Goal: Task Accomplishment & Management: Manage account settings

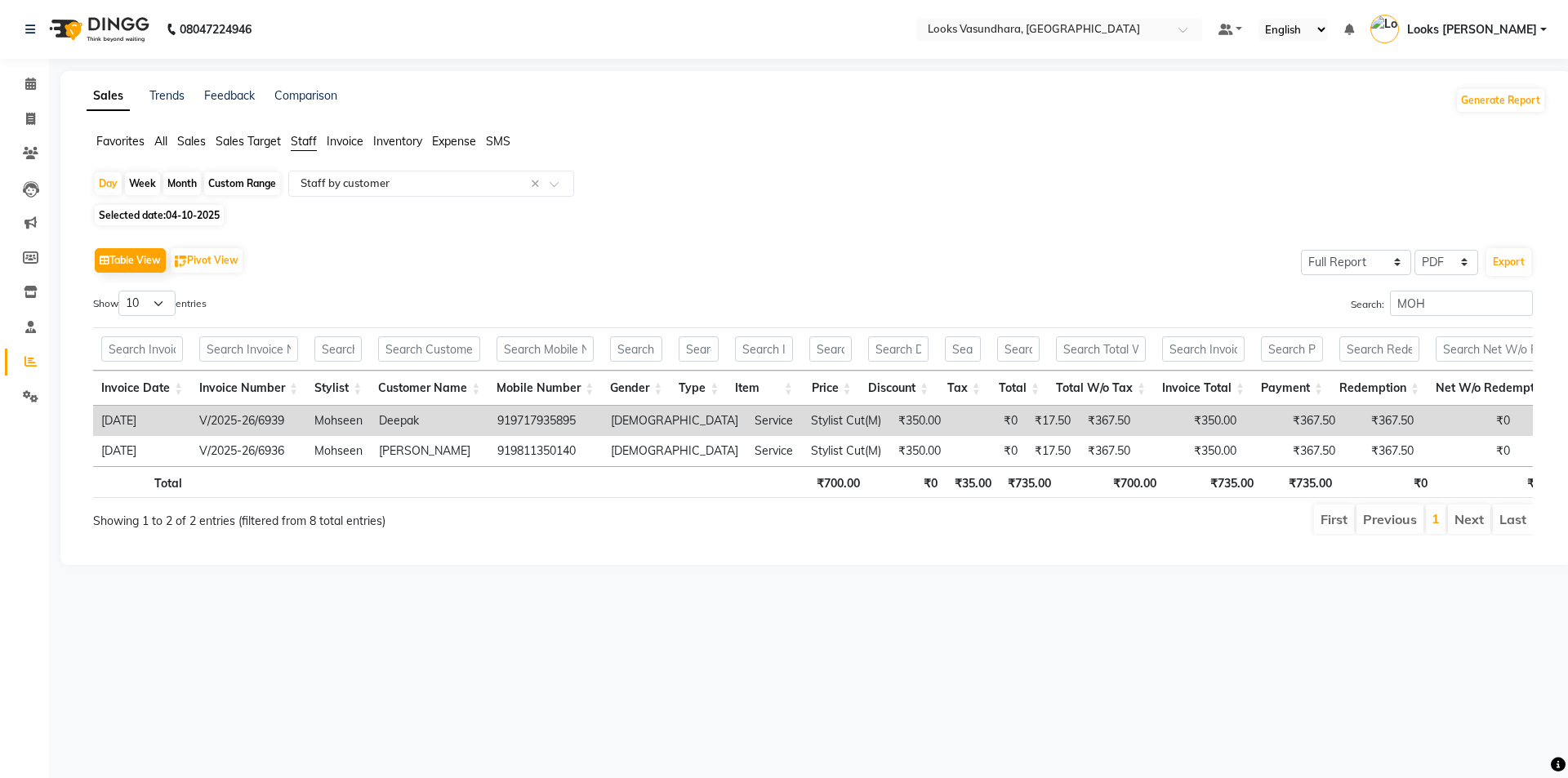
select select "full_report"
select select "pdf"
click at [35, 81] on icon at bounding box center [30, 84] width 11 height 12
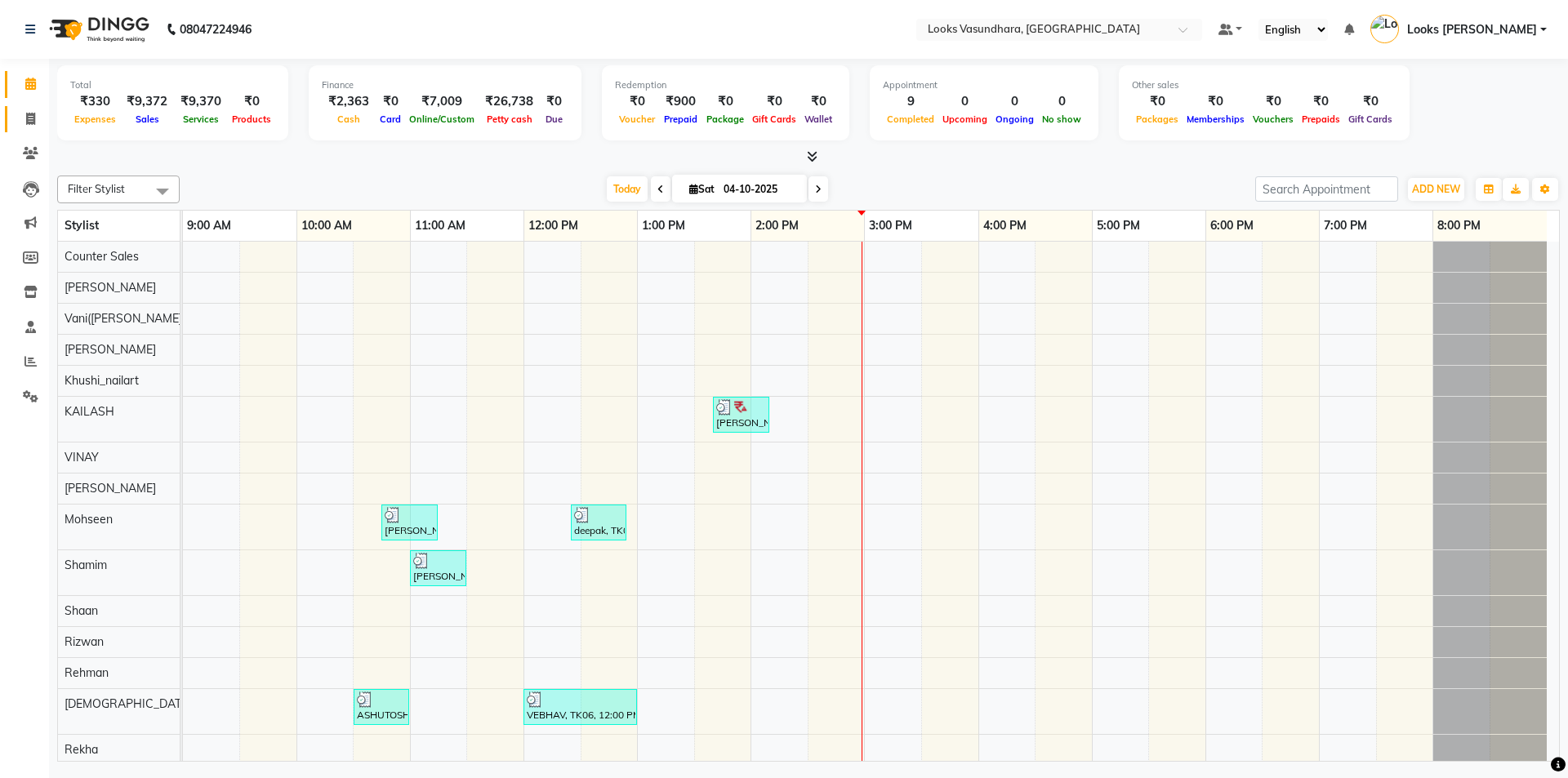
click at [31, 130] on link "Invoice" at bounding box center [25, 119] width 39 height 27
select select "4370"
select select "service"
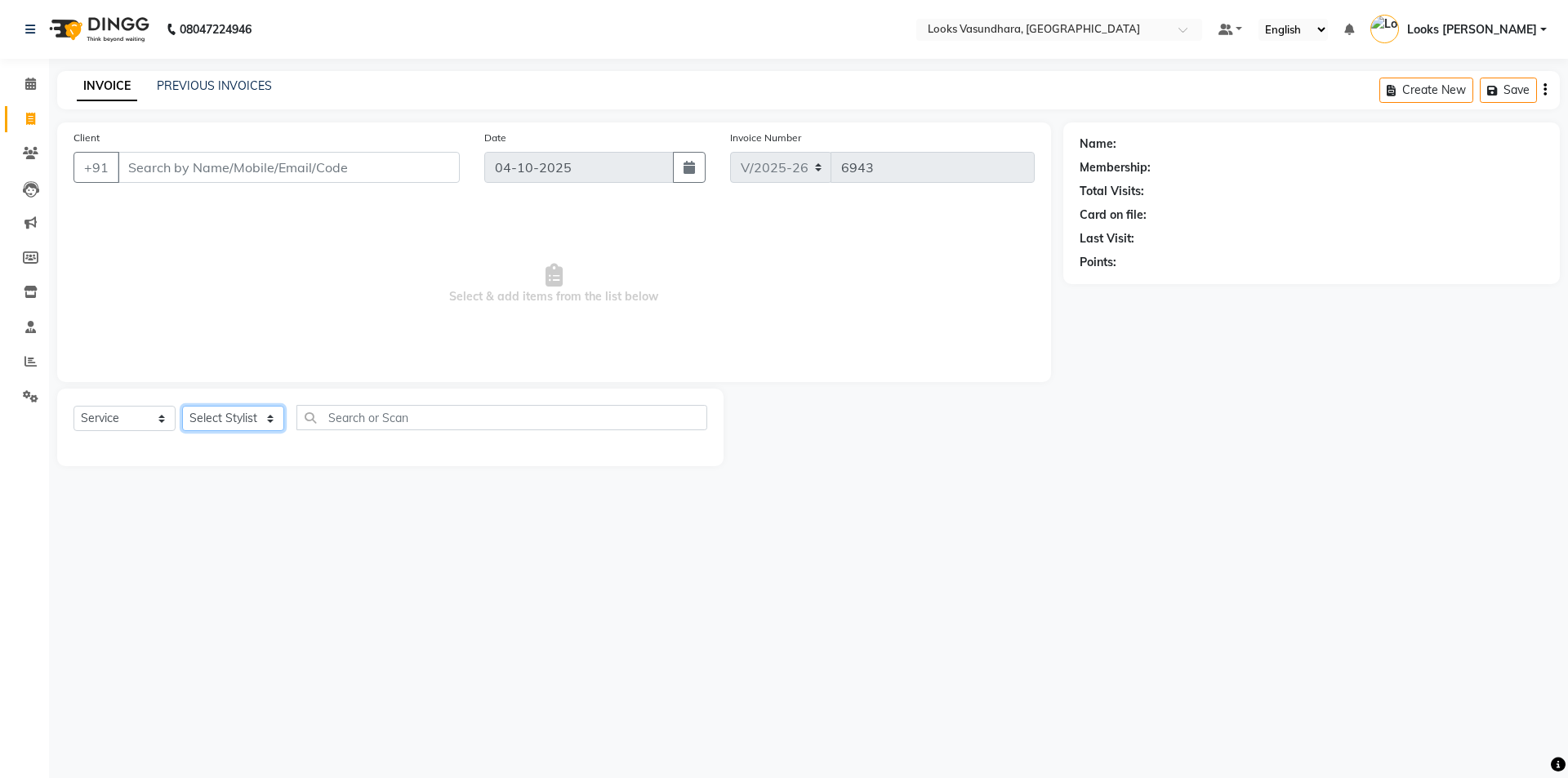
click at [220, 428] on select "Select Stylist" at bounding box center [233, 419] width 102 height 26
select select "62392"
click at [182, 406] on select "Select Stylist Aditya Anchal Anjali Arnav Kumar_MSTR Counter Sales Dharmendra_p…" at bounding box center [233, 419] width 102 height 26
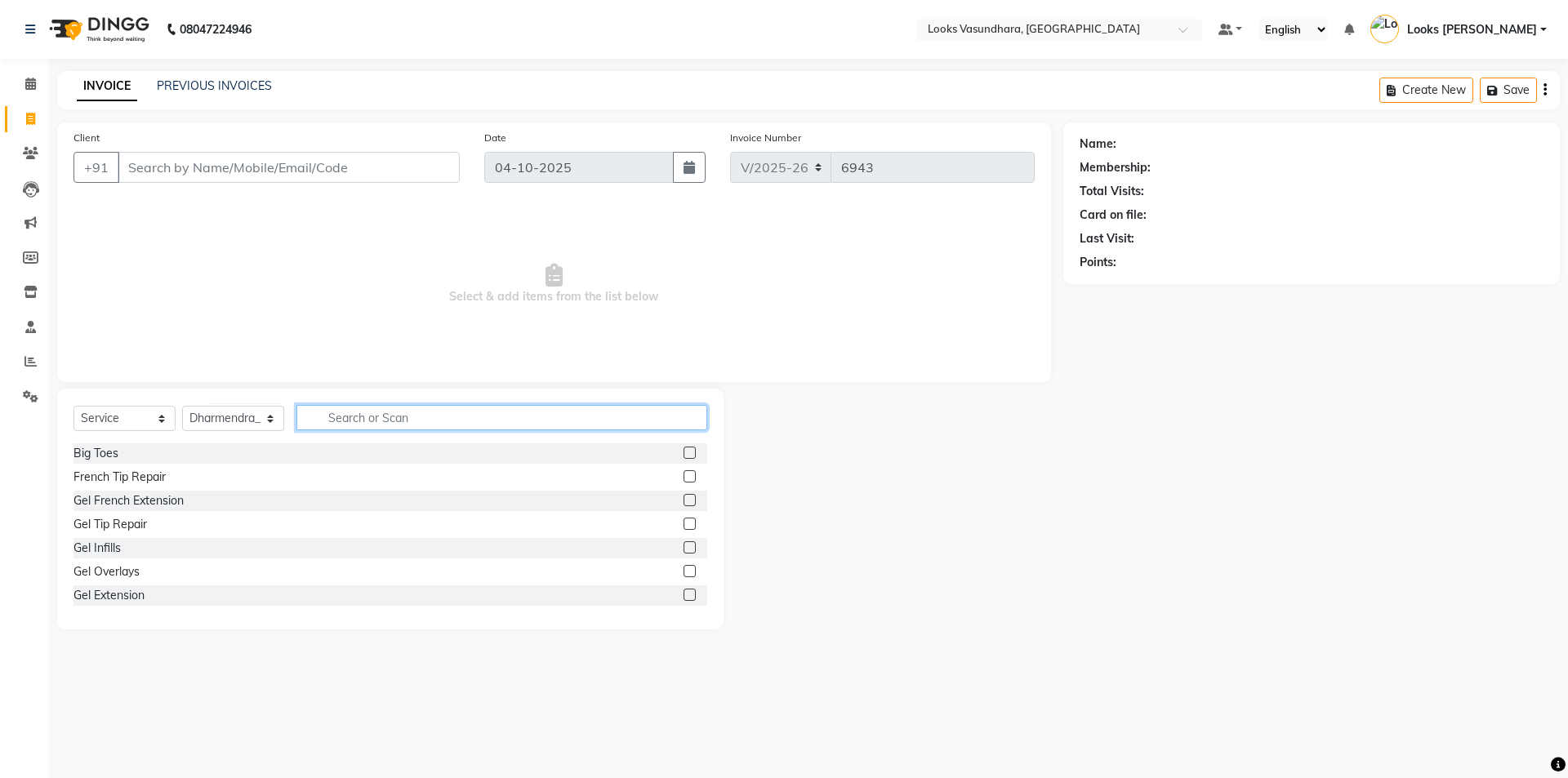
click at [351, 416] on input "text" at bounding box center [502, 418] width 411 height 26
type input "WAS"
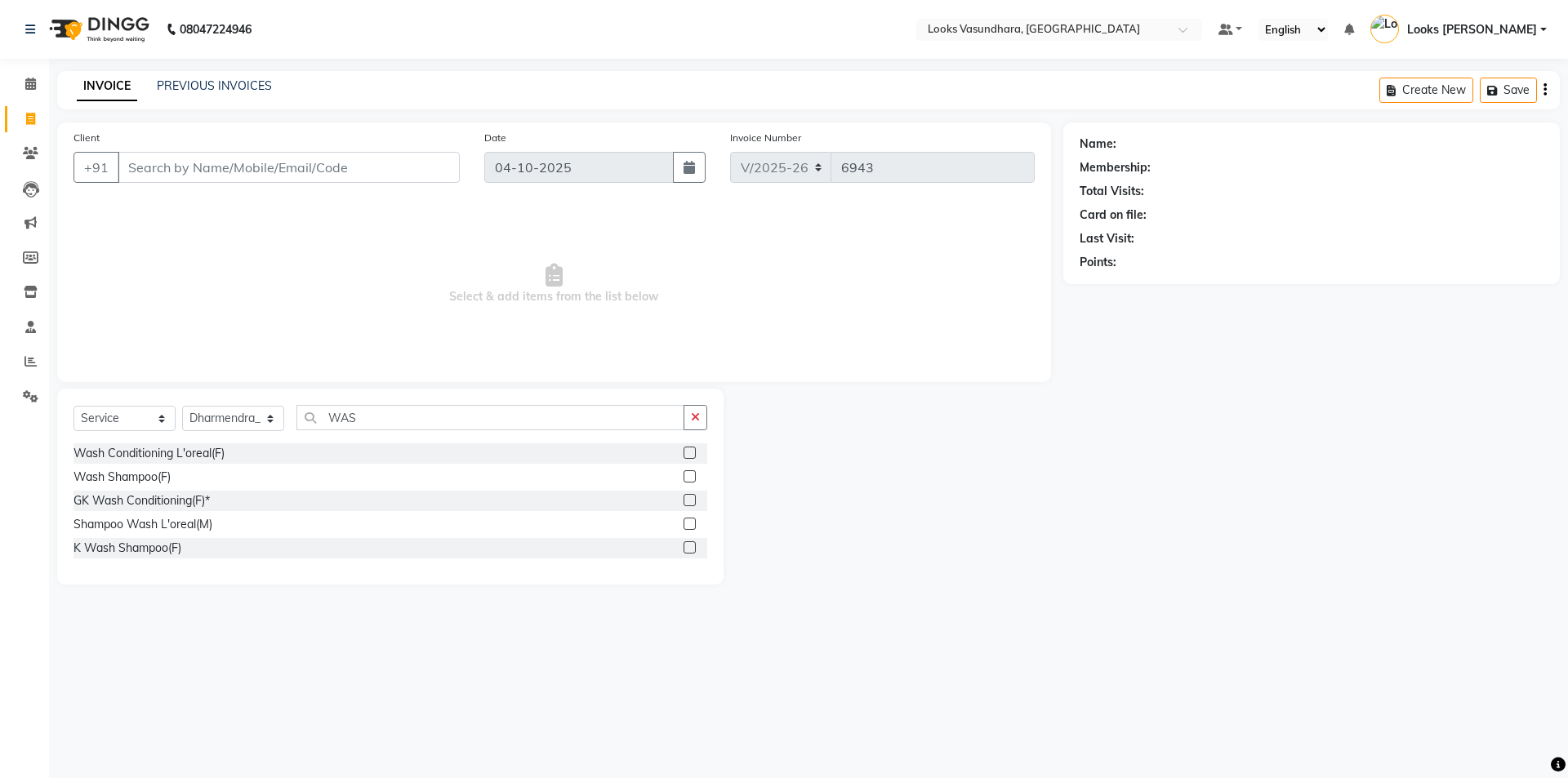
click at [691, 453] on label at bounding box center [690, 452] width 12 height 12
click at [691, 453] on input "checkbox" at bounding box center [689, 453] width 11 height 11
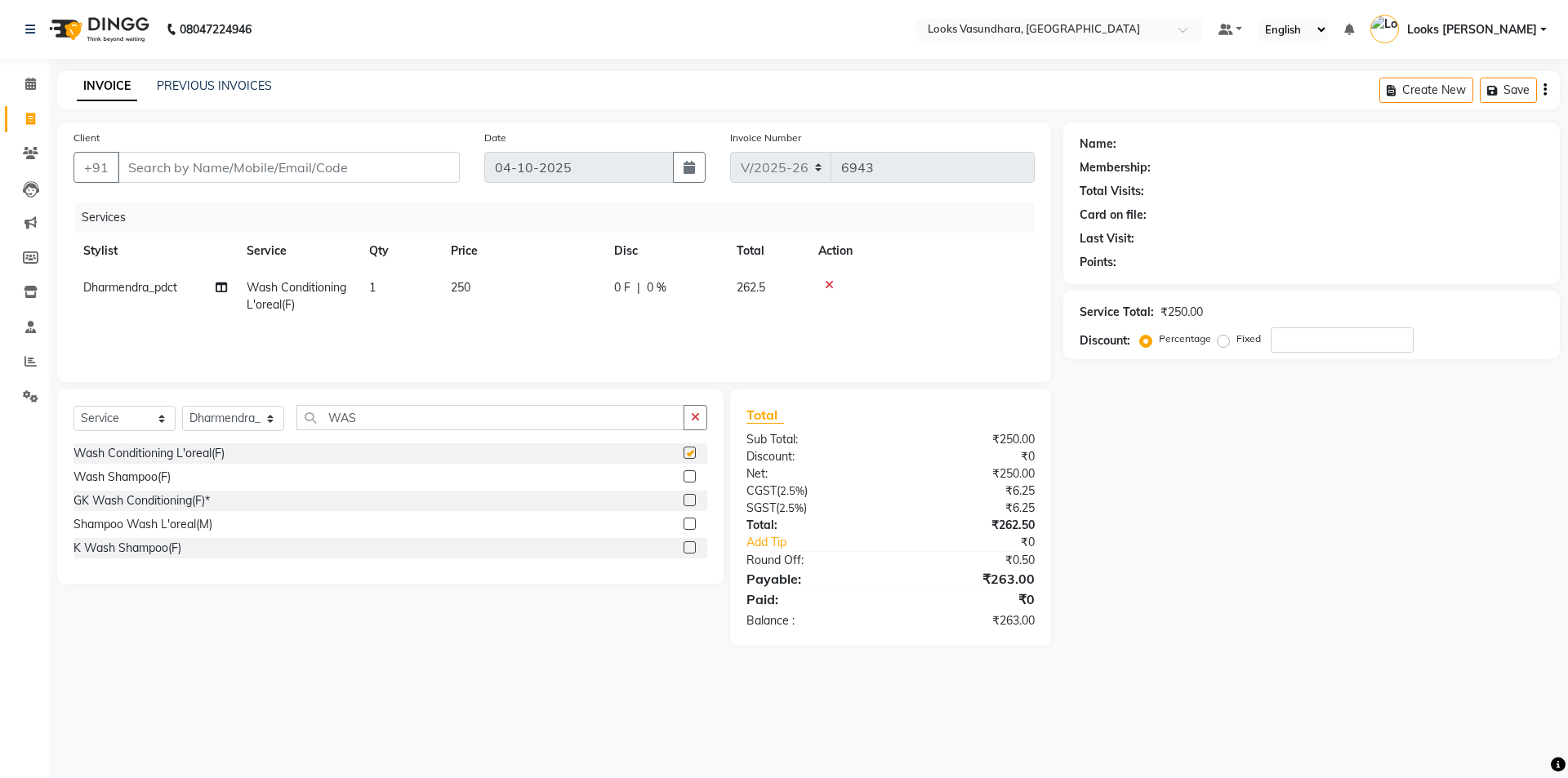
checkbox input "false"
click at [522, 281] on td "250" at bounding box center [522, 296] width 163 height 54
select select "62392"
click at [589, 282] on input "250" at bounding box center [599, 292] width 144 height 26
type input "2"
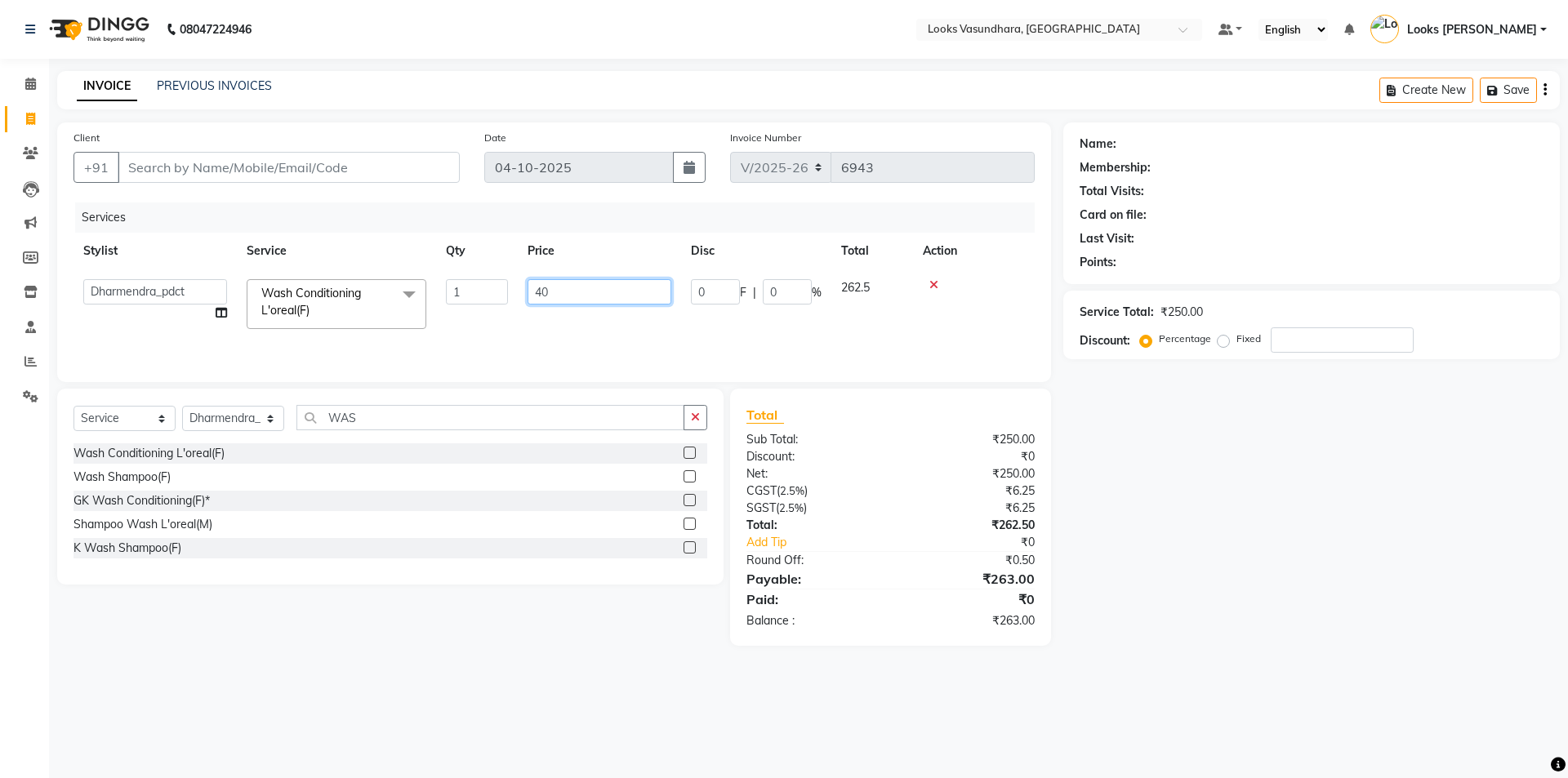
type input "400"
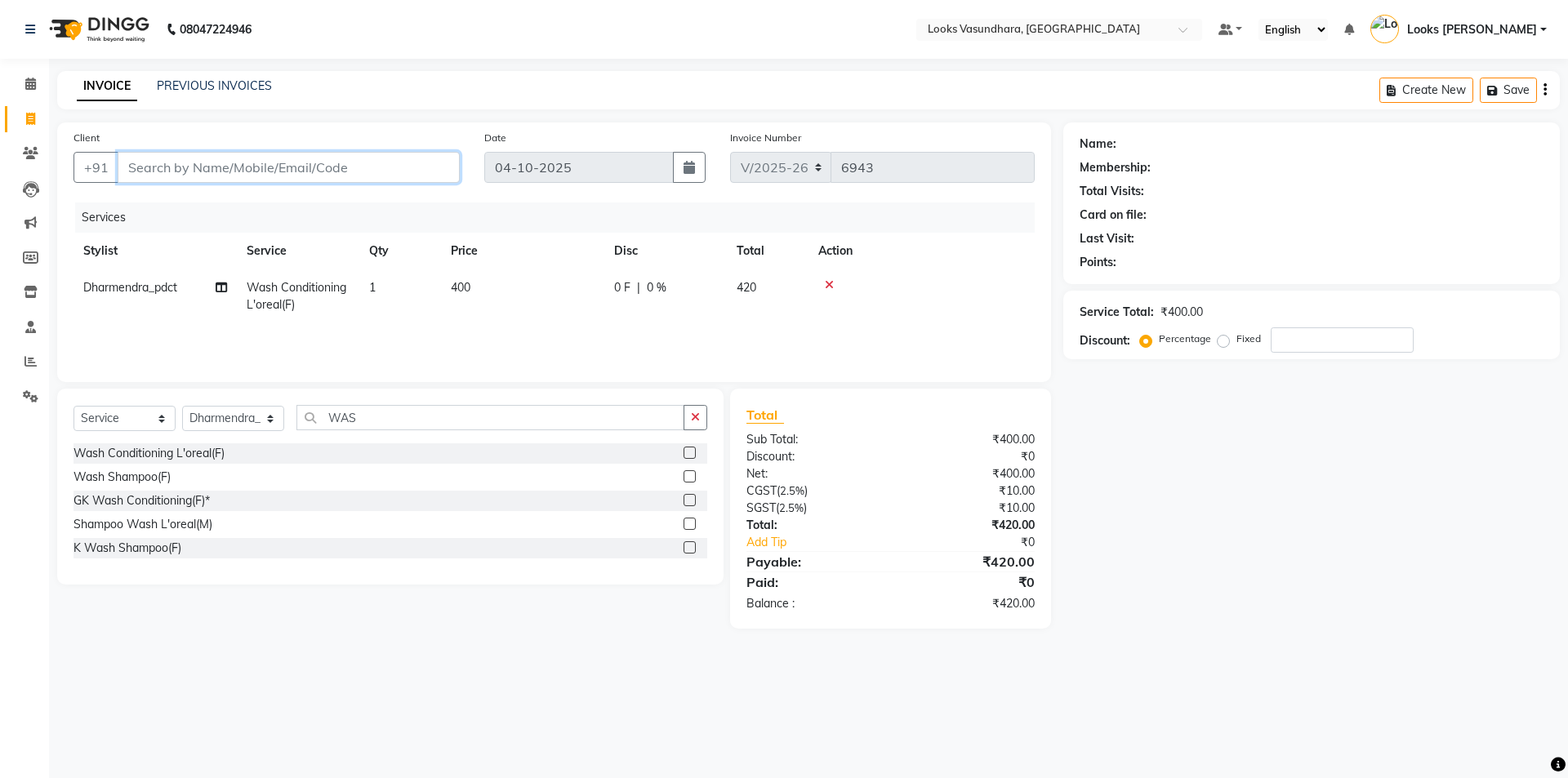
click at [392, 179] on input "Client" at bounding box center [289, 167] width 342 height 31
click at [311, 165] on input "Client" at bounding box center [289, 167] width 342 height 31
type input "7"
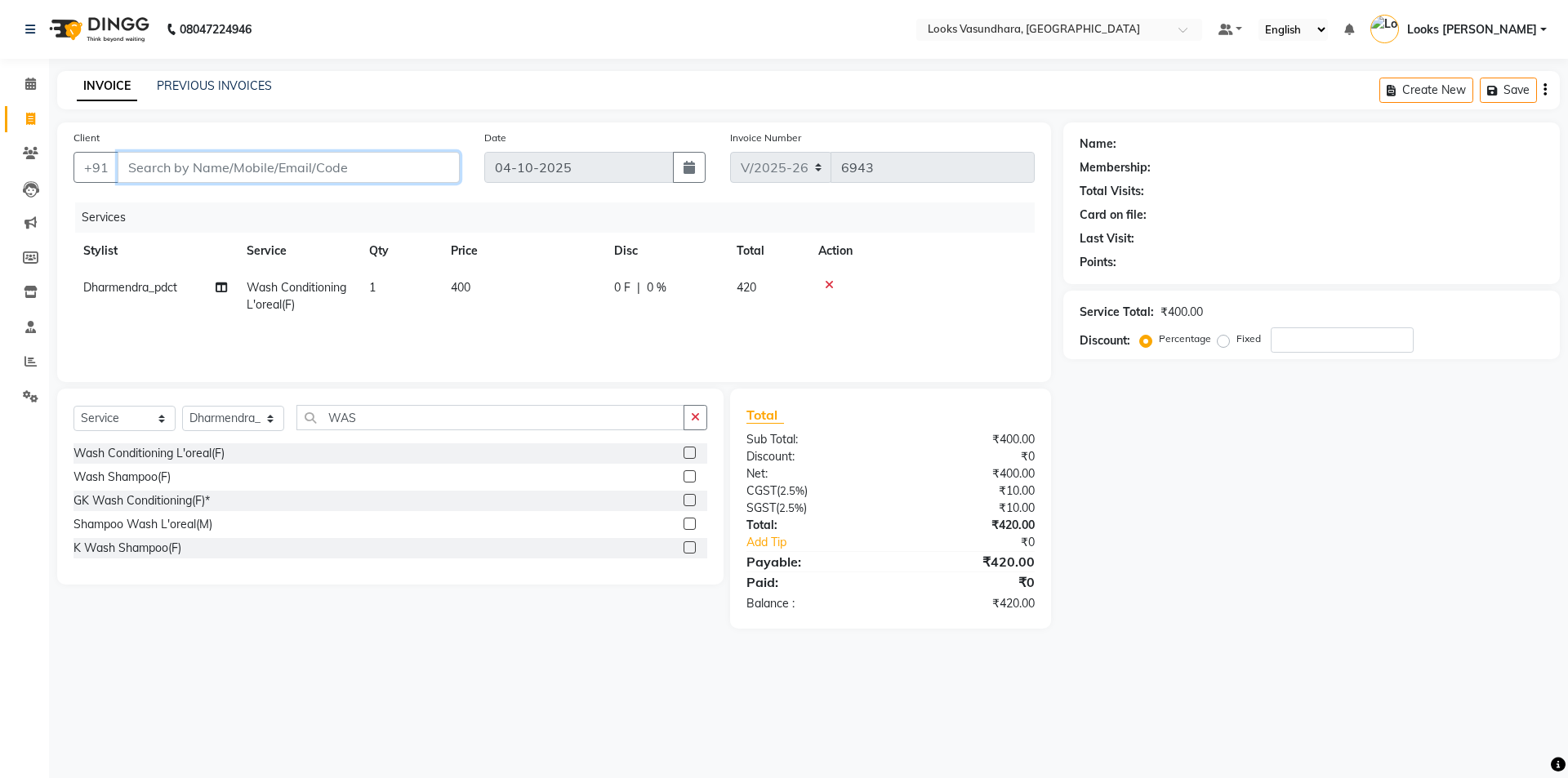
type input "0"
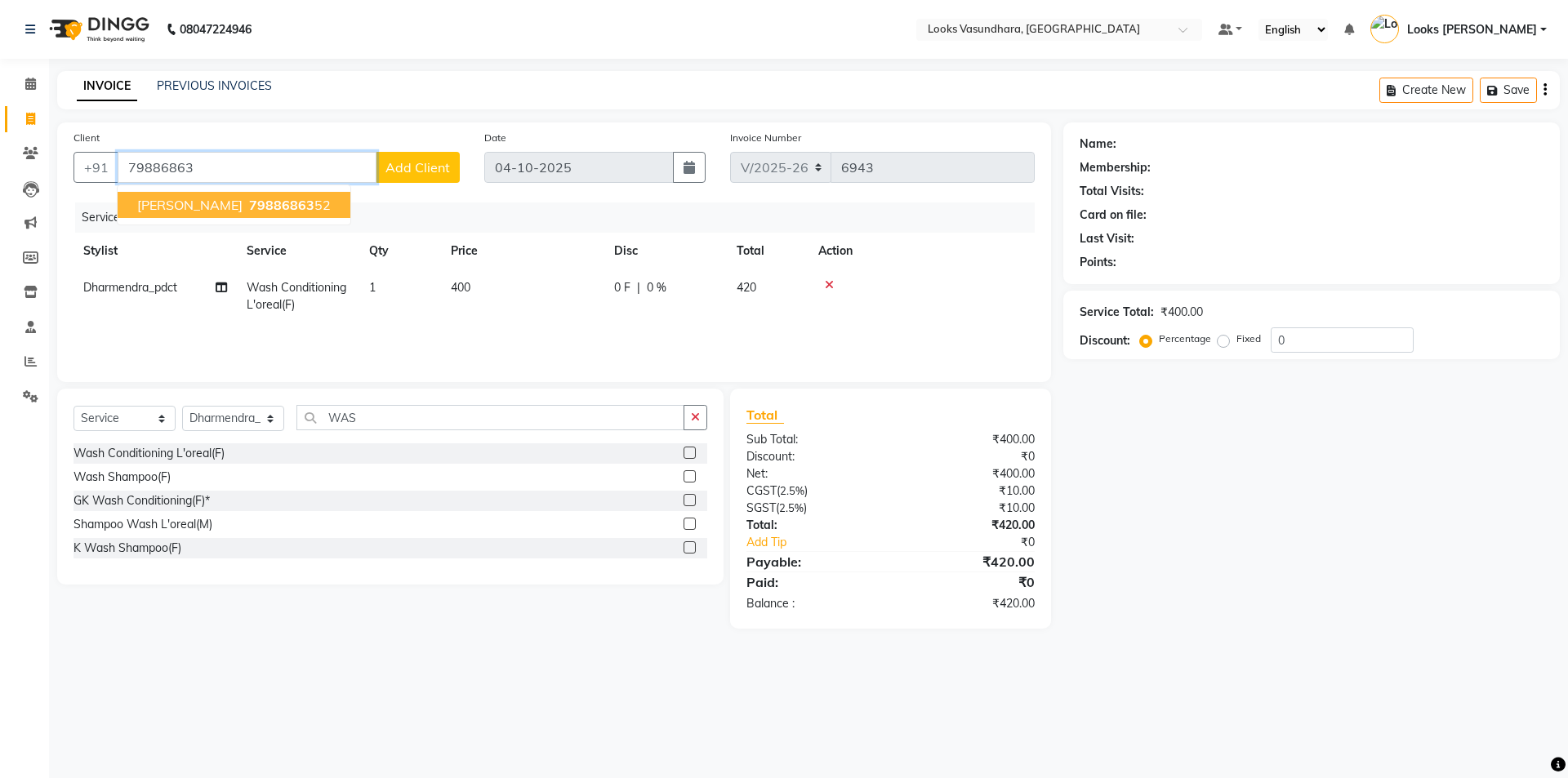
click at [249, 205] on span "79886863" at bounding box center [281, 205] width 65 height 17
type input "7988686352"
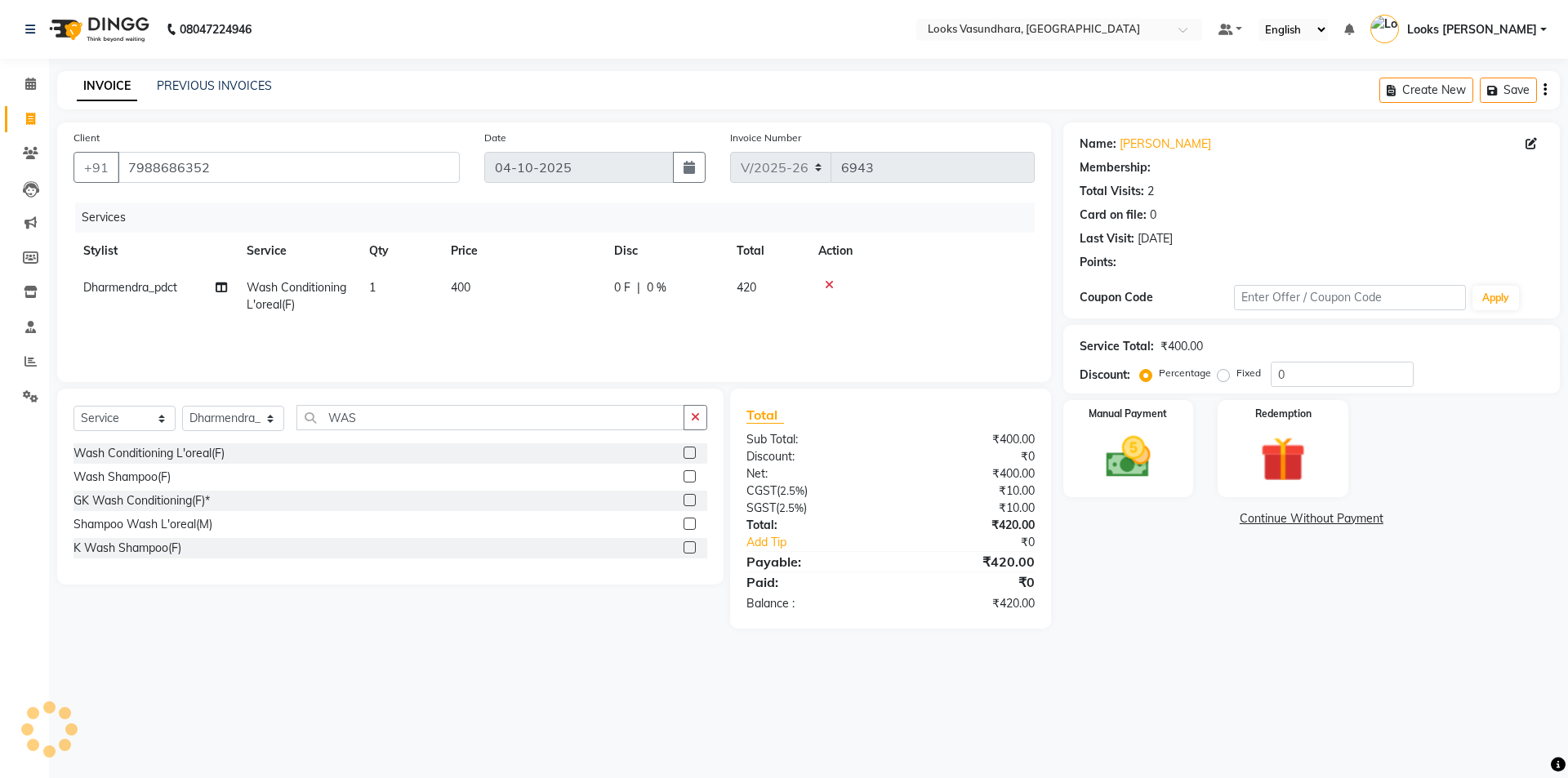
select select "1: Object"
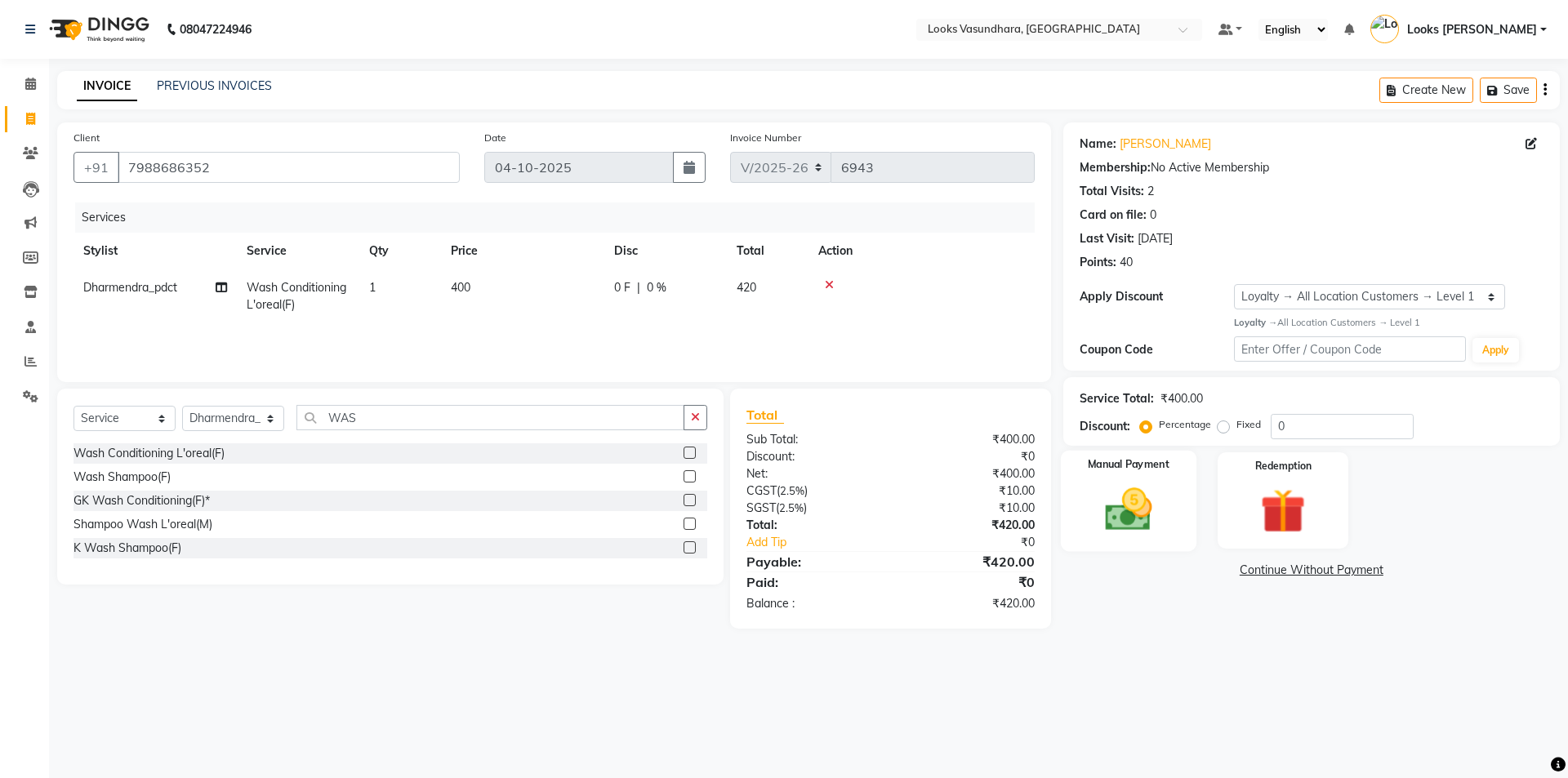
click at [1147, 493] on img at bounding box center [1127, 509] width 76 height 54
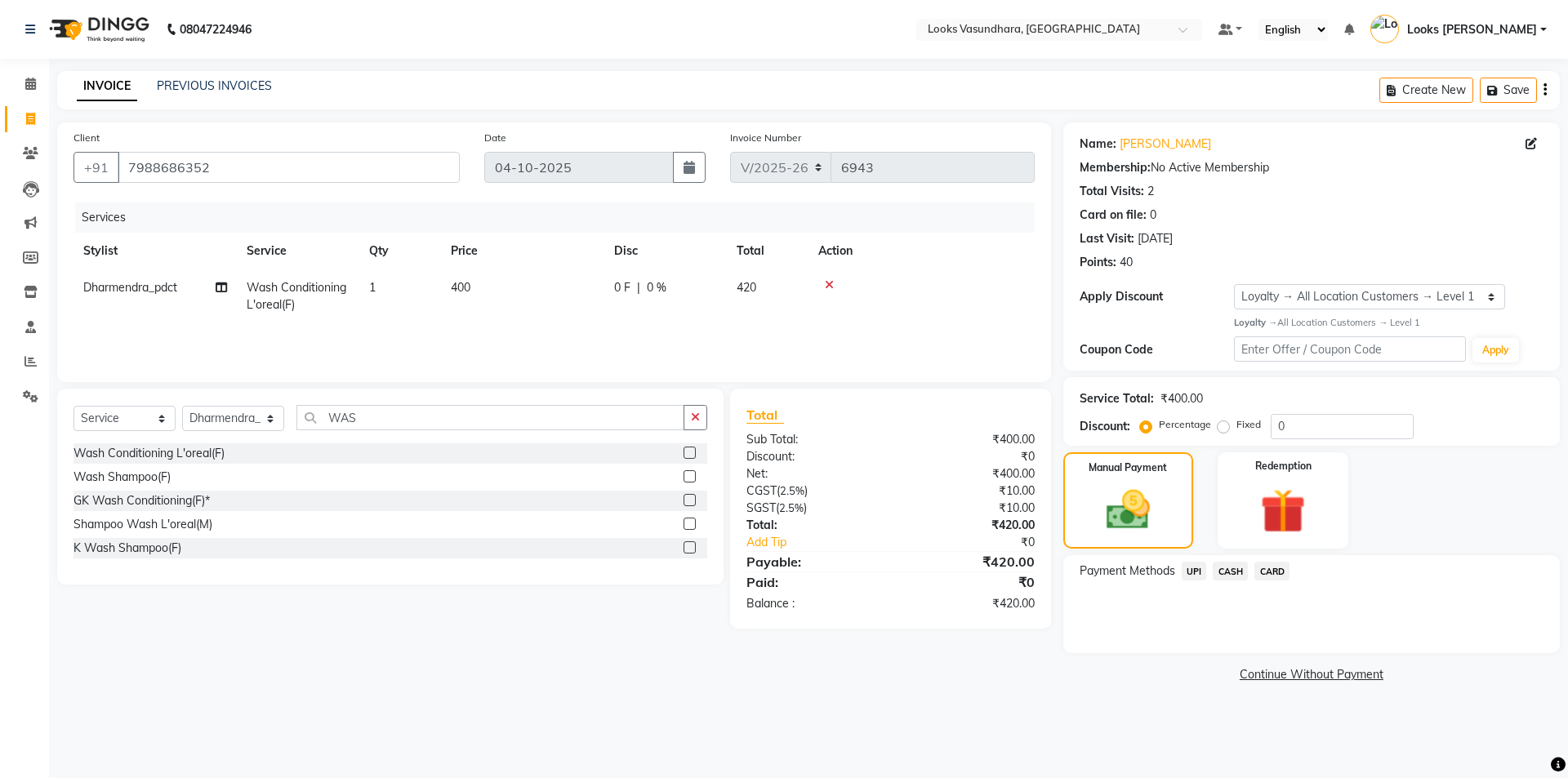
click at [1197, 569] on span "UPI" at bounding box center [1194, 570] width 26 height 19
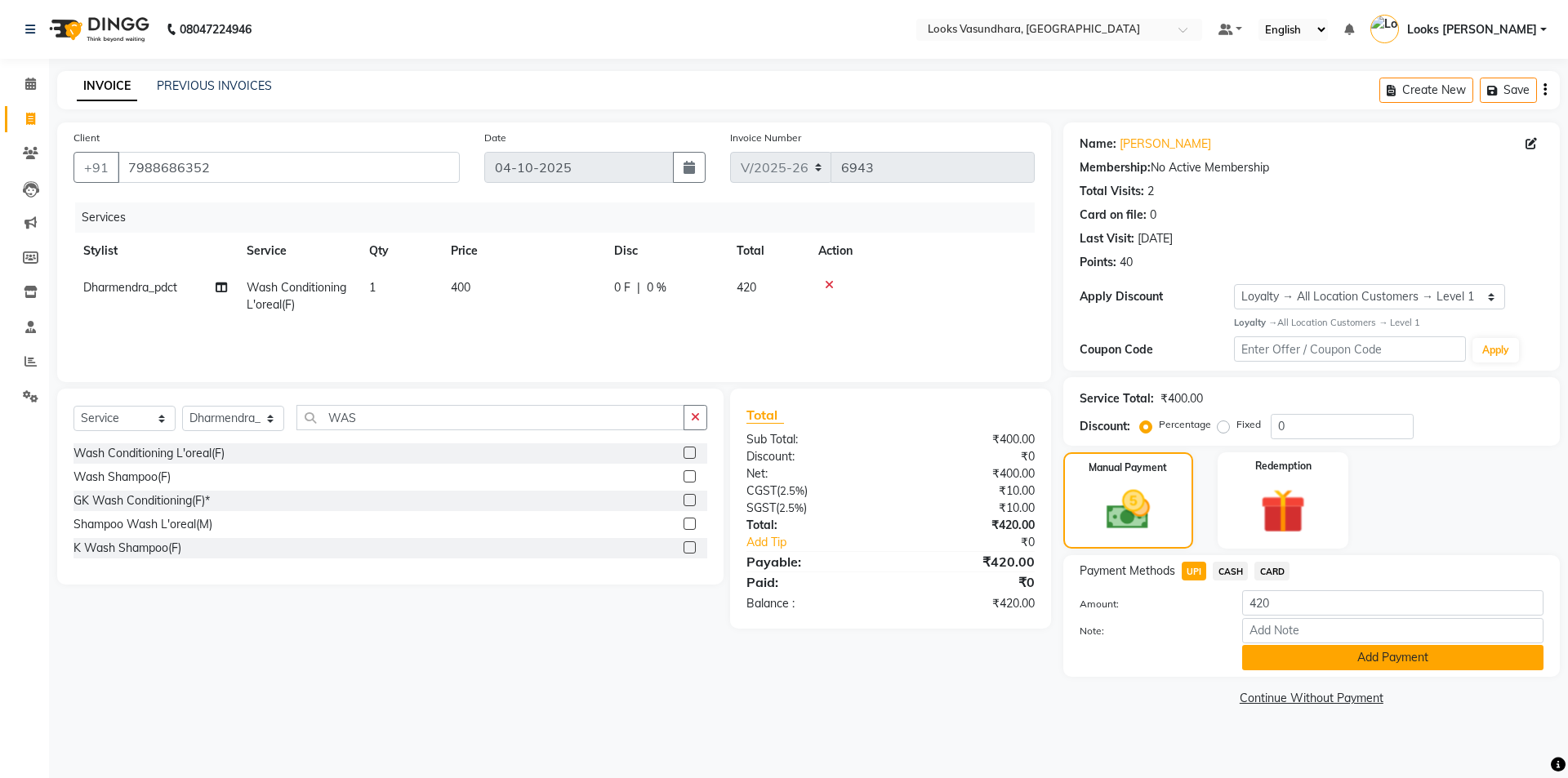
click at [1273, 664] on button "Add Payment" at bounding box center [1393, 658] width 301 height 26
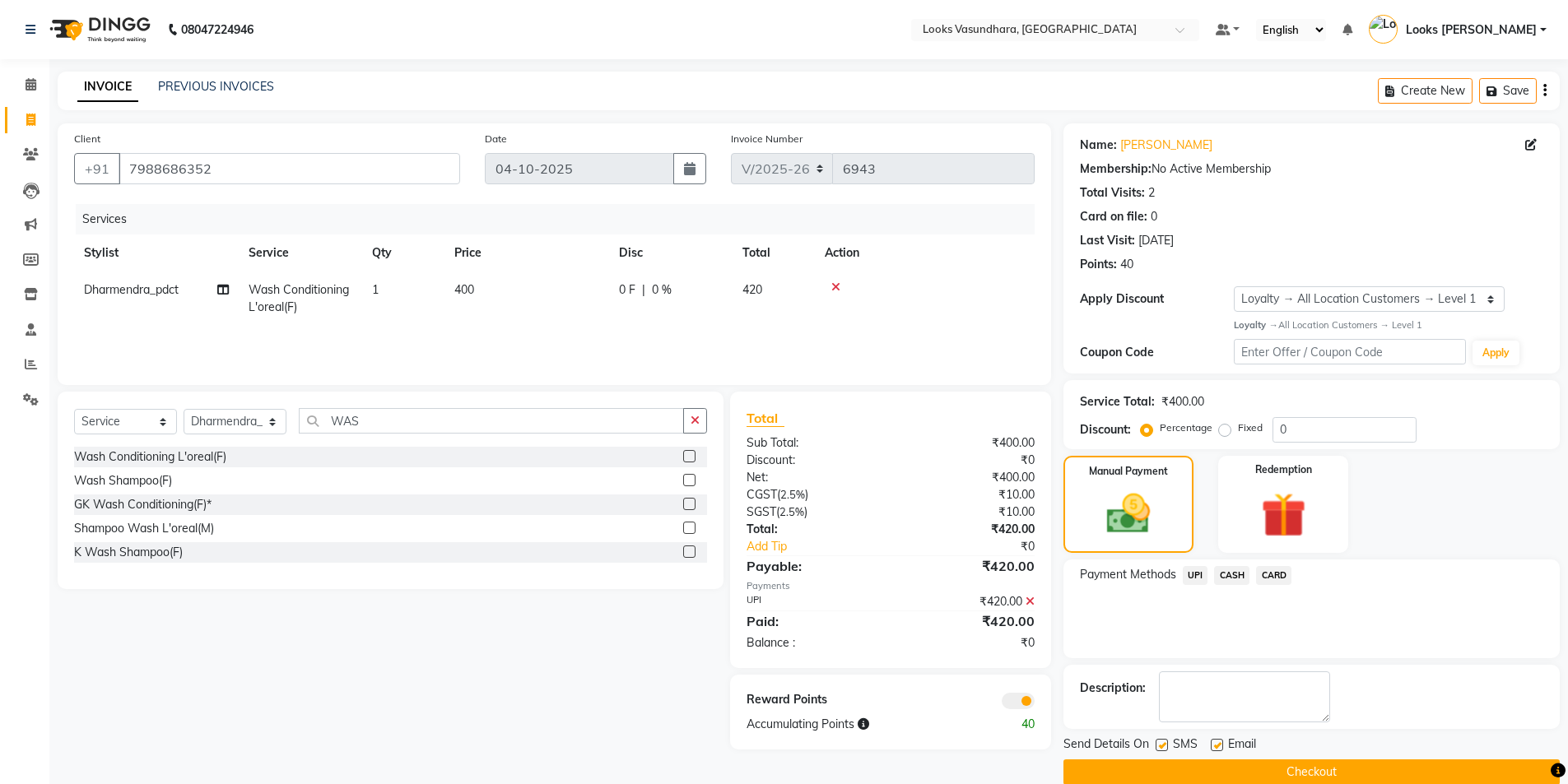
click at [1216, 745] on label at bounding box center [1216, 745] width 12 height 12
click at [1216, 745] on input "checkbox" at bounding box center [1215, 745] width 11 height 11
checkbox input "false"
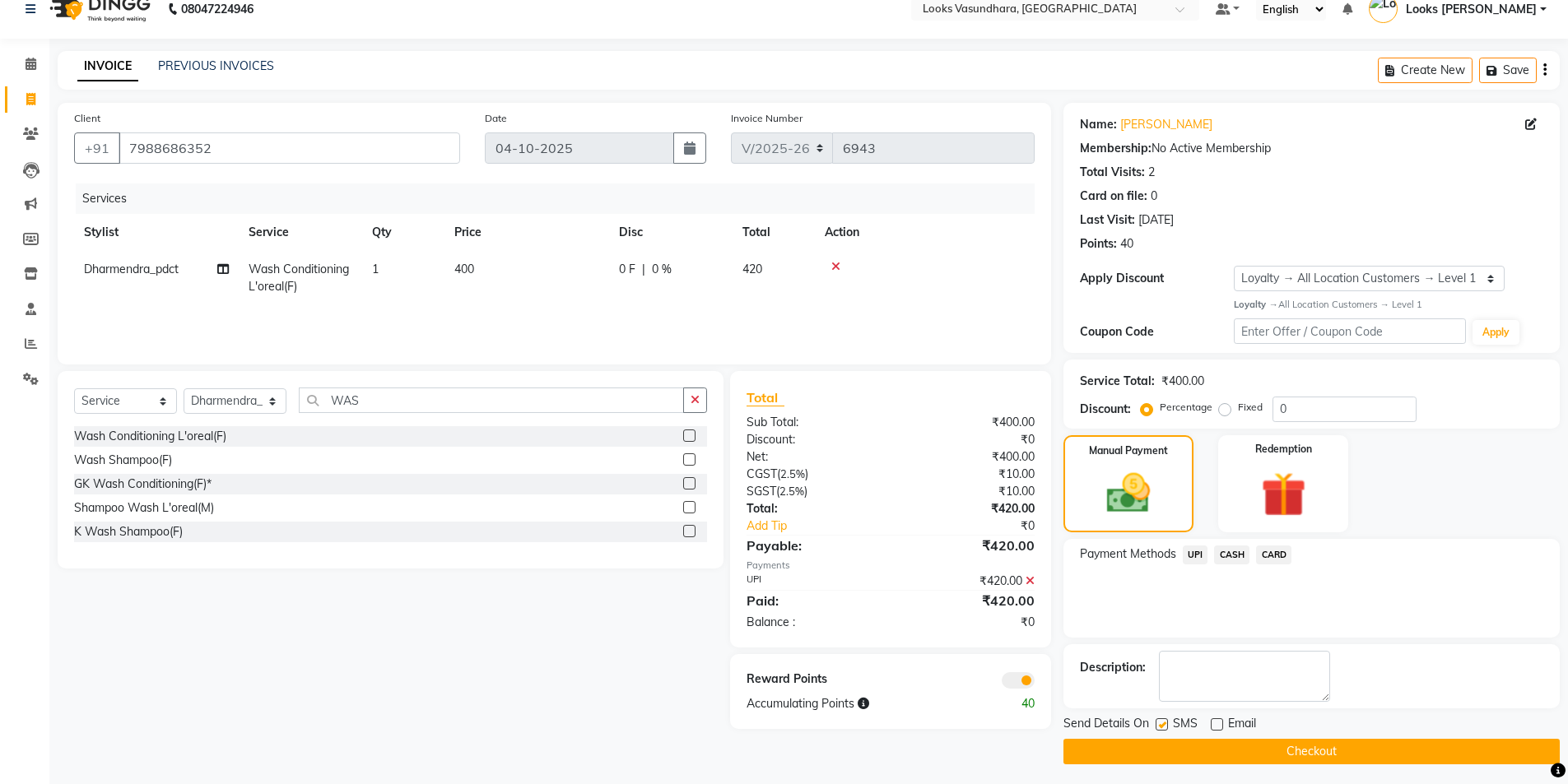
scroll to position [26, 0]
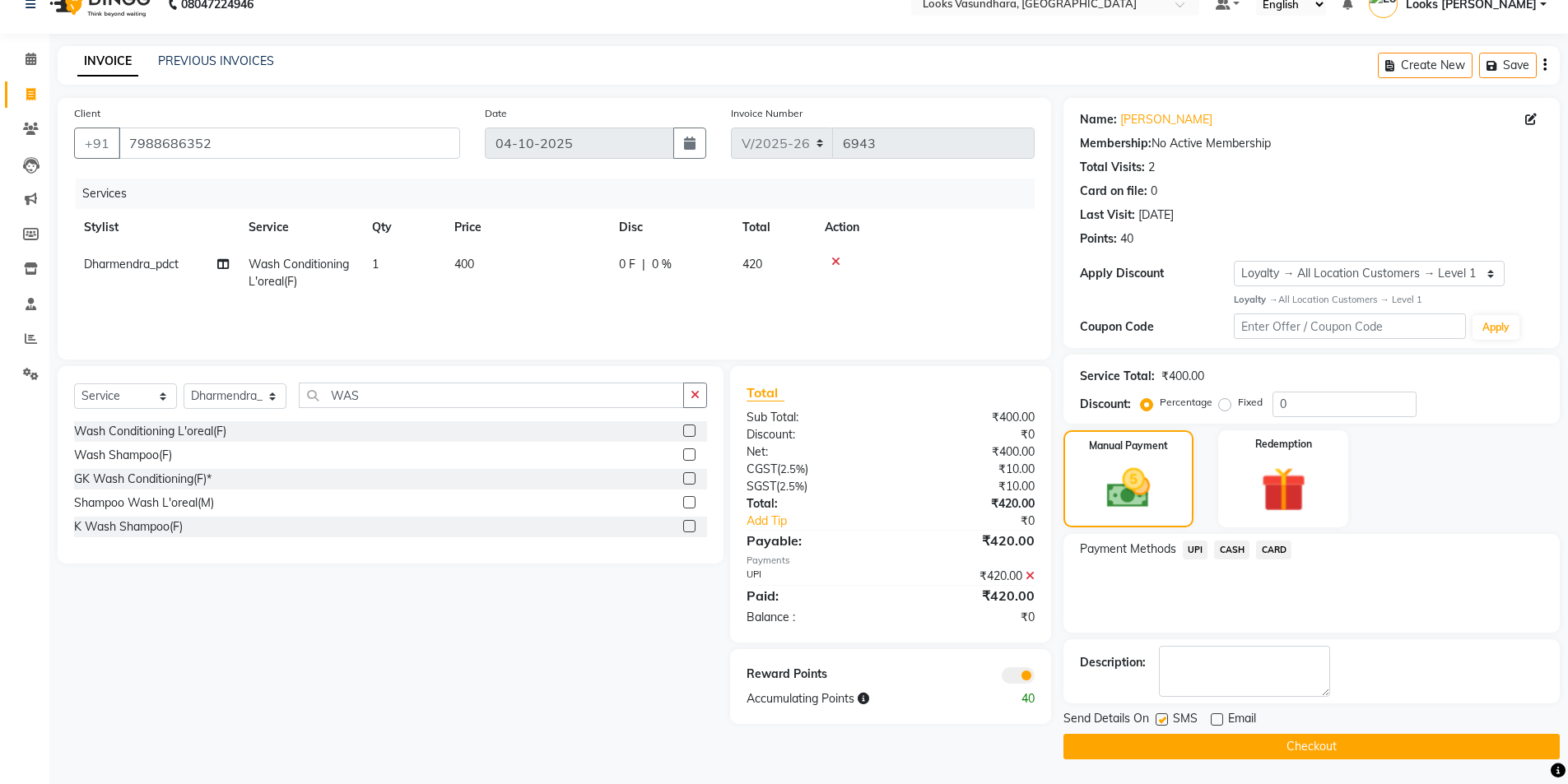
click at [1177, 740] on button "Checkout" at bounding box center [1311, 747] width 497 height 26
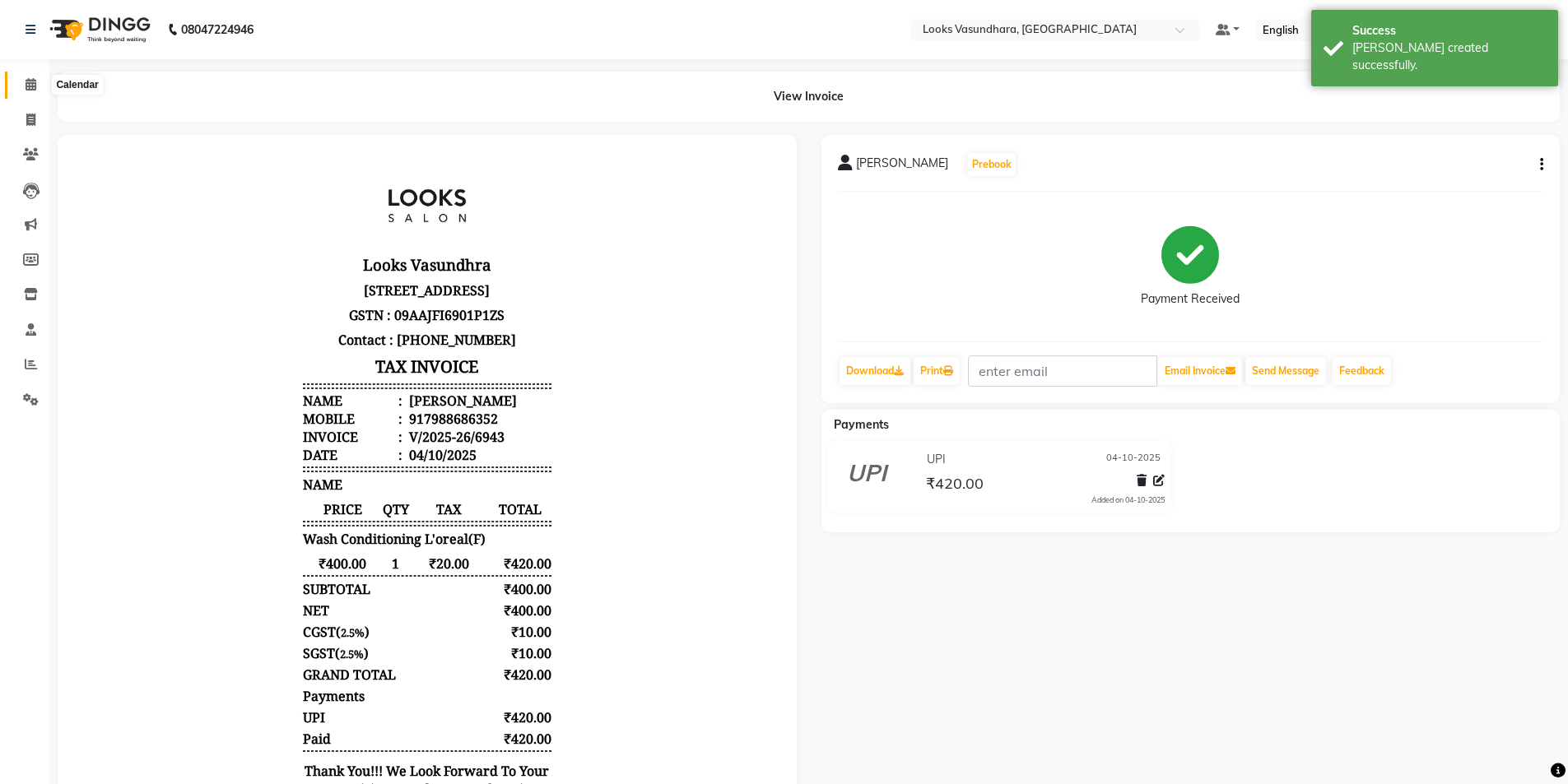
click at [26, 80] on icon at bounding box center [31, 84] width 11 height 12
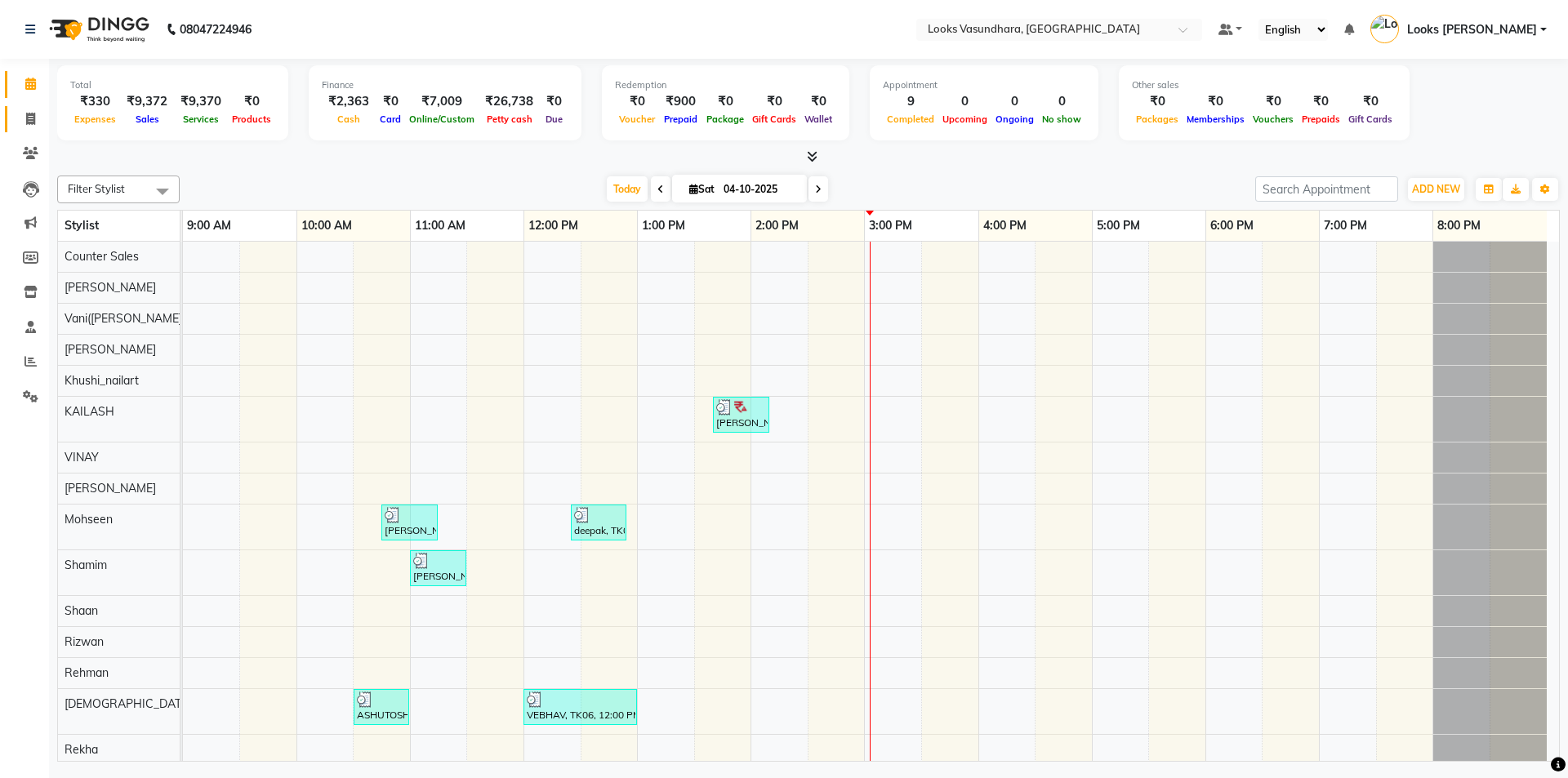
click at [30, 116] on icon at bounding box center [30, 119] width 9 height 12
select select "service"
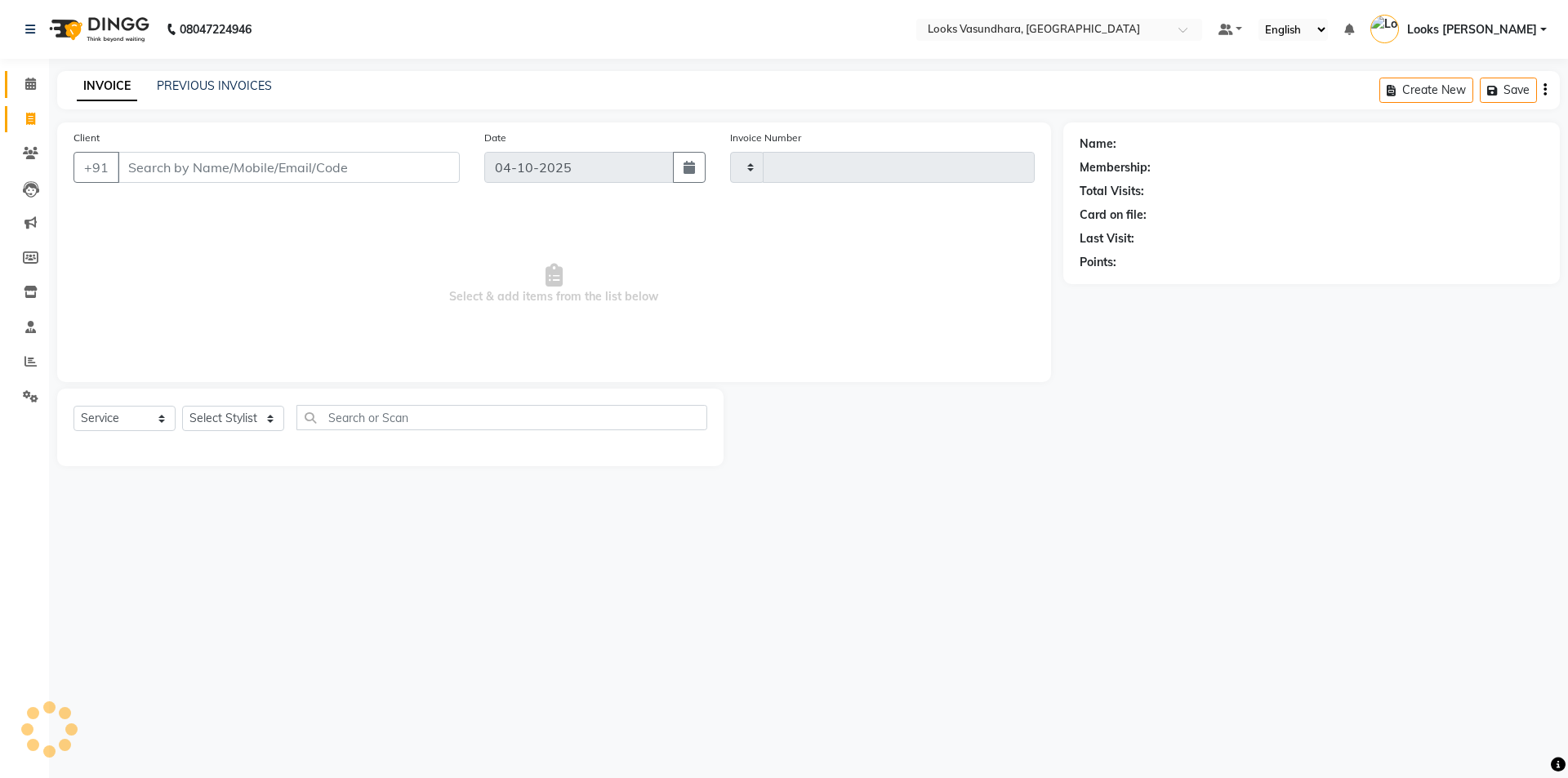
type input "6943"
select select "4370"
click at [245, 411] on select "Select Stylist" at bounding box center [233, 419] width 102 height 26
select select "85722"
click at [182, 406] on select "Select Stylist Aditya Anchal Anjali Arnav Kumar_MSTR Counter Sales Dharmendra_p…" at bounding box center [233, 419] width 102 height 26
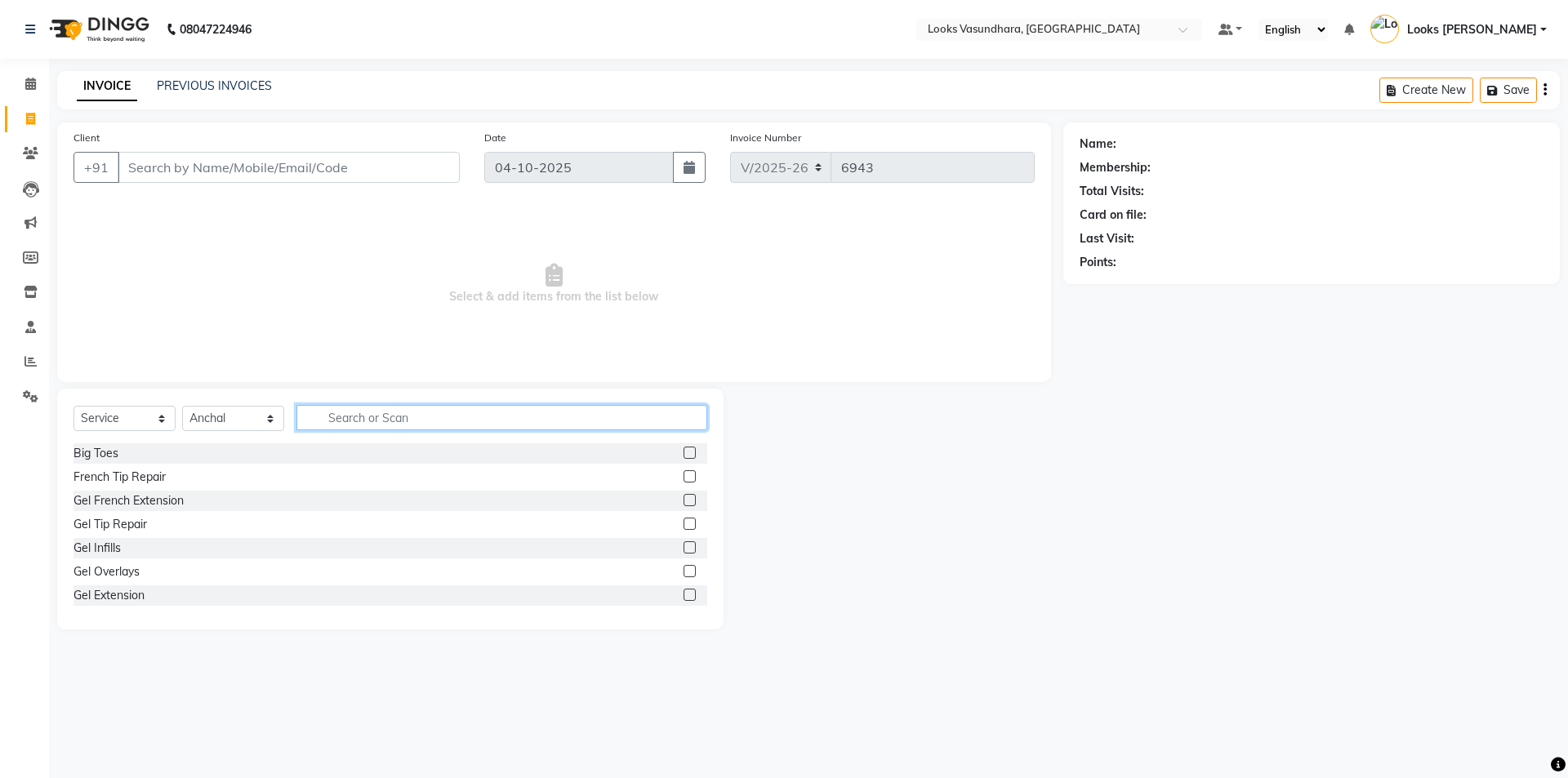
drag, startPoint x: 365, startPoint y: 413, endPoint x: 570, endPoint y: 434, distance: 206.1
click at [365, 412] on input "text" at bounding box center [502, 418] width 411 height 26
type input "ARM"
click at [684, 500] on label at bounding box center [690, 500] width 12 height 12
click at [684, 500] on input "checkbox" at bounding box center [689, 501] width 11 height 11
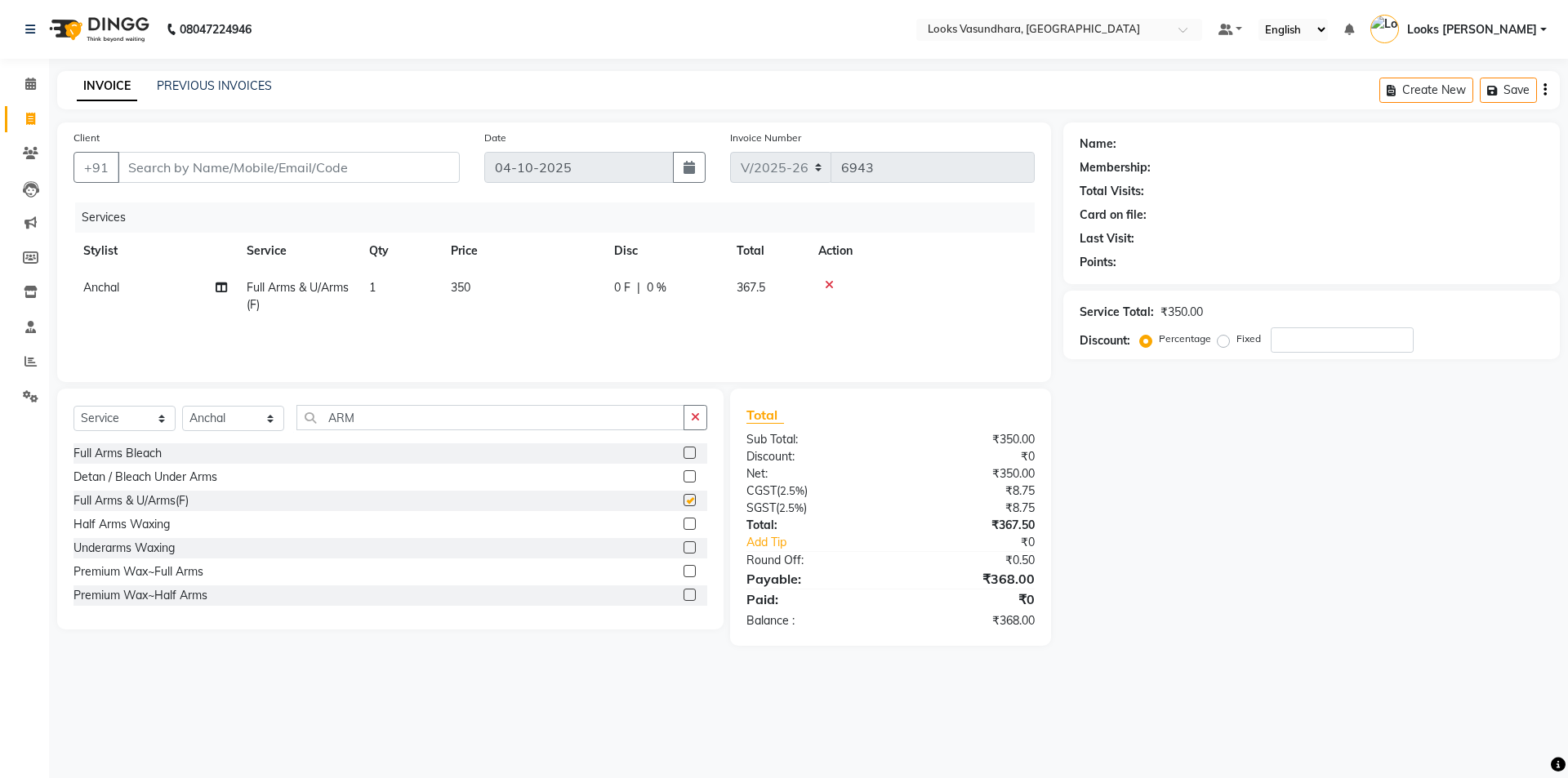
checkbox input "false"
click at [450, 422] on input "ARM" at bounding box center [490, 418] width 388 height 26
type input "A"
type input "LEG"
click at [684, 475] on label at bounding box center [690, 476] width 12 height 12
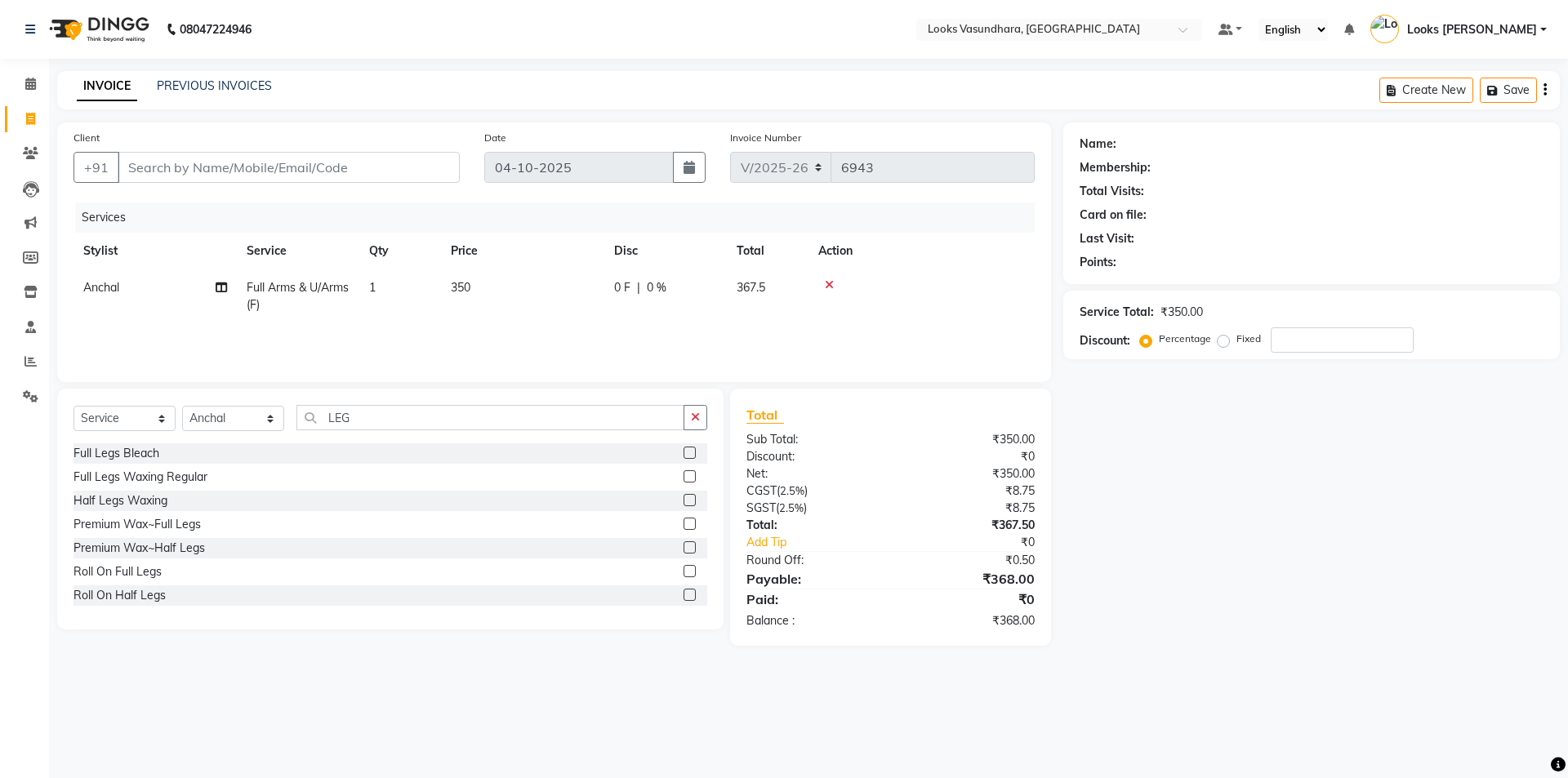
click at [684, 475] on input "checkbox" at bounding box center [689, 477] width 11 height 11
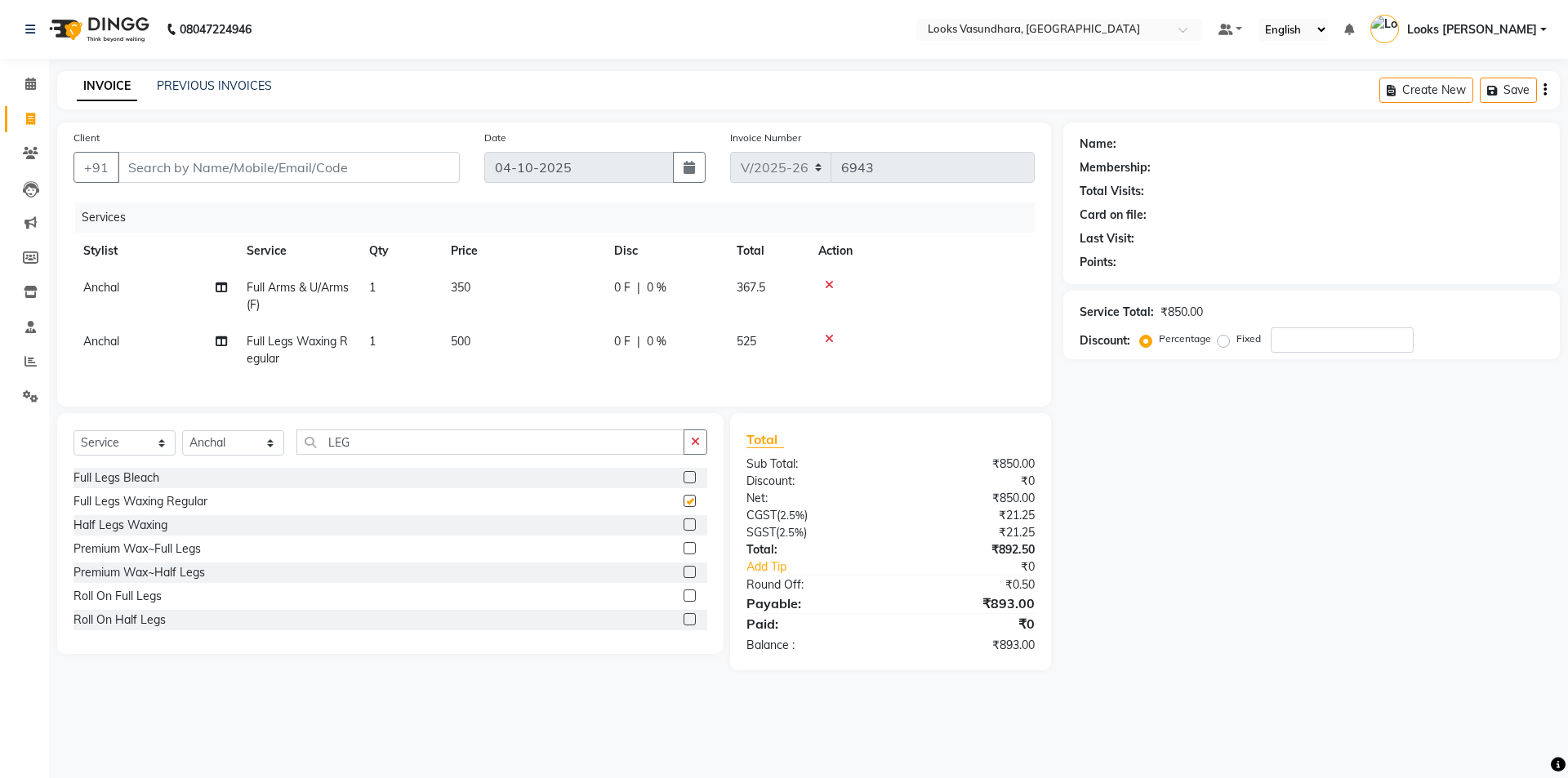
checkbox input "false"
click at [468, 450] on input "LEG" at bounding box center [490, 443] width 388 height 26
type input "L"
type input "UND"
click at [684, 508] on label at bounding box center [690, 501] width 12 height 12
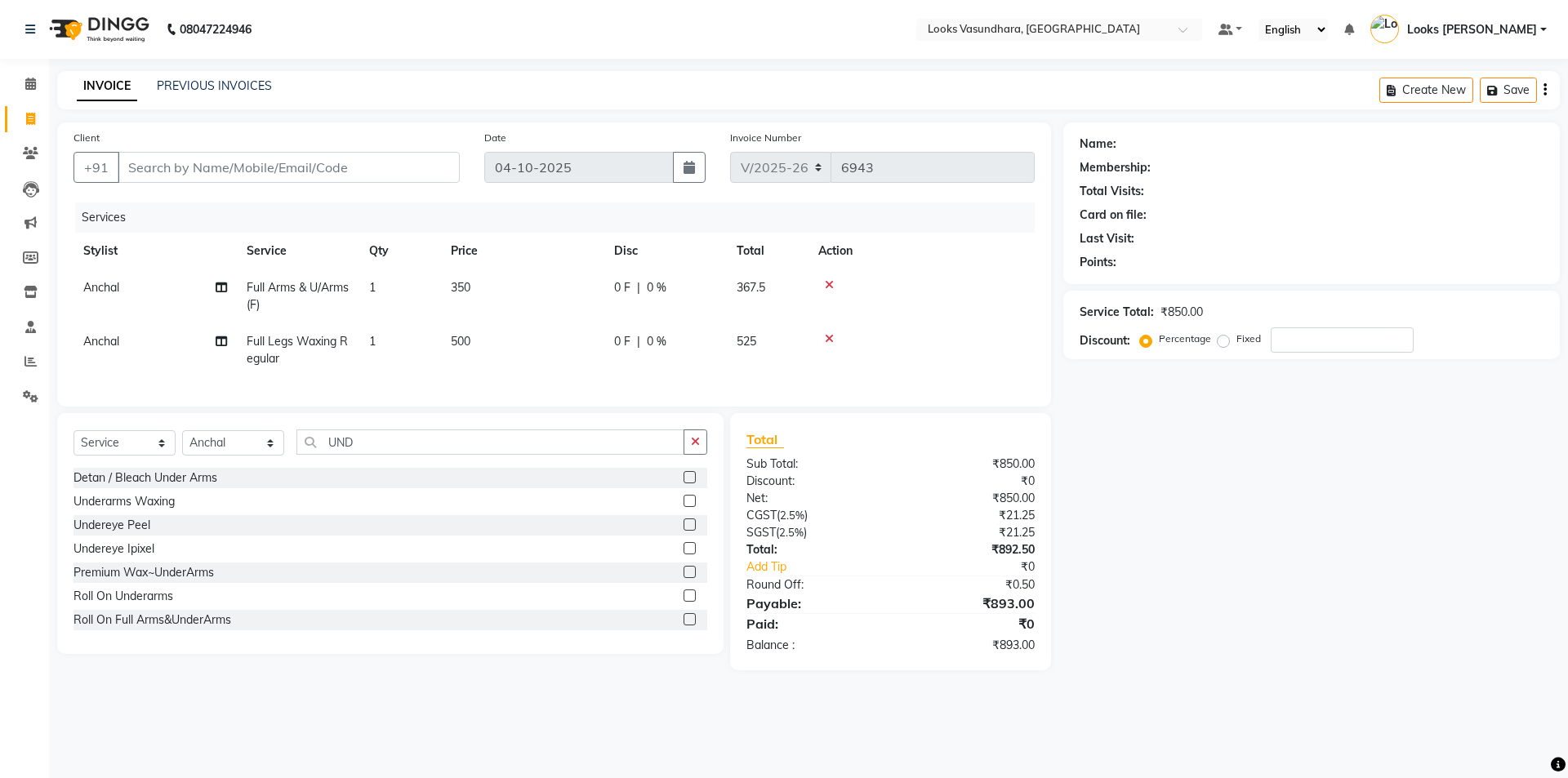
click at [684, 508] on input "checkbox" at bounding box center [689, 502] width 11 height 11
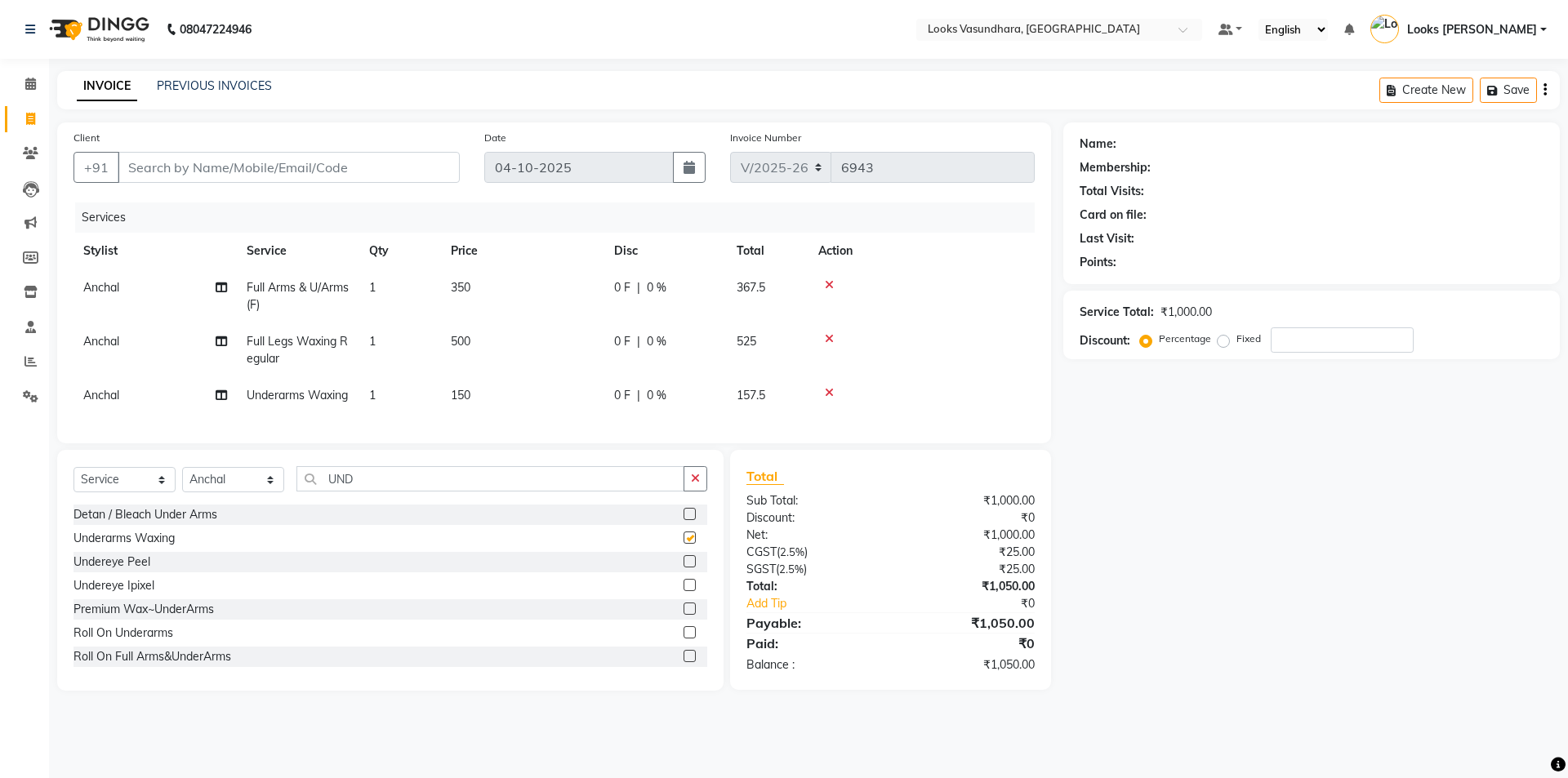
checkbox input "false"
click at [431, 492] on input "UND" at bounding box center [490, 479] width 388 height 26
type input "U"
type input "CLE"
click at [684, 520] on label at bounding box center [690, 513] width 12 height 12
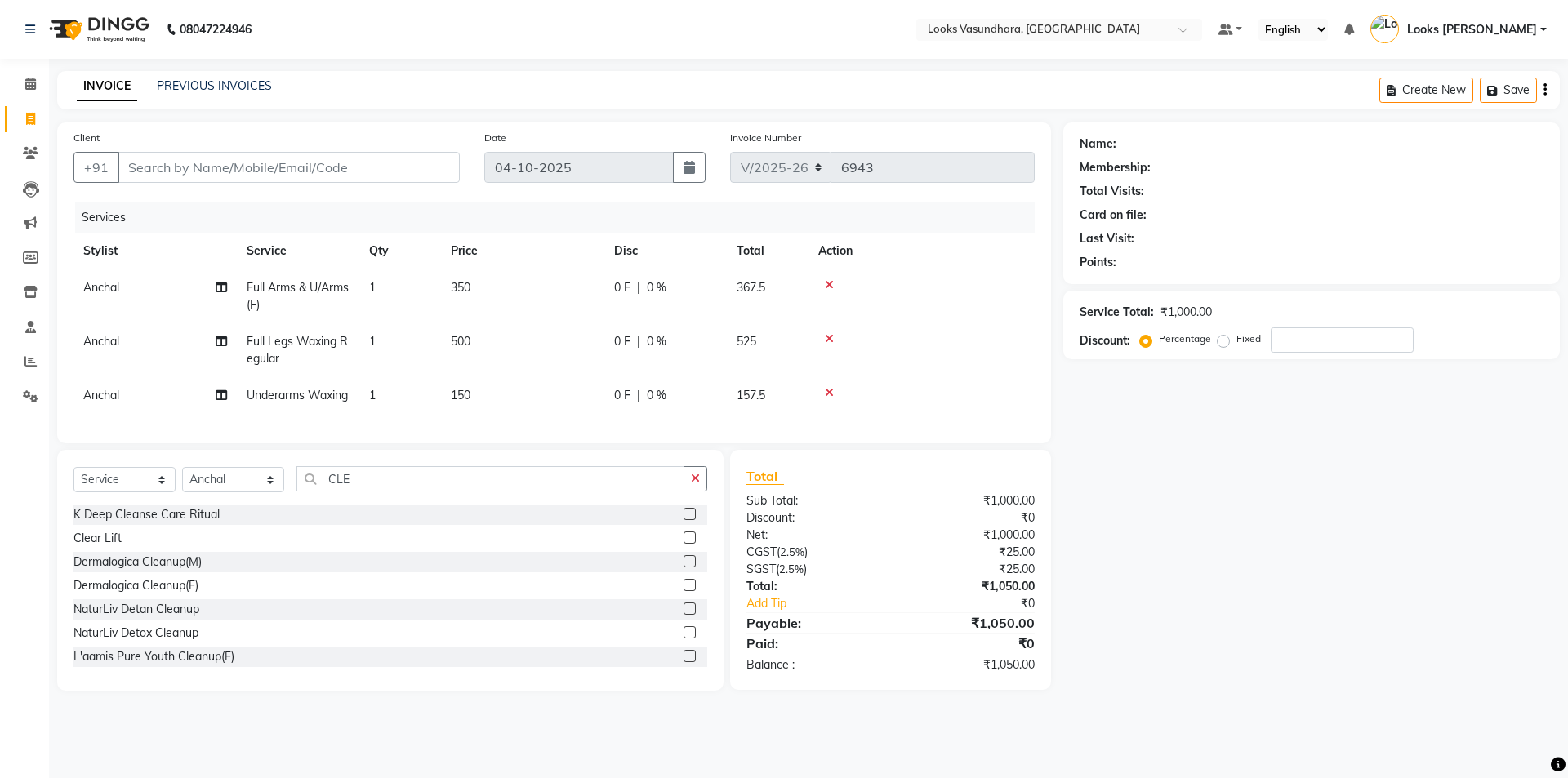
click at [684, 520] on input "checkbox" at bounding box center [689, 514] width 11 height 11
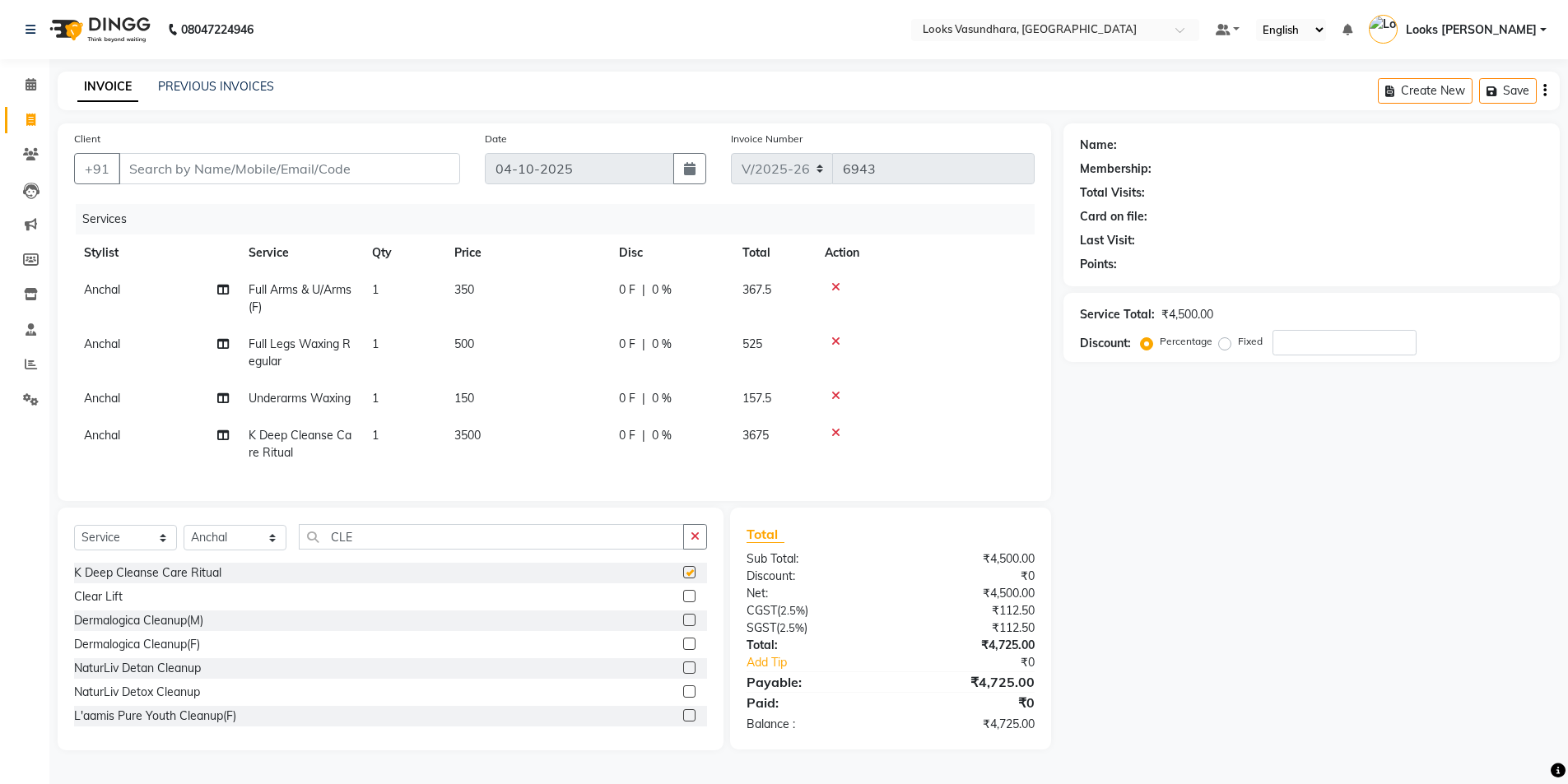
checkbox input "false"
click at [838, 439] on icon at bounding box center [836, 433] width 9 height 12
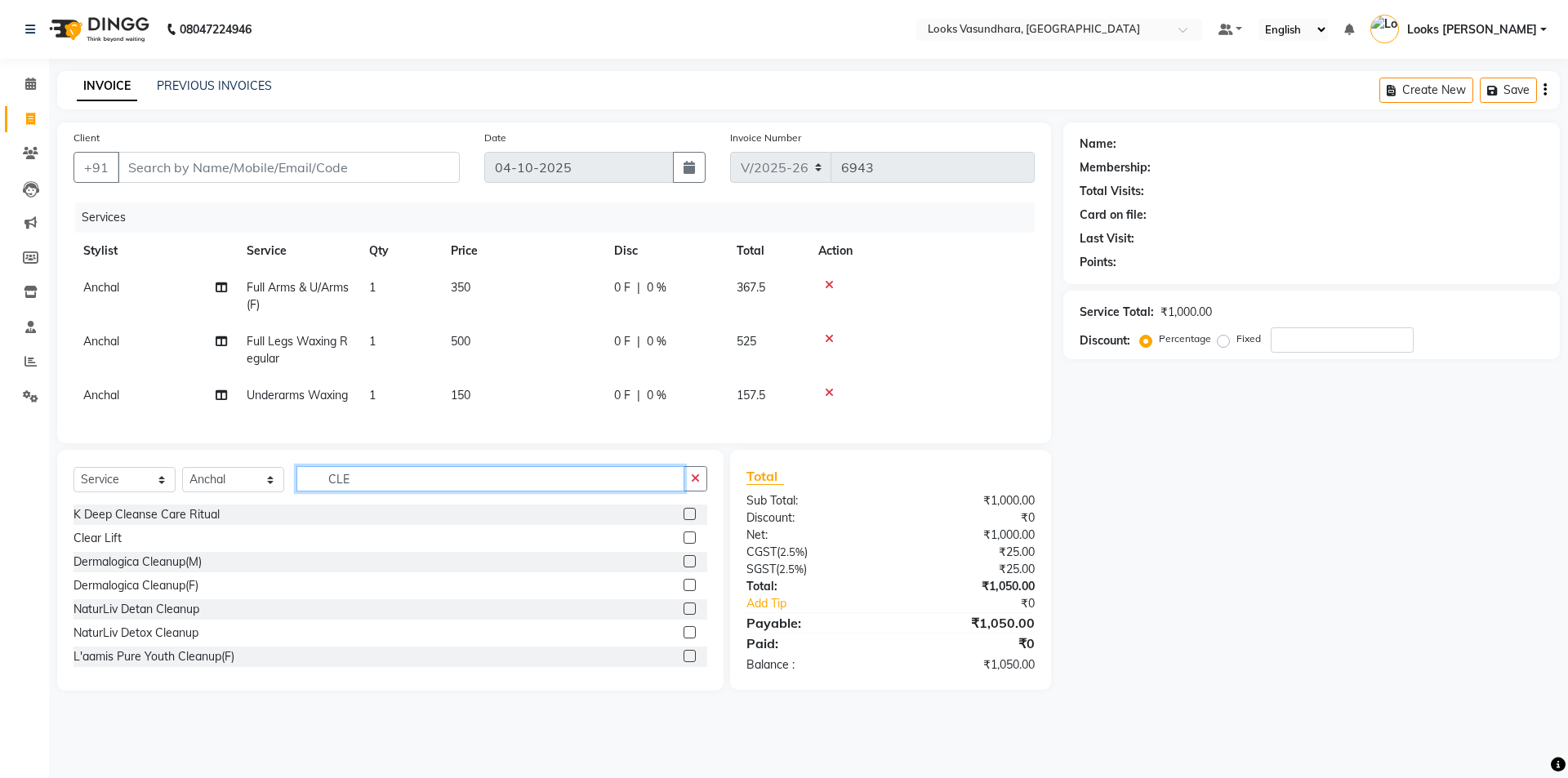
click at [376, 492] on input "CLE" at bounding box center [490, 479] width 388 height 26
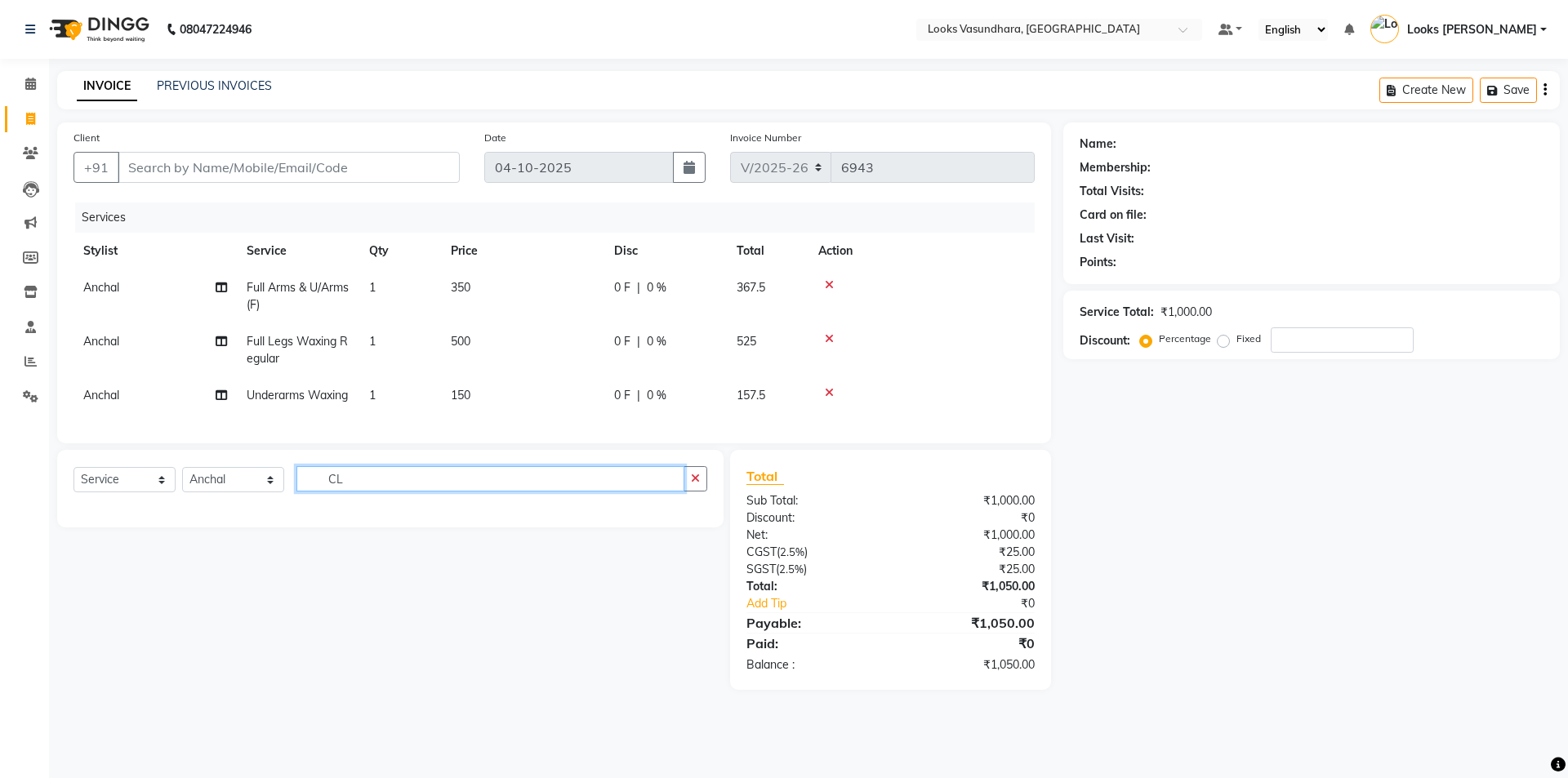
type input "C"
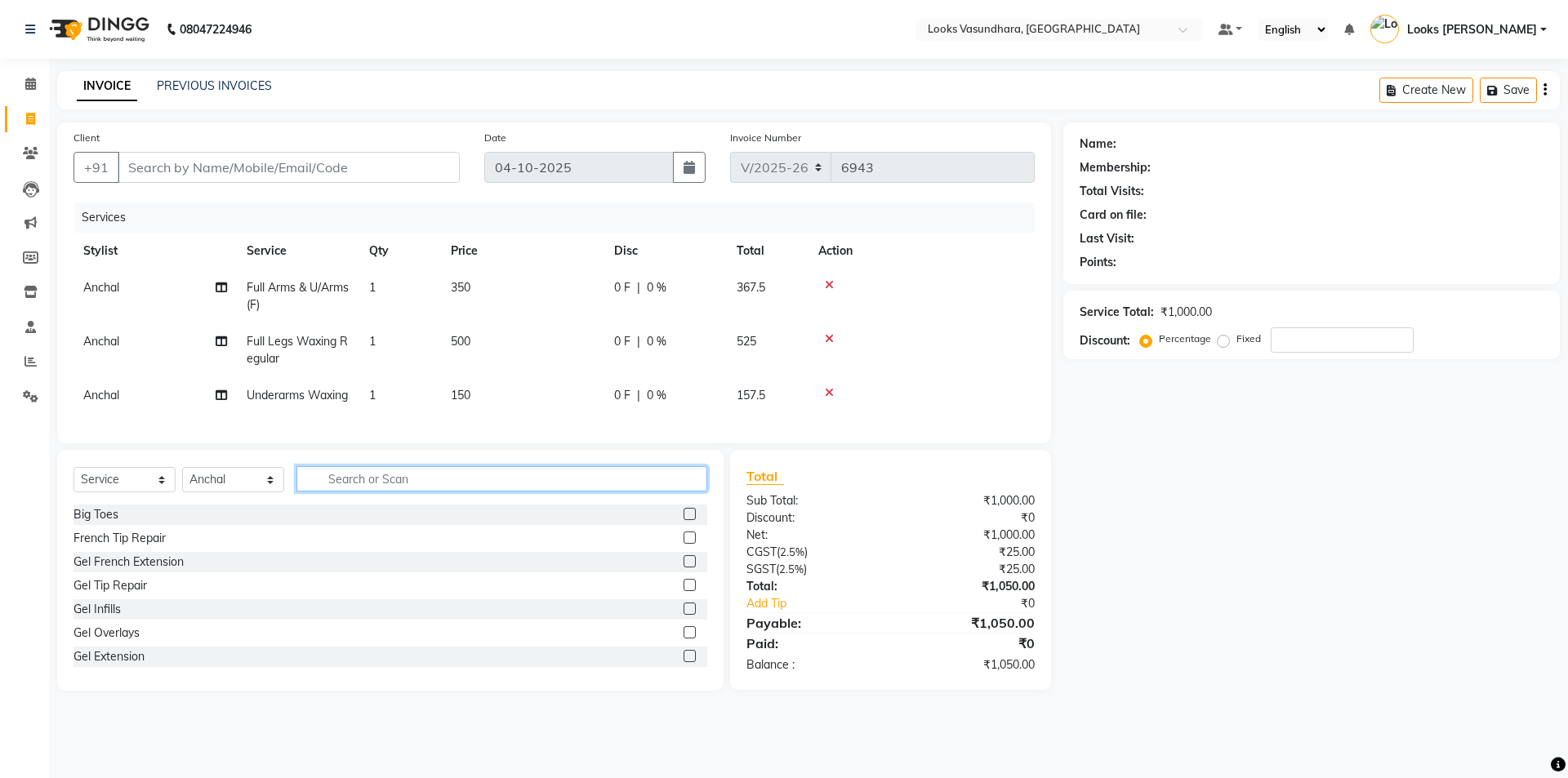
click at [423, 492] on input "text" at bounding box center [502, 479] width 411 height 26
type input "D TA"
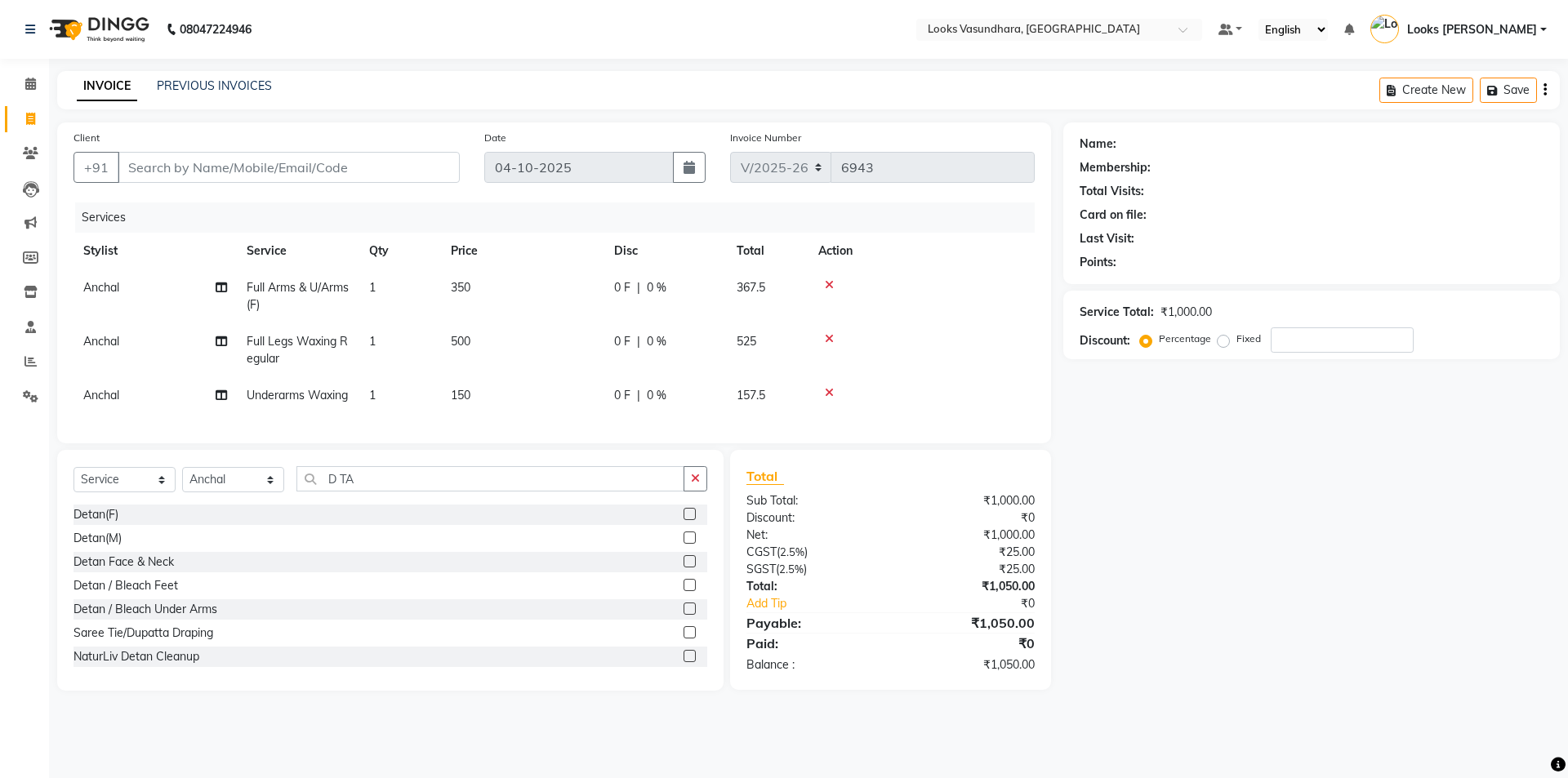
click at [684, 520] on label at bounding box center [690, 513] width 12 height 12
click at [684, 520] on input "checkbox" at bounding box center [689, 514] width 11 height 11
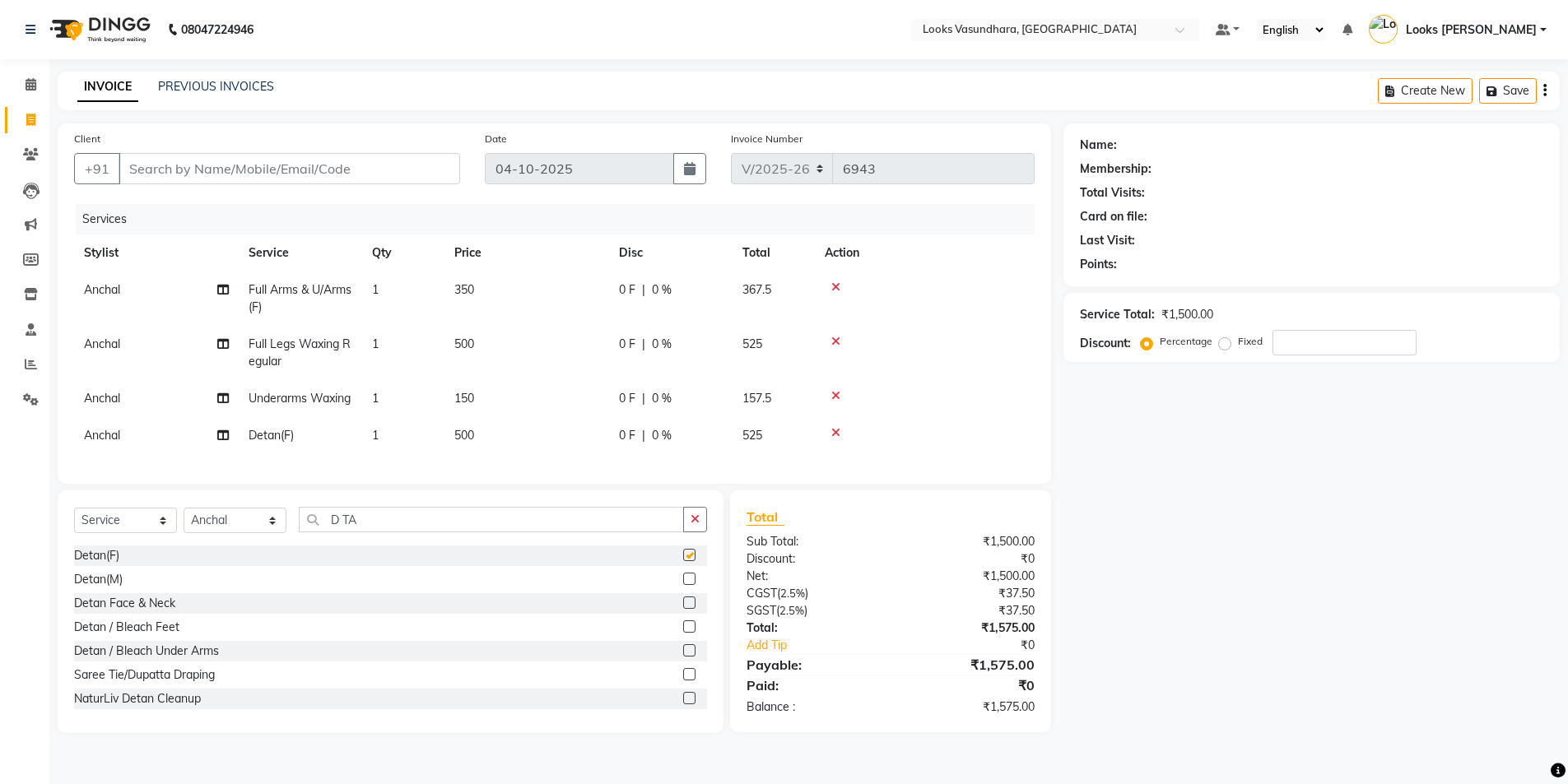
checkbox input "false"
click at [489, 288] on td "350" at bounding box center [526, 298] width 165 height 55
select select "85722"
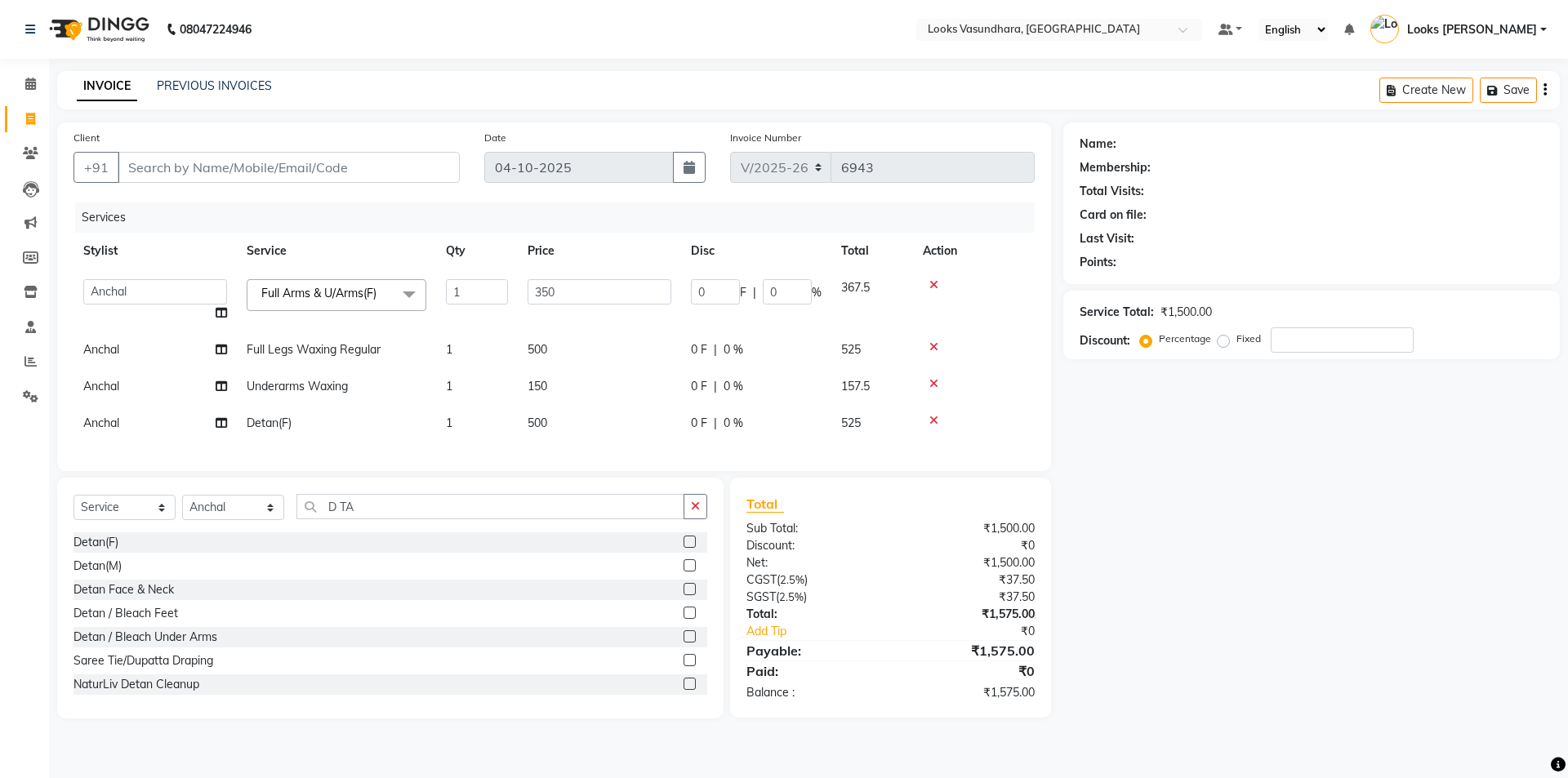
click at [568, 274] on td "350" at bounding box center [599, 300] width 163 height 62
drag, startPoint x: 566, startPoint y: 286, endPoint x: 973, endPoint y: 421, distance: 428.8
click at [566, 286] on input "350" at bounding box center [599, 292] width 144 height 26
type input "3"
type input "8"
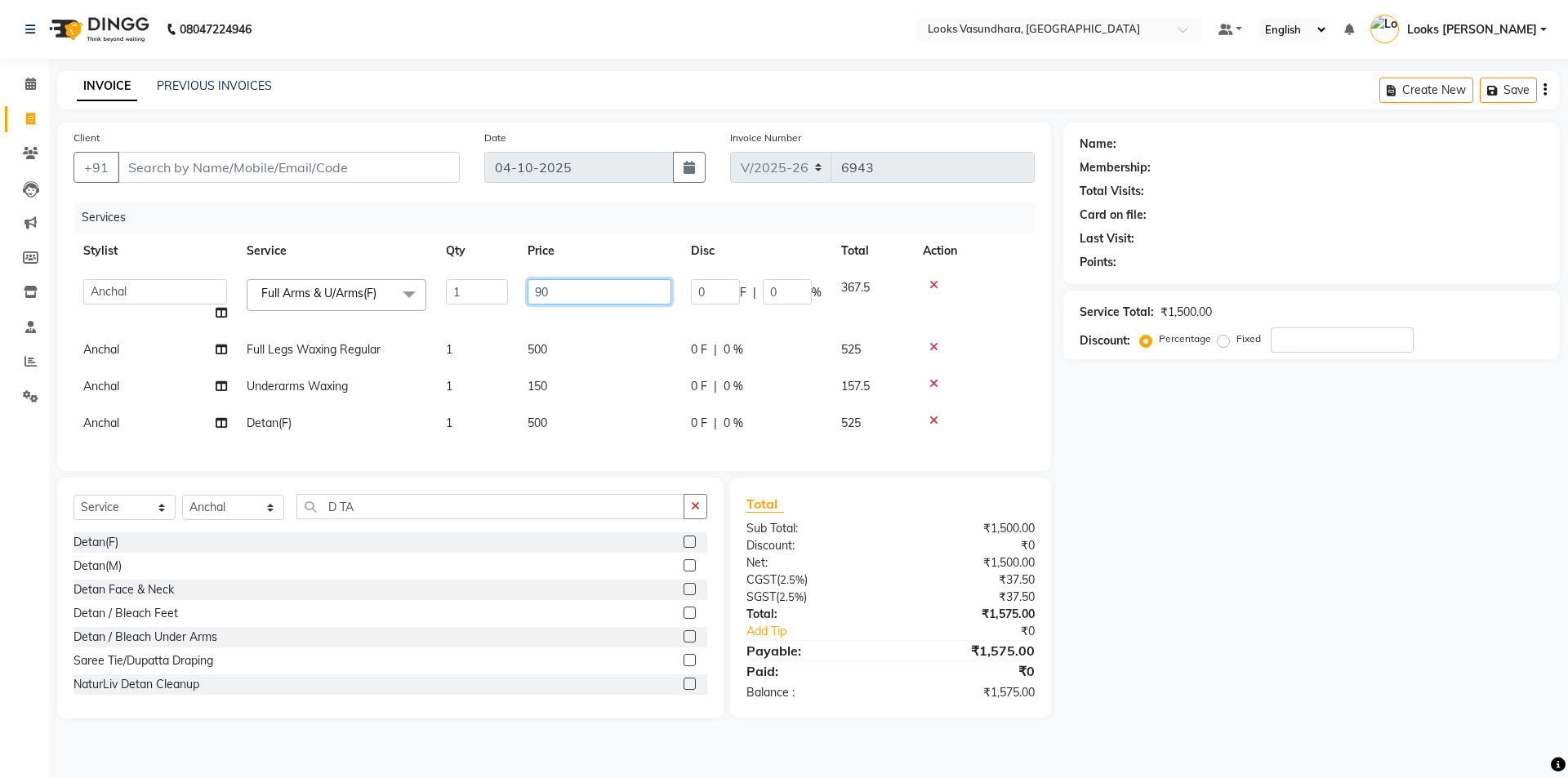
type input "900"
click at [575, 340] on td "500" at bounding box center [599, 349] width 163 height 36
select select "85722"
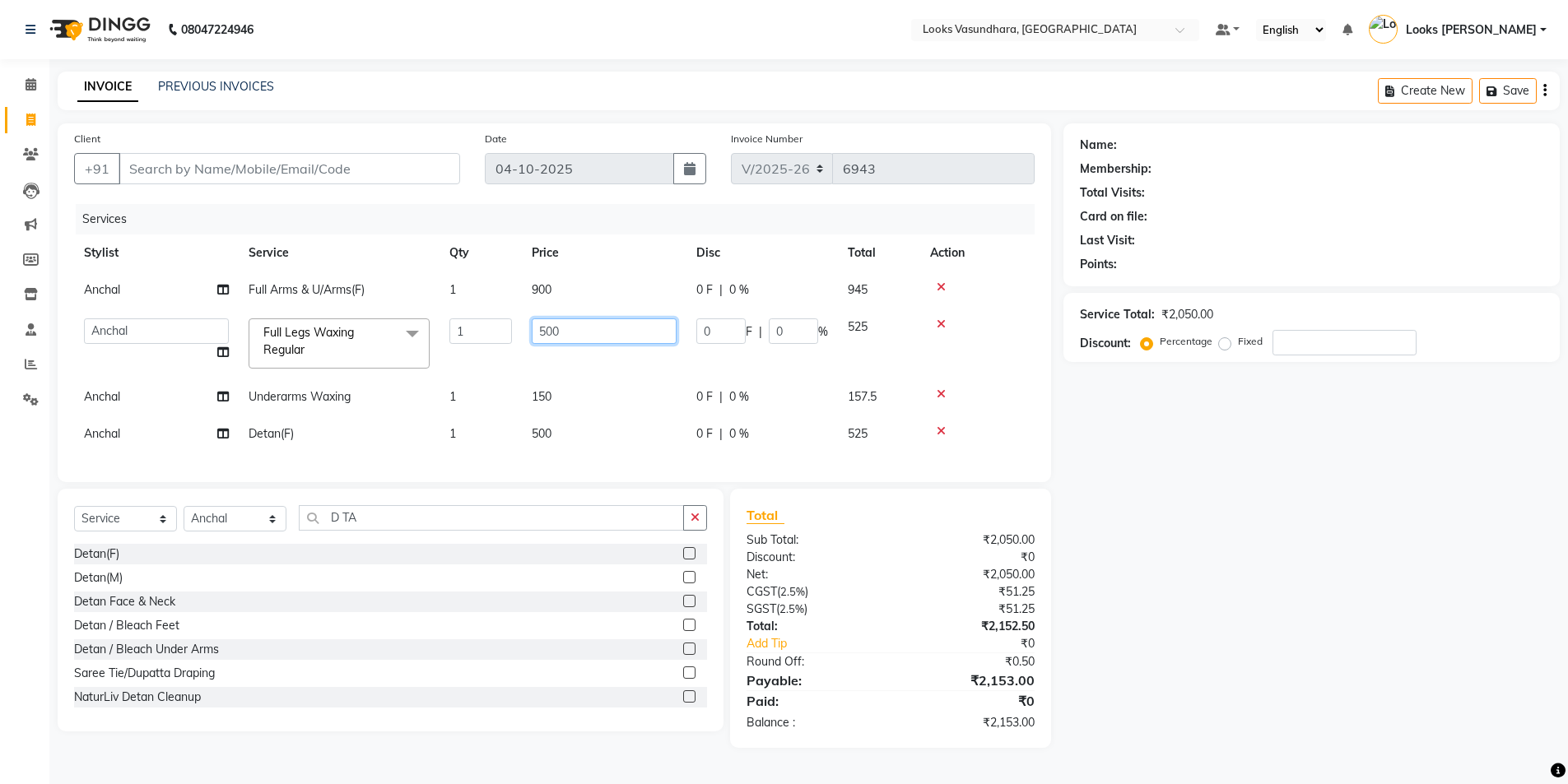
click at [600, 337] on input "500" at bounding box center [604, 331] width 145 height 26
type input "5"
type input "1000"
click at [584, 377] on td "1000" at bounding box center [604, 343] width 165 height 70
select select "85722"
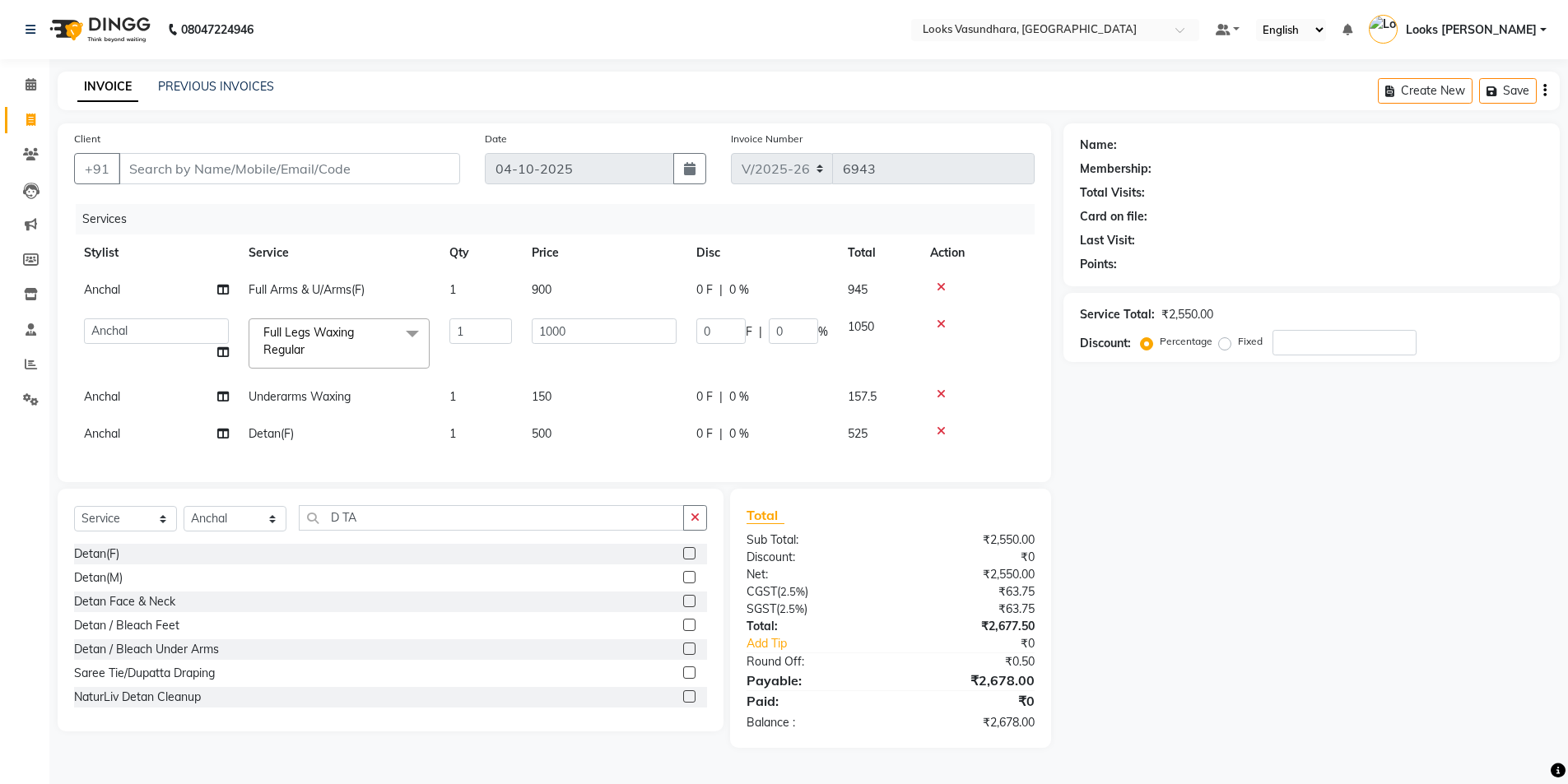
click at [606, 392] on td "150" at bounding box center [604, 396] width 165 height 37
select select "85722"
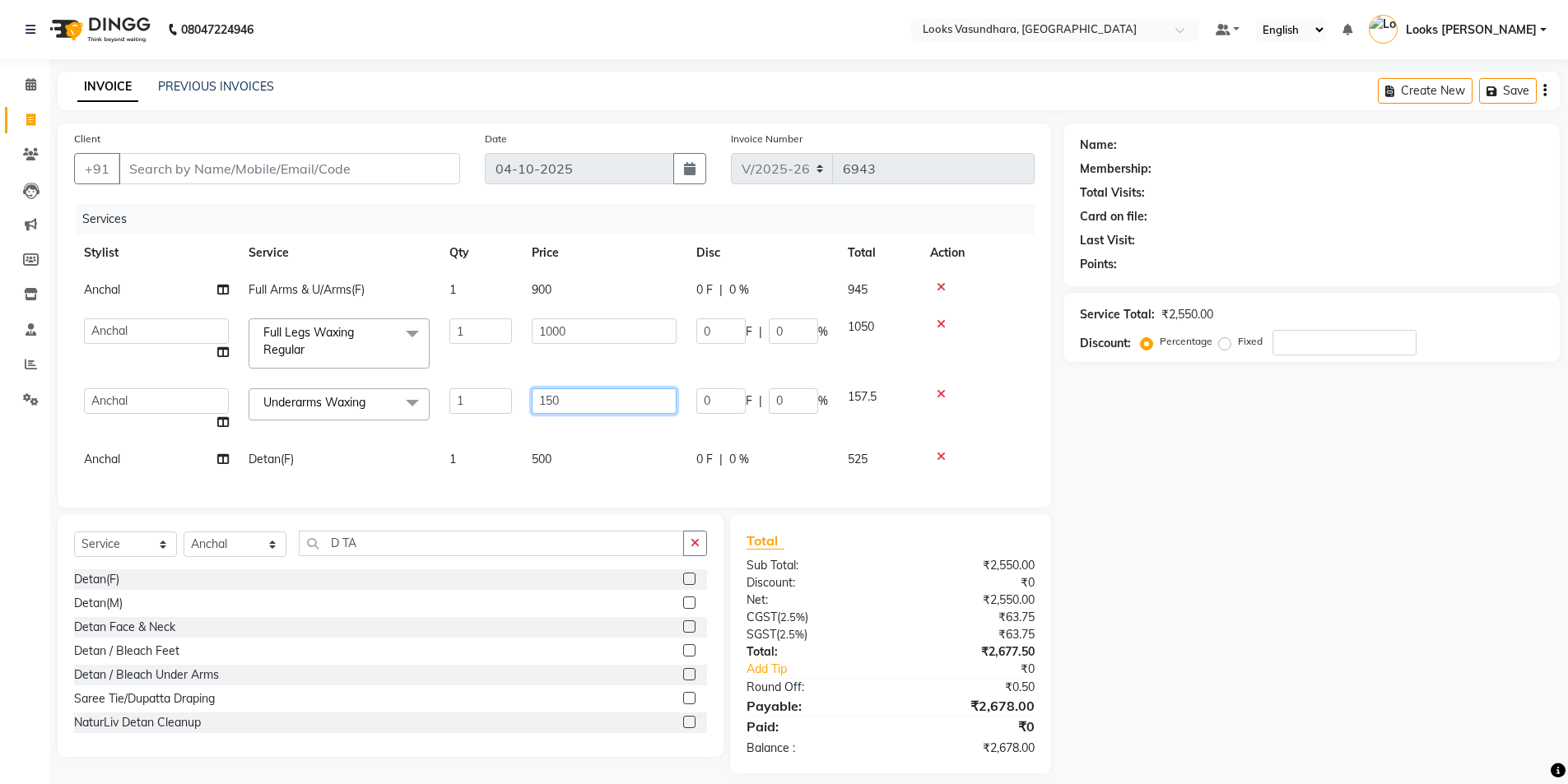
click at [630, 389] on input "150" at bounding box center [604, 401] width 145 height 26
type input "1"
type input "600"
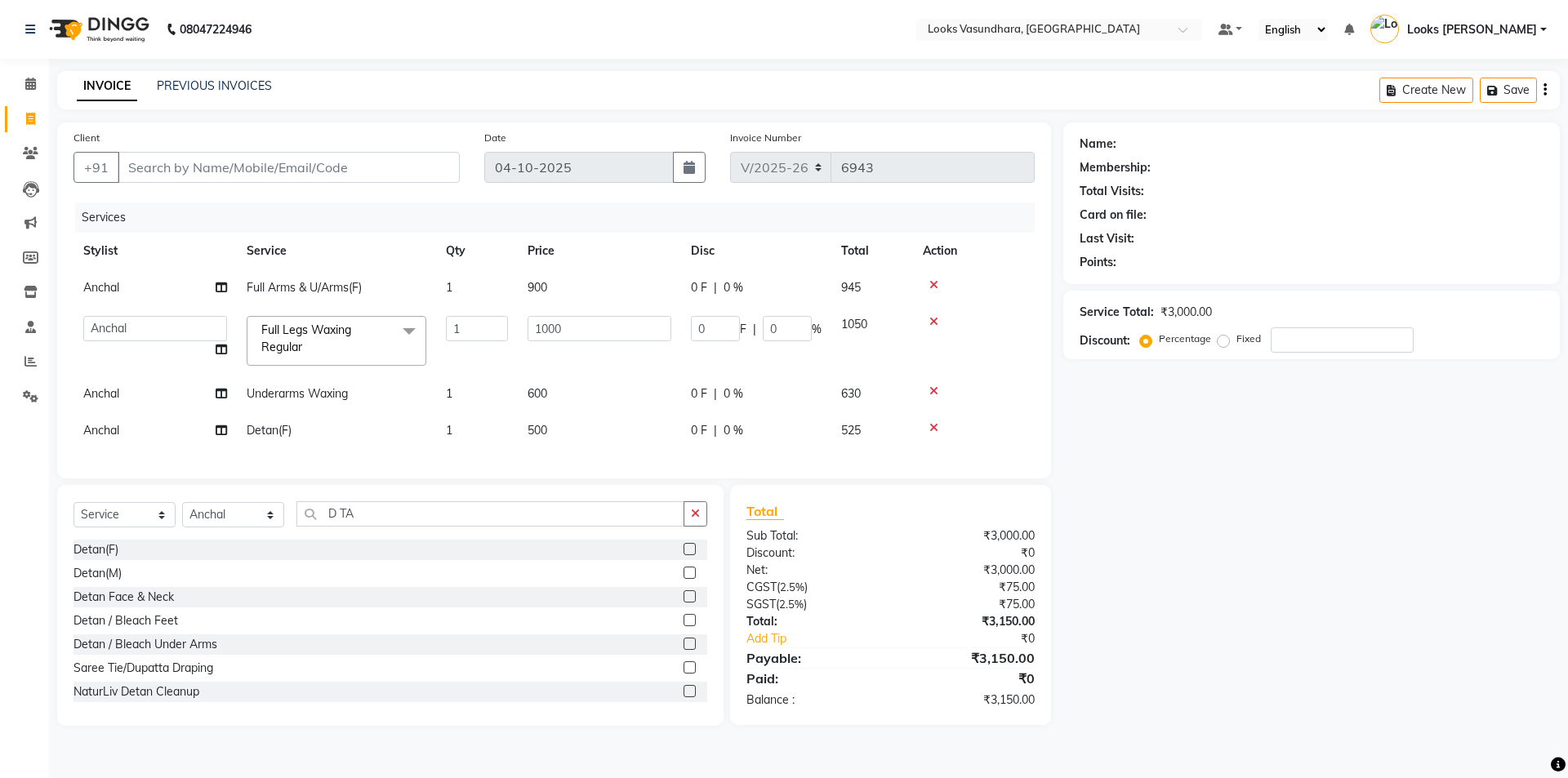
click at [609, 462] on div "Services Stylist Service Qty Price Disc Total Action Anchal Full Arms & U/Arms(…" at bounding box center [554, 332] width 961 height 260
click at [617, 435] on td "500" at bounding box center [599, 430] width 163 height 36
select select "85722"
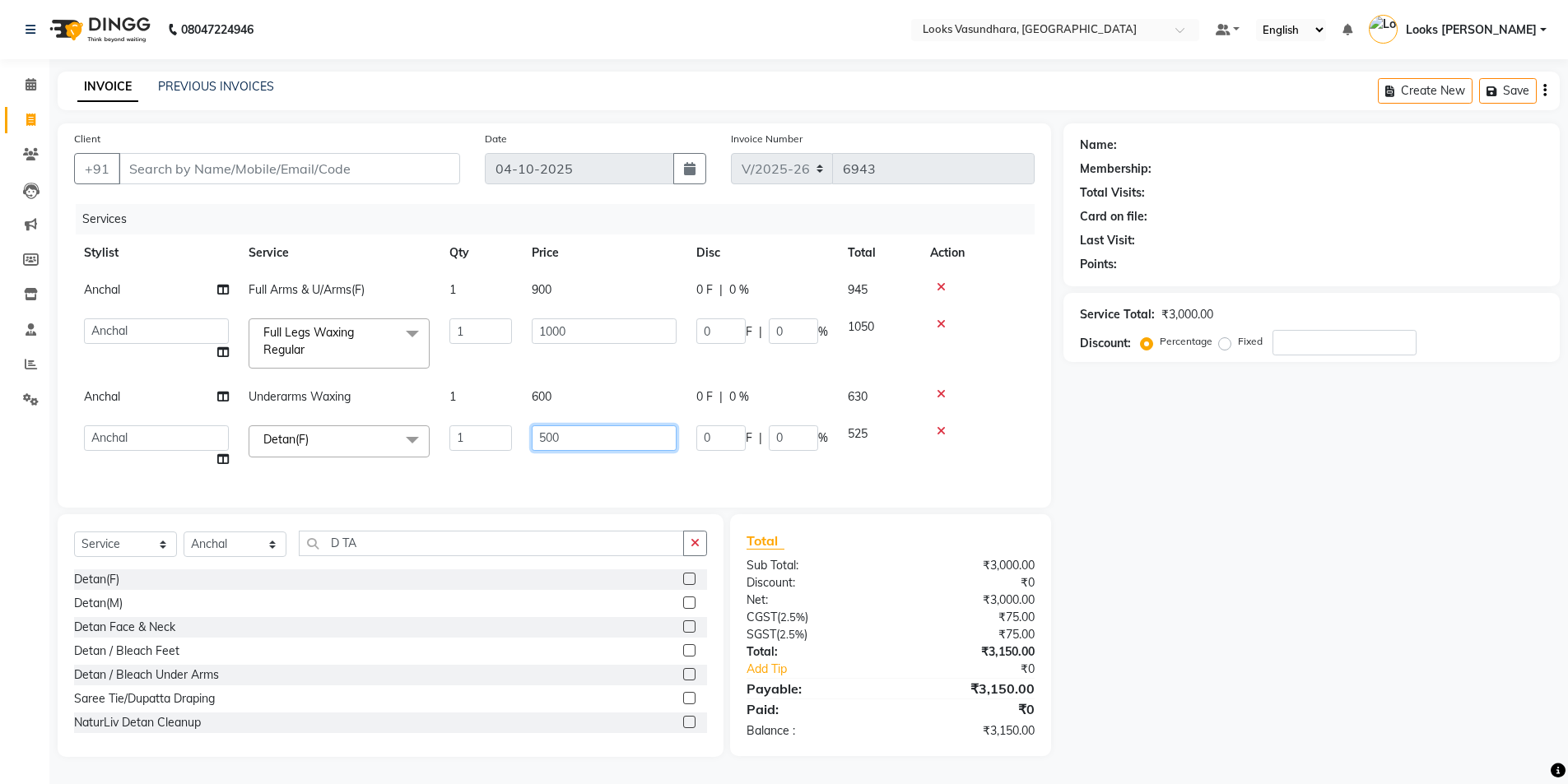
click at [636, 427] on input "500" at bounding box center [604, 438] width 145 height 26
type input "5"
type input "1200"
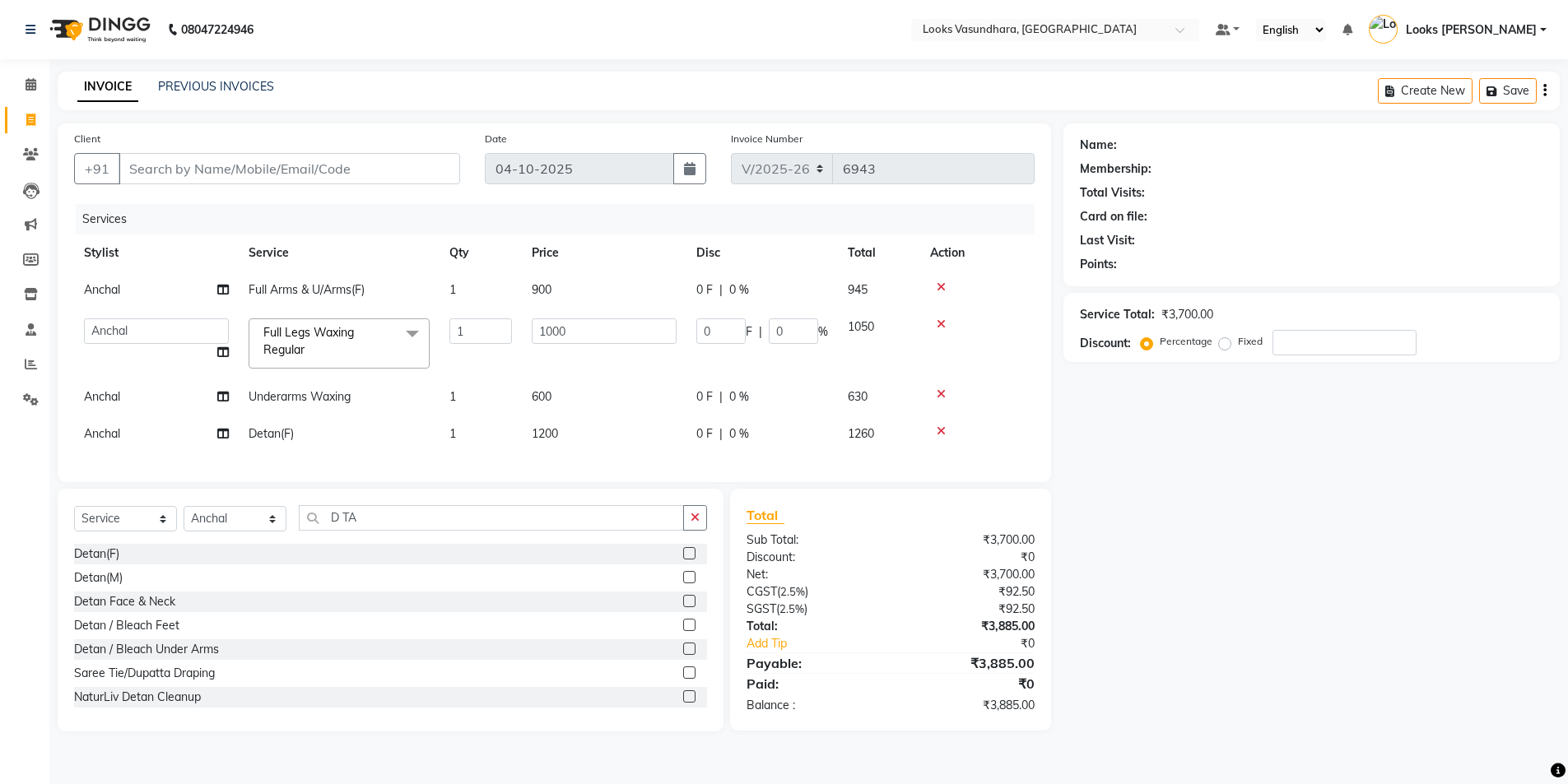
click at [505, 466] on div "Services Stylist Service Qty Price Disc Total Action Anchal Full Arms & U/Arms(…" at bounding box center [554, 335] width 960 height 262
click at [235, 529] on select "Select Stylist Aditya [PERSON_NAME] Anjali [PERSON_NAME] Kumar_MSTR Counter Sal…" at bounding box center [235, 519] width 103 height 26
select select "27451"
click at [183, 518] on select "Select Stylist Aditya [PERSON_NAME] Anjali [PERSON_NAME] Kumar_MSTR Counter Sal…" at bounding box center [235, 519] width 103 height 26
click at [371, 518] on input "D TA" at bounding box center [494, 518] width 391 height 26
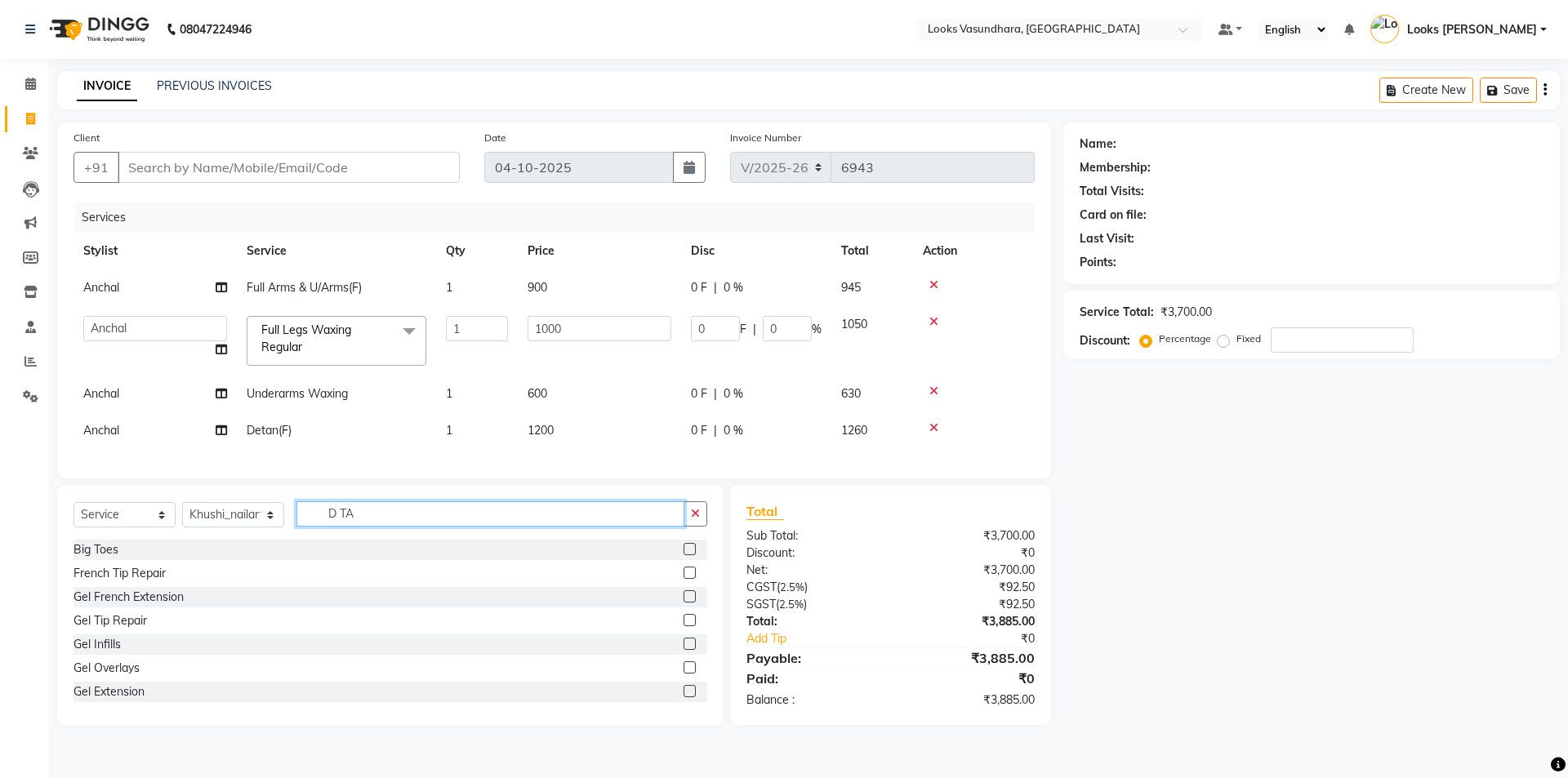
click at [368, 514] on input "D TA" at bounding box center [490, 514] width 388 height 26
type input "D"
type input "REMOV"
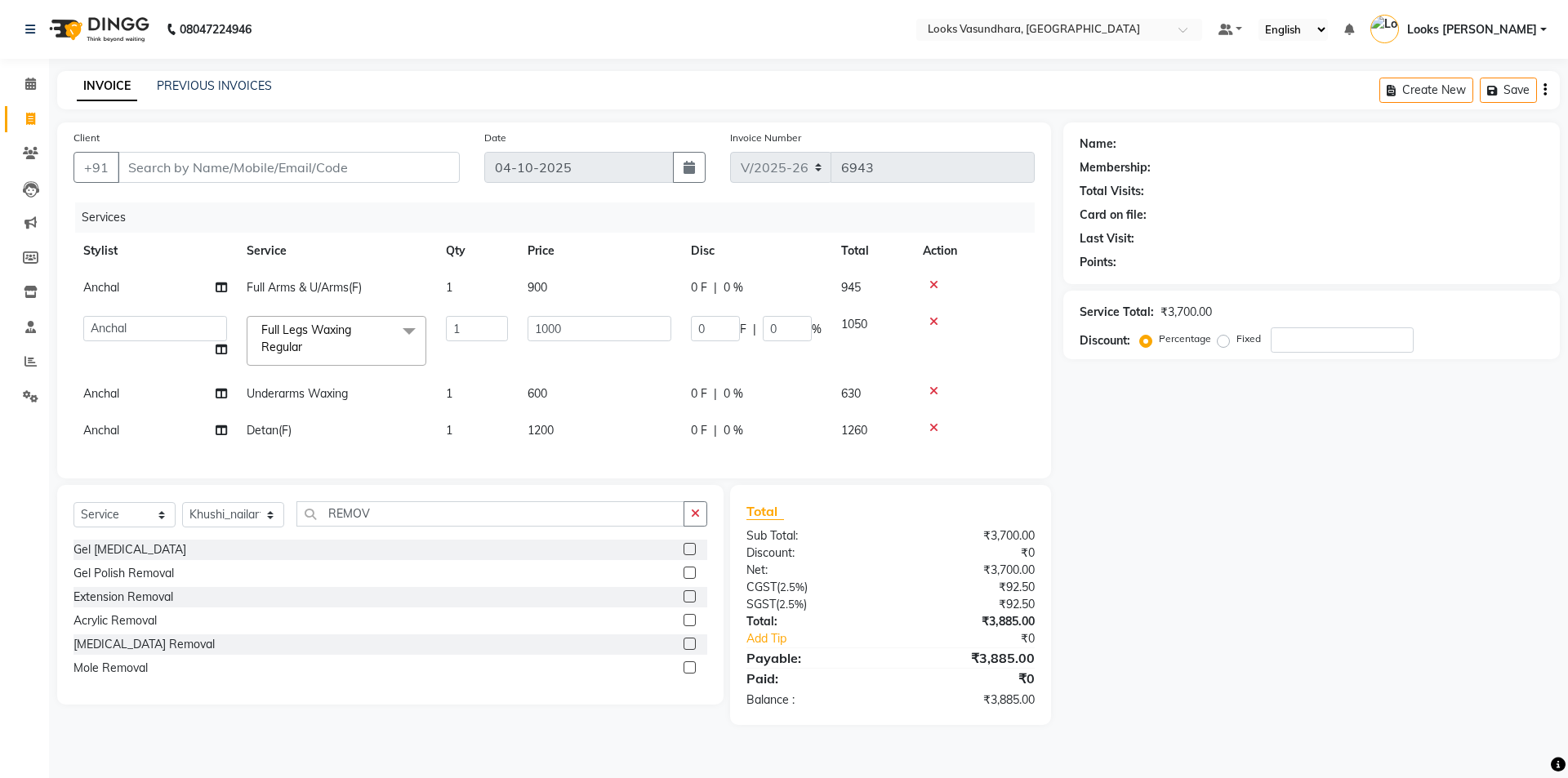
click at [694, 556] on label at bounding box center [690, 549] width 12 height 12
click at [694, 556] on input "checkbox" at bounding box center [689, 550] width 11 height 11
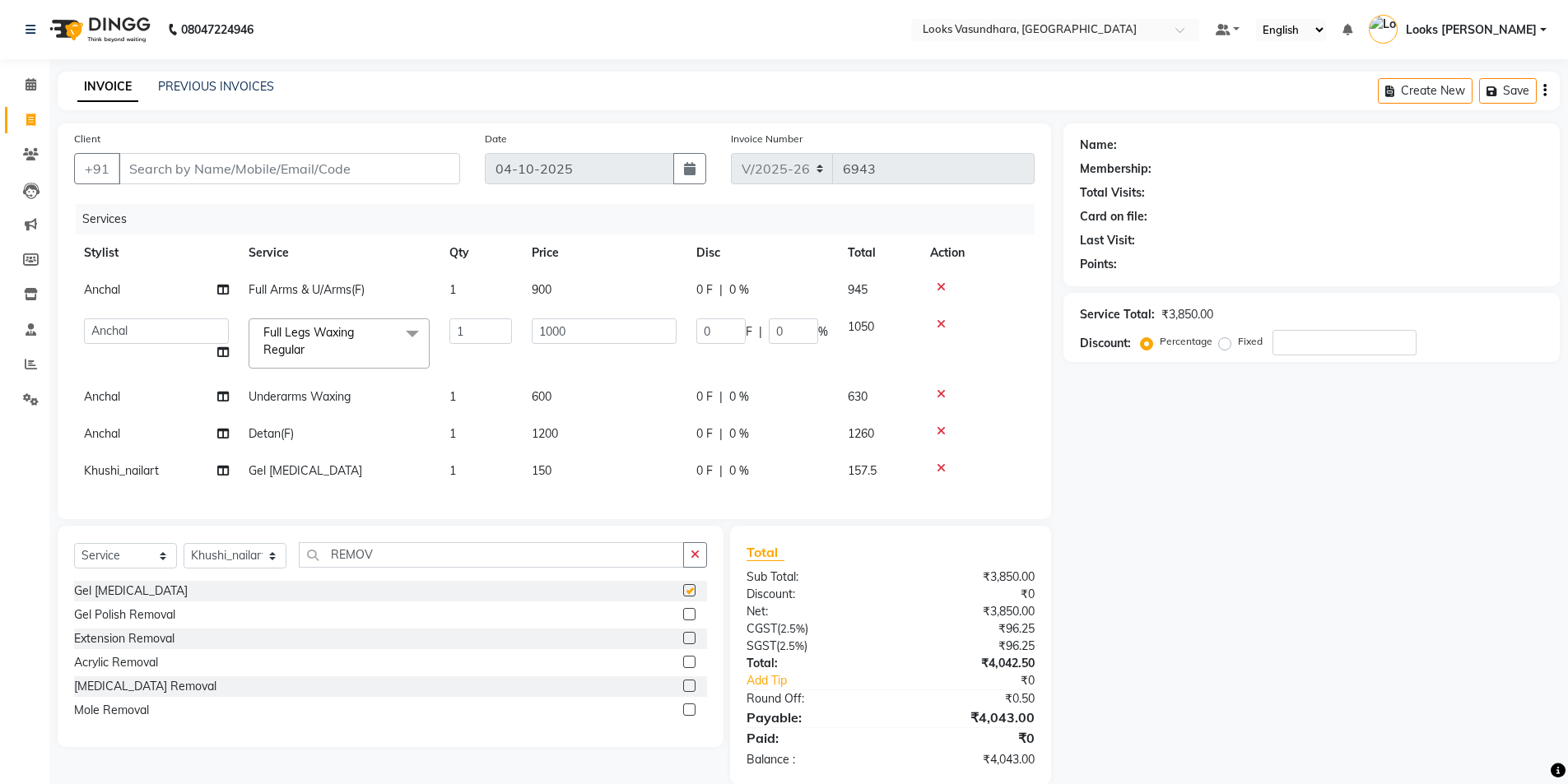
checkbox input "false"
click at [594, 474] on td "150" at bounding box center [604, 471] width 165 height 37
select select "27451"
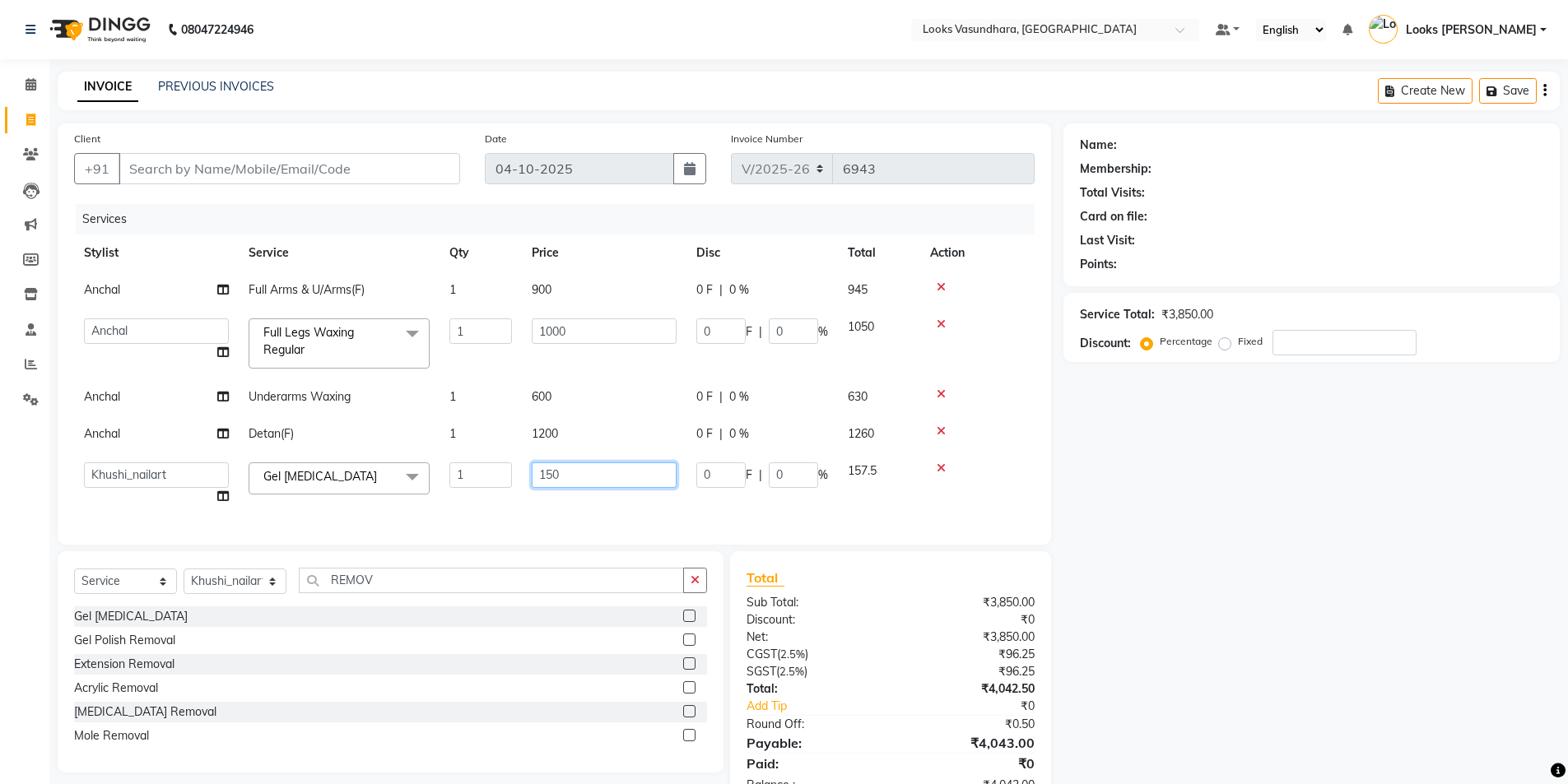
click at [594, 474] on input "150" at bounding box center [604, 476] width 145 height 26
type input "500"
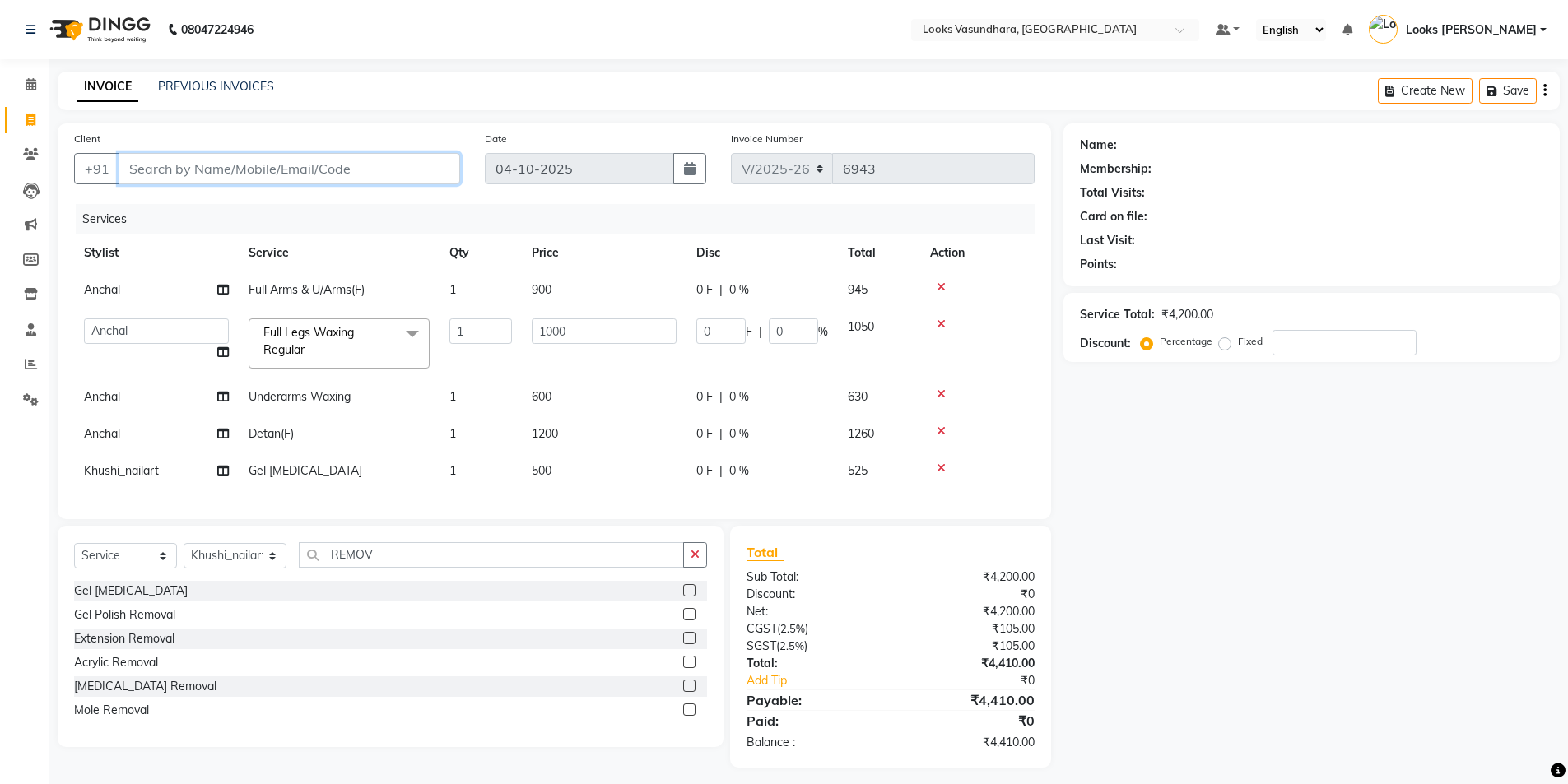
click at [312, 170] on input "Client" at bounding box center [289, 168] width 342 height 32
type input "7"
type input "0"
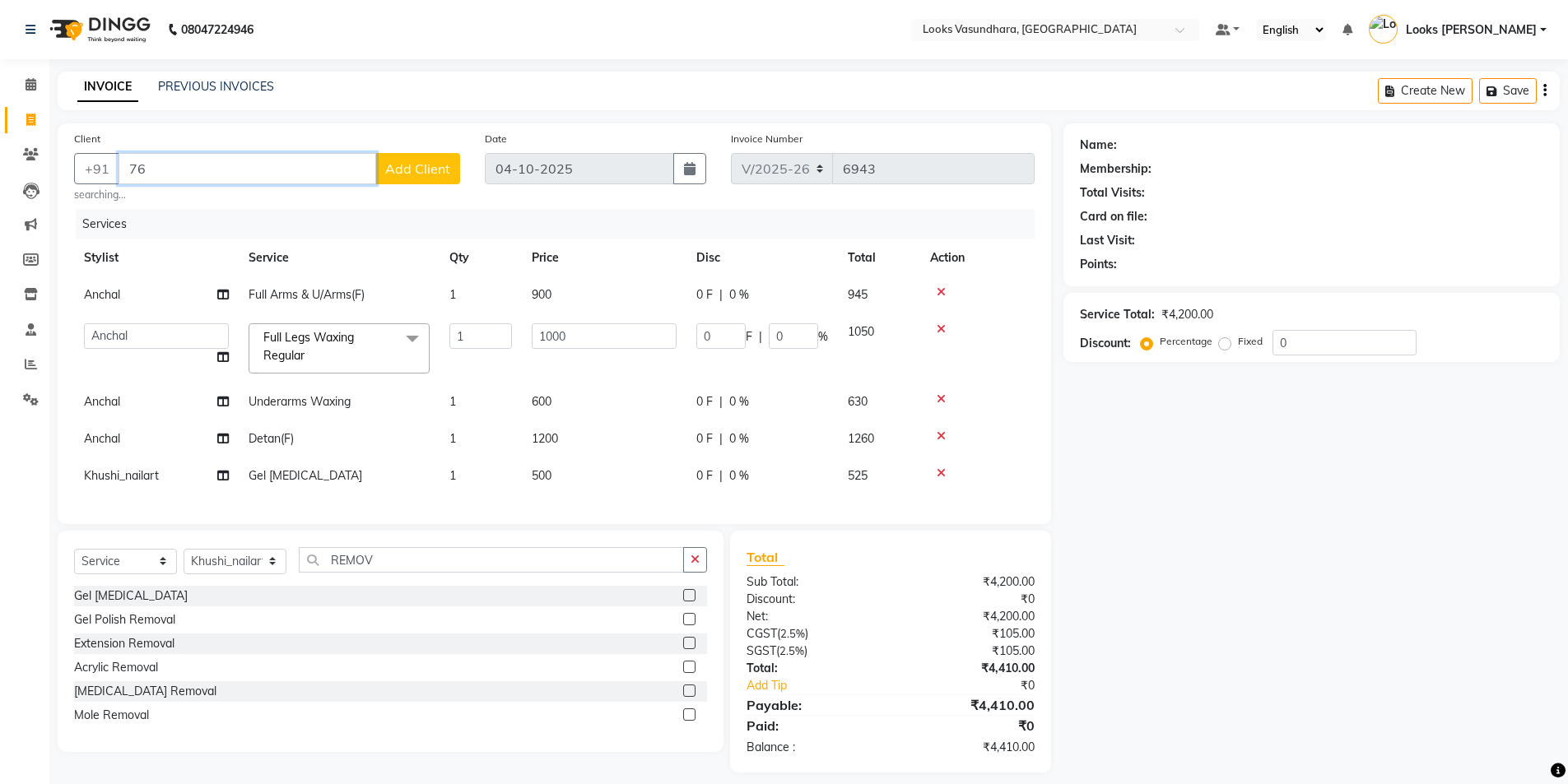
type input "7"
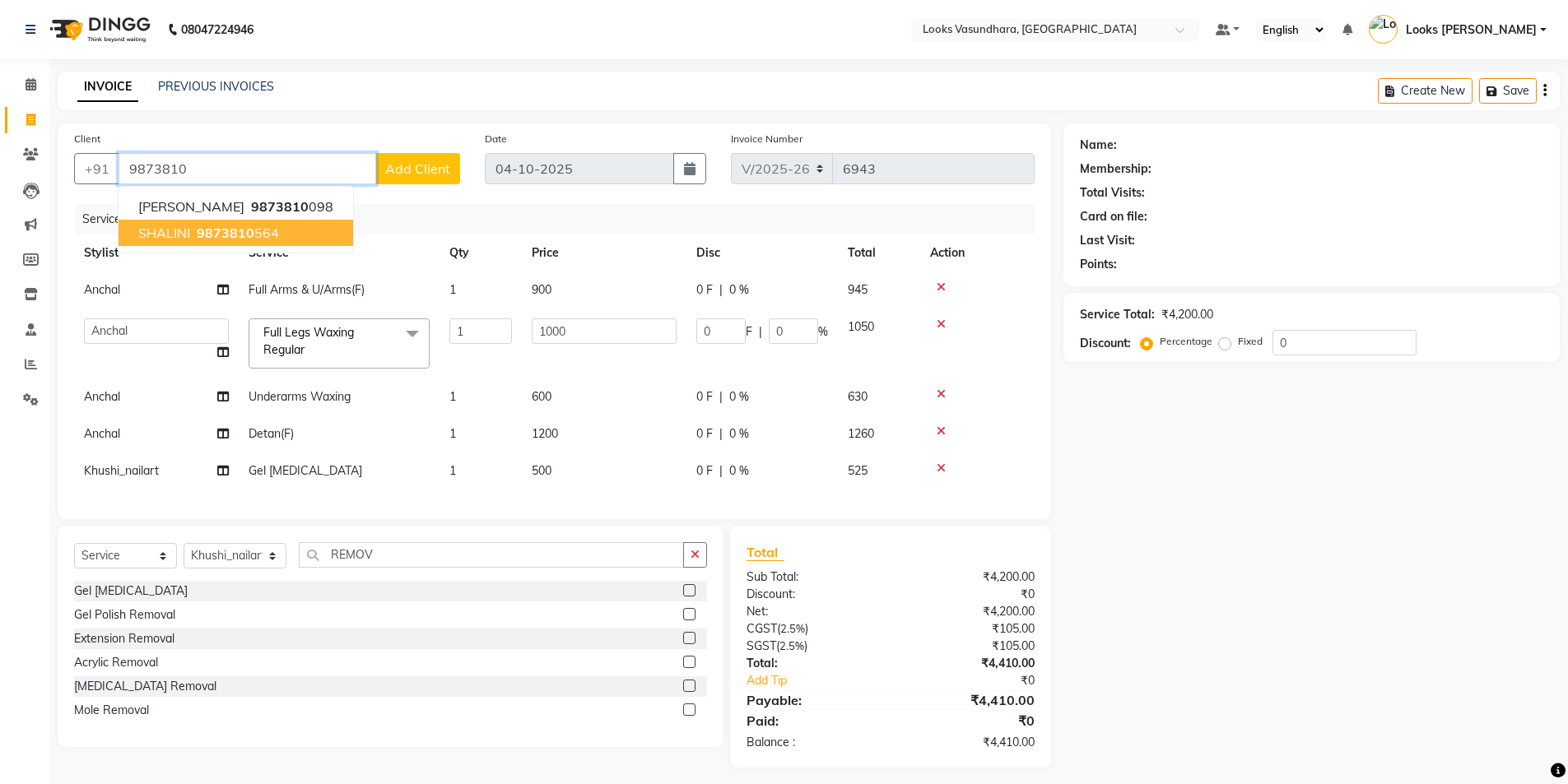
click at [246, 229] on span "9873810" at bounding box center [225, 233] width 57 height 17
type input "9873810564"
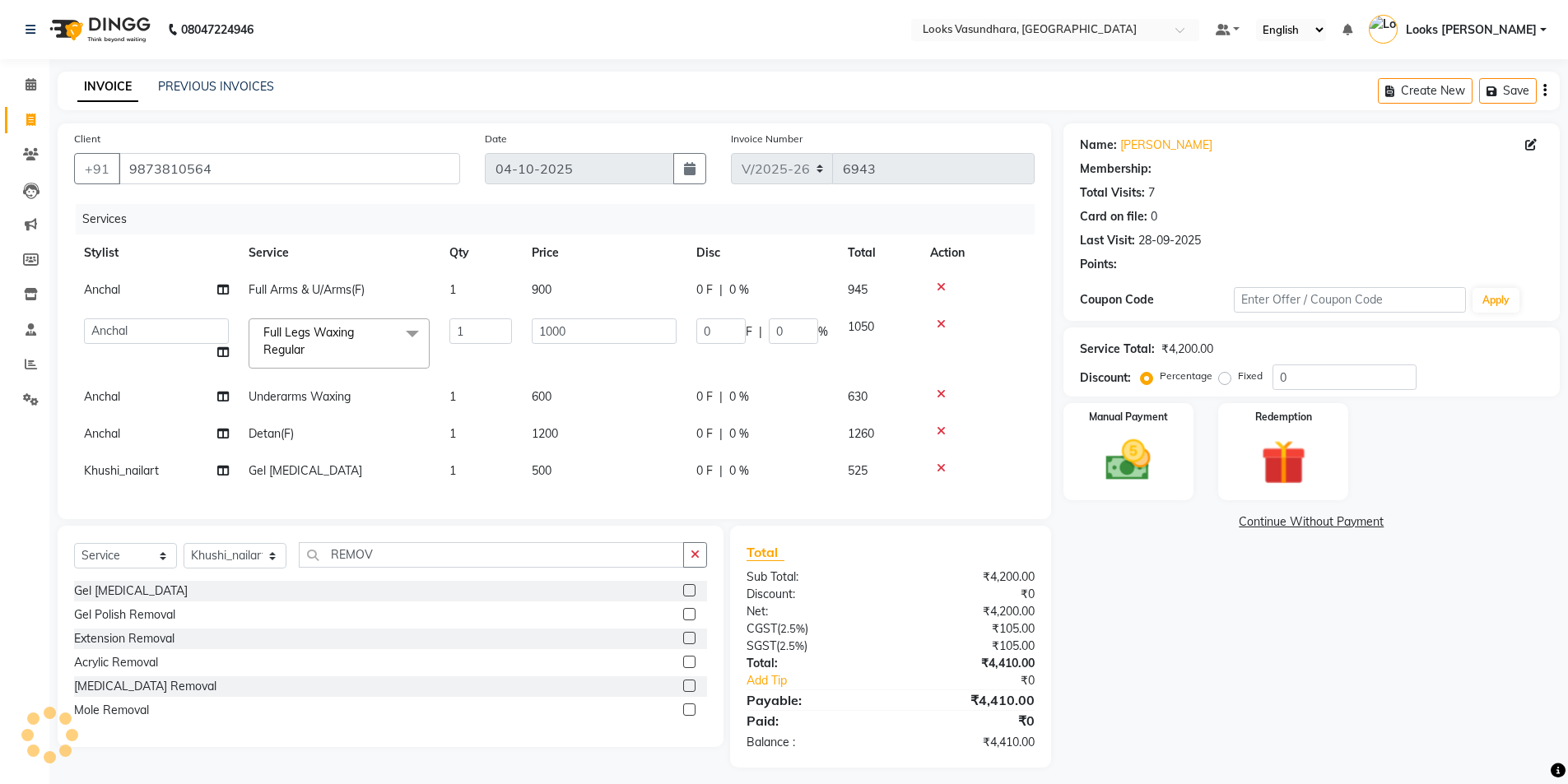
select select "1: Object"
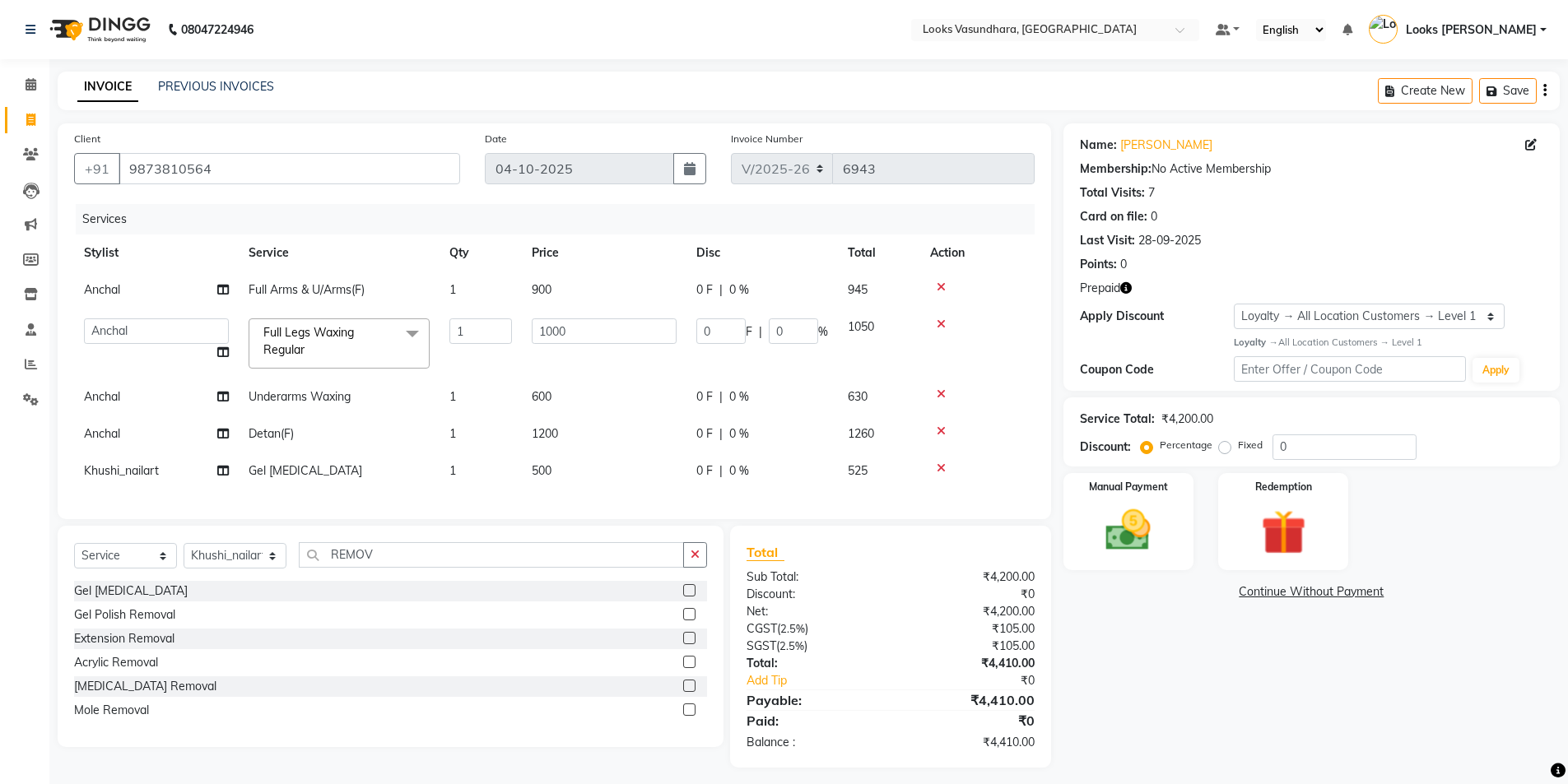
click at [1126, 286] on icon "button" at bounding box center [1126, 288] width 12 height 12
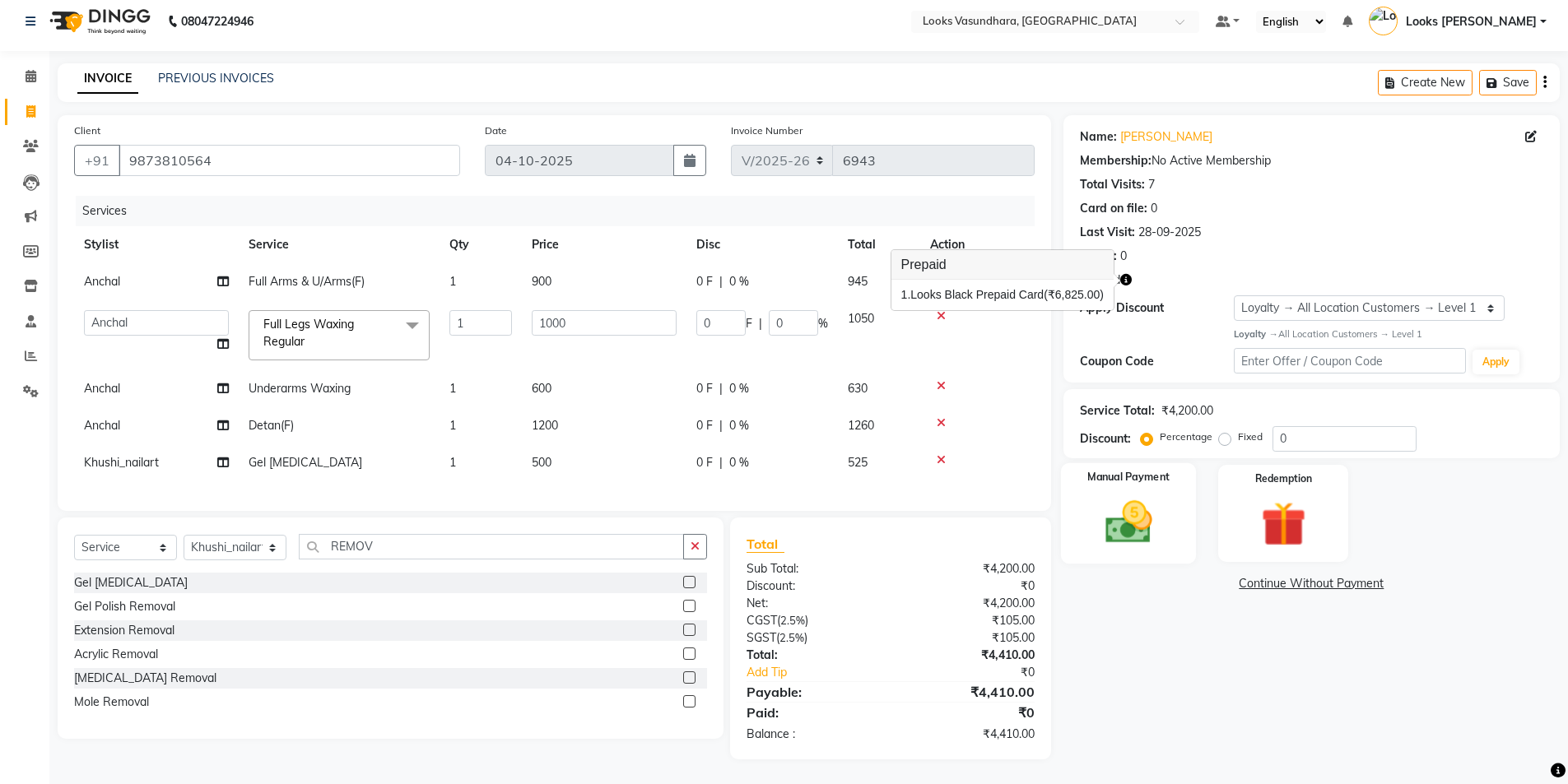
scroll to position [21, 0]
click at [1288, 522] on img at bounding box center [1283, 524] width 75 height 58
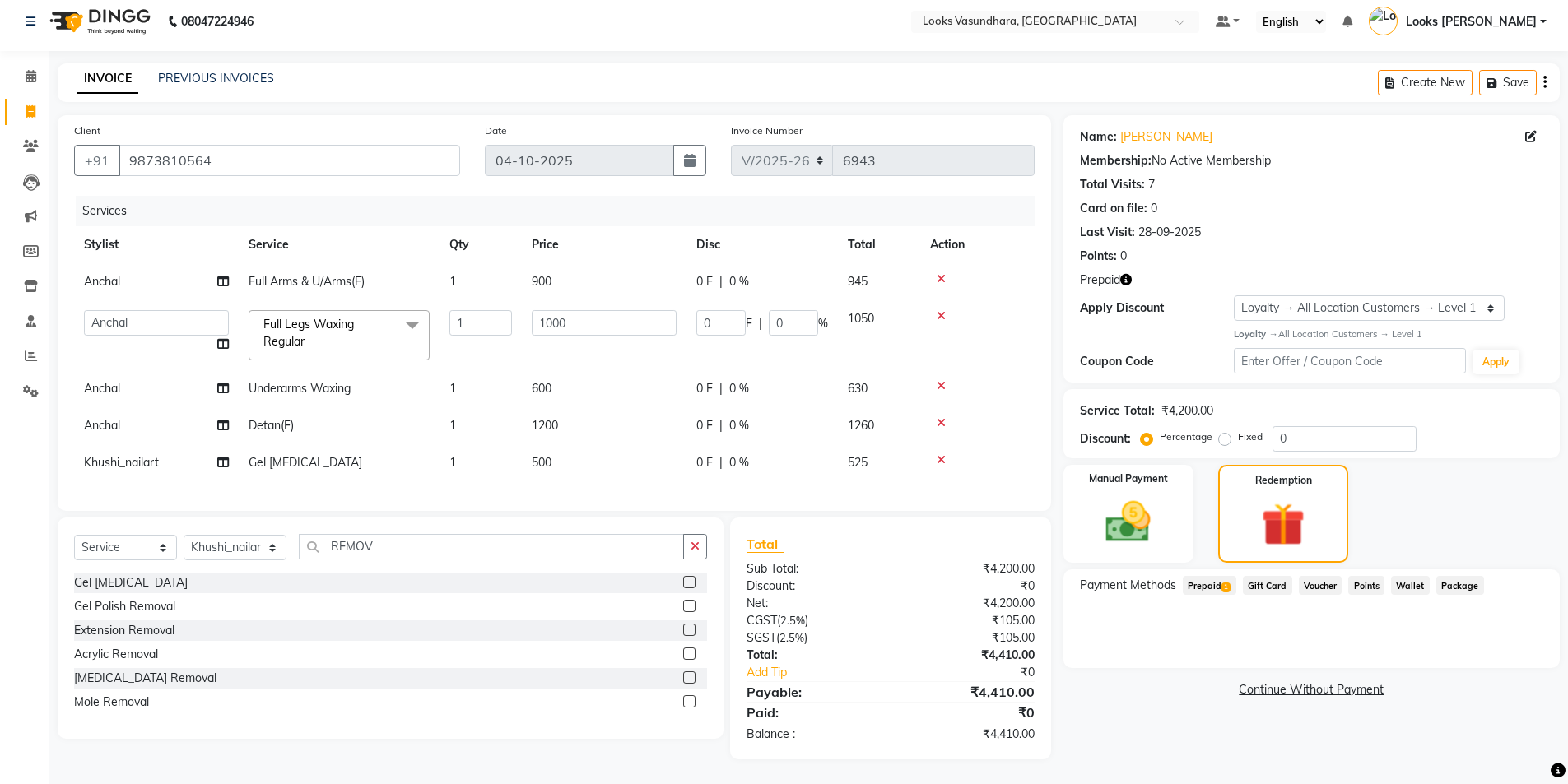
click at [1205, 576] on span "Prepaid 1" at bounding box center [1209, 585] width 54 height 19
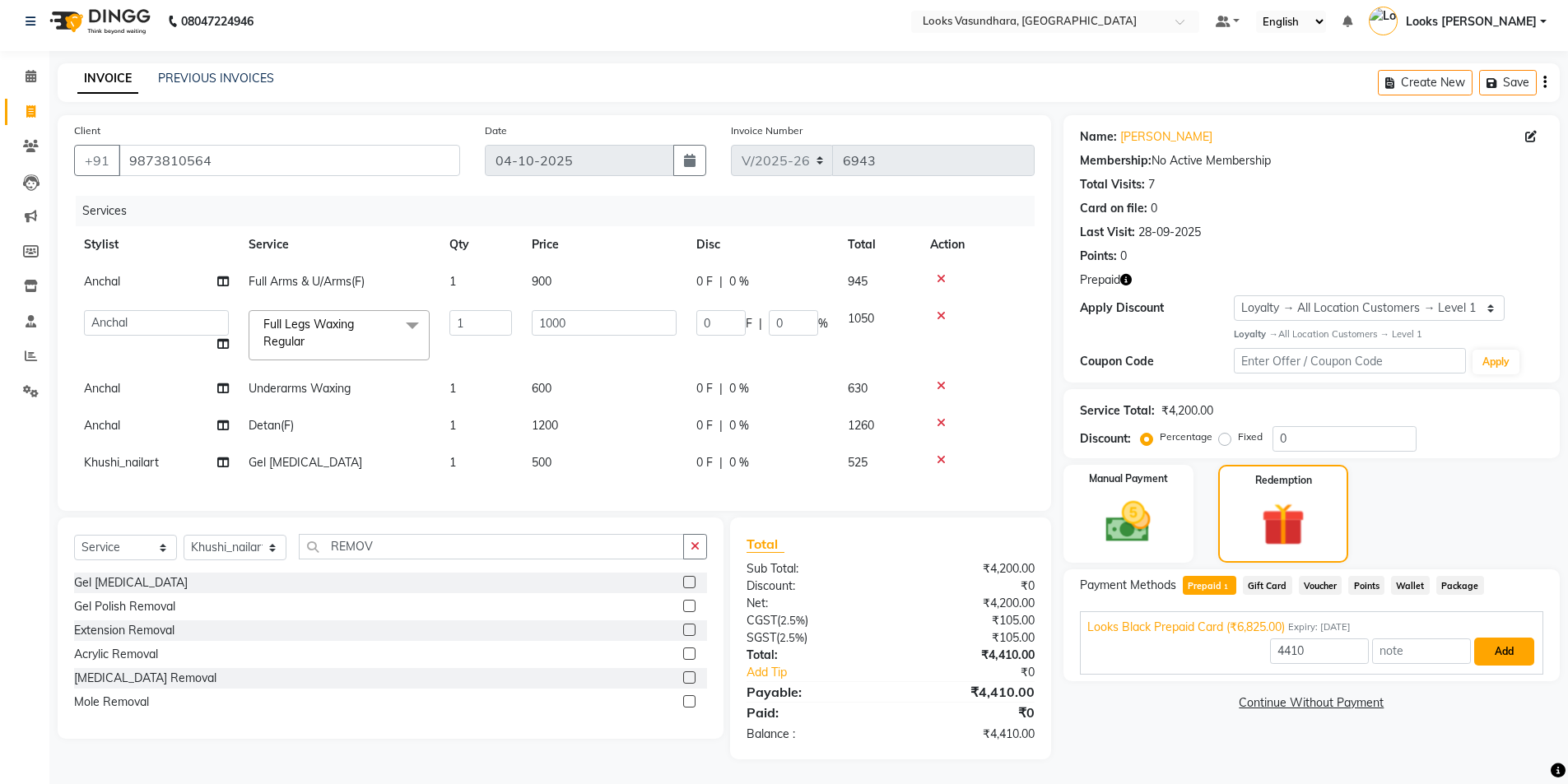
click at [1506, 637] on button "Add" at bounding box center [1504, 651] width 60 height 28
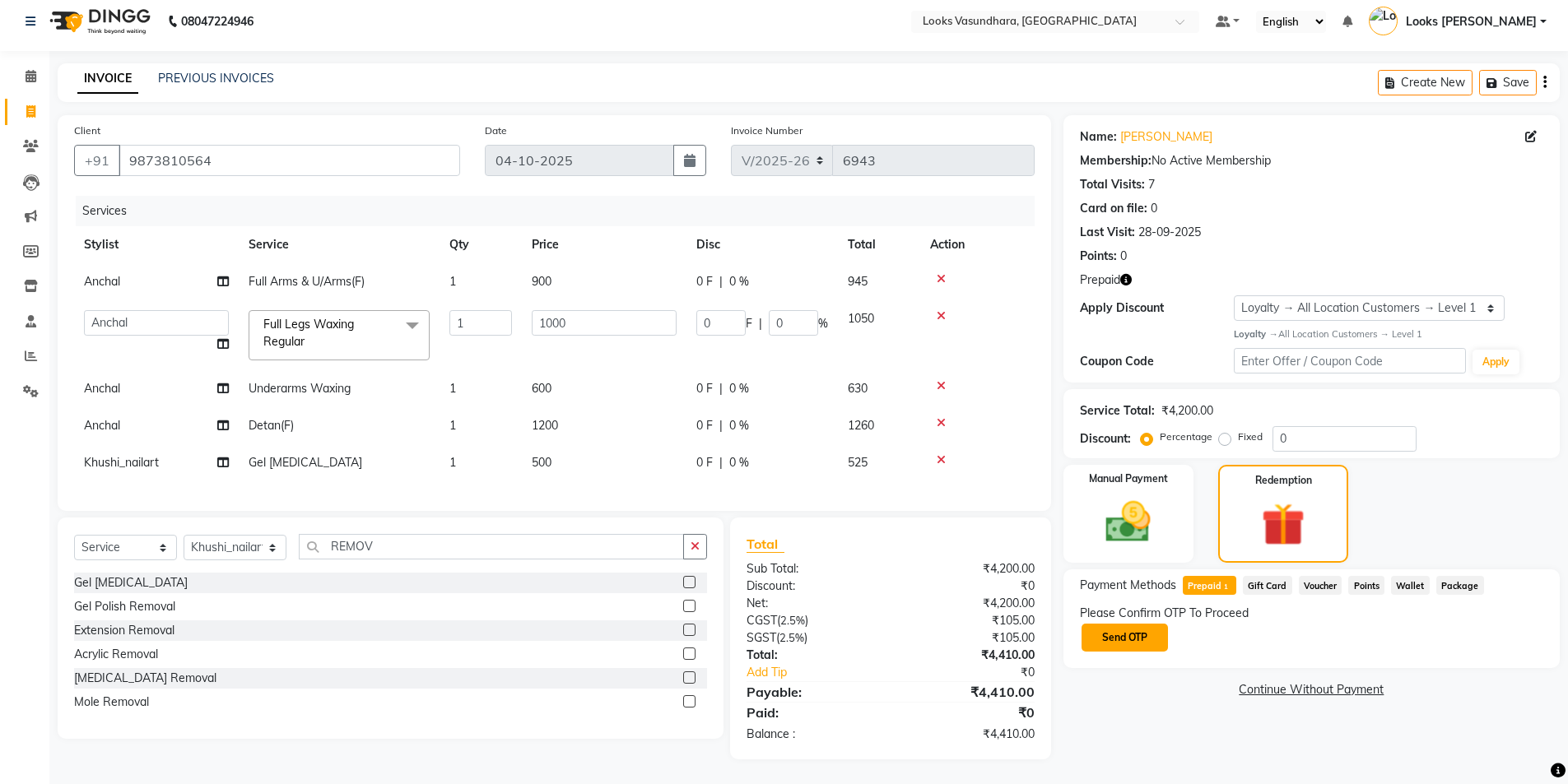
click at [1130, 623] on button "Send OTP" at bounding box center [1124, 637] width 86 height 28
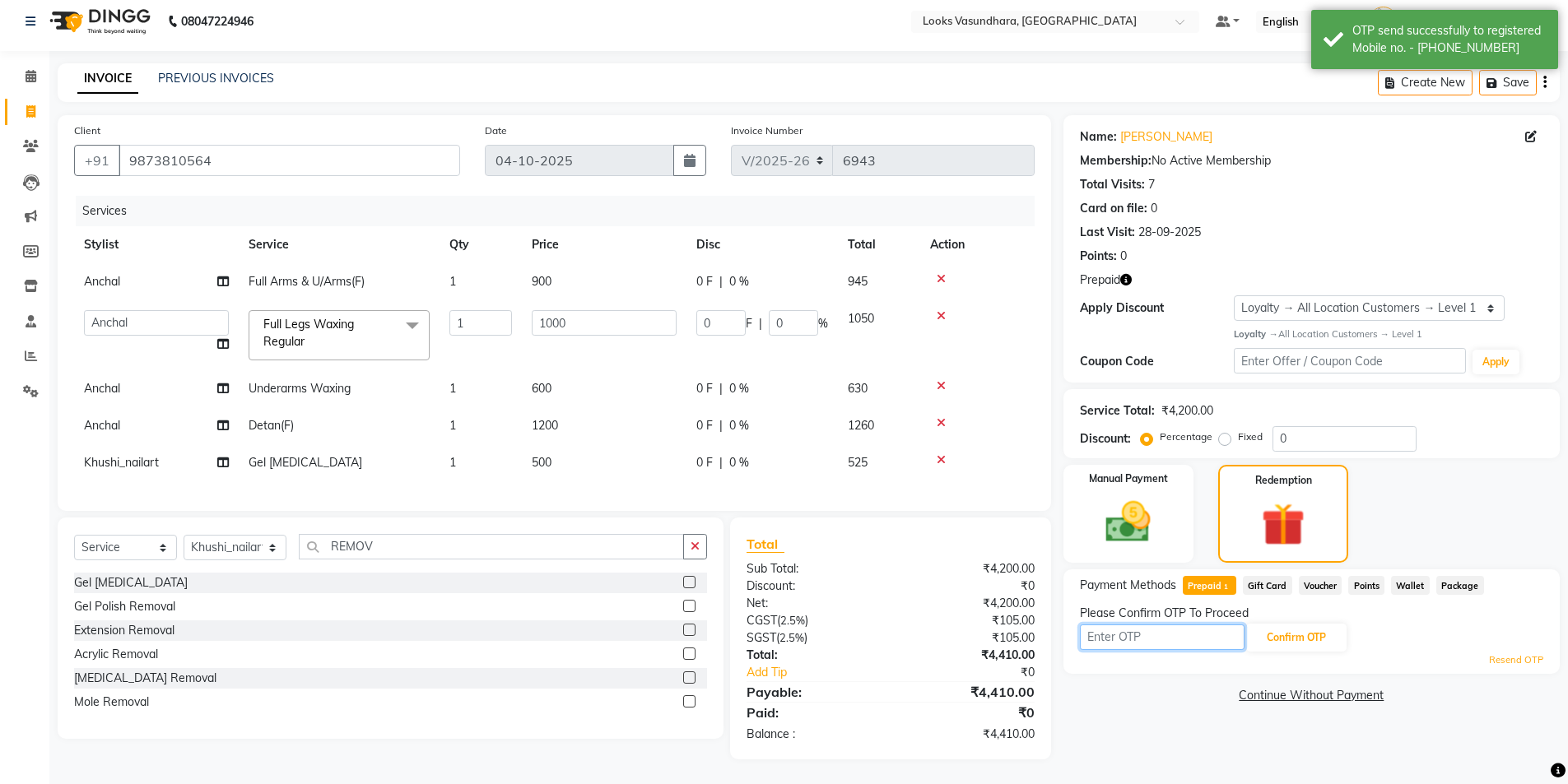
click at [1130, 624] on input "text" at bounding box center [1162, 637] width 165 height 26
click at [1136, 272] on div "Prepaid" at bounding box center [1310, 280] width 463 height 17
click at [1132, 272] on div "Prepaid" at bounding box center [1310, 280] width 463 height 17
click at [1124, 274] on icon "button" at bounding box center [1126, 280] width 12 height 12
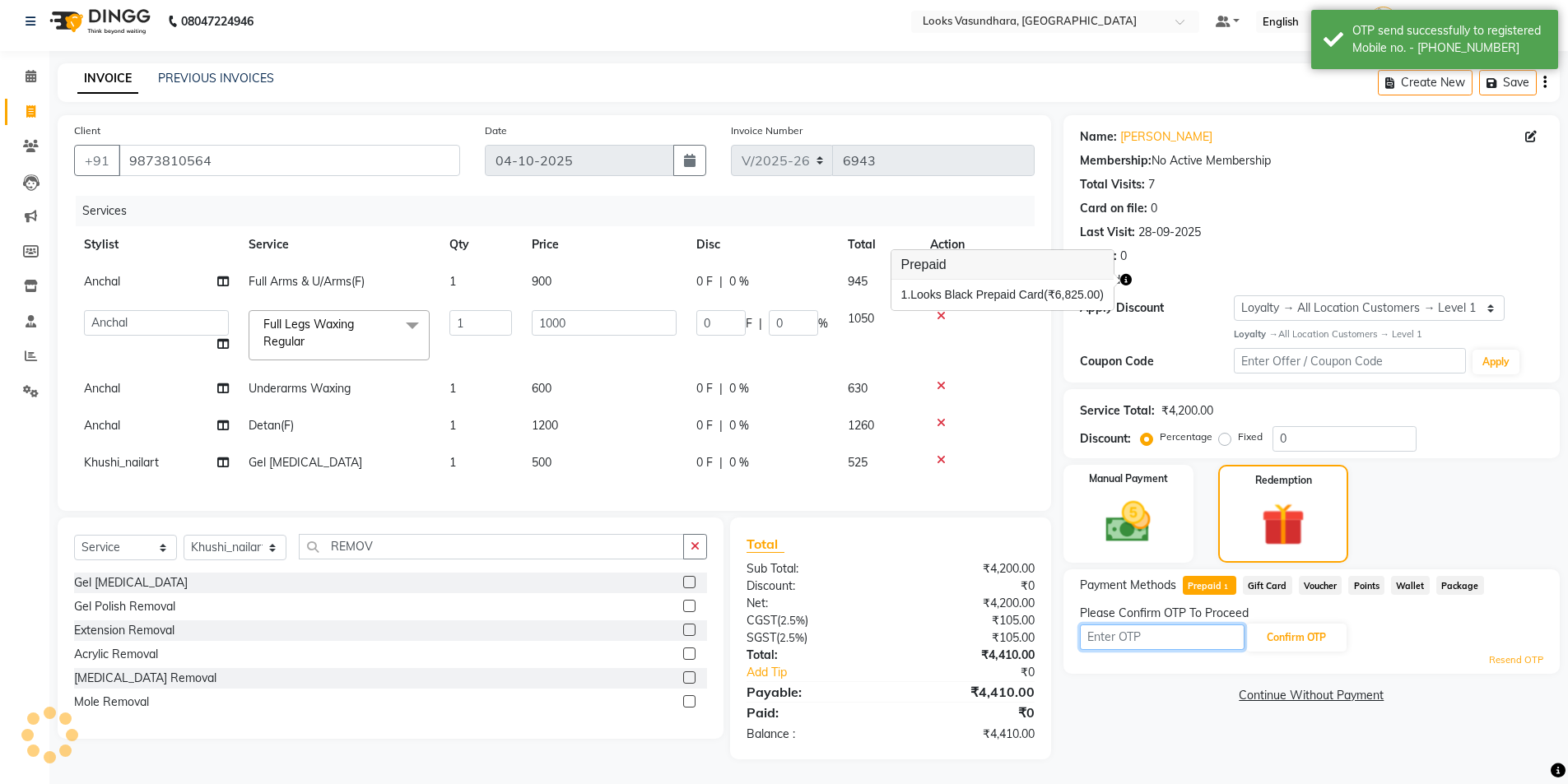
click at [1129, 631] on input "text" at bounding box center [1162, 637] width 165 height 26
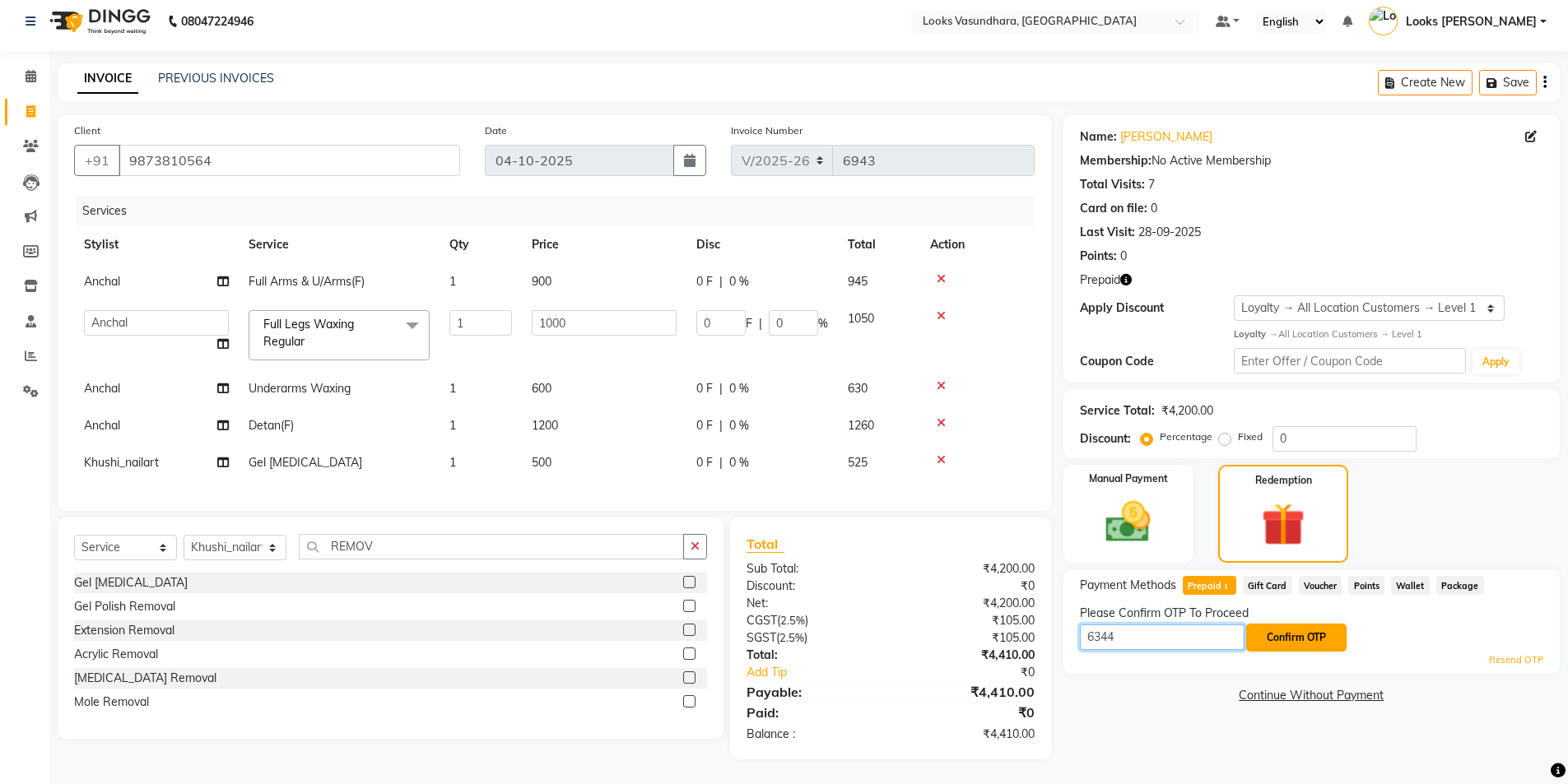
type input "6344"
click at [1311, 623] on button "Confirm OTP" at bounding box center [1295, 637] width 100 height 28
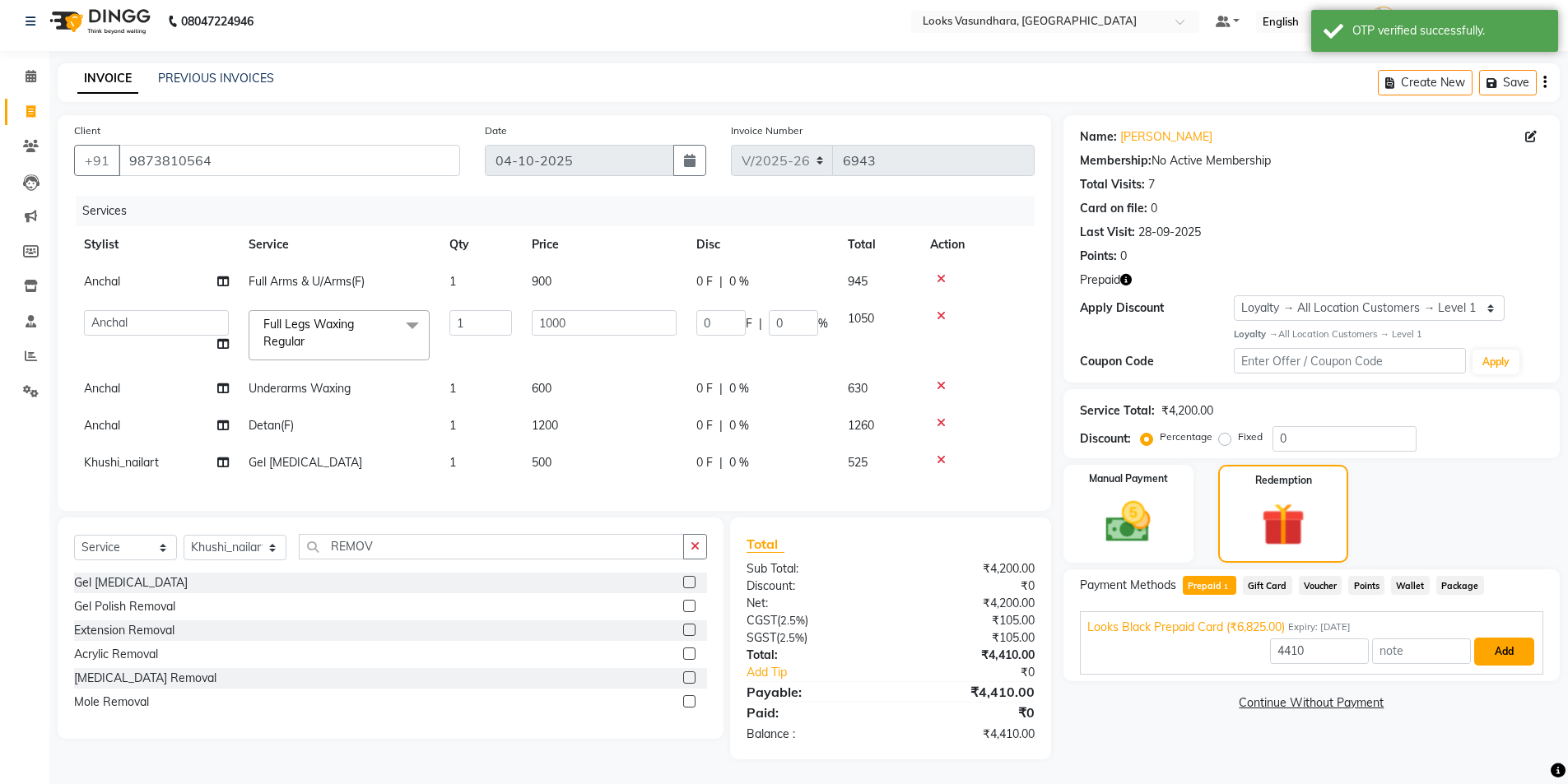
click at [1491, 637] on button "Add" at bounding box center [1504, 651] width 60 height 28
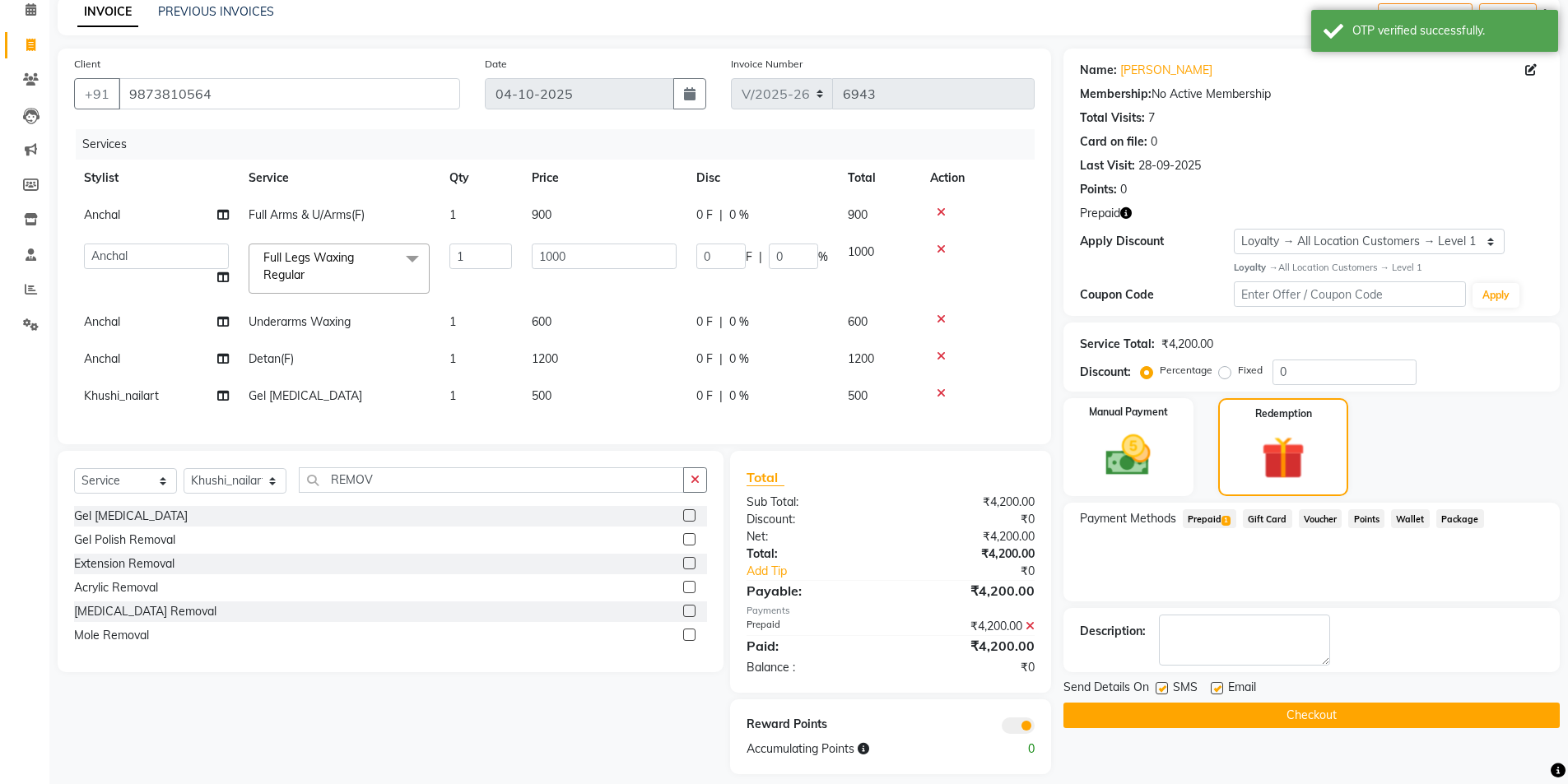
scroll to position [102, 0]
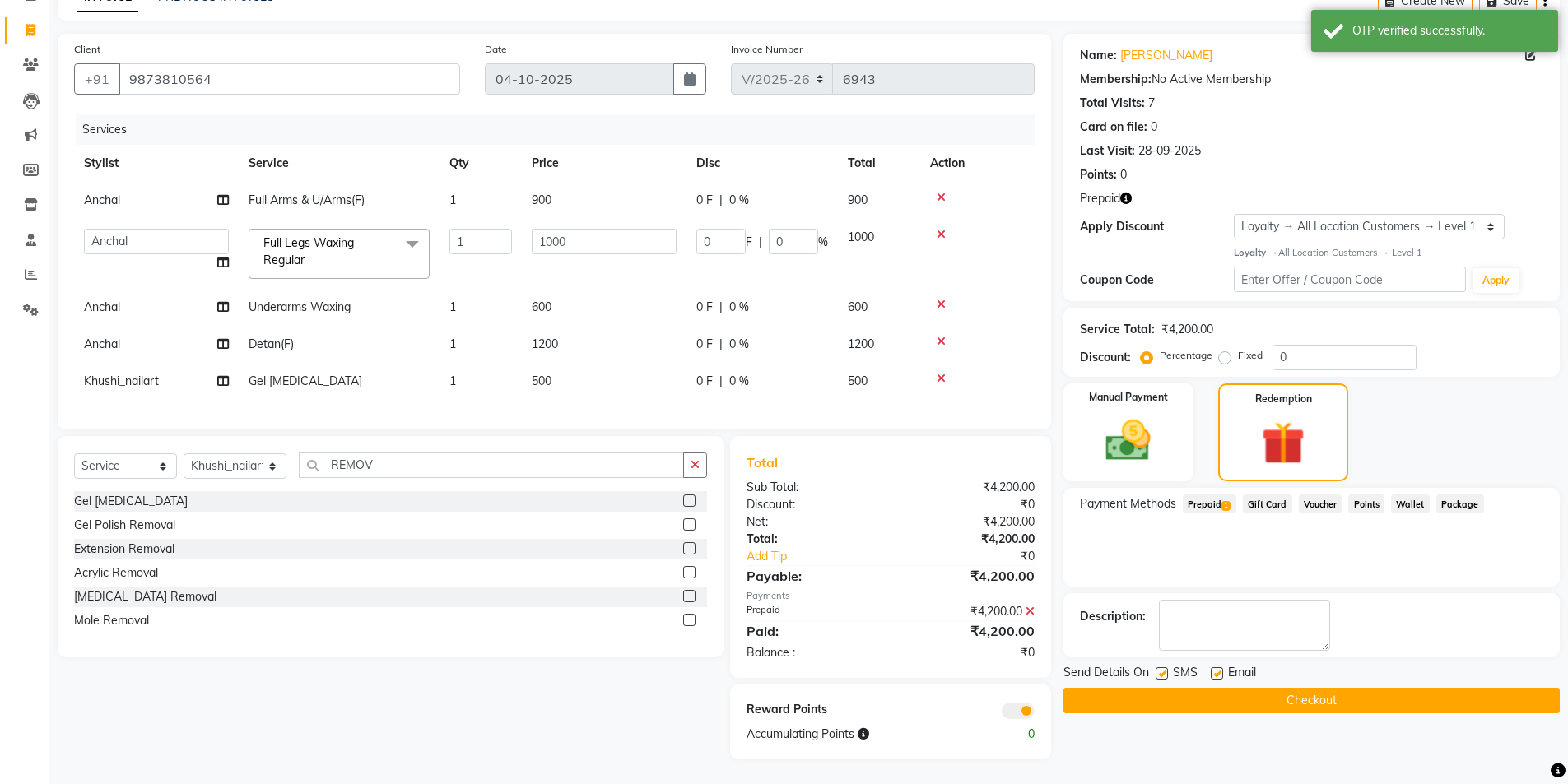
click at [1216, 667] on label at bounding box center [1216, 673] width 12 height 12
click at [1216, 669] on input "checkbox" at bounding box center [1215, 674] width 11 height 11
click at [1216, 667] on label at bounding box center [1216, 673] width 12 height 12
click at [1216, 669] on input "checkbox" at bounding box center [1215, 674] width 11 height 11
click at [1213, 667] on label at bounding box center [1216, 673] width 12 height 12
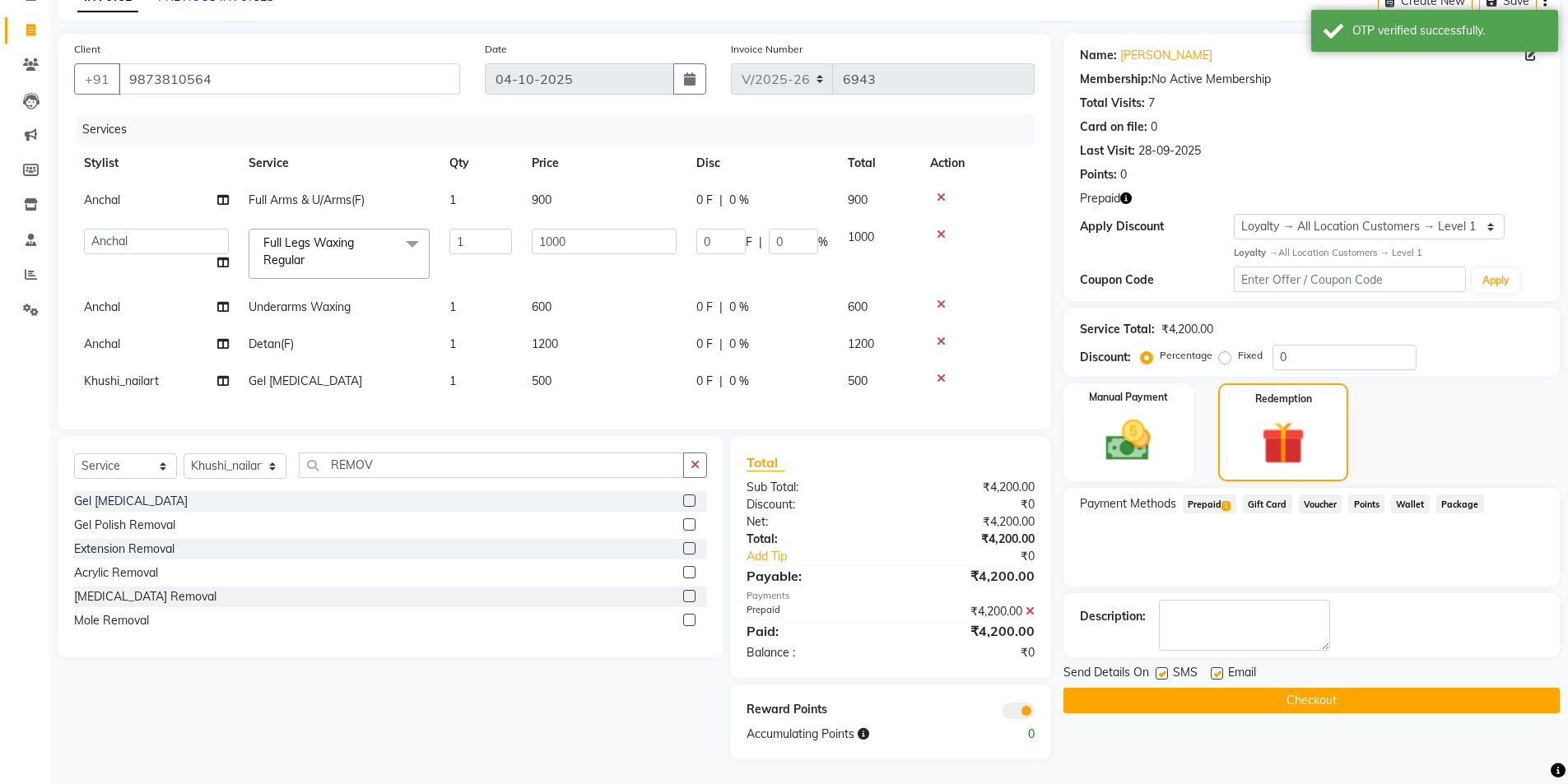
click at [1213, 669] on input "checkbox" at bounding box center [1215, 674] width 11 height 11
checkbox input "false"
click at [1127, 190] on button "button" at bounding box center [1126, 198] width 12 height 17
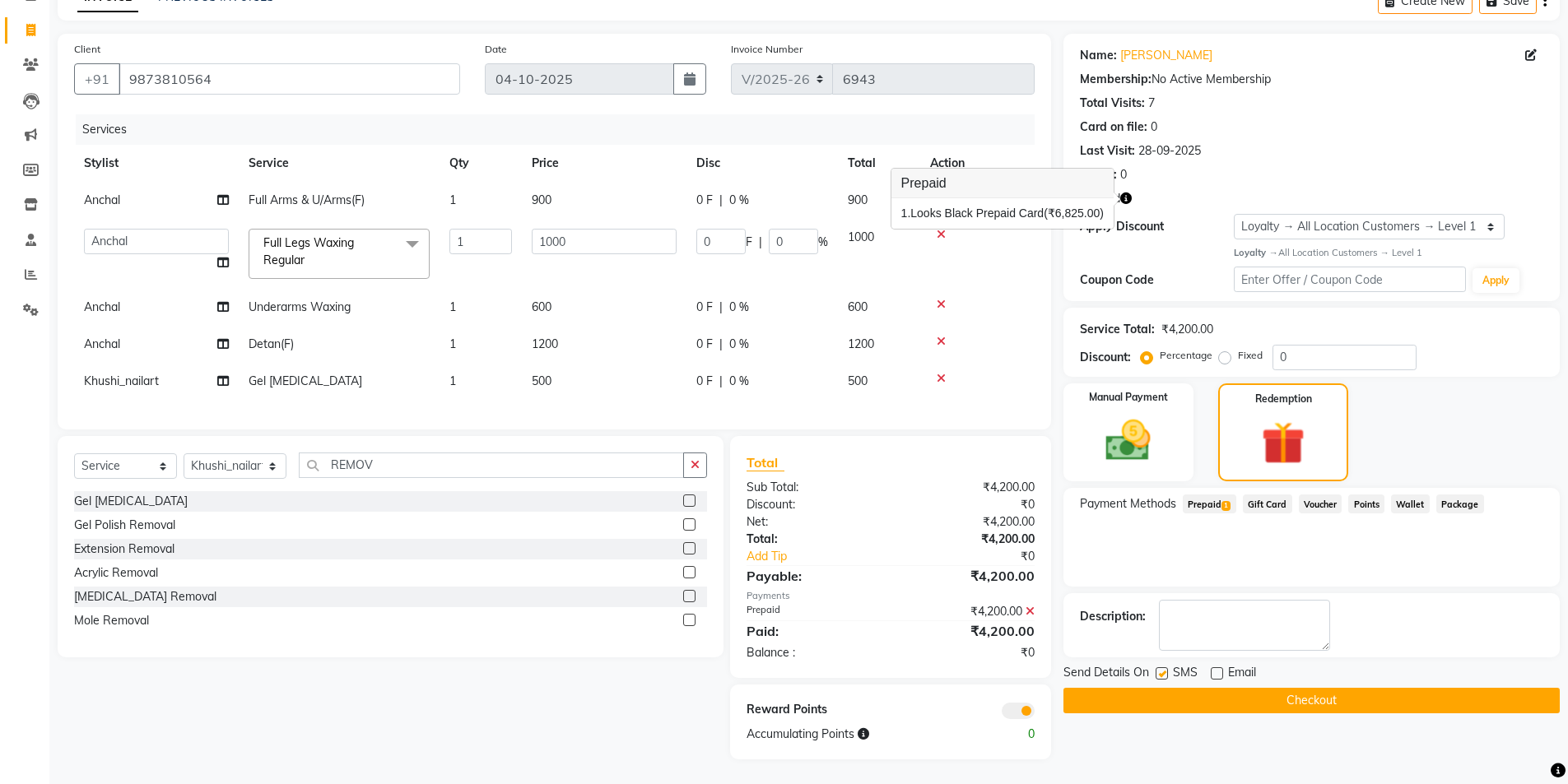
click at [1161, 688] on button "Checkout" at bounding box center [1311, 701] width 497 height 26
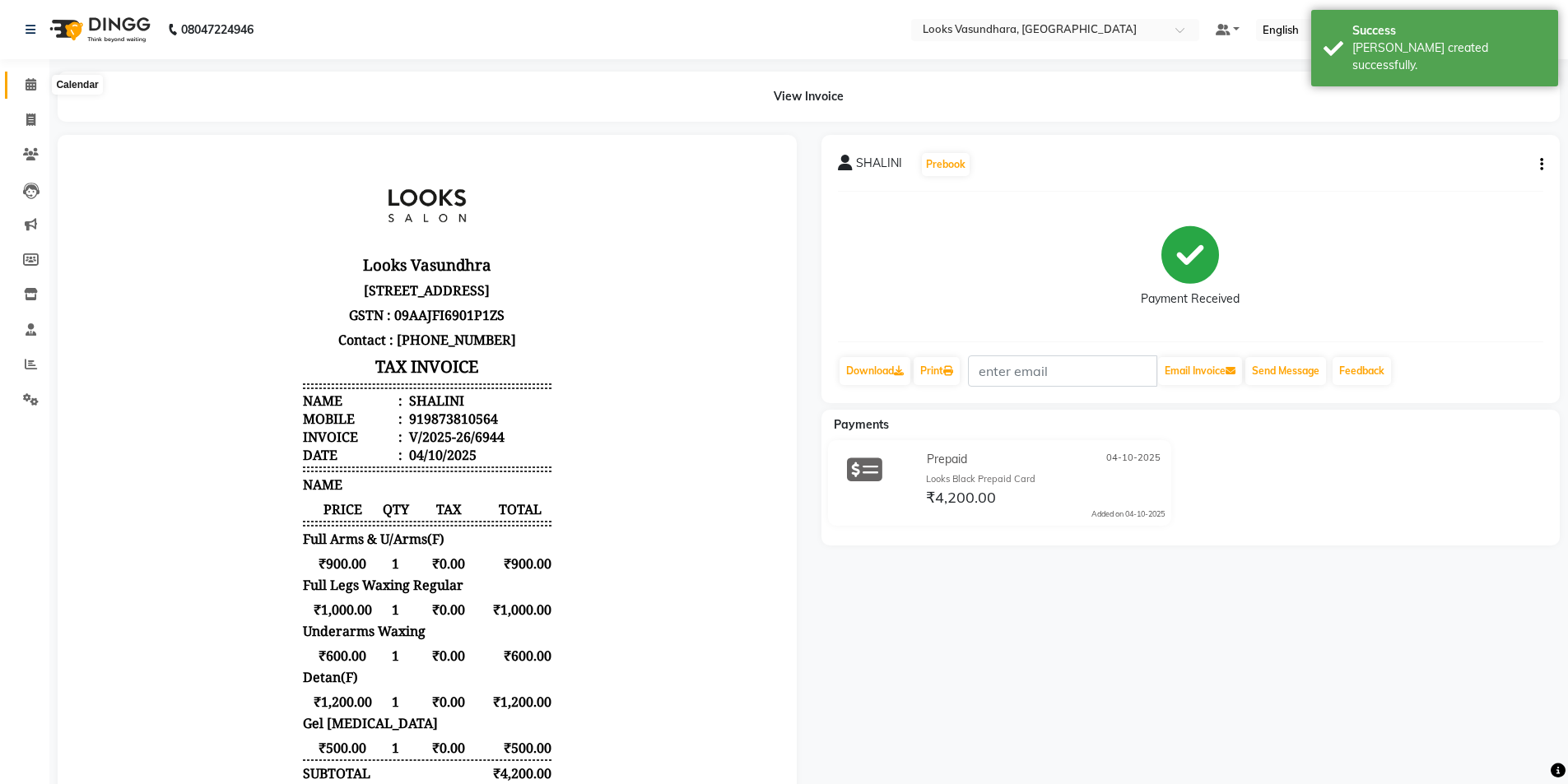
click at [17, 83] on span at bounding box center [31, 84] width 29 height 19
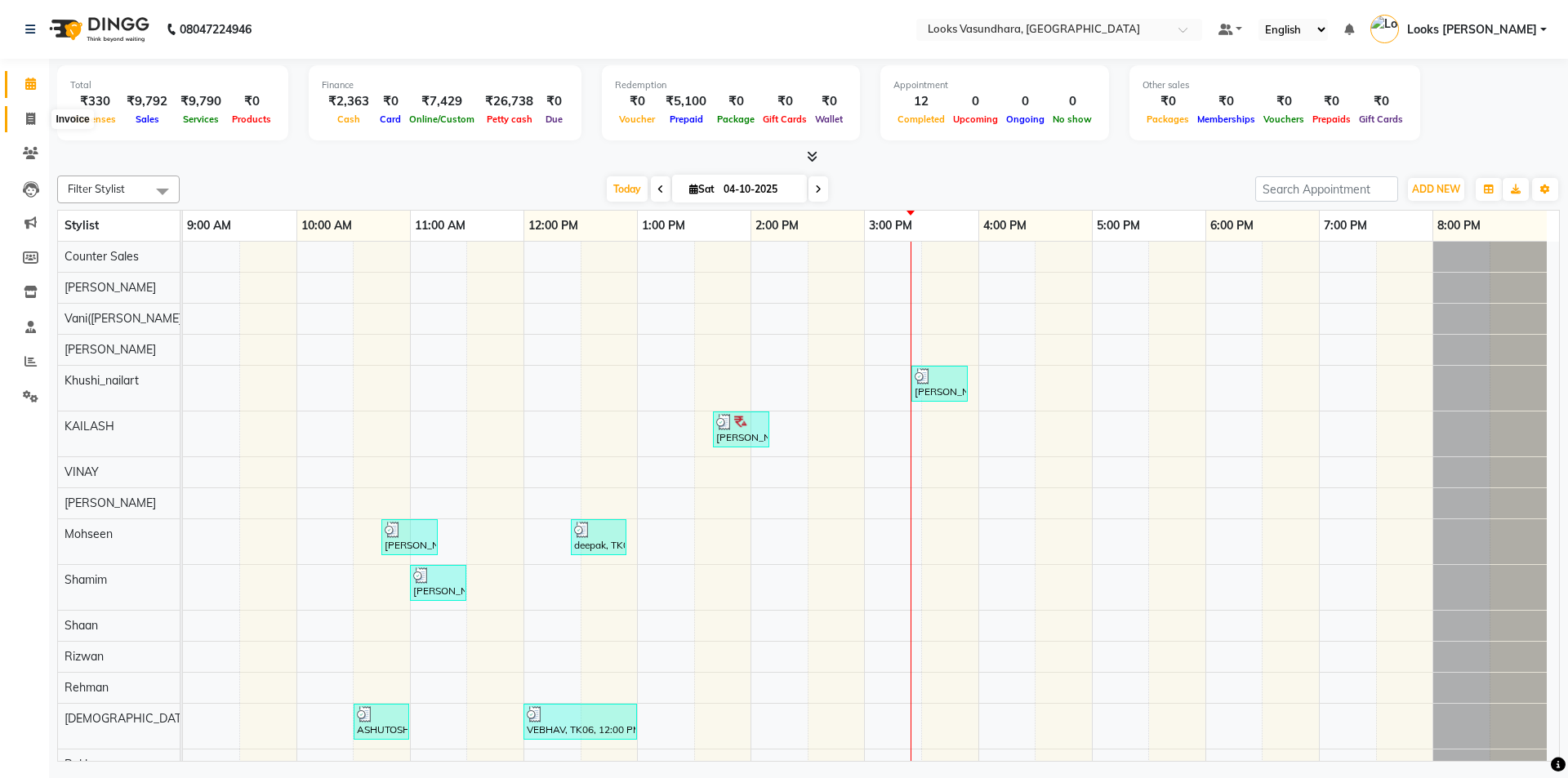
click at [18, 126] on span at bounding box center [30, 119] width 29 height 19
select select "service"
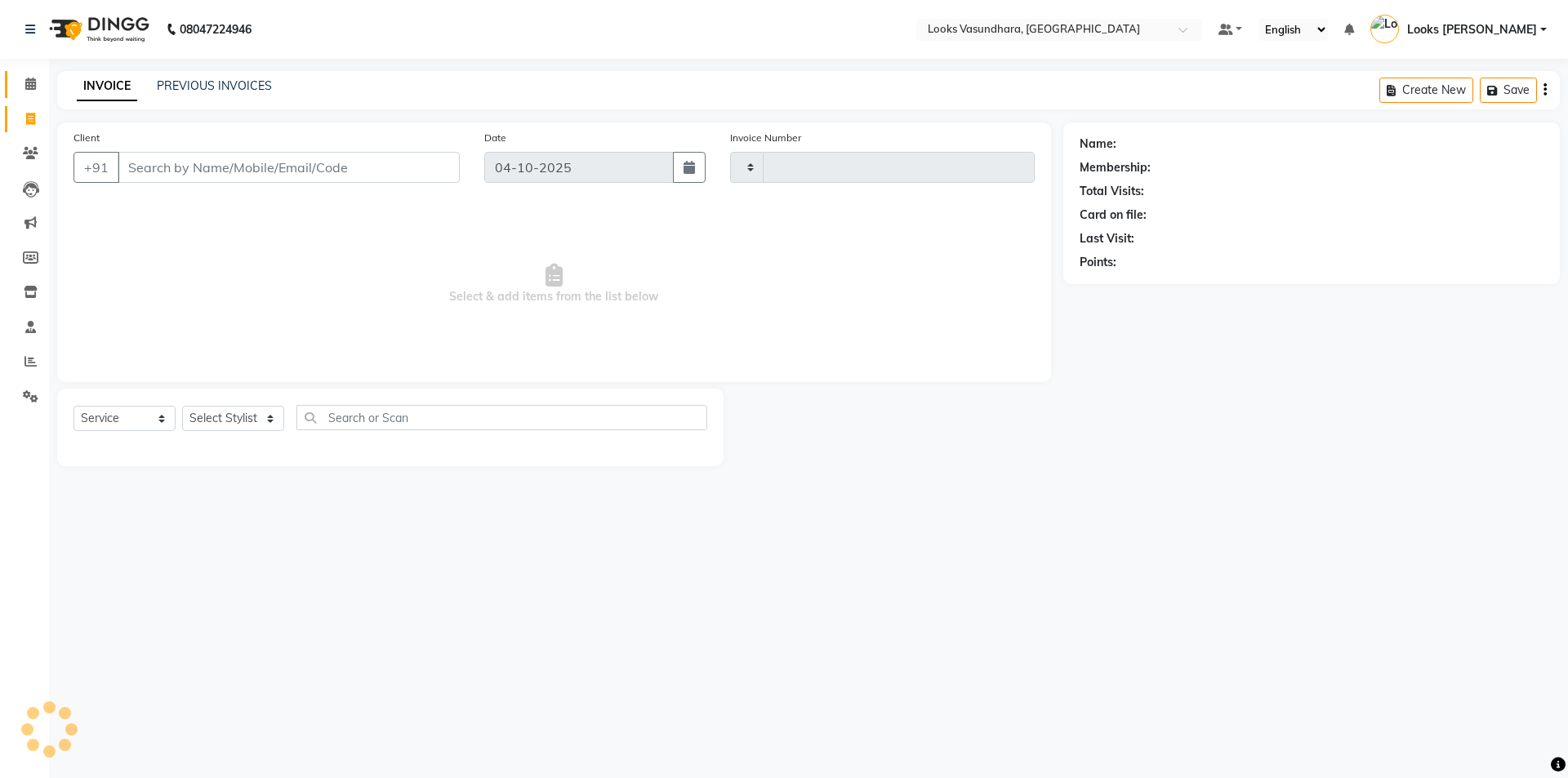
click at [20, 89] on span at bounding box center [30, 84] width 29 height 19
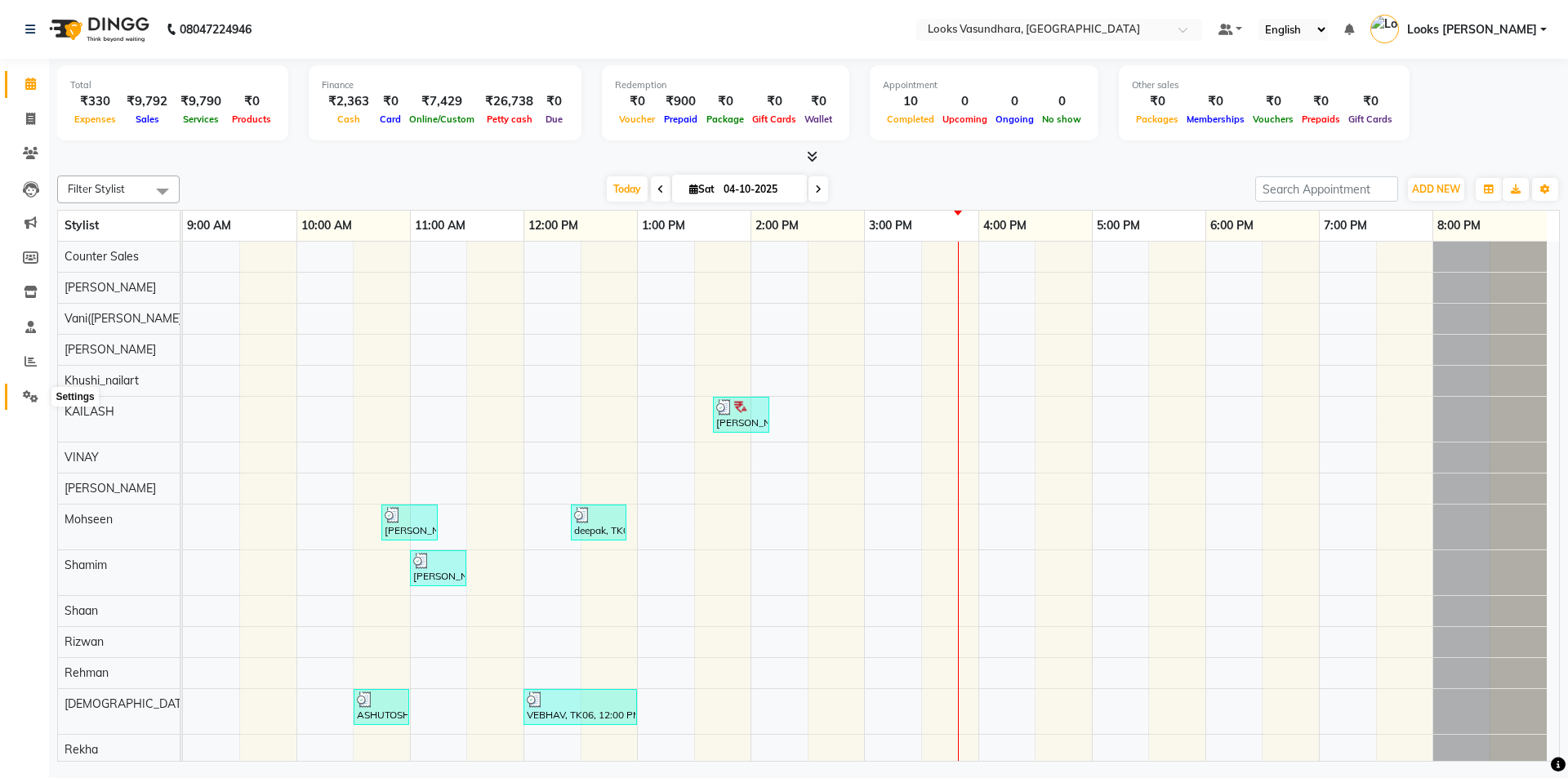
click at [22, 396] on span at bounding box center [30, 396] width 29 height 19
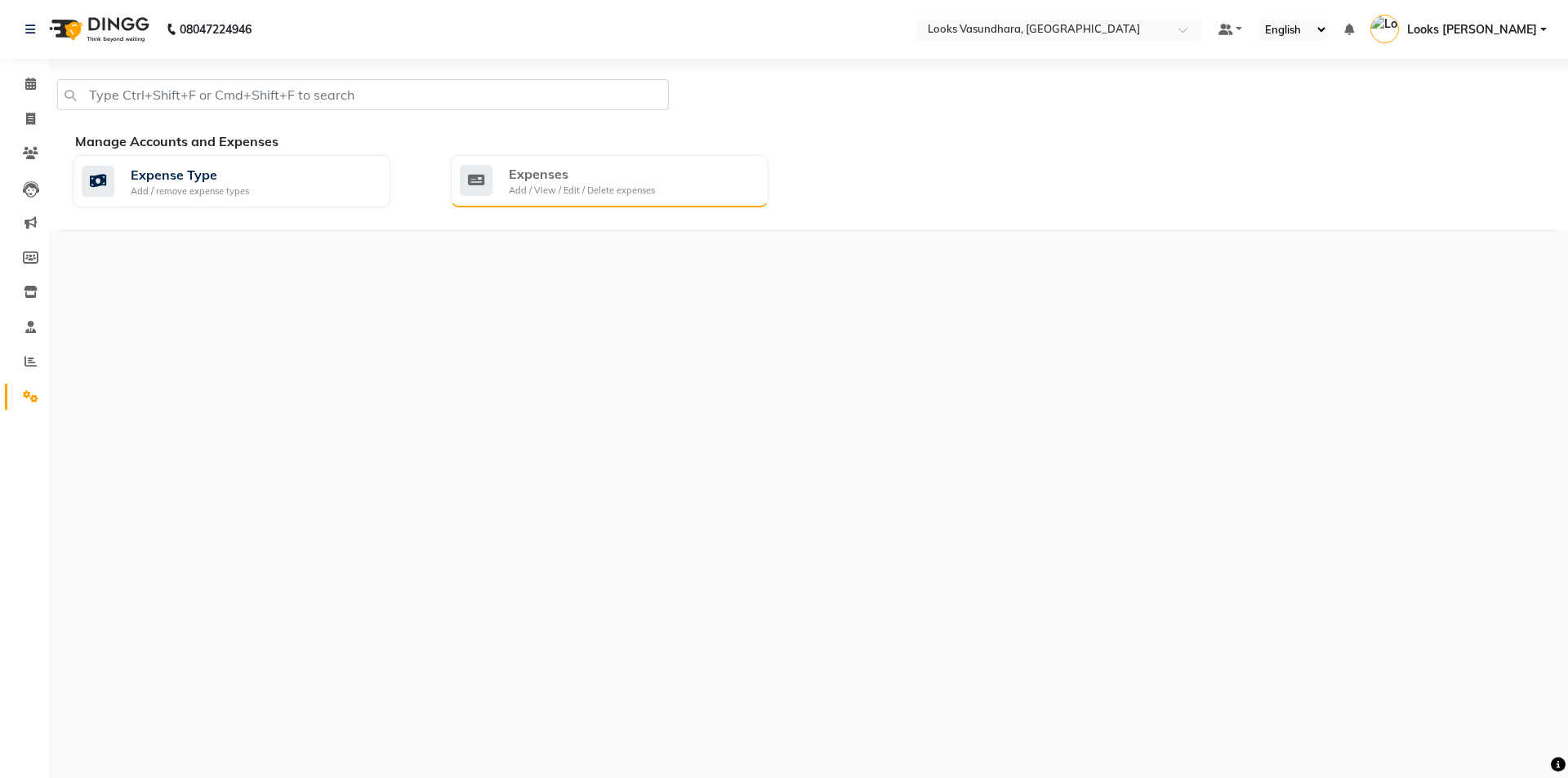
click at [588, 185] on div "Add / View / Edit / Delete expenses" at bounding box center [581, 191] width 147 height 14
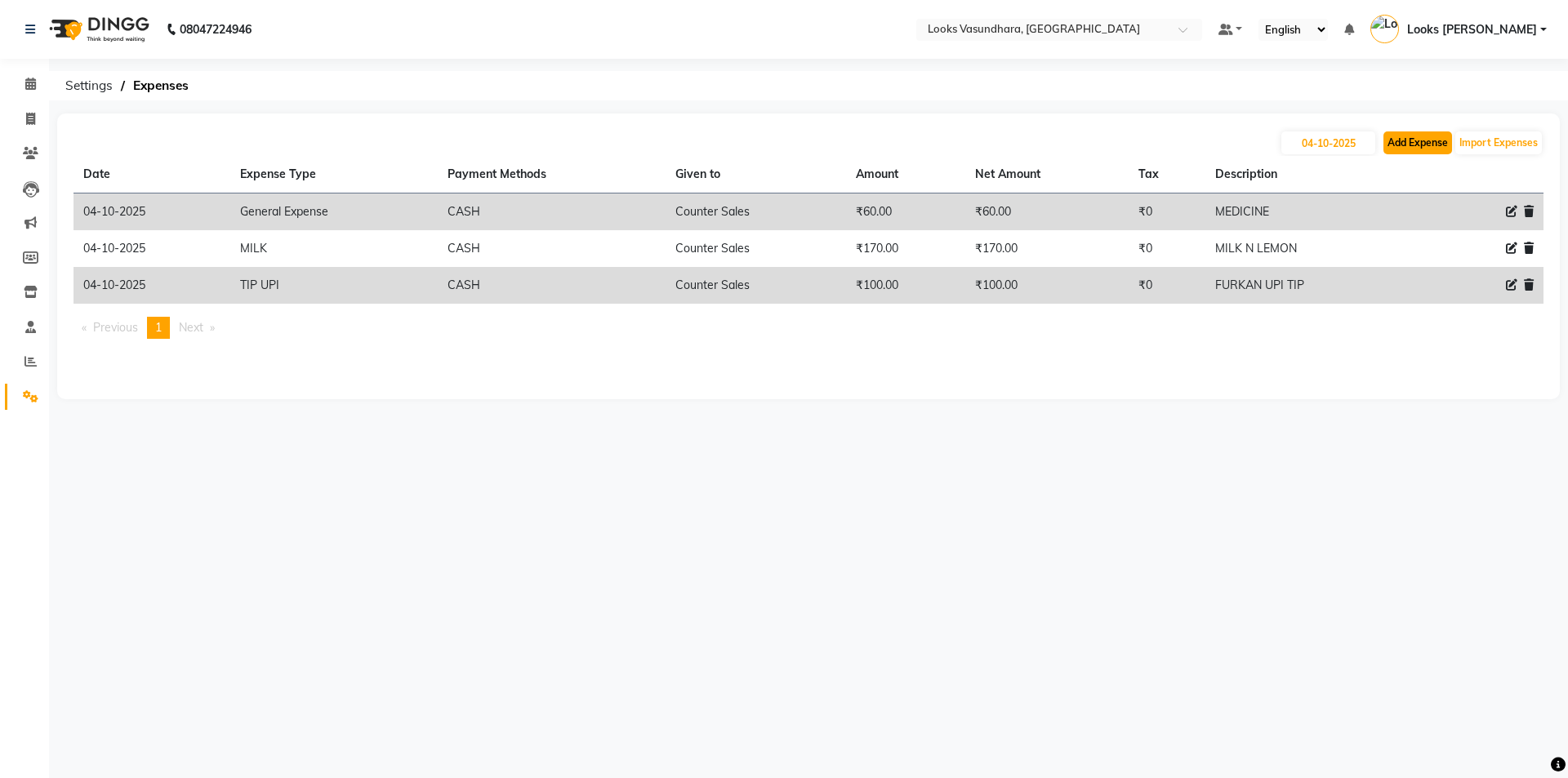
click at [1417, 136] on button "Add Expense" at bounding box center [1417, 143] width 69 height 23
select select "1"
select select "3176"
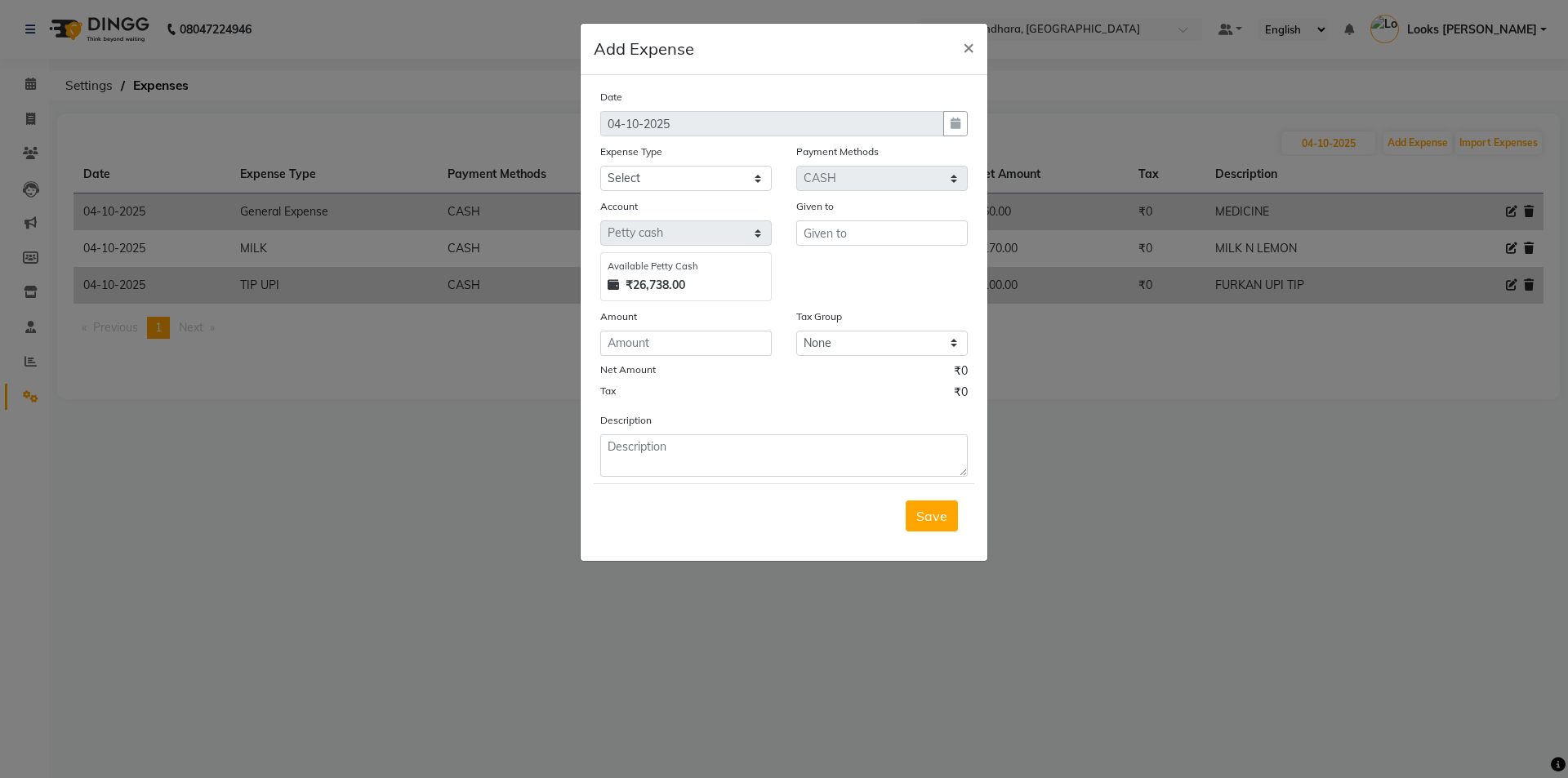
click at [677, 161] on div "Expense Type" at bounding box center [686, 153] width 171 height 23
click at [676, 173] on select "Select Accommodation Aesthetics Bank Deposit BLINKIT Cash Handover Client Refun…" at bounding box center [686, 179] width 171 height 26
select select "24899"
click at [600, 166] on select "Select Accommodation Aesthetics Bank Deposit BLINKIT Cash Handover Client Refun…" at bounding box center [686, 179] width 171 height 26
click at [657, 551] on div "Date 04-10-2025 Expense Type Select Accommodation Aesthetics Bank Deposit BLINK…" at bounding box center [783, 318] width 406 height 486
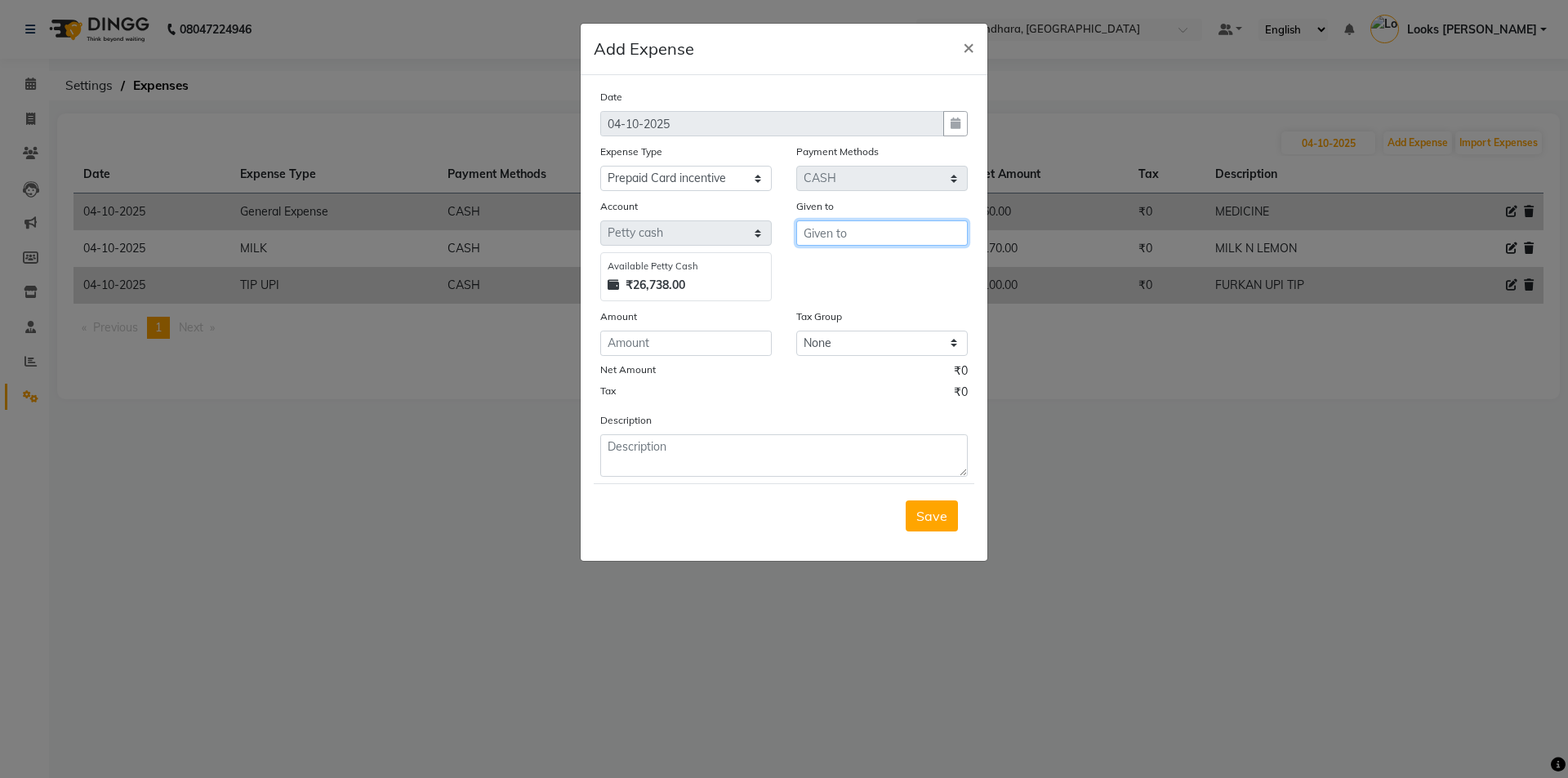
click at [883, 224] on input "text" at bounding box center [882, 233] width 171 height 26
click at [843, 292] on ngb-highlight "C ounter Sales" at bounding box center [859, 294] width 85 height 17
type input "Counter Sales"
click at [705, 341] on input "number" at bounding box center [686, 343] width 171 height 26
type input "1000"
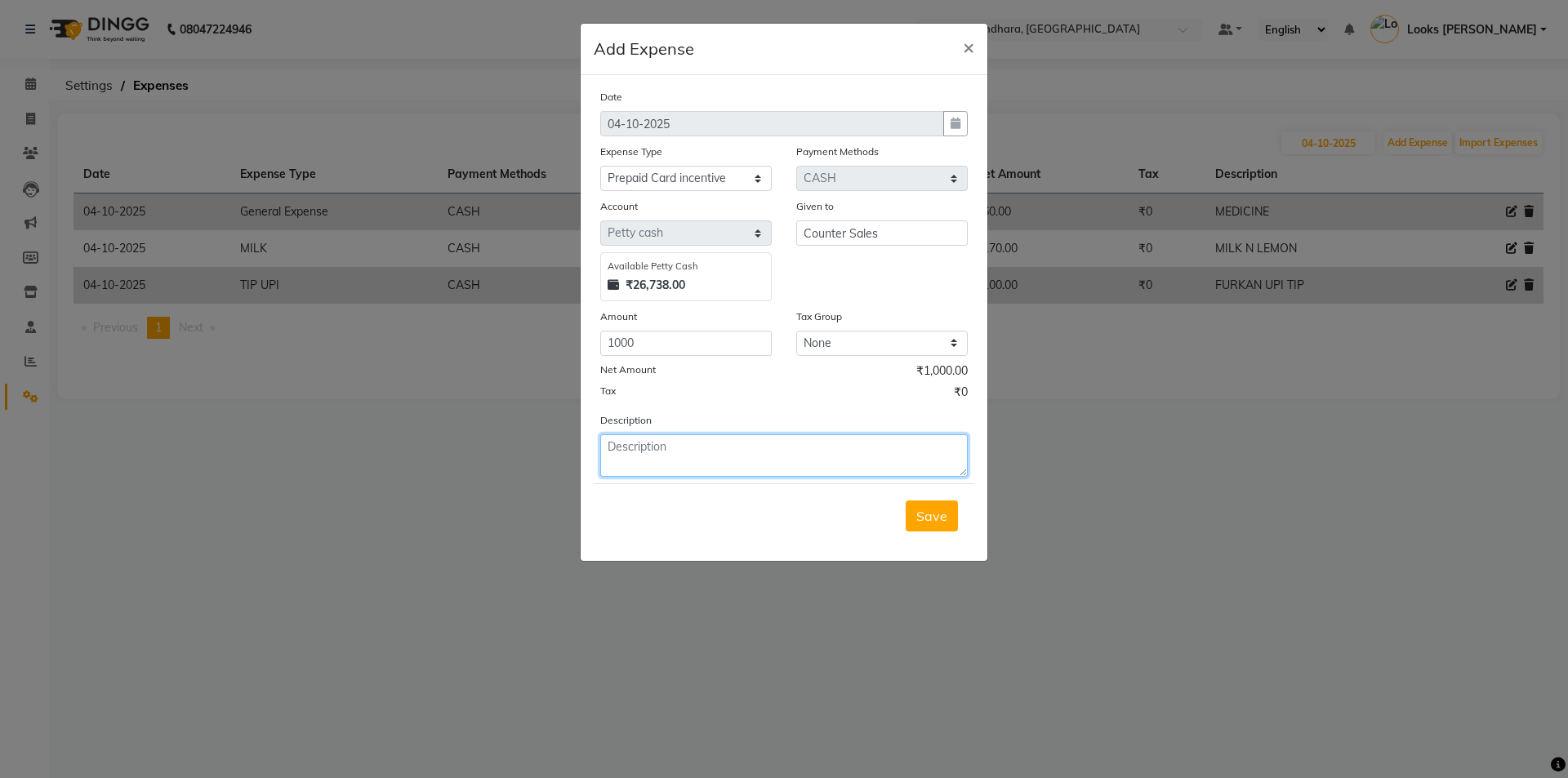
click at [675, 449] on textarea at bounding box center [784, 455] width 368 height 42
type textarea "MANAGER SALE 2 SILVER CARD ON [DATE]"
click at [935, 522] on span "Save" at bounding box center [933, 515] width 31 height 17
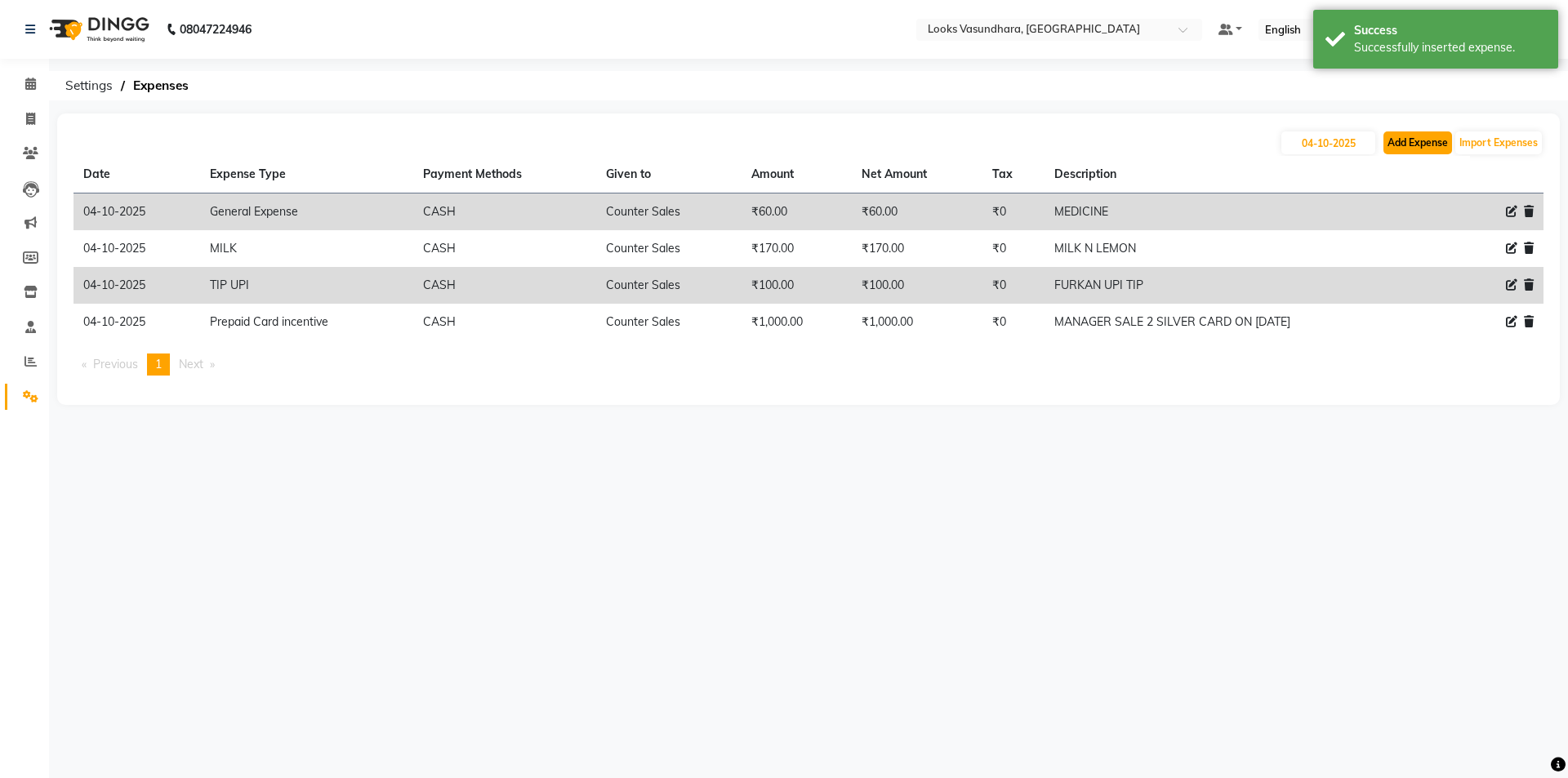
click at [1417, 147] on button "Add Expense" at bounding box center [1417, 143] width 69 height 23
select select "1"
select select "3176"
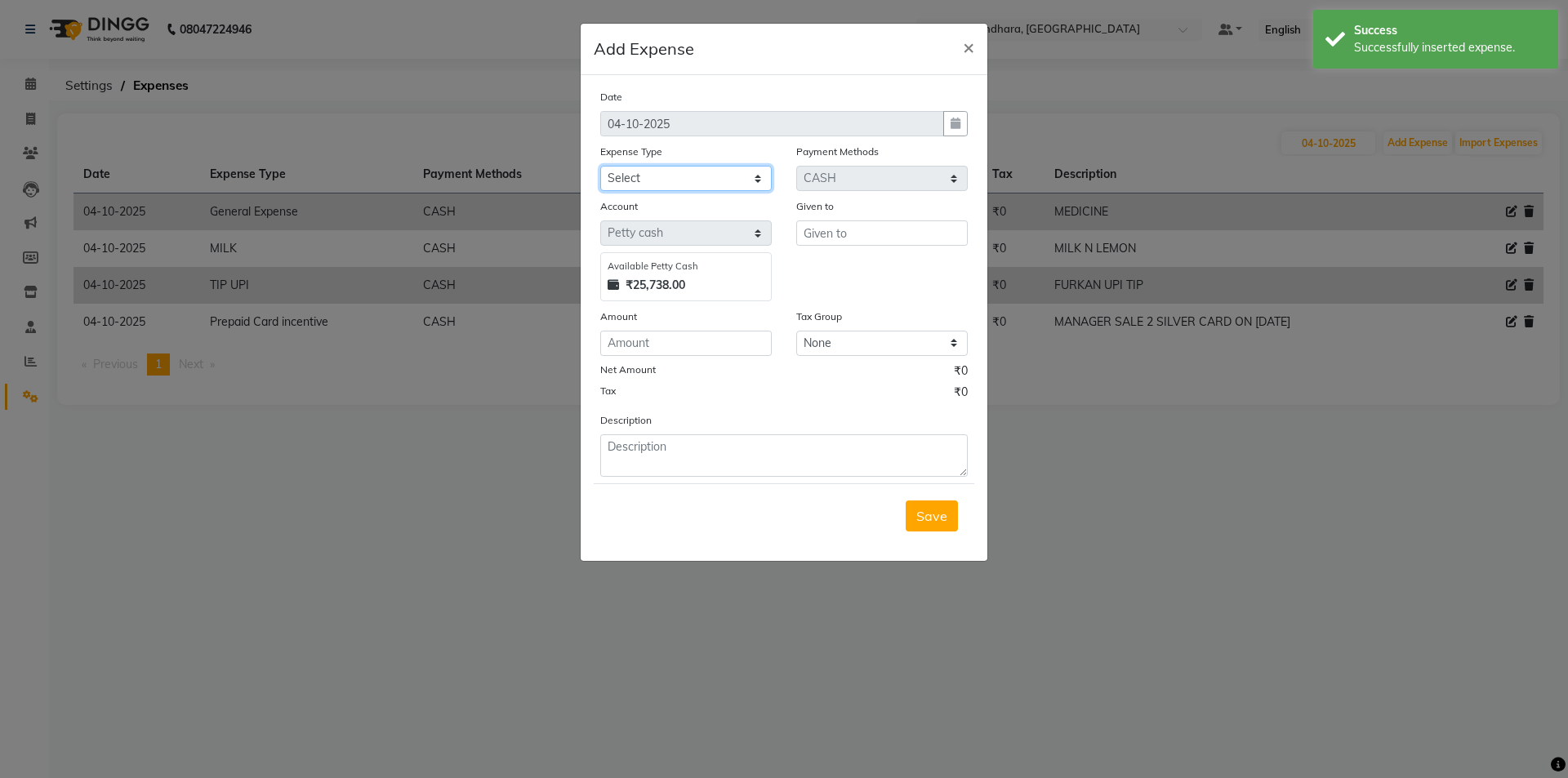
click at [677, 182] on select "Select Accommodation Aesthetics Bank Deposit BLINKIT Cash Handover Client Refun…" at bounding box center [686, 179] width 171 height 26
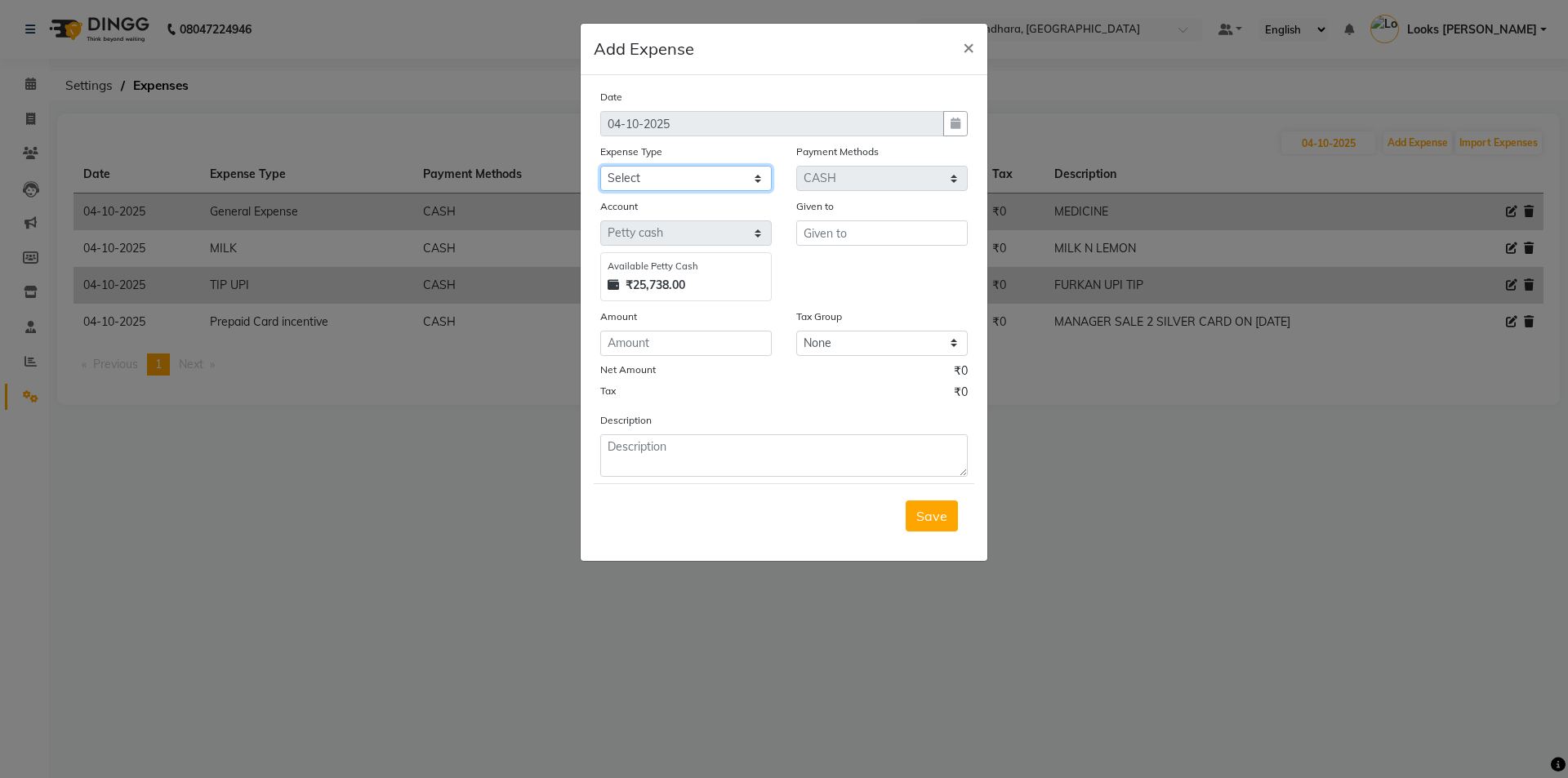
select select "24899"
click at [600, 166] on select "Select Accommodation Aesthetics Bank Deposit BLINKIT Cash Handover Client Refun…" at bounding box center [686, 179] width 171 height 26
click at [825, 229] on input "text" at bounding box center [882, 233] width 171 height 26
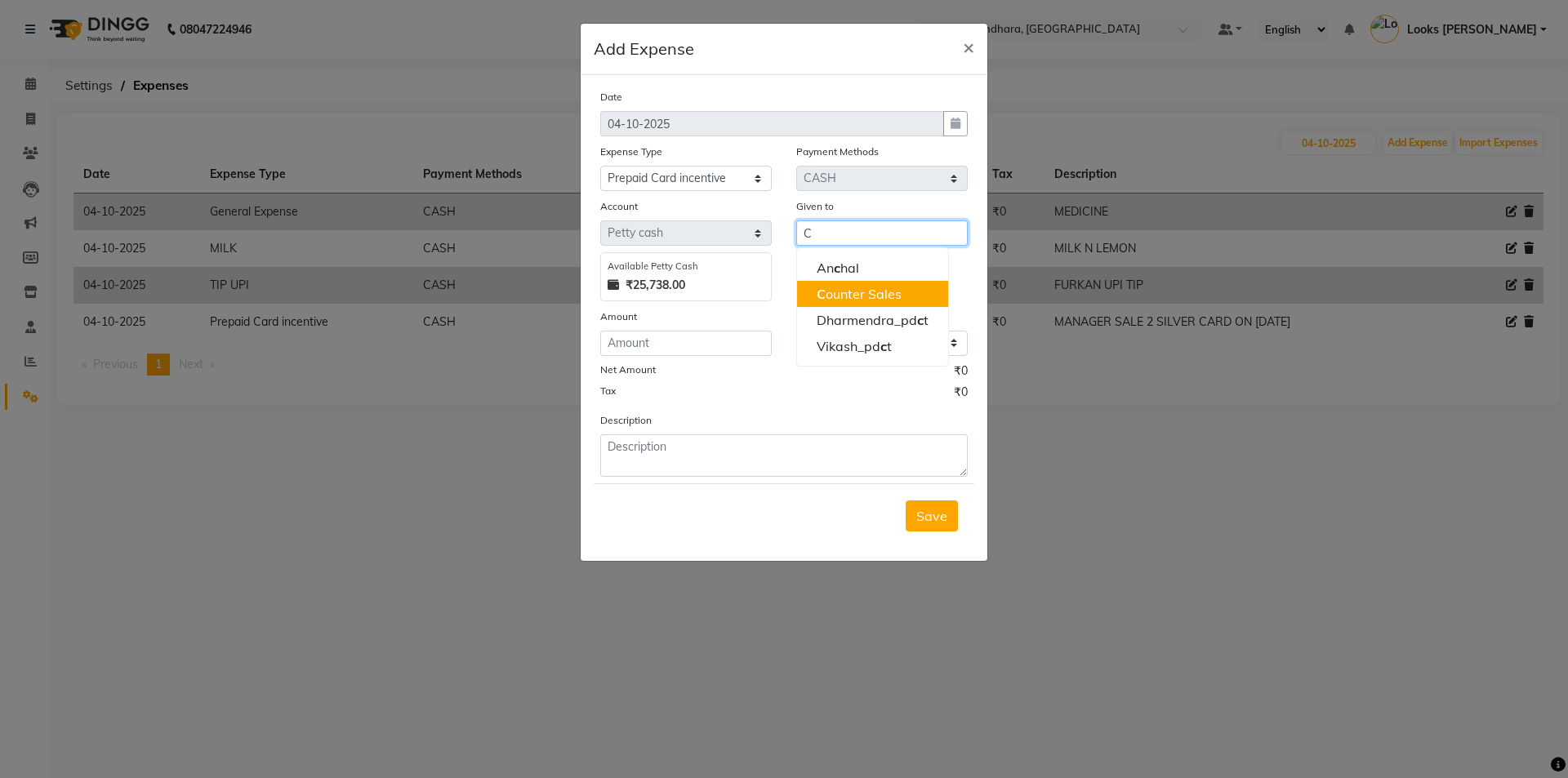
click at [902, 304] on button "C ounter Sales" at bounding box center [873, 294] width 151 height 27
type input "Counter Sales"
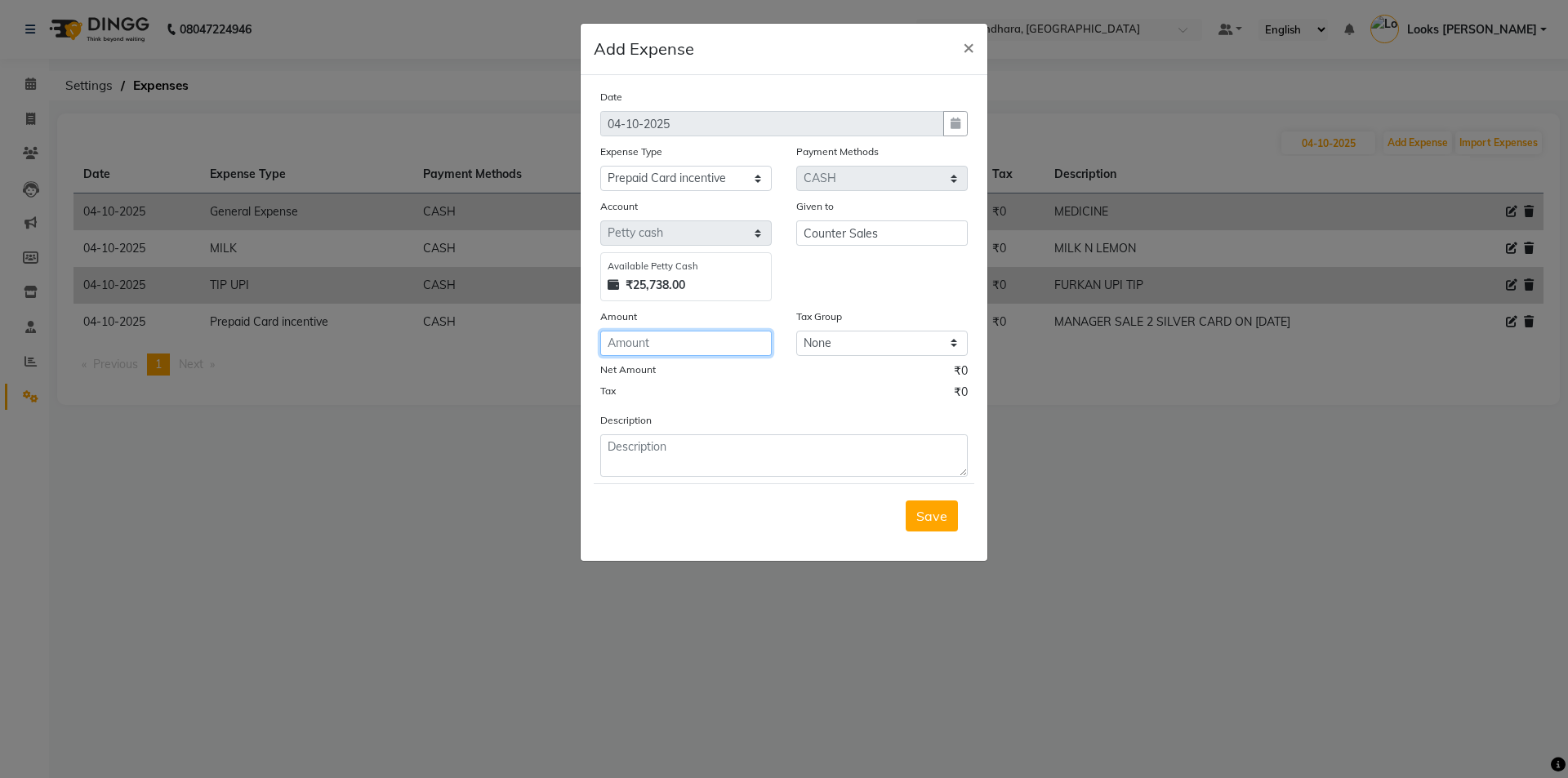
click at [633, 349] on input "number" at bounding box center [686, 343] width 171 height 26
type input "250"
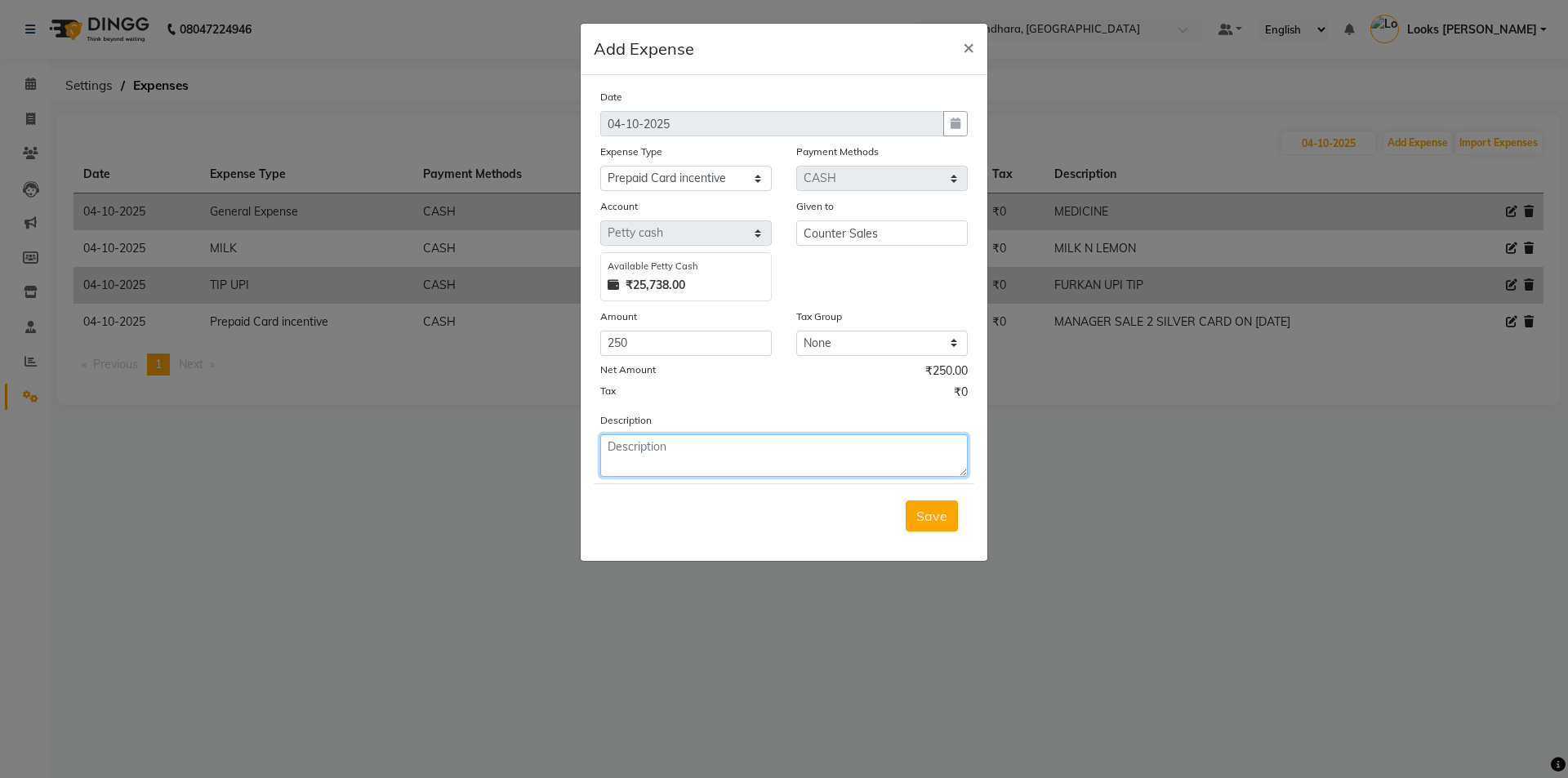
click at [655, 463] on textarea at bounding box center [784, 455] width 368 height 42
type textarea "MANAGER SALA 1 BLACK CARD ON [DATE]"
click at [944, 508] on span "Save" at bounding box center [933, 515] width 31 height 17
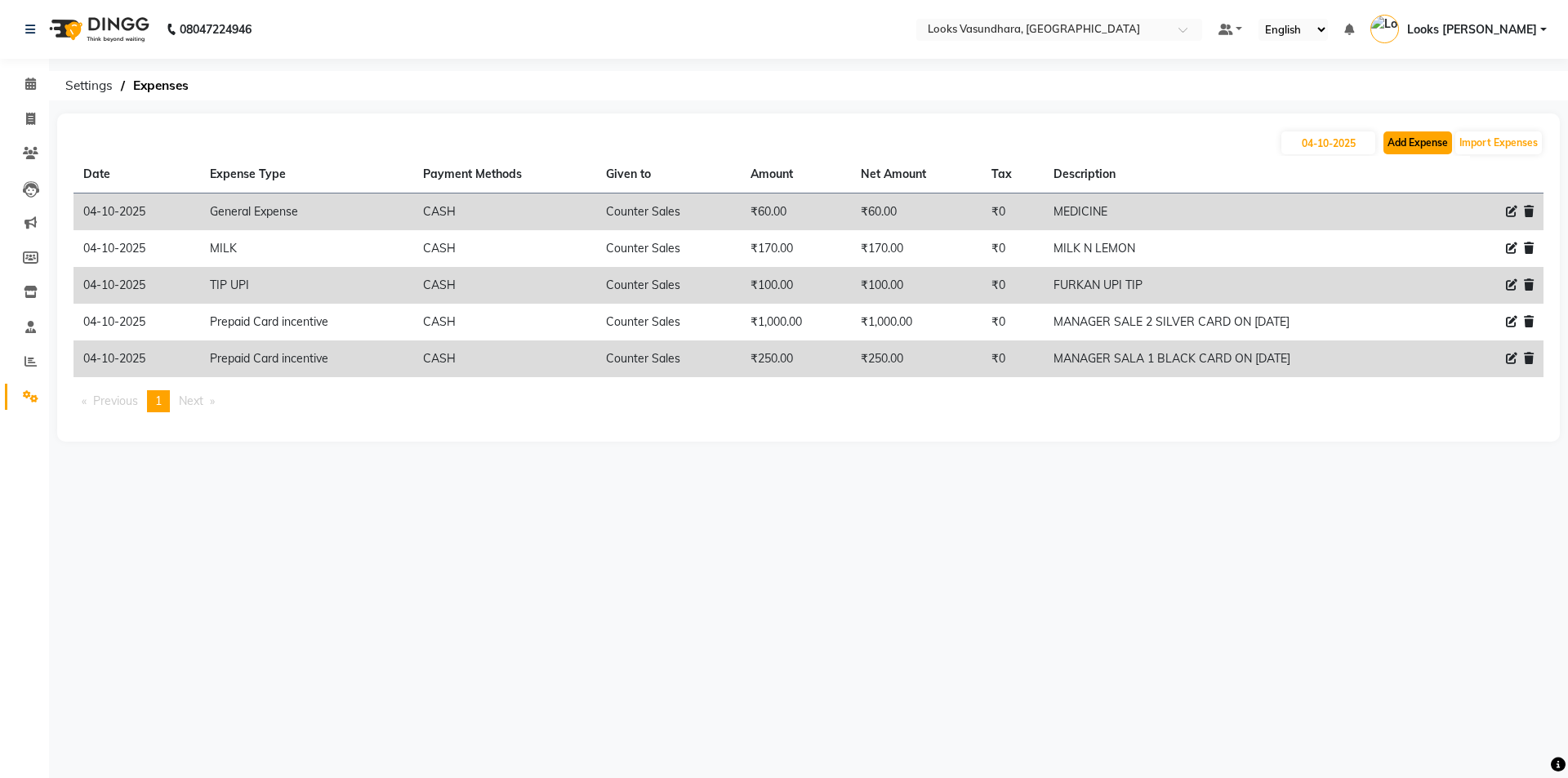
click at [1417, 147] on button "Add Expense" at bounding box center [1417, 143] width 69 height 23
select select "1"
select select "3176"
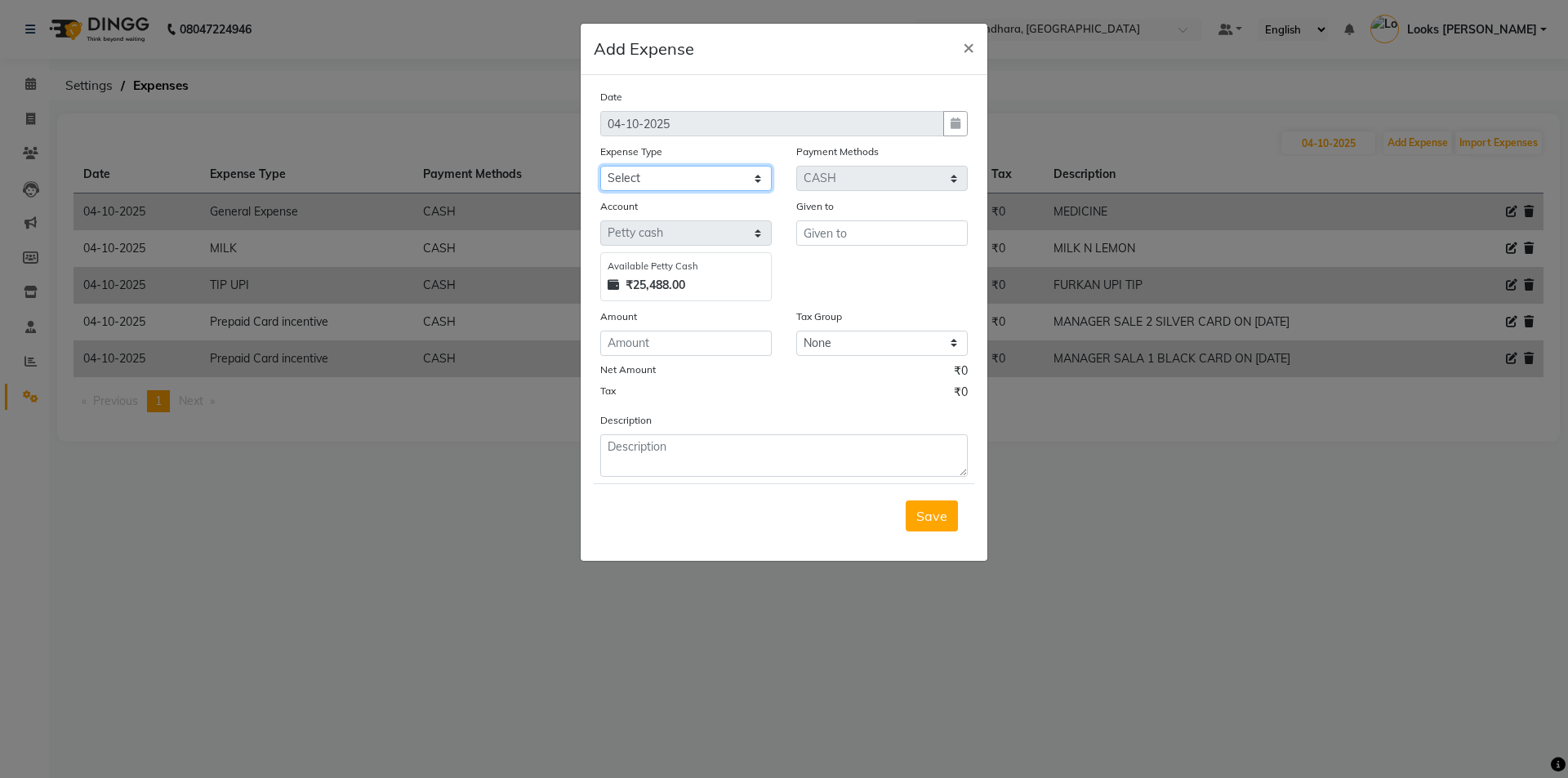
click at [683, 179] on select "Select Accommodation Aesthetics Bank Deposit BLINKIT Cash Handover Client Refun…" at bounding box center [686, 179] width 171 height 26
select select "24899"
click at [600, 166] on select "Select Accommodation Aesthetics Bank Deposit BLINKIT Cash Handover Client Refun…" at bounding box center [686, 179] width 171 height 26
click at [837, 236] on input "C" at bounding box center [882, 233] width 171 height 26
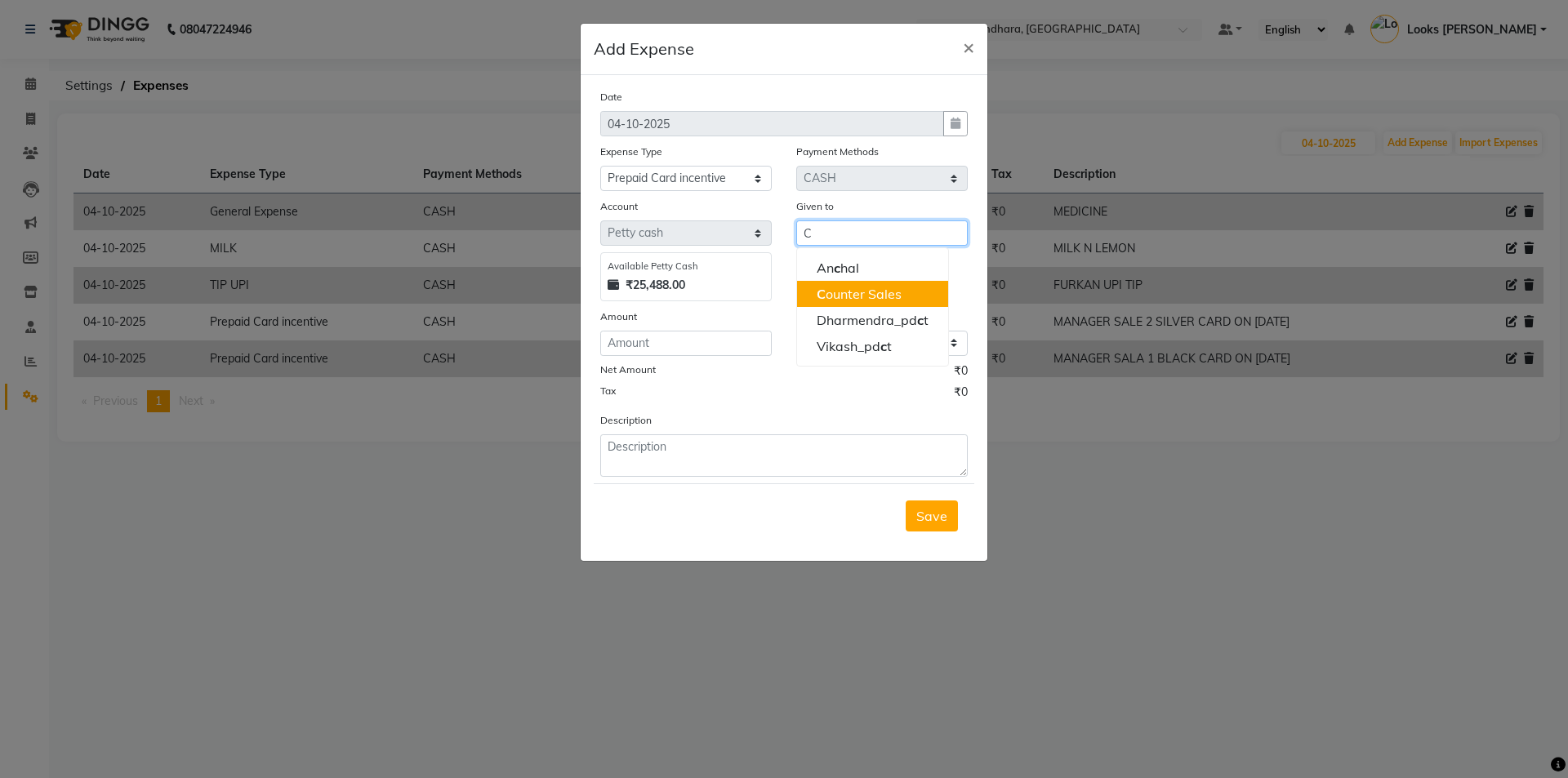
click at [874, 289] on ngb-highlight "C ounter Sales" at bounding box center [859, 294] width 85 height 17
type input "Counter Sales"
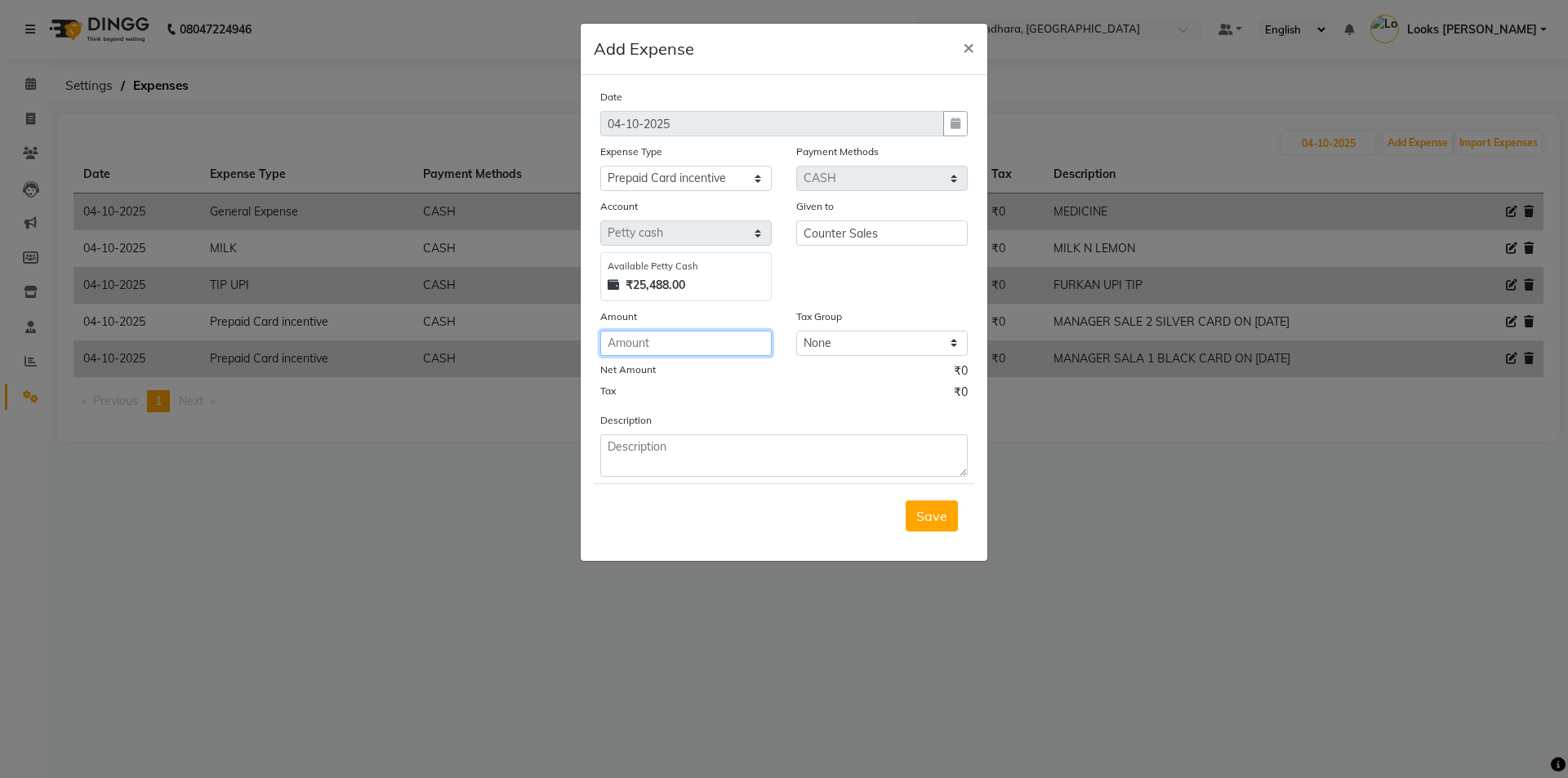
click at [705, 331] on input "number" at bounding box center [686, 343] width 171 height 26
type input "250"
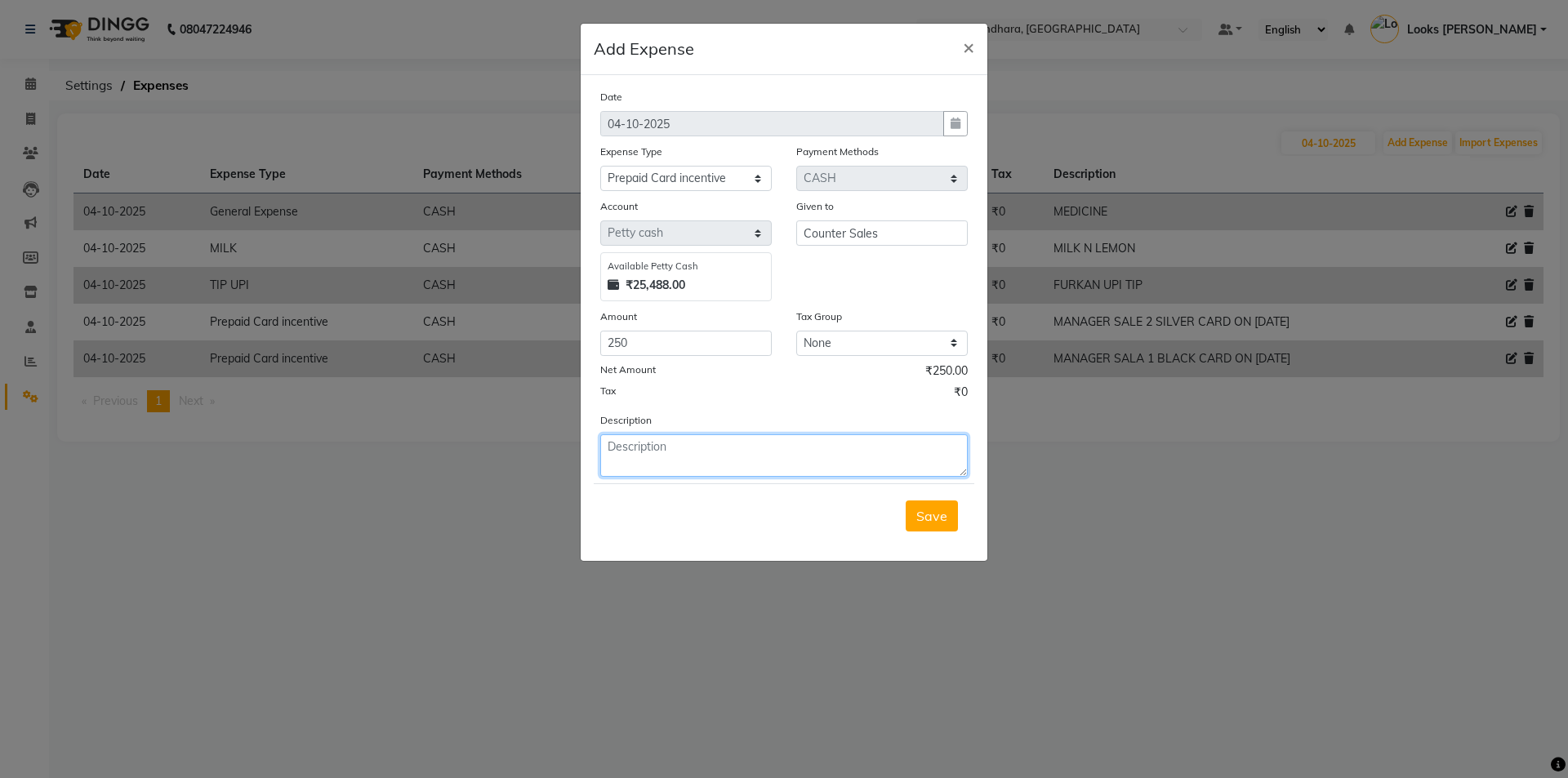
click at [667, 454] on textarea at bounding box center [784, 455] width 368 height 42
type textarea "FURKAN SALE 1 BLACK CARD ON [DATE]"
click at [909, 505] on button "Save" at bounding box center [932, 516] width 52 height 31
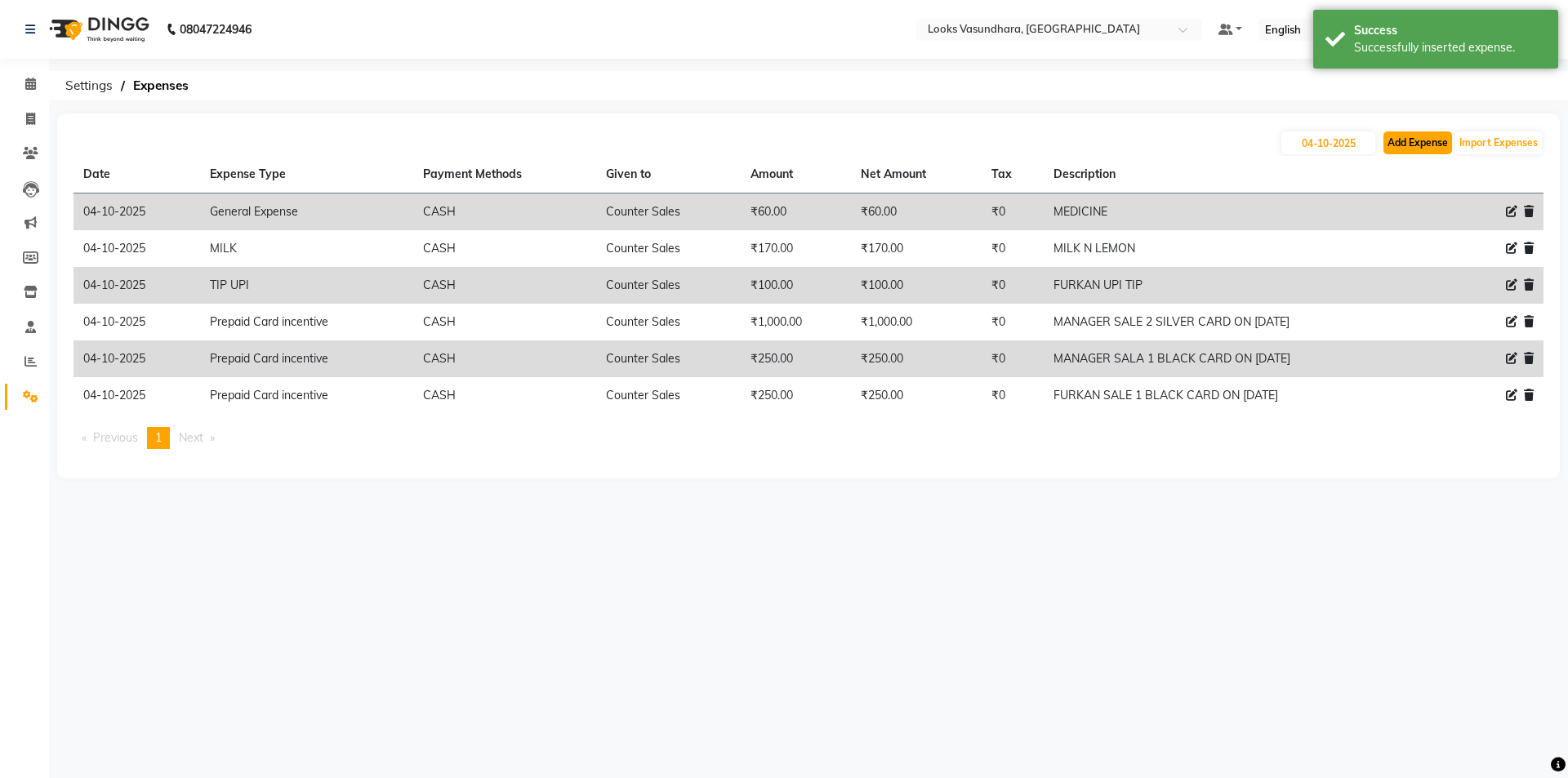
click at [1417, 144] on button "Add Expense" at bounding box center [1417, 143] width 69 height 23
select select "1"
select select "3176"
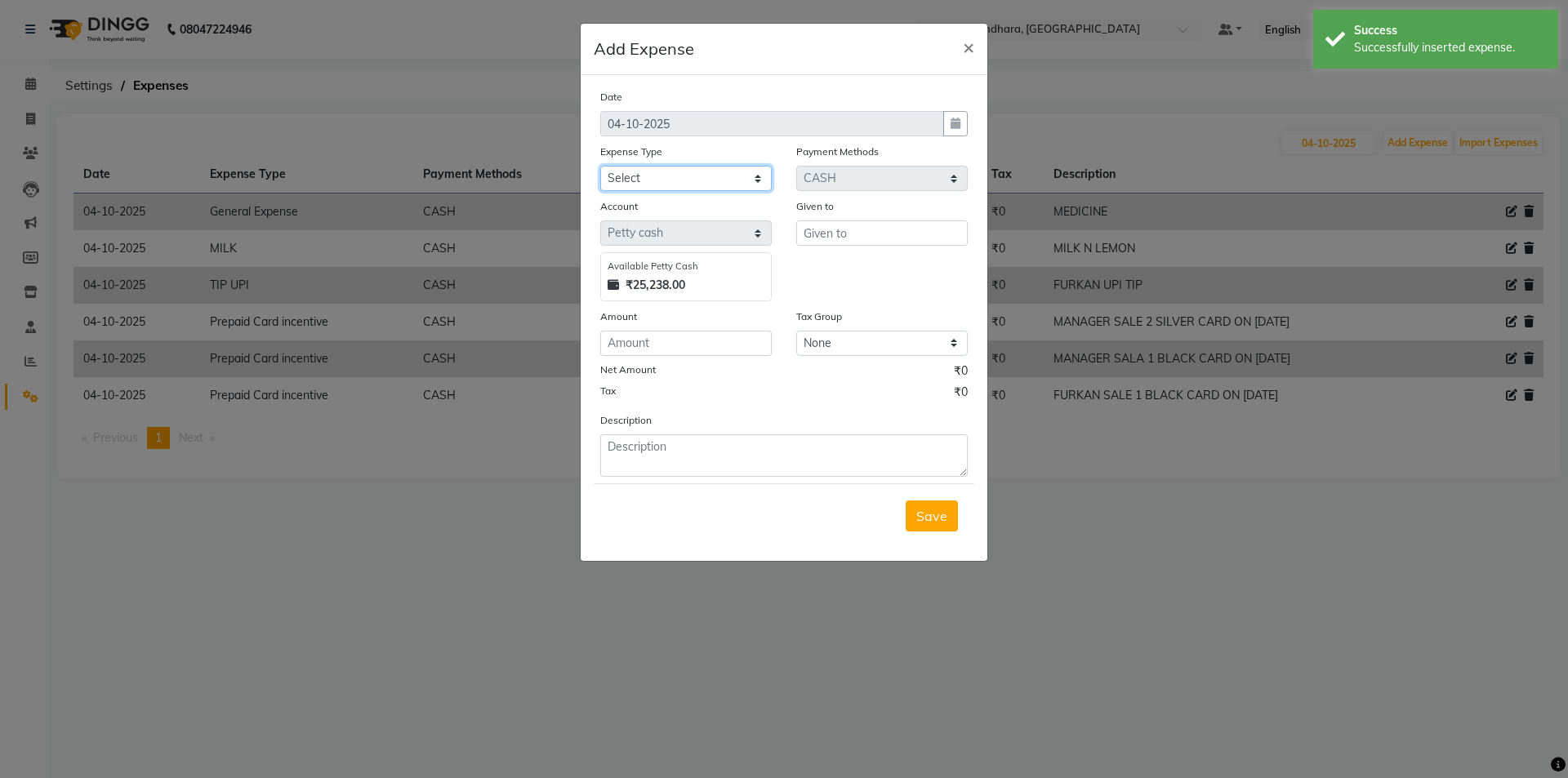
click at [698, 178] on select "Select Accommodation Aesthetics Bank Deposit BLINKIT Cash Handover Client Refun…" at bounding box center [686, 179] width 171 height 26
select select "24899"
click at [600, 166] on select "Select Accommodation Aesthetics Bank Deposit BLINKIT Cash Handover Client Refun…" at bounding box center [686, 179] width 171 height 26
click at [879, 231] on input "text" at bounding box center [882, 233] width 171 height 26
click at [879, 231] on input "C" at bounding box center [882, 233] width 171 height 26
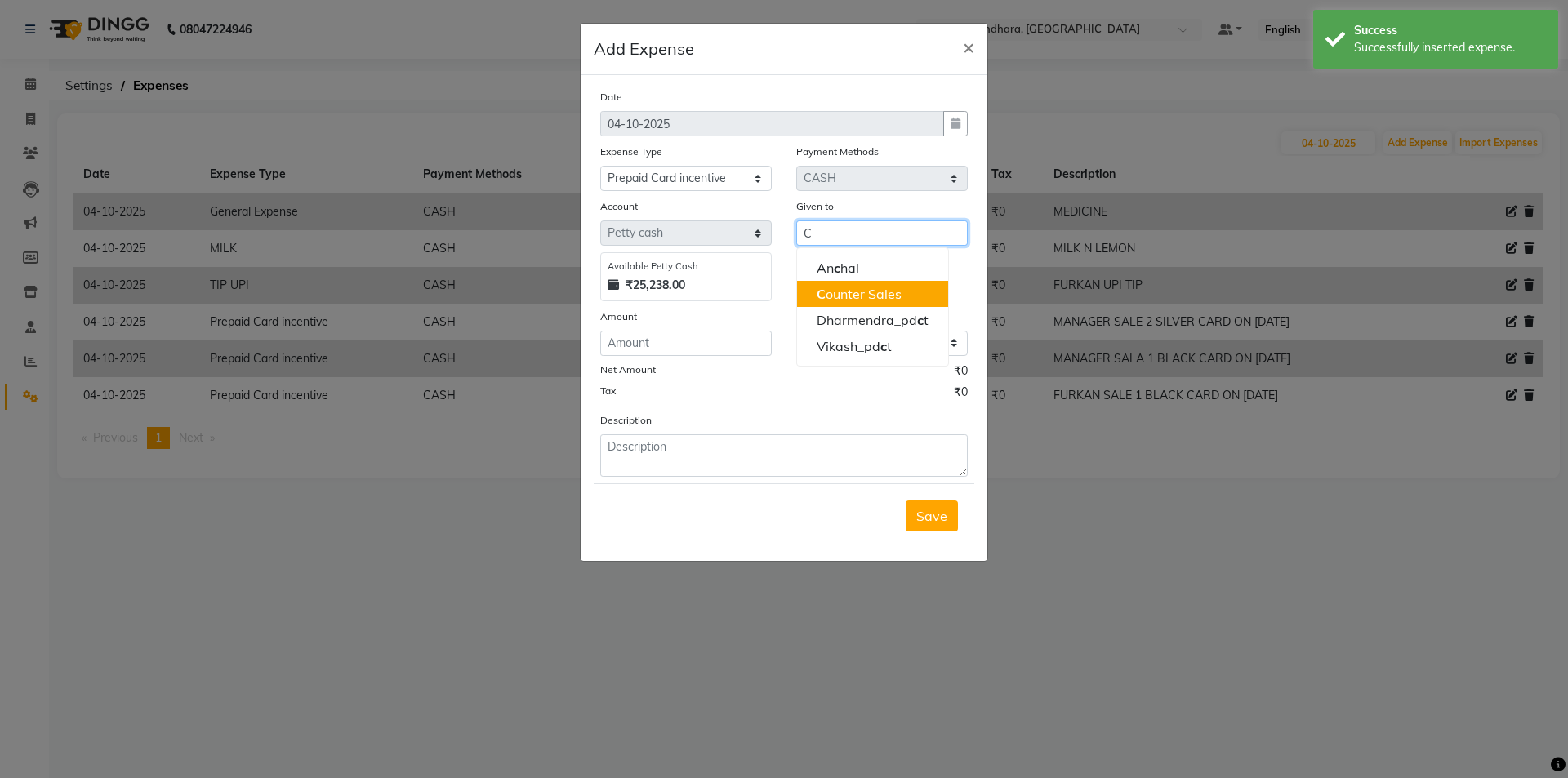
click at [843, 298] on ngb-highlight "C ounter Sales" at bounding box center [859, 294] width 85 height 17
type input "Counter Sales"
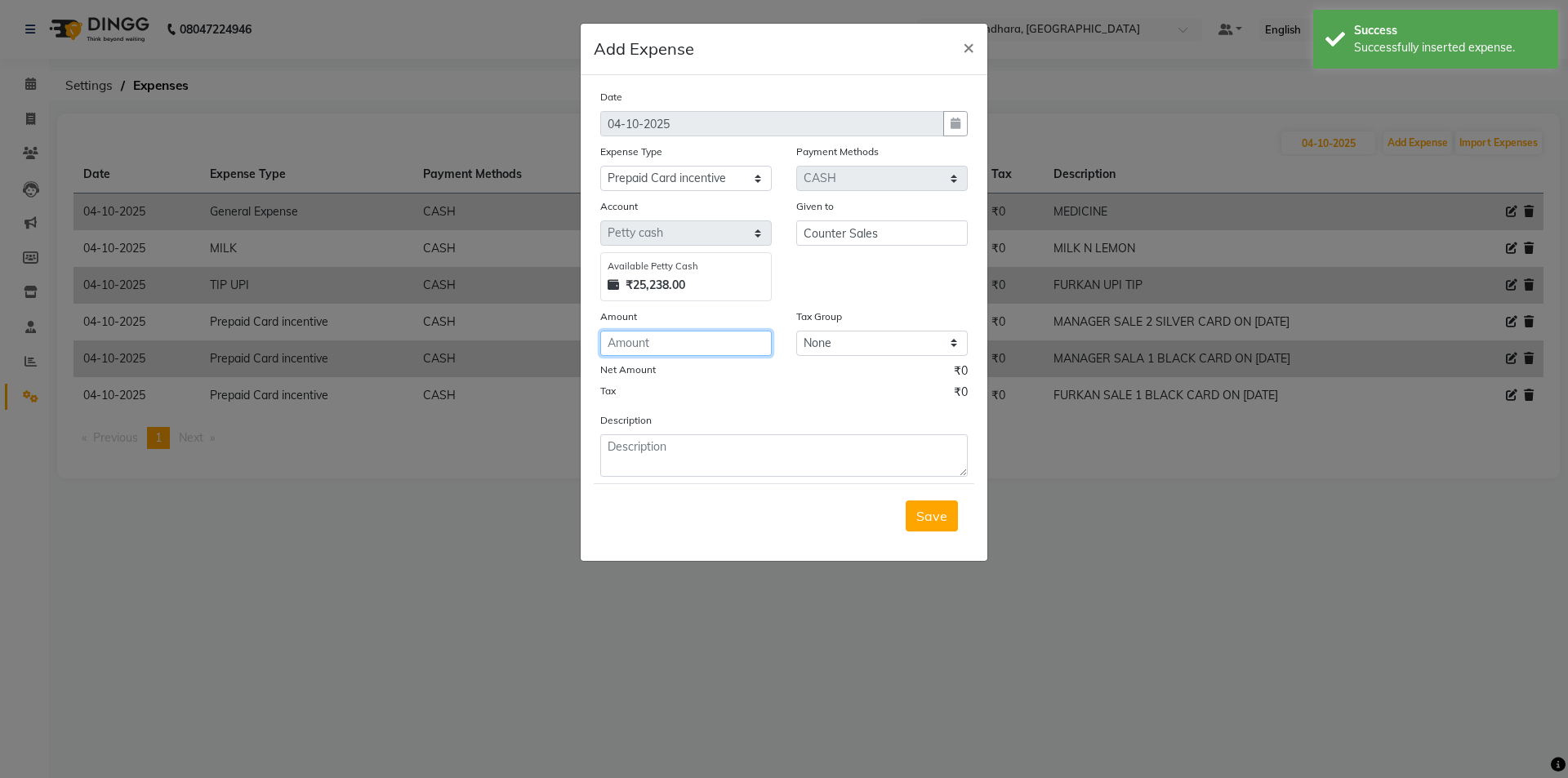
click at [668, 339] on input "number" at bounding box center [686, 343] width 171 height 26
type input "250"
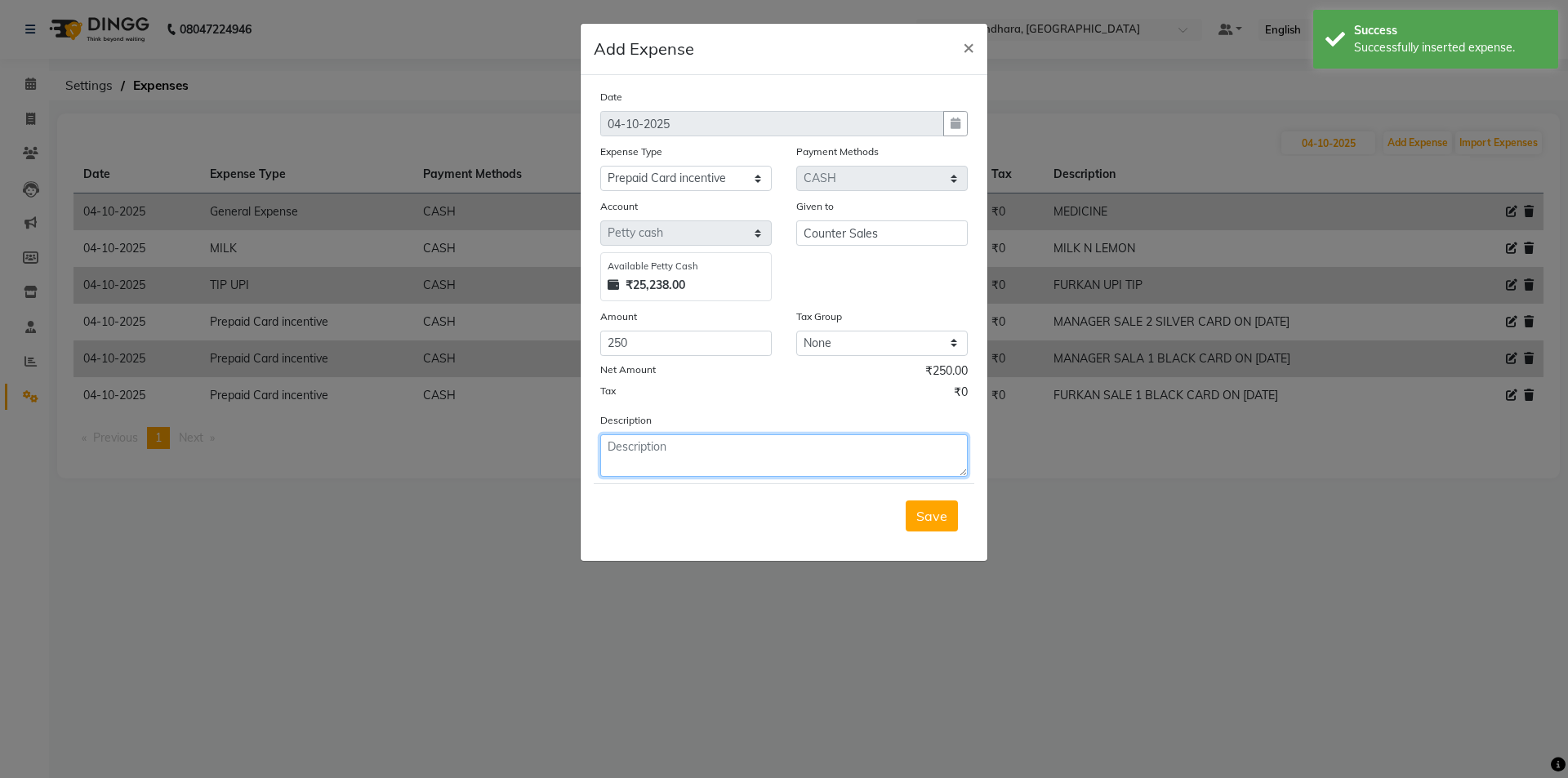
click at [696, 465] on textarea at bounding box center [784, 455] width 368 height 42
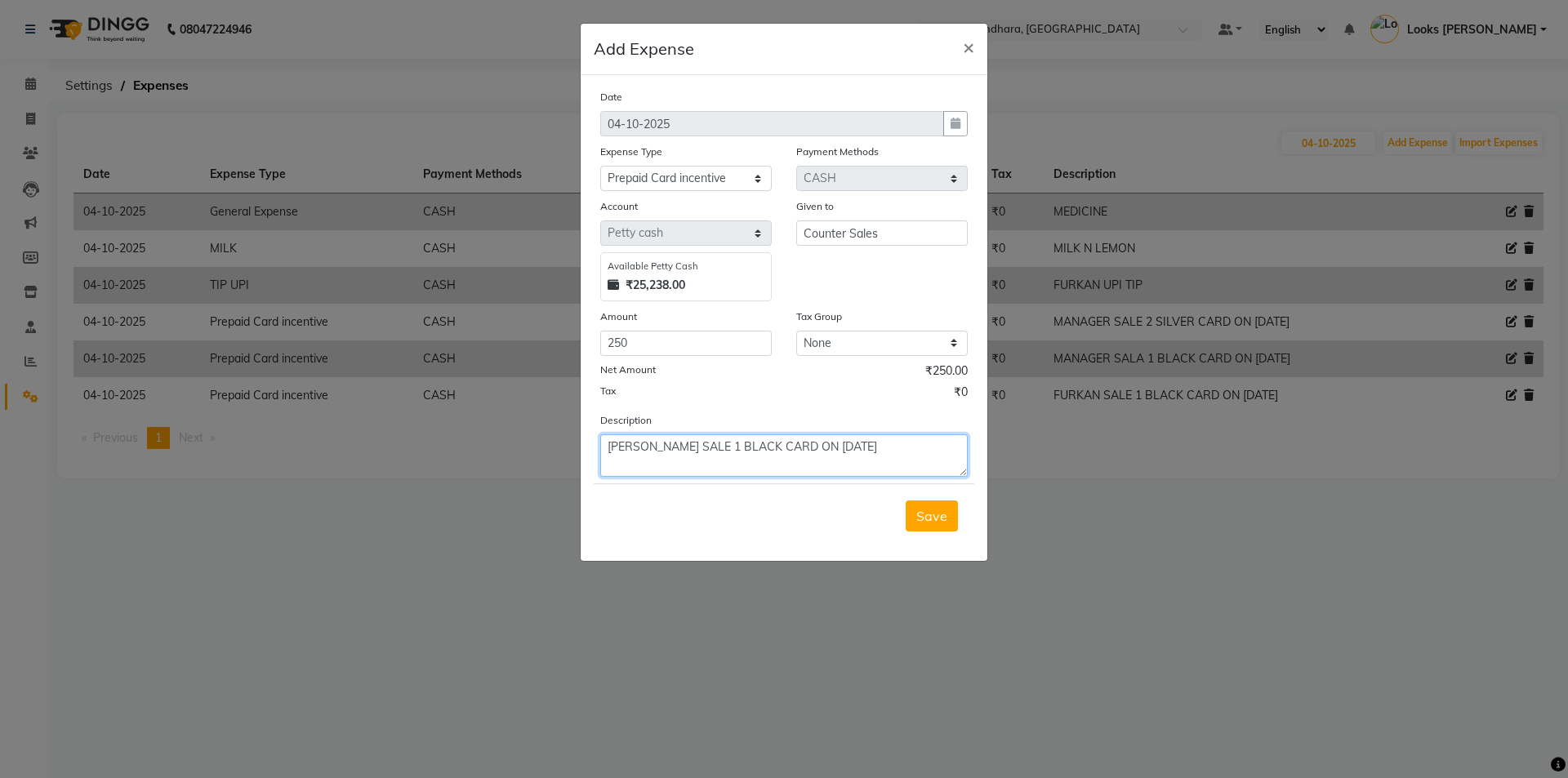
type textarea "MOHSEEN SALE 1 BLACK CARD ON 3/10/25"
click at [892, 510] on div "Save" at bounding box center [784, 516] width 381 height 65
click at [935, 517] on span "Save" at bounding box center [933, 515] width 31 height 17
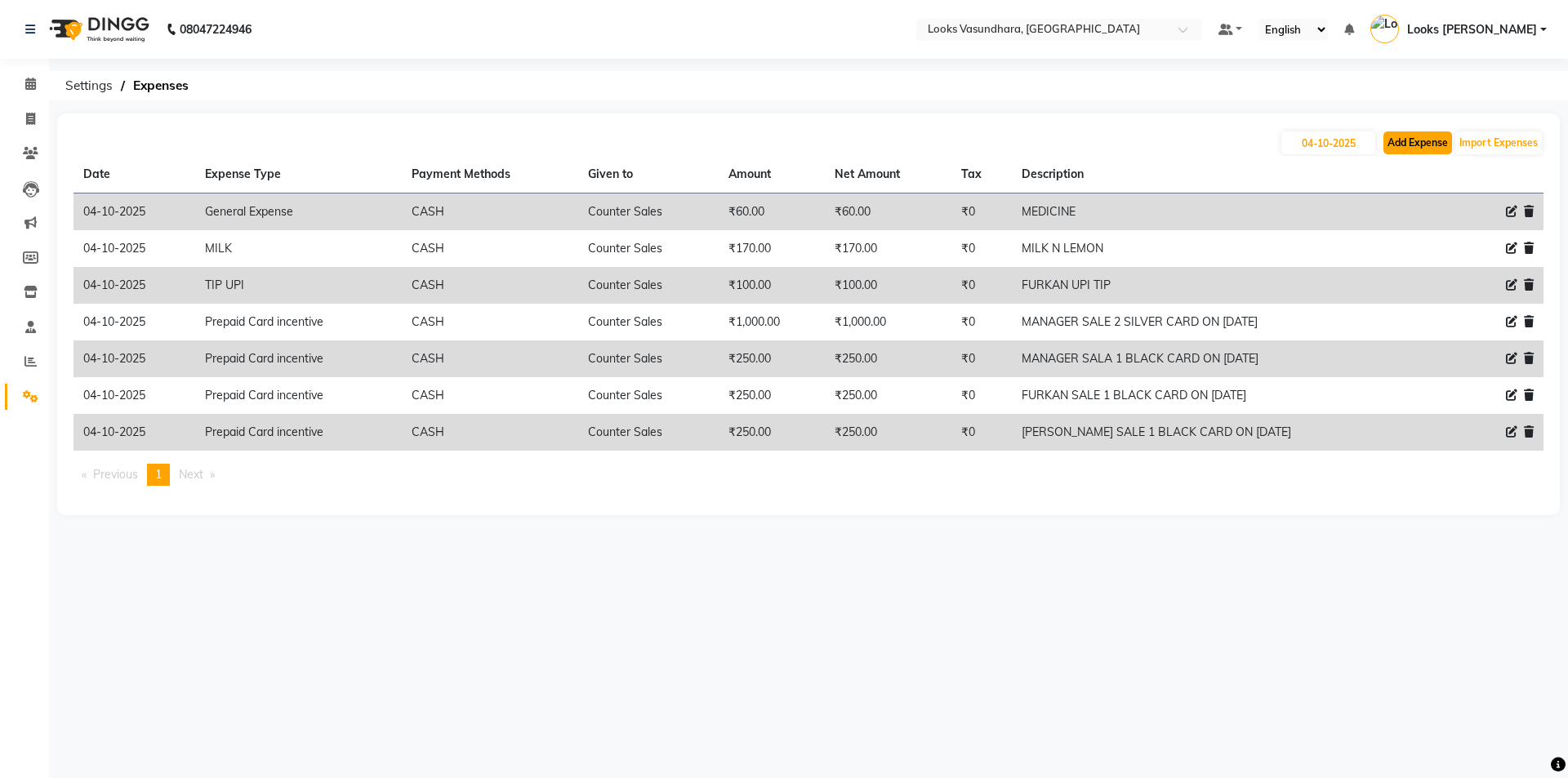
click at [1407, 149] on button "Add Expense" at bounding box center [1417, 143] width 69 height 23
select select "1"
select select "3176"
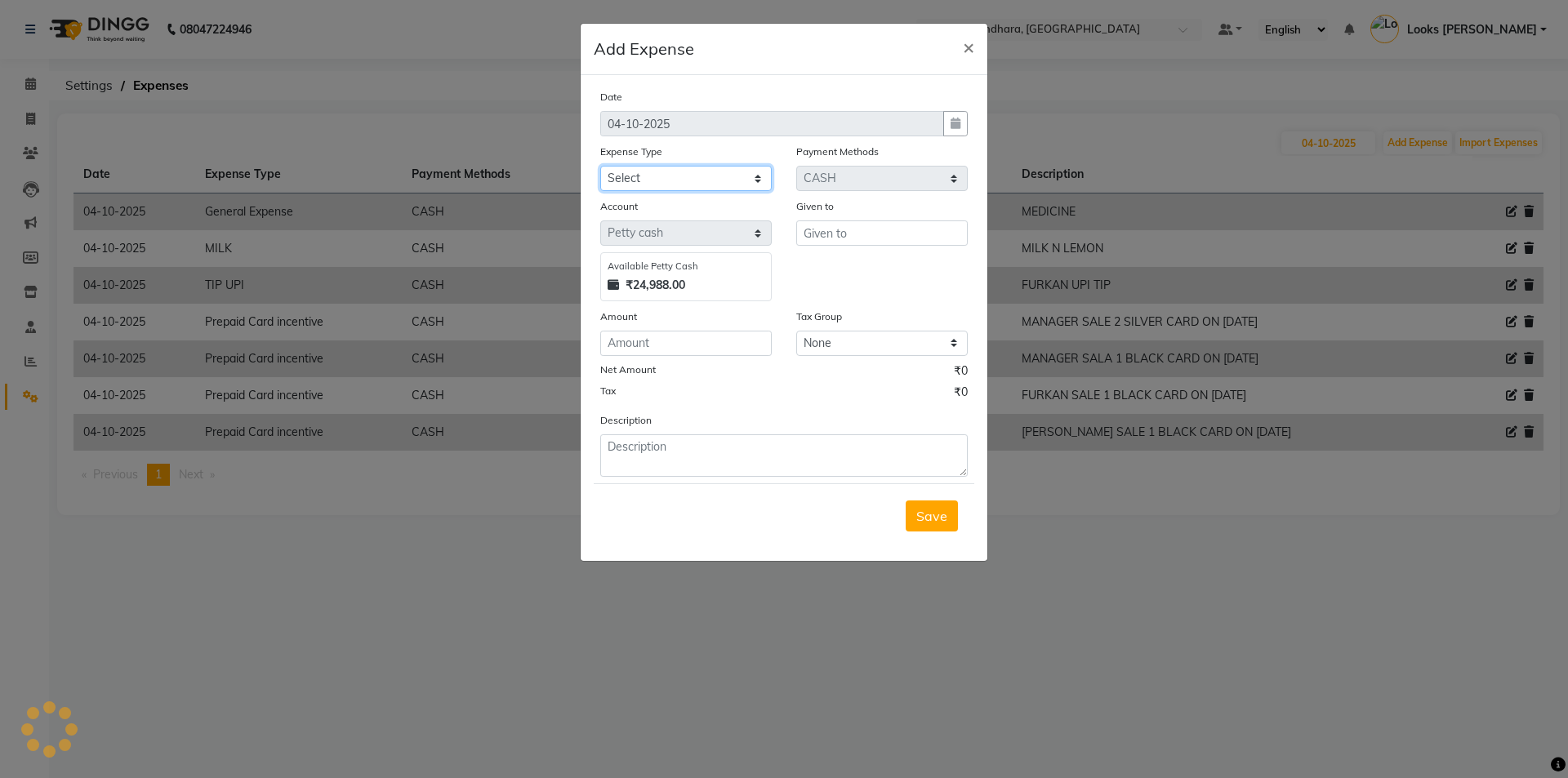
click at [686, 174] on select "Select Accommodation Aesthetics Bank Deposit BLINKIT Cash Handover Client Refun…" at bounding box center [686, 179] width 171 height 26
select select "24899"
click at [600, 166] on select "Select Accommodation Aesthetics Bank Deposit BLINKIT Cash Handover Client Refun…" at bounding box center [686, 179] width 171 height 26
click at [902, 236] on input "text" at bounding box center [882, 233] width 171 height 26
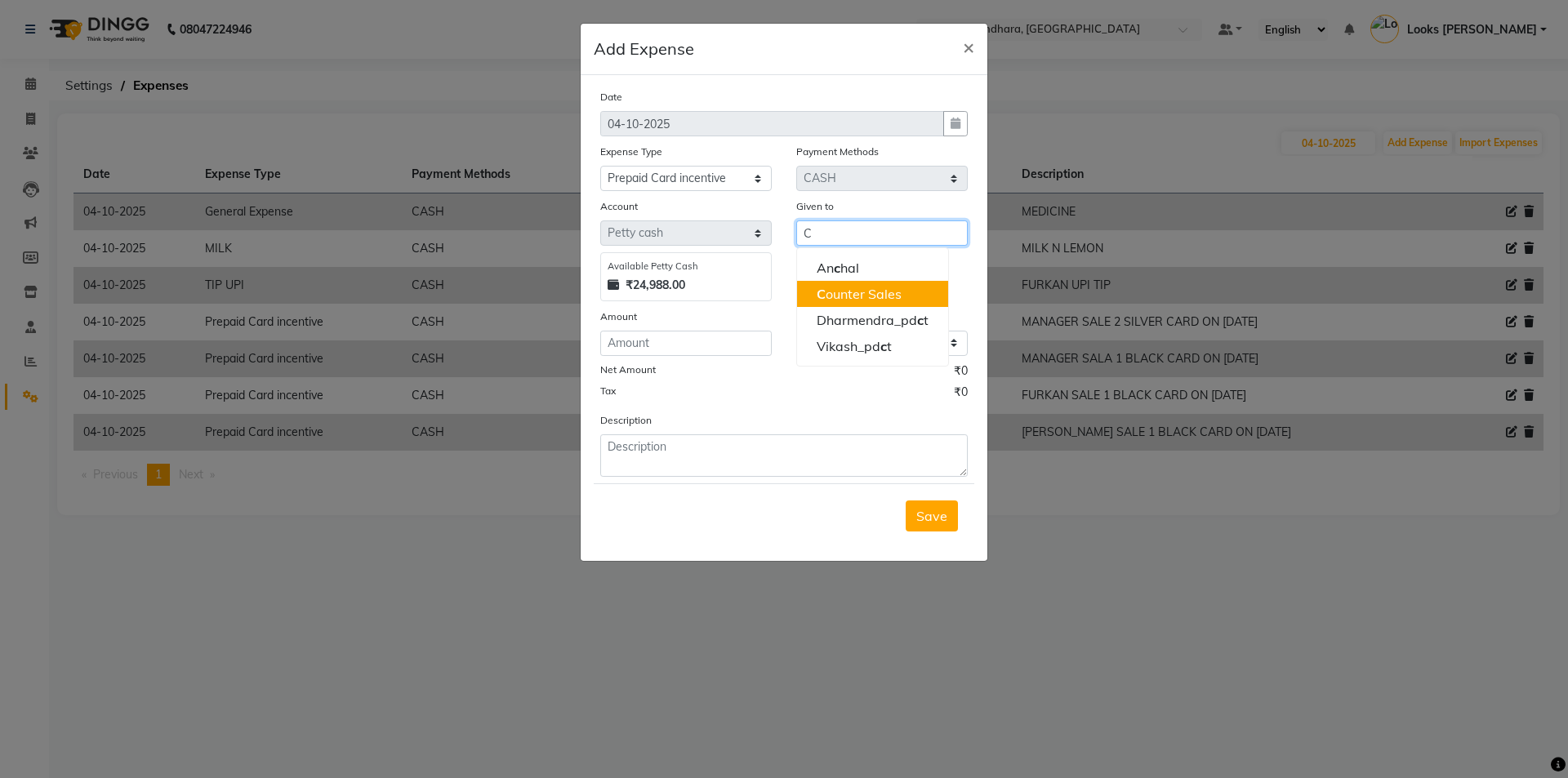
click at [878, 293] on ngb-highlight "C ounter Sales" at bounding box center [859, 294] width 85 height 17
type input "Counter Sales"
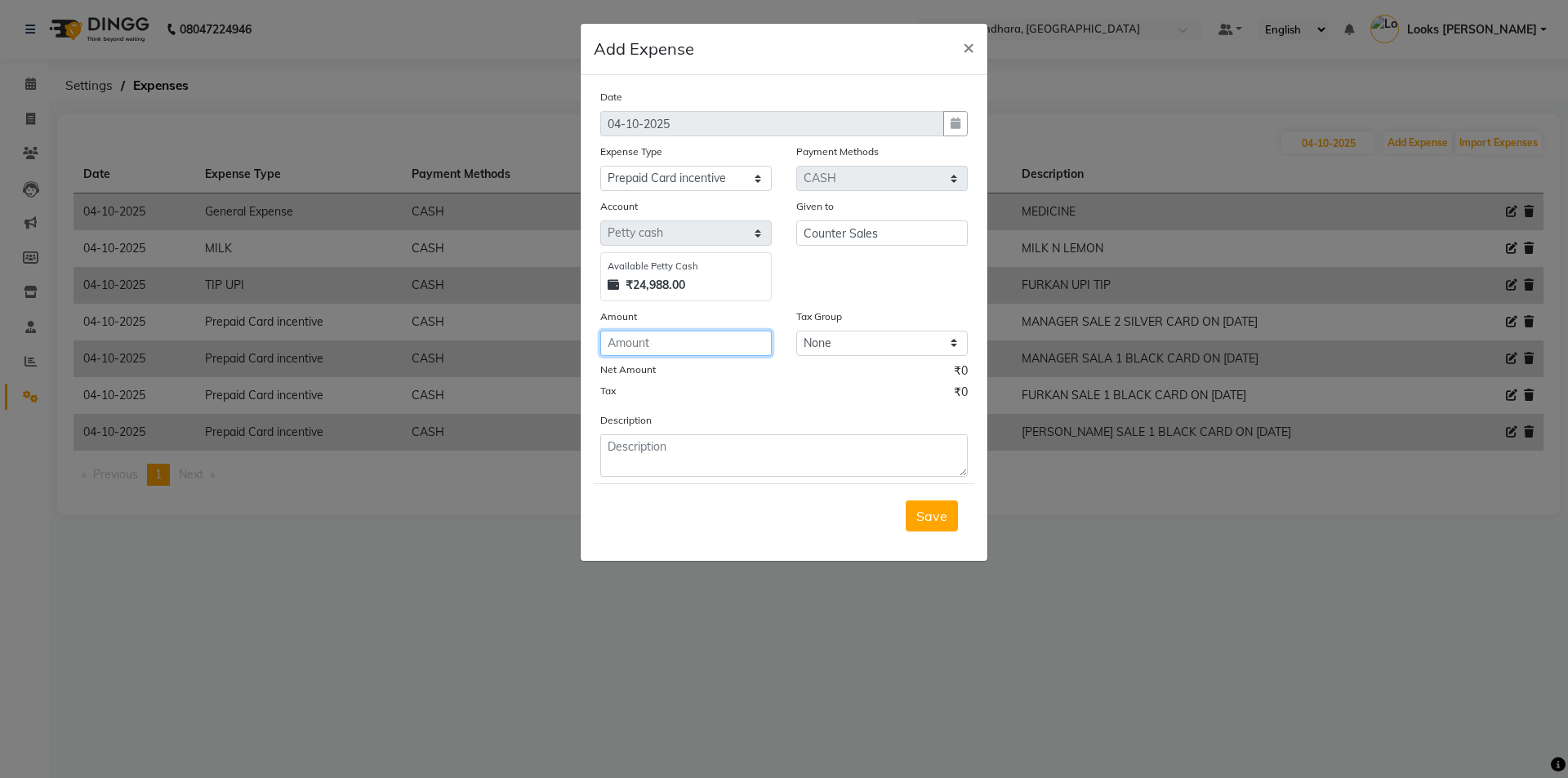
click at [679, 352] on input "number" at bounding box center [686, 343] width 171 height 26
type input "250"
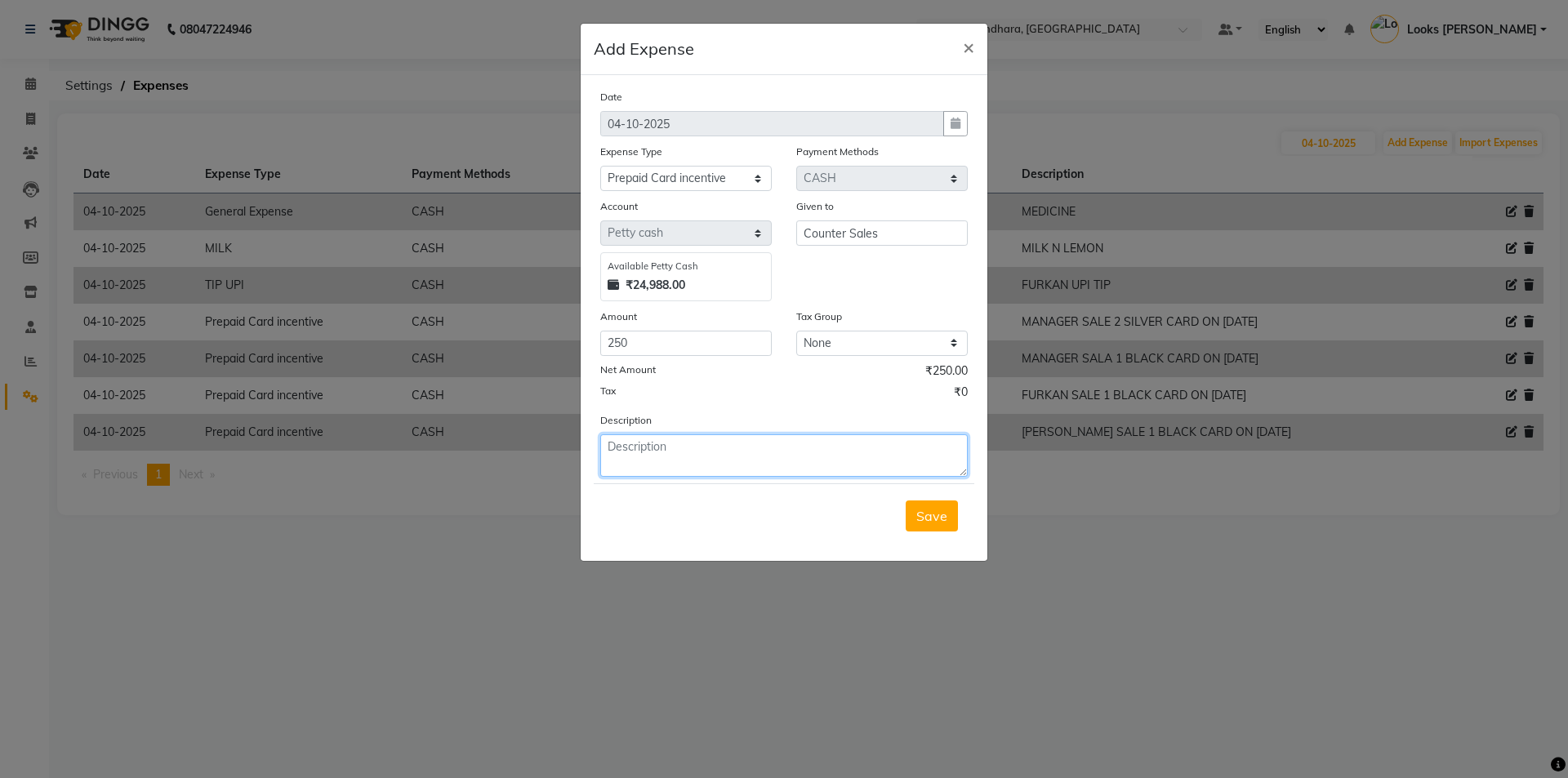
click at [712, 466] on textarea at bounding box center [784, 455] width 368 height 42
click at [738, 465] on textarea "250" at bounding box center [784, 455] width 368 height 42
type textarea "2"
type textarea "MOHSEEN SALE 1 BLACK CARD ON 3/10/25"
click at [926, 525] on button "Save" at bounding box center [932, 516] width 52 height 31
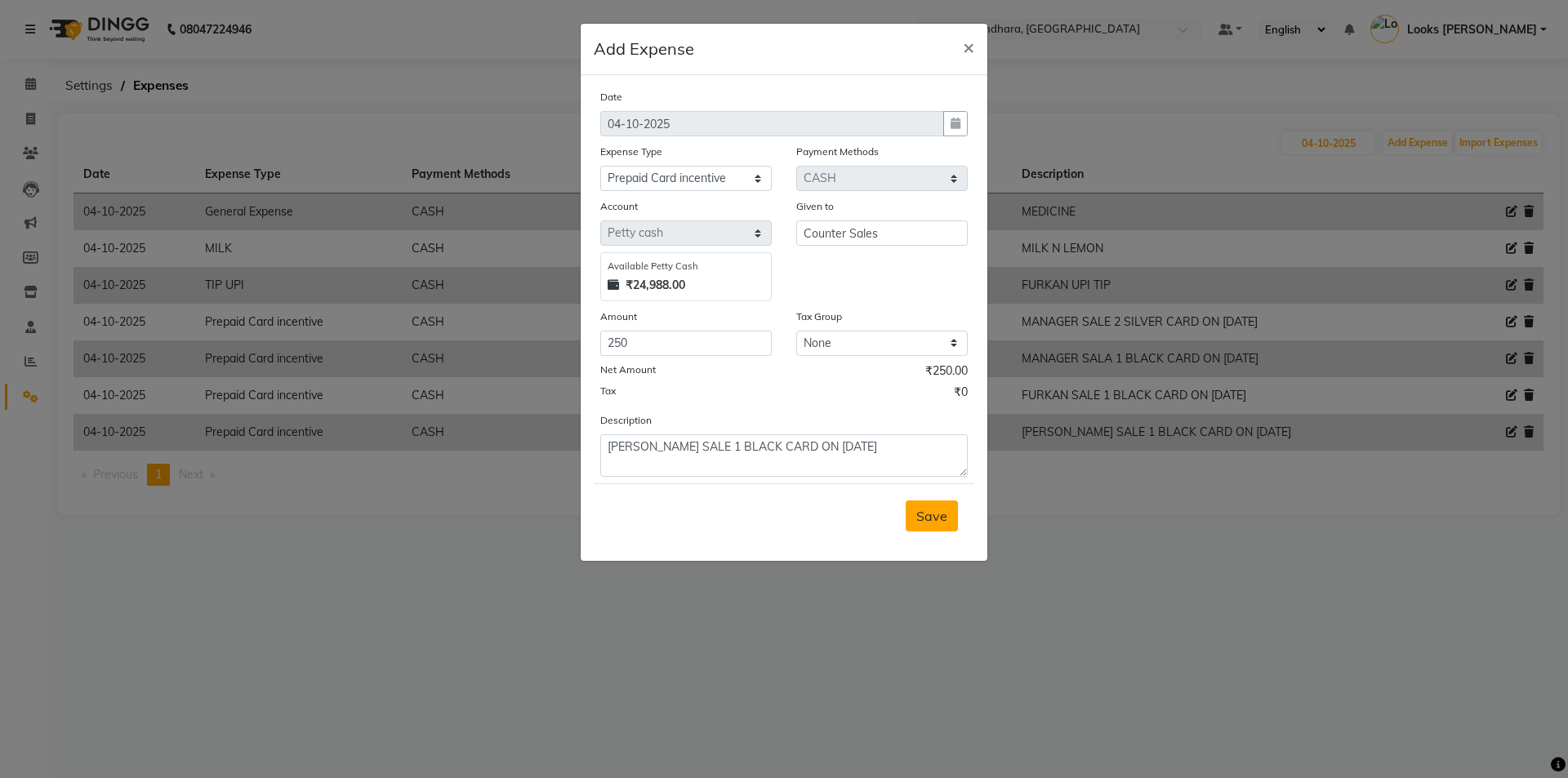
click at [926, 525] on div "Save" at bounding box center [784, 516] width 381 height 65
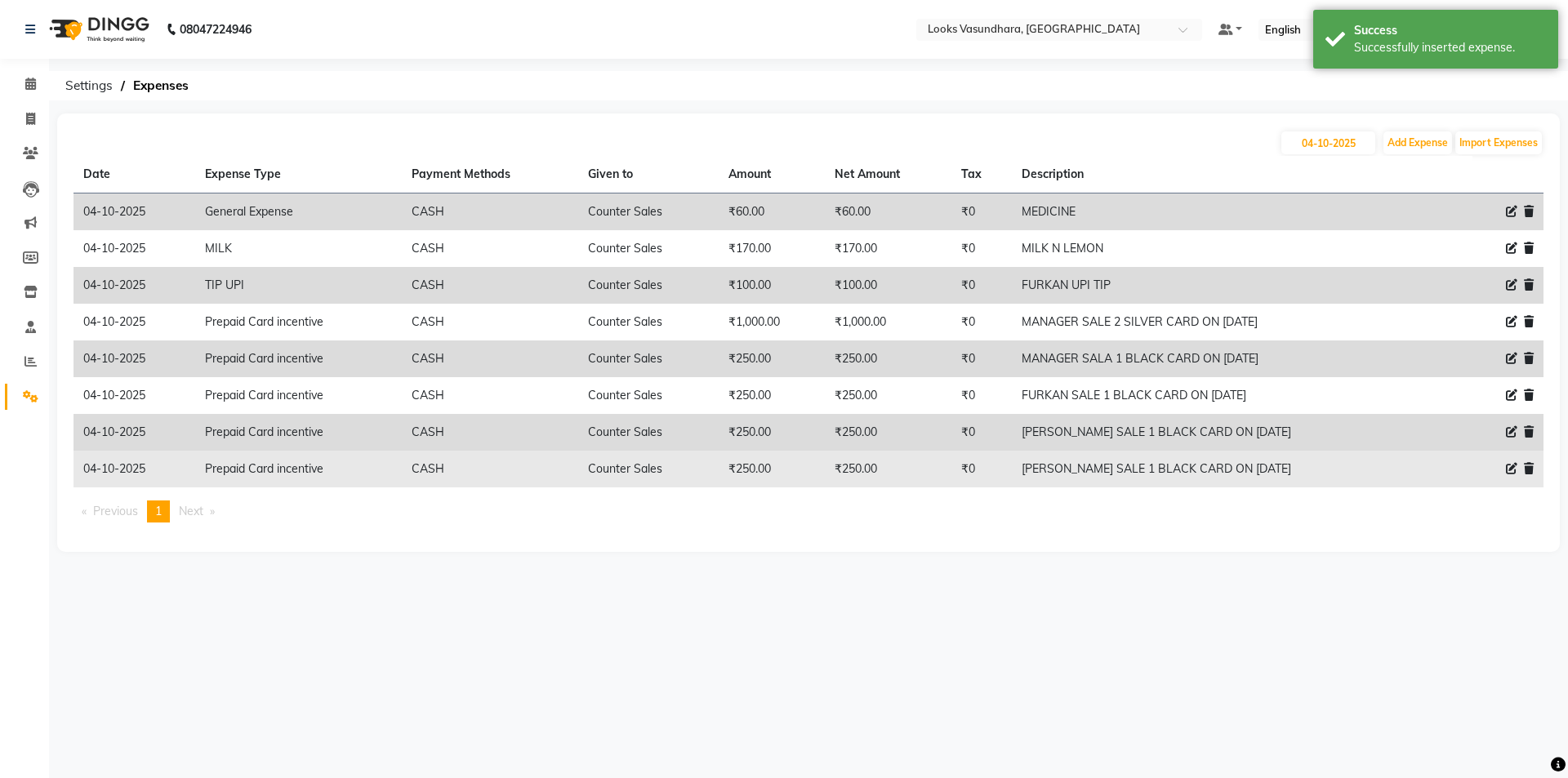
click at [1510, 469] on icon at bounding box center [1512, 469] width 12 height 12
select select "24899"
select select "1"
select select "3176"
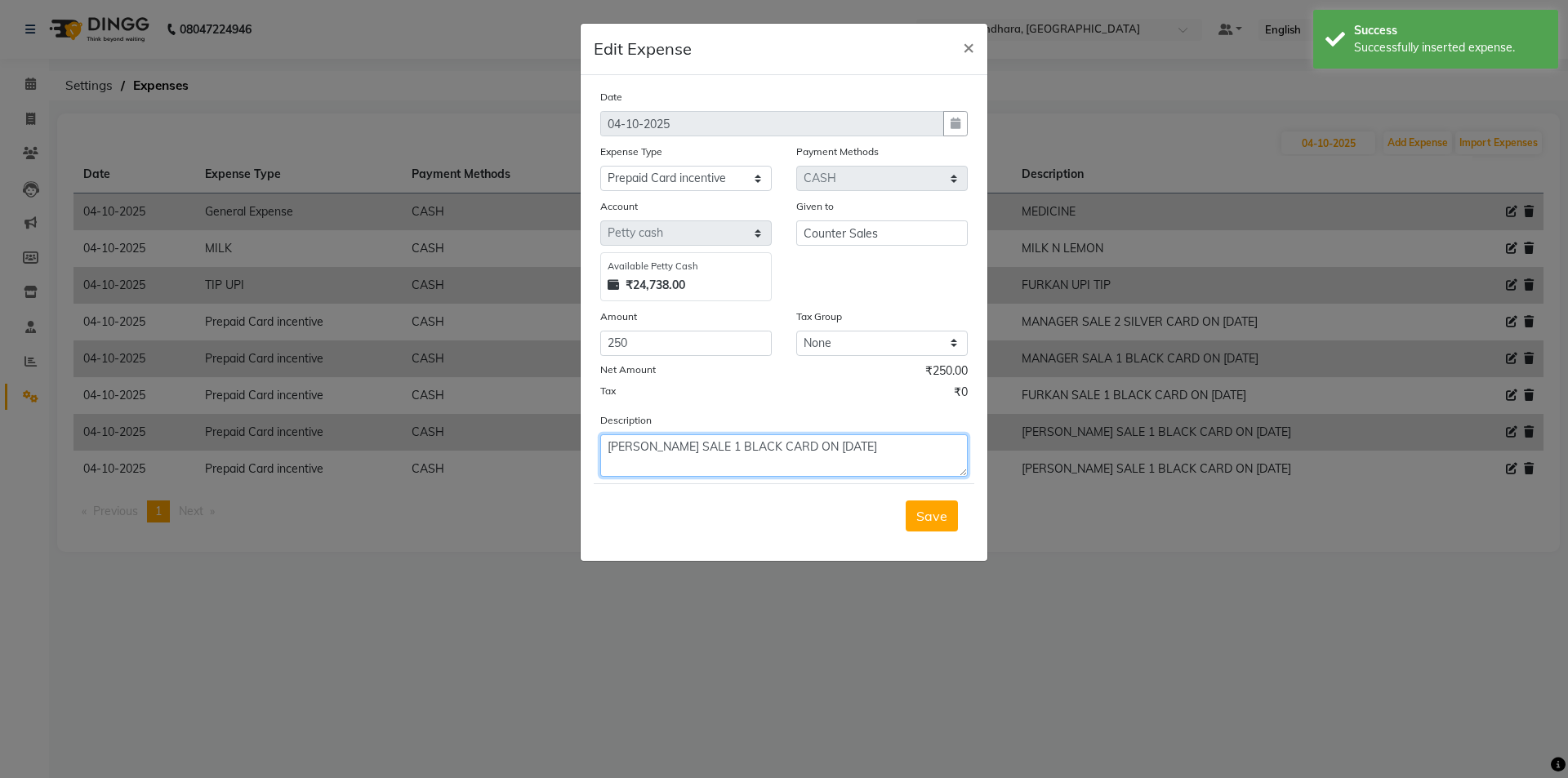
click at [664, 444] on textarea "MOHSEEN SALE 1 BLACK CARD ON 3/10/25" at bounding box center [784, 455] width 368 height 42
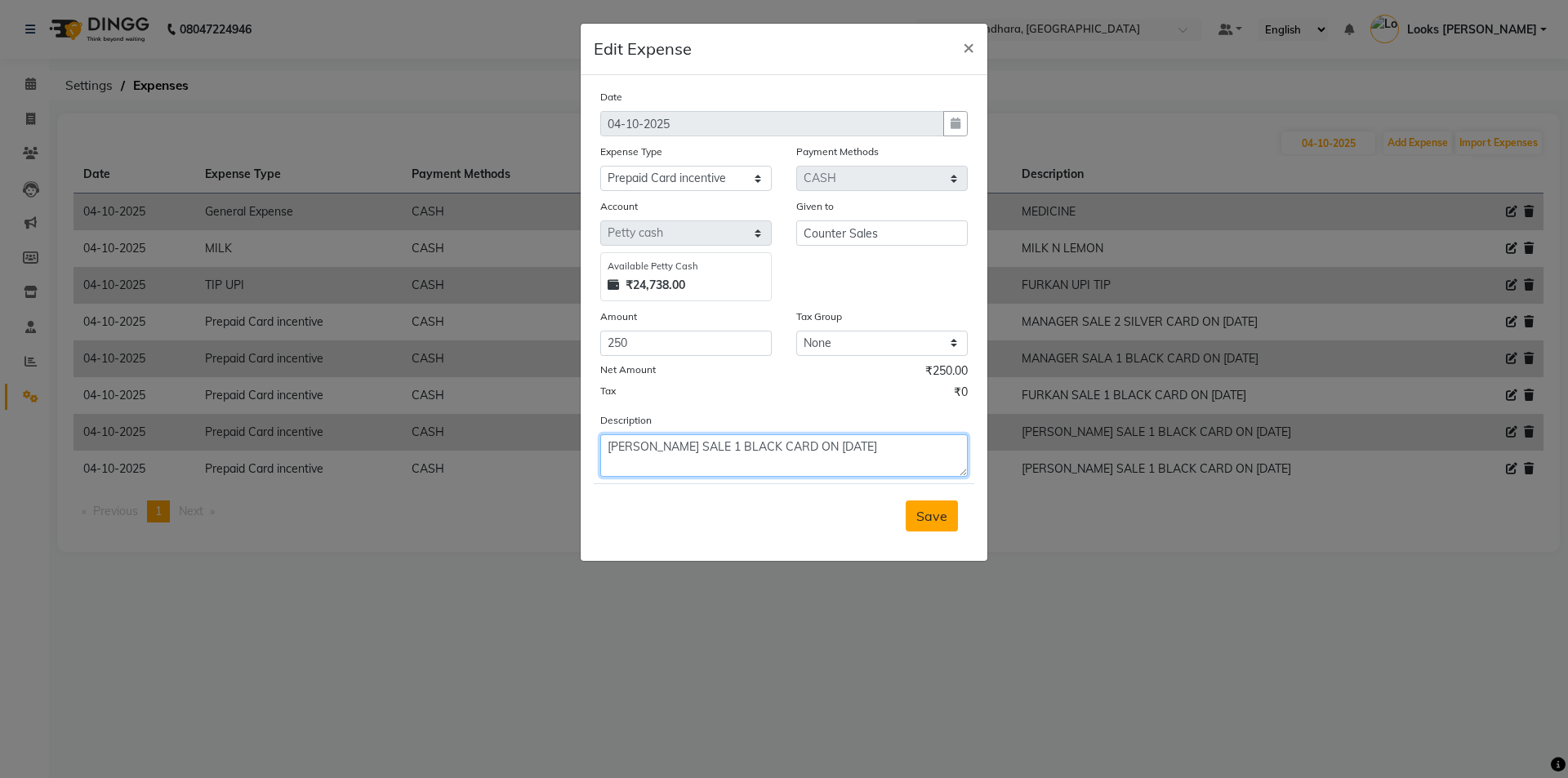
type textarea "SHAMIM SALE 1 BLACK CARD ON 3/10/25"
click at [924, 505] on button "Save" at bounding box center [932, 516] width 52 height 31
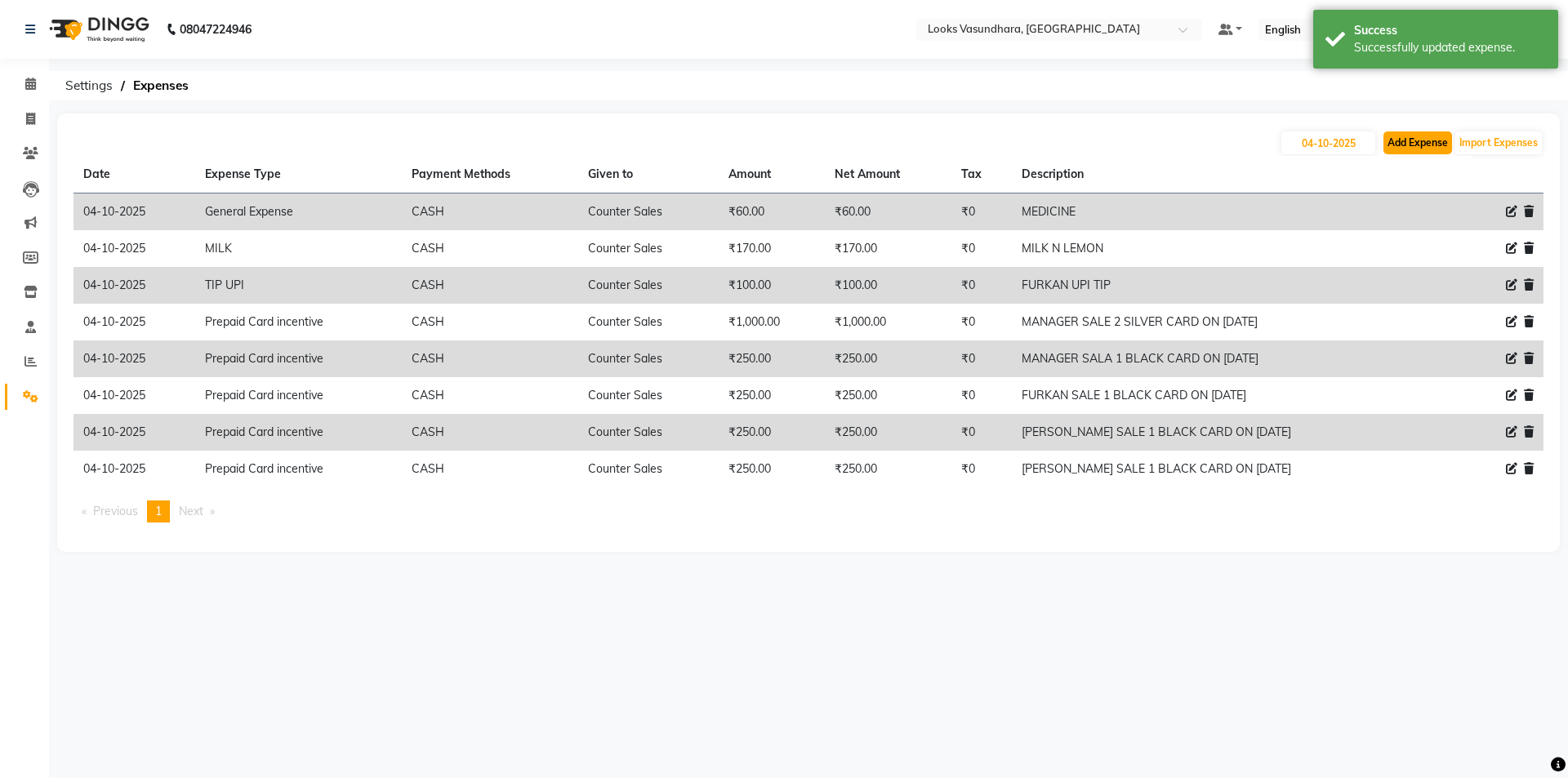
click at [1411, 148] on button "Add Expense" at bounding box center [1417, 143] width 69 height 23
select select "1"
select select "3176"
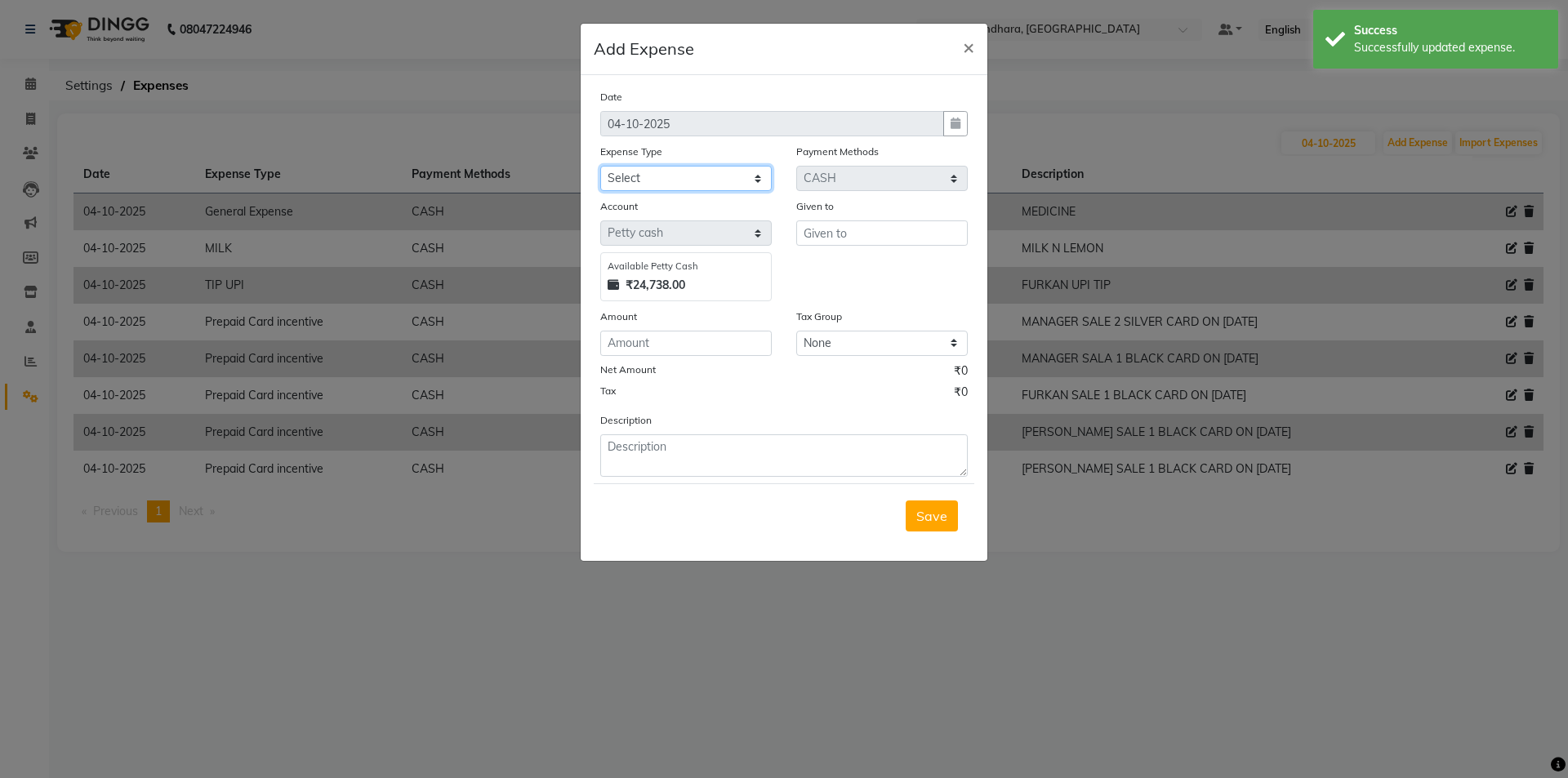
click at [669, 180] on select "Select Accommodation Aesthetics Bank Deposit BLINKIT Cash Handover Client Refun…" at bounding box center [686, 179] width 171 height 26
select select "24888"
click at [600, 166] on select "Select Accommodation Aesthetics Bank Deposit BLINKIT Cash Handover Client Refun…" at bounding box center [686, 179] width 171 height 26
click at [883, 243] on input "C" at bounding box center [882, 233] width 171 height 26
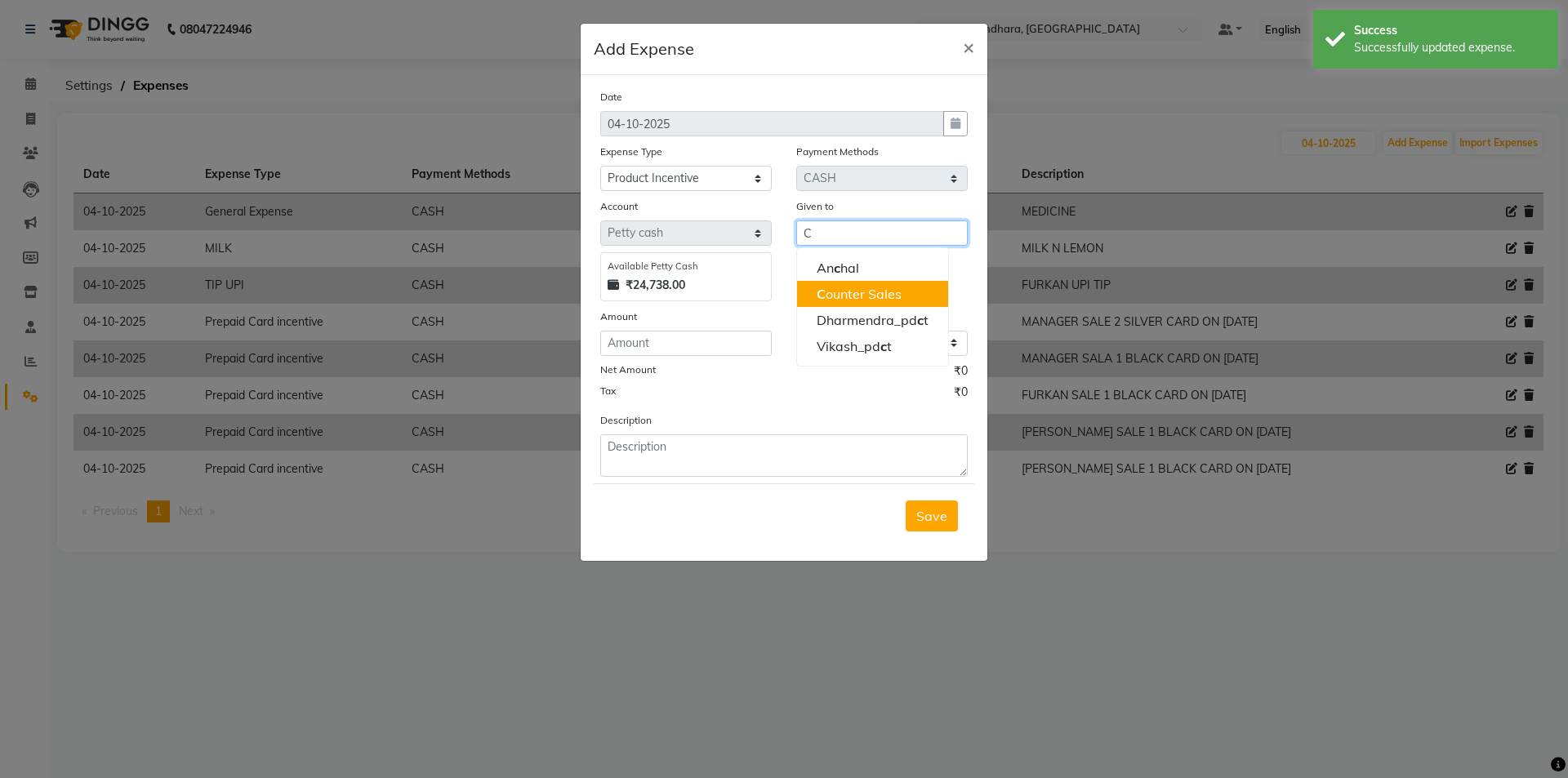
click at [846, 301] on ngb-highlight "C ounter Sales" at bounding box center [859, 294] width 85 height 17
type input "Counter Sales"
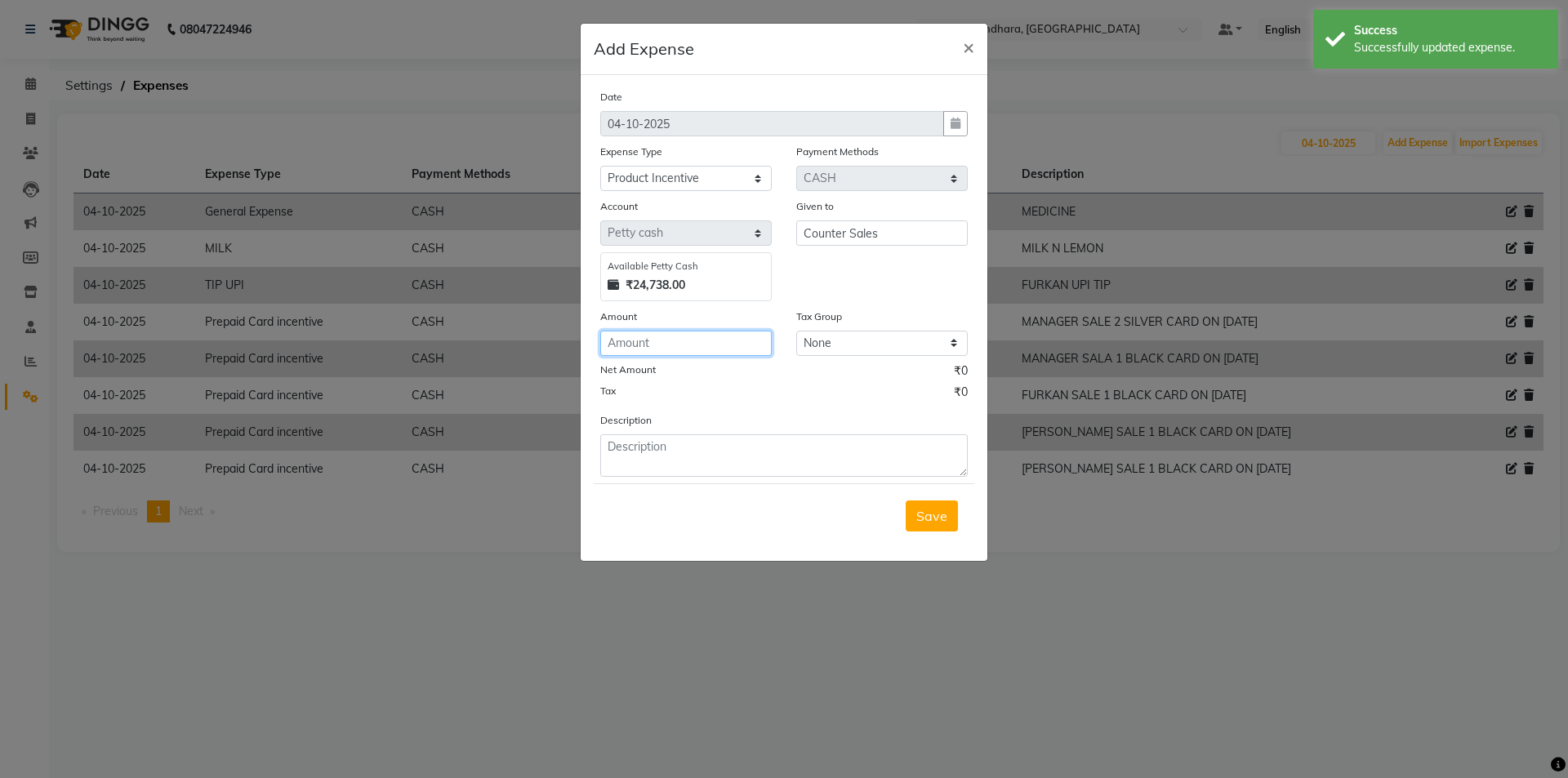
click at [702, 338] on input "number" at bounding box center [686, 343] width 171 height 26
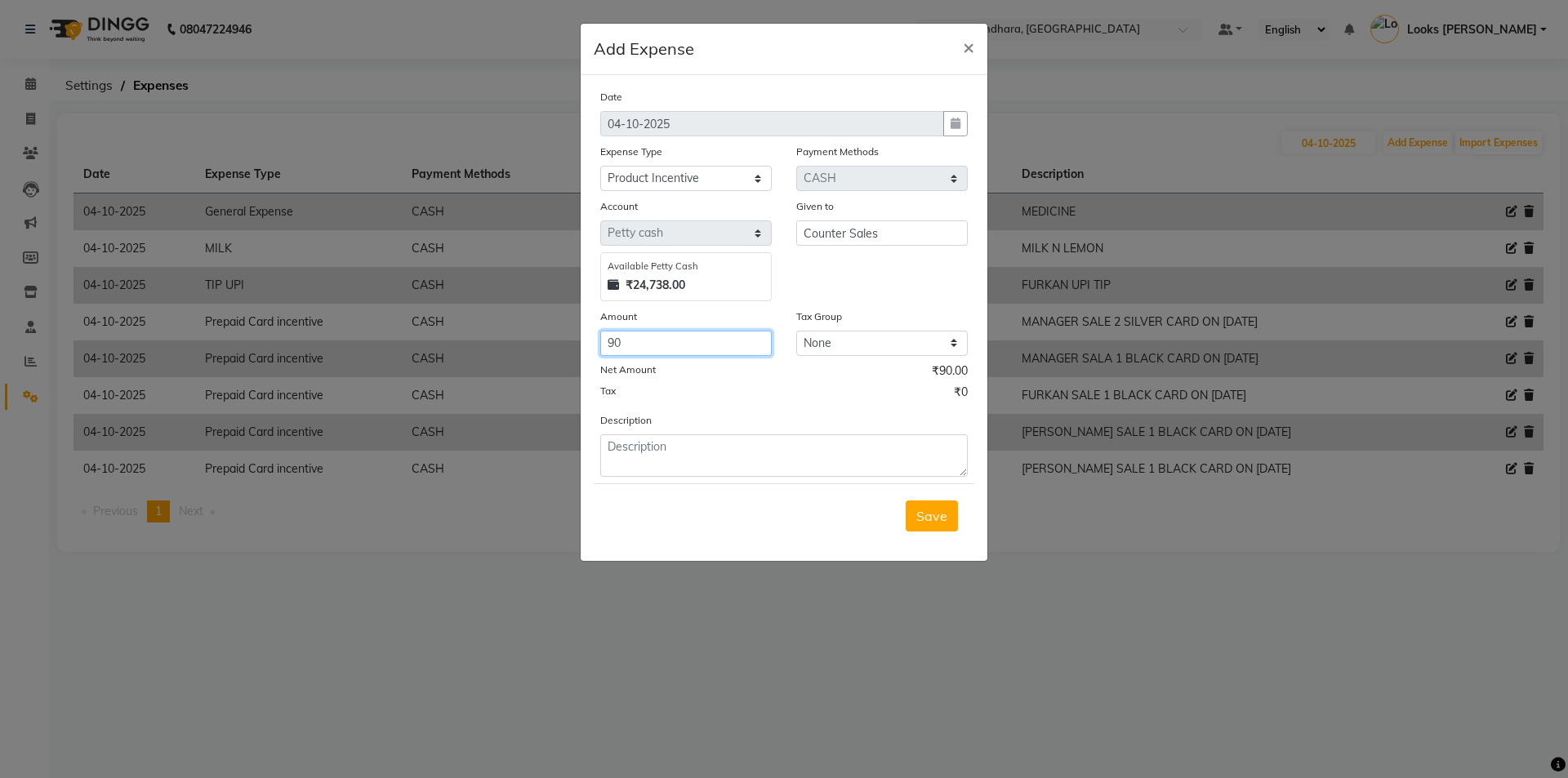
type input "90"
click at [667, 453] on textarea at bounding box center [784, 455] width 368 height 42
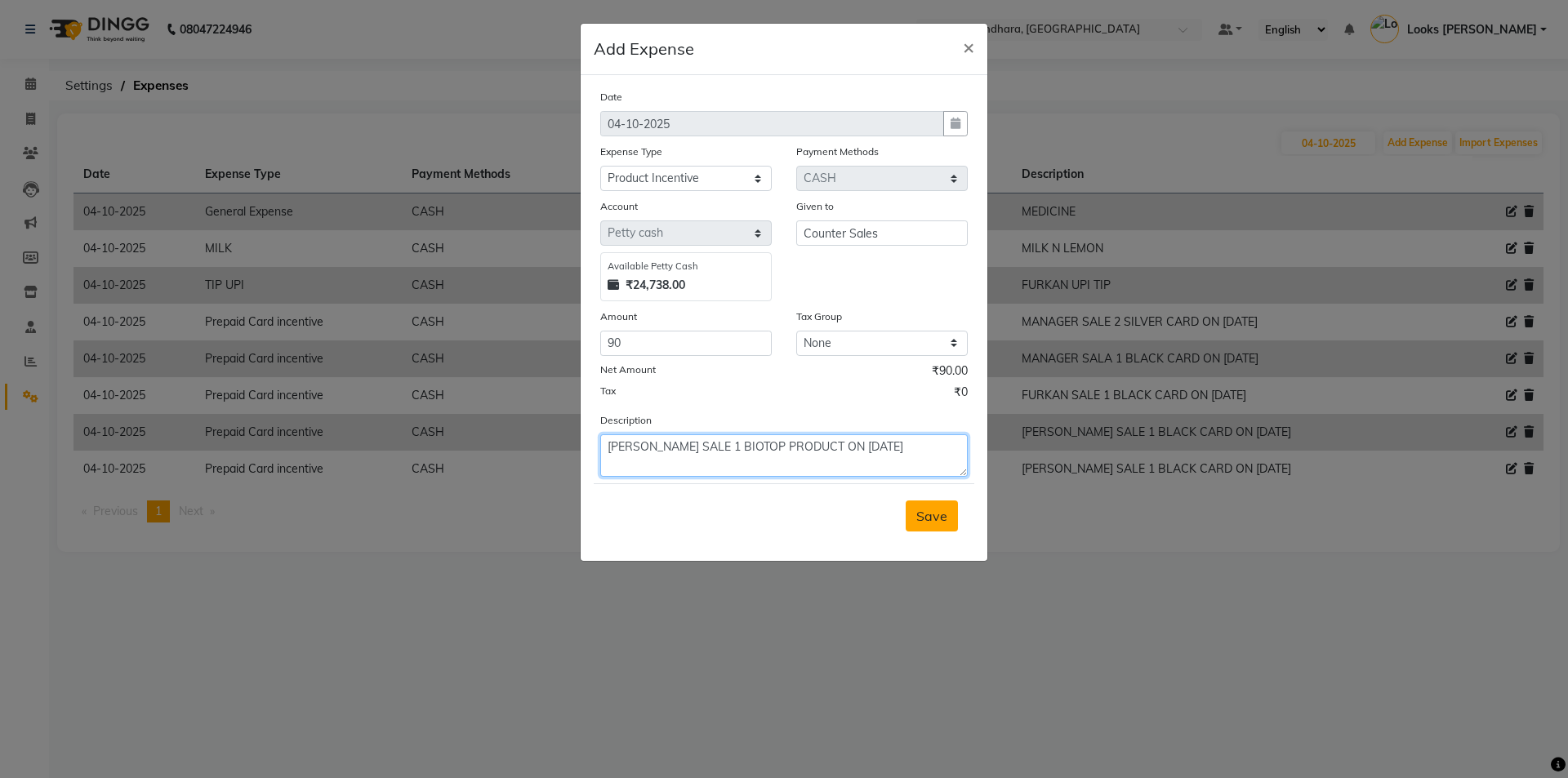
type textarea "SHAMIM SALE 1 BIOTOP PRODUCT ON 3/10/25"
click at [935, 522] on span "Save" at bounding box center [933, 515] width 31 height 17
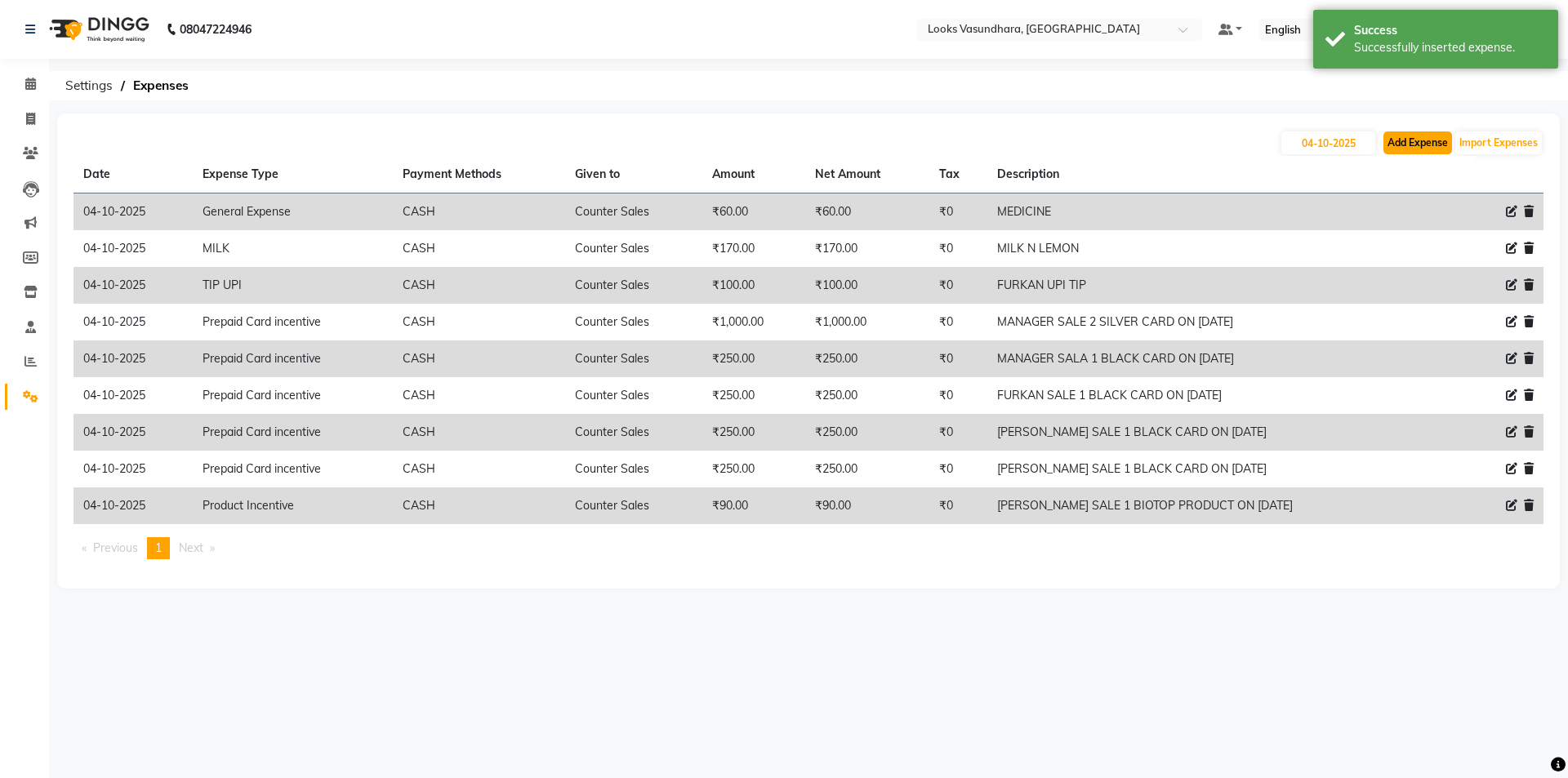
click at [1424, 145] on button "Add Expense" at bounding box center [1417, 143] width 69 height 23
select select "1"
select select "3176"
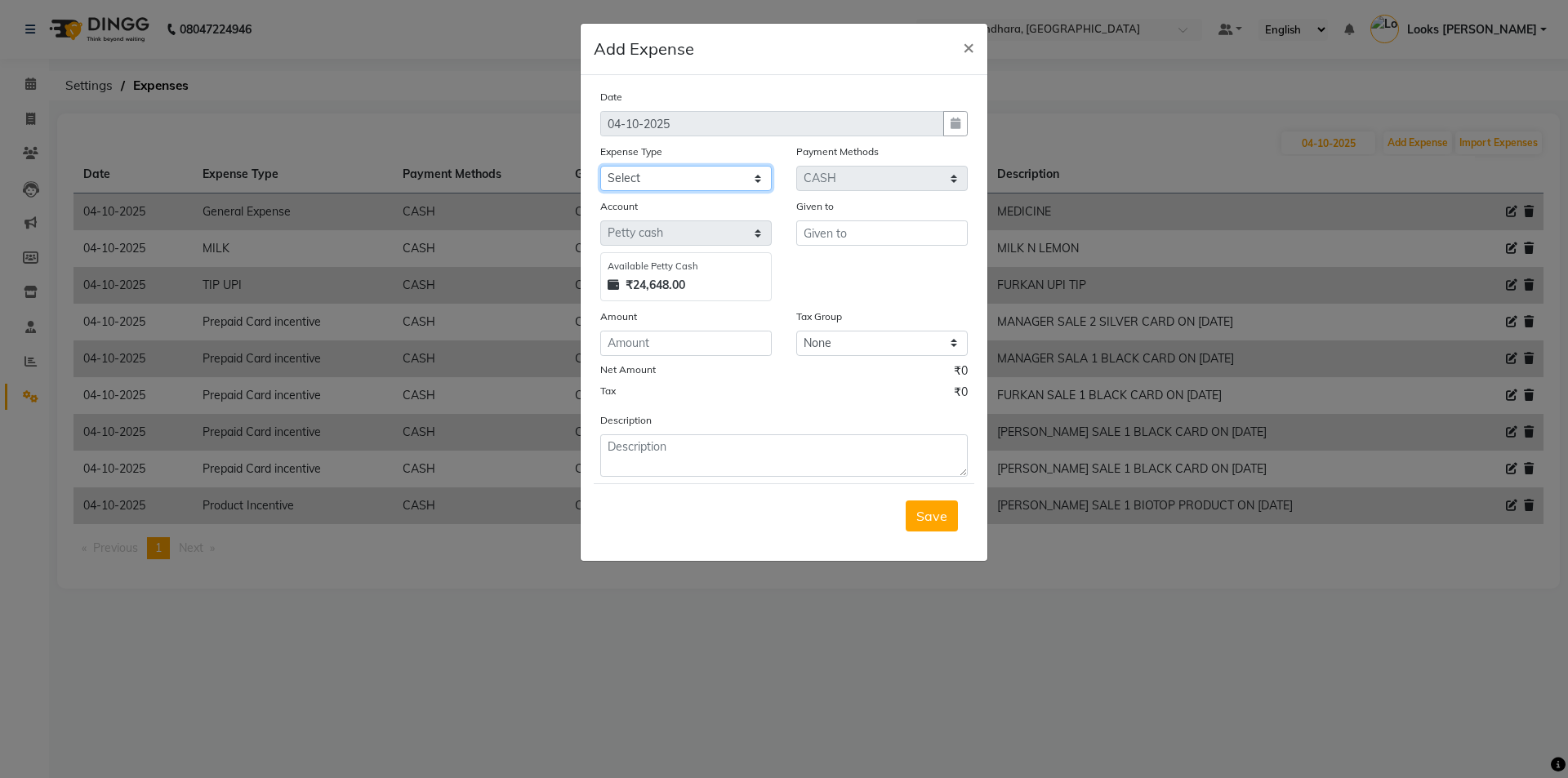
click at [712, 169] on select "Select Accommodation Aesthetics Bank Deposit BLINKIT Cash Handover Client Refun…" at bounding box center [686, 179] width 171 height 26
select select "24888"
click at [600, 166] on select "Select Accommodation Aesthetics Bank Deposit BLINKIT Cash Handover Client Refun…" at bounding box center [686, 179] width 171 height 26
click at [850, 247] on div "Given to" at bounding box center [881, 249] width 196 height 103
click at [851, 234] on input "text" at bounding box center [882, 233] width 171 height 26
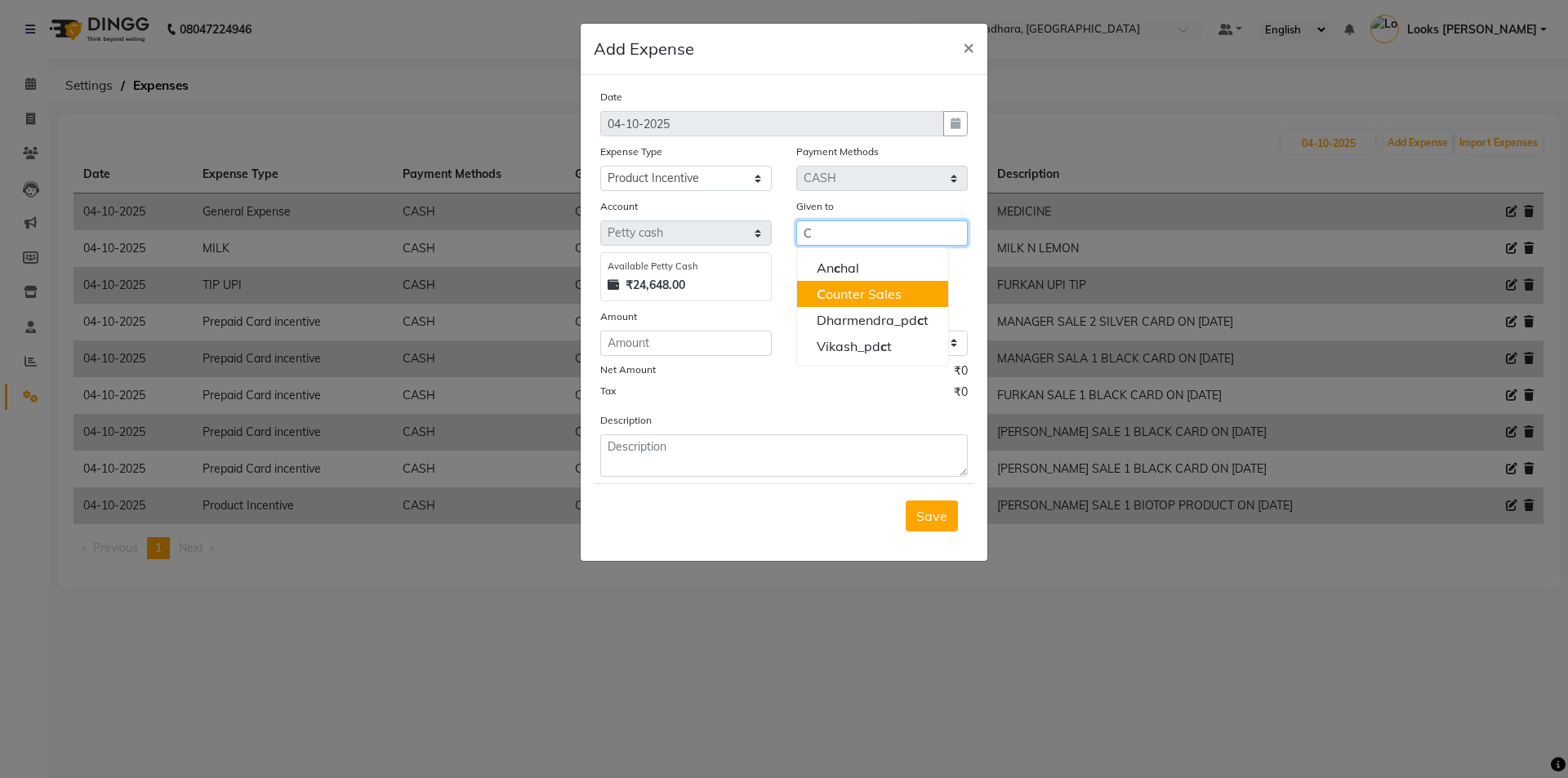
click at [848, 296] on ngb-highlight "C ounter Sales" at bounding box center [859, 294] width 85 height 17
type input "Counter Sales"
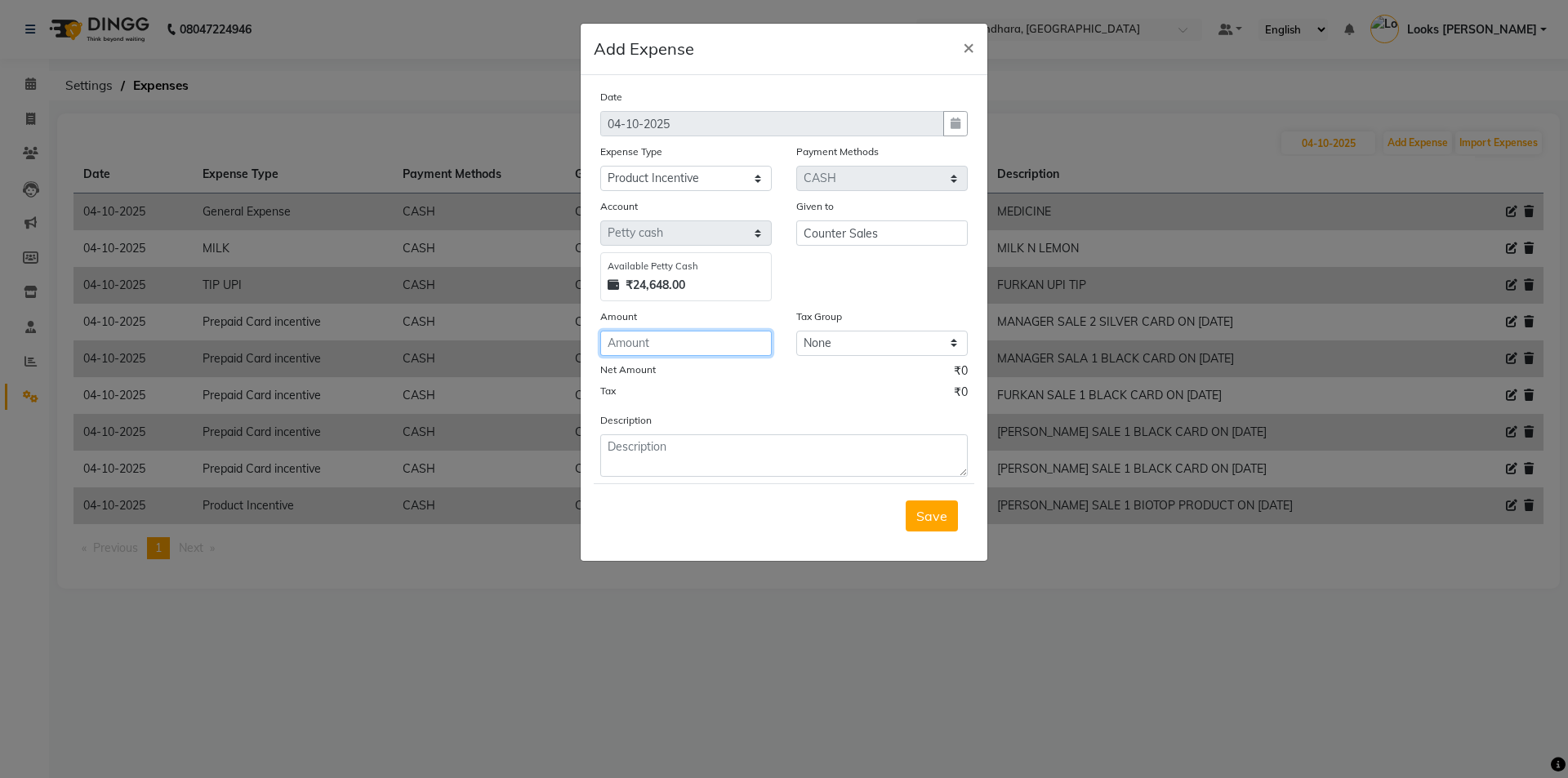
click at [663, 353] on input "number" at bounding box center [686, 343] width 171 height 26
type input "118"
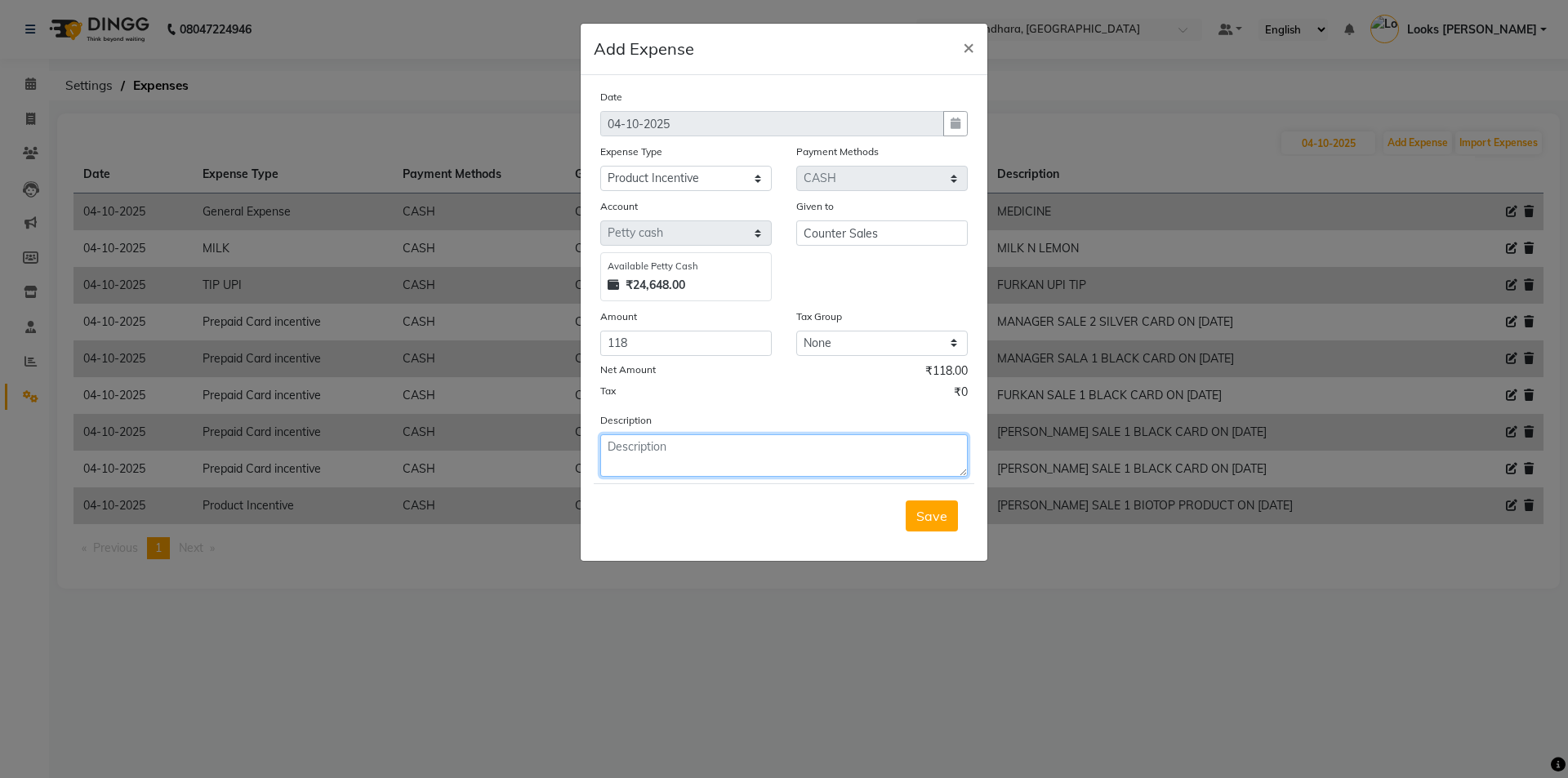
click at [673, 465] on textarea at bounding box center [784, 455] width 368 height 42
type textarea "SHAMIM SALE 1 KERASTASE PRODUCT ON 3/10/25"
click at [919, 518] on span "Save" at bounding box center [933, 515] width 31 height 17
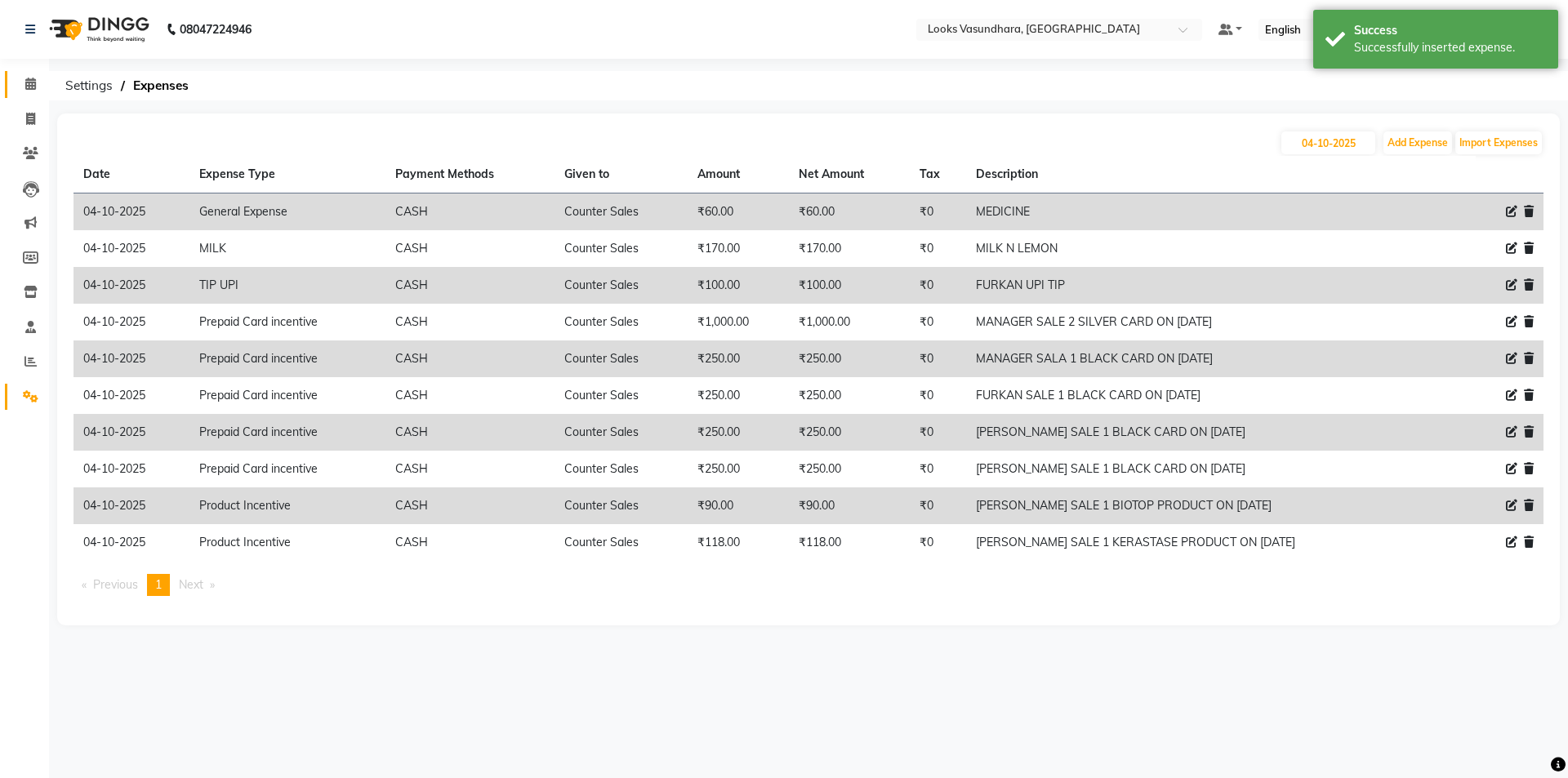
click at [16, 88] on link "Calendar" at bounding box center [25, 84] width 39 height 27
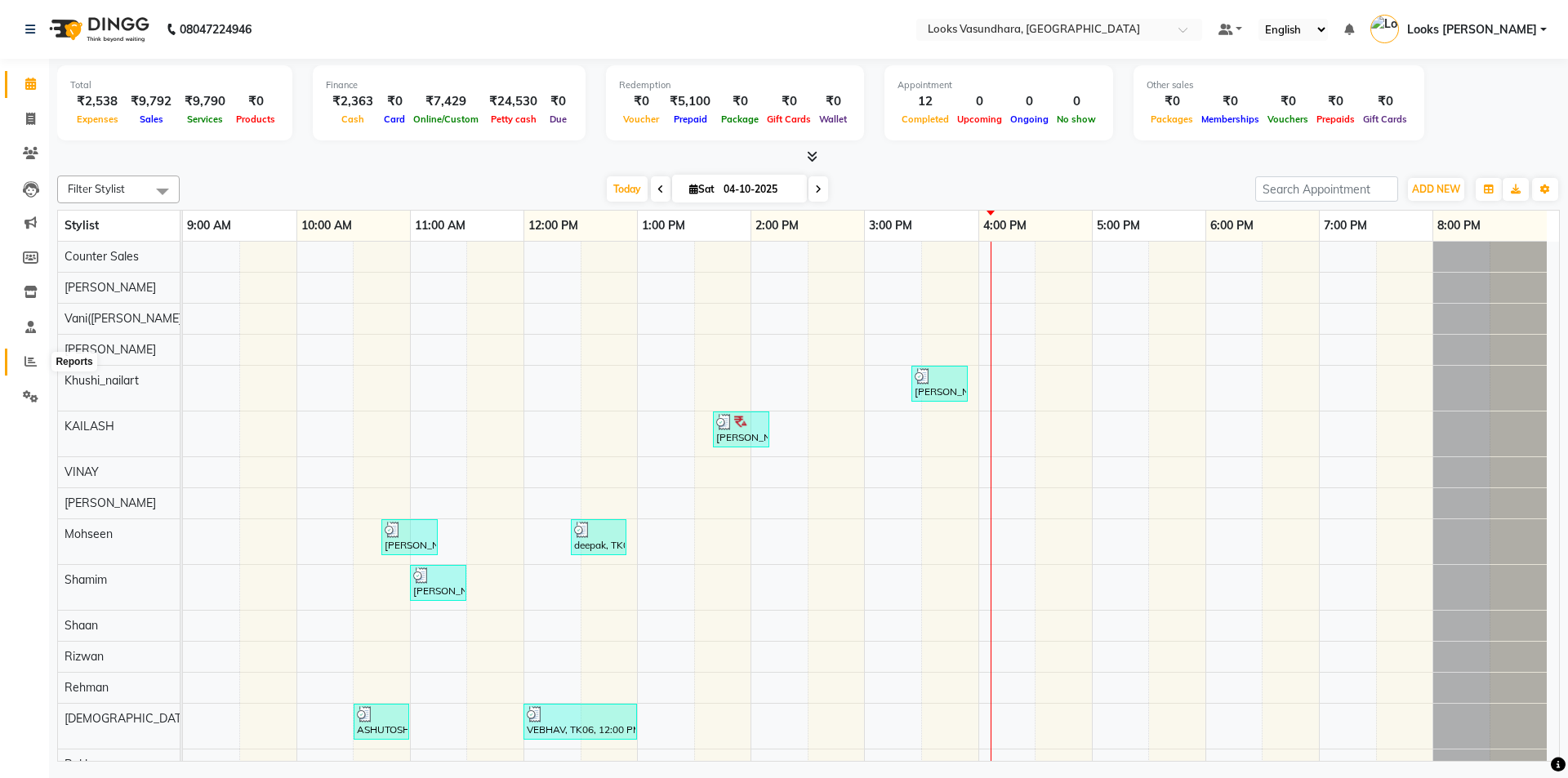
click at [33, 359] on icon at bounding box center [30, 361] width 12 height 12
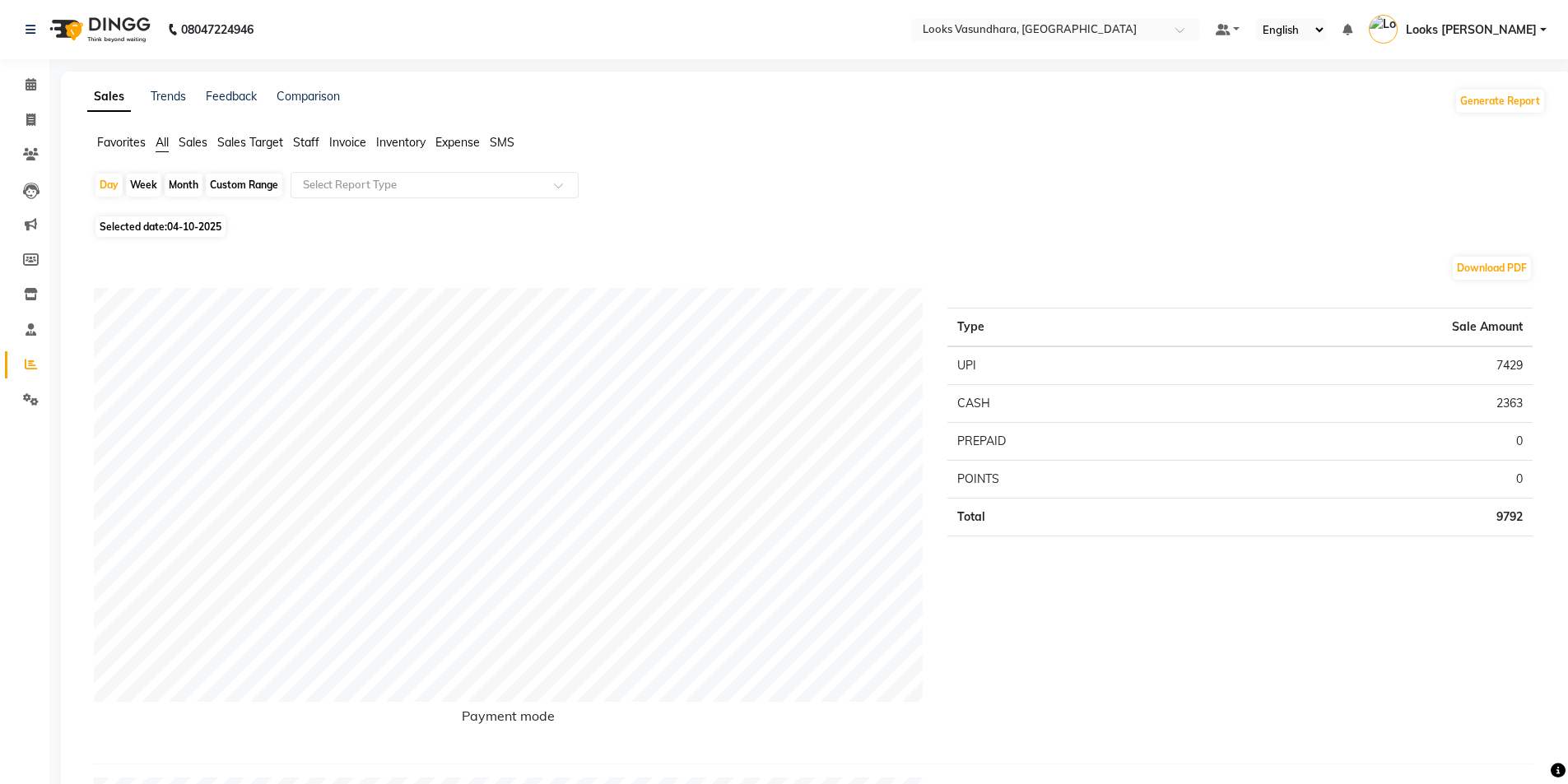
click at [201, 143] on span "Sales" at bounding box center [192, 142] width 29 height 15
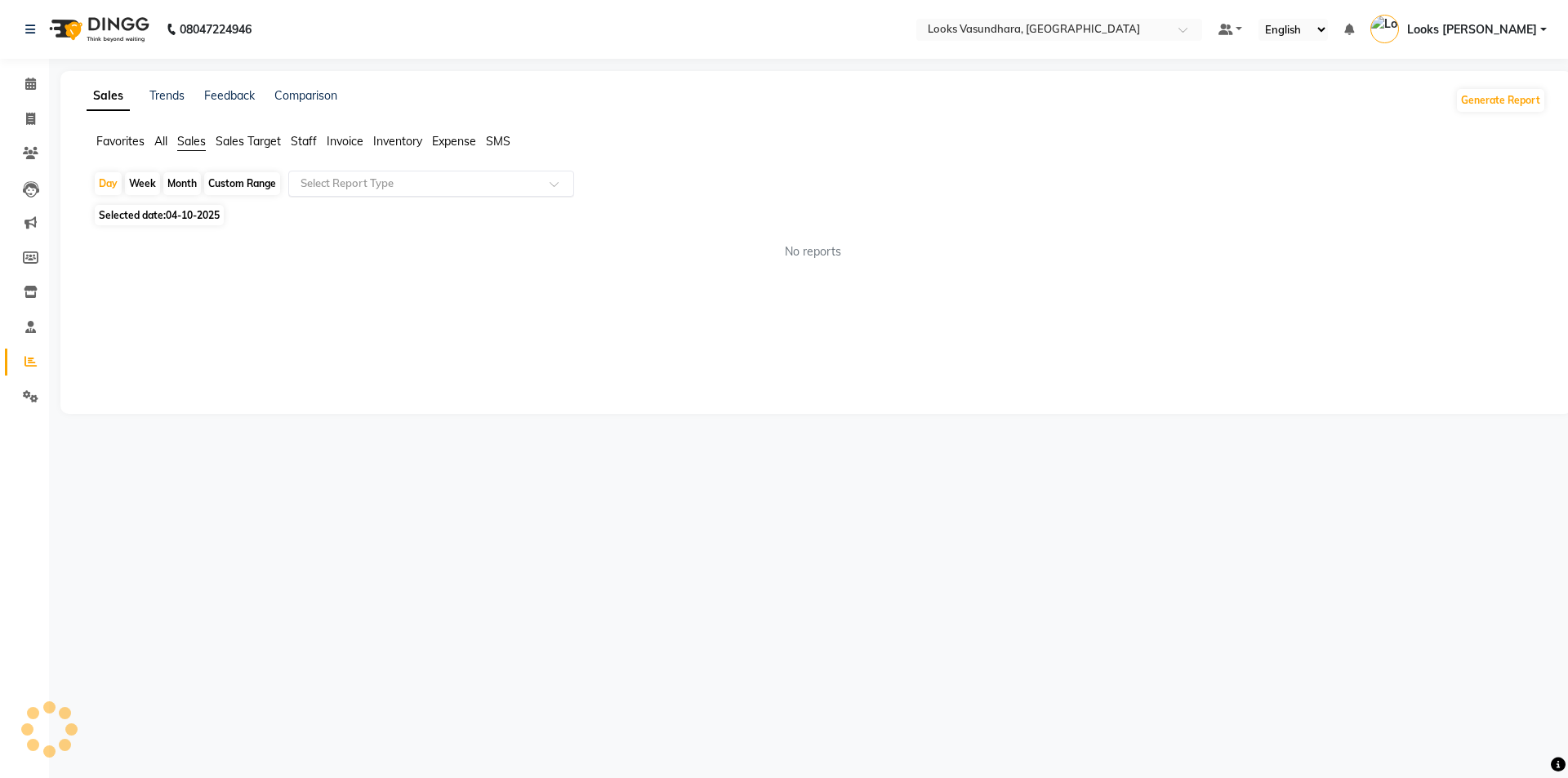
click at [411, 195] on div "Select Report Type" at bounding box center [431, 184] width 286 height 27
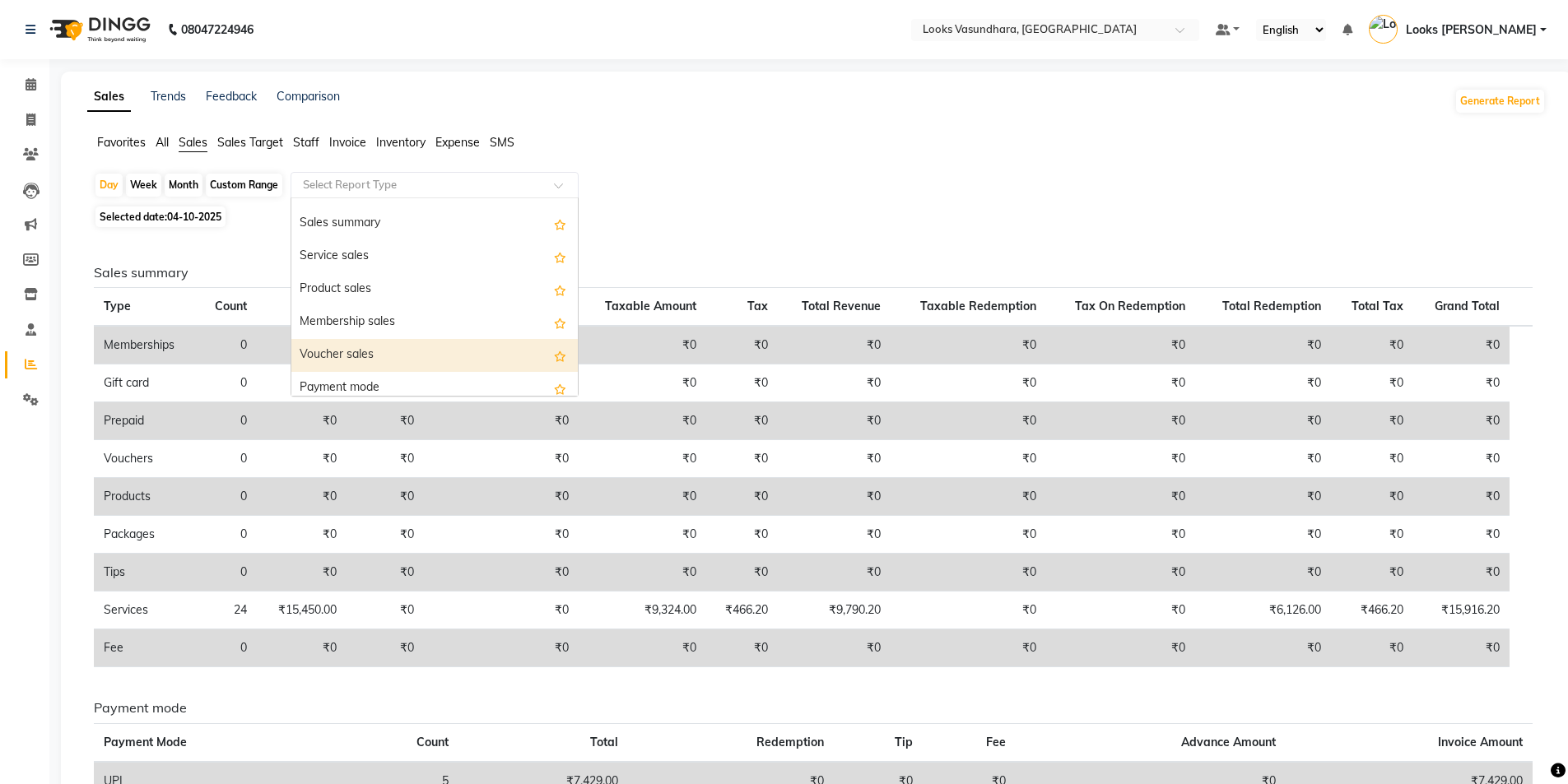
scroll to position [132, 0]
click at [447, 351] on div "Sales by center" at bounding box center [434, 346] width 286 height 33
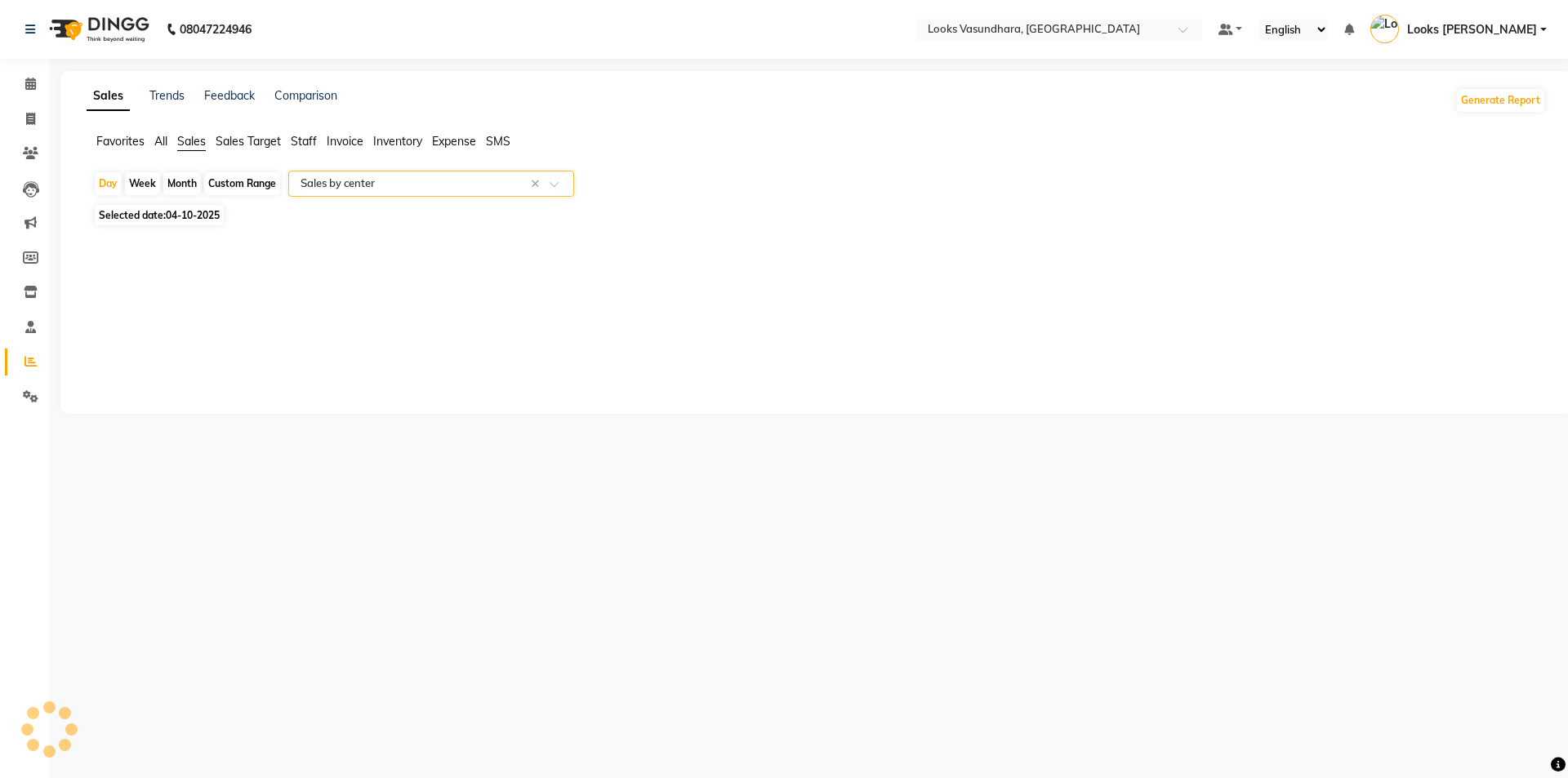
select select "full_report"
select select "pdf"
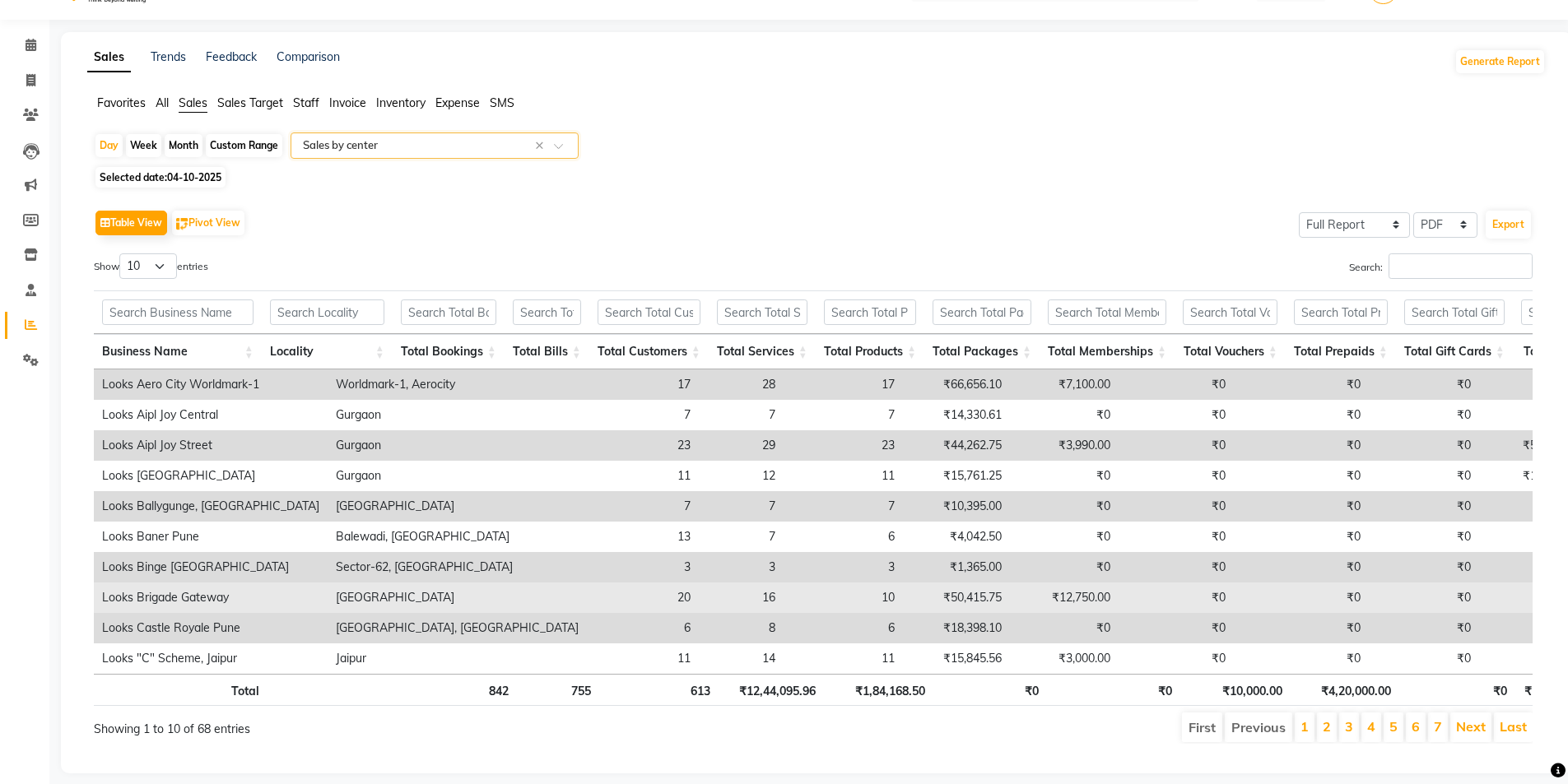
scroll to position [78, 0]
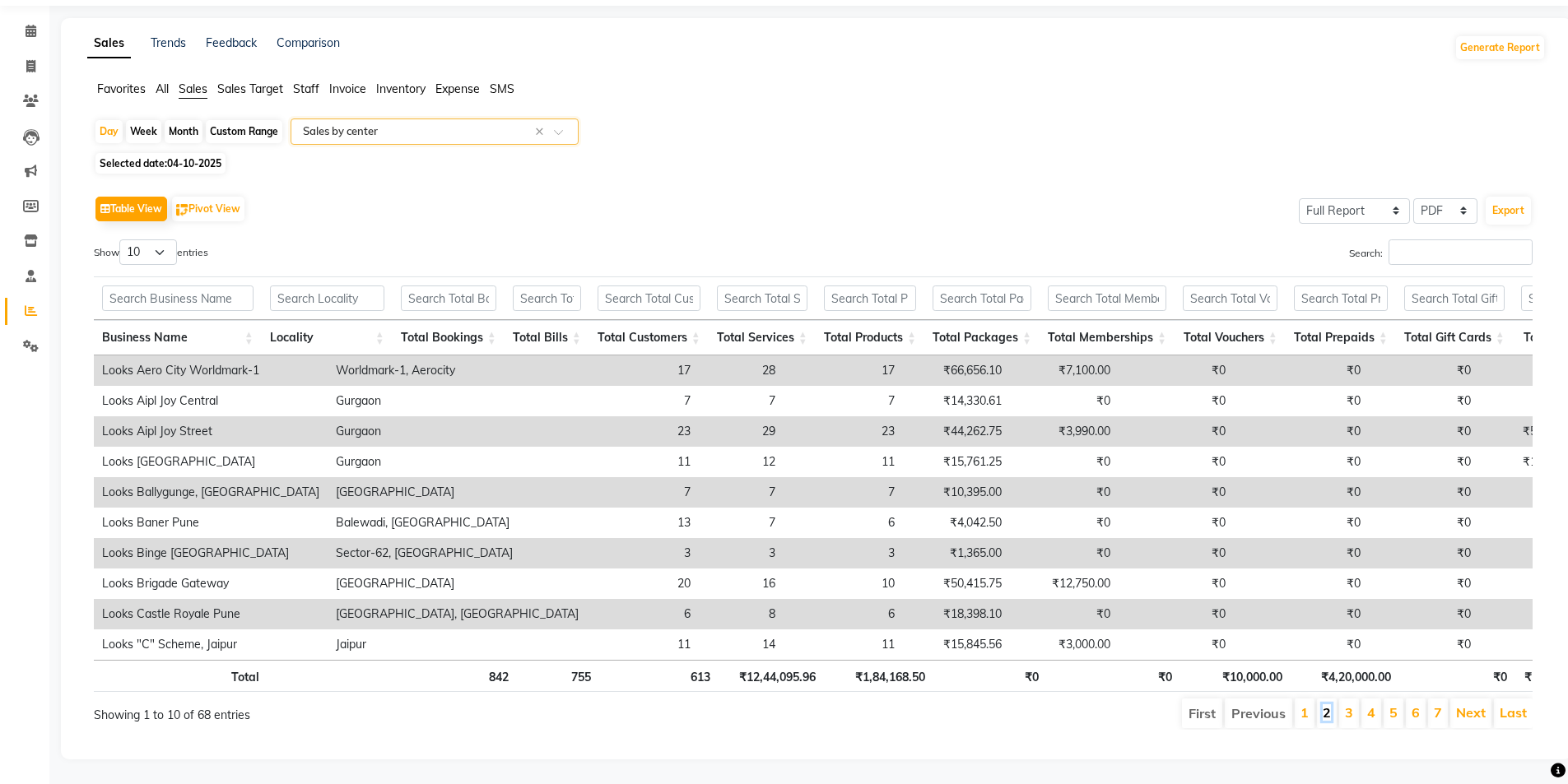
click at [1330, 705] on link "2" at bounding box center [1326, 713] width 8 height 17
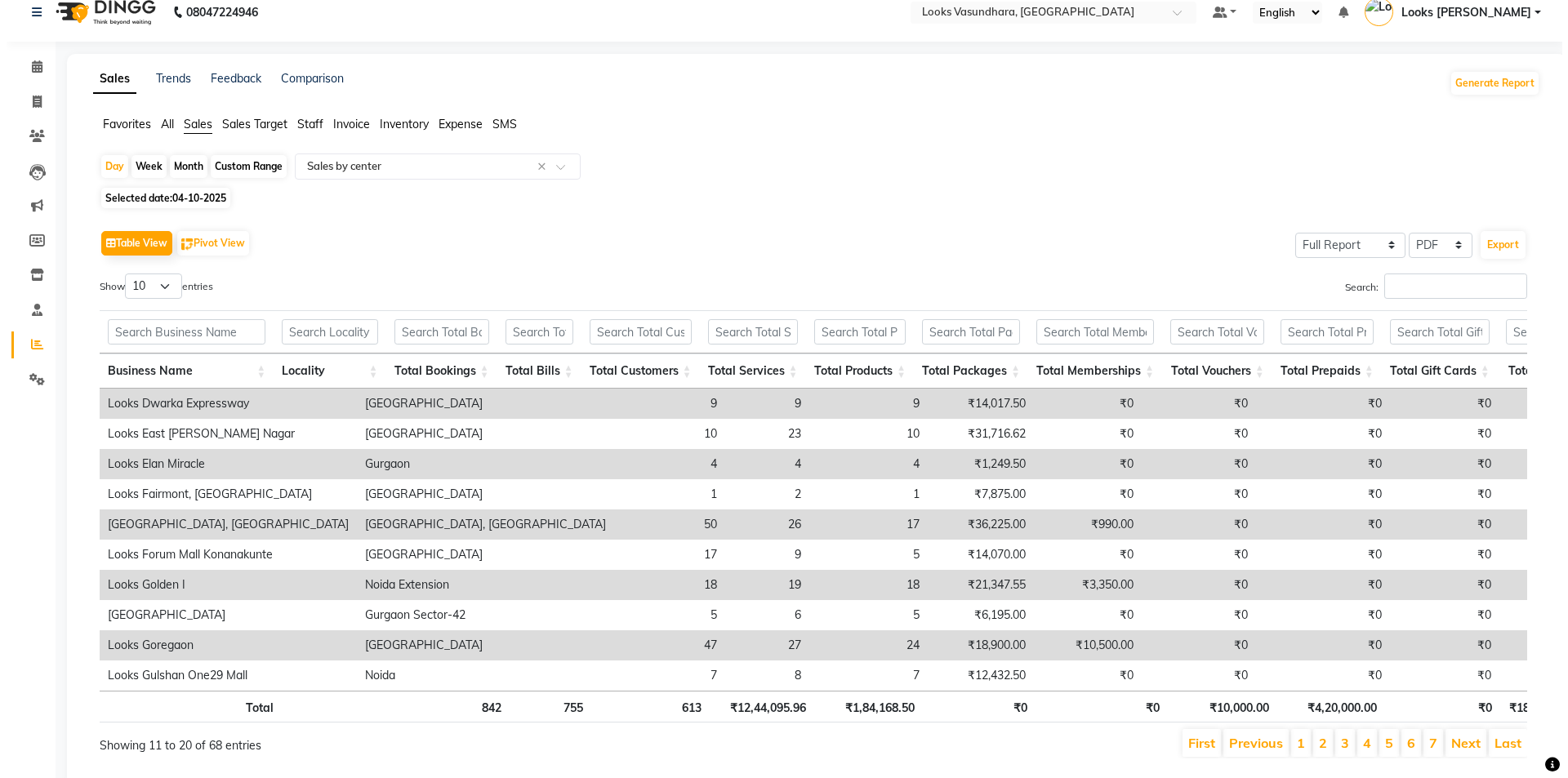
scroll to position [0, 0]
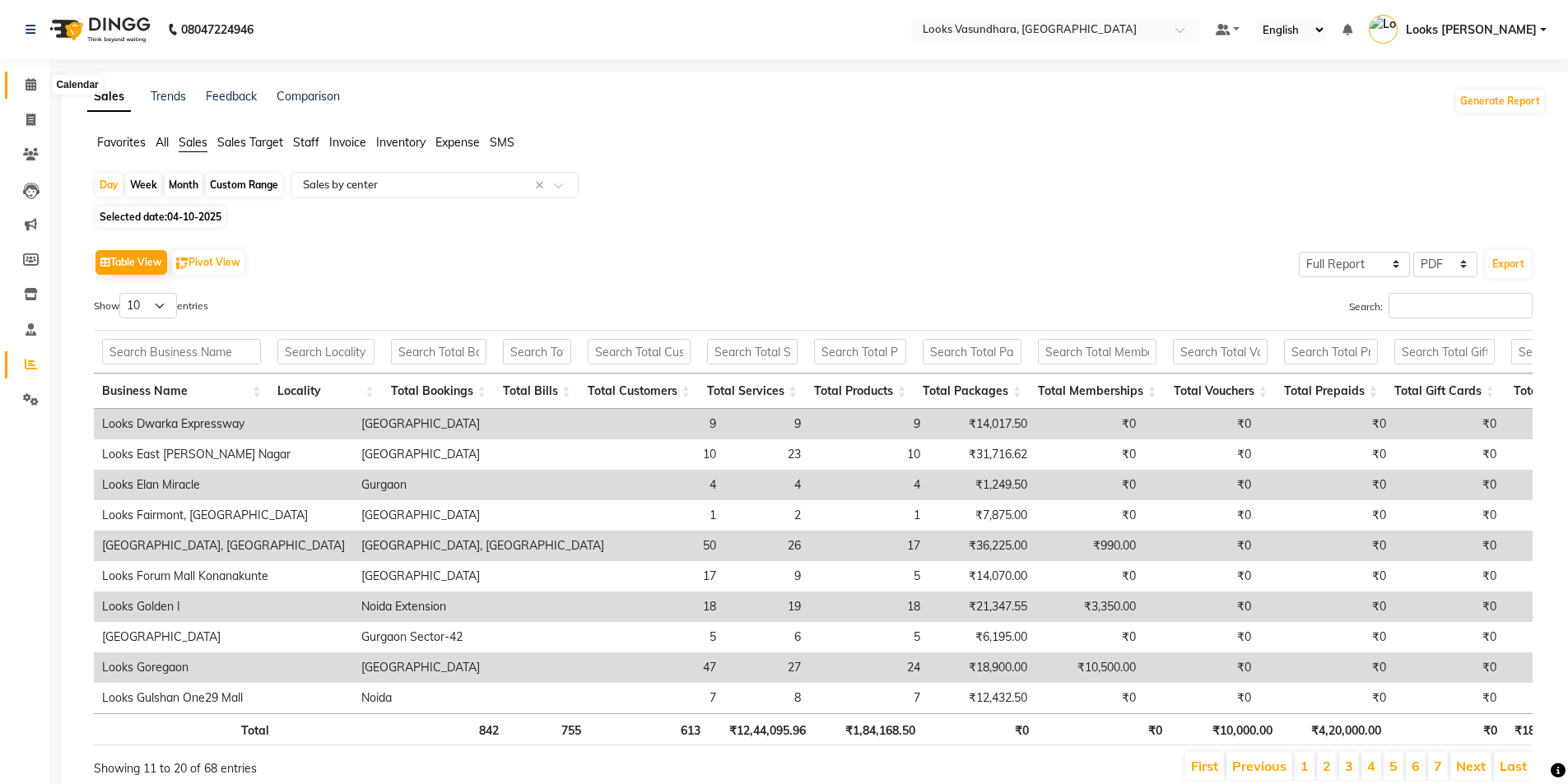
click at [23, 85] on span at bounding box center [31, 84] width 29 height 19
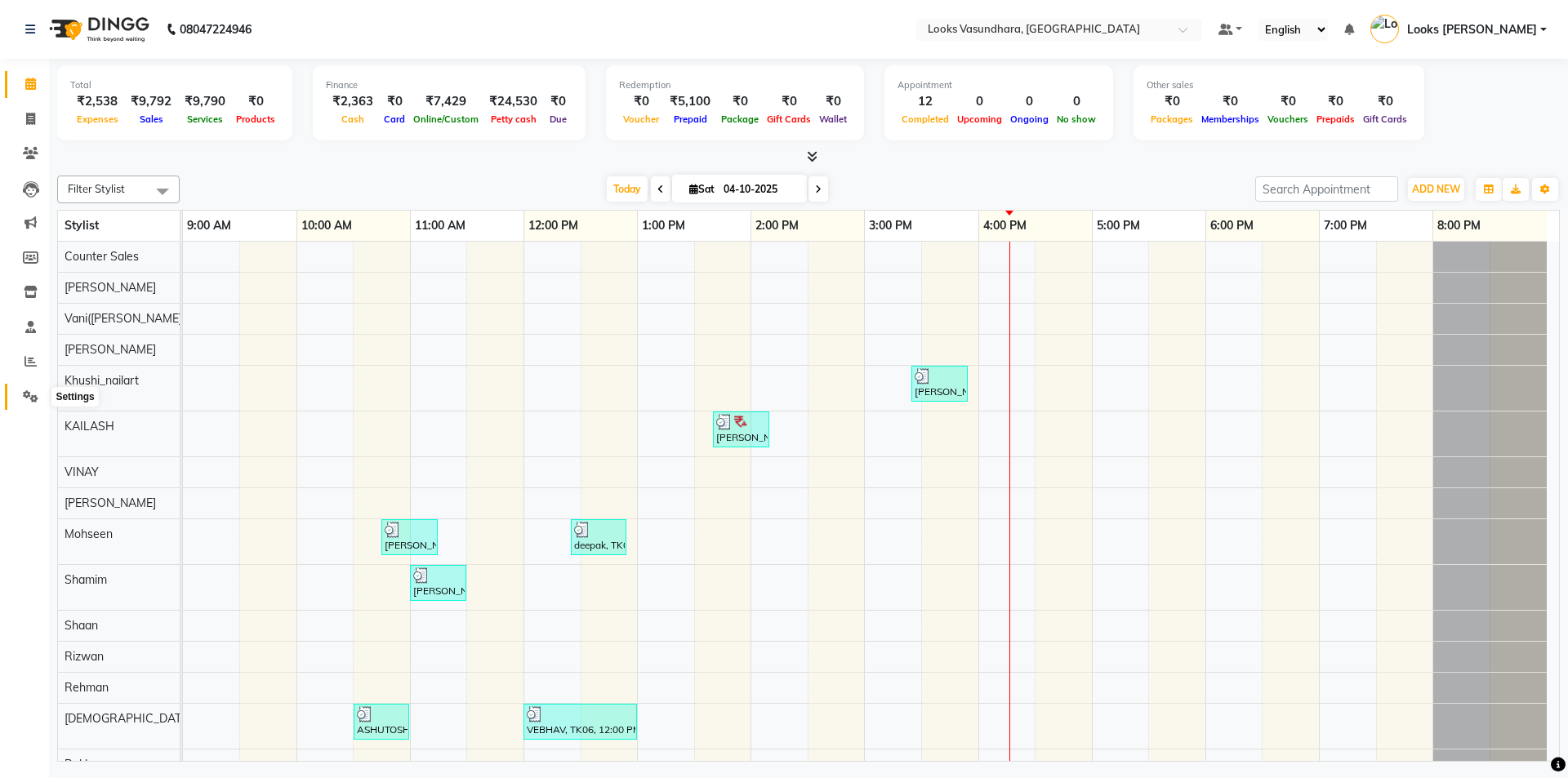
click at [27, 388] on span at bounding box center [30, 396] width 29 height 19
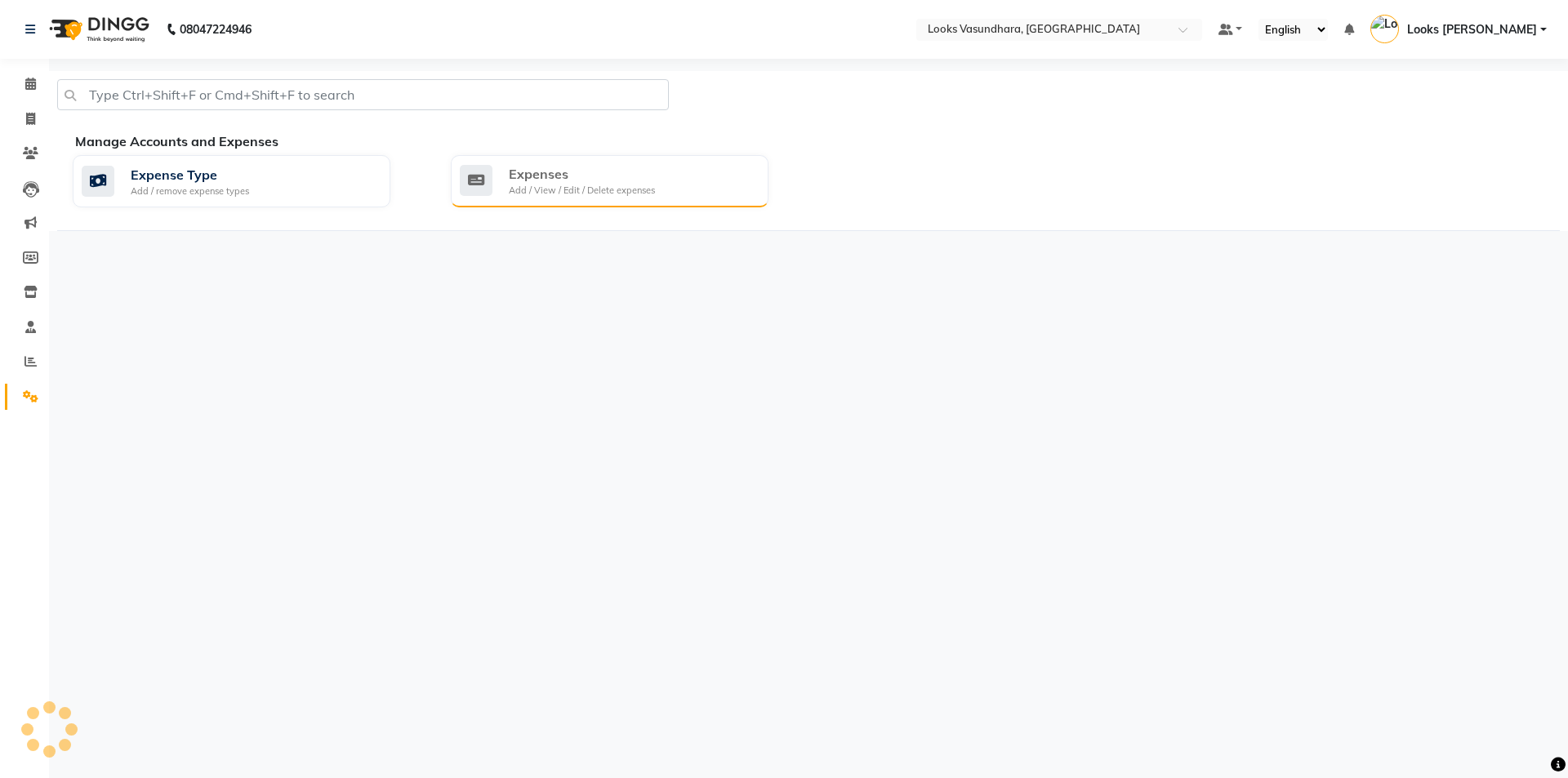
click at [650, 166] on div "Expenses" at bounding box center [581, 174] width 147 height 20
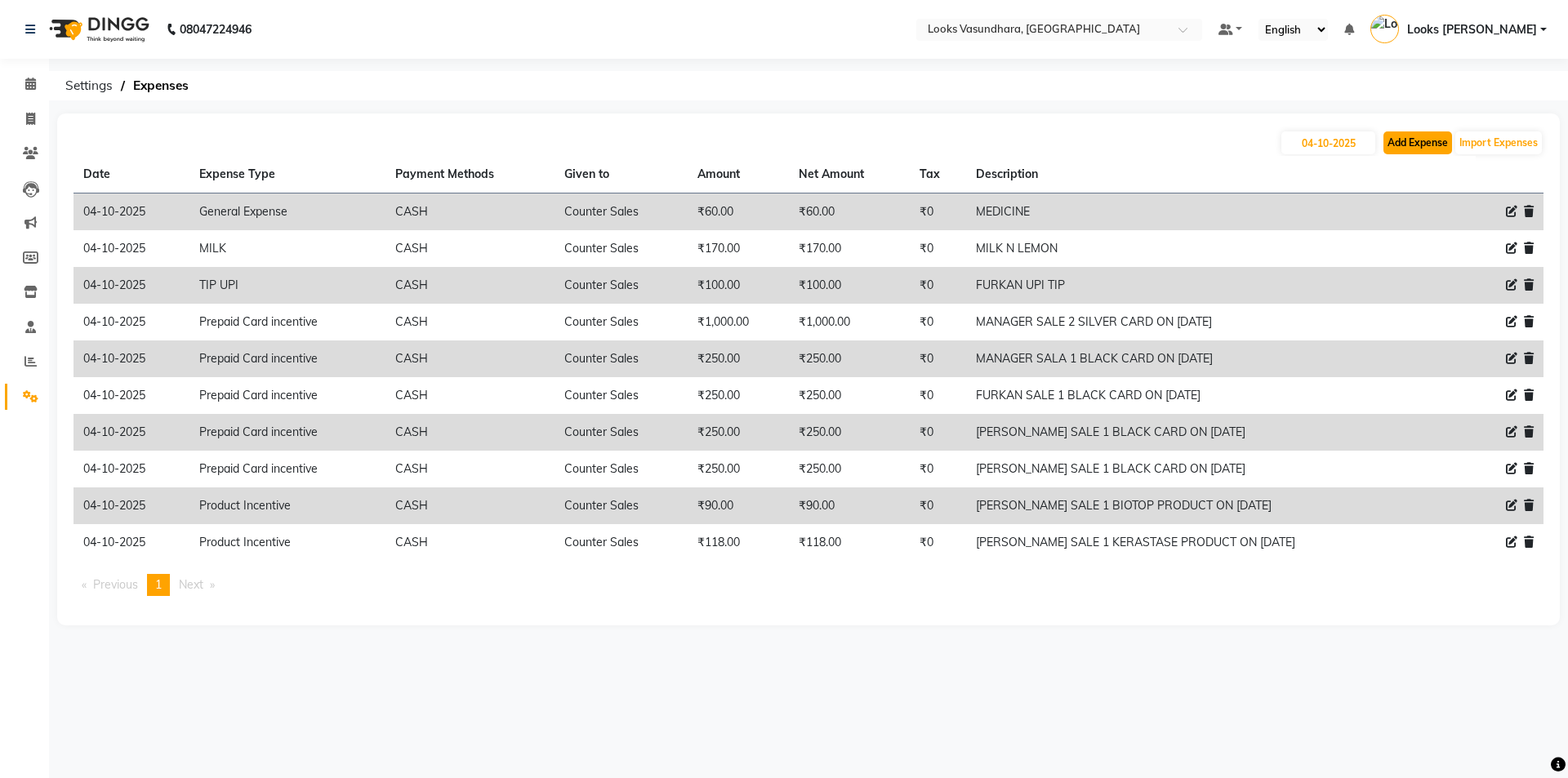
click at [1404, 147] on button "Add Expense" at bounding box center [1417, 143] width 69 height 23
select select "1"
select select "3176"
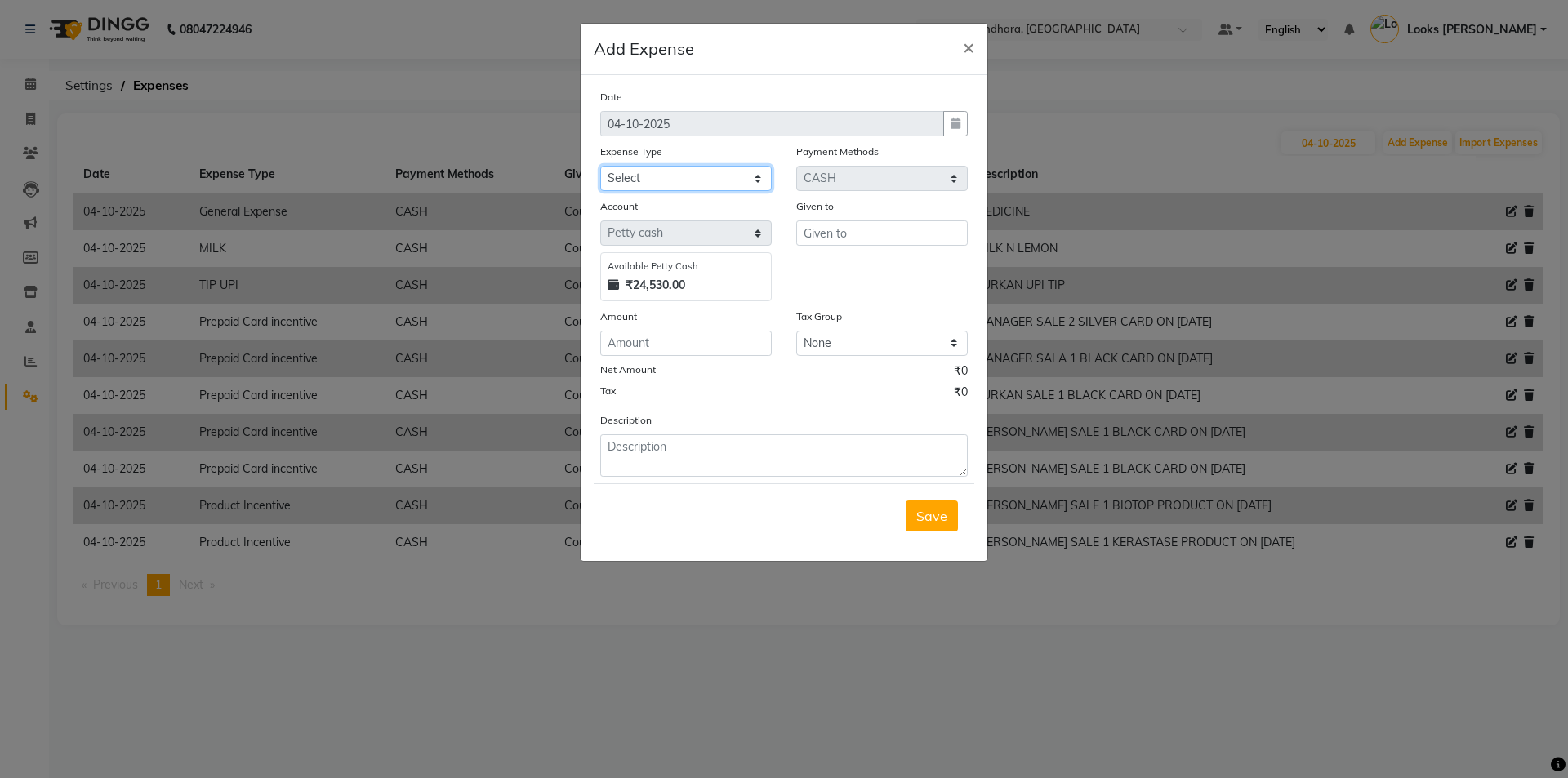
click at [676, 174] on select "Select Accommodation Aesthetics Bank Deposit BLINKIT Cash Handover Client Refun…" at bounding box center [686, 179] width 171 height 26
select select "24944"
click at [600, 166] on select "Select Accommodation Aesthetics Bank Deposit BLINKIT Cash Handover Client Refun…" at bounding box center [686, 179] width 171 height 26
click at [841, 238] on input "C" at bounding box center [882, 233] width 171 height 26
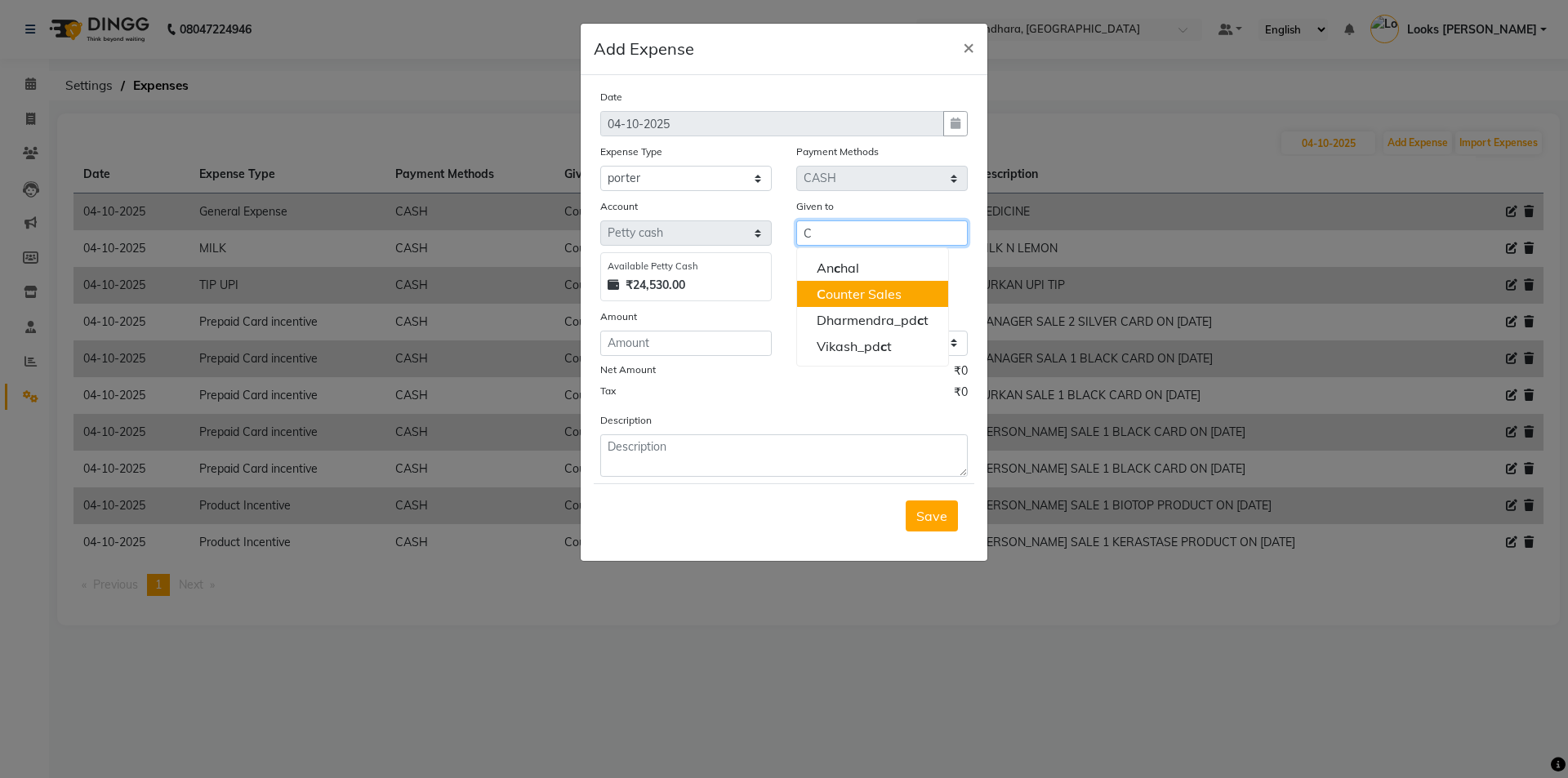
click at [833, 301] on ngb-highlight "C ounter Sales" at bounding box center [859, 294] width 85 height 17
type input "Counter Sales"
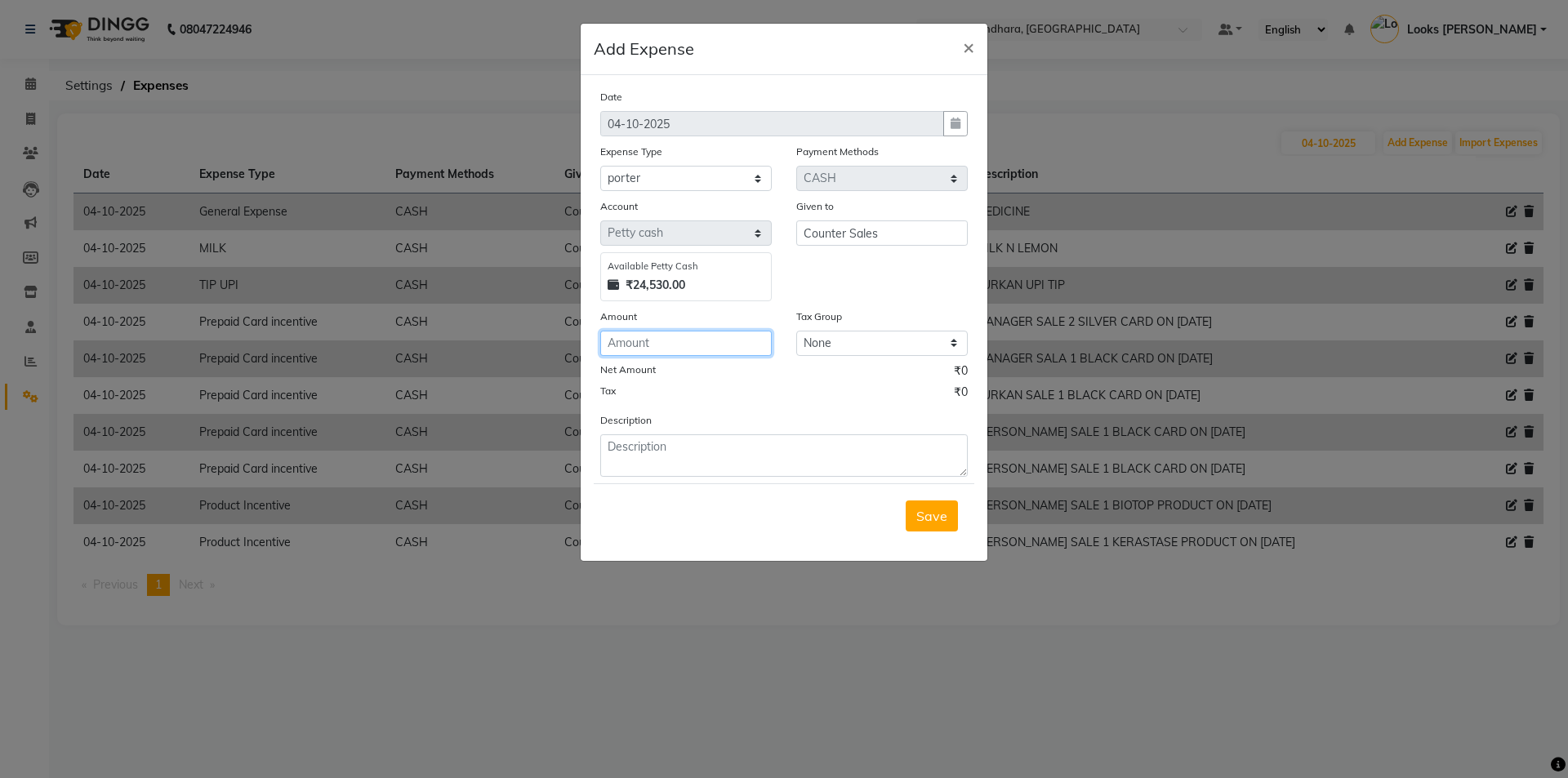
click at [730, 338] on input "number" at bounding box center [686, 343] width 171 height 26
type input "170"
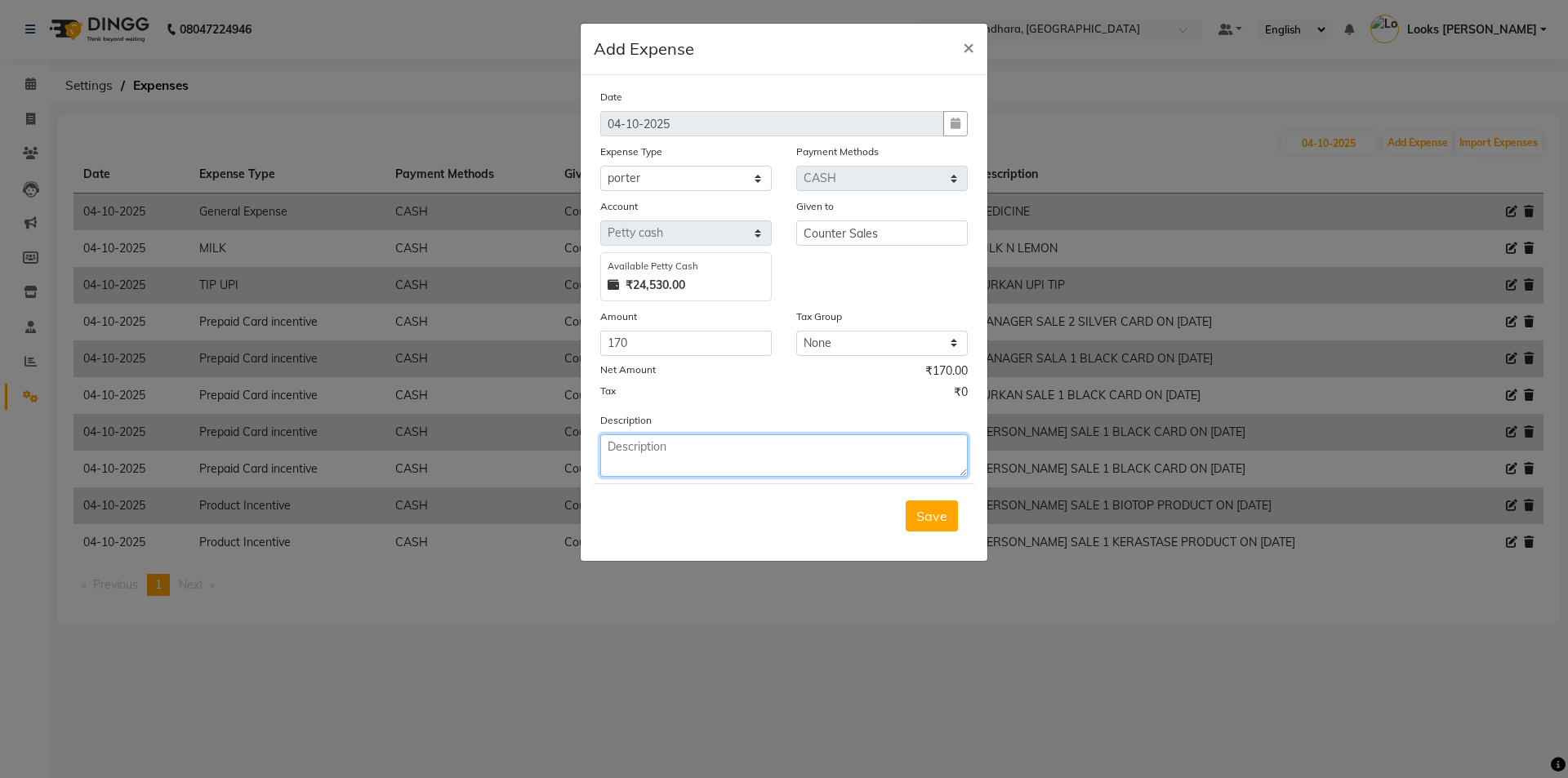
click at [680, 450] on textarea at bounding box center [784, 455] width 368 height 42
type textarea "INVOICE RECEIVED FROM GOLDEN I"
click at [917, 519] on button "Save" at bounding box center [932, 516] width 52 height 31
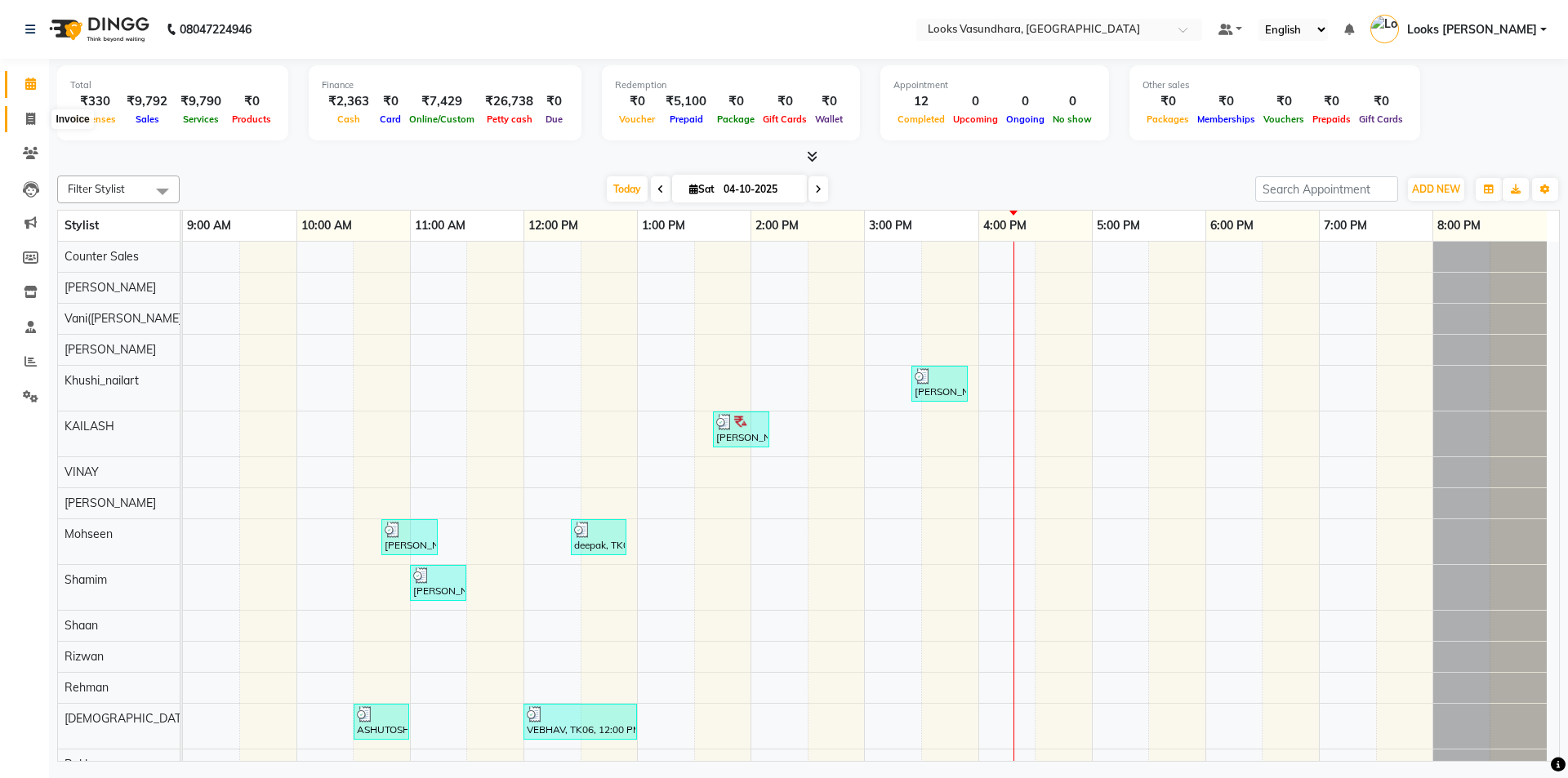
click at [27, 123] on icon at bounding box center [30, 119] width 9 height 12
select select "service"
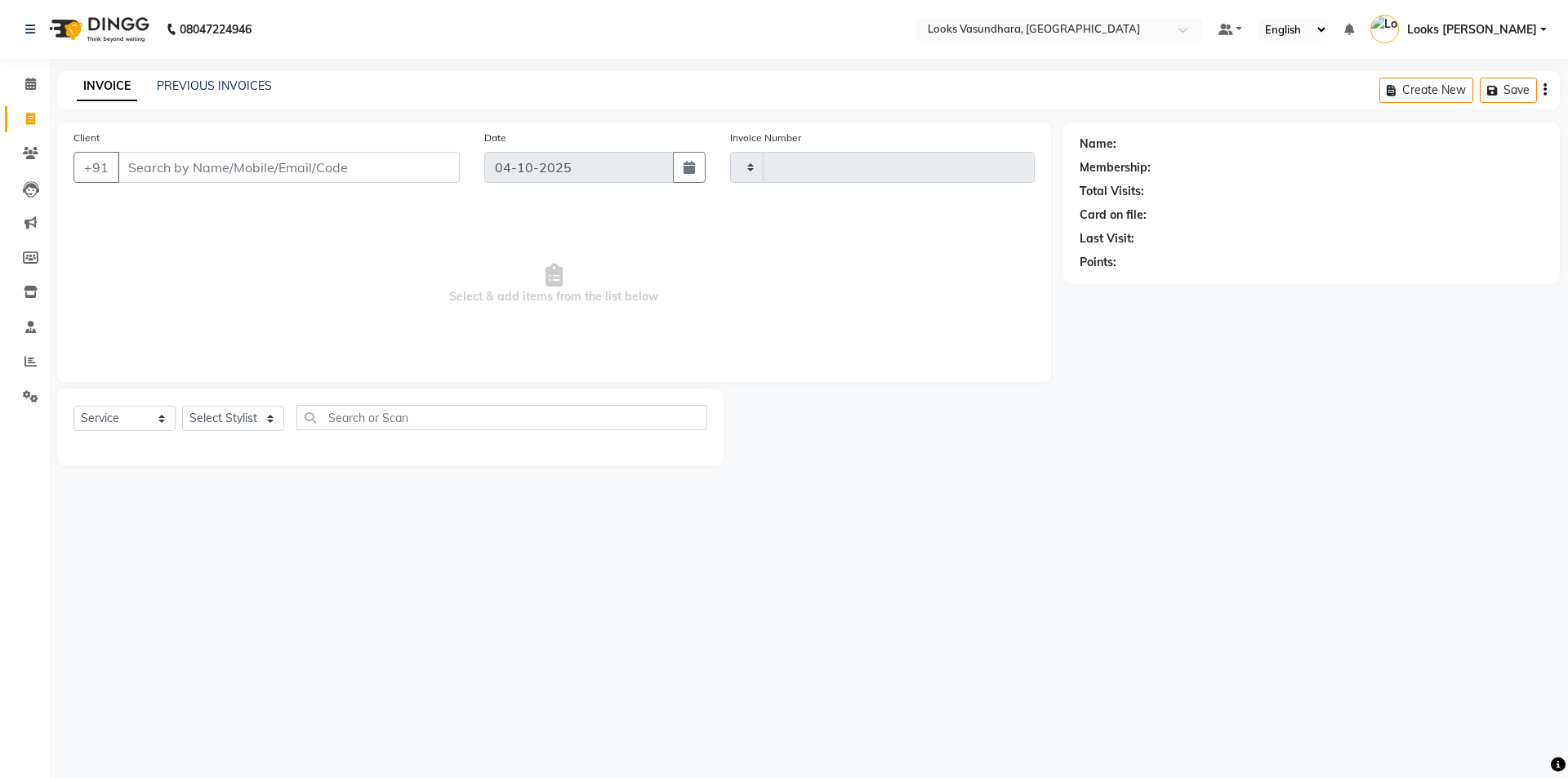
type input "6945"
select select "4370"
click at [223, 173] on input "Client" at bounding box center [289, 167] width 342 height 31
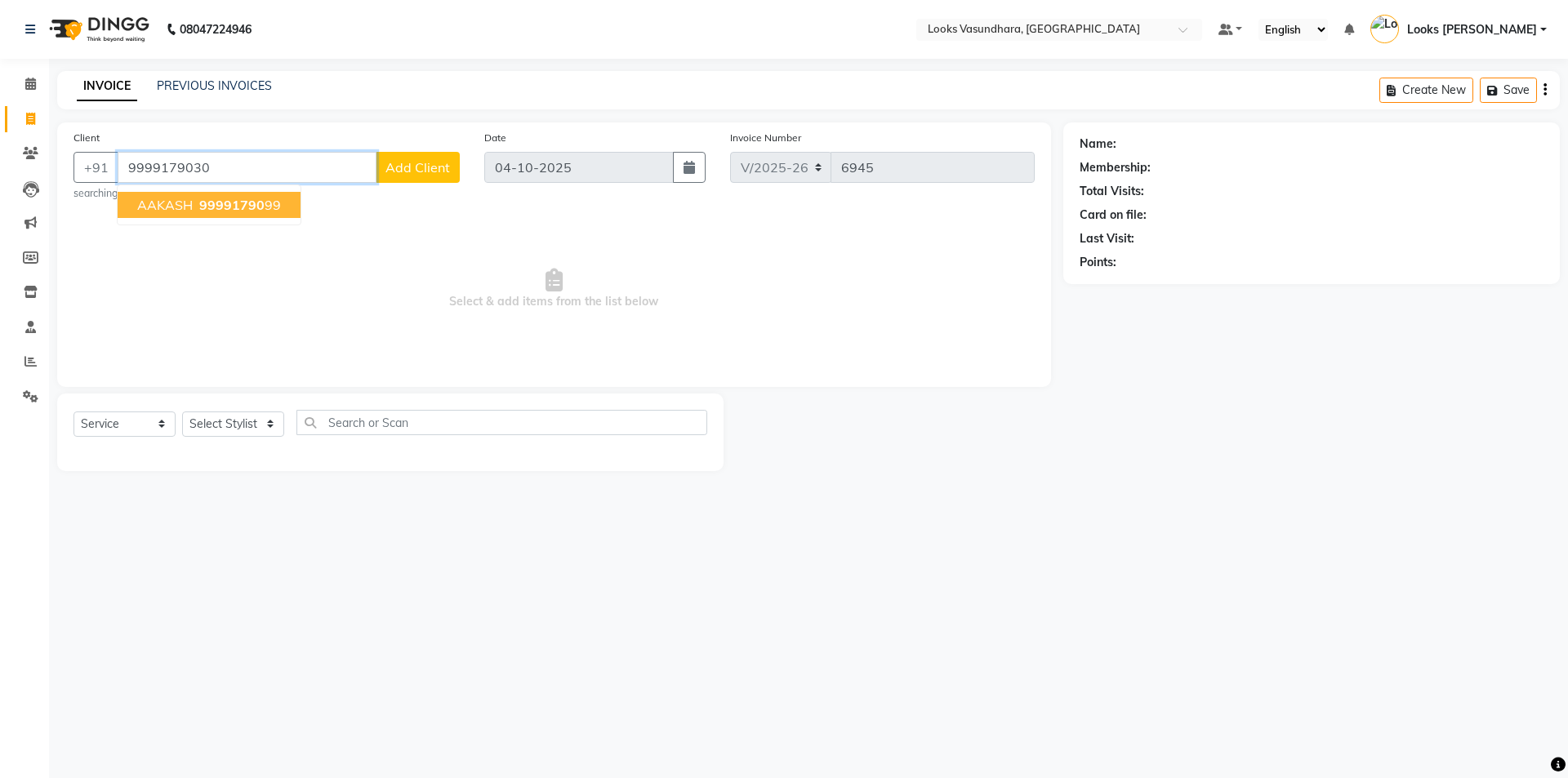
type input "9999179030"
click at [414, 156] on button "Add Client" at bounding box center [418, 167] width 85 height 31
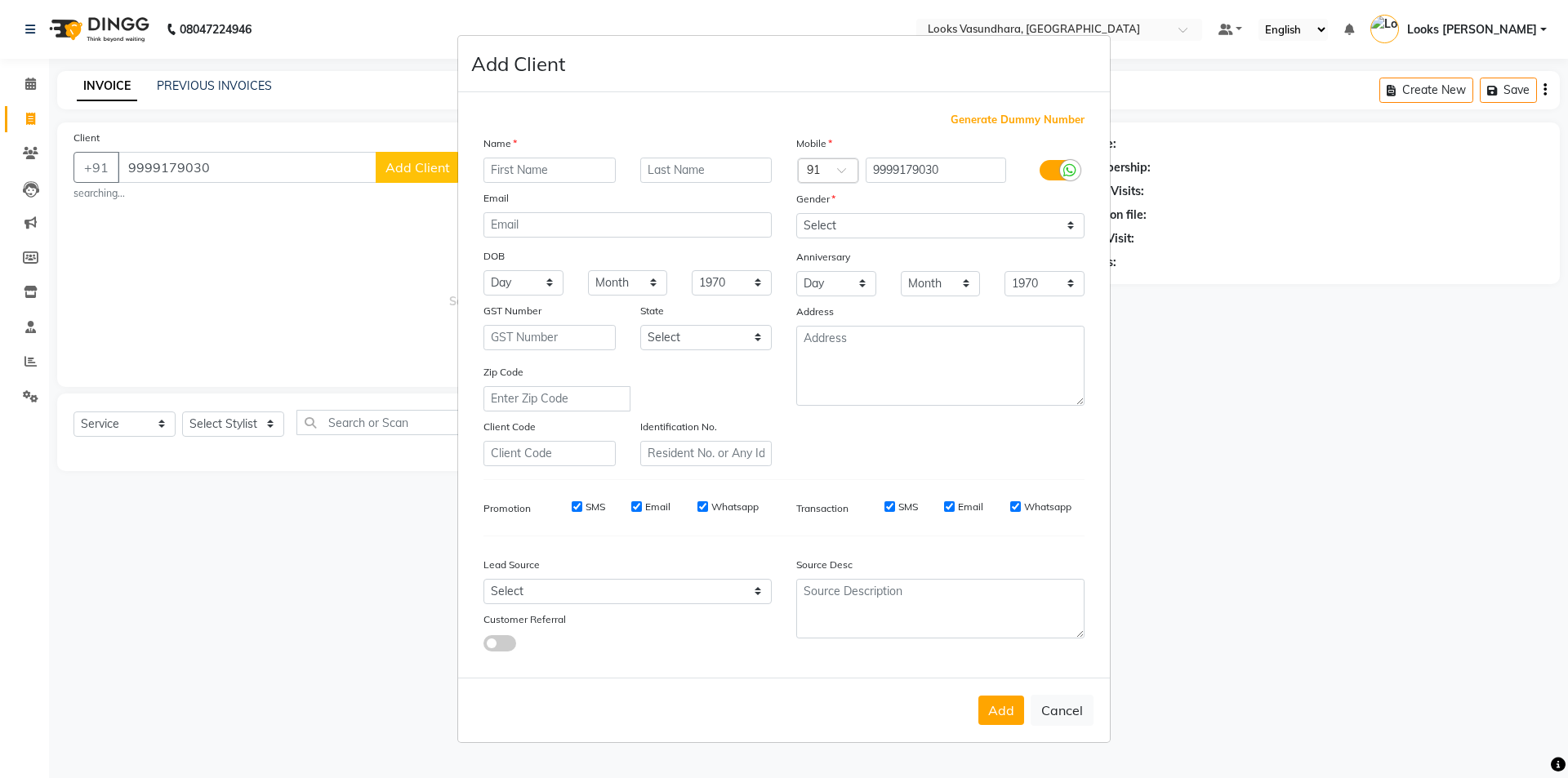
click at [531, 173] on input "text" at bounding box center [550, 170] width 133 height 26
type input "SAHIL"
click at [833, 221] on select "Select Male Female Other Prefer Not To Say" at bounding box center [940, 226] width 288 height 26
select select "male"
click at [797, 213] on select "Select Male Female Other Prefer Not To Say" at bounding box center [940, 226] width 288 height 26
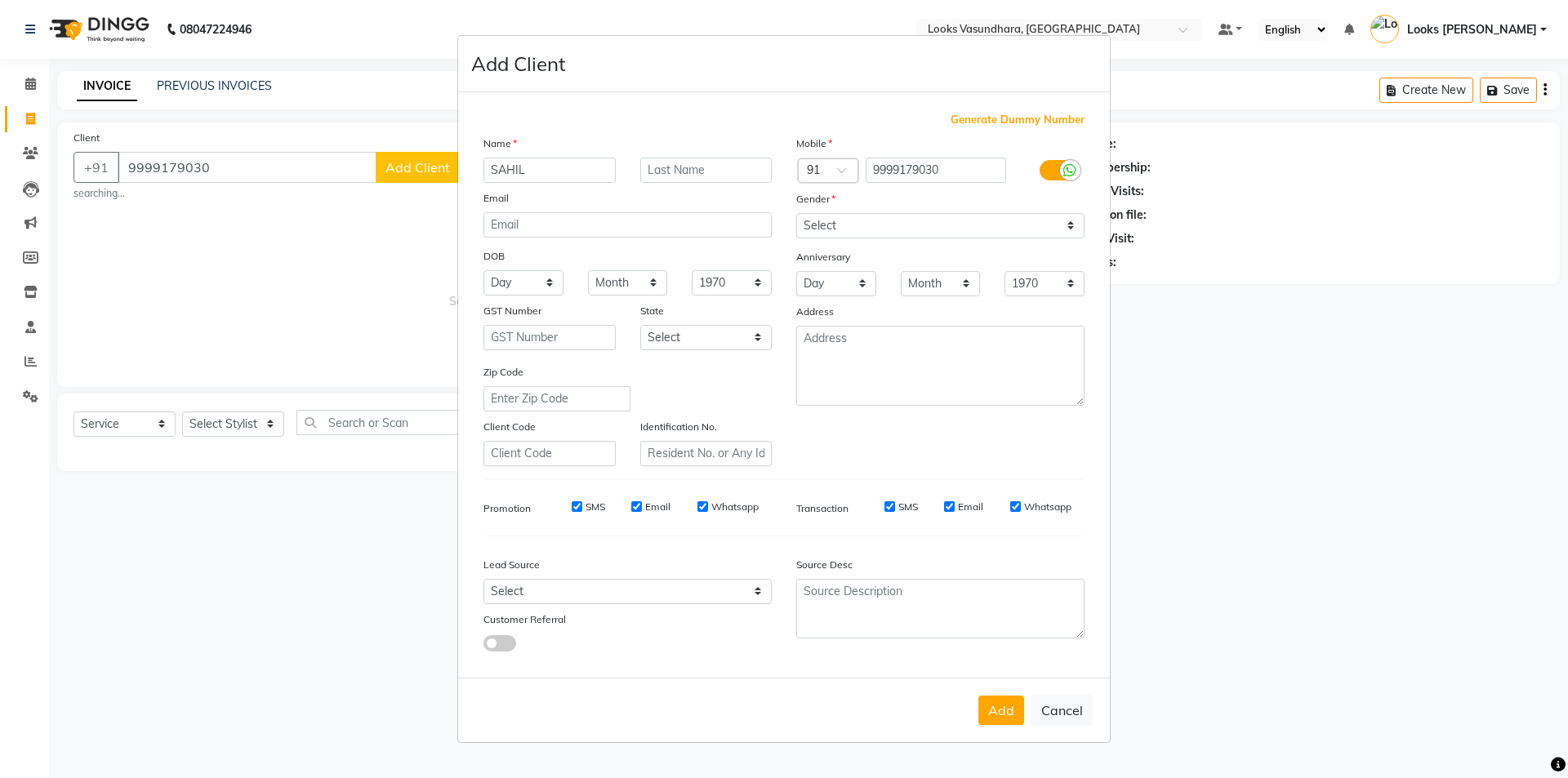
click at [978, 700] on div "Add Cancel" at bounding box center [784, 710] width 652 height 65
click at [990, 706] on button "Add" at bounding box center [1001, 710] width 45 height 30
select select
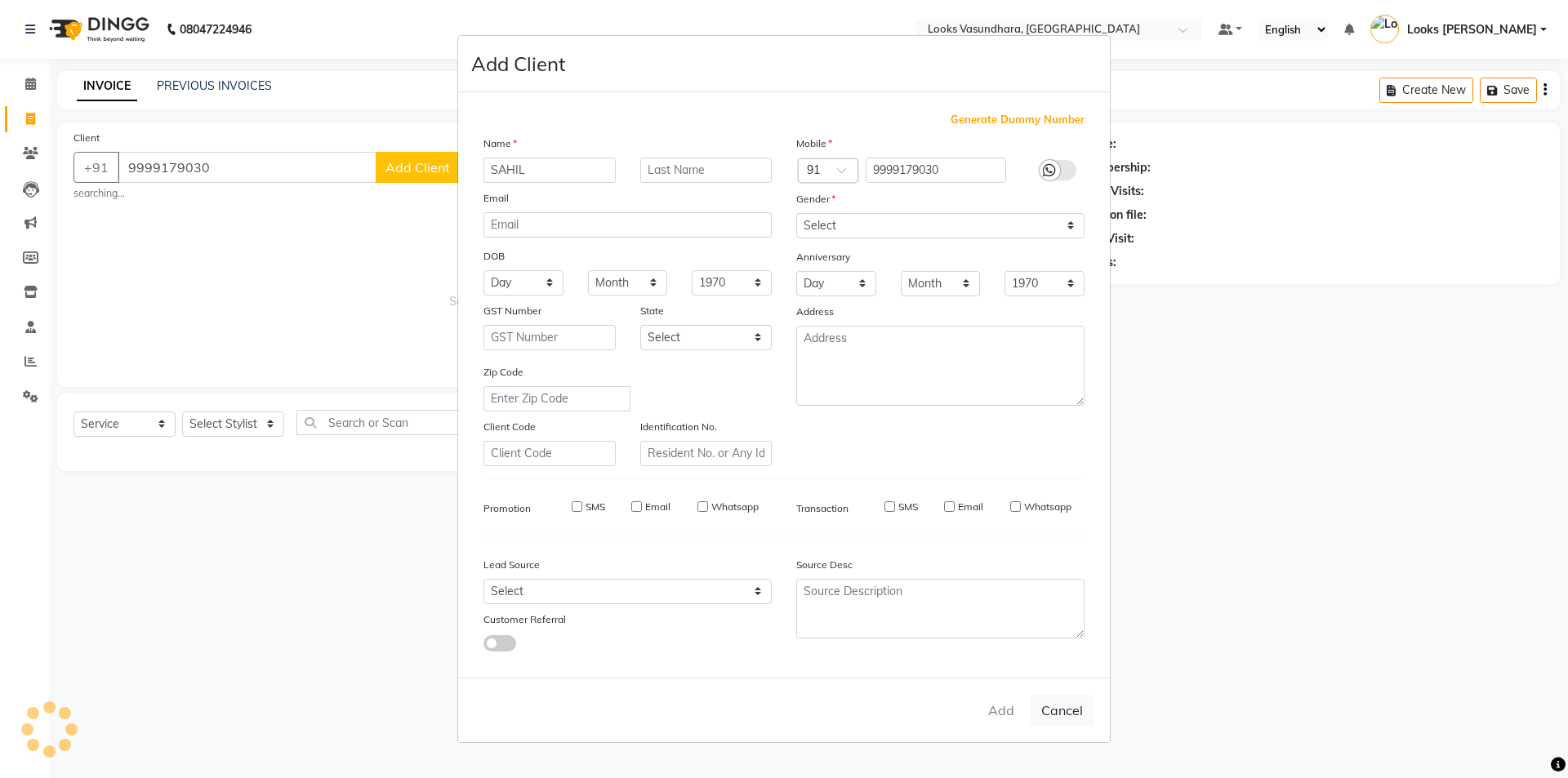
select select
checkbox input "false"
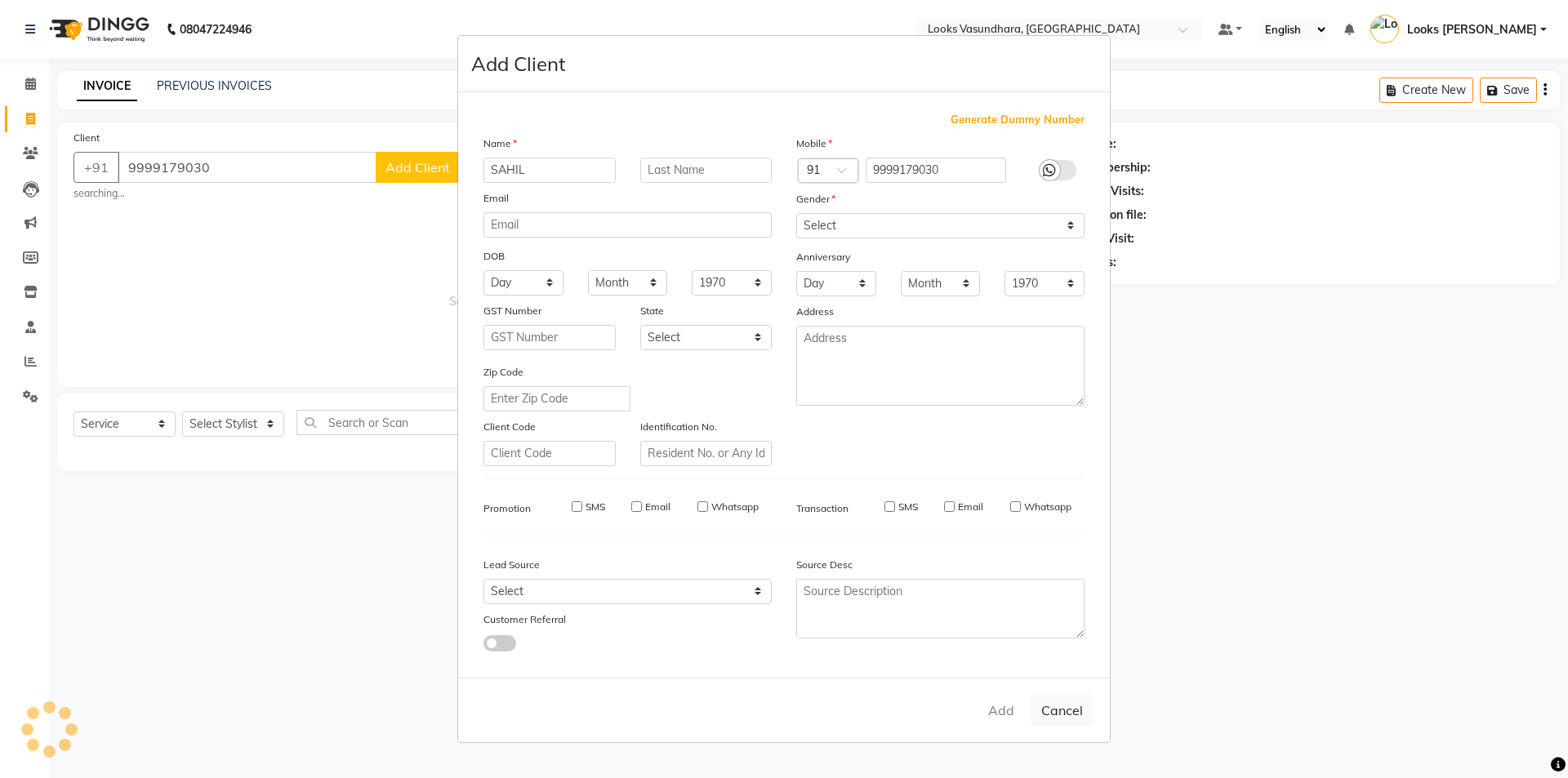
checkbox input "false"
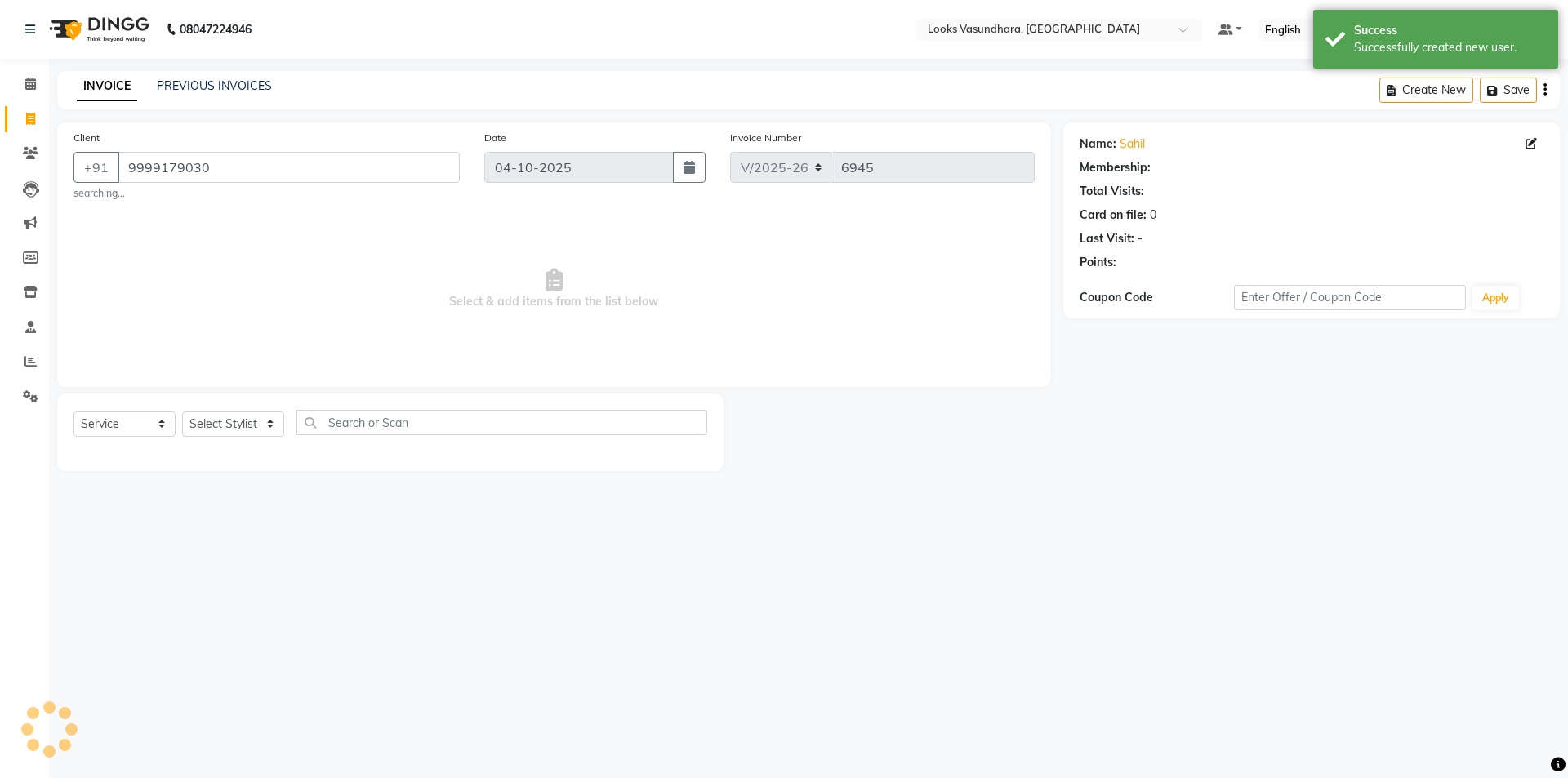
select select "1: Object"
click at [227, 417] on select "Select Stylist [PERSON_NAME] Counter Sales Dharmendra_pdct Furkan KAILASH Khush…" at bounding box center [233, 424] width 102 height 26
select select "33103"
click at [182, 411] on select "Select Stylist [PERSON_NAME] Counter Sales Dharmendra_pdct Furkan KAILASH Khush…" at bounding box center [233, 424] width 102 height 26
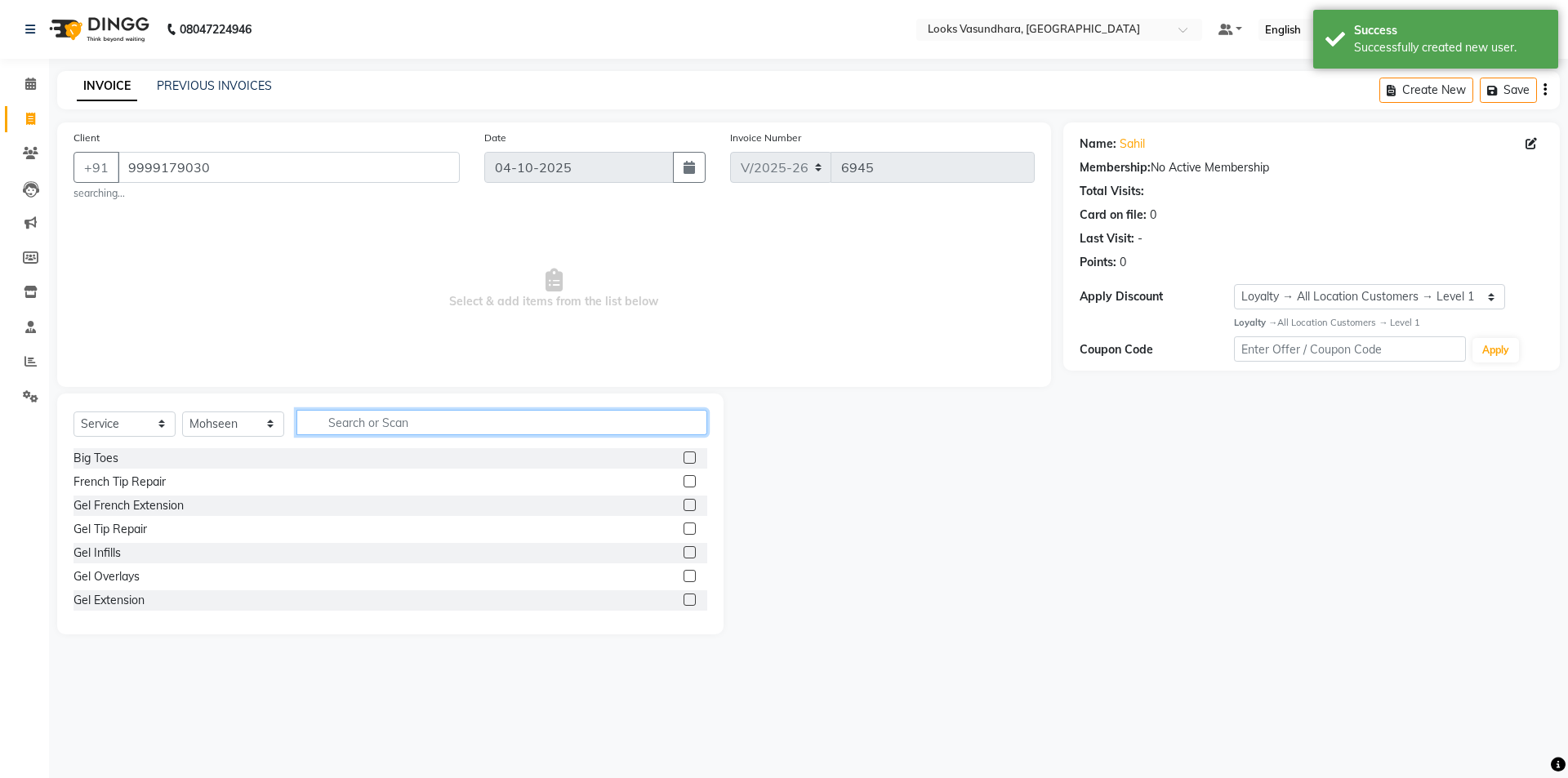
click at [370, 427] on input "text" at bounding box center [502, 423] width 411 height 26
type input "CUT"
click at [684, 479] on label at bounding box center [690, 481] width 12 height 12
click at [684, 479] on input "checkbox" at bounding box center [689, 482] width 11 height 11
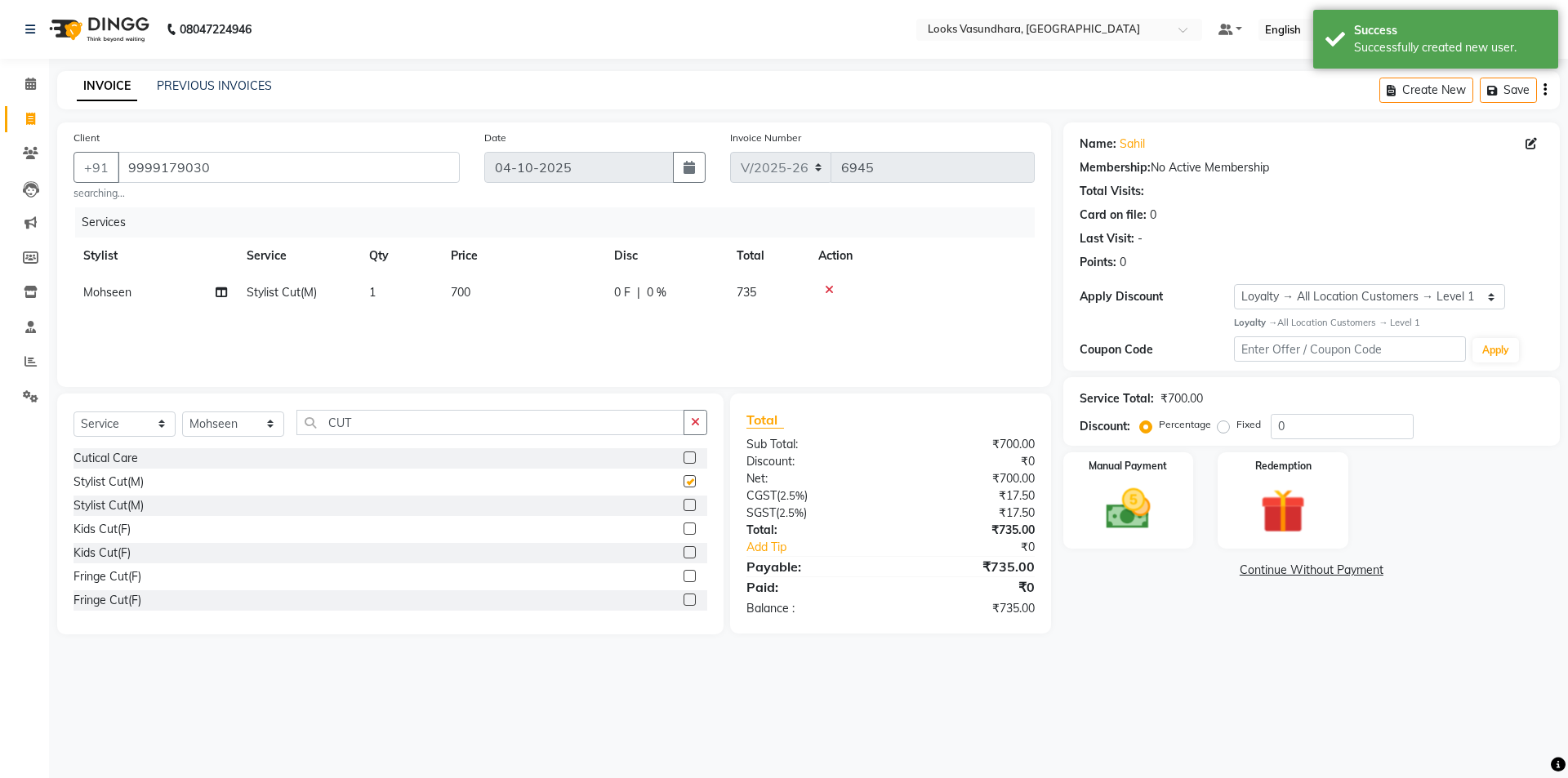
click at [543, 292] on td "700" at bounding box center [522, 292] width 163 height 36
checkbox input "false"
select select "33103"
click at [543, 291] on input "700" at bounding box center [599, 297] width 144 height 26
drag, startPoint x: 543, startPoint y: 292, endPoint x: 488, endPoint y: 176, distance: 128.4
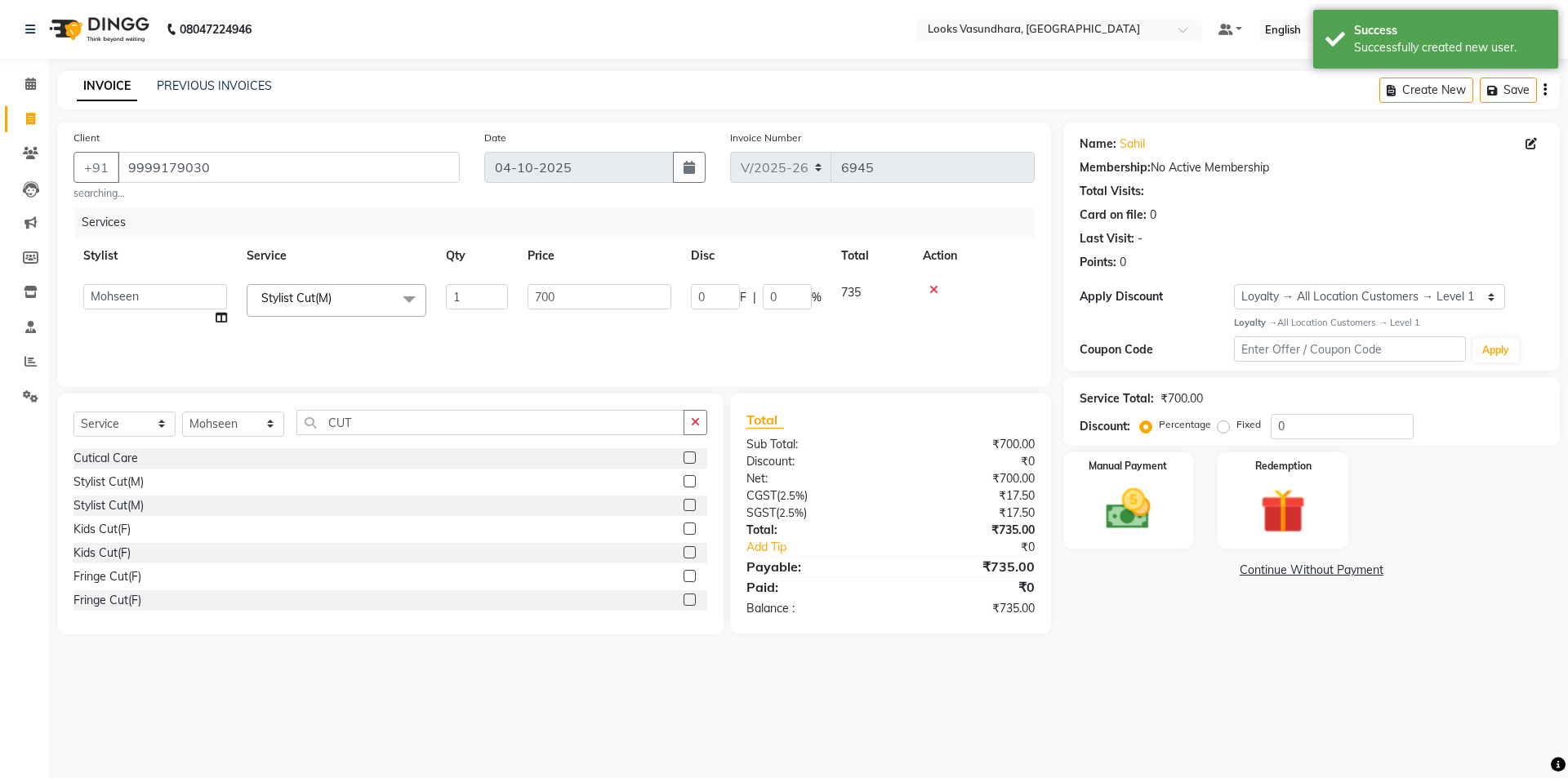
click at [548, 281] on td "700" at bounding box center [599, 305] width 163 height 62
type input "350"
click at [598, 342] on div "Services Stylist Service Qty Price Disc Total Action Aditya Anchal Anjali Arnav…" at bounding box center [554, 289] width 961 height 163
click at [598, 342] on div "Services Stylist Service Qty Price Disc Total Action Mohseen Stylist Cut(M) 1 3…" at bounding box center [554, 289] width 961 height 163
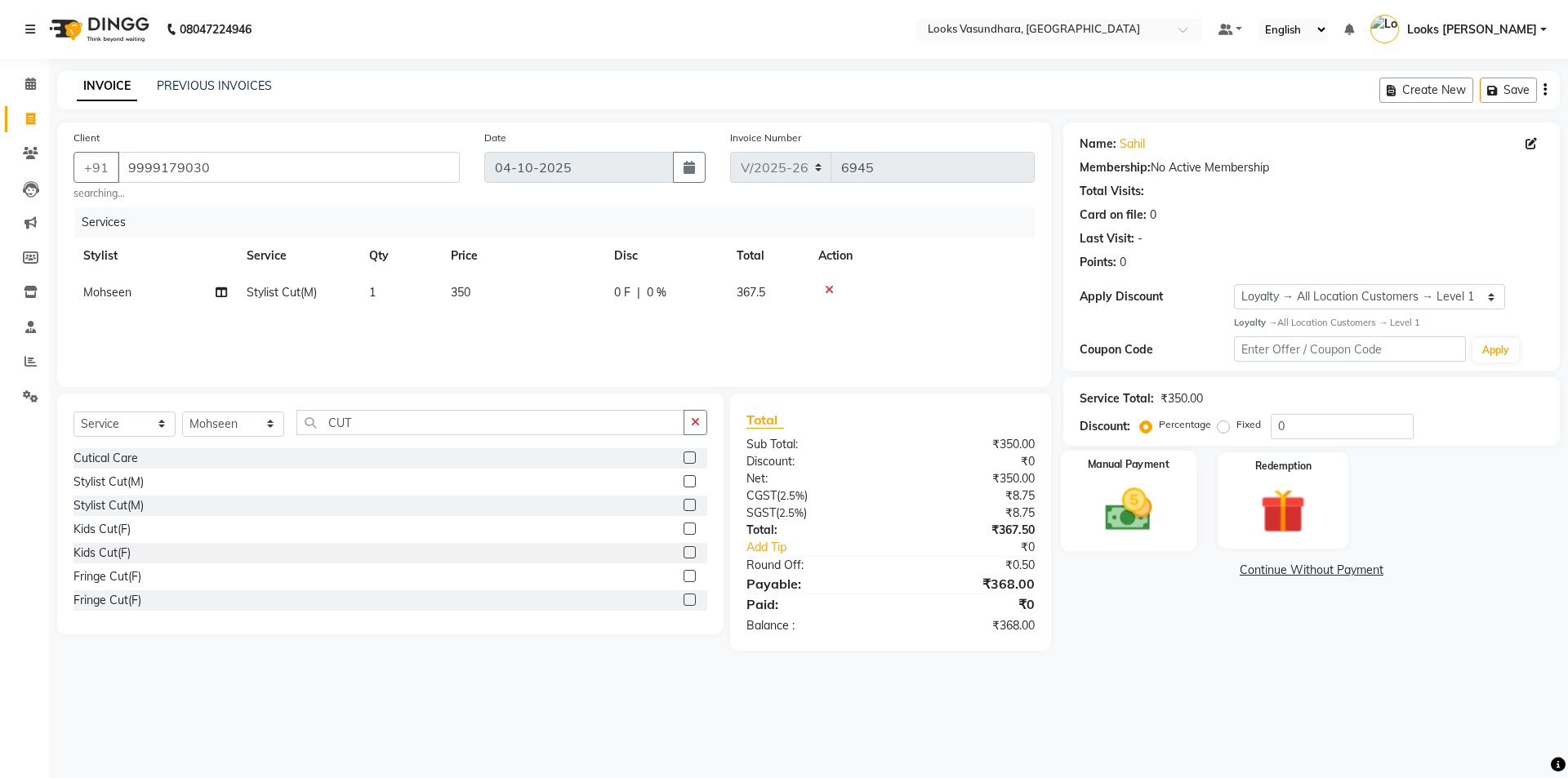
click at [1148, 493] on img at bounding box center [1127, 509] width 76 height 54
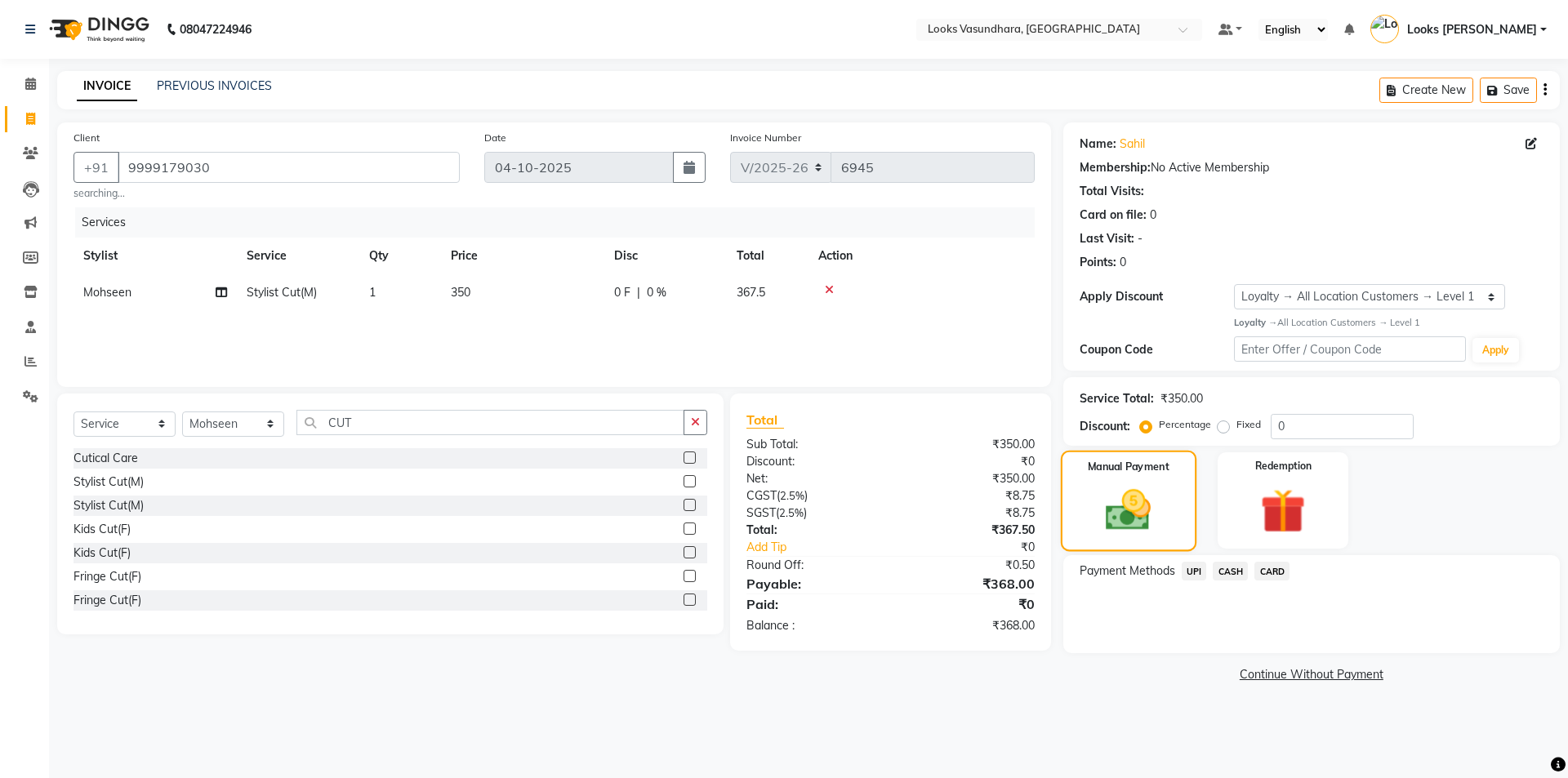
click at [1148, 493] on img at bounding box center [1127, 509] width 74 height 52
click at [1201, 574] on span "UPI" at bounding box center [1194, 570] width 26 height 19
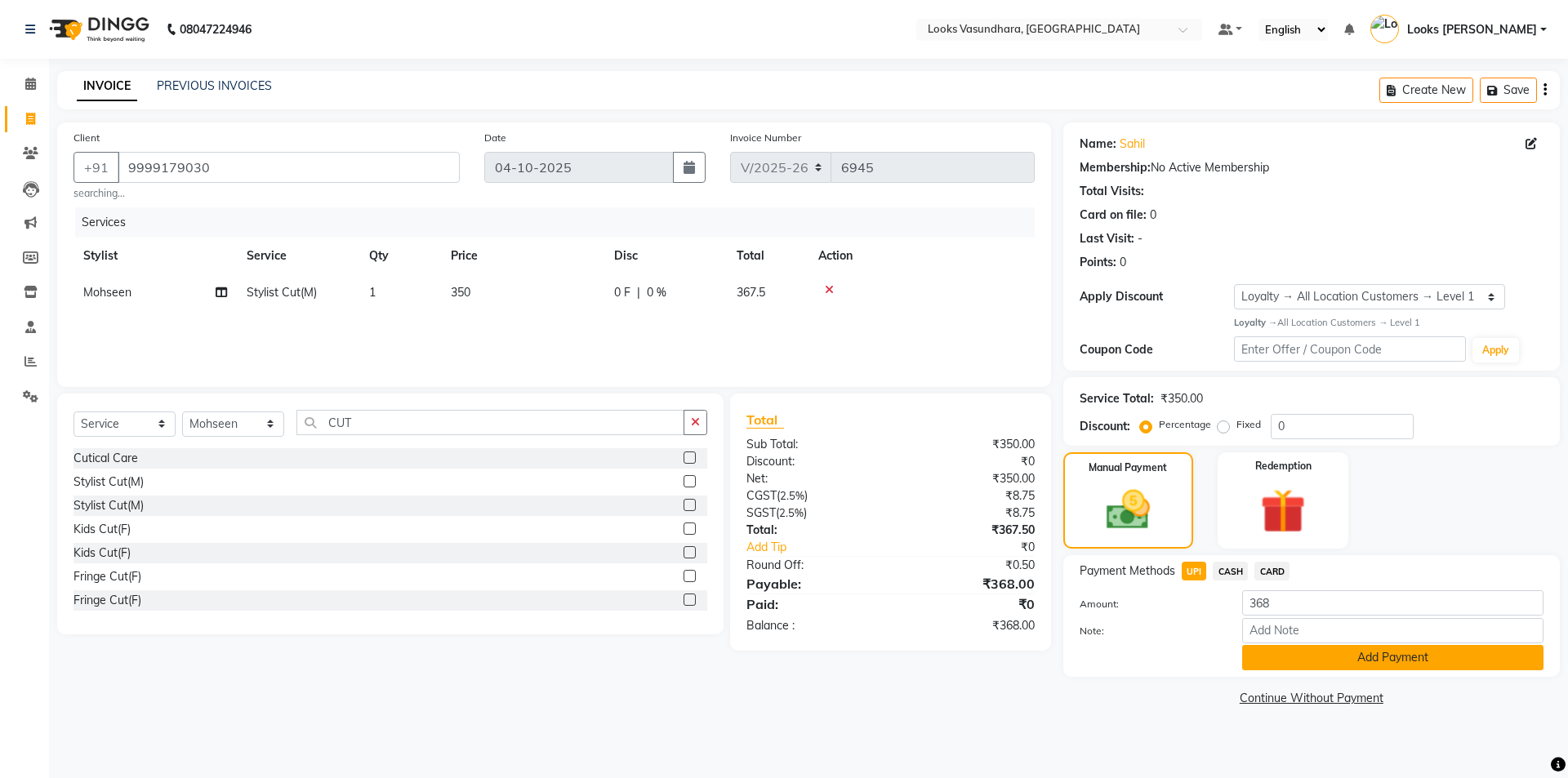
click at [1283, 660] on button "Add Payment" at bounding box center [1393, 658] width 301 height 26
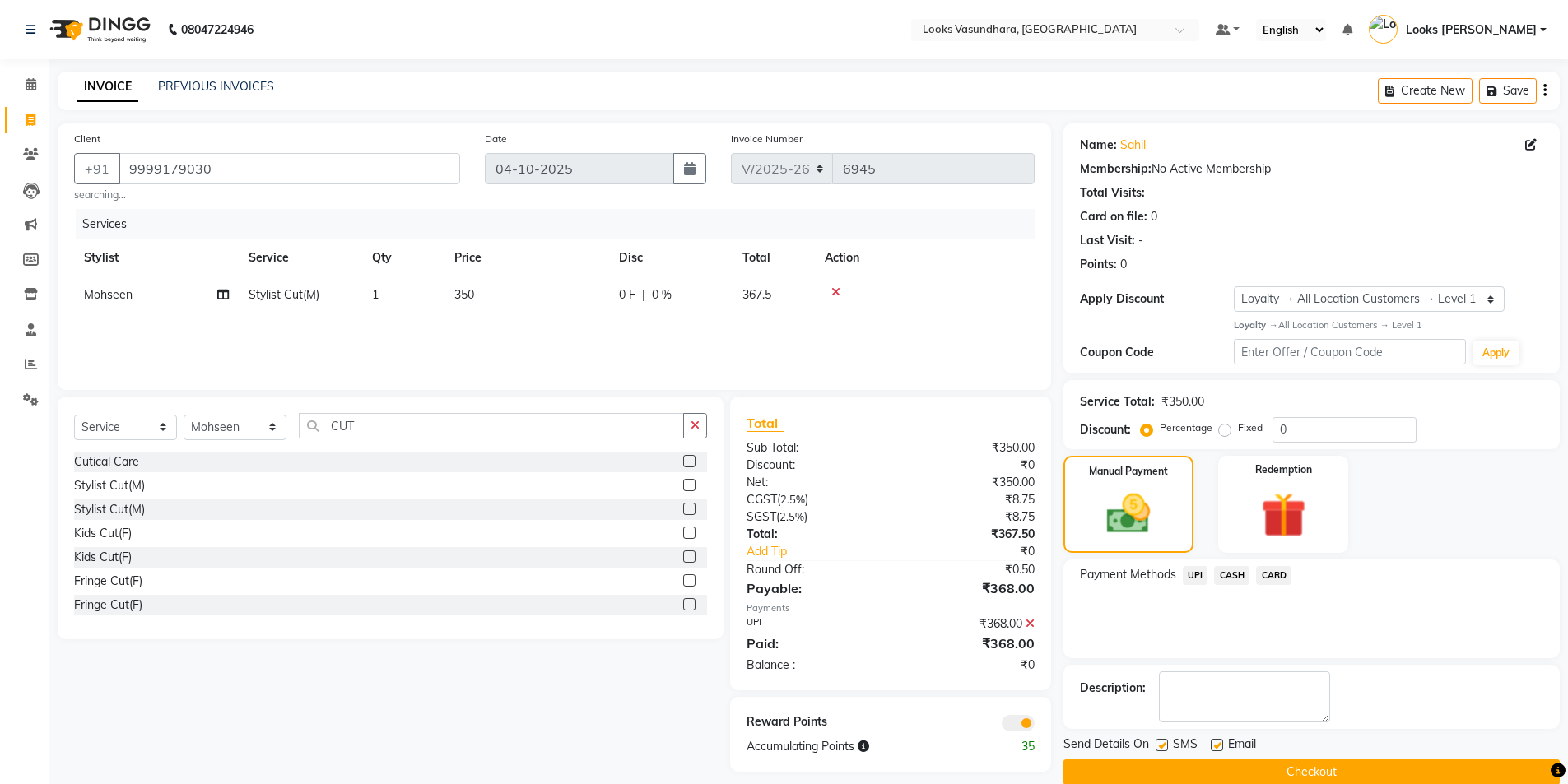
click at [1032, 622] on icon at bounding box center [1030, 624] width 9 height 12
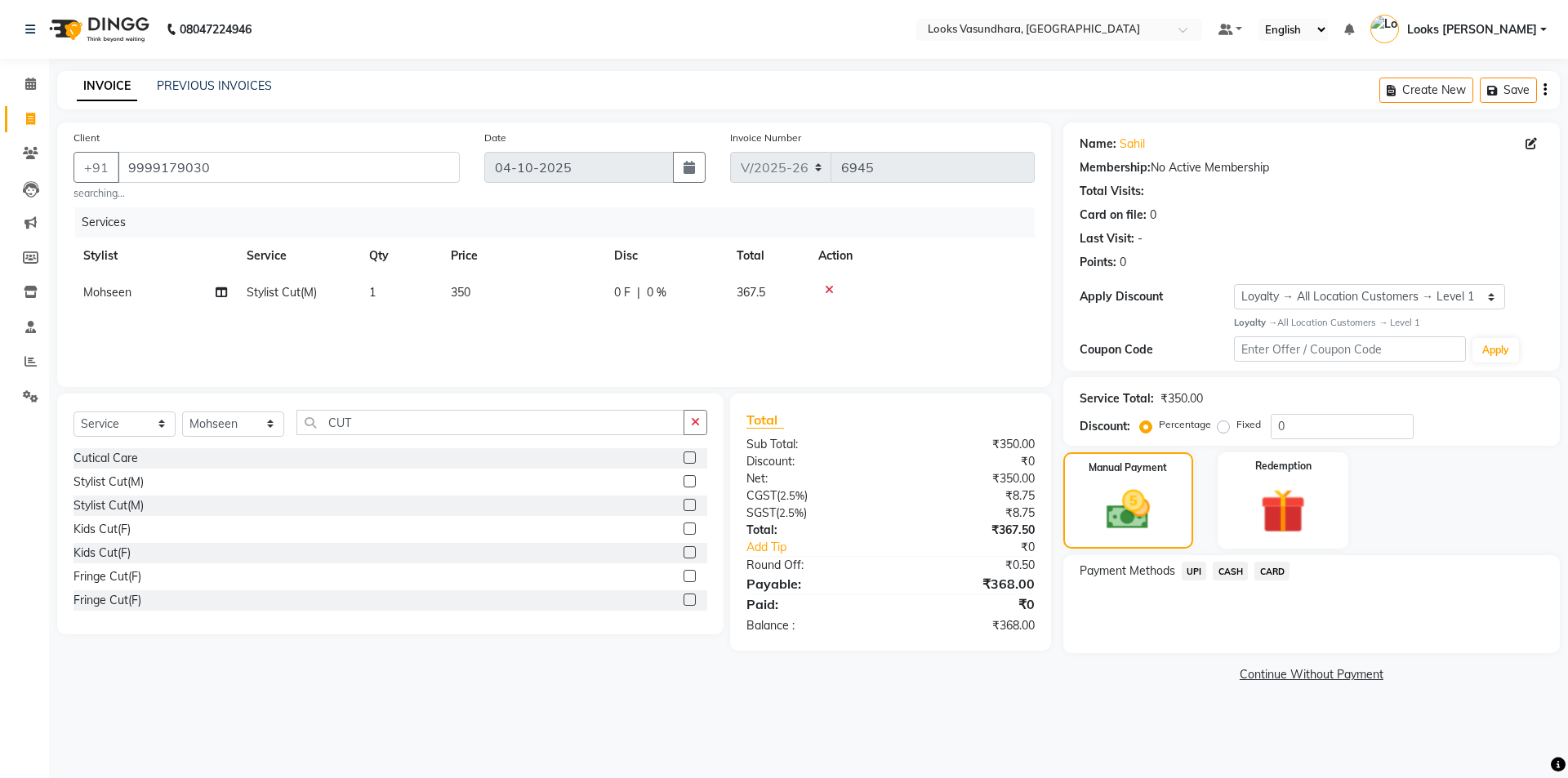
click at [1279, 570] on span "CARD" at bounding box center [1272, 570] width 35 height 19
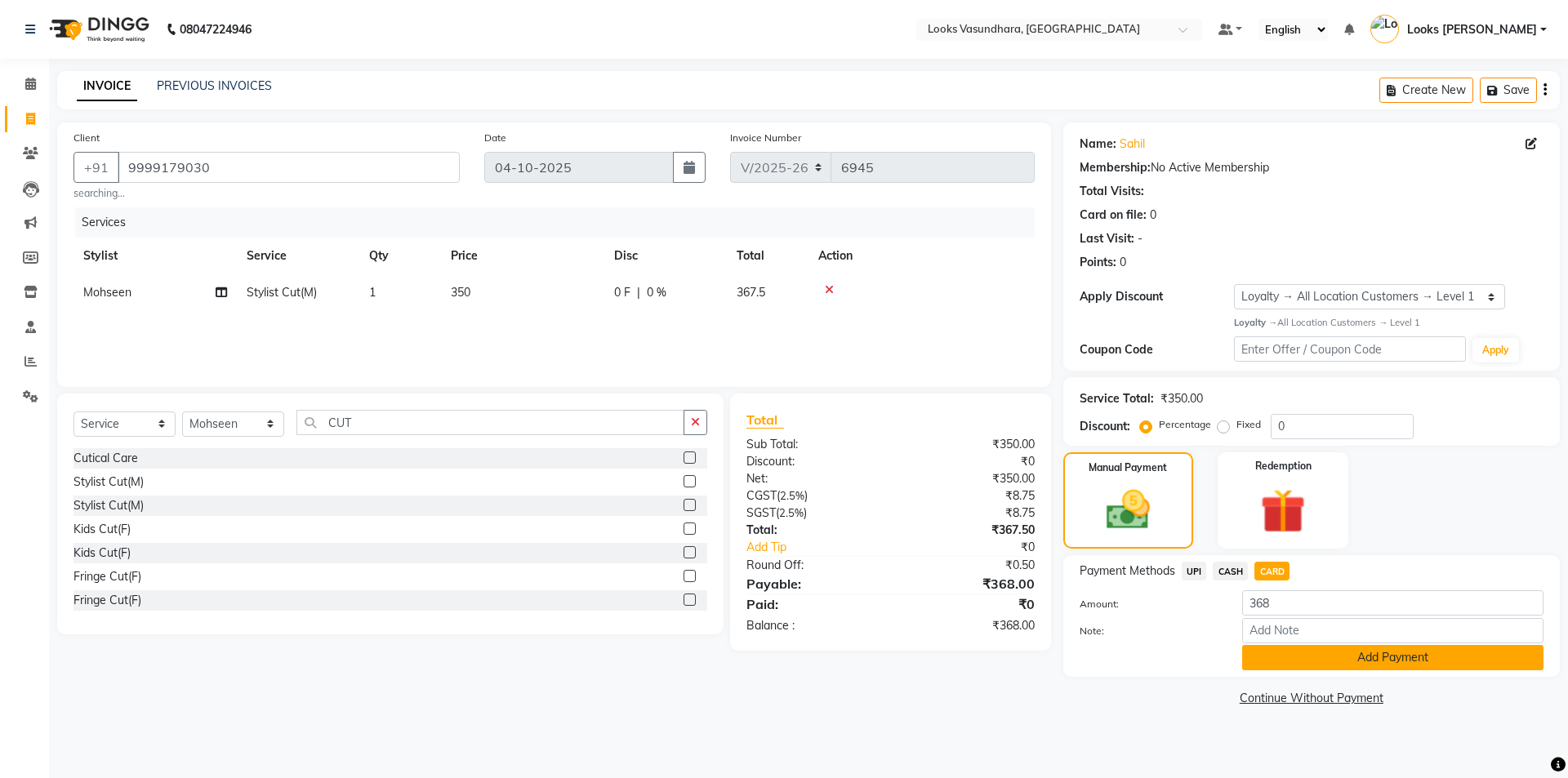
click at [1249, 652] on button "Add Payment" at bounding box center [1393, 658] width 301 height 26
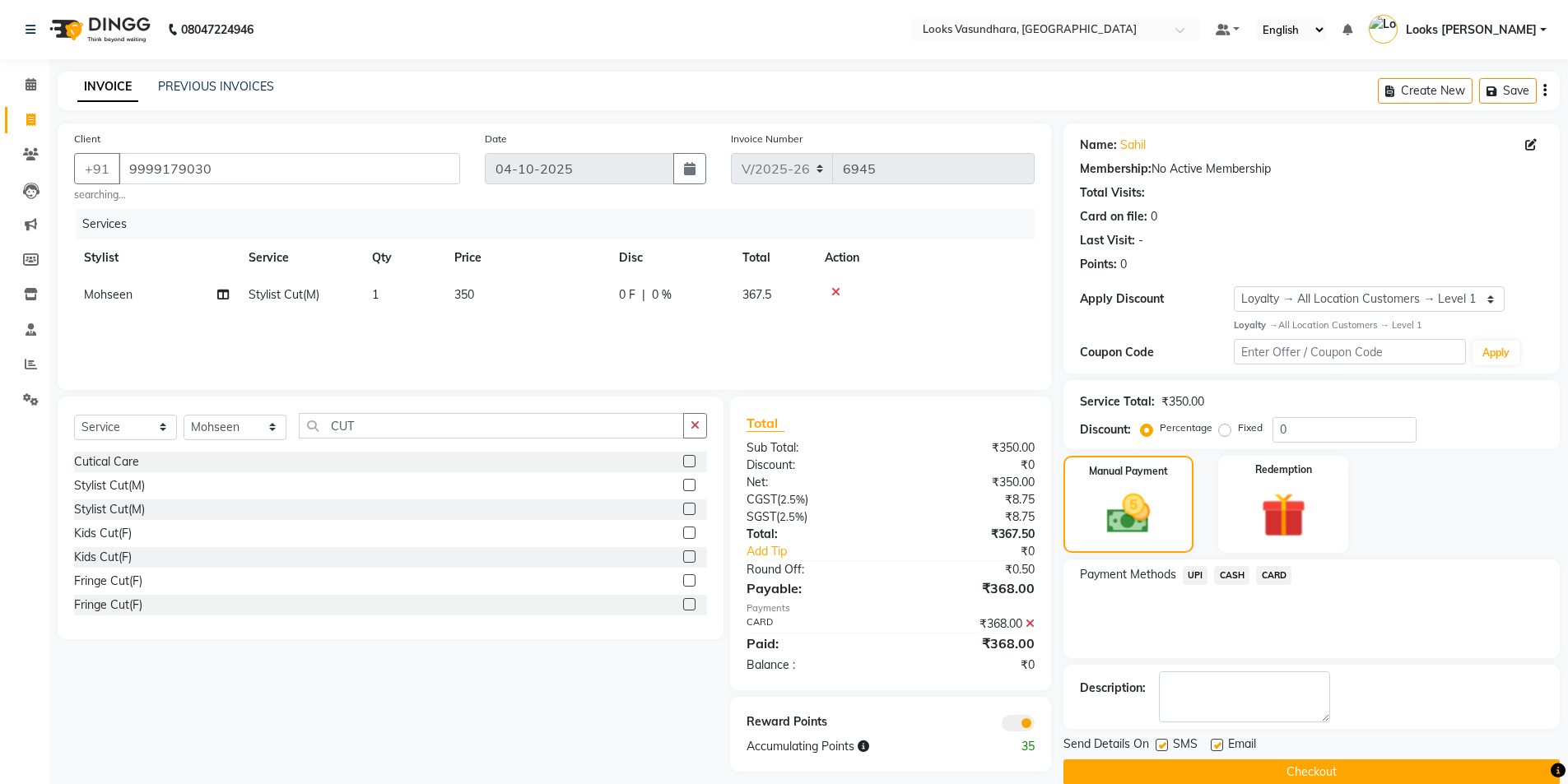
click at [1219, 742] on label at bounding box center [1216, 745] width 12 height 12
click at [1219, 742] on input "checkbox" at bounding box center [1215, 745] width 11 height 11
click at [1219, 742] on label at bounding box center [1216, 745] width 12 height 12
click at [1219, 742] on input "checkbox" at bounding box center [1215, 745] width 11 height 11
checkbox input "true"
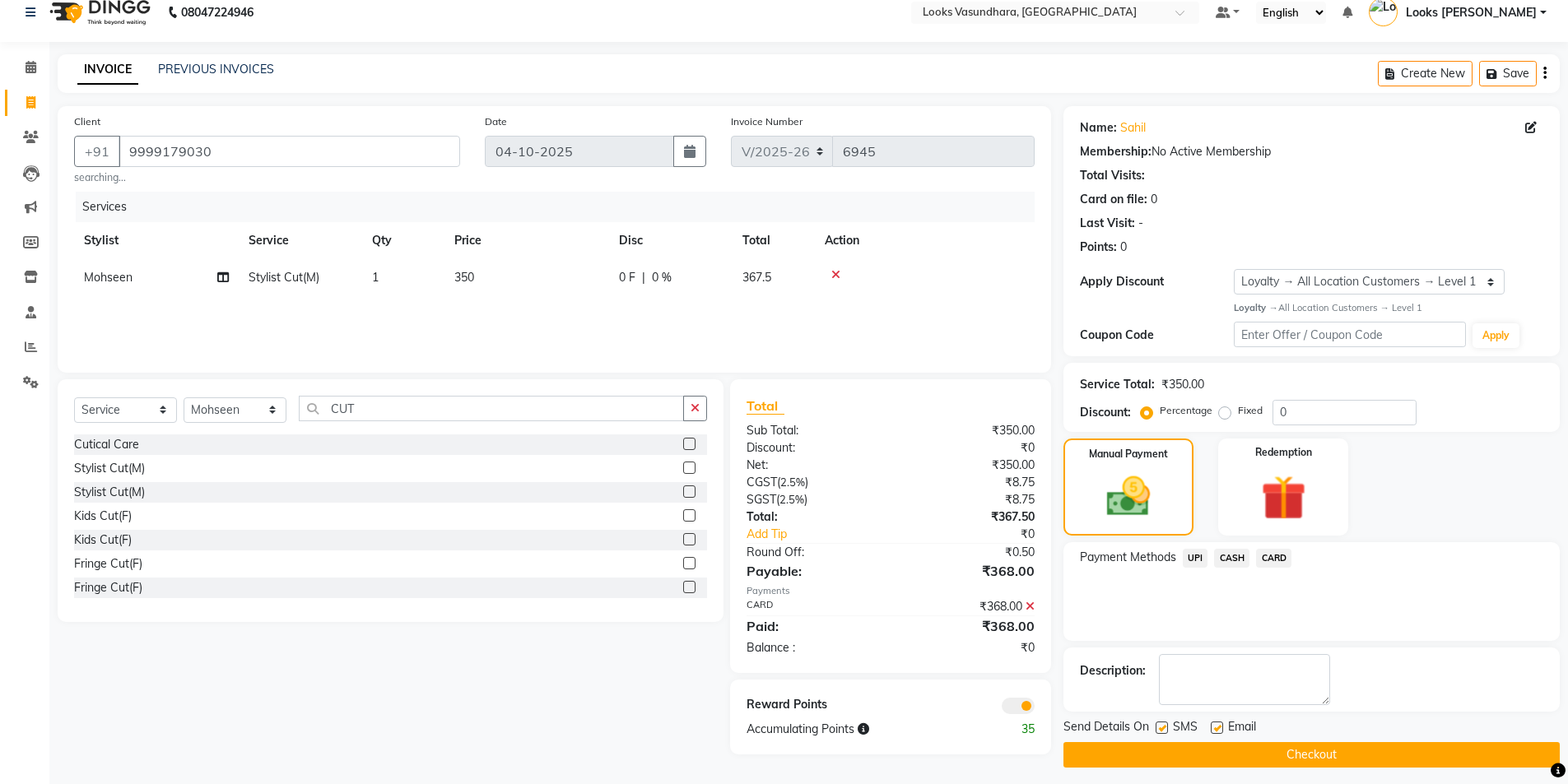
scroll to position [26, 0]
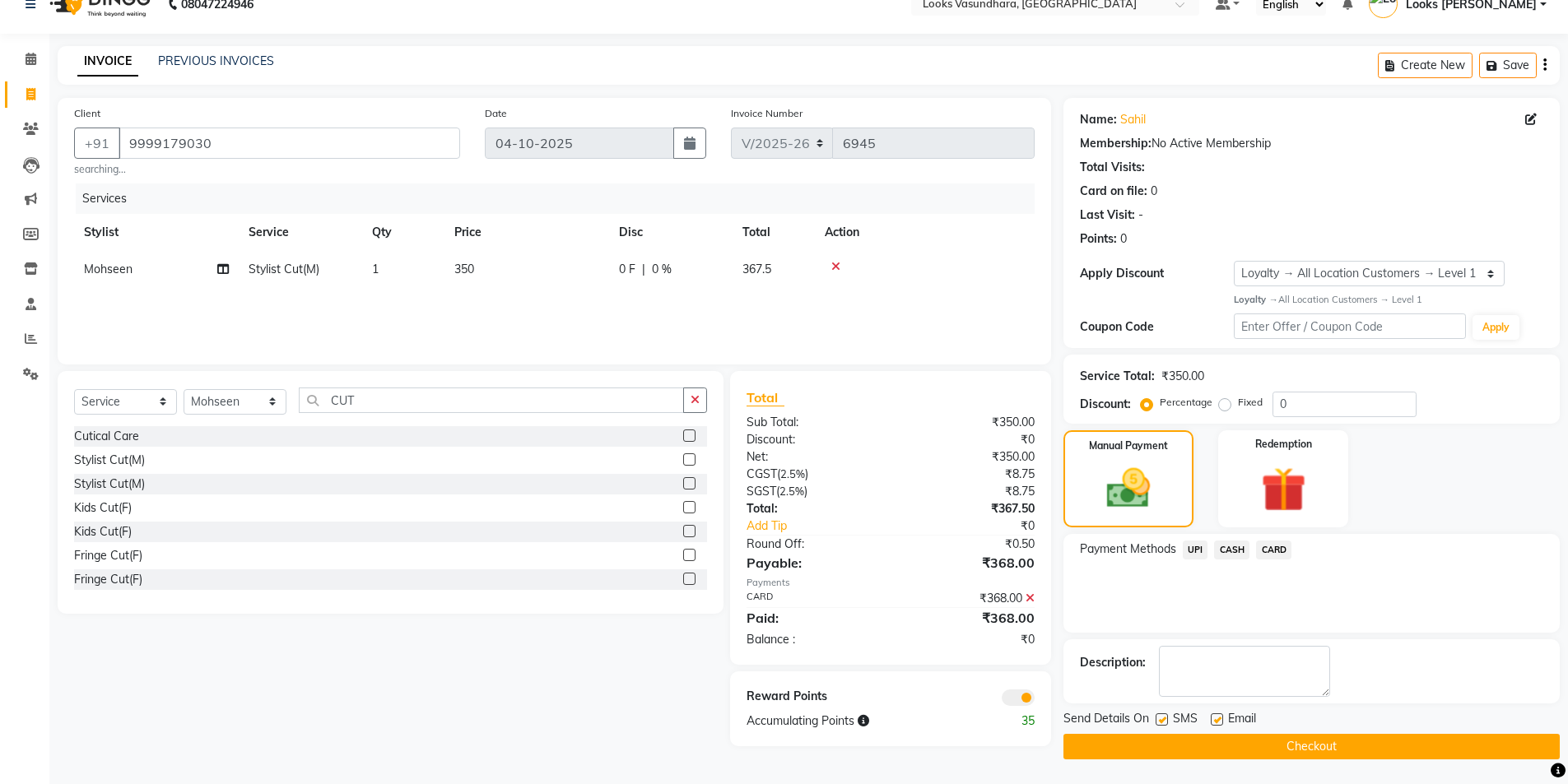
click at [1194, 740] on button "Checkout" at bounding box center [1311, 747] width 497 height 26
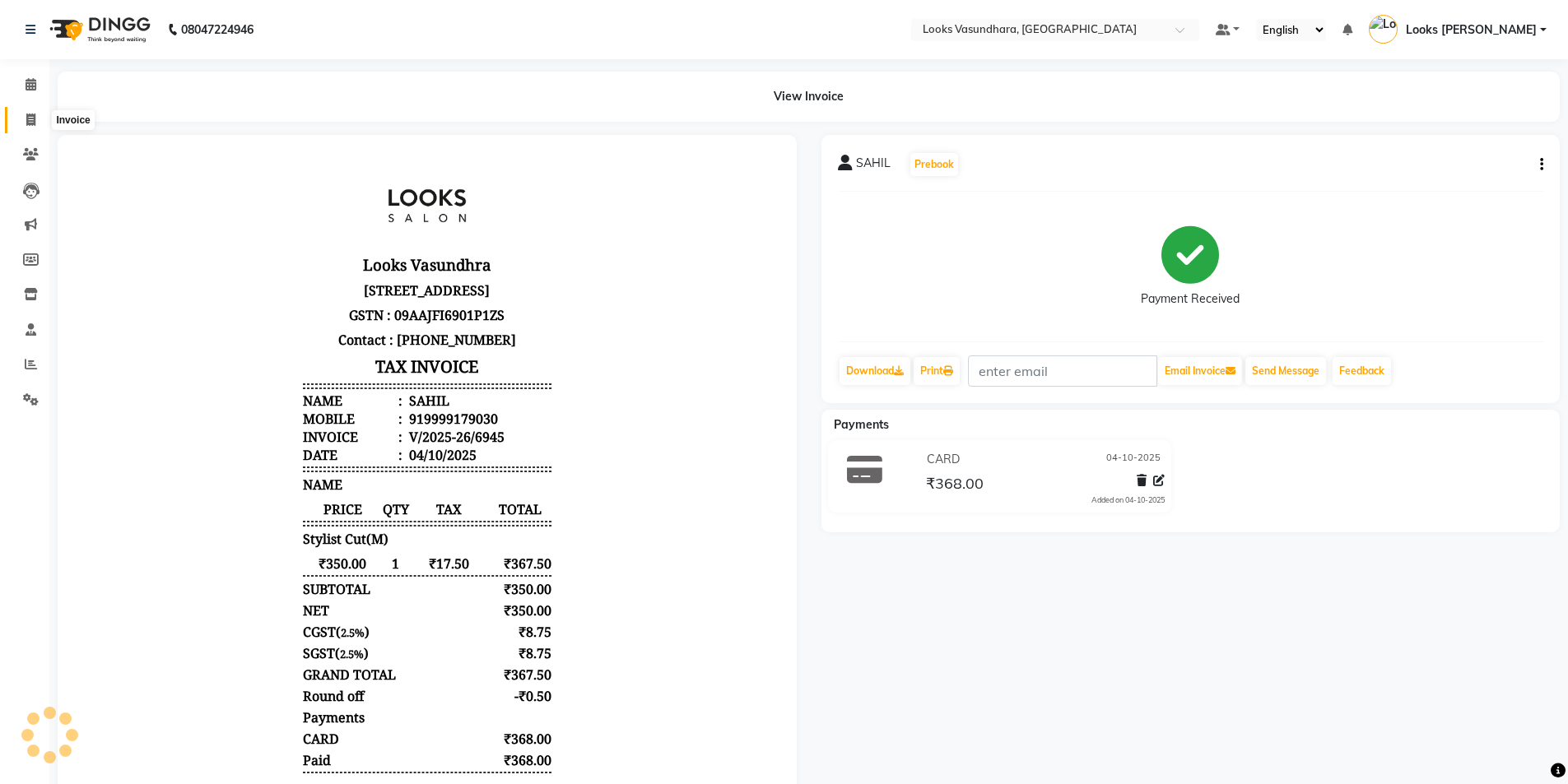
click at [29, 116] on icon at bounding box center [31, 120] width 9 height 12
select select "service"
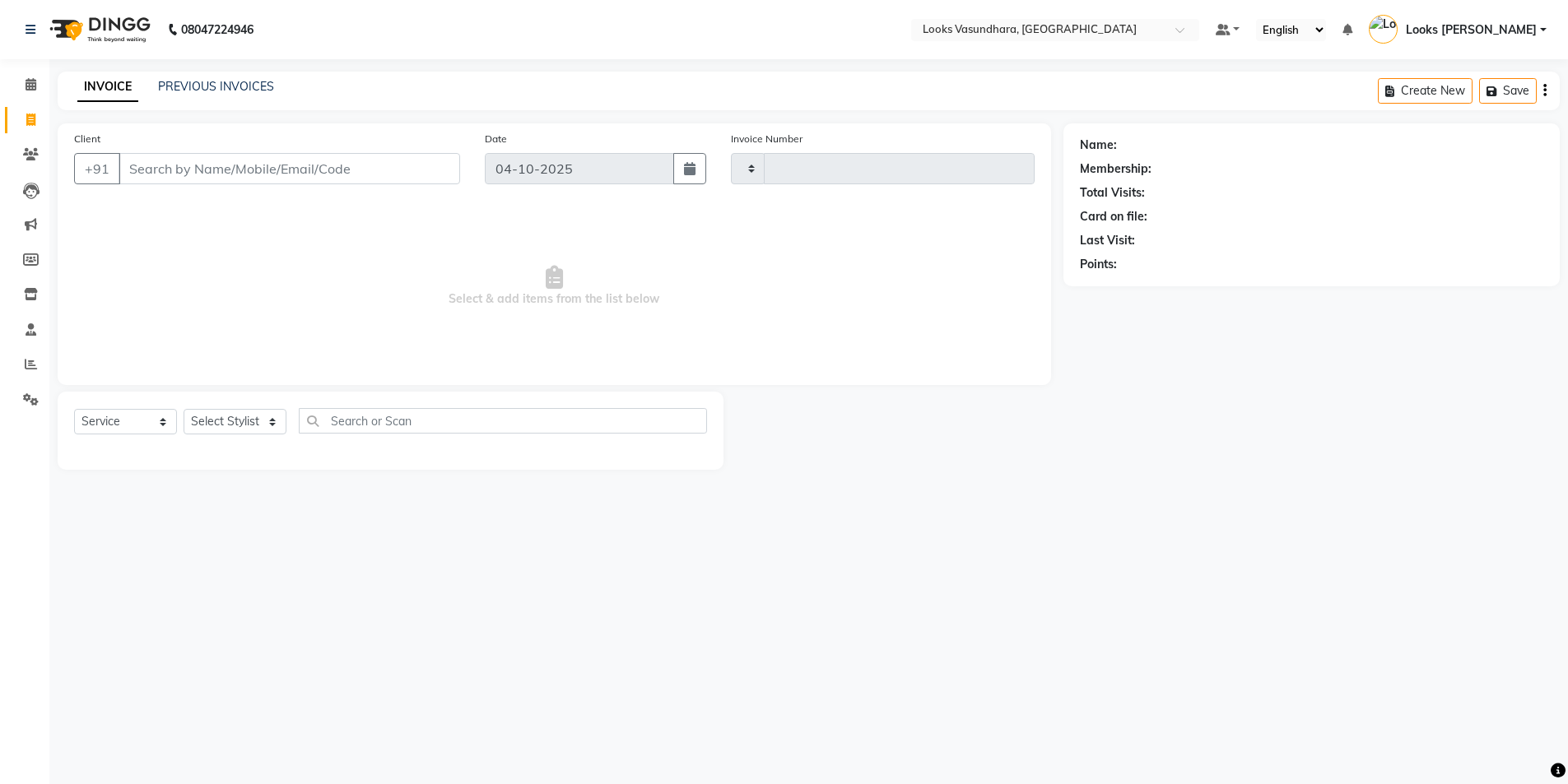
type input "6946"
select select "4370"
click at [240, 165] on input "Client" at bounding box center [291, 168] width 345 height 32
click at [225, 432] on select "Select Stylist [PERSON_NAME] Counter Sales Dharmendra_pdct Furkan KAILASH Khush…" at bounding box center [235, 422] width 103 height 26
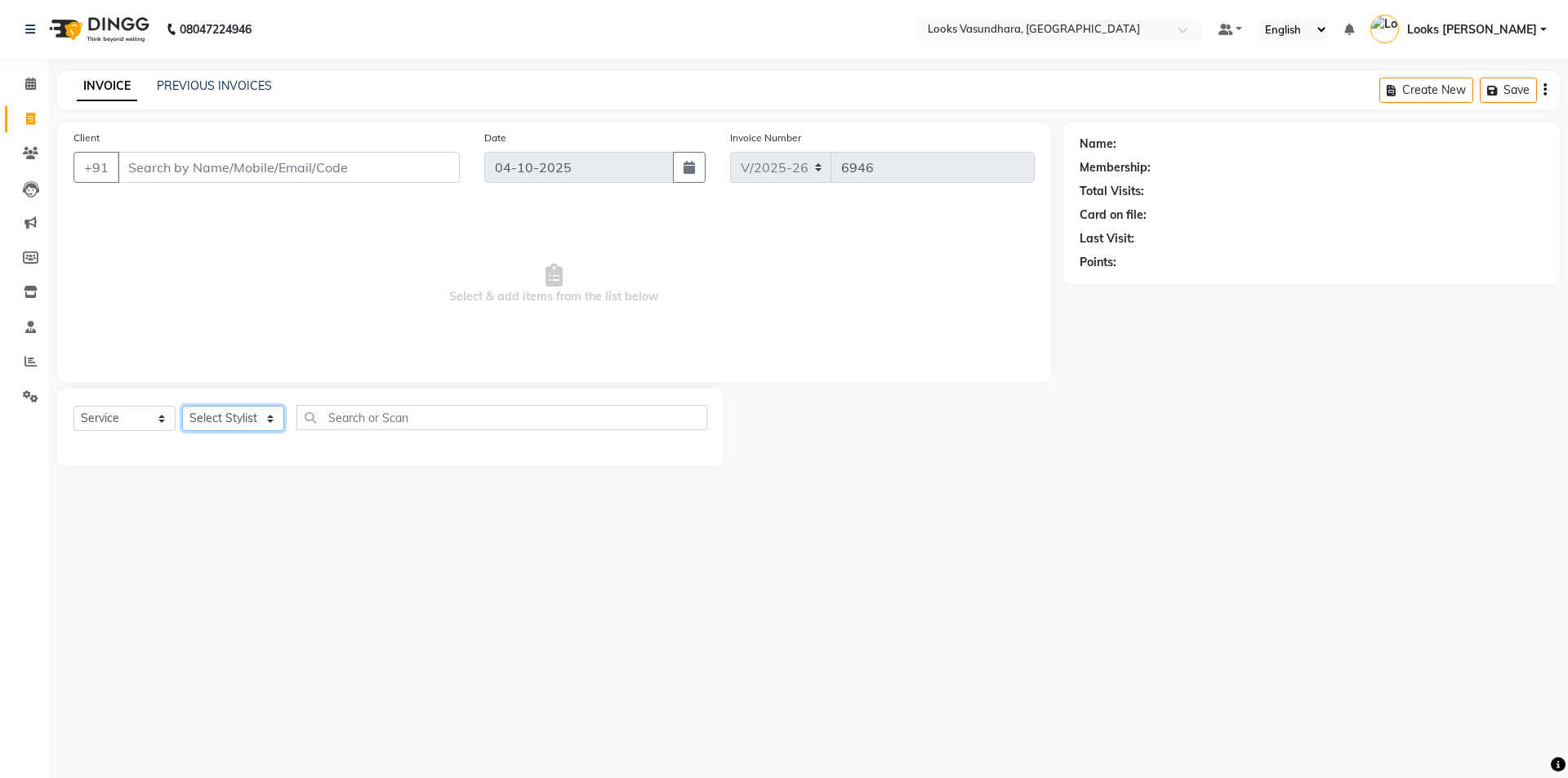
select select "62390"
click at [182, 406] on select "Select Stylist [PERSON_NAME] Counter Sales Dharmendra_pdct Furkan KAILASH Khush…" at bounding box center [233, 419] width 102 height 26
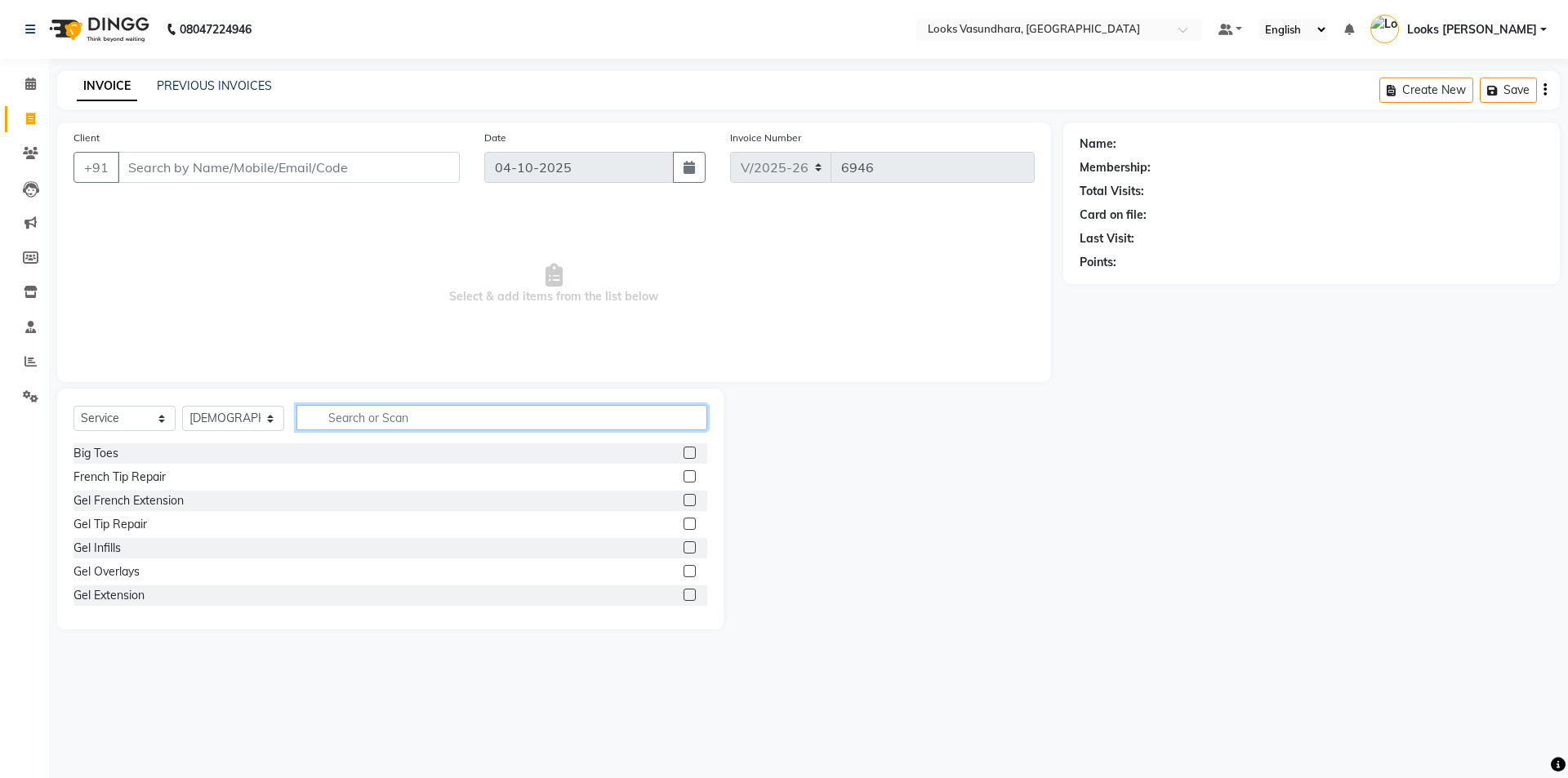
click at [373, 419] on input "text" at bounding box center [502, 418] width 411 height 26
type input "BEARD"
click at [684, 499] on label at bounding box center [690, 500] width 12 height 12
click at [684, 499] on input "checkbox" at bounding box center [689, 501] width 11 height 11
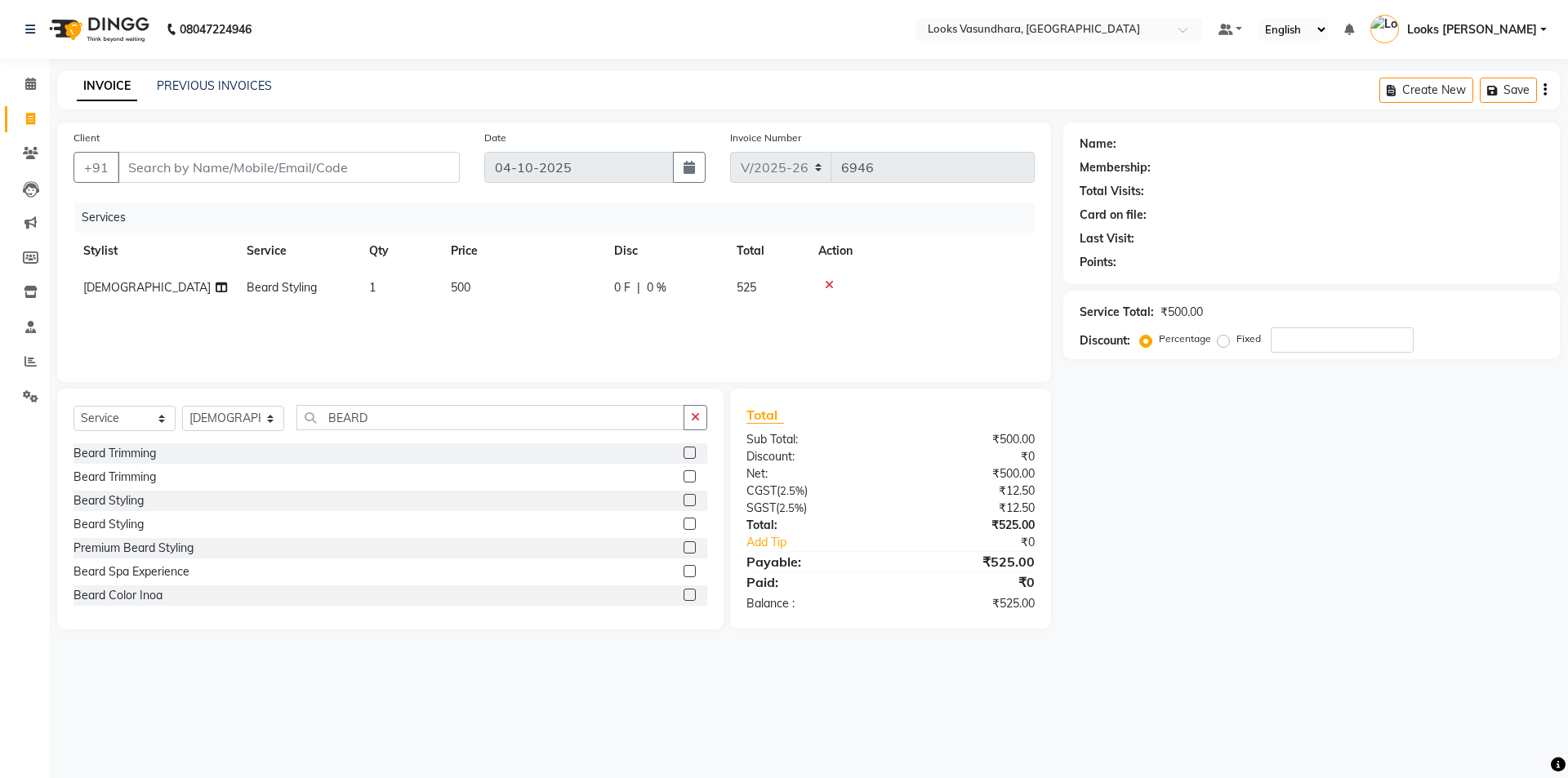
checkbox input "false"
click at [552, 278] on td "500" at bounding box center [522, 287] width 163 height 36
select select "62390"
click at [552, 278] on td "500" at bounding box center [599, 300] width 163 height 62
click at [552, 296] on input "500" at bounding box center [599, 292] width 144 height 26
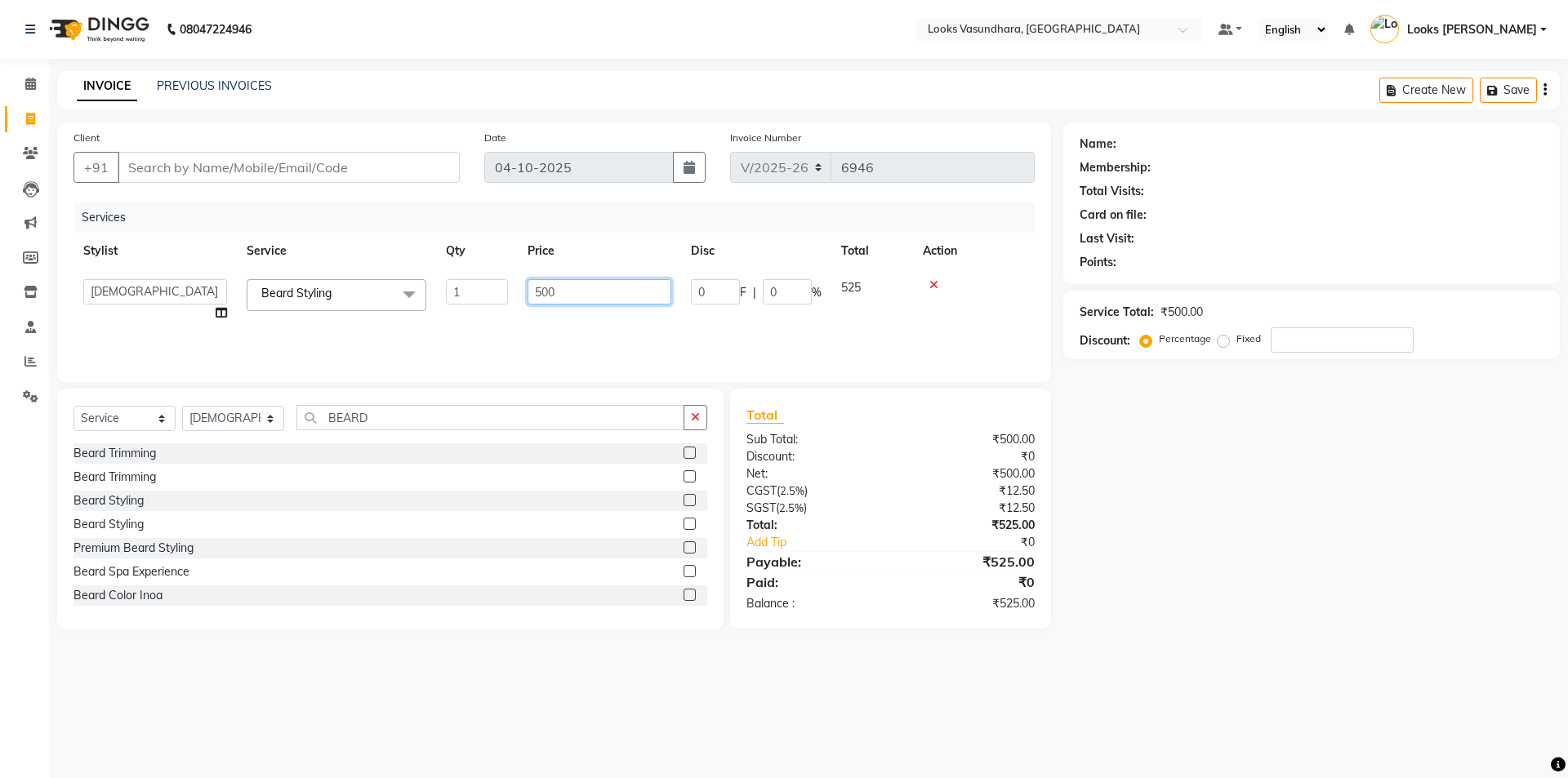
click at [552, 296] on input "500" at bounding box center [599, 292] width 144 height 26
type input "5"
type input "250"
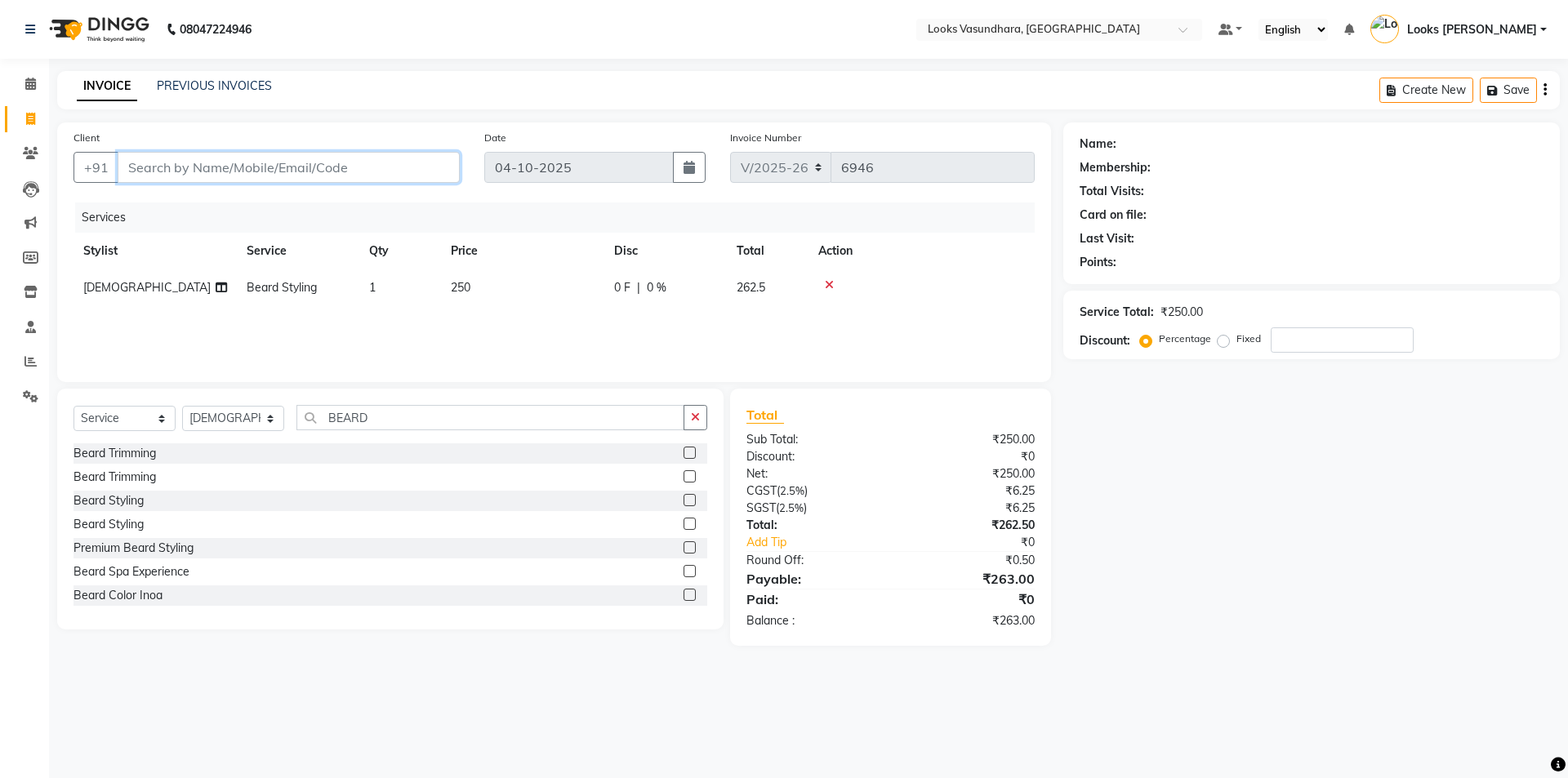
click at [313, 176] on input "Client" at bounding box center [289, 167] width 342 height 31
type input "9"
type input "0"
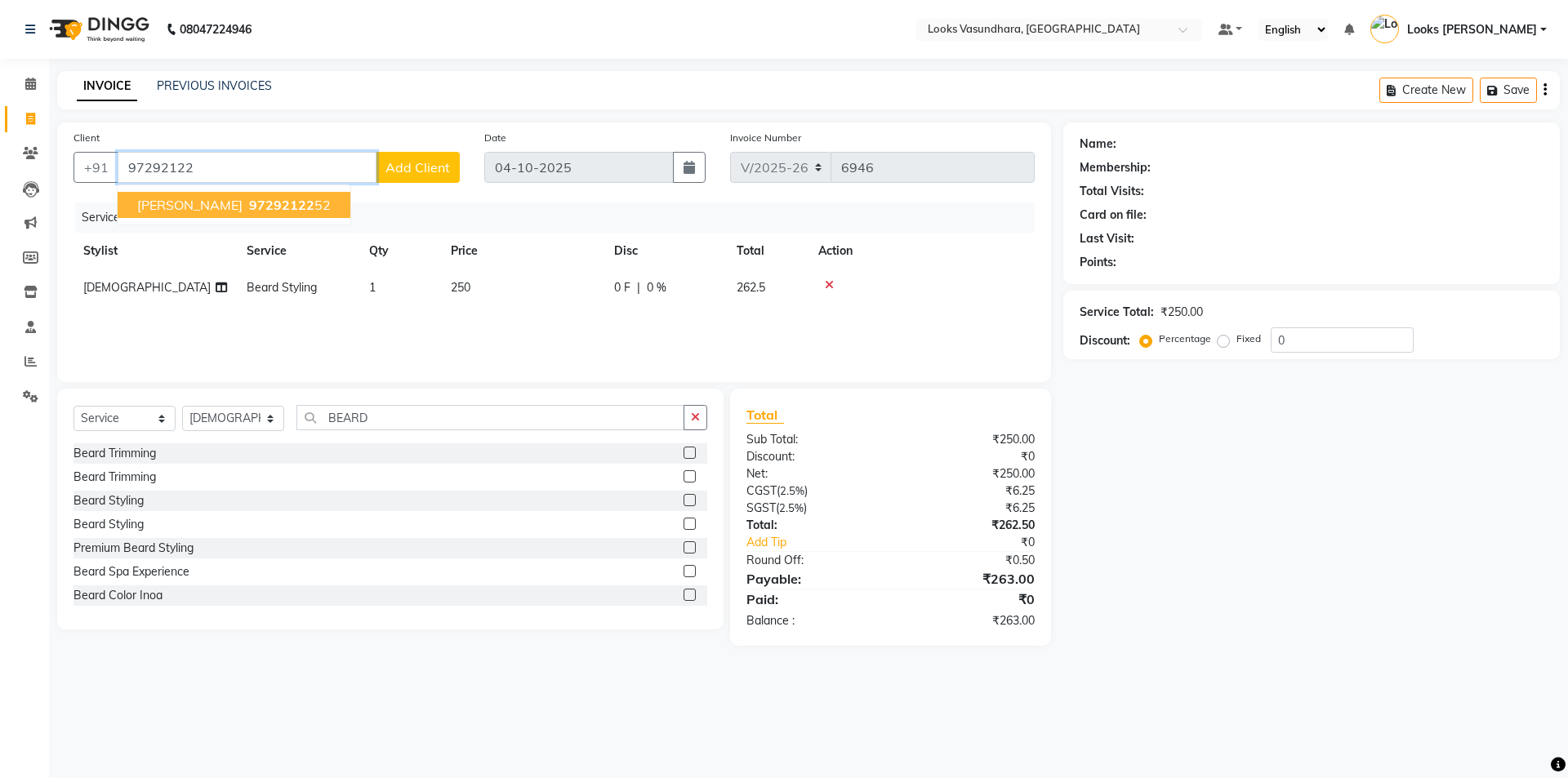
click at [271, 200] on span "97292122" at bounding box center [281, 205] width 65 height 17
type input "9729212252"
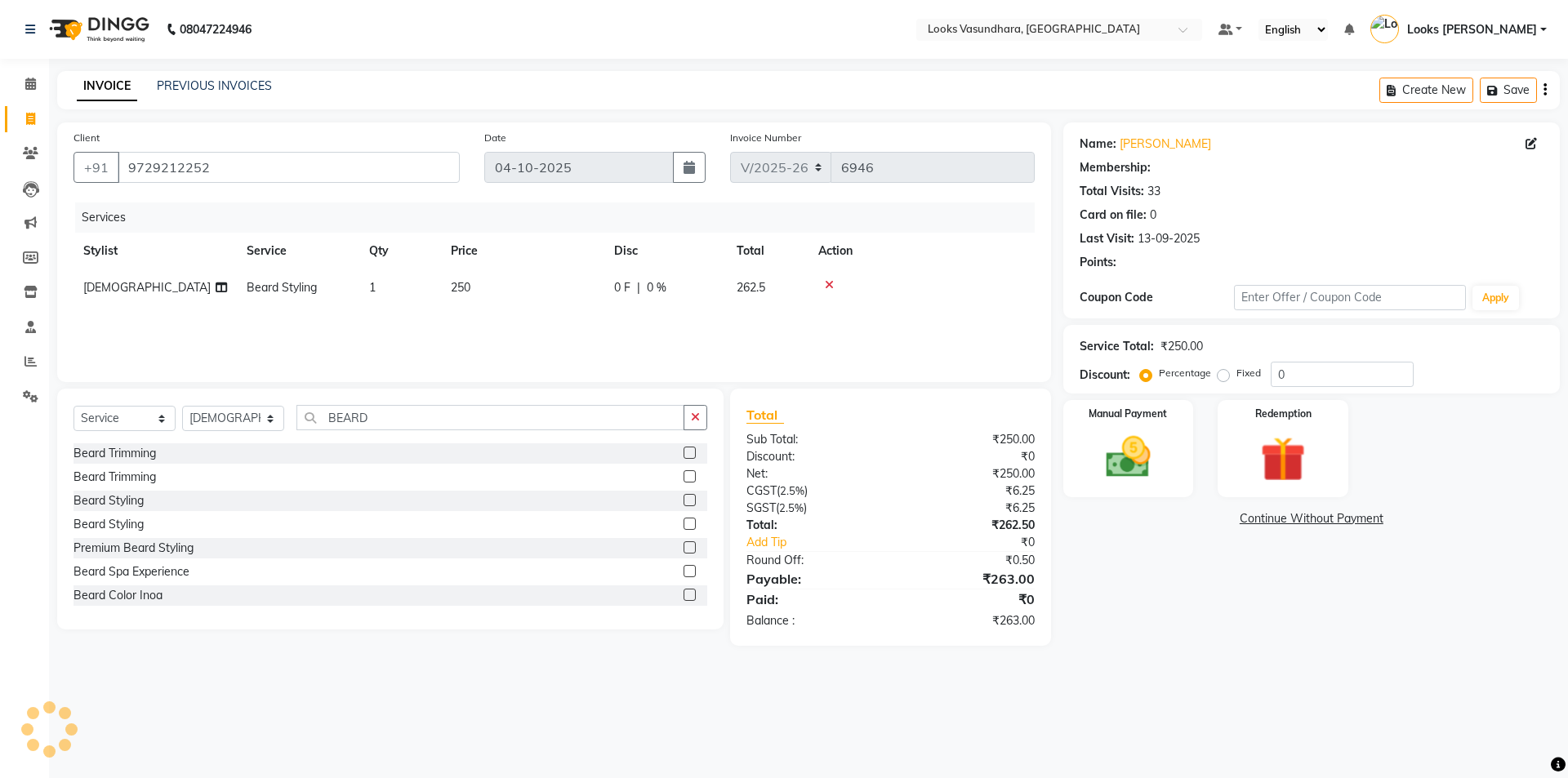
select select "1: Object"
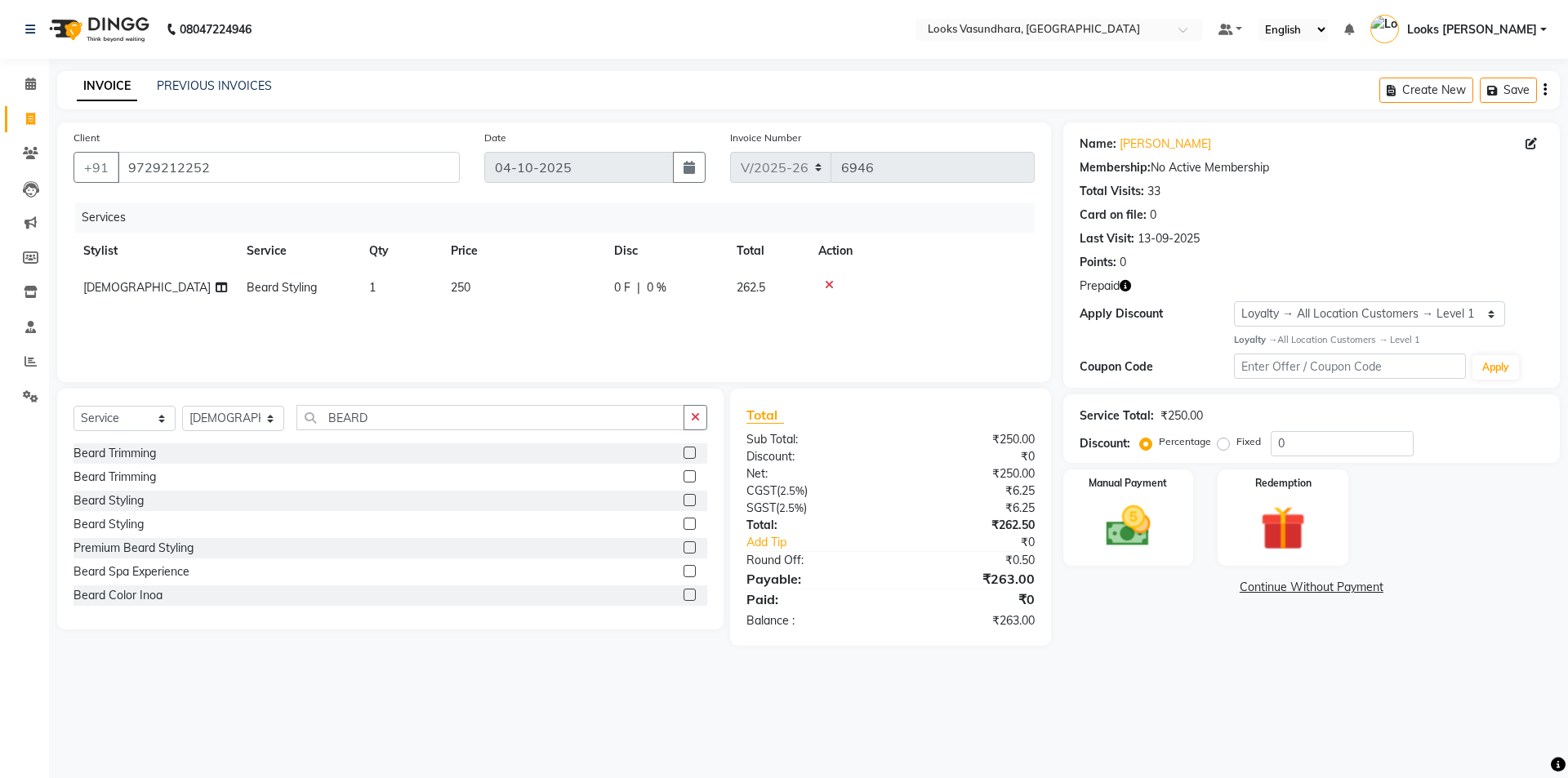
click at [1120, 283] on icon "button" at bounding box center [1125, 286] width 12 height 12
click at [1267, 533] on img at bounding box center [1282, 528] width 76 height 58
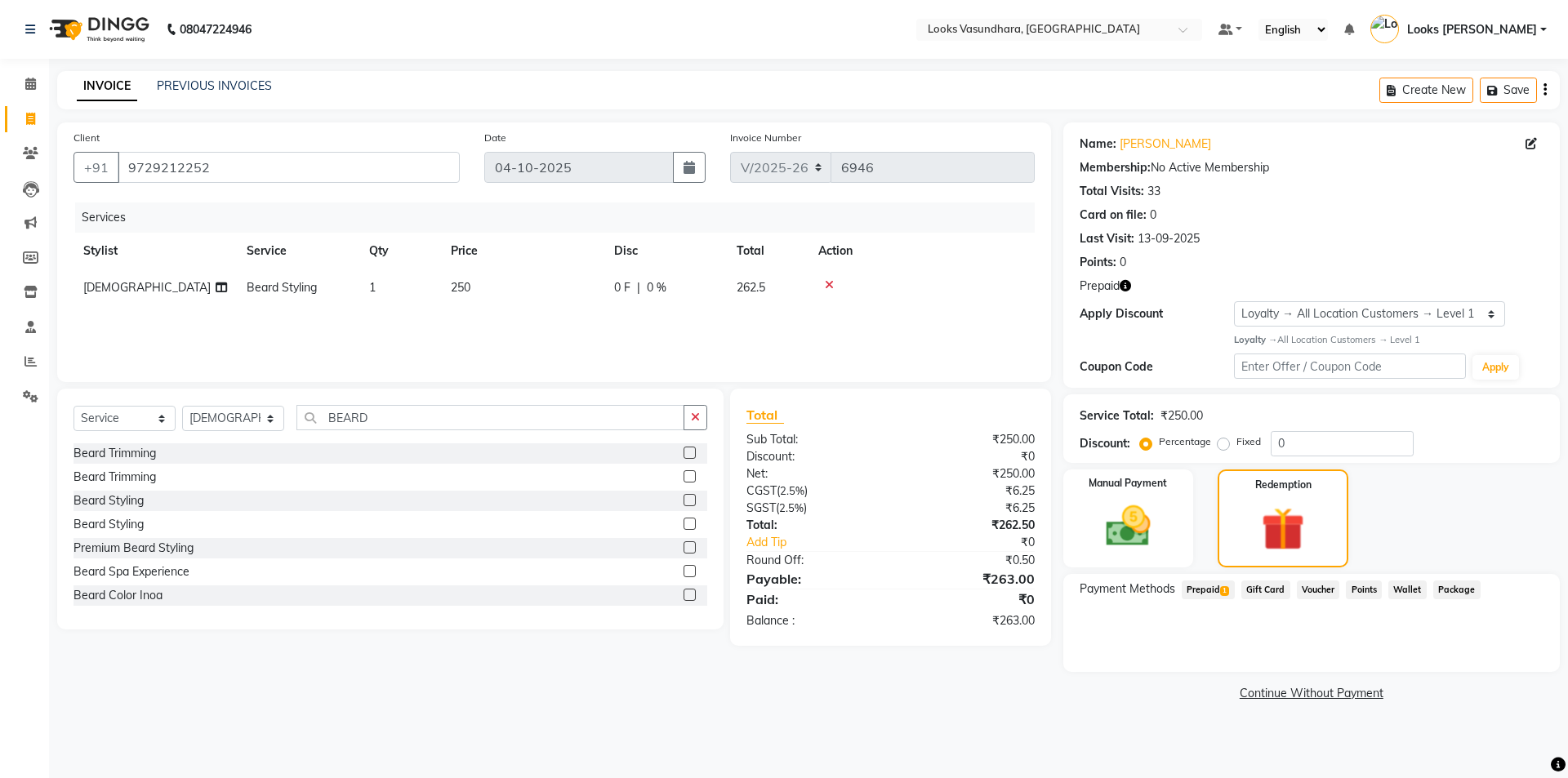
click at [1177, 592] on div "Prepaid 1" at bounding box center [1205, 591] width 60 height 22
click at [1198, 588] on span "Prepaid 1" at bounding box center [1208, 589] width 53 height 19
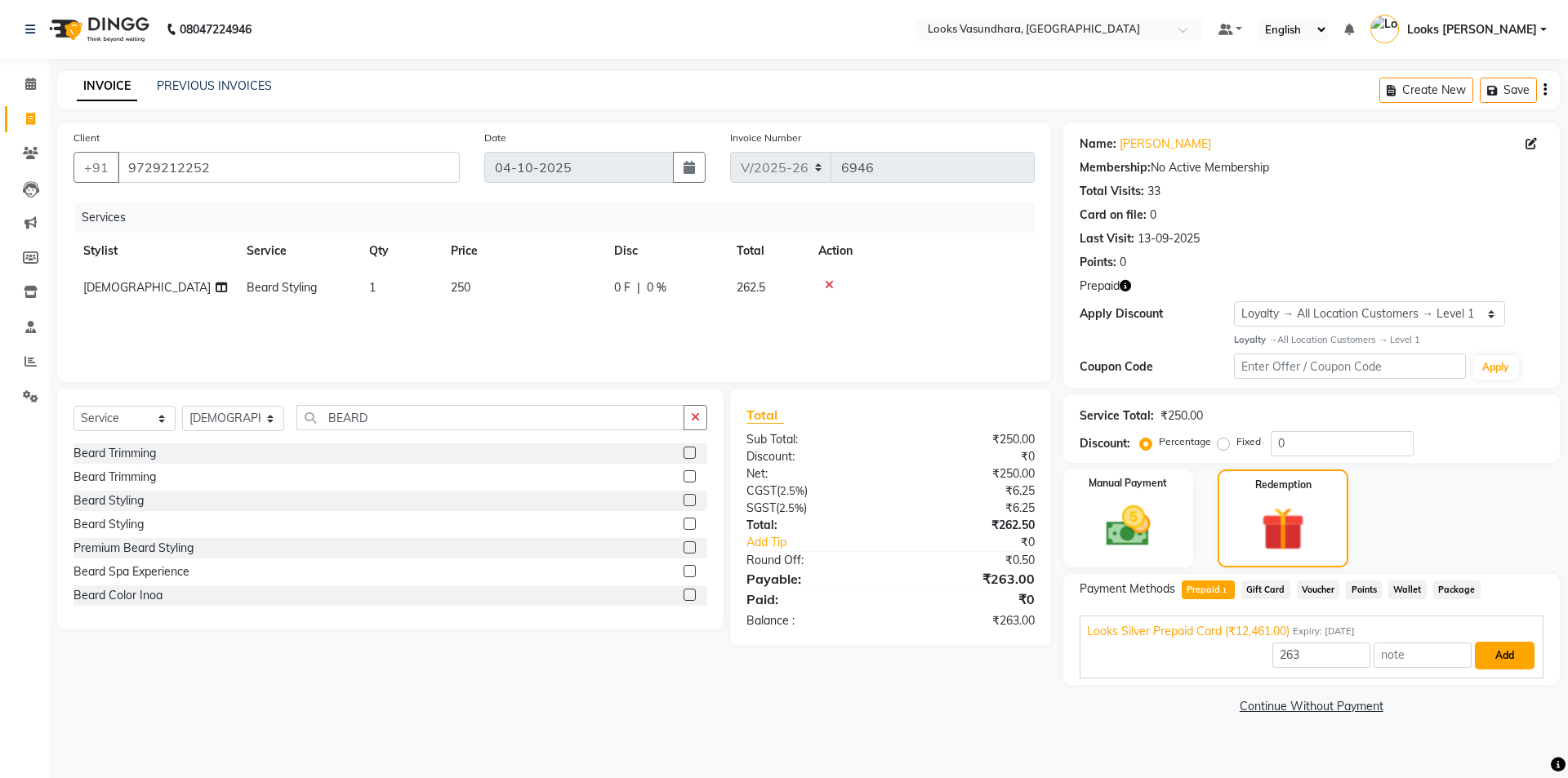
click at [1507, 658] on button "Add" at bounding box center [1504, 656] width 60 height 28
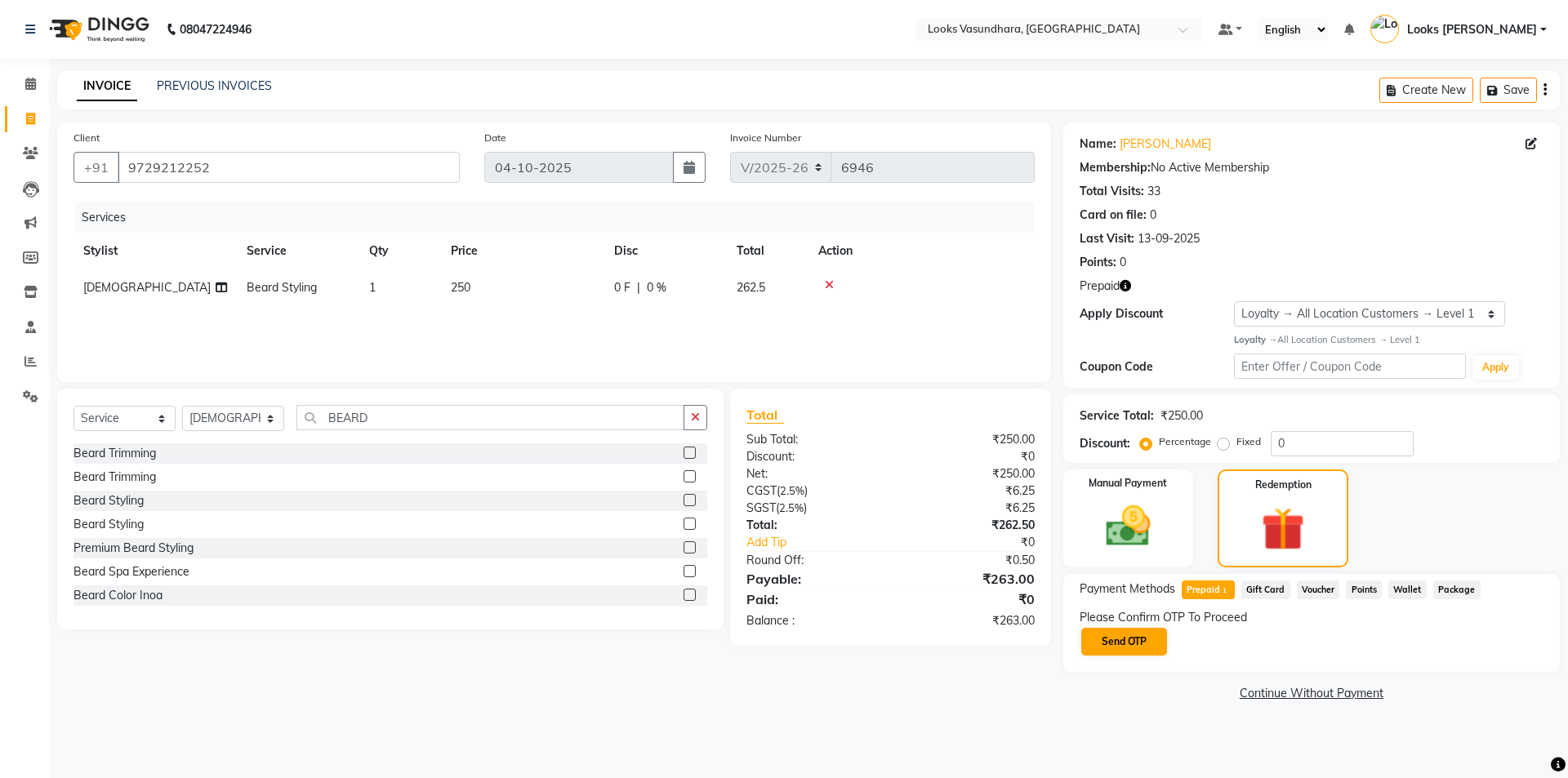
click at [1056, 620] on div "Total Sub Total: ₹250.00 Discount: ₹0 Net: ₹250.00 CGST ( 2.5% ) ₹6.25 SGST ( 2…" at bounding box center [893, 517] width 339 height 258
click at [1134, 634] on button "Send OTP" at bounding box center [1123, 641] width 86 height 28
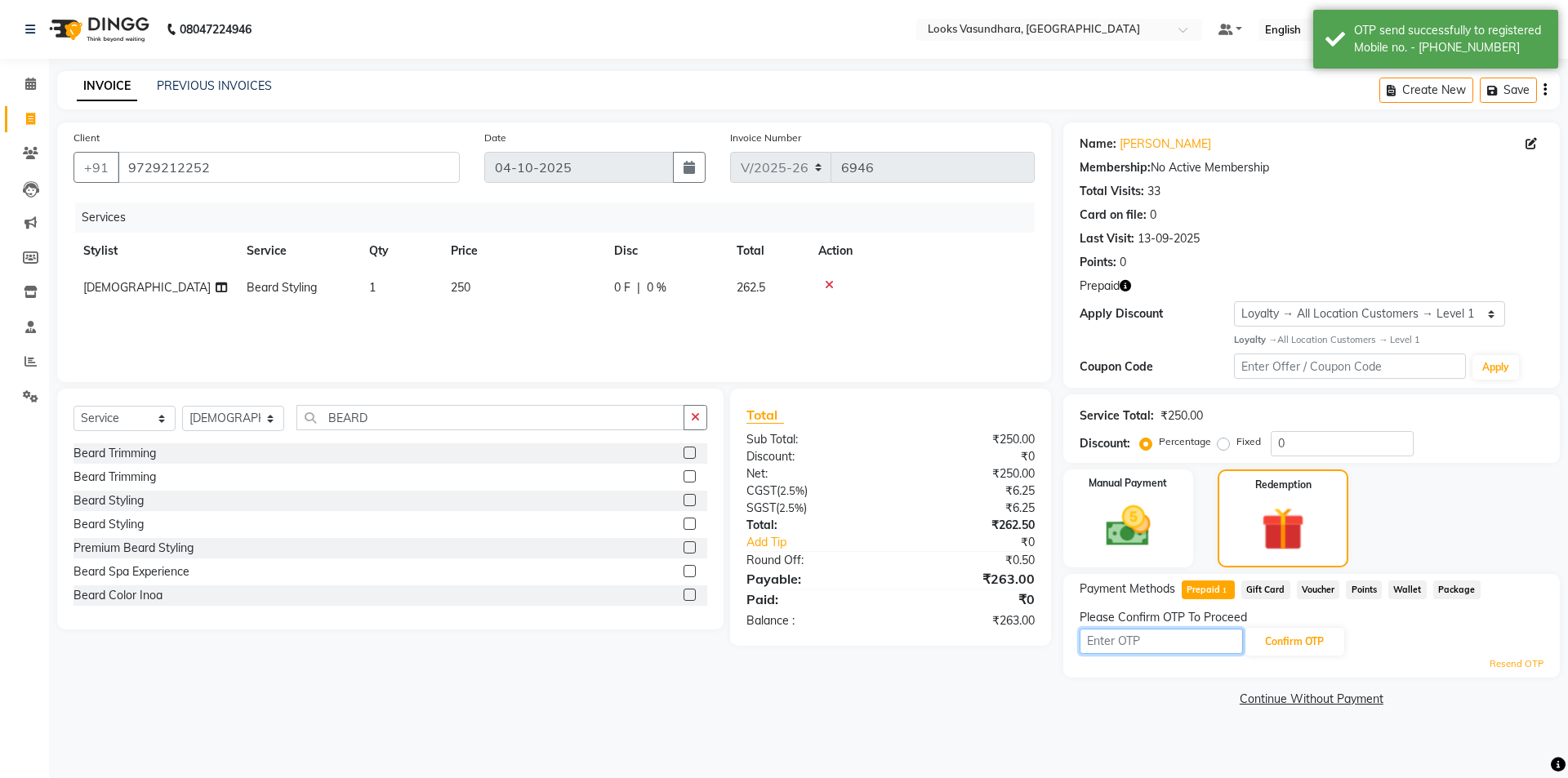
click at [1130, 642] on input "text" at bounding box center [1162, 641] width 163 height 26
type input "5681"
click at [1317, 642] on button "Confirm OTP" at bounding box center [1294, 641] width 99 height 28
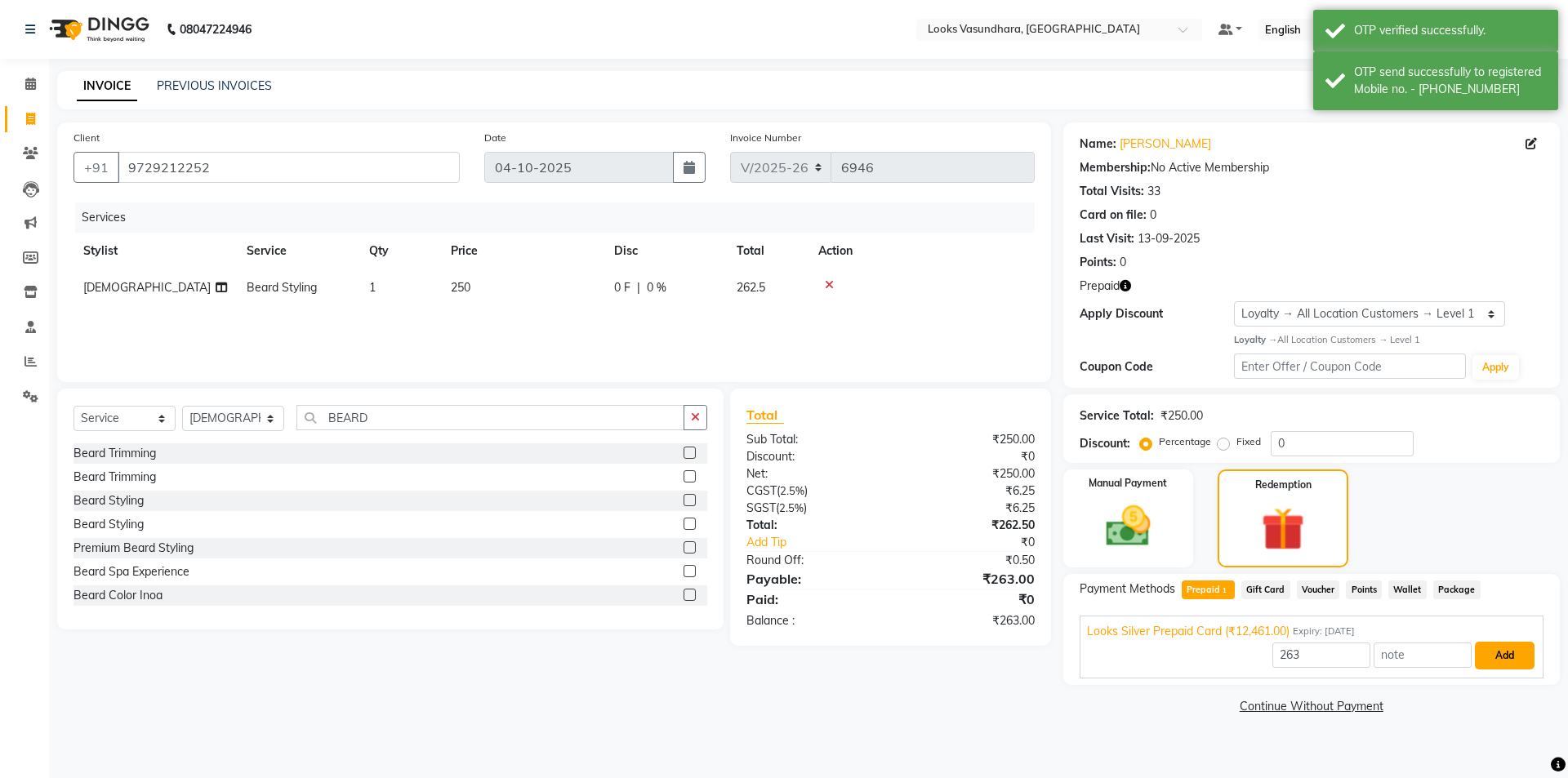
click at [1497, 667] on button "Add" at bounding box center [1504, 656] width 60 height 28
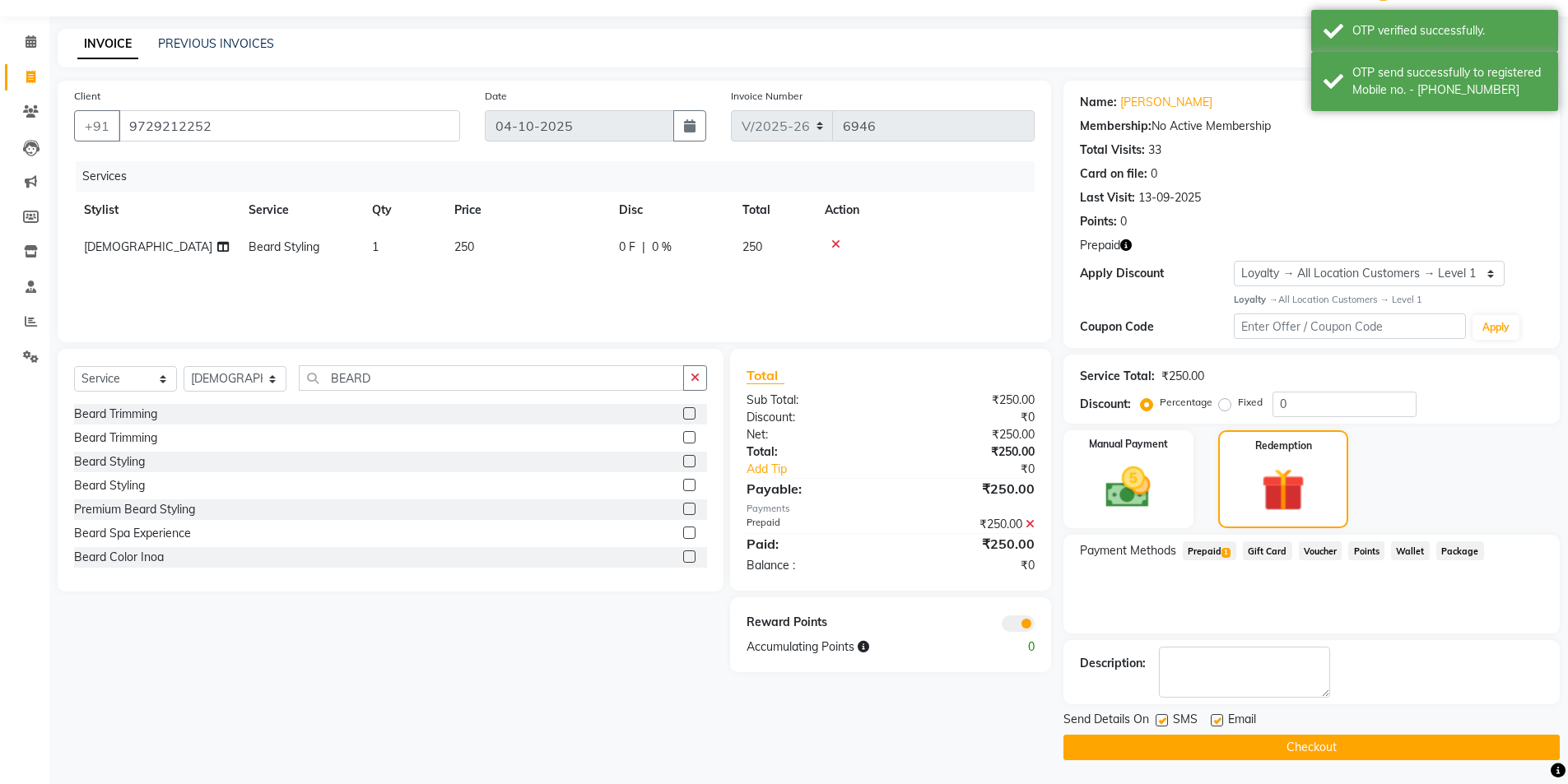
scroll to position [44, 0]
click at [1215, 721] on label at bounding box center [1216, 720] width 12 height 12
click at [1215, 721] on input "checkbox" at bounding box center [1215, 721] width 11 height 11
click at [1215, 721] on label at bounding box center [1216, 720] width 12 height 12
click at [1215, 721] on input "checkbox" at bounding box center [1215, 721] width 11 height 11
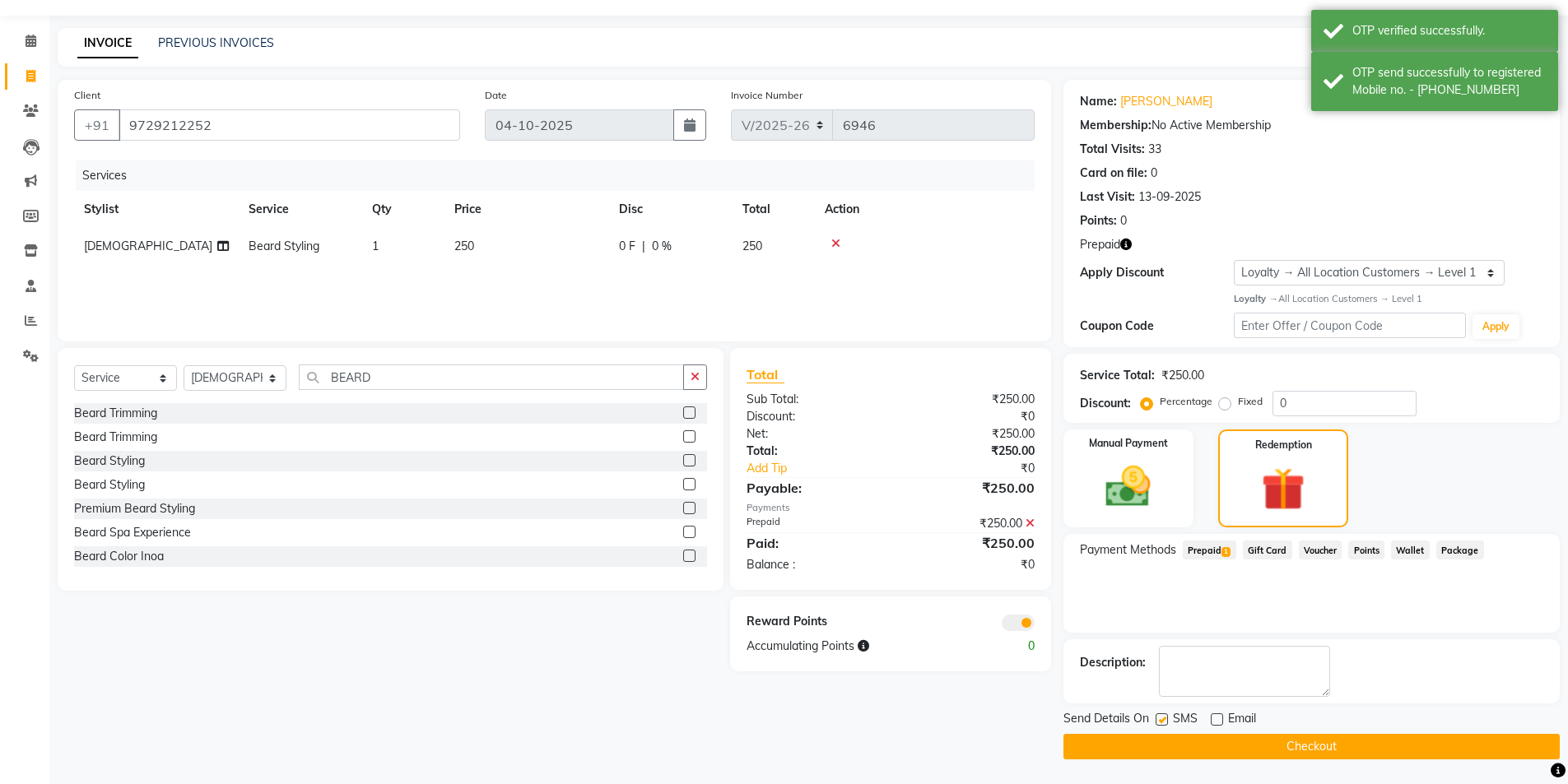
checkbox input "true"
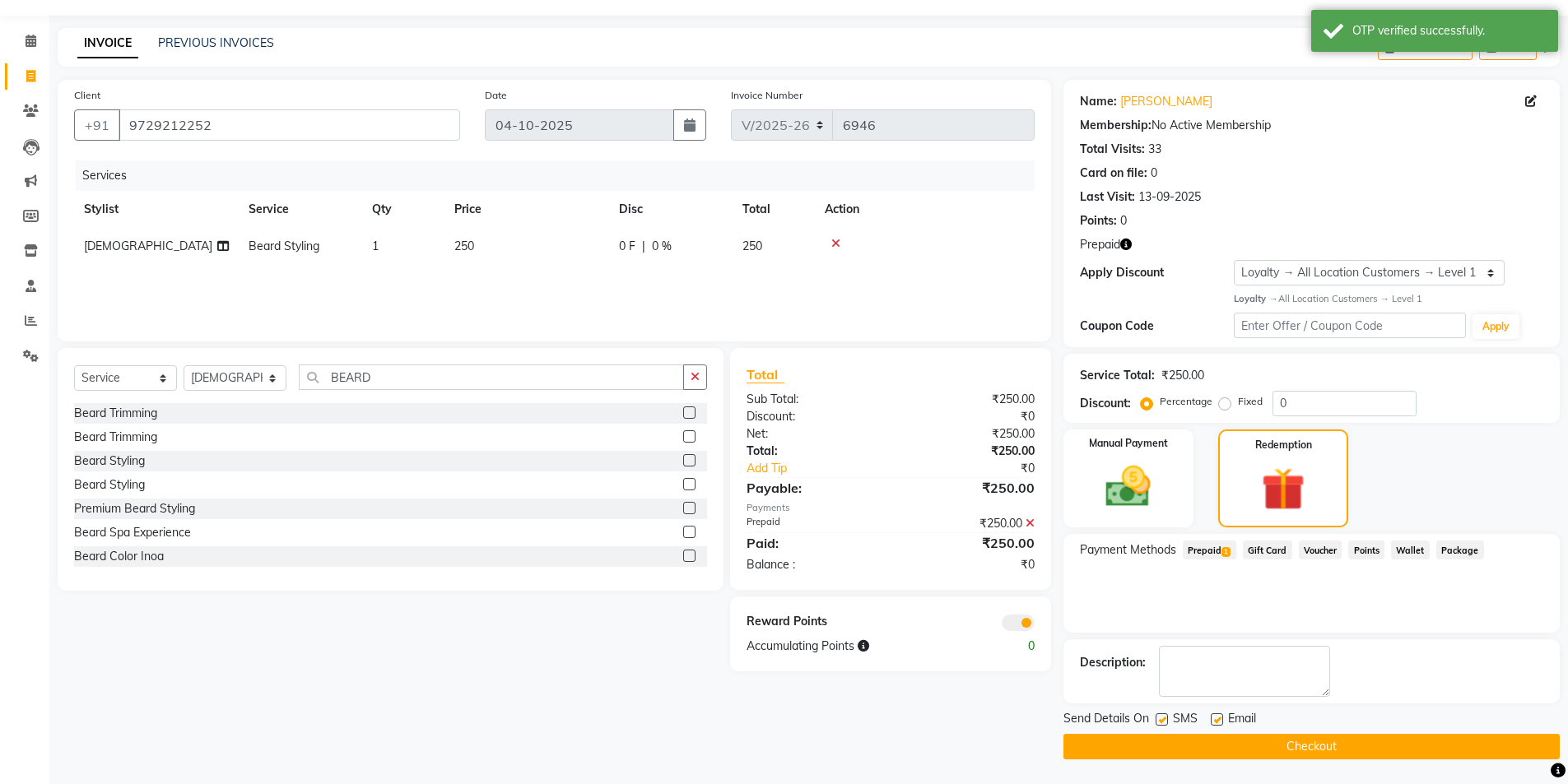
click at [1200, 739] on button "Checkout" at bounding box center [1311, 747] width 497 height 26
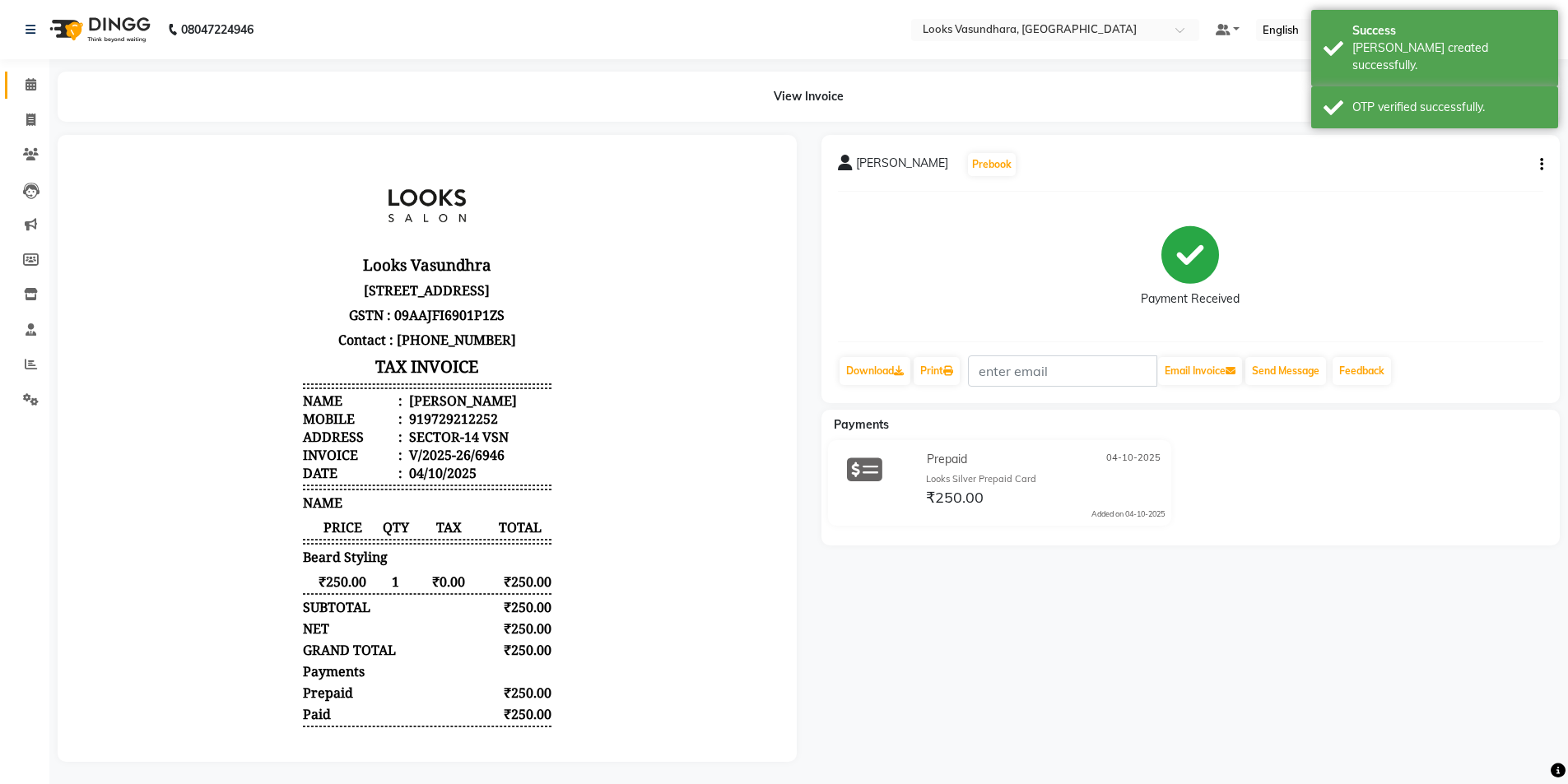
click at [24, 96] on link "Calendar" at bounding box center [25, 84] width 40 height 27
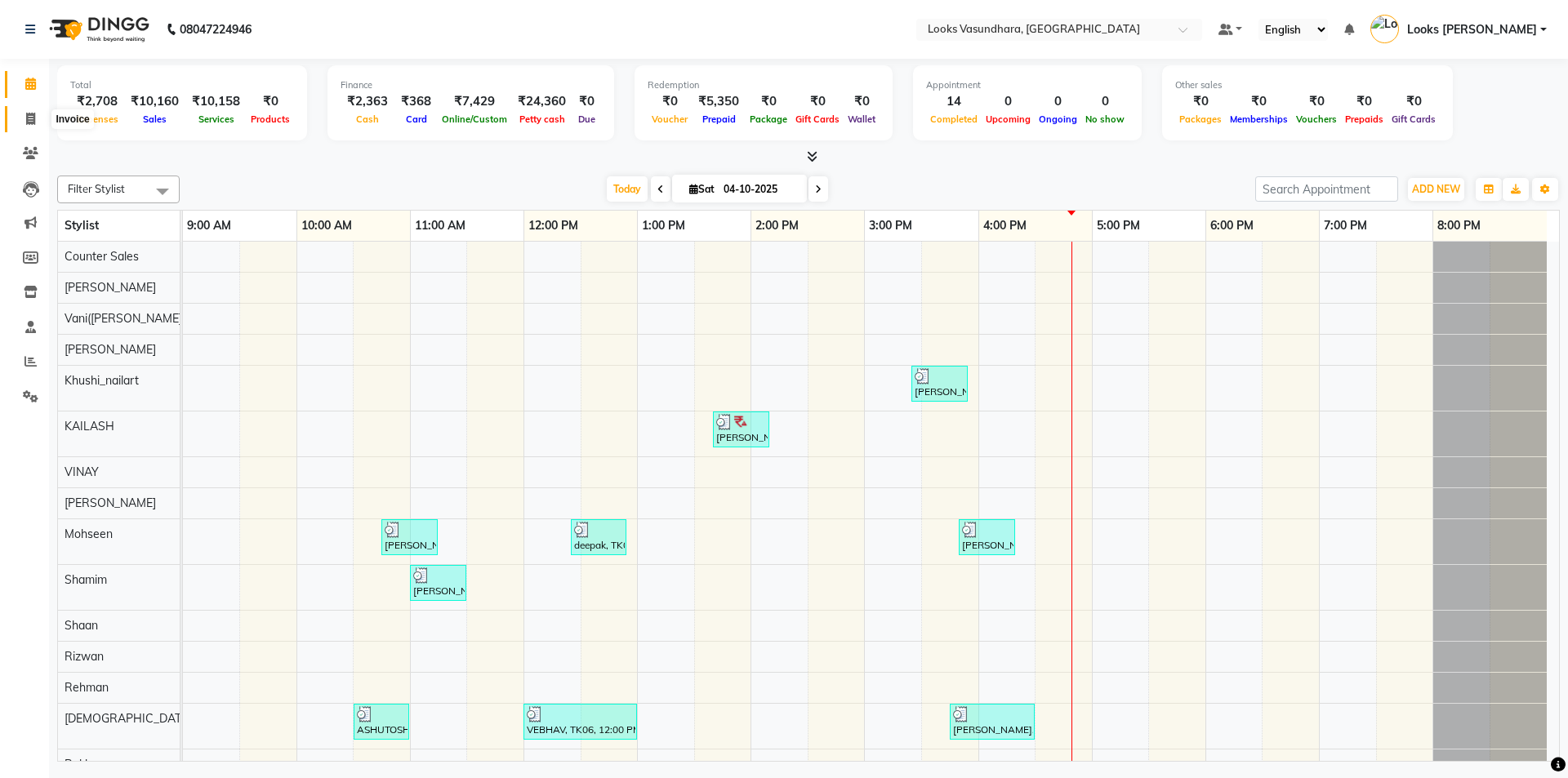
click at [25, 118] on span at bounding box center [30, 119] width 29 height 19
select select "service"
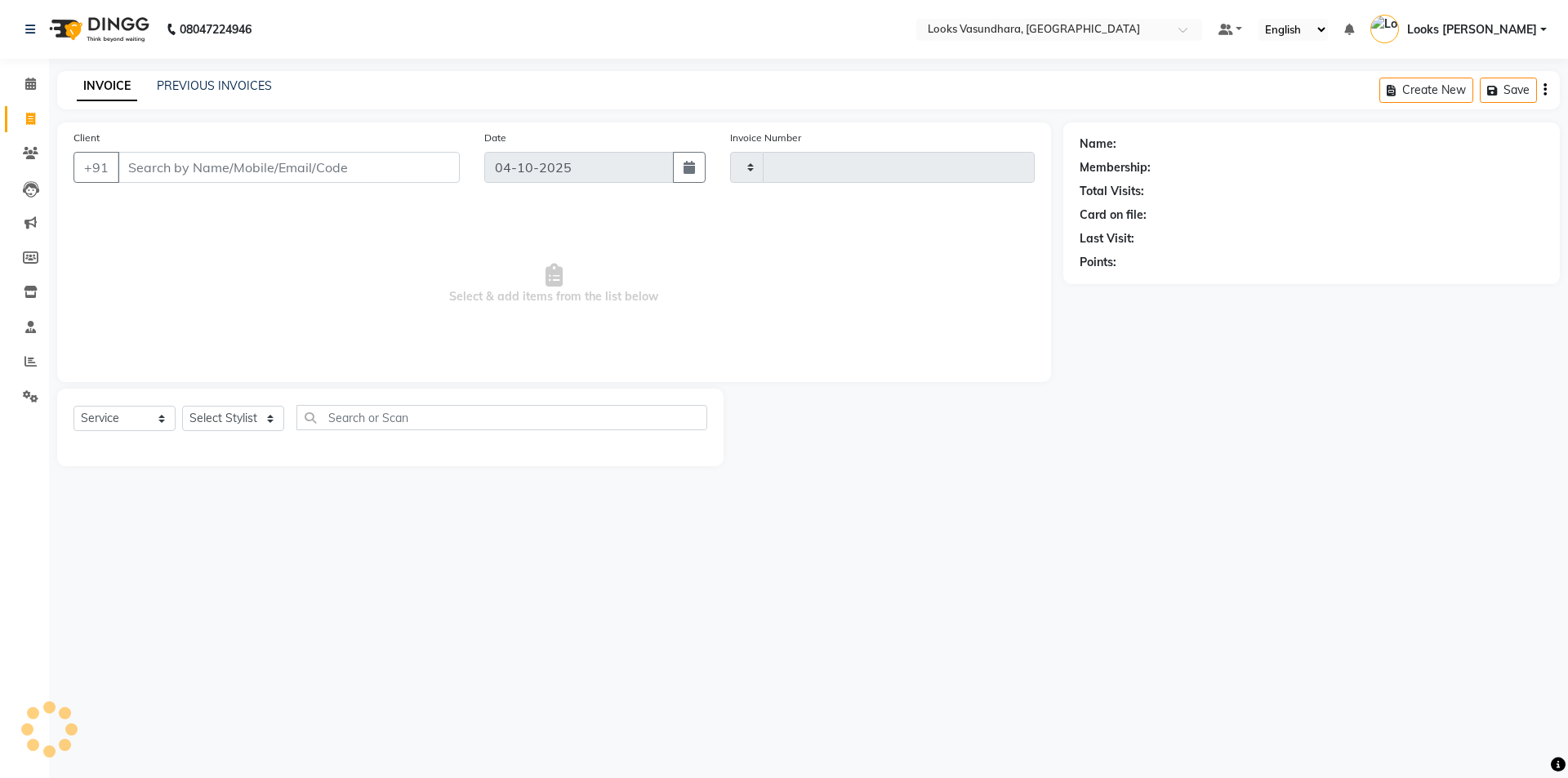
type input "6947"
select select "4370"
click at [223, 417] on select "Select Stylist" at bounding box center [233, 419] width 102 height 26
select select "62390"
click at [182, 406] on select "Select Stylist [PERSON_NAME] Counter Sales Dharmendra_pdct Furkan KAILASH Khush…" at bounding box center [233, 419] width 102 height 26
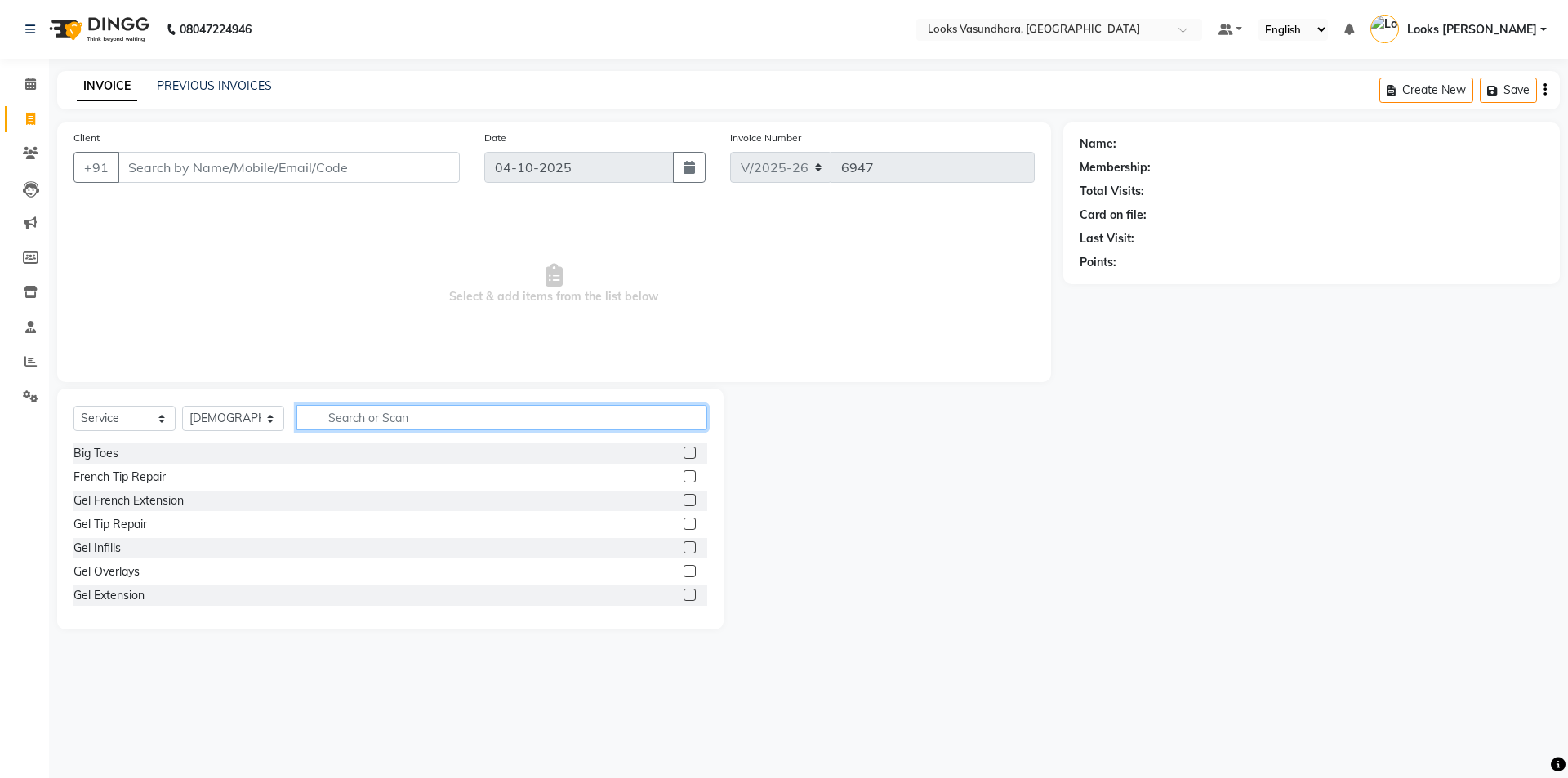
click at [353, 406] on input "text" at bounding box center [502, 418] width 411 height 26
type input "CUT"
click at [684, 474] on label at bounding box center [690, 476] width 12 height 12
click at [684, 474] on input "checkbox" at bounding box center [689, 477] width 11 height 11
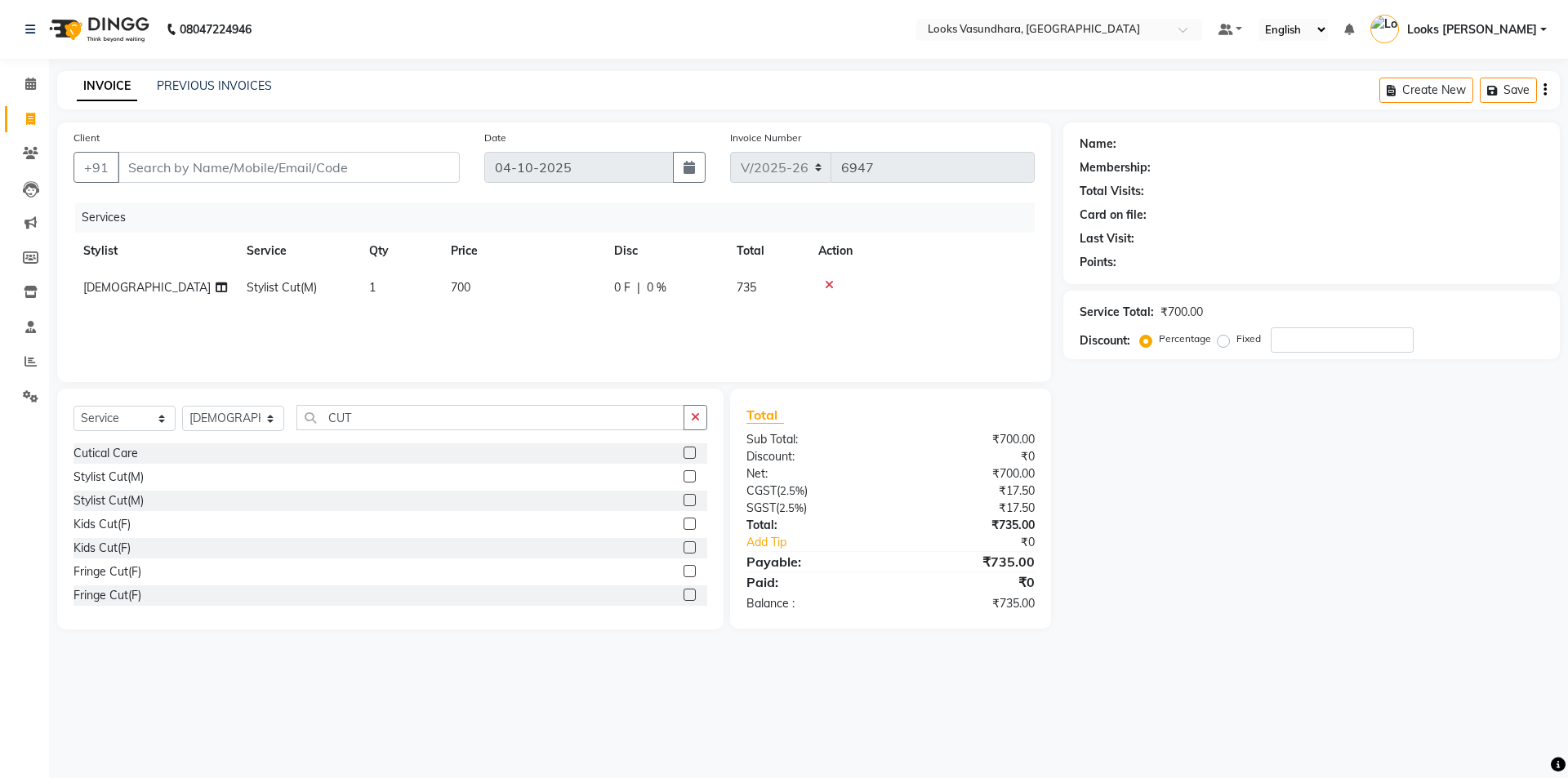
click at [684, 479] on label at bounding box center [690, 476] width 12 height 12
click at [684, 479] on input "checkbox" at bounding box center [689, 477] width 11 height 11
checkbox input "false"
click at [231, 426] on select "Select Stylist [PERSON_NAME] Counter Sales Dharmendra_pdct Furkan KAILASH Khush…" at bounding box center [233, 419] width 102 height 26
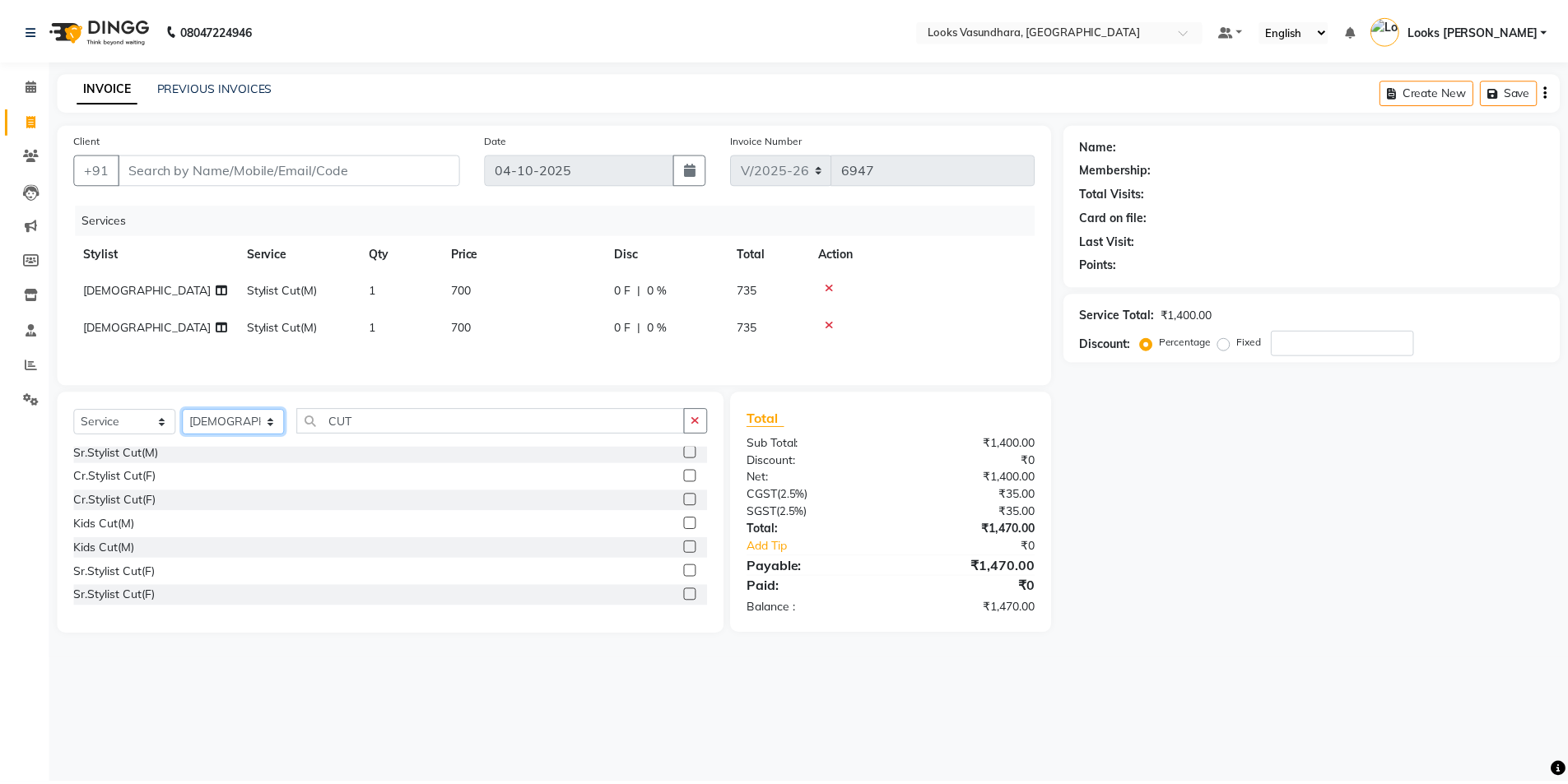
scroll to position [247, 0]
click at [689, 497] on label at bounding box center [695, 496] width 12 height 12
click at [689, 497] on input "checkbox" at bounding box center [694, 497] width 11 height 11
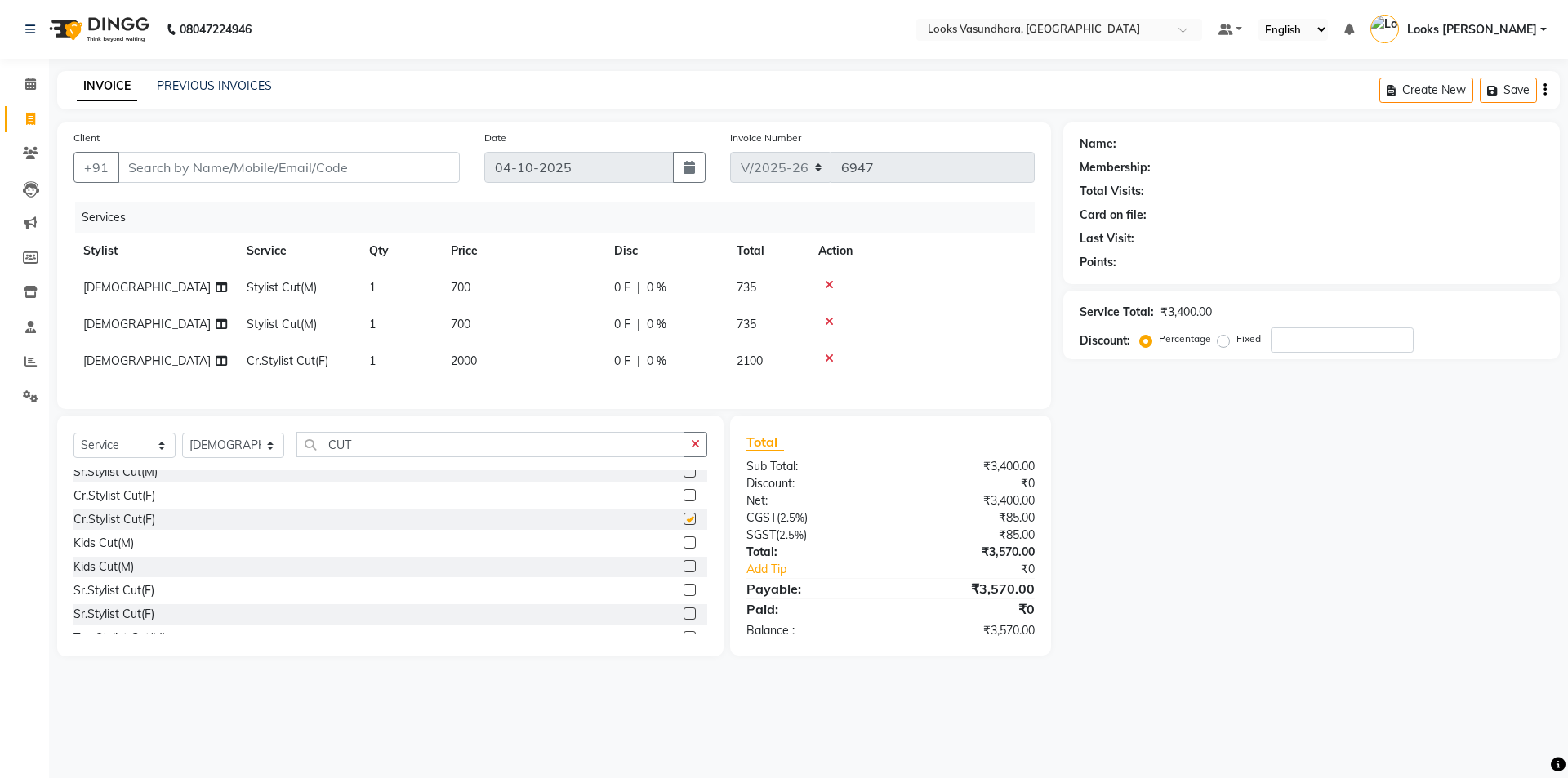
checkbox input "false"
click at [128, 365] on td "[DEMOGRAPHIC_DATA]" at bounding box center [155, 361] width 163 height 36
select select "62390"
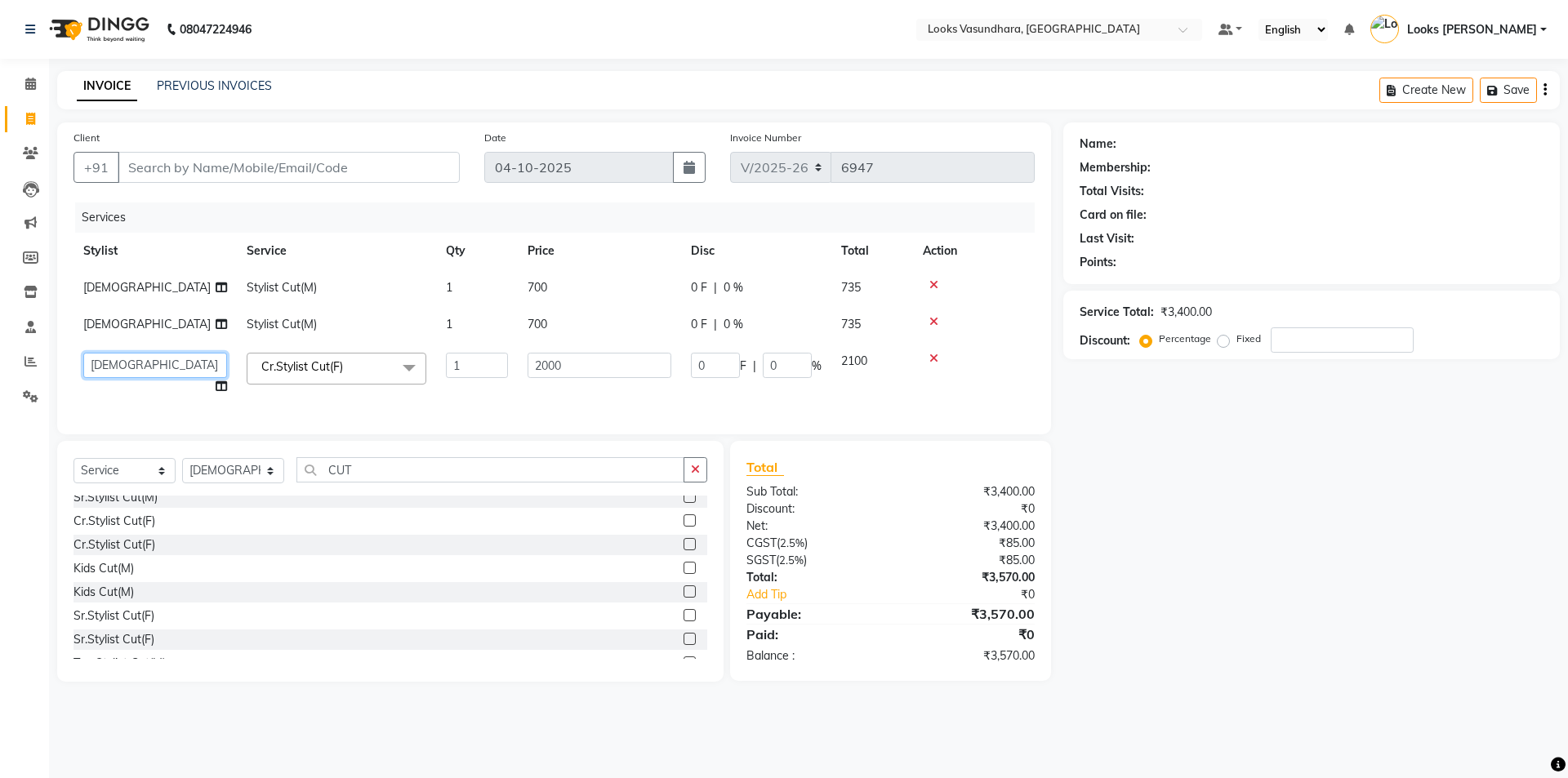
drag, startPoint x: 128, startPoint y: 365, endPoint x: 128, endPoint y: 355, distance: 10.0
click at [128, 355] on select "Aditya Anchal Anjali Arnav Kumar_MSTR Counter Sales Dharmendra_pdct Furkan KAIL…" at bounding box center [155, 366] width 144 height 26
select select "31340"
click at [165, 326] on td "[DEMOGRAPHIC_DATA]" at bounding box center [155, 324] width 163 height 36
select select "62390"
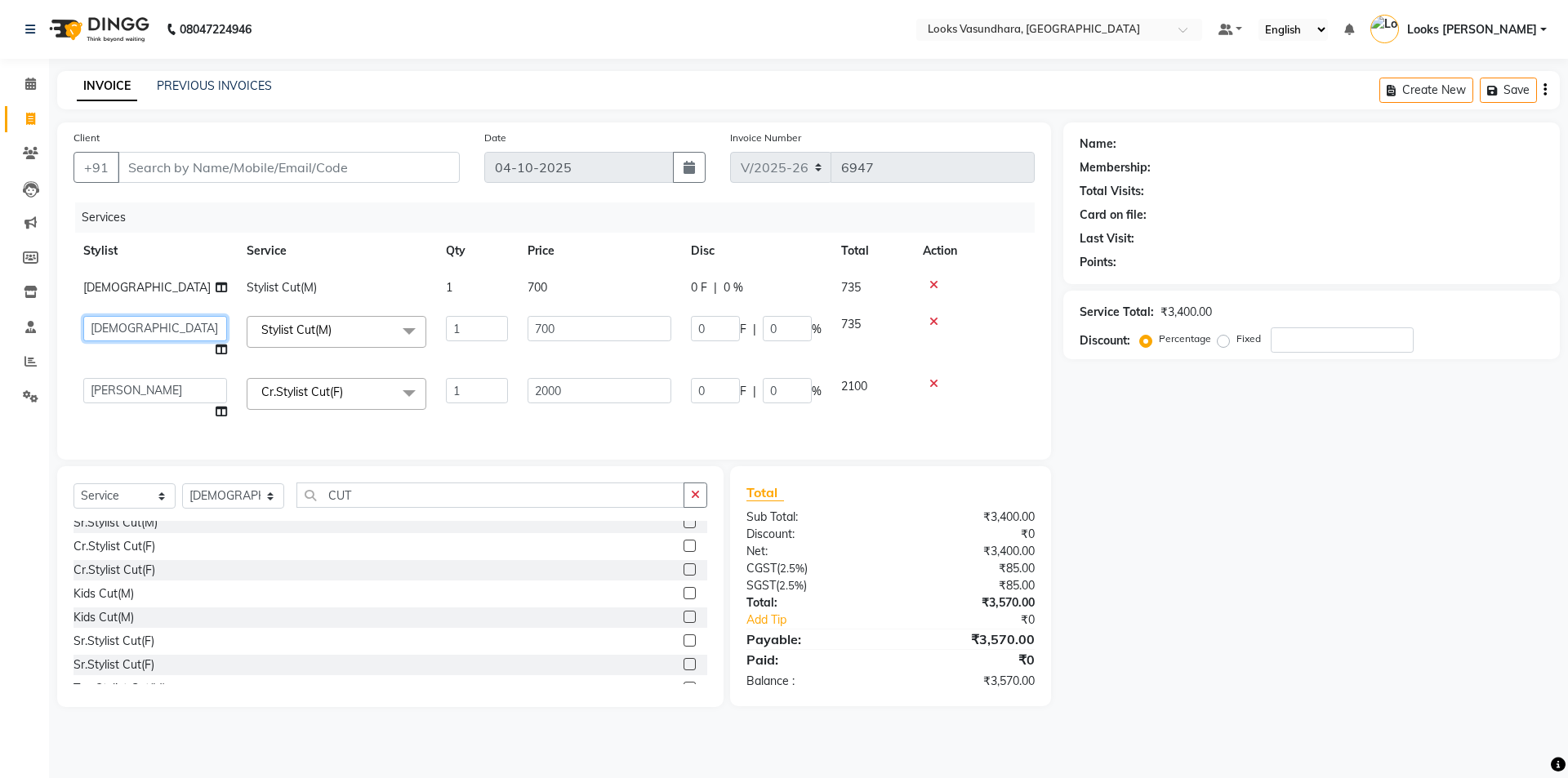
click at [170, 325] on select "Aditya Anchal Anjali Arnav Kumar_MSTR Counter Sales Dharmendra_pdct Furkan KAIL…" at bounding box center [155, 329] width 144 height 26
click at [154, 417] on td "Aditya Anchal Anjali Arnav Kumar_MSTR Counter Sales Dharmendra_pdct Furkan KAIL…" at bounding box center [155, 398] width 163 height 62
select select "70565"
click at [624, 284] on td "700" at bounding box center [599, 287] width 163 height 36
select select "62390"
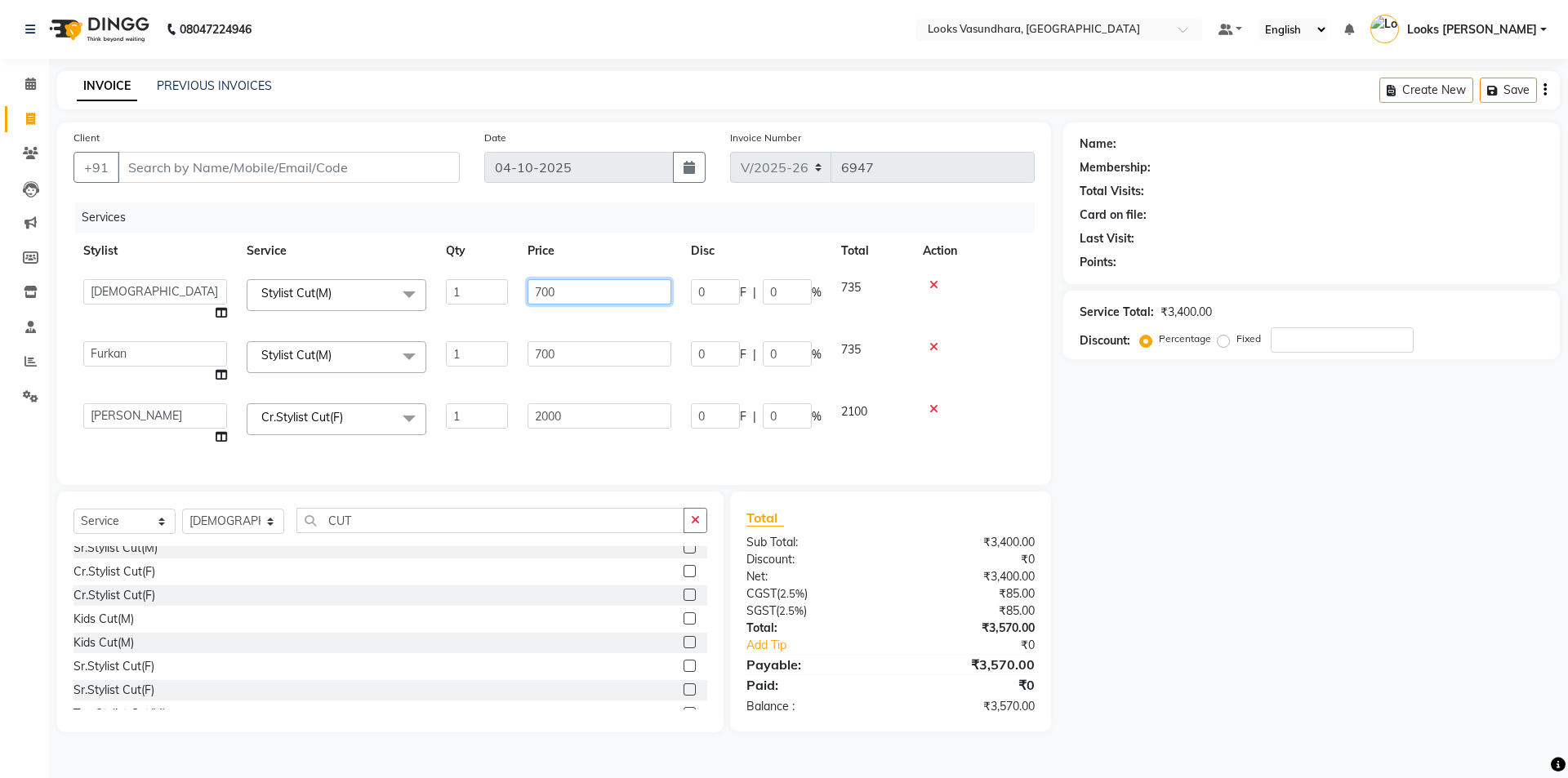
click at [637, 286] on input "700" at bounding box center [599, 292] width 144 height 26
type input "7"
type input "350"
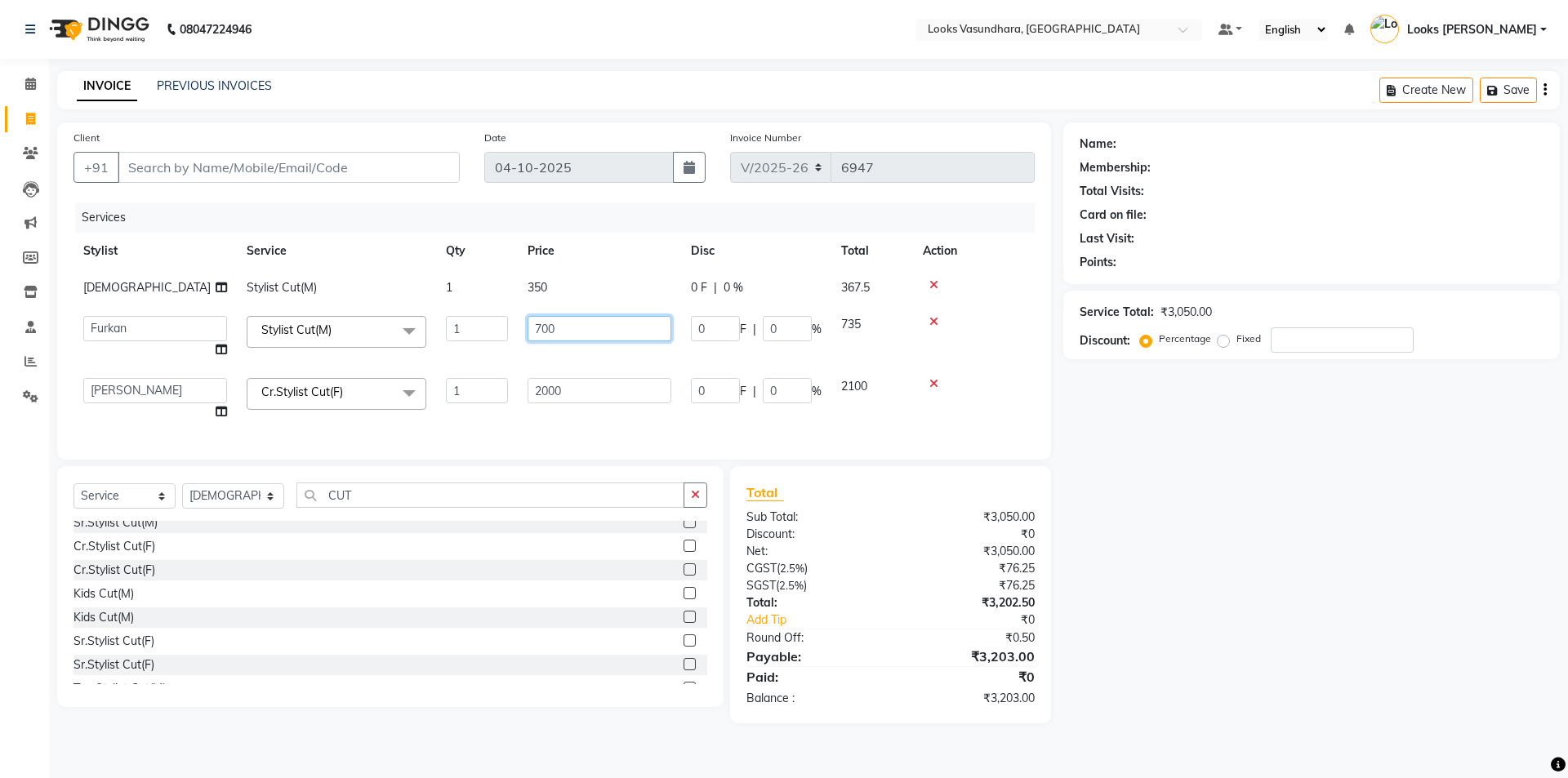
click at [584, 345] on td "700" at bounding box center [599, 336] width 163 height 62
click at [605, 333] on input "700" at bounding box center [599, 329] width 144 height 26
type input "7"
type input "350"
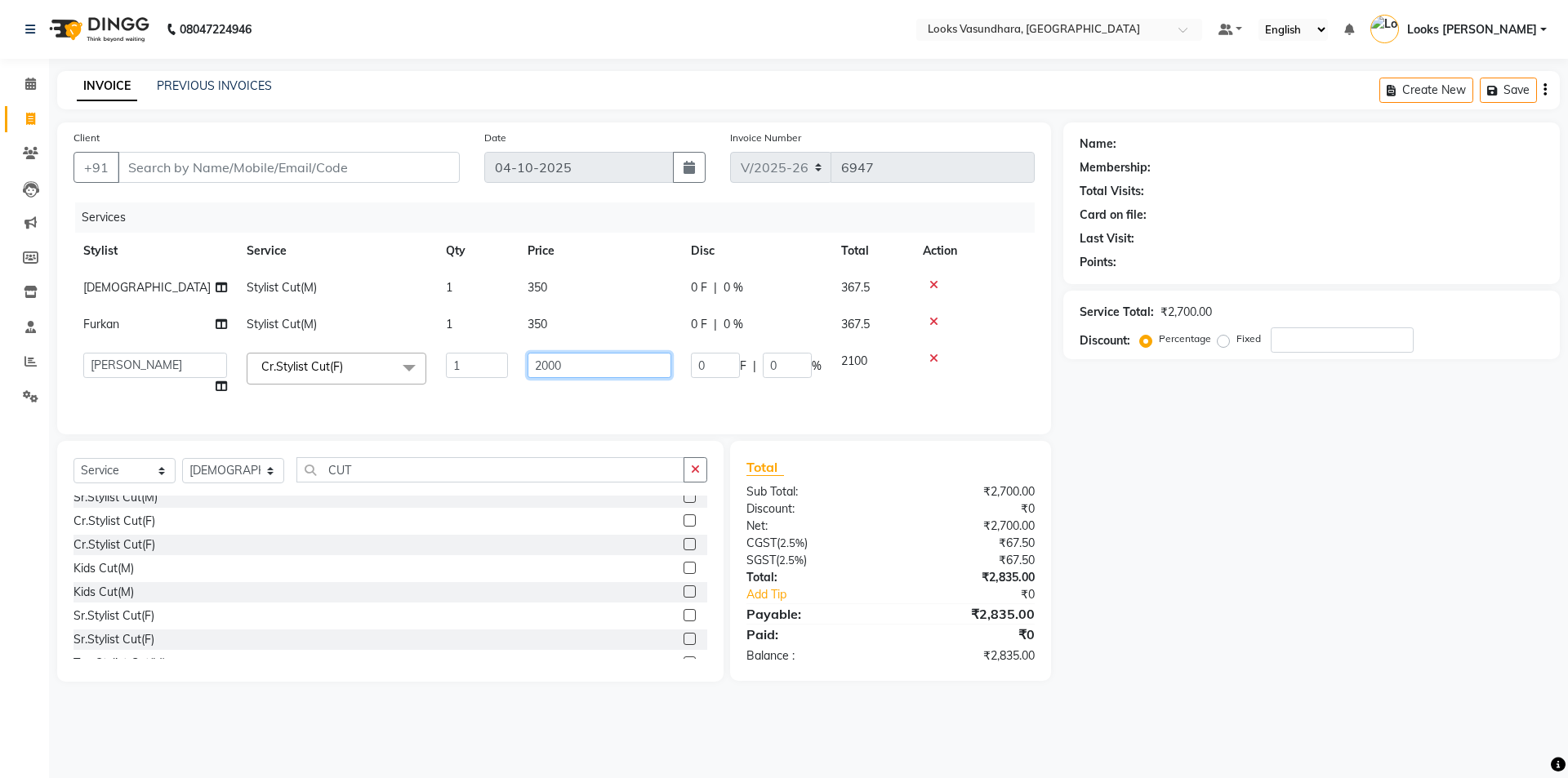
click at [627, 383] on td "2000" at bounding box center [599, 374] width 163 height 62
type input "2"
type input "600"
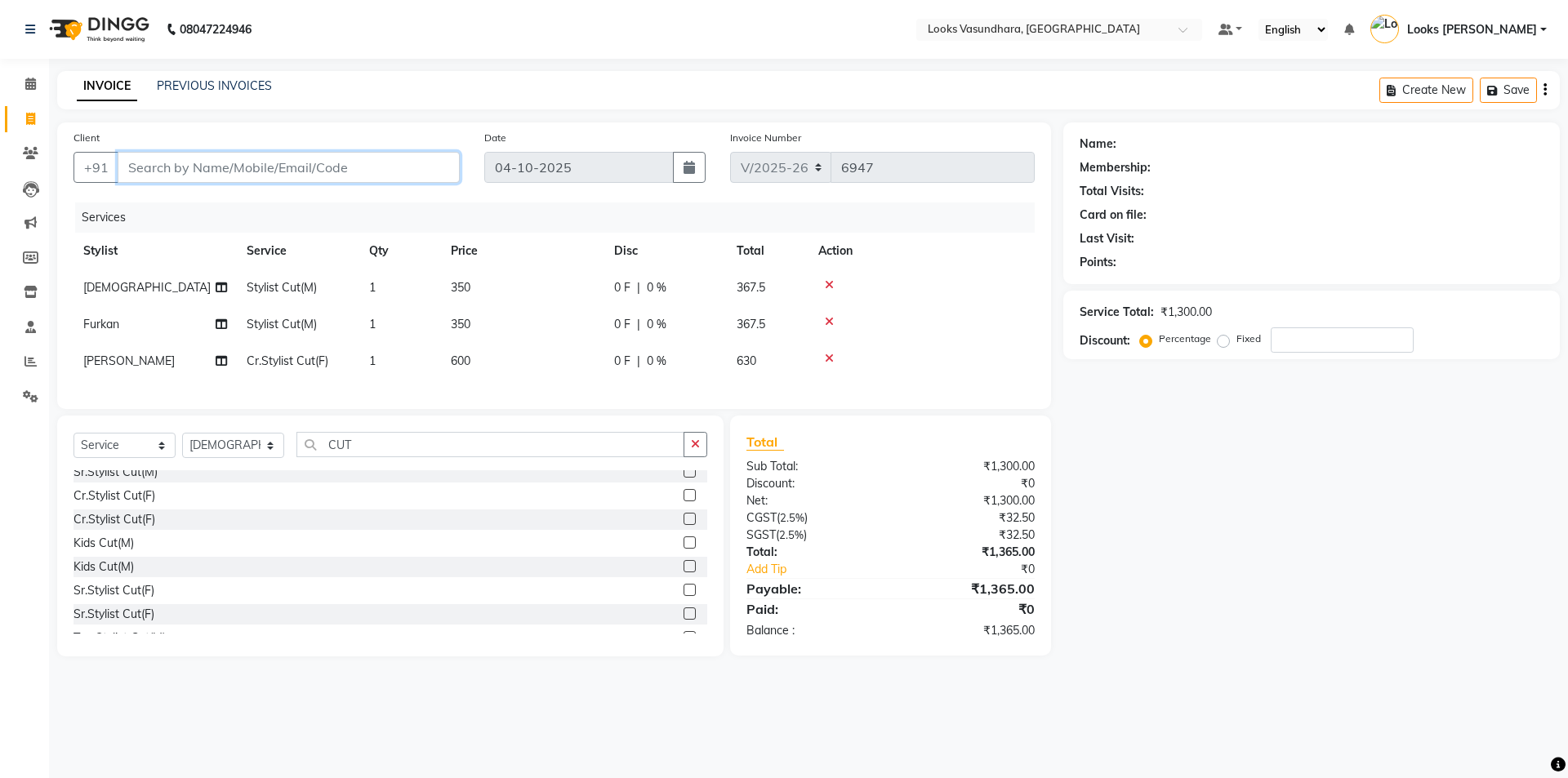
click at [239, 160] on input "Client" at bounding box center [289, 167] width 342 height 31
click at [335, 166] on input "Client" at bounding box center [289, 167] width 342 height 31
type input "9"
type input "0"
type input "9"
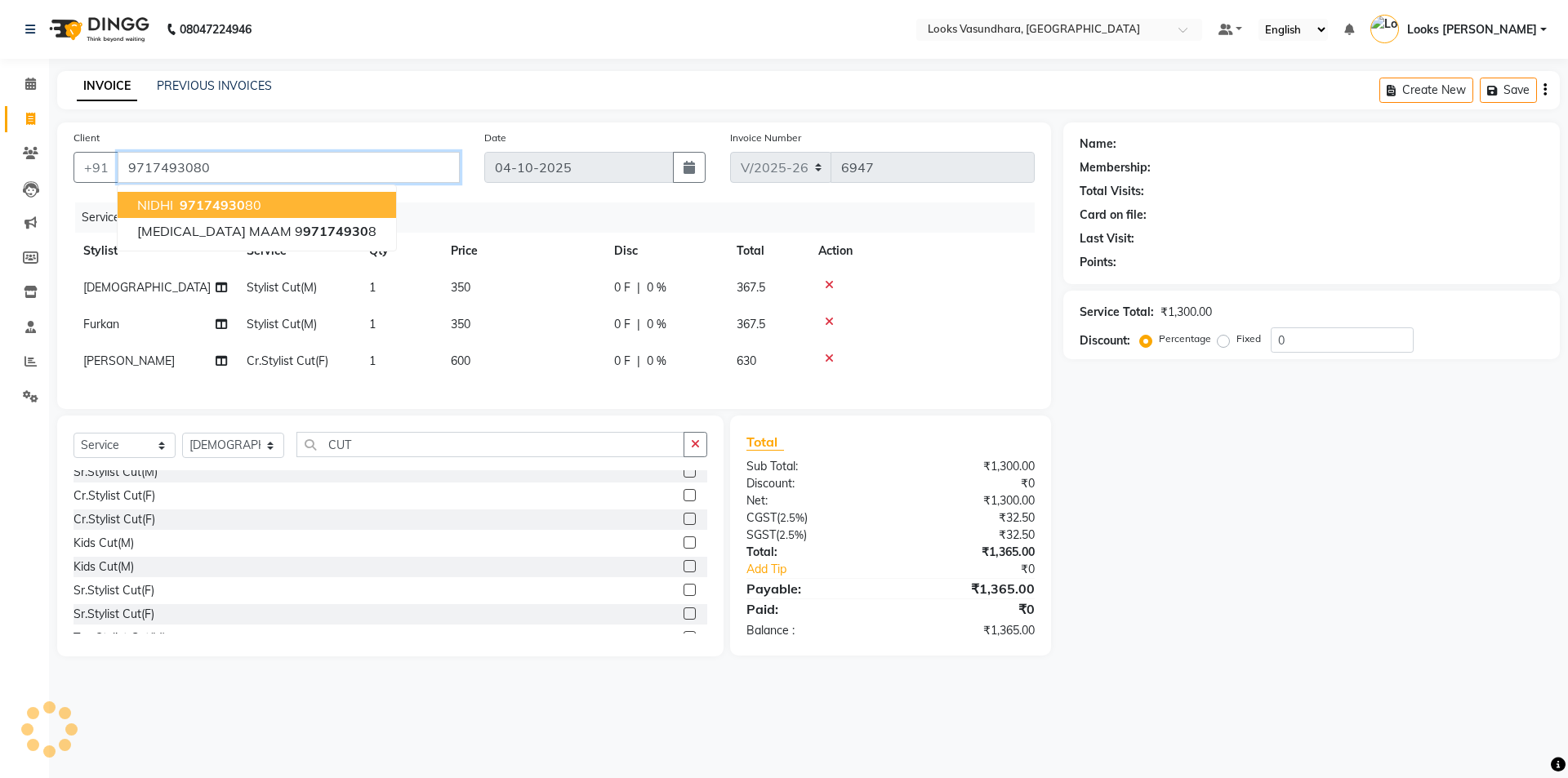
type input "9717493080"
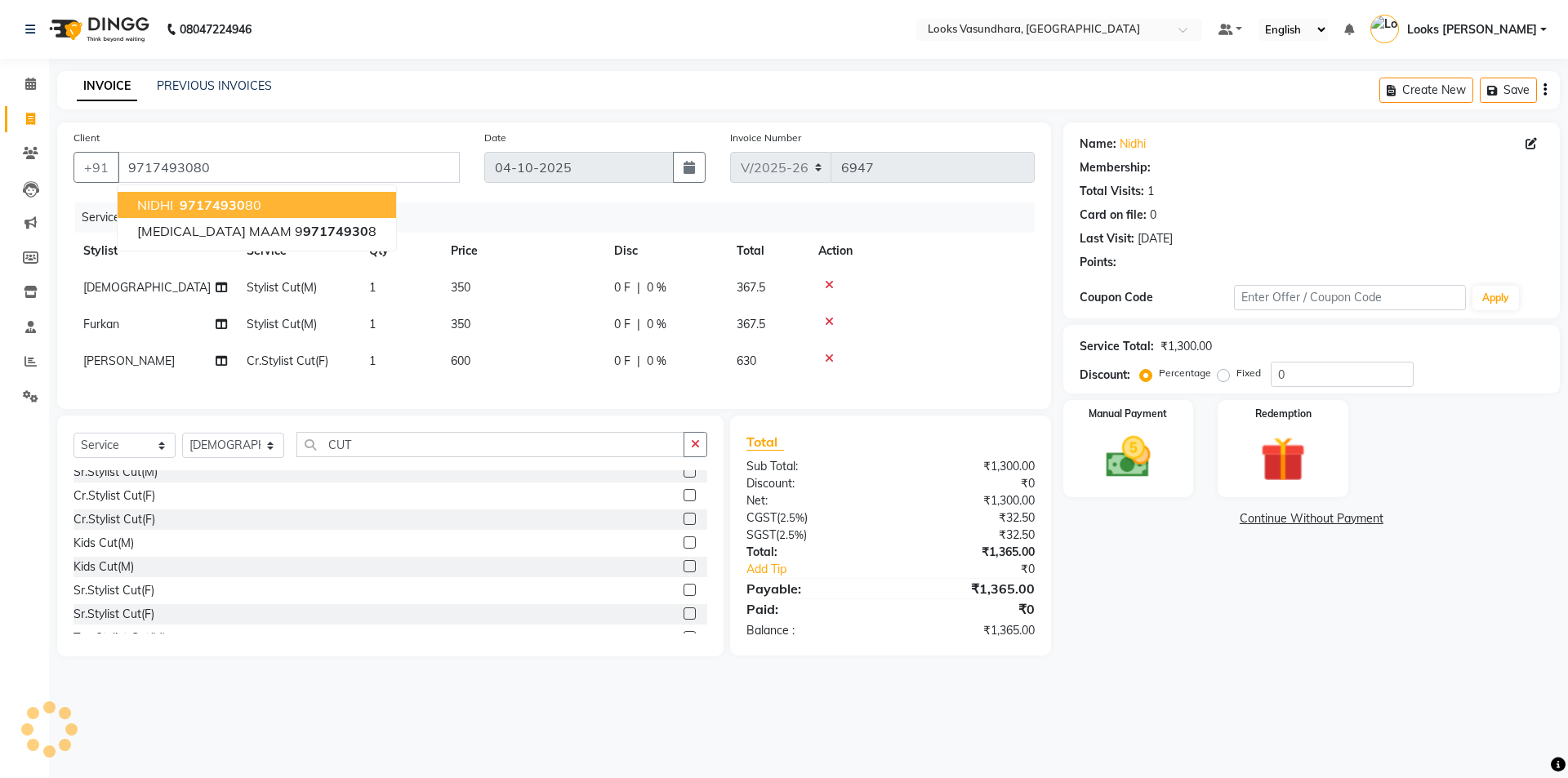
select select "1: Object"
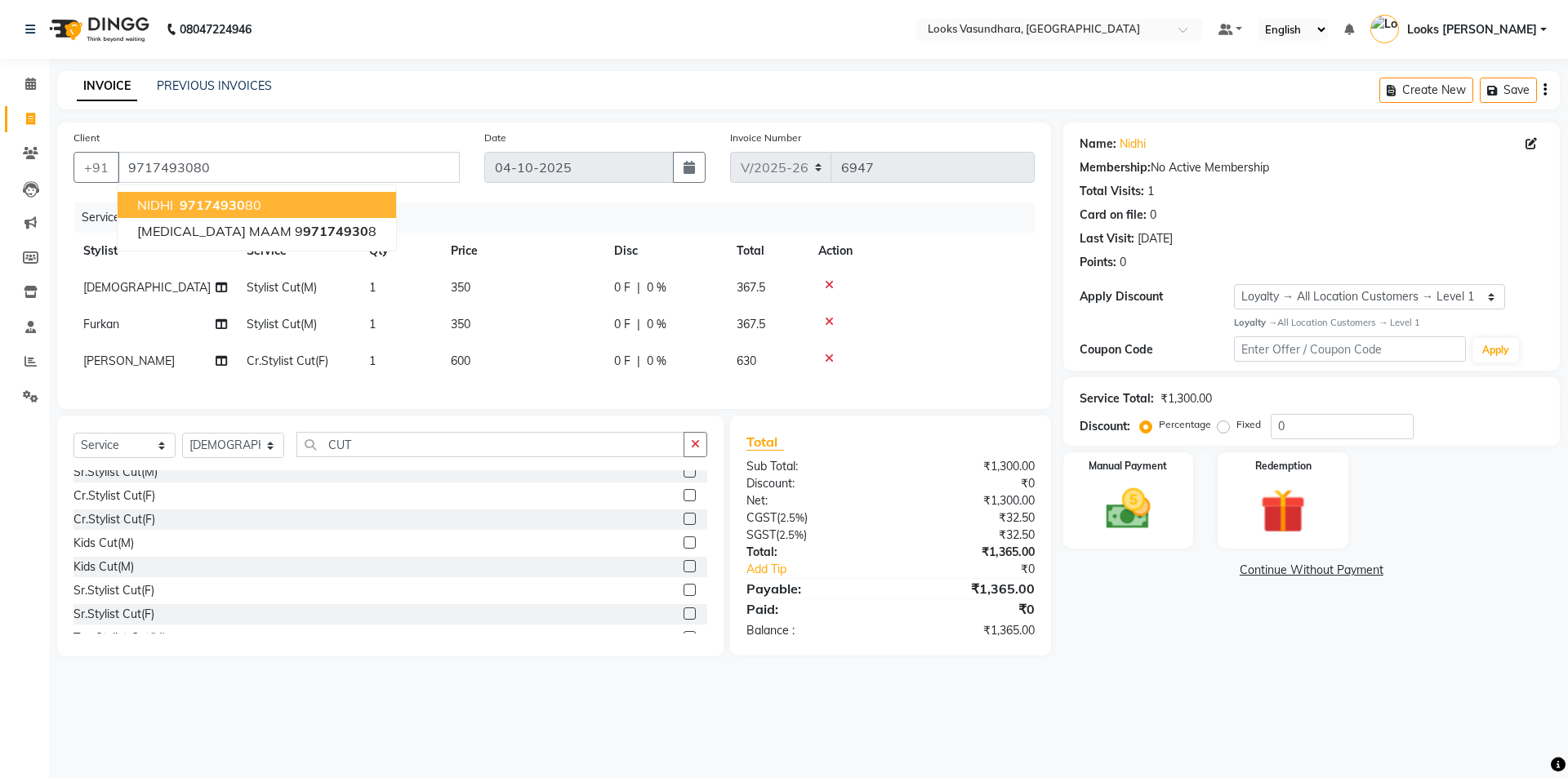
click at [231, 195] on button "NIDHI 97174930 80" at bounding box center [257, 205] width 278 height 27
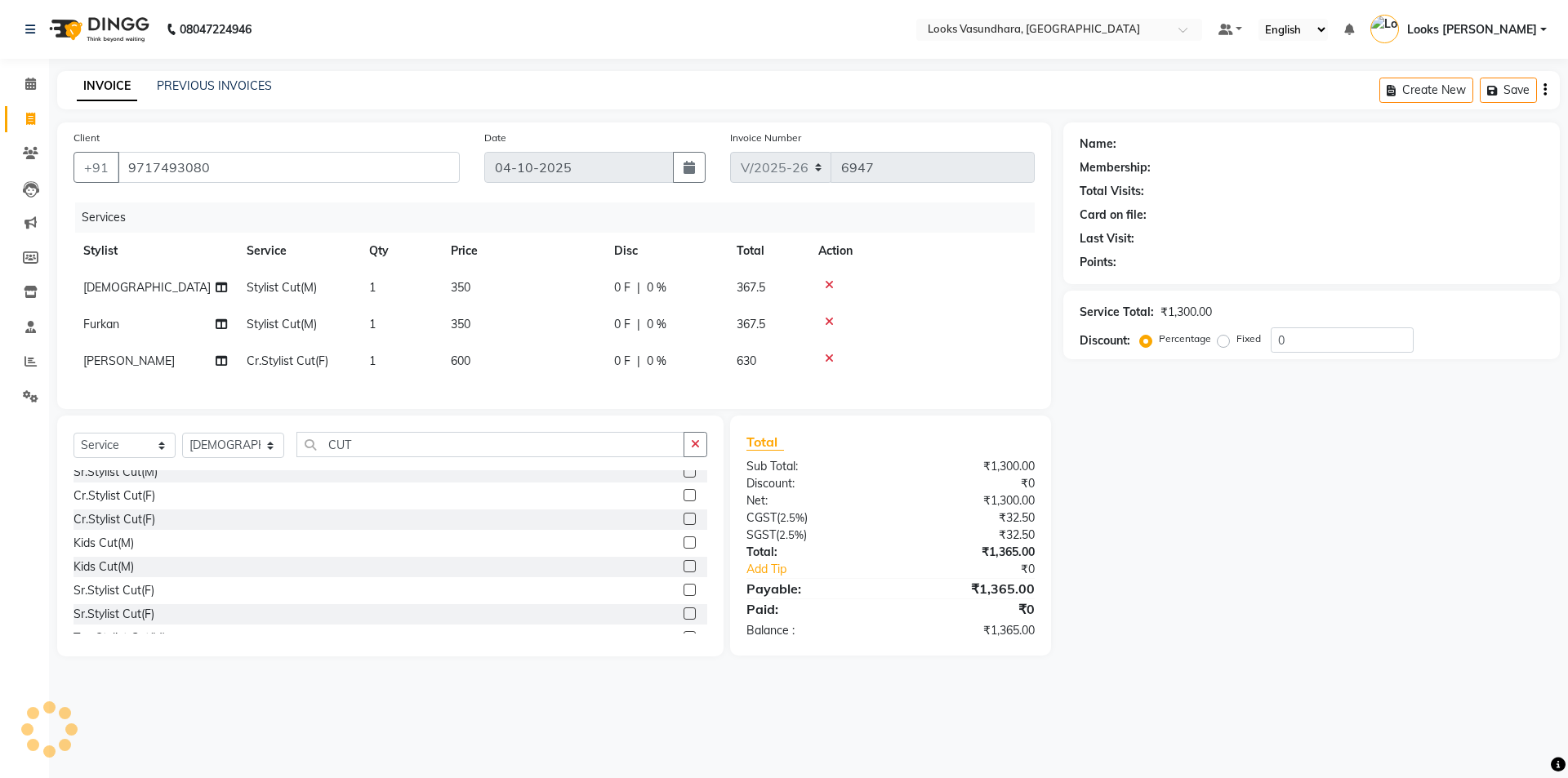
select select "1: Object"
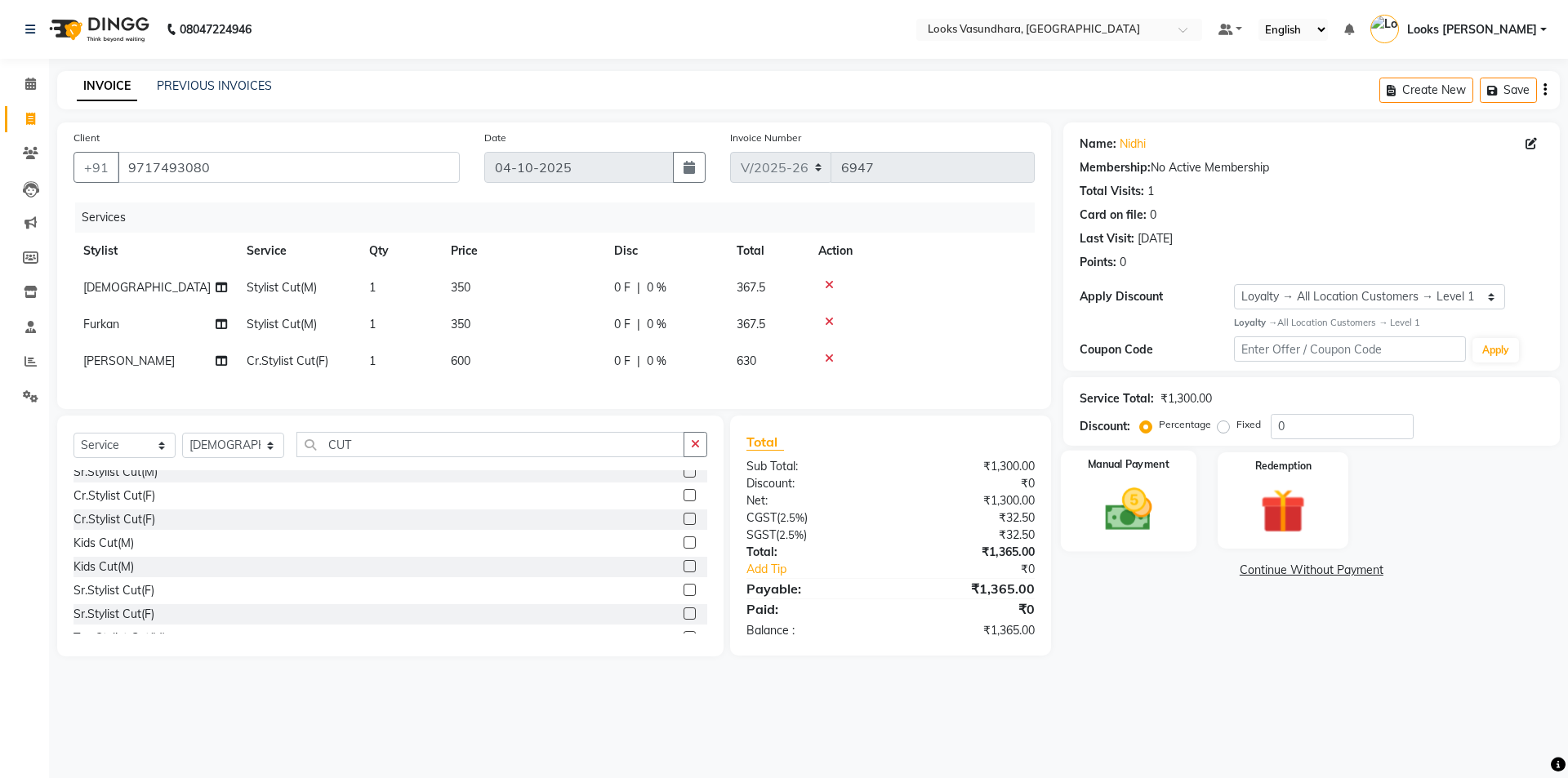
click at [1156, 514] on img at bounding box center [1127, 509] width 76 height 54
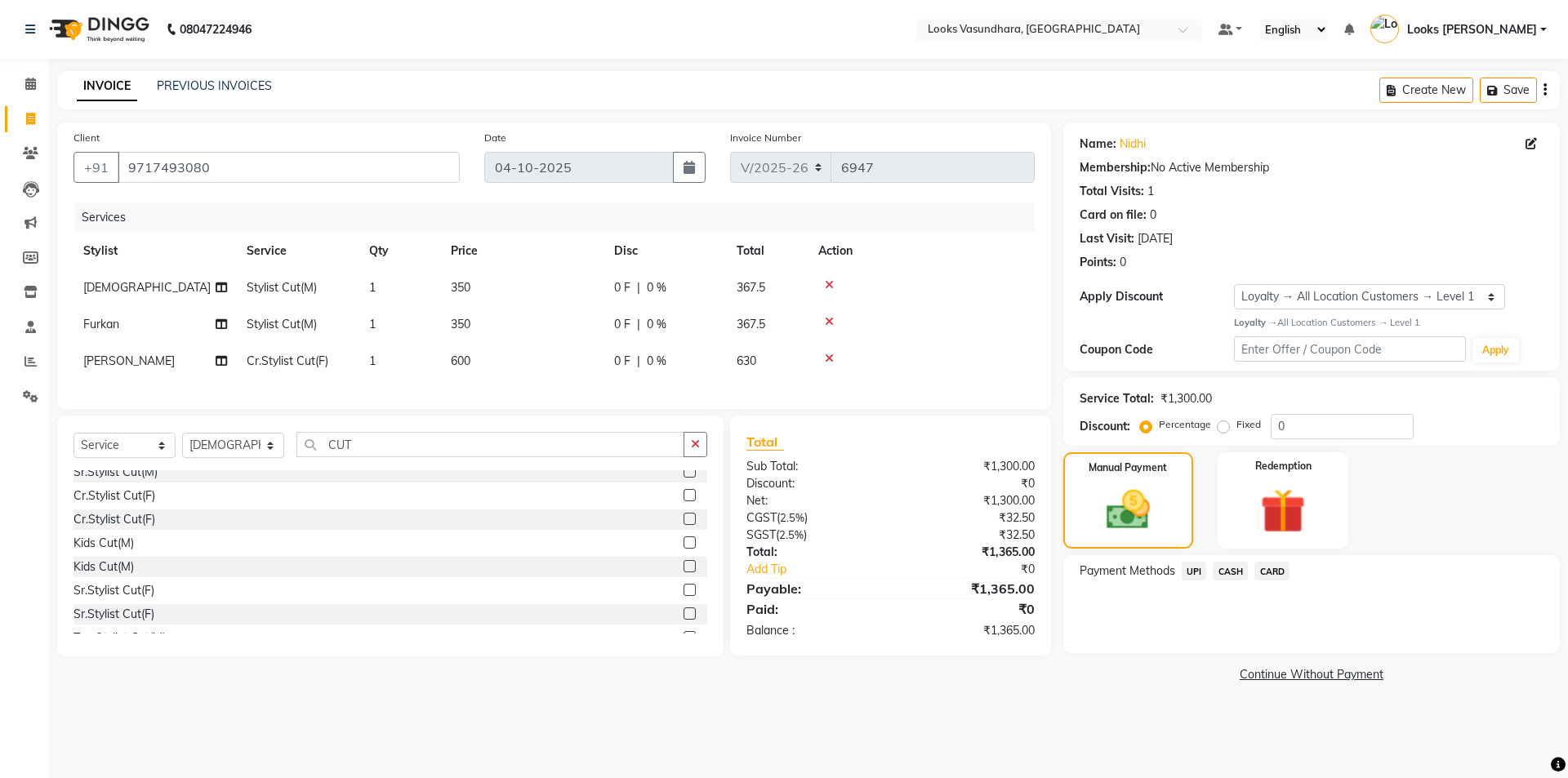
click at [1191, 570] on span "UPI" at bounding box center [1194, 570] width 26 height 19
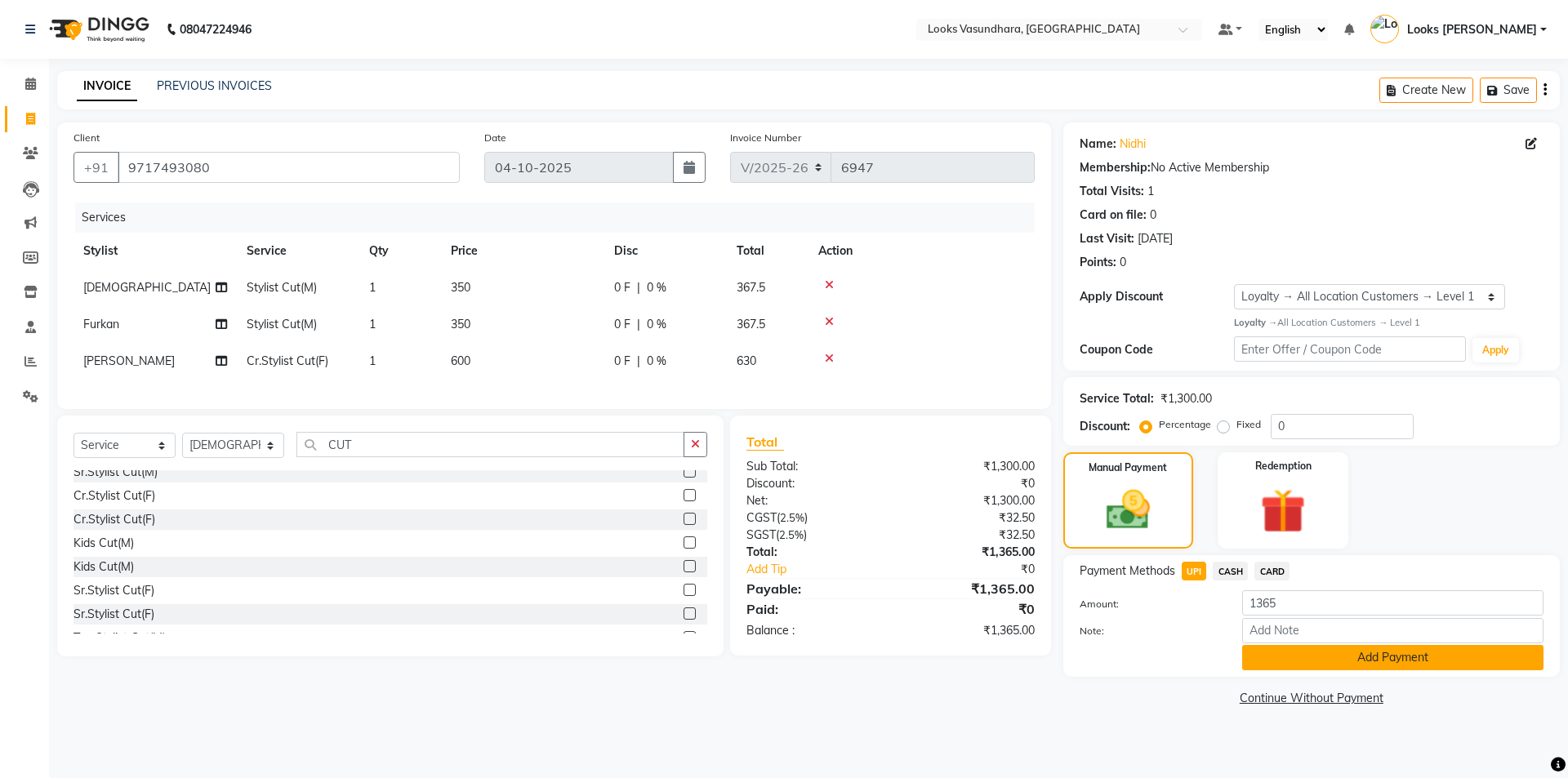
click at [1311, 661] on button "Add Payment" at bounding box center [1393, 658] width 301 height 26
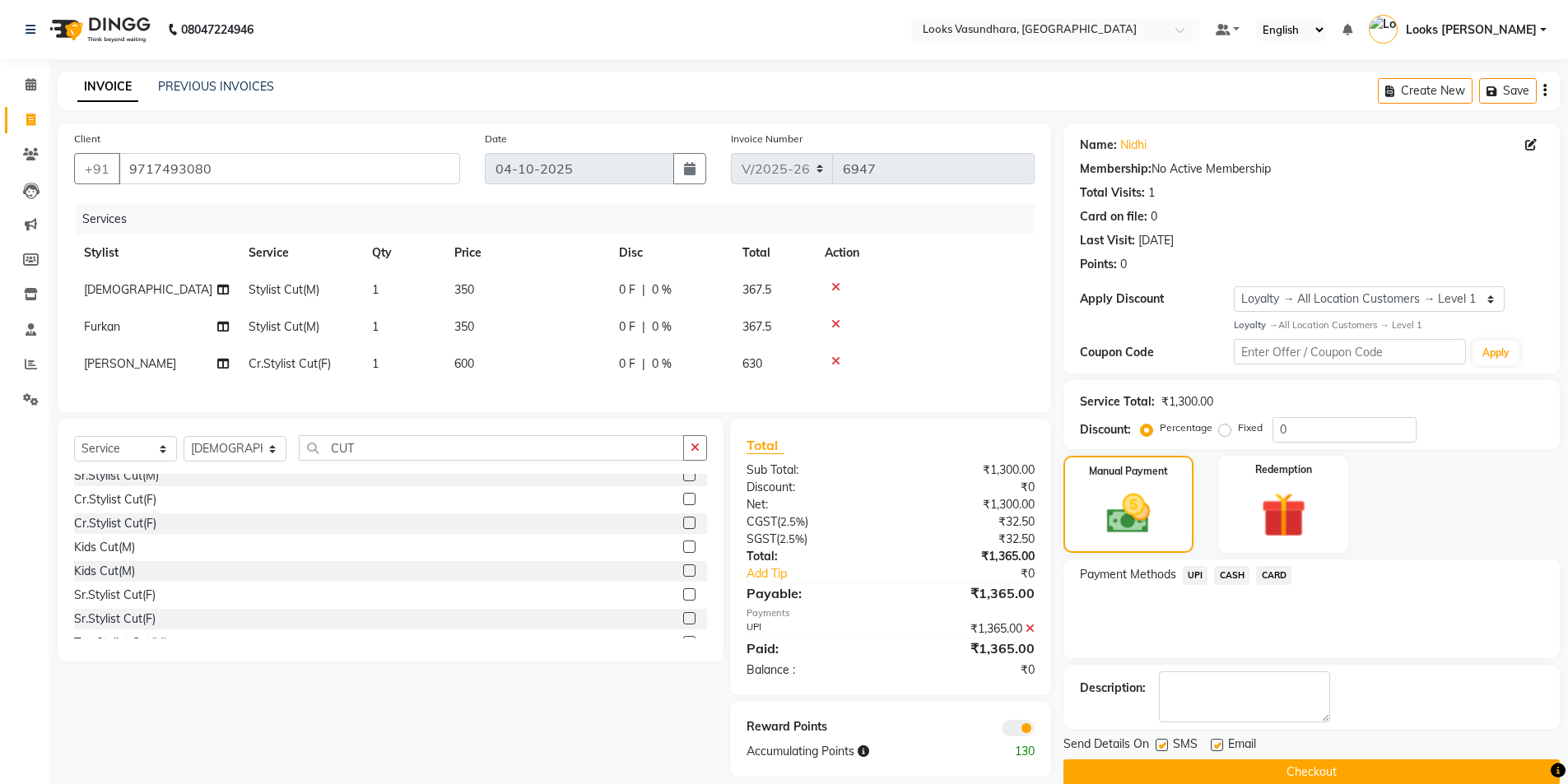
click at [1217, 739] on label at bounding box center [1216, 745] width 12 height 12
click at [1217, 740] on input "checkbox" at bounding box center [1215, 745] width 11 height 11
checkbox input "false"
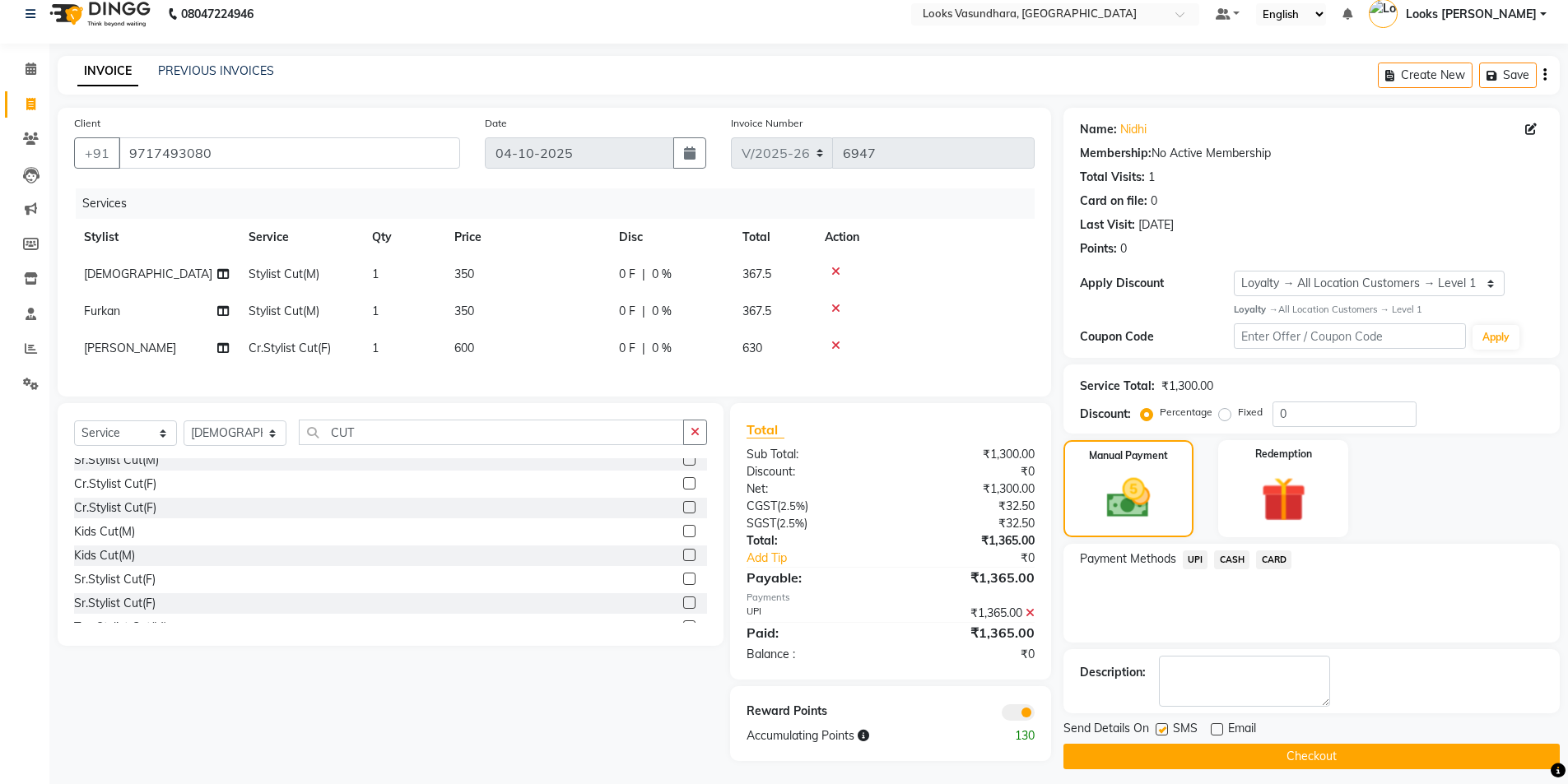
scroll to position [30, 0]
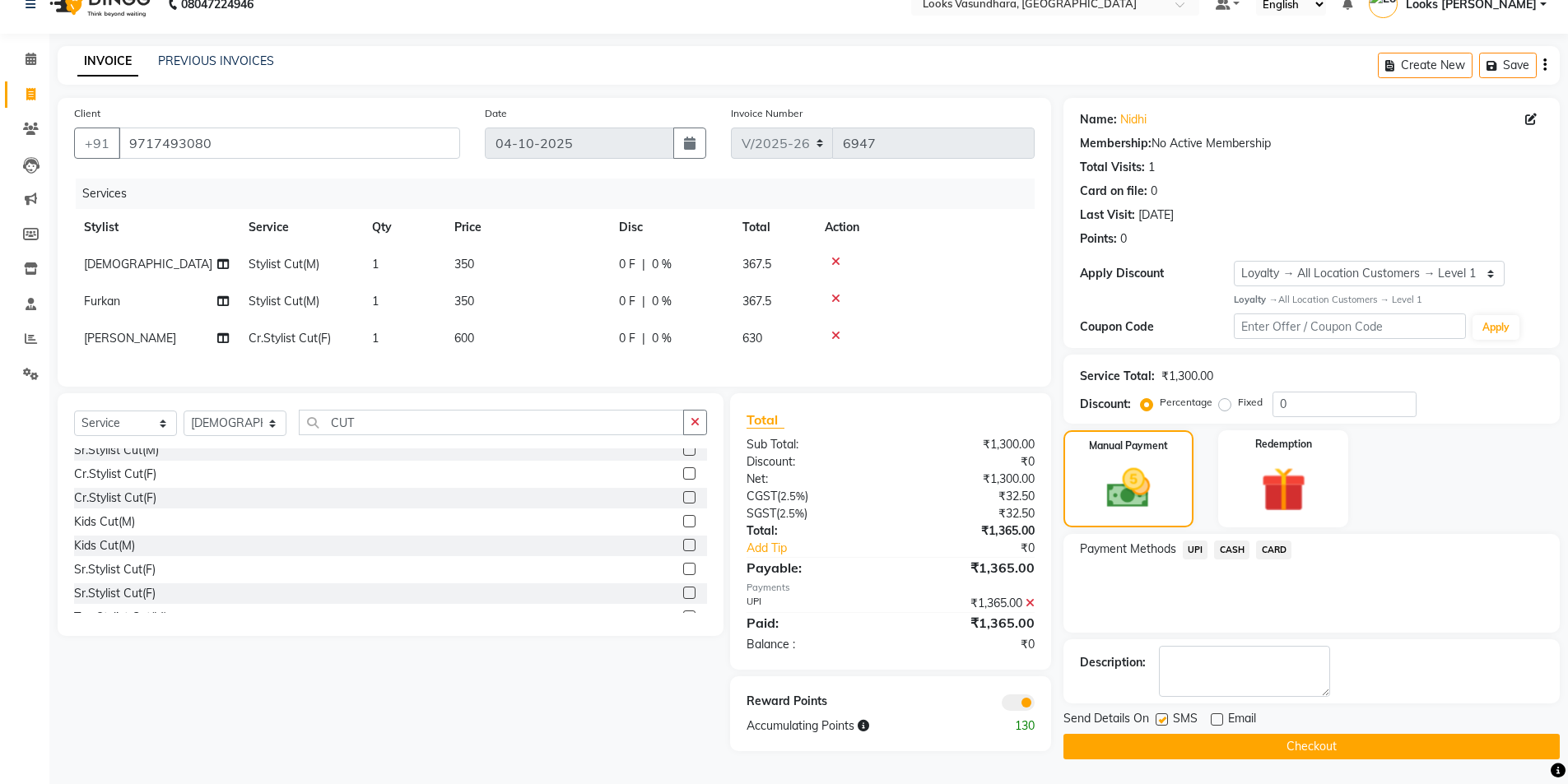
click at [1132, 735] on button "Checkout" at bounding box center [1311, 747] width 497 height 26
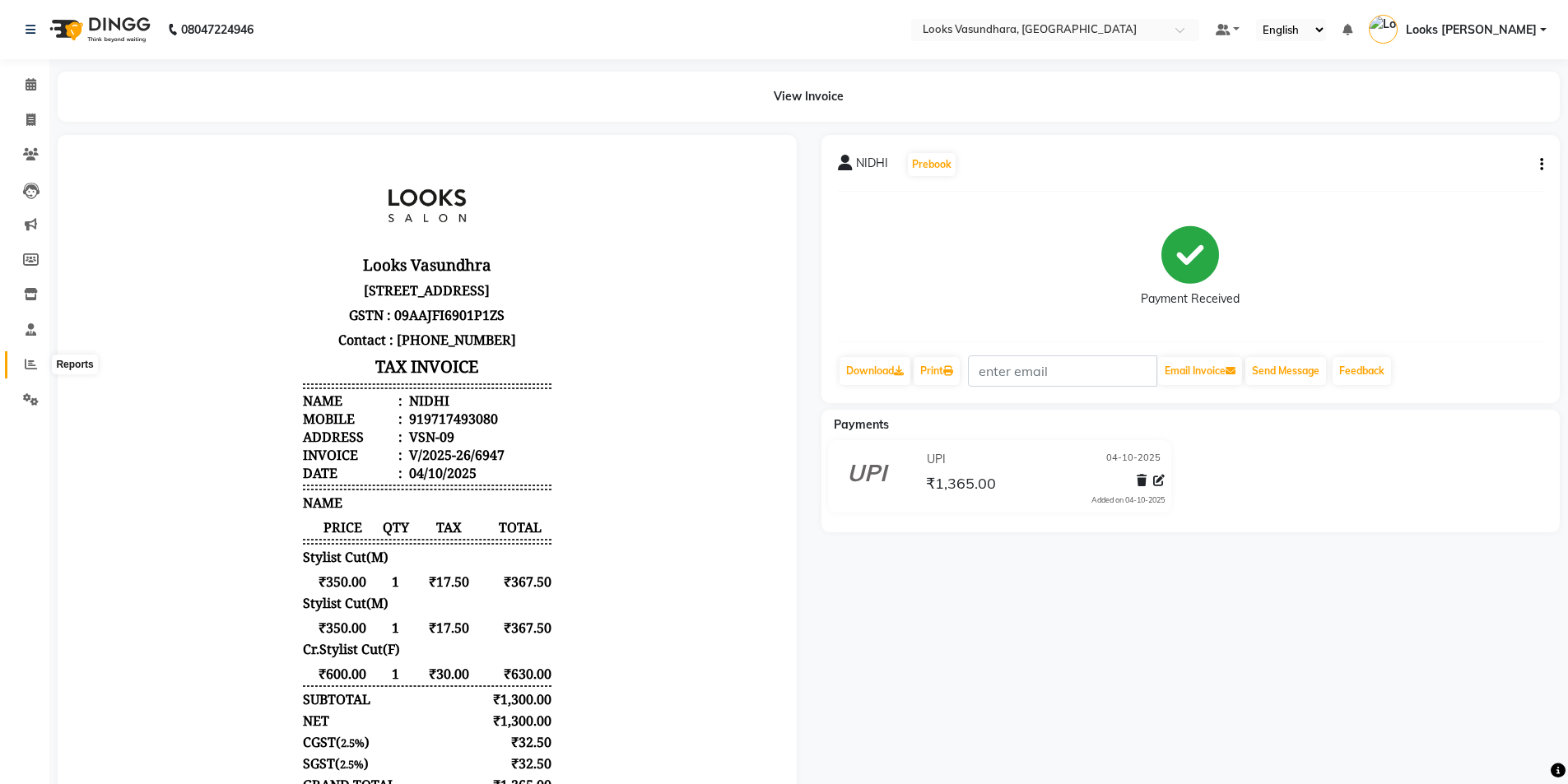
click at [31, 363] on icon at bounding box center [31, 364] width 12 height 12
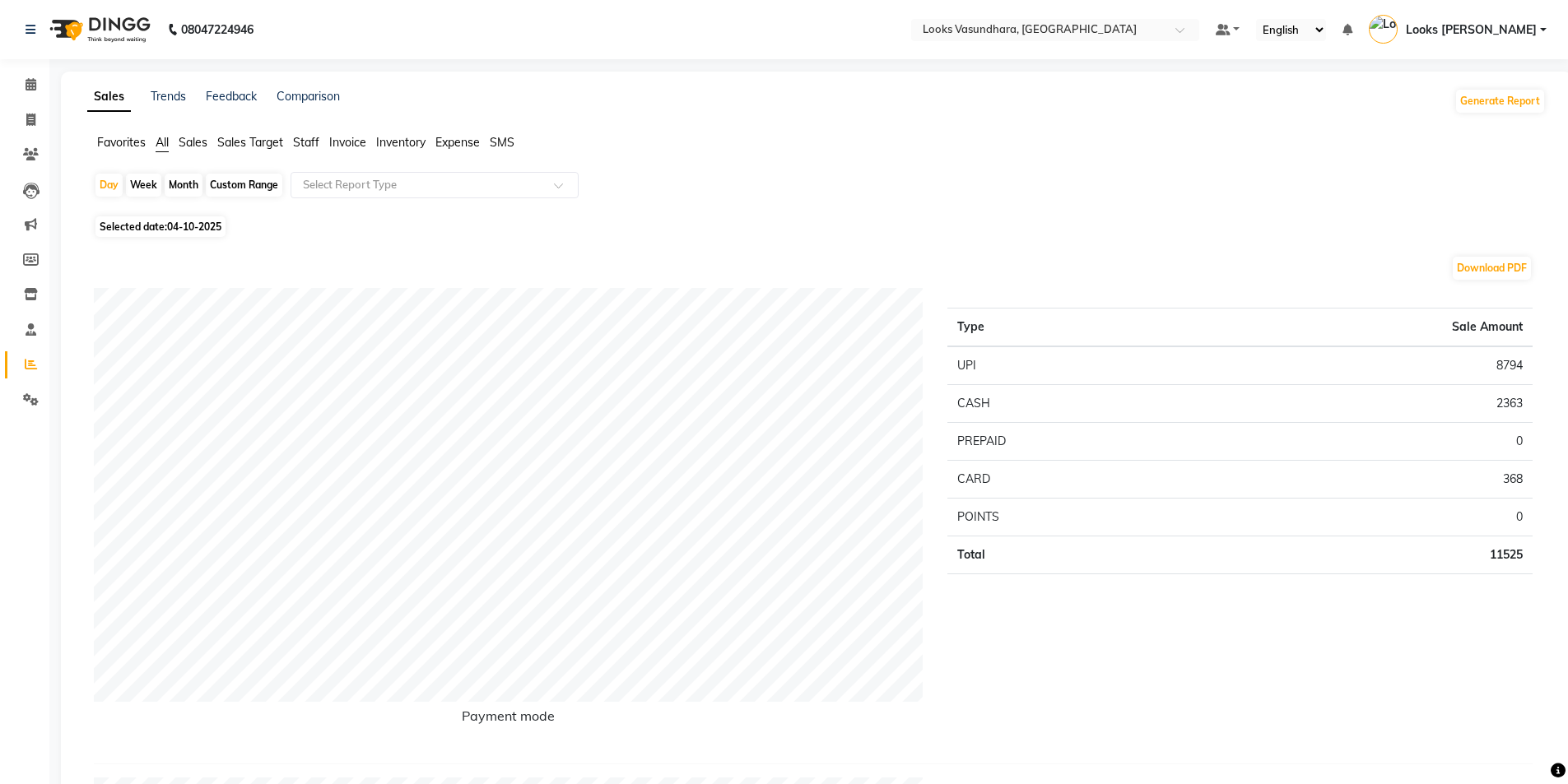
click at [330, 138] on span "Invoice" at bounding box center [347, 142] width 37 height 15
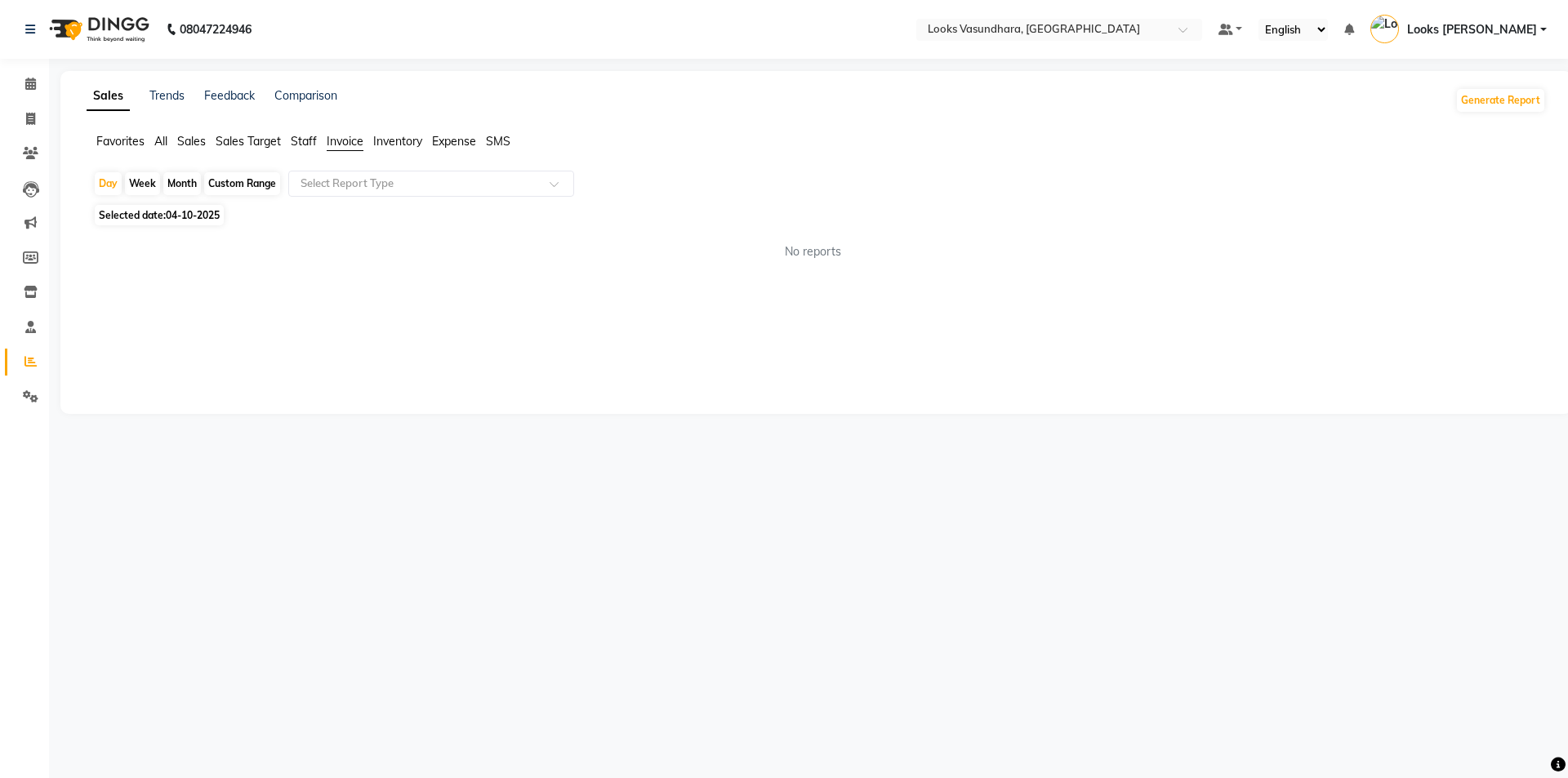
click at [302, 138] on span "Staff" at bounding box center [304, 141] width 27 height 15
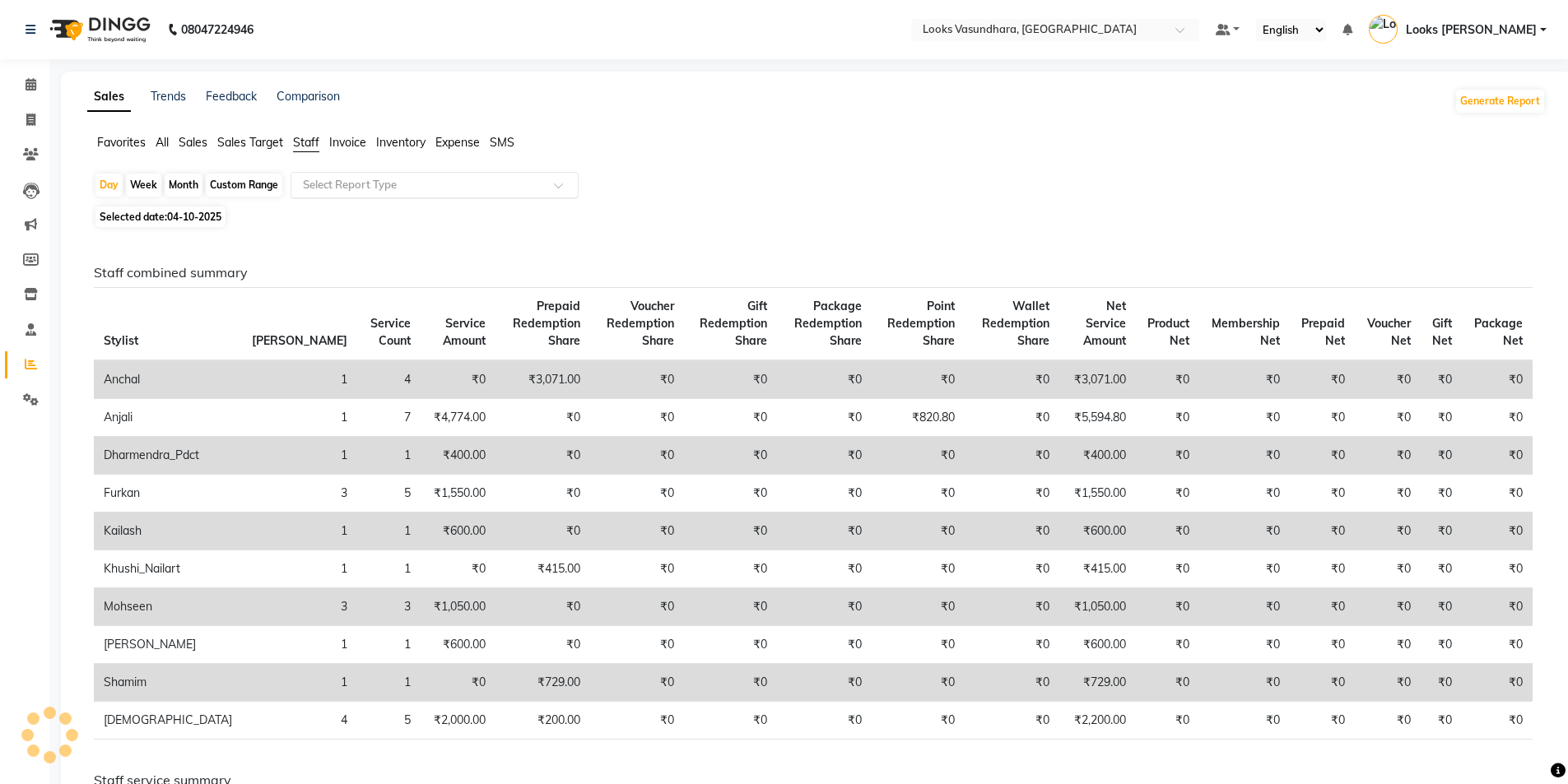
click at [381, 180] on input "text" at bounding box center [417, 185] width 237 height 17
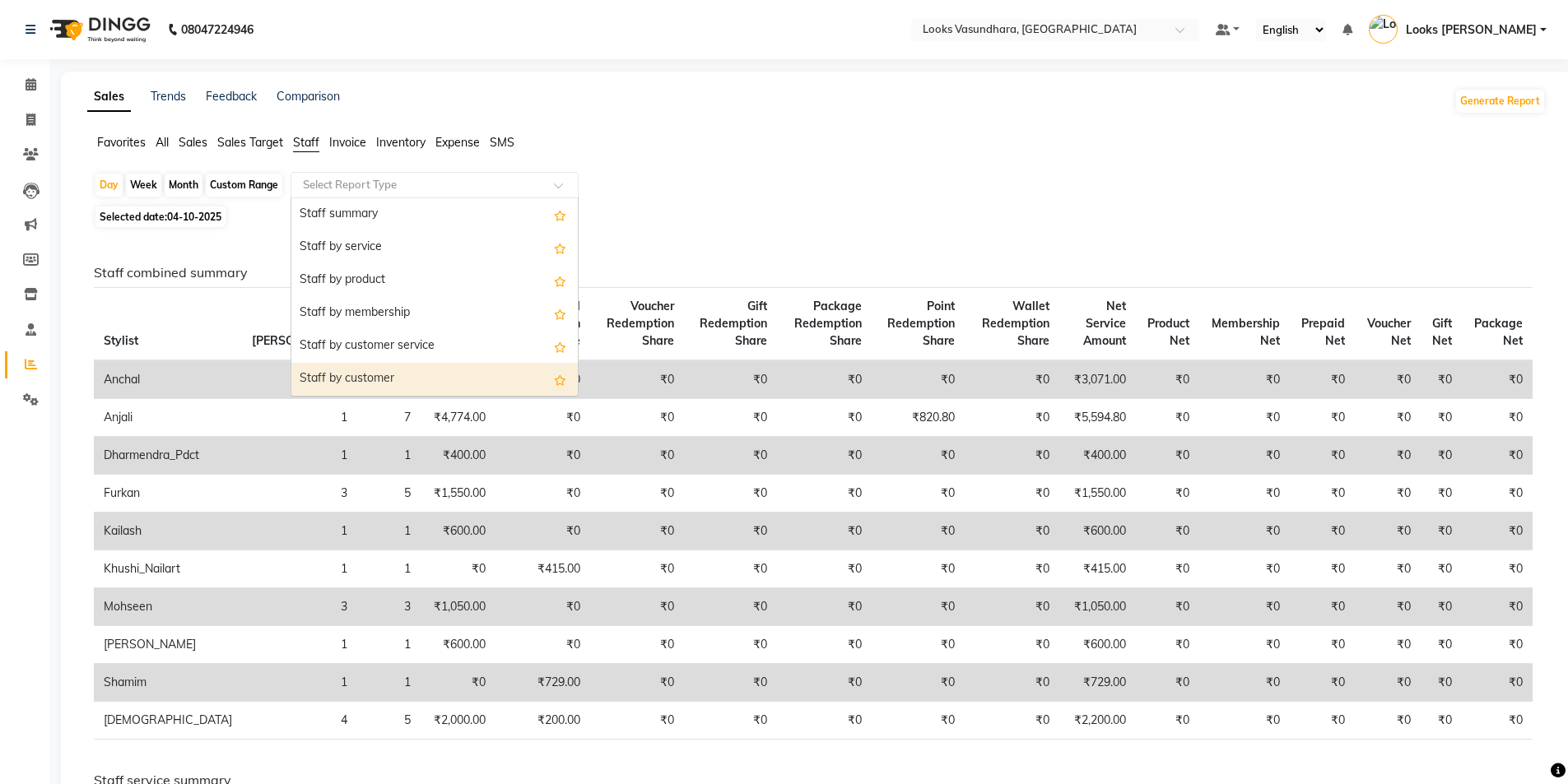
drag, startPoint x: 419, startPoint y: 367, endPoint x: 429, endPoint y: 365, distance: 10.2
click at [421, 367] on div "Staff by customer" at bounding box center [434, 379] width 286 height 33
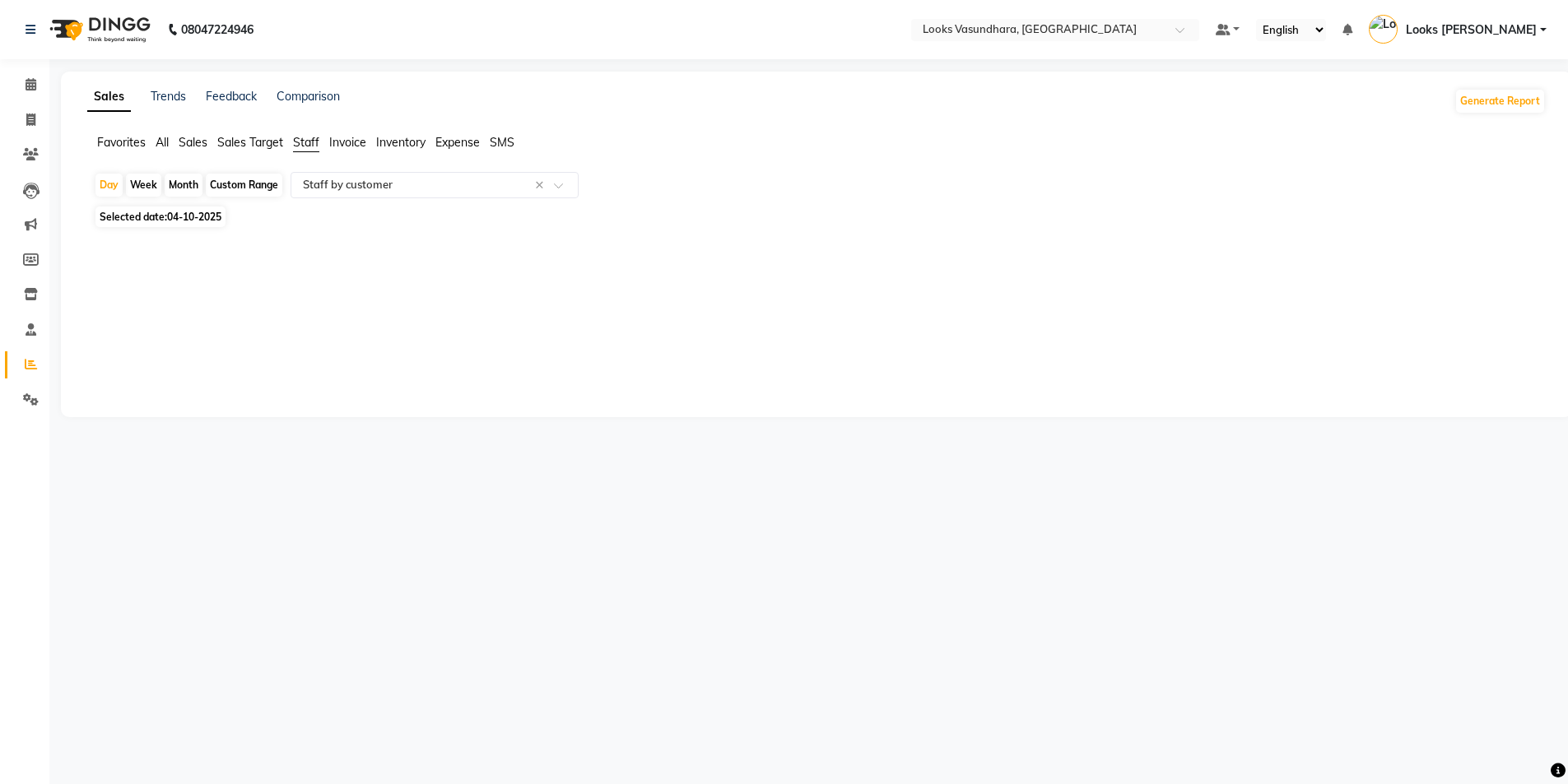
select select "full_report"
select select "pdf"
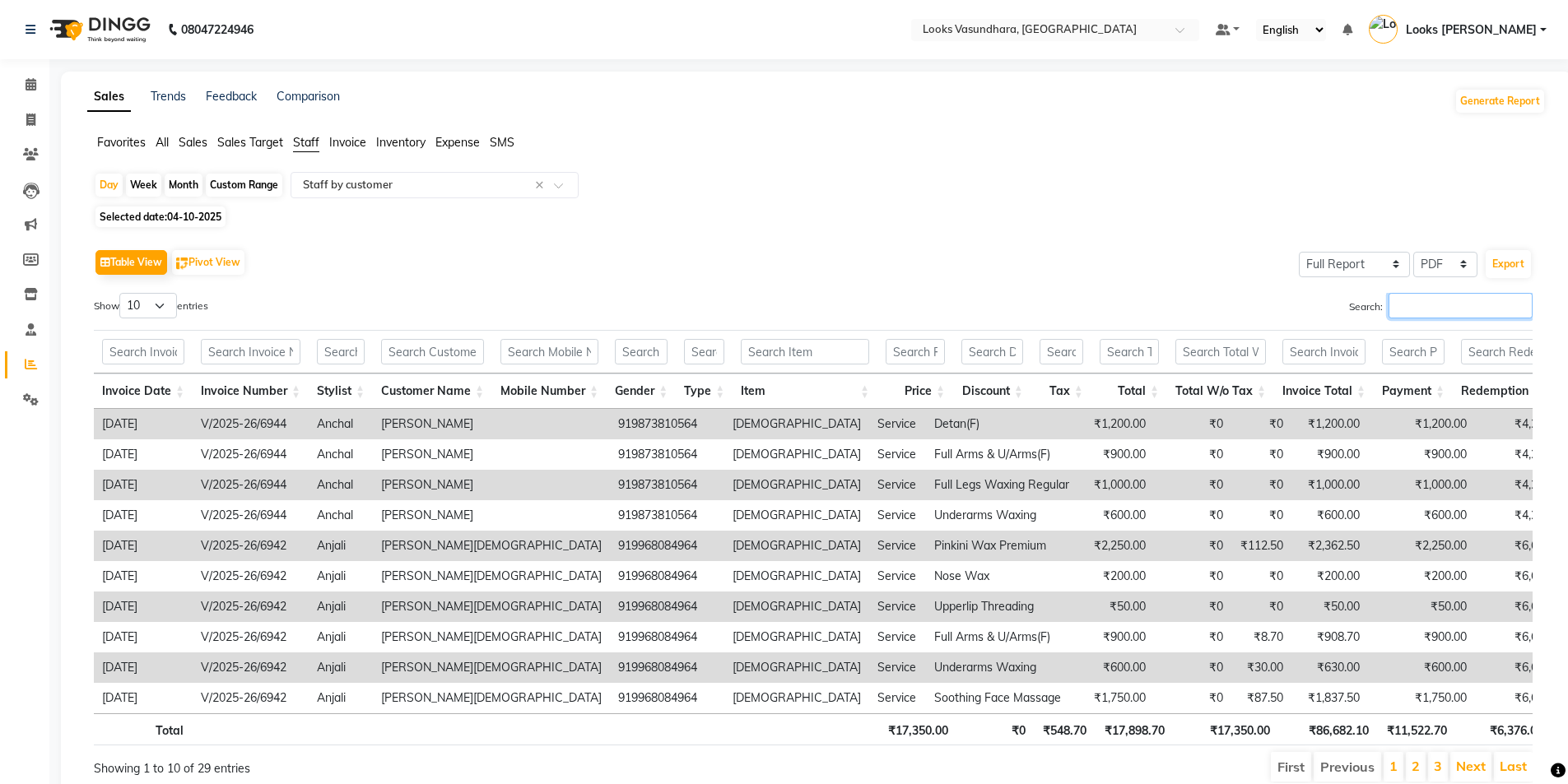
click at [1394, 296] on input "Search:" at bounding box center [1460, 306] width 144 height 26
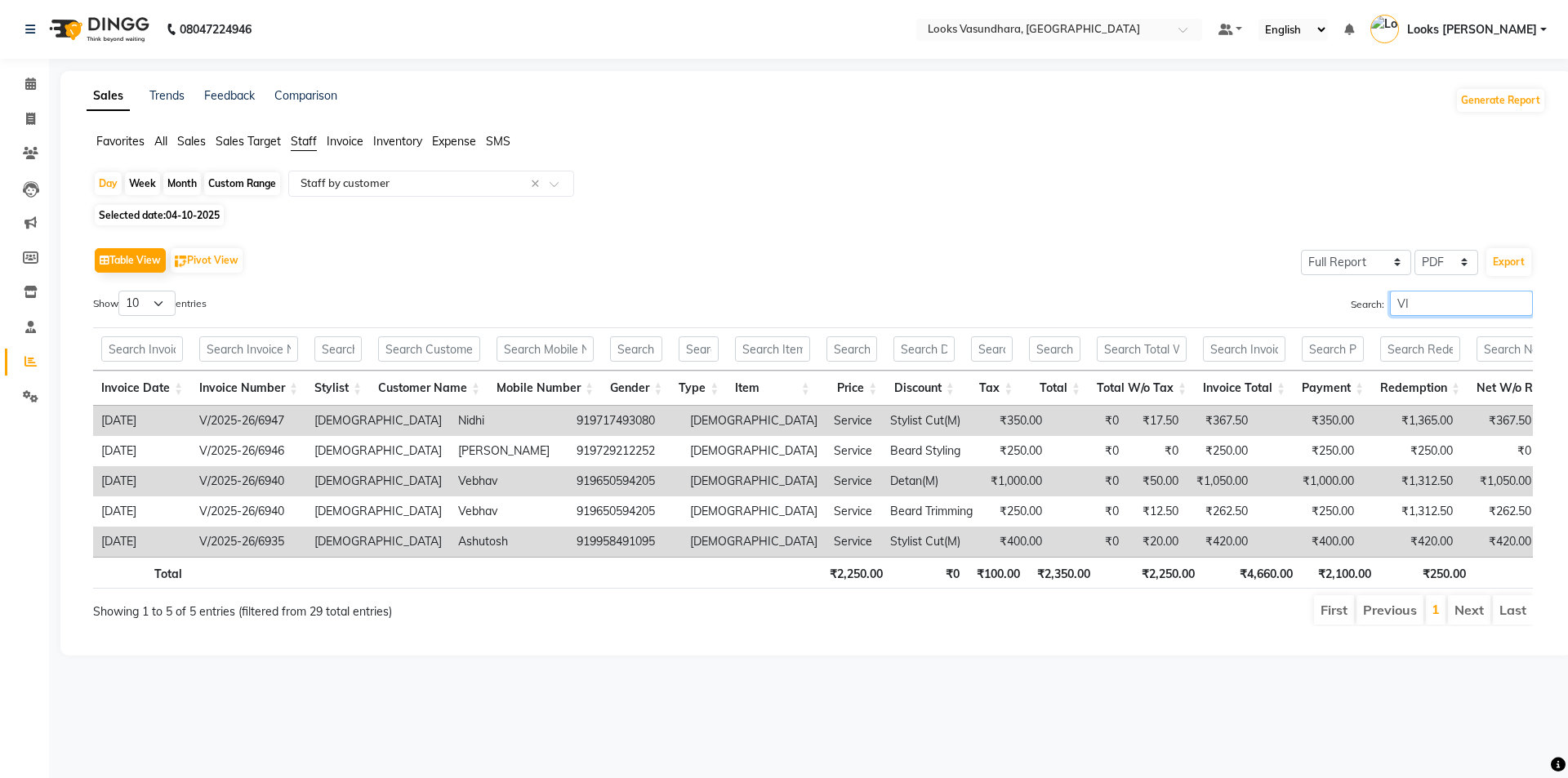
type input "V"
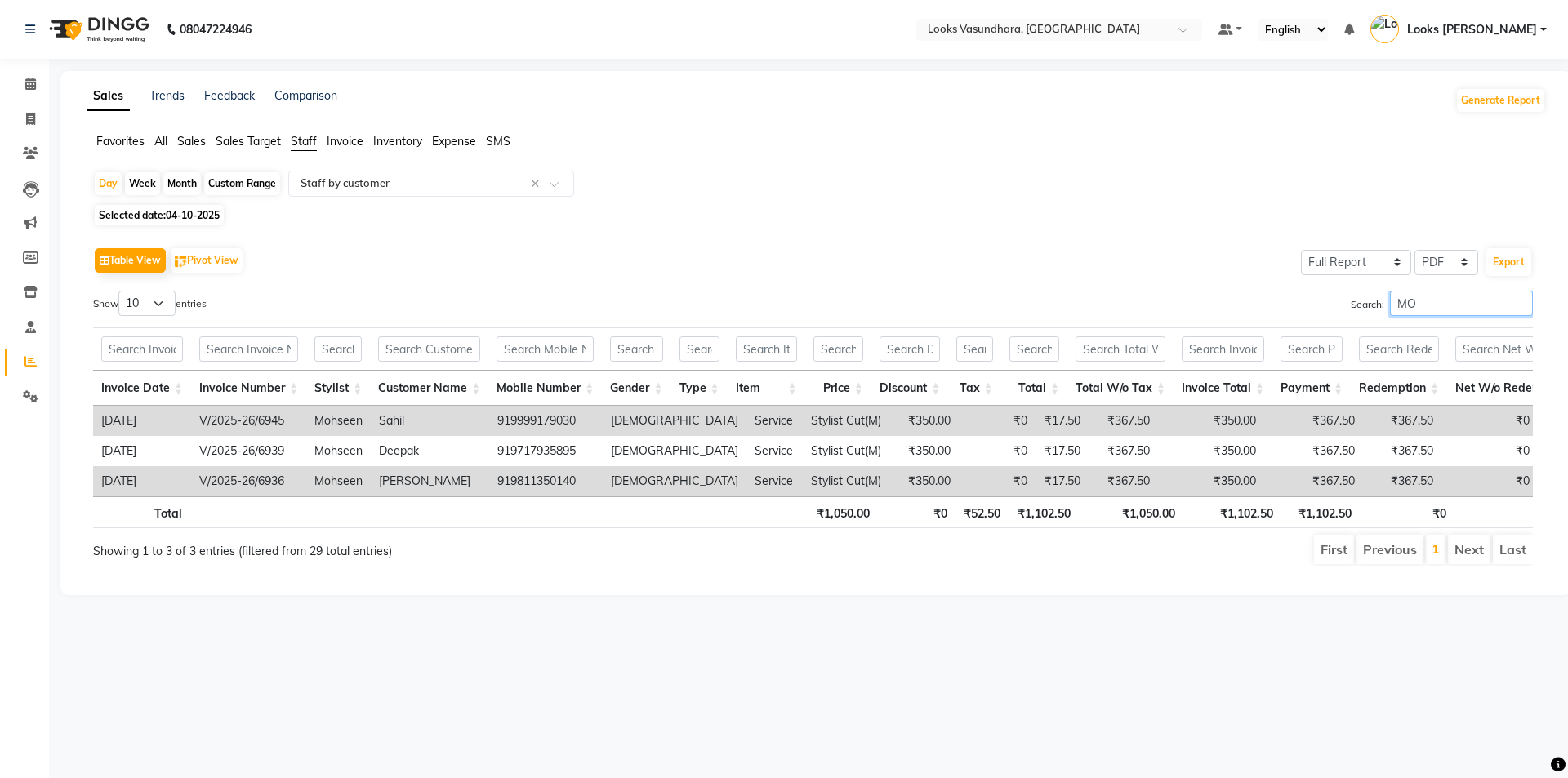
type input "M"
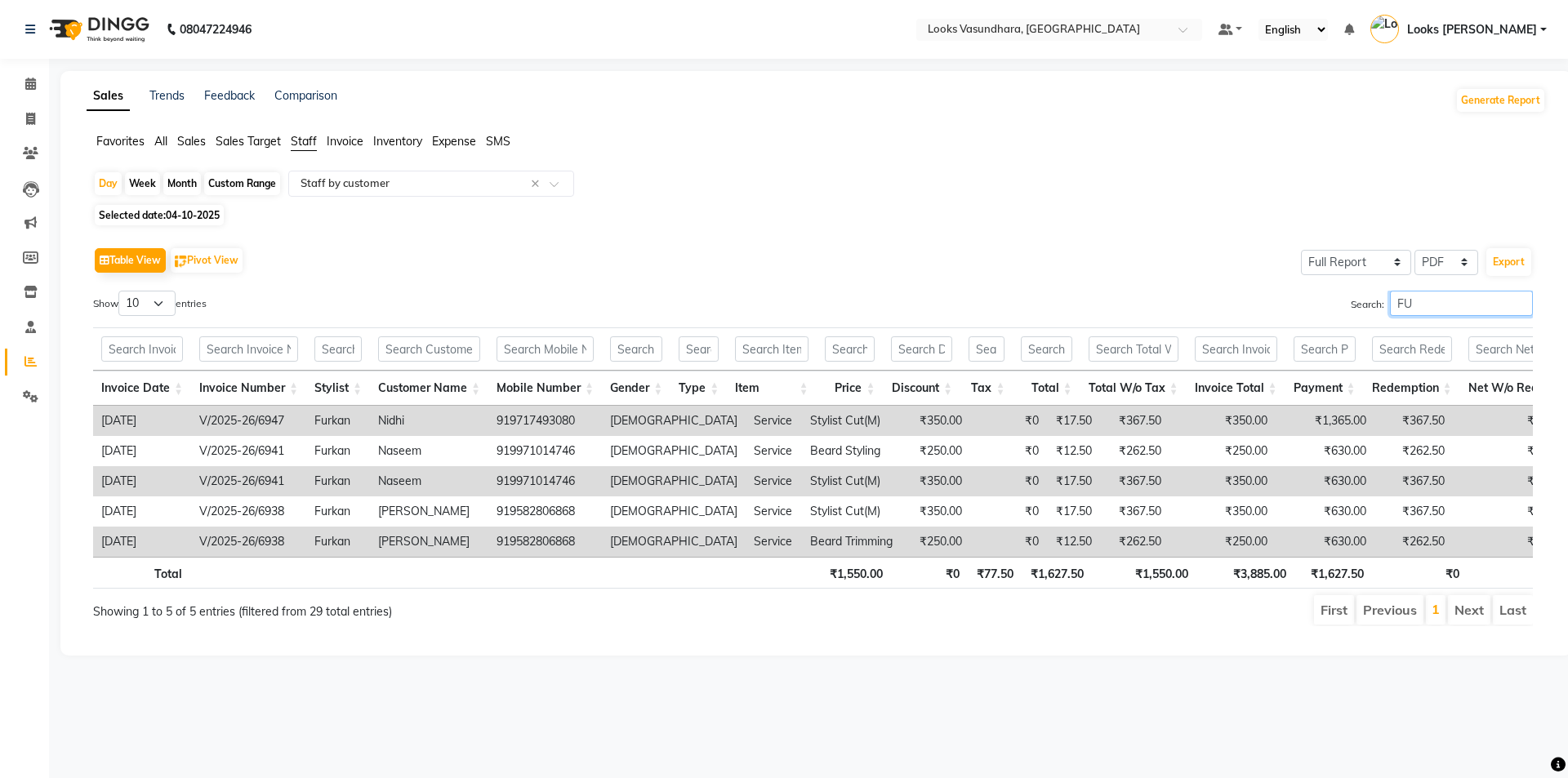
type input "F"
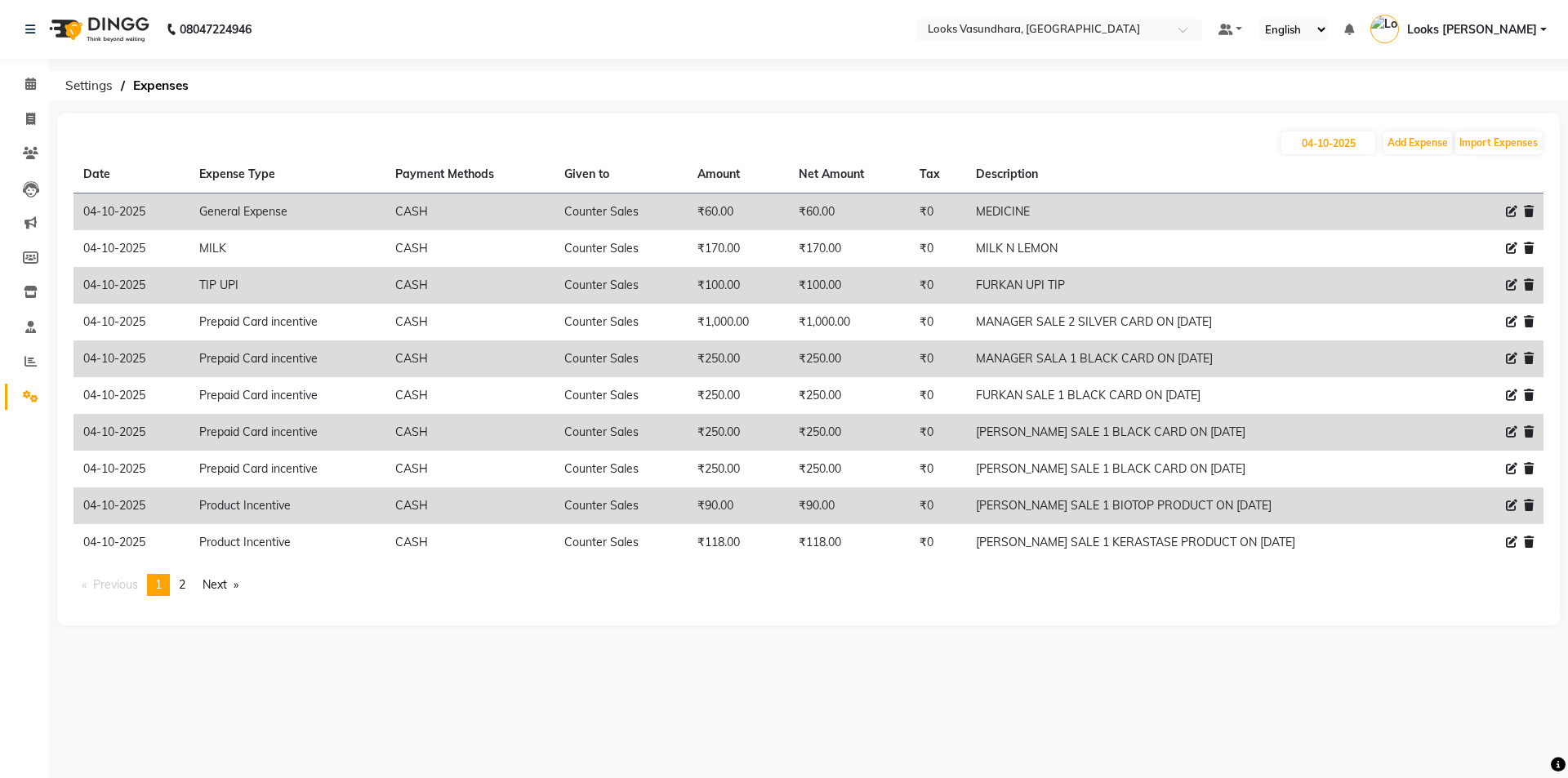
click at [40, 67] on li "Calendar" at bounding box center [25, 85] width 49 height 35
click at [26, 80] on icon at bounding box center [30, 84] width 11 height 12
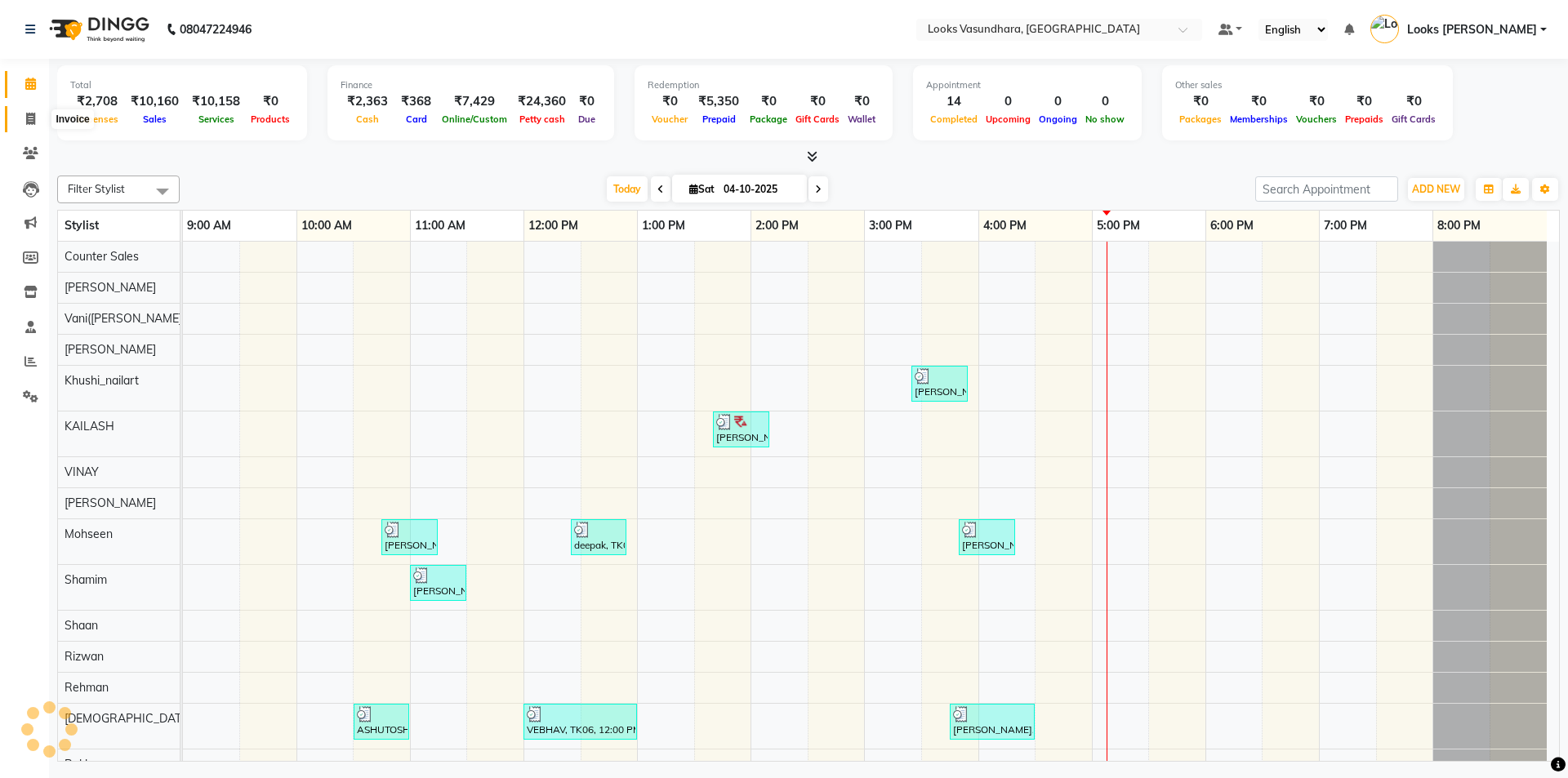
click at [35, 113] on icon at bounding box center [30, 119] width 9 height 12
select select "4370"
select select "service"
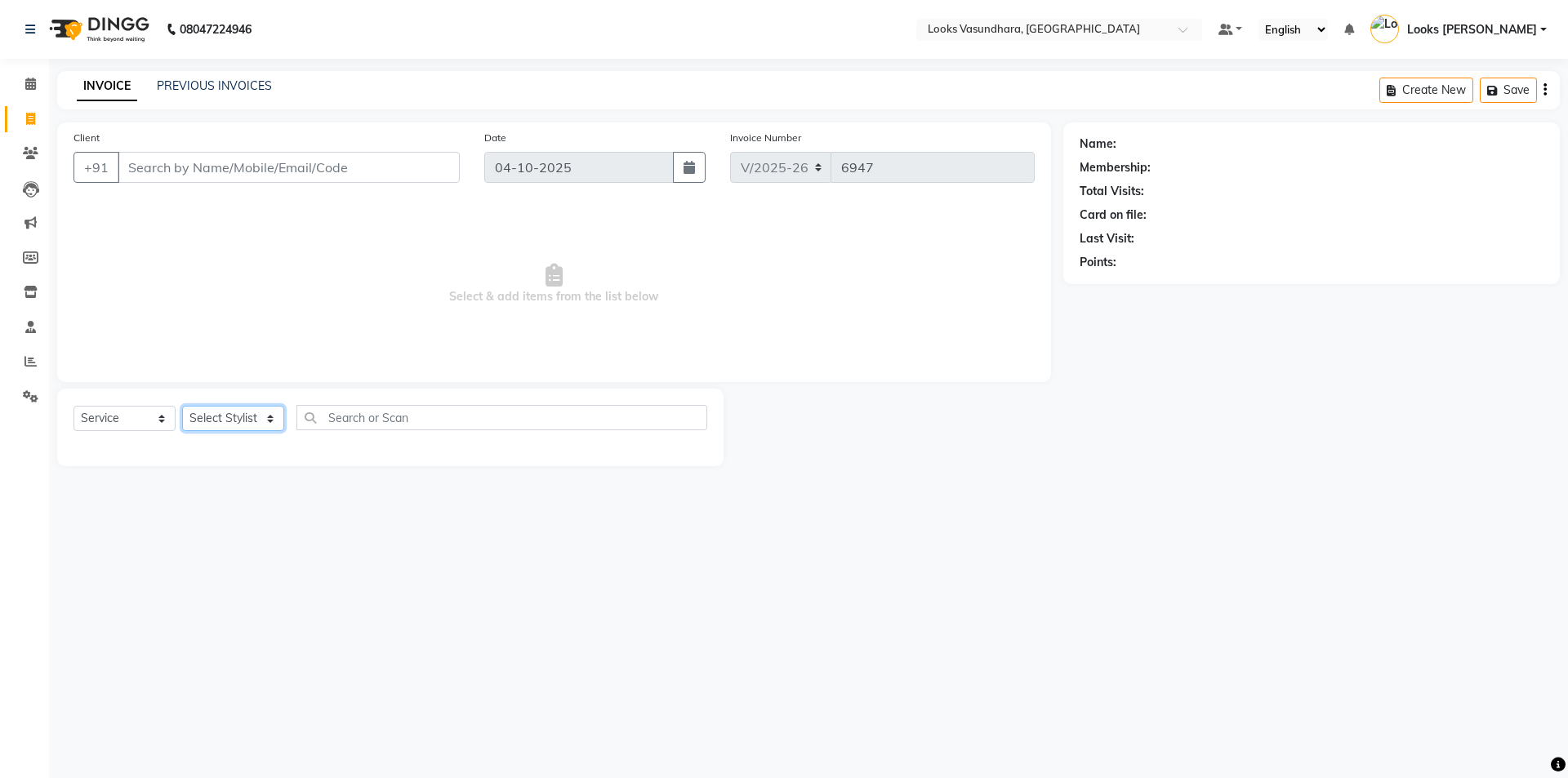
click at [224, 407] on select "Select Stylist Aditya [PERSON_NAME] Anjali [PERSON_NAME] Kumar_MSTR Counter Sal…" at bounding box center [233, 419] width 102 height 26
click at [232, 423] on select "Select Stylist Aditya [PERSON_NAME] Anjali [PERSON_NAME] Kumar_MSTR Counter Sal…" at bounding box center [233, 419] width 102 height 26
click at [233, 423] on select "Select Stylist Aditya [PERSON_NAME] Anjali [PERSON_NAME] Kumar_MSTR Counter Sal…" at bounding box center [233, 419] width 102 height 26
click at [182, 406] on select "Select Stylist Aditya [PERSON_NAME] Anjali [PERSON_NAME] Kumar_MSTR Counter Sal…" at bounding box center [233, 419] width 102 height 26
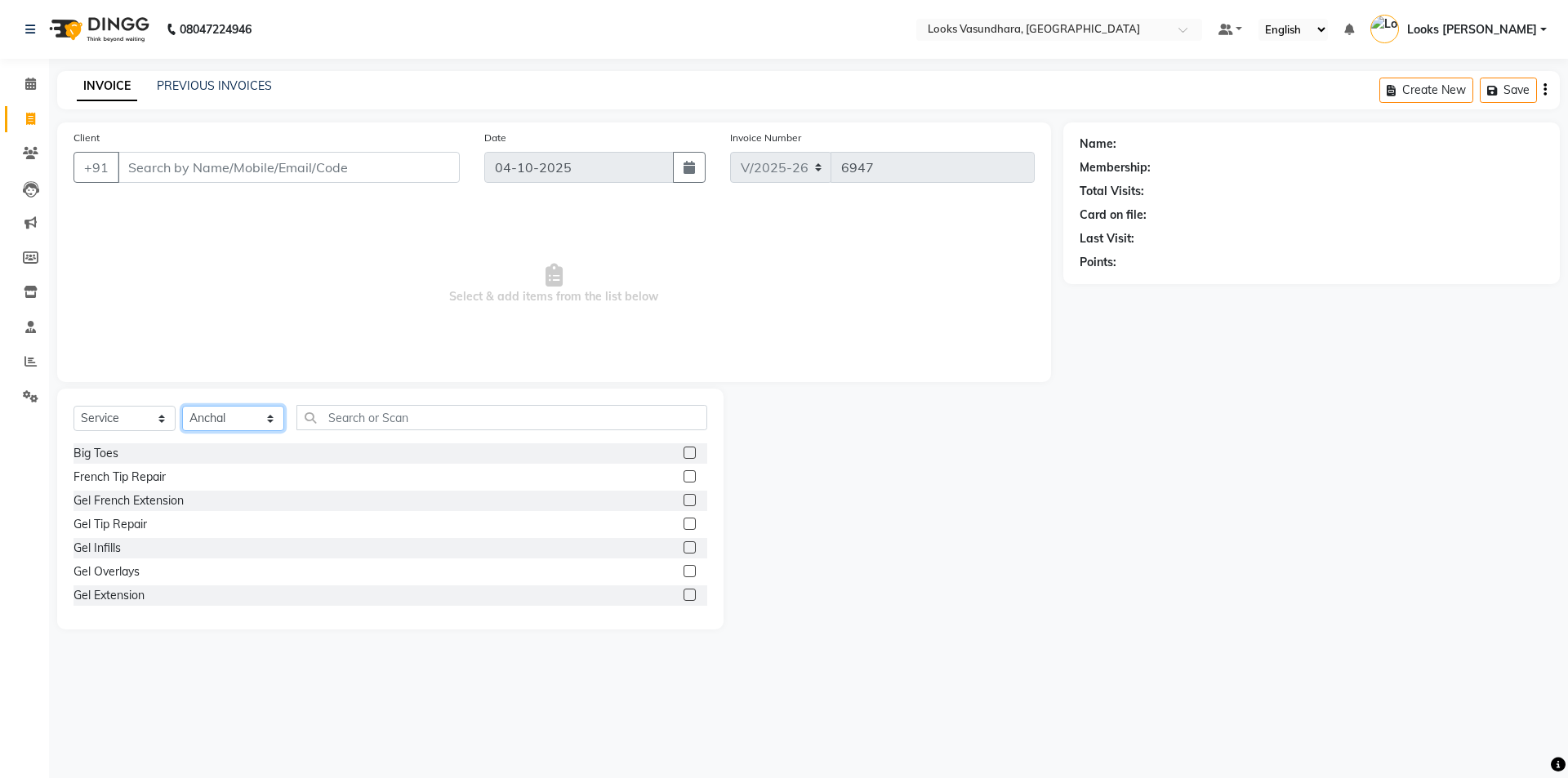
click at [234, 422] on select "Select Stylist Aditya [PERSON_NAME] Anjali [PERSON_NAME] Kumar_MSTR Counter Sal…" at bounding box center [233, 419] width 102 height 26
select select "70566"
click at [182, 406] on select "Select Stylist Aditya [PERSON_NAME] Anjali [PERSON_NAME] Kumar_MSTR Counter Sal…" at bounding box center [233, 419] width 102 height 26
click at [378, 422] on input "text" at bounding box center [502, 418] width 411 height 26
type input "CUT"
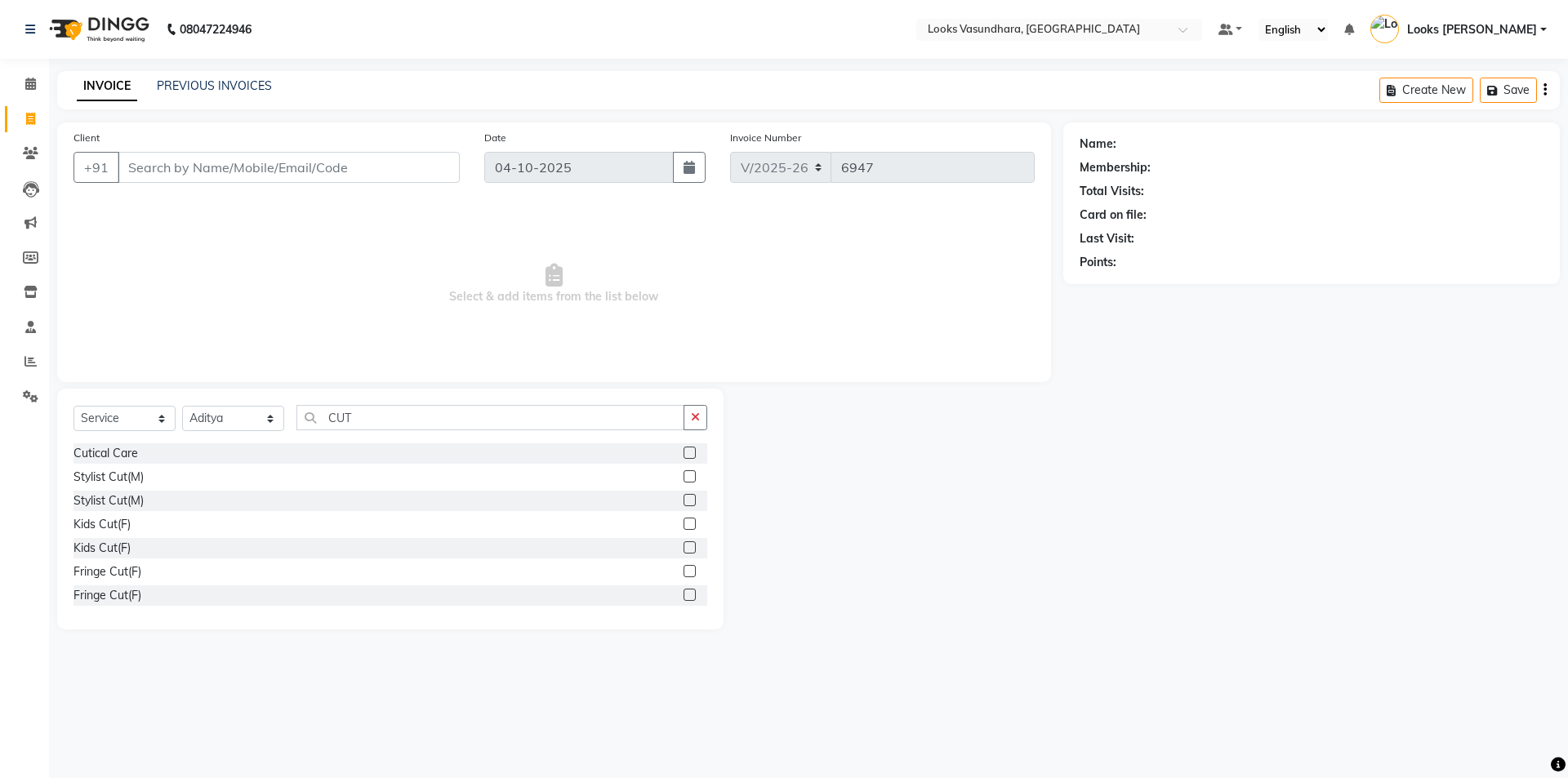
click at [684, 473] on label at bounding box center [690, 476] width 12 height 12
click at [684, 473] on input "checkbox" at bounding box center [689, 477] width 11 height 11
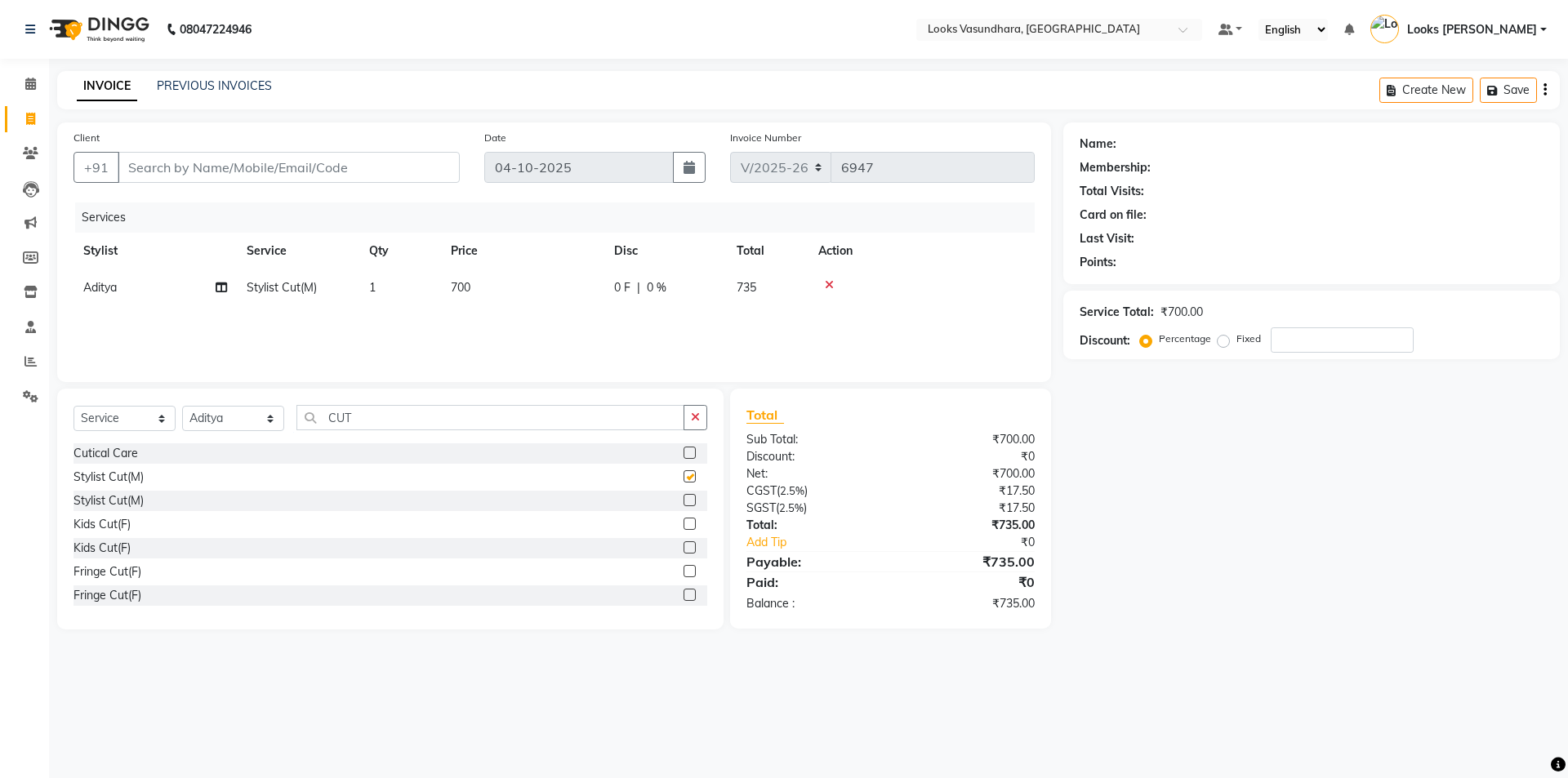
checkbox input "false"
click at [530, 290] on td "700" at bounding box center [522, 287] width 163 height 36
click at [530, 290] on input "700" at bounding box center [599, 292] width 144 height 26
click at [935, 274] on td at bounding box center [922, 287] width 226 height 36
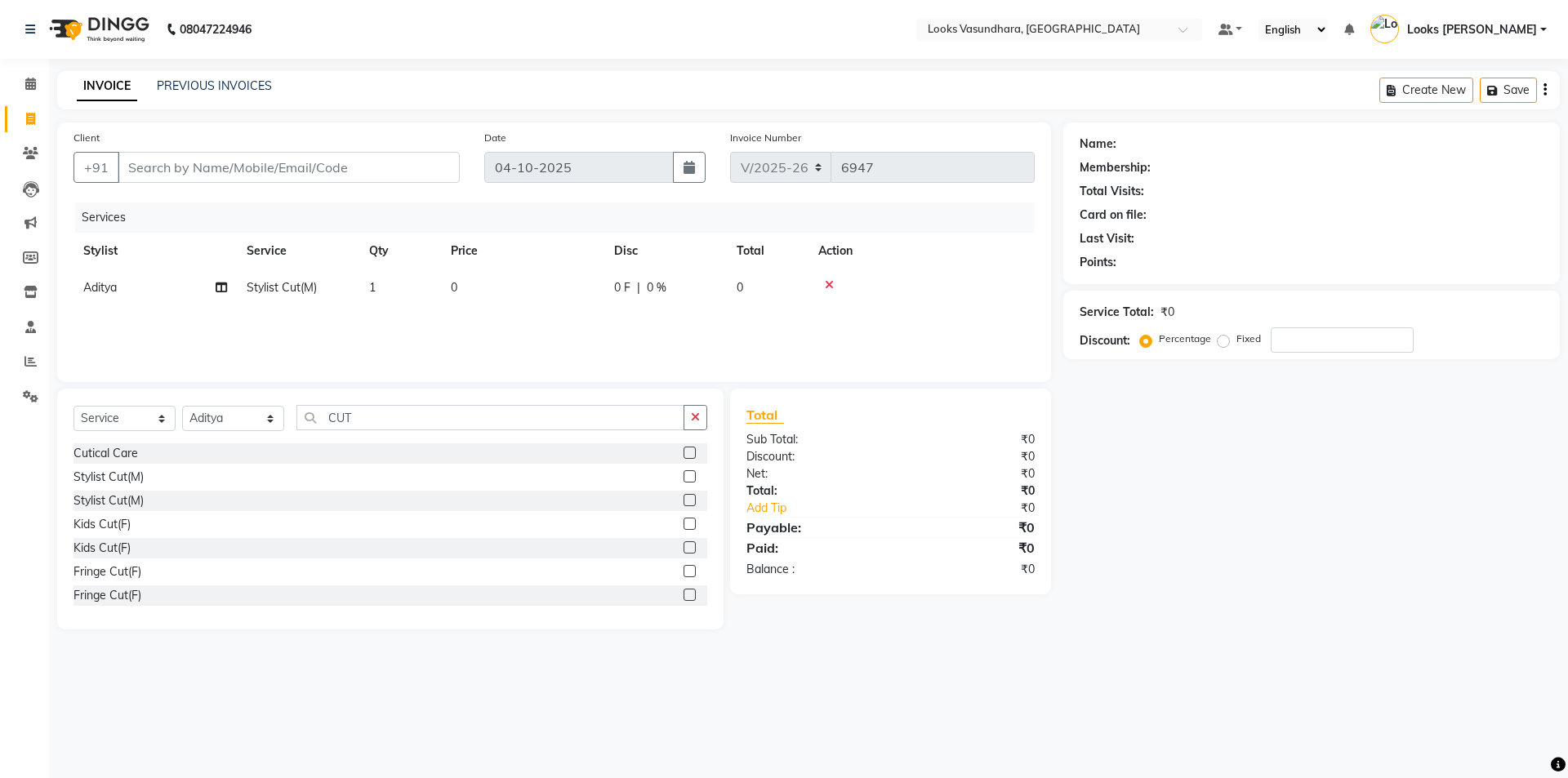
click at [828, 284] on icon at bounding box center [829, 285] width 9 height 12
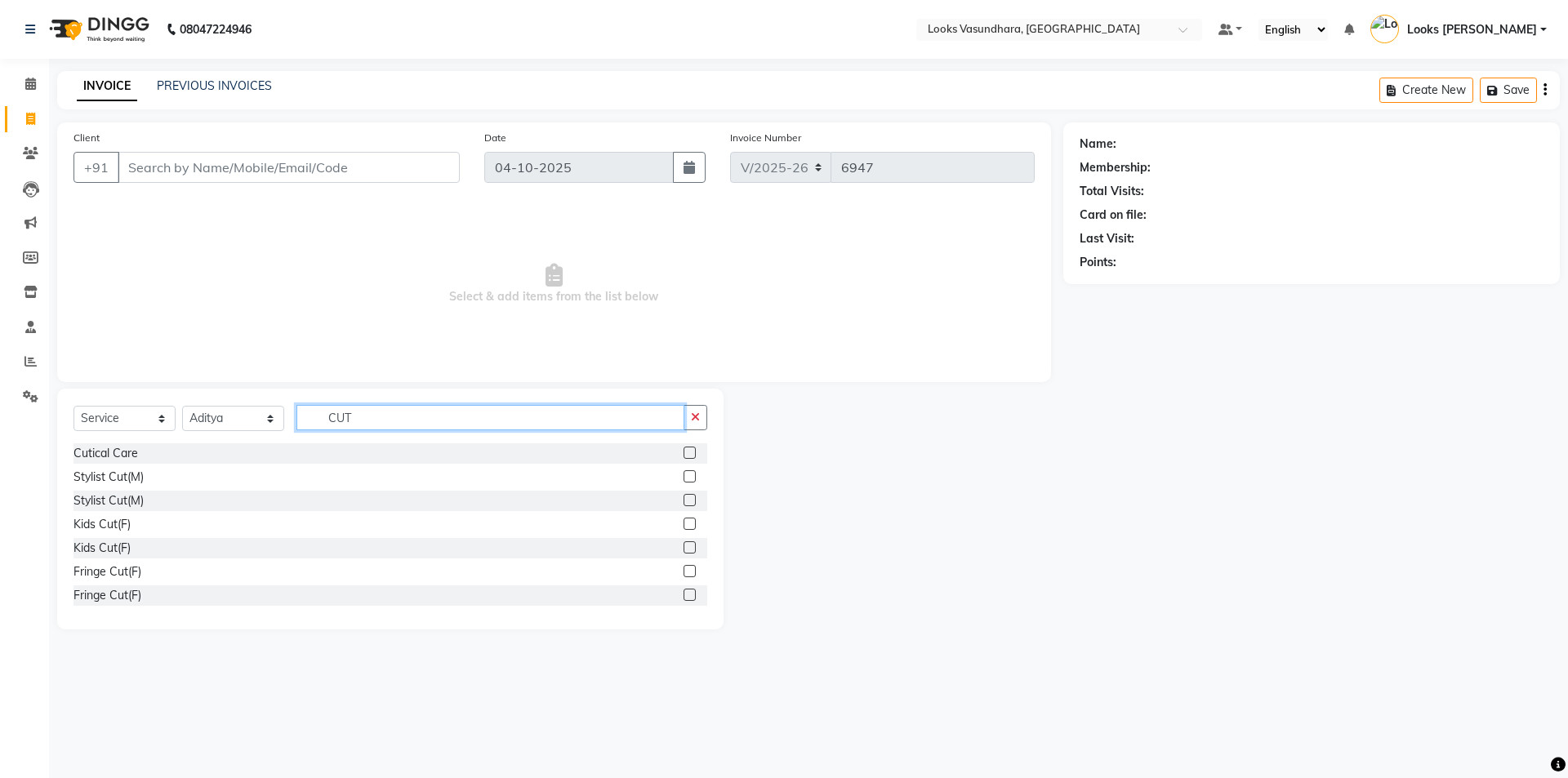
click at [373, 421] on input "CUT" at bounding box center [490, 418] width 388 height 26
click at [377, 416] on input "CUT" at bounding box center [490, 418] width 388 height 26
type input "C"
type input "INOA"
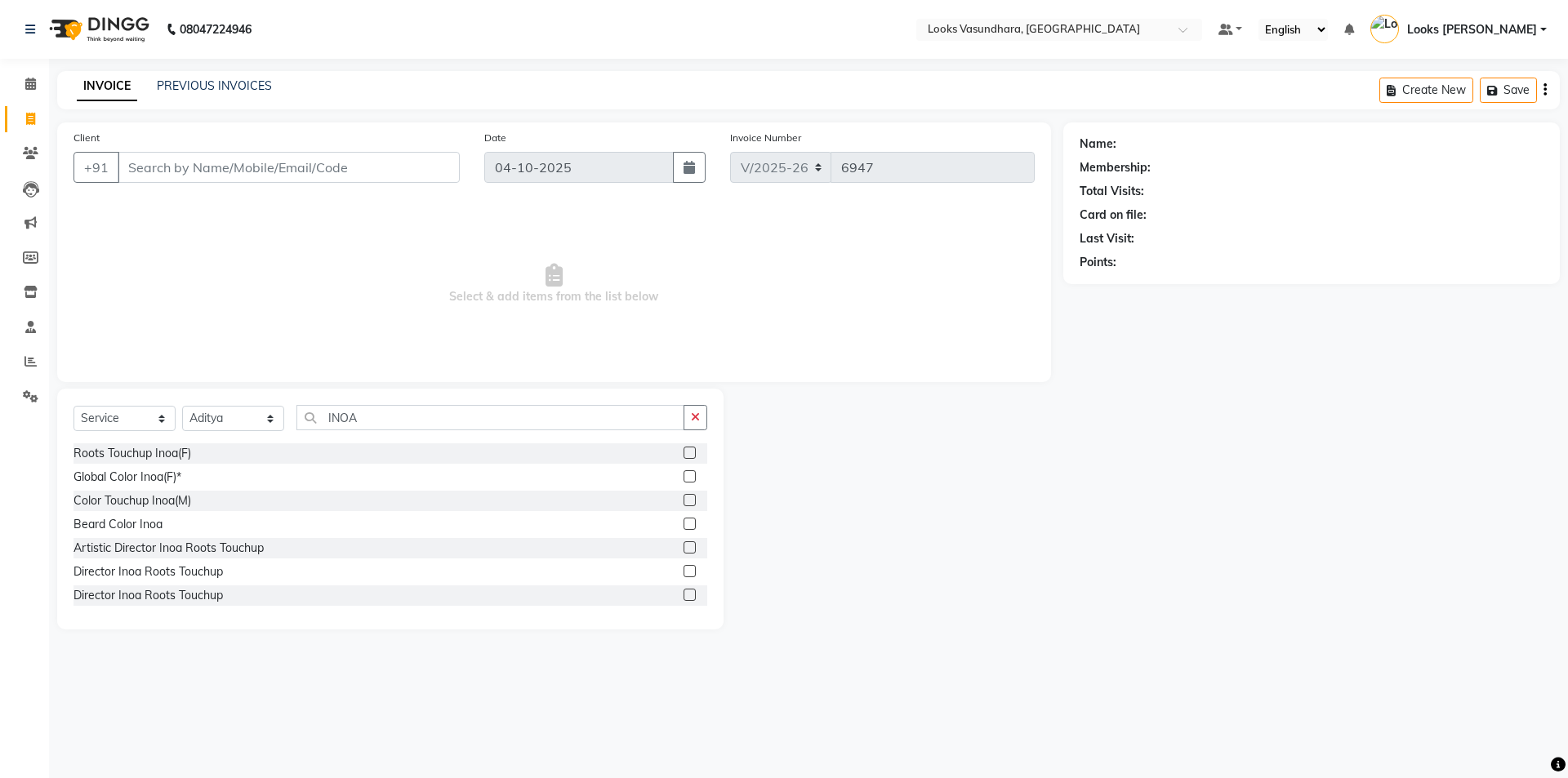
click at [685, 452] on div at bounding box center [695, 453] width 24 height 21
click at [684, 449] on label at bounding box center [690, 452] width 12 height 12
click at [684, 449] on input "checkbox" at bounding box center [689, 453] width 11 height 11
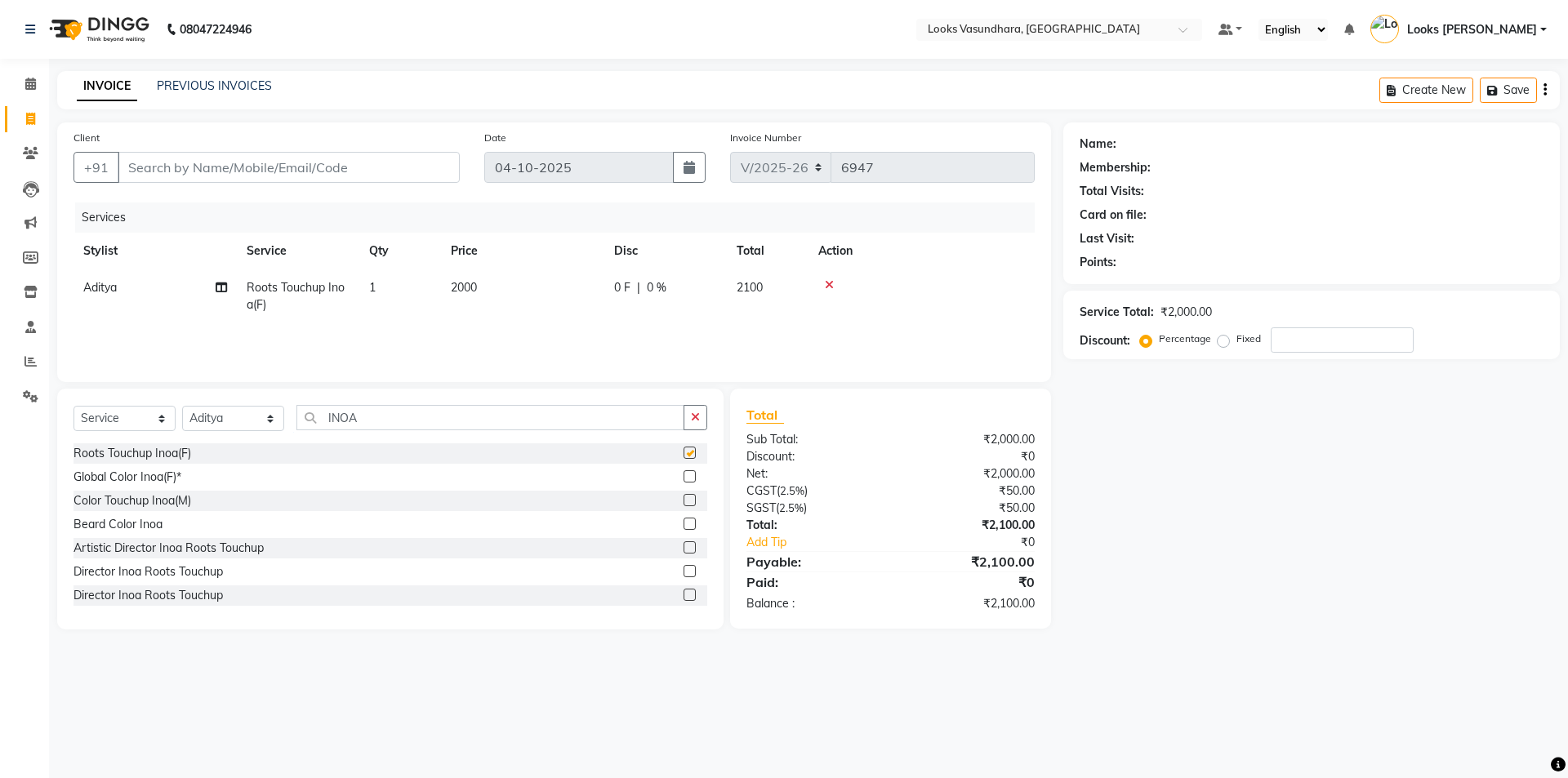
click at [521, 278] on td "2000" at bounding box center [522, 296] width 163 height 54
checkbox input "false"
drag, startPoint x: 527, startPoint y: 282, endPoint x: 546, endPoint y: 292, distance: 21.5
click at [546, 292] on input "2000" at bounding box center [599, 292] width 144 height 26
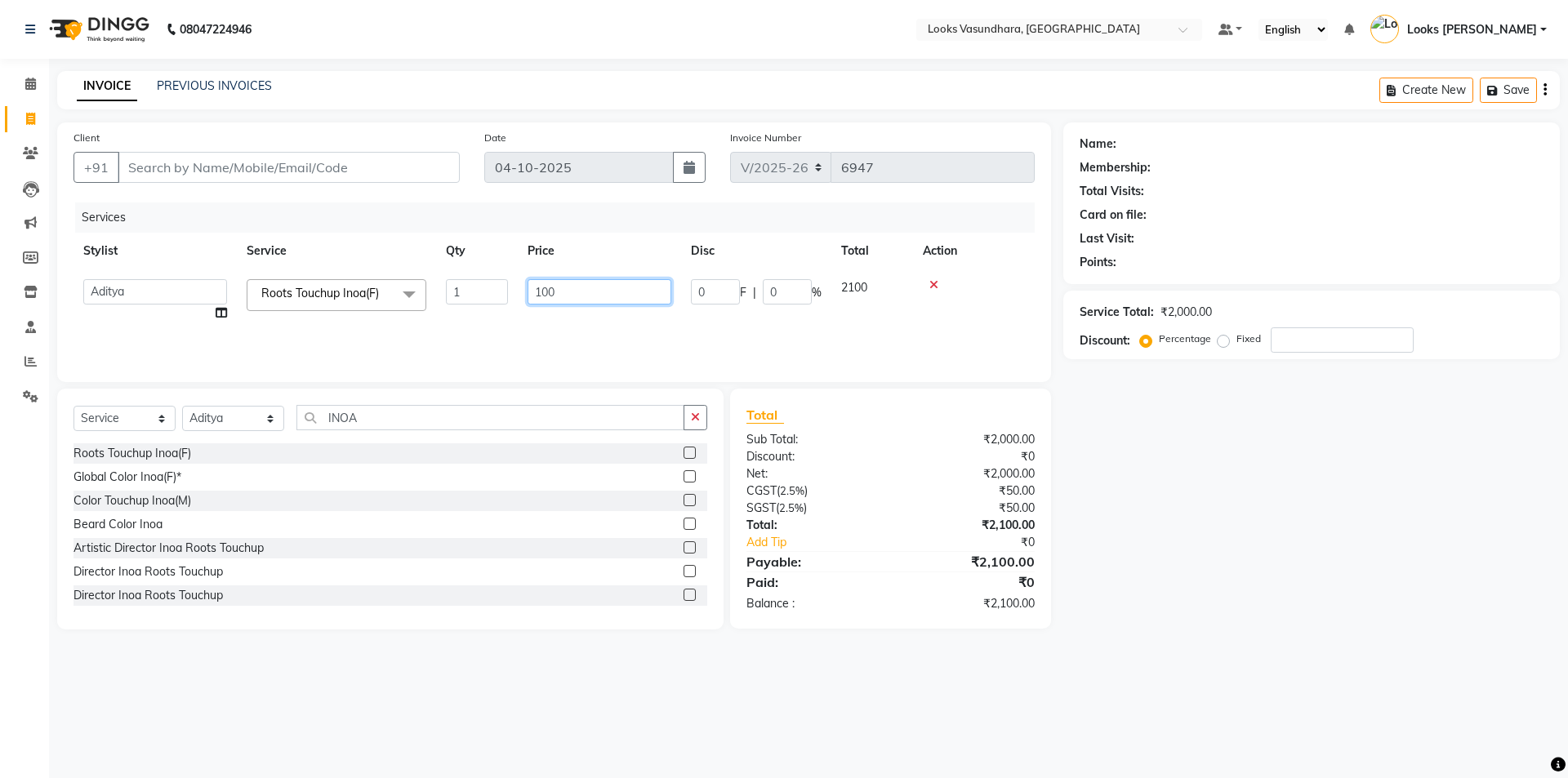
type input "1600"
click at [366, 434] on div "Select Service Product Membership Package Voucher Prepaid Gift Card Select Styl…" at bounding box center [391, 424] width 633 height 38
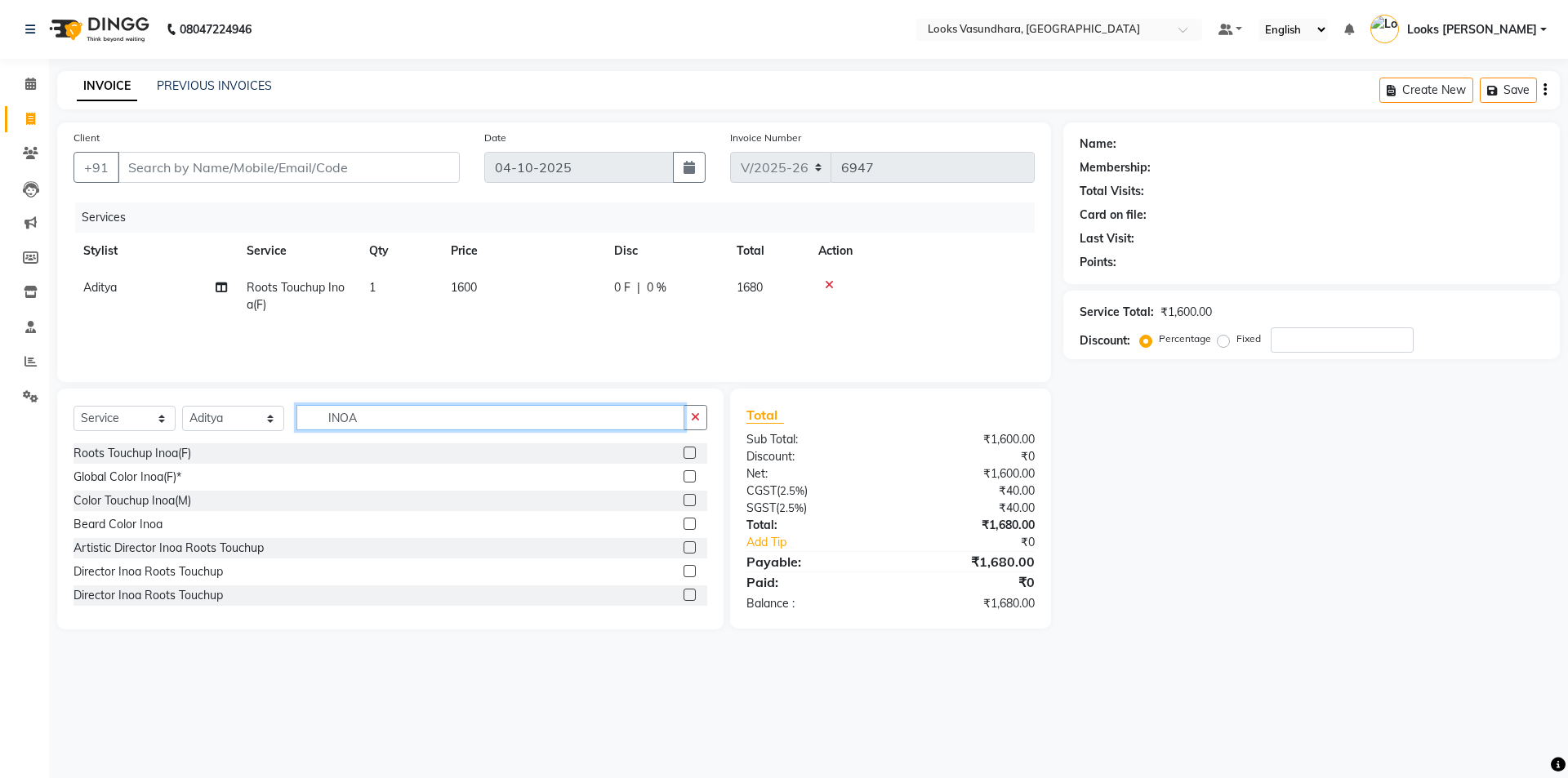
click at [371, 413] on input "INOA" at bounding box center [490, 418] width 388 height 26
type input "WAS"
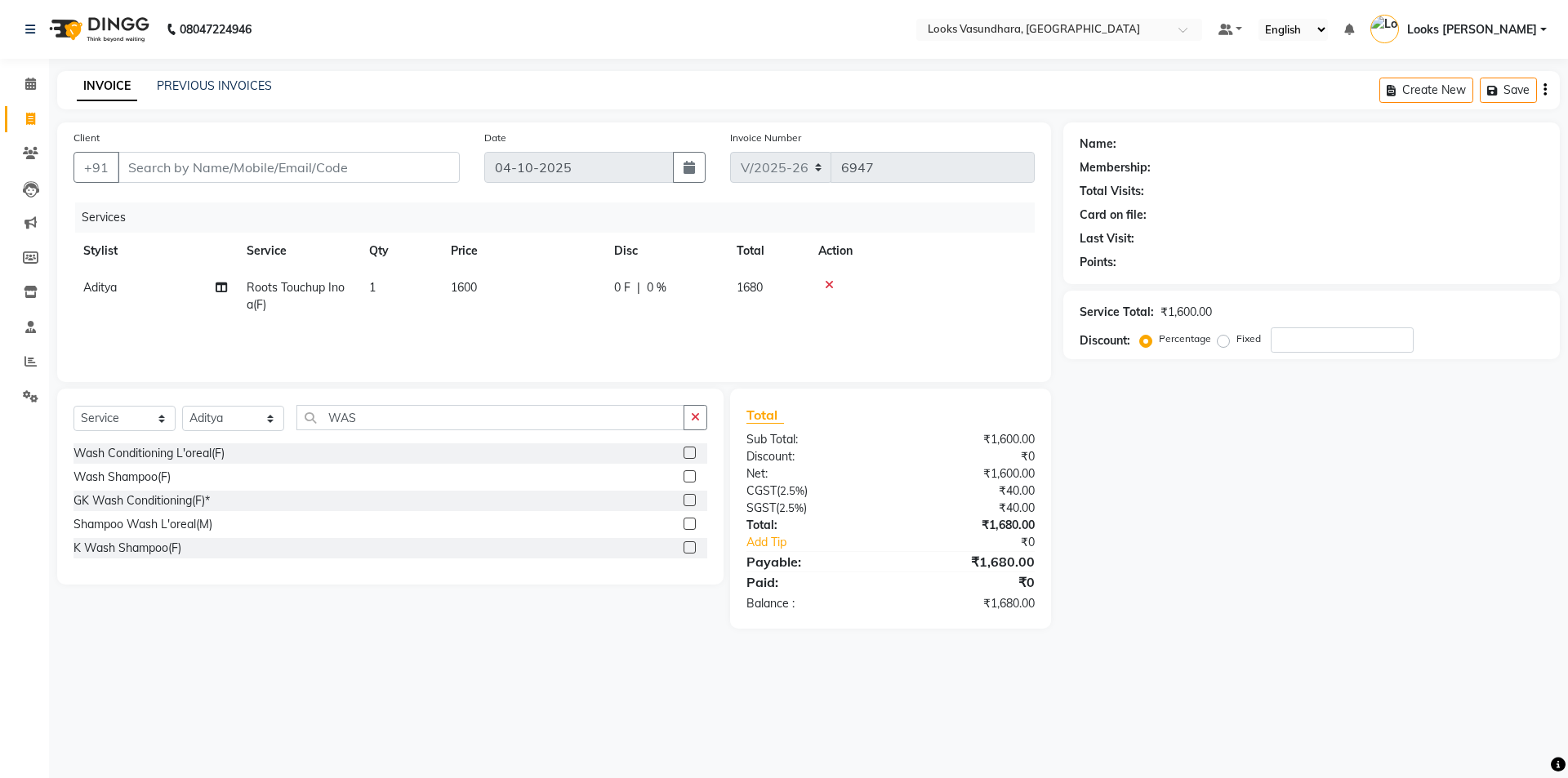
click at [687, 546] on label at bounding box center [690, 547] width 12 height 12
click at [687, 546] on input "checkbox" at bounding box center [689, 548] width 11 height 11
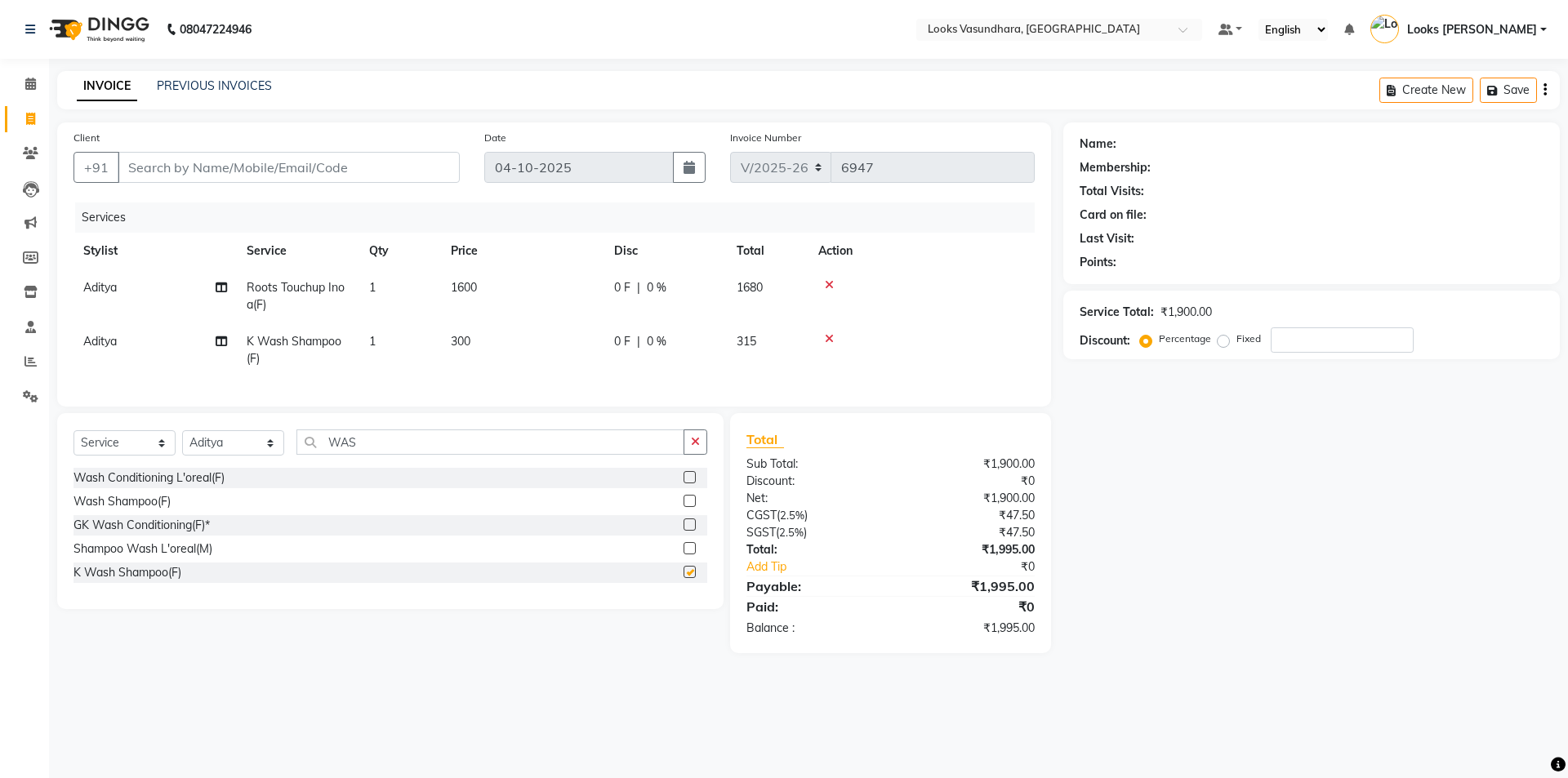
checkbox input "false"
click at [536, 341] on td "300" at bounding box center [522, 350] width 163 height 54
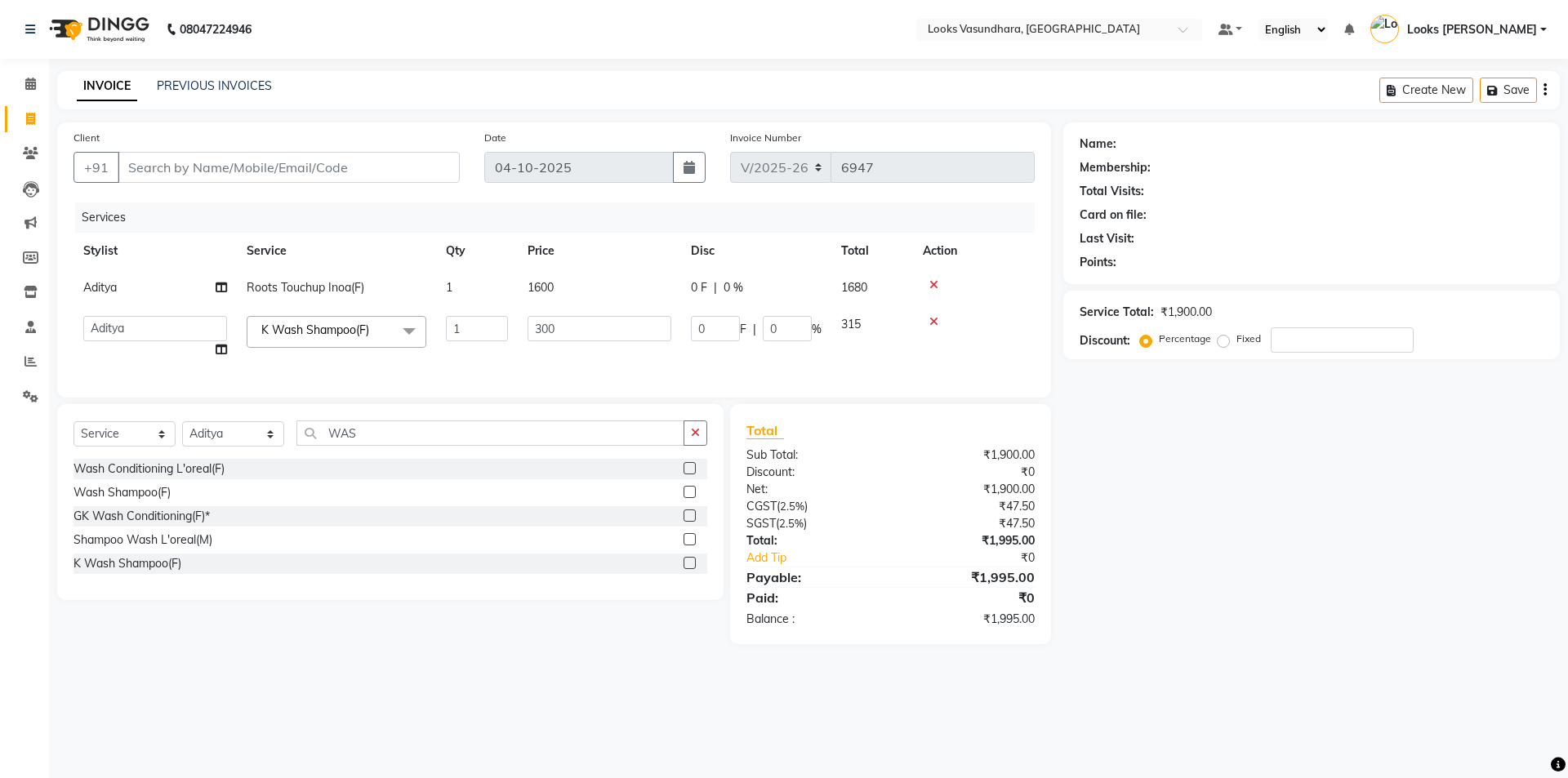
click at [536, 341] on td "300" at bounding box center [599, 336] width 163 height 62
click at [544, 329] on input "300" at bounding box center [599, 329] width 144 height 26
type input "400"
click at [318, 168] on input "Client" at bounding box center [289, 167] width 342 height 31
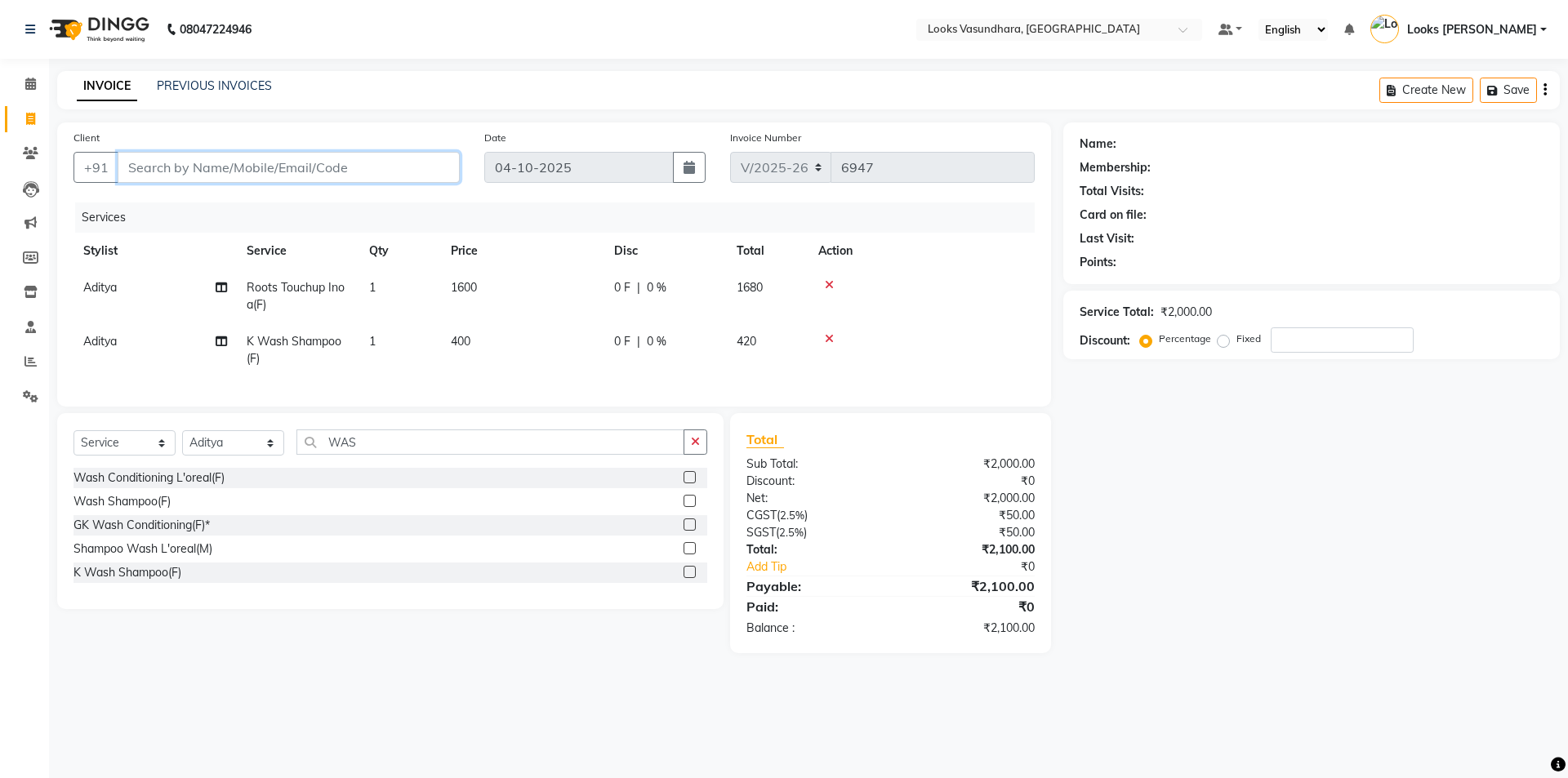
click at [318, 168] on input "Client" at bounding box center [289, 167] width 342 height 31
click at [297, 170] on input "Client" at bounding box center [289, 167] width 342 height 31
type input "8"
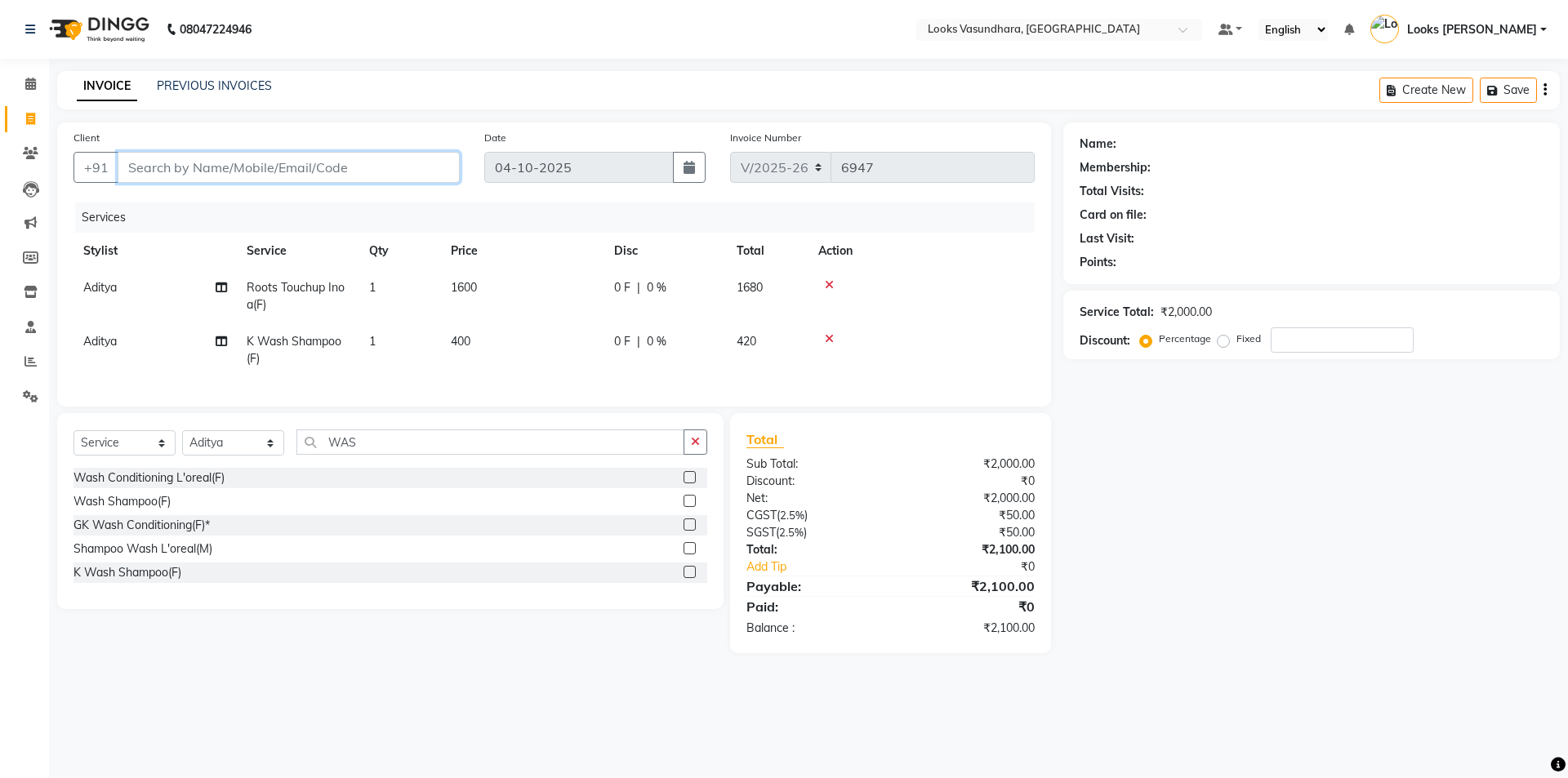
type input "0"
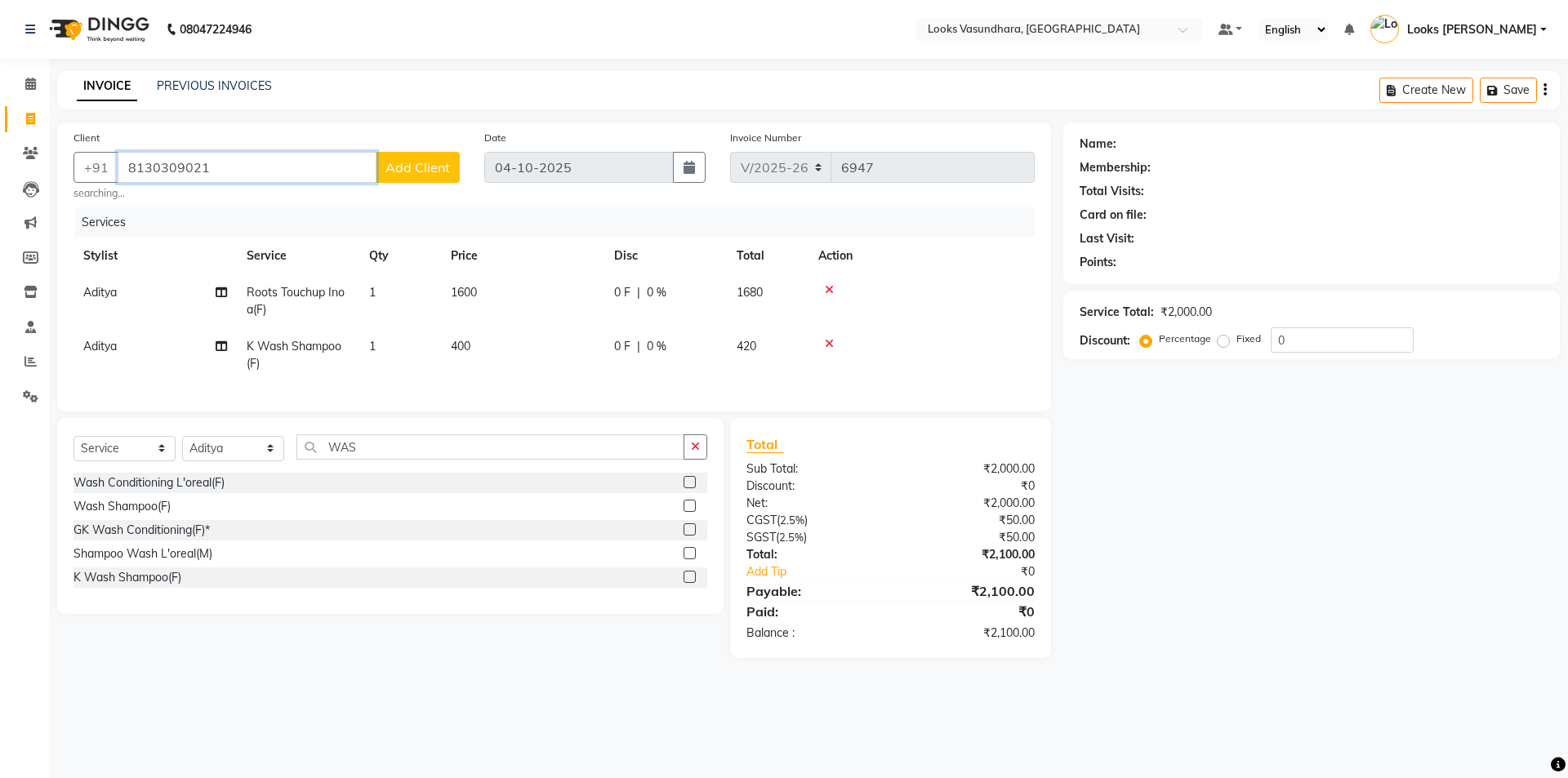
type input "8130309021"
click at [424, 169] on span "Add Client" at bounding box center [418, 167] width 65 height 17
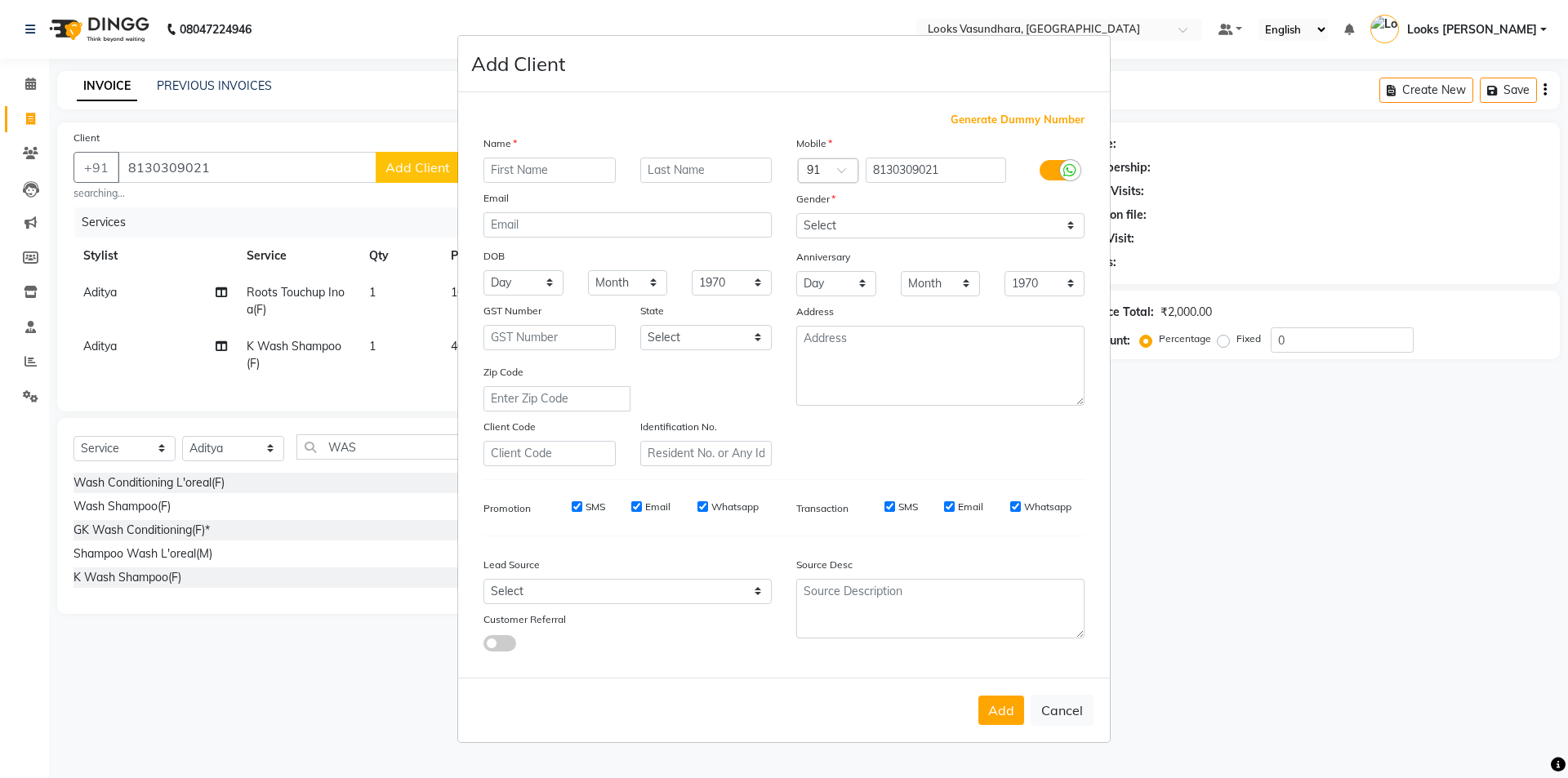
click at [525, 174] on input "text" at bounding box center [550, 170] width 133 height 26
type input "POONAM"
drag, startPoint x: 857, startPoint y: 224, endPoint x: 864, endPoint y: 238, distance: 15.7
click at [858, 226] on select "Select [DEMOGRAPHIC_DATA] [DEMOGRAPHIC_DATA] Other Prefer Not To Say" at bounding box center [940, 226] width 288 height 26
select select "[DEMOGRAPHIC_DATA]"
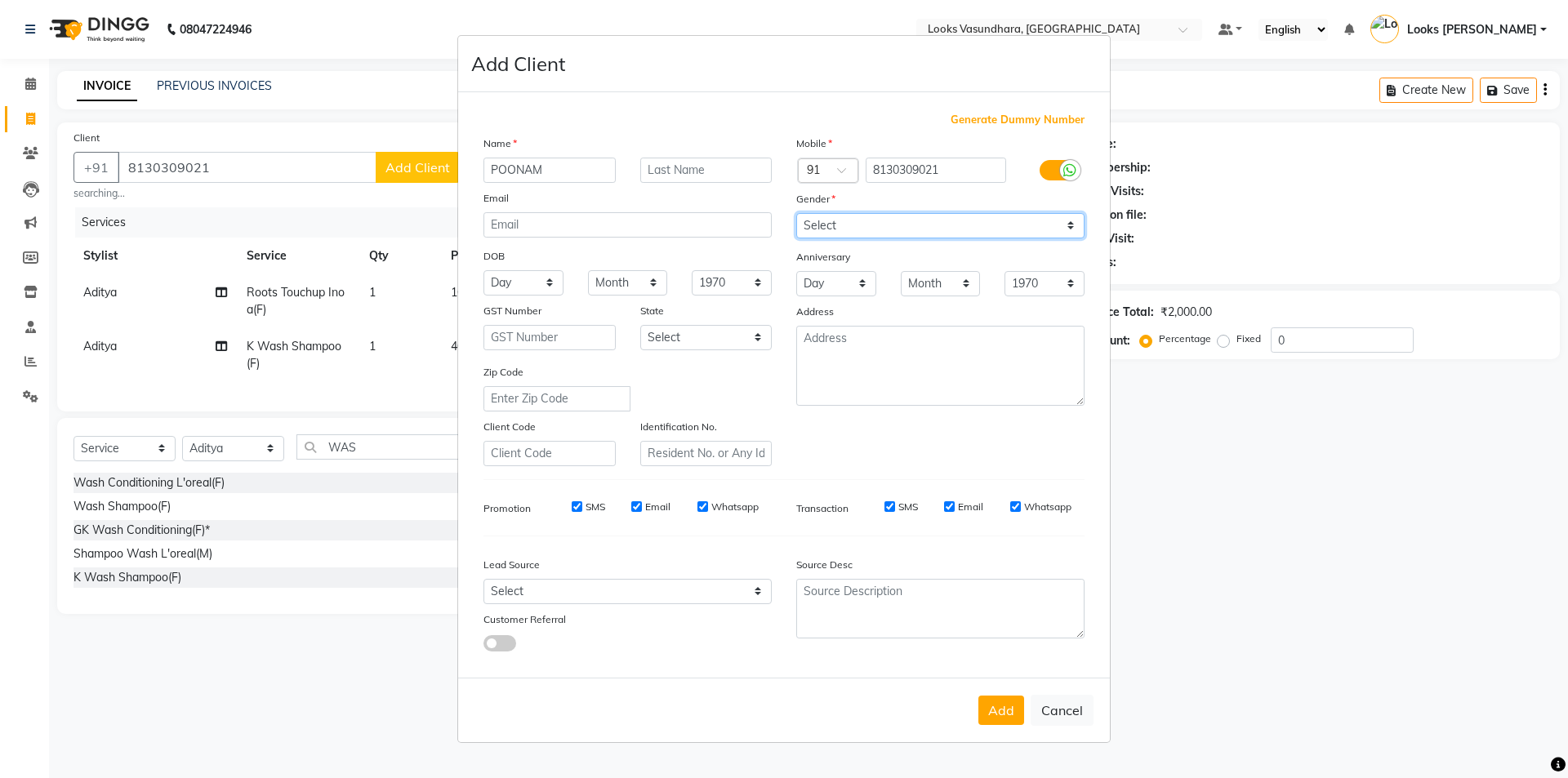
click at [797, 213] on select "Select [DEMOGRAPHIC_DATA] [DEMOGRAPHIC_DATA] Other Prefer Not To Say" at bounding box center [940, 226] width 288 height 26
click at [1006, 705] on button "Add" at bounding box center [1001, 710] width 45 height 30
click at [1006, 705] on div "Add Cancel" at bounding box center [784, 710] width 652 height 65
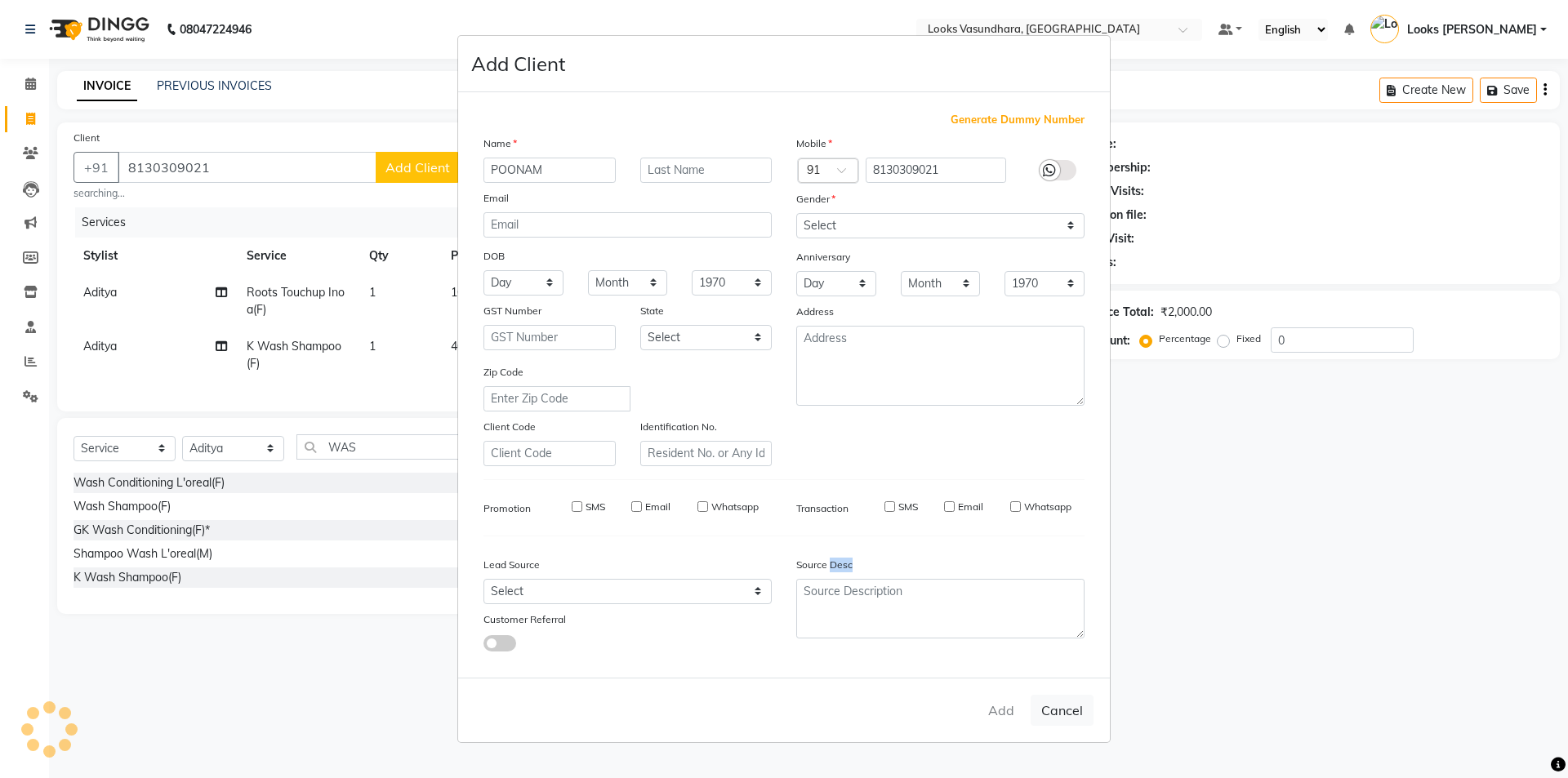
select select
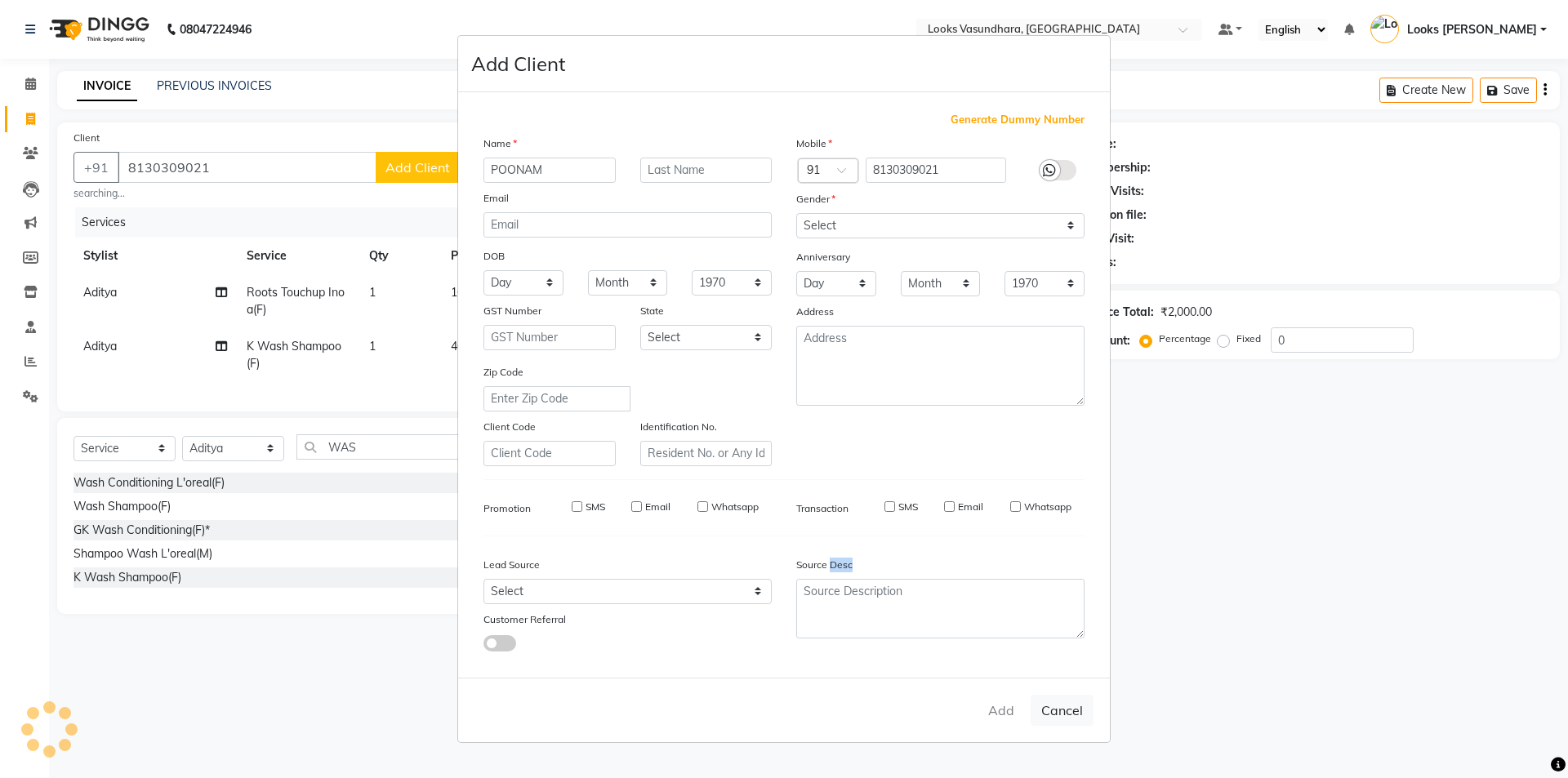
select select
checkbox input "false"
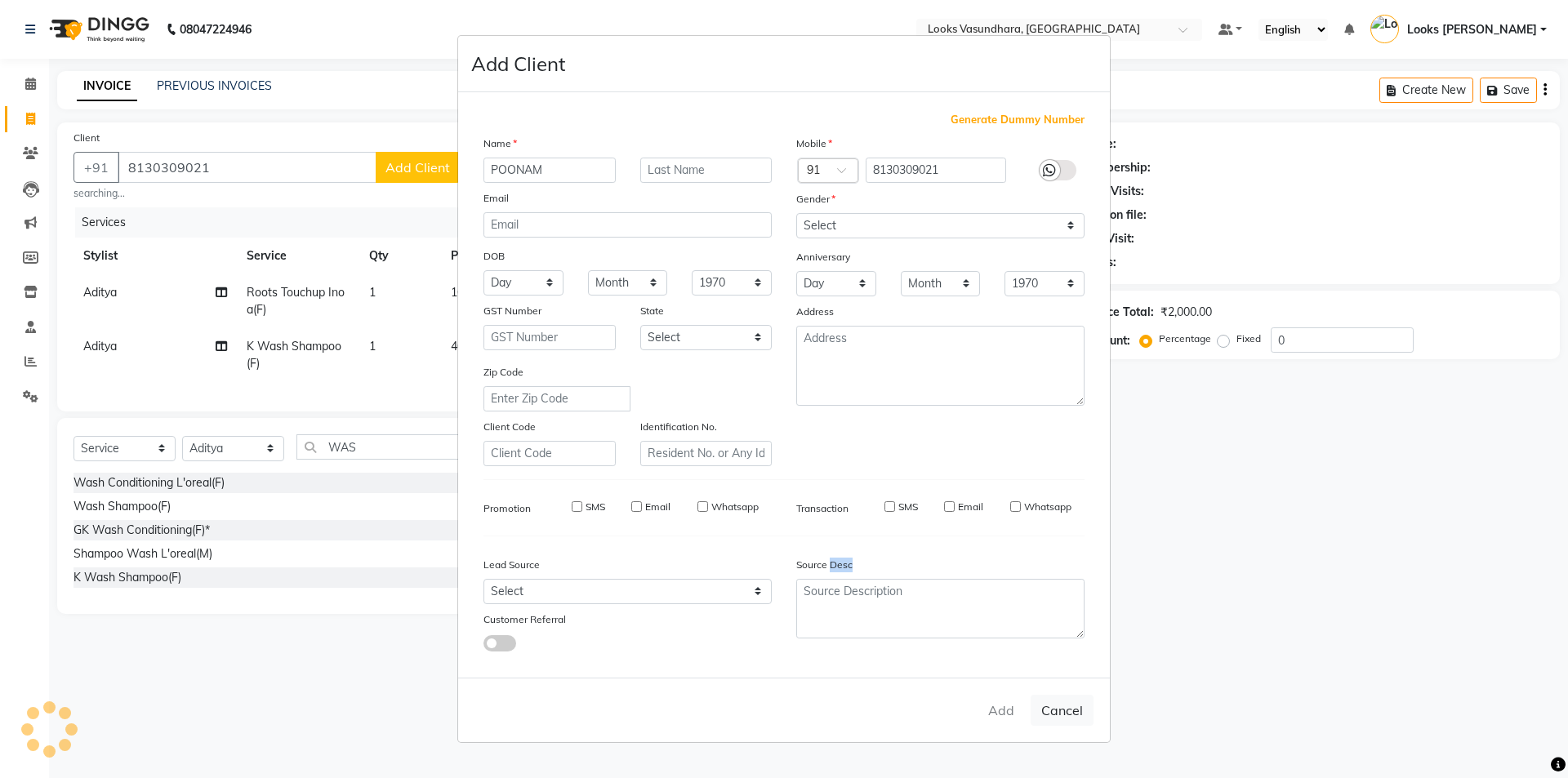
checkbox input "false"
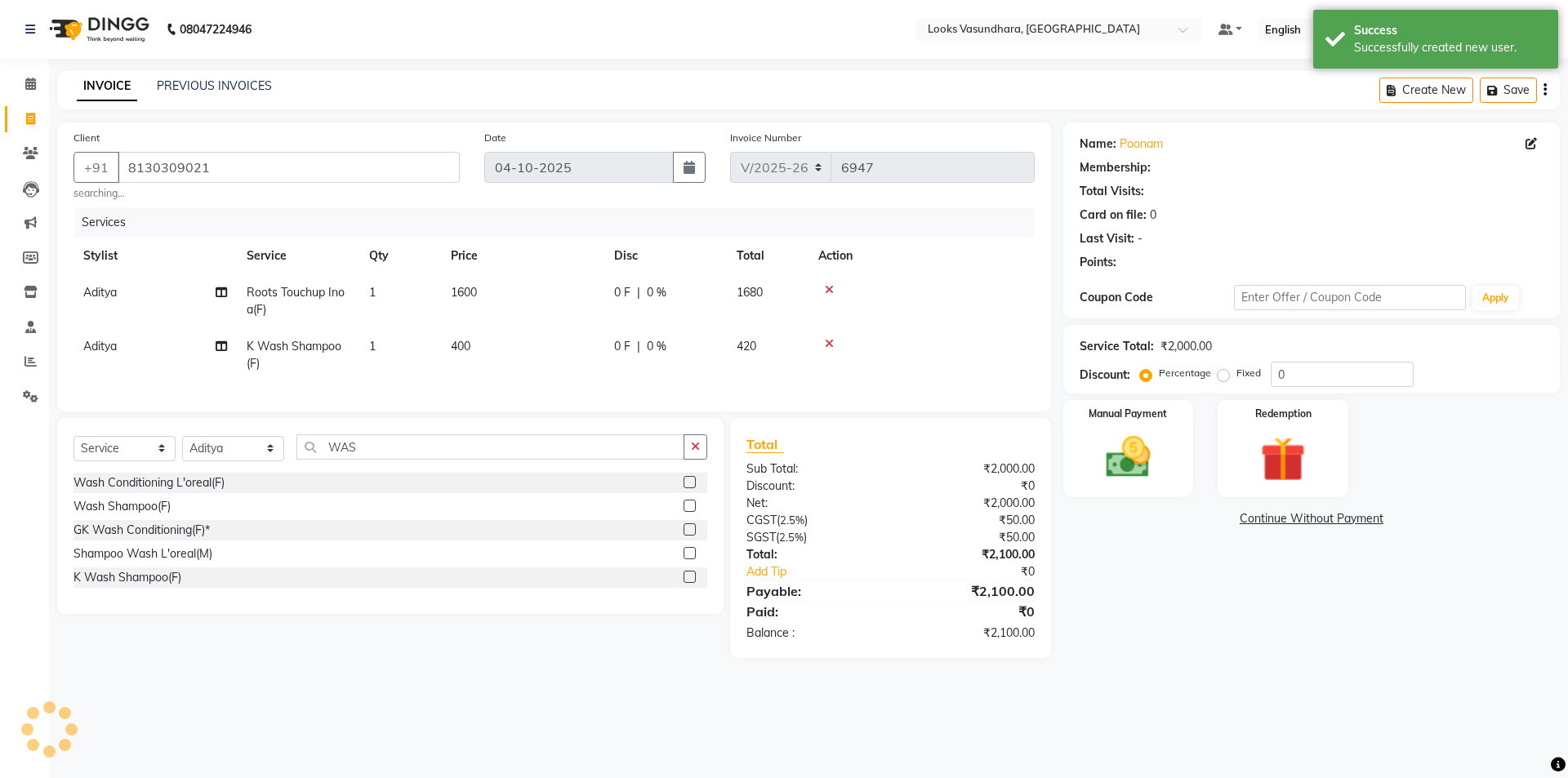
select select "1: Object"
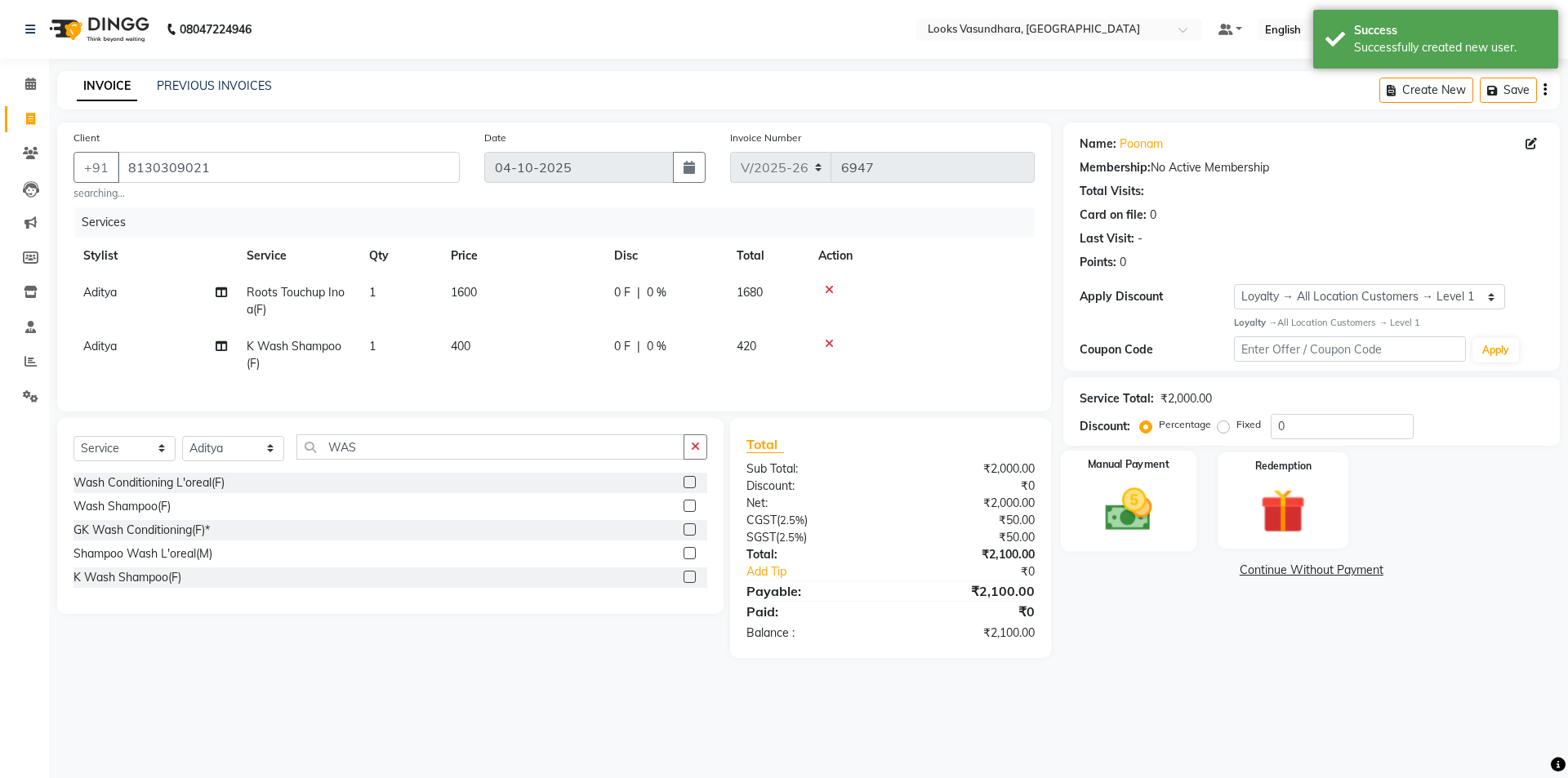
click at [1136, 505] on img at bounding box center [1127, 509] width 76 height 54
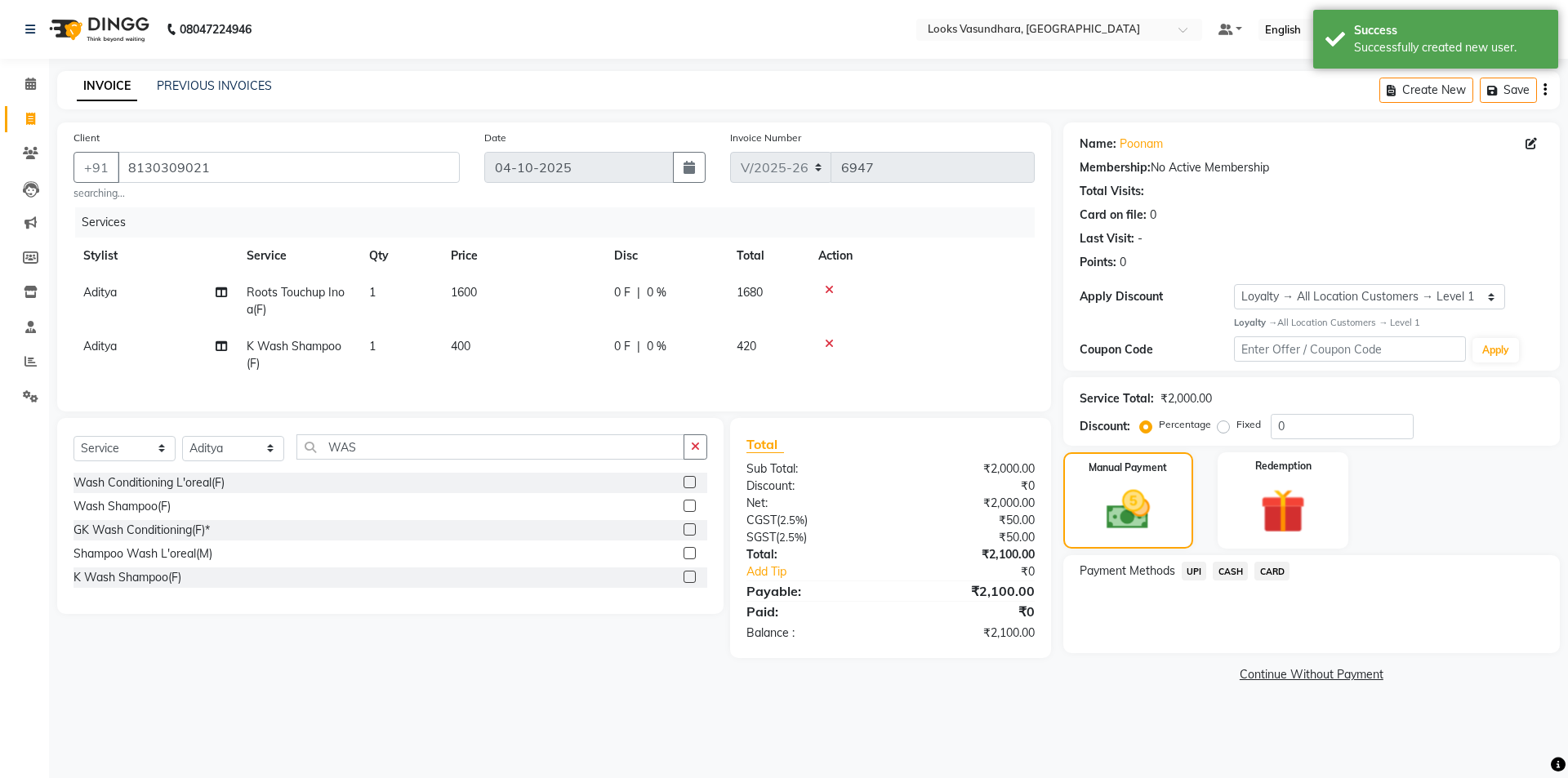
click at [1192, 569] on span "UPI" at bounding box center [1194, 570] width 26 height 19
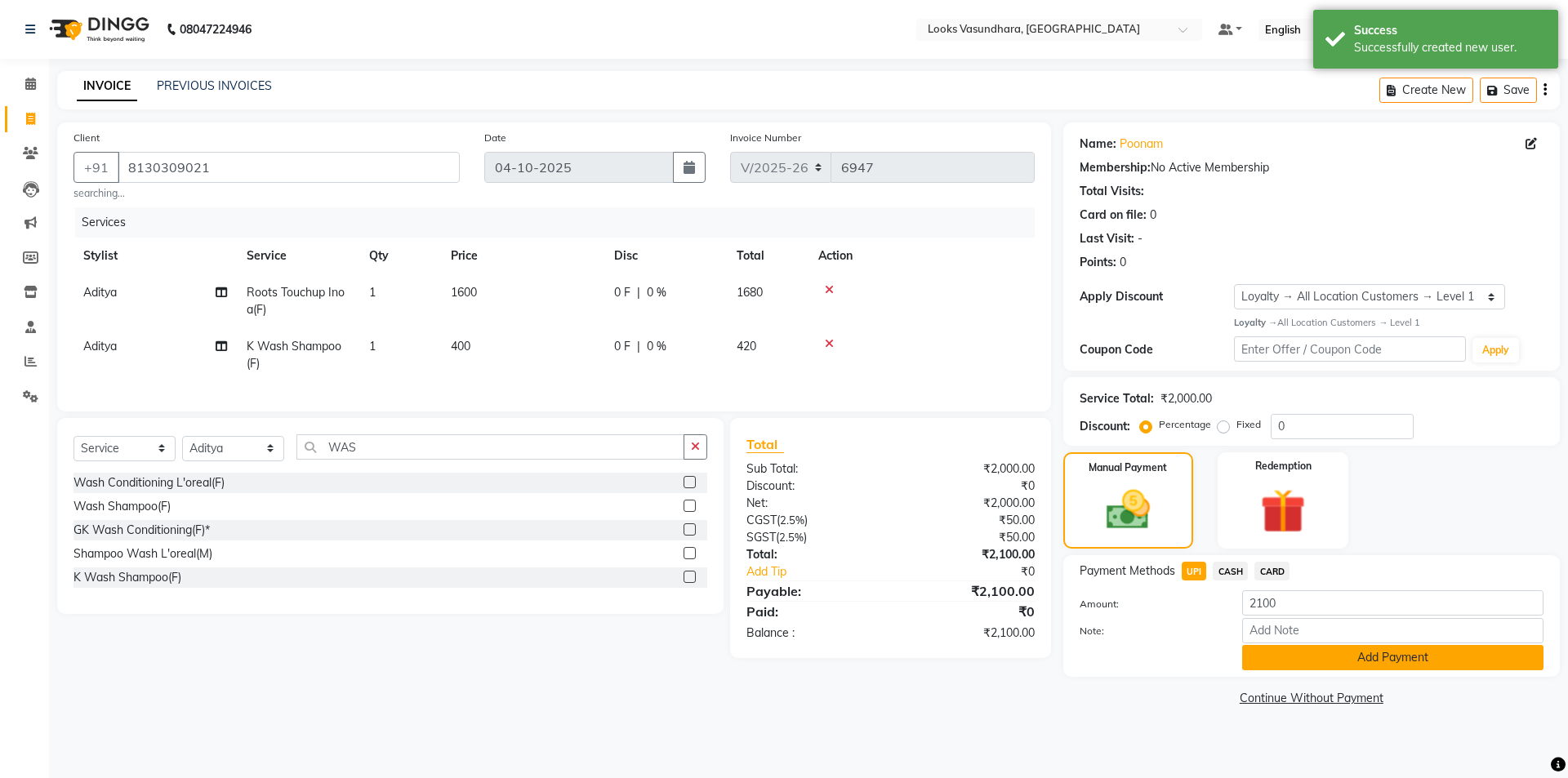
click at [1262, 655] on button "Add Payment" at bounding box center [1393, 658] width 301 height 26
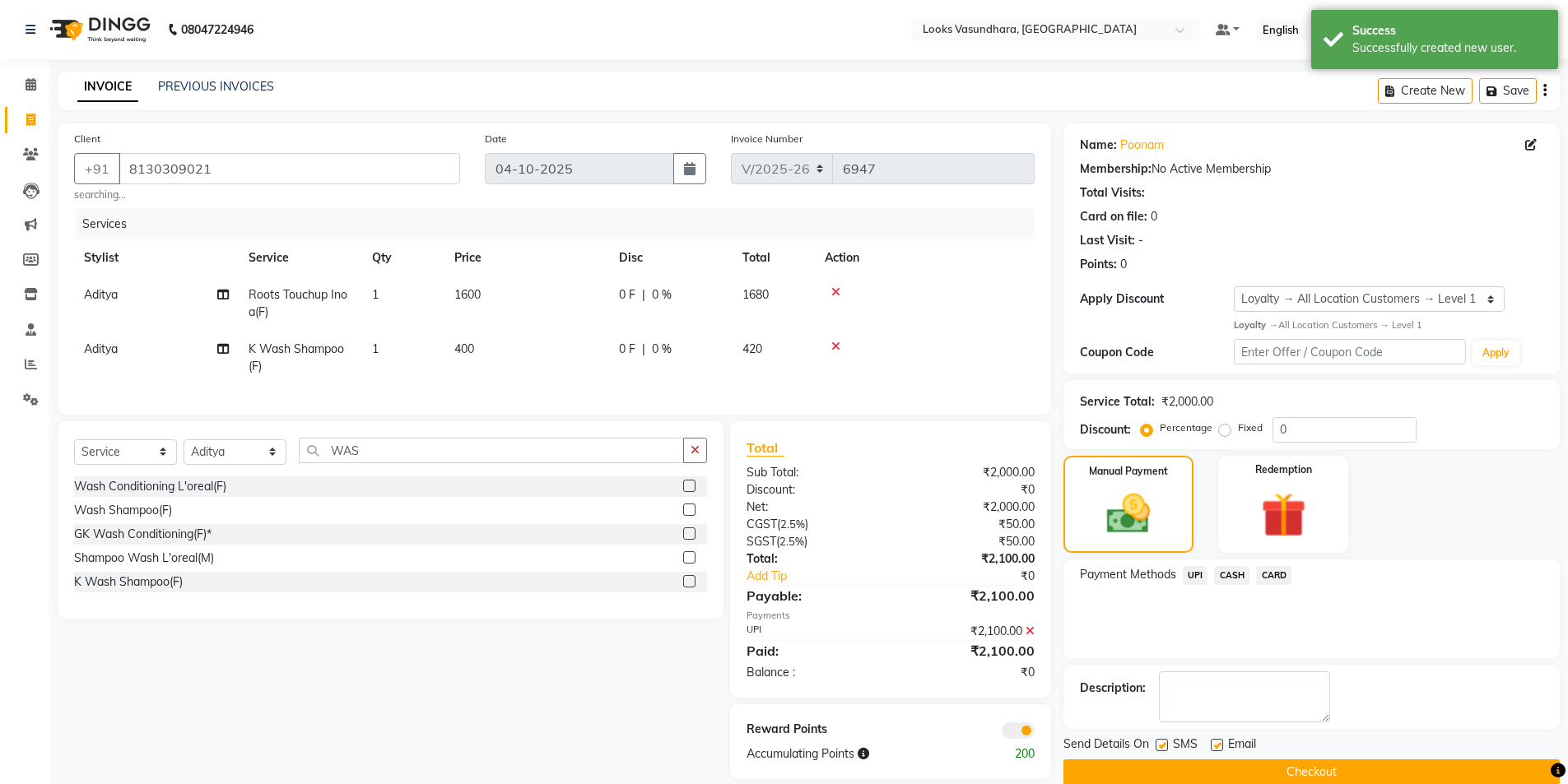
click at [1210, 746] on label at bounding box center [1216, 745] width 12 height 12
click at [1210, 746] on input "checkbox" at bounding box center [1215, 745] width 11 height 11
click at [1210, 746] on label at bounding box center [1216, 745] width 12 height 12
click at [1210, 746] on input "checkbox" at bounding box center [1215, 745] width 11 height 11
checkbox input "true"
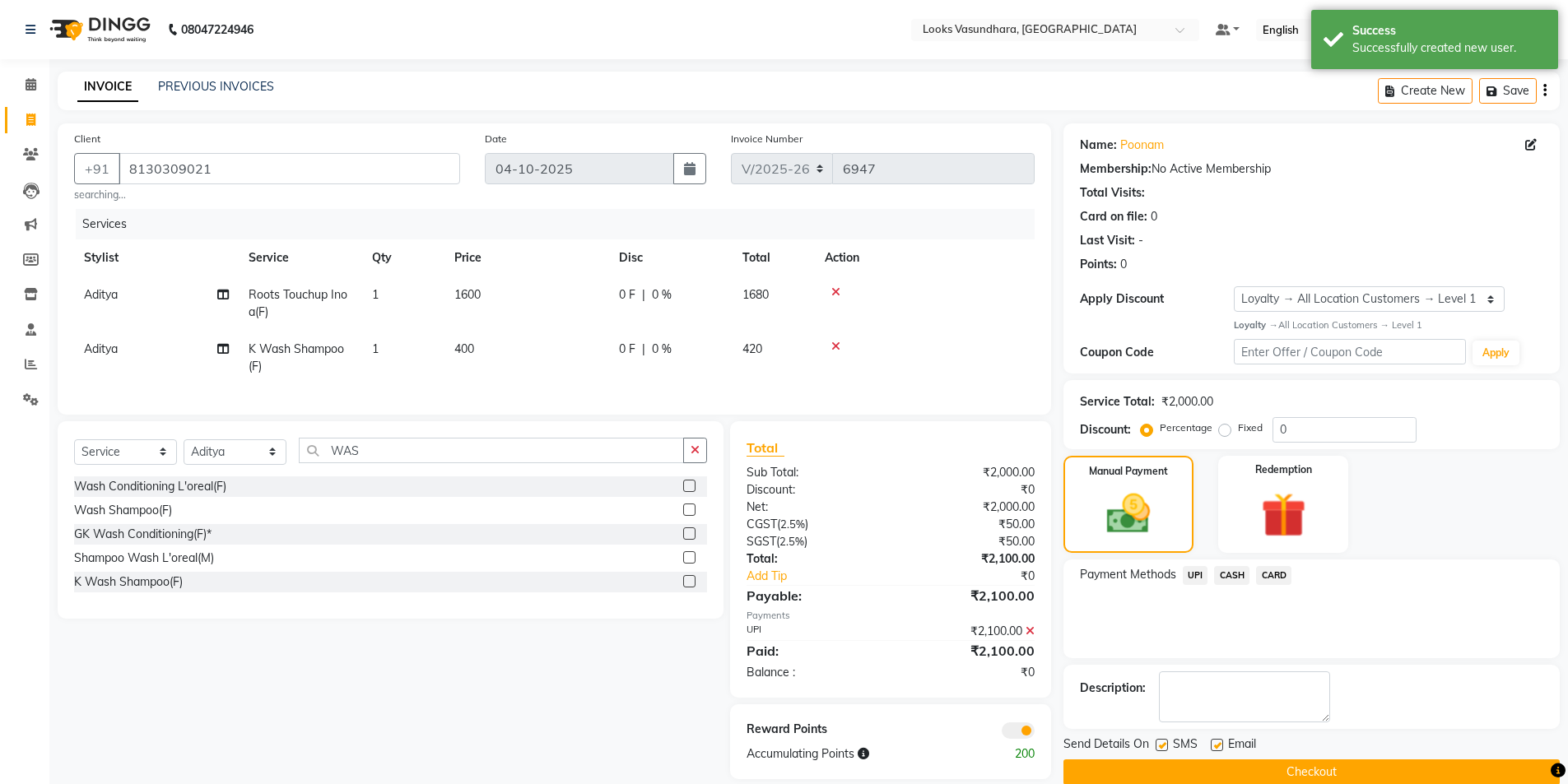
click at [1159, 749] on label at bounding box center [1162, 745] width 12 height 12
click at [1159, 749] on input "checkbox" at bounding box center [1161, 745] width 11 height 11
click at [1159, 749] on label at bounding box center [1162, 745] width 12 height 12
click at [1159, 749] on input "checkbox" at bounding box center [1161, 745] width 11 height 11
checkbox input "true"
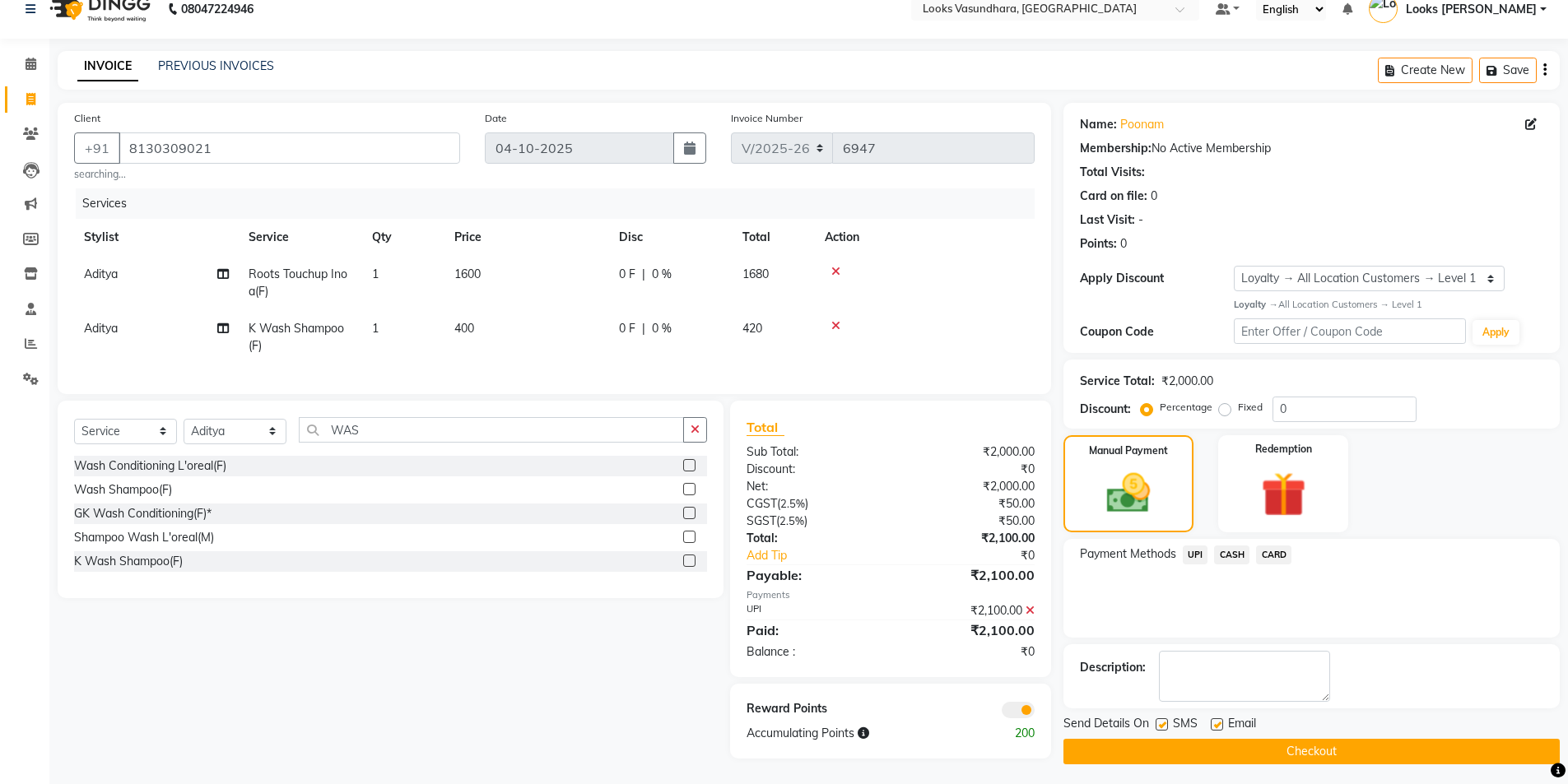
scroll to position [32, 0]
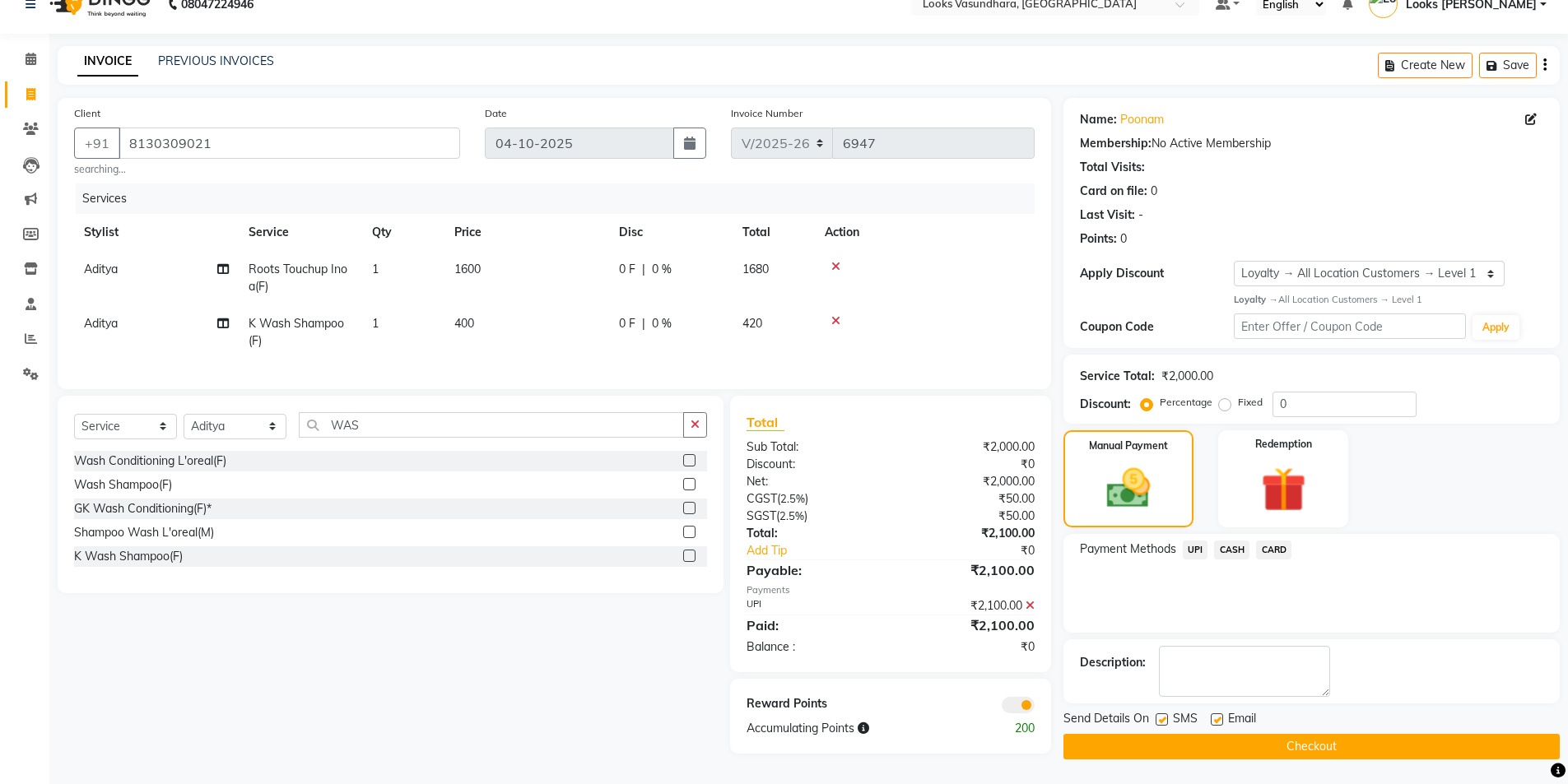
click at [1130, 742] on button "Checkout" at bounding box center [1311, 747] width 497 height 26
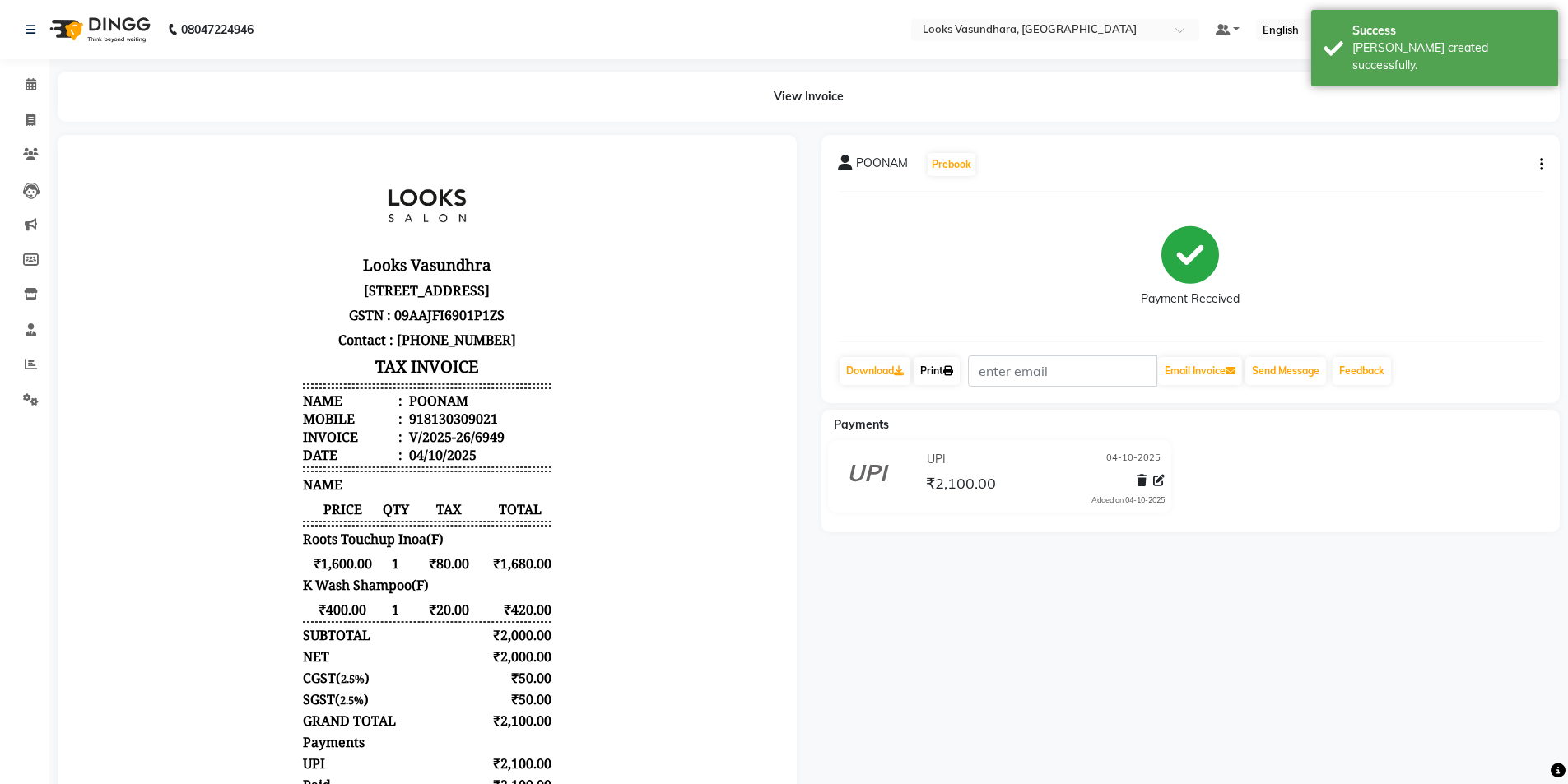
click at [930, 373] on link "Print" at bounding box center [937, 371] width 46 height 28
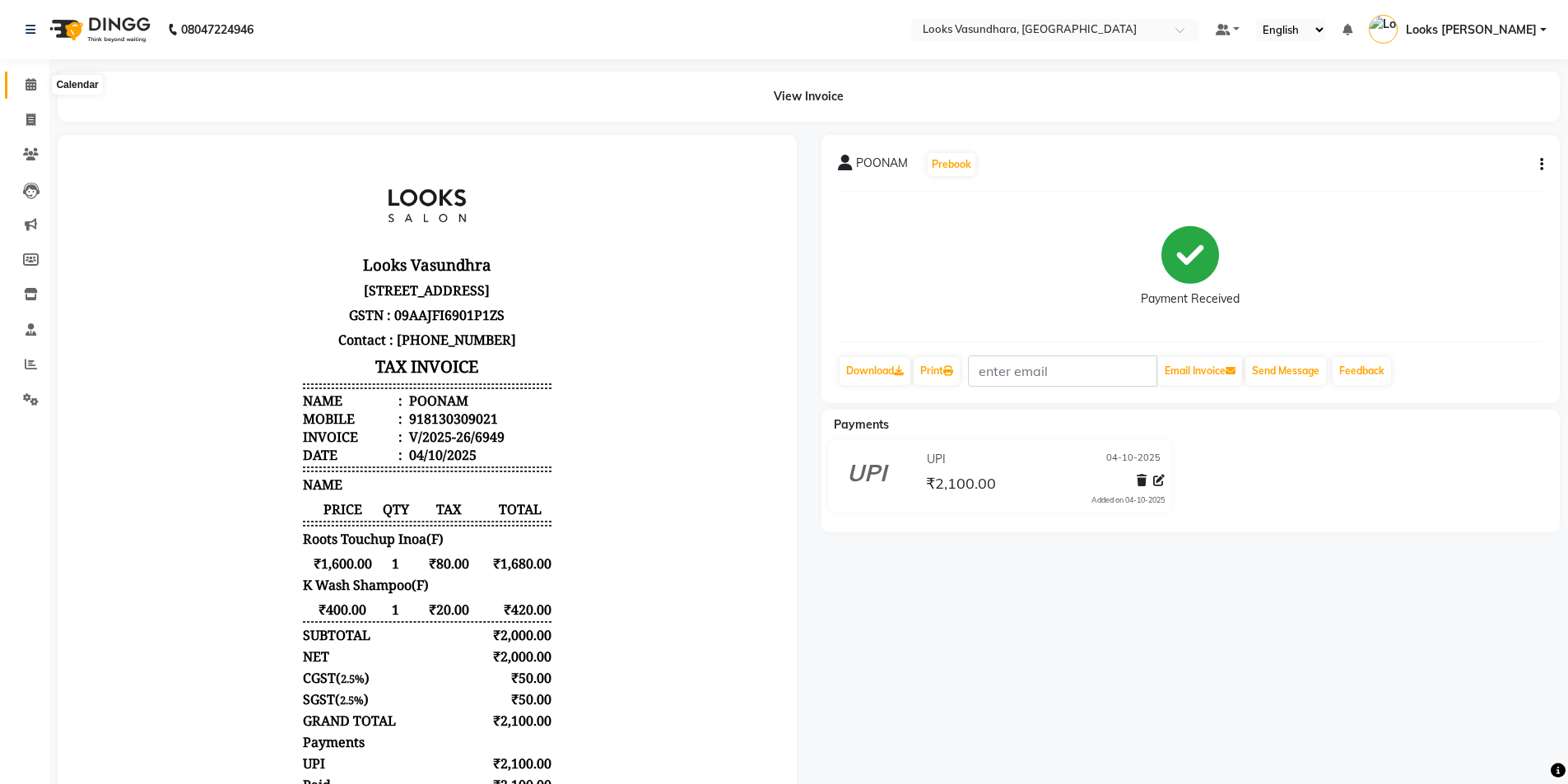
click at [28, 81] on icon at bounding box center [31, 84] width 11 height 12
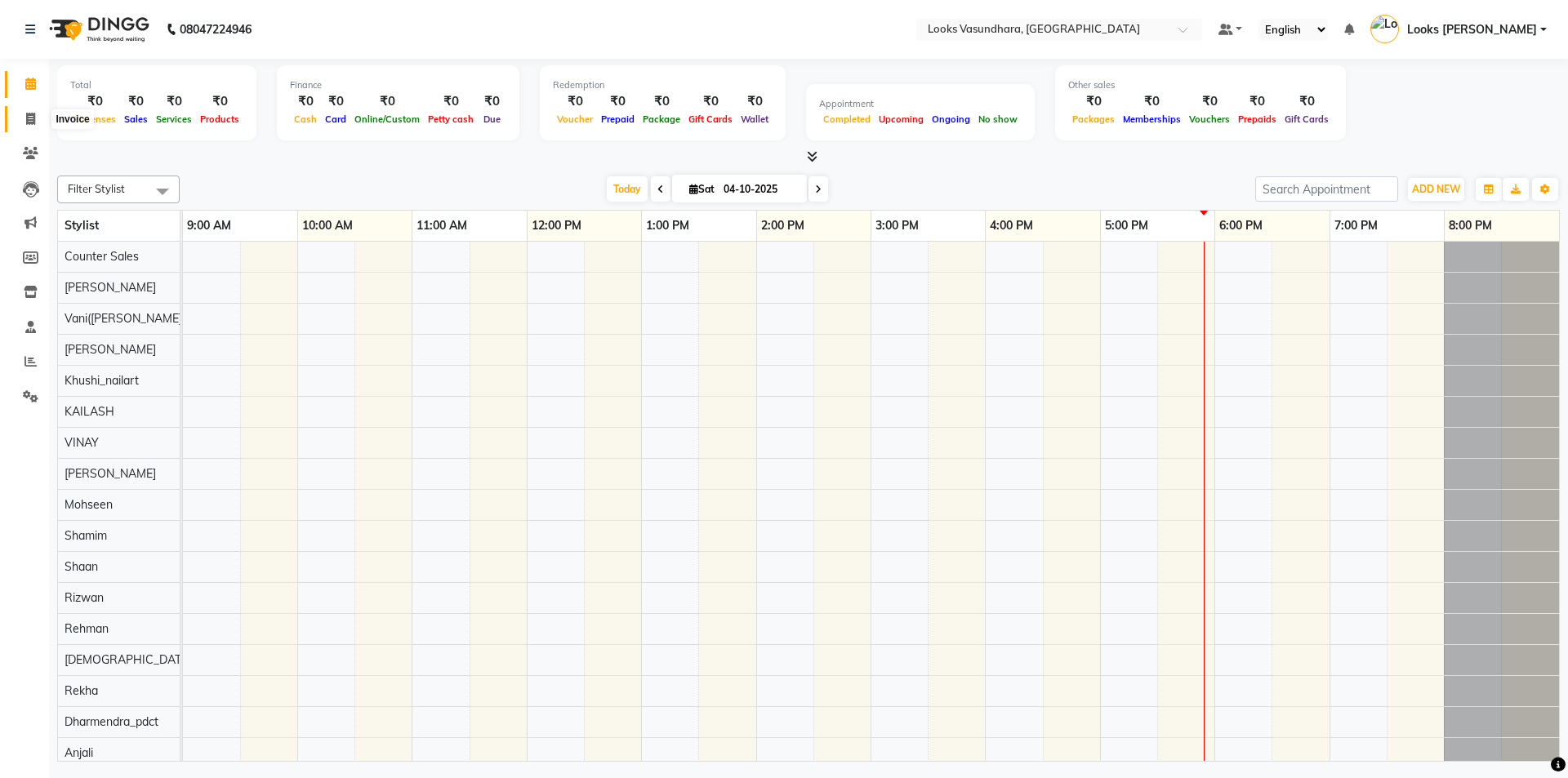
click at [20, 113] on span at bounding box center [30, 119] width 29 height 19
select select "service"
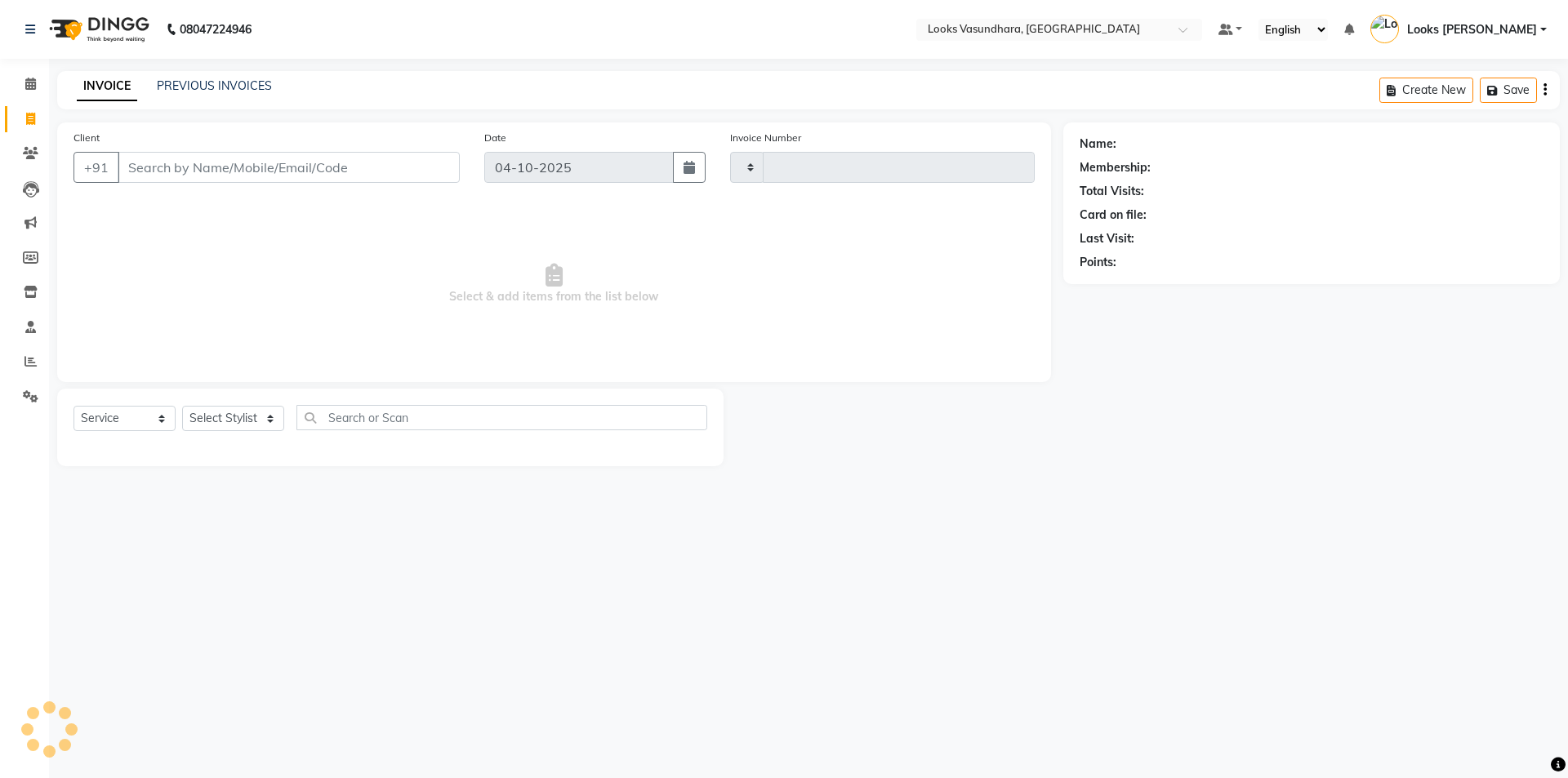
type input "6950"
select select "4370"
click at [217, 397] on div "Select Service Product Membership Package Voucher Prepaid Gift Card Select Styl…" at bounding box center [391, 427] width 667 height 78
drag, startPoint x: 217, startPoint y: 401, endPoint x: 216, endPoint y: 413, distance: 12.0
click at [217, 406] on div "Select Service Product Membership Package Voucher Prepaid Gift Card Select Styl…" at bounding box center [391, 427] width 667 height 78
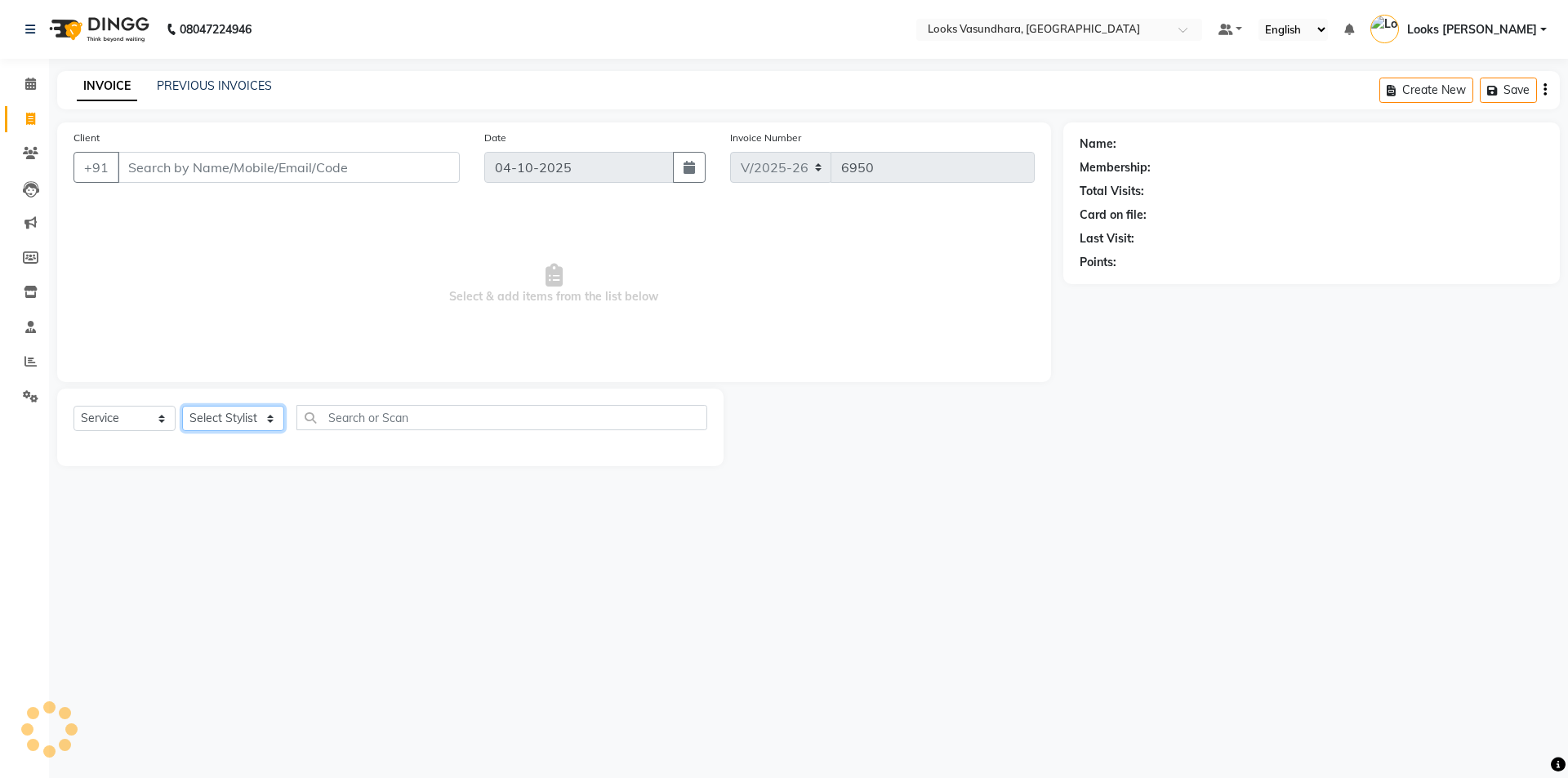
click at [212, 425] on select "Select Stylist" at bounding box center [233, 419] width 102 height 26
click at [212, 416] on select "Select Stylist Aditya [PERSON_NAME] Anjali [PERSON_NAME] Kumar_MSTR Counter Sal…" at bounding box center [233, 419] width 102 height 26
select select "70566"
click at [182, 406] on select "Select Stylist Aditya [PERSON_NAME] Anjali [PERSON_NAME] Kumar_MSTR Counter Sal…" at bounding box center [233, 419] width 102 height 26
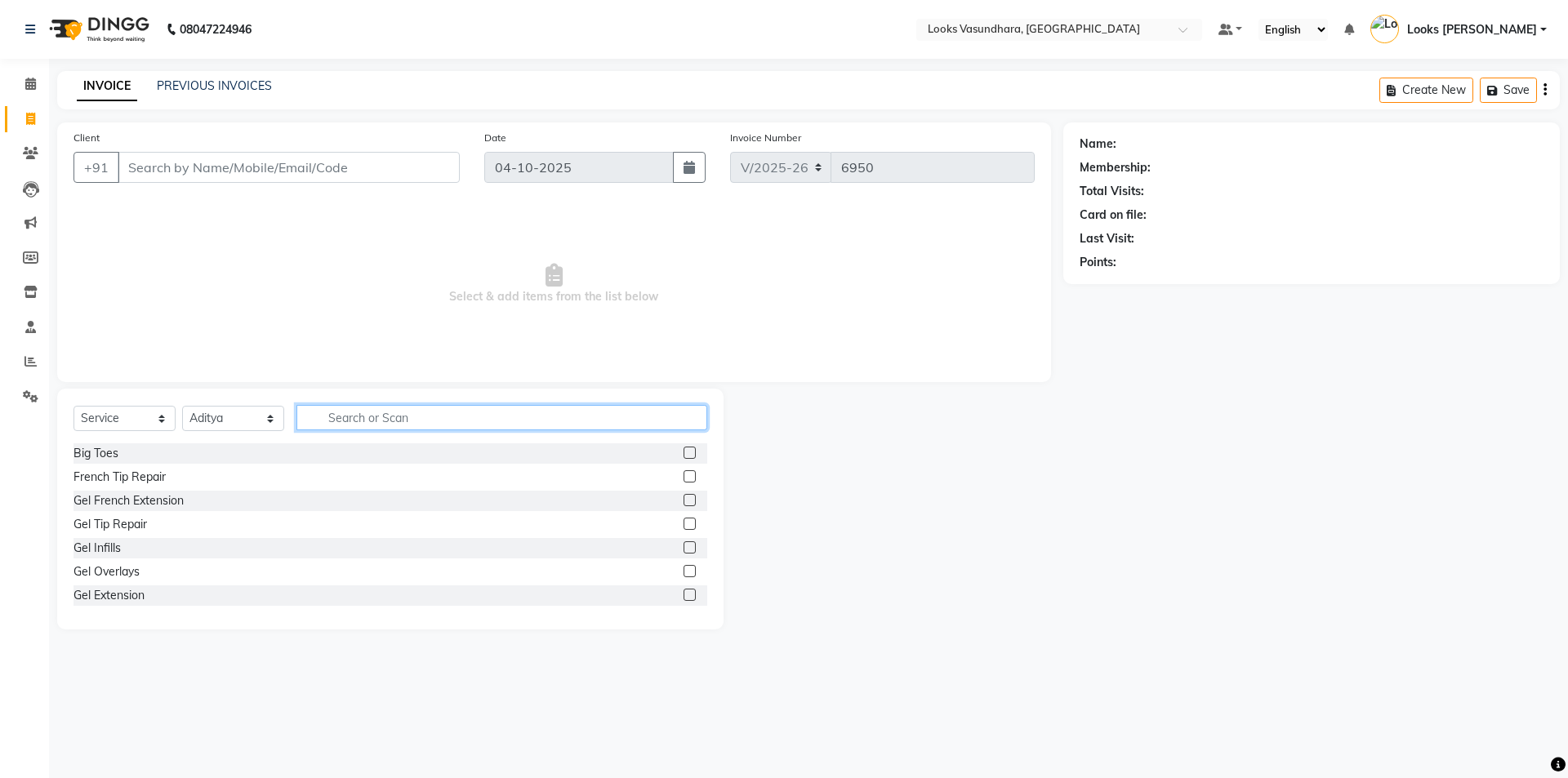
drag, startPoint x: 363, startPoint y: 416, endPoint x: 355, endPoint y: 404, distance: 14.4
click at [363, 417] on input "text" at bounding box center [502, 418] width 411 height 26
type input "CUT"
click at [684, 474] on label at bounding box center [690, 476] width 12 height 12
click at [684, 474] on input "checkbox" at bounding box center [689, 477] width 11 height 11
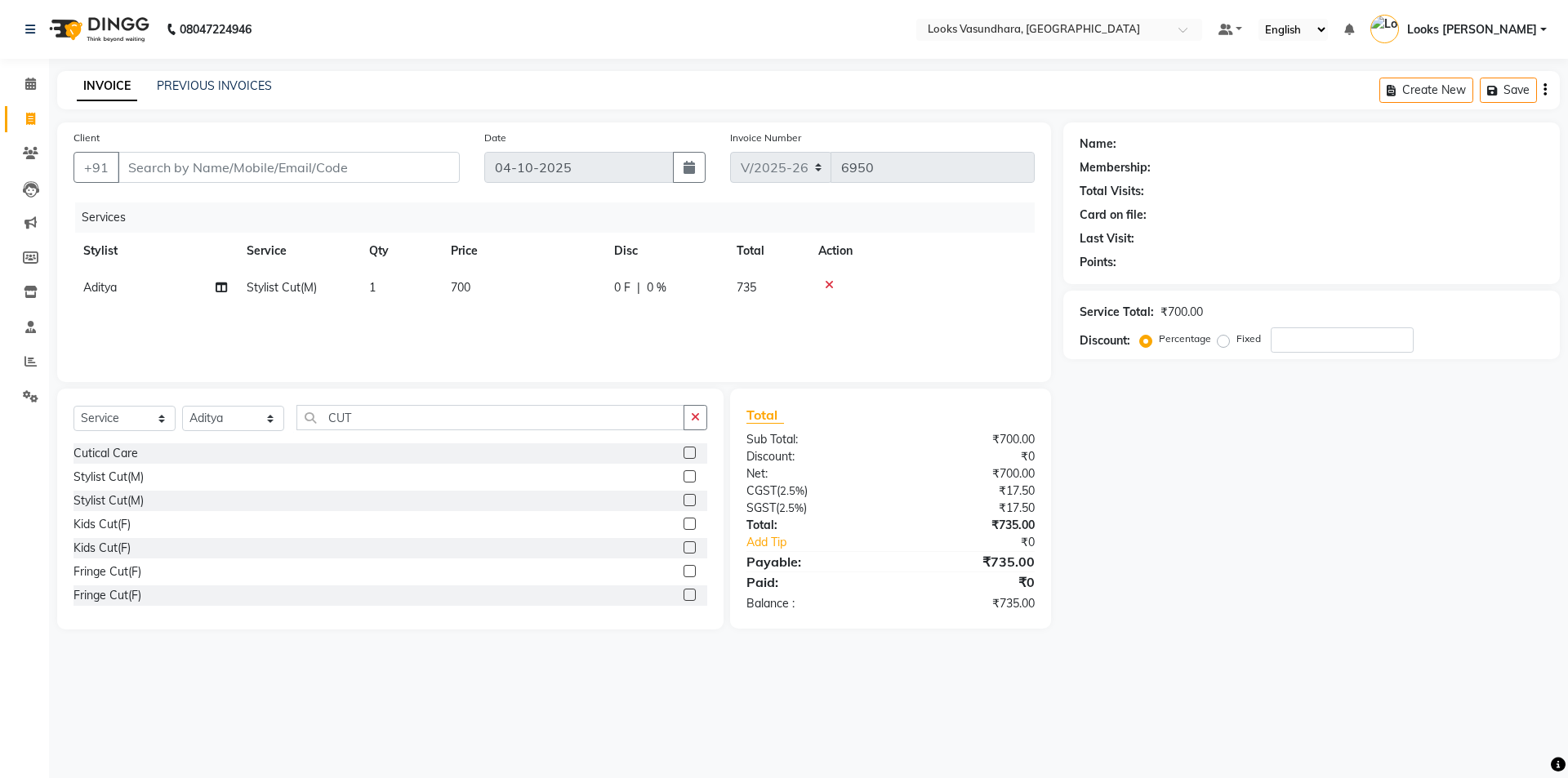
checkbox input "false"
click at [542, 282] on td "700" at bounding box center [522, 287] width 163 height 36
click at [542, 282] on input "700" at bounding box center [599, 292] width 144 height 26
type input "350"
click at [382, 404] on div "Select Service Product Membership Package Voucher Prepaid Gift Card Select Styl…" at bounding box center [391, 509] width 667 height 241
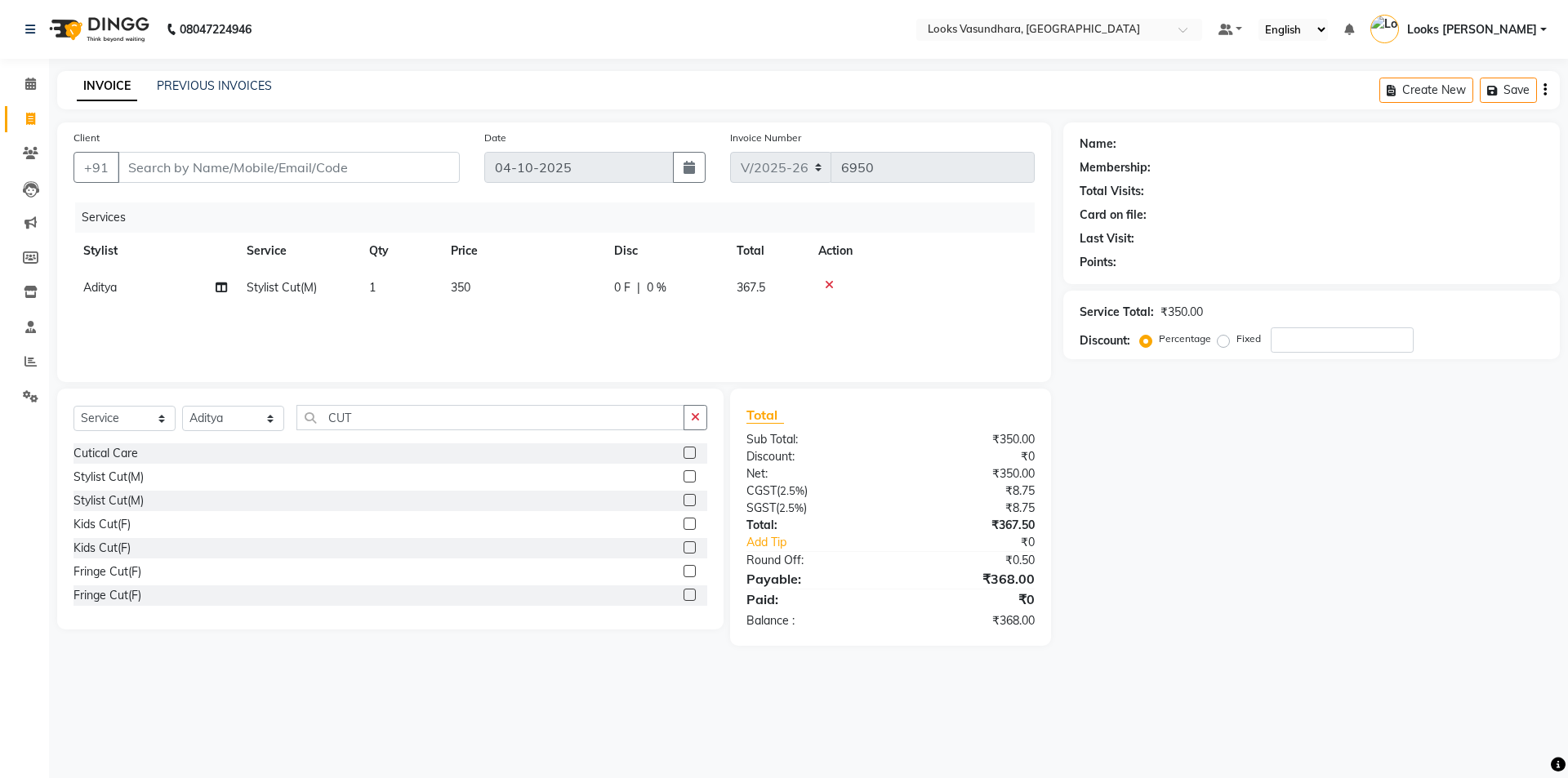
drag, startPoint x: 382, startPoint y: 404, endPoint x: 378, endPoint y: 414, distance: 10.8
click at [380, 412] on div "Select Service Product Membership Package Voucher Prepaid Gift Card Select Styl…" at bounding box center [391, 509] width 667 height 241
click at [378, 414] on input "CUT" at bounding box center [490, 418] width 388 height 26
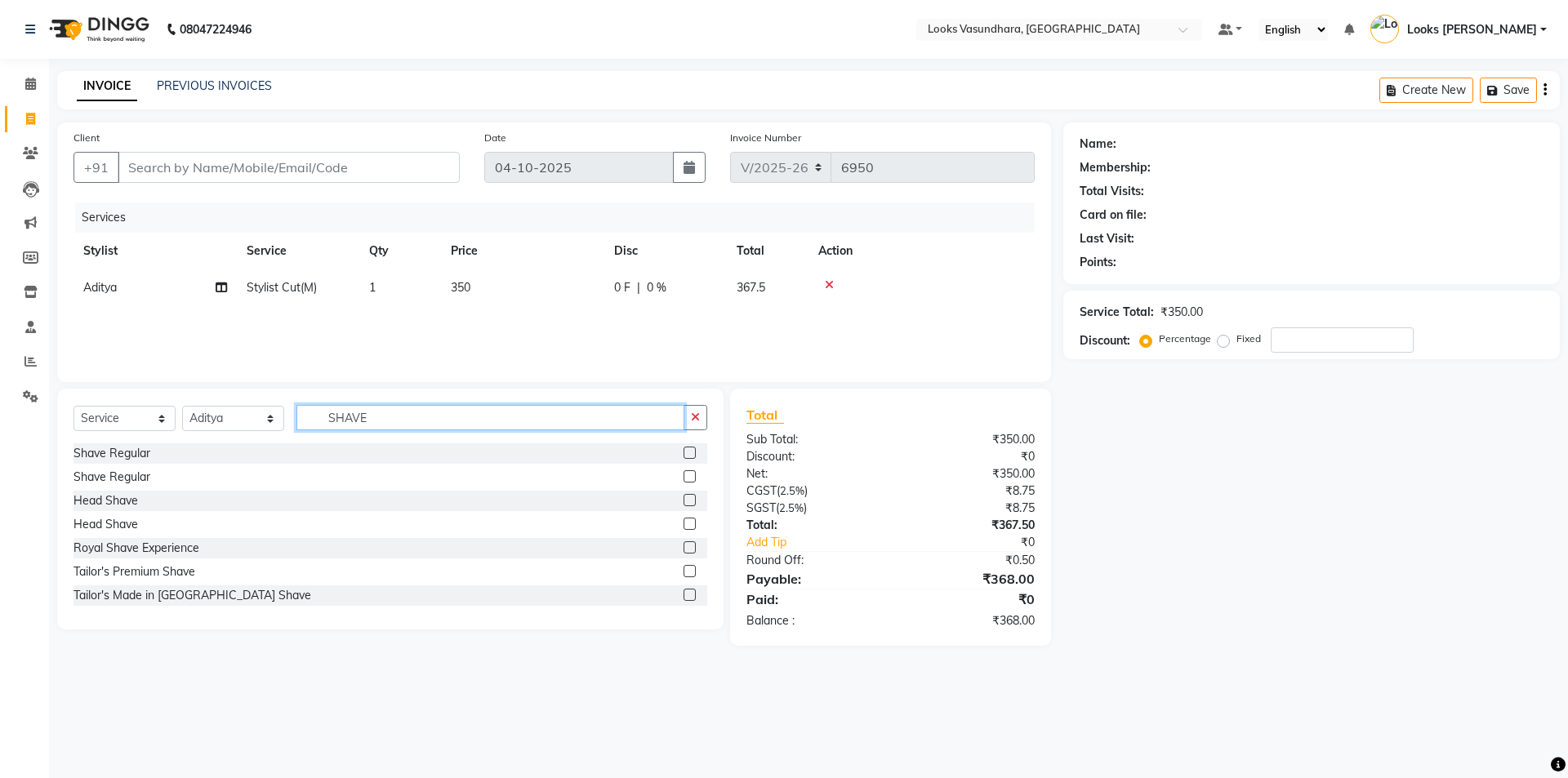
type input "SHAVE"
click at [684, 451] on label at bounding box center [690, 452] width 12 height 12
click at [684, 451] on input "checkbox" at bounding box center [689, 453] width 11 height 11
checkbox input "false"
click at [557, 318] on td "500" at bounding box center [522, 324] width 163 height 36
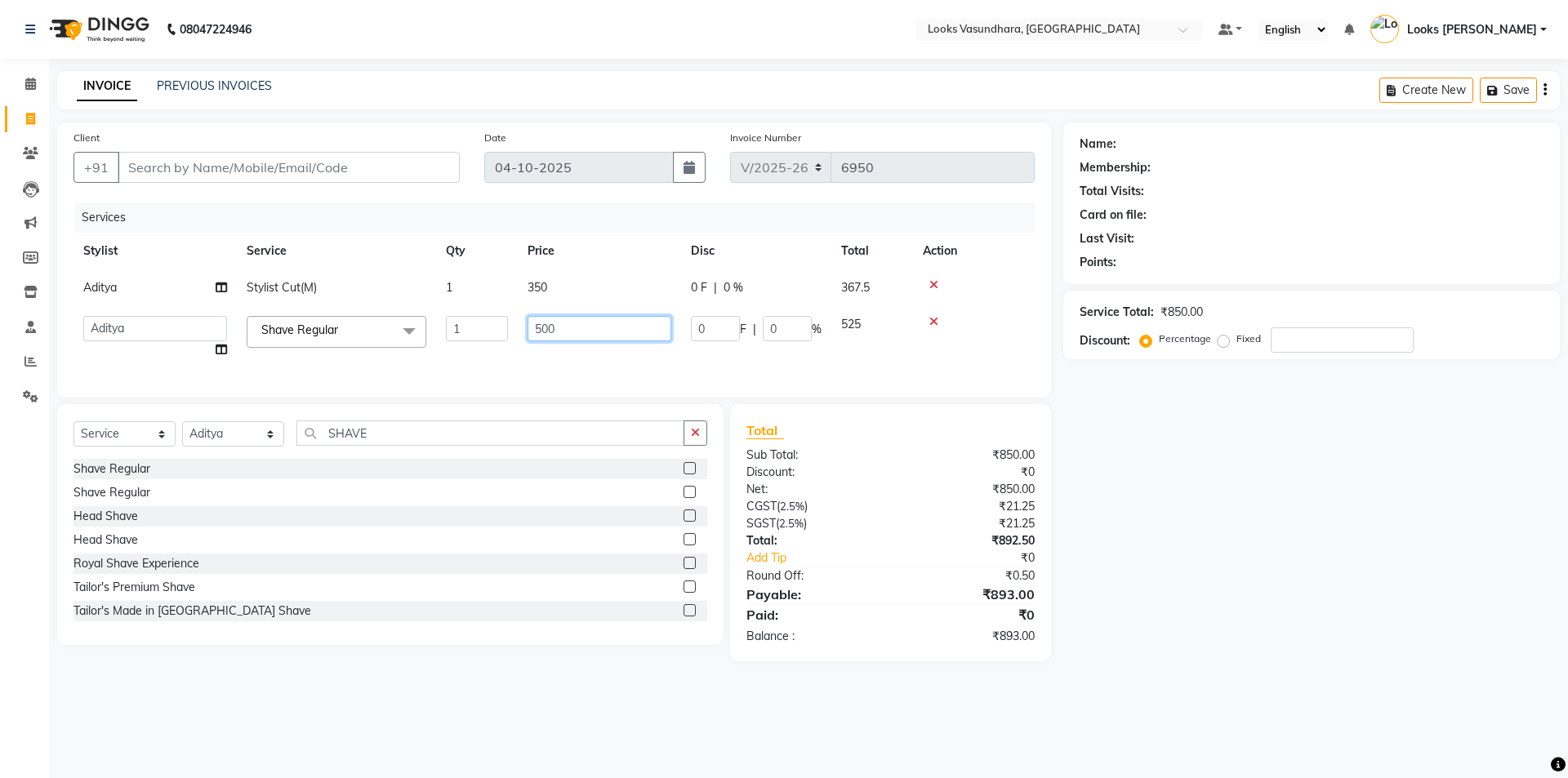
drag, startPoint x: 557, startPoint y: 318, endPoint x: 553, endPoint y: 329, distance: 11.7
click at [556, 320] on input "500" at bounding box center [599, 329] width 144 height 26
click at [553, 329] on input "500" at bounding box center [599, 329] width 144 height 26
type input "5"
type input "200"
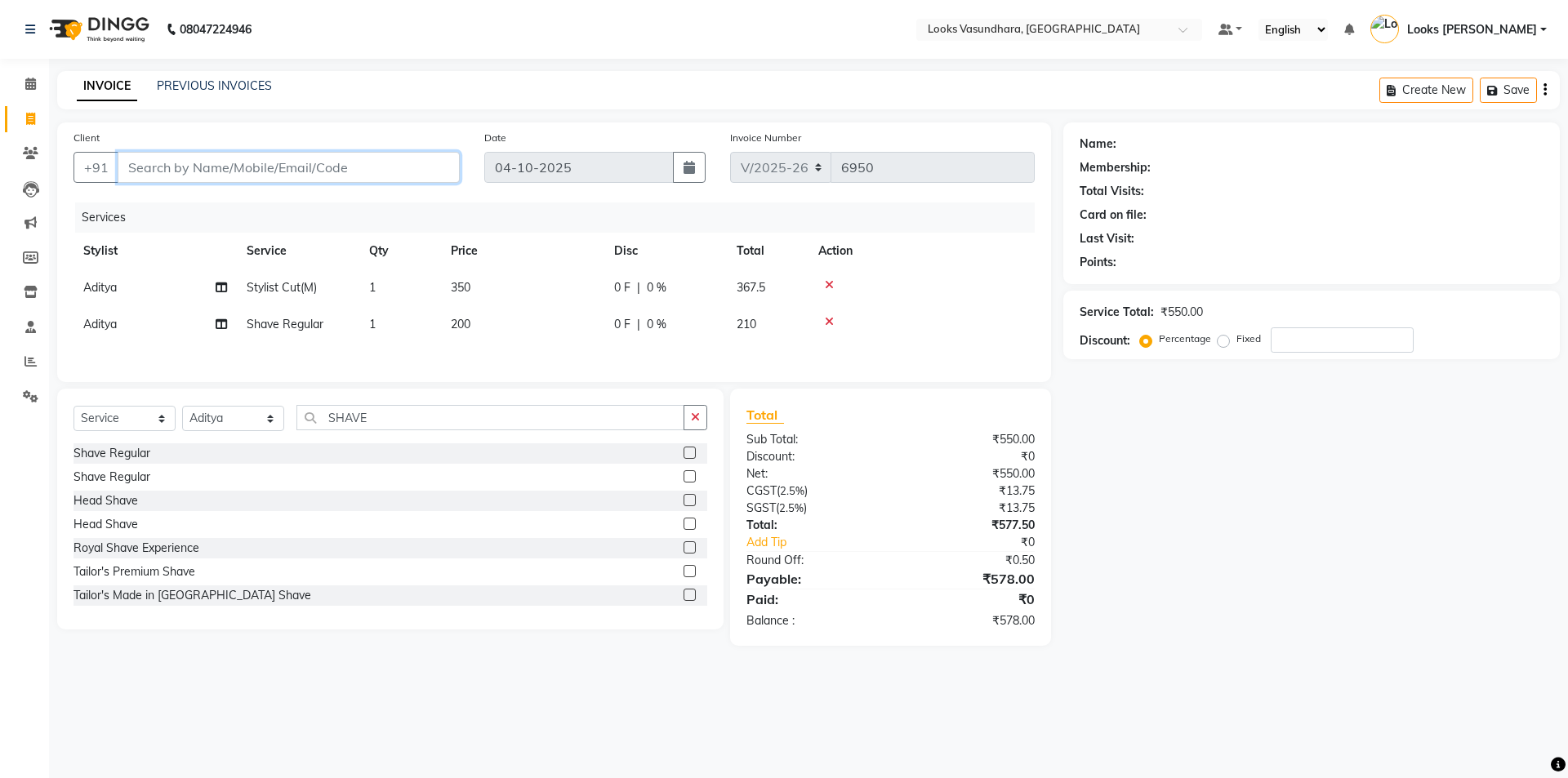
click at [286, 157] on input "Client" at bounding box center [289, 167] width 342 height 31
click at [286, 161] on input "Client" at bounding box center [289, 167] width 342 height 31
type input "9"
type input "0"
click at [255, 206] on span "989111888" at bounding box center [227, 205] width 74 height 17
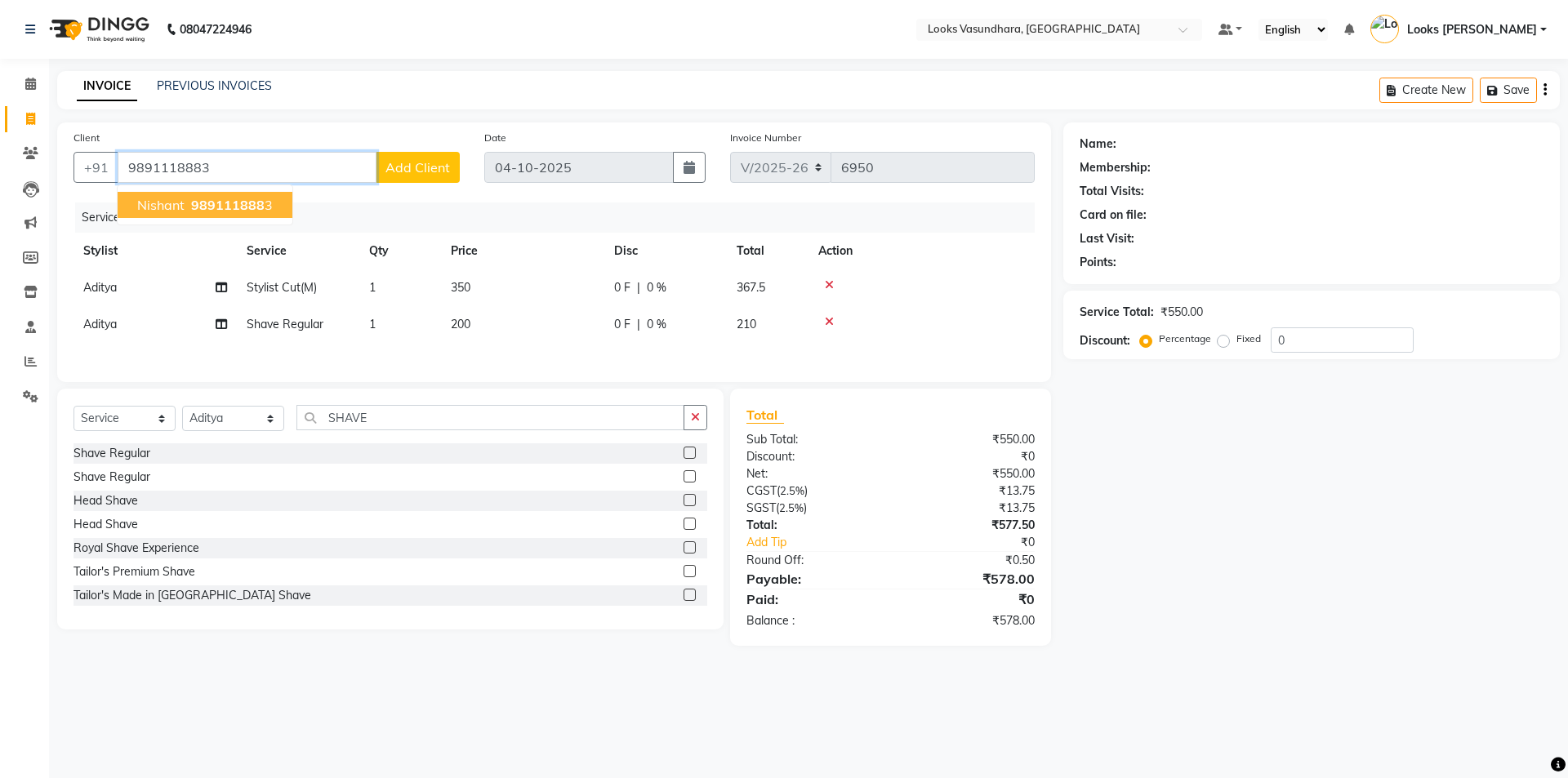
type input "9891118883"
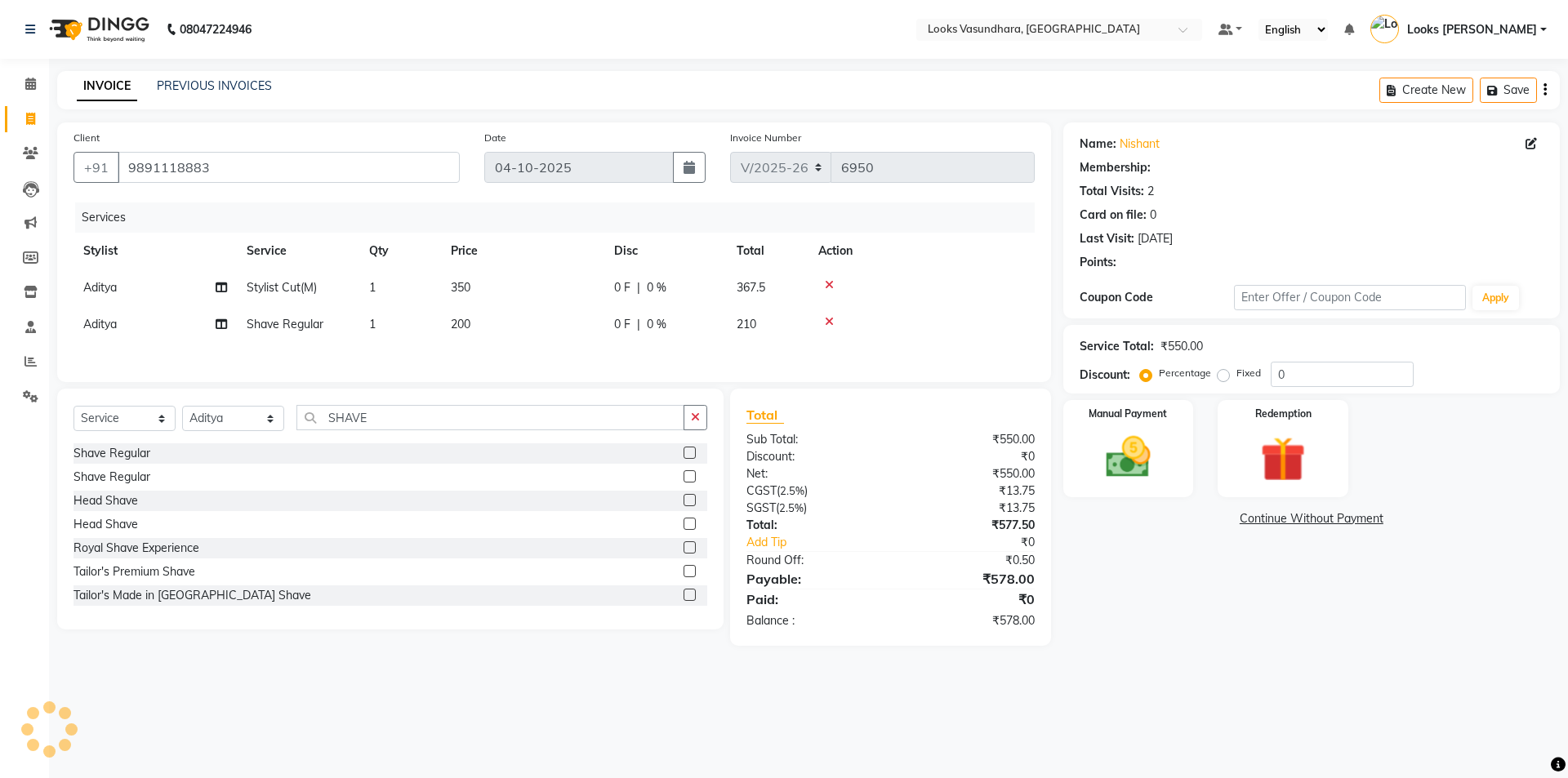
select select "1: Object"
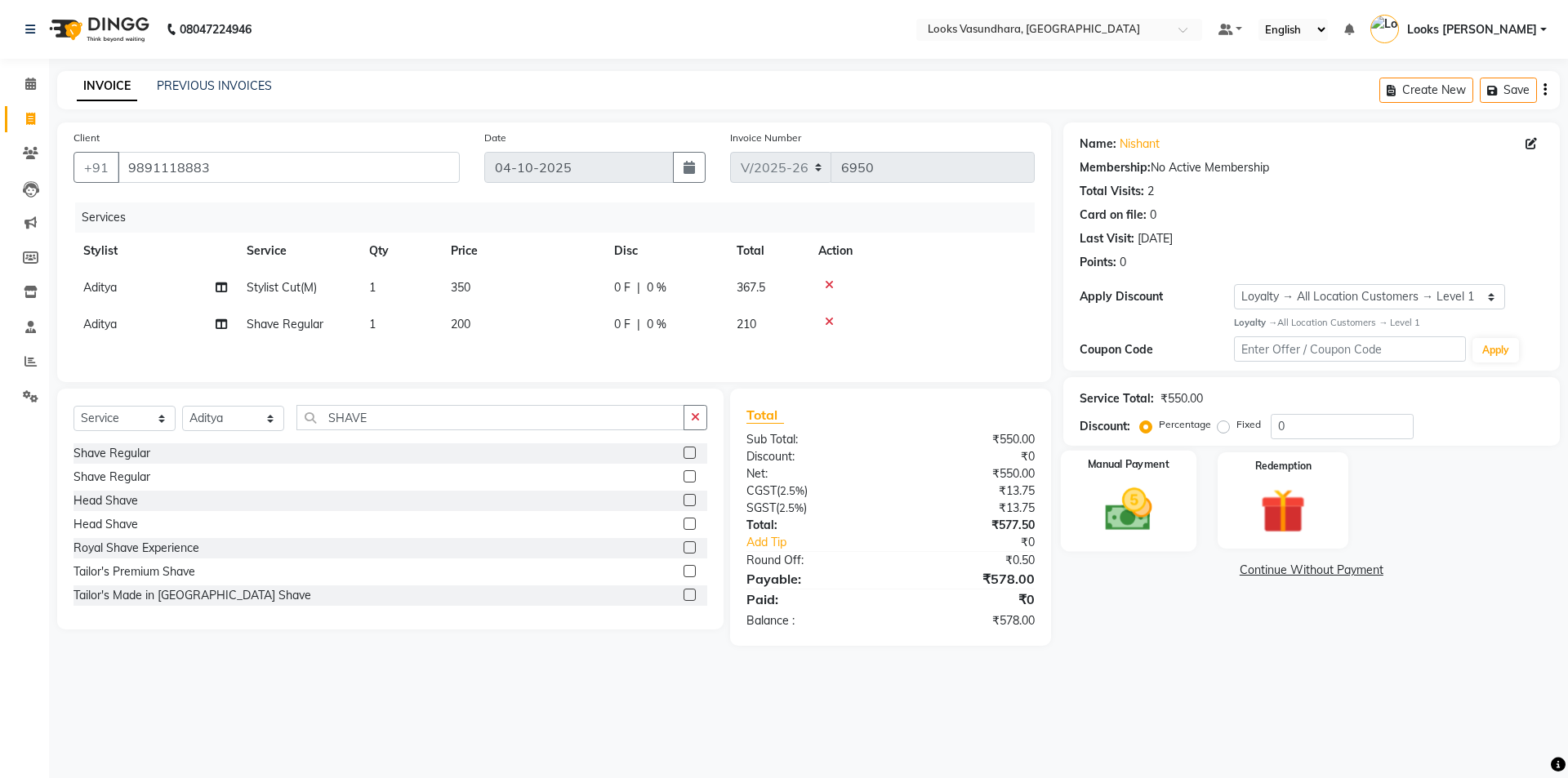
click at [1133, 531] on img at bounding box center [1127, 509] width 76 height 54
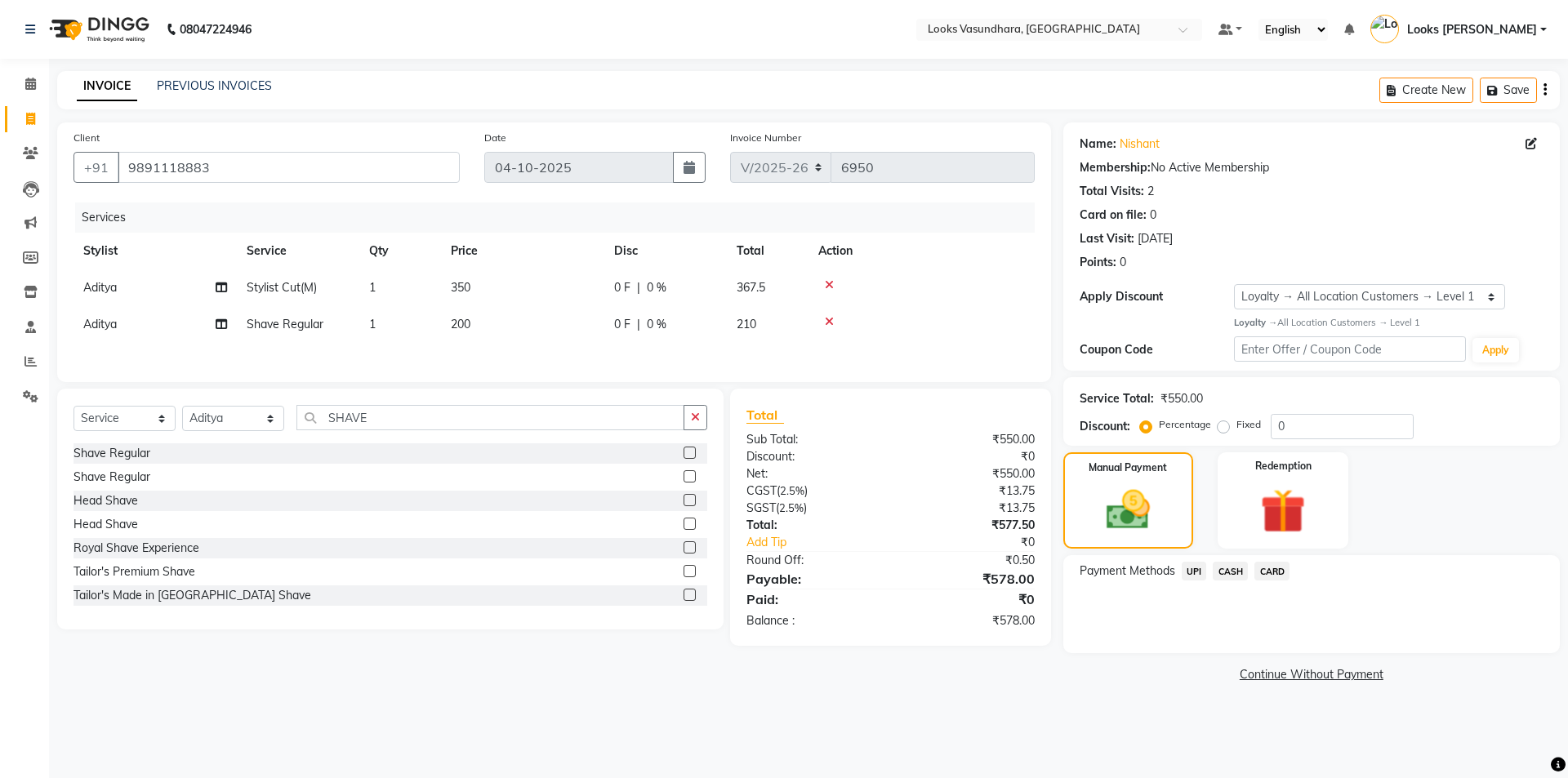
click at [1196, 576] on span "UPI" at bounding box center [1194, 570] width 26 height 19
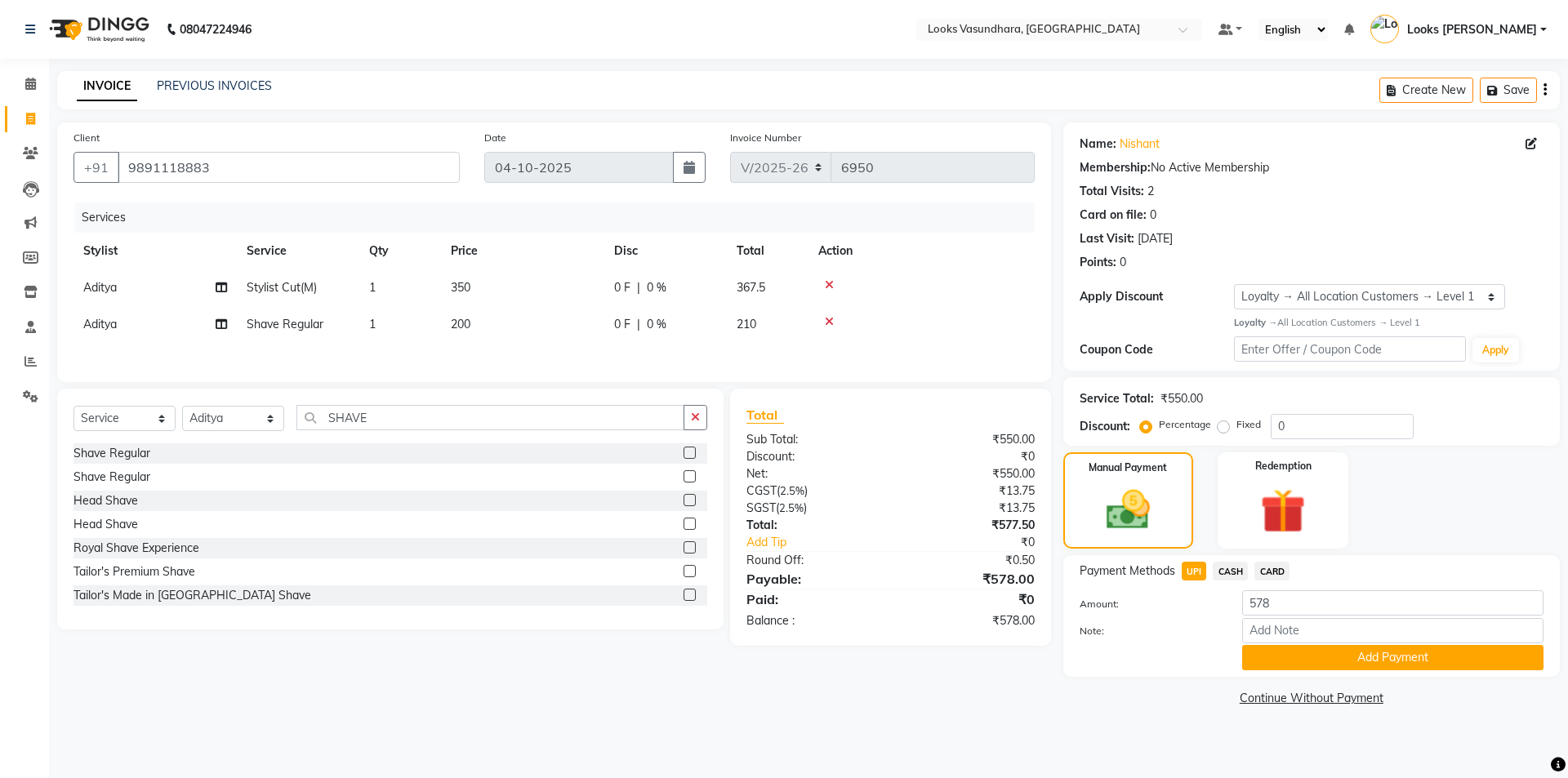
click at [1266, 646] on button "Add Payment" at bounding box center [1393, 658] width 301 height 26
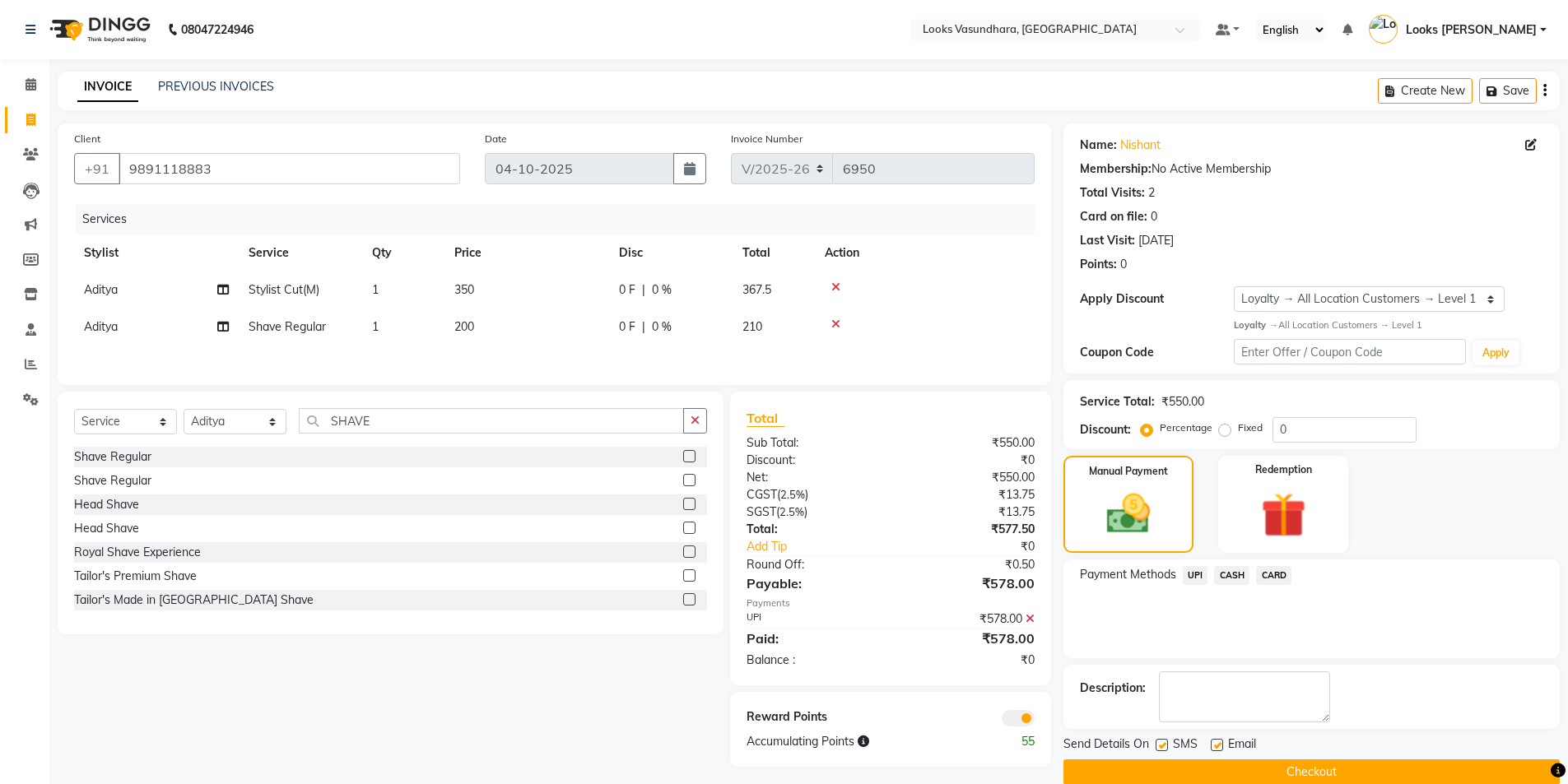
click at [1214, 742] on label at bounding box center [1216, 745] width 12 height 12
click at [1214, 742] on input "checkbox" at bounding box center [1215, 745] width 11 height 11
checkbox input "false"
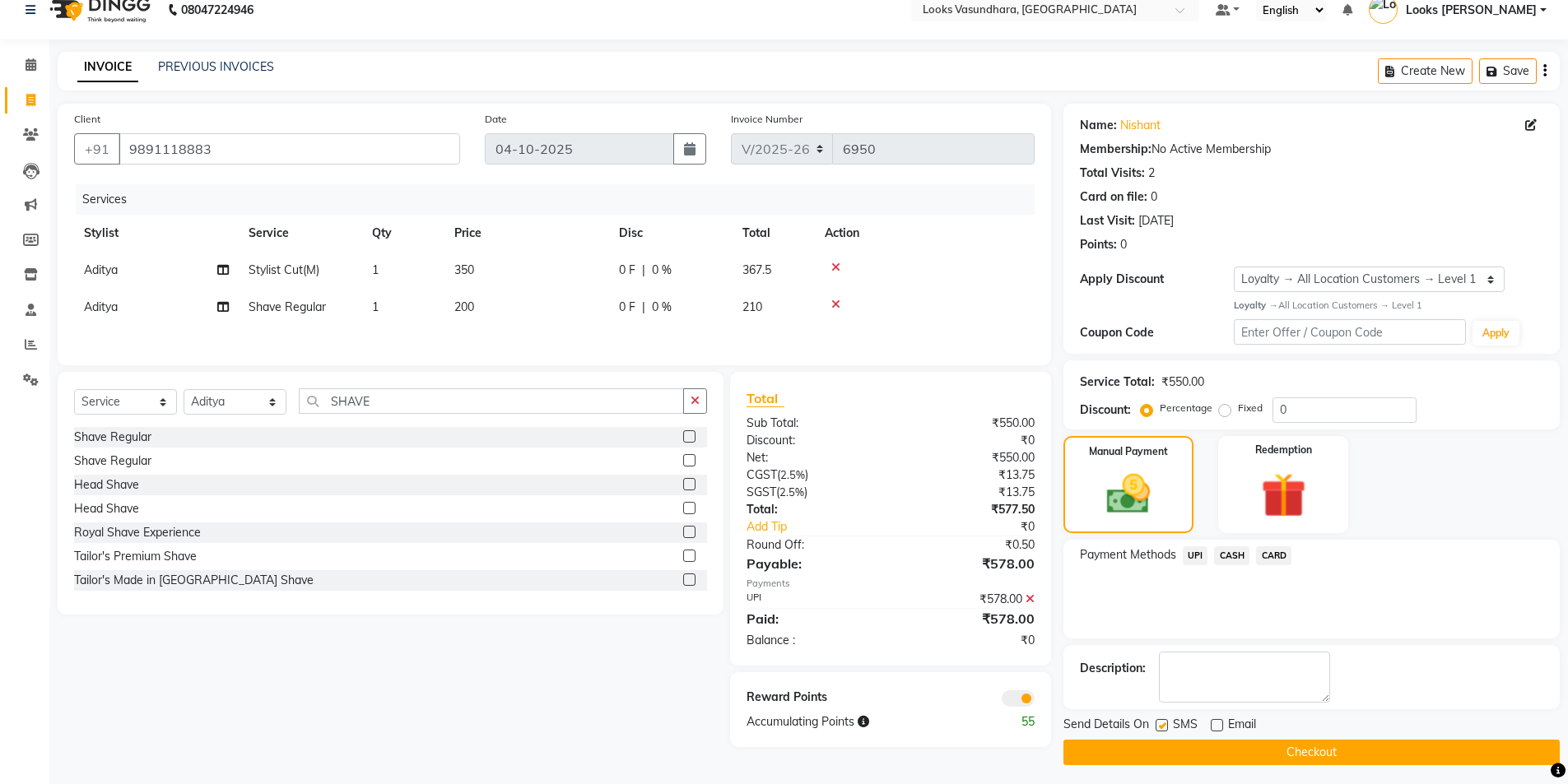
scroll to position [26, 0]
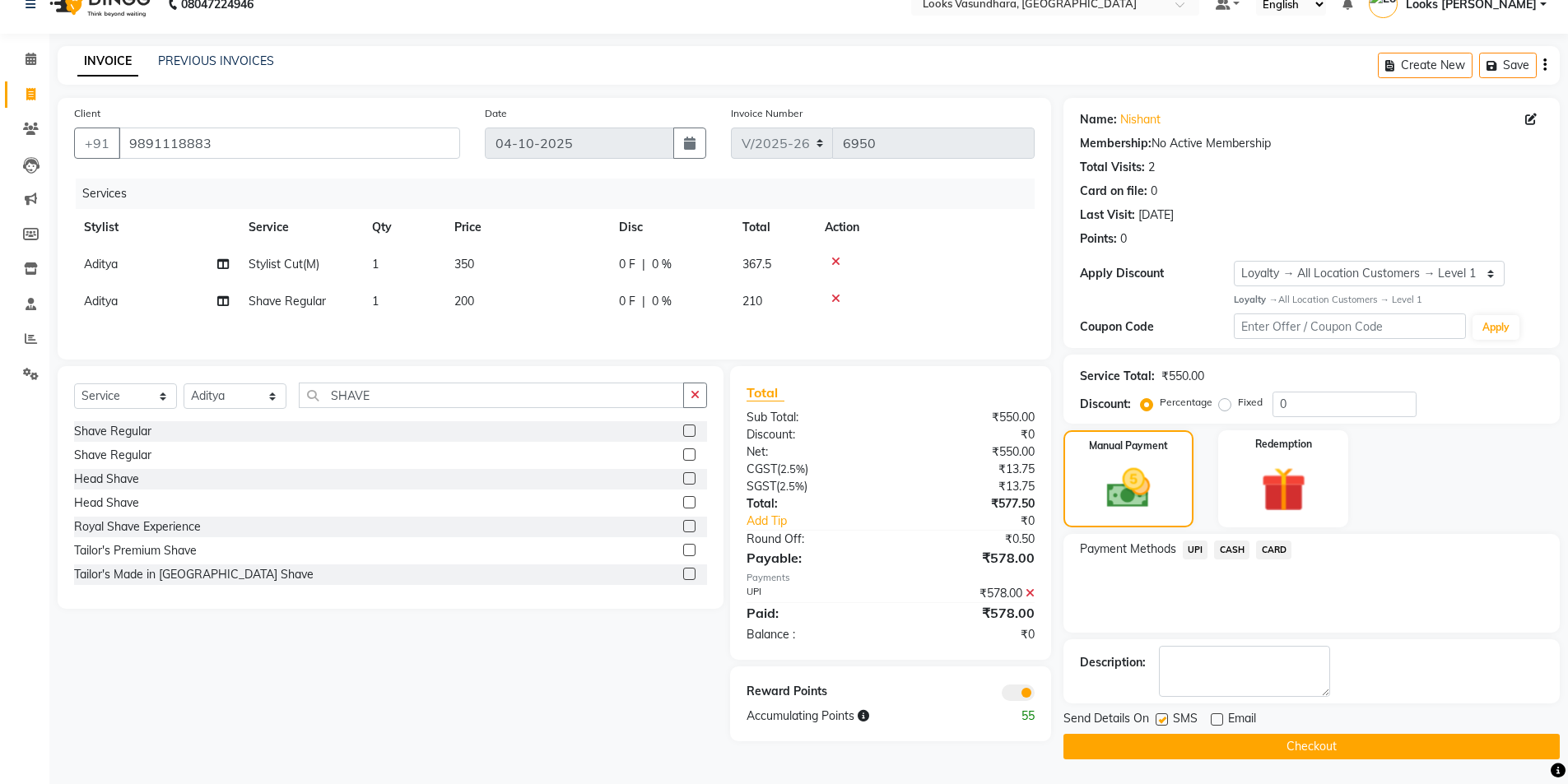
click at [1156, 748] on button "Checkout" at bounding box center [1311, 747] width 497 height 26
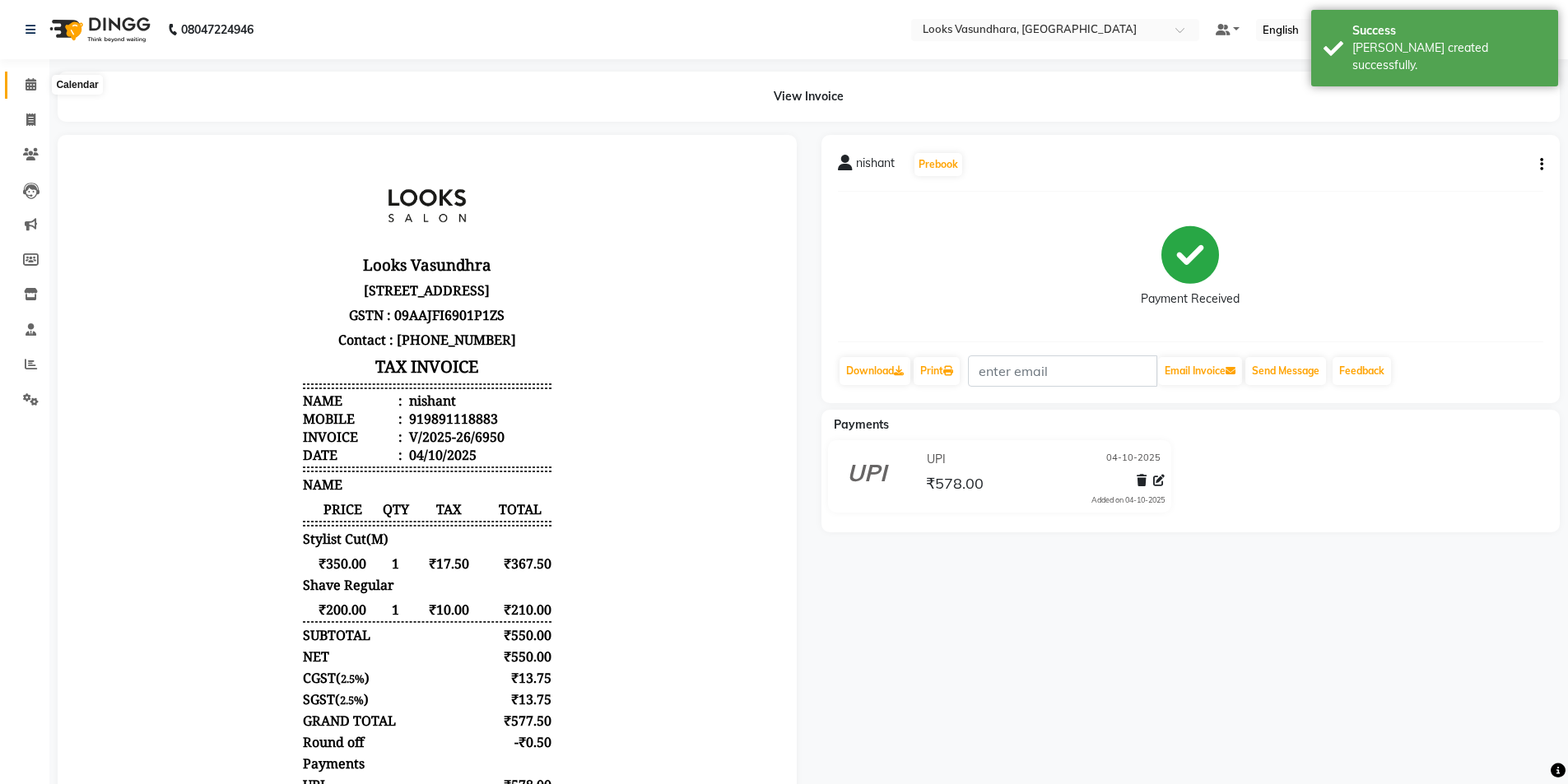
click at [25, 75] on span at bounding box center [31, 84] width 29 height 19
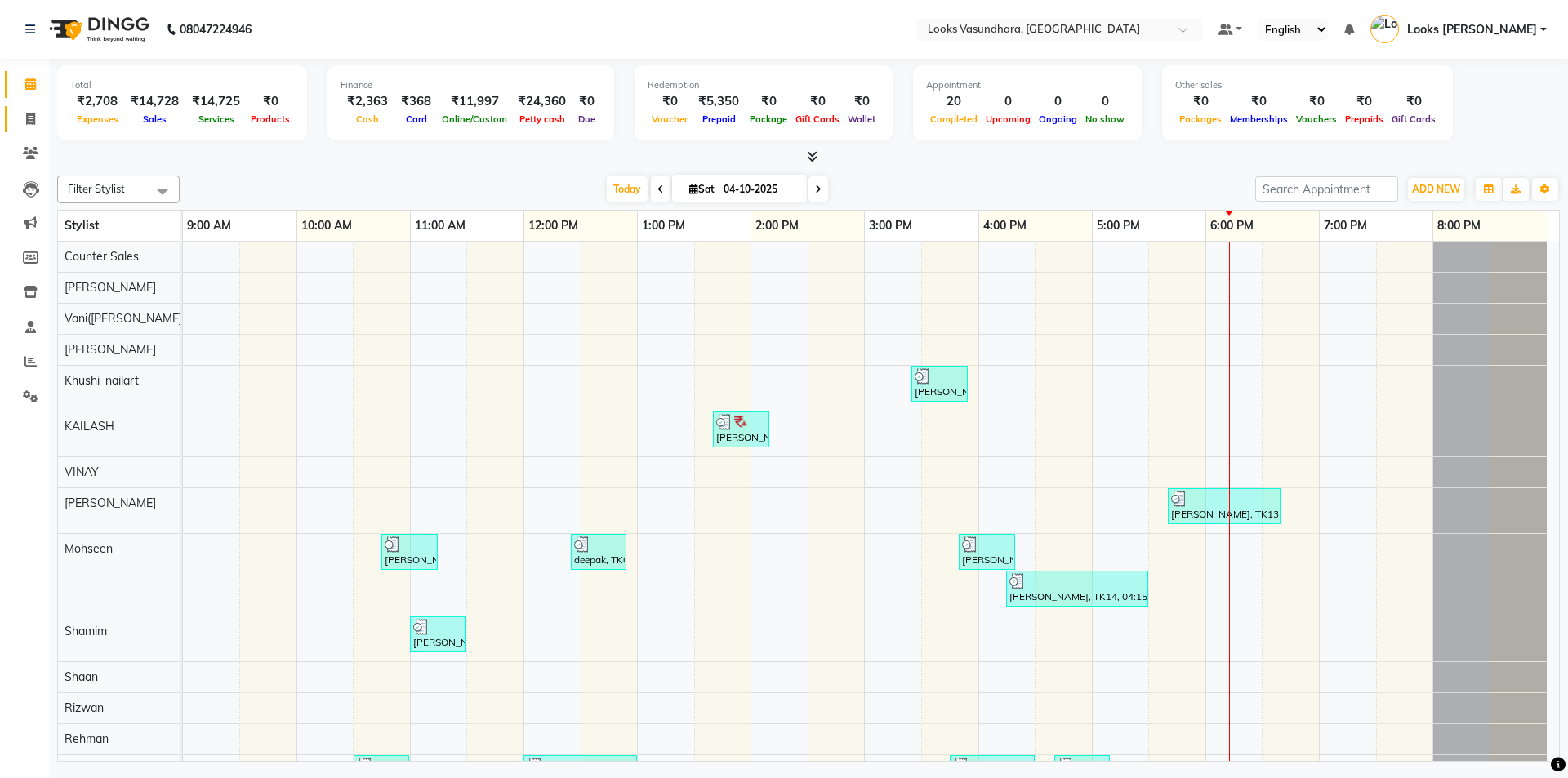
click at [27, 114] on icon at bounding box center [30, 119] width 9 height 12
select select "service"
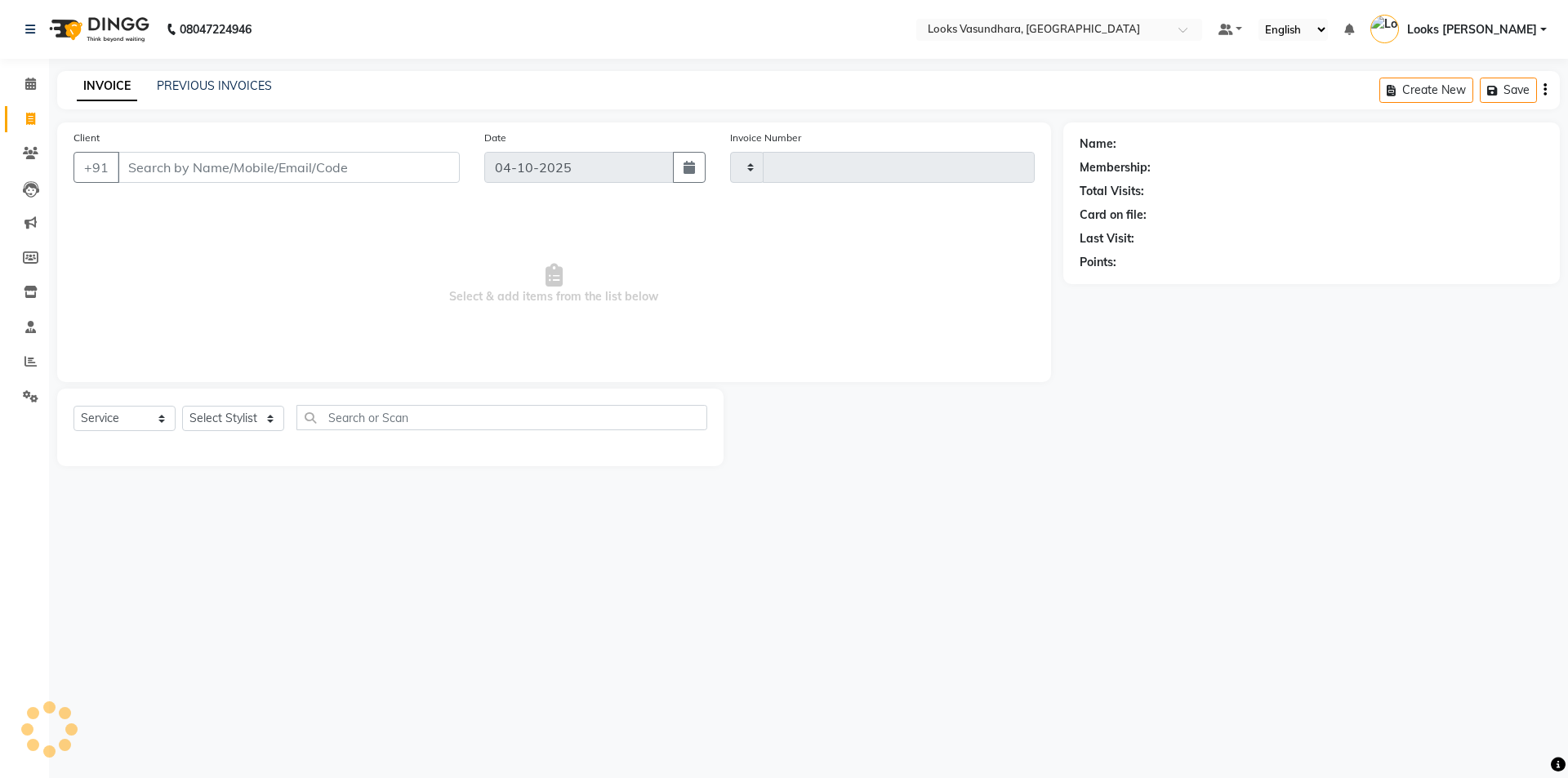
type input "6951"
select select "4370"
click at [240, 421] on select "Select Stylist" at bounding box center [233, 419] width 102 height 26
select select "63942"
click at [182, 406] on select "Select Stylist Aditya [PERSON_NAME] Anjali [PERSON_NAME] Kumar_MSTR Counter Sal…" at bounding box center [233, 419] width 102 height 26
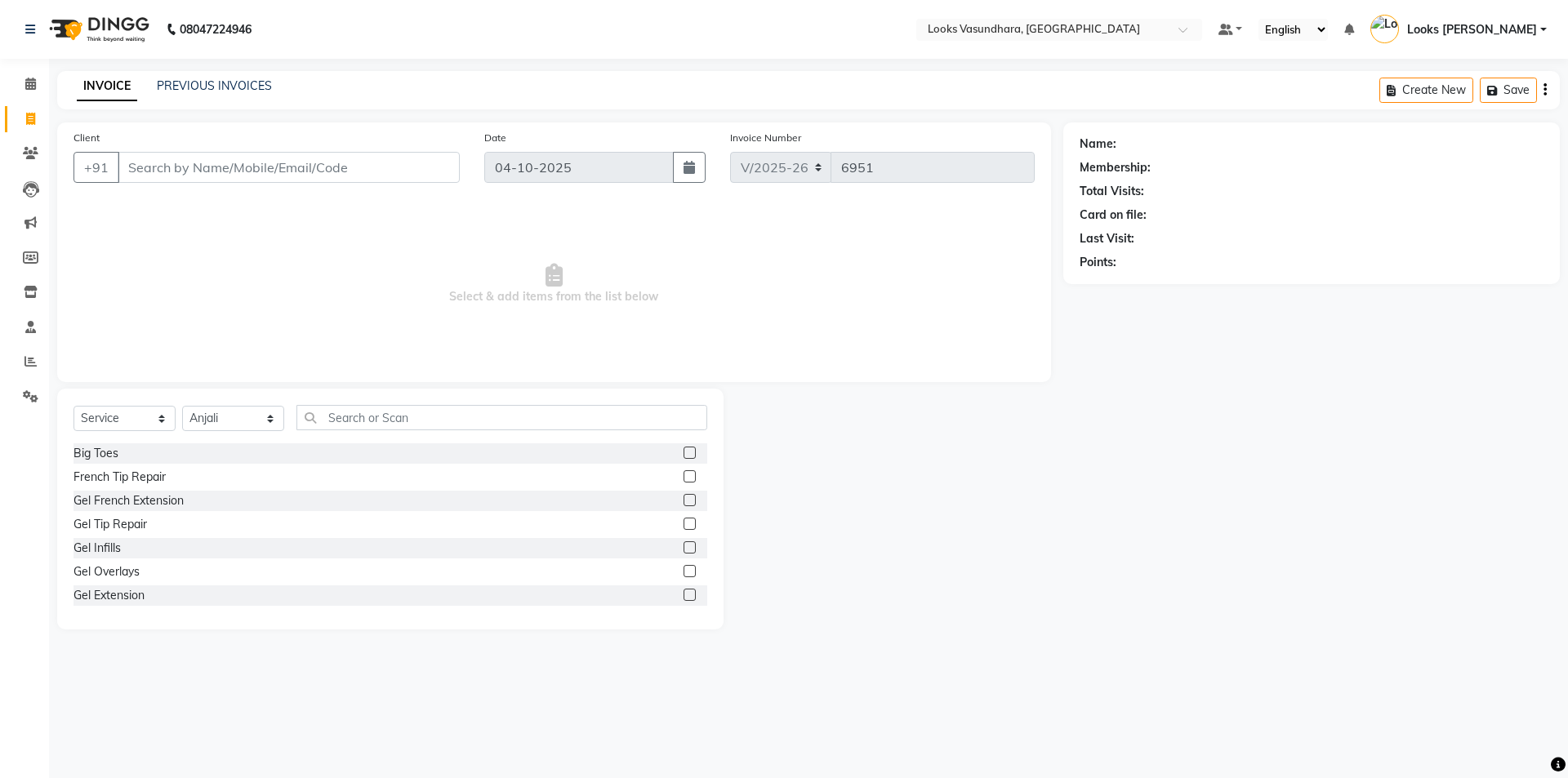
click at [344, 445] on div "Big Toes" at bounding box center [391, 453] width 633 height 21
drag, startPoint x: 345, startPoint y: 430, endPoint x: 371, endPoint y: 393, distance: 45.2
click at [350, 421] on input "text" at bounding box center [502, 418] width 411 height 26
type input "EY"
click at [684, 501] on label at bounding box center [690, 500] width 12 height 12
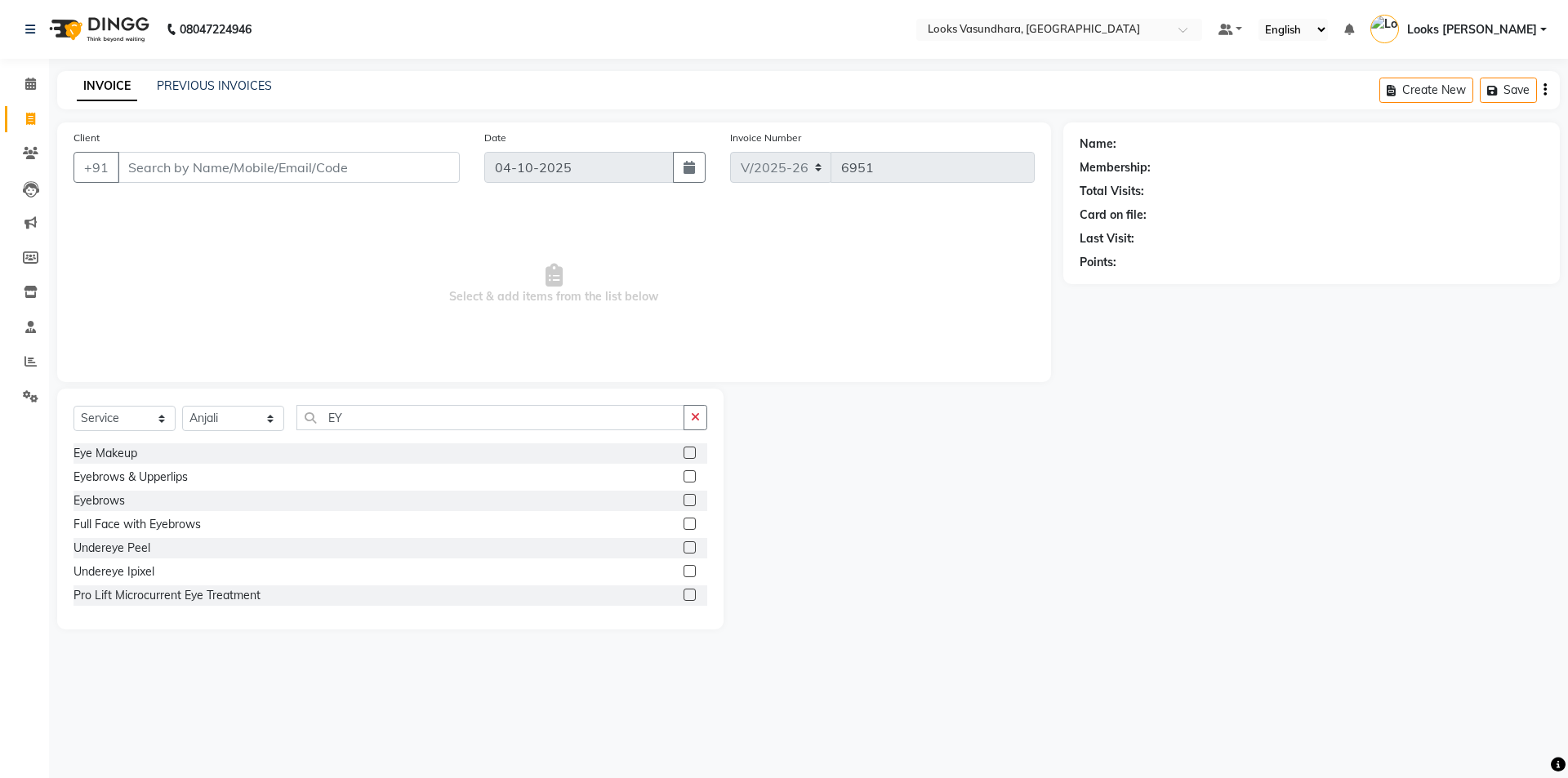
click at [684, 501] on input "checkbox" at bounding box center [689, 501] width 11 height 11
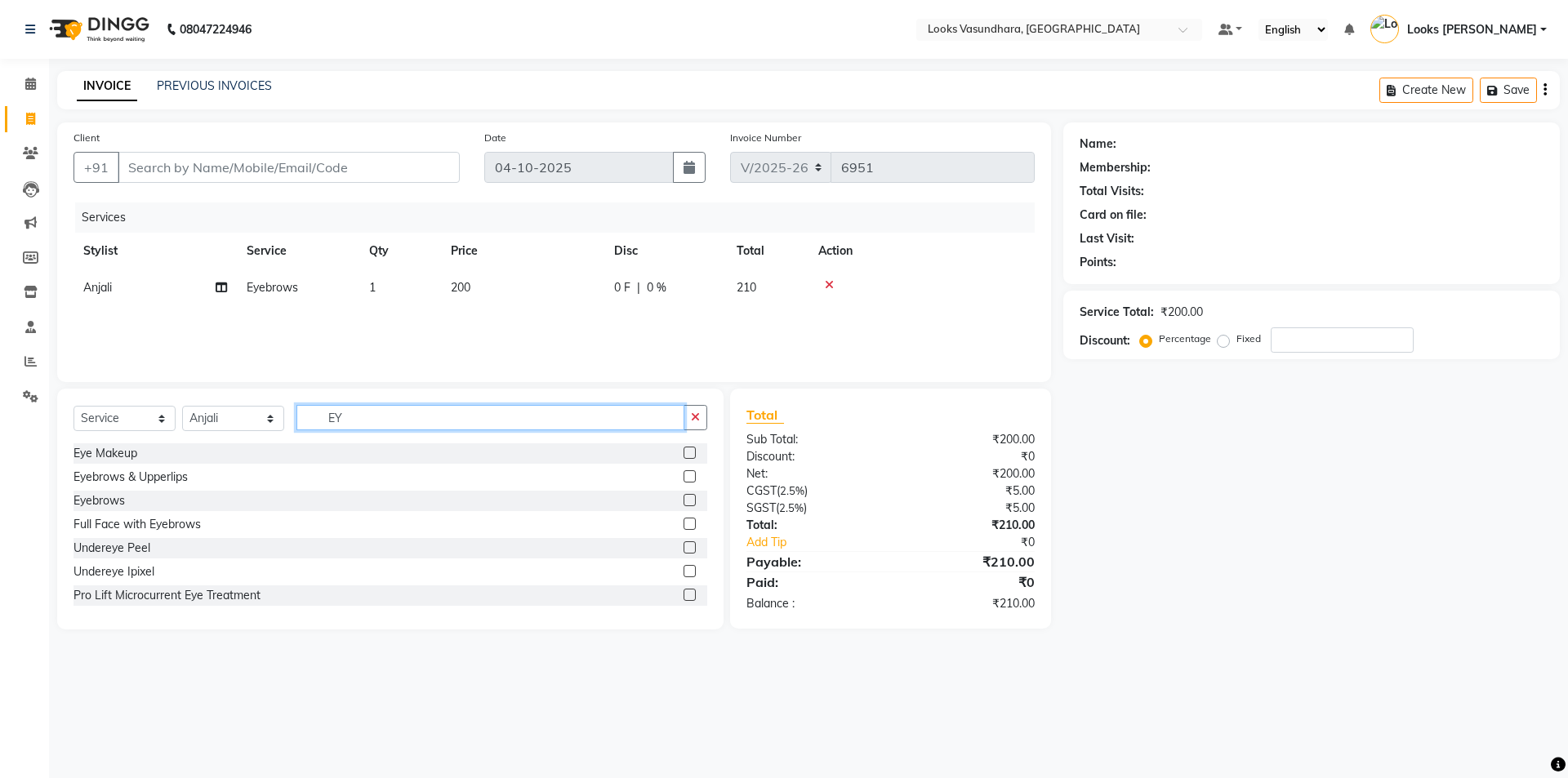
checkbox input "false"
click at [469, 419] on input "EY" at bounding box center [490, 418] width 388 height 26
type input "E"
type input "UPP"
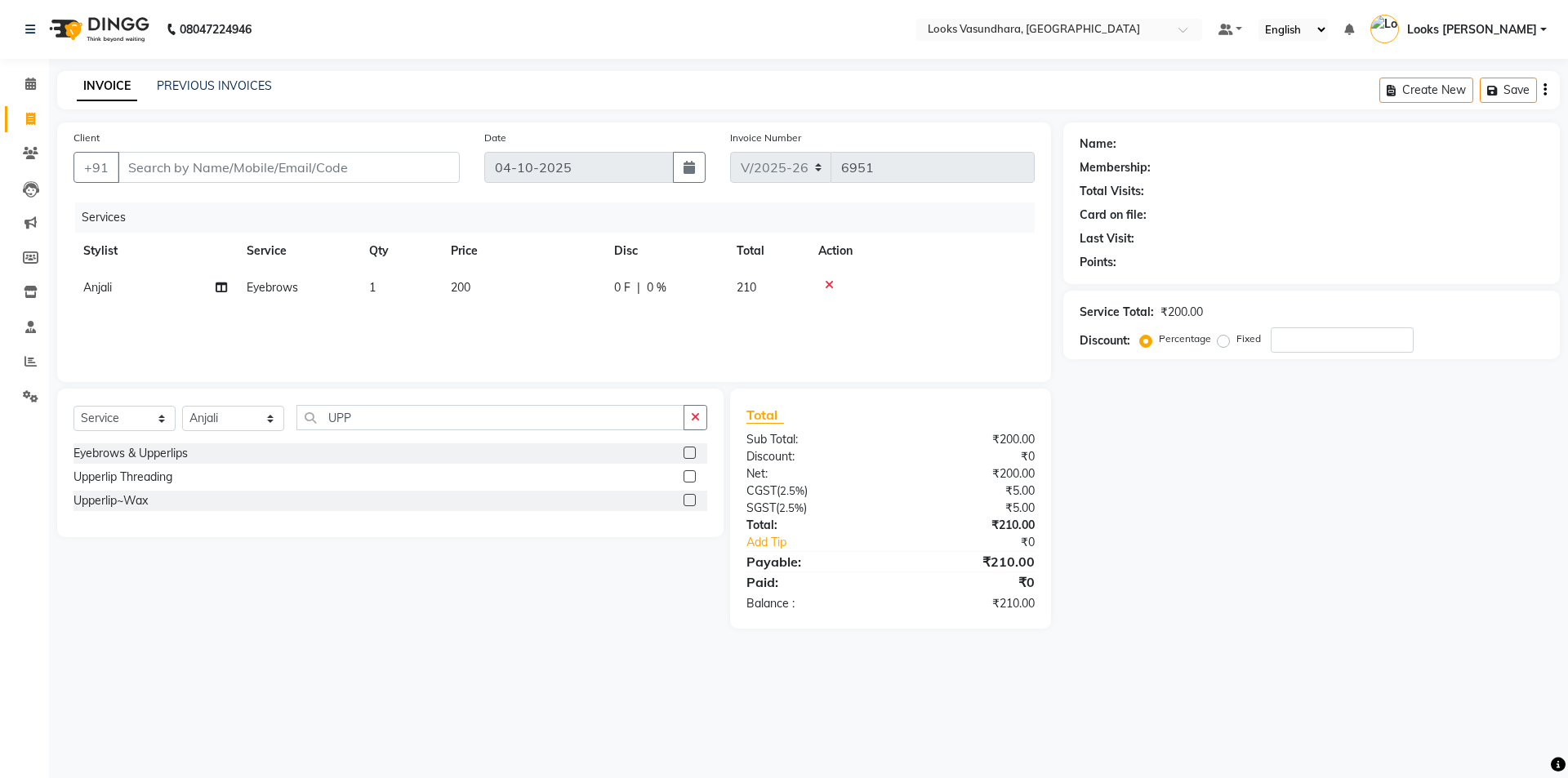
click at [694, 501] on label at bounding box center [690, 500] width 12 height 12
click at [694, 501] on input "checkbox" at bounding box center [689, 501] width 11 height 11
checkbox input "false"
drag, startPoint x: 504, startPoint y: 302, endPoint x: 518, endPoint y: 298, distance: 14.6
click at [509, 299] on td "200" at bounding box center [522, 287] width 163 height 36
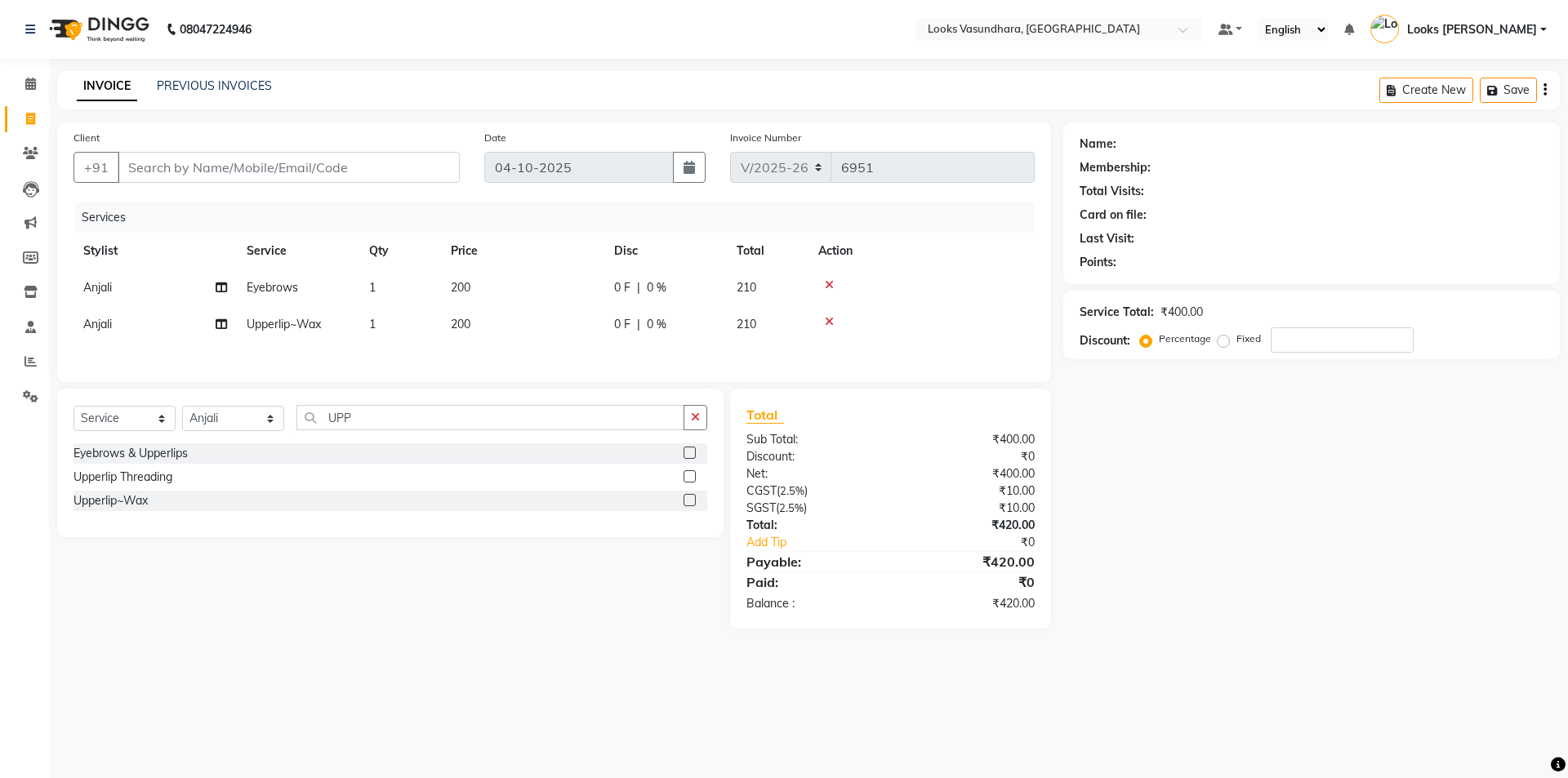
select select "63942"
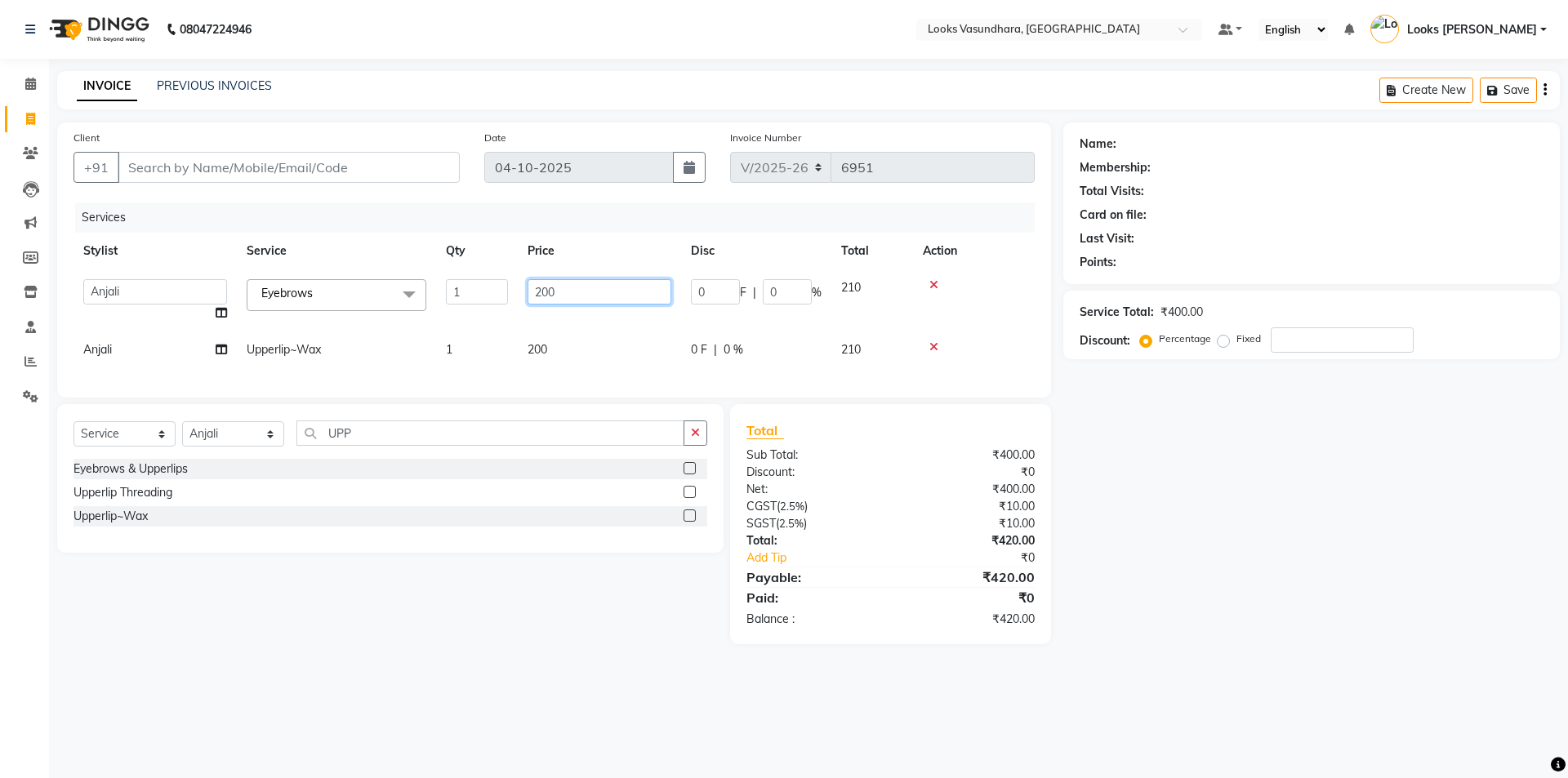
click at [581, 298] on input "200" at bounding box center [599, 292] width 144 height 26
type input "2"
type input "50"
click at [606, 344] on div "Services Stylist Service Qty Price Disc Total Action Aditya Anchal Anjali Arnav…" at bounding box center [554, 292] width 961 height 179
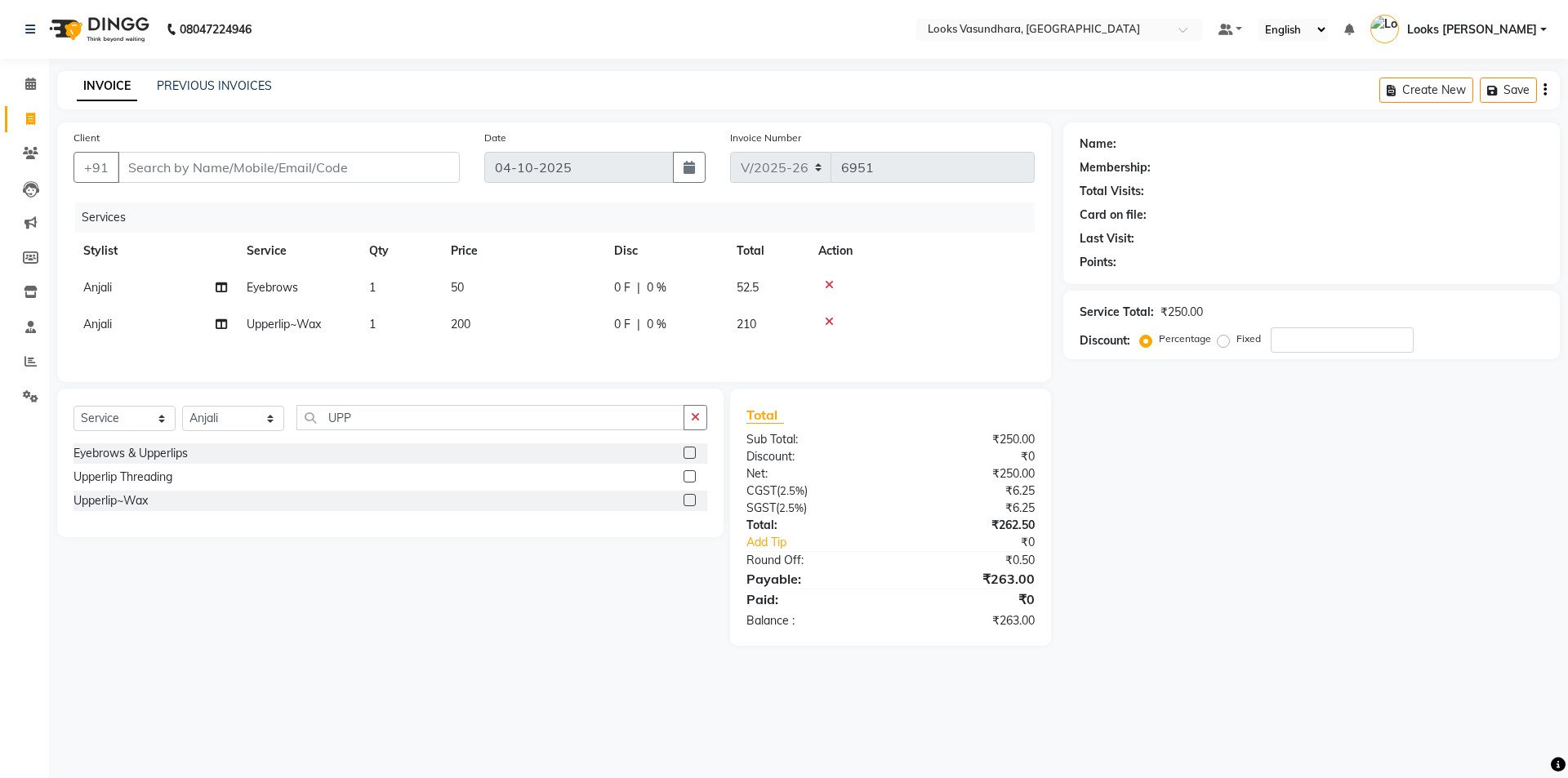
click at [574, 330] on td "200" at bounding box center [522, 324] width 163 height 36
select select "63942"
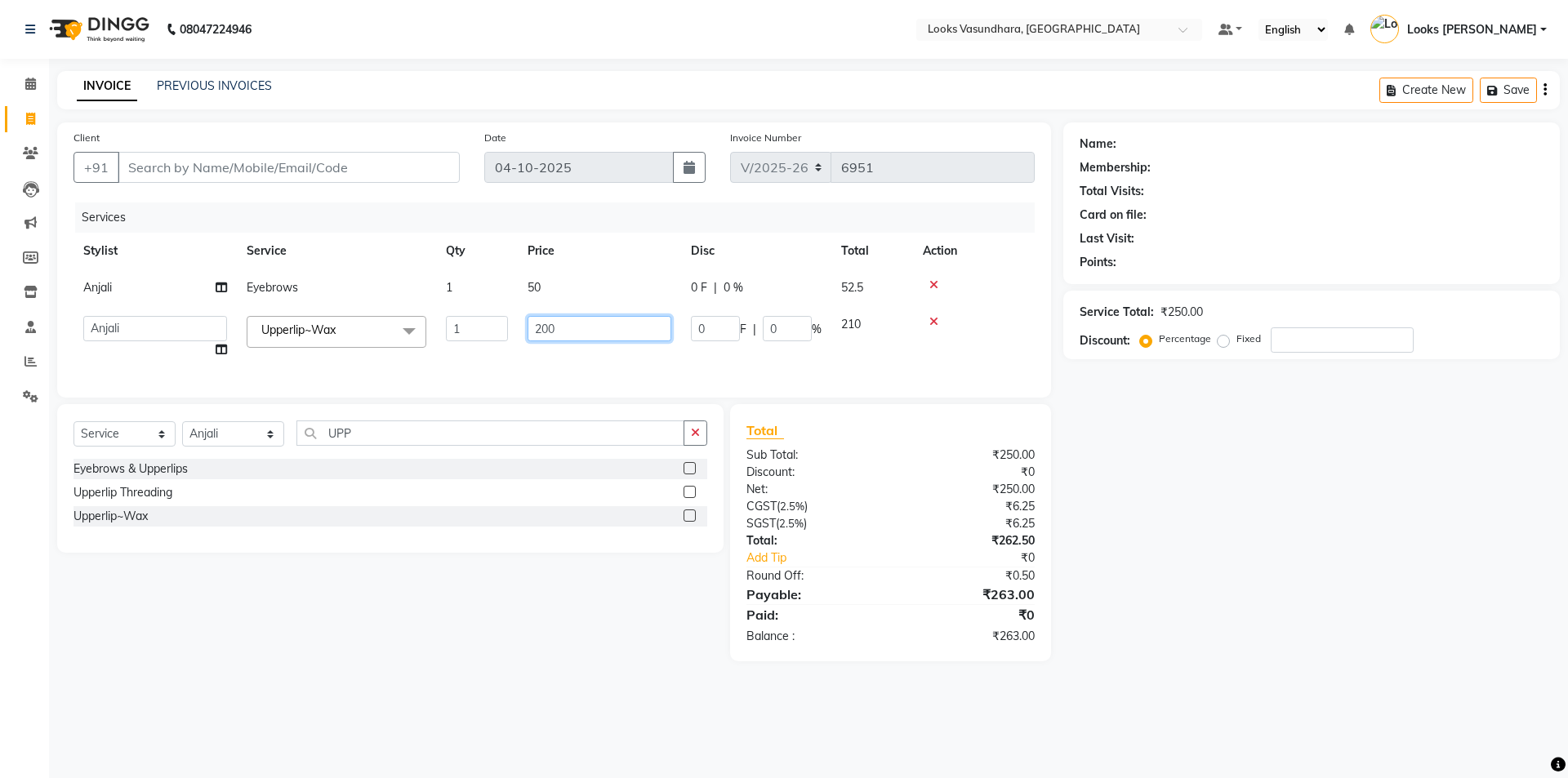
click at [604, 325] on input "200" at bounding box center [599, 329] width 144 height 26
type input "2"
type input "150"
click at [372, 169] on input "Client" at bounding box center [289, 167] width 342 height 31
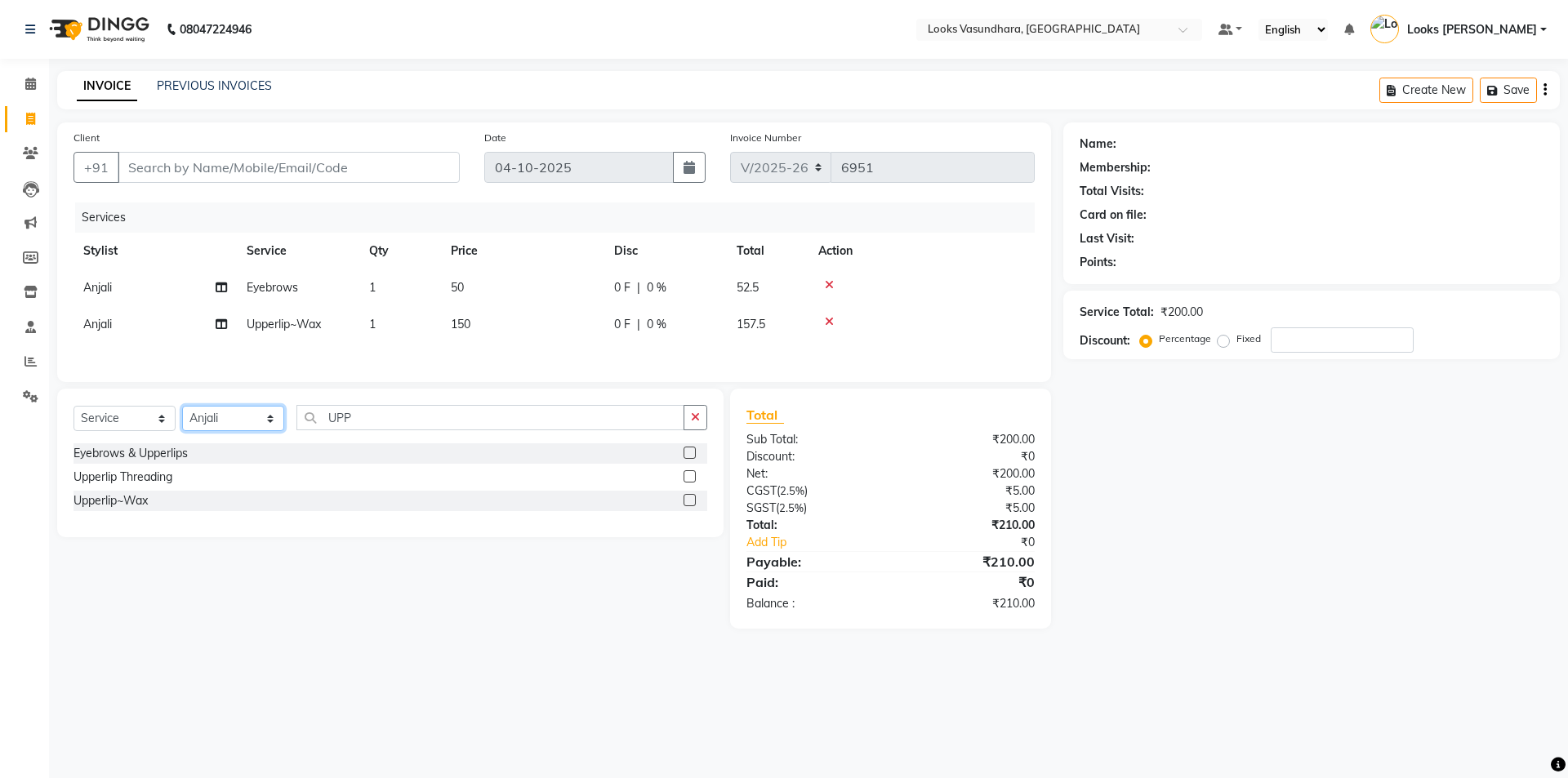
click at [236, 411] on select "Select Stylist Aditya [PERSON_NAME] Anjali [PERSON_NAME] Kumar_MSTR Counter Sal…" at bounding box center [233, 419] width 102 height 26
select select "85722"
click at [182, 408] on select "Select Stylist Aditya [PERSON_NAME] Anjali [PERSON_NAME] Kumar_MSTR Counter Sal…" at bounding box center [233, 419] width 102 height 26
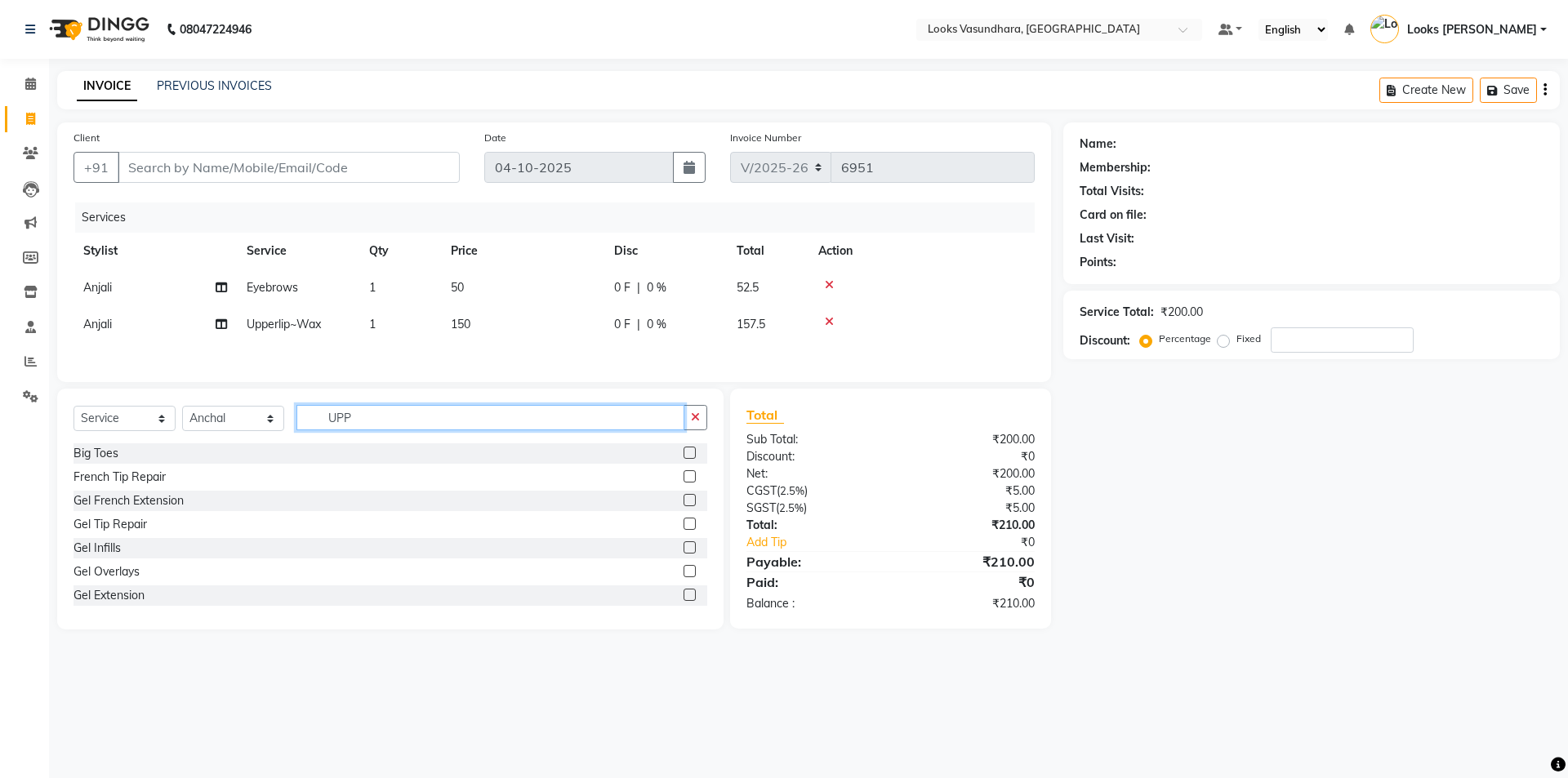
click at [401, 425] on input "UPP" at bounding box center [490, 418] width 388 height 26
click at [561, 426] on input "UPP" at bounding box center [490, 418] width 388 height 26
type input "U"
type input "ARM"
click at [684, 503] on label at bounding box center [690, 500] width 12 height 12
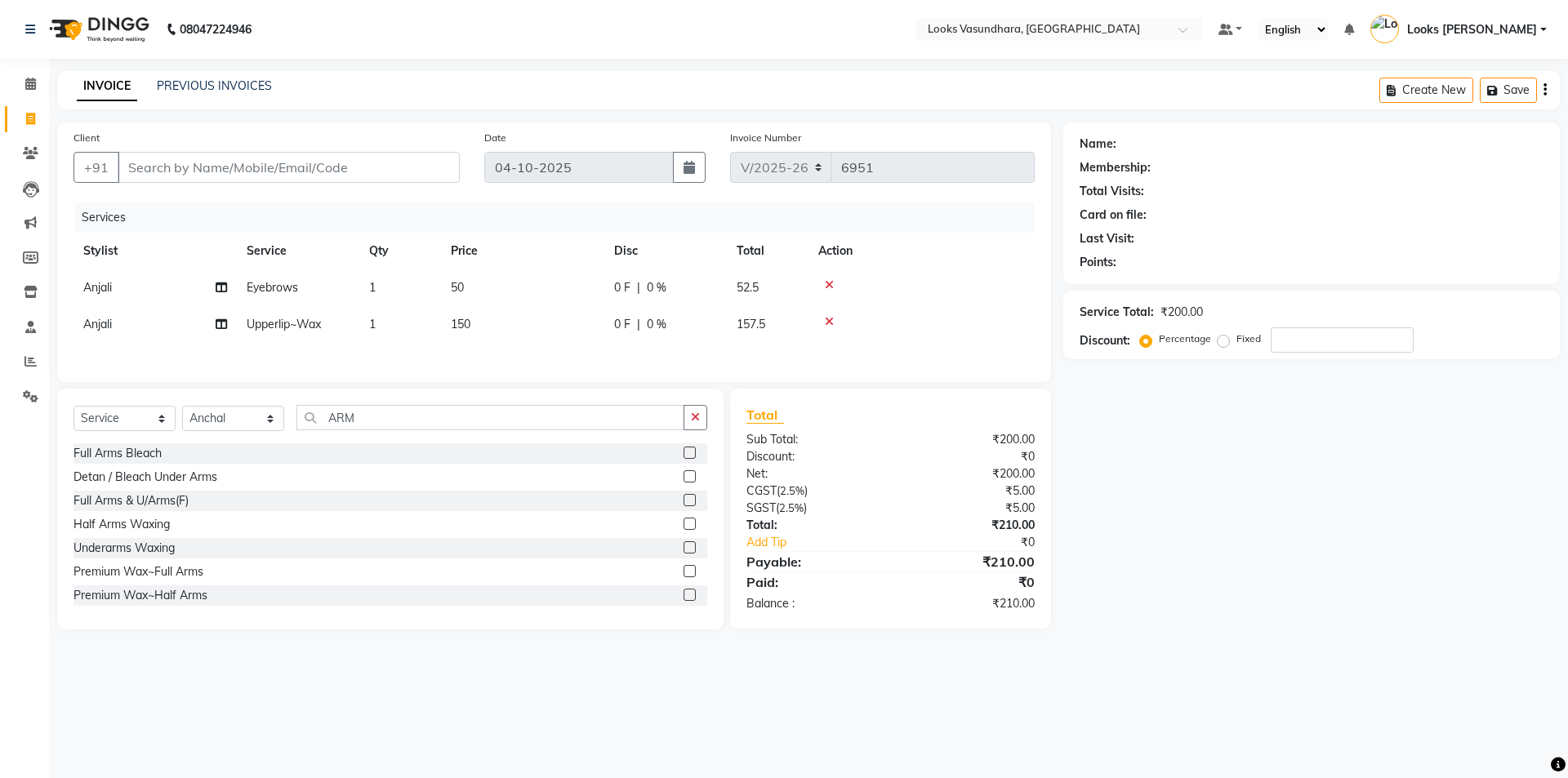
click at [684, 503] on input "checkbox" at bounding box center [689, 501] width 11 height 11
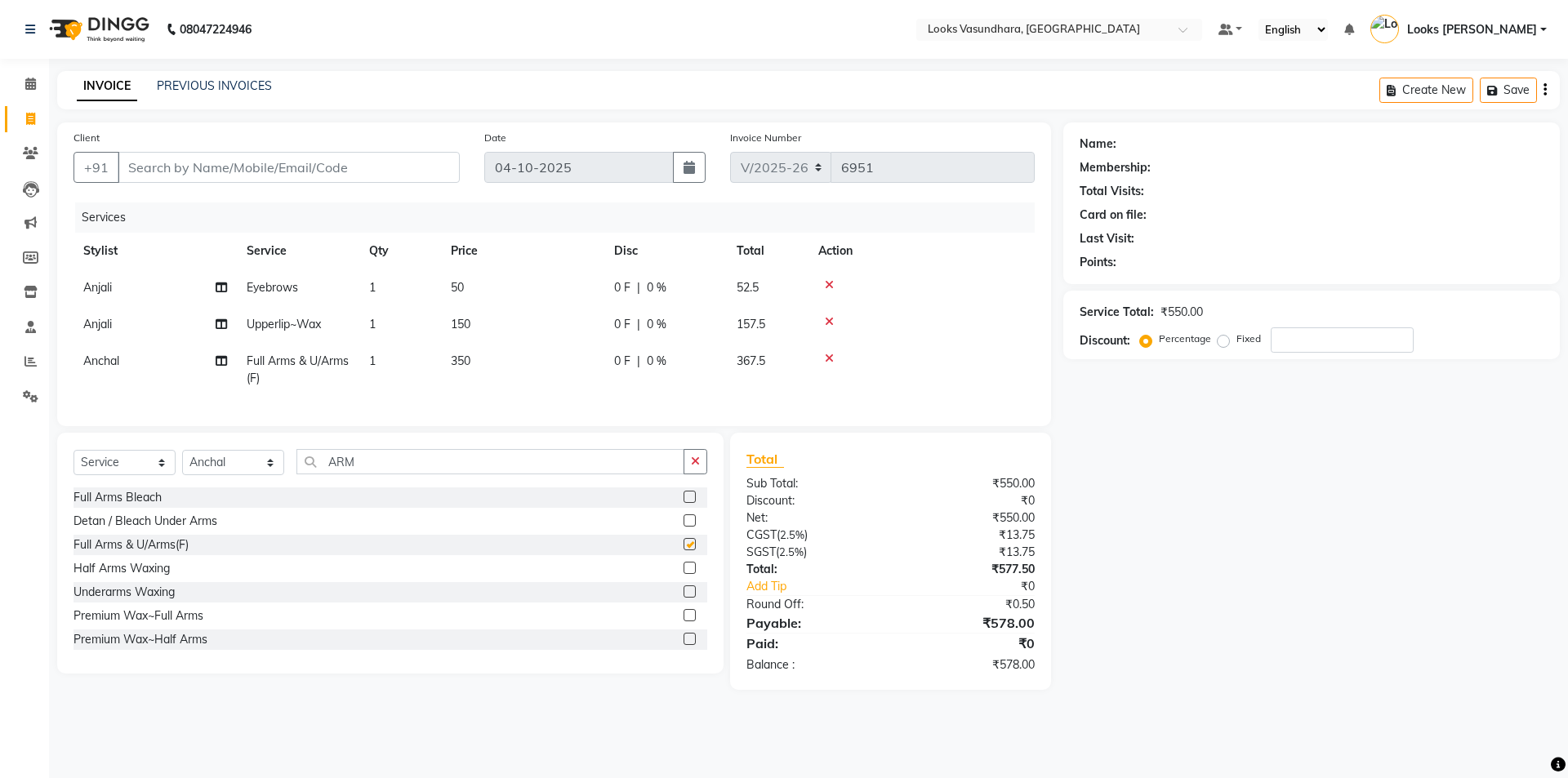
checkbox input "false"
click at [410, 474] on input "ARM" at bounding box center [490, 462] width 388 height 26
type input "A"
type input "LEG"
click at [684, 527] on label at bounding box center [690, 520] width 12 height 12
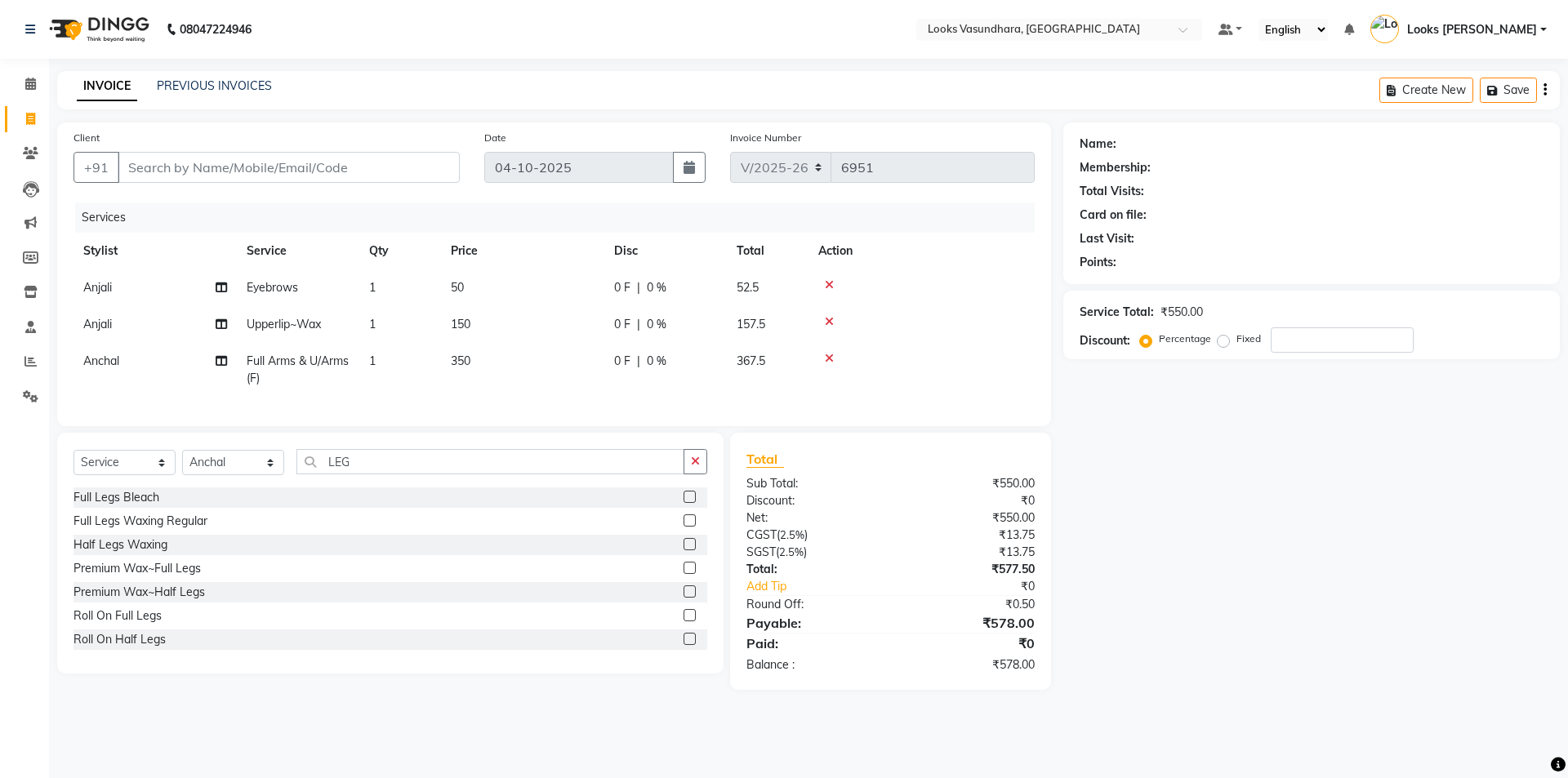
click at [684, 527] on input "checkbox" at bounding box center [689, 521] width 11 height 11
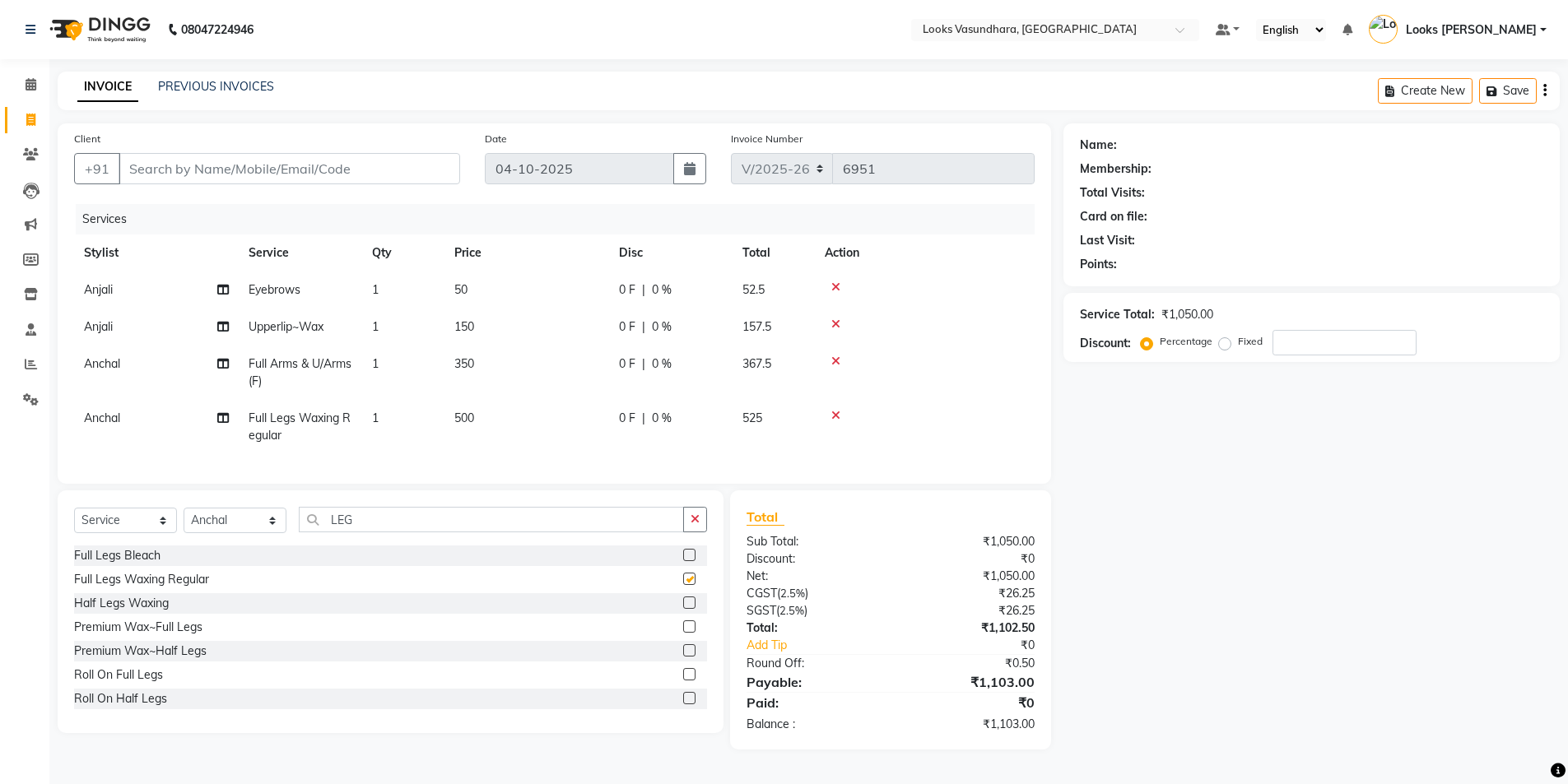
checkbox input "false"
click at [511, 366] on td "350" at bounding box center [526, 373] width 165 height 55
select select "85722"
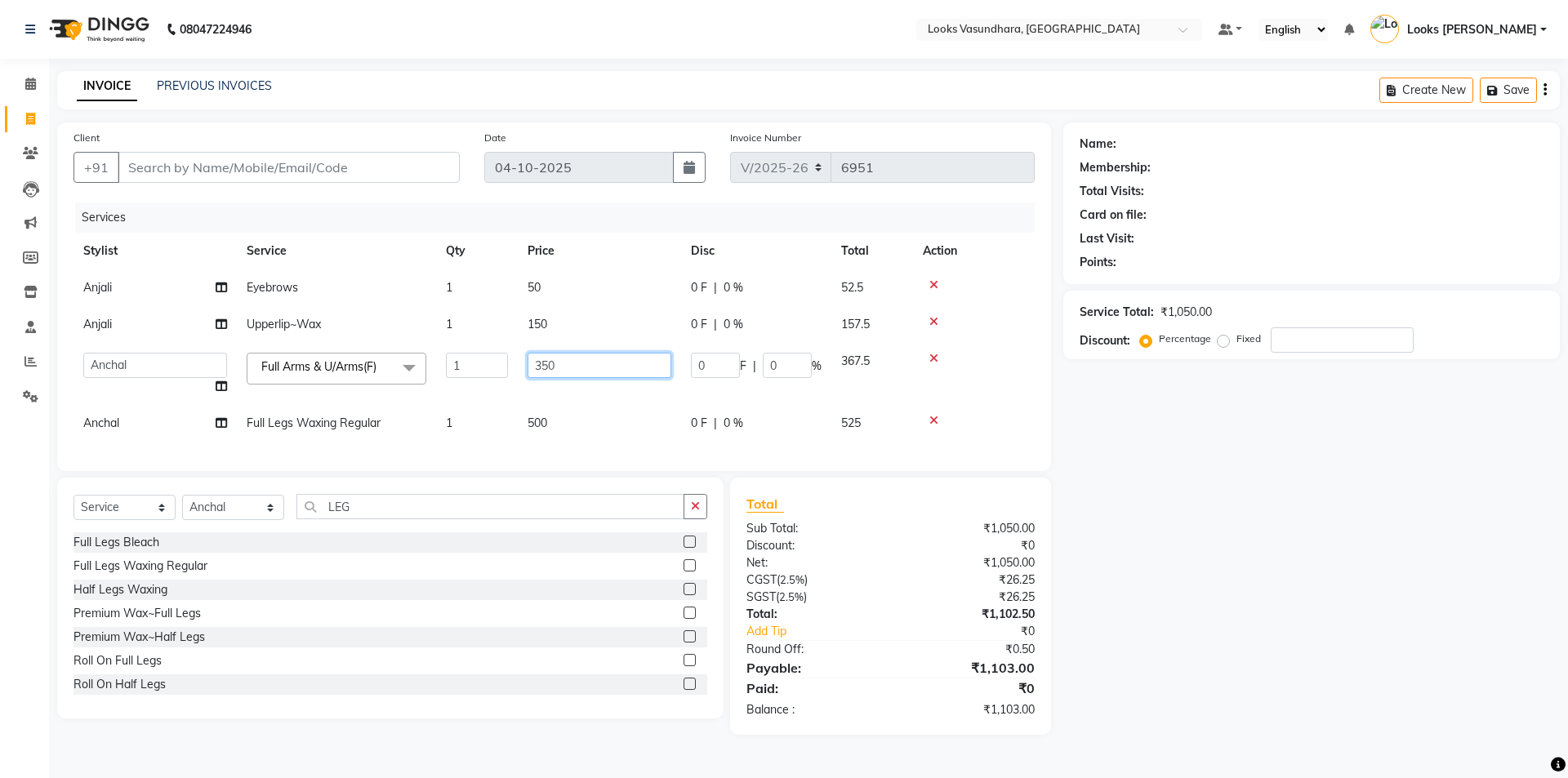
click at [584, 358] on input "350" at bounding box center [599, 366] width 144 height 26
type input "3"
type input "900"
click at [580, 427] on td "500" at bounding box center [599, 423] width 163 height 36
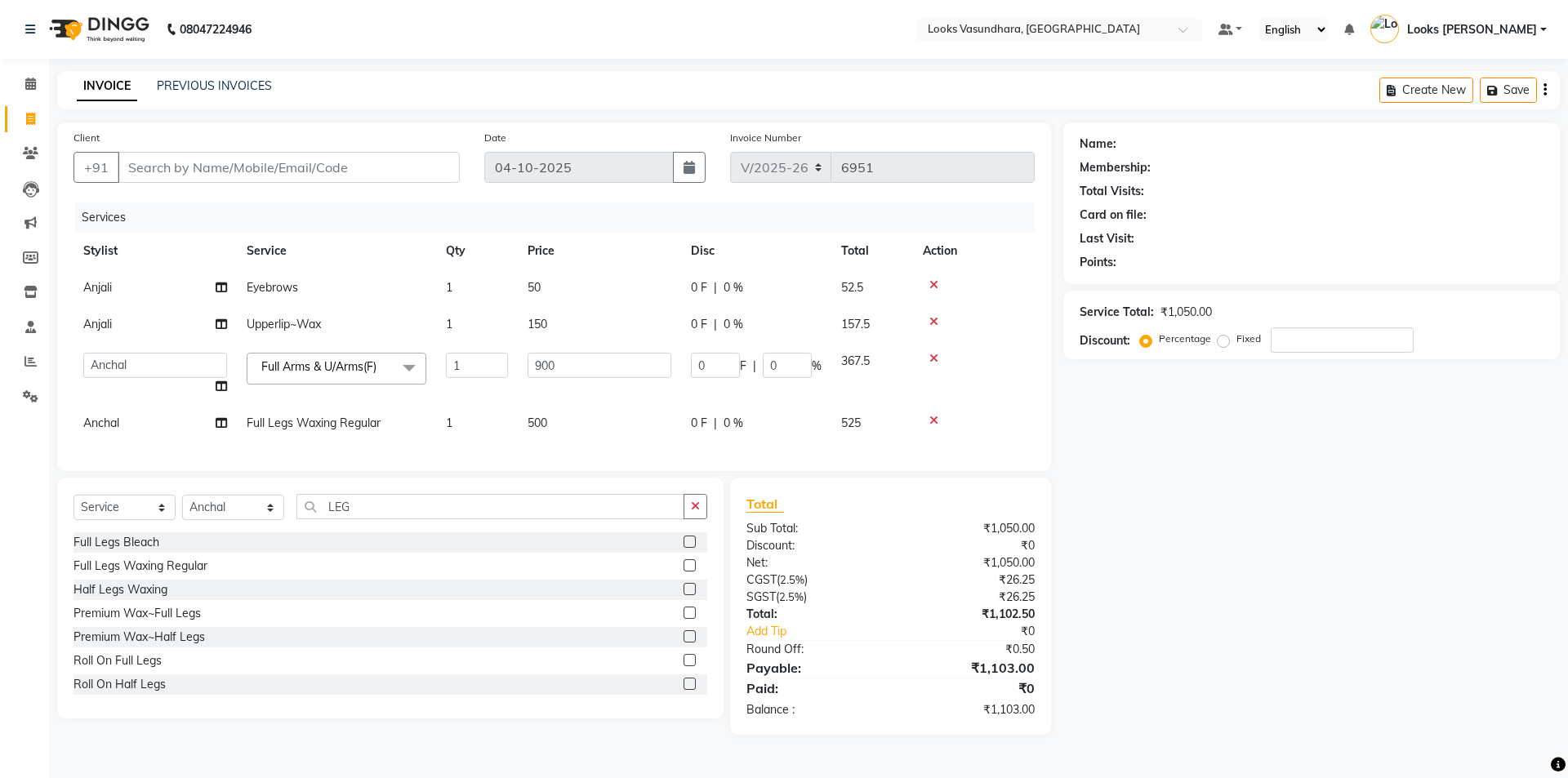
select select "85722"
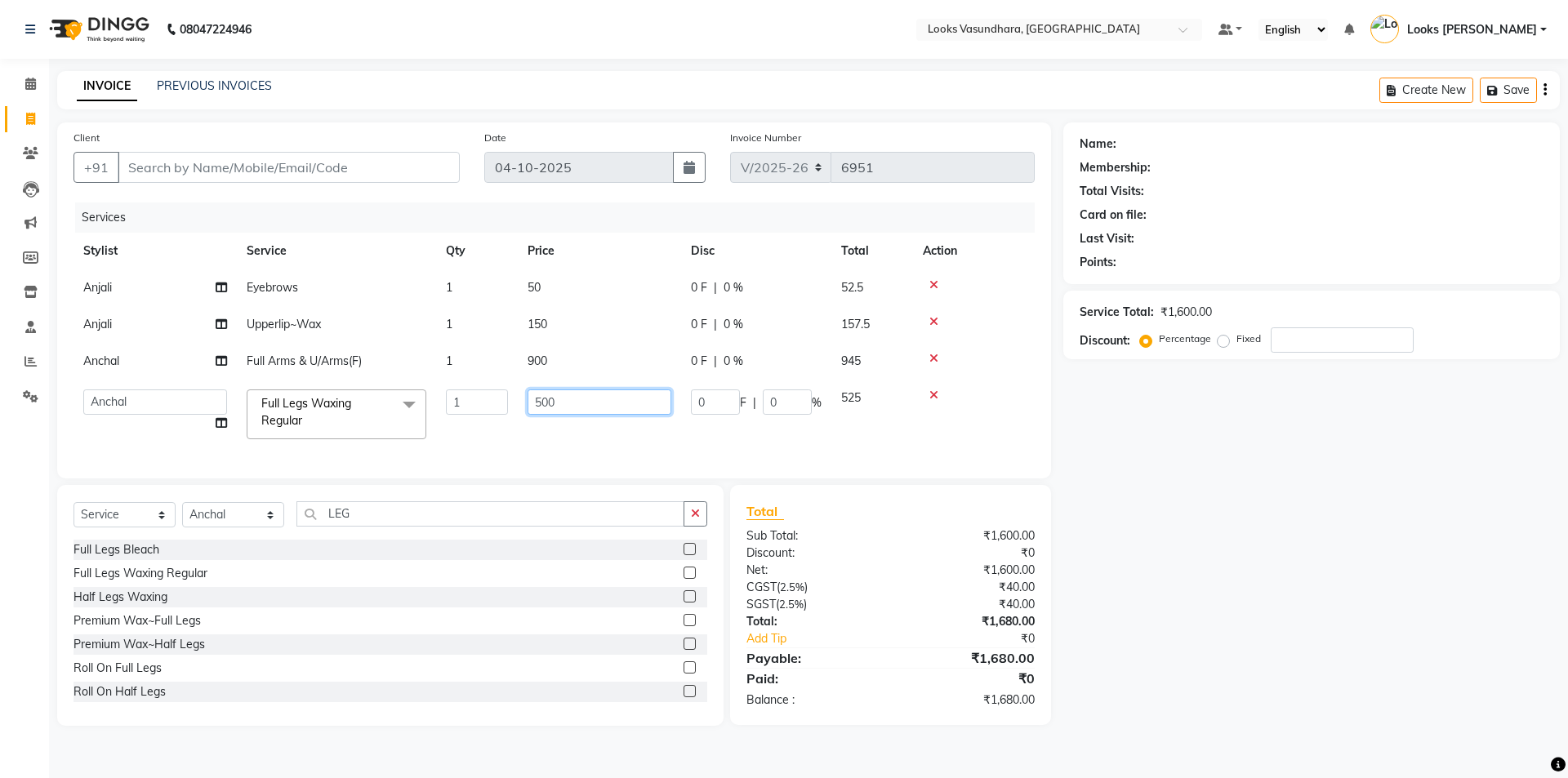
click at [580, 408] on input "500" at bounding box center [599, 402] width 144 height 26
type input "5"
type input "1000"
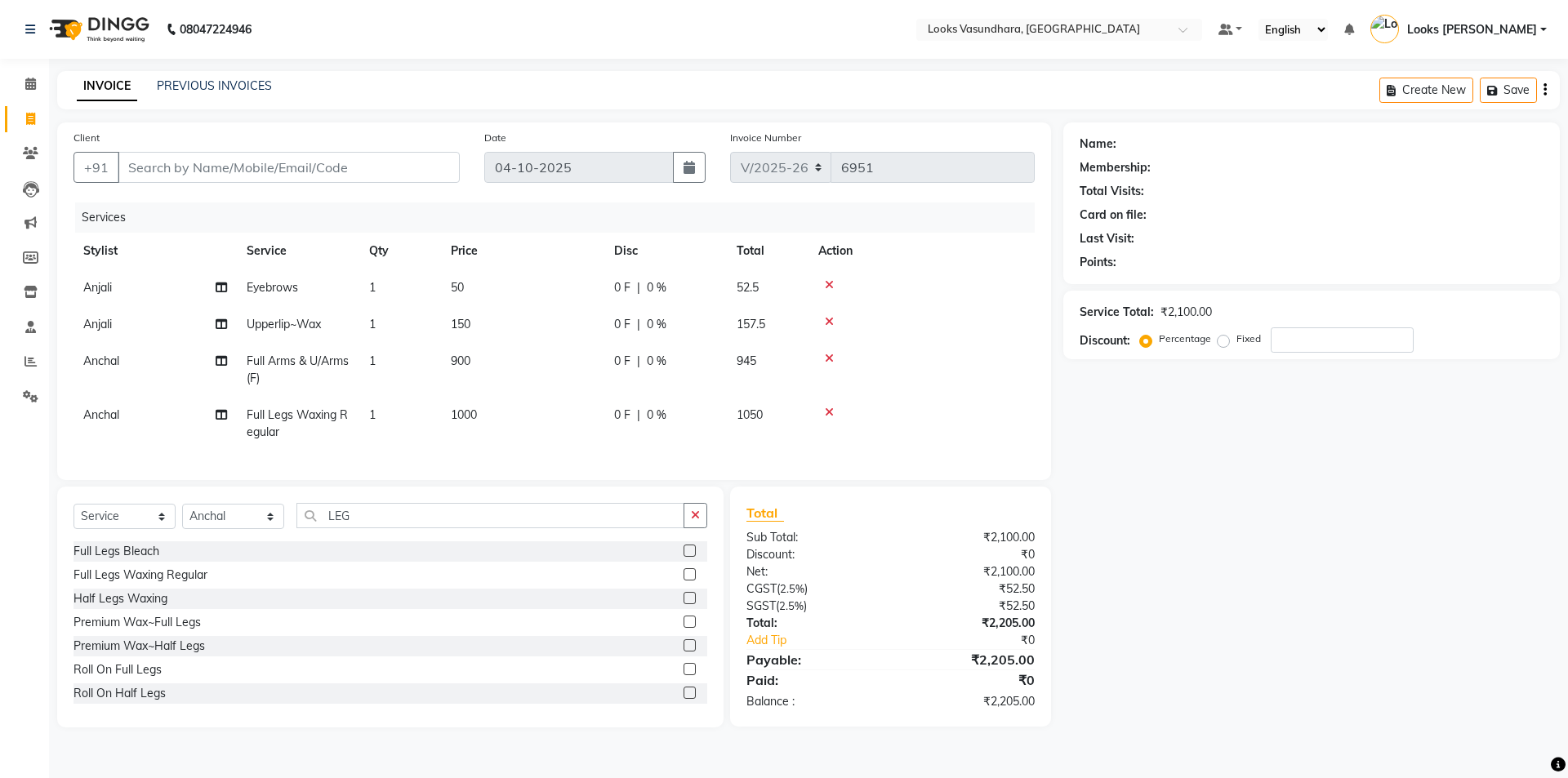
click at [541, 457] on div "Services Stylist Service Qty Price Disc Total Action Anjali Eyebrows 1 50 0 F |…" at bounding box center [554, 333] width 961 height 262
click at [297, 174] on input "Client" at bounding box center [289, 167] width 342 height 31
click at [374, 528] on input "LEG" at bounding box center [490, 515] width 388 height 26
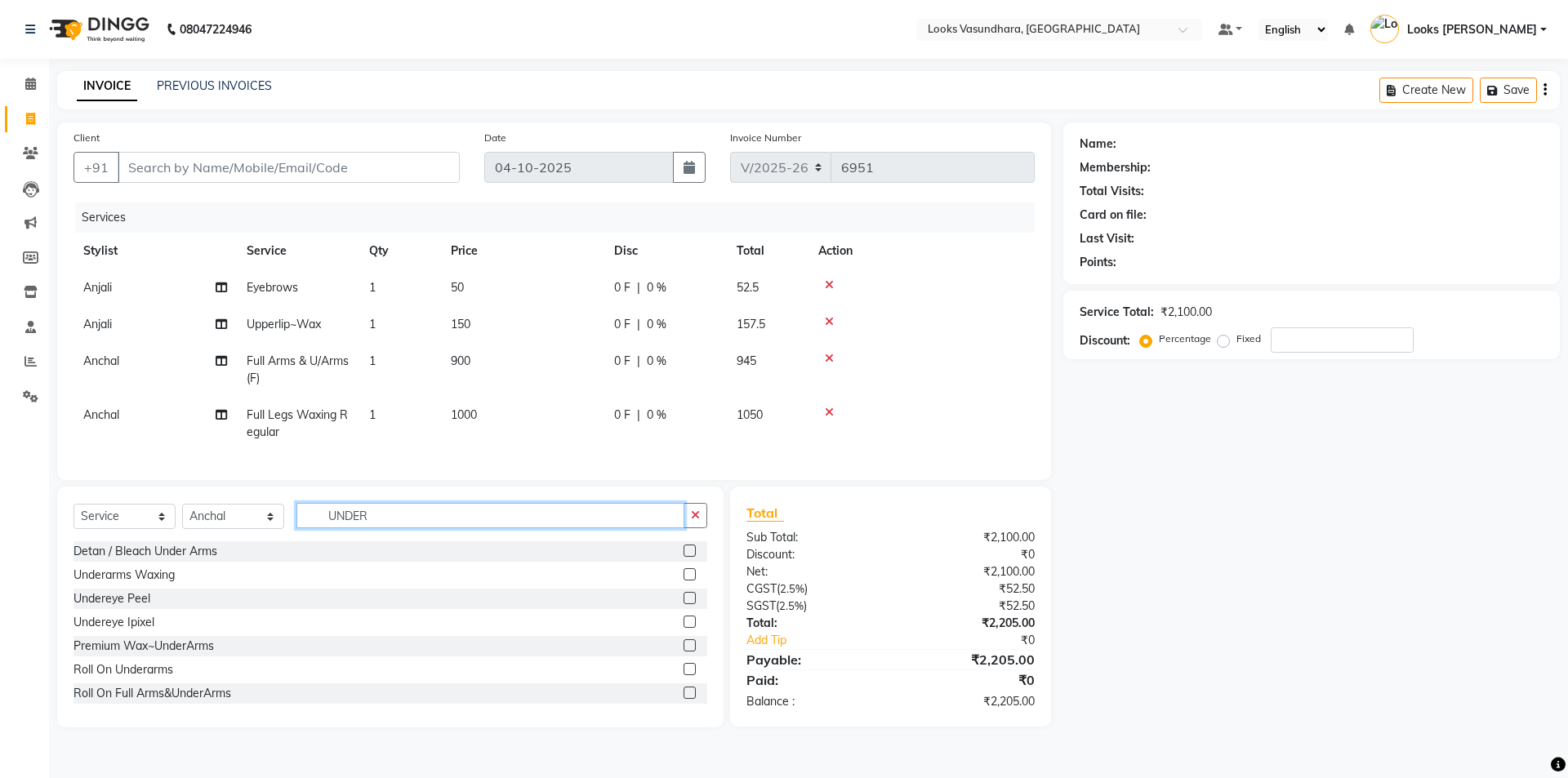
type input "UNDER"
click at [684, 628] on label at bounding box center [690, 622] width 12 height 12
click at [684, 628] on input "checkbox" at bounding box center [689, 623] width 11 height 11
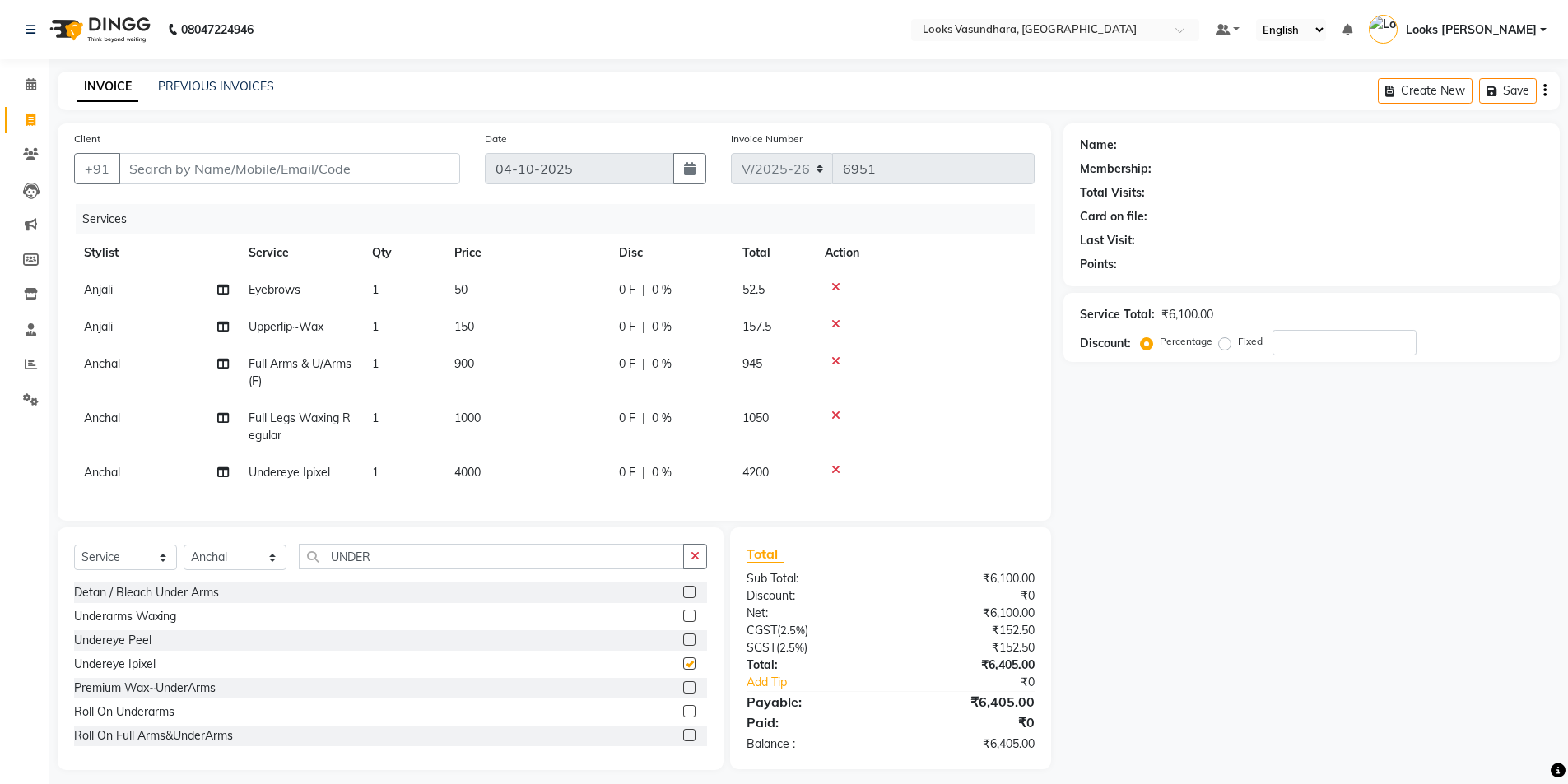
checkbox input "false"
click at [834, 467] on icon at bounding box center [836, 470] width 9 height 12
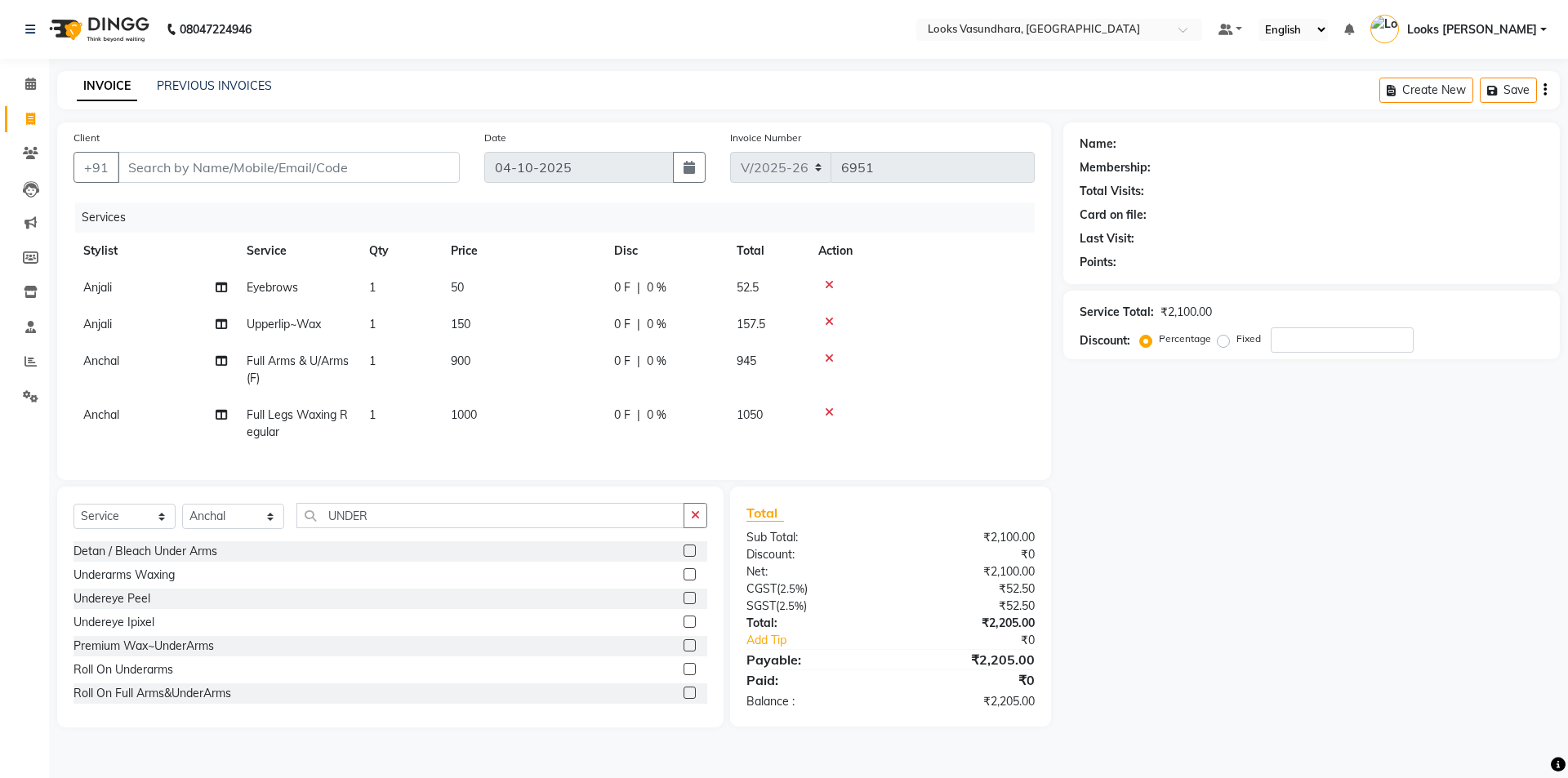
click at [684, 579] on div at bounding box center [695, 575] width 24 height 21
click at [684, 580] on label at bounding box center [690, 574] width 12 height 12
click at [684, 580] on input "checkbox" at bounding box center [689, 575] width 11 height 11
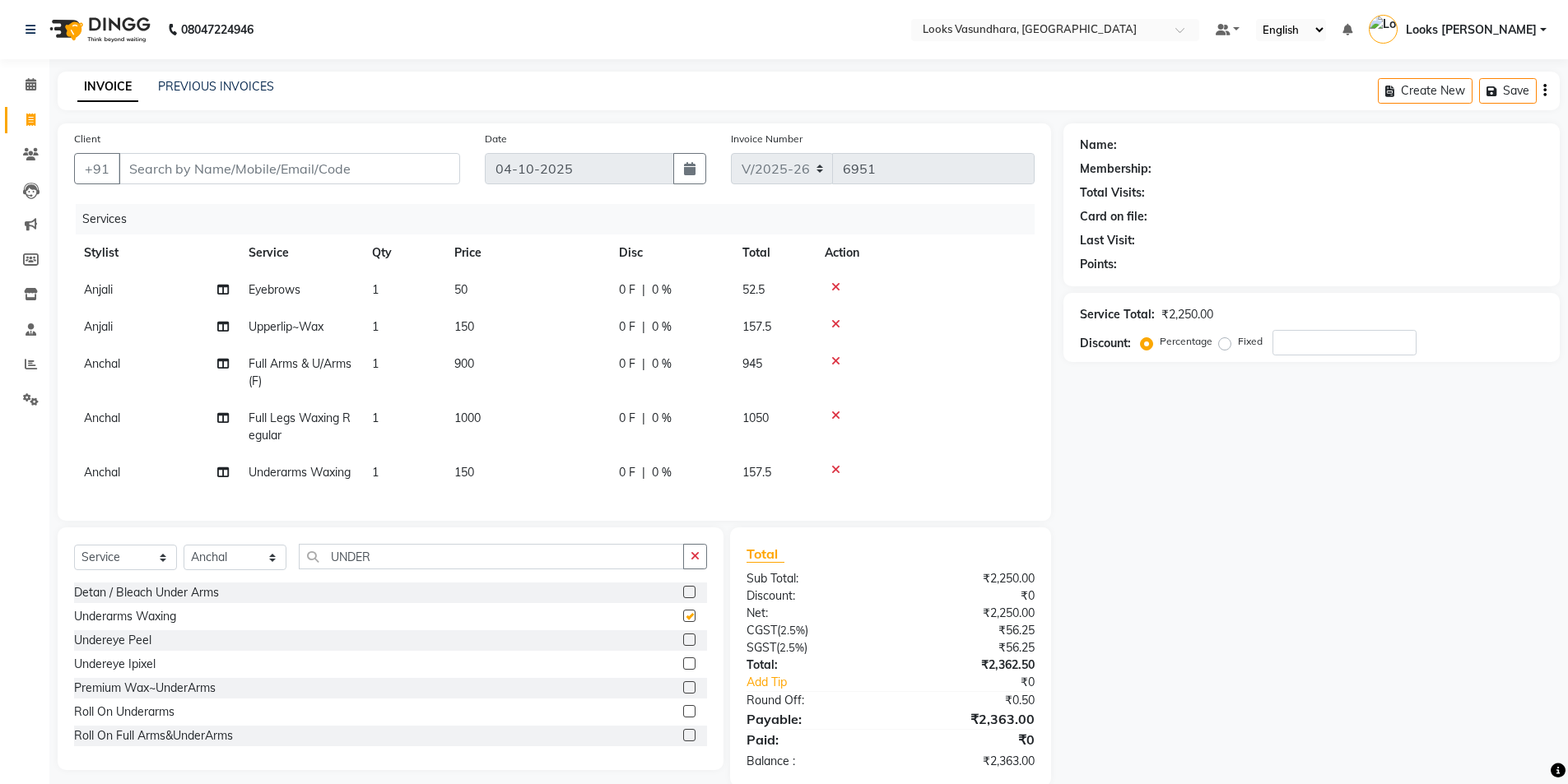
checkbox input "false"
click at [572, 455] on td "150" at bounding box center [526, 472] width 165 height 37
select select "85722"
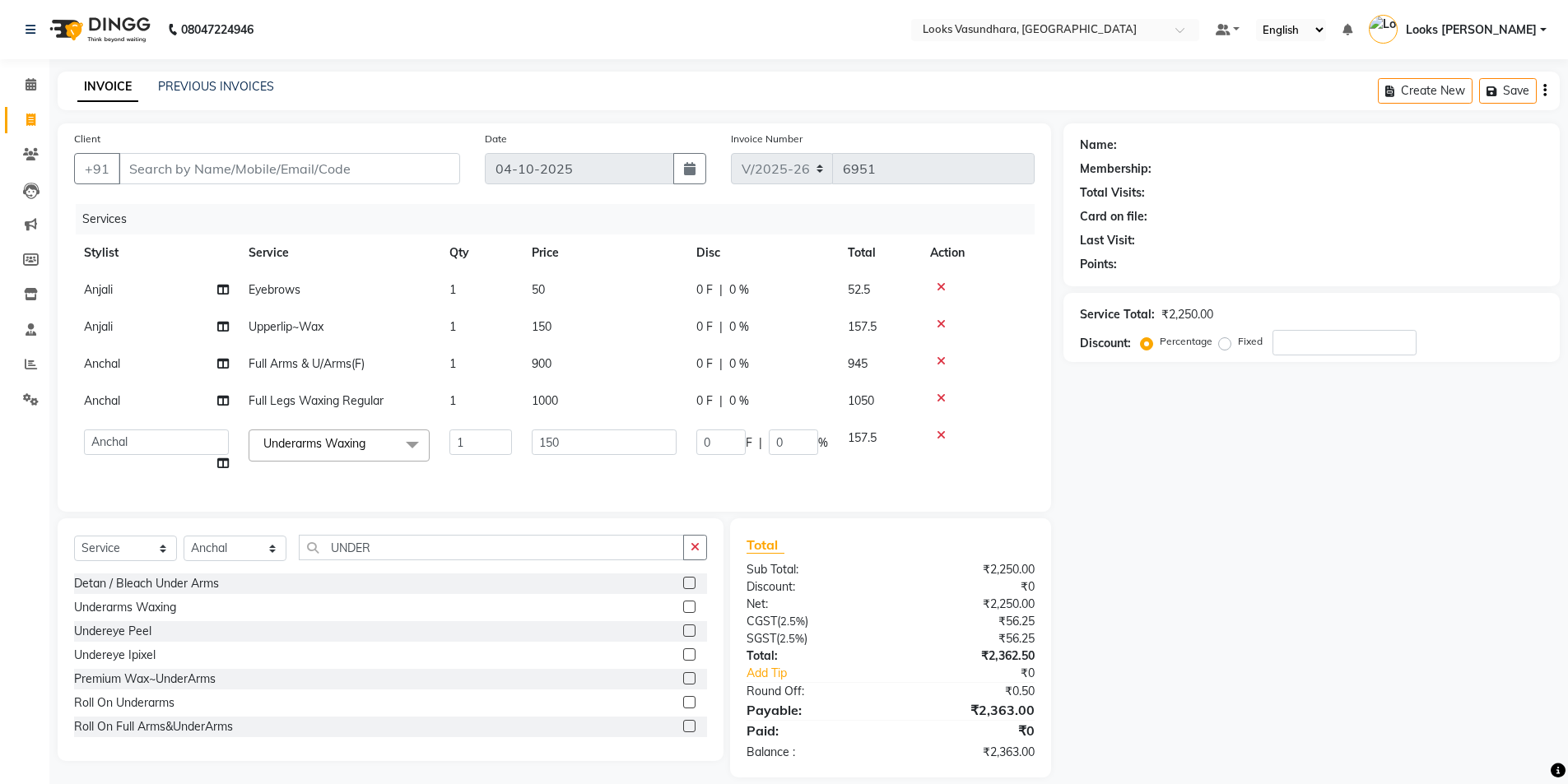
click at [572, 455] on td "150" at bounding box center [604, 450] width 165 height 62
click at [568, 440] on input "150" at bounding box center [604, 442] width 145 height 26
type input "1"
type input "500"
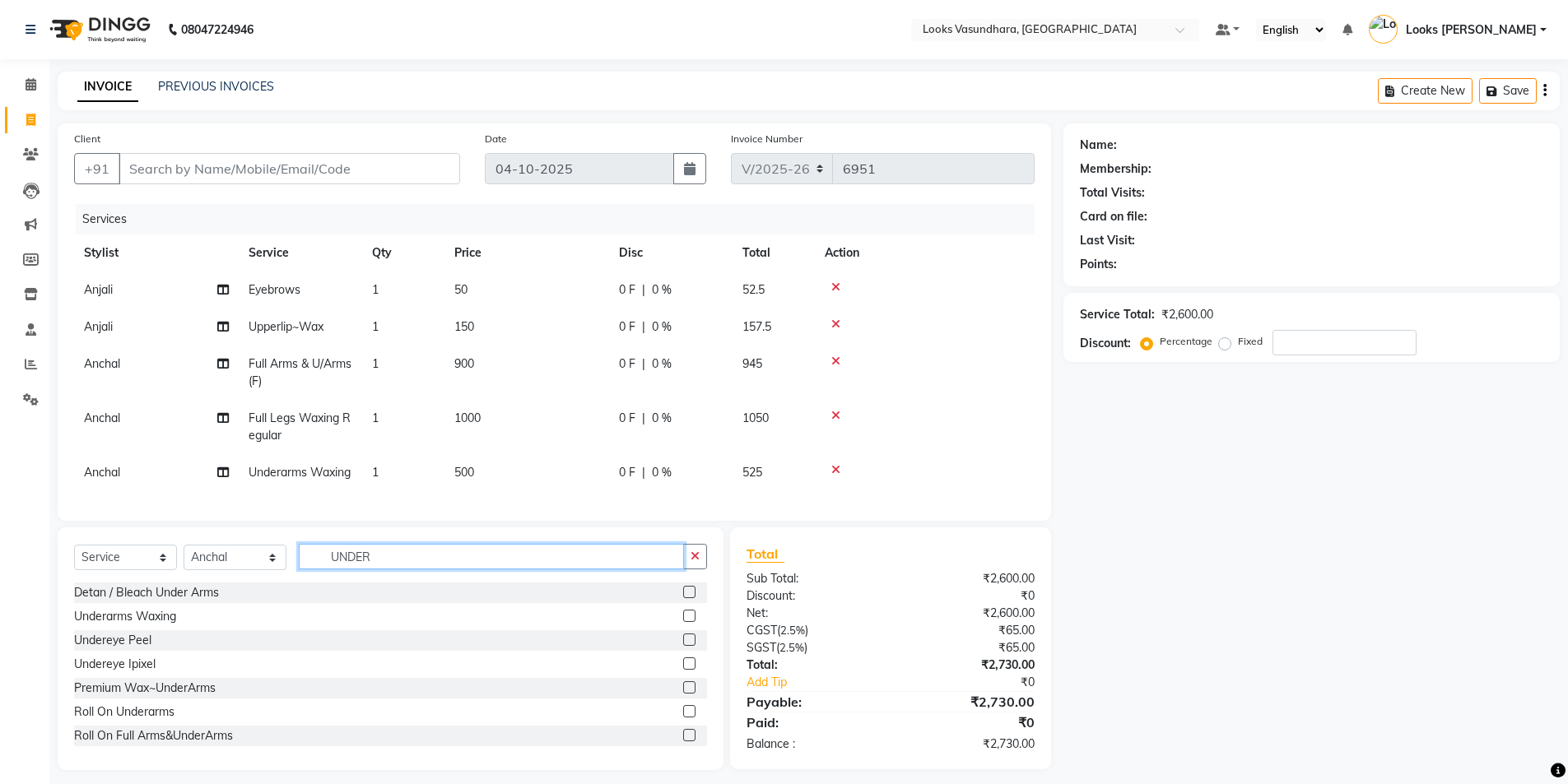
click at [378, 554] on div "Client +91 Date 04-10-2025 Invoice Number V/2025 V/2025-26 6951 Services Stylis…" at bounding box center [554, 447] width 1018 height 647
click at [400, 570] on input "UNDER" at bounding box center [491, 557] width 386 height 26
type input "EYE"
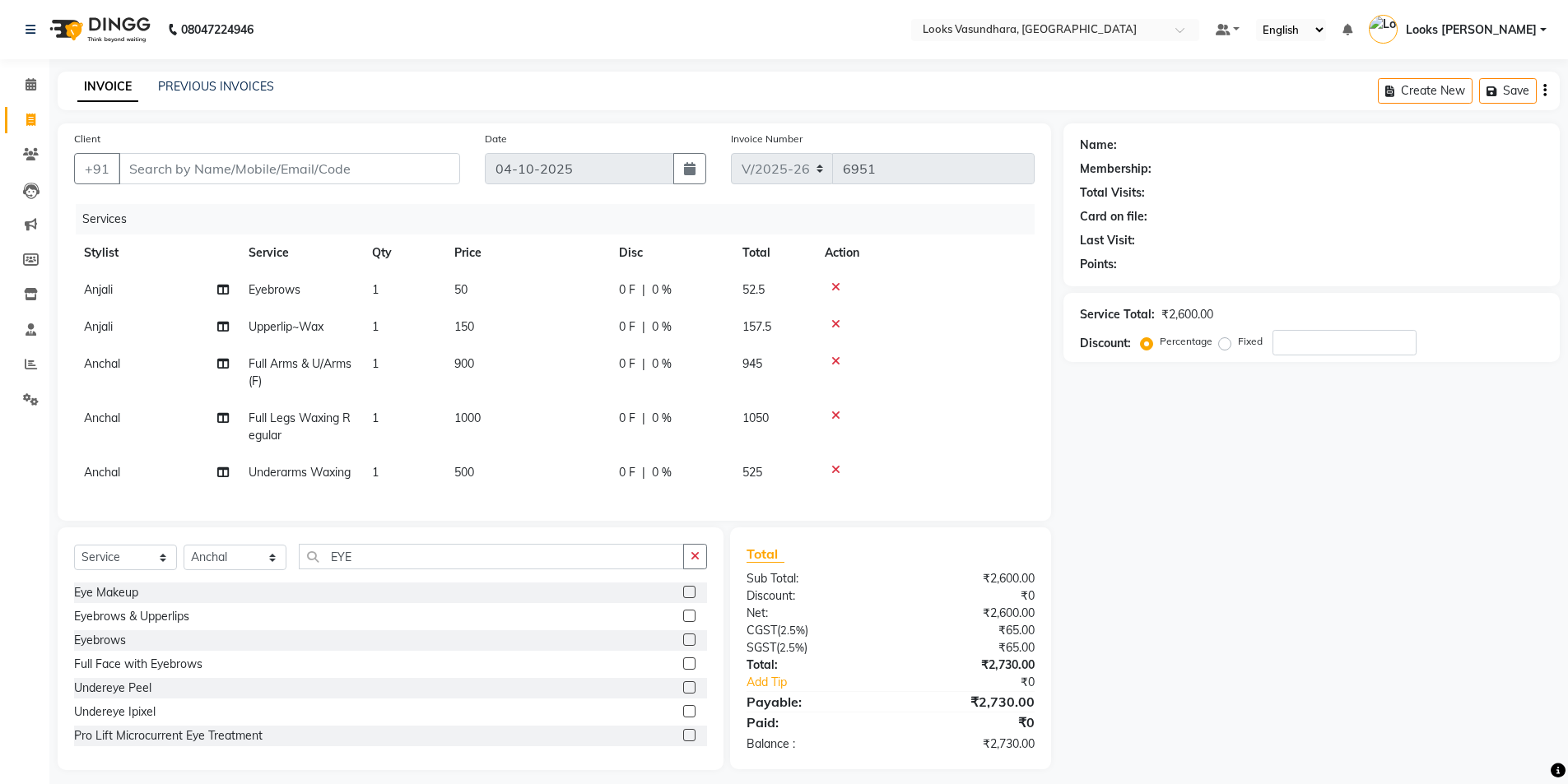
click at [683, 622] on label at bounding box center [689, 616] width 12 height 12
click at [683, 622] on input "checkbox" at bounding box center [688, 616] width 11 height 11
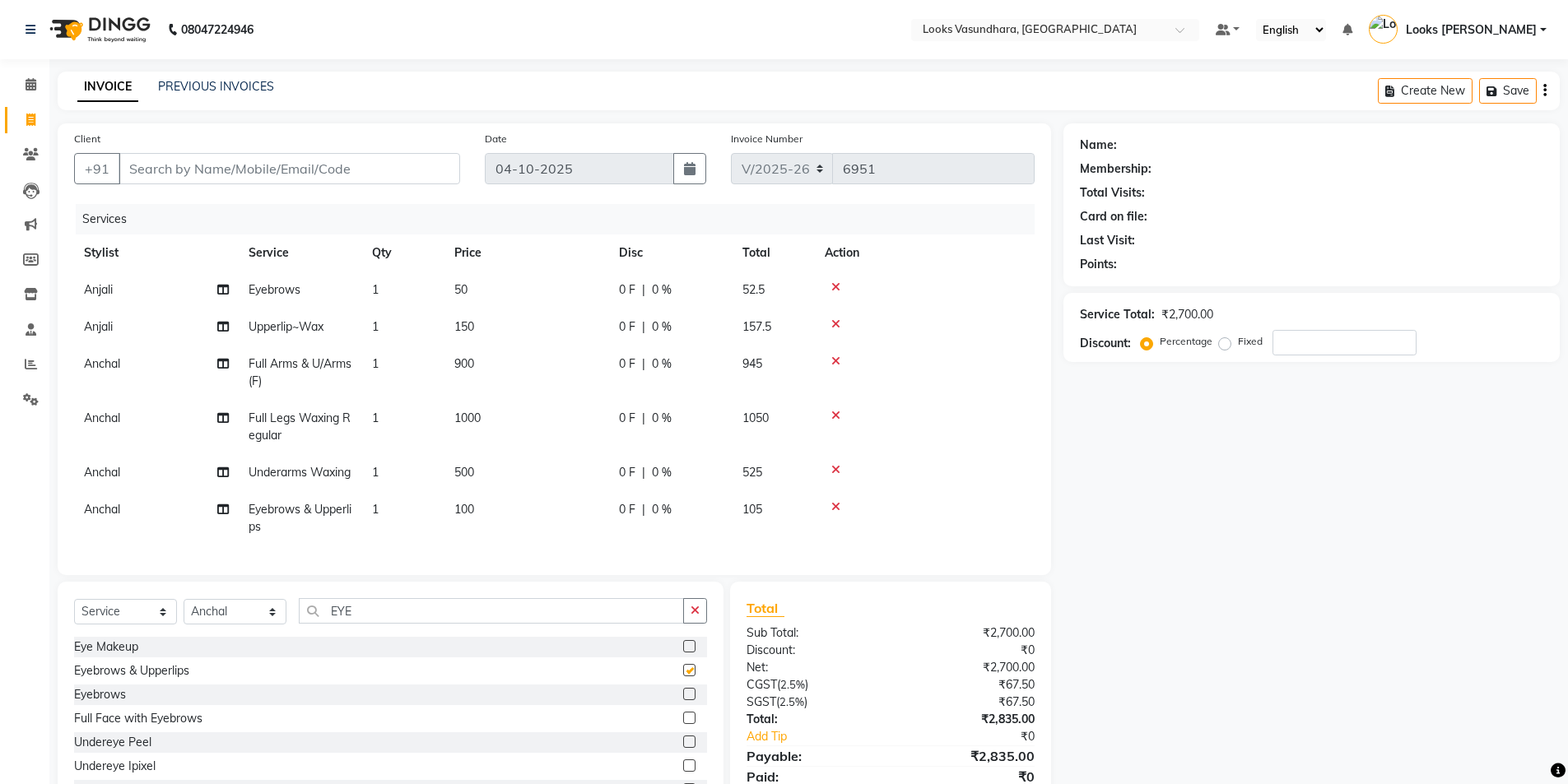
checkbox input "false"
click at [321, 171] on input "Client" at bounding box center [289, 168] width 342 height 32
type input "9"
type input "0"
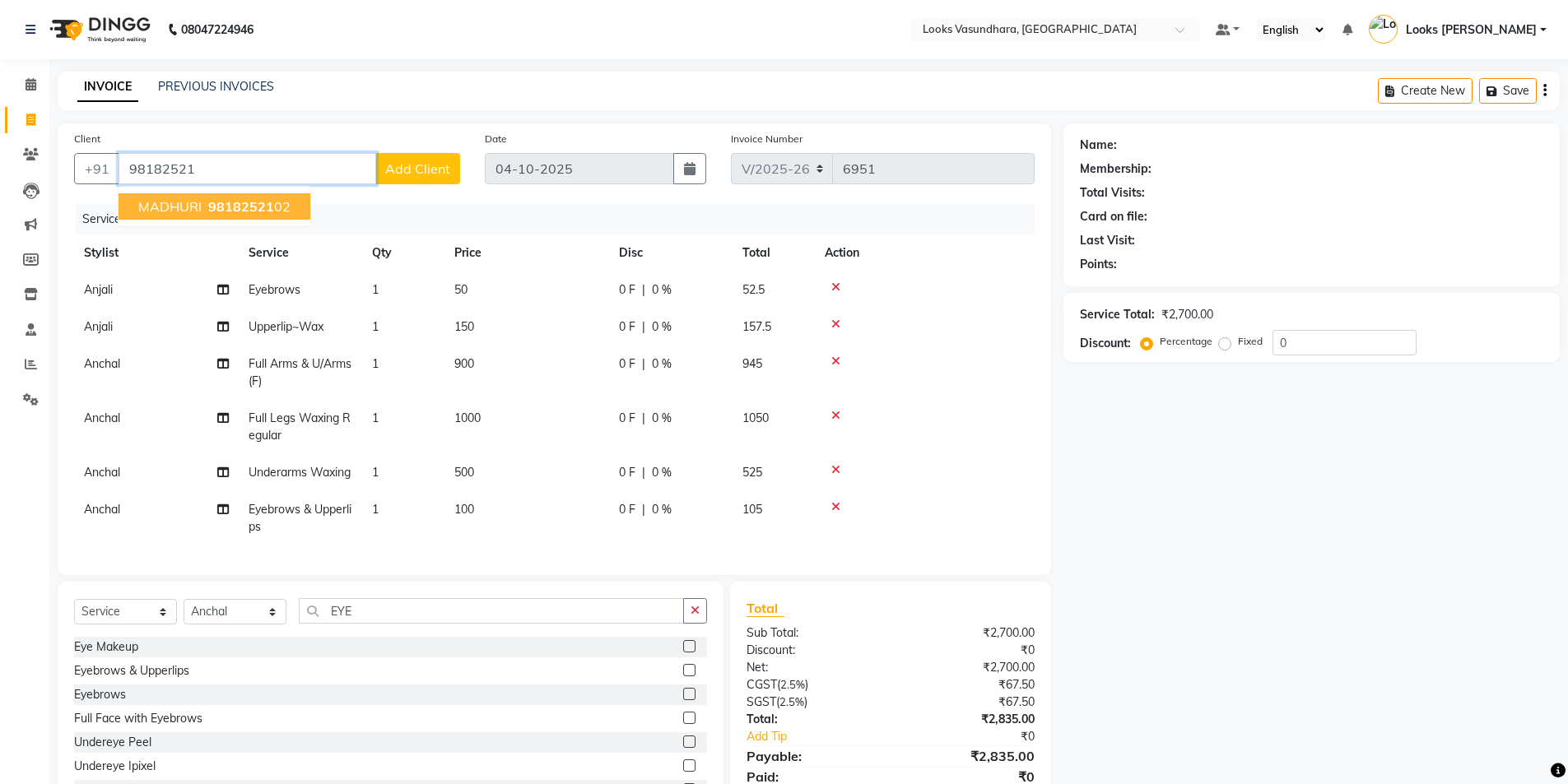
click at [270, 206] on span "98182521" at bounding box center [241, 206] width 65 height 17
type input "9818252102"
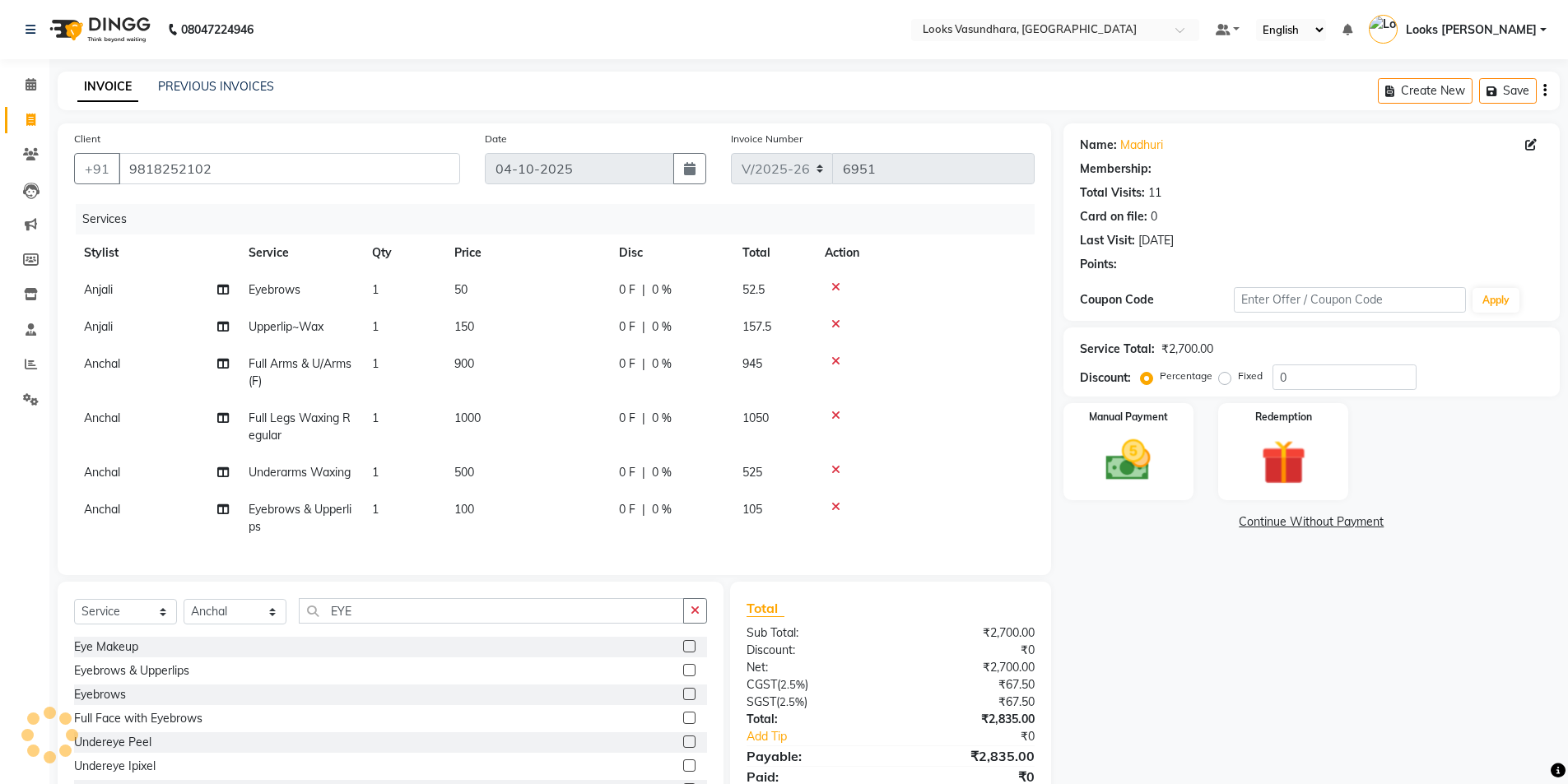
select select "1: Object"
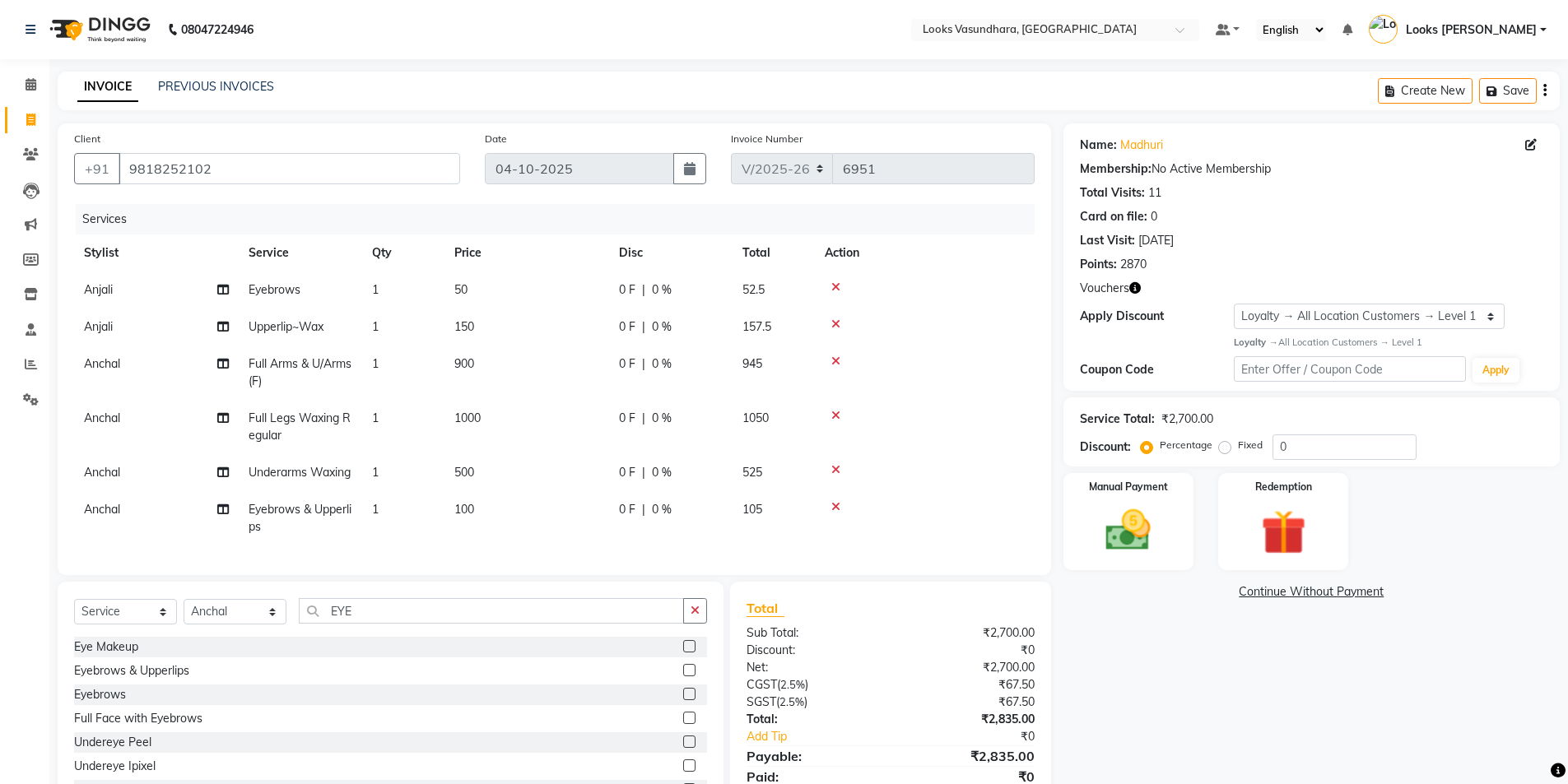
click at [1137, 287] on icon "button" at bounding box center [1135, 288] width 12 height 12
click at [1265, 237] on div "Last Visit: 04-09-2025" at bounding box center [1310, 240] width 463 height 17
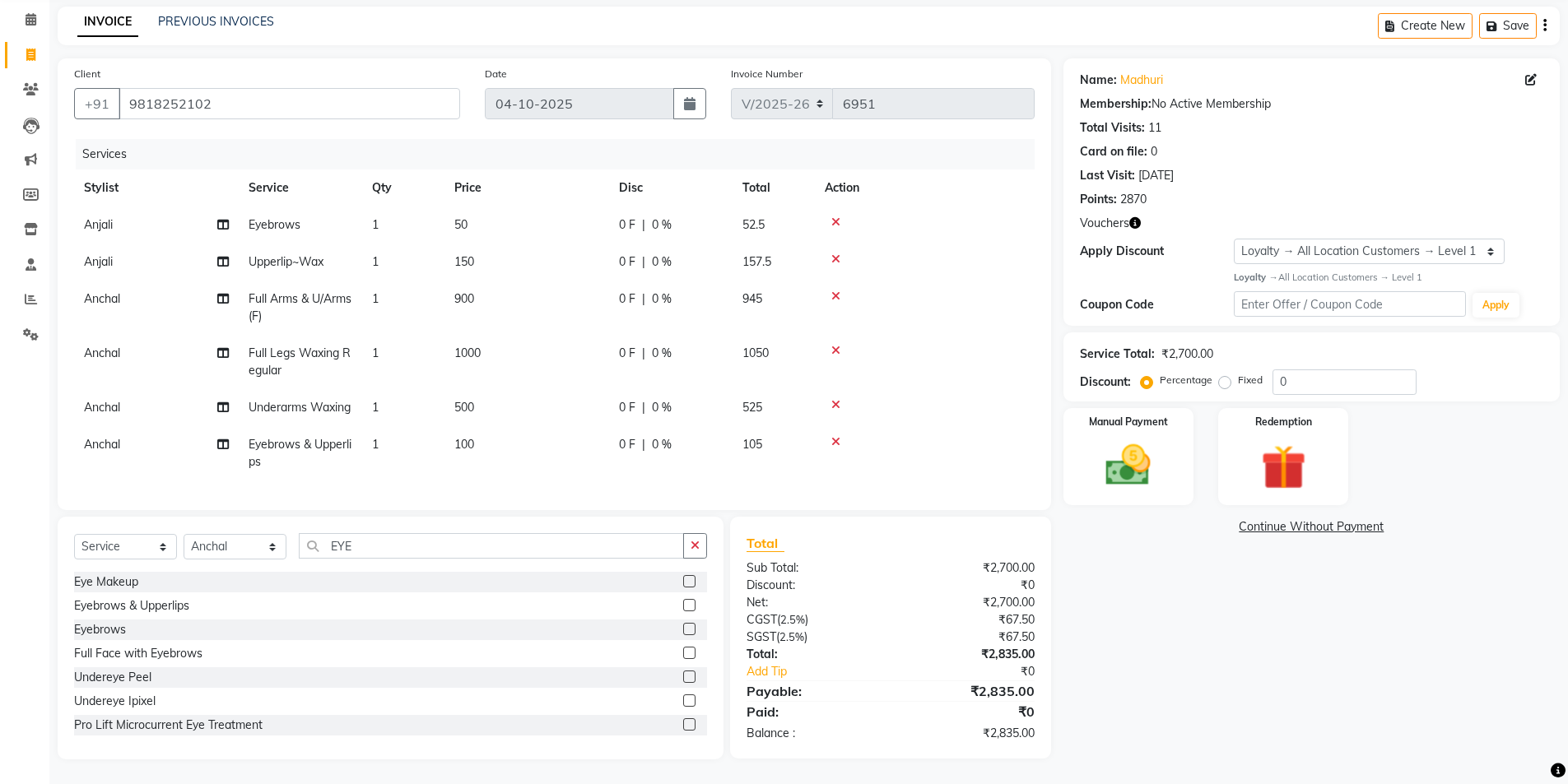
scroll to position [94, 0]
drag, startPoint x: 1167, startPoint y: 442, endPoint x: 1179, endPoint y: 448, distance: 13.4
click at [1168, 440] on div "Manual Payment" at bounding box center [1127, 456] width 136 height 101
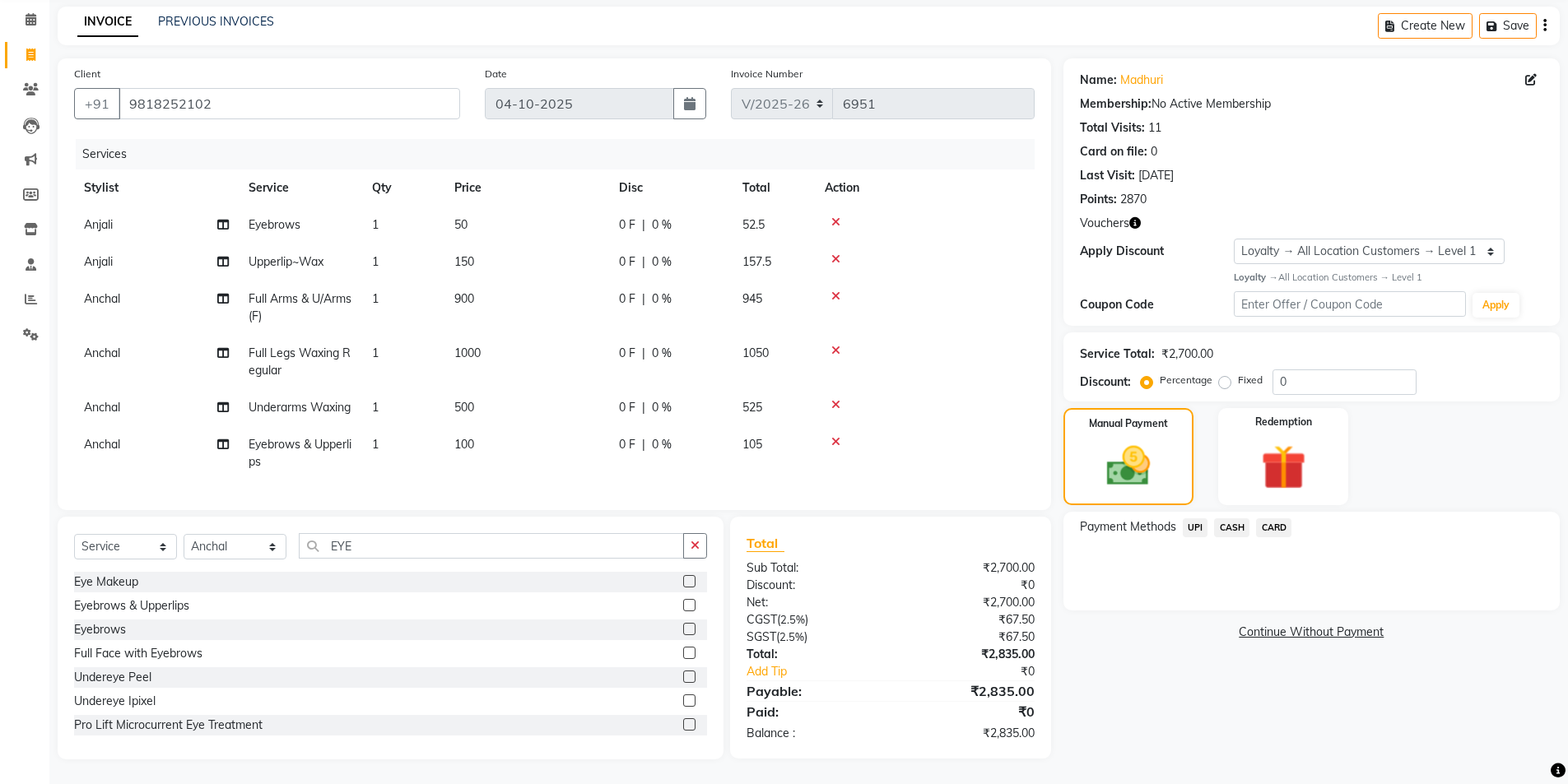
click at [1199, 518] on span "UPI" at bounding box center [1195, 527] width 26 height 19
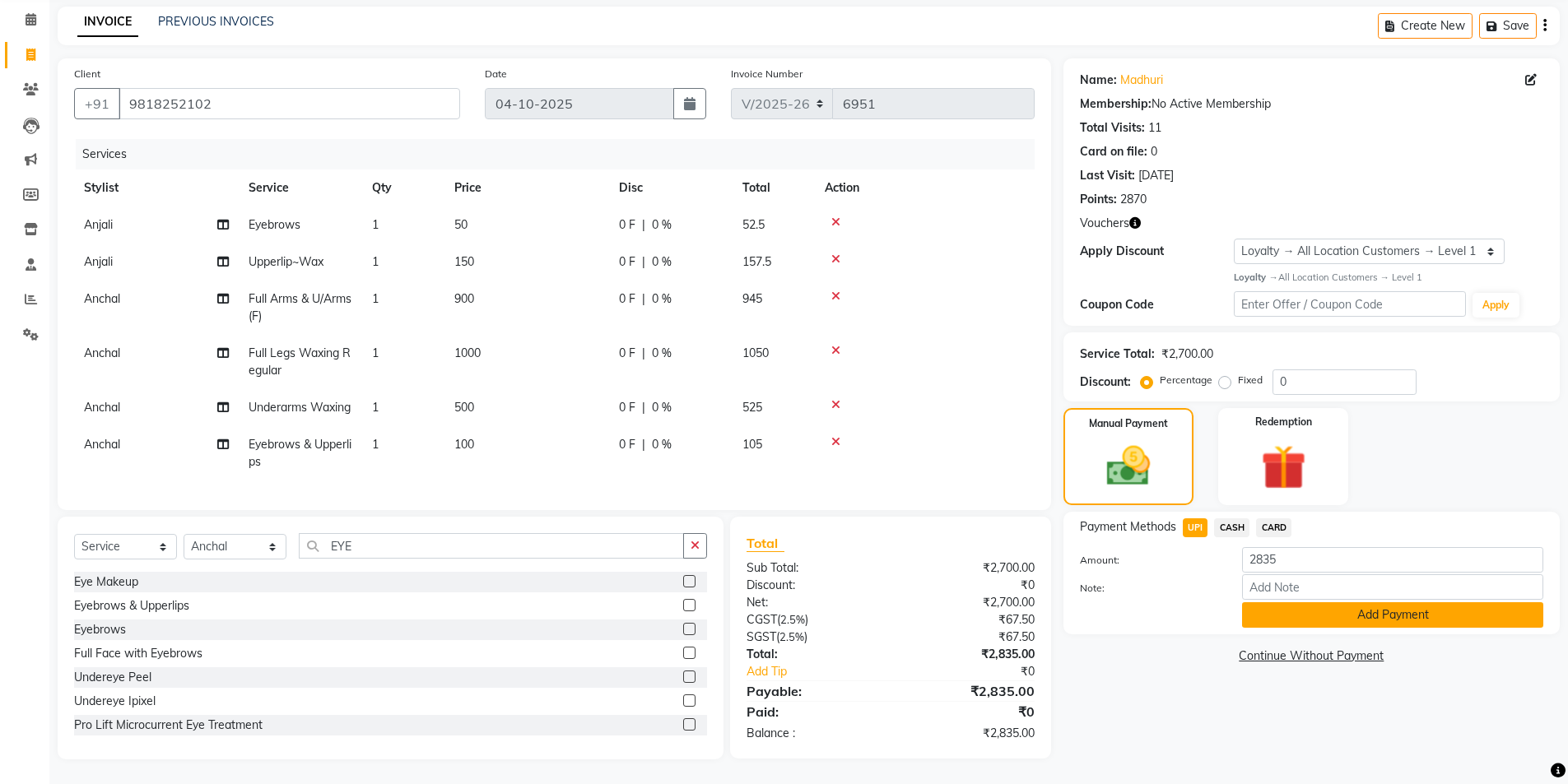
click at [1268, 603] on button "Add Payment" at bounding box center [1393, 616] width 301 height 26
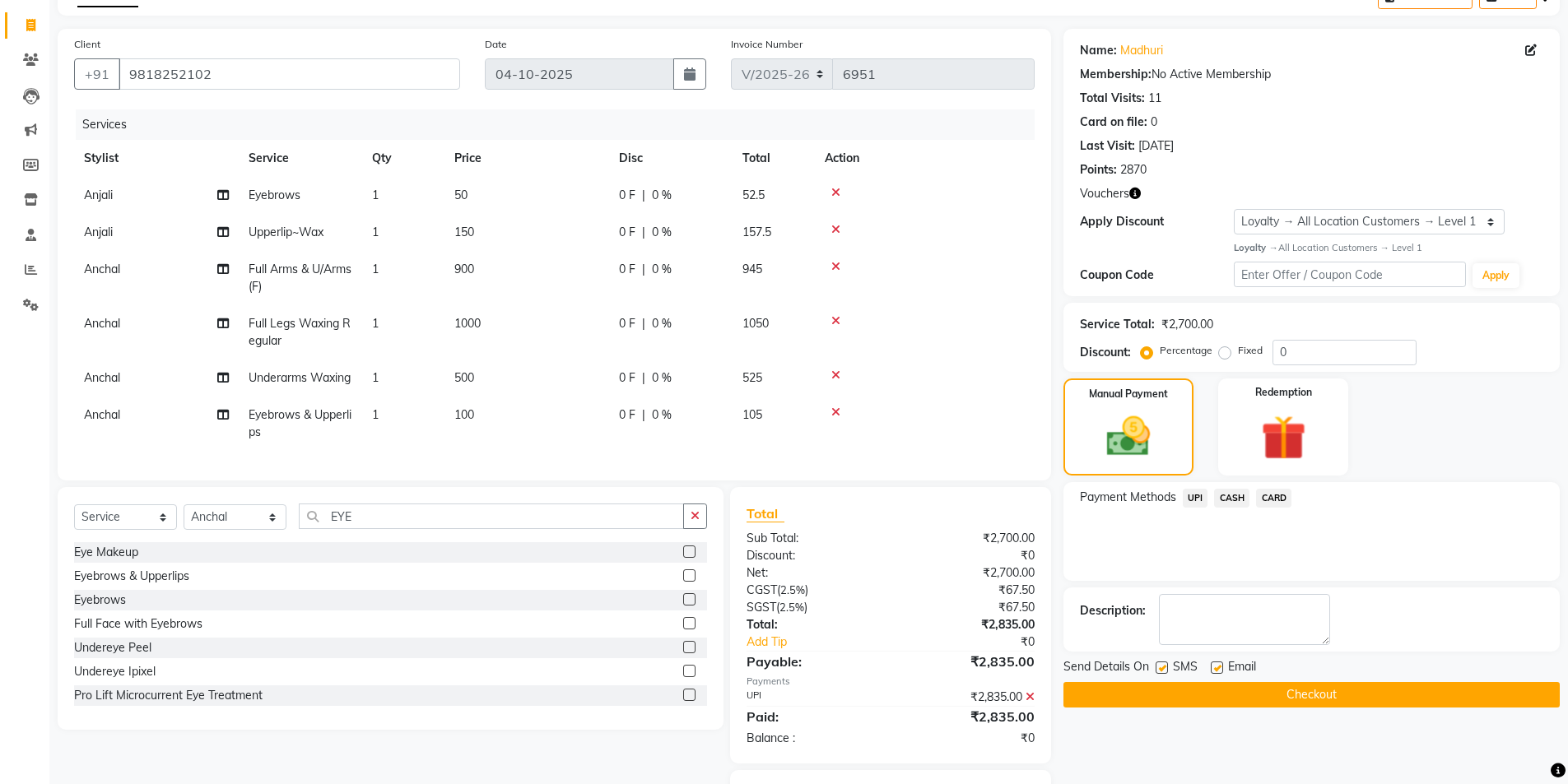
click at [1216, 669] on label at bounding box center [1216, 668] width 12 height 12
click at [1216, 669] on input "checkbox" at bounding box center [1215, 668] width 11 height 11
checkbox input "false"
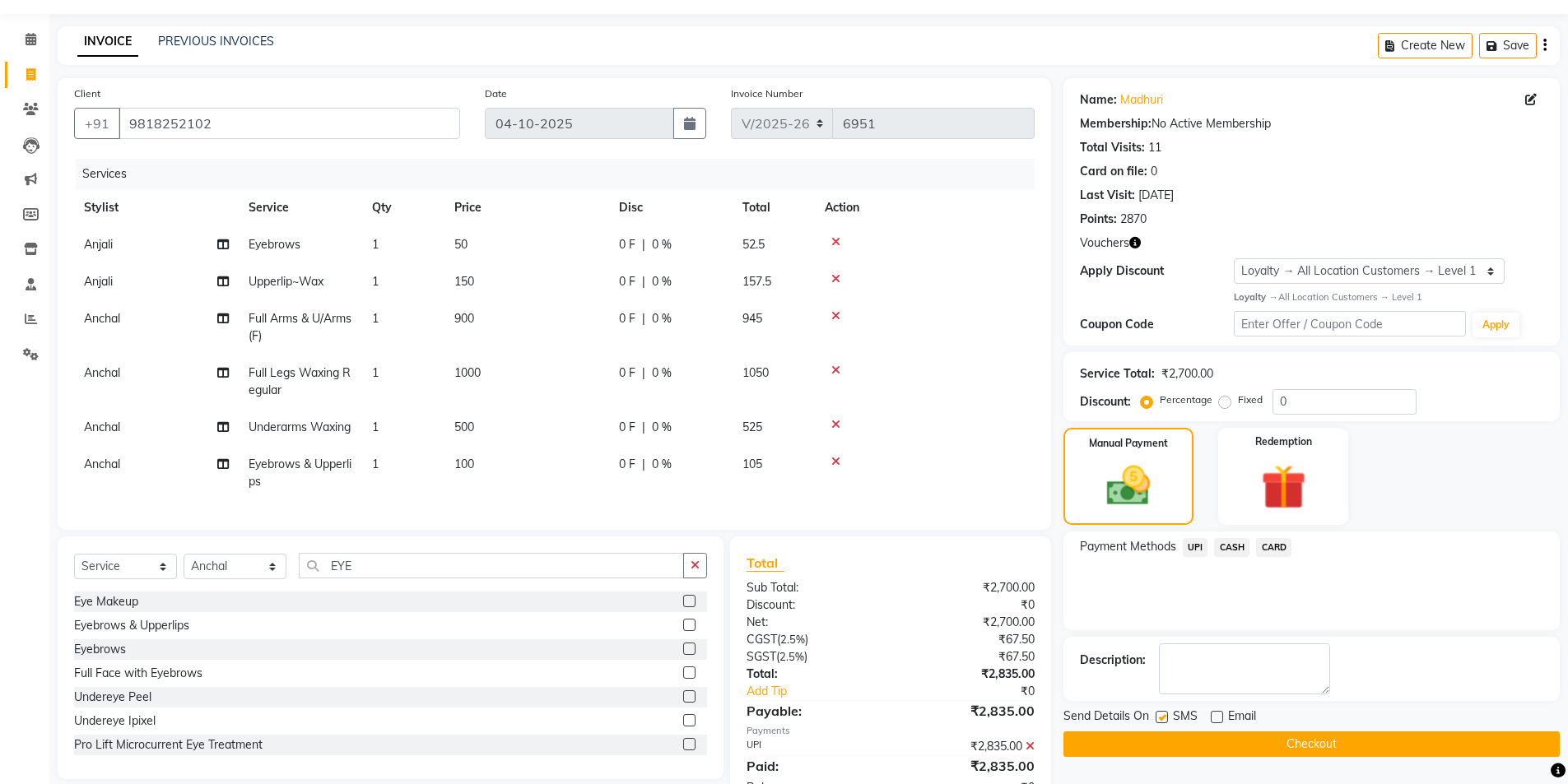
scroll to position [210, 0]
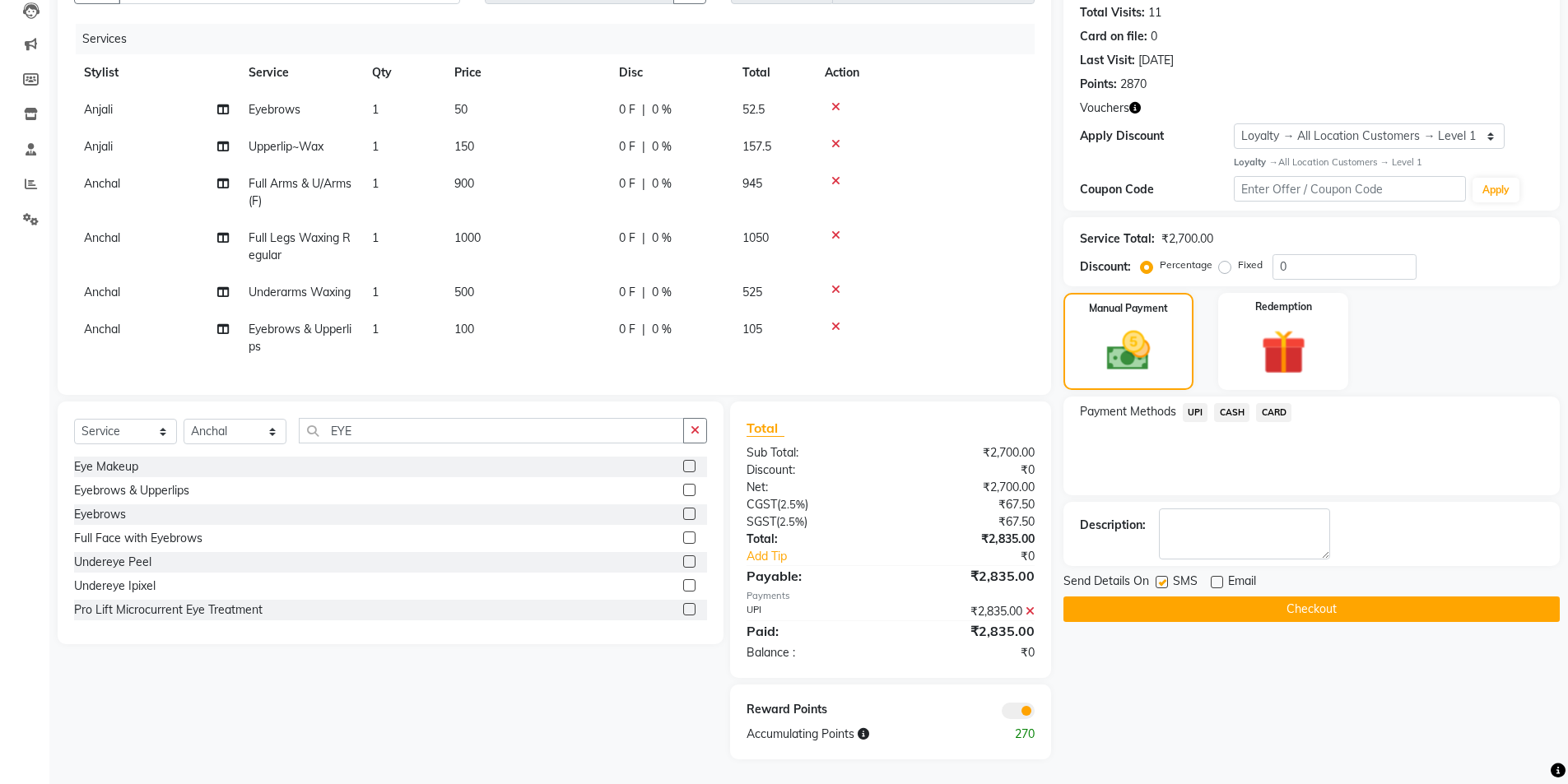
click at [1086, 593] on div "Name: Madhuri Membership: No Active Membership Total Visits: 11 Card on file: 0…" at bounding box center [1317, 352] width 508 height 817
click at [1103, 597] on button "Checkout" at bounding box center [1311, 610] width 497 height 26
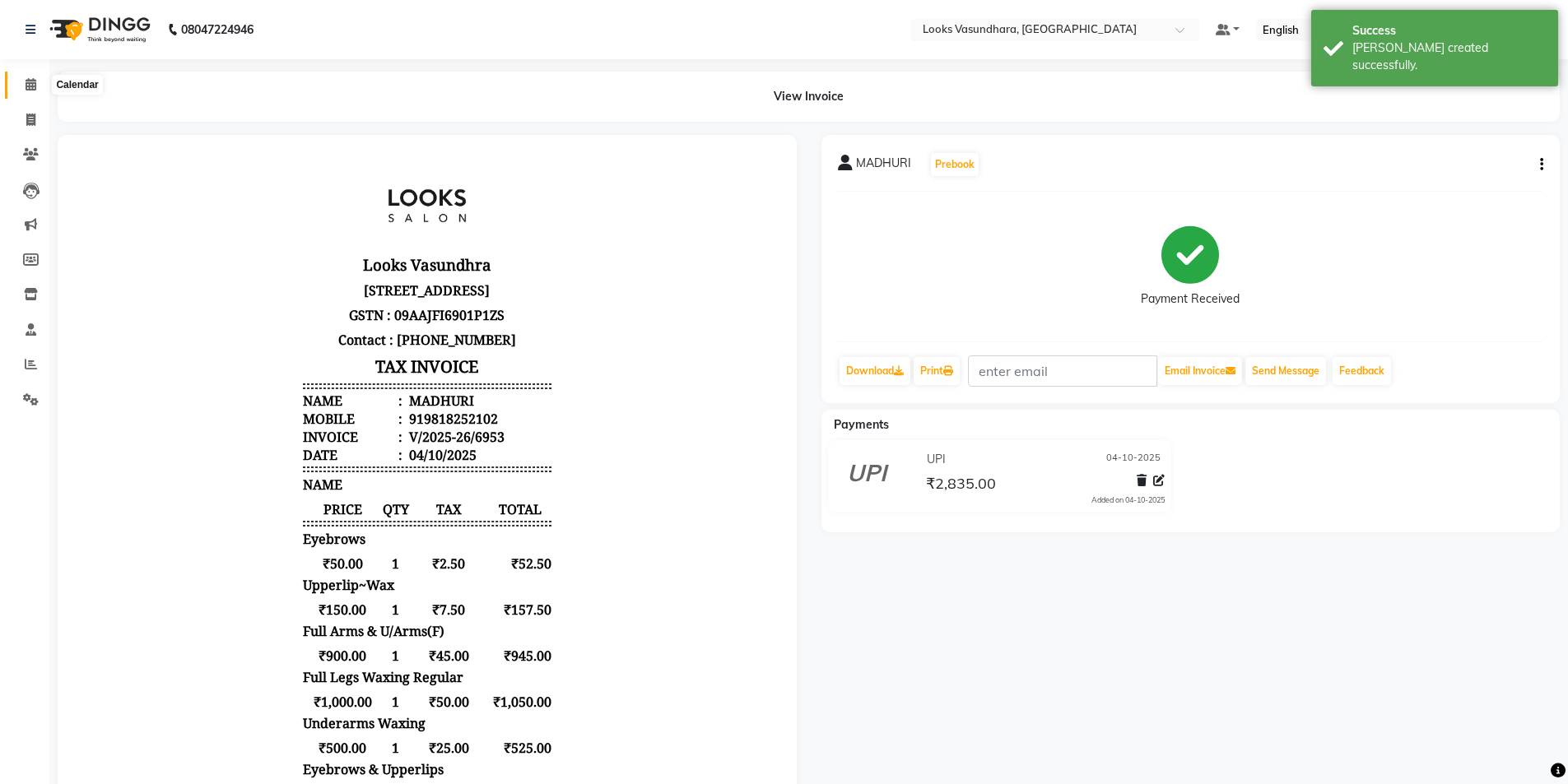
click at [26, 80] on icon at bounding box center [31, 84] width 11 height 12
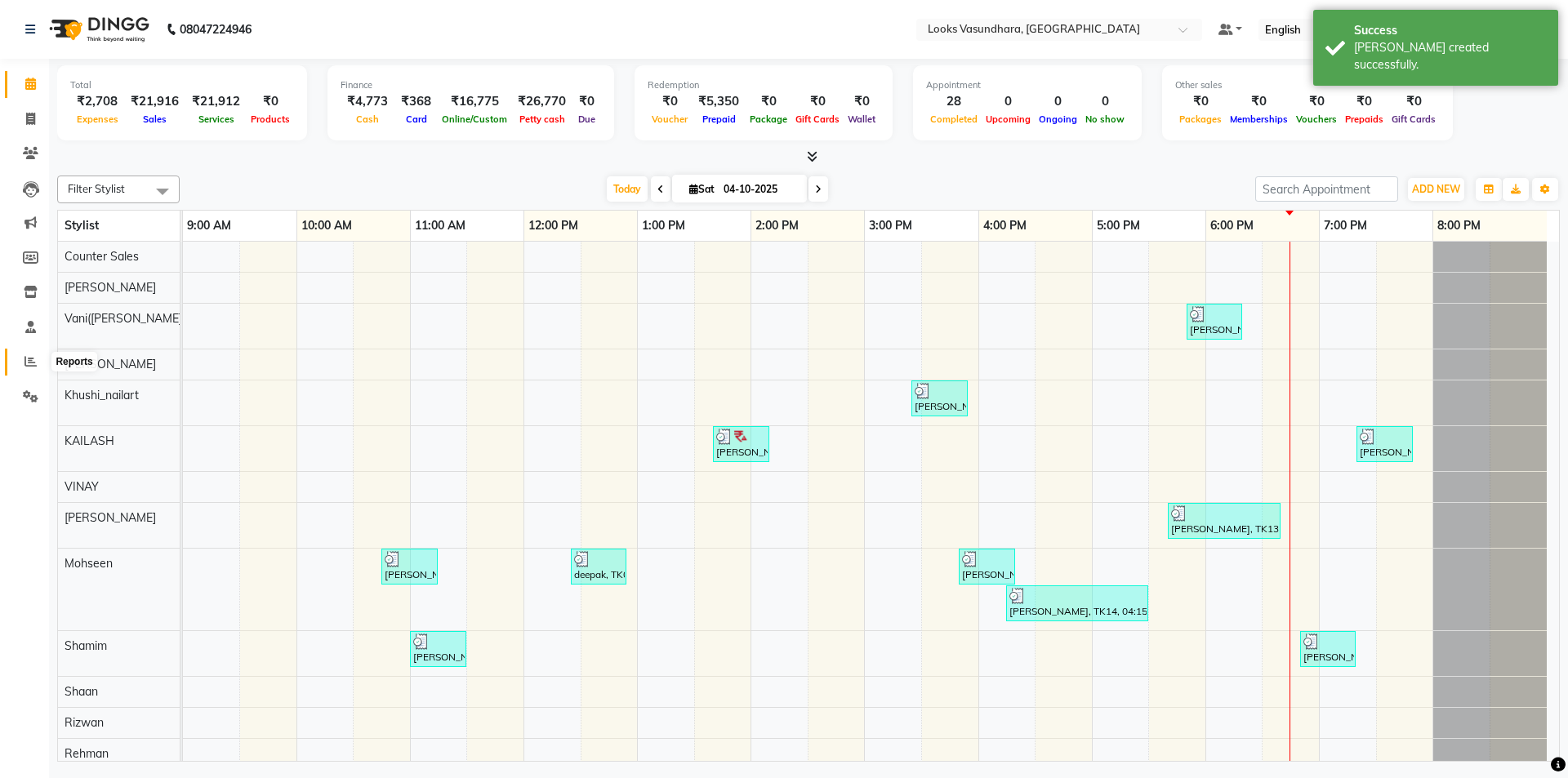
click at [23, 359] on span at bounding box center [30, 362] width 29 height 19
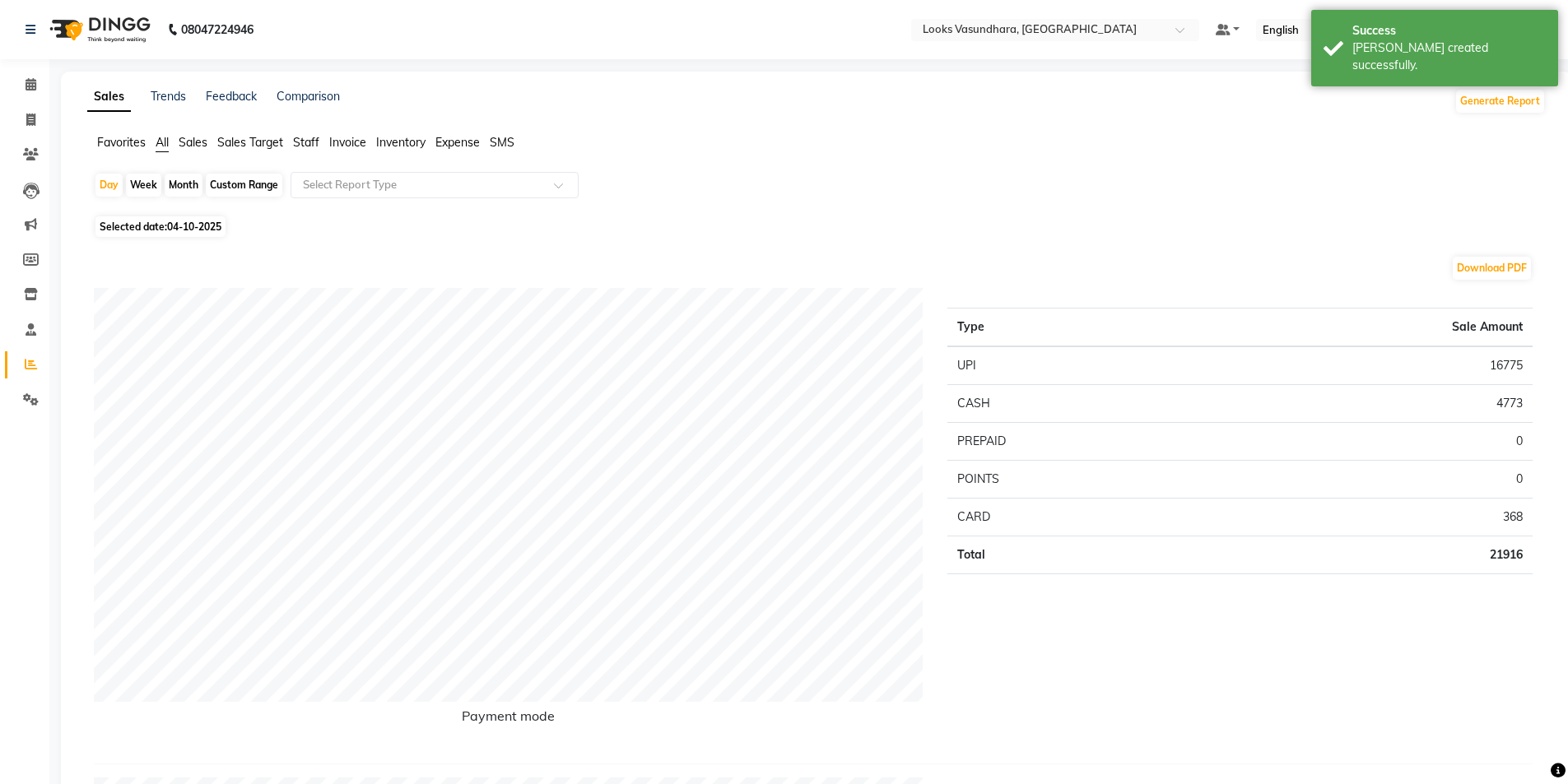
click at [187, 138] on span "Sales" at bounding box center [192, 142] width 29 height 15
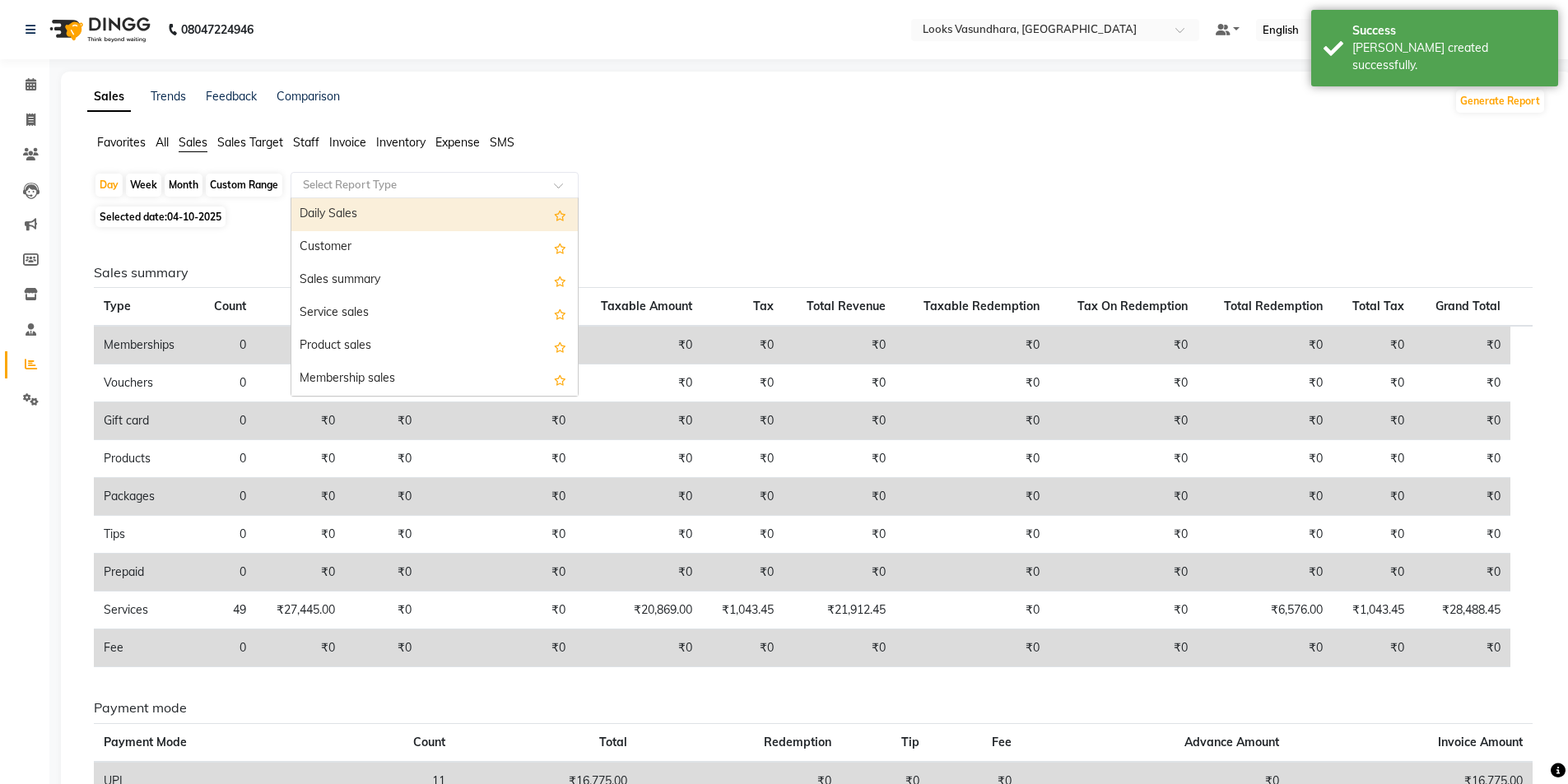
click at [362, 181] on input "text" at bounding box center [417, 185] width 237 height 17
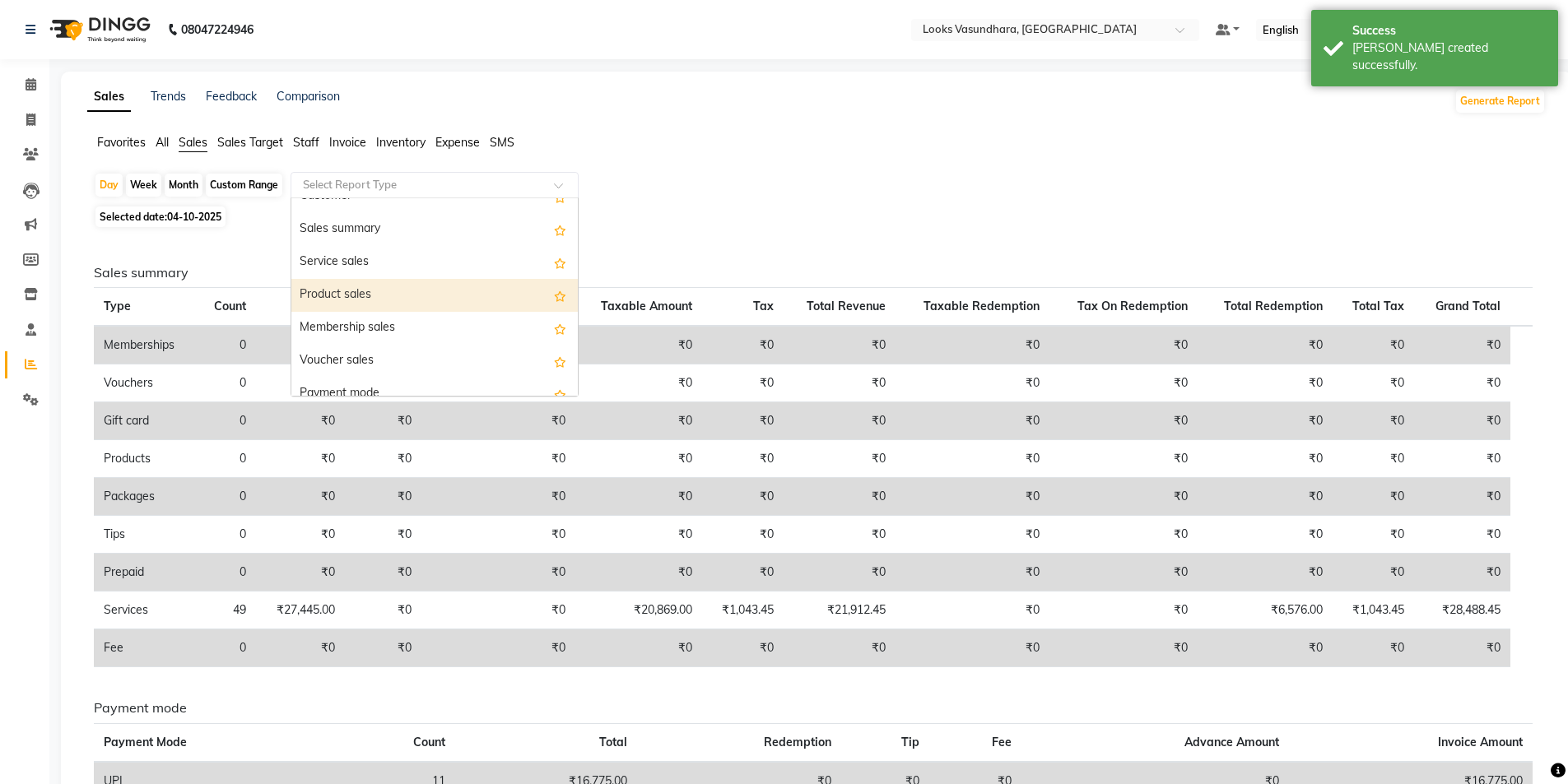
scroll to position [132, 0]
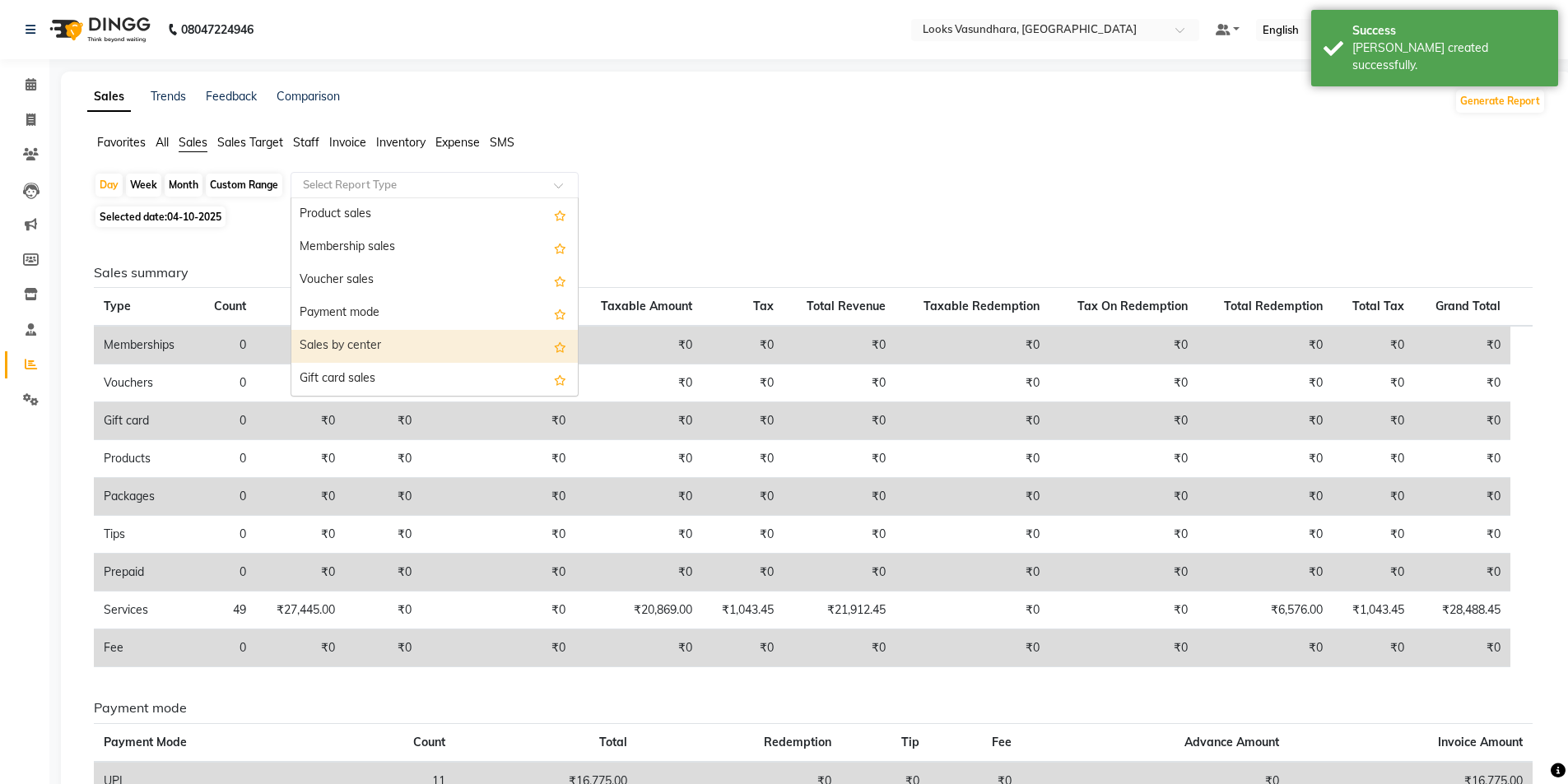
click at [394, 347] on div "Sales by center" at bounding box center [434, 346] width 286 height 33
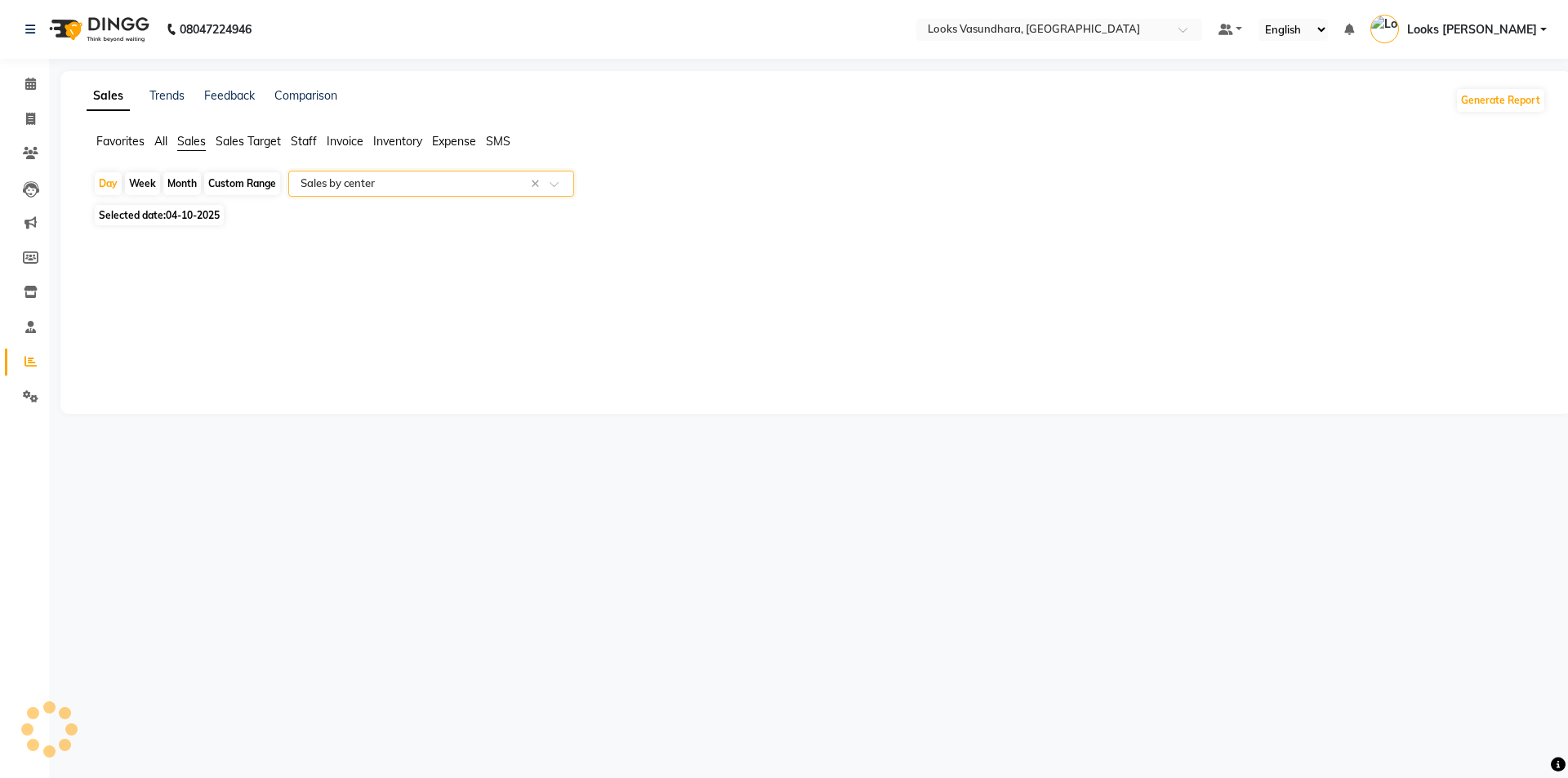
select select "full_report"
select select "pdf"
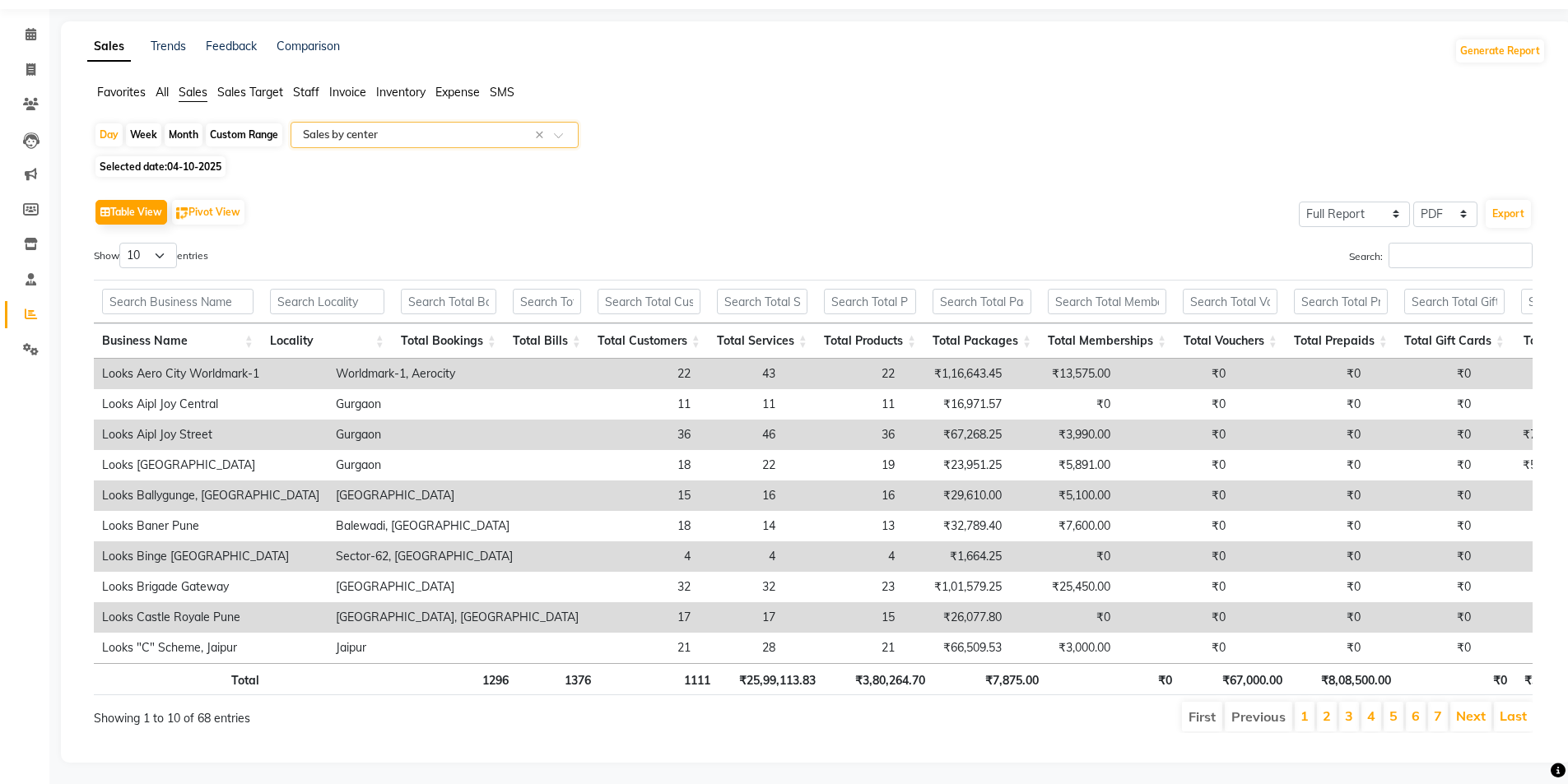
scroll to position [78, 0]
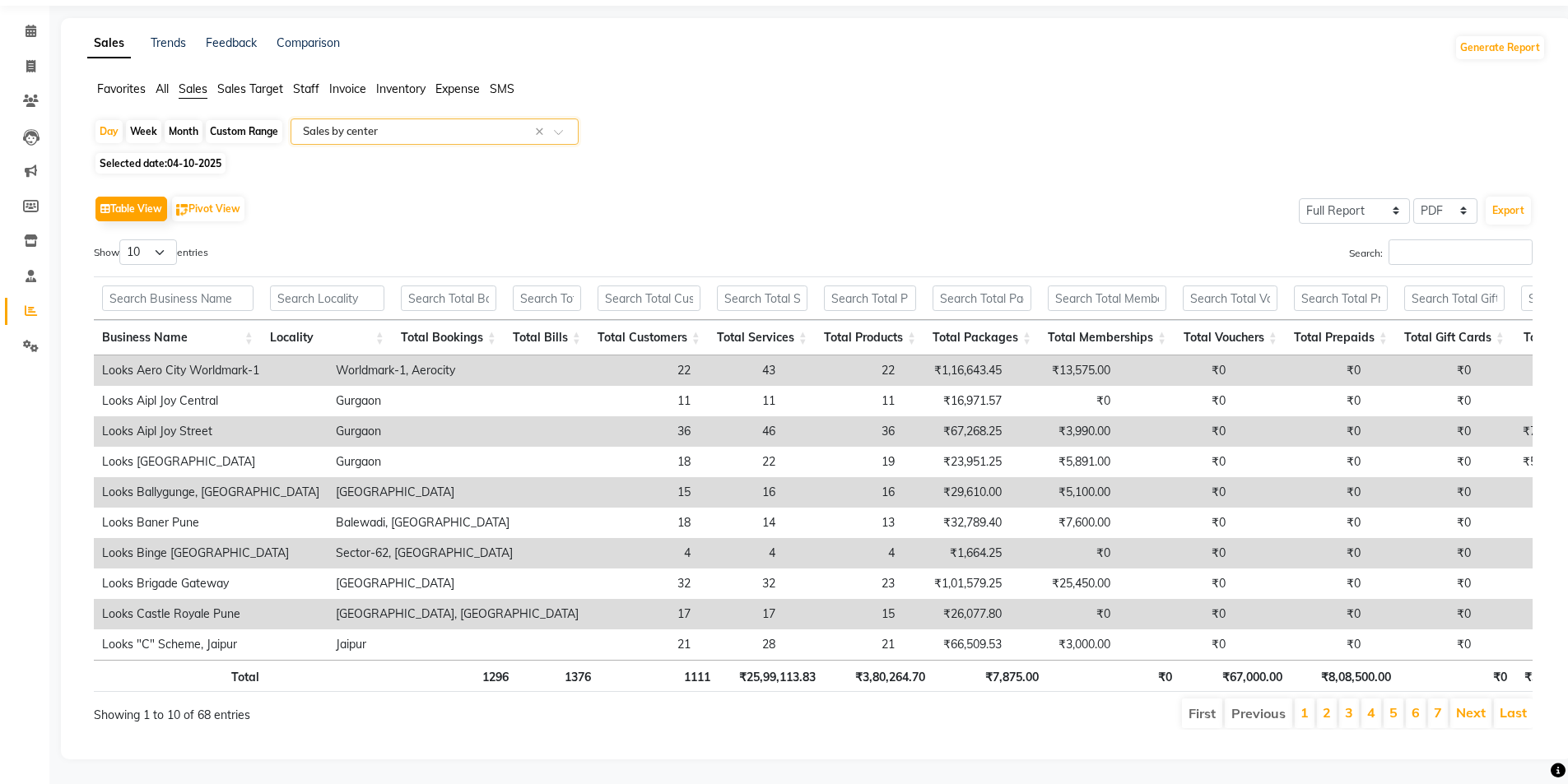
click at [1335, 705] on li "2" at bounding box center [1326, 714] width 20 height 30
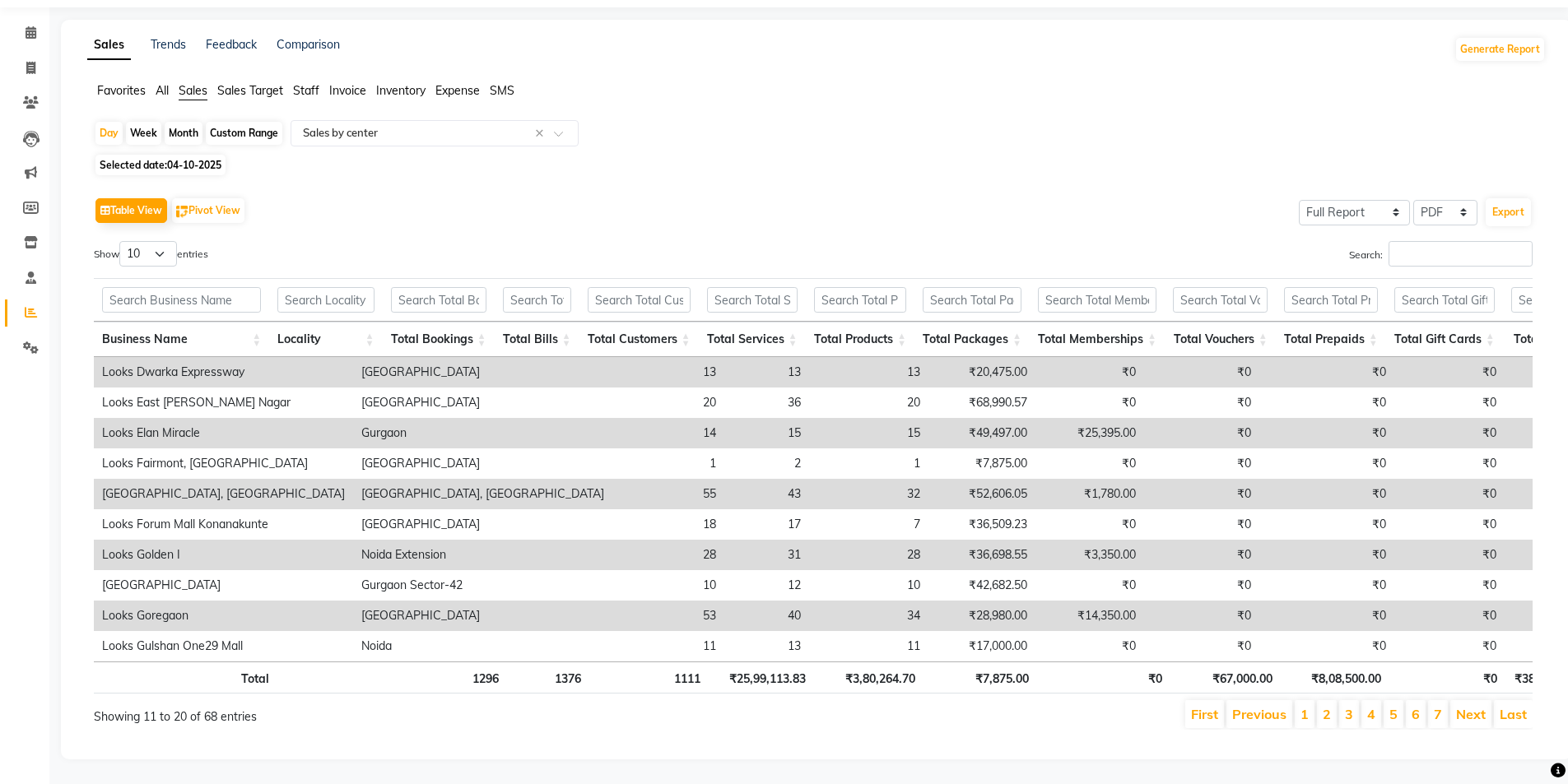
scroll to position [76, 0]
click at [20, 24] on span at bounding box center [31, 33] width 29 height 19
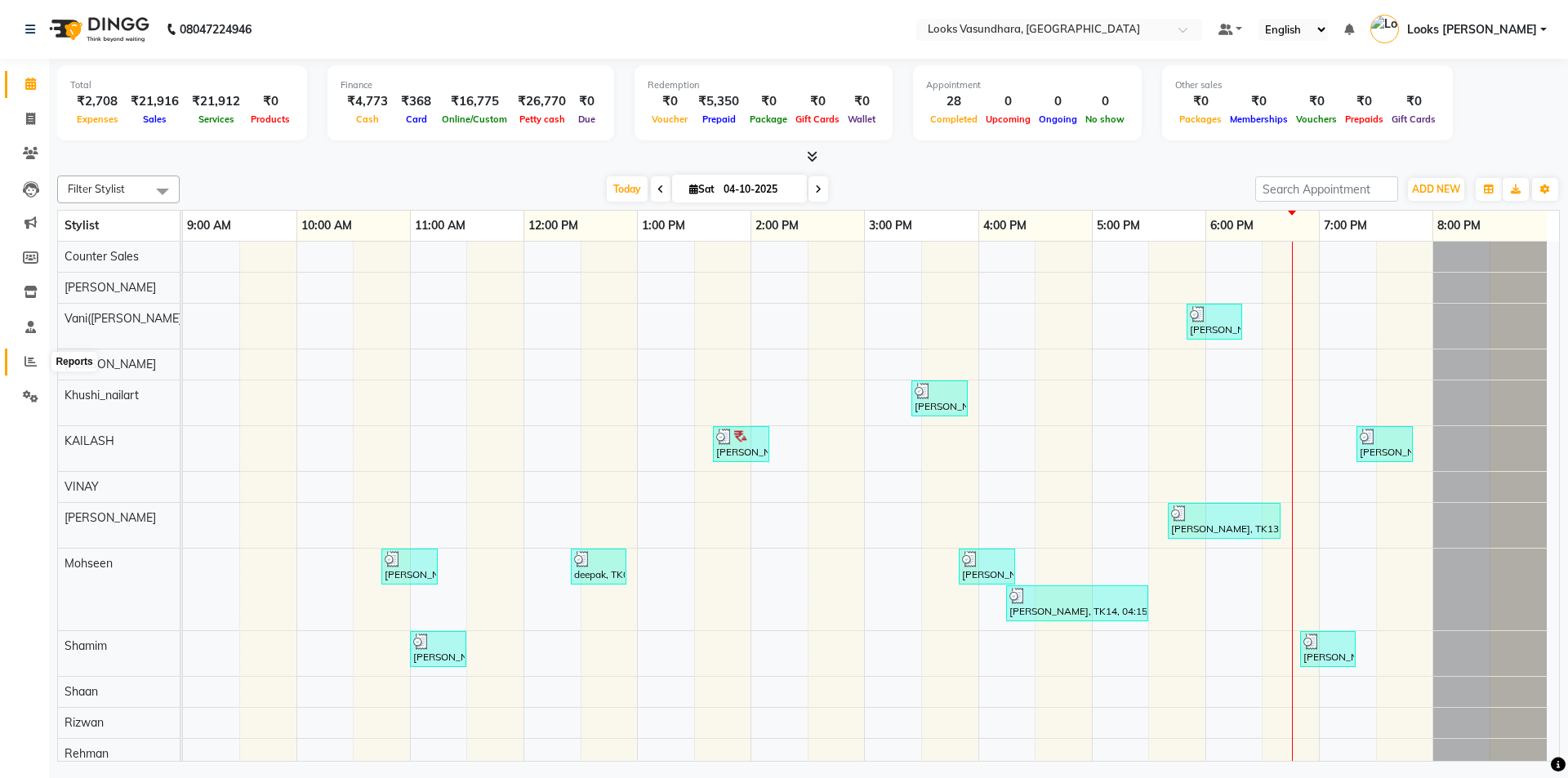
click at [26, 363] on icon at bounding box center [30, 361] width 12 height 12
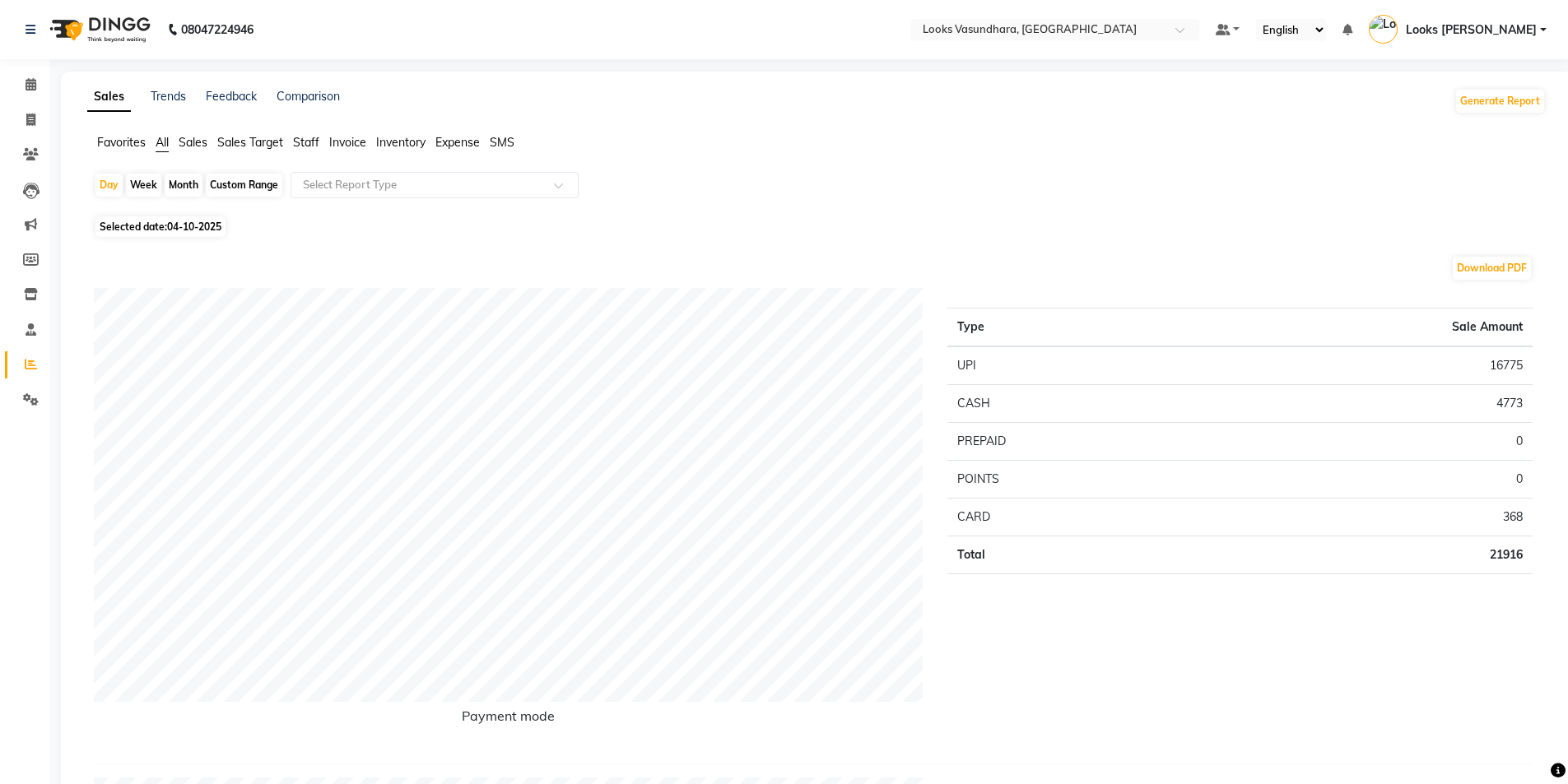
click at [206, 138] on span "Sales" at bounding box center [192, 142] width 29 height 15
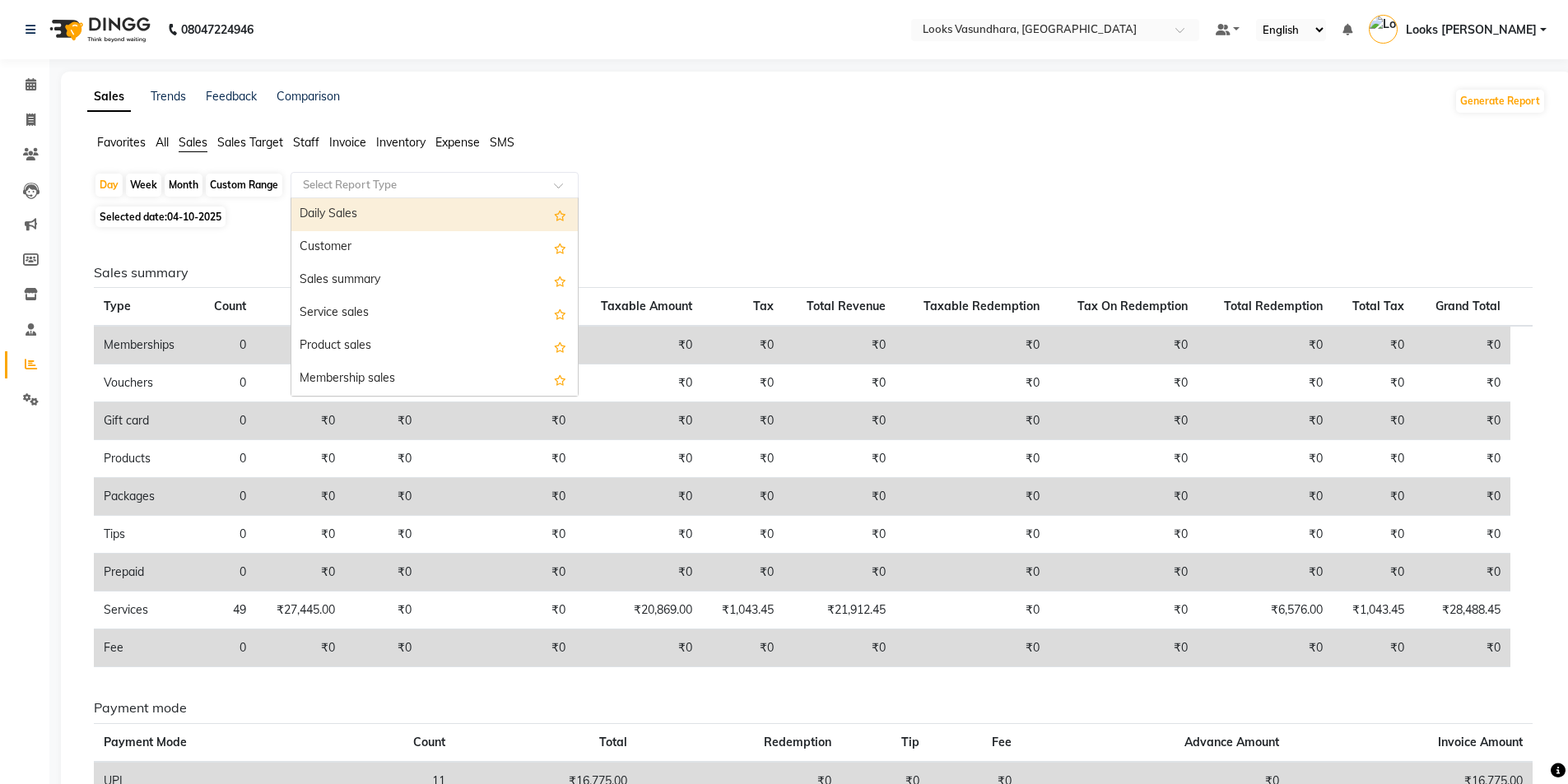
click at [376, 186] on input "text" at bounding box center [417, 185] width 237 height 17
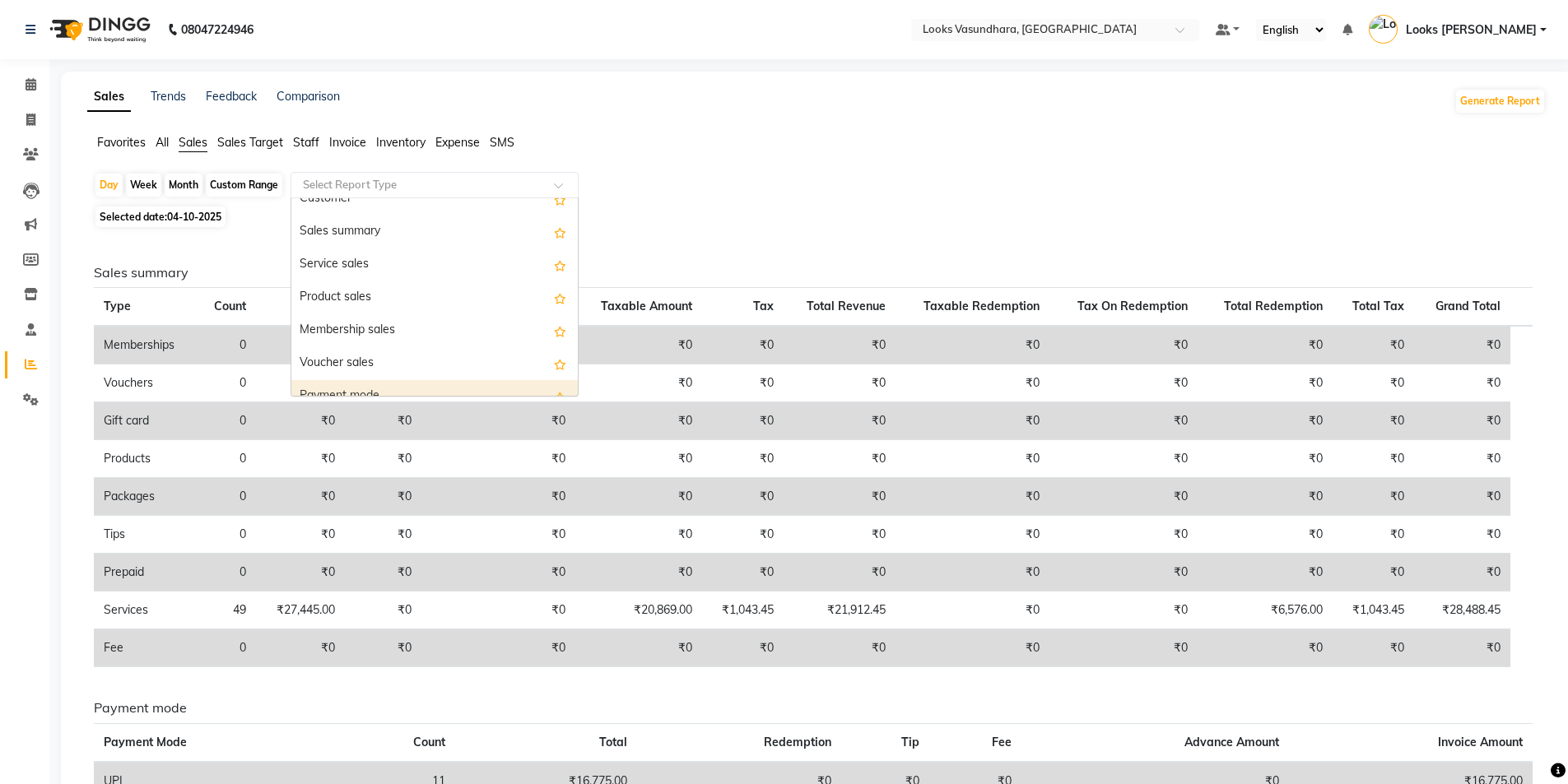
scroll to position [132, 0]
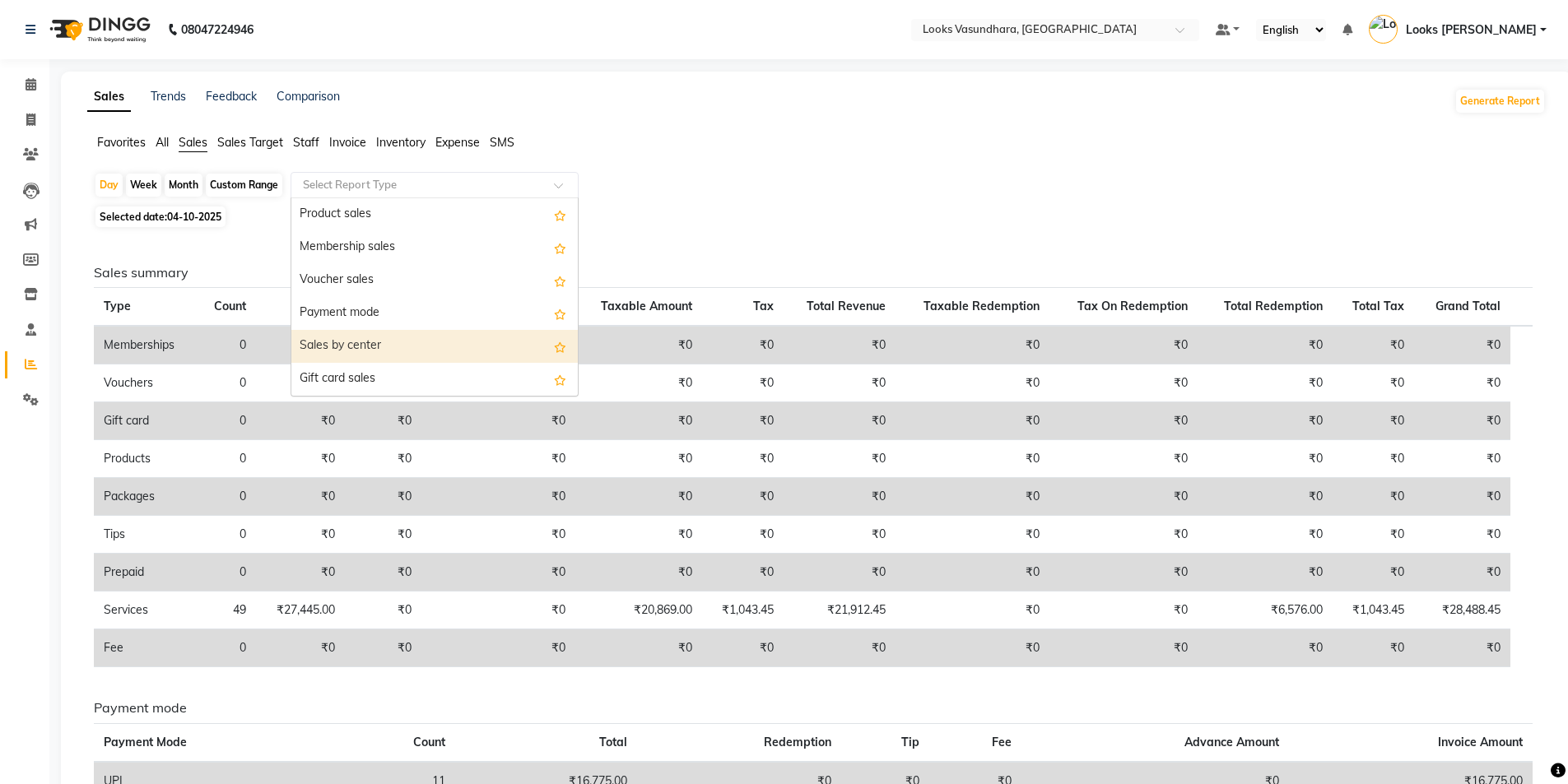
click at [437, 332] on div "Sales by center" at bounding box center [434, 346] width 286 height 33
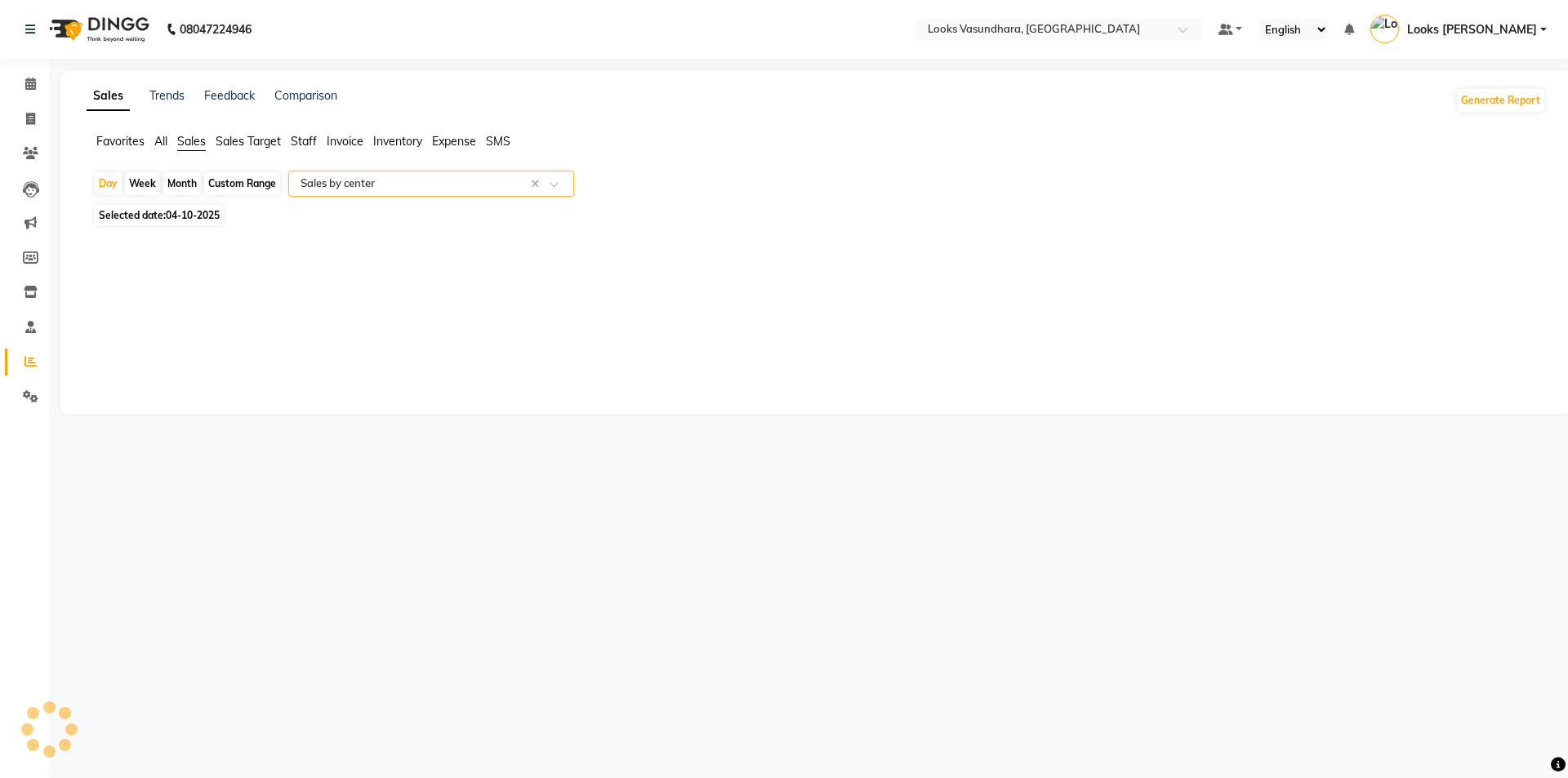
select select "full_report"
select select "pdf"
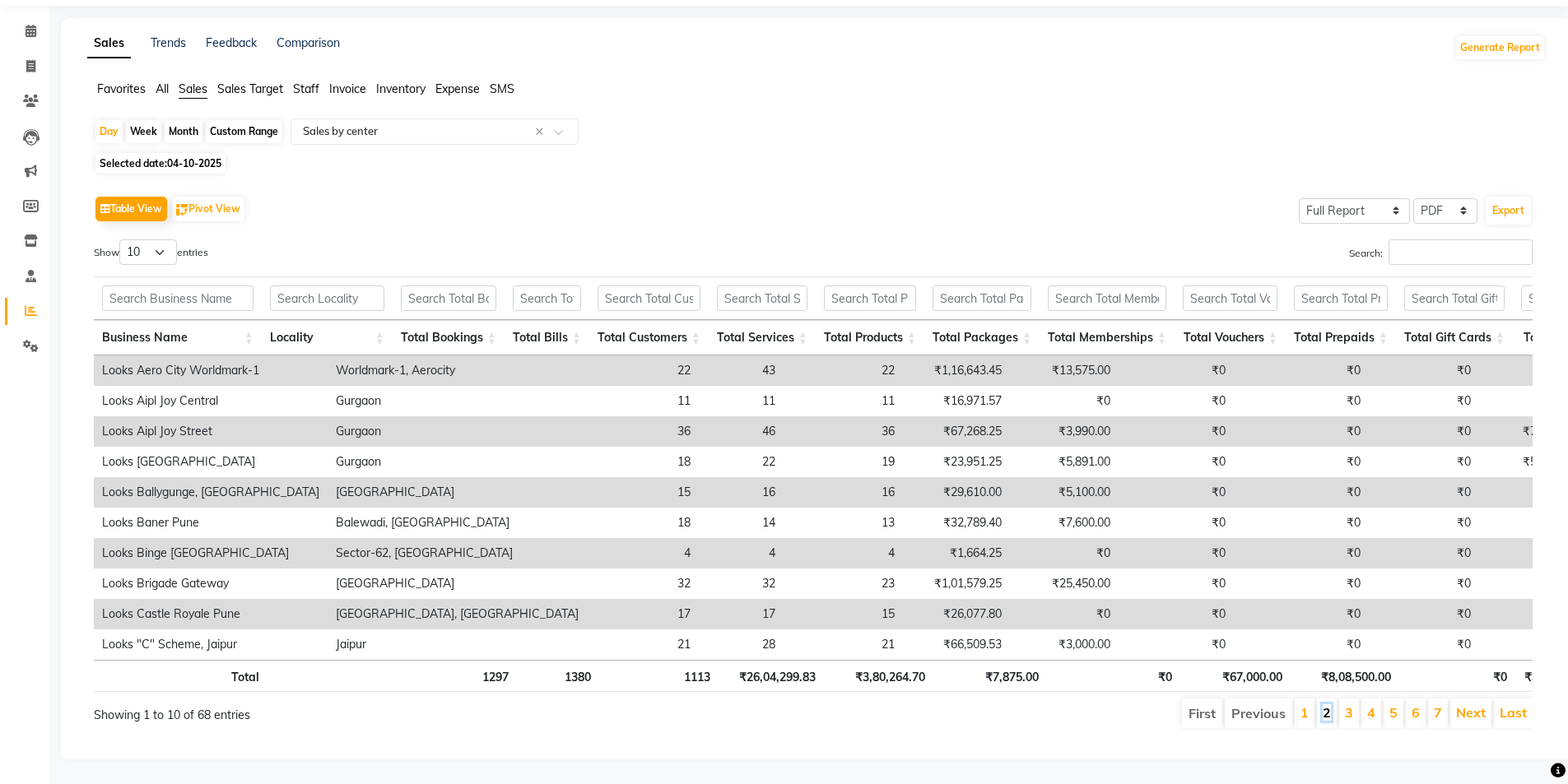
click at [1327, 705] on link "2" at bounding box center [1326, 713] width 8 height 17
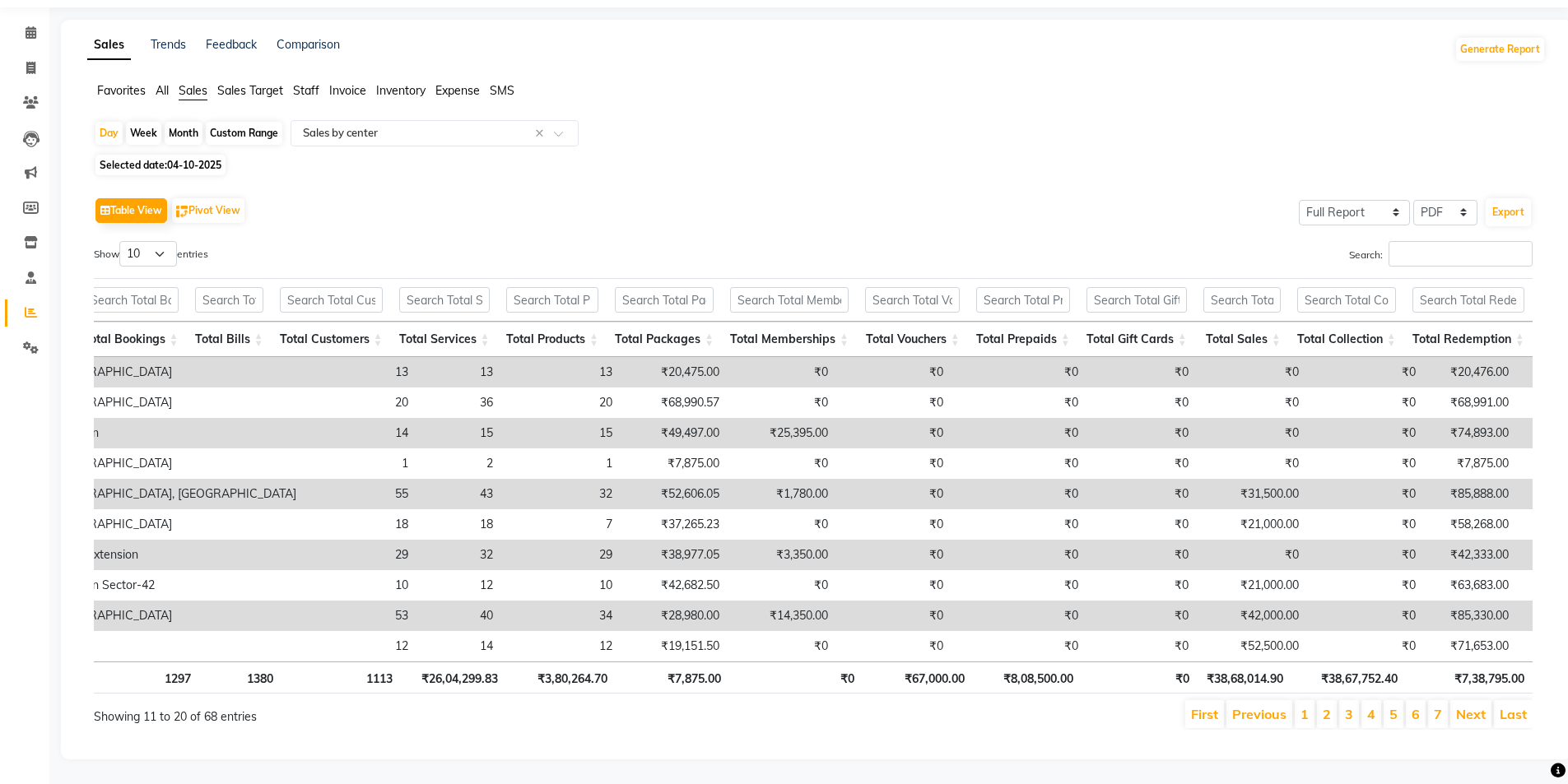
scroll to position [0, 85]
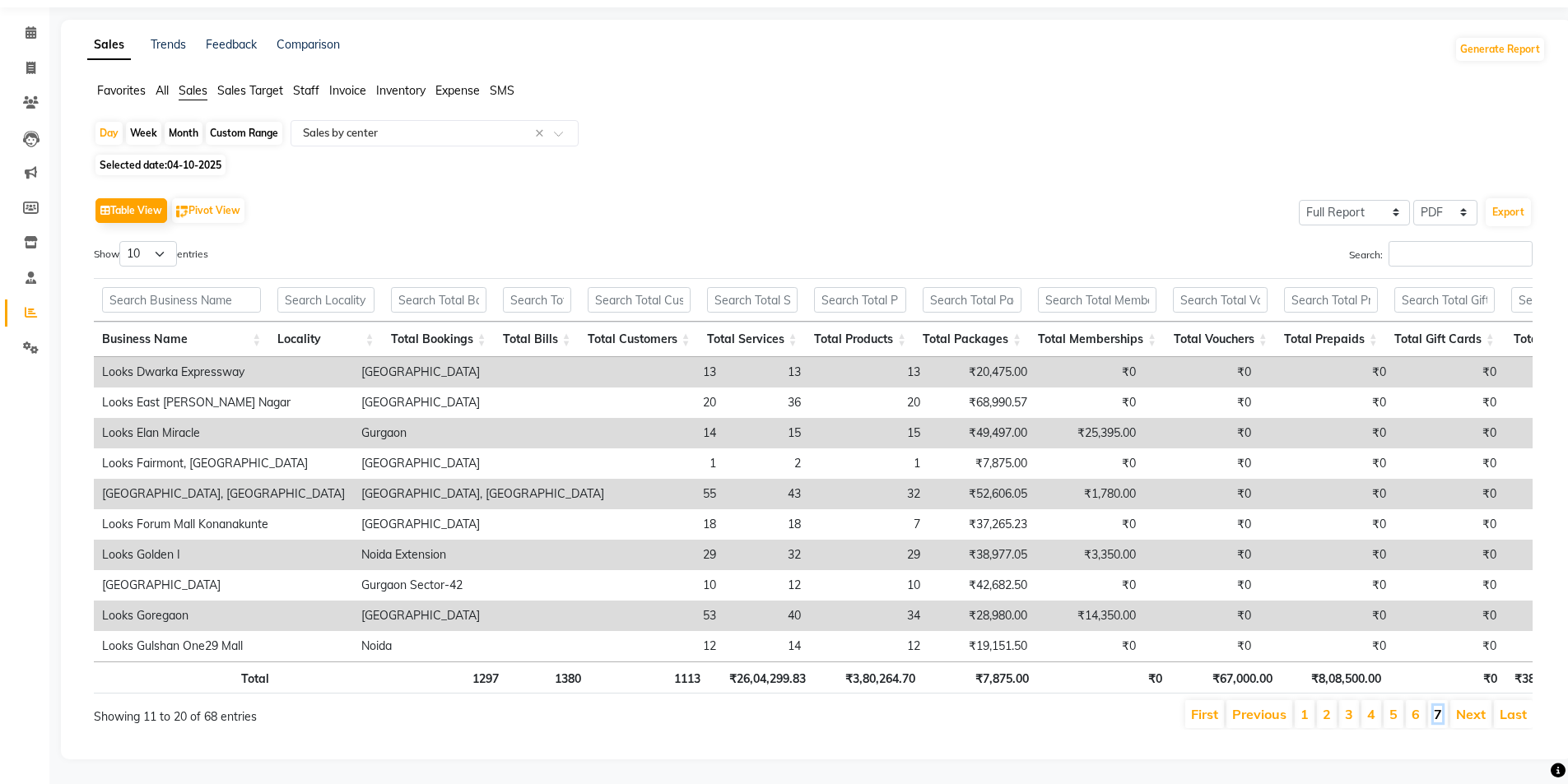
click at [1439, 706] on link "7" at bounding box center [1437, 714] width 8 height 17
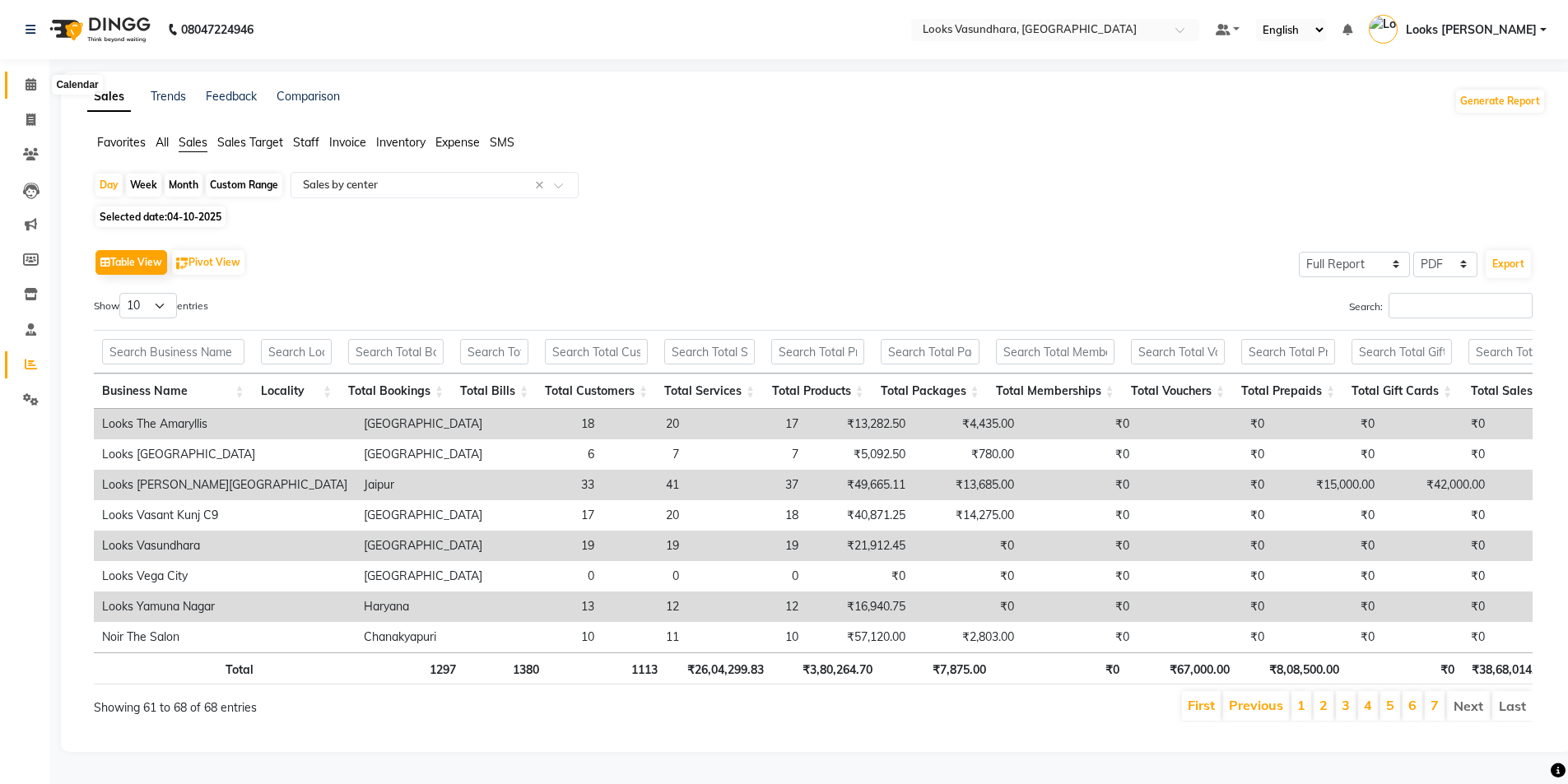
click at [32, 81] on icon at bounding box center [31, 84] width 11 height 12
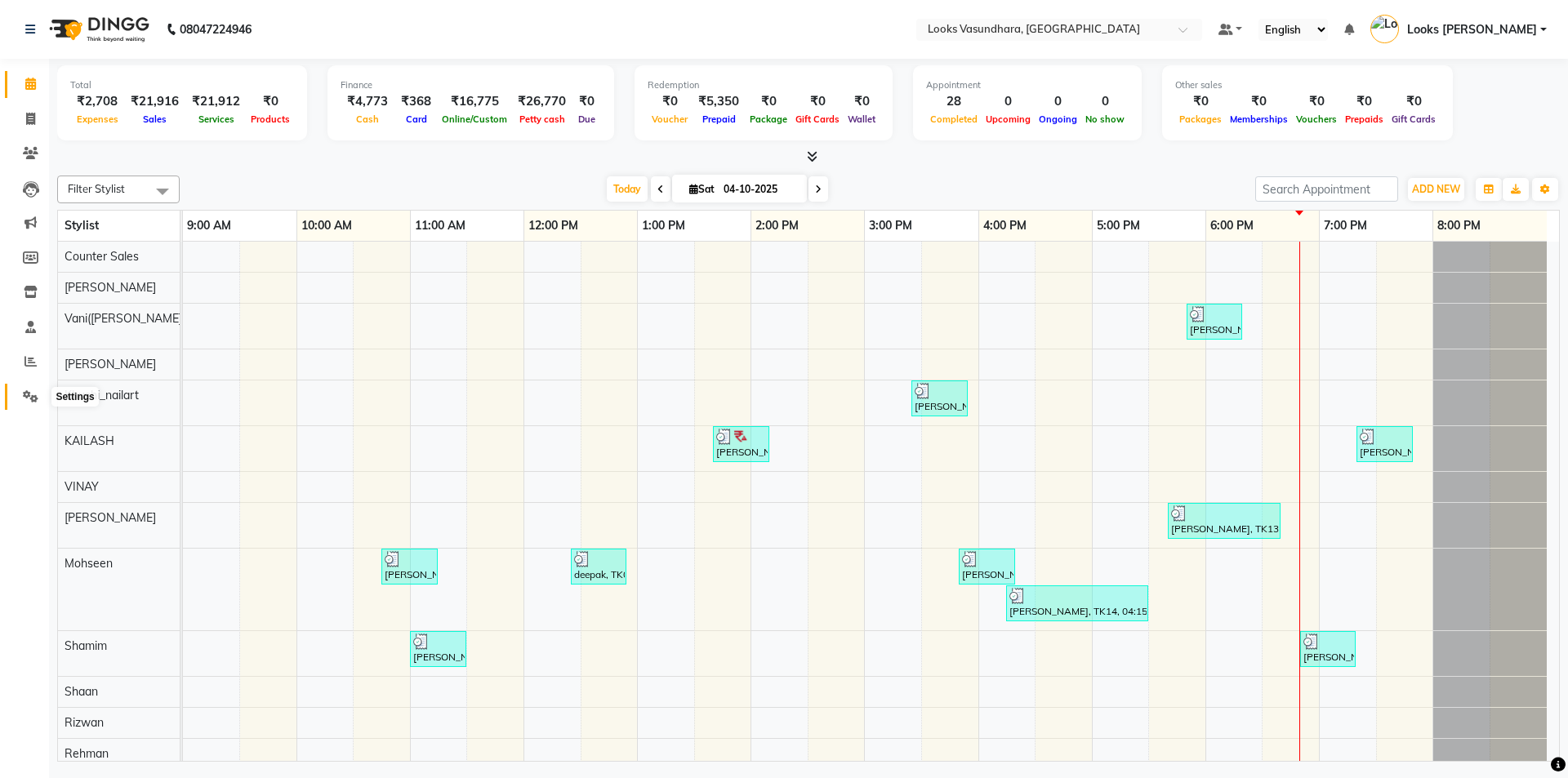
click at [26, 394] on icon at bounding box center [30, 396] width 16 height 12
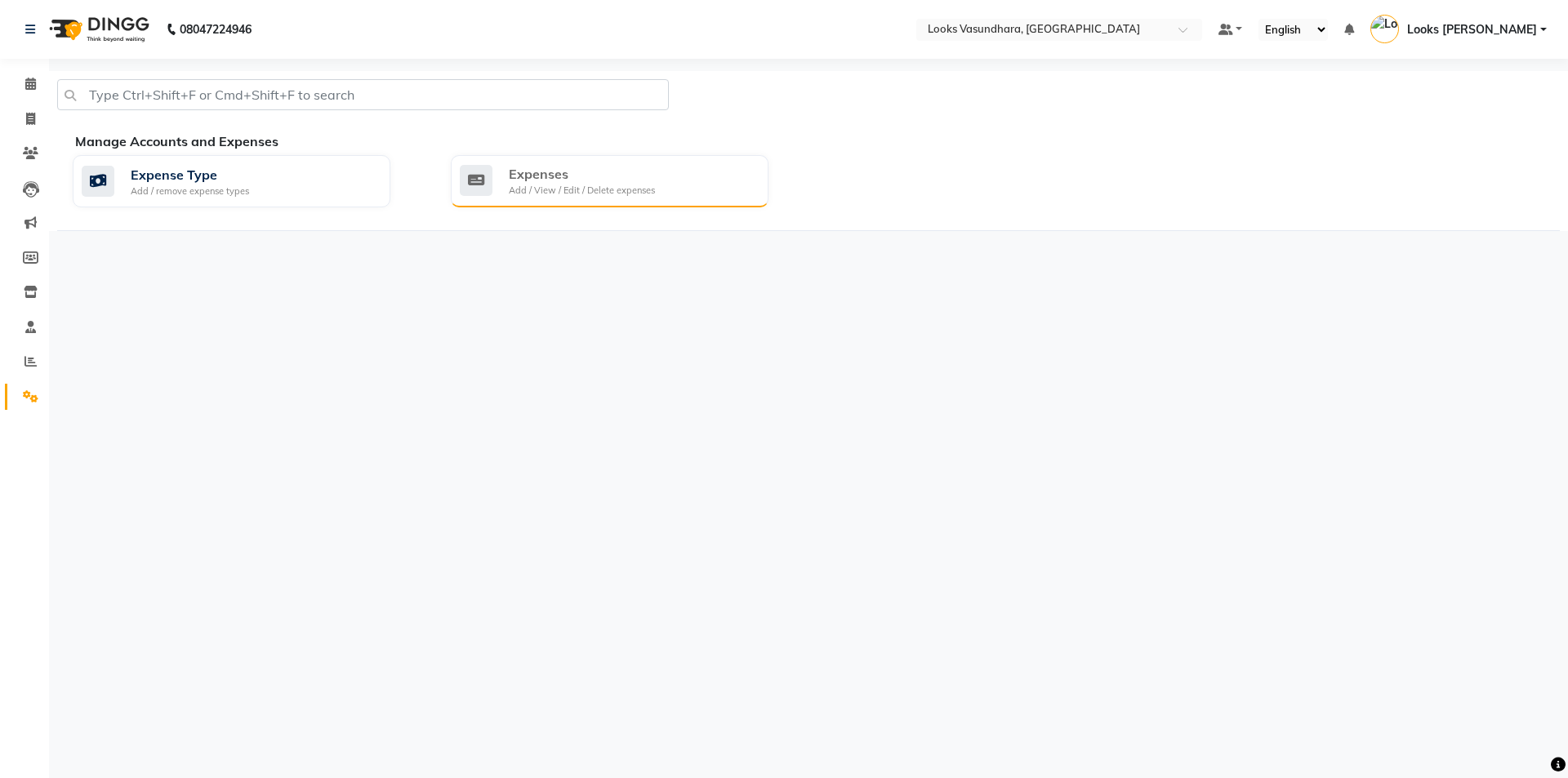
click at [644, 171] on div "Expenses" at bounding box center [581, 174] width 147 height 20
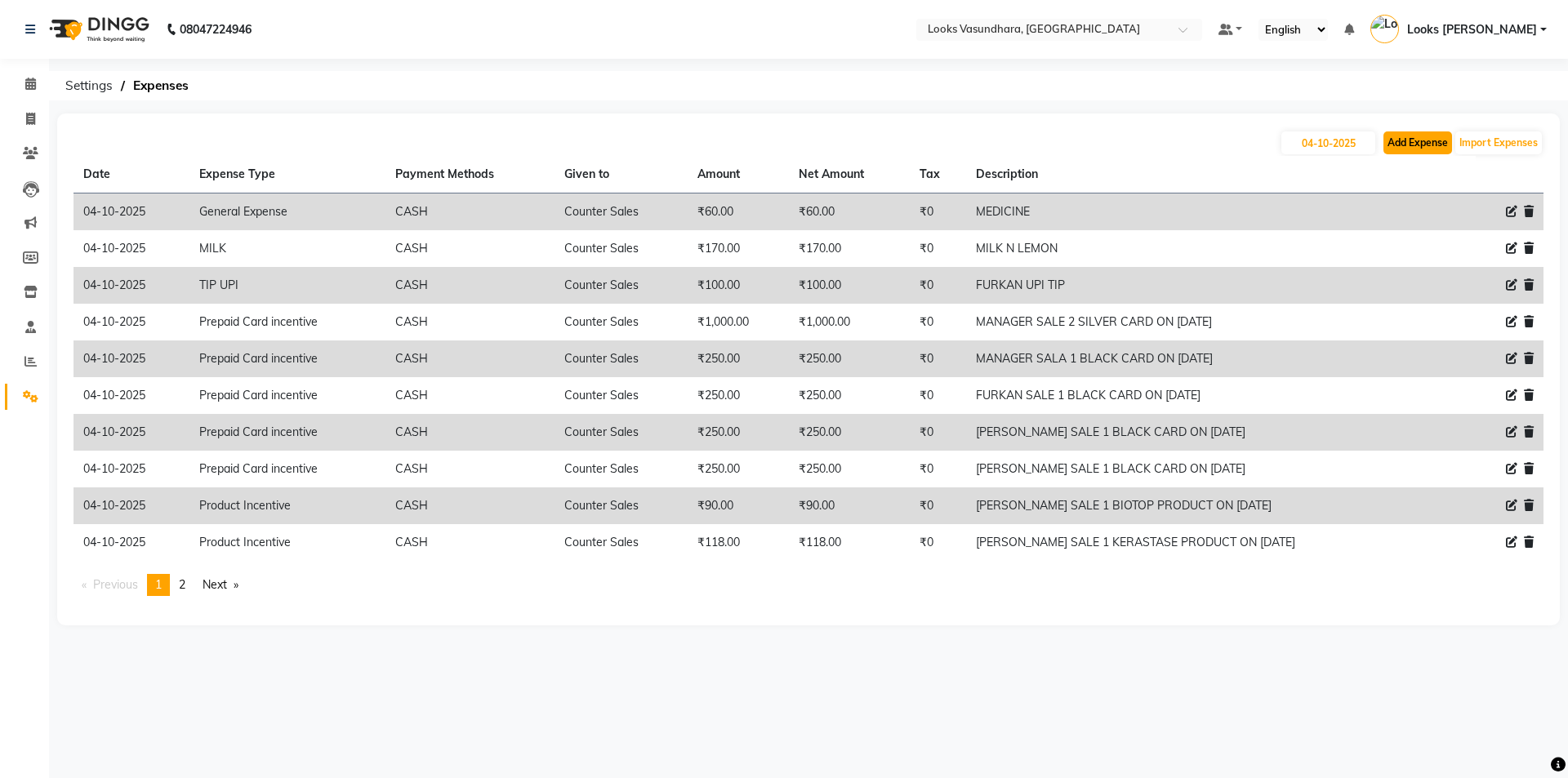
click at [1411, 143] on button "Add Expense" at bounding box center [1417, 143] width 69 height 23
select select "1"
select select "3176"
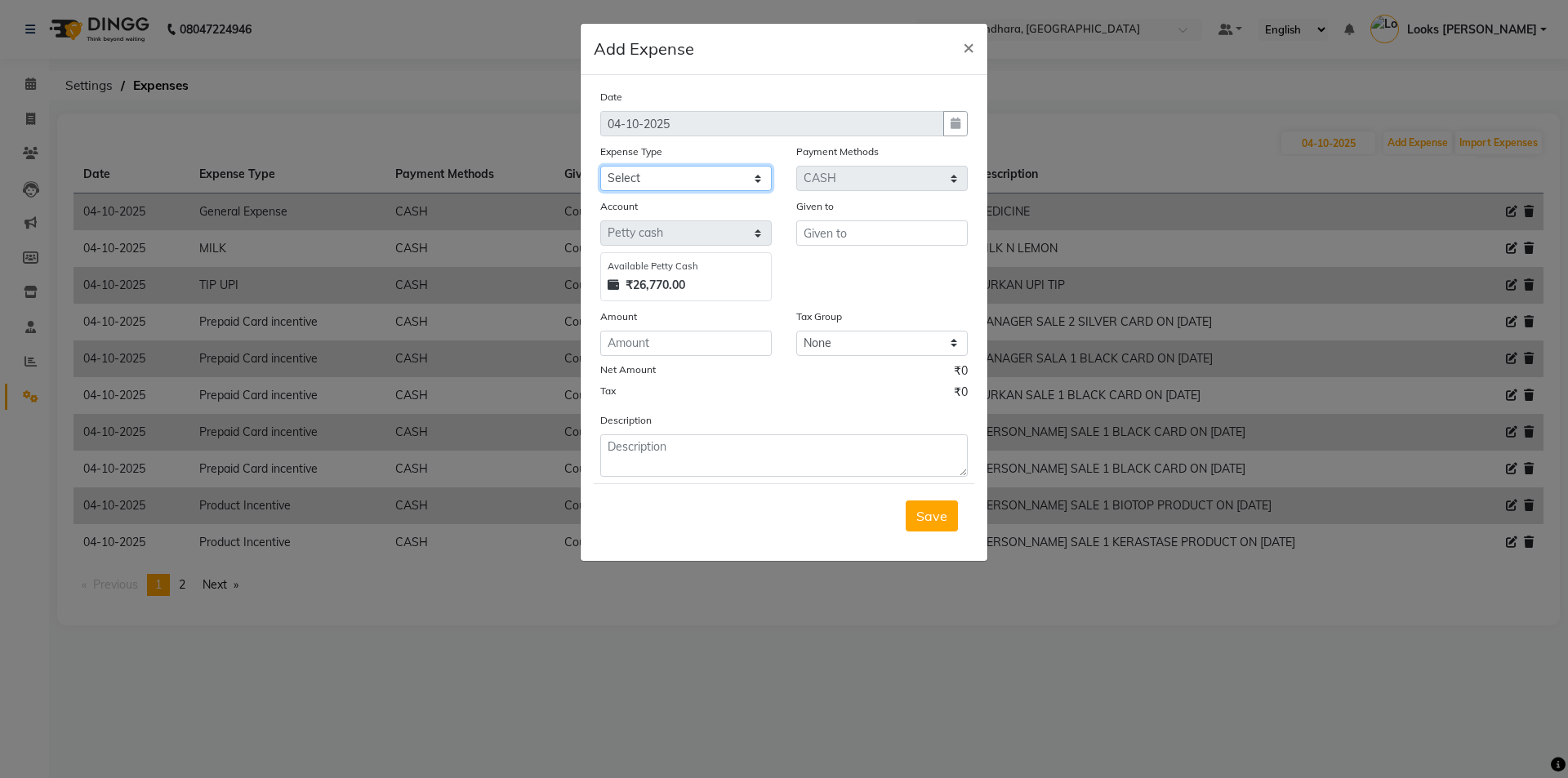
click at [681, 176] on select "Select Accommodation Aesthetics Bank Deposit BLINKIT Cash Handover Client Refun…" at bounding box center [686, 179] width 171 height 26
select select "23750"
click at [600, 166] on select "Select Accommodation Aesthetics Bank Deposit BLINKIT Cash Handover Client Refun…" at bounding box center [686, 179] width 171 height 26
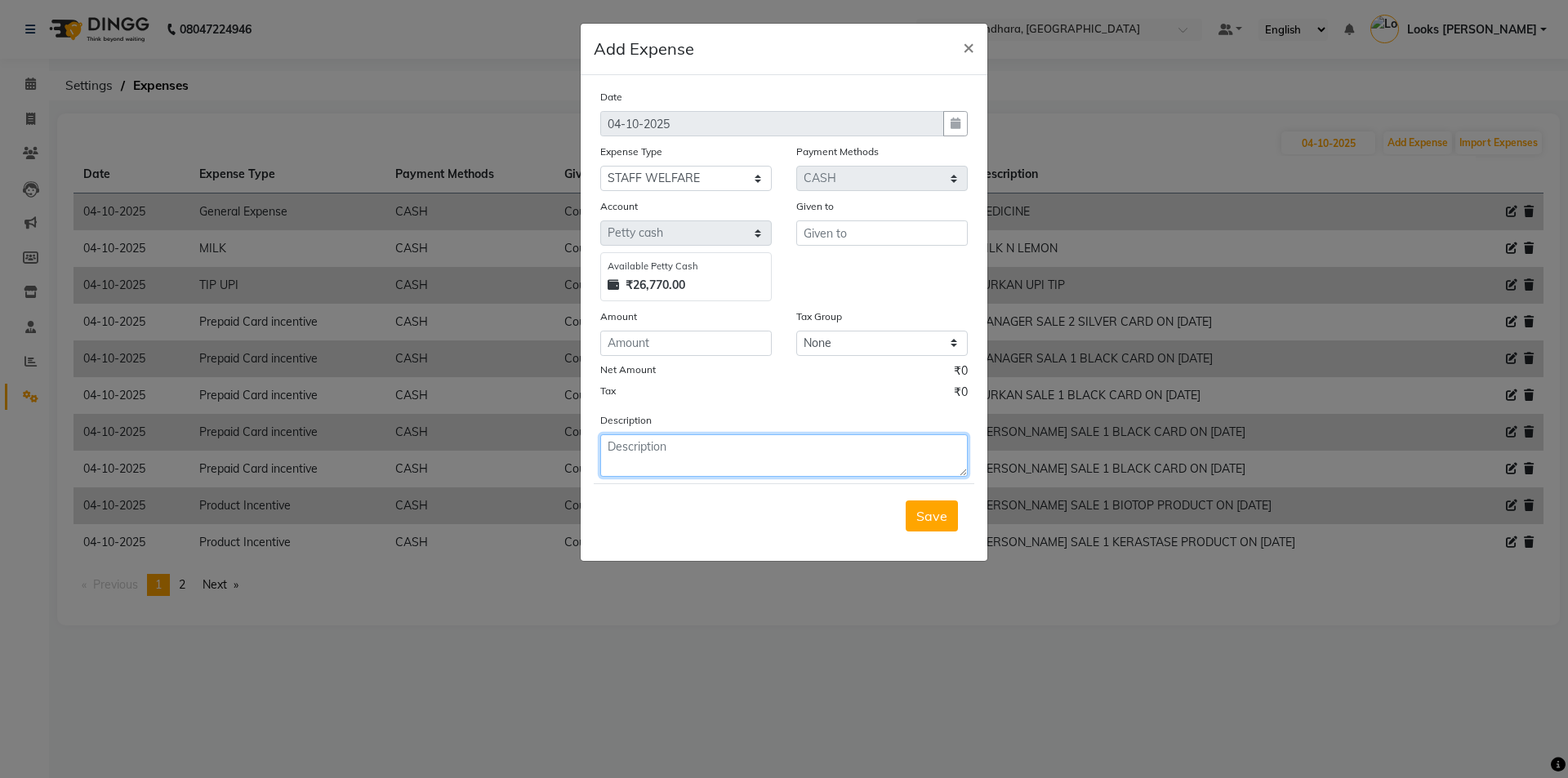
click at [667, 476] on textarea at bounding box center [784, 455] width 368 height 42
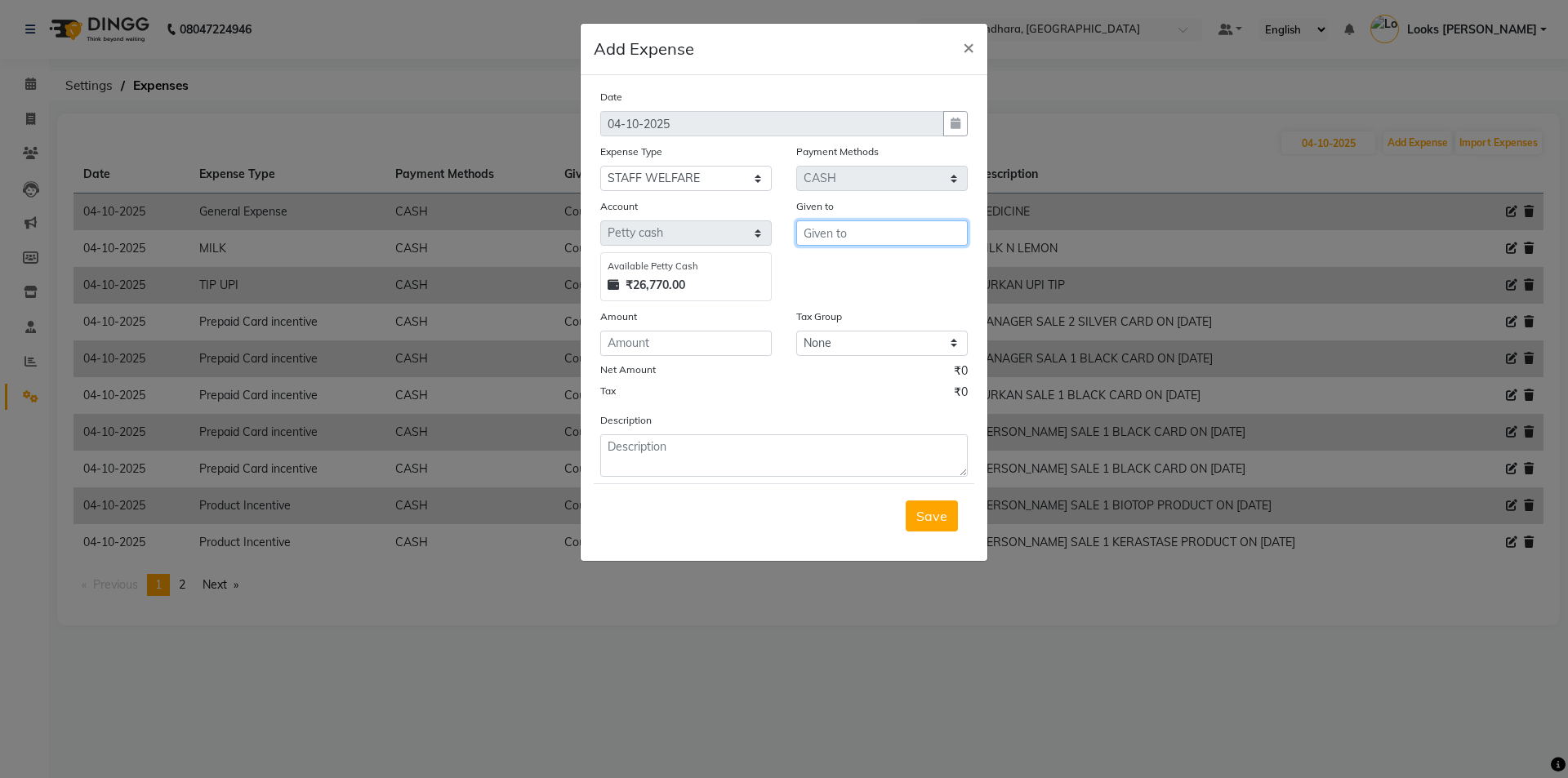
click at [859, 233] on input "text" at bounding box center [882, 233] width 171 height 26
click at [857, 285] on button "C ounter Sales" at bounding box center [873, 294] width 151 height 27
type input "Counter Sales"
click at [720, 336] on input "number" at bounding box center [686, 343] width 171 height 26
click at [674, 343] on input "number" at bounding box center [686, 343] width 171 height 26
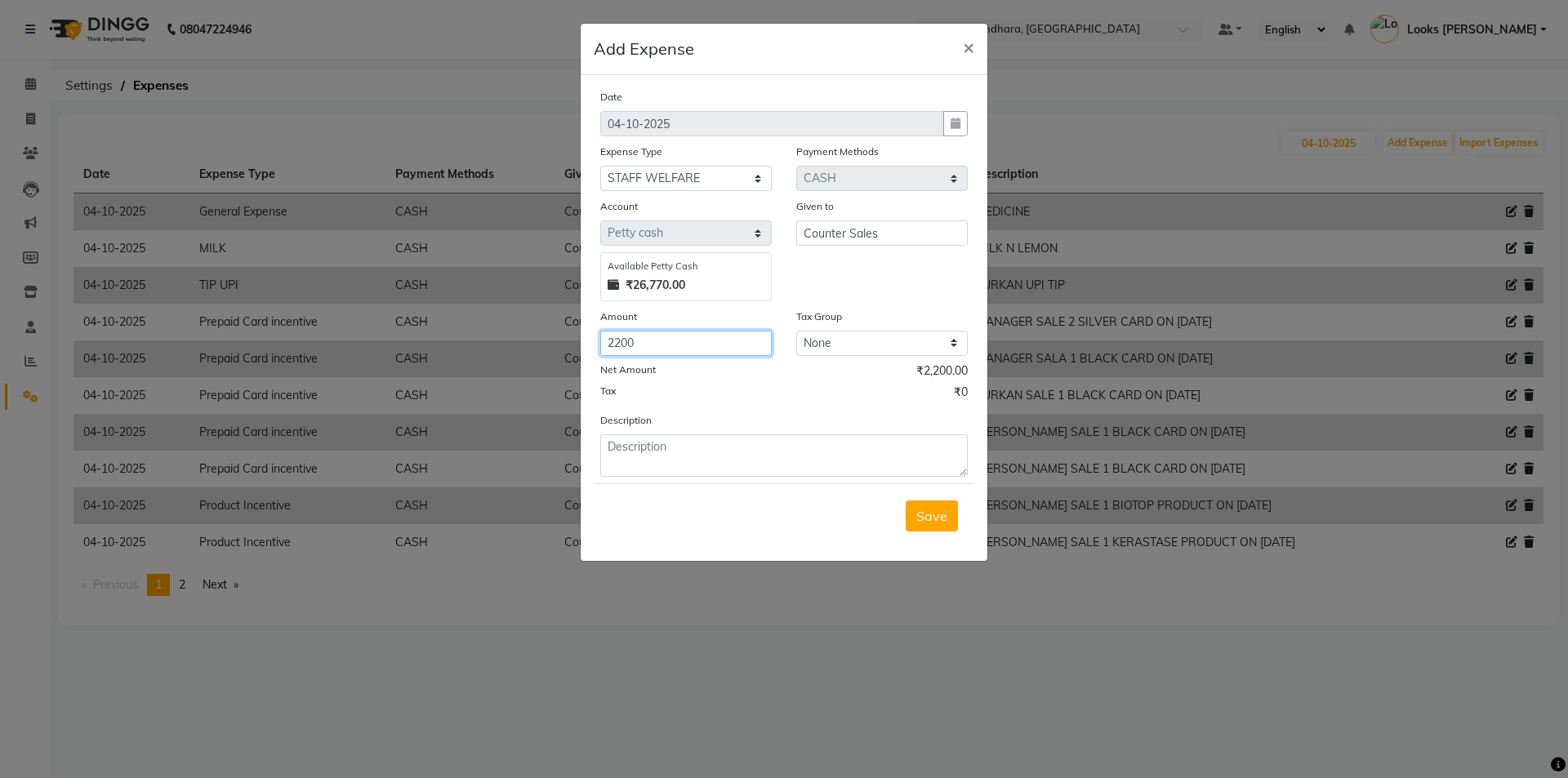
type input "2200"
click at [665, 446] on textarea at bounding box center [784, 455] width 368 height 42
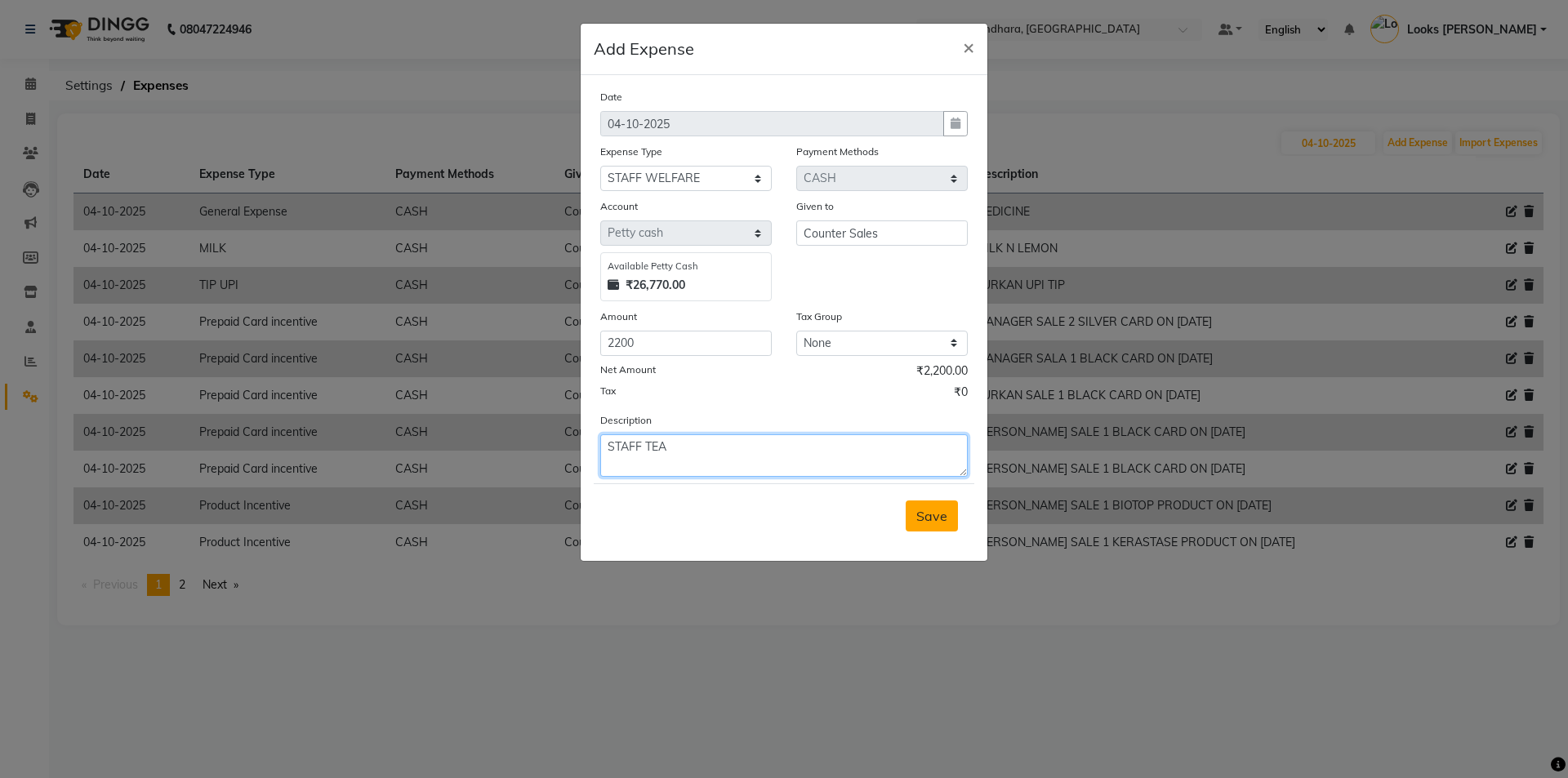
type textarea "STAFF TEA"
click at [914, 515] on button "Save" at bounding box center [932, 516] width 52 height 31
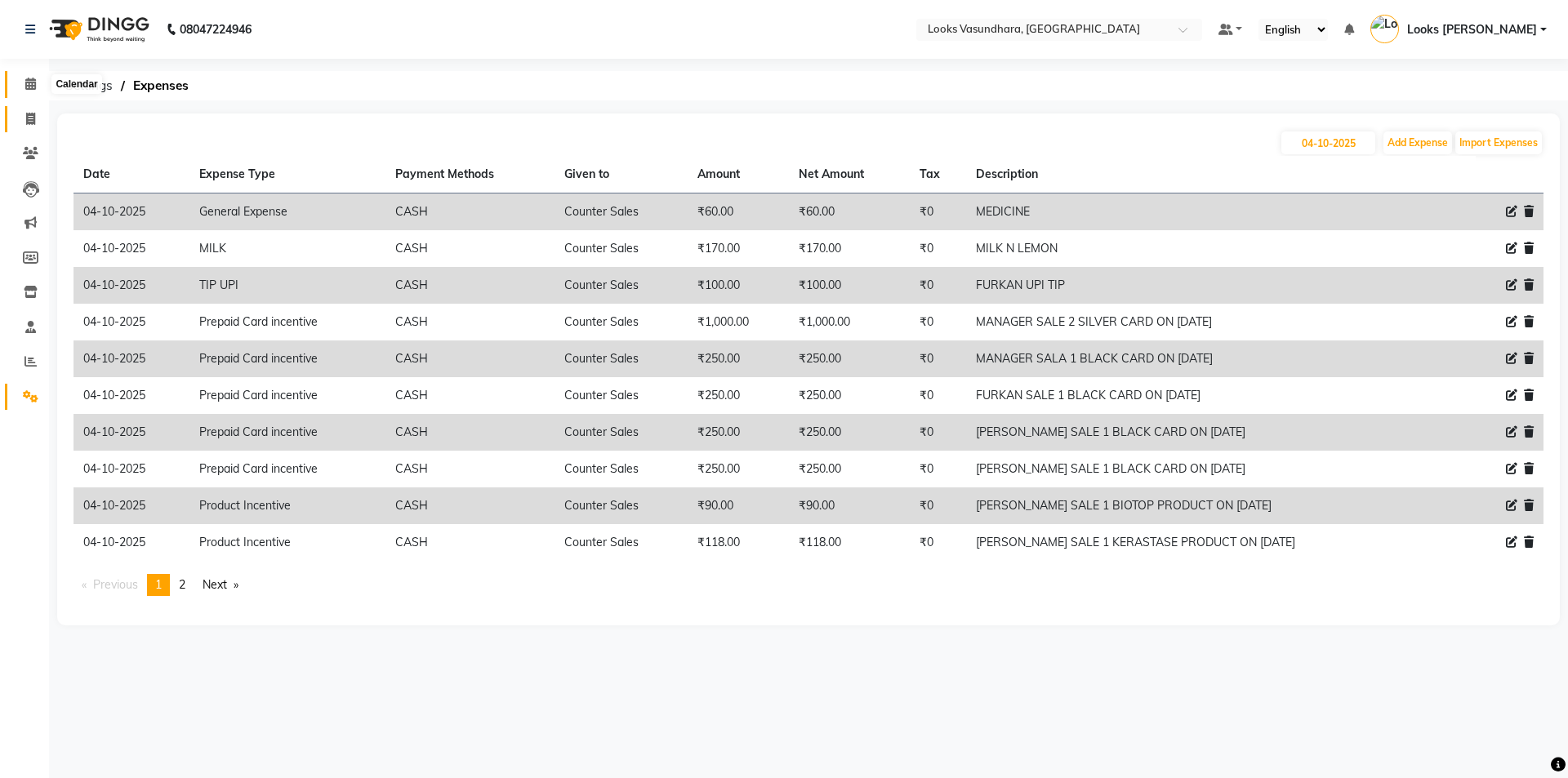
drag, startPoint x: 31, startPoint y: 84, endPoint x: 28, endPoint y: 126, distance: 42.1
click at [31, 85] on icon at bounding box center [30, 84] width 11 height 12
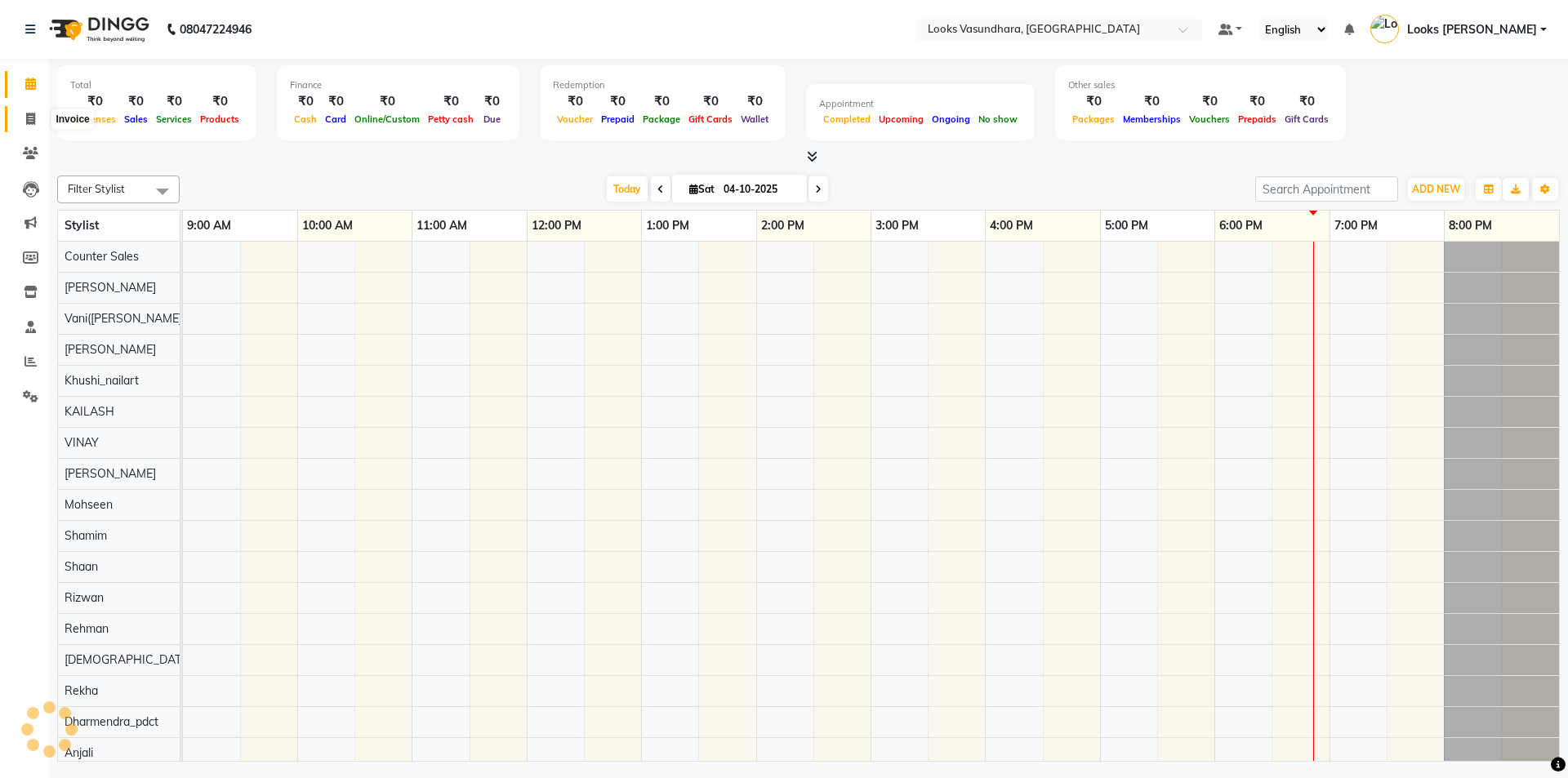
click at [27, 116] on icon at bounding box center [30, 119] width 9 height 12
select select "service"
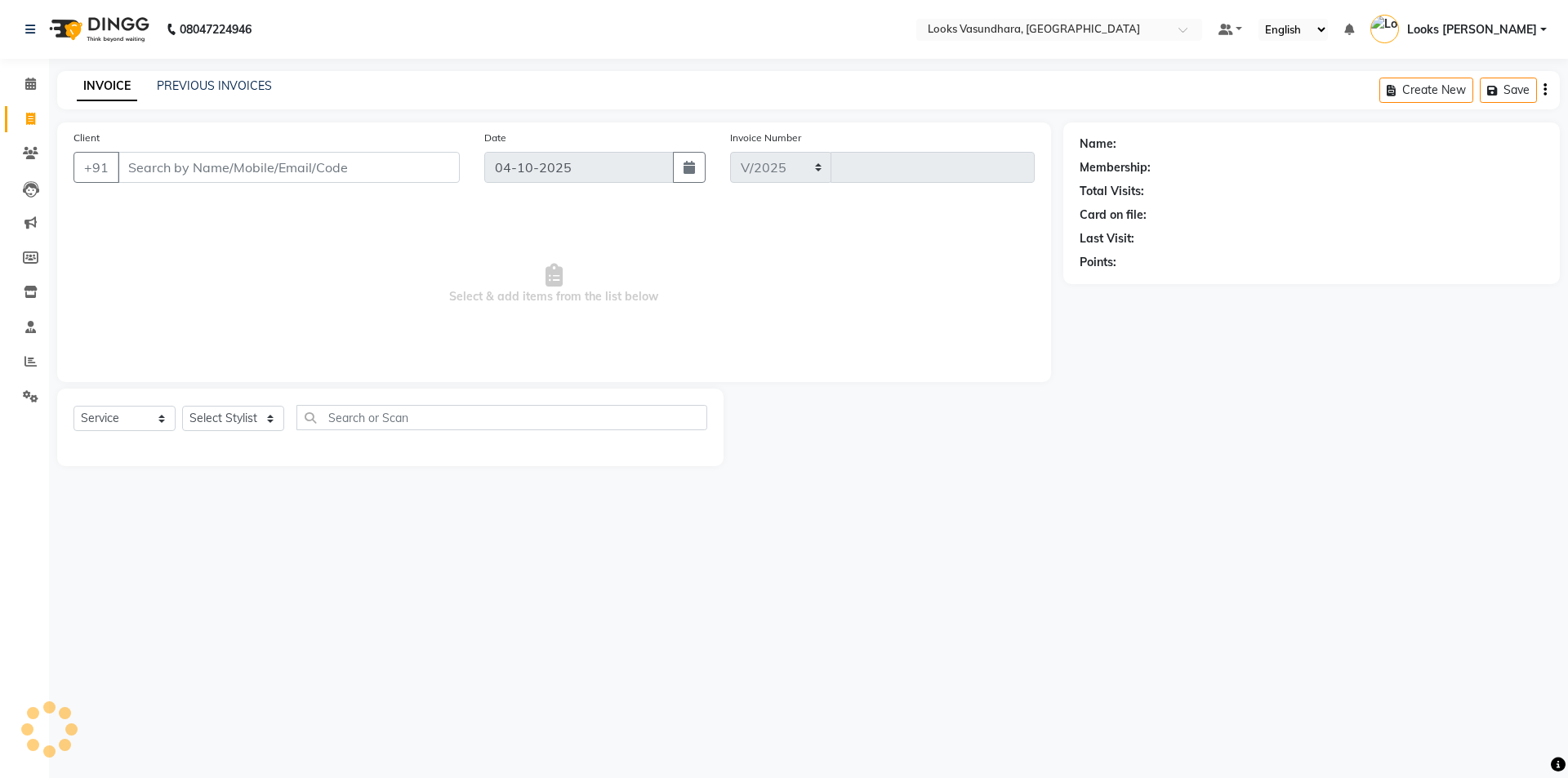
select select "4370"
type input "6954"
click at [212, 416] on select "Select Stylist" at bounding box center [233, 419] width 102 height 26
select select "27451"
click at [182, 406] on select "Select Stylist [PERSON_NAME] Counter Sales Dharmendra_pdct Furkan KAILASH Khush…" at bounding box center [233, 419] width 102 height 26
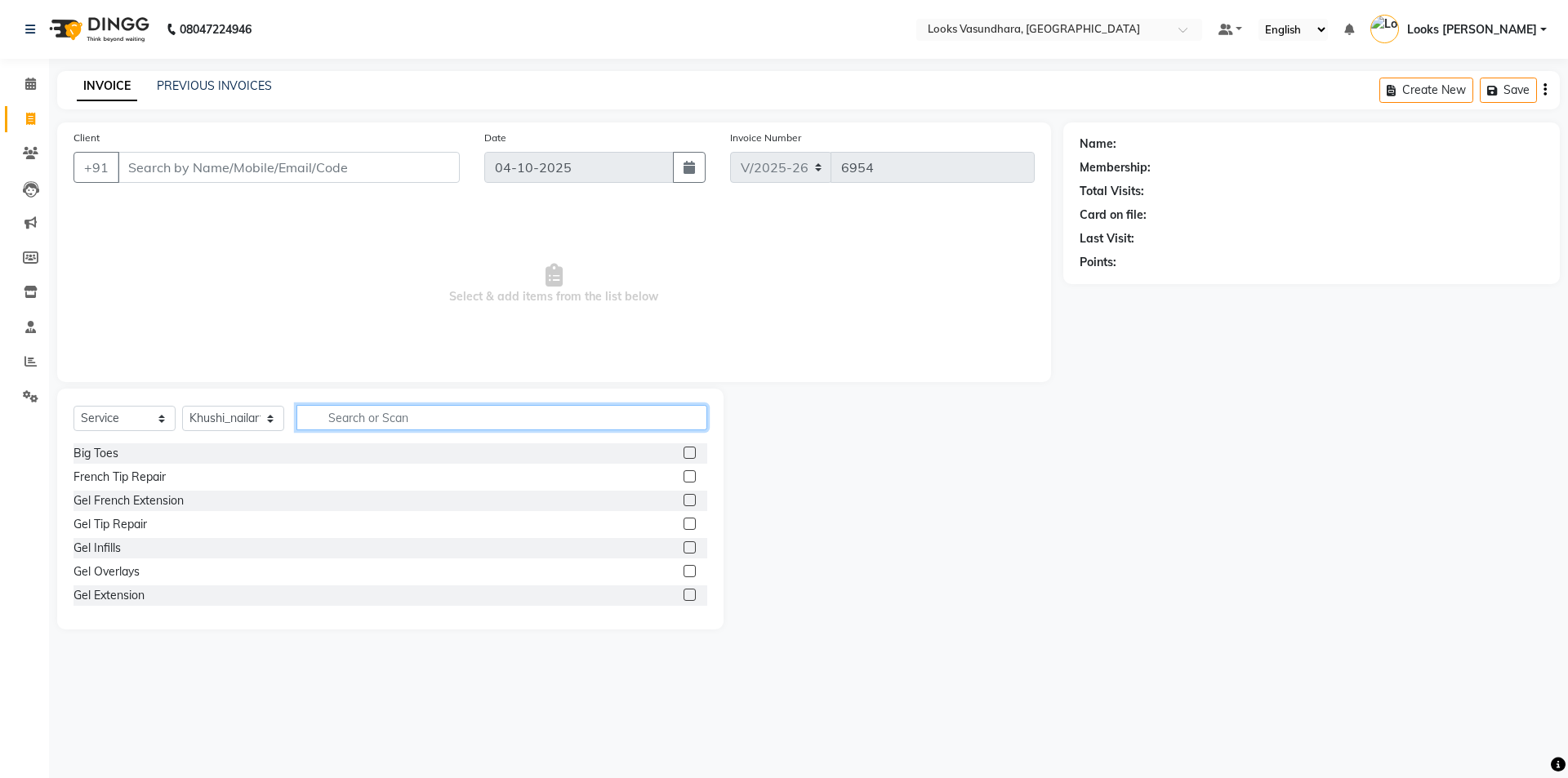
click at [337, 419] on input "text" at bounding box center [502, 418] width 411 height 26
type input "NAIL ART"
click at [684, 544] on label at bounding box center [690, 547] width 12 height 12
click at [684, 544] on input "checkbox" at bounding box center [689, 548] width 11 height 11
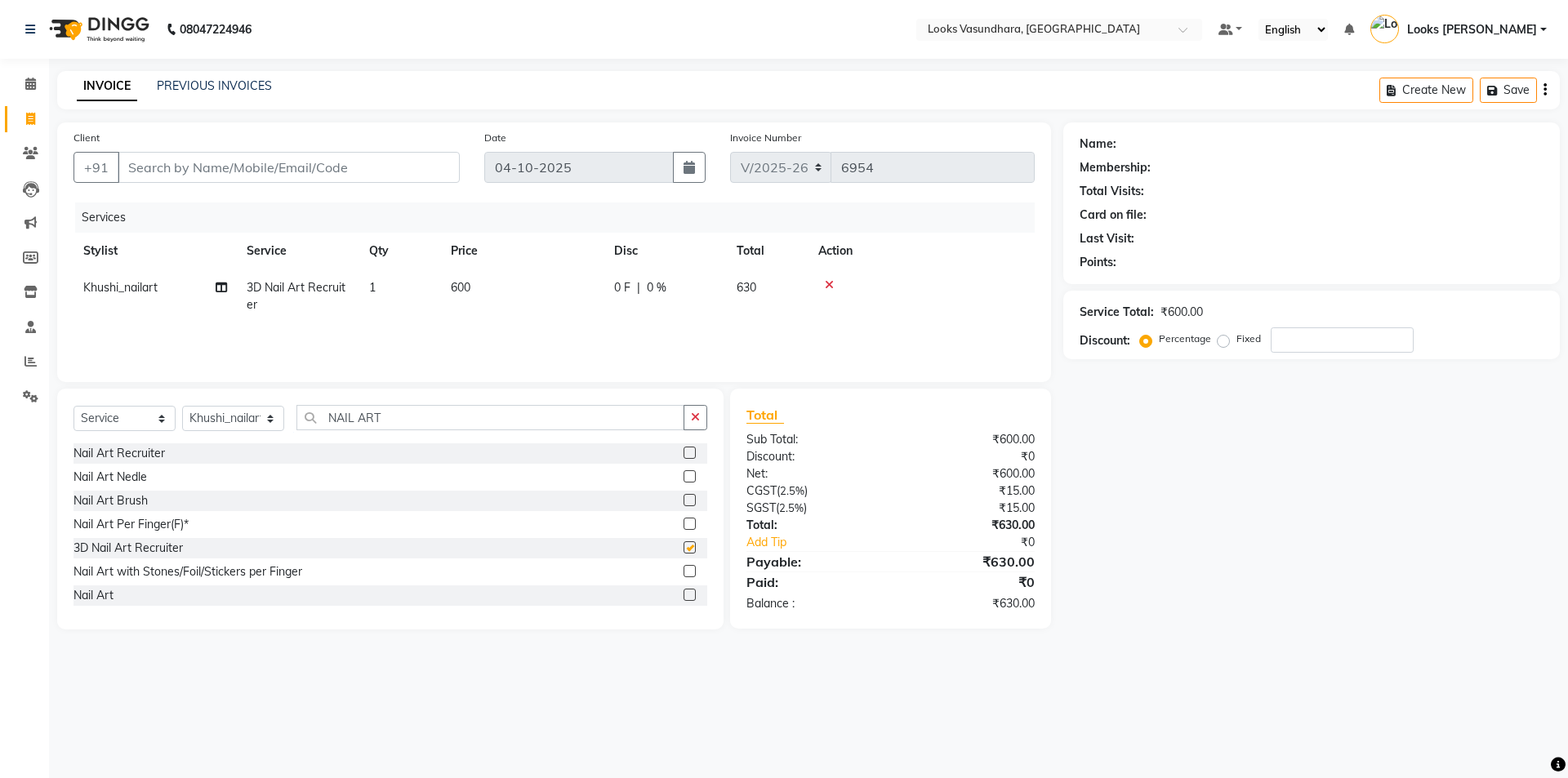
checkbox input "false"
click at [684, 452] on label at bounding box center [690, 452] width 12 height 12
click at [684, 452] on input "checkbox" at bounding box center [689, 453] width 11 height 11
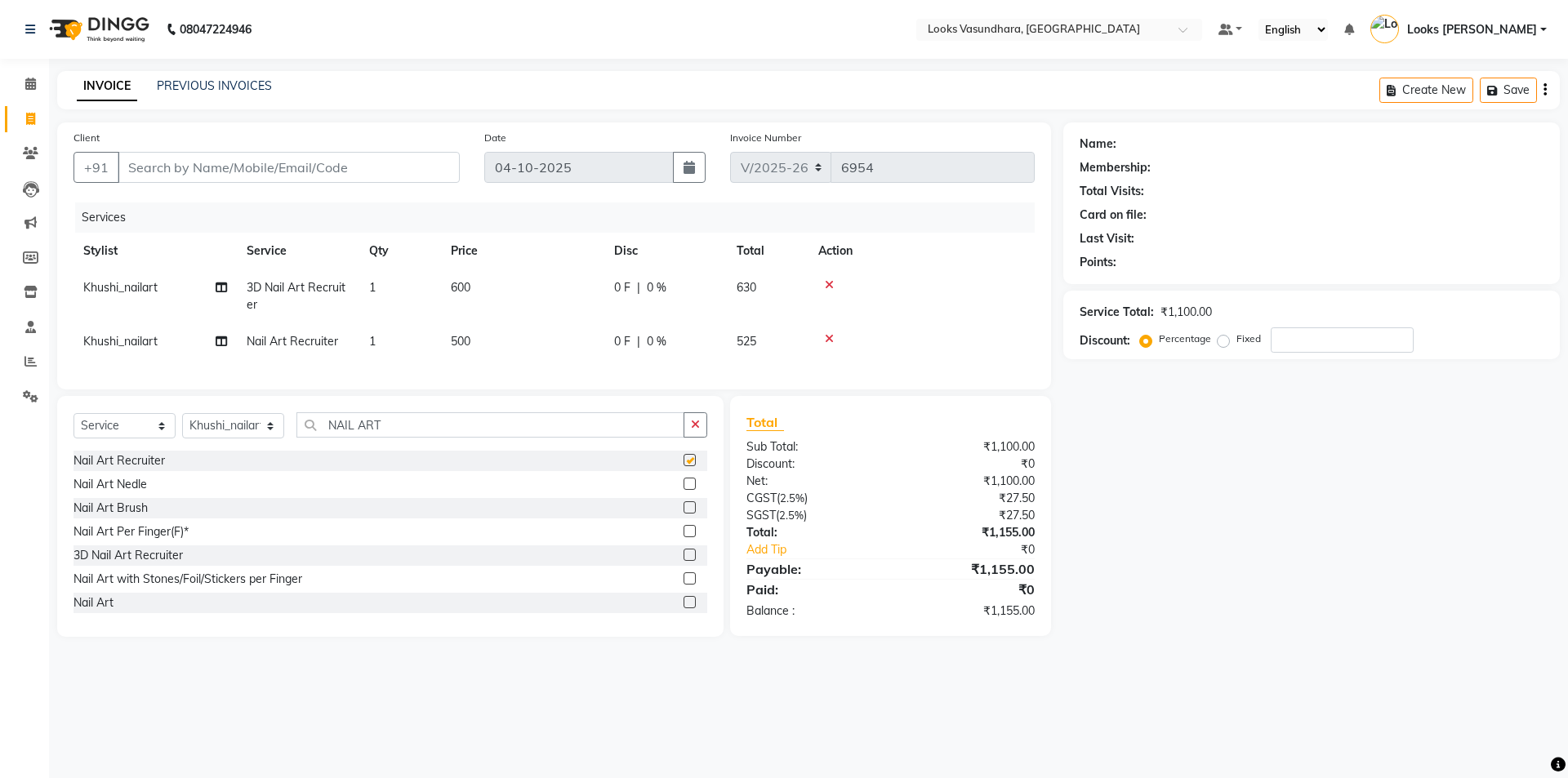
checkbox input "false"
click at [830, 282] on icon at bounding box center [829, 285] width 9 height 12
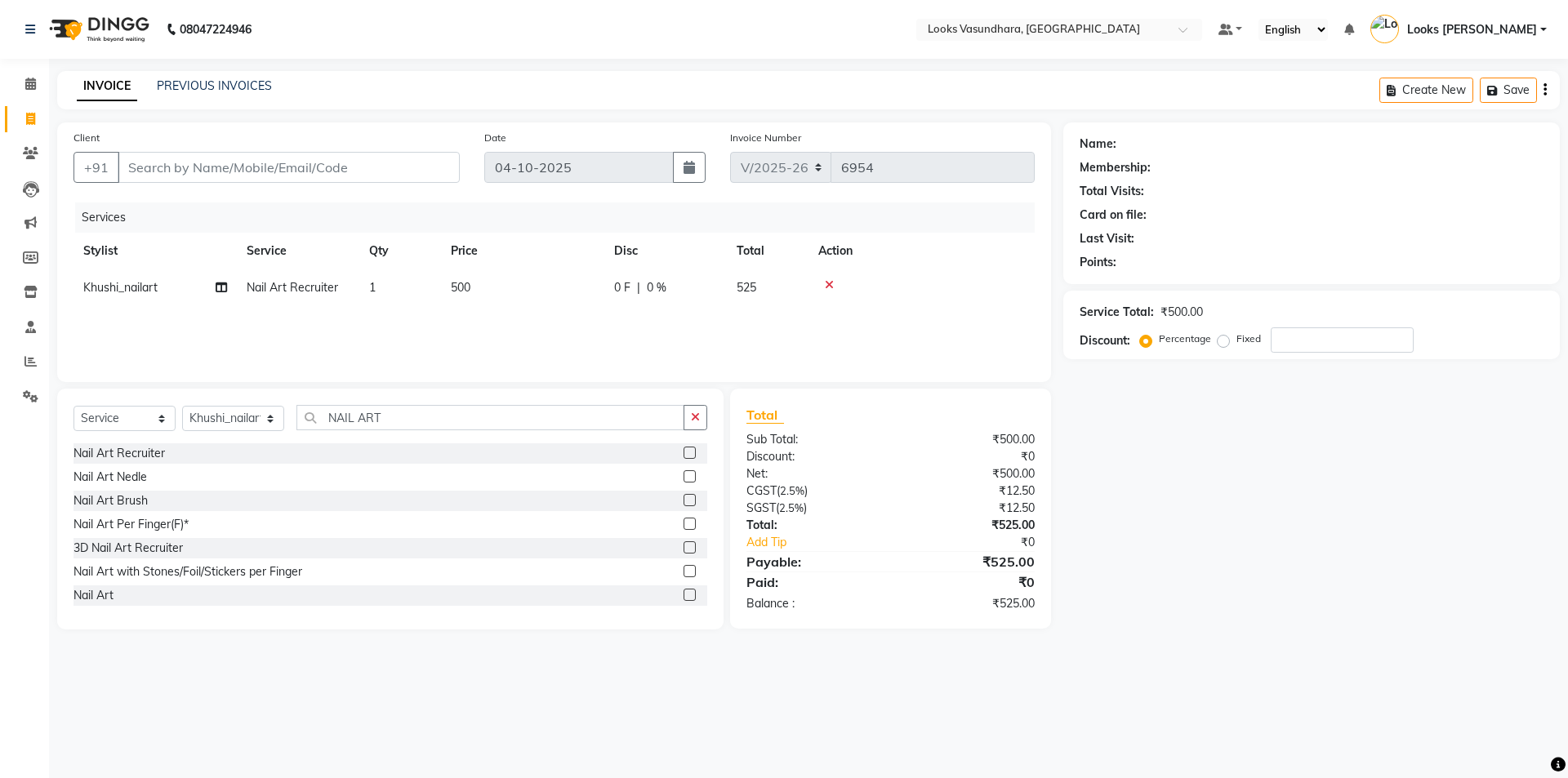
click at [830, 284] on icon at bounding box center [829, 285] width 9 height 12
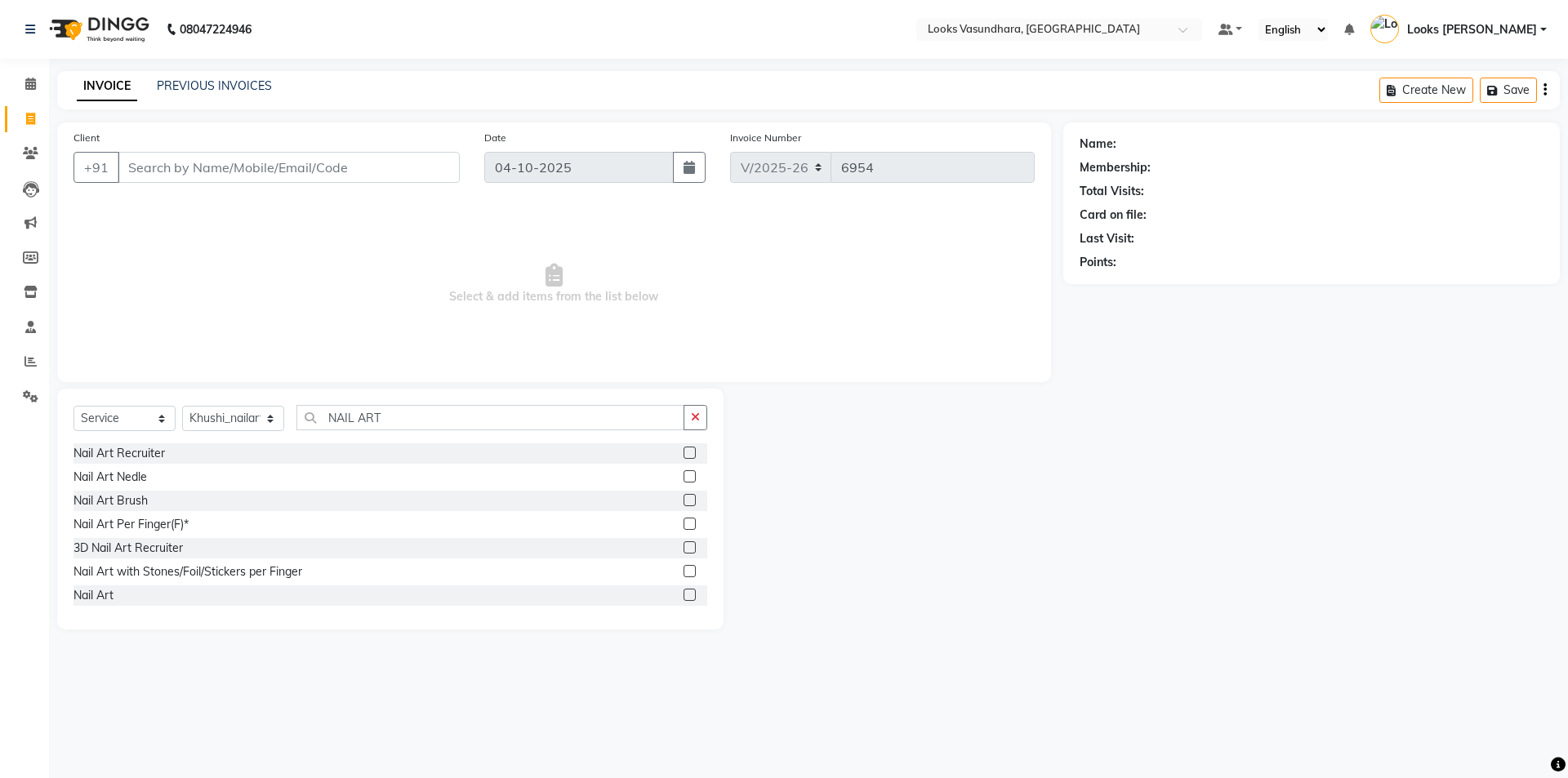
click at [684, 548] on label at bounding box center [690, 547] width 12 height 12
click at [684, 548] on input "checkbox" at bounding box center [689, 548] width 11 height 11
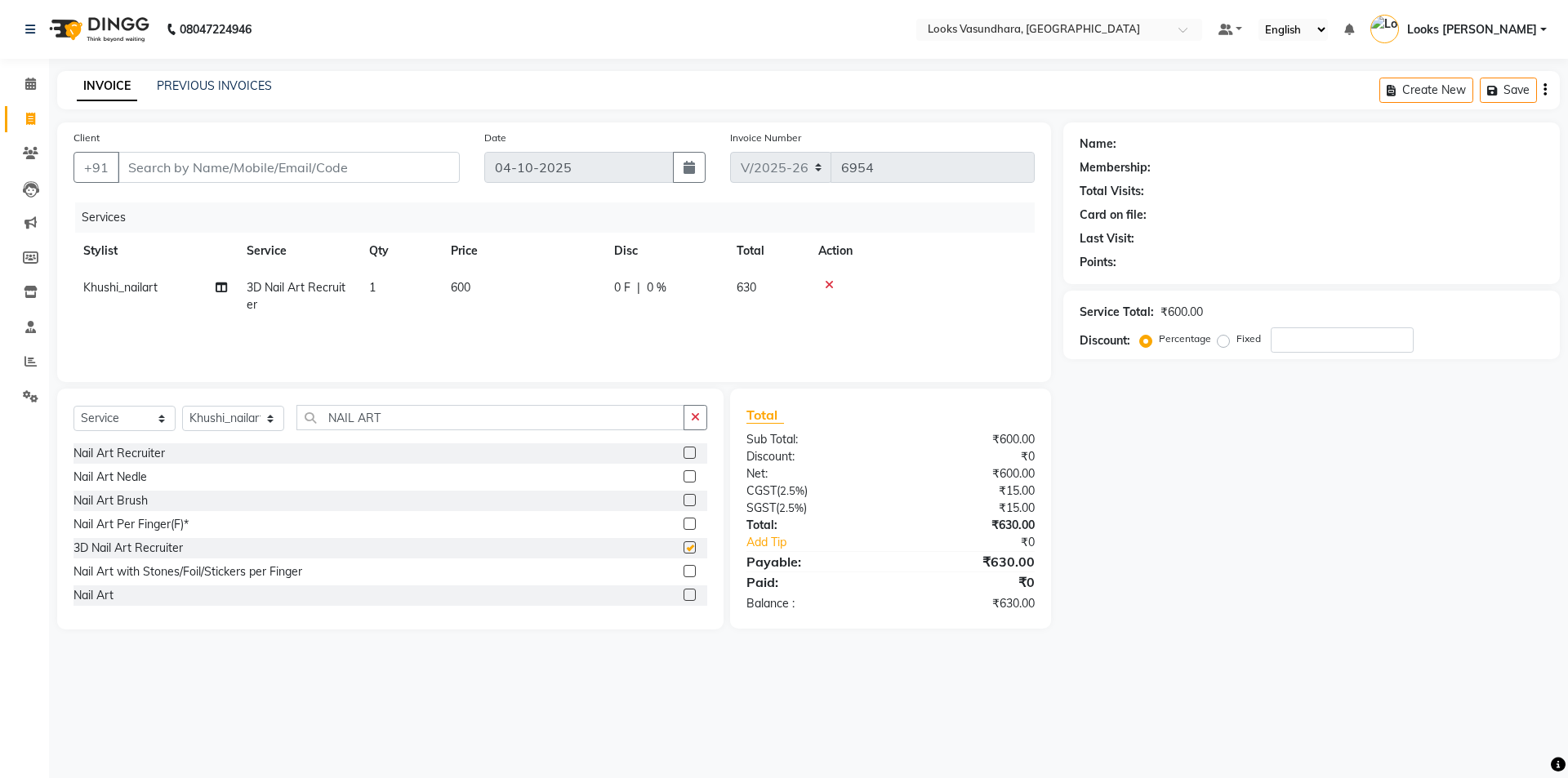
checkbox input "false"
drag, startPoint x: 469, startPoint y: 269, endPoint x: 508, endPoint y: 277, distance: 39.8
click at [482, 271] on table "Stylist Service Qty Price Disc Total Action Khushi_nailart 3D Nail Art Recruite…" at bounding box center [554, 278] width 961 height 90
click at [558, 286] on td "600" at bounding box center [522, 296] width 163 height 54
select select "27451"
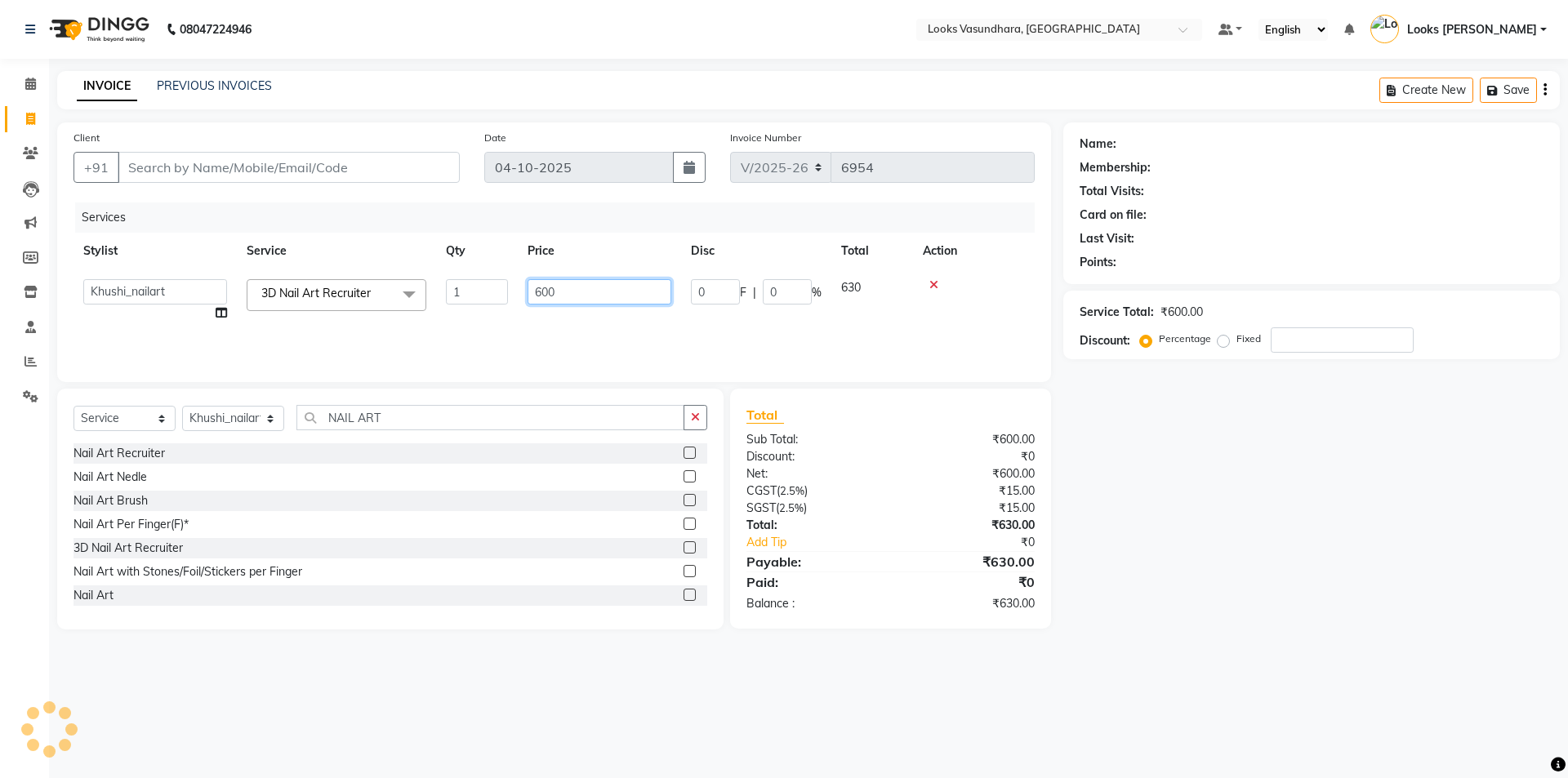
click at [579, 296] on input "600" at bounding box center [599, 292] width 144 height 26
type input "6"
type input "2200"
click at [544, 331] on div "Services Stylist Service Qty Price Disc Total Action Aditya Anchal Anjali Arnav…" at bounding box center [554, 284] width 961 height 163
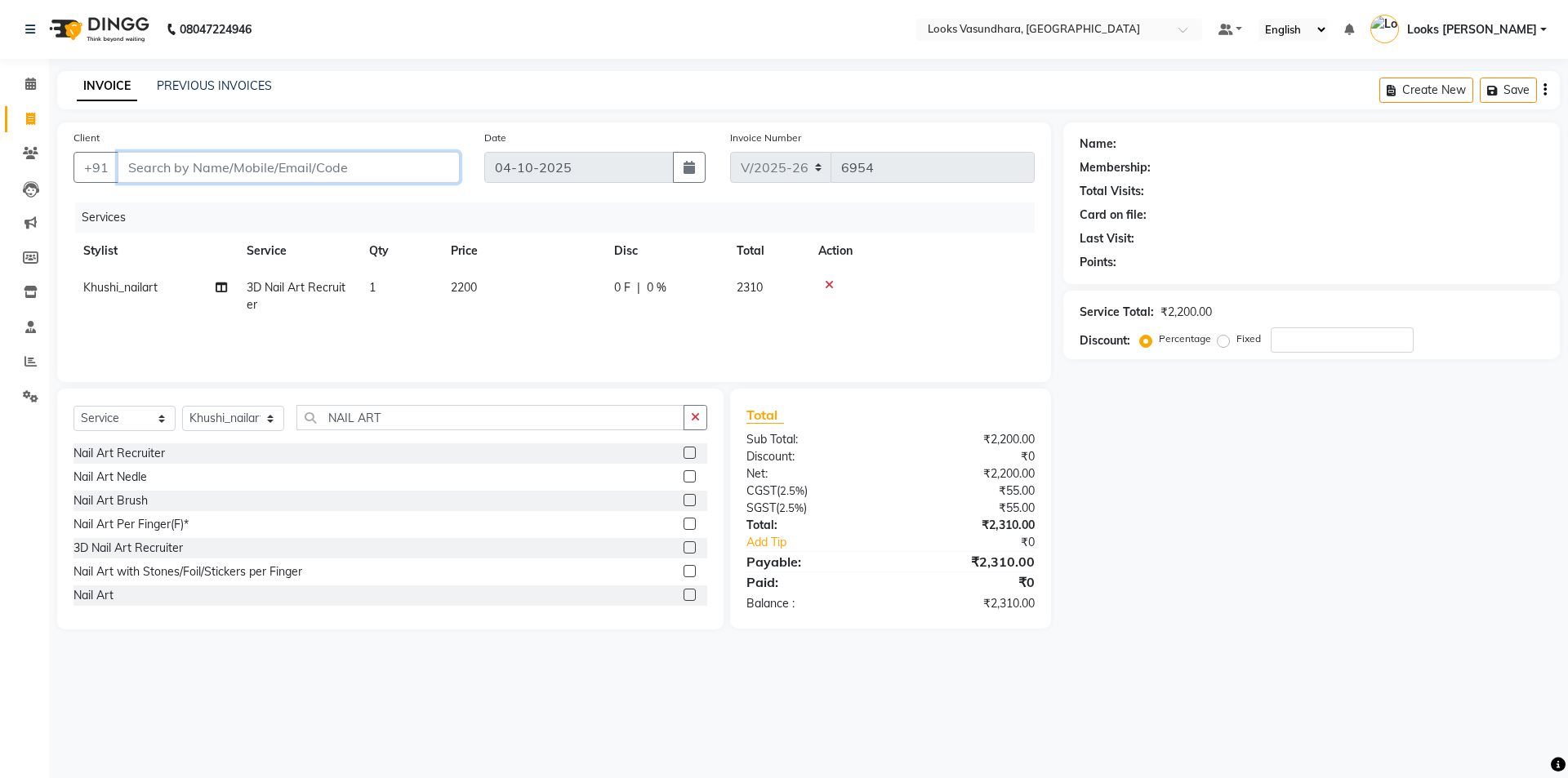
click at [253, 171] on input "Client" at bounding box center [289, 167] width 342 height 31
type input "7"
type input "0"
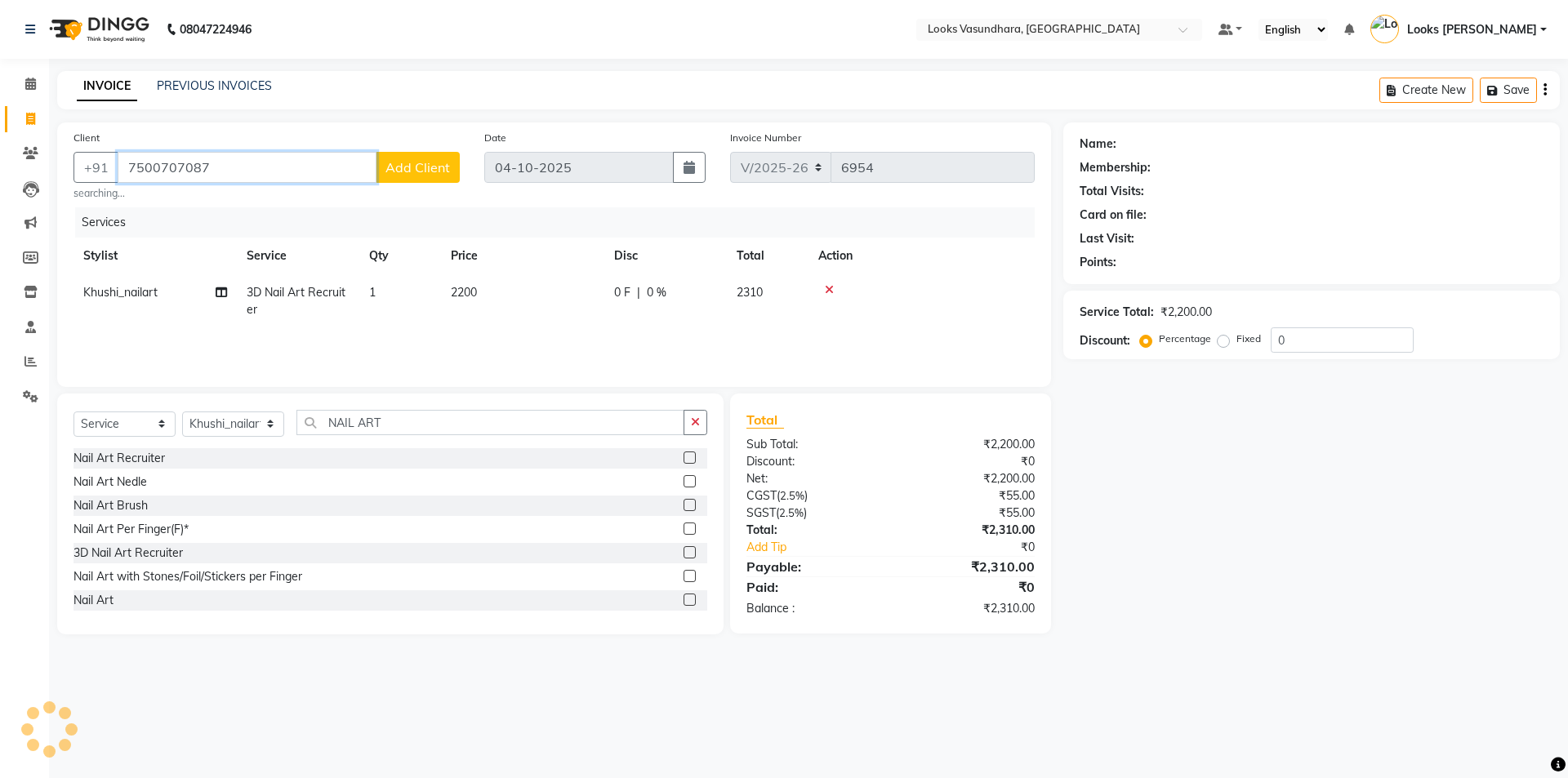
type input "7500707087"
click at [406, 162] on span "Add Client" at bounding box center [418, 167] width 65 height 17
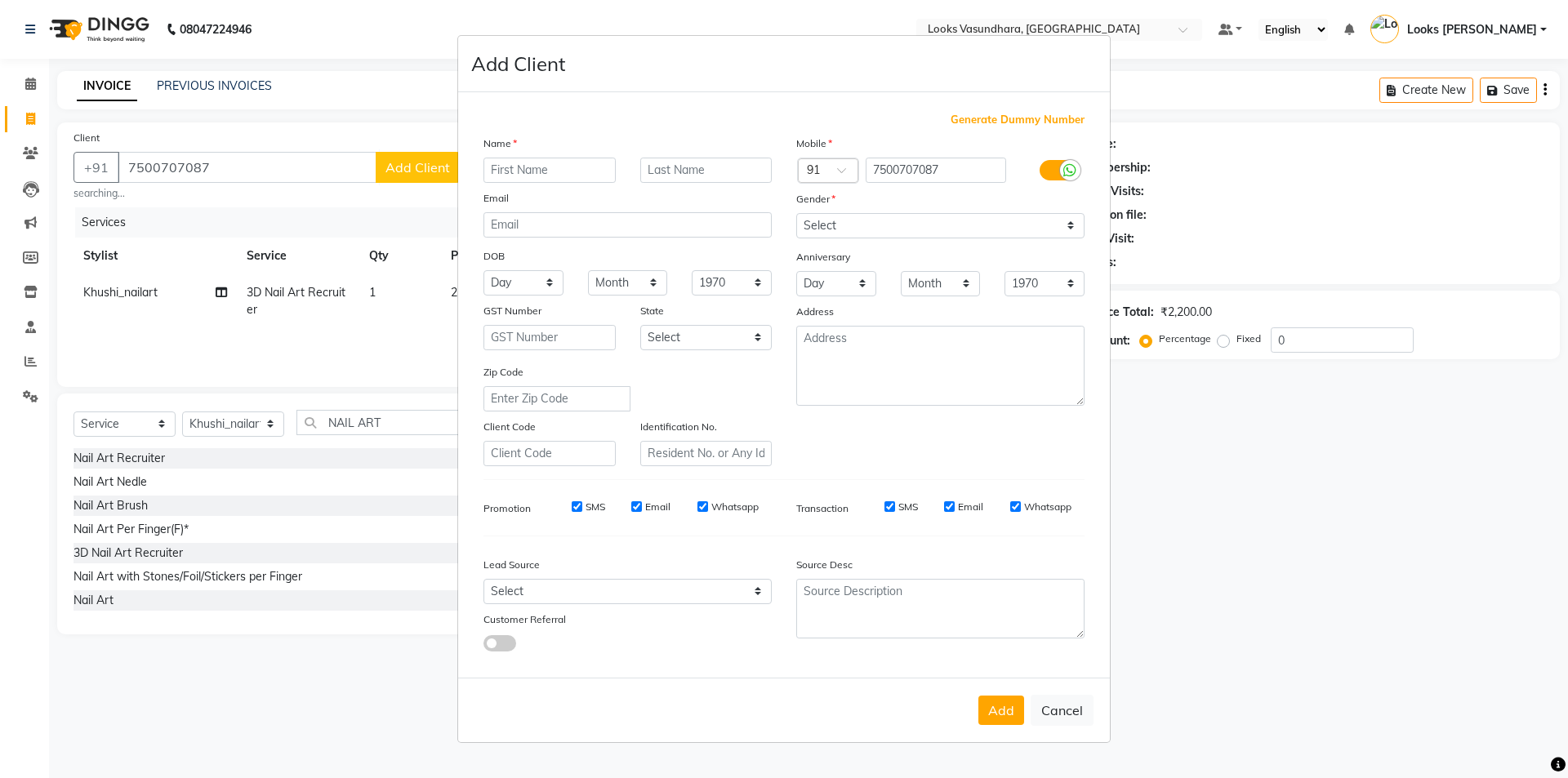
click at [531, 169] on input "text" at bounding box center [550, 170] width 133 height 26
type input "srikant"
click at [864, 233] on select "Select Male Female Other Prefer Not To Say" at bounding box center [940, 226] width 288 height 26
select select "[DEMOGRAPHIC_DATA]"
click at [797, 213] on select "Select Male Female Other Prefer Not To Say" at bounding box center [940, 226] width 288 height 26
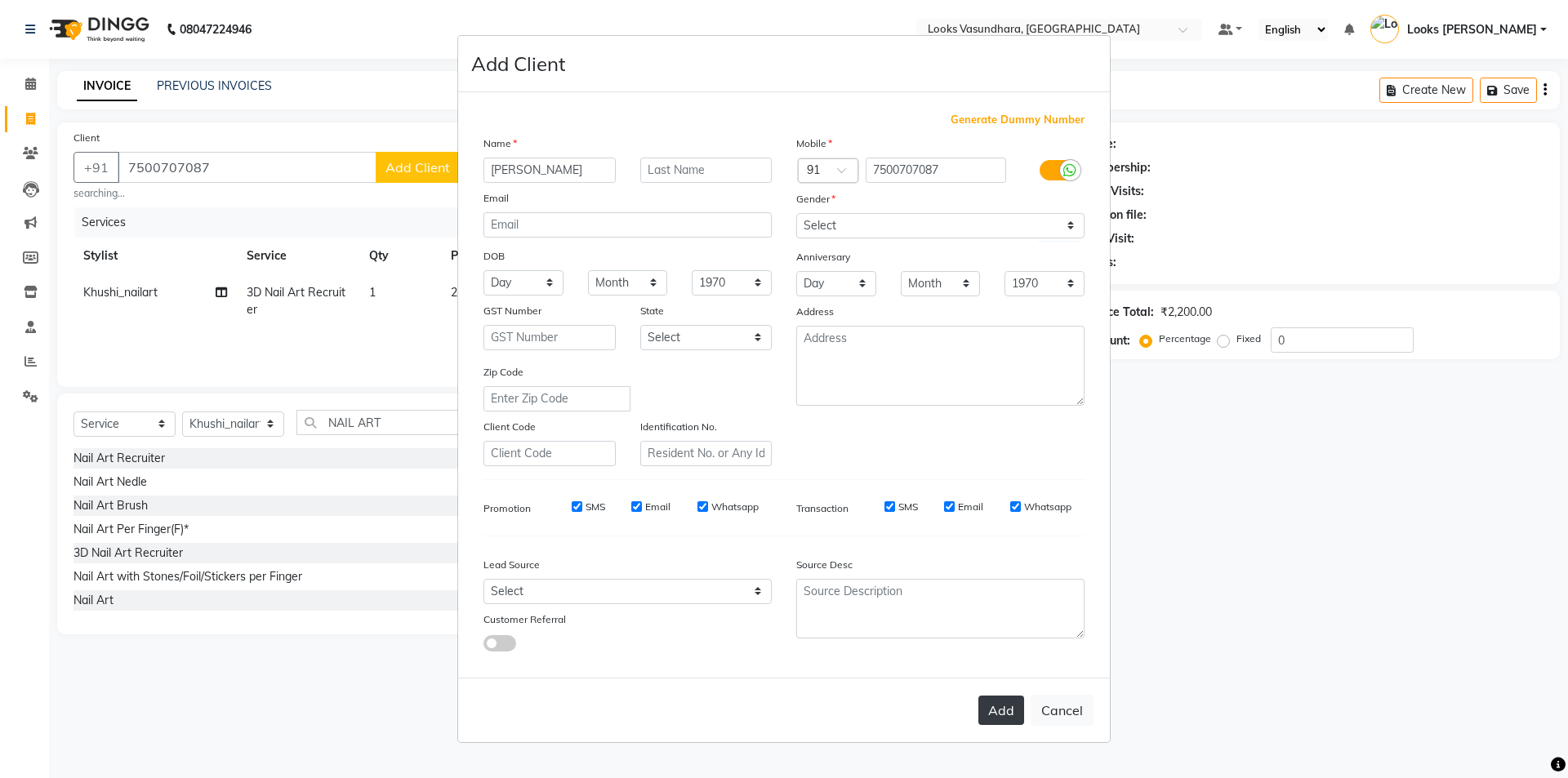
click at [999, 716] on button "Add" at bounding box center [1001, 710] width 45 height 30
select select
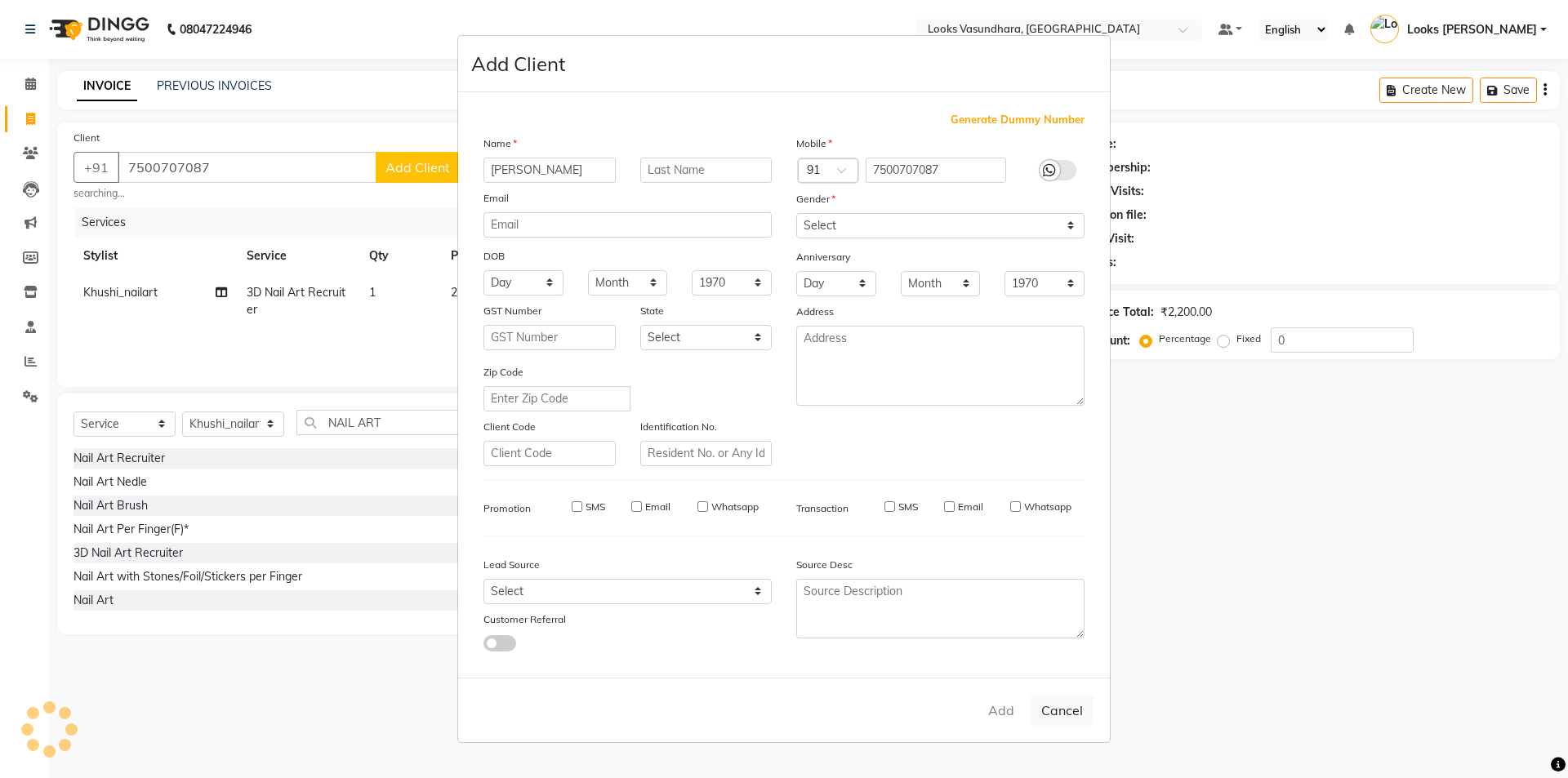
select select
checkbox input "false"
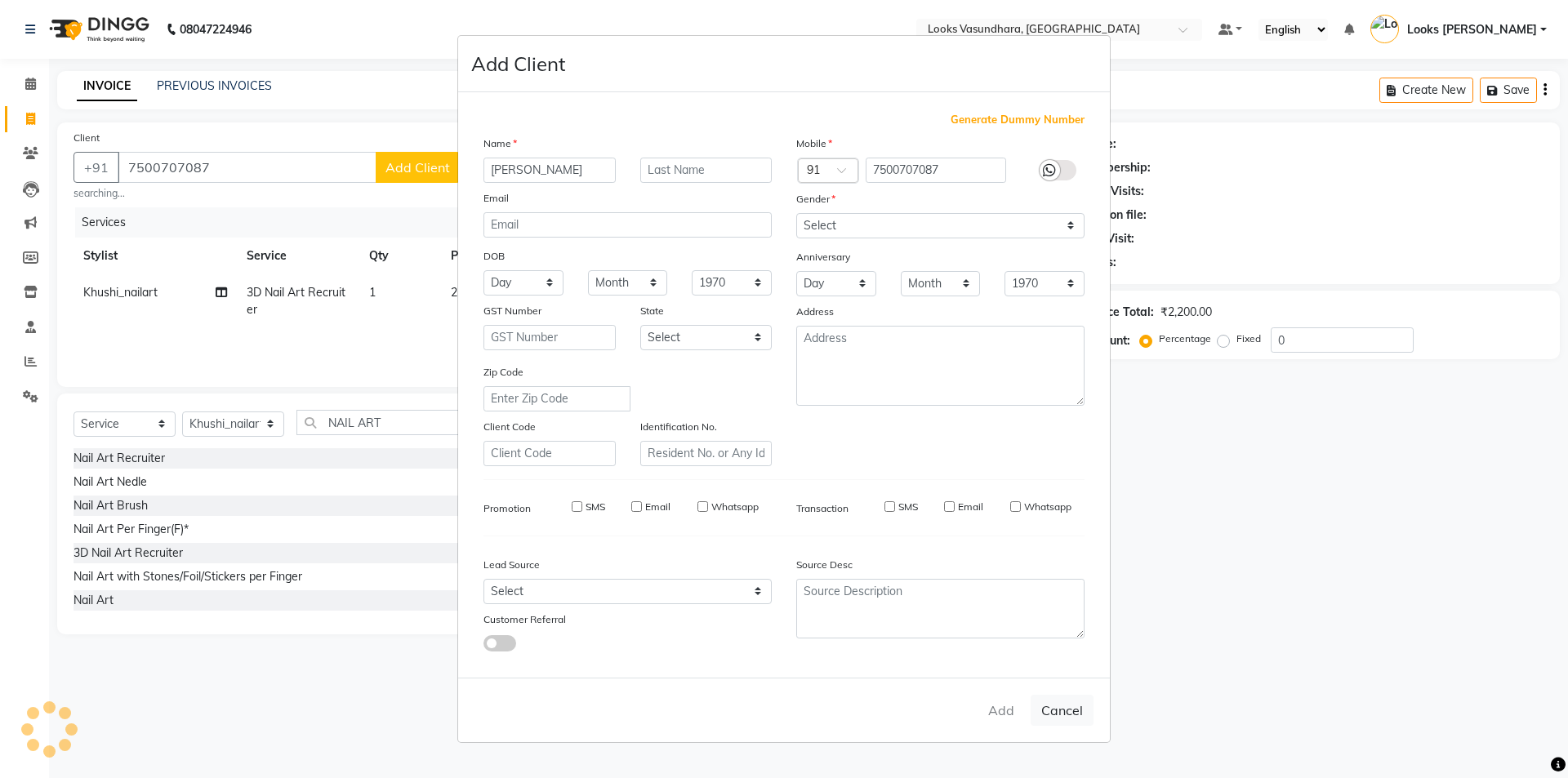
checkbox input "false"
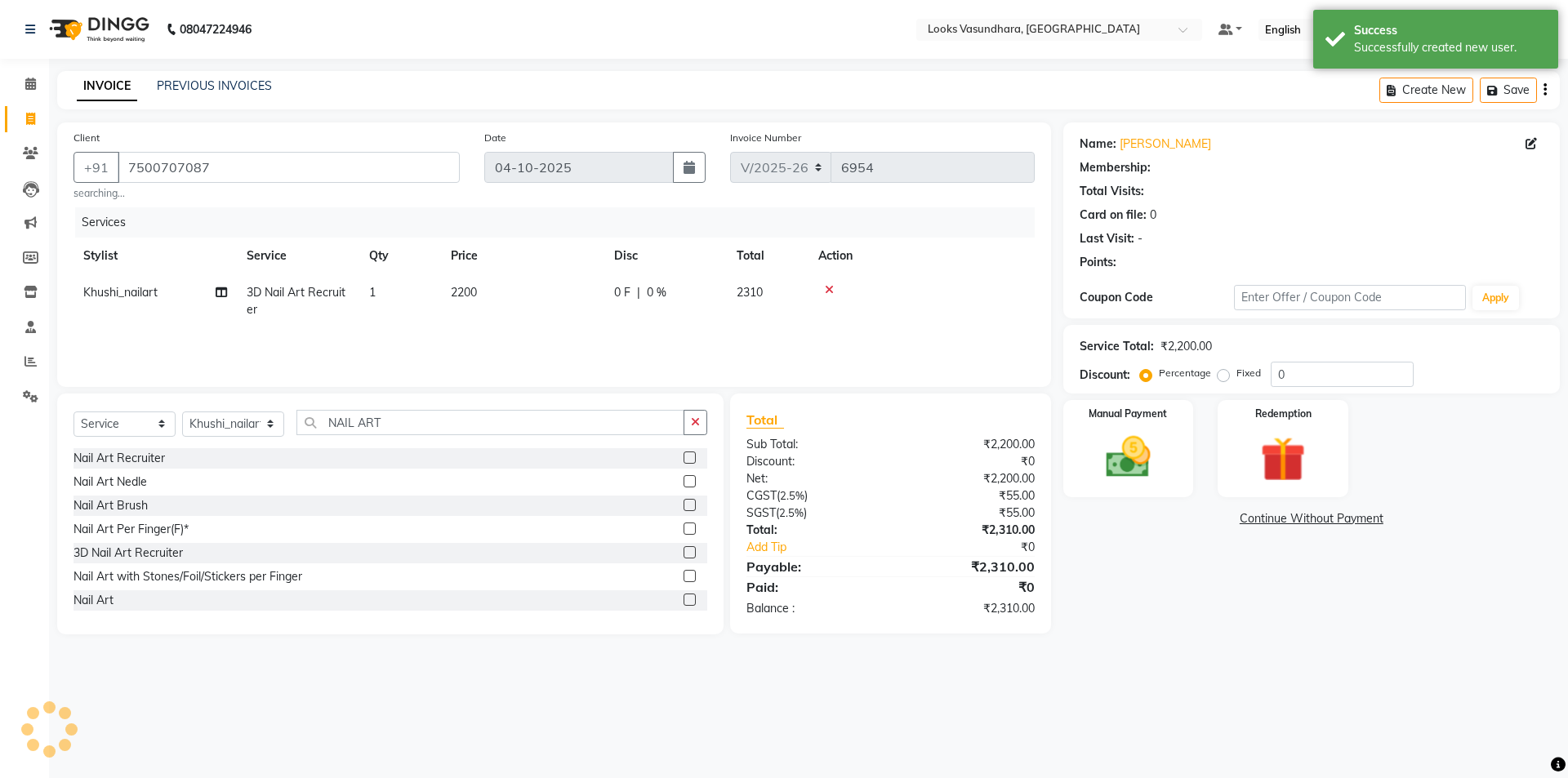
select select "1: Object"
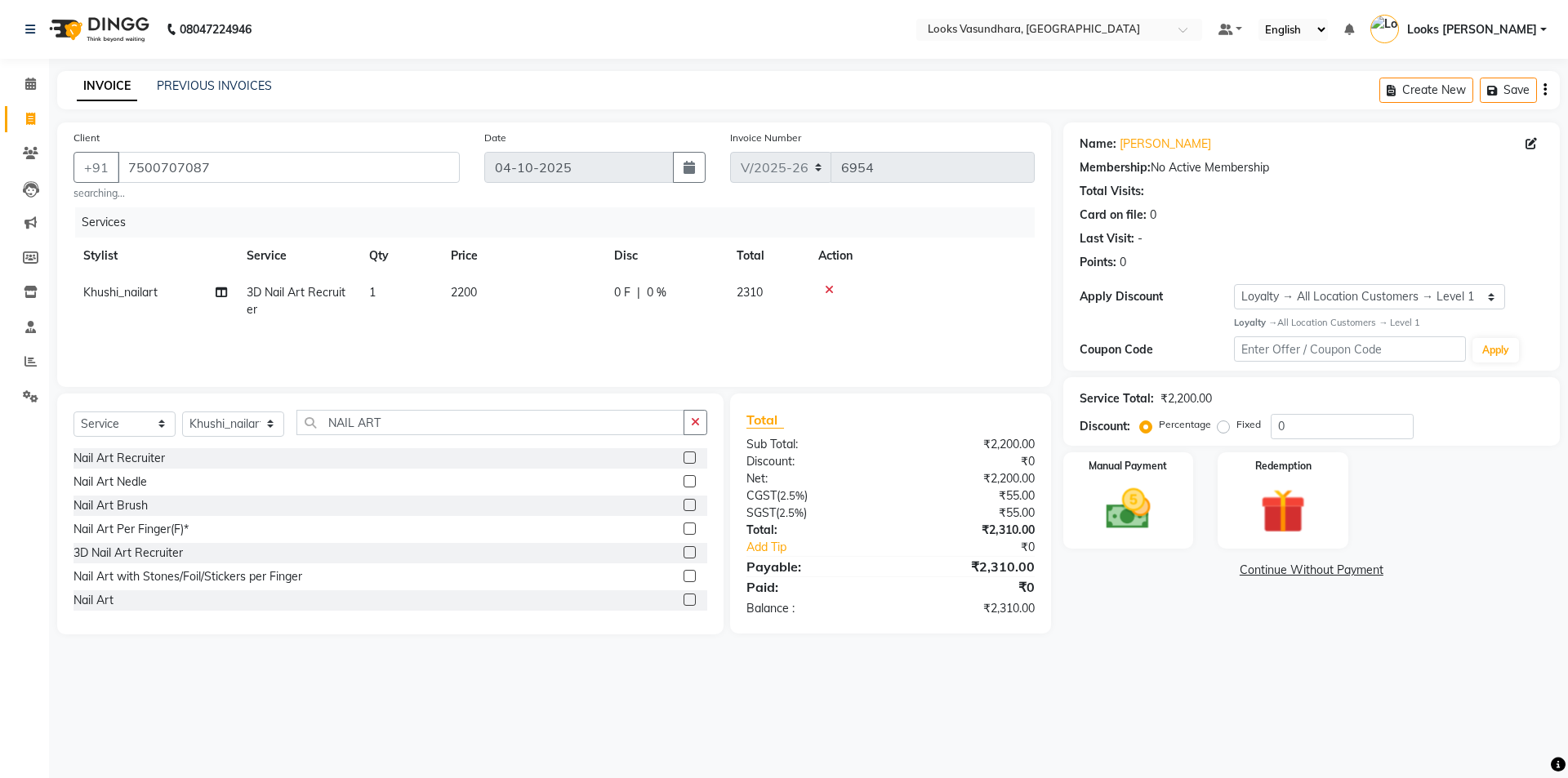
click at [1236, 423] on label "Fixed" at bounding box center [1248, 424] width 25 height 15
click at [1227, 423] on input "Fixed" at bounding box center [1227, 425] width 12 height 12
radio input "true"
click at [1294, 425] on input "0" at bounding box center [1342, 427] width 143 height 26
type input "10"
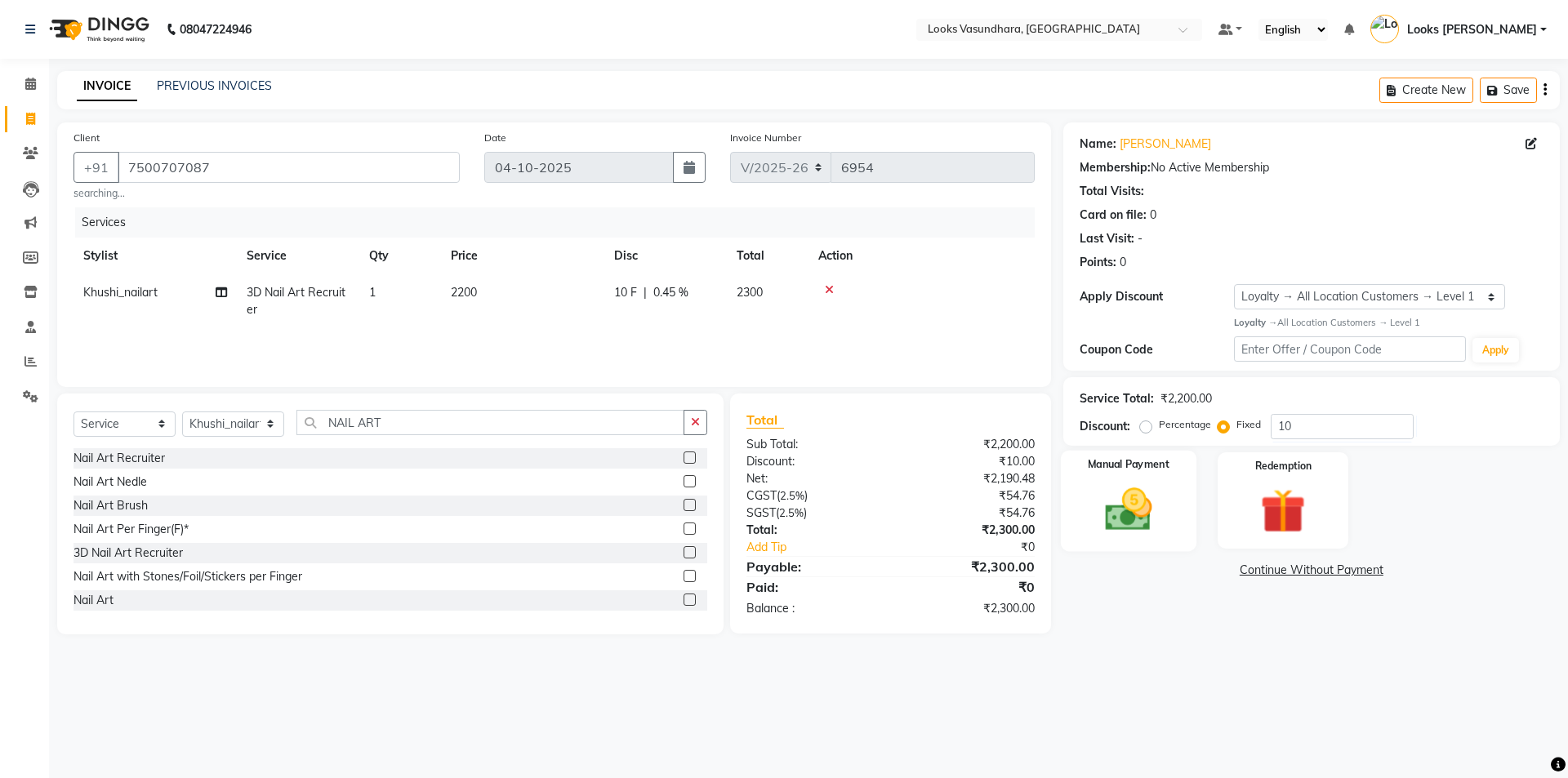
click at [1168, 507] on div "Manual Payment" at bounding box center [1128, 500] width 136 height 100
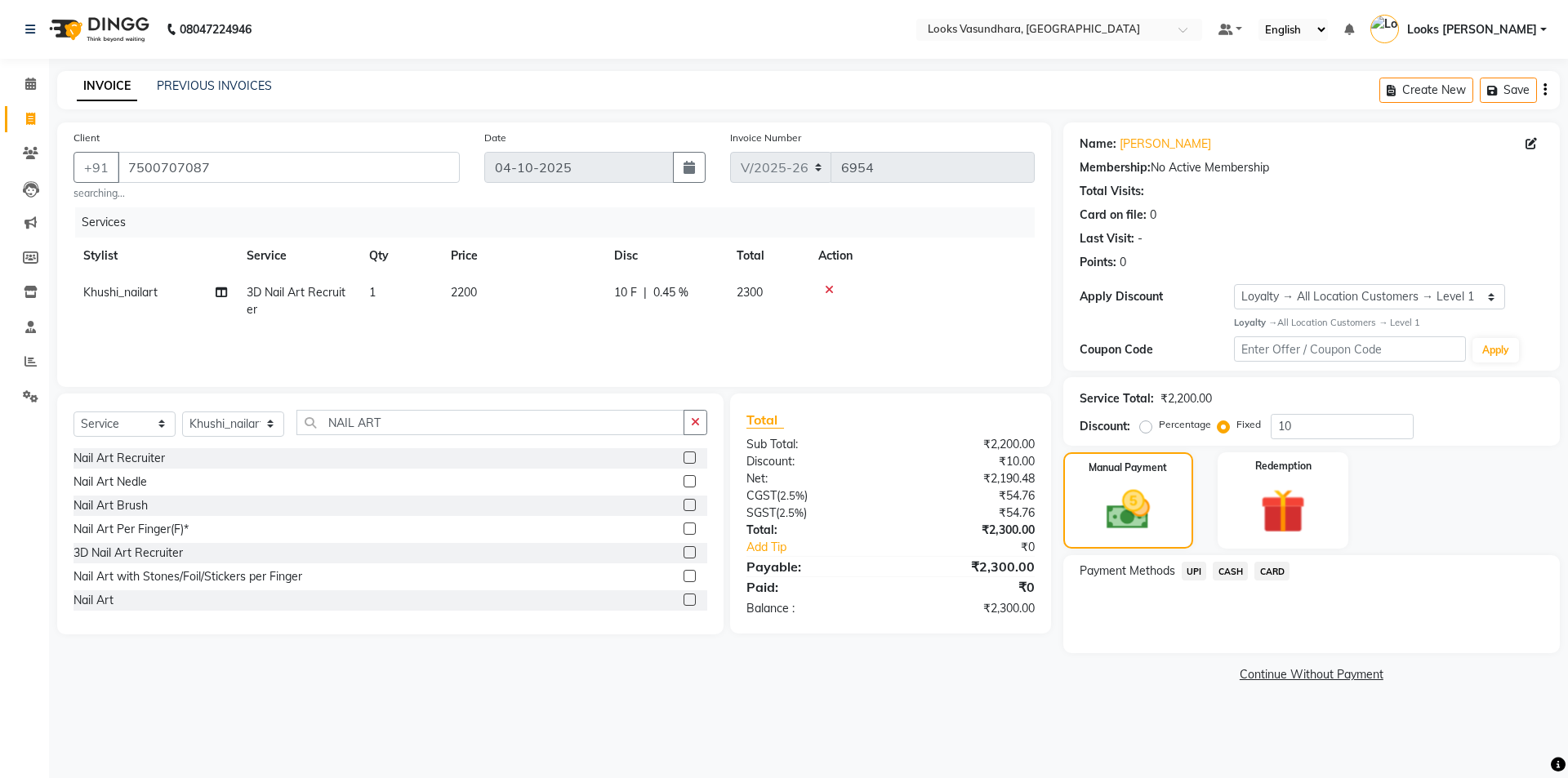
click at [1243, 569] on span "CASH" at bounding box center [1231, 570] width 35 height 19
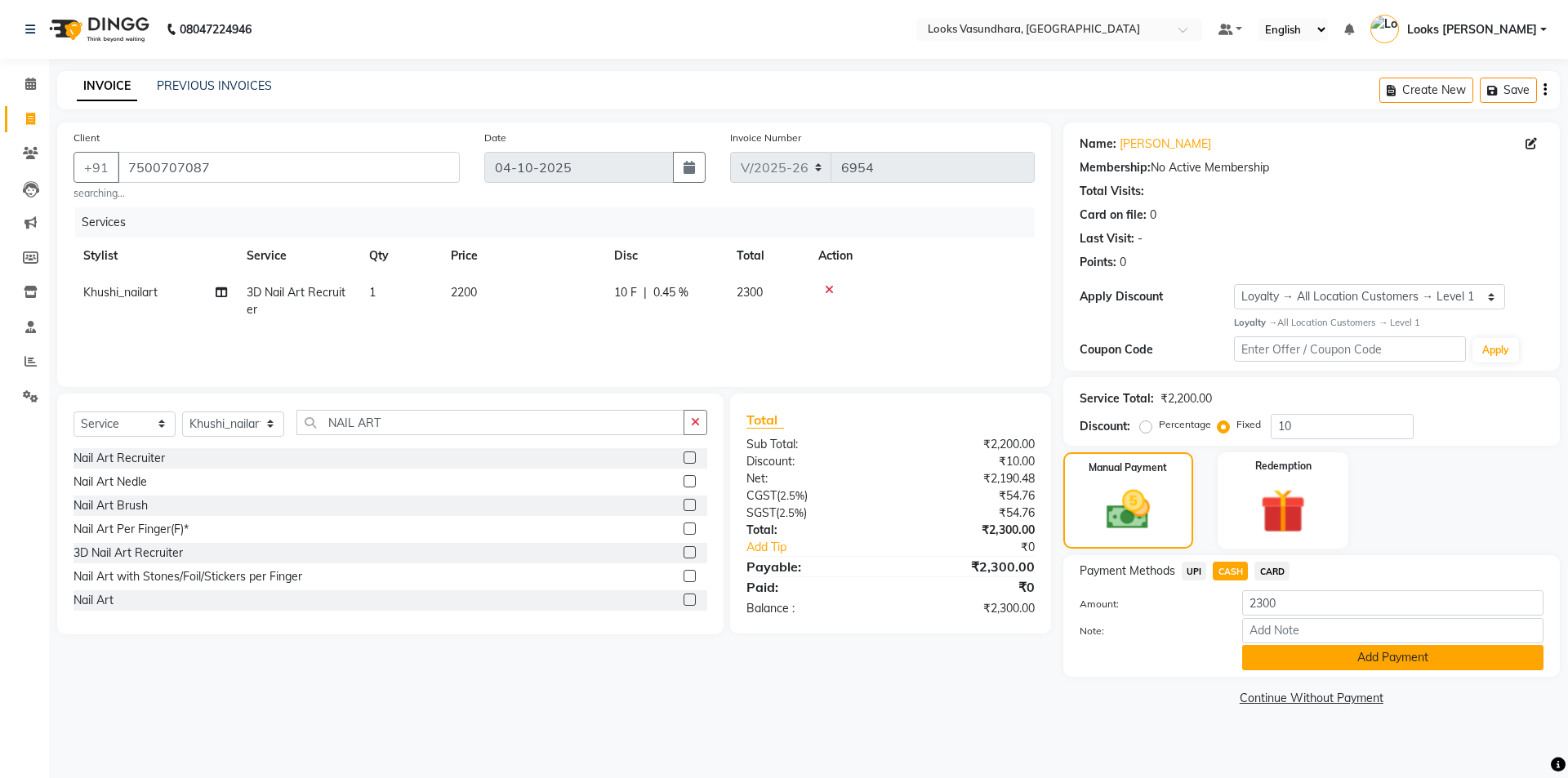
click at [1295, 667] on button "Add Payment" at bounding box center [1393, 658] width 301 height 26
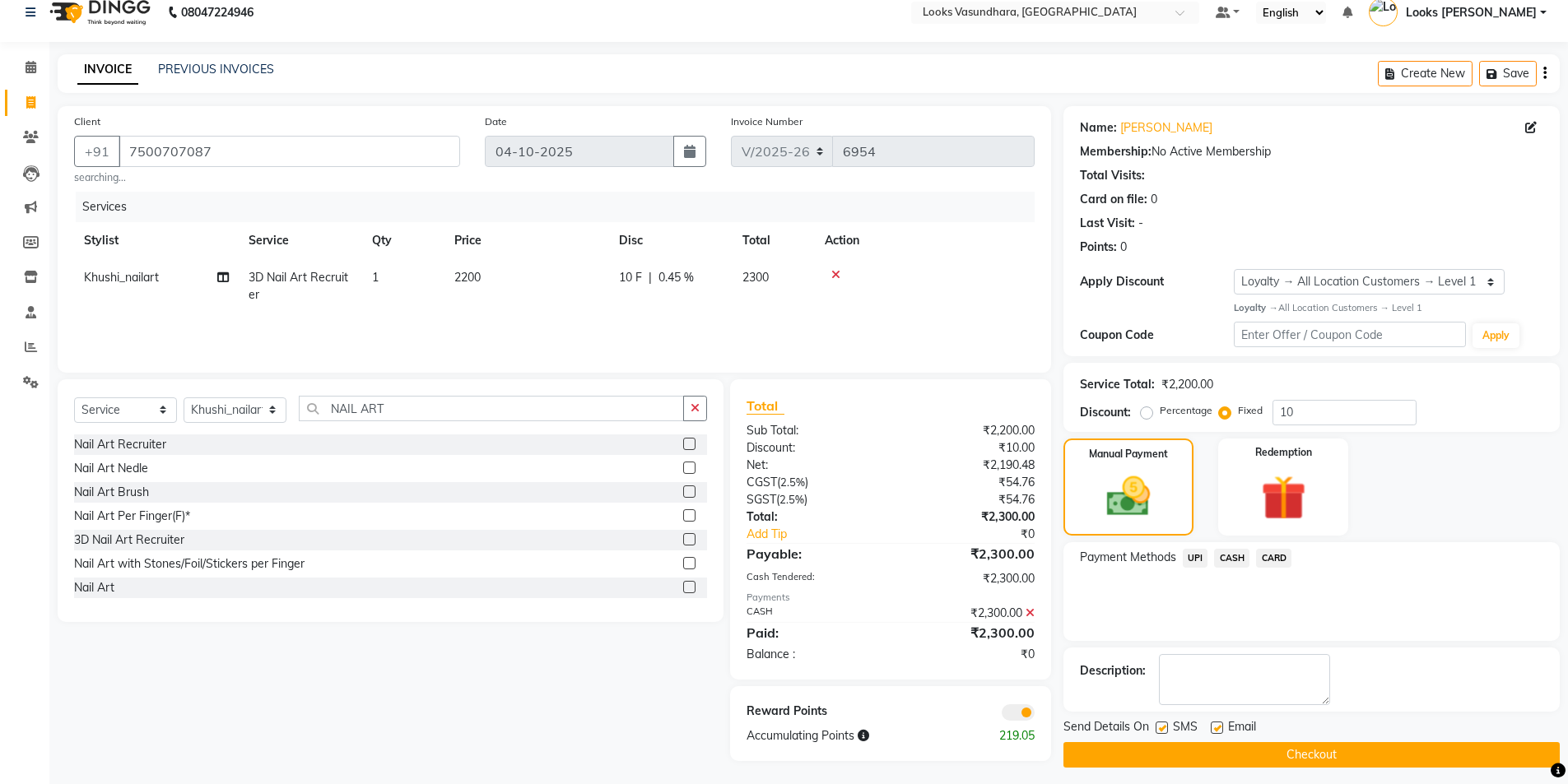
scroll to position [26, 0]
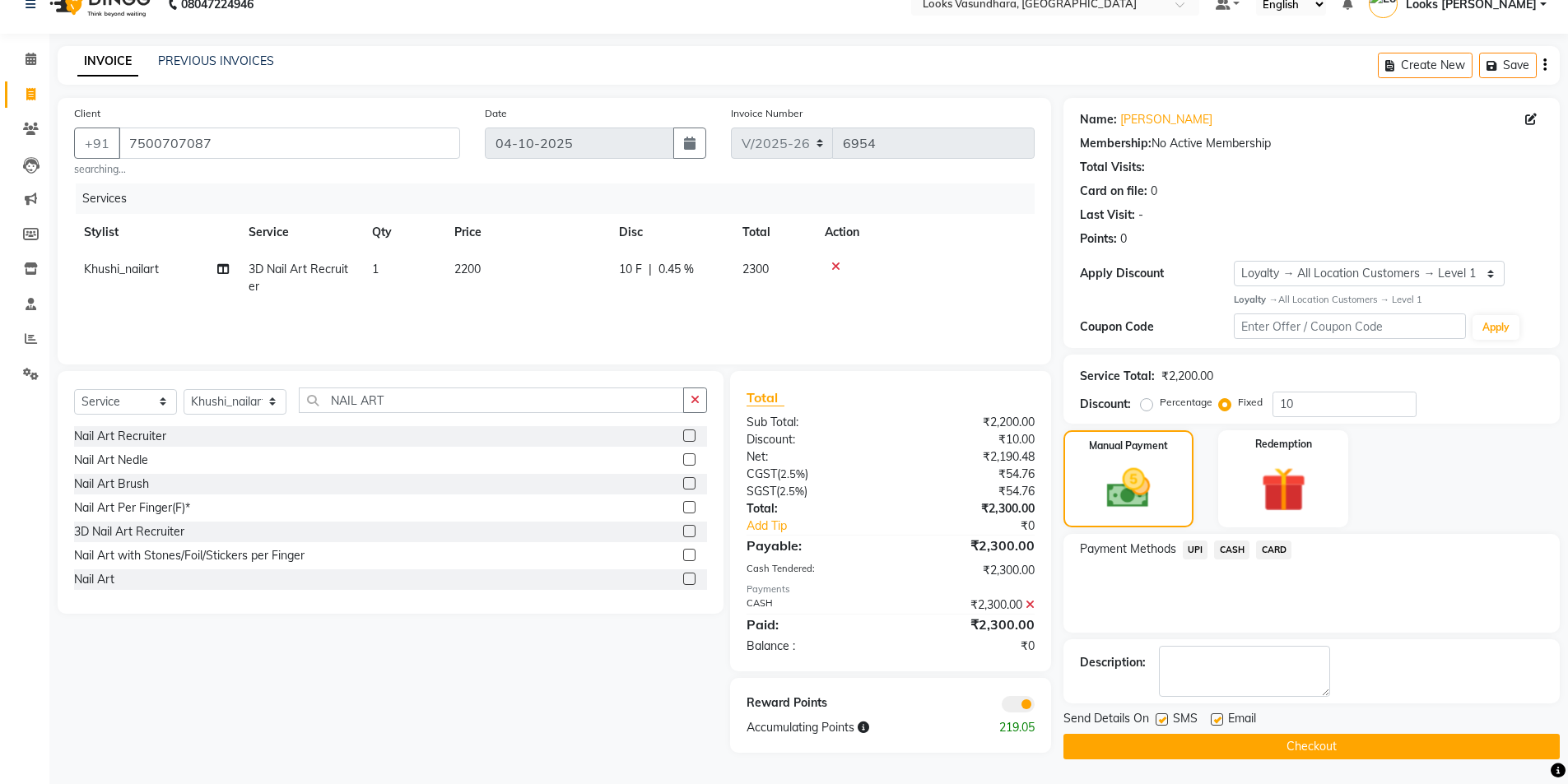
click at [1214, 719] on label at bounding box center [1216, 720] width 12 height 12
click at [1214, 719] on input "checkbox" at bounding box center [1215, 721] width 11 height 11
checkbox input "false"
click at [1234, 738] on button "Checkout" at bounding box center [1311, 747] width 497 height 26
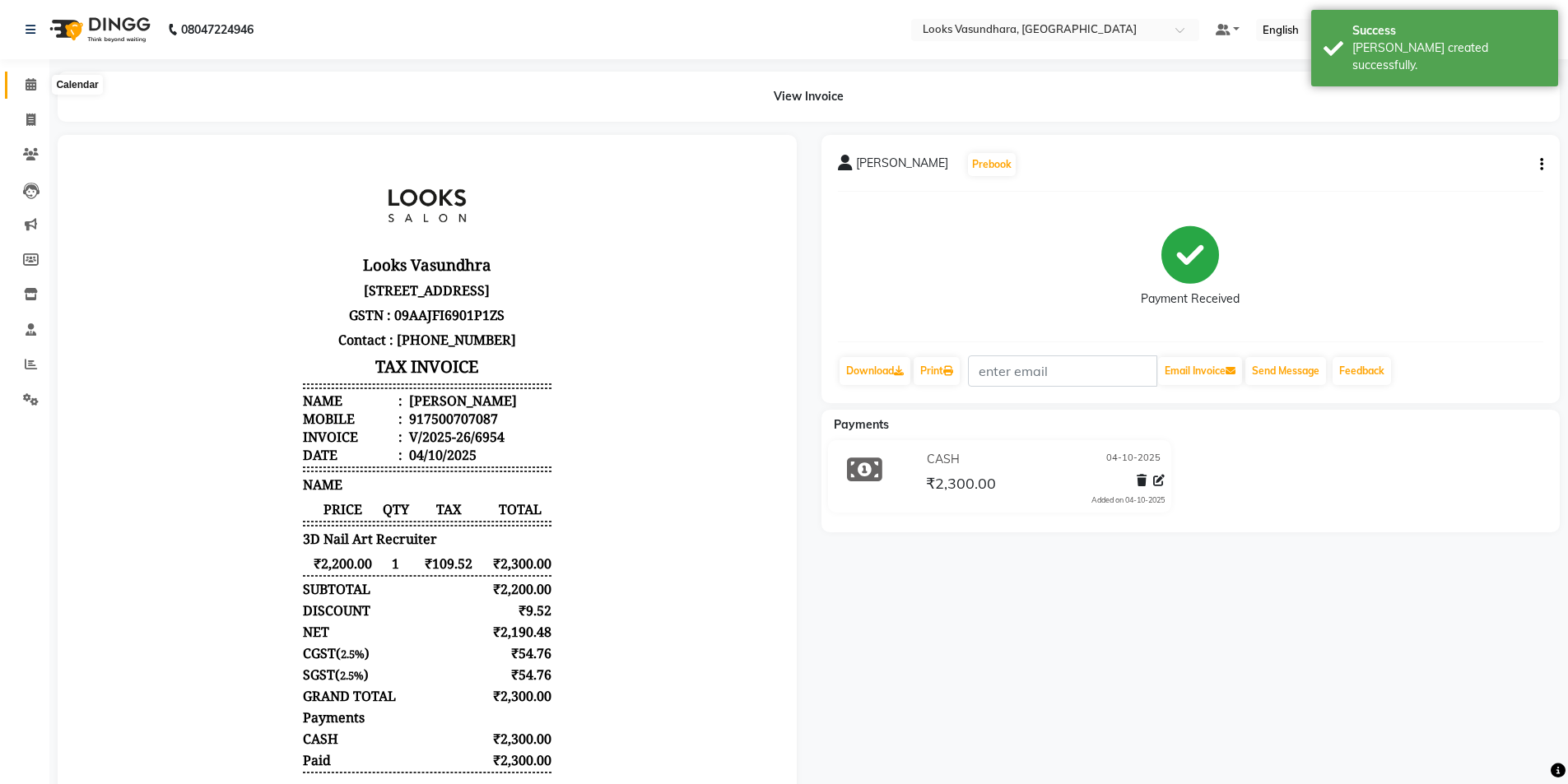
click at [26, 80] on icon at bounding box center [31, 84] width 11 height 12
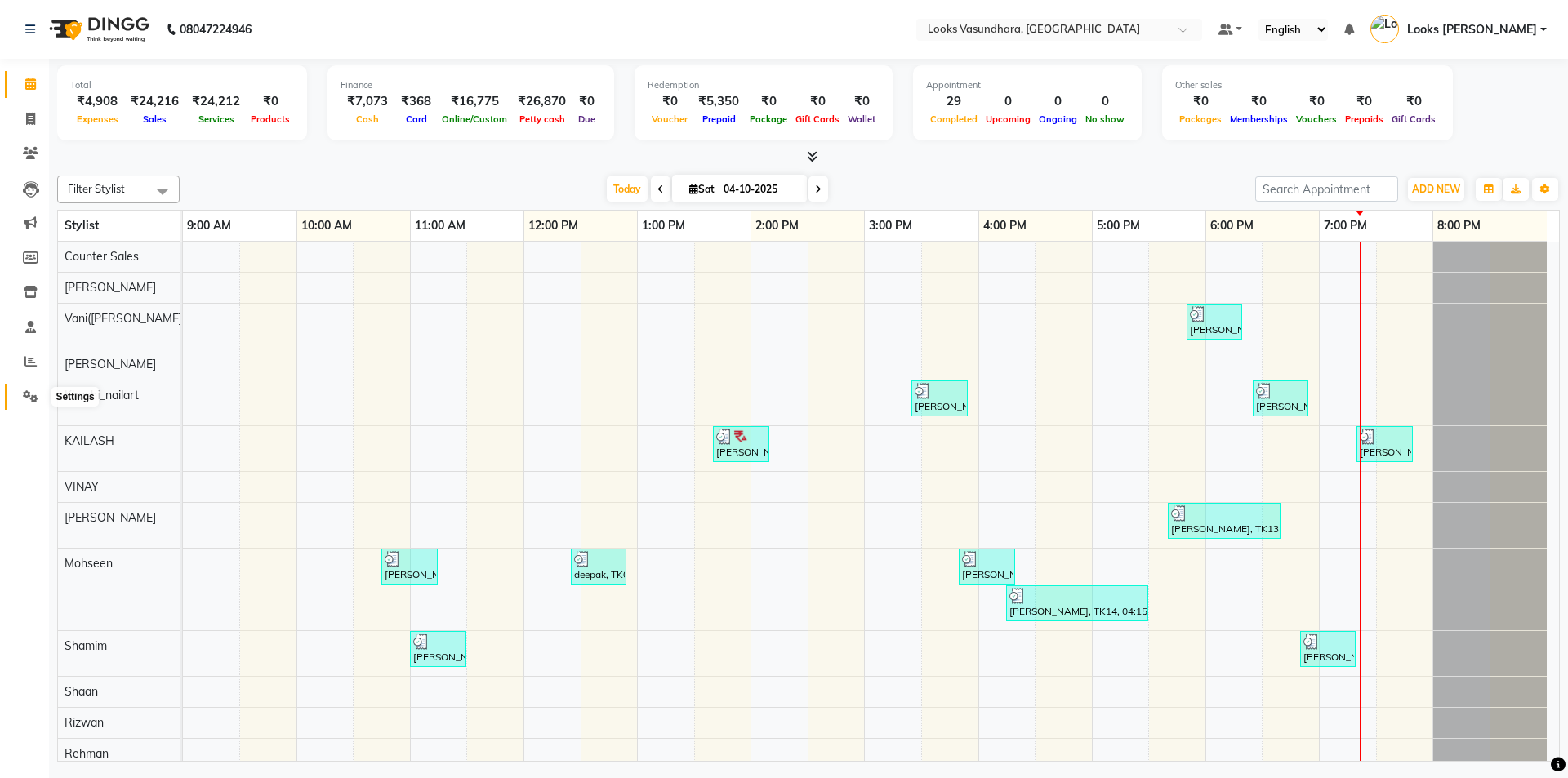
click at [41, 397] on span at bounding box center [30, 396] width 29 height 19
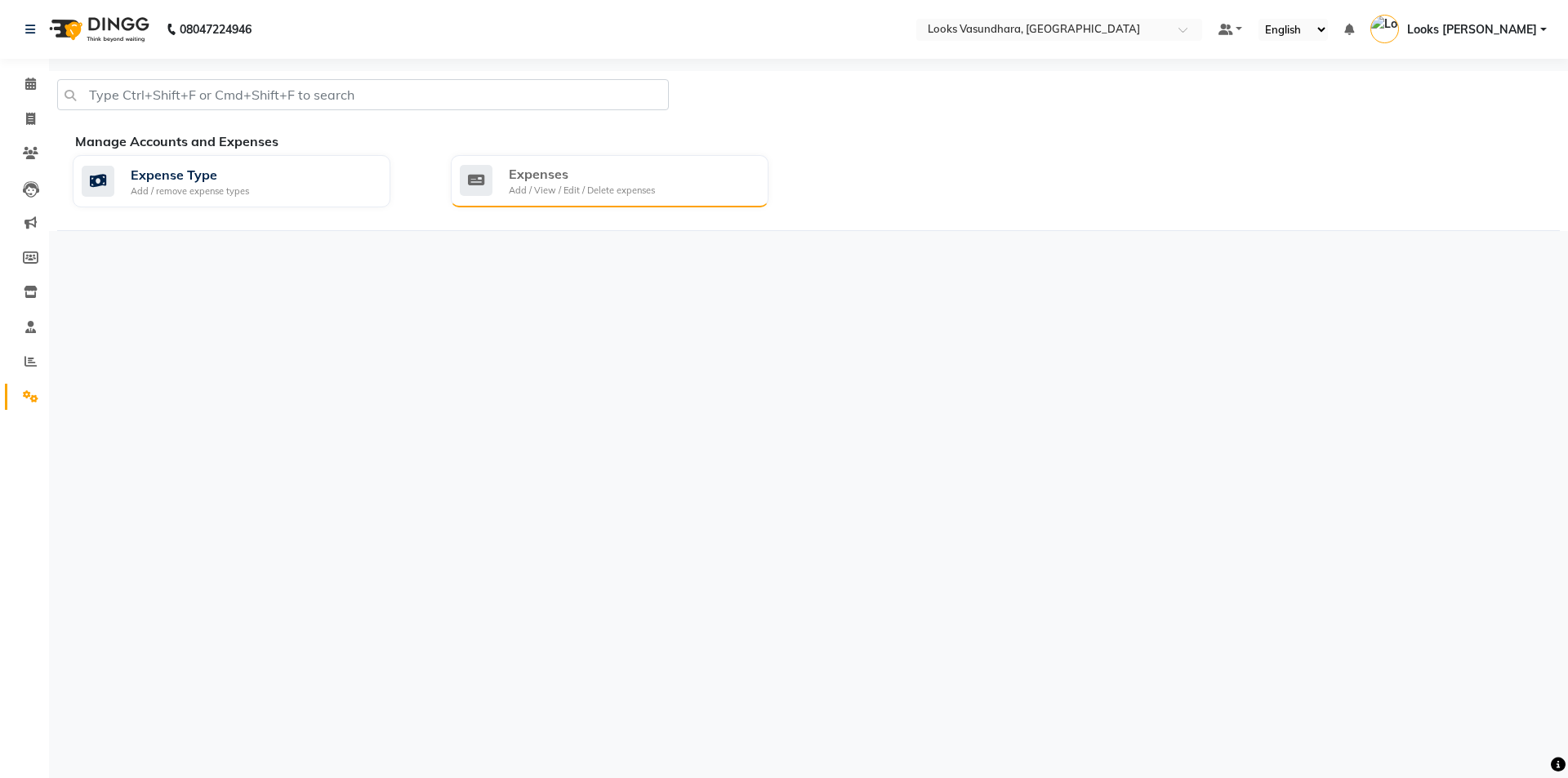
click at [724, 186] on div "Expenses Add / View / Edit / Delete expenses" at bounding box center [607, 181] width 296 height 33
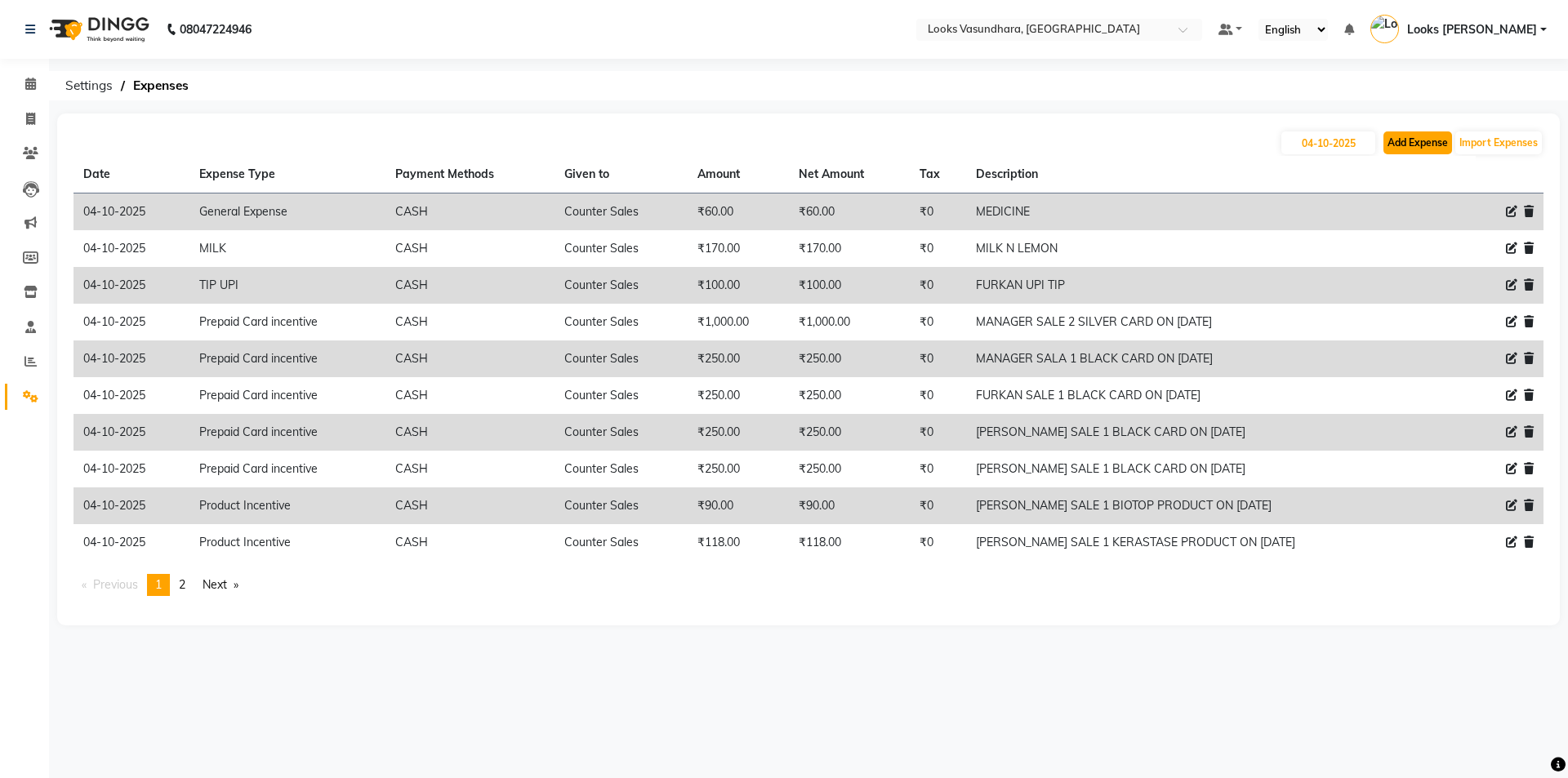
click at [1422, 143] on button "Add Expense" at bounding box center [1417, 143] width 69 height 23
select select "1"
select select "3176"
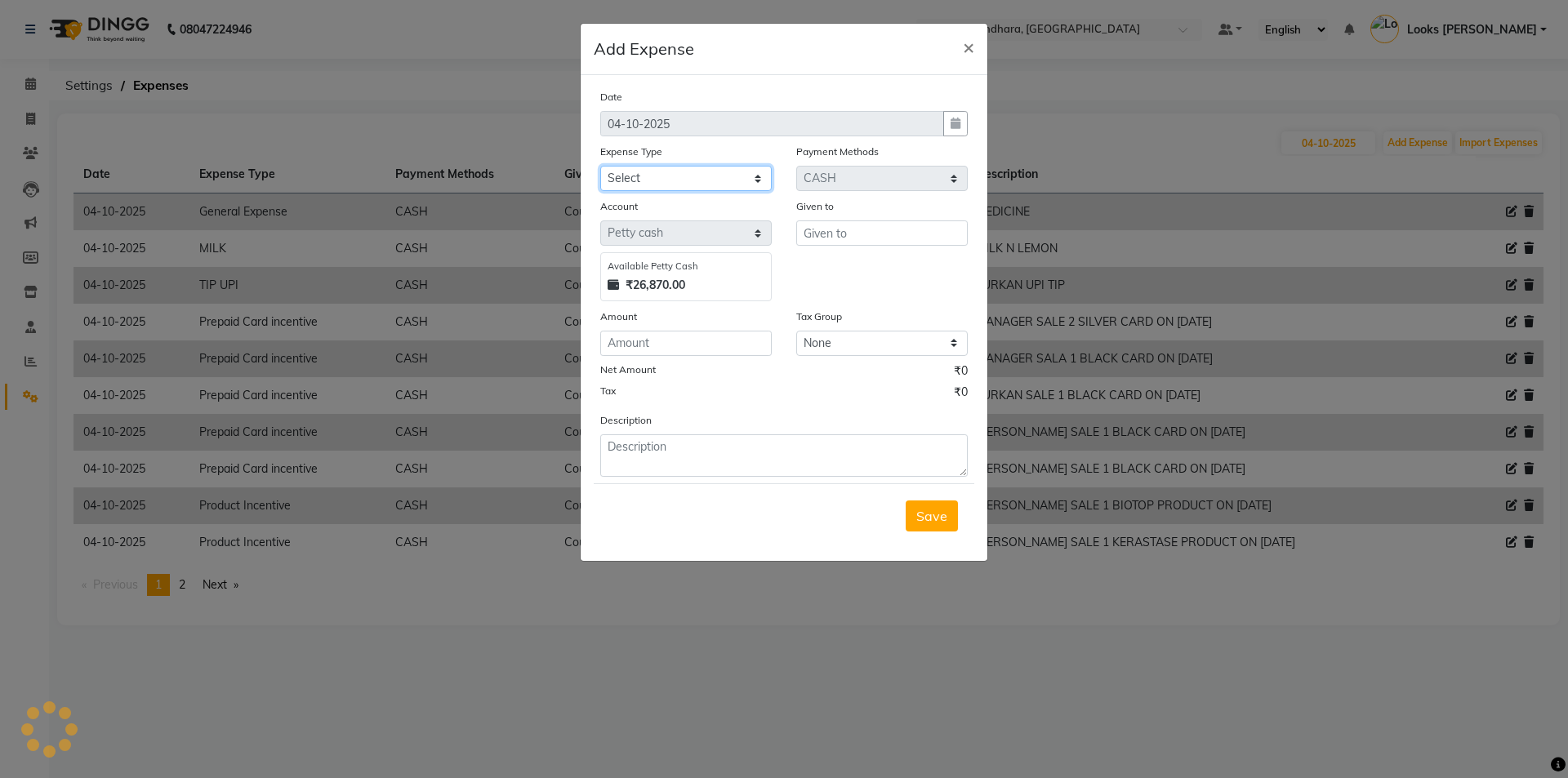
click at [688, 187] on select "Select Accommodation Aesthetics Bank Deposit BLINKIT Cash Handover Client Refun…" at bounding box center [686, 179] width 171 height 26
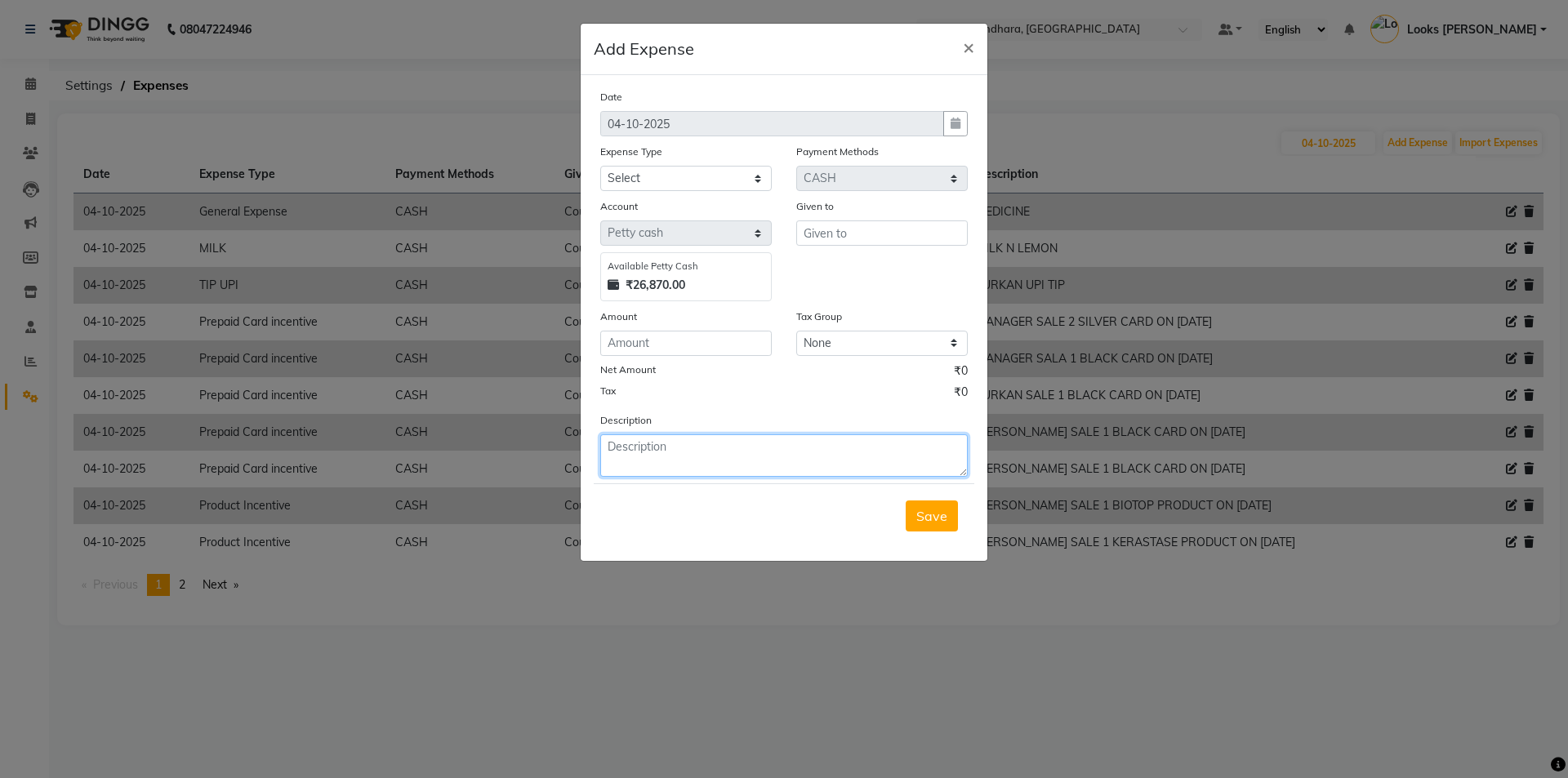
click at [825, 454] on textarea at bounding box center [784, 455] width 368 height 42
click at [738, 453] on textarea at bounding box center [784, 455] width 368 height 42
click at [761, 455] on textarea at bounding box center [784, 455] width 368 height 42
type textarea "grill sandwich"
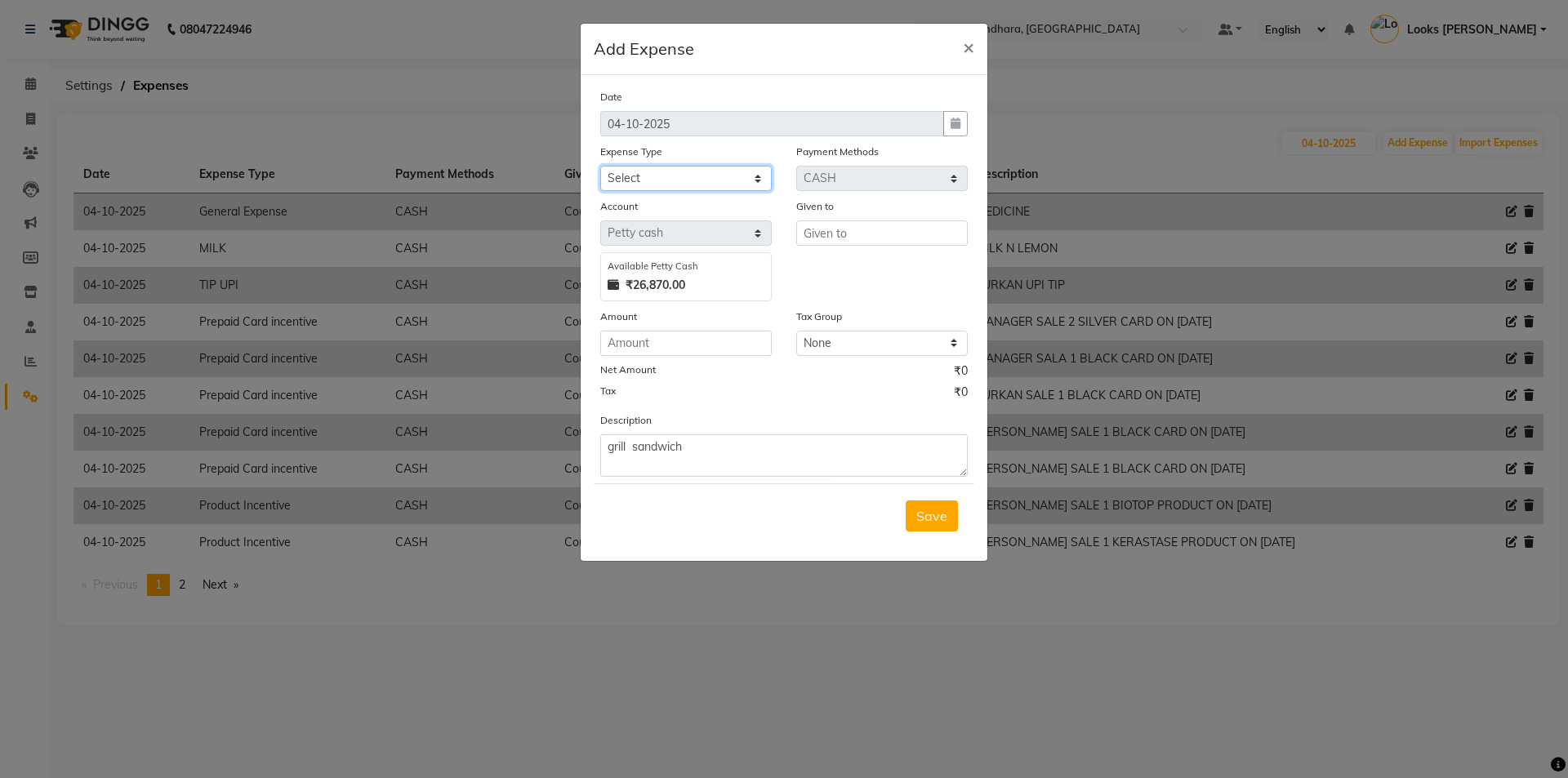
click at [695, 179] on select "Select Accommodation Aesthetics Bank Deposit BLINKIT Cash Handover Client Refun…" at bounding box center [686, 179] width 171 height 26
select select "23749"
click at [600, 166] on select "Select Accommodation Aesthetics Bank Deposit BLINKIT Cash Handover Client Refun…" at bounding box center [686, 179] width 171 height 26
click at [695, 344] on input "number" at bounding box center [686, 343] width 171 height 26
type input "131"
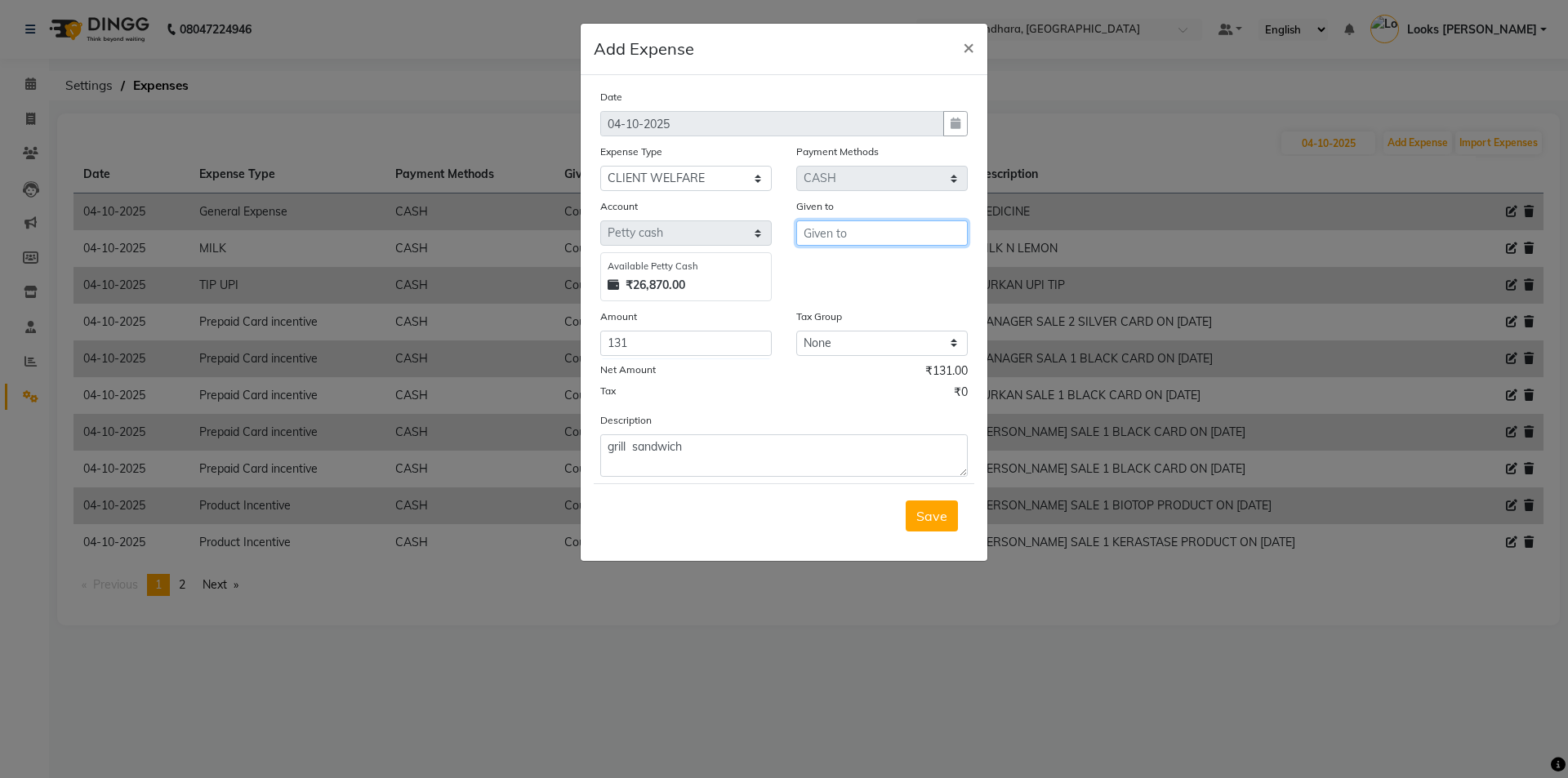
click at [885, 223] on input "text" at bounding box center [882, 233] width 171 height 26
click at [897, 296] on ngb-highlight "C ounter Sales" at bounding box center [859, 294] width 85 height 17
type input "Counter Sales"
click at [927, 518] on span "Save" at bounding box center [933, 515] width 31 height 17
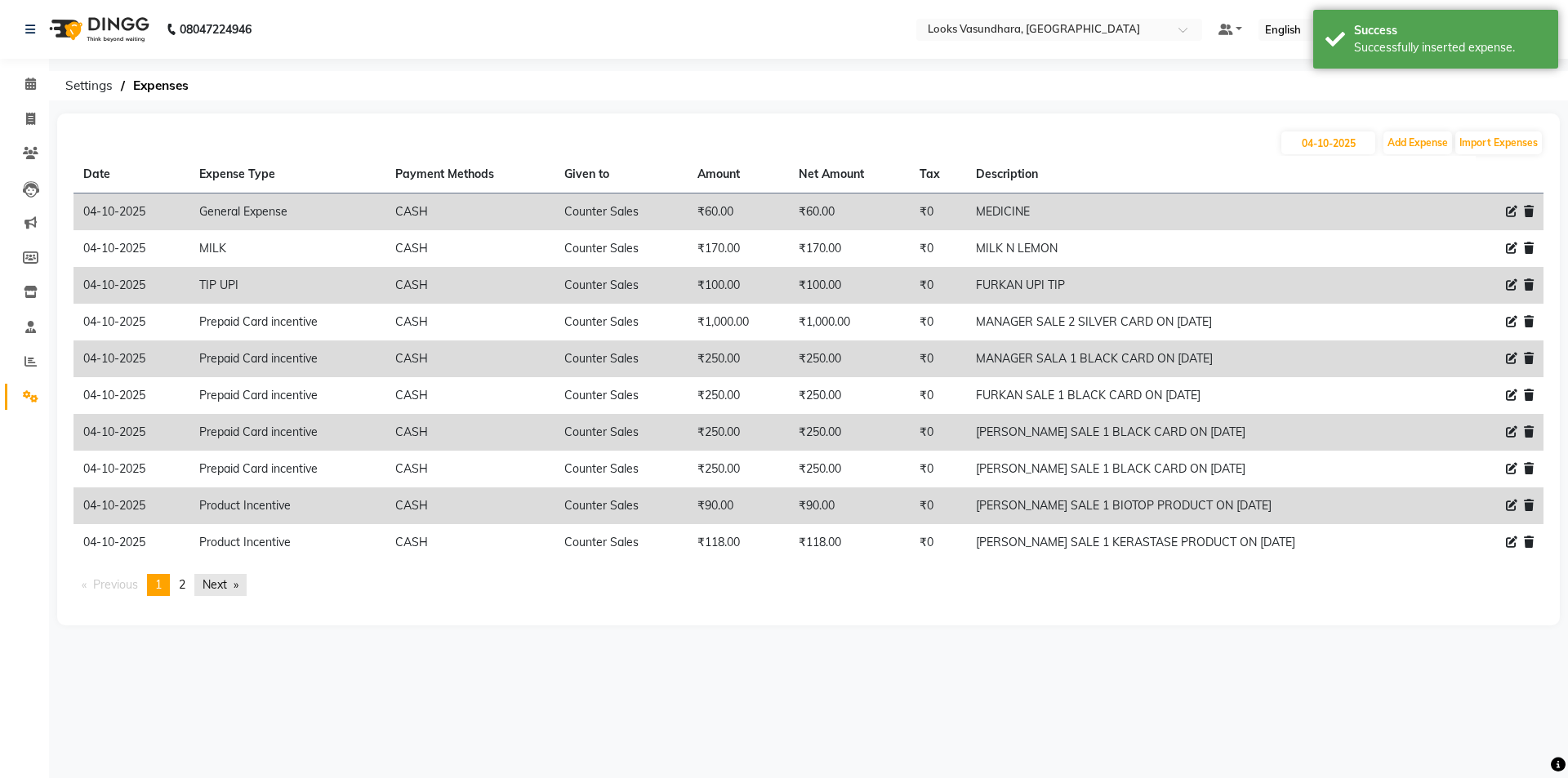
click at [203, 587] on link "Next page" at bounding box center [220, 585] width 52 height 22
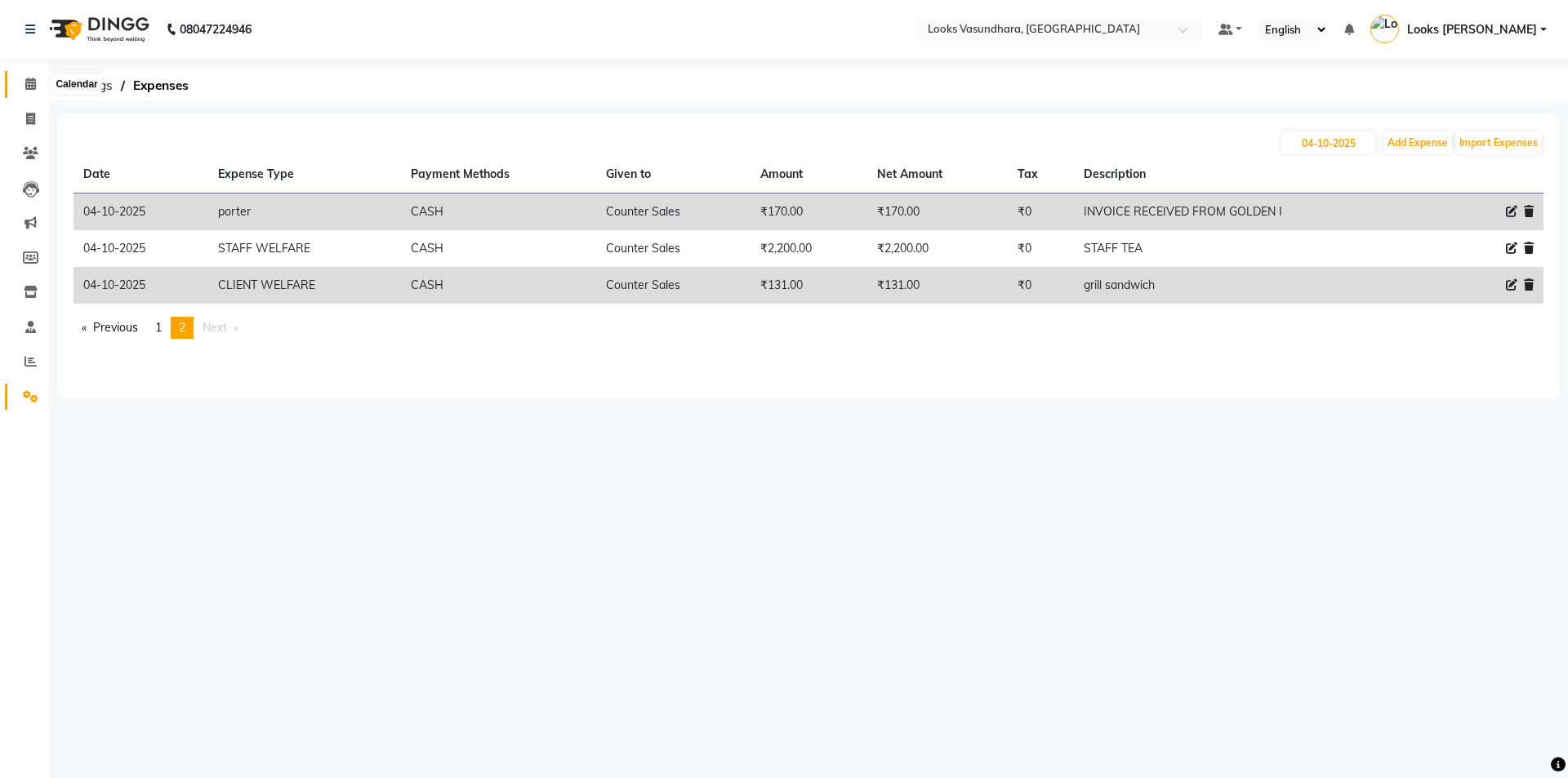
click at [26, 85] on icon at bounding box center [30, 84] width 11 height 12
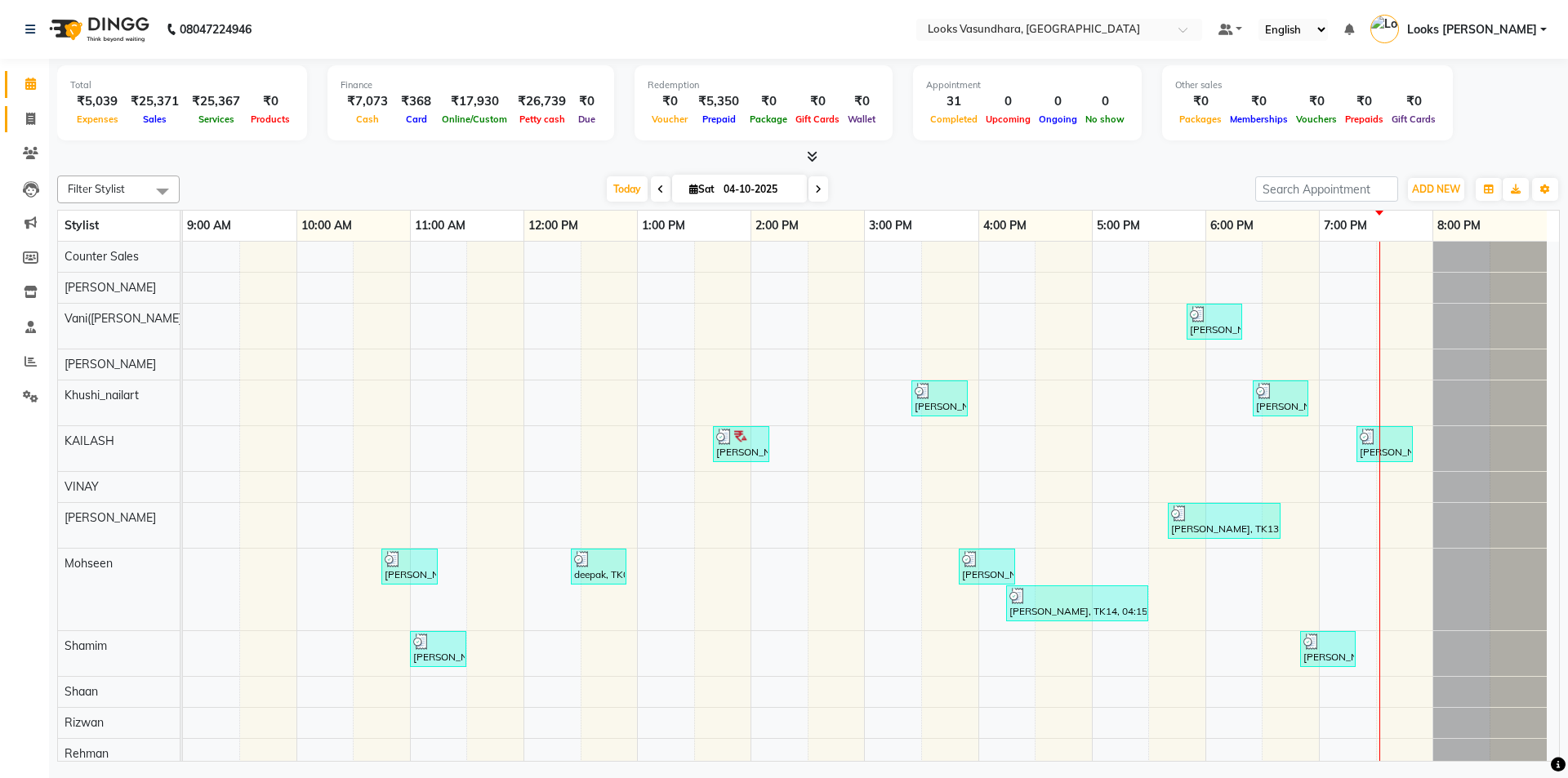
click at [35, 121] on icon at bounding box center [30, 119] width 9 height 12
select select "4370"
select select "service"
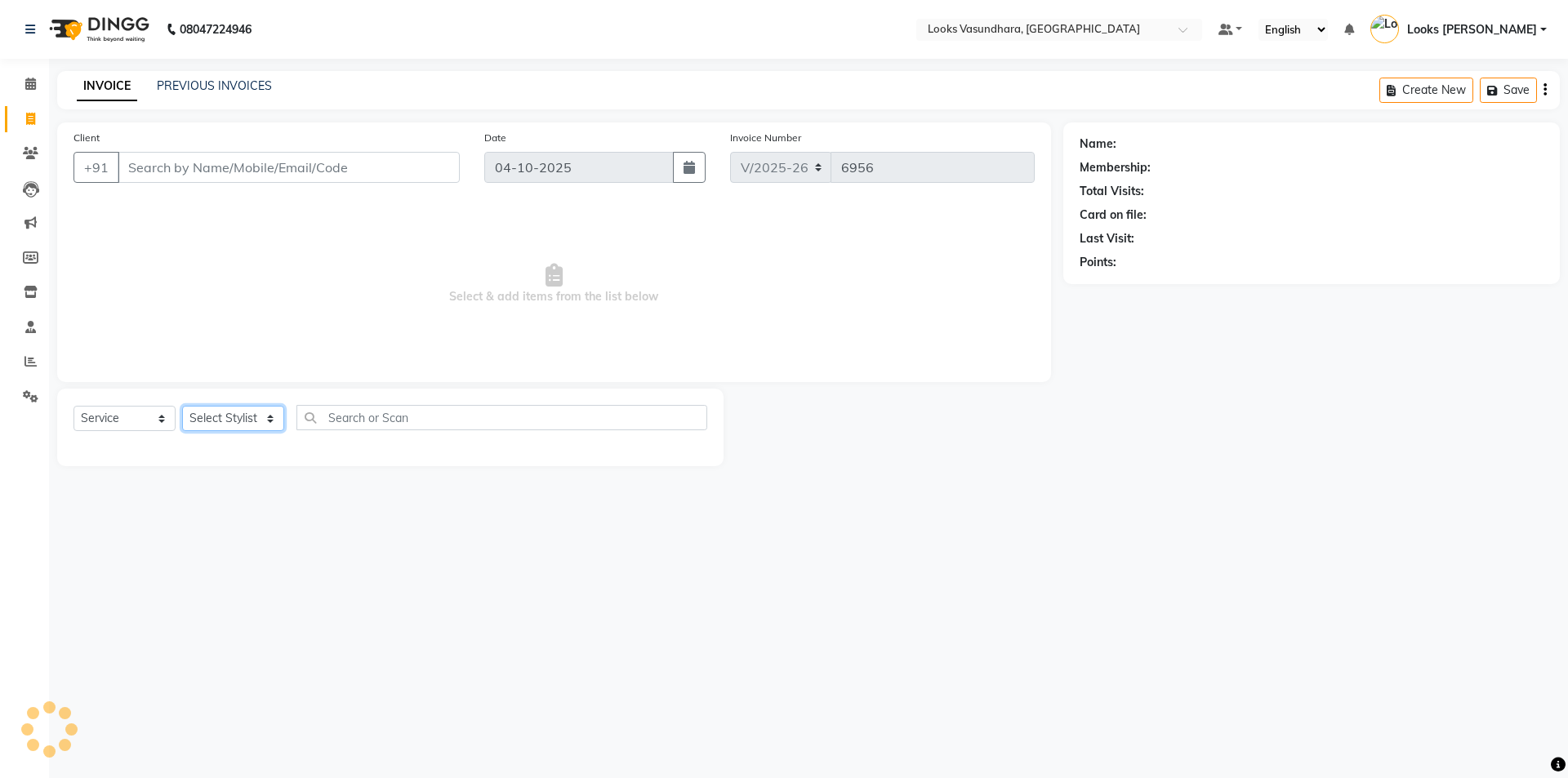
click at [219, 425] on select "Select Stylist" at bounding box center [233, 419] width 102 height 26
select select "31340"
click at [182, 406] on select "Select Stylist [PERSON_NAME] Counter Sales Dharmendra_pdct Furkan KAILASH Khush…" at bounding box center [233, 419] width 102 height 26
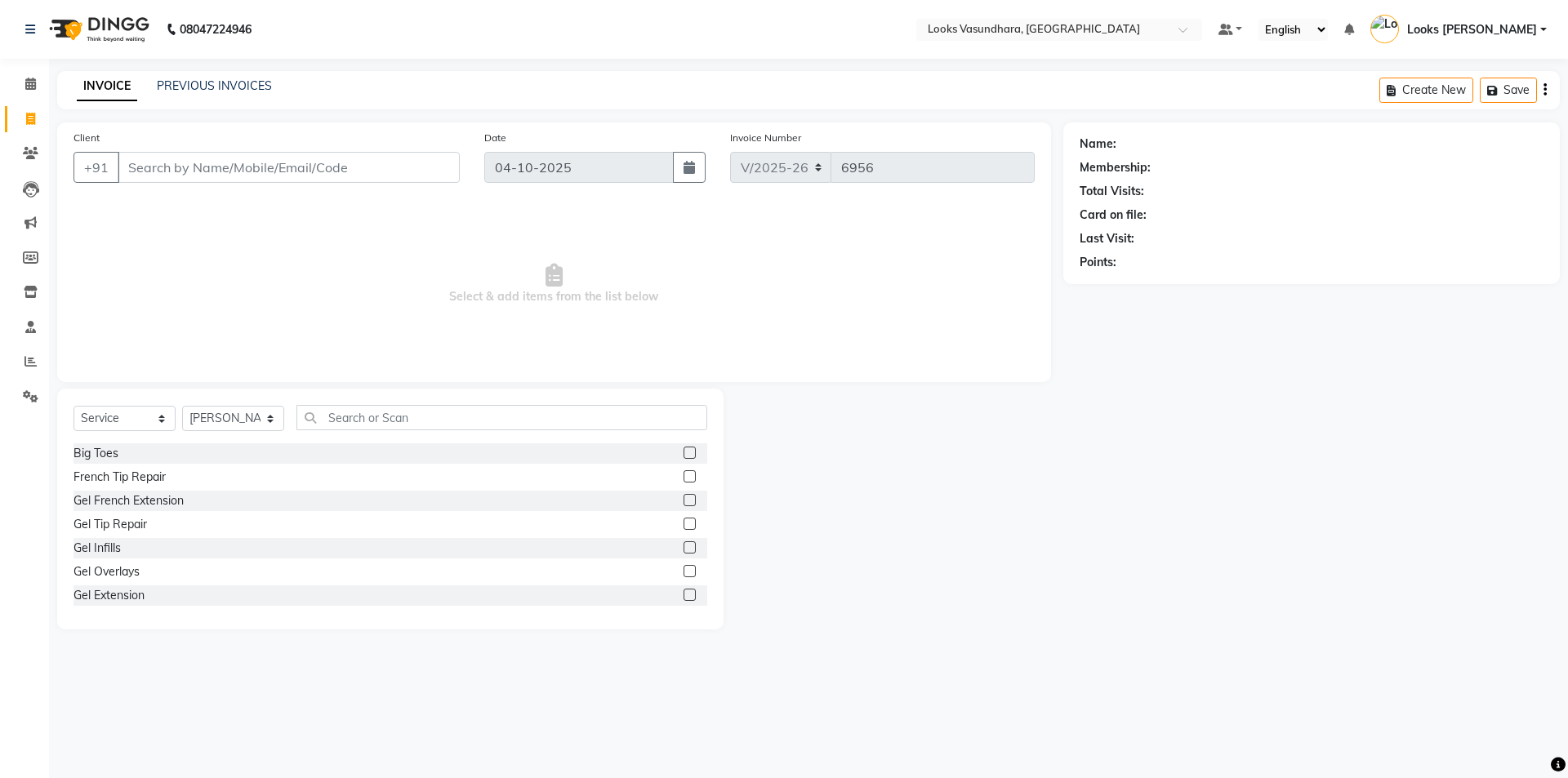
click at [344, 433] on div "Select Service Product Membership Package Voucher Prepaid Gift Card Select Styl…" at bounding box center [391, 424] width 633 height 38
click at [358, 425] on input "text" at bounding box center [502, 418] width 411 height 26
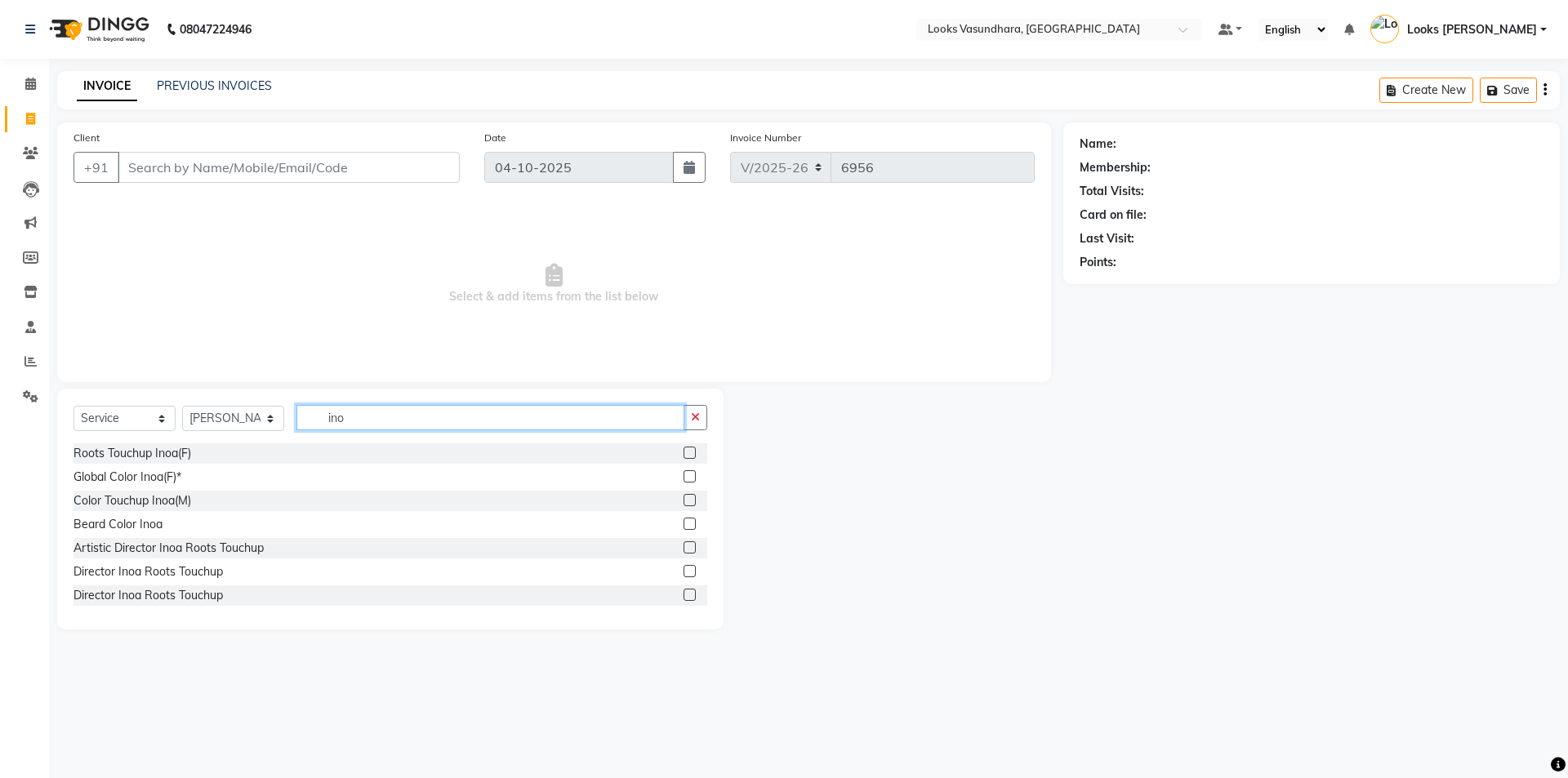
type input "ino"
click at [684, 456] on label at bounding box center [690, 452] width 12 height 12
click at [684, 456] on input "checkbox" at bounding box center [689, 453] width 11 height 11
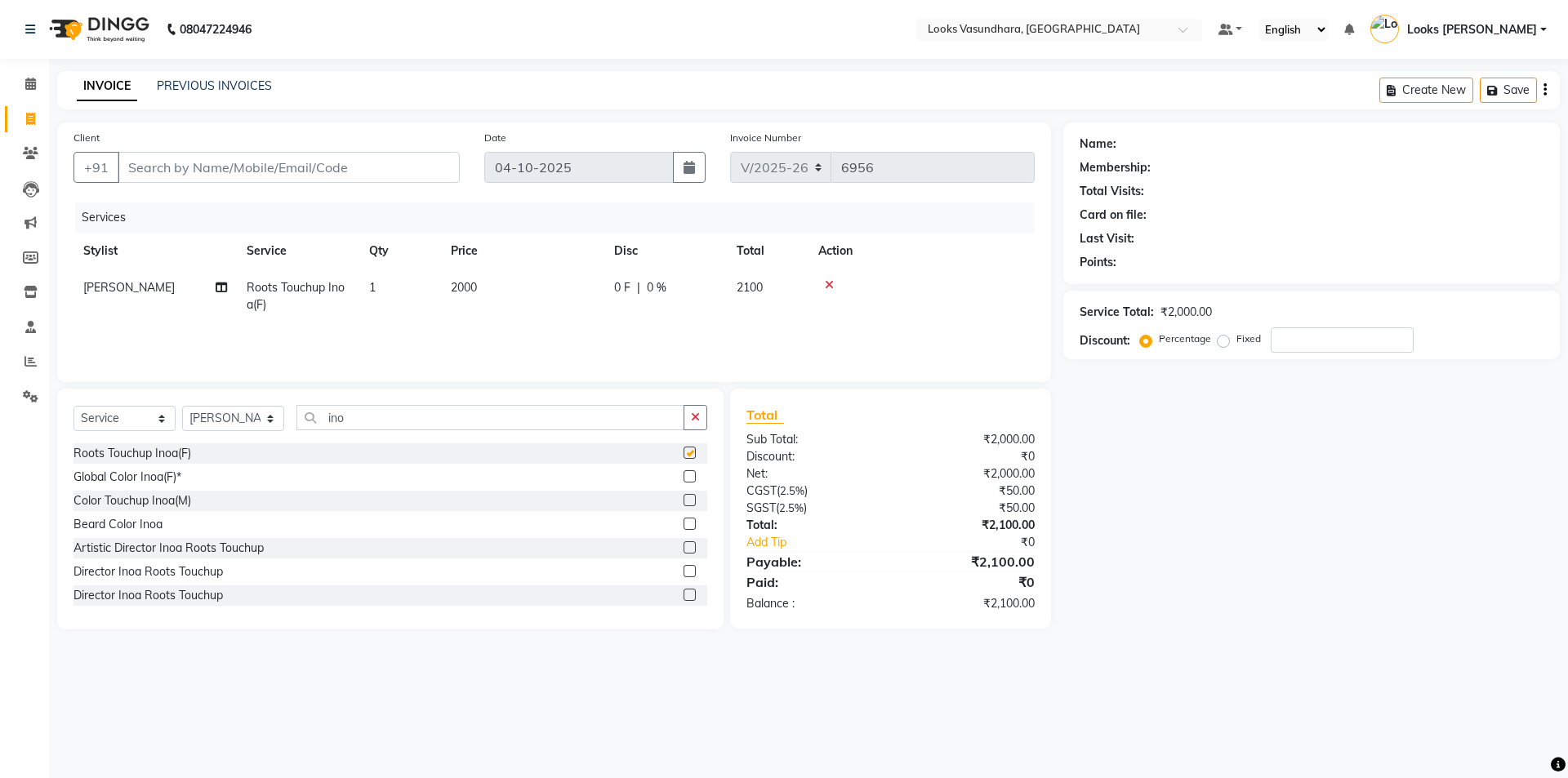
checkbox input "false"
click at [393, 424] on input "ino" at bounding box center [490, 418] width 388 height 26
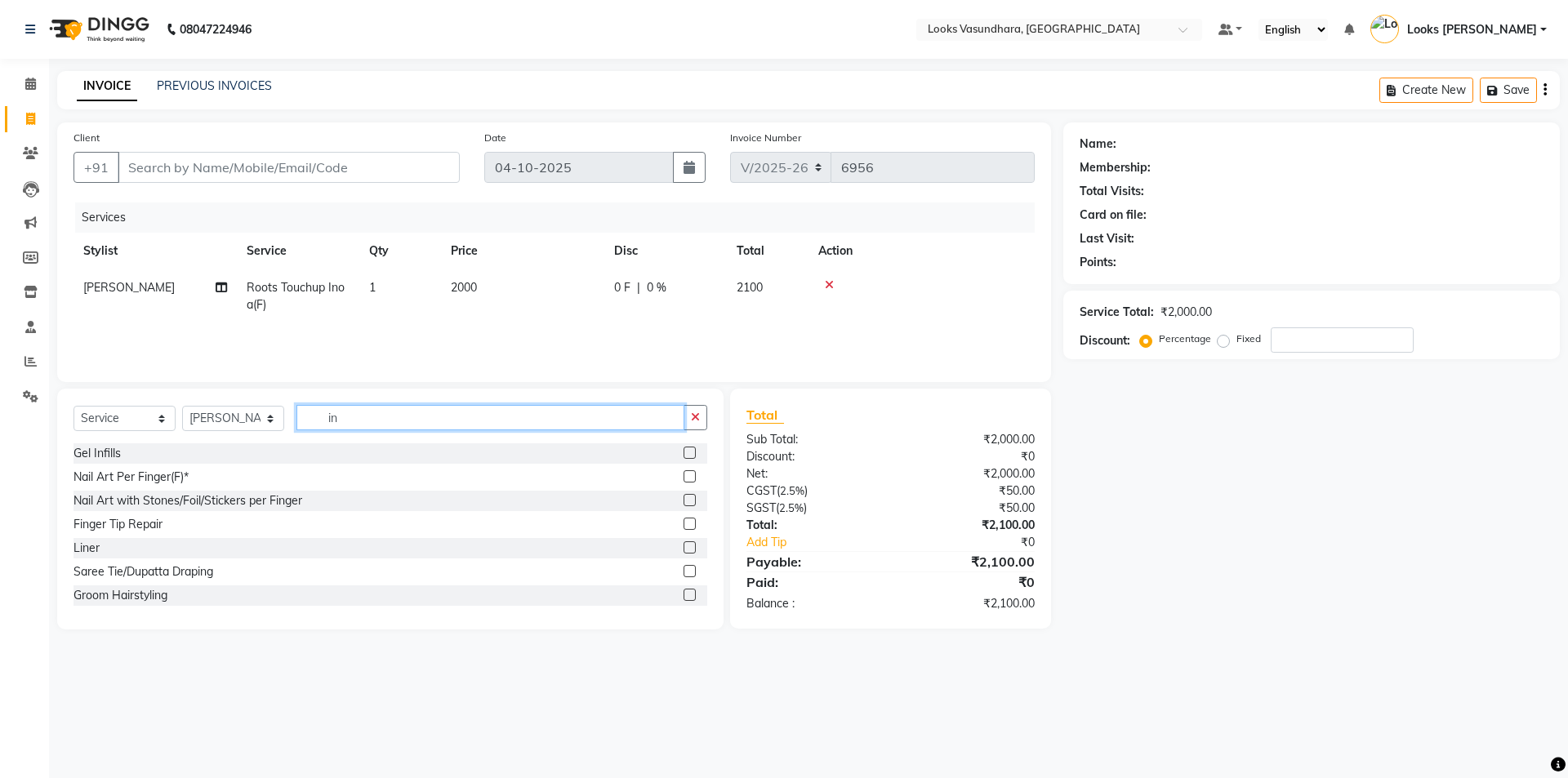
type input "i"
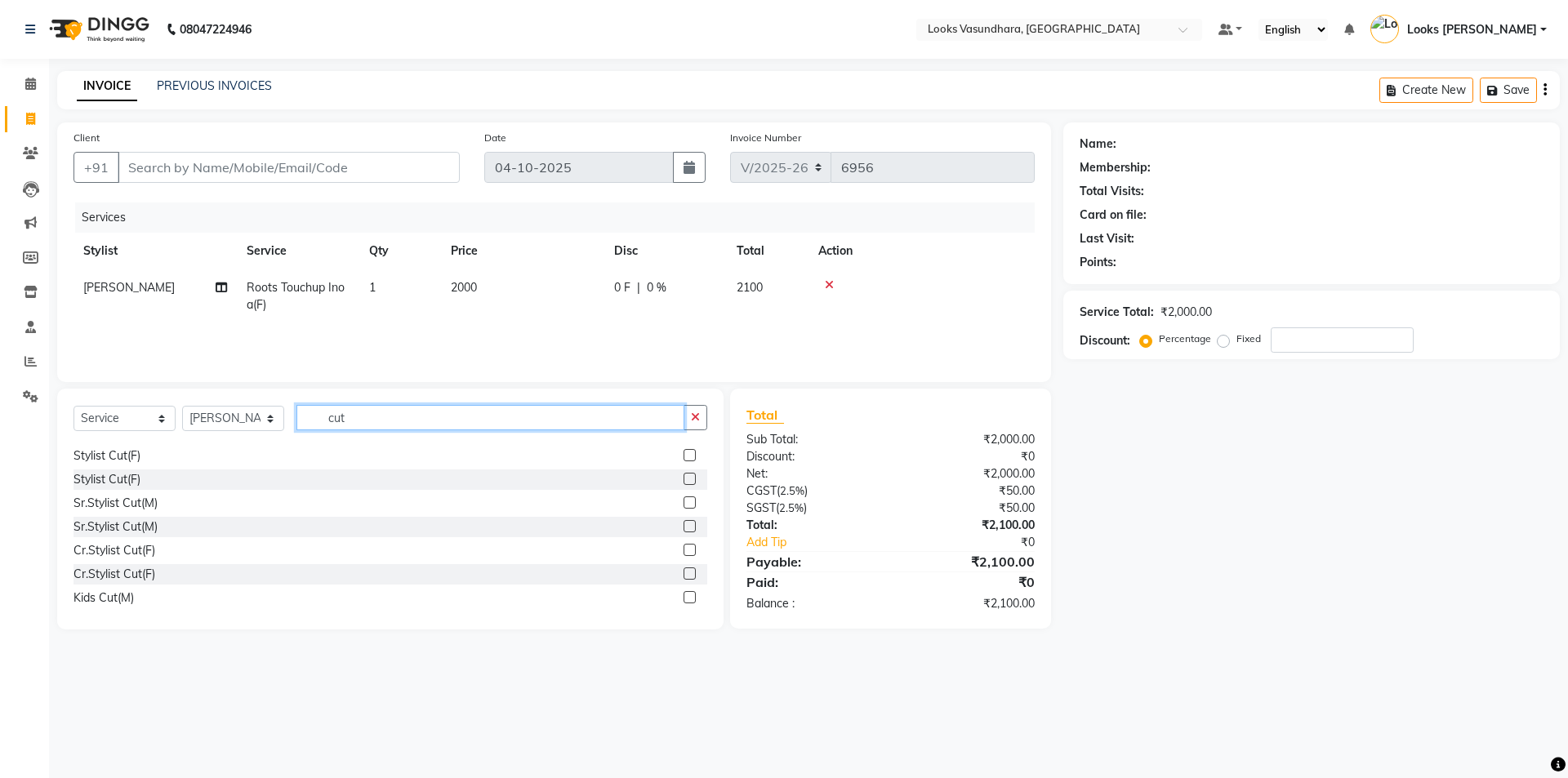
type input "cut"
click at [684, 477] on label at bounding box center [690, 479] width 12 height 12
click at [684, 477] on input "checkbox" at bounding box center [689, 479] width 11 height 11
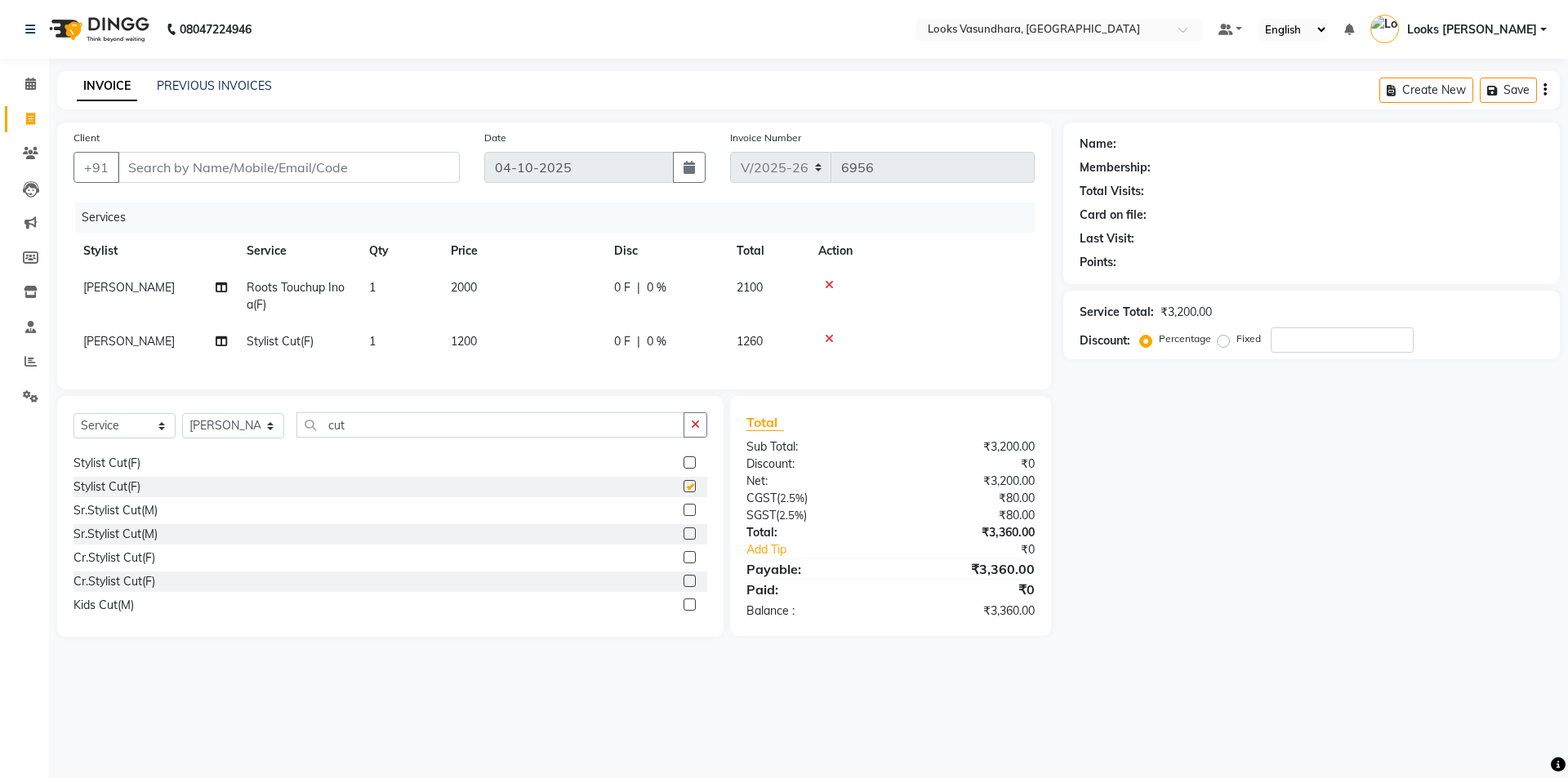
checkbox input "false"
drag, startPoint x: 536, startPoint y: 273, endPoint x: 551, endPoint y: 273, distance: 15.0
click at [537, 273] on td "2000" at bounding box center [522, 296] width 163 height 54
select select "31340"
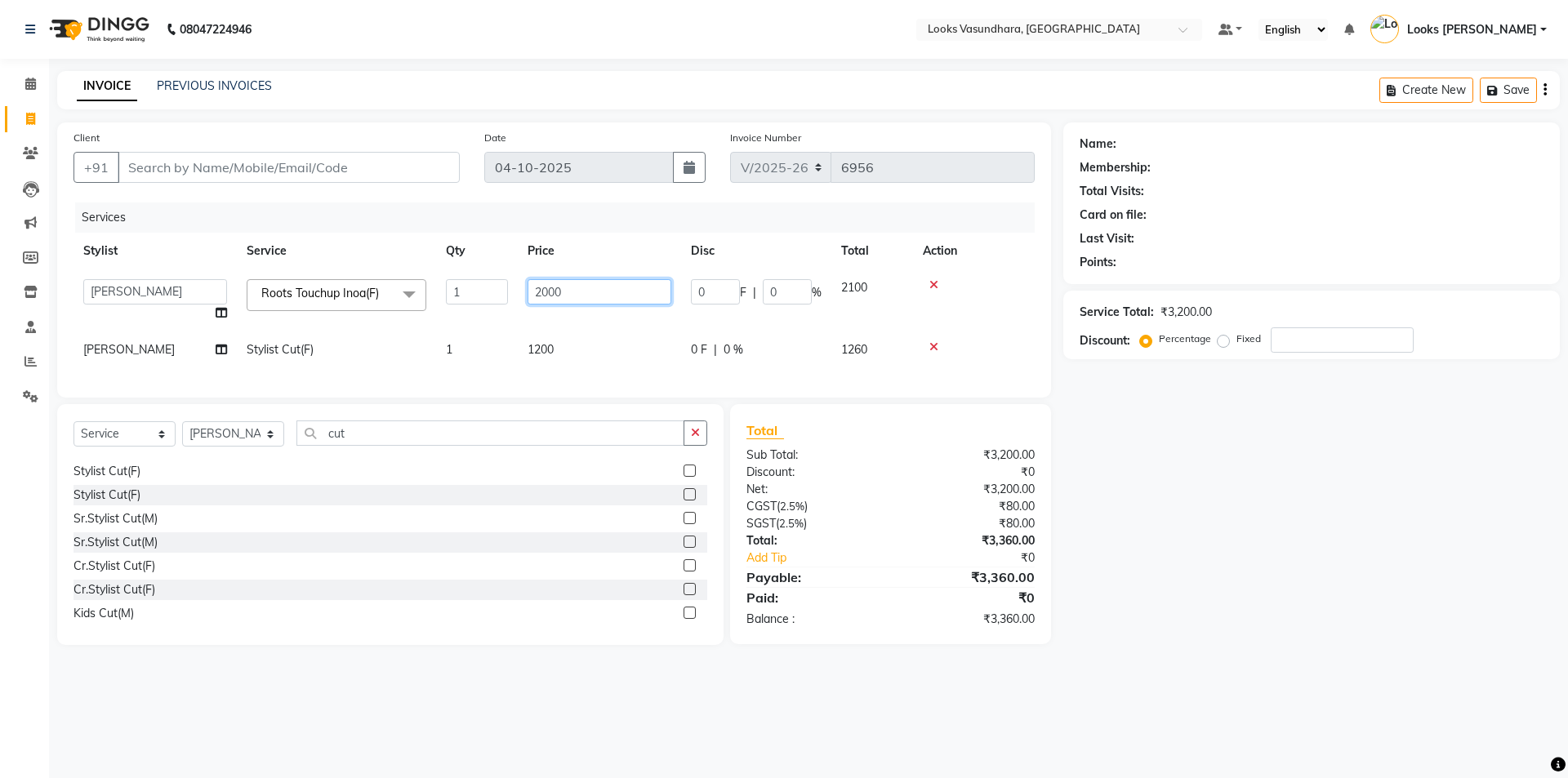
click at [579, 291] on input "2000" at bounding box center [599, 292] width 144 height 26
type input "2"
type input "1600"
click at [618, 345] on tr "Salman Stylist Cut(F) 1 1200 0 F | 0 % 1260" at bounding box center [554, 349] width 961 height 36
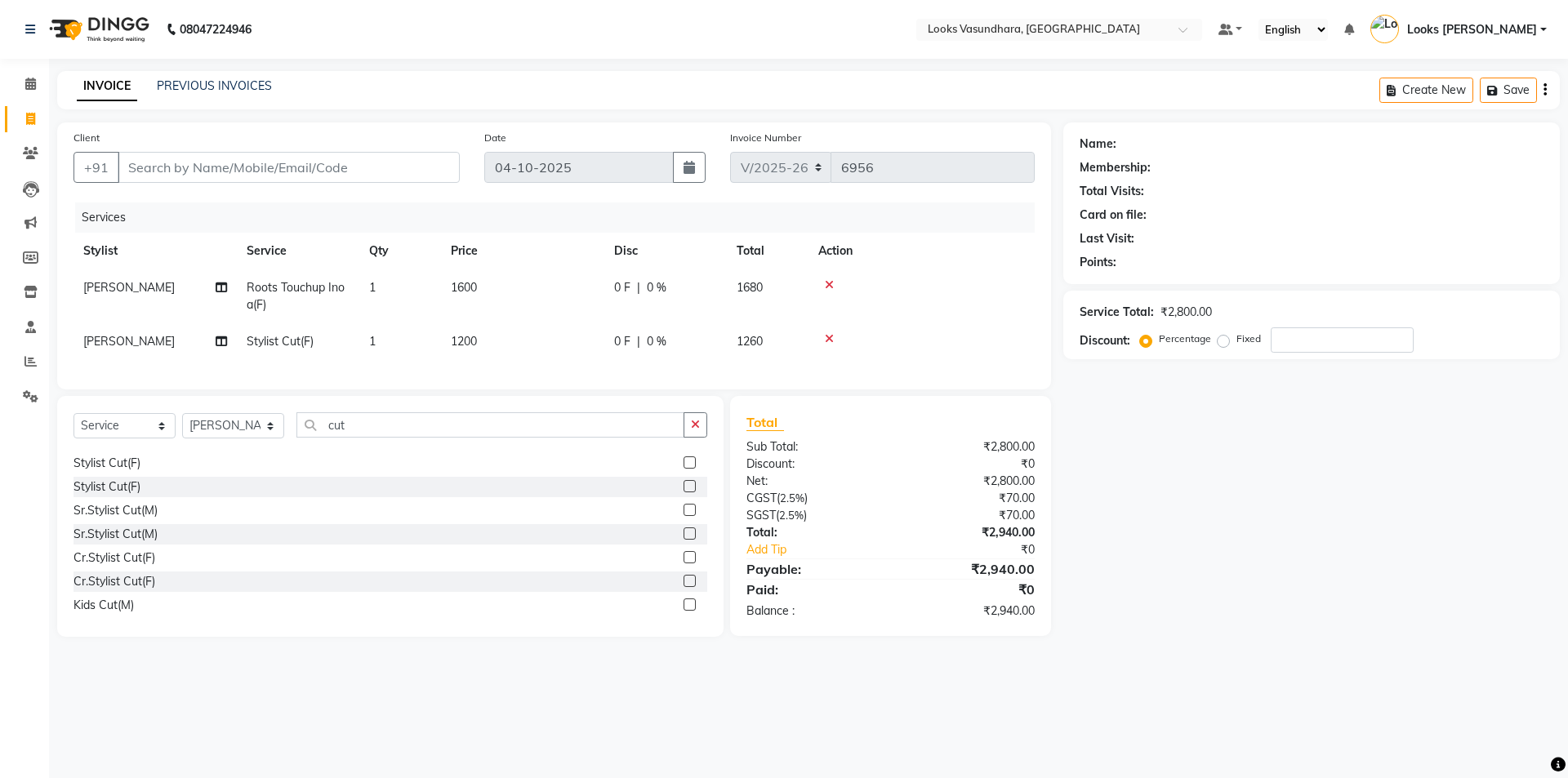
click at [599, 335] on td "1200" at bounding box center [522, 341] width 163 height 36
select select "31340"
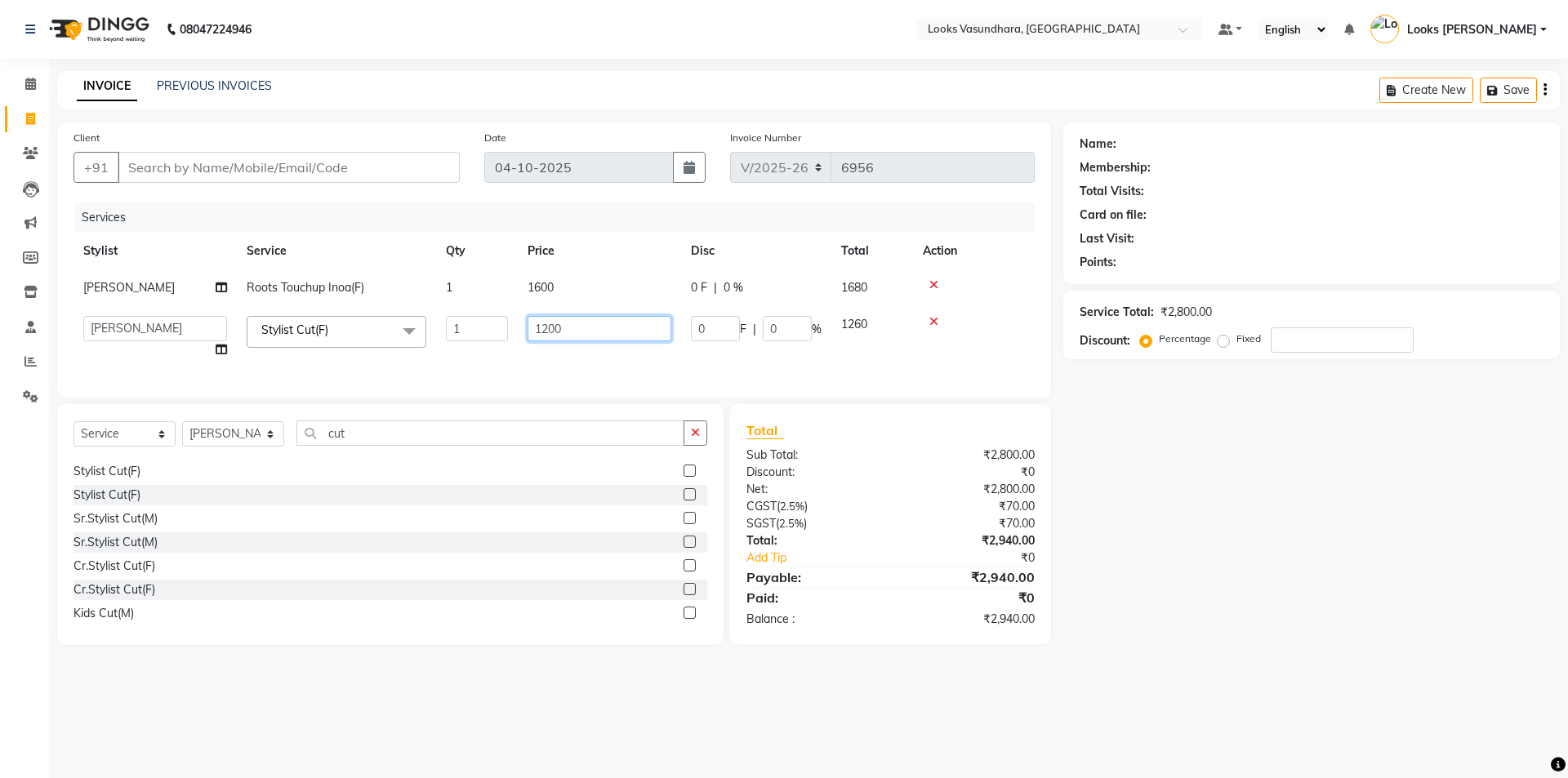
click at [594, 330] on input "1200" at bounding box center [599, 329] width 144 height 26
type input "1"
type input "600"
click at [416, 164] on input "Client" at bounding box center [289, 167] width 342 height 31
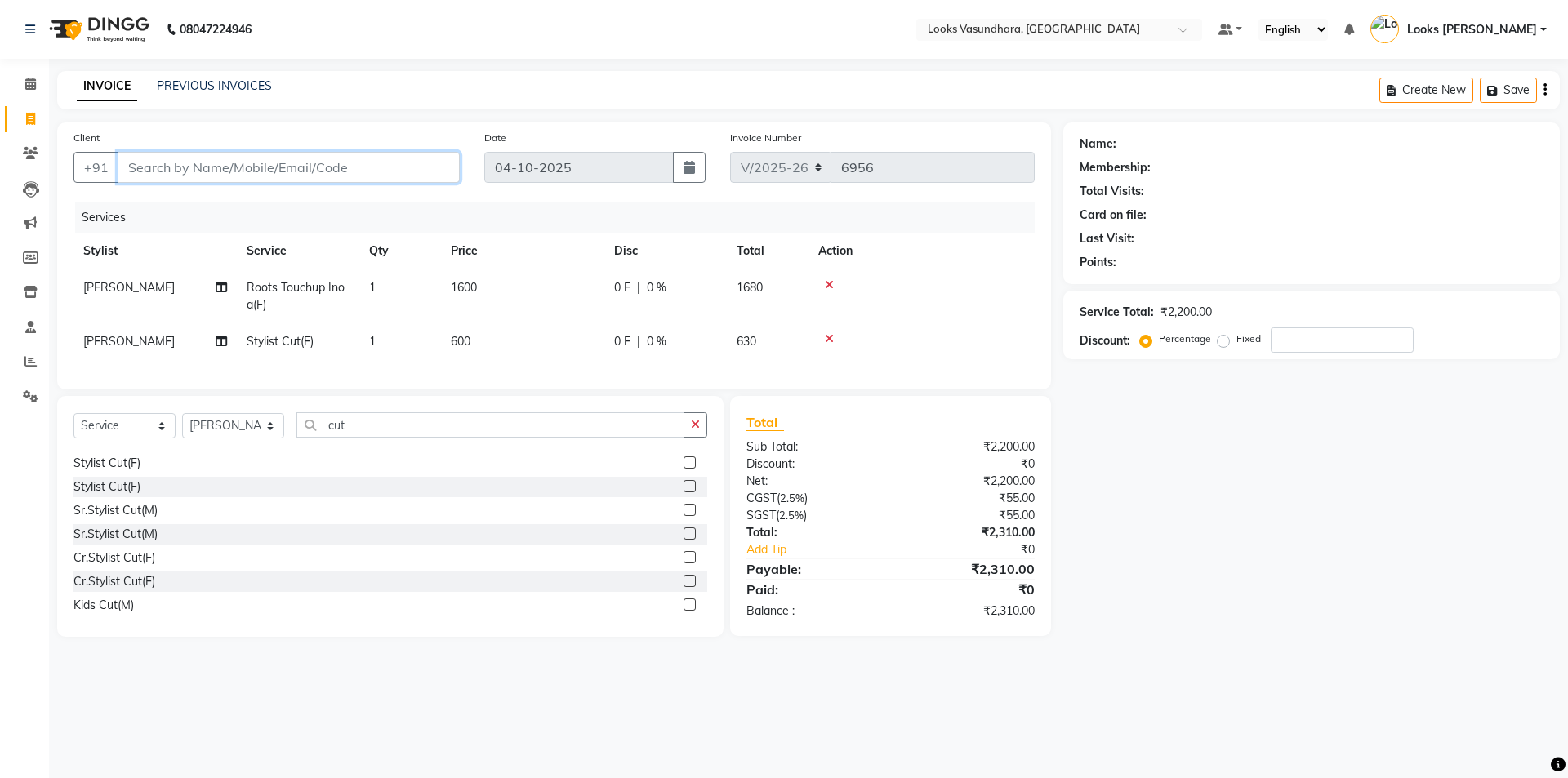
type input "9"
type input "0"
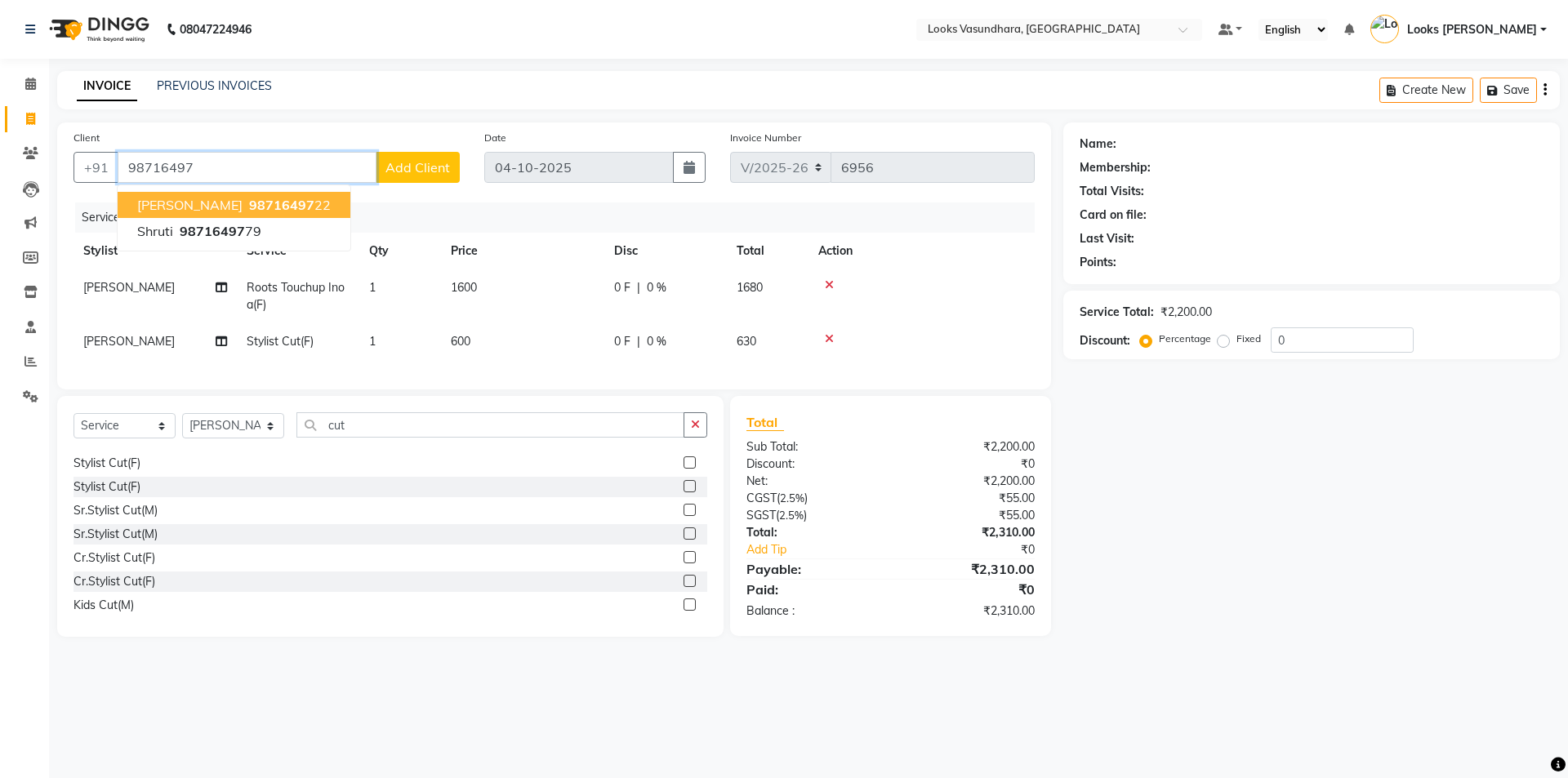
click at [276, 205] on span "98716497" at bounding box center [281, 205] width 65 height 17
type input "9871649722"
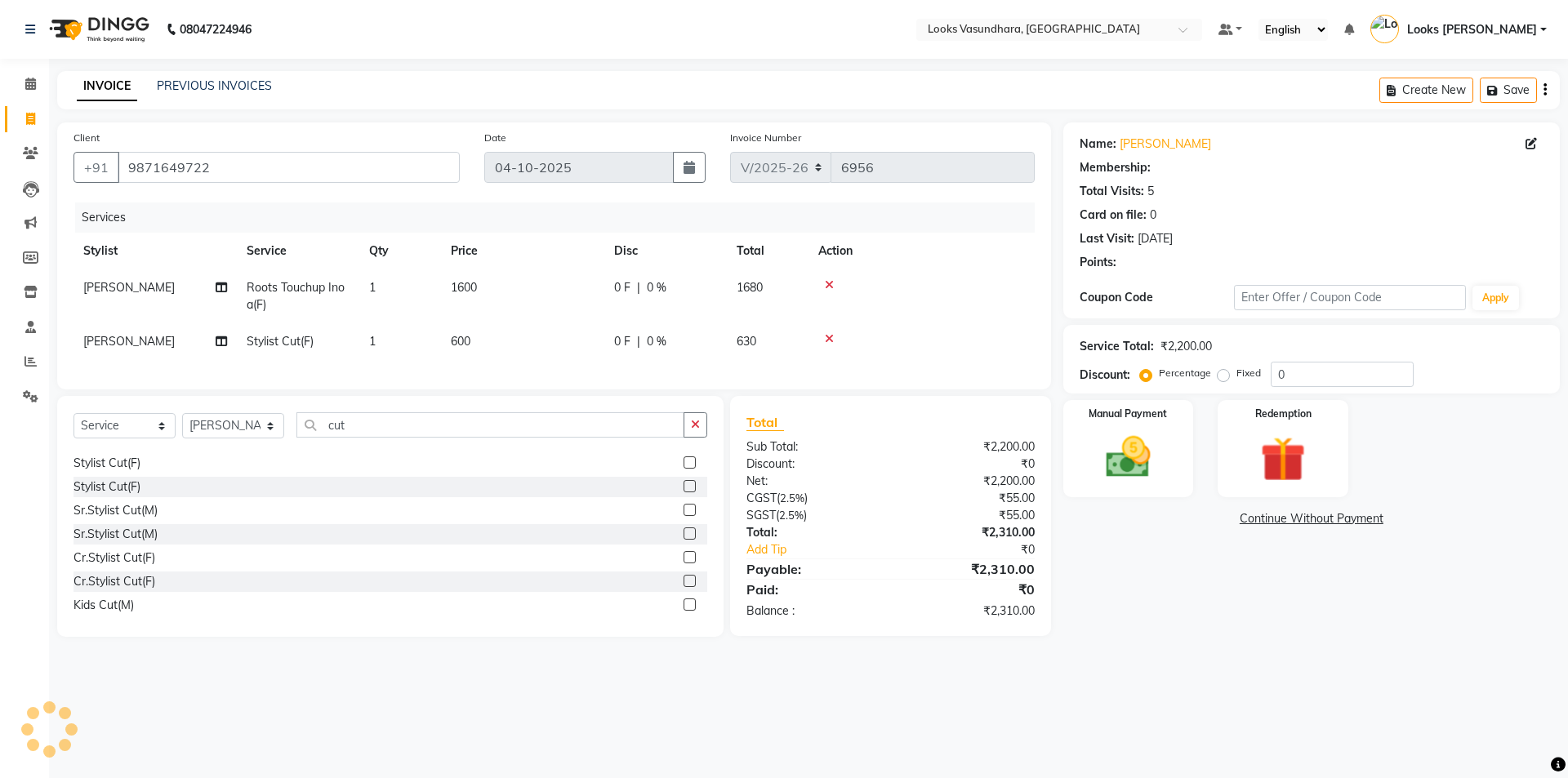
select select "1: Object"
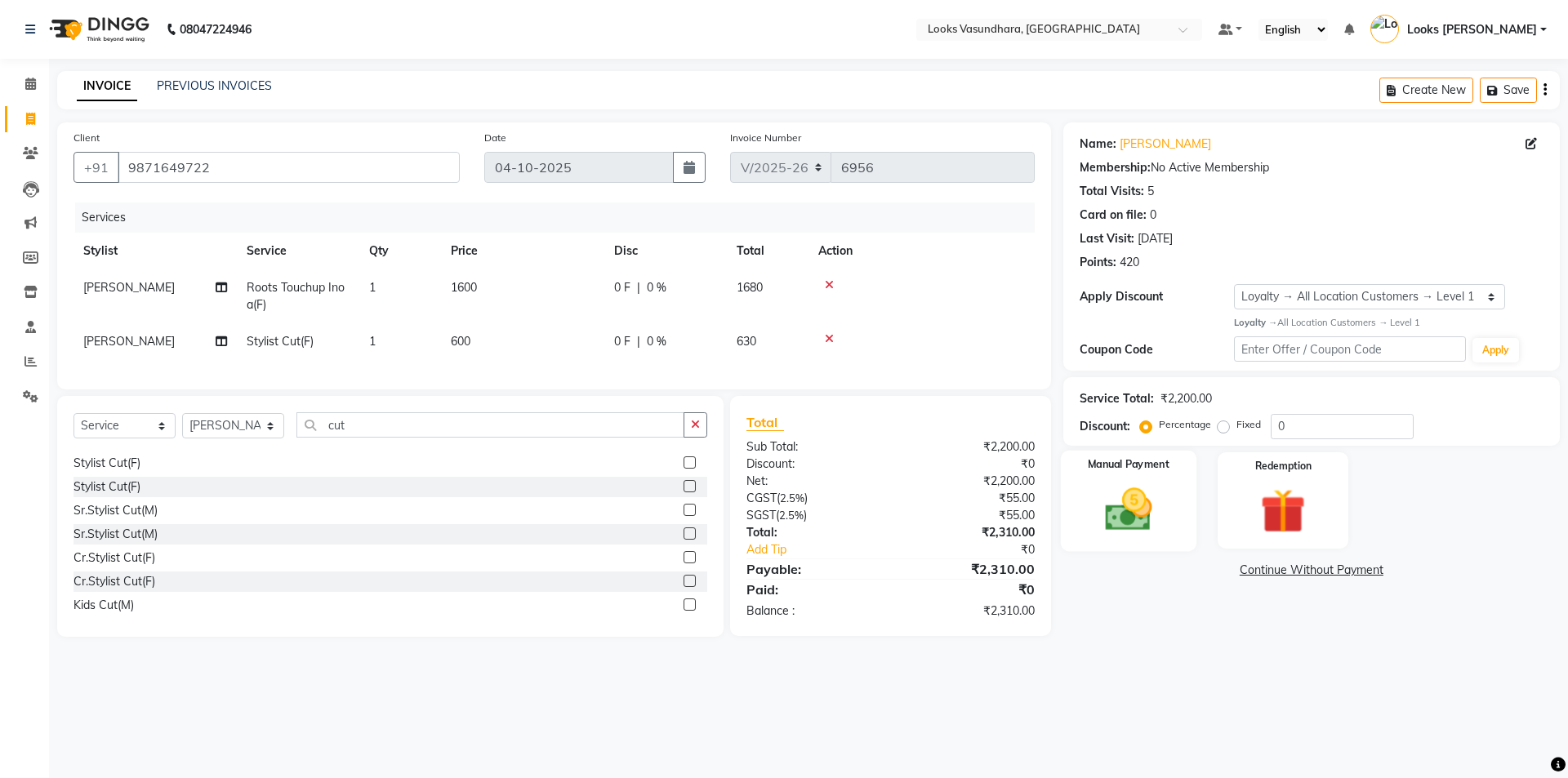
click at [1113, 543] on div "Manual Payment" at bounding box center [1128, 500] width 136 height 100
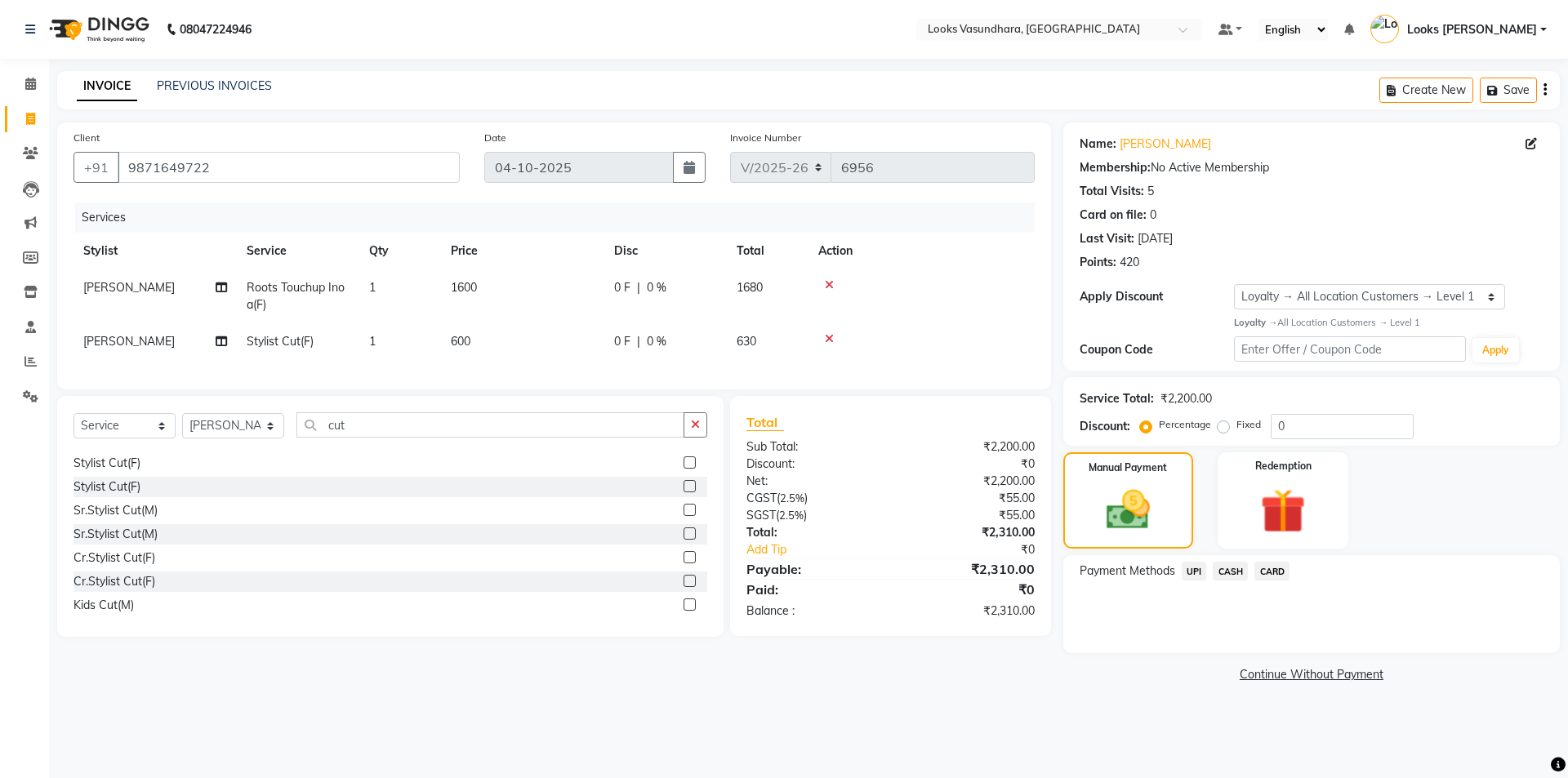
click at [1198, 570] on span "UPI" at bounding box center [1194, 570] width 26 height 19
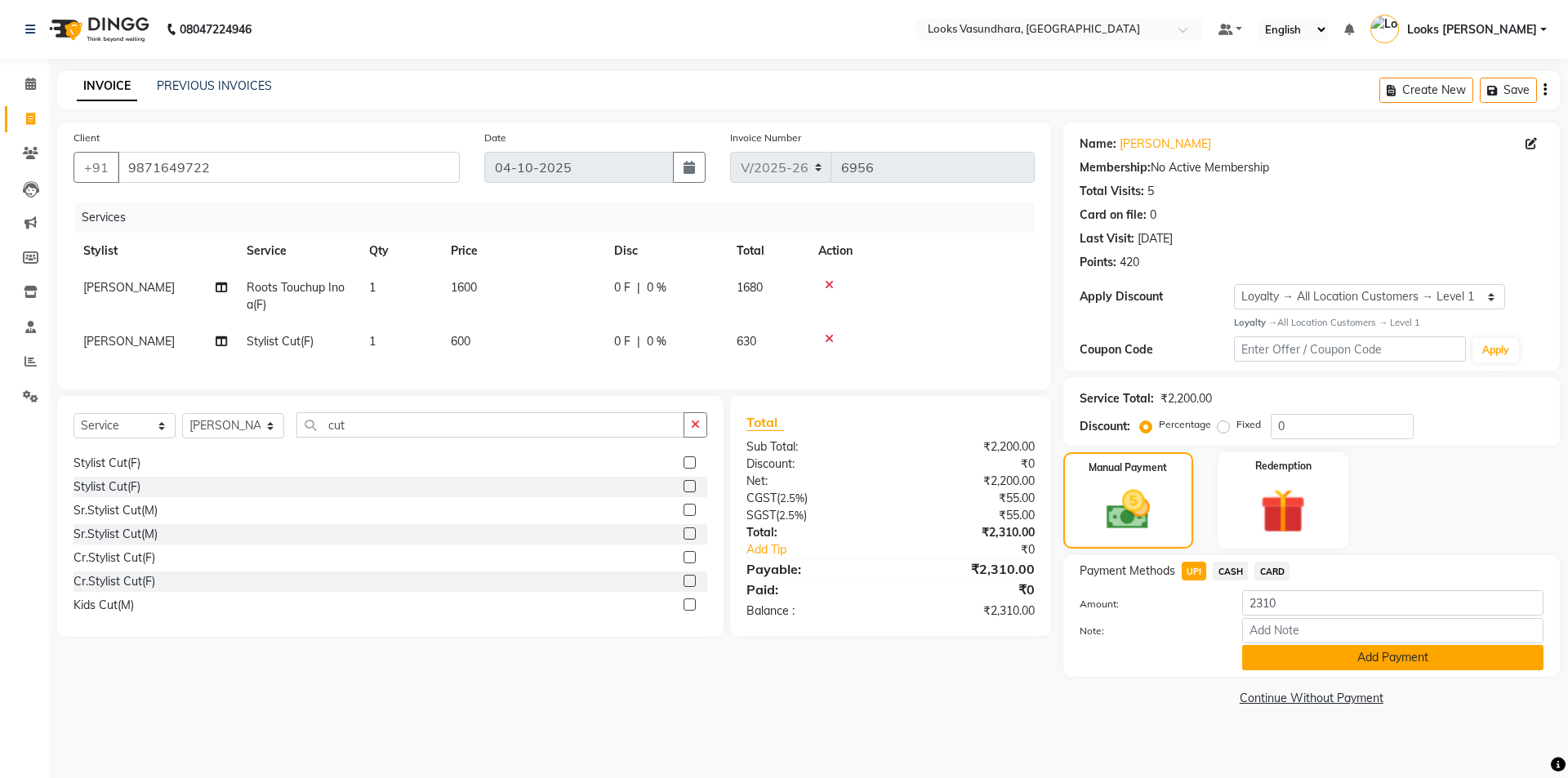
click at [1401, 650] on button "Add Payment" at bounding box center [1393, 658] width 301 height 26
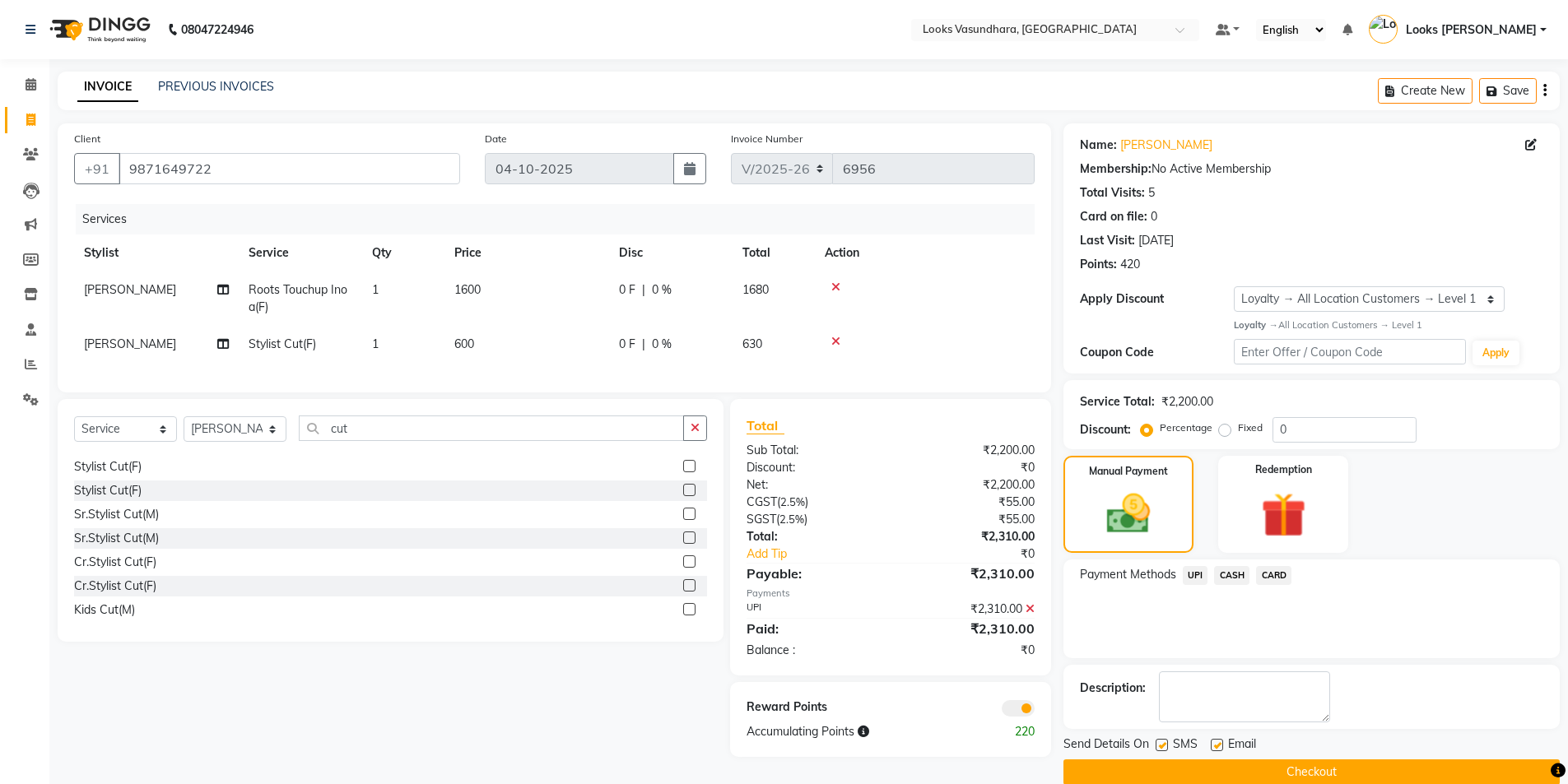
click at [1217, 737] on div "Email" at bounding box center [1239, 745] width 58 height 21
click at [1211, 747] on label at bounding box center [1216, 745] width 12 height 12
click at [1211, 747] on input "checkbox" at bounding box center [1215, 745] width 11 height 11
checkbox input "false"
drag, startPoint x: 1218, startPoint y: 771, endPoint x: 1192, endPoint y: 781, distance: 27.9
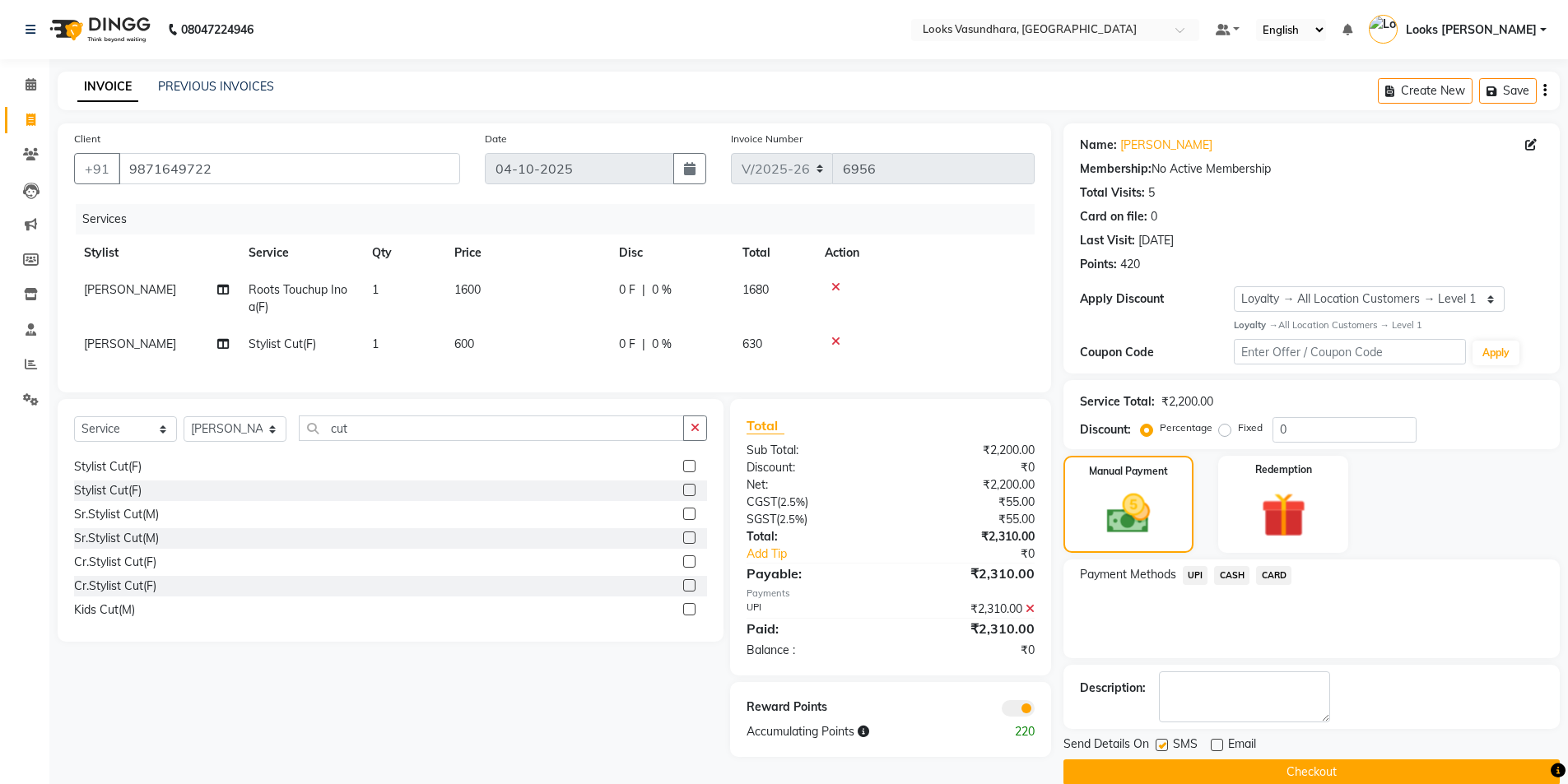
click at [1219, 770] on button "Checkout" at bounding box center [1311, 772] width 497 height 26
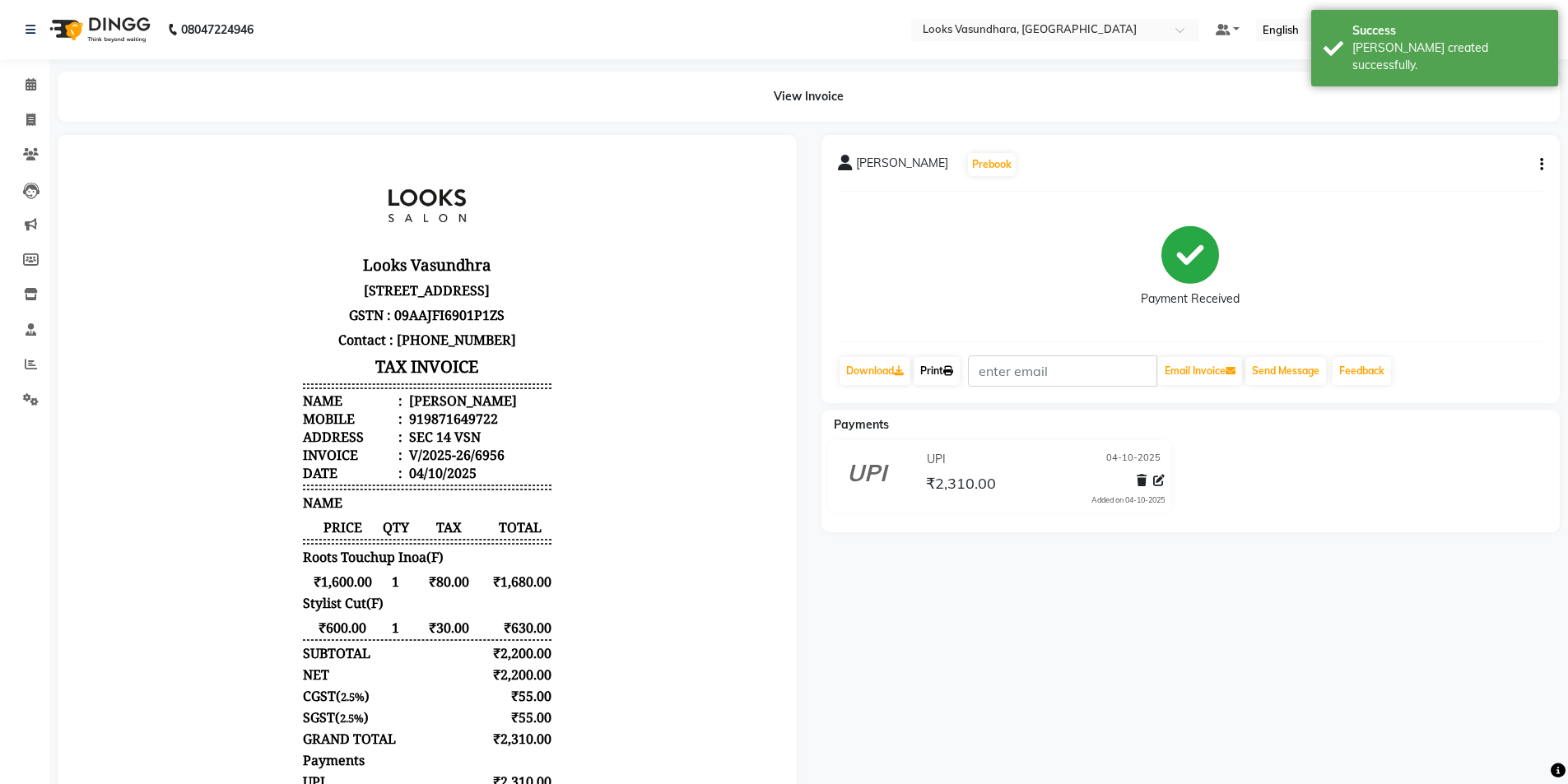
click at [948, 366] on link "Print" at bounding box center [937, 371] width 46 height 28
click at [27, 79] on icon at bounding box center [31, 84] width 11 height 12
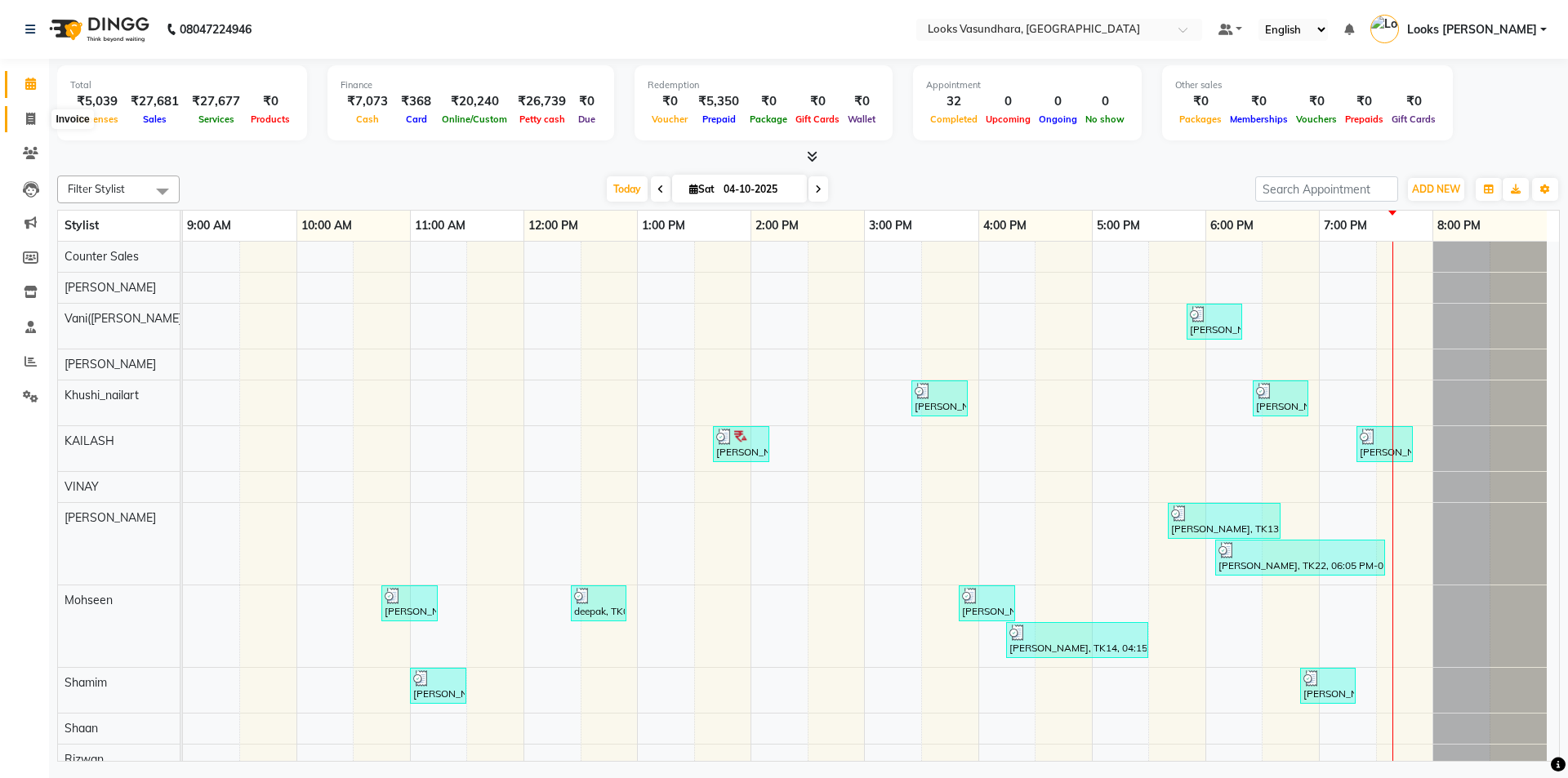
click at [27, 120] on icon at bounding box center [30, 119] width 9 height 12
select select "service"
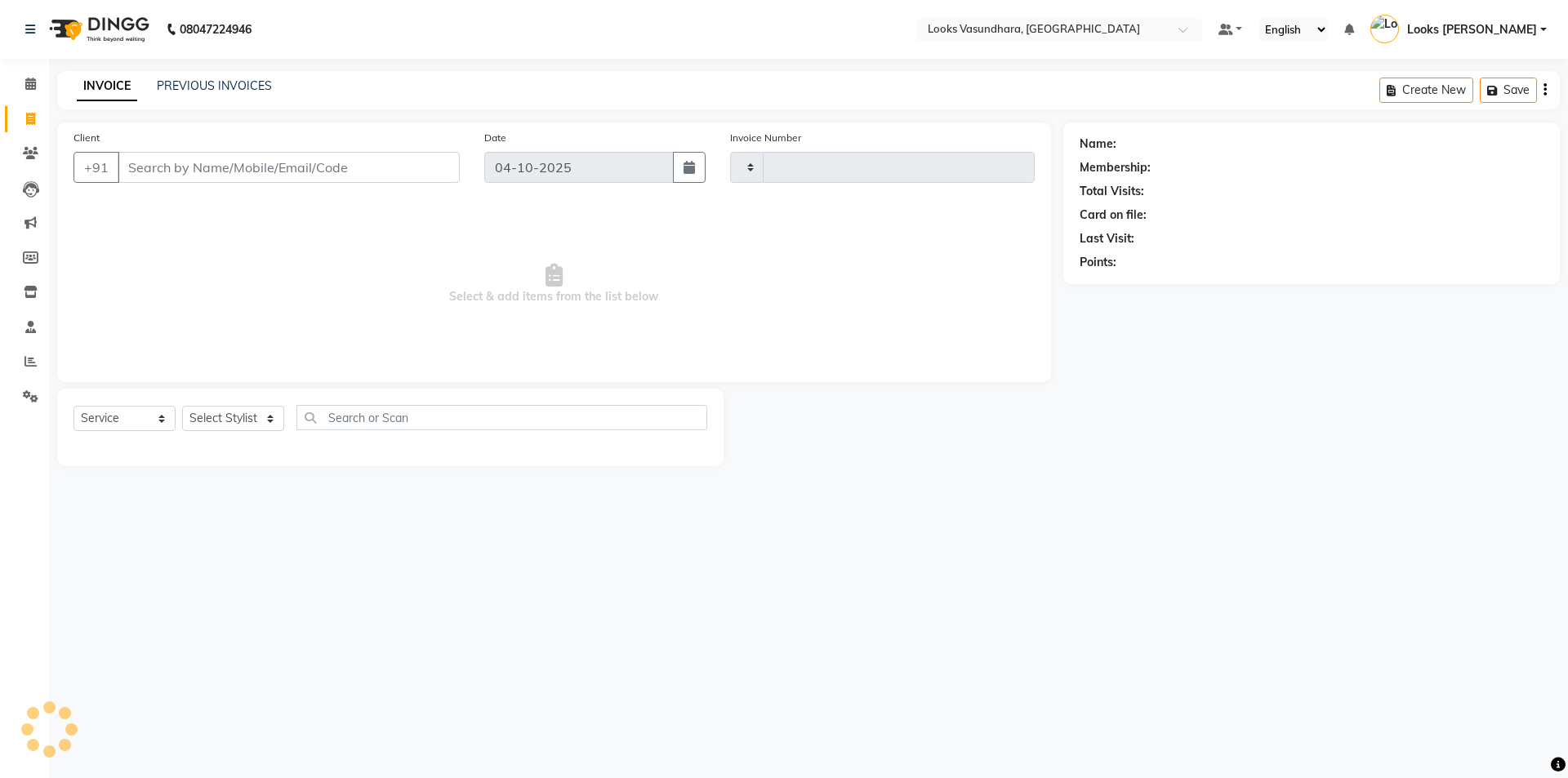
type input "6957"
select select "4370"
click at [228, 411] on select "Select Stylist [PERSON_NAME] Counter Sales Dharmendra_pdct Furkan KAILASH Khush…" at bounding box center [233, 419] width 102 height 26
click at [182, 406] on select "Select Stylist [PERSON_NAME] Counter Sales Dharmendra_pdct Furkan KAILASH Khush…" at bounding box center [233, 419] width 102 height 26
click at [371, 421] on input "text" at bounding box center [502, 418] width 411 height 26
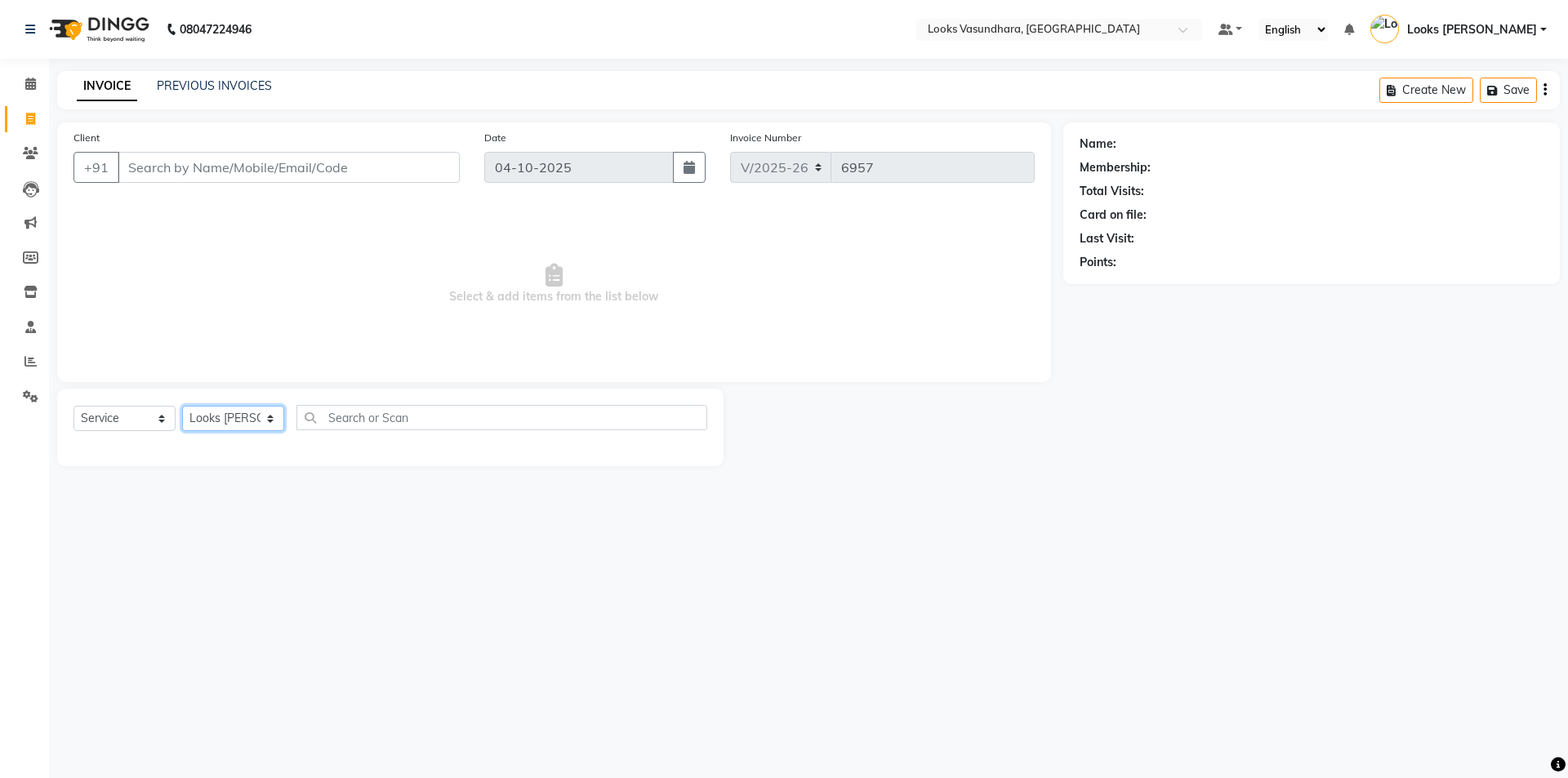
click at [190, 416] on select "Select Stylist [PERSON_NAME] Counter Sales Dharmendra_pdct Furkan KAILASH Khush…" at bounding box center [233, 419] width 102 height 26
select select "33103"
click at [182, 406] on select "Select Stylist [PERSON_NAME] Counter Sales Dharmendra_pdct Furkan KAILASH Khush…" at bounding box center [233, 419] width 102 height 26
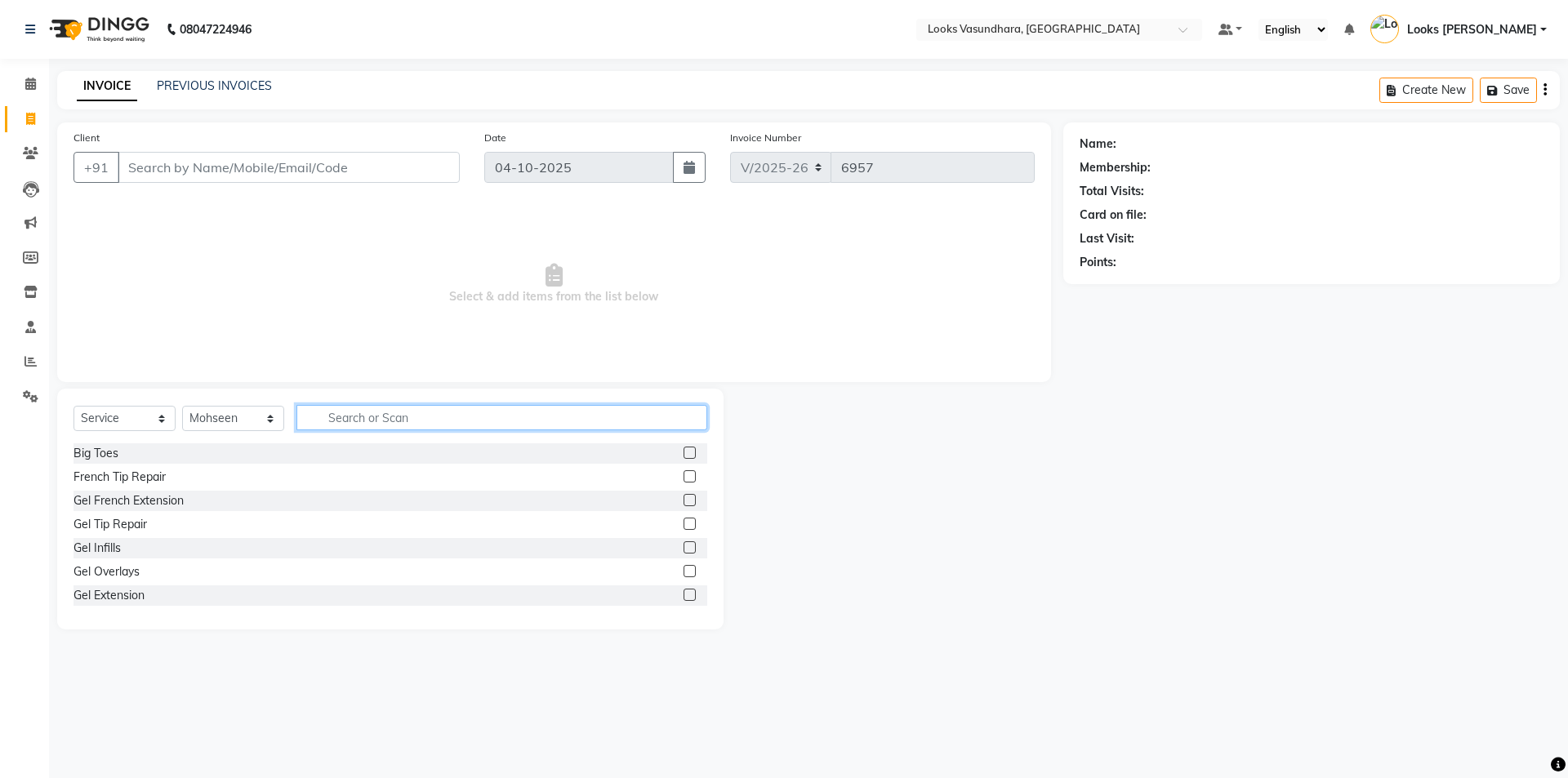
click at [383, 421] on input "text" at bounding box center [502, 418] width 411 height 26
type input "cut"
click at [684, 473] on label at bounding box center [690, 476] width 12 height 12
click at [684, 473] on input "checkbox" at bounding box center [689, 477] width 11 height 11
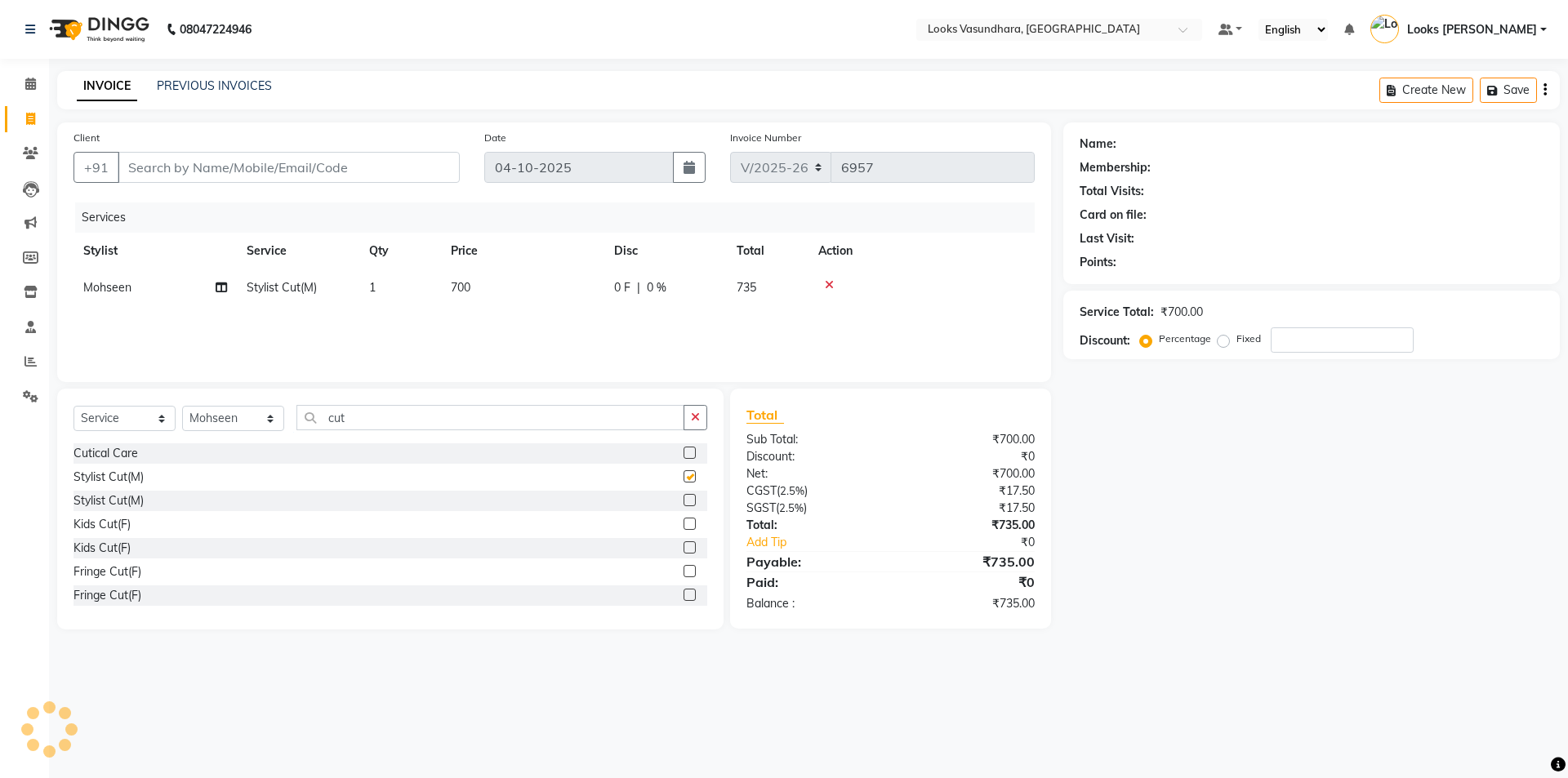
checkbox input "false"
click at [406, 426] on input "cut" at bounding box center [490, 418] width 388 height 26
type input "c"
type input "be"
click at [7, 141] on li "Clients" at bounding box center [25, 154] width 49 height 35
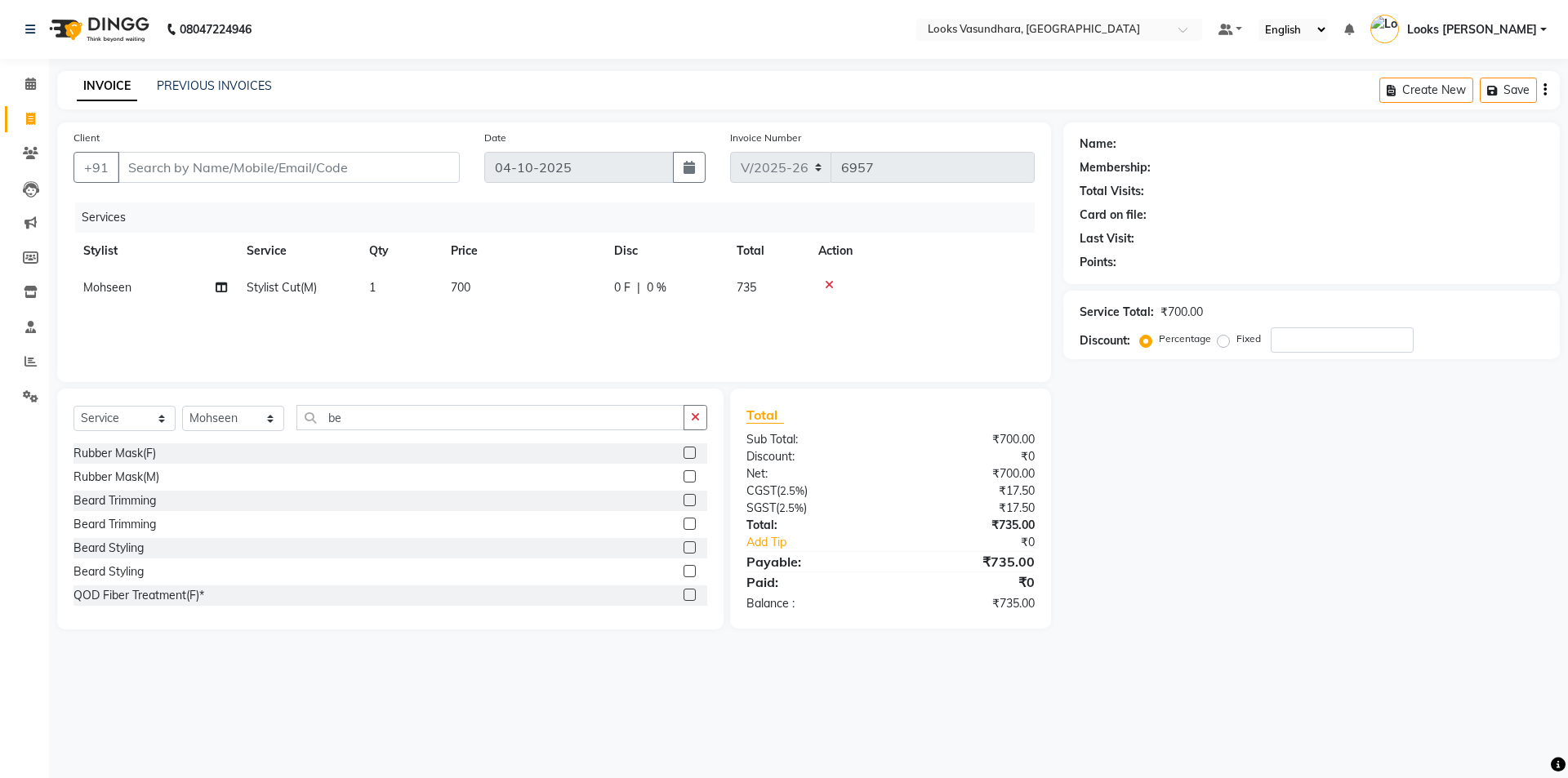
click at [684, 498] on label at bounding box center [690, 500] width 12 height 12
click at [684, 498] on input "checkbox" at bounding box center [689, 501] width 11 height 11
checkbox input "false"
drag, startPoint x: 501, startPoint y: 290, endPoint x: 522, endPoint y: 290, distance: 21.0
click at [502, 291] on td "700" at bounding box center [522, 287] width 163 height 36
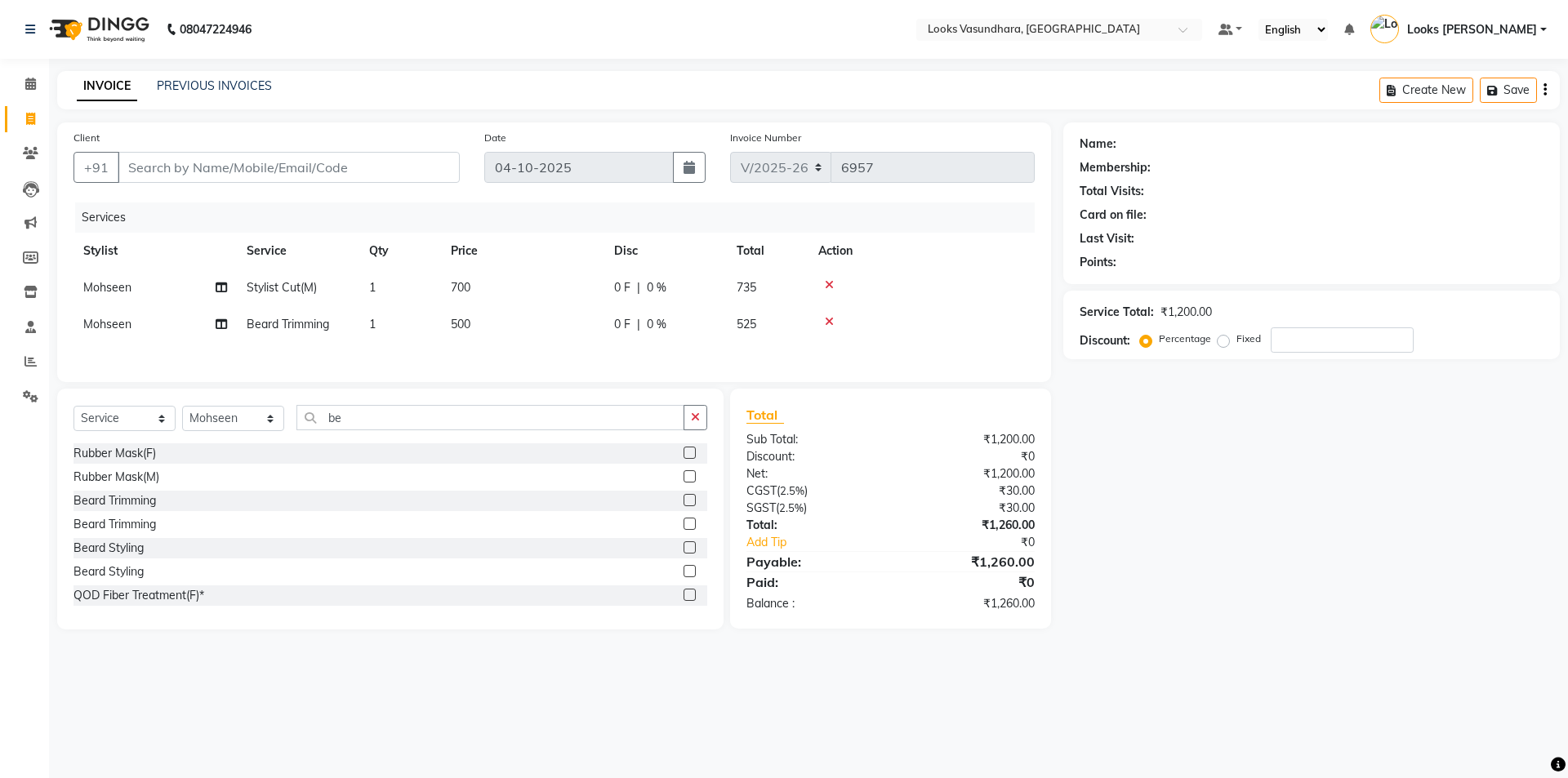
select select "33103"
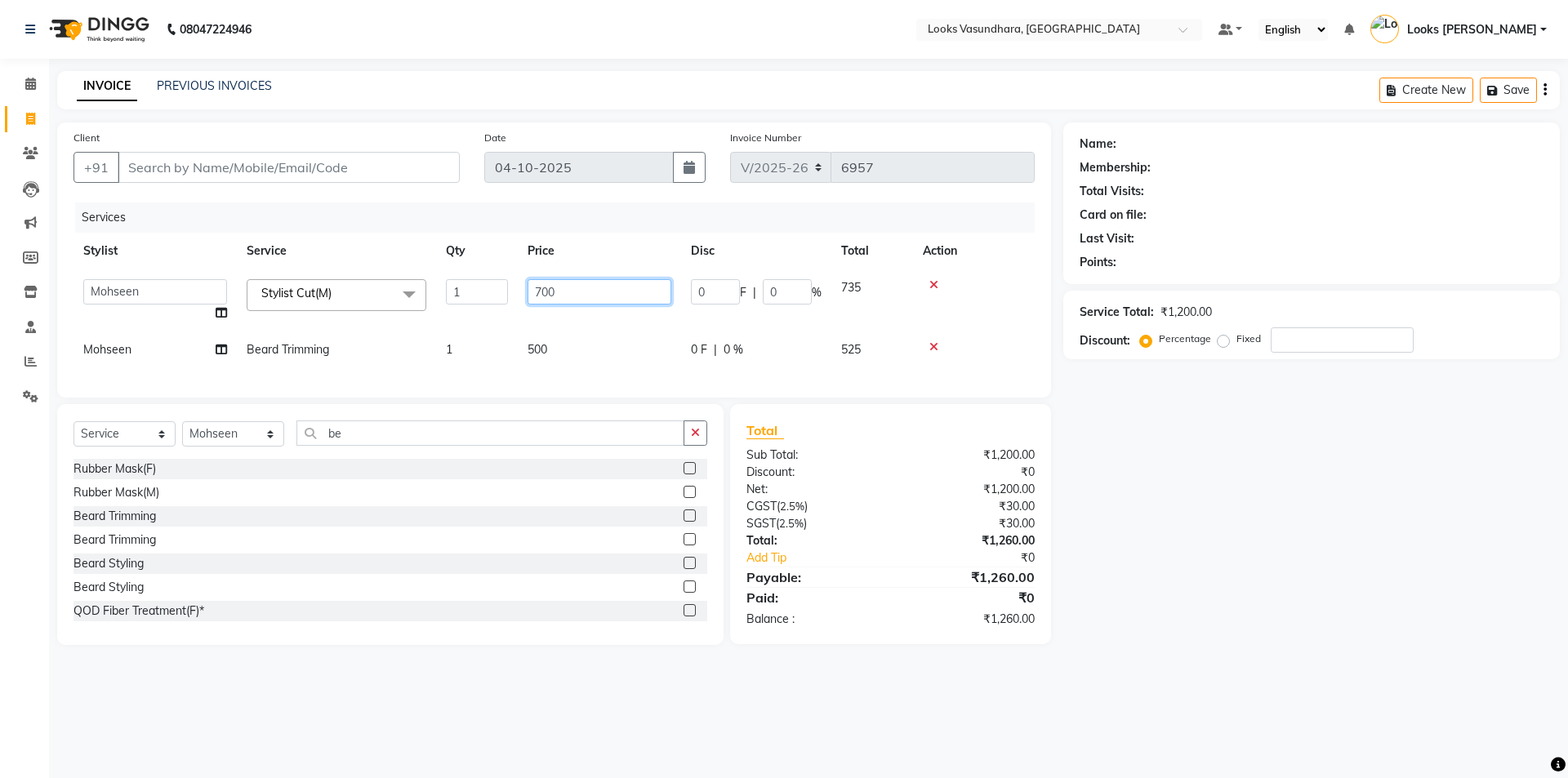
click at [544, 288] on input "700" at bounding box center [599, 292] width 144 height 26
click at [633, 286] on input "700" at bounding box center [599, 292] width 144 height 26
type input "7"
type input "350"
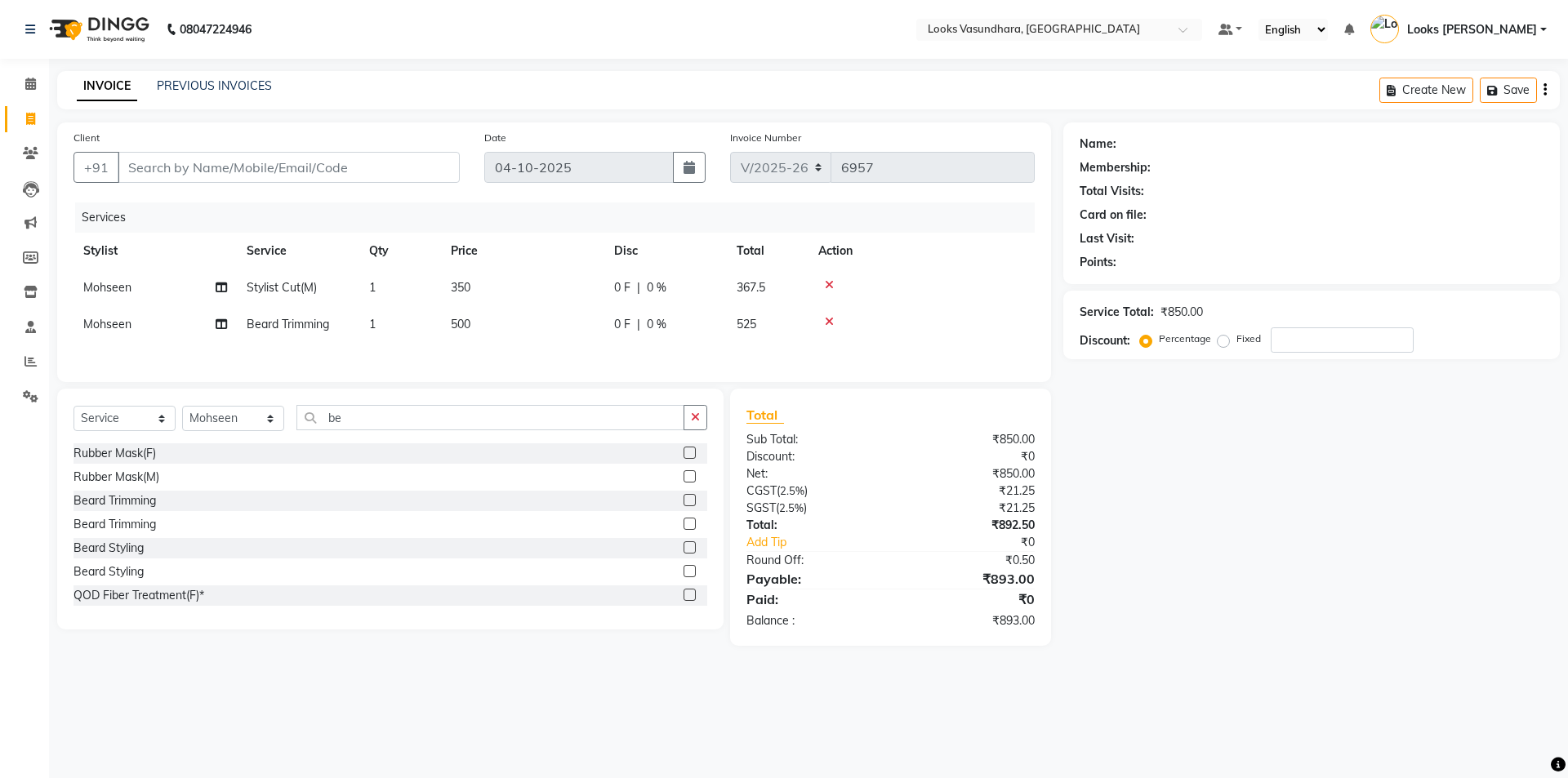
click at [578, 345] on div "Services Stylist Service Qty Price Disc Total Action Mohseen Stylist Cut(M) 1 3…" at bounding box center [554, 284] width 961 height 163
click at [582, 331] on td "500" at bounding box center [522, 324] width 163 height 36
select select "33103"
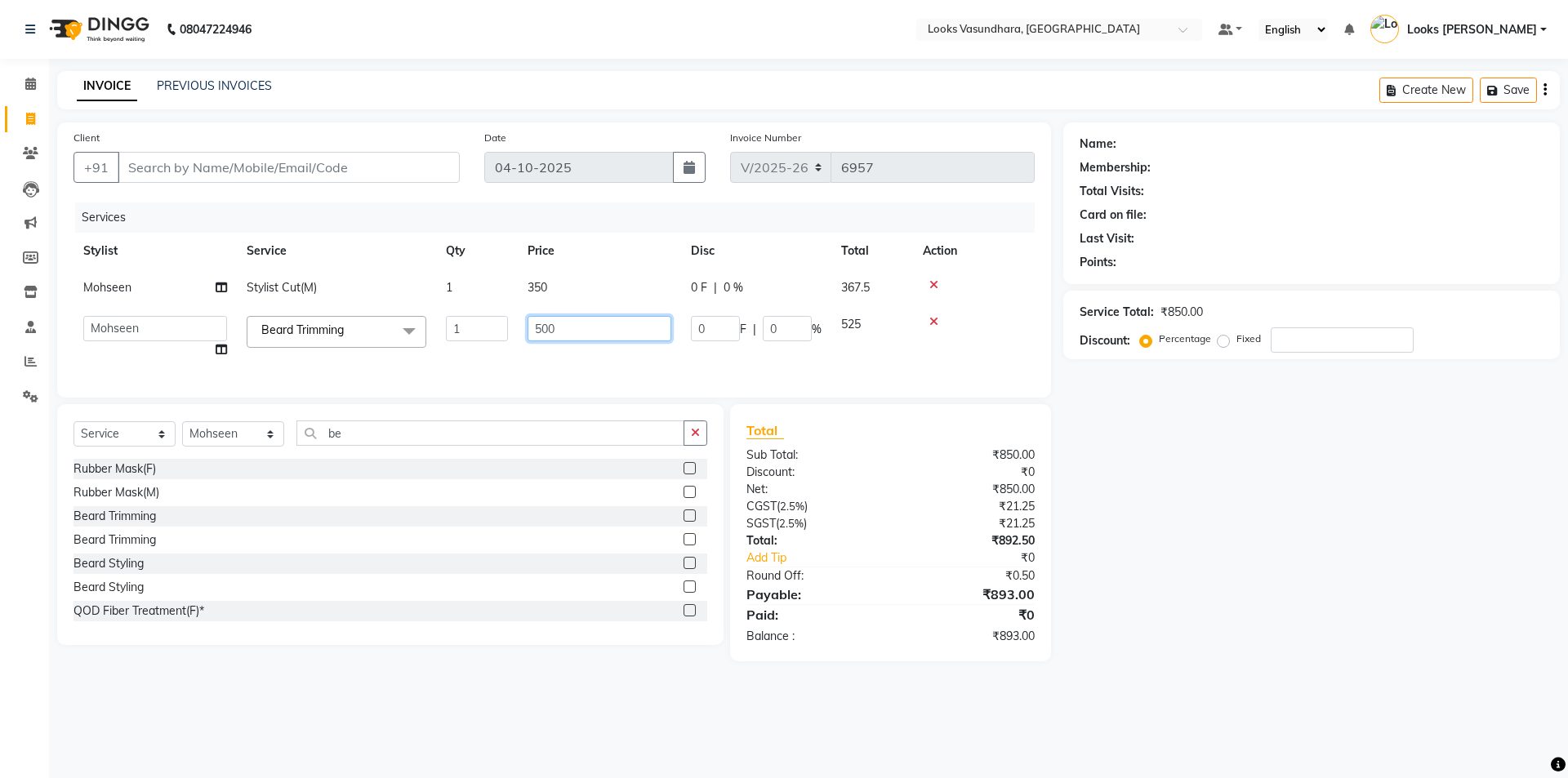
click at [582, 329] on input "500" at bounding box center [599, 329] width 144 height 26
type input "5"
type input "250"
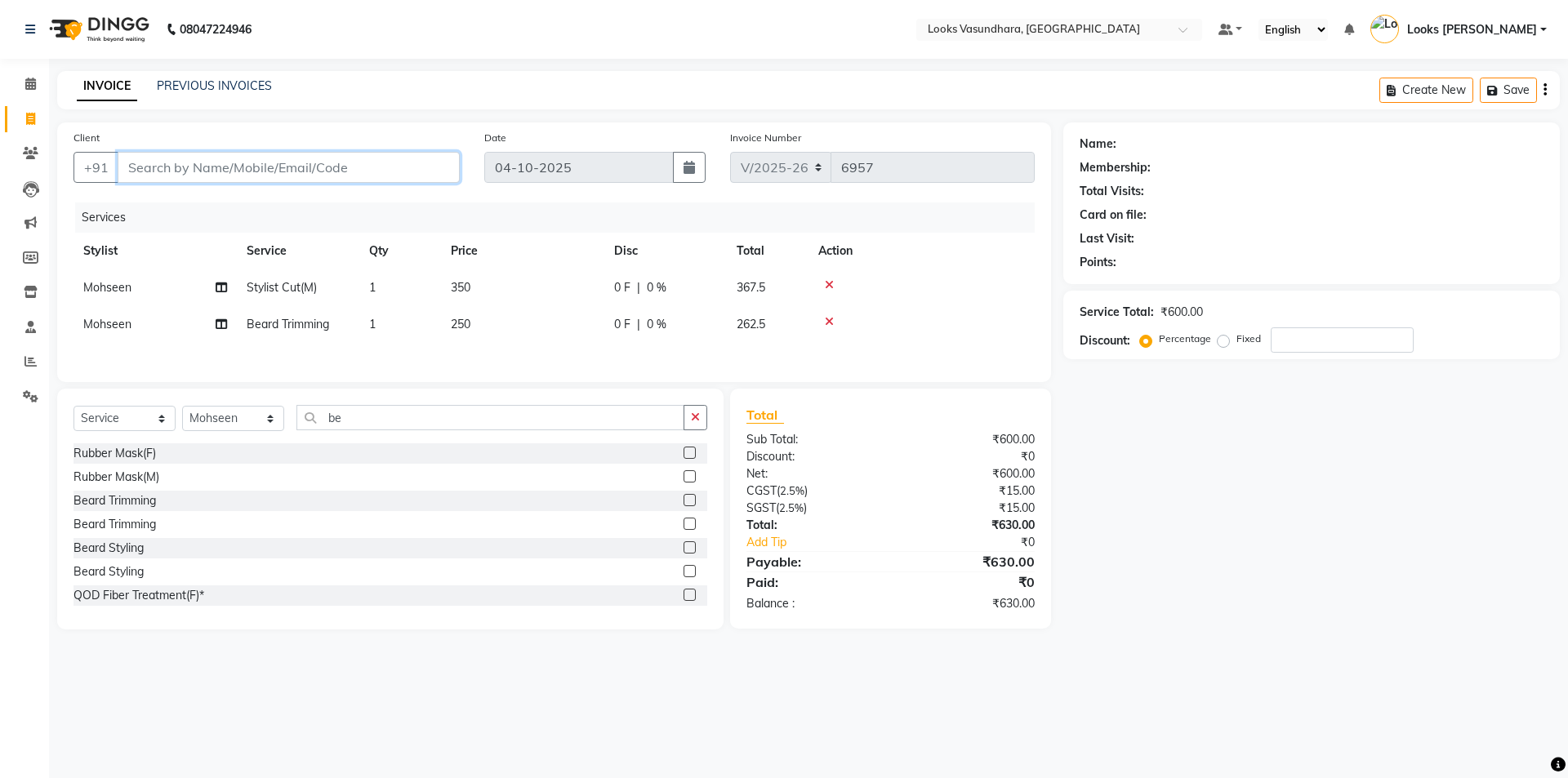
drag, startPoint x: 291, startPoint y: 162, endPoint x: 373, endPoint y: 172, distance: 82.6
click at [290, 163] on input "Client" at bounding box center [289, 167] width 342 height 31
type input "9"
type input "0"
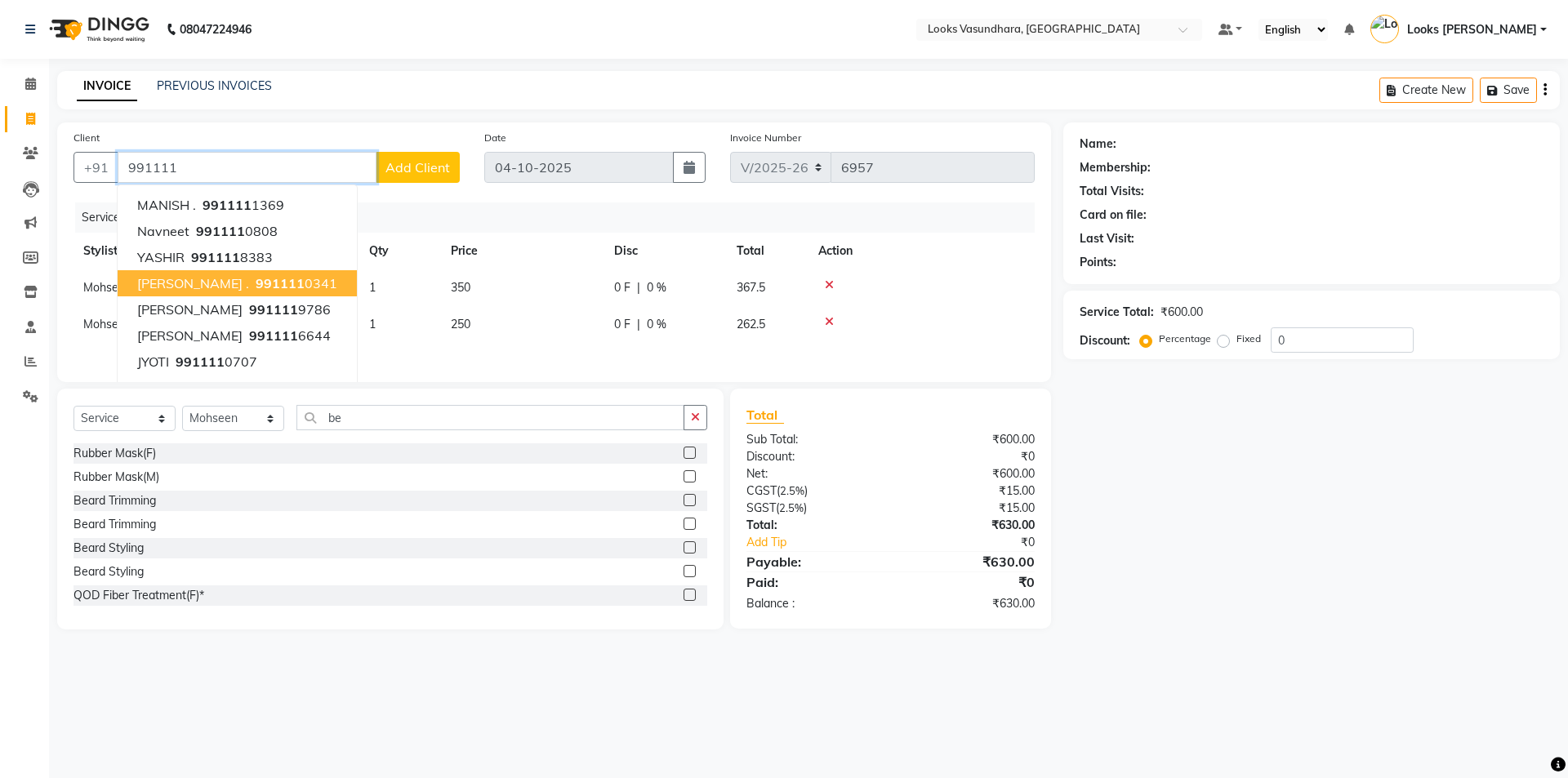
click at [301, 282] on ngb-highlight "991111 0341" at bounding box center [295, 283] width 85 height 17
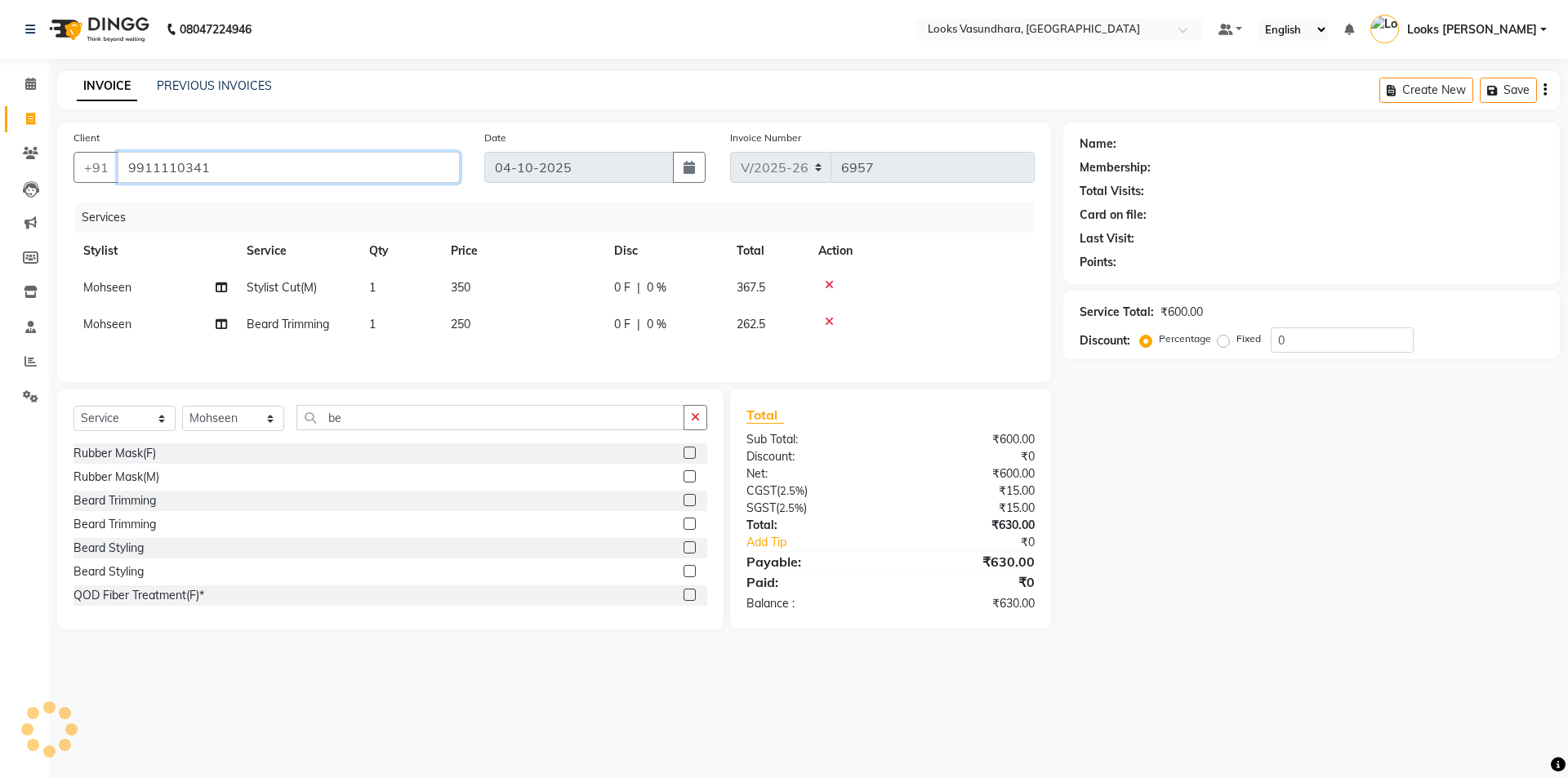
type input "9911110341"
select select "1: Object"
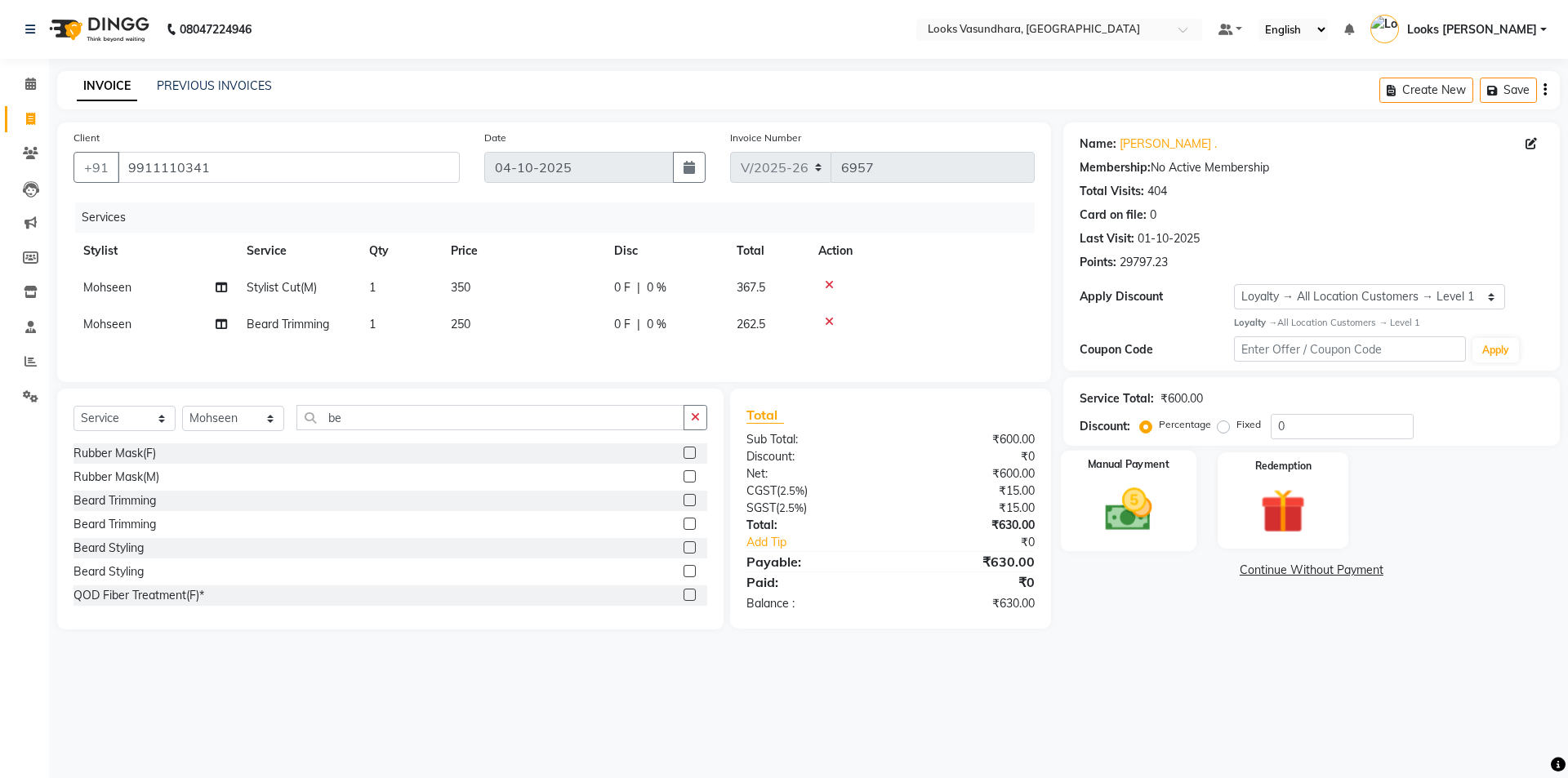
click at [1166, 497] on img at bounding box center [1127, 509] width 76 height 54
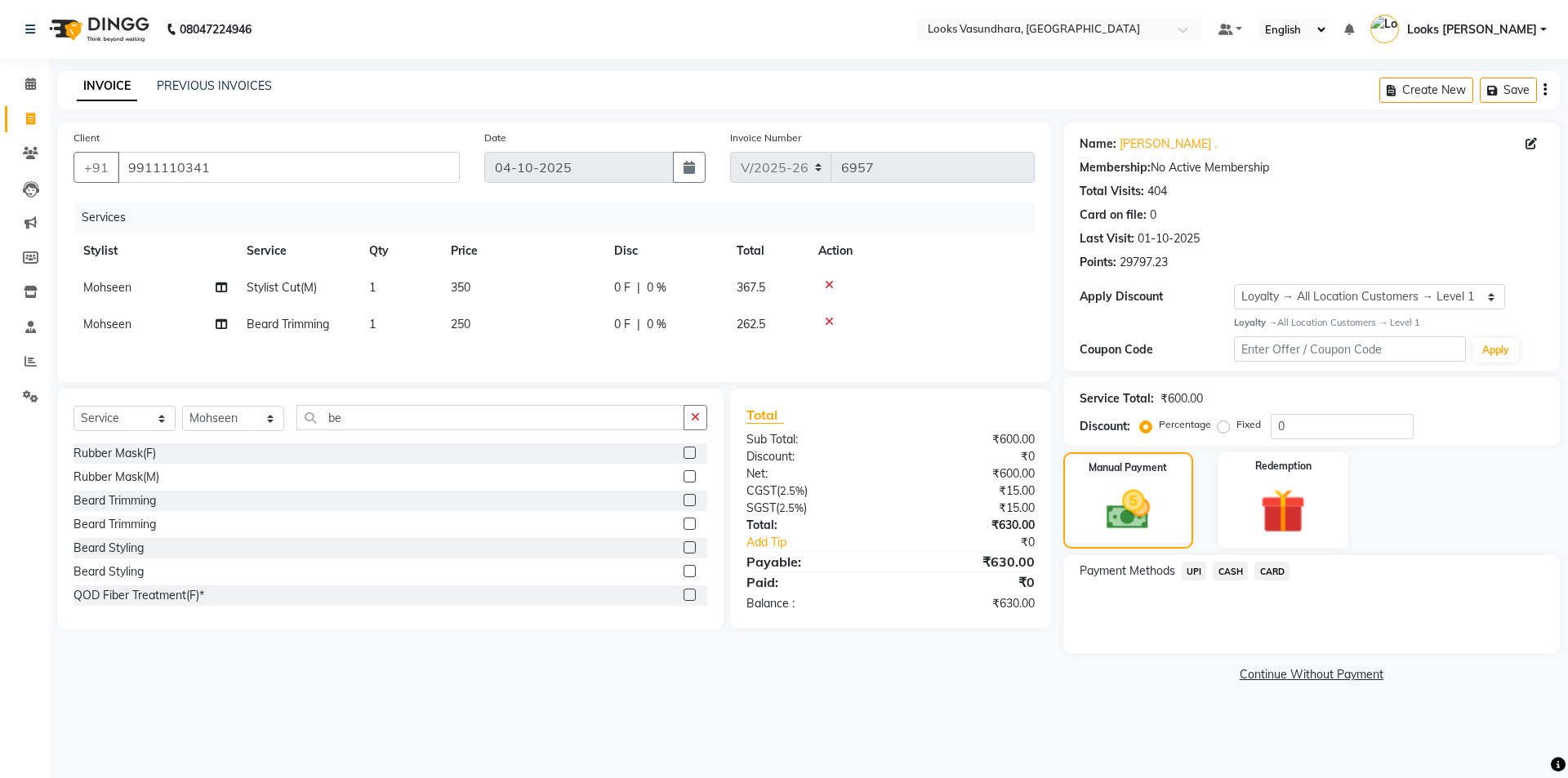
click at [1194, 569] on span "UPI" at bounding box center [1194, 570] width 26 height 19
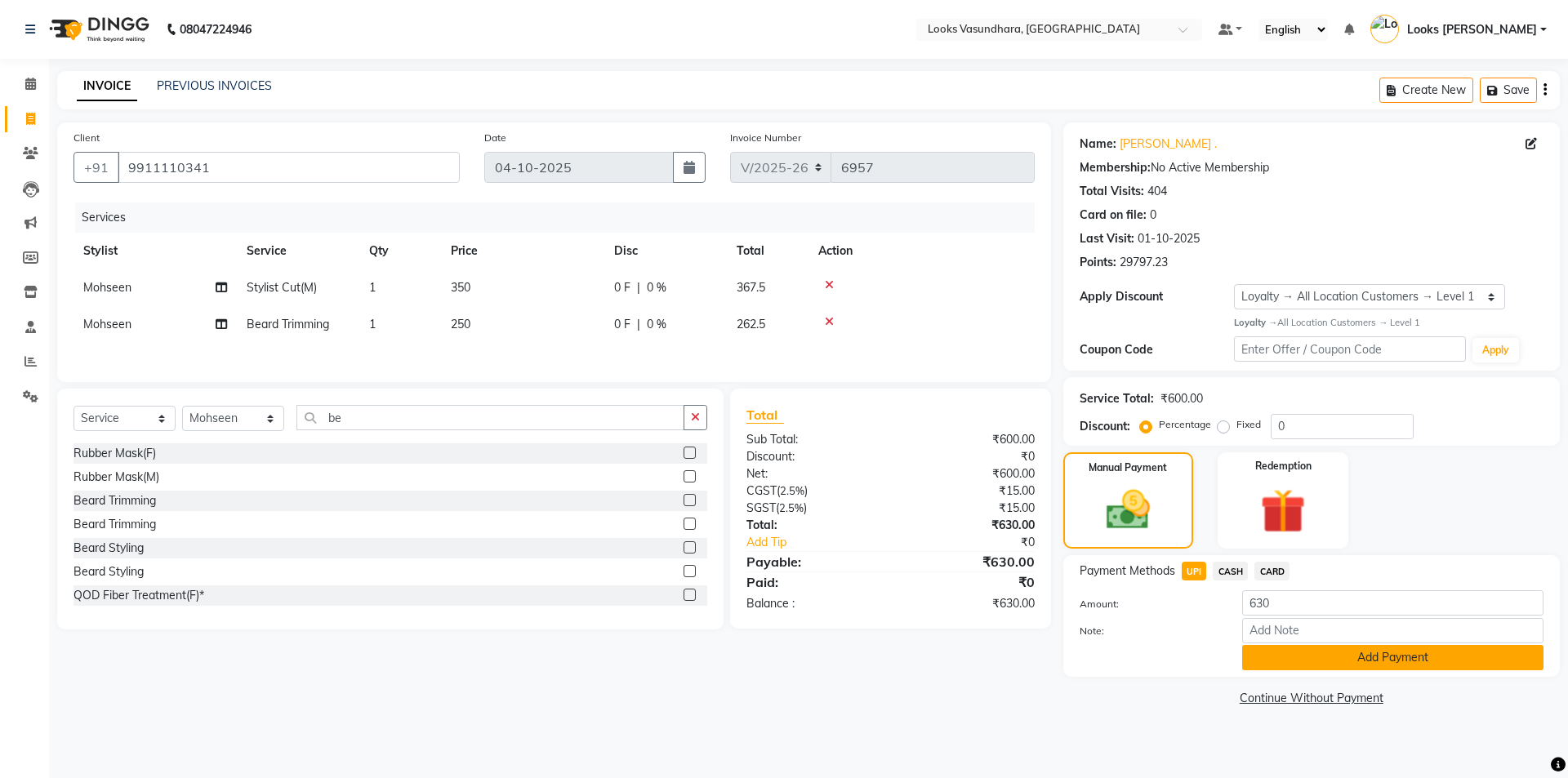
click at [1299, 666] on button "Add Payment" at bounding box center [1393, 658] width 301 height 26
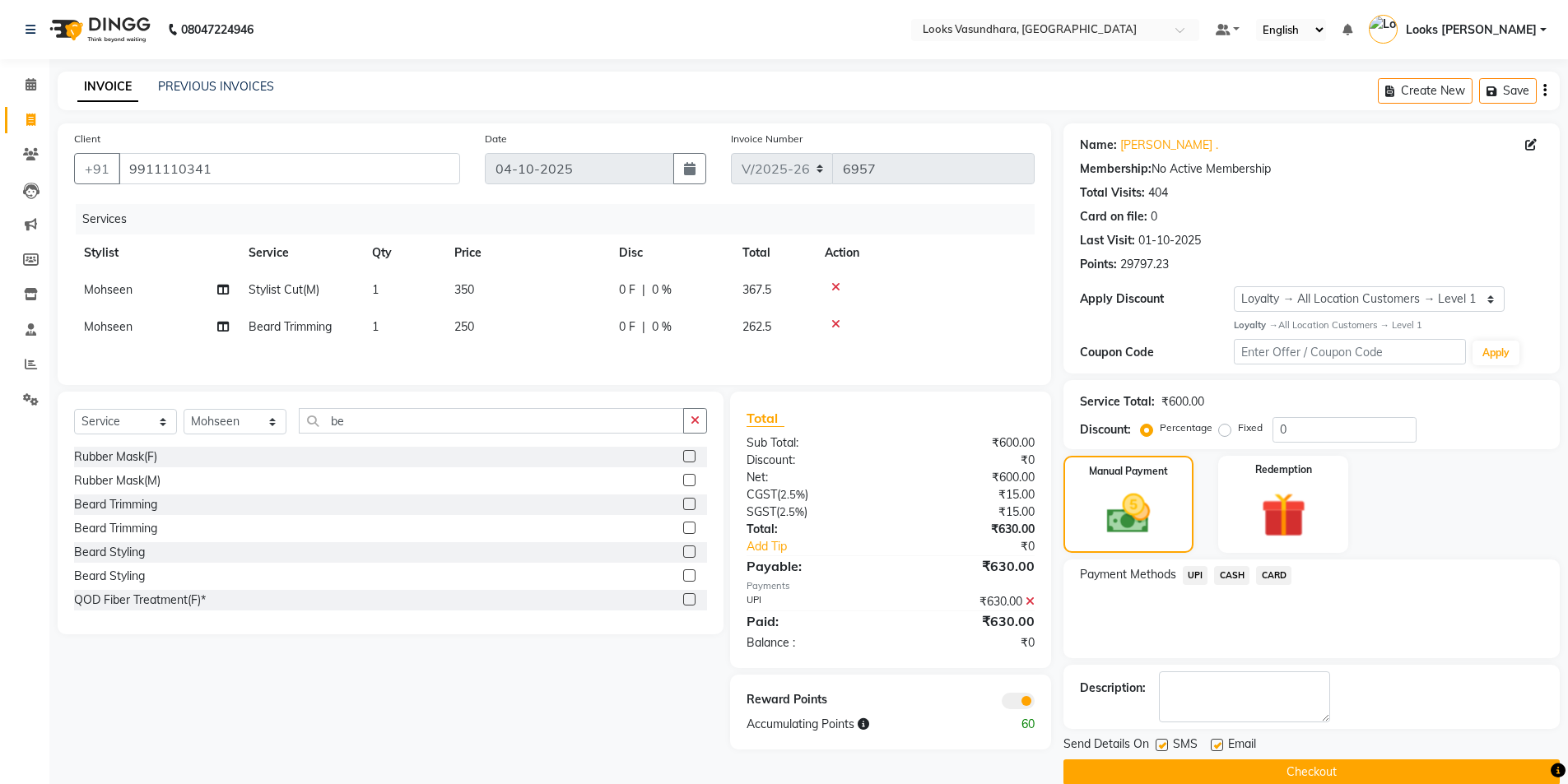
click at [1216, 748] on label at bounding box center [1216, 745] width 12 height 12
click at [1216, 748] on input "checkbox" at bounding box center [1215, 745] width 11 height 11
checkbox input "false"
click at [1218, 759] on button "Checkout" at bounding box center [1311, 772] width 497 height 26
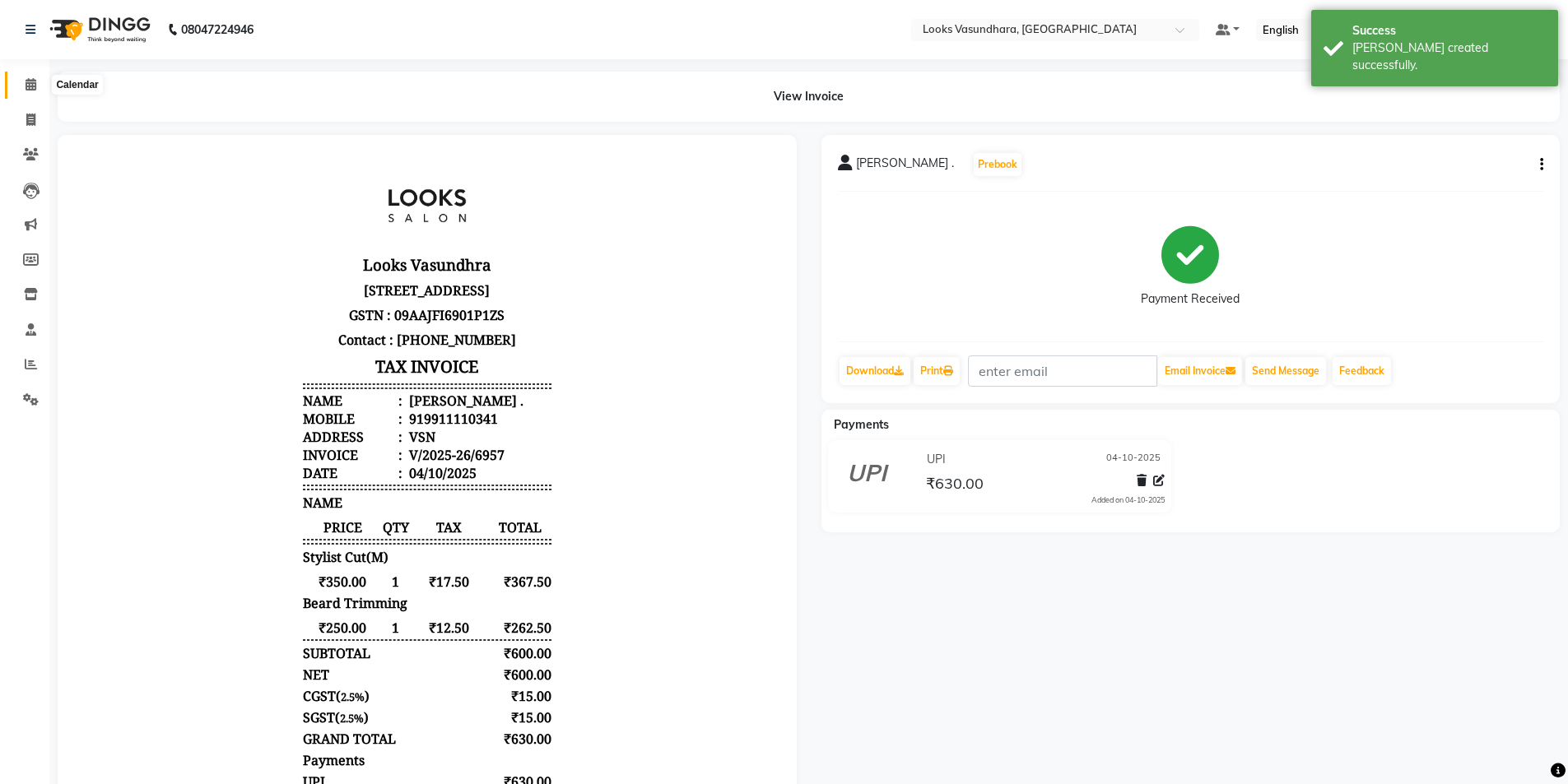
click at [32, 90] on span at bounding box center [31, 84] width 29 height 19
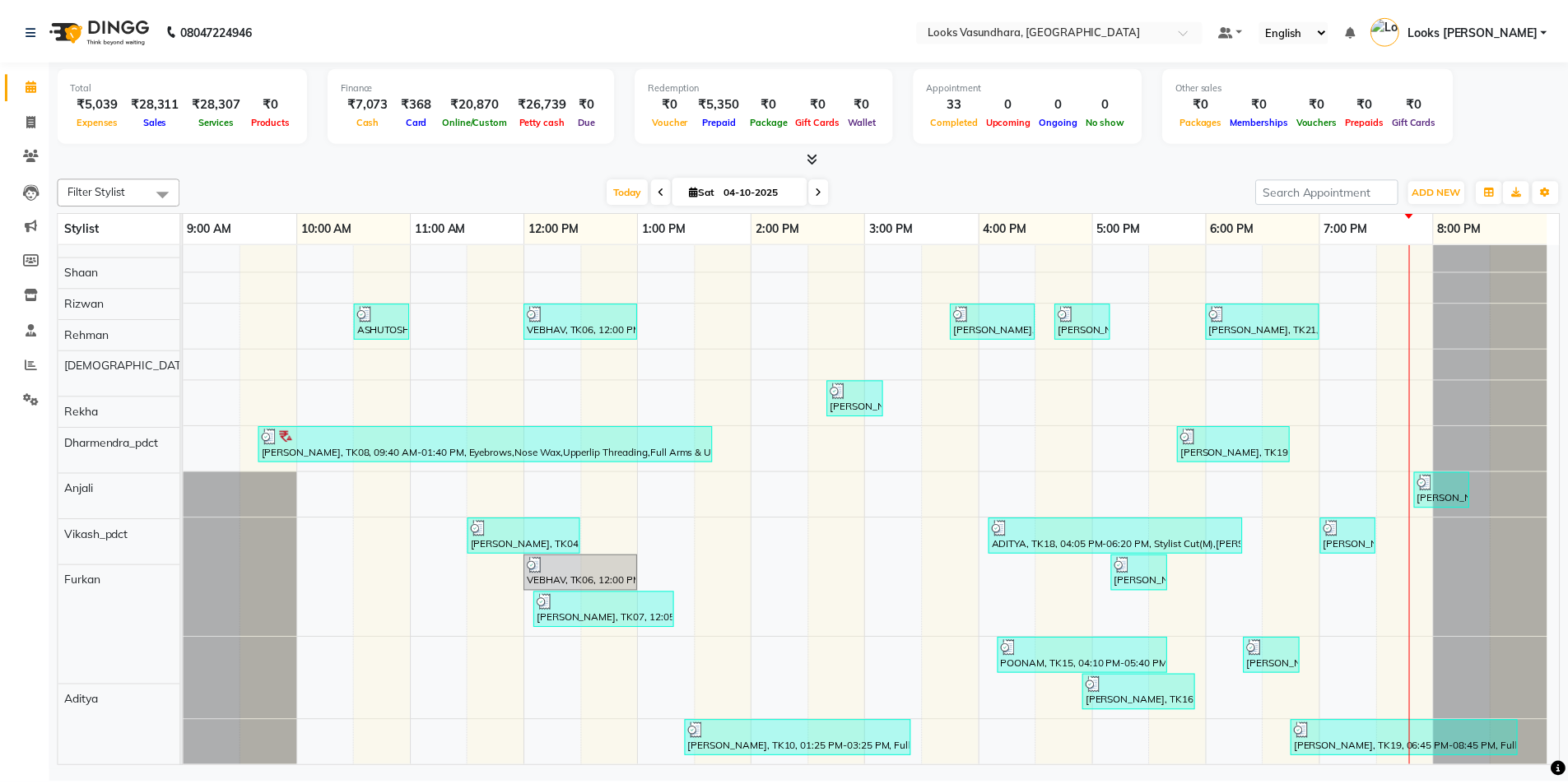
scroll to position [510, 0]
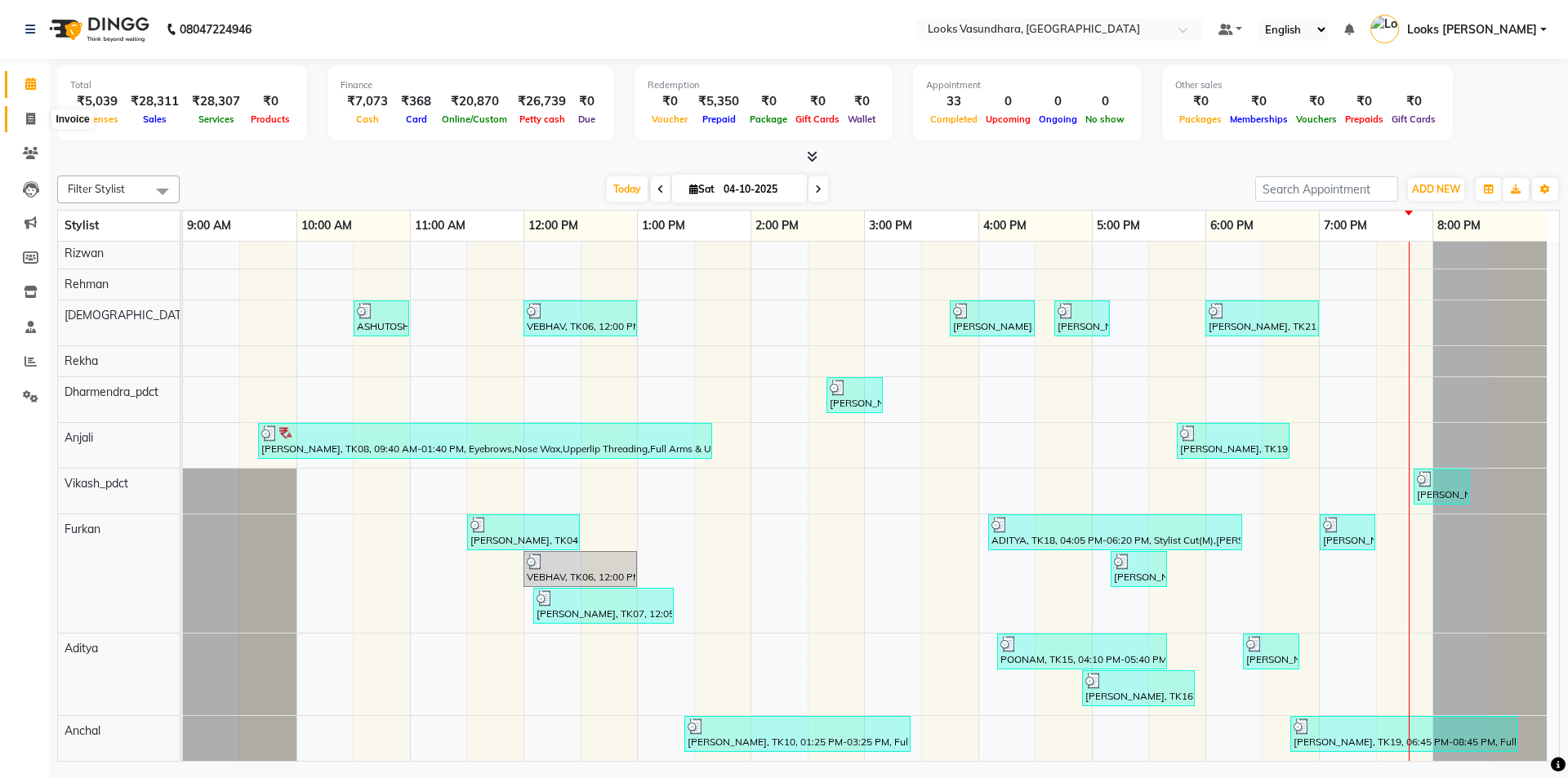
drag, startPoint x: 27, startPoint y: 119, endPoint x: 105, endPoint y: 9, distance: 134.8
click at [27, 119] on icon at bounding box center [30, 119] width 9 height 12
select select "4370"
select select "service"
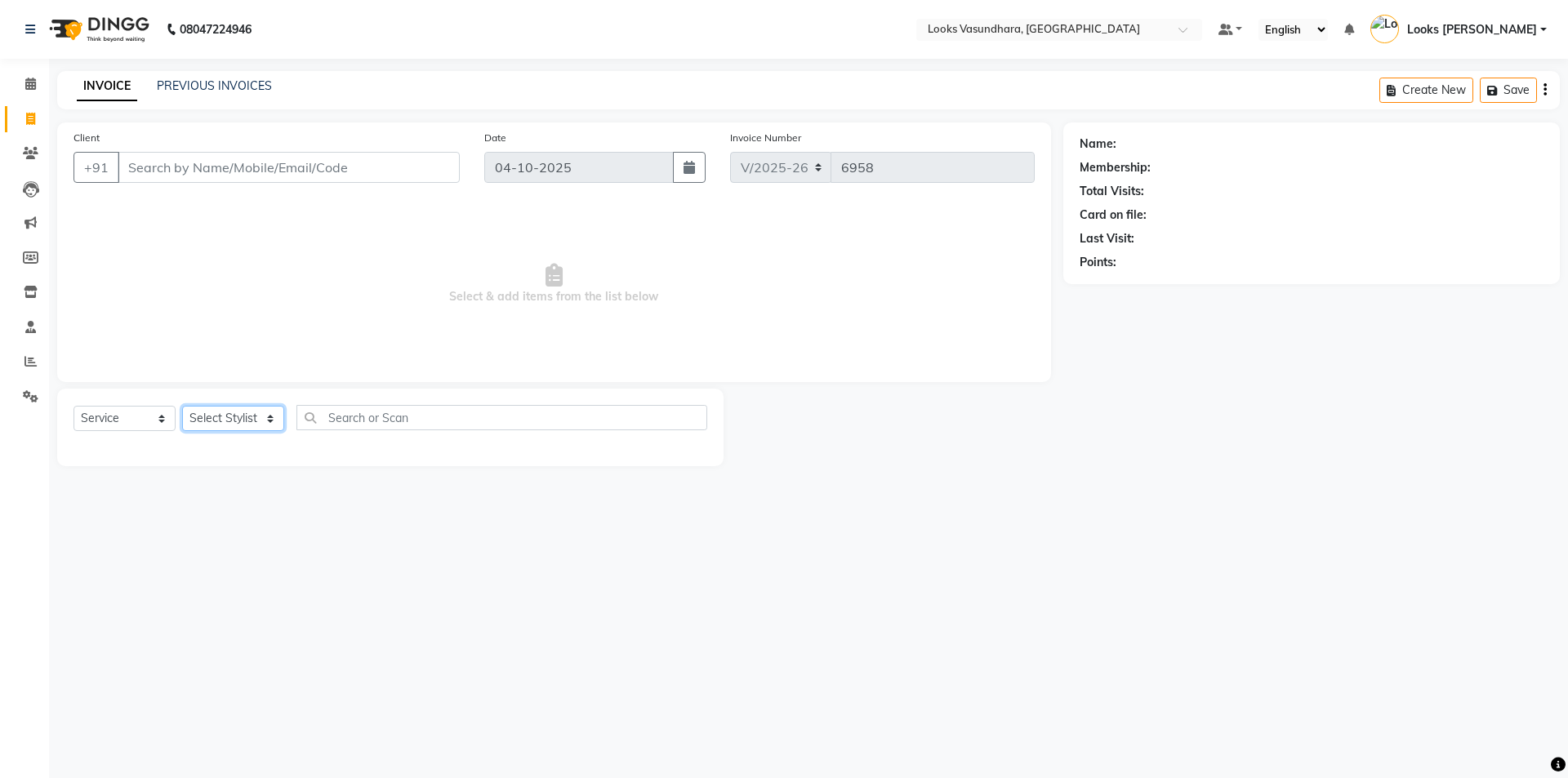
click at [232, 416] on select "Select Stylist [PERSON_NAME] Counter Sales Dharmendra_pdct Furkan KAILASH Khush…" at bounding box center [233, 419] width 102 height 26
select select "62392"
click at [182, 406] on select "Select Stylist [PERSON_NAME] Counter Sales Dharmendra_pdct Furkan KAILASH Khush…" at bounding box center [233, 419] width 102 height 26
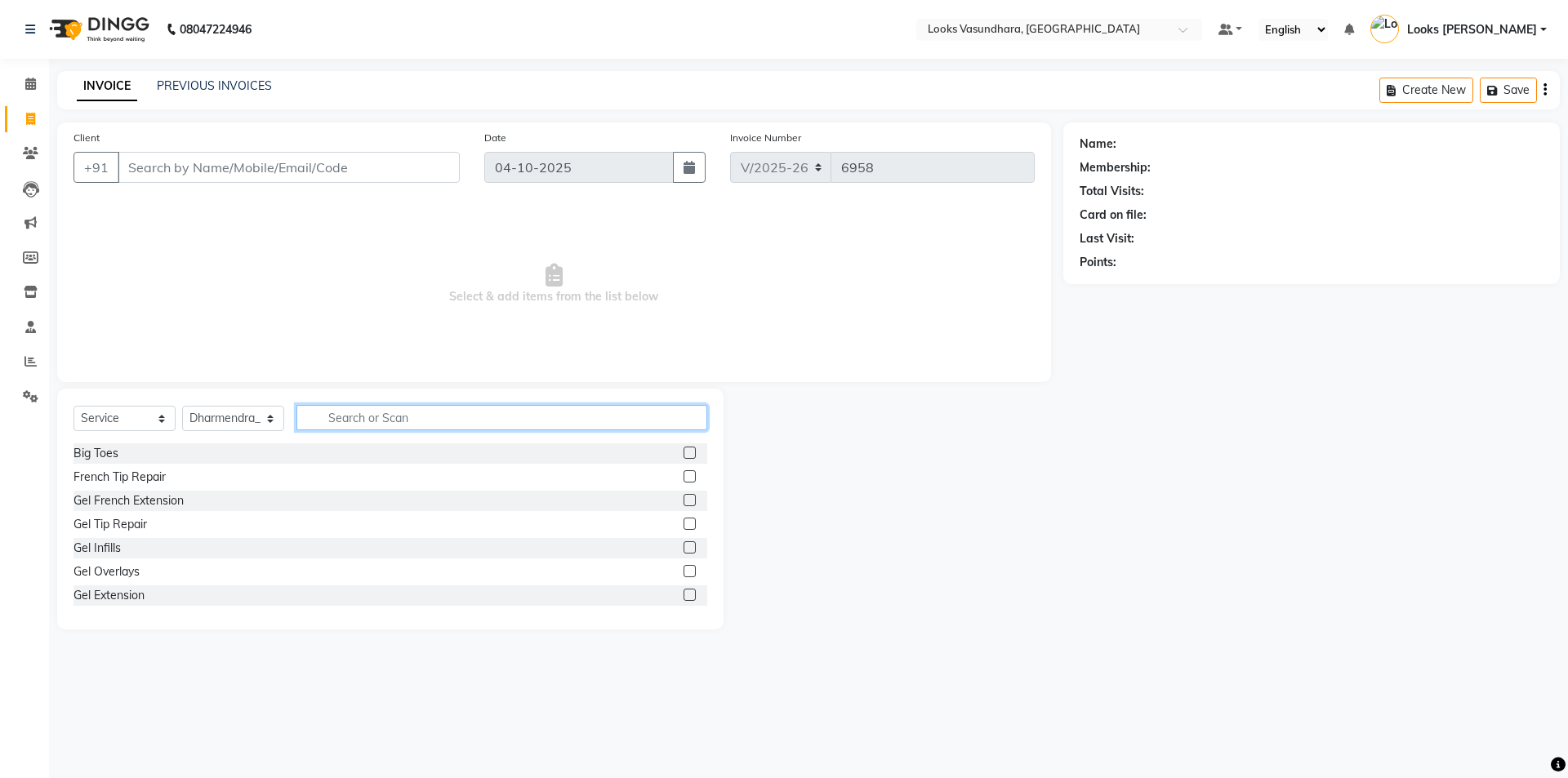
click at [355, 429] on input "text" at bounding box center [502, 418] width 411 height 26
type input "was"
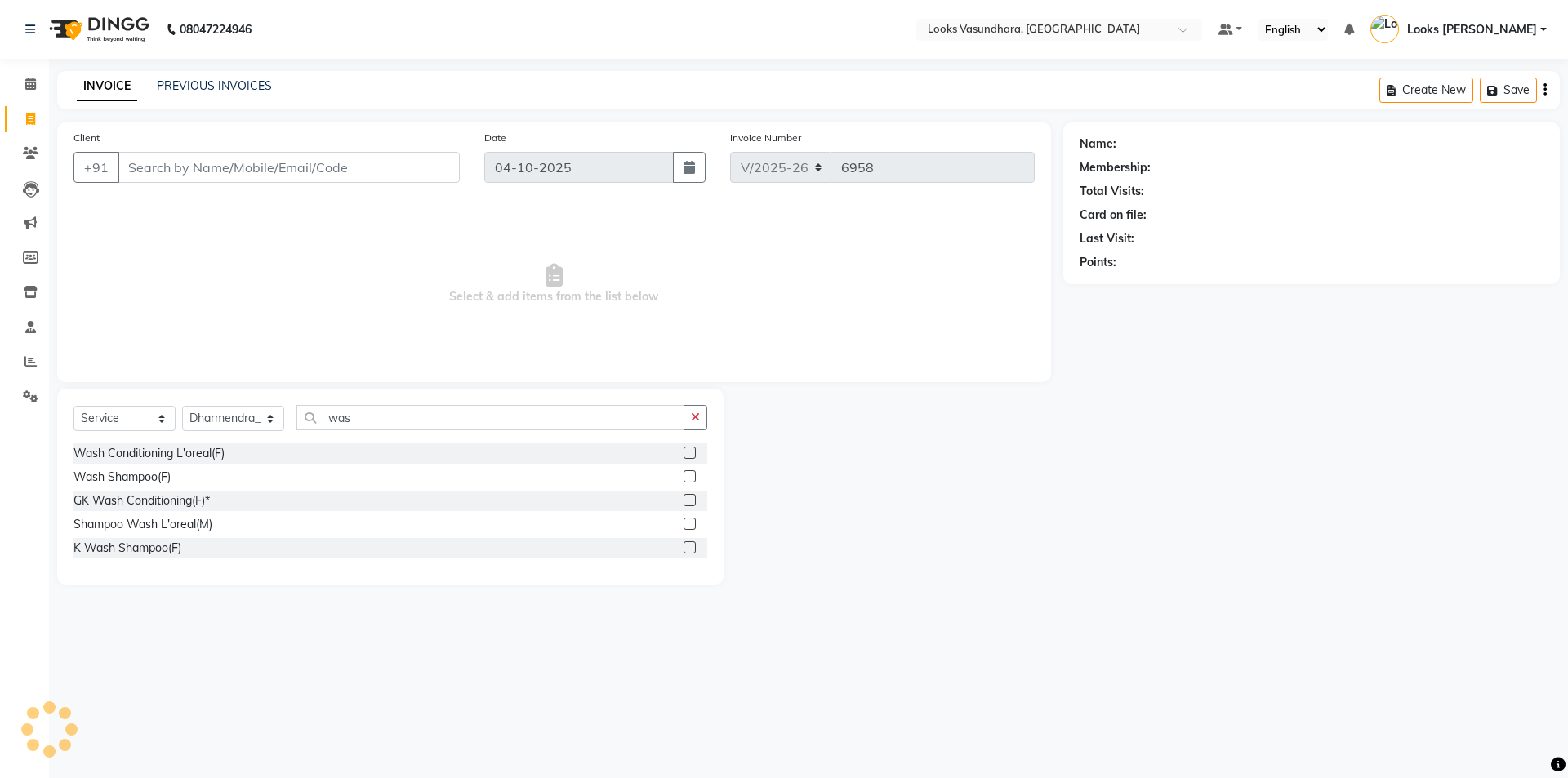
click at [689, 454] on label at bounding box center [690, 452] width 12 height 12
click at [689, 454] on input "checkbox" at bounding box center [689, 453] width 11 height 11
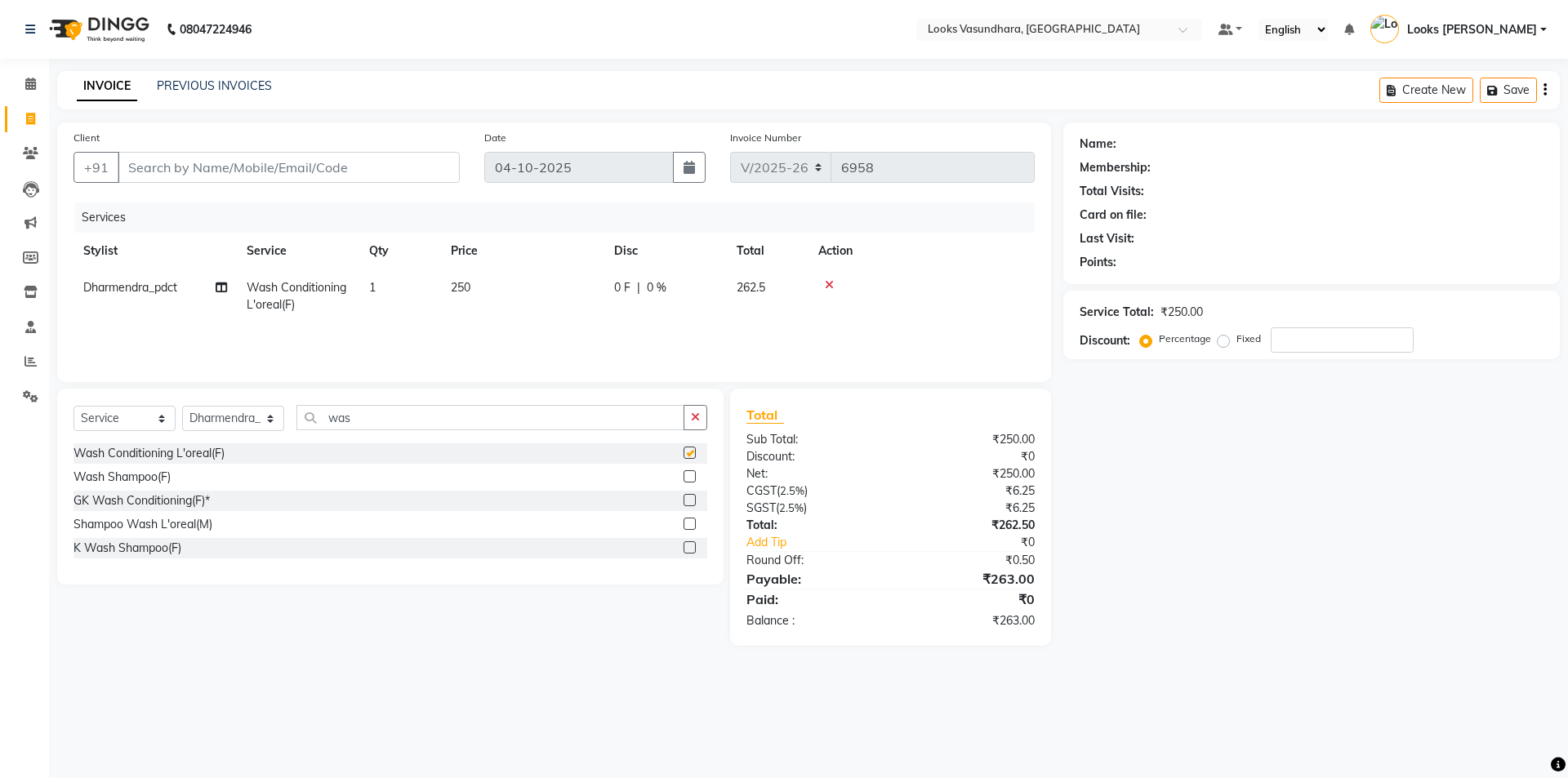
checkbox input "false"
click at [213, 429] on select "Select Stylist [PERSON_NAME] Counter Sales Dharmendra_pdct Furkan KAILASH Khush…" at bounding box center [233, 419] width 102 height 26
select select "85722"
click at [182, 406] on select "Select Stylist [PERSON_NAME] Counter Sales Dharmendra_pdct Furkan KAILASH Khush…" at bounding box center [233, 419] width 102 height 26
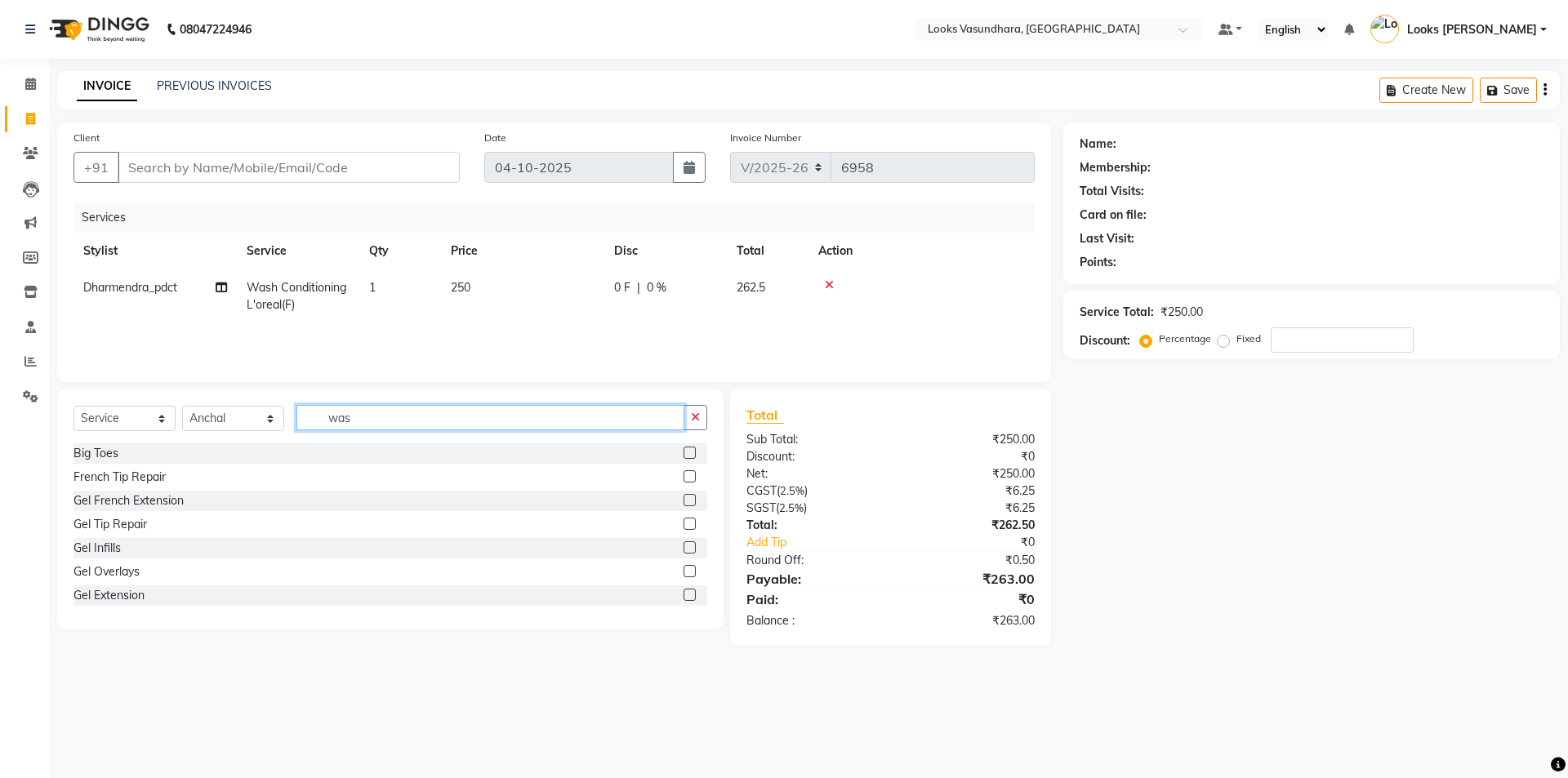
click at [421, 426] on input "was" at bounding box center [490, 418] width 388 height 26
type input "w"
type input "upp"
click at [689, 506] on label at bounding box center [690, 500] width 12 height 12
click at [689, 506] on input "checkbox" at bounding box center [689, 501] width 11 height 11
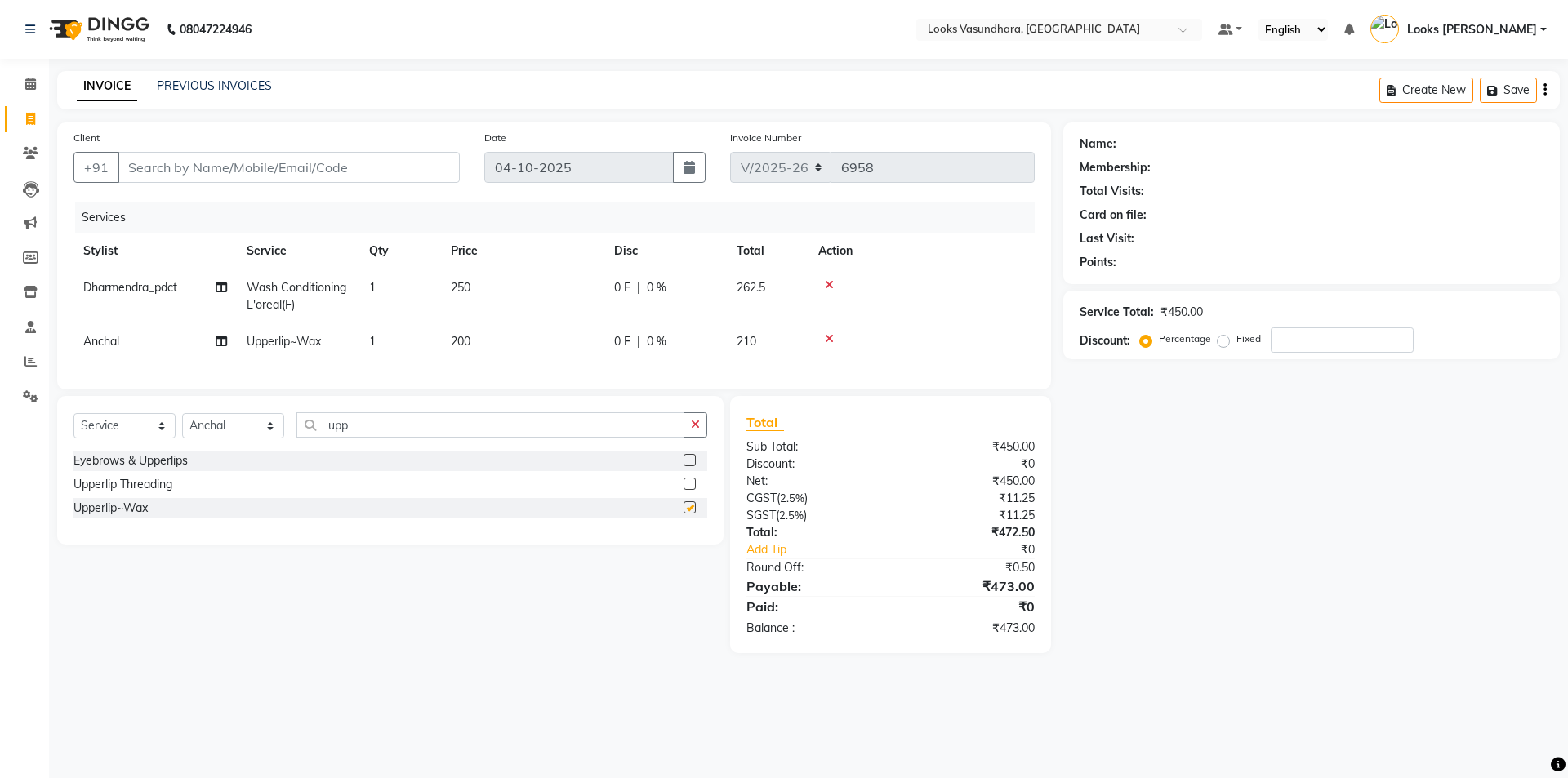
checkbox input "false"
click at [513, 306] on td "250" at bounding box center [522, 296] width 163 height 54
select select "62392"
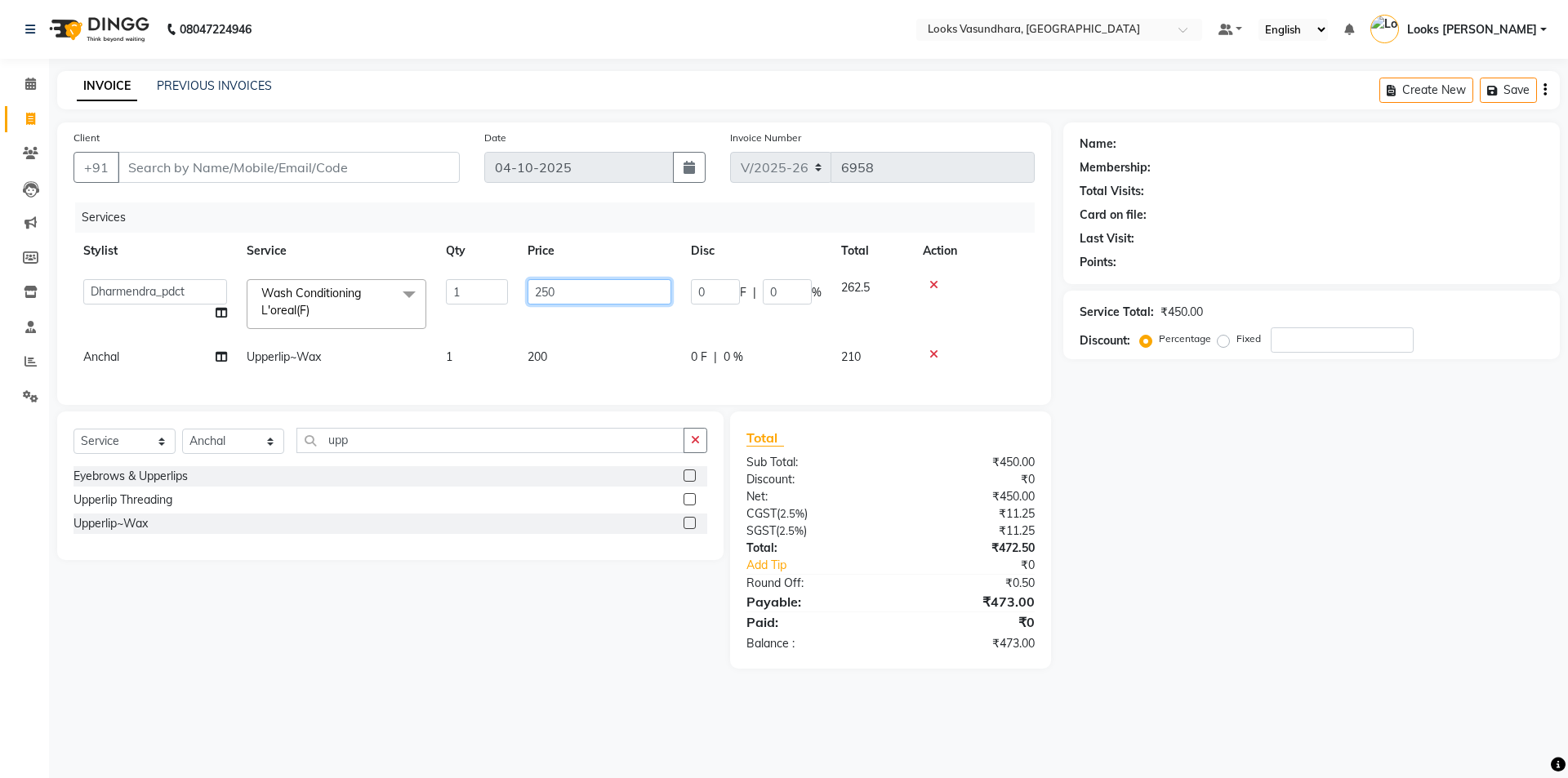
click at [662, 292] on input "250" at bounding box center [599, 292] width 144 height 26
type input "2"
type input "400"
click at [550, 341] on td "200" at bounding box center [599, 357] width 163 height 36
select select "85722"
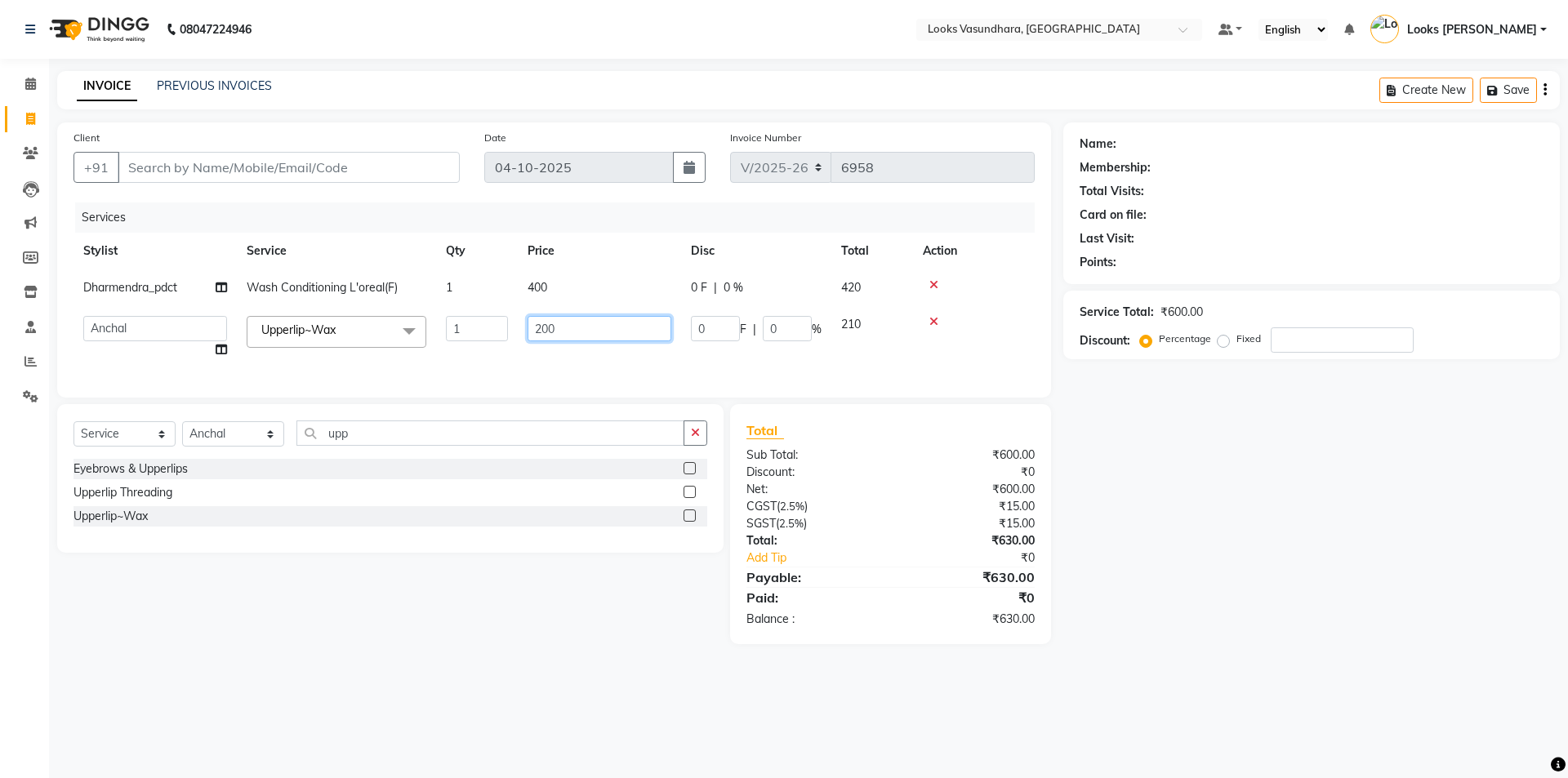
click at [568, 337] on input "200" at bounding box center [599, 329] width 144 height 26
type input "2"
type input "150"
click at [571, 358] on td "150" at bounding box center [599, 336] width 163 height 62
select select "85722"
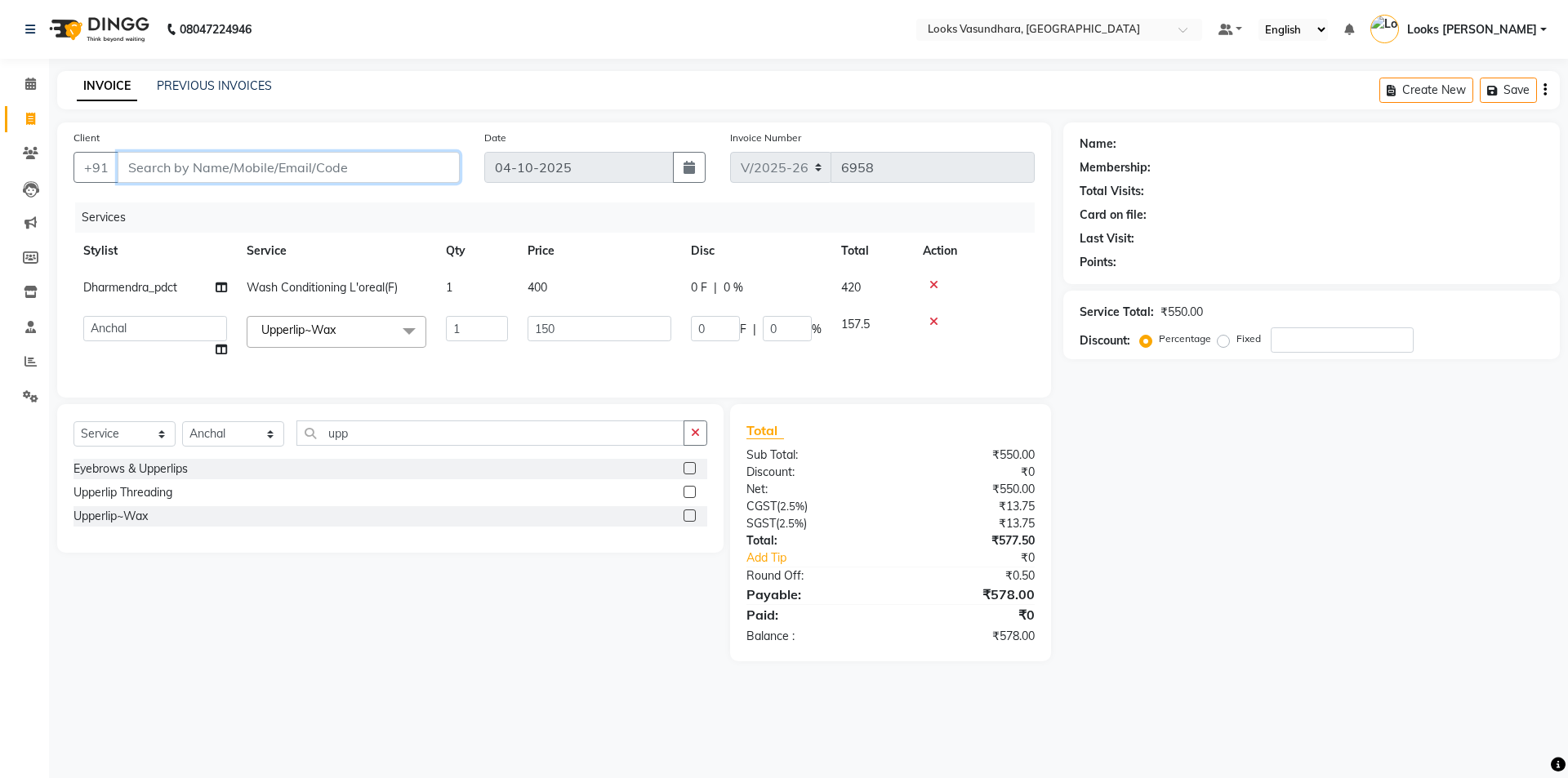
click at [301, 161] on input "Client" at bounding box center [289, 167] width 342 height 31
type input "8"
type input "0"
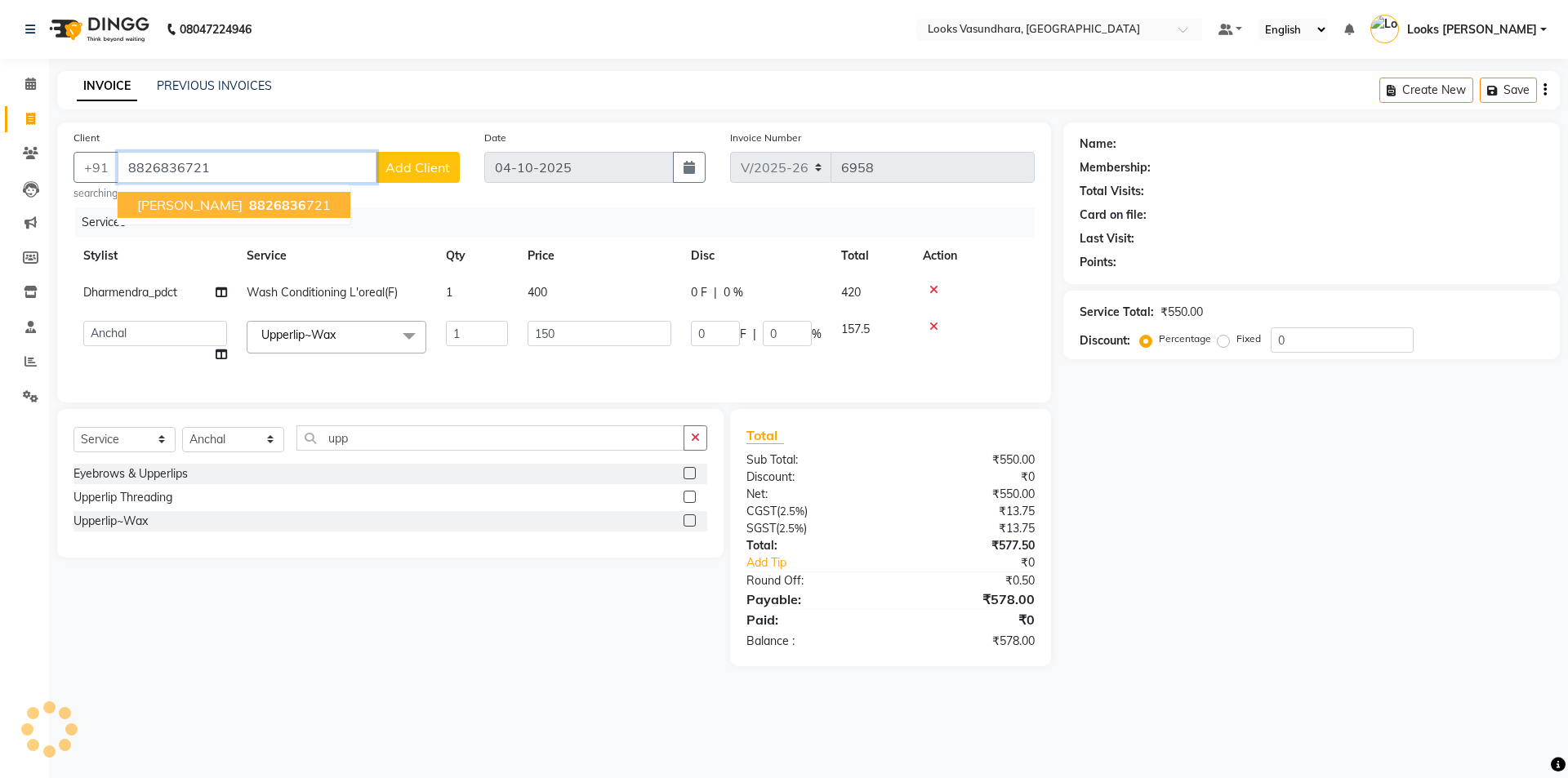
type input "8826836721"
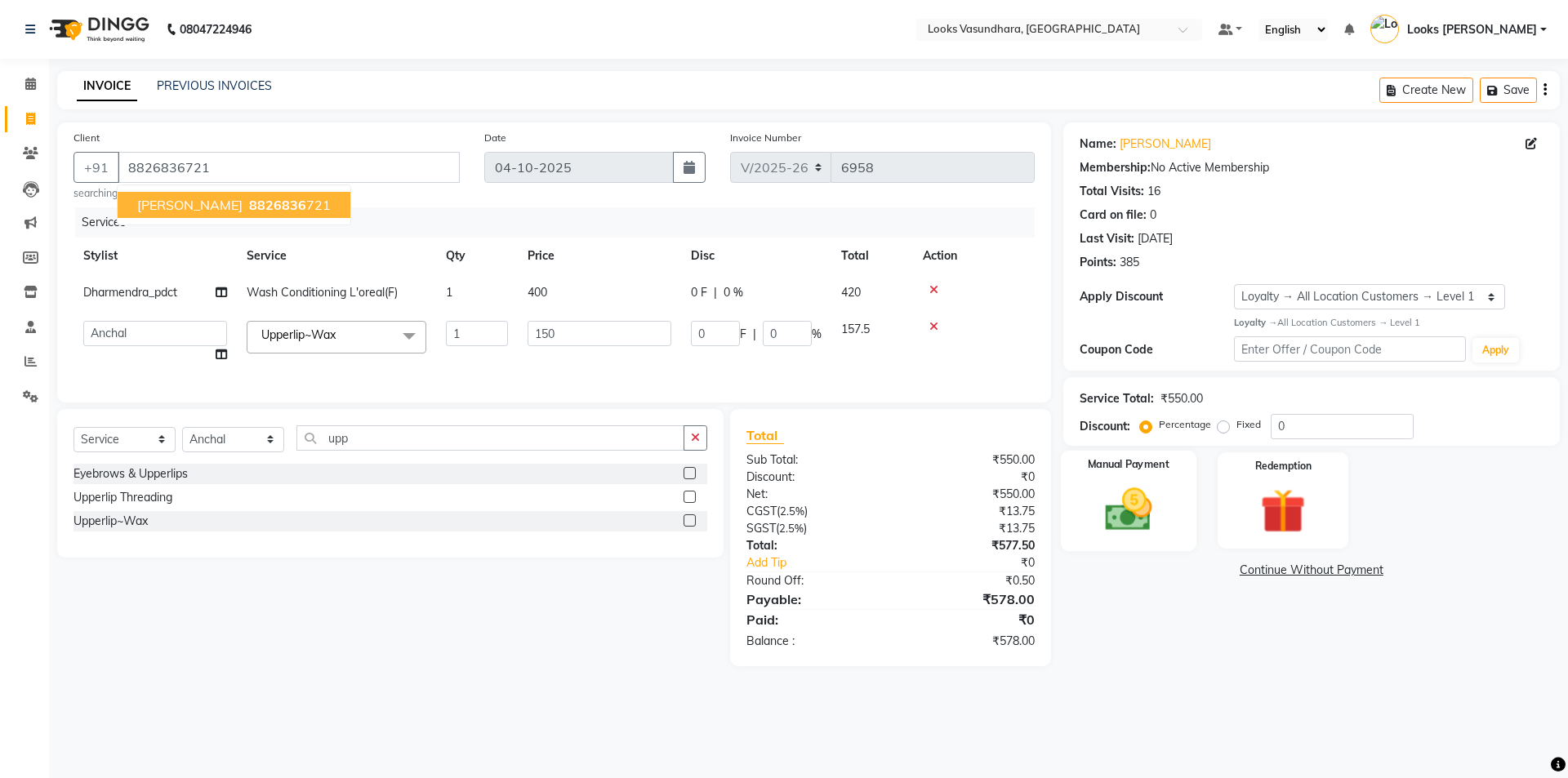
click at [1153, 475] on div "Manual Payment" at bounding box center [1128, 500] width 136 height 100
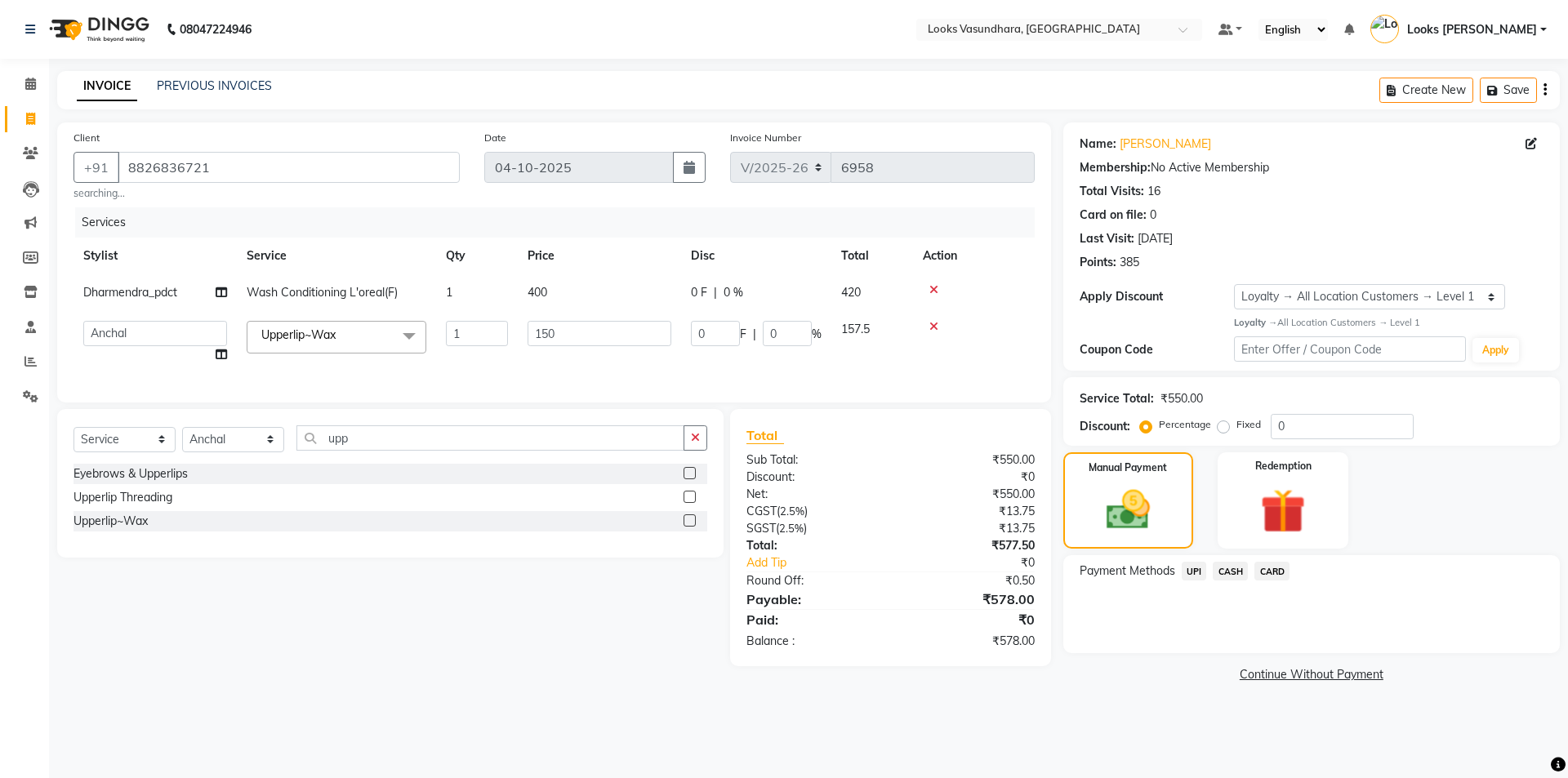
click at [1227, 570] on span "CASH" at bounding box center [1231, 570] width 35 height 19
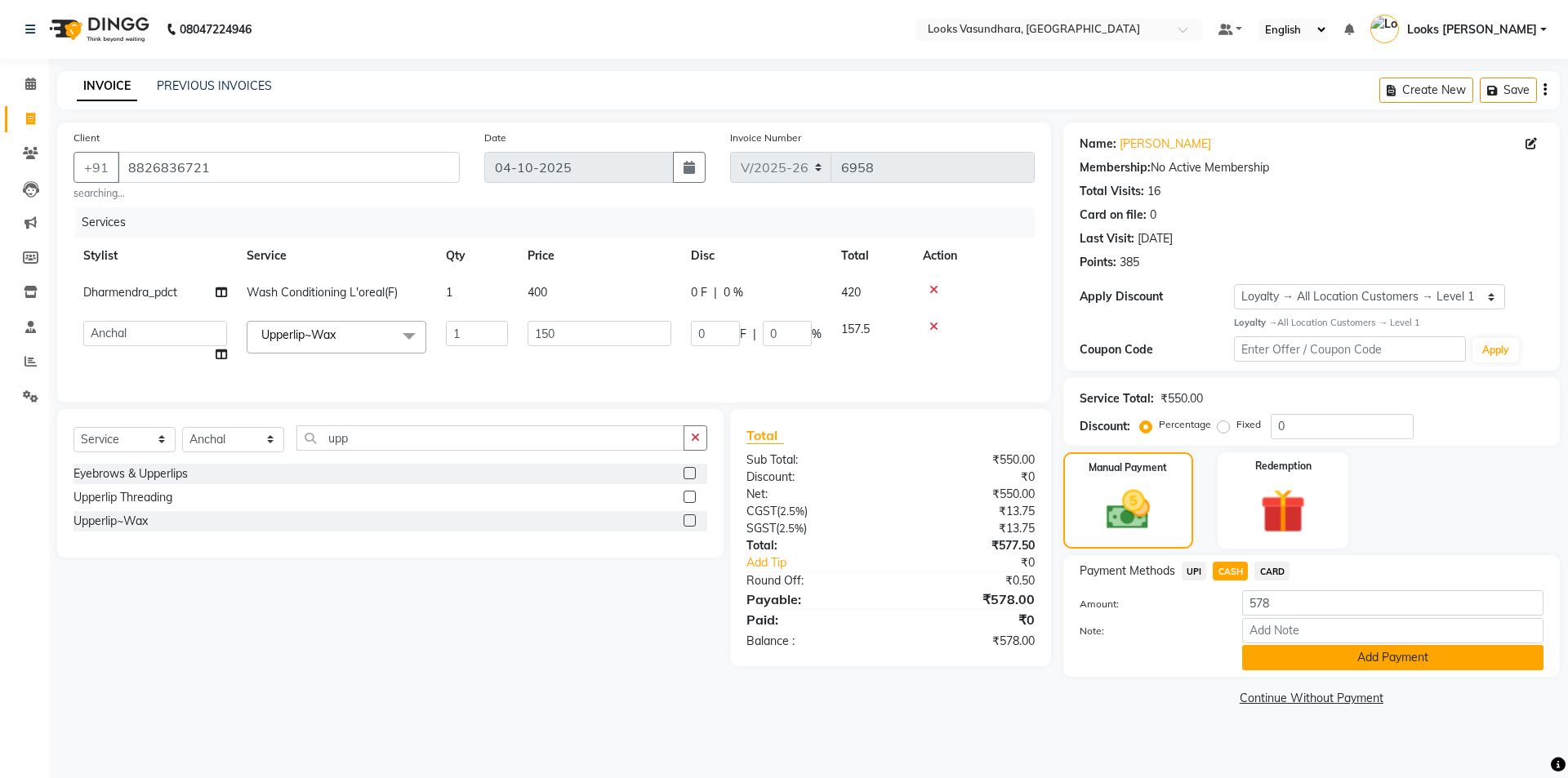
click at [1371, 669] on button "Add Payment" at bounding box center [1393, 658] width 301 height 26
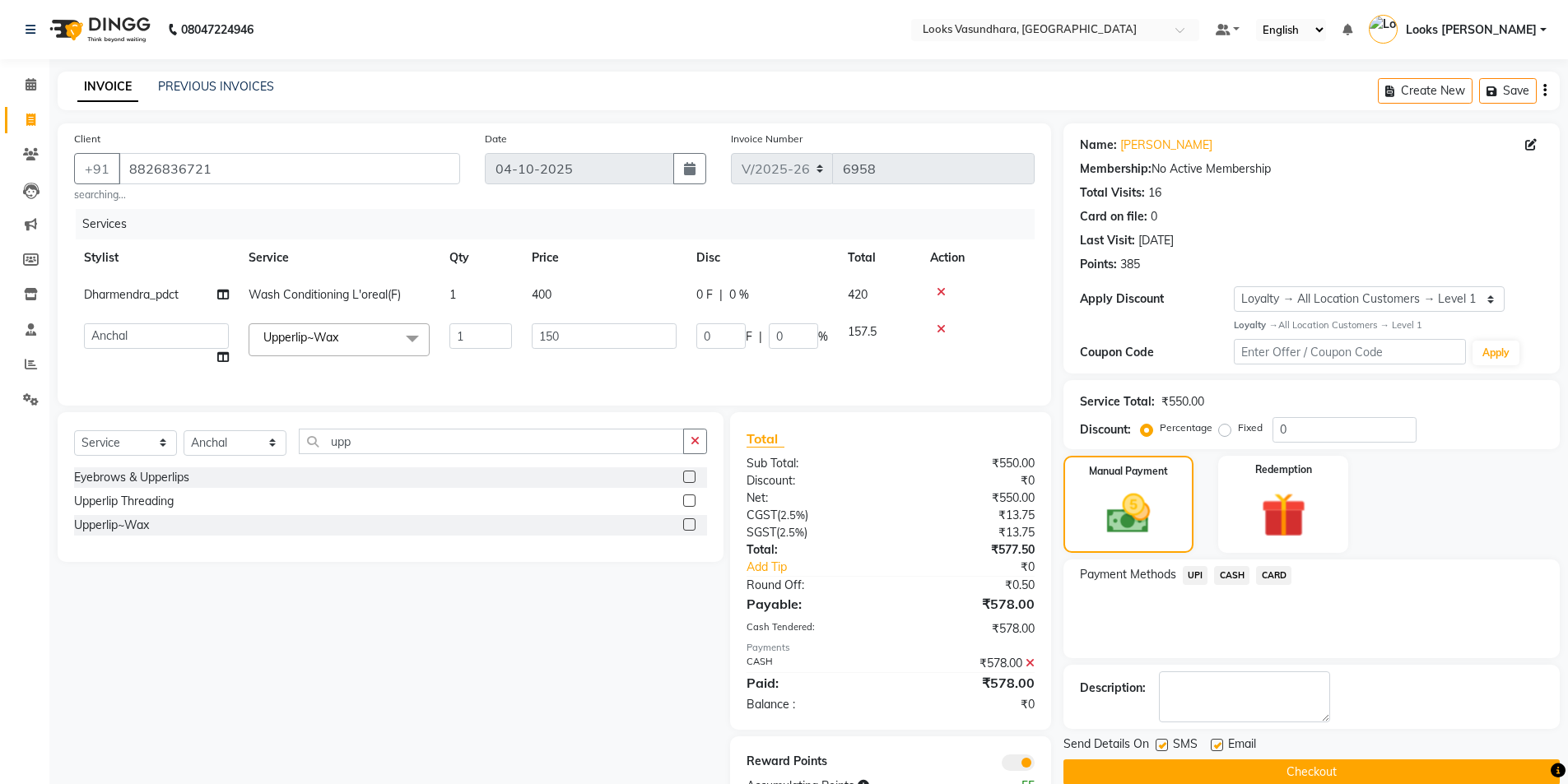
click at [1221, 745] on label at bounding box center [1216, 745] width 12 height 12
click at [1221, 745] on input "checkbox" at bounding box center [1215, 745] width 11 height 11
click at [1221, 745] on label at bounding box center [1216, 745] width 12 height 12
click at [1221, 745] on input "checkbox" at bounding box center [1215, 745] width 11 height 11
click at [1221, 770] on button "Checkout" at bounding box center [1311, 772] width 497 height 26
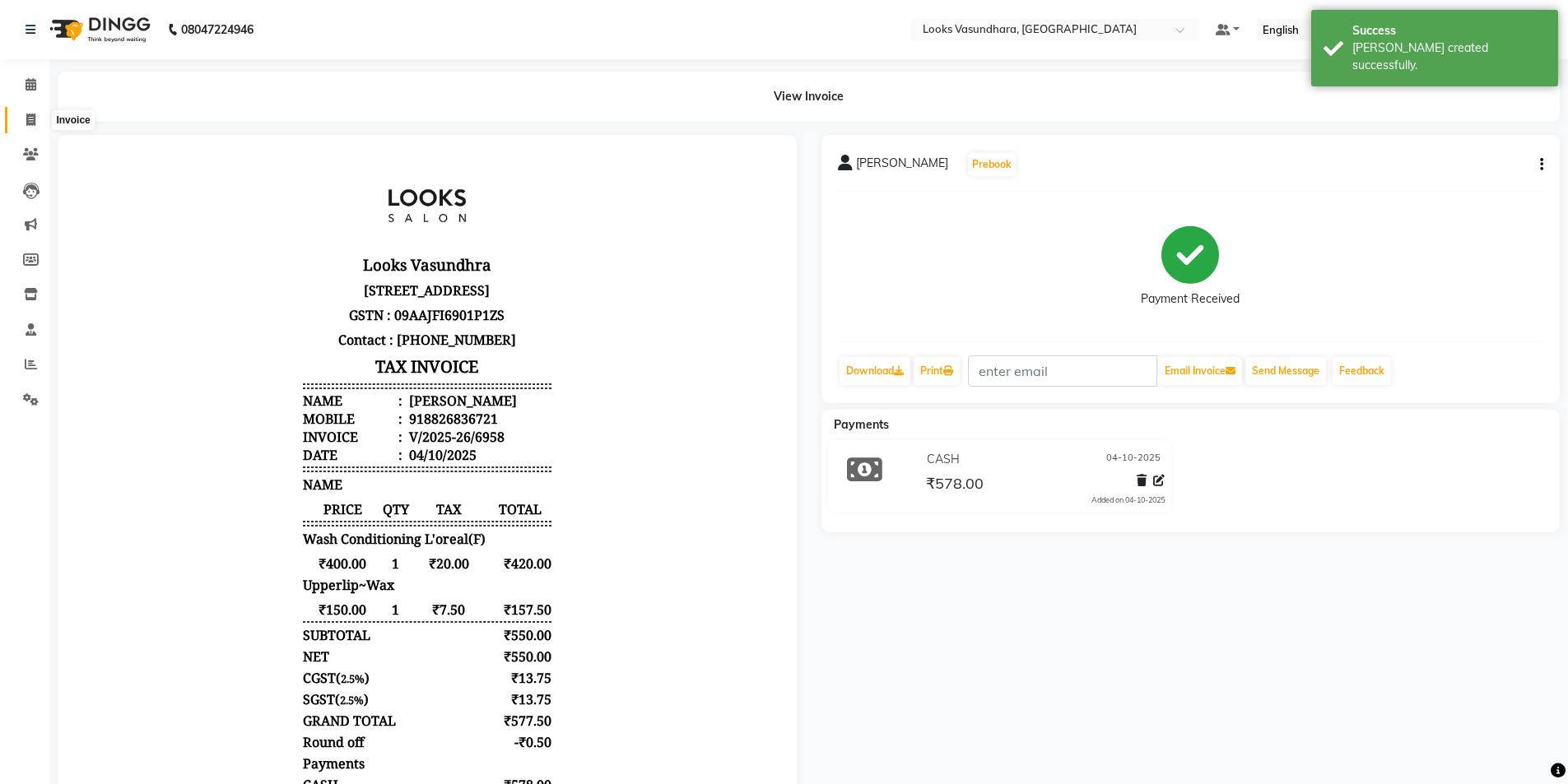
click at [24, 124] on span at bounding box center [31, 120] width 29 height 19
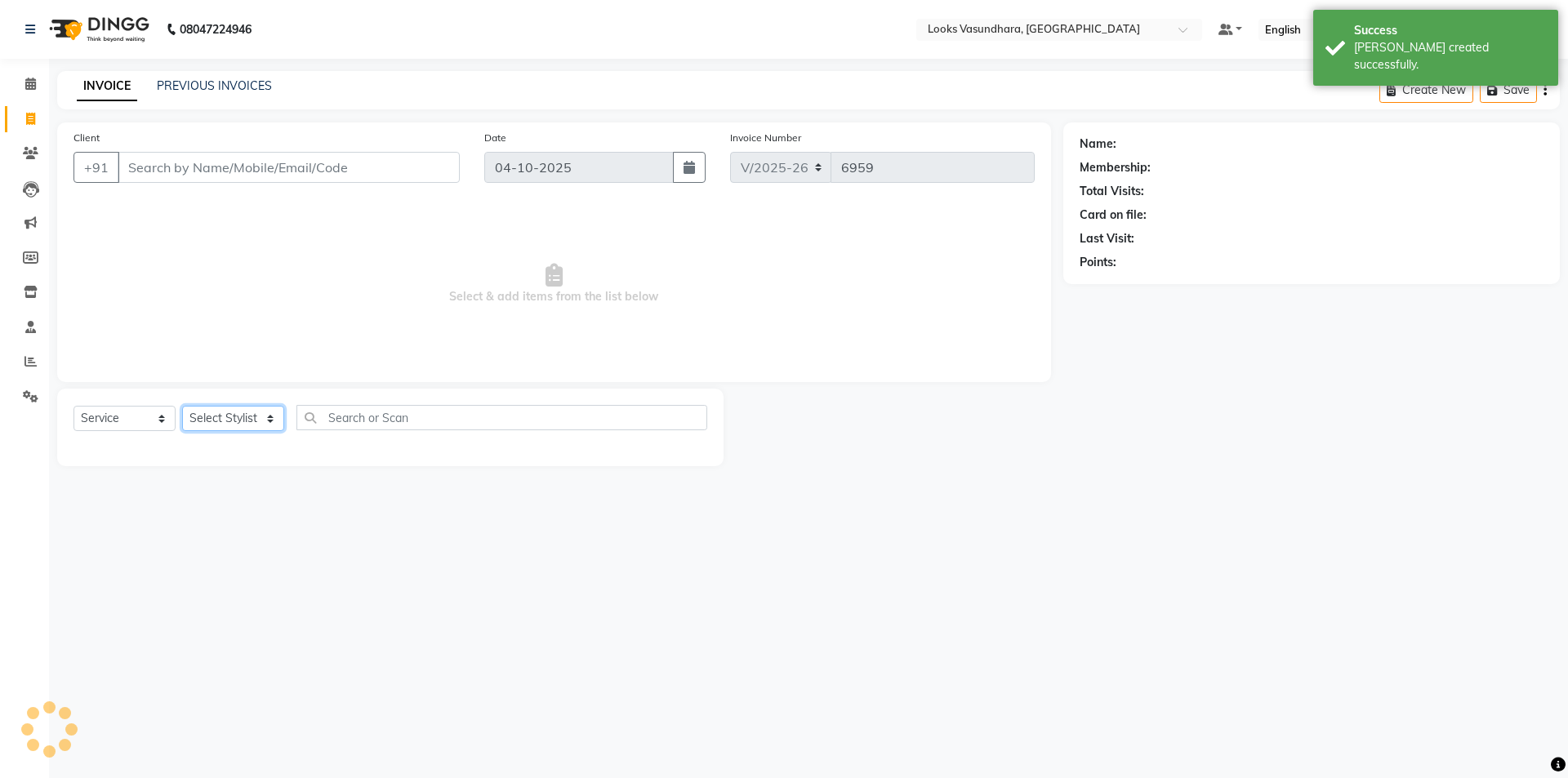
click at [221, 414] on select "Select Stylist" at bounding box center [233, 419] width 102 height 26
click at [182, 406] on select "Select Stylist [PERSON_NAME] Counter Sales Dharmendra_pdct Furkan KAILASH Khush…" at bounding box center [233, 419] width 102 height 26
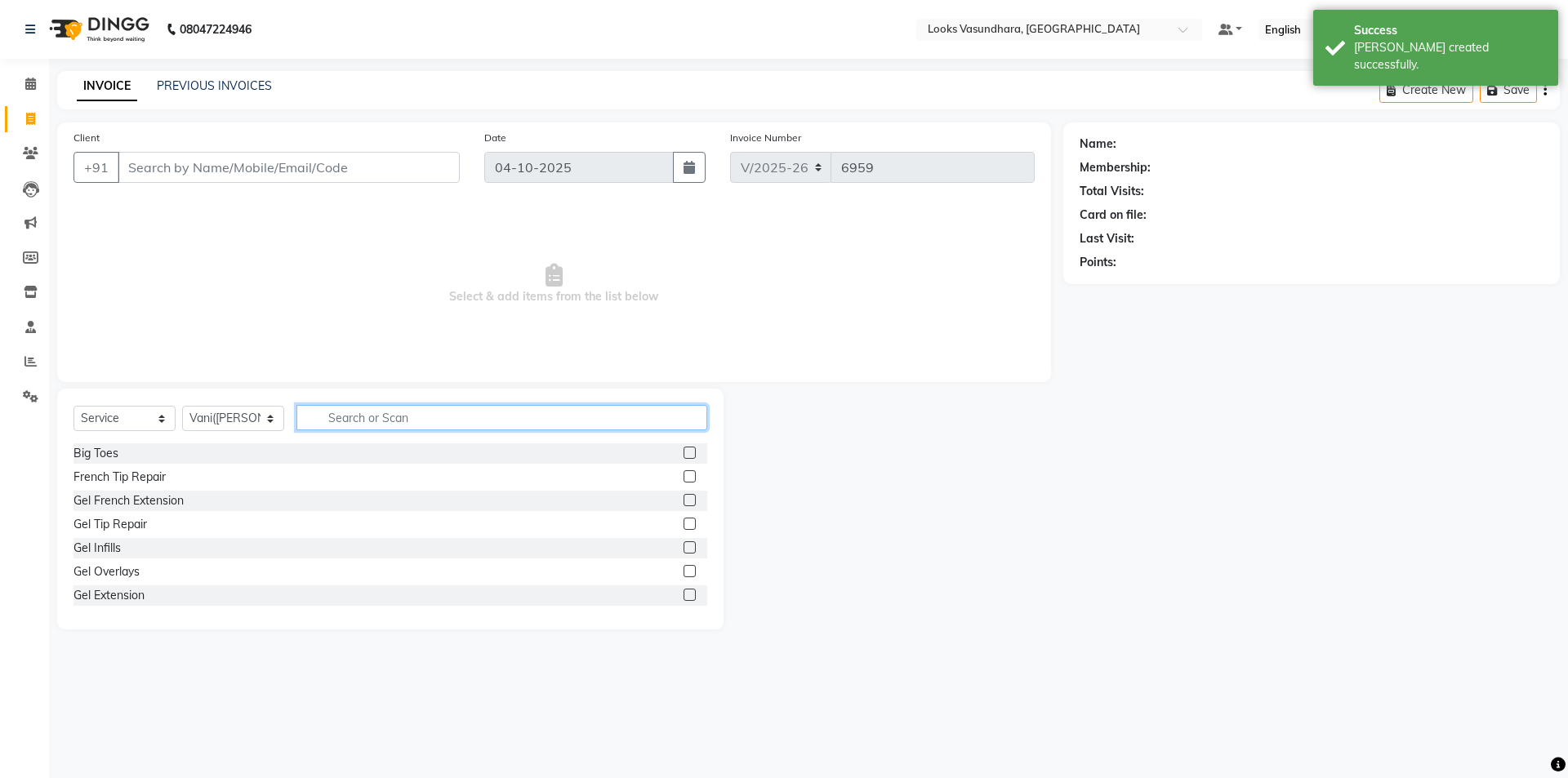
click at [361, 418] on input "text" at bounding box center [502, 418] width 411 height 26
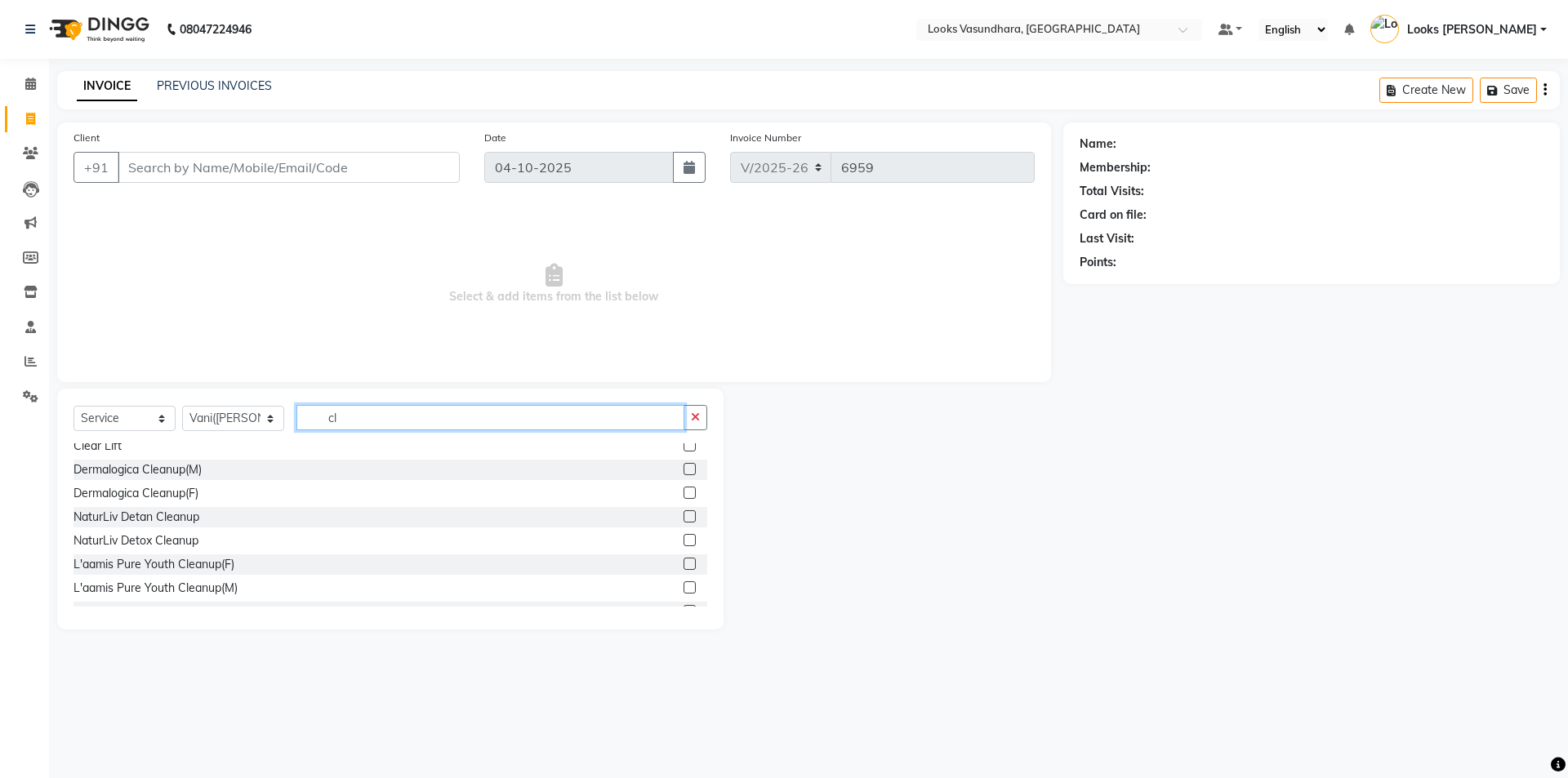
scroll to position [192, 0]
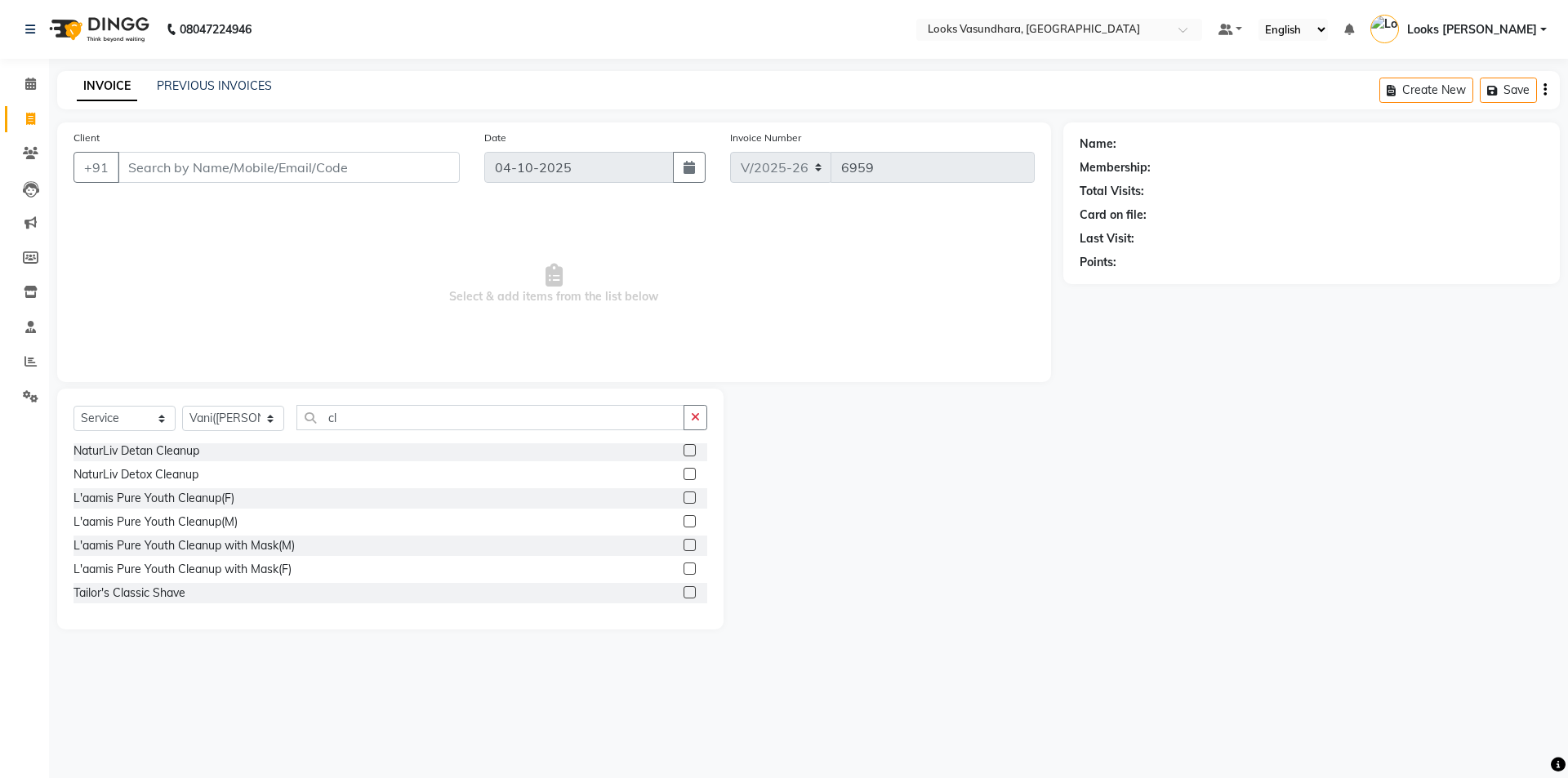
click at [684, 498] on label at bounding box center [690, 498] width 12 height 12
click at [684, 498] on input "checkbox" at bounding box center [689, 498] width 11 height 11
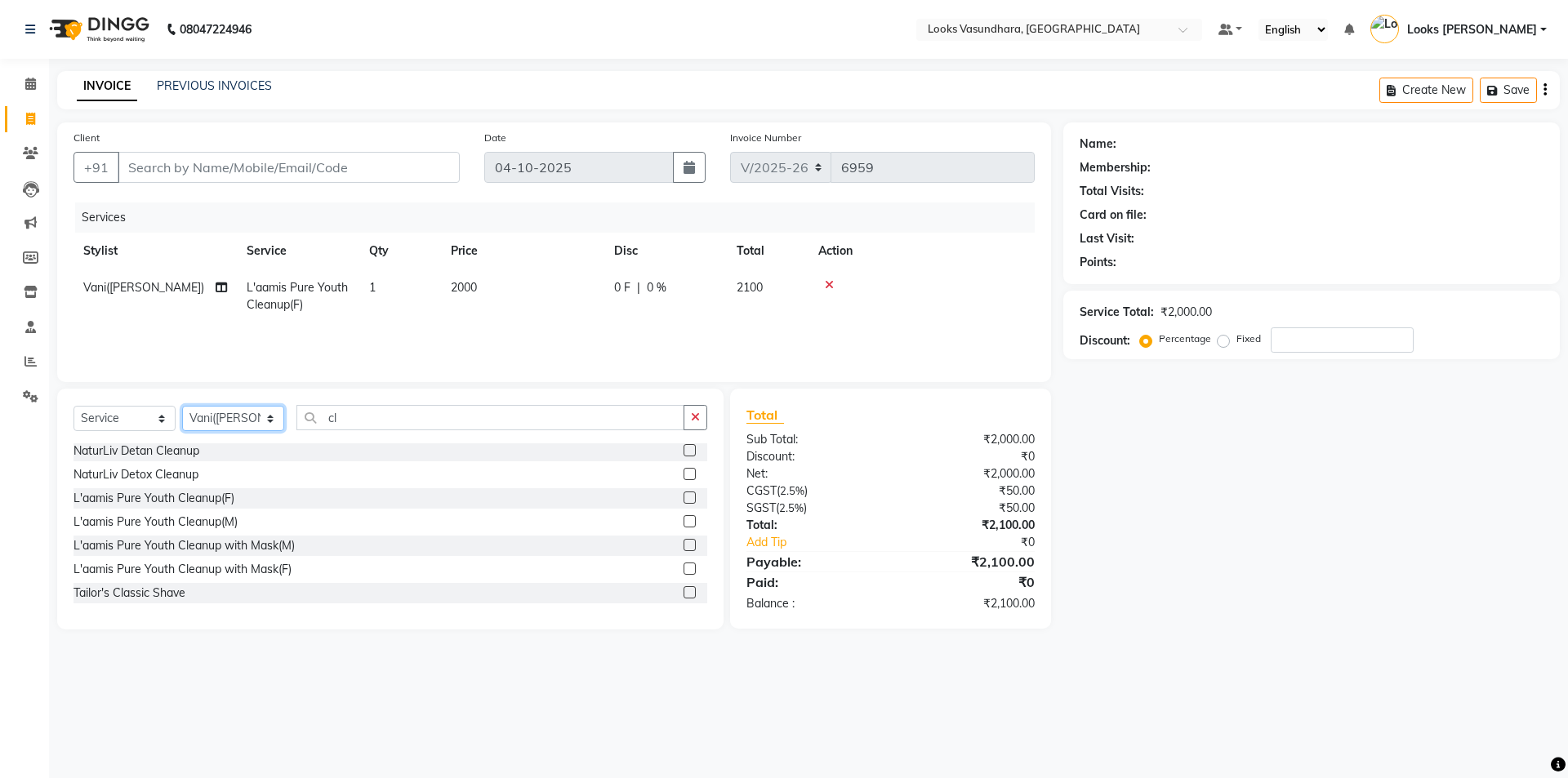
click at [232, 415] on select "Select Stylist [PERSON_NAME] Counter Sales Dharmendra_pdct Furkan KAILASH Khush…" at bounding box center [233, 419] width 102 height 26
click at [182, 406] on select "Select Stylist [PERSON_NAME] Counter Sales Dharmendra_pdct Furkan KAILASH Khush…" at bounding box center [233, 419] width 102 height 26
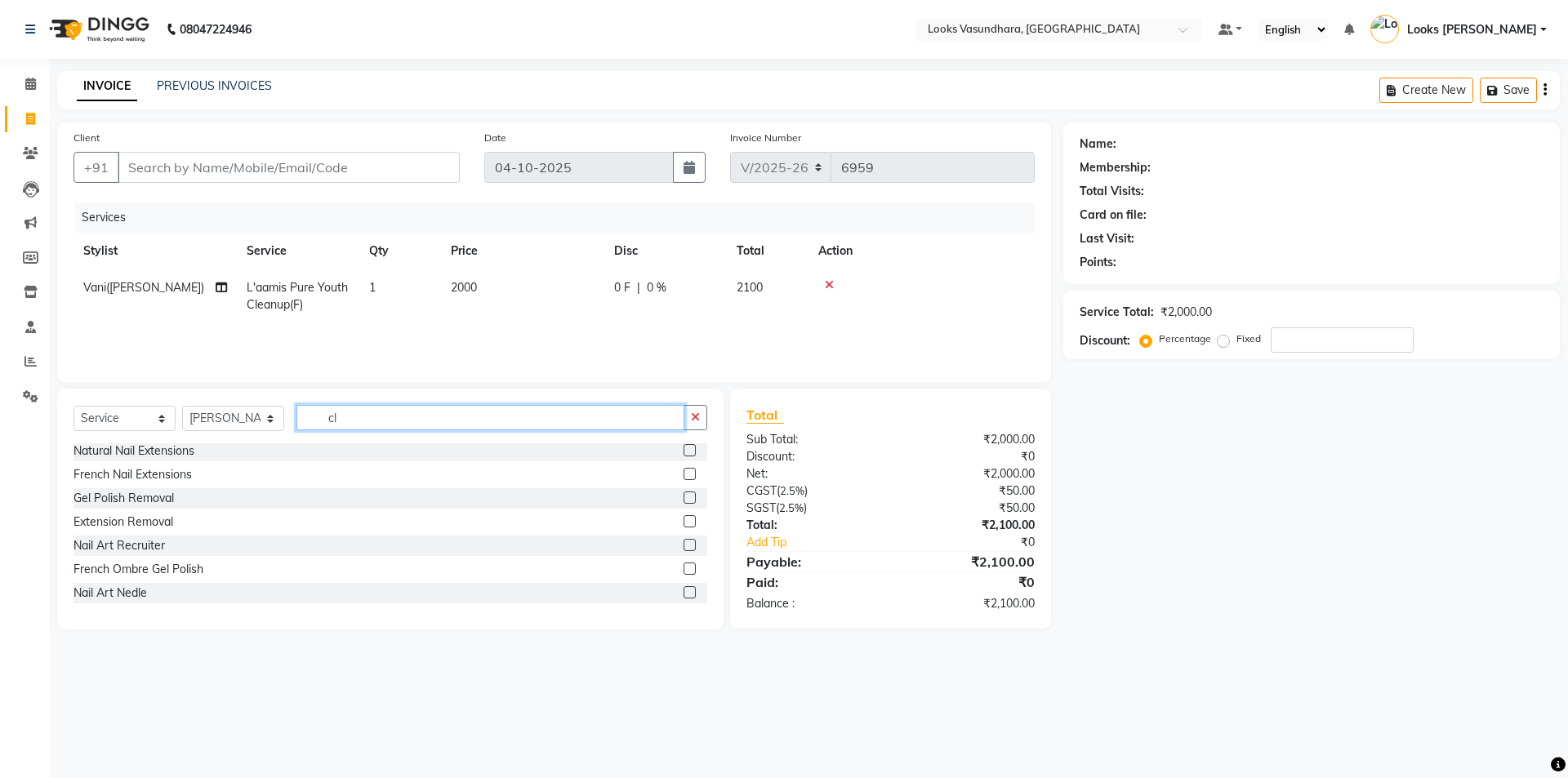
click at [387, 417] on input "cl" at bounding box center [490, 418] width 388 height 26
click at [400, 418] on input "cl" at bounding box center [490, 418] width 388 height 26
click at [493, 291] on td "2000" at bounding box center [522, 296] width 163 height 54
click at [513, 287] on td "2000" at bounding box center [522, 296] width 163 height 54
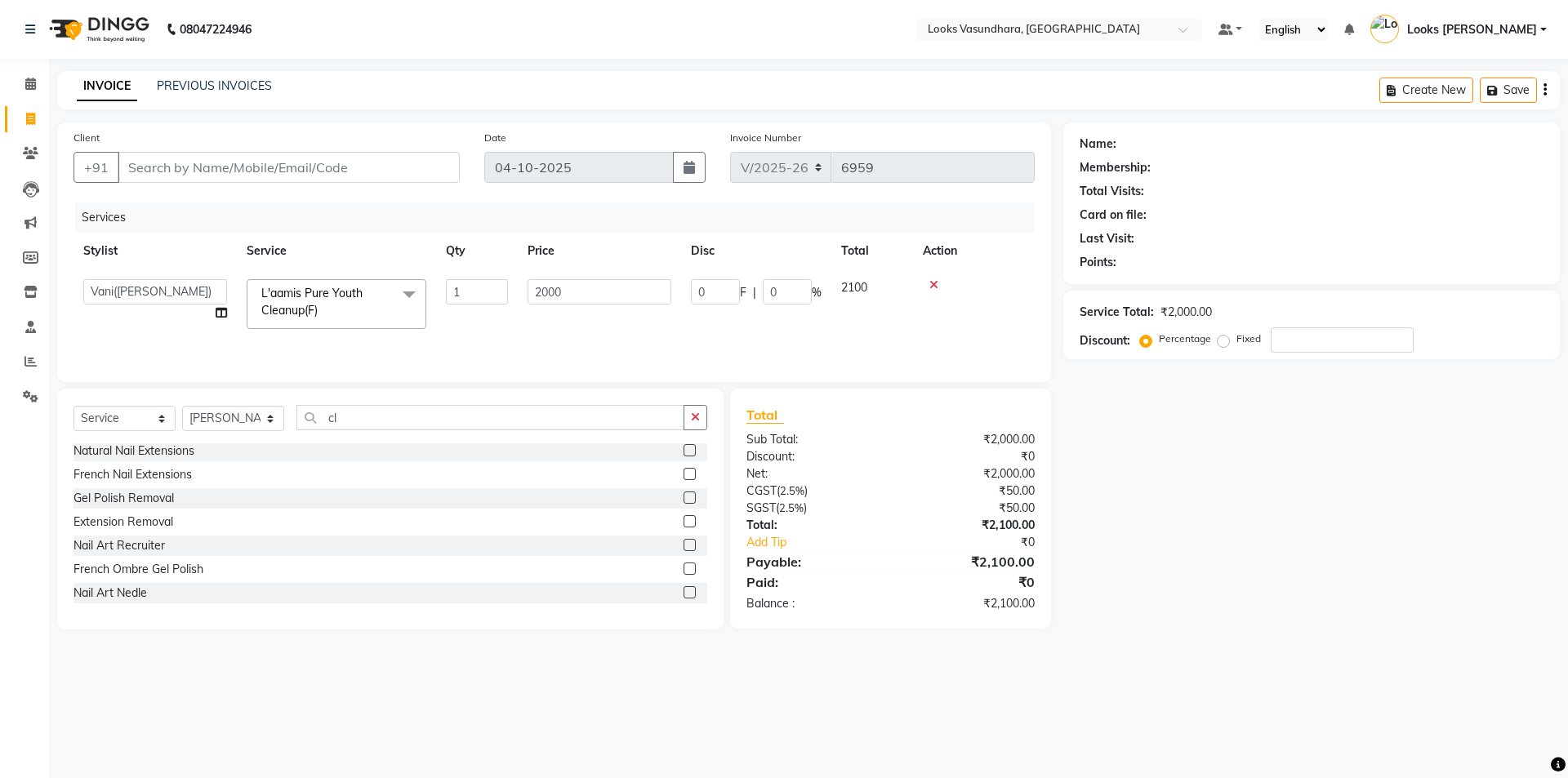
drag, startPoint x: 526, startPoint y: 285, endPoint x: 544, endPoint y: 285, distance: 18.0
click at [527, 285] on td "2000" at bounding box center [599, 304] width 163 height 70
click at [603, 290] on input "2000" at bounding box center [599, 292] width 144 height 26
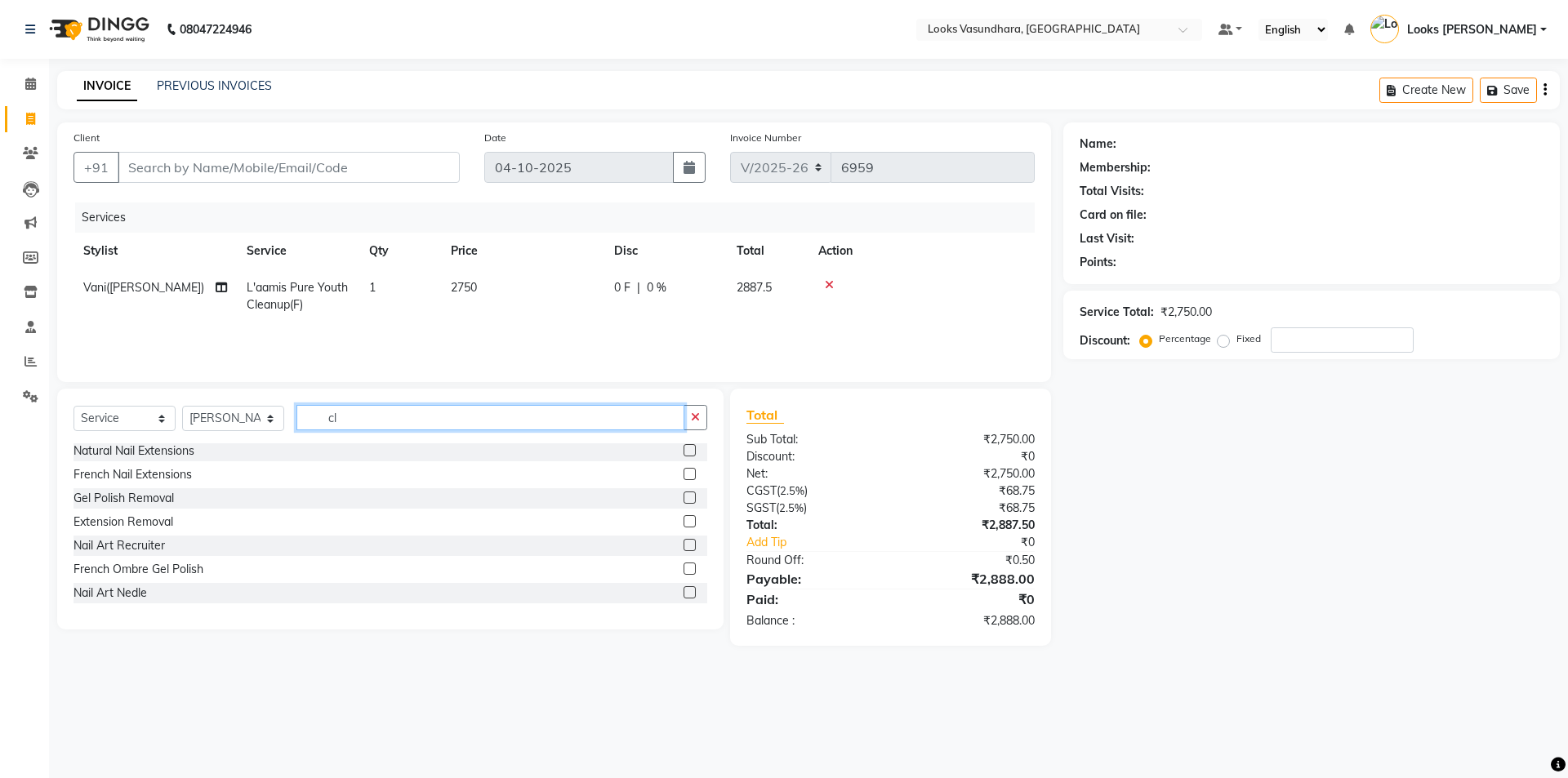
click at [367, 406] on input "cl" at bounding box center [490, 418] width 388 height 26
drag, startPoint x: 210, startPoint y: 416, endPoint x: 219, endPoint y: 411, distance: 10.3
click at [210, 416] on select "Select Stylist [PERSON_NAME] Counter Sales Dharmendra_pdct Furkan KAILASH Khush…" at bounding box center [233, 419] width 102 height 26
click at [182, 406] on select "Select Stylist [PERSON_NAME] Counter Sales Dharmendra_pdct Furkan KAILASH Khush…" at bounding box center [233, 419] width 102 height 26
click at [380, 416] on input "cl" at bounding box center [490, 418] width 388 height 26
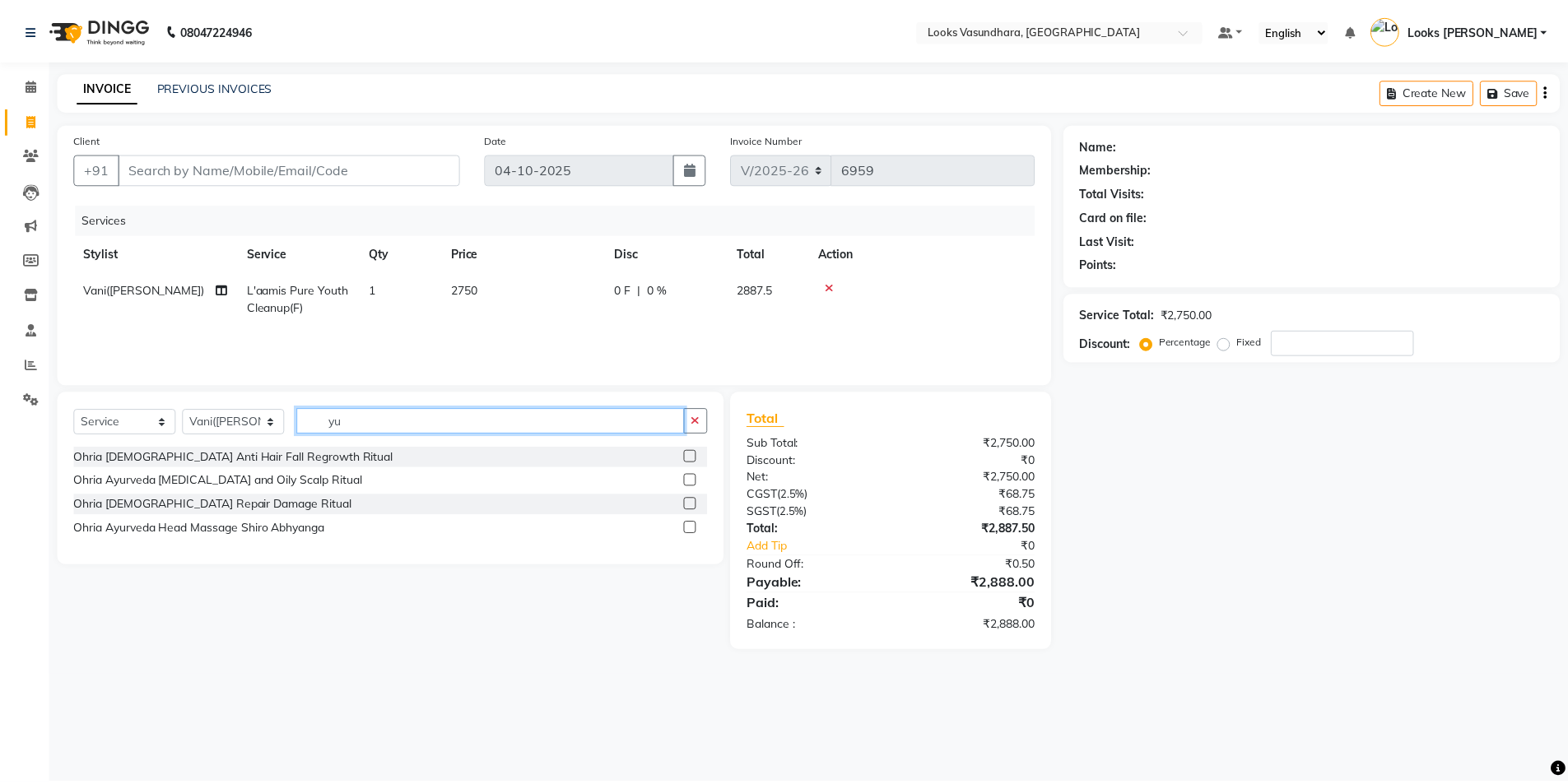
scroll to position [0, 0]
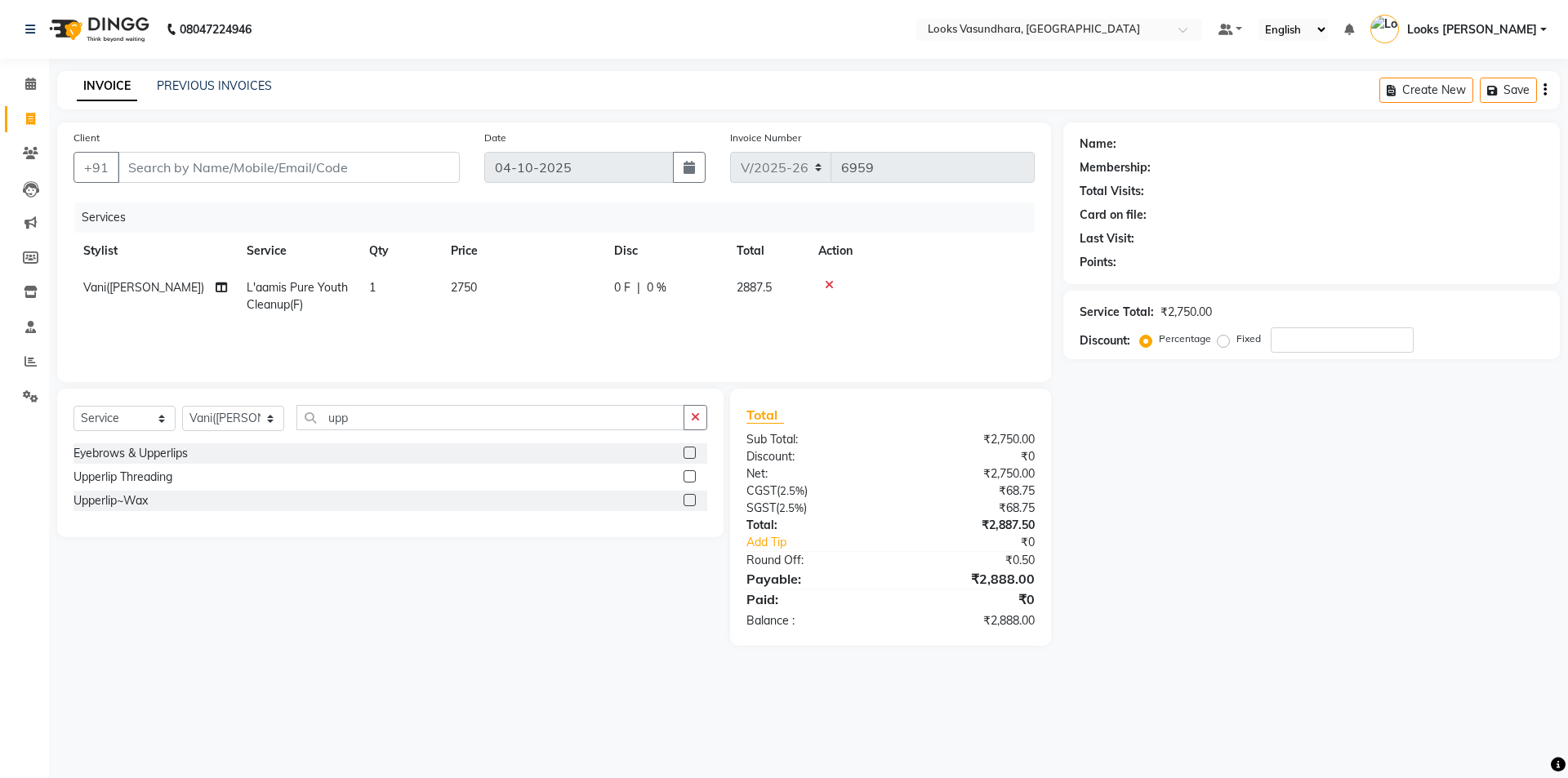
click at [694, 499] on label at bounding box center [690, 500] width 12 height 12
click at [694, 499] on input "checkbox" at bounding box center [689, 501] width 11 height 11
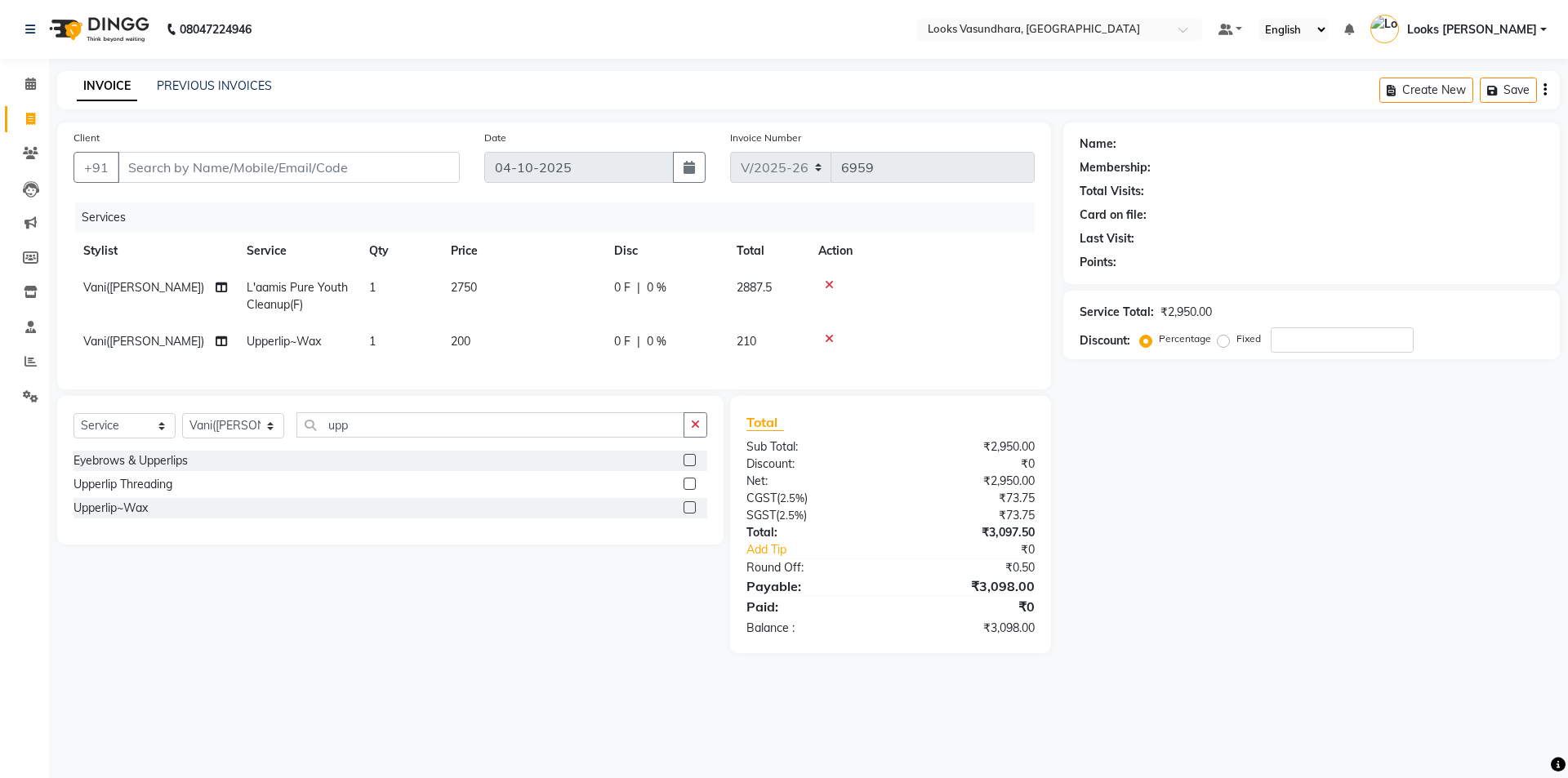
click at [504, 346] on td "200" at bounding box center [522, 341] width 163 height 36
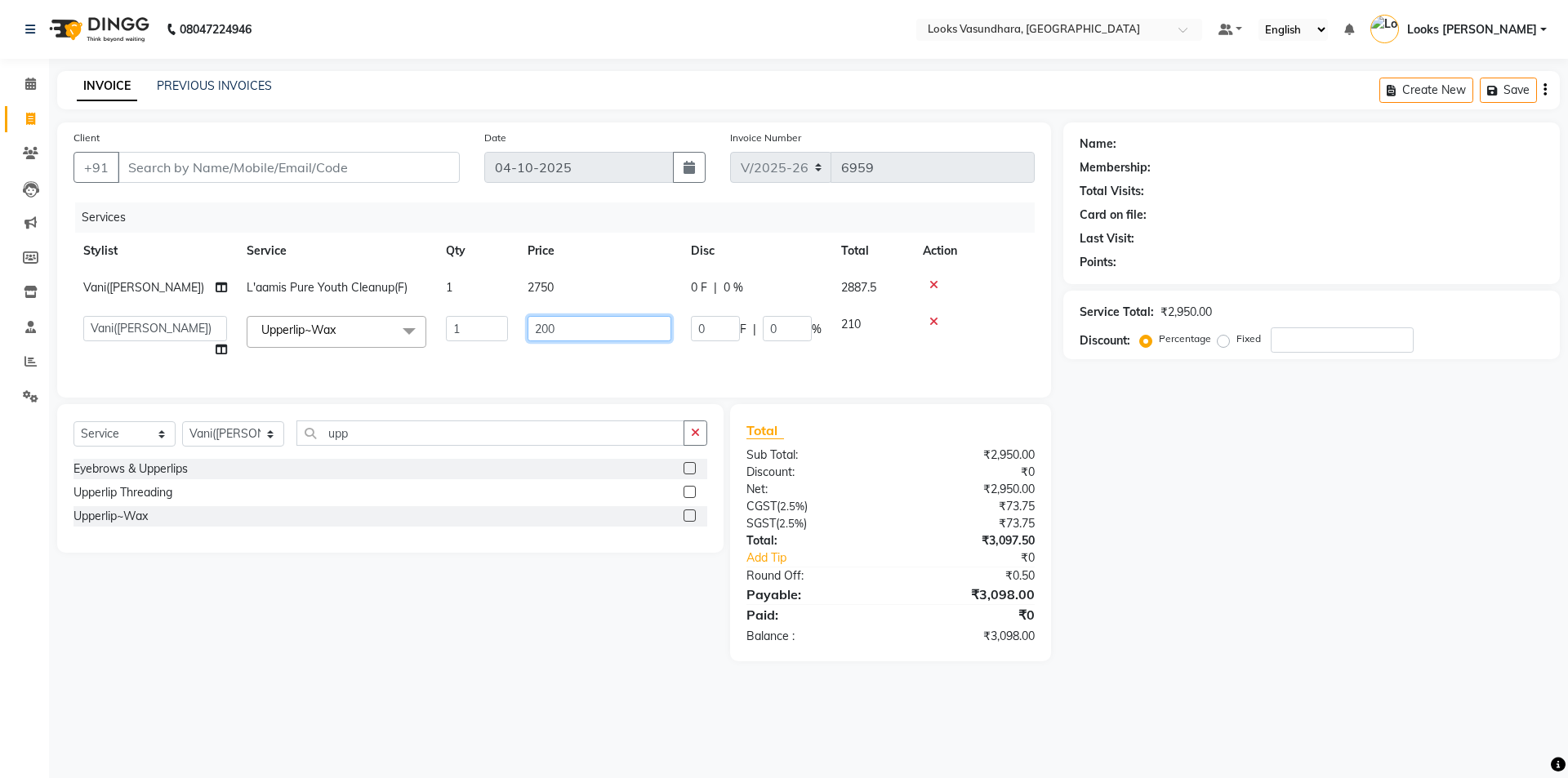
click at [557, 327] on input "200" at bounding box center [599, 329] width 144 height 26
click at [510, 349] on tr "Aditya Anchal Anjali Arnav Kumar_MSTR Counter Sales Dharmendra_pdct Furkan KAIL…" at bounding box center [554, 336] width 961 height 62
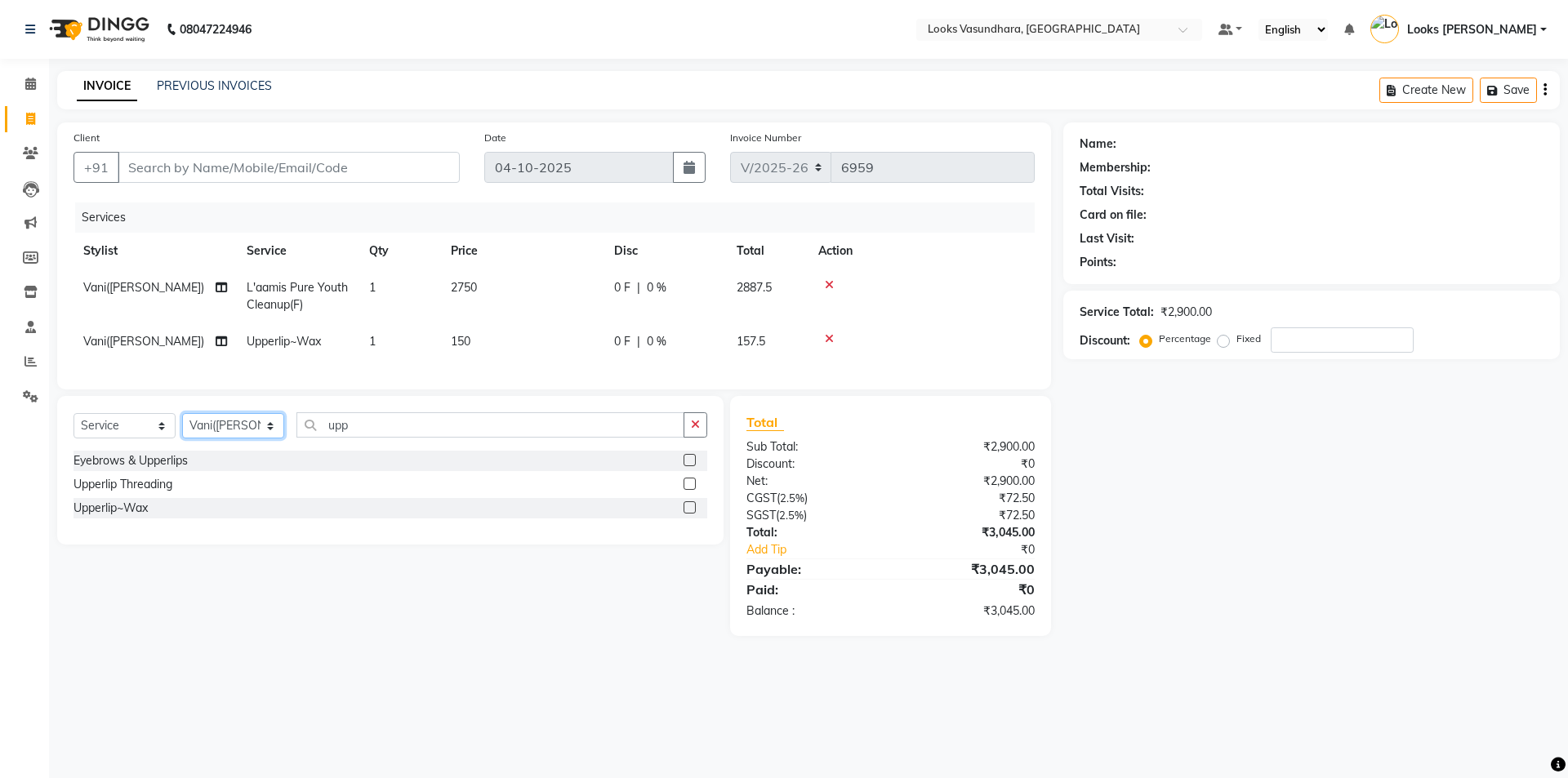
click at [257, 427] on select "Select Stylist [PERSON_NAME] Counter Sales Dharmendra_pdct Furkan KAILASH Khush…" at bounding box center [233, 426] width 102 height 26
click at [182, 426] on select "Select Stylist [PERSON_NAME] Counter Sales Dharmendra_pdct Furkan KAILASH Khush…" at bounding box center [233, 426] width 102 height 26
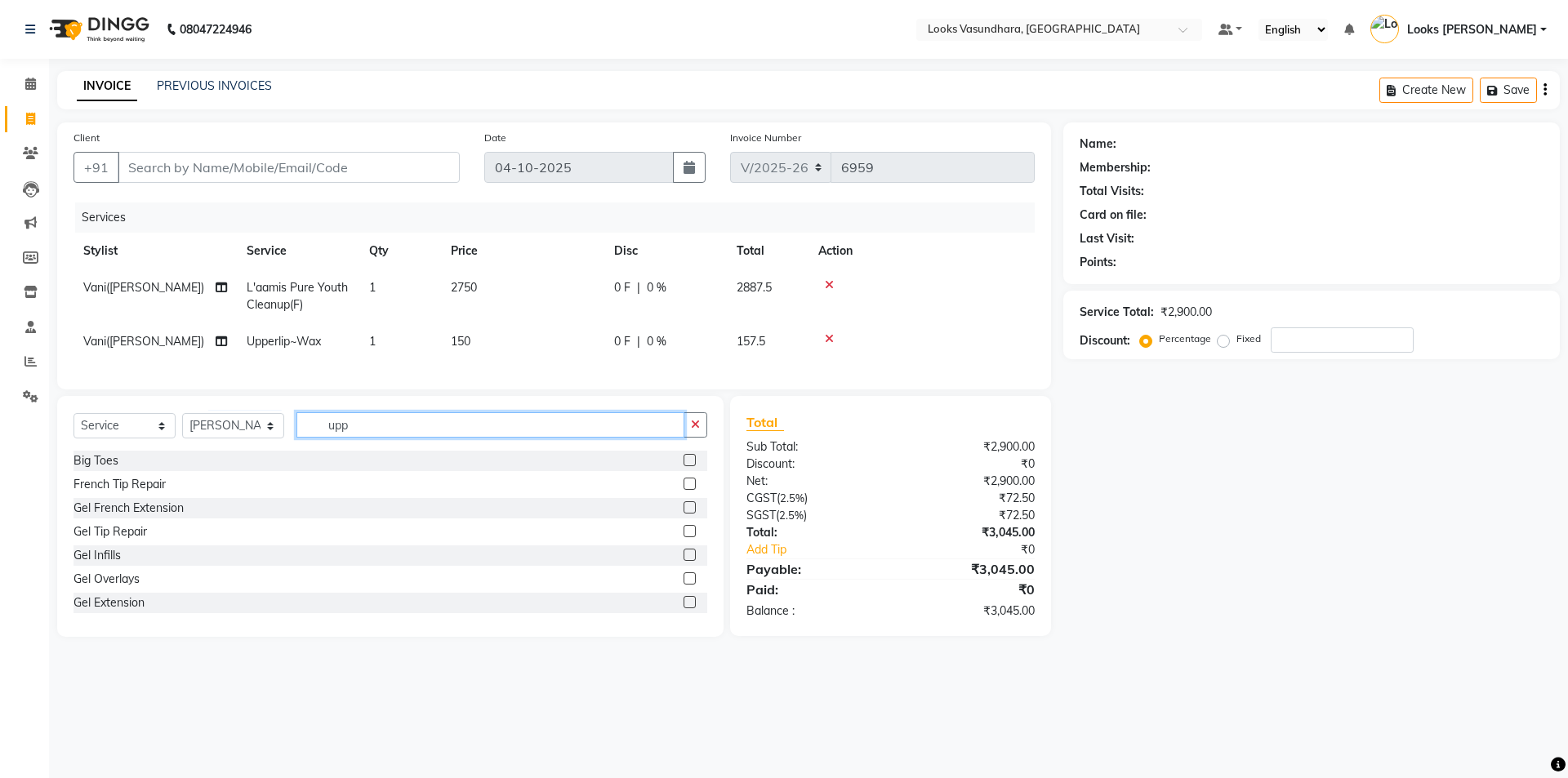
click at [392, 431] on input "upp" at bounding box center [490, 425] width 388 height 26
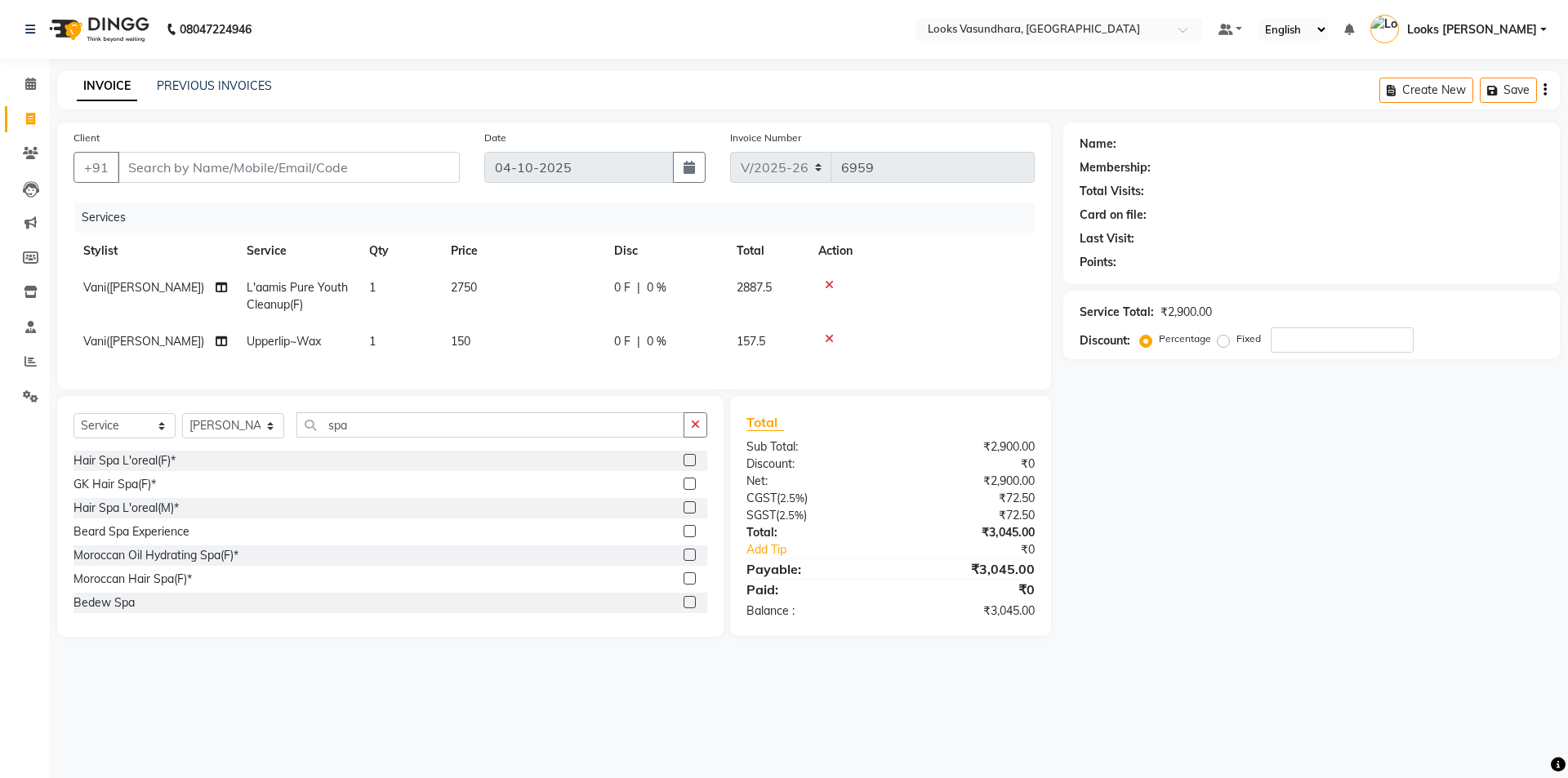
click at [684, 561] on label at bounding box center [690, 555] width 12 height 12
click at [684, 561] on input "checkbox" at bounding box center [689, 556] width 11 height 11
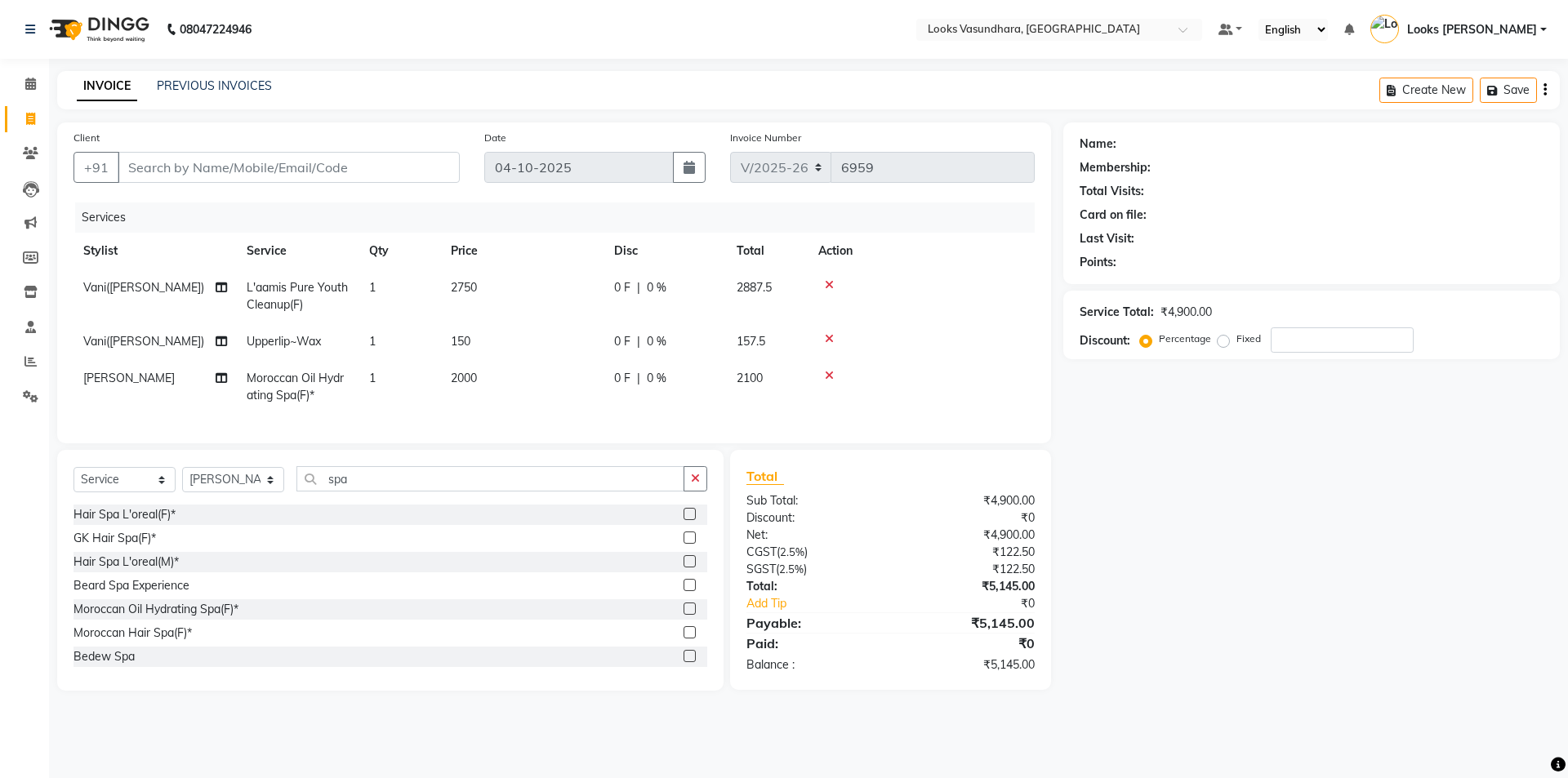
click at [530, 385] on td "2000" at bounding box center [522, 387] width 163 height 54
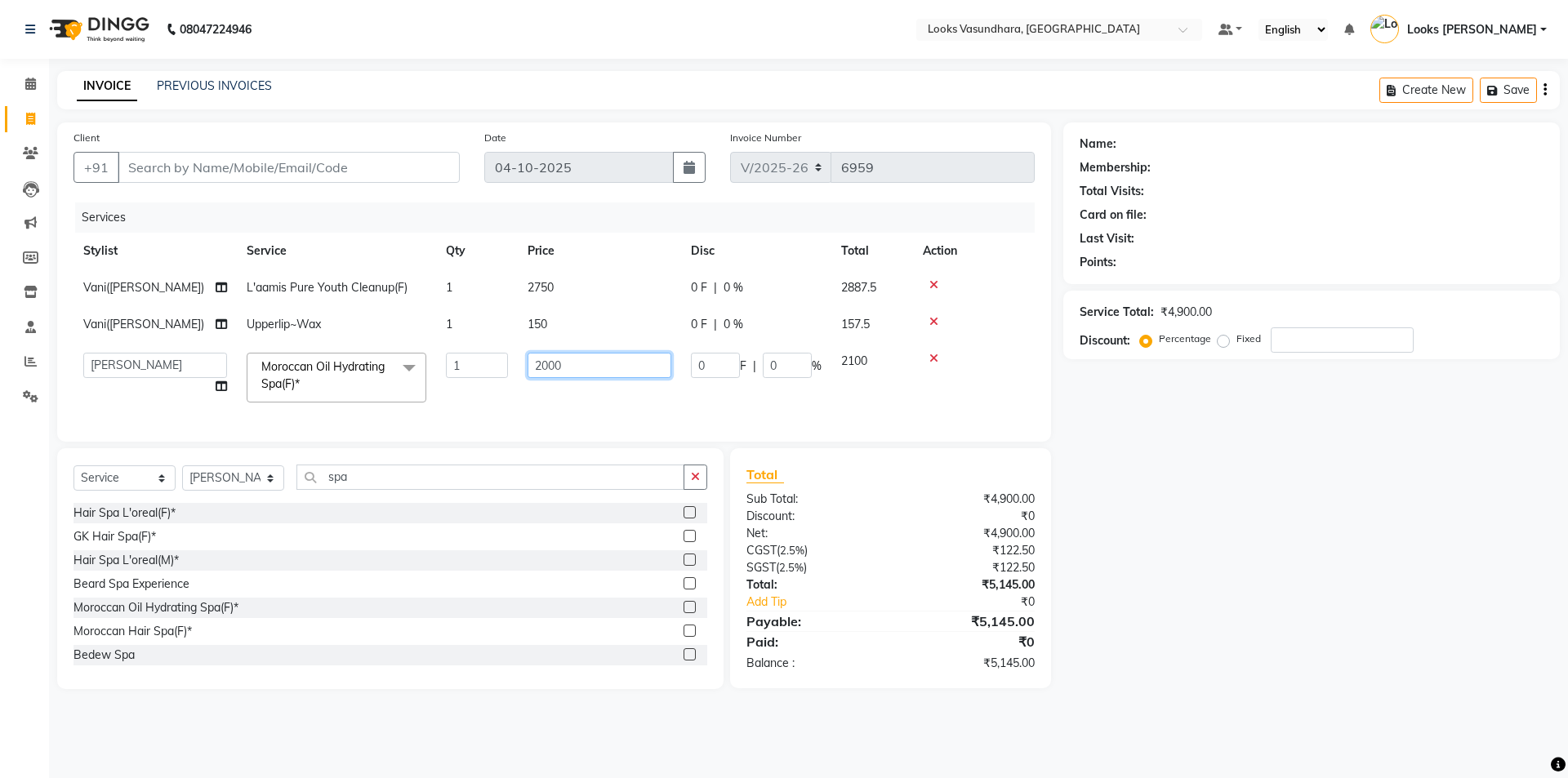
click at [594, 364] on input "2000" at bounding box center [599, 366] width 144 height 26
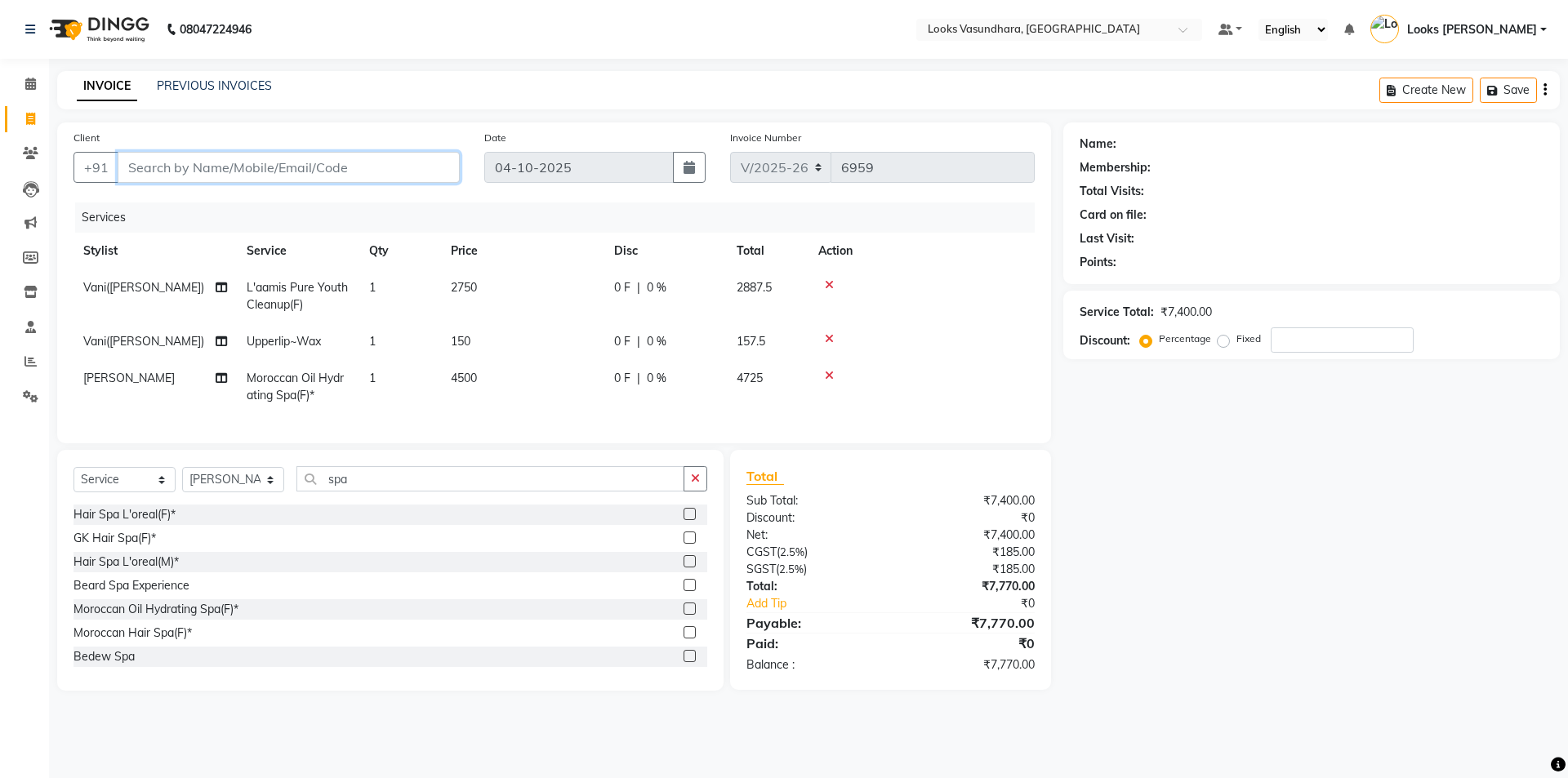
click at [401, 171] on input "Client" at bounding box center [289, 167] width 342 height 31
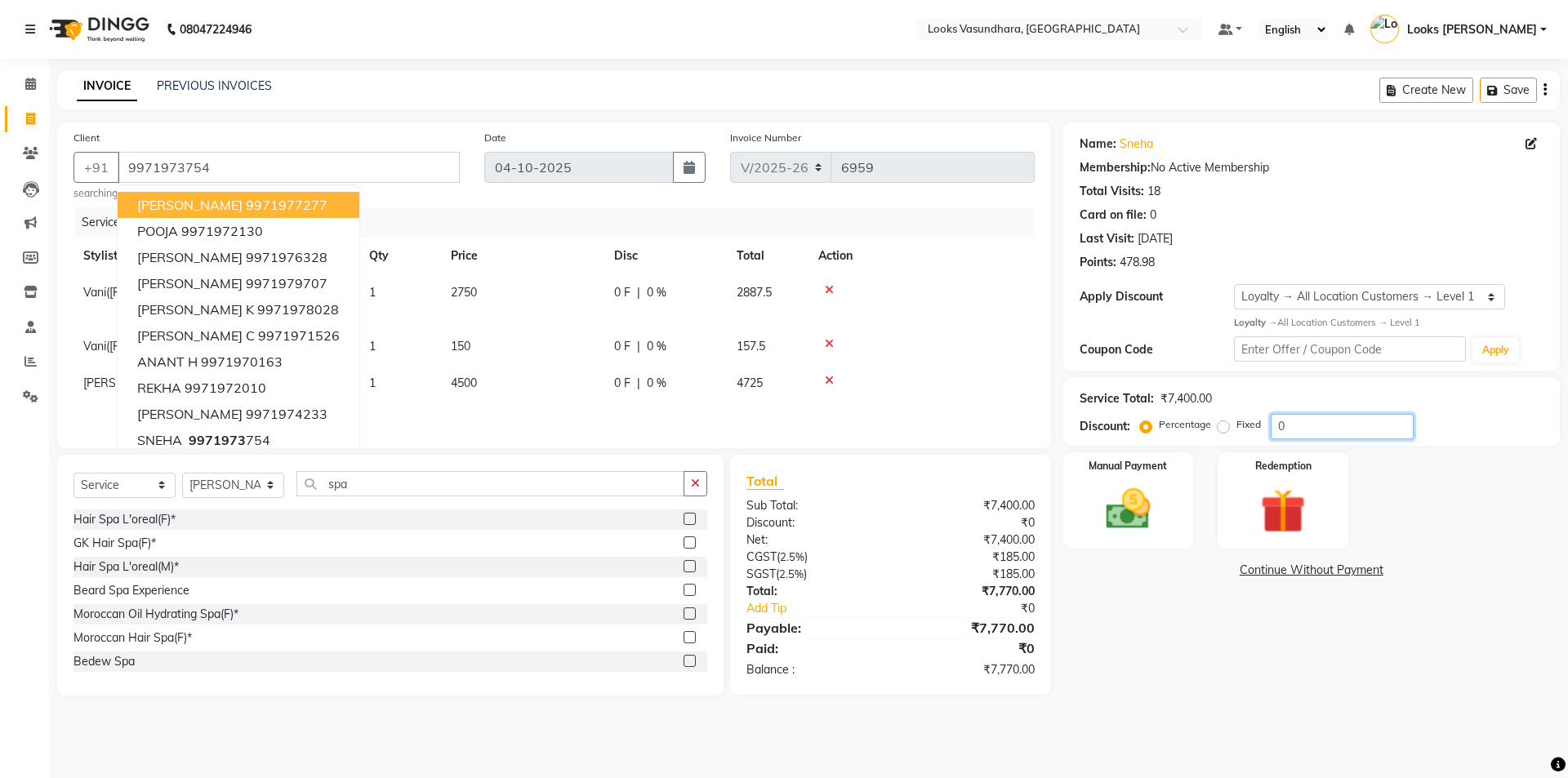
click at [1310, 426] on input "0" at bounding box center [1342, 427] width 143 height 26
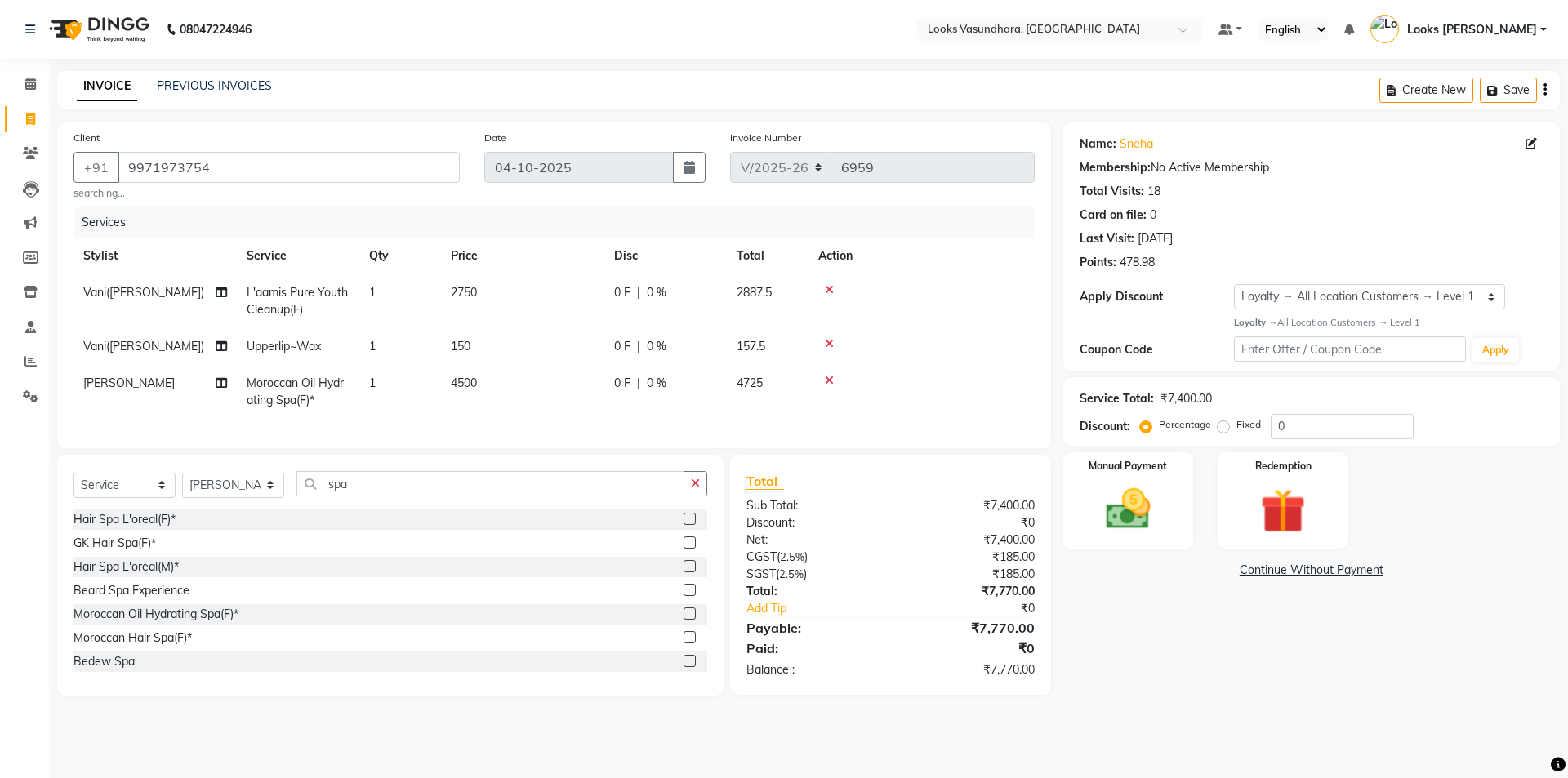
click at [504, 383] on td "4500" at bounding box center [522, 391] width 163 height 54
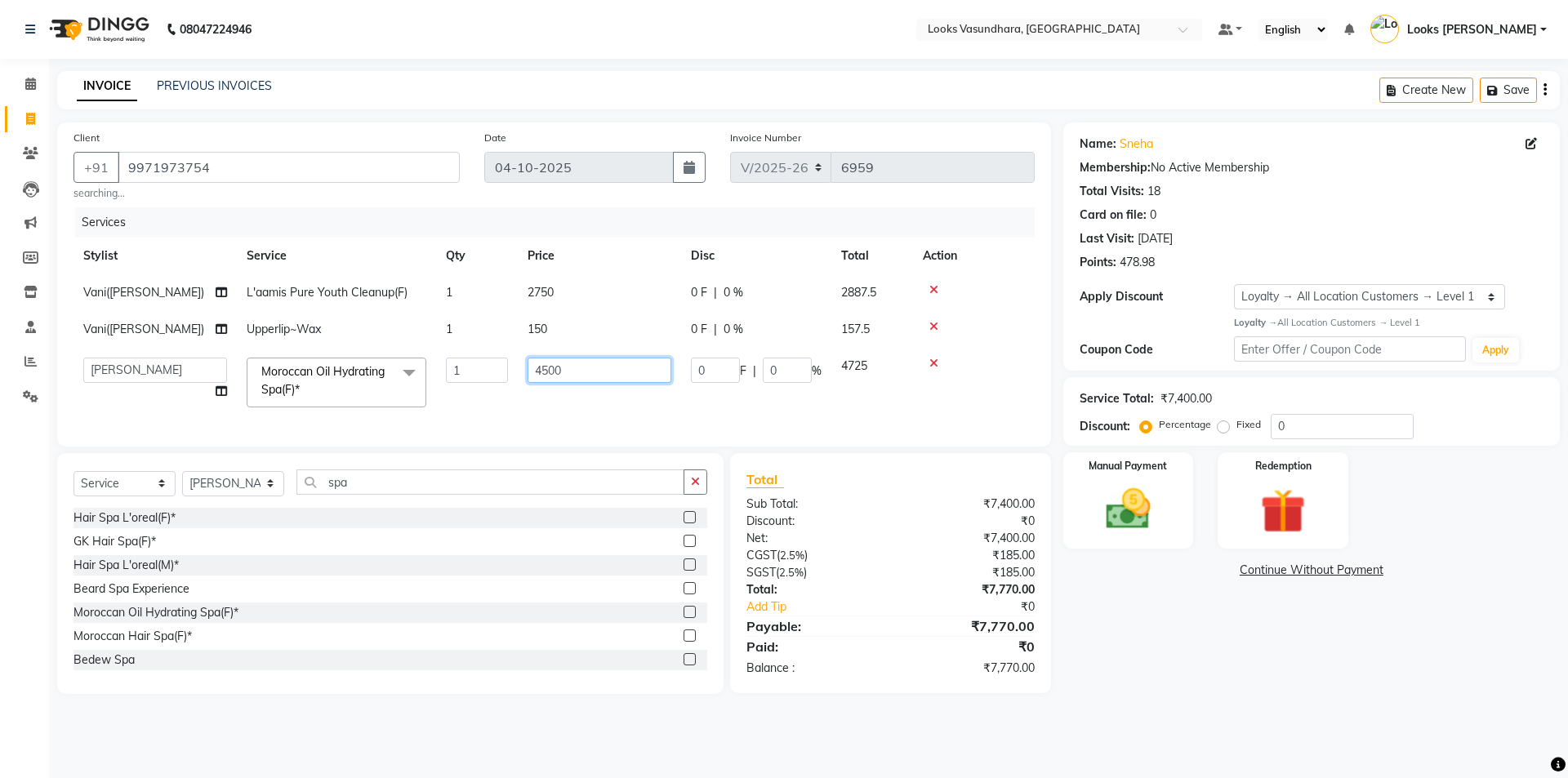
click at [600, 375] on input "4500" at bounding box center [599, 371] width 144 height 26
click at [587, 406] on td "4600" at bounding box center [599, 383] width 163 height 70
click at [1315, 439] on input "0" at bounding box center [1342, 427] width 143 height 26
click at [1176, 534] on div "Manual Payment" at bounding box center [1128, 500] width 136 height 100
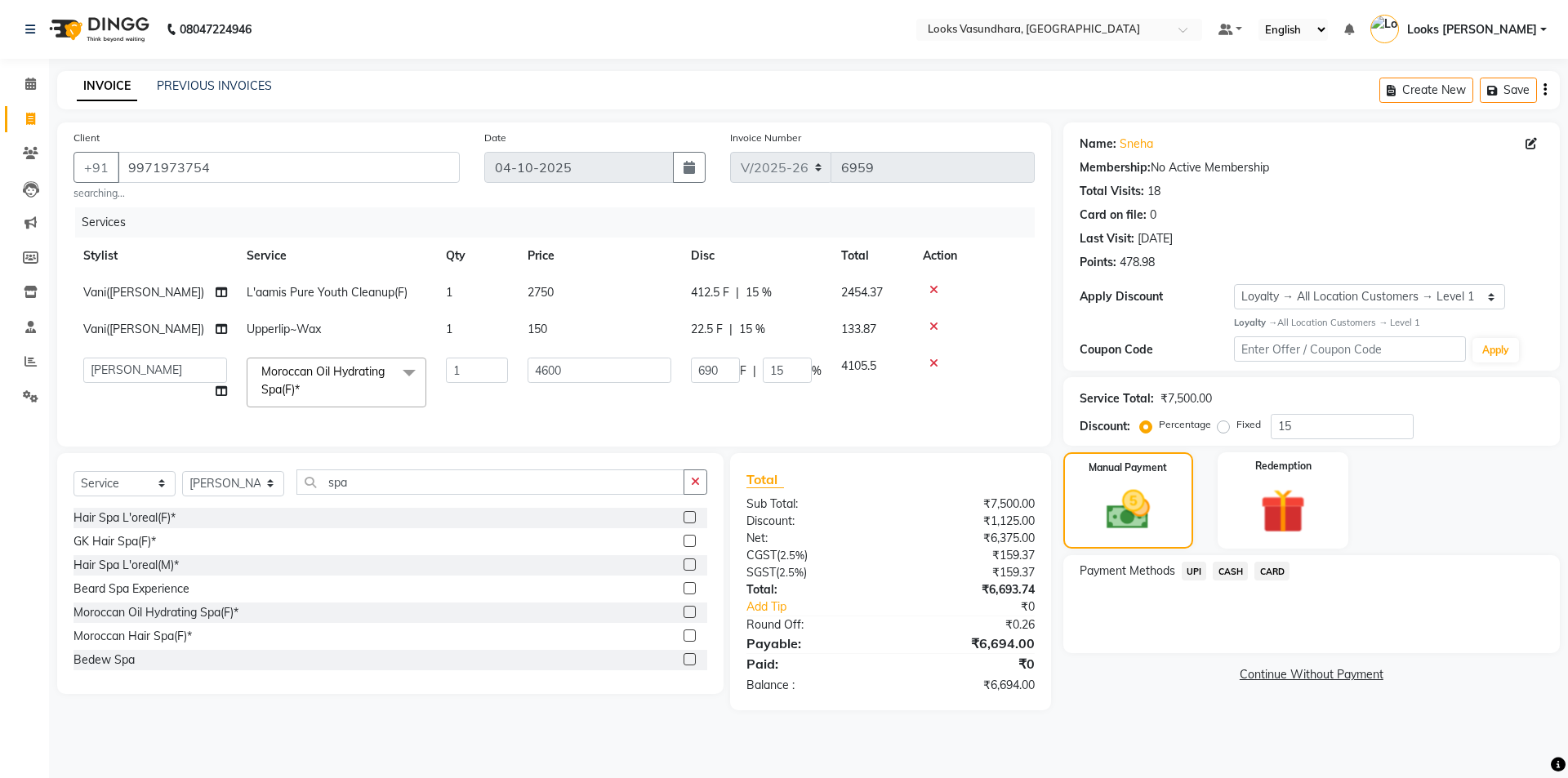
click at [1192, 566] on span "UPI" at bounding box center [1194, 570] width 26 height 19
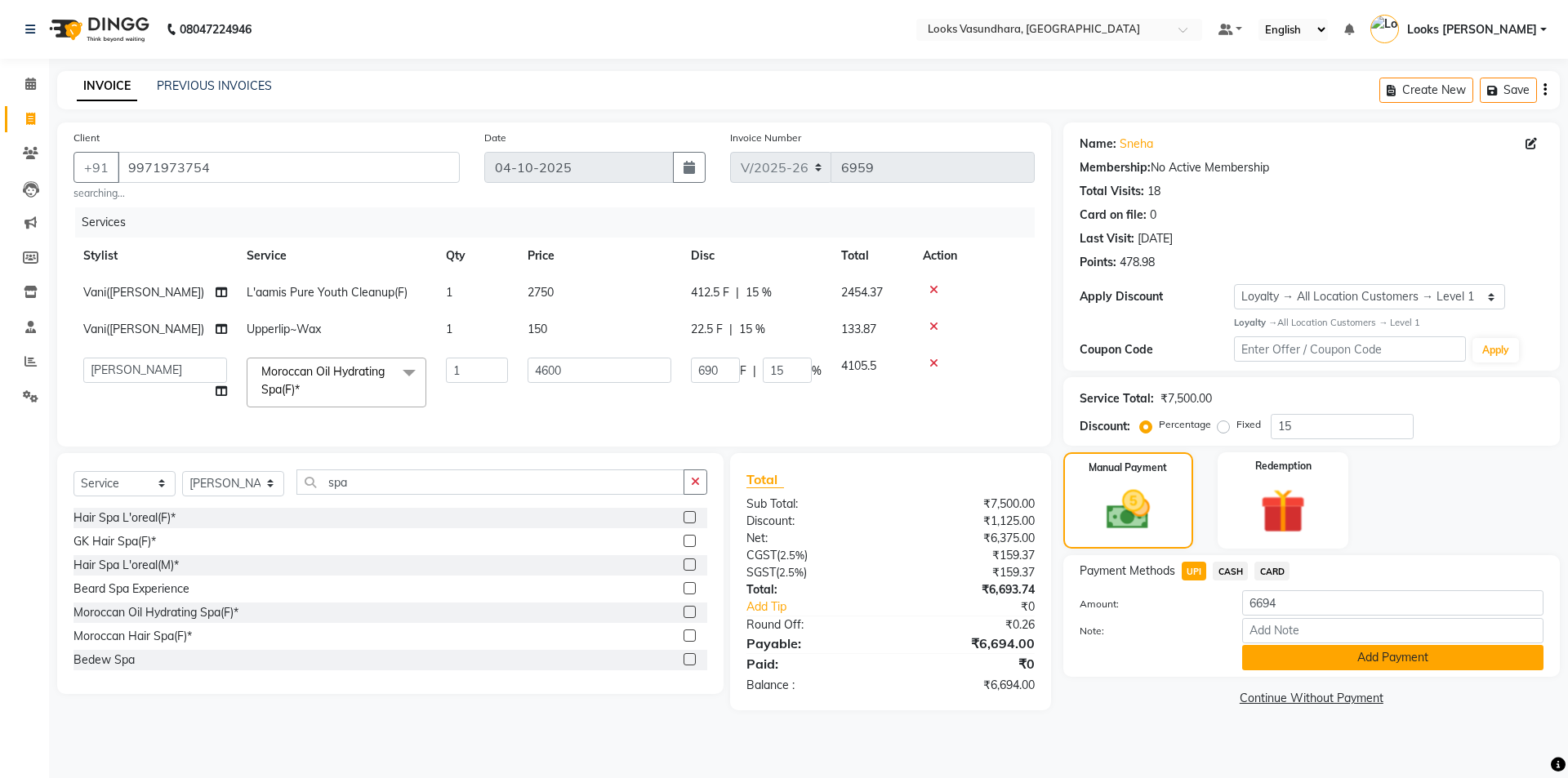
click at [1348, 663] on button "Add Payment" at bounding box center [1393, 658] width 301 height 26
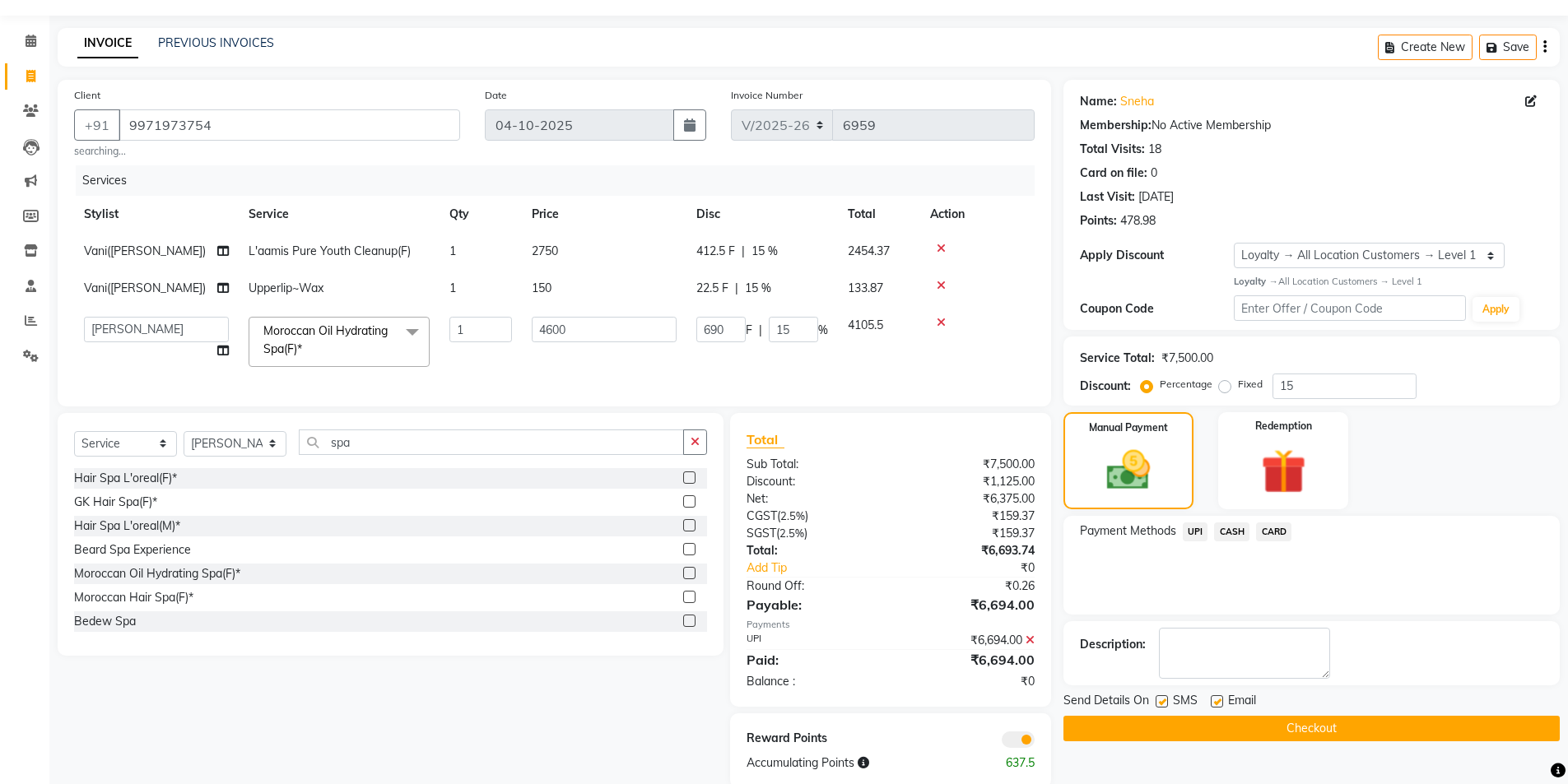
scroll to position [85, 0]
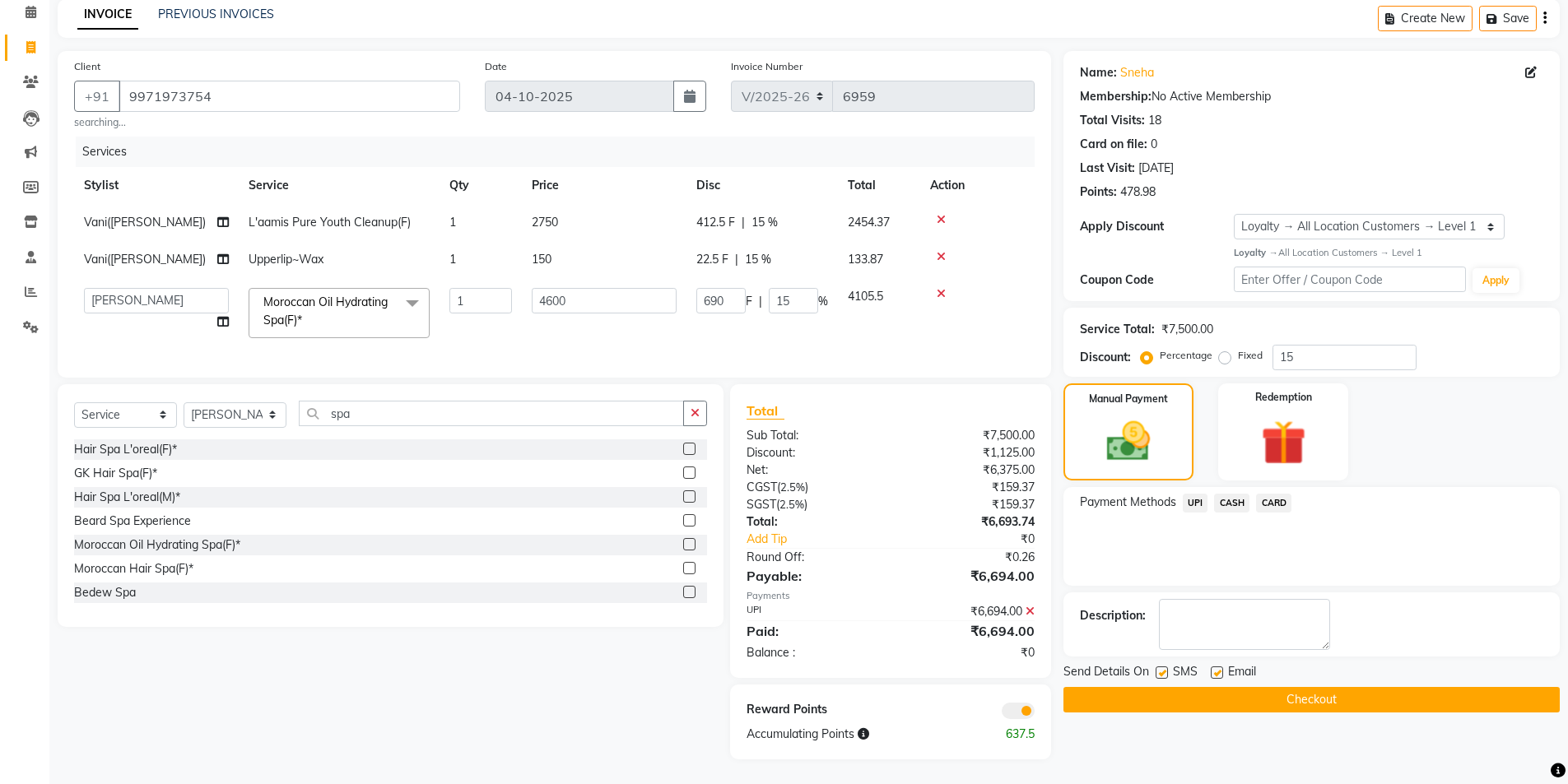
click at [1212, 667] on label at bounding box center [1216, 673] width 12 height 12
click at [1212, 668] on input "checkbox" at bounding box center [1215, 673] width 11 height 11
click at [1217, 687] on button "Checkout" at bounding box center [1311, 700] width 497 height 26
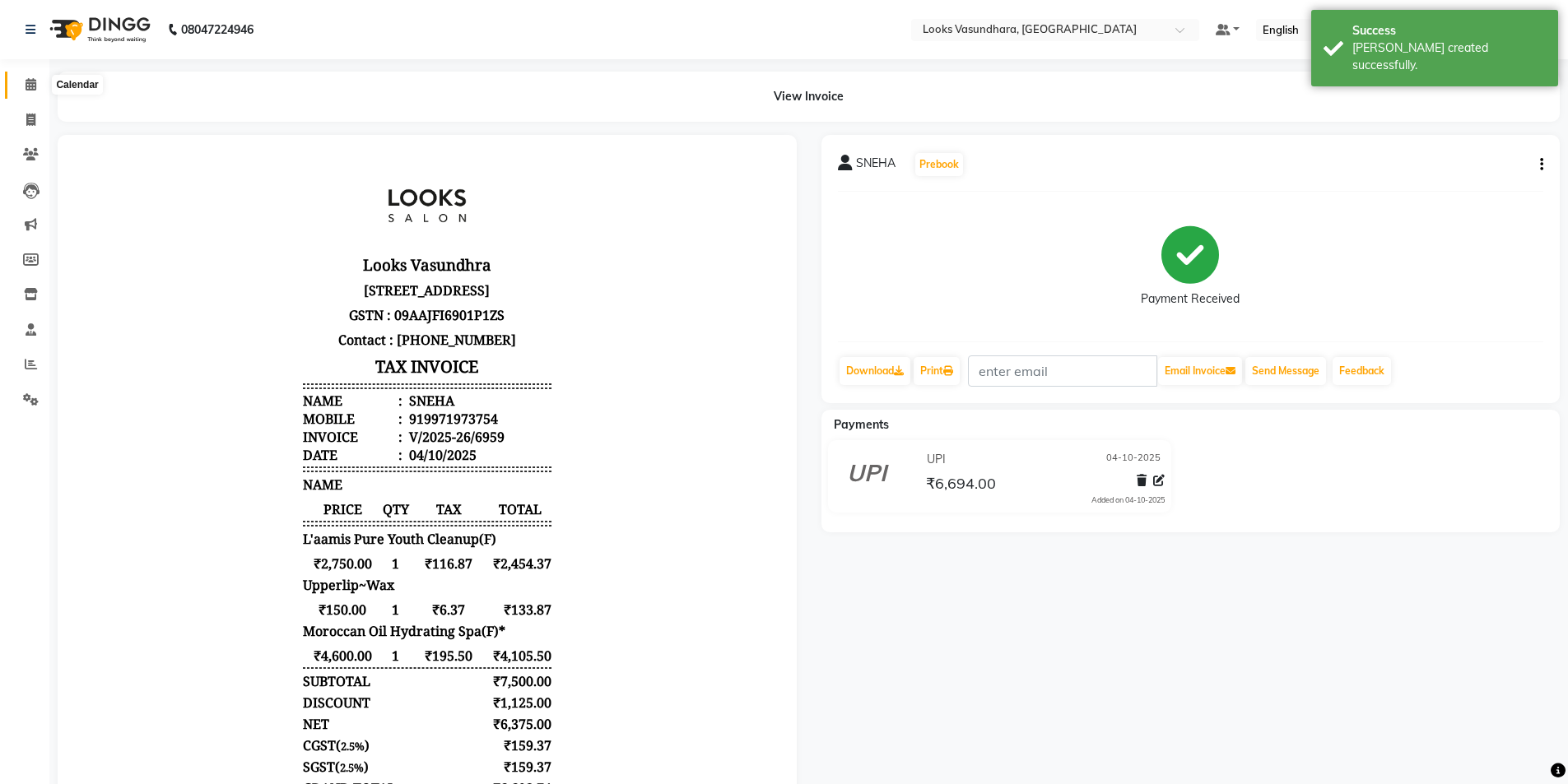
click at [30, 82] on icon at bounding box center [31, 84] width 11 height 12
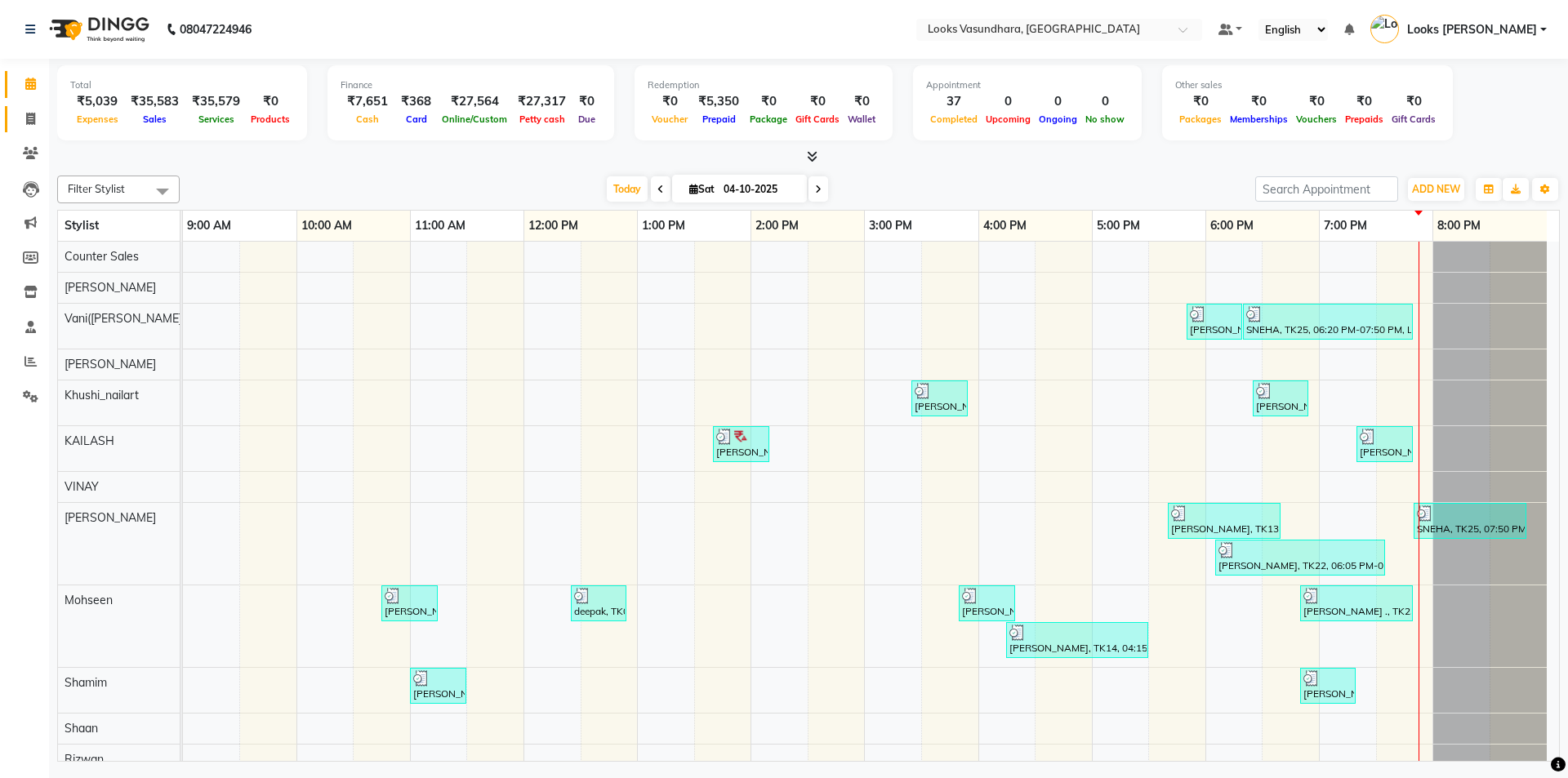
click at [27, 108] on link "Invoice" at bounding box center [25, 119] width 39 height 27
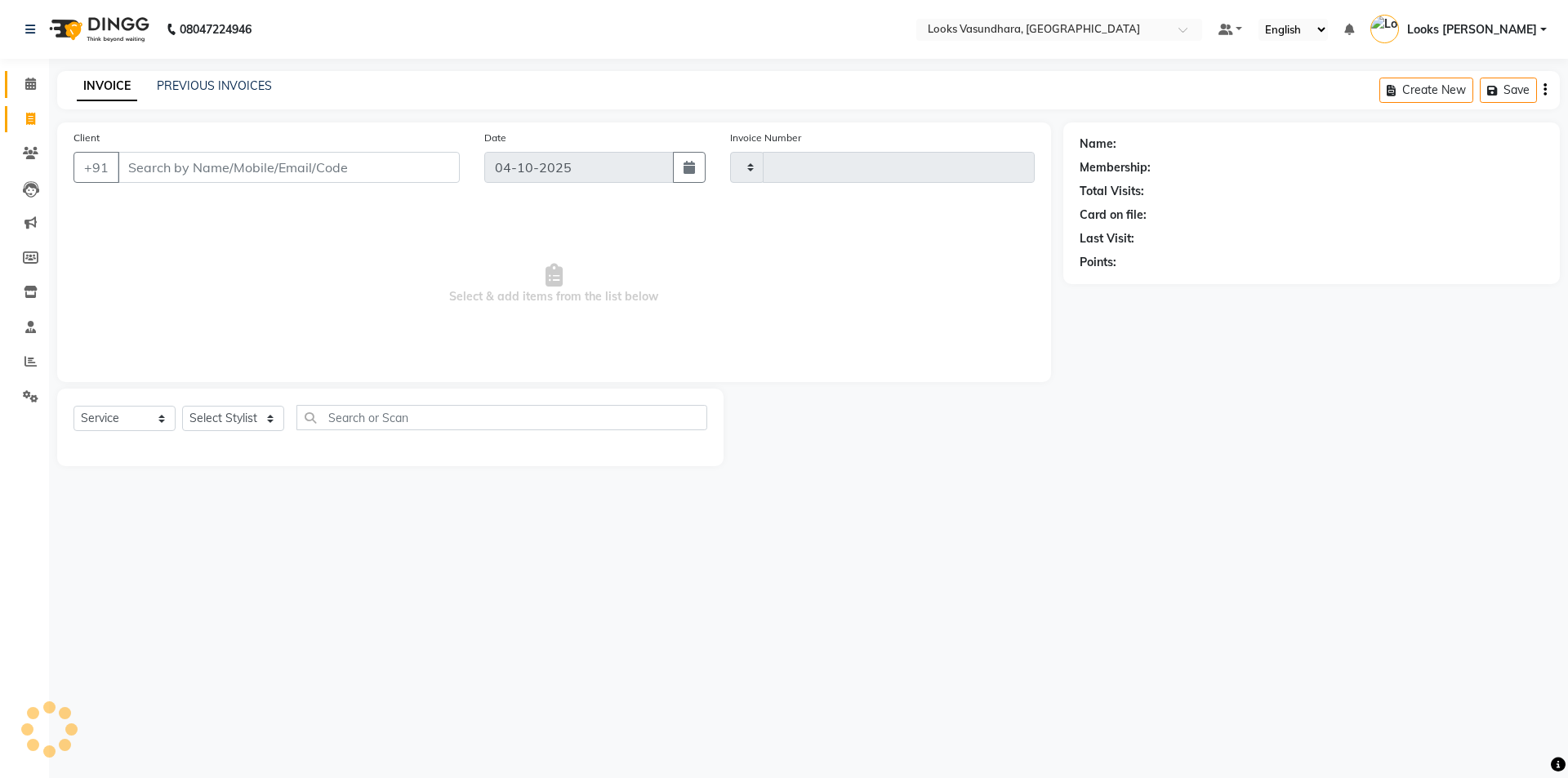
click at [32, 95] on link "Calendar" at bounding box center [25, 84] width 39 height 27
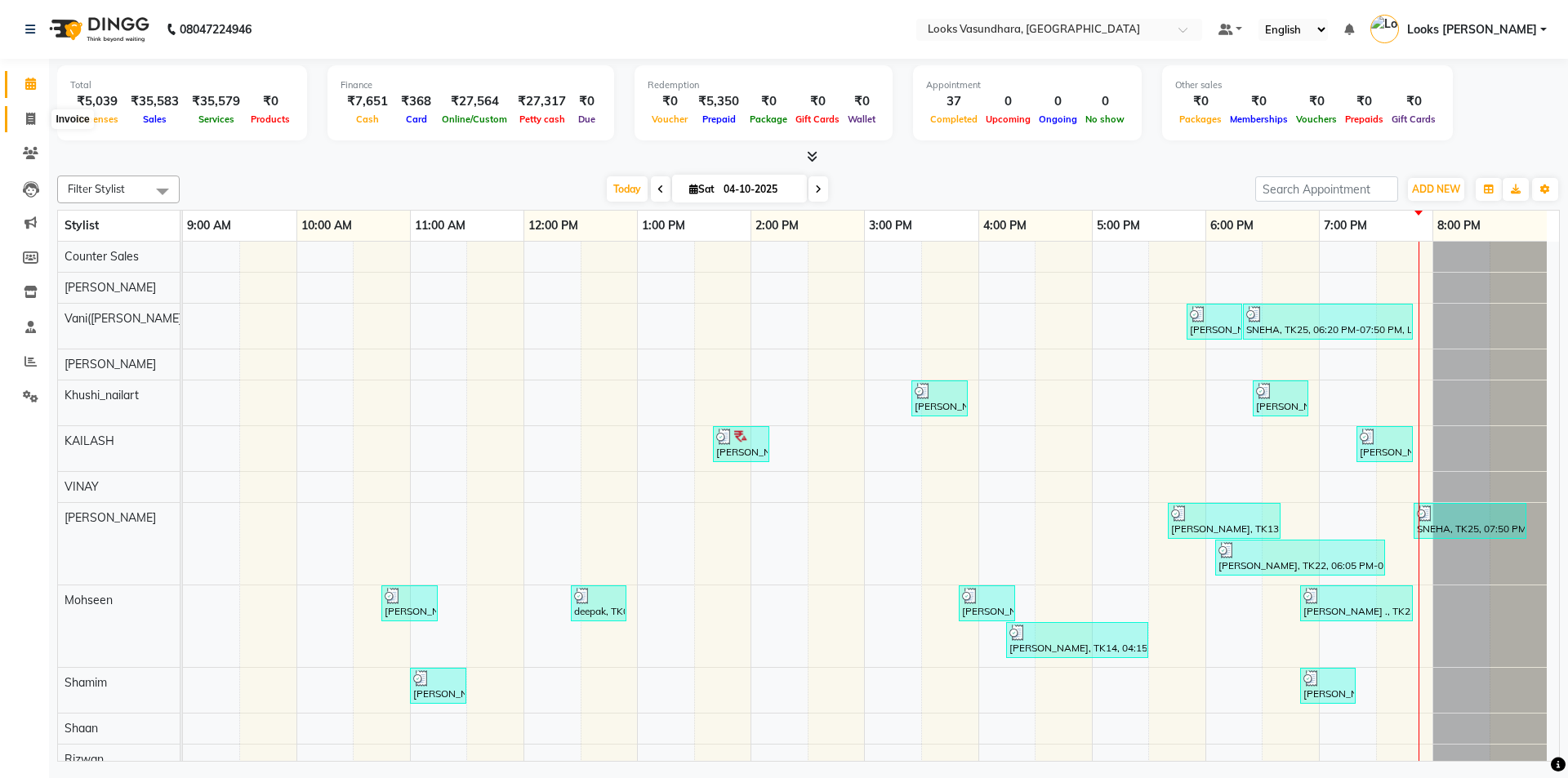
click at [22, 127] on span at bounding box center [30, 119] width 29 height 19
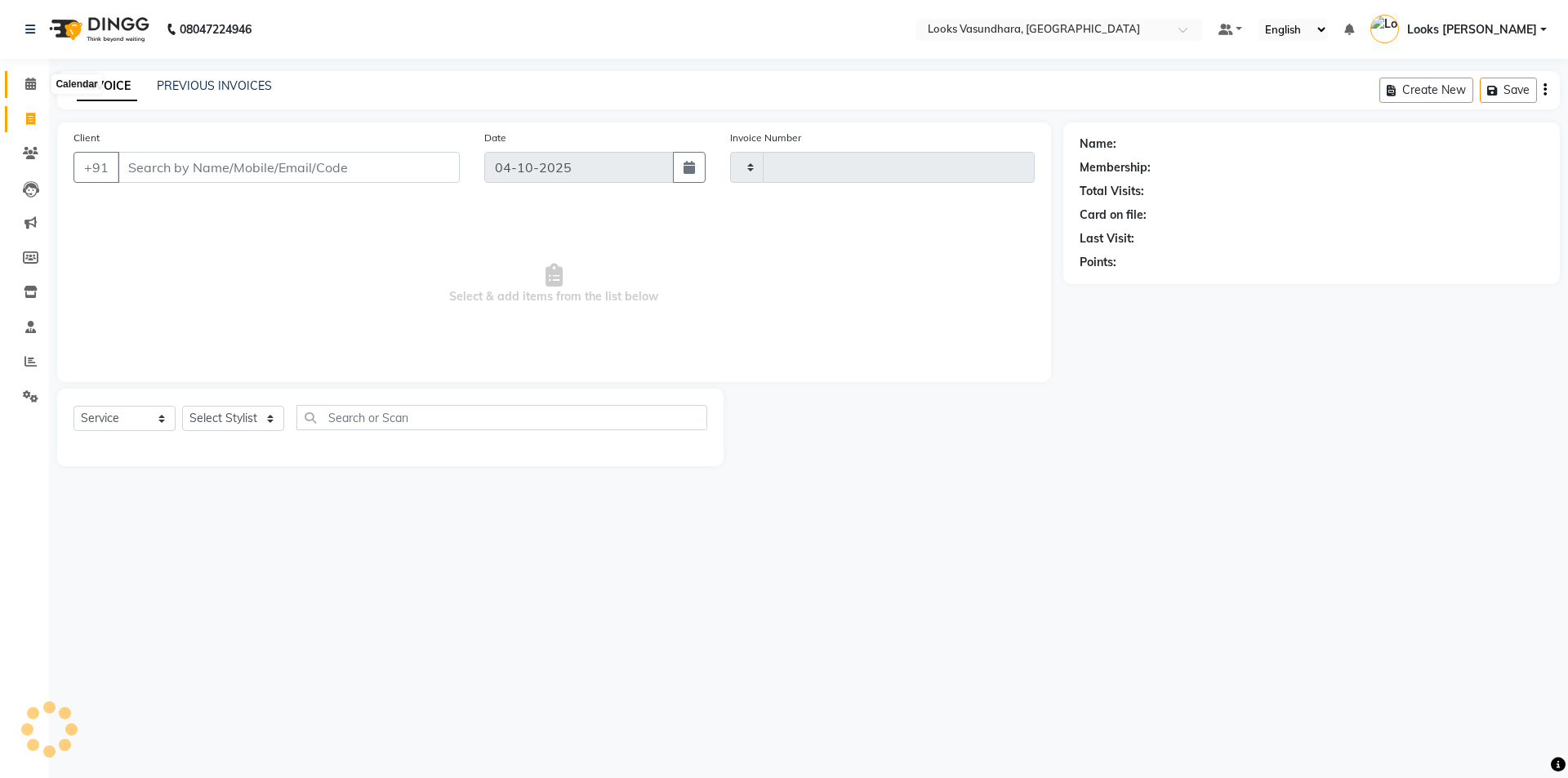
click at [27, 82] on icon at bounding box center [30, 84] width 11 height 12
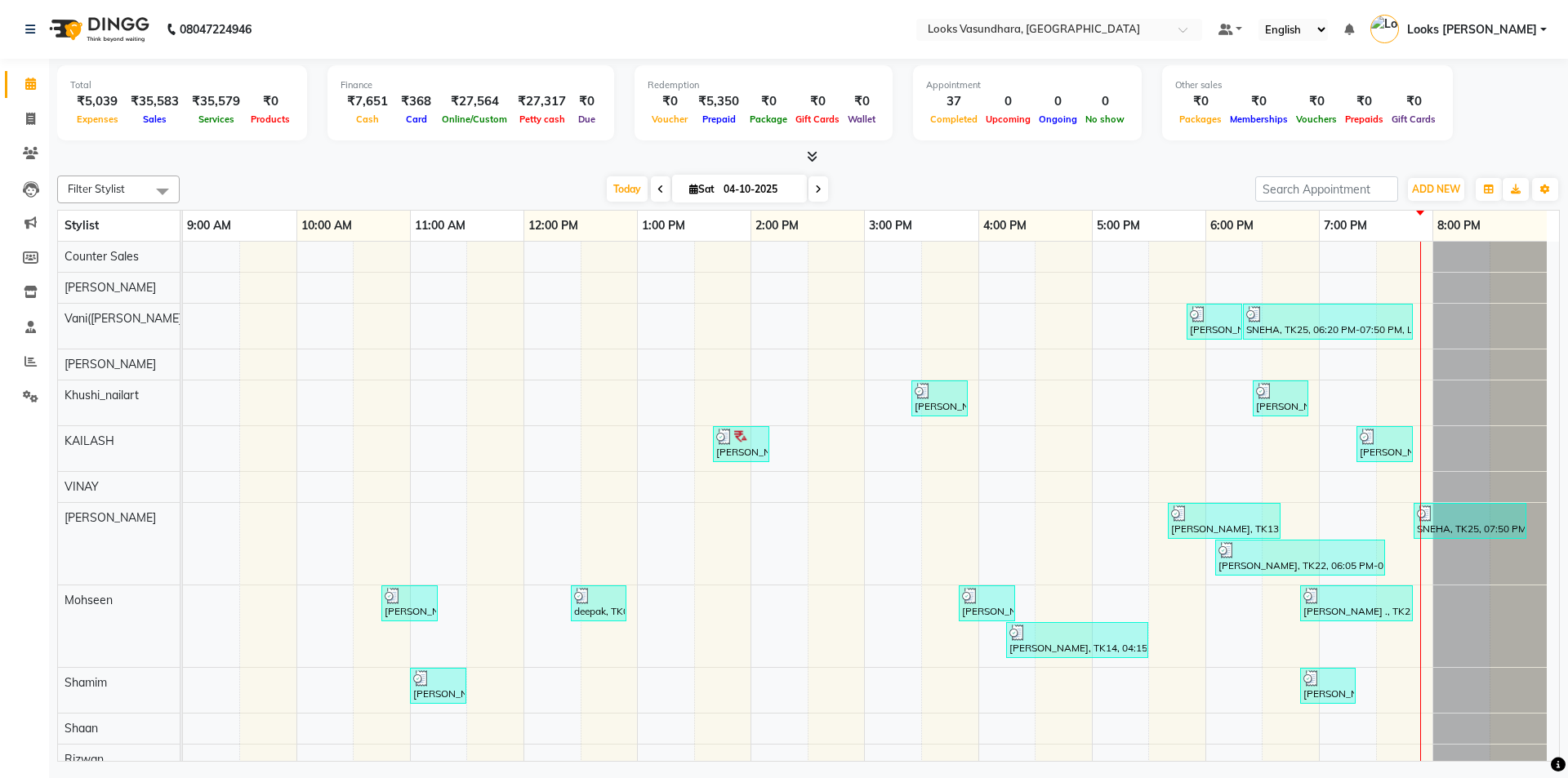
click at [816, 156] on icon at bounding box center [812, 156] width 11 height 12
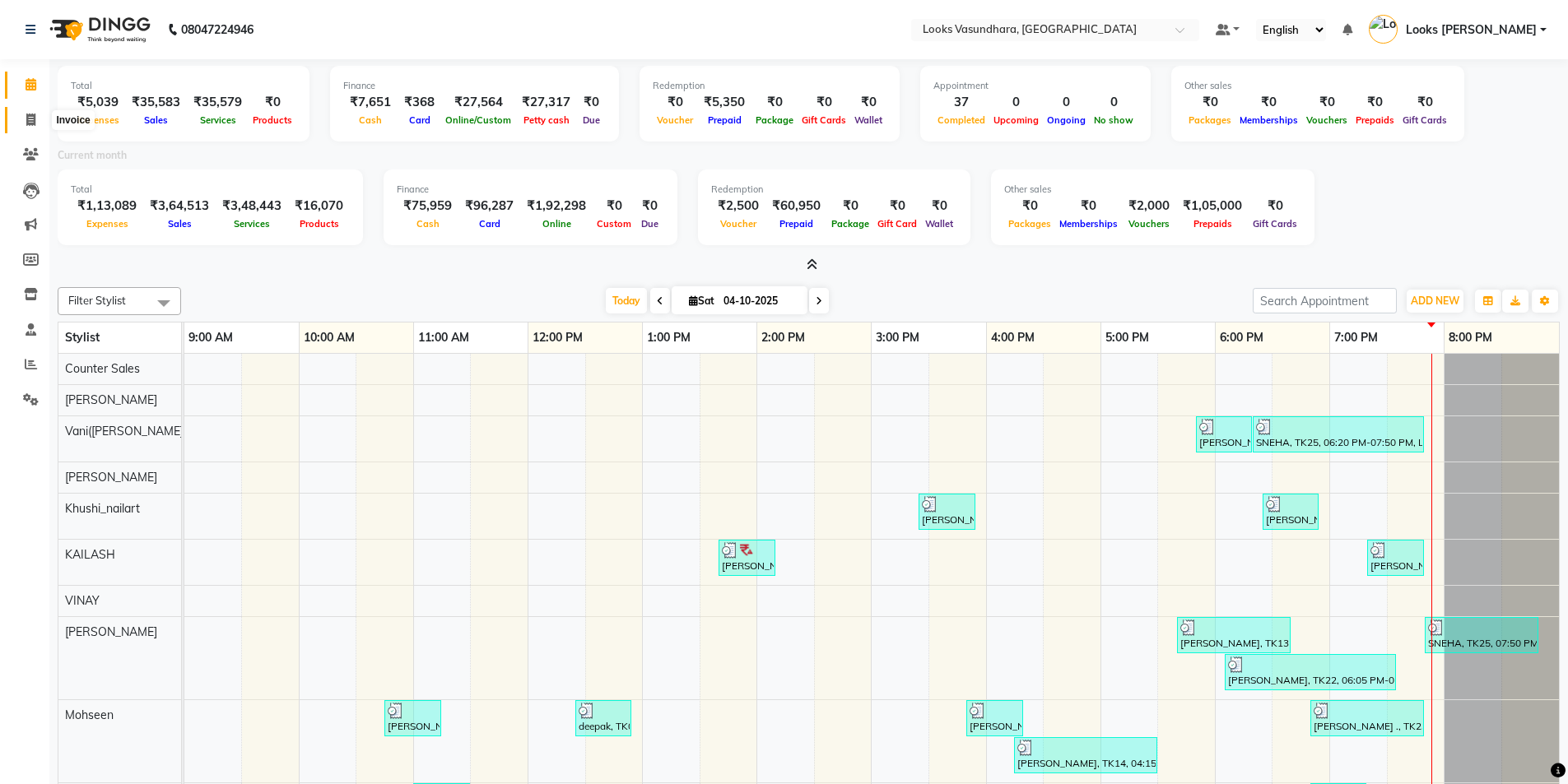
click at [19, 112] on span at bounding box center [31, 120] width 29 height 19
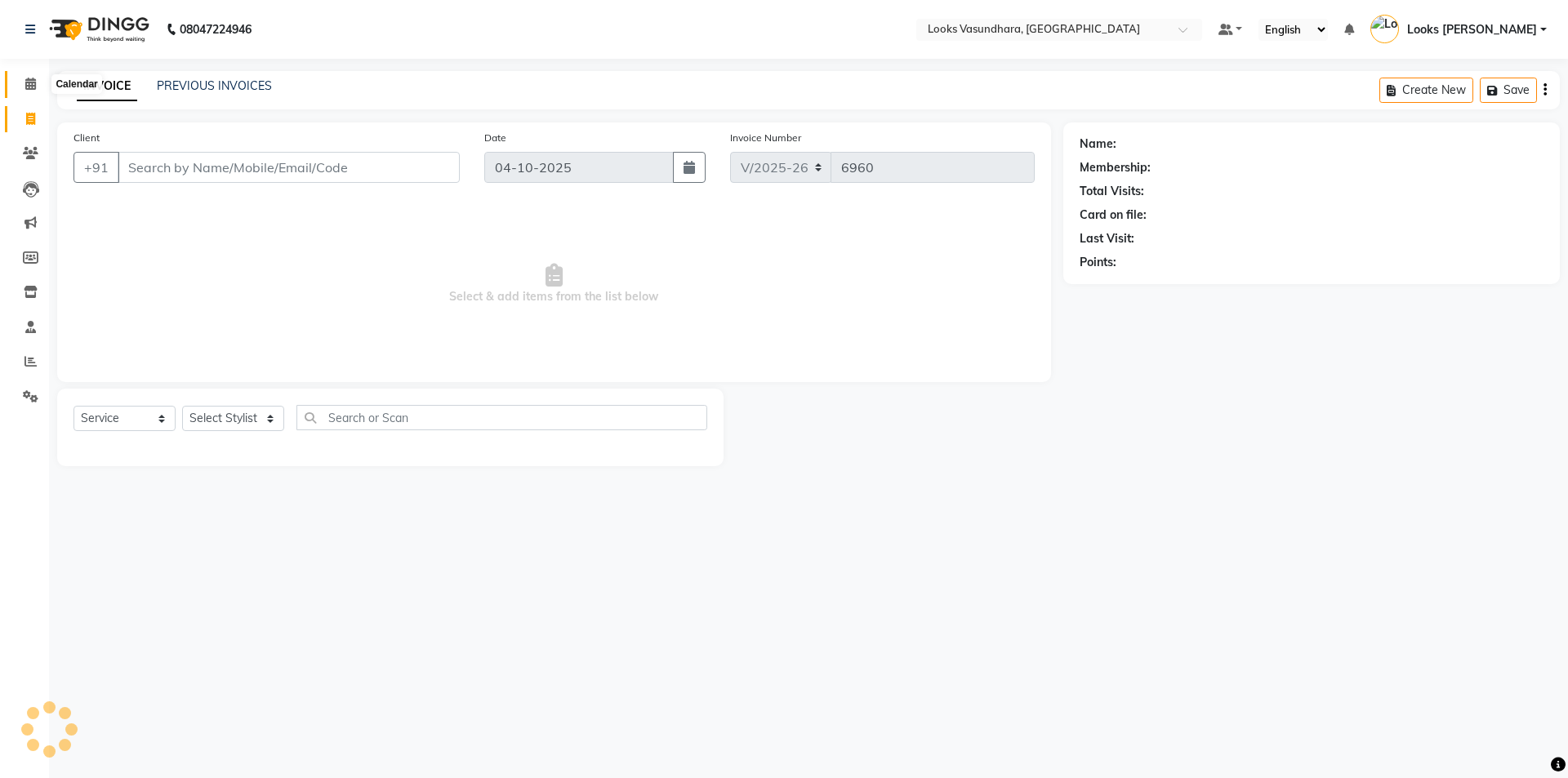
click at [30, 75] on span at bounding box center [30, 84] width 29 height 19
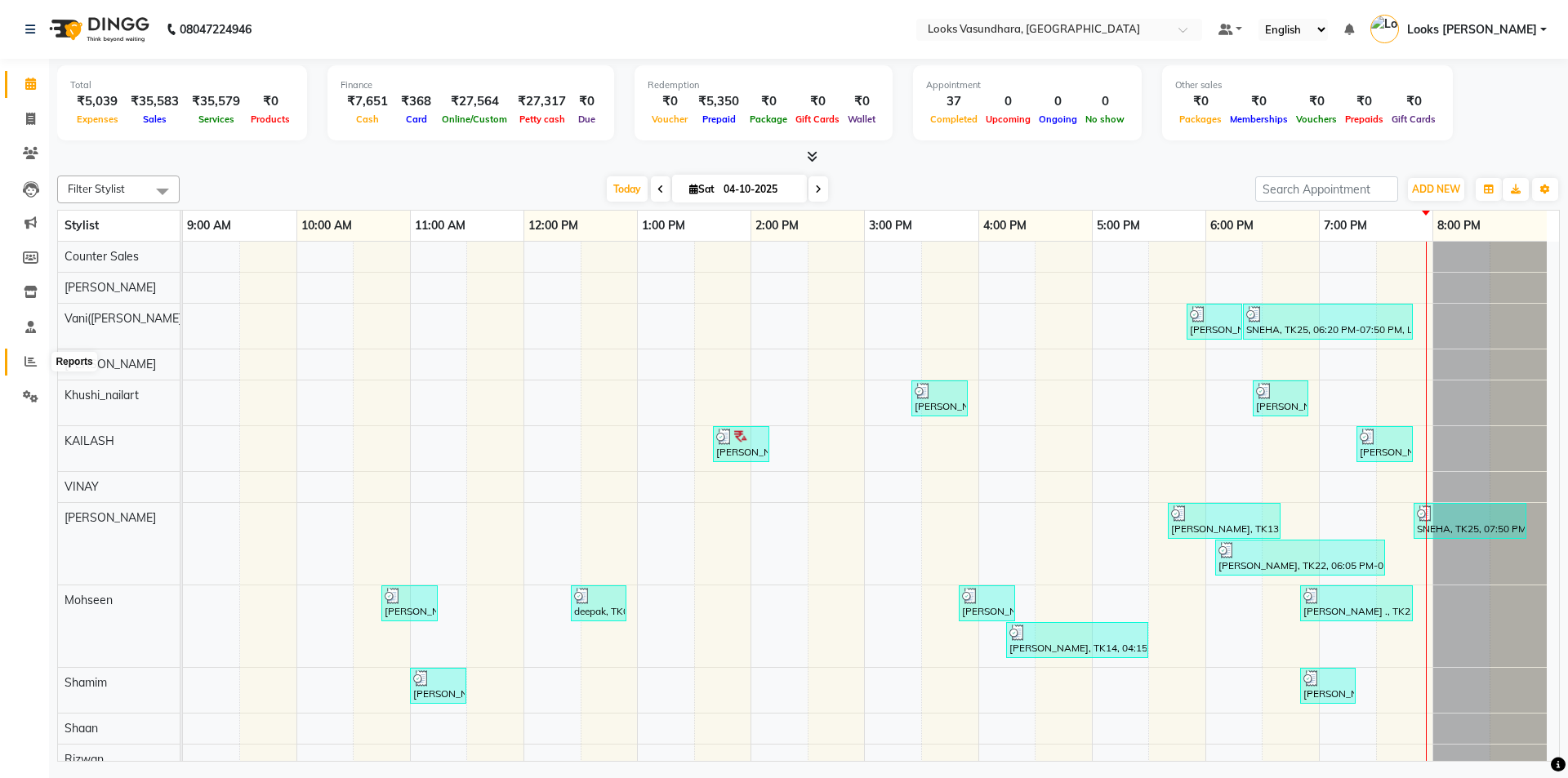
click at [25, 370] on span at bounding box center [30, 362] width 29 height 19
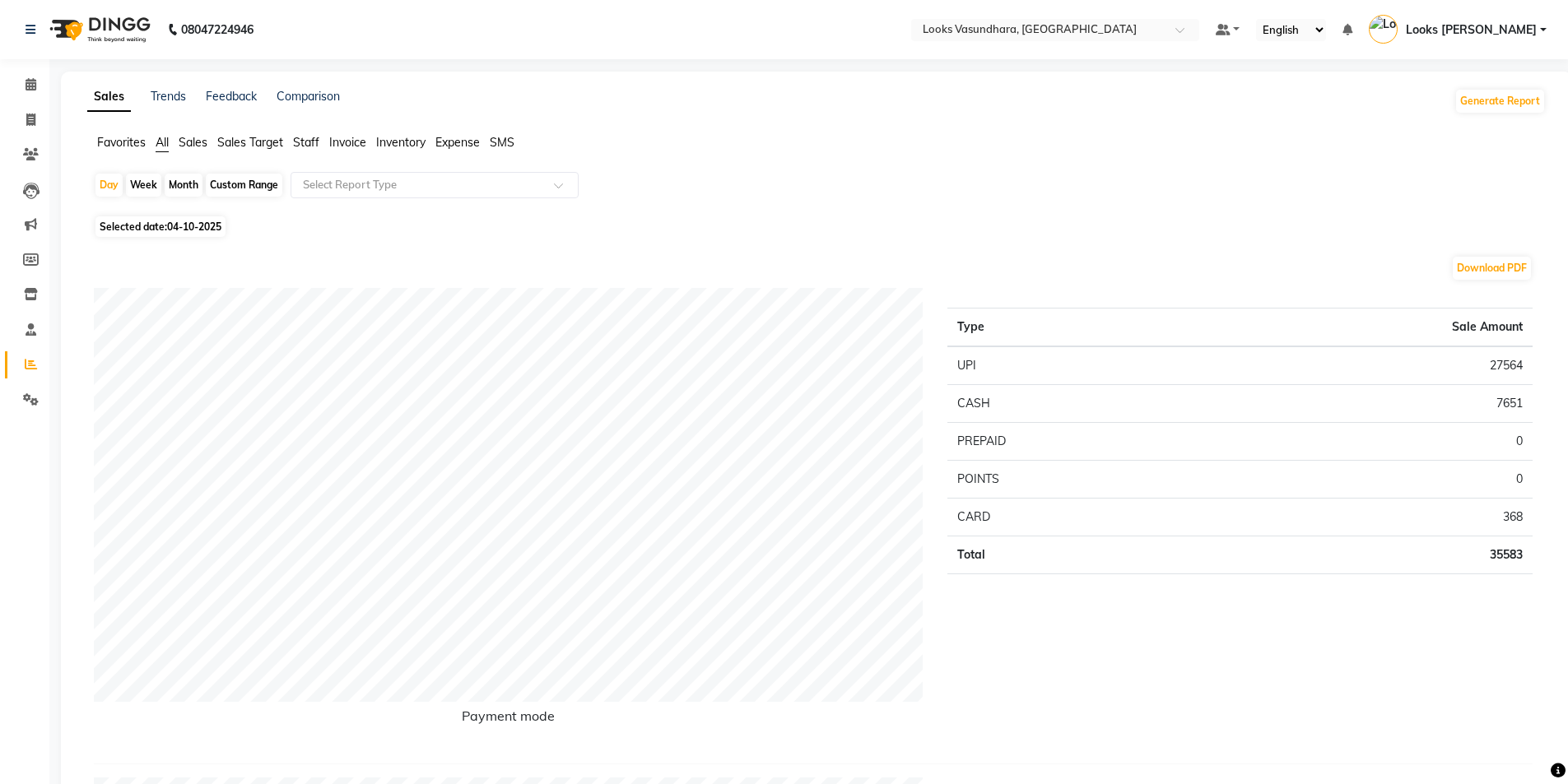
click at [201, 145] on span "Sales" at bounding box center [192, 142] width 29 height 15
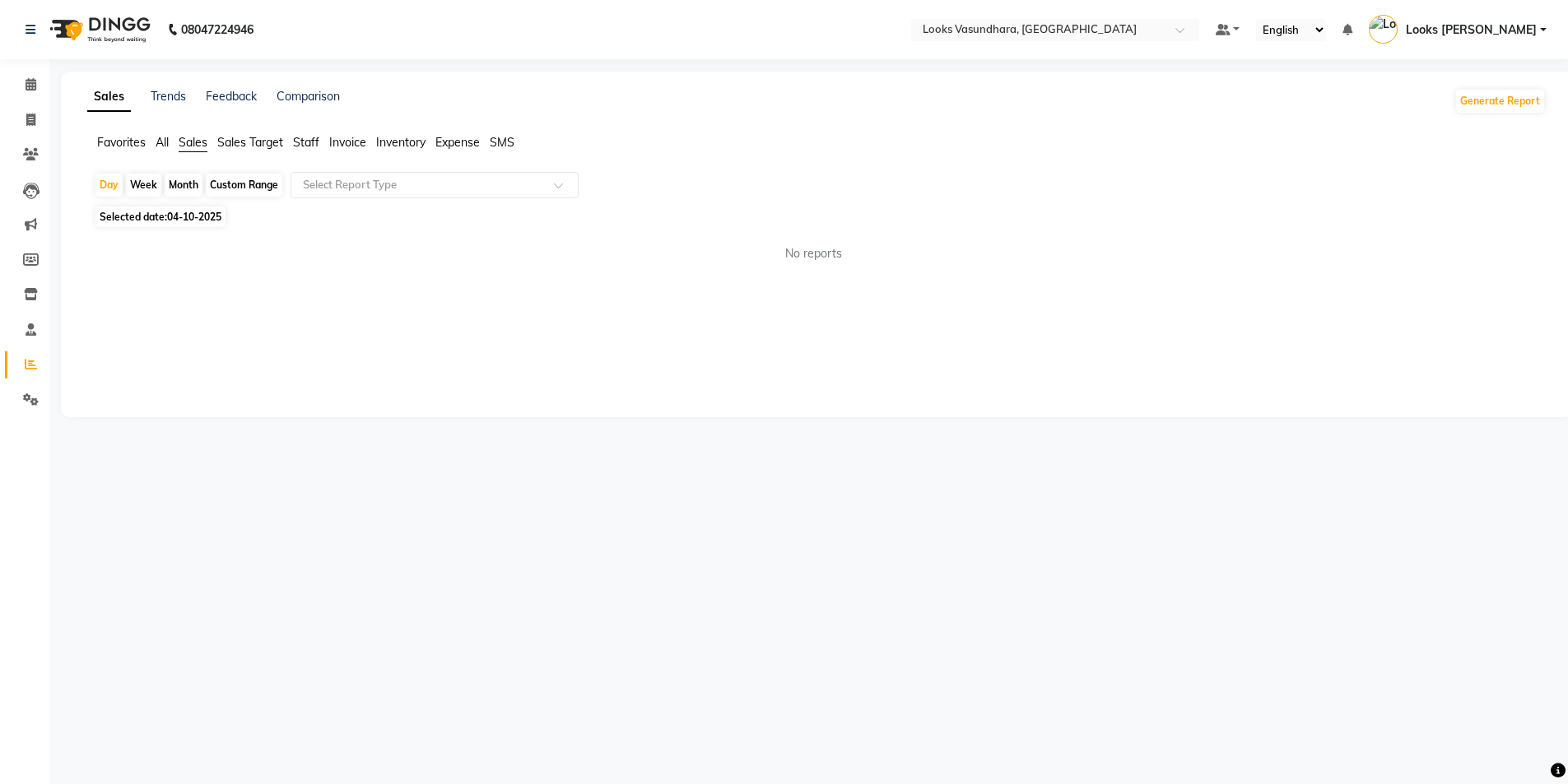
click at [201, 145] on span "Sales" at bounding box center [192, 142] width 29 height 15
click at [404, 199] on div "Day Week Month Custom Range Select Report Type" at bounding box center [823, 187] width 1457 height 30
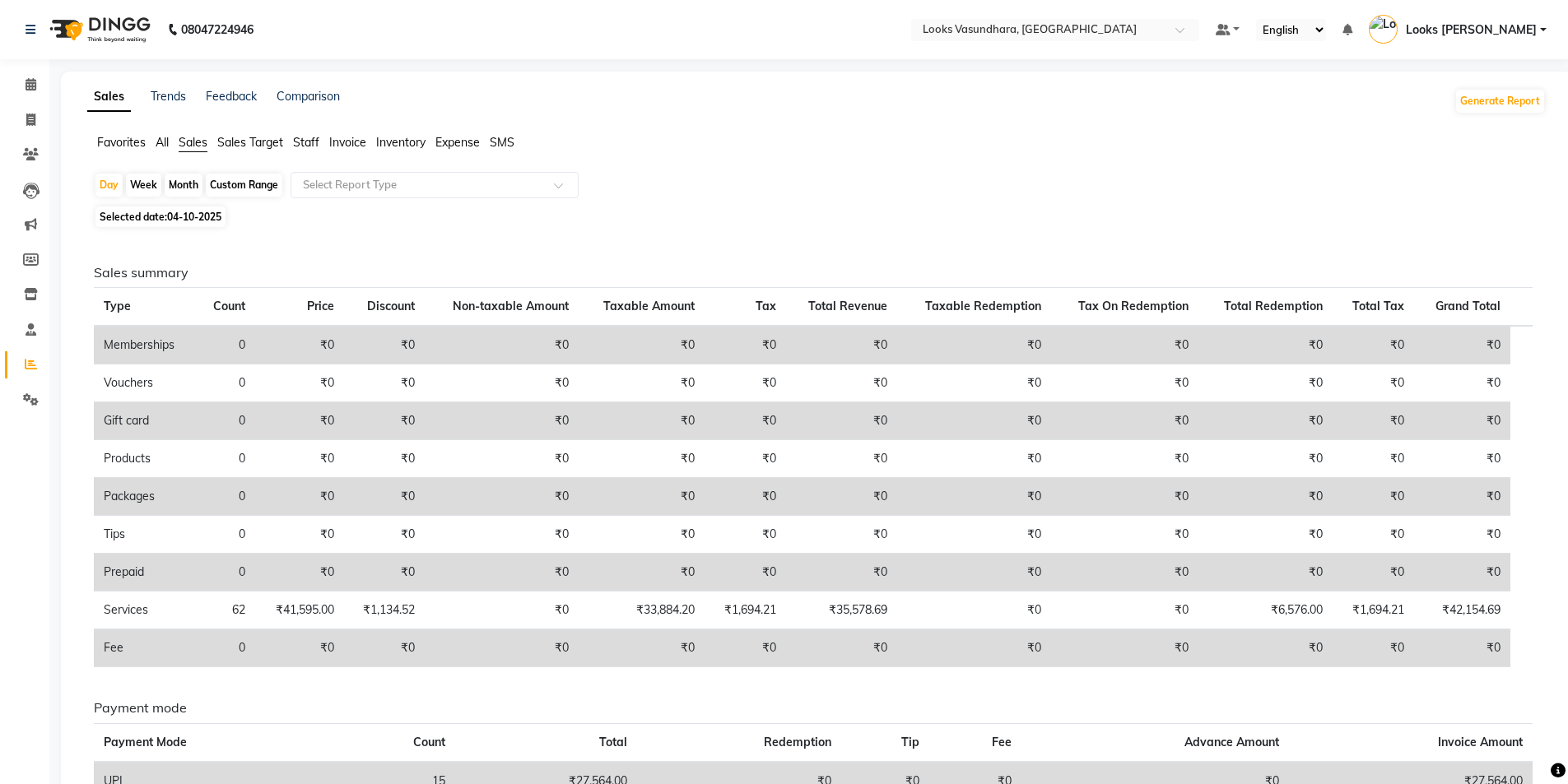
click at [199, 137] on span "Sales" at bounding box center [192, 142] width 29 height 15
click at [382, 191] on input "text" at bounding box center [417, 185] width 237 height 17
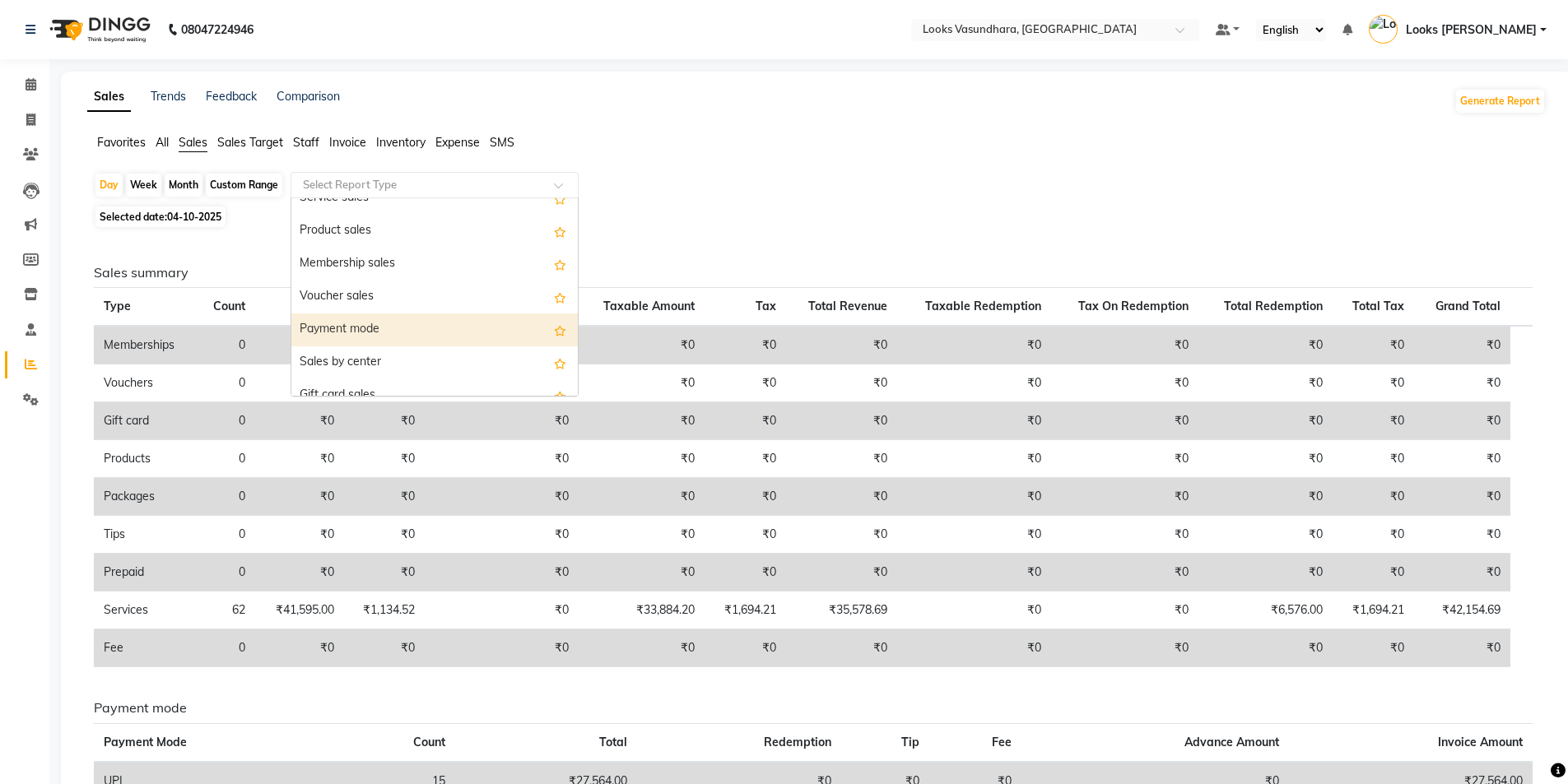
scroll to position [132, 0]
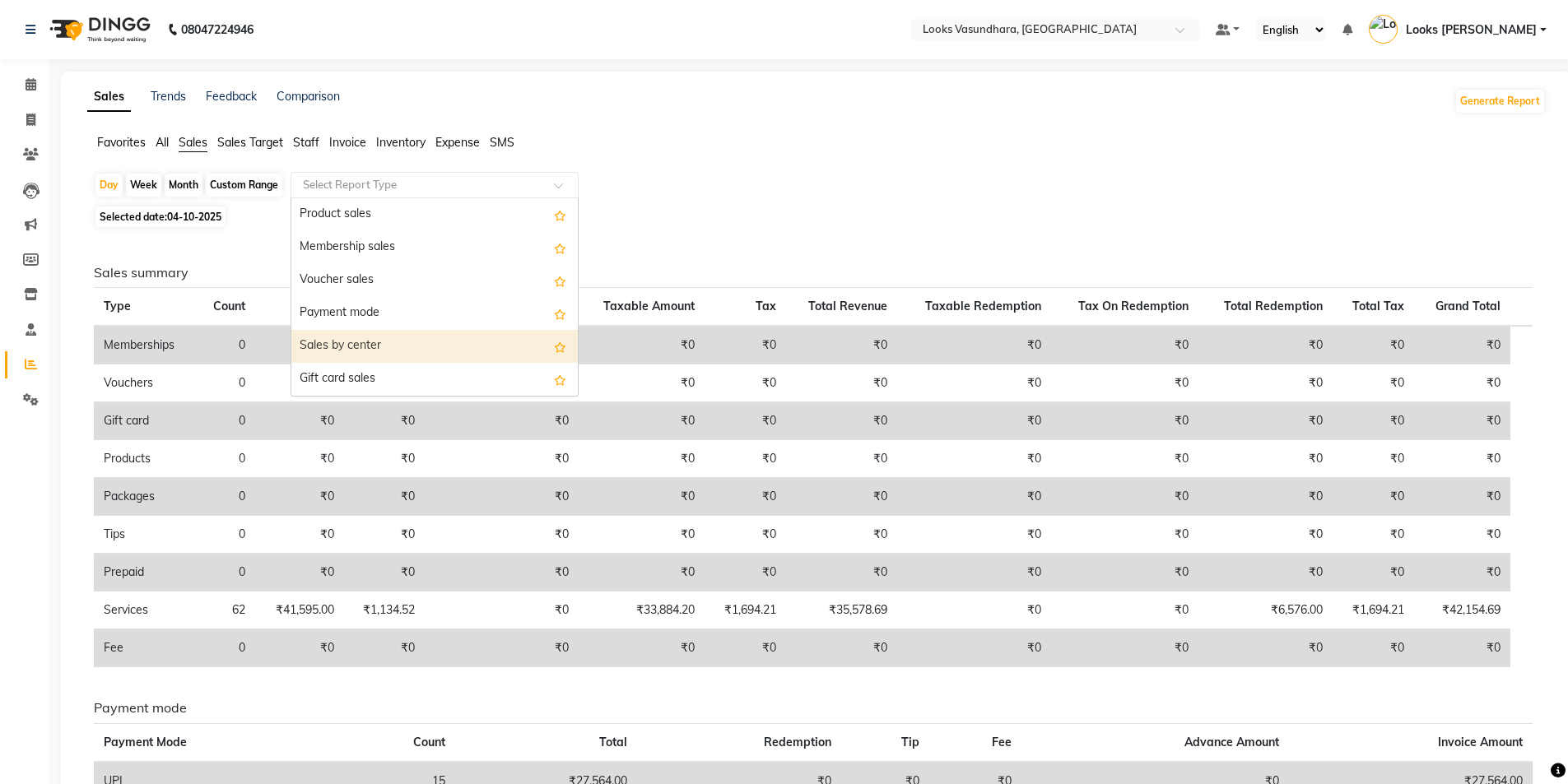
click at [399, 334] on div "Sales by center" at bounding box center [434, 346] width 286 height 33
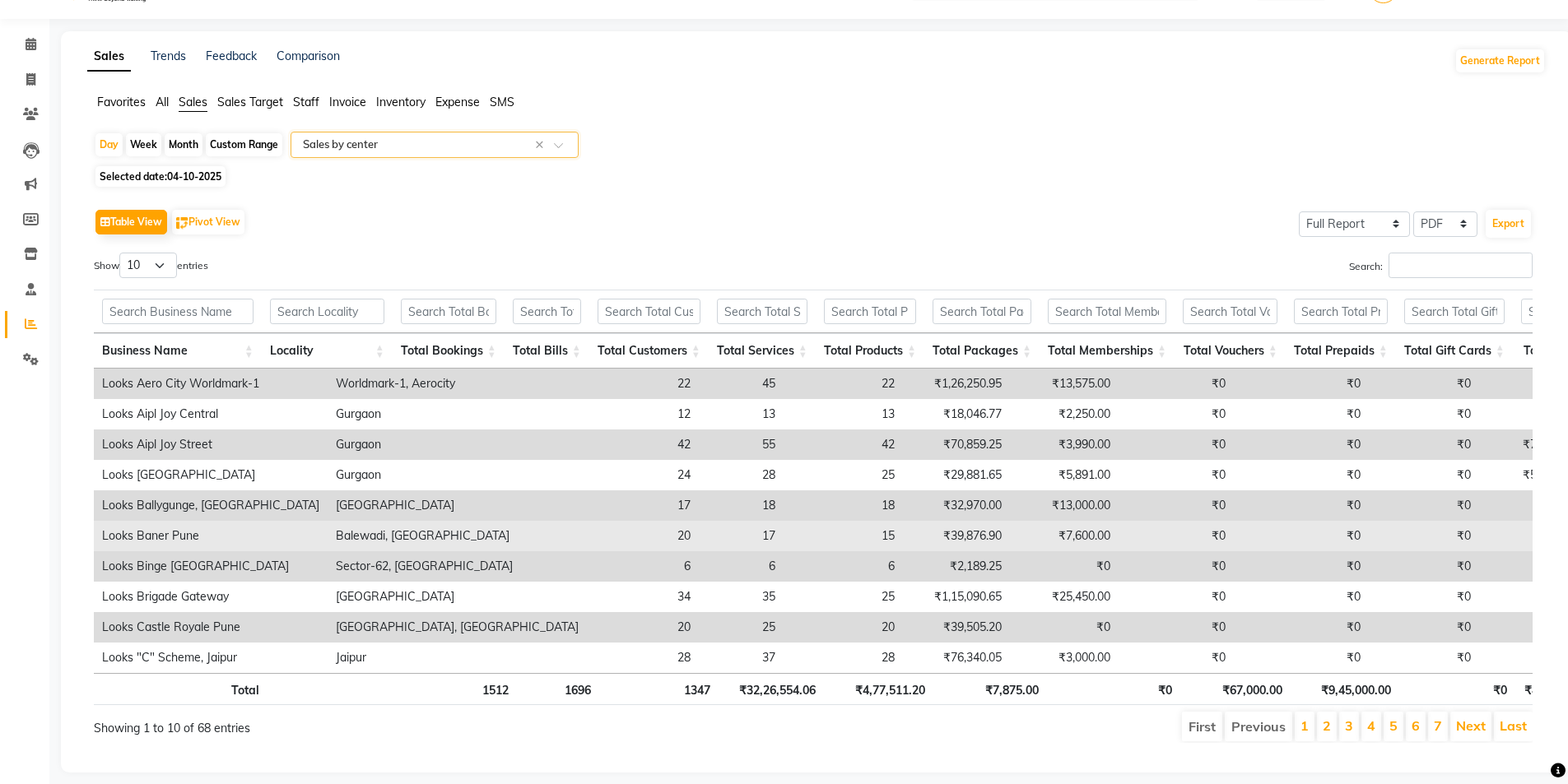
scroll to position [78, 0]
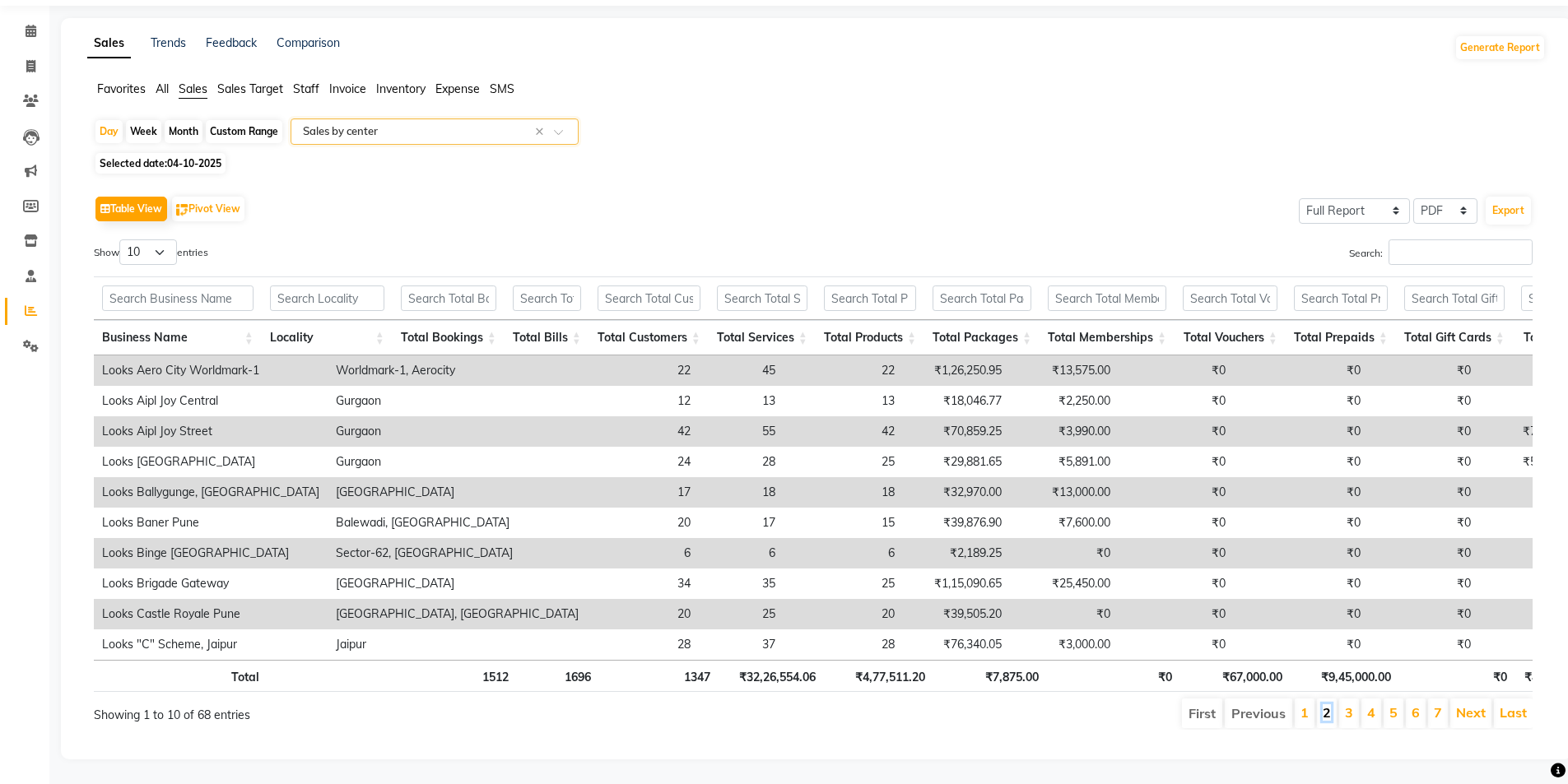
click at [1331, 705] on link "2" at bounding box center [1326, 713] width 8 height 17
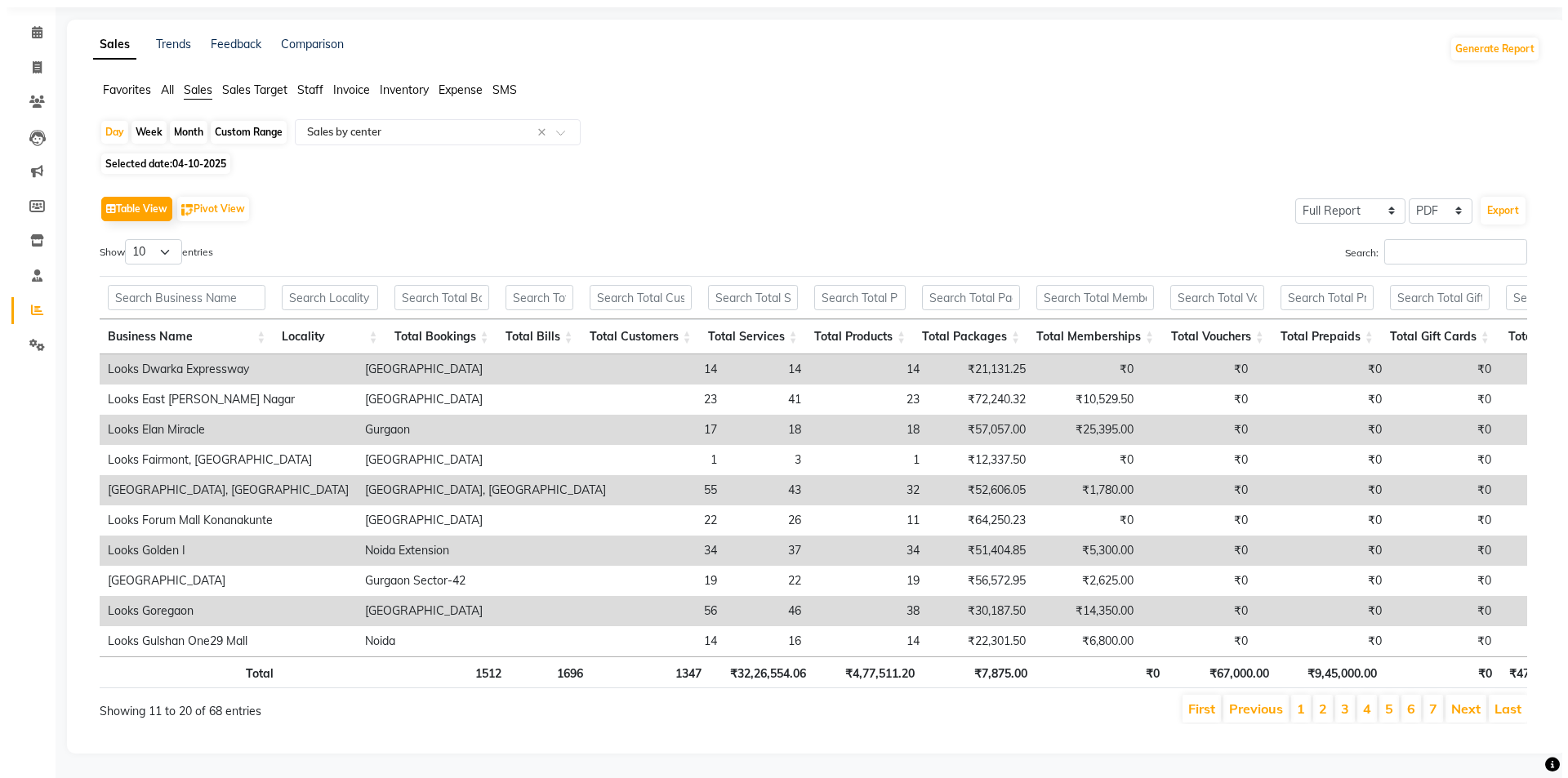
scroll to position [0, 0]
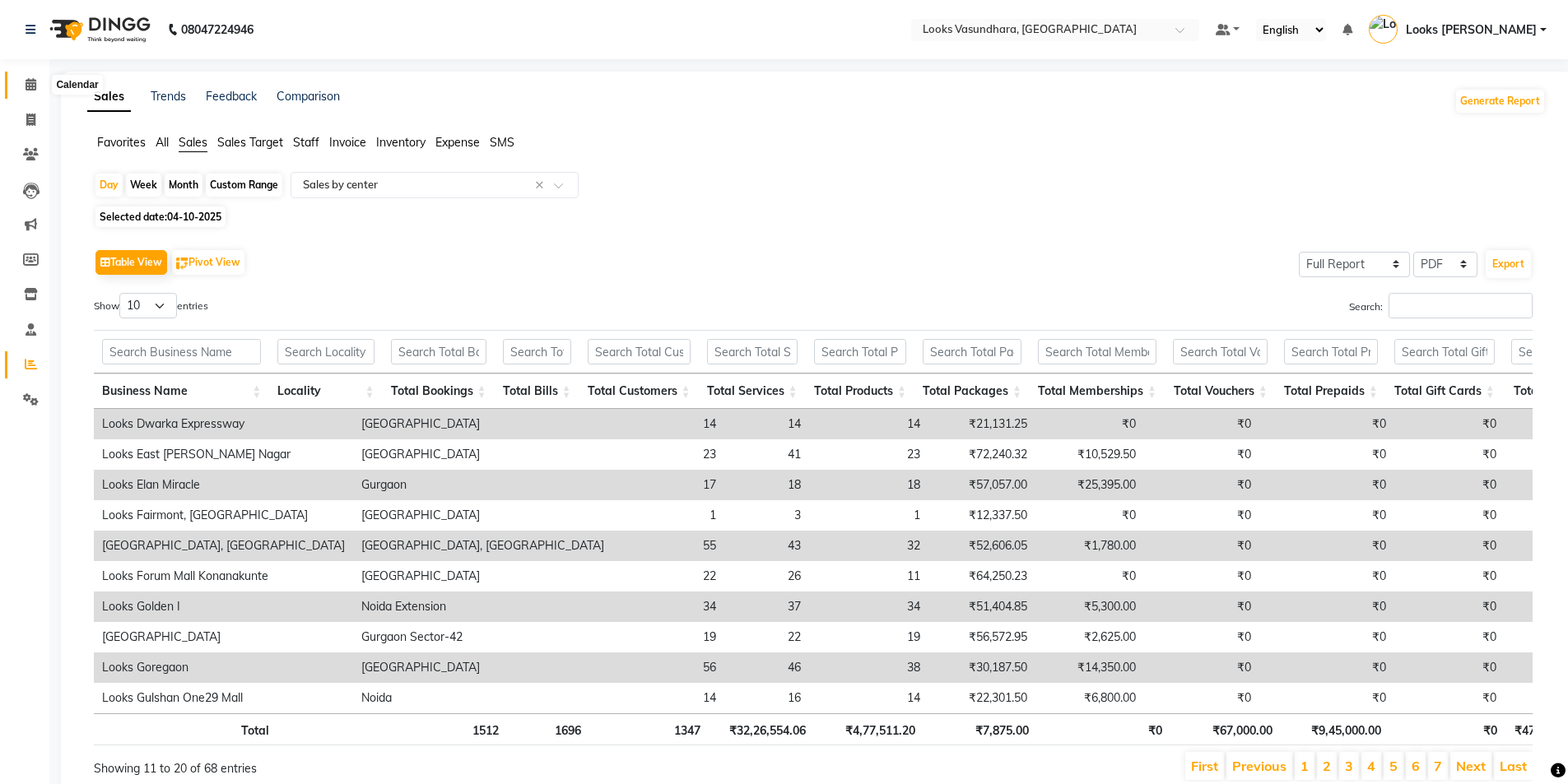
click at [27, 83] on icon at bounding box center [31, 84] width 11 height 12
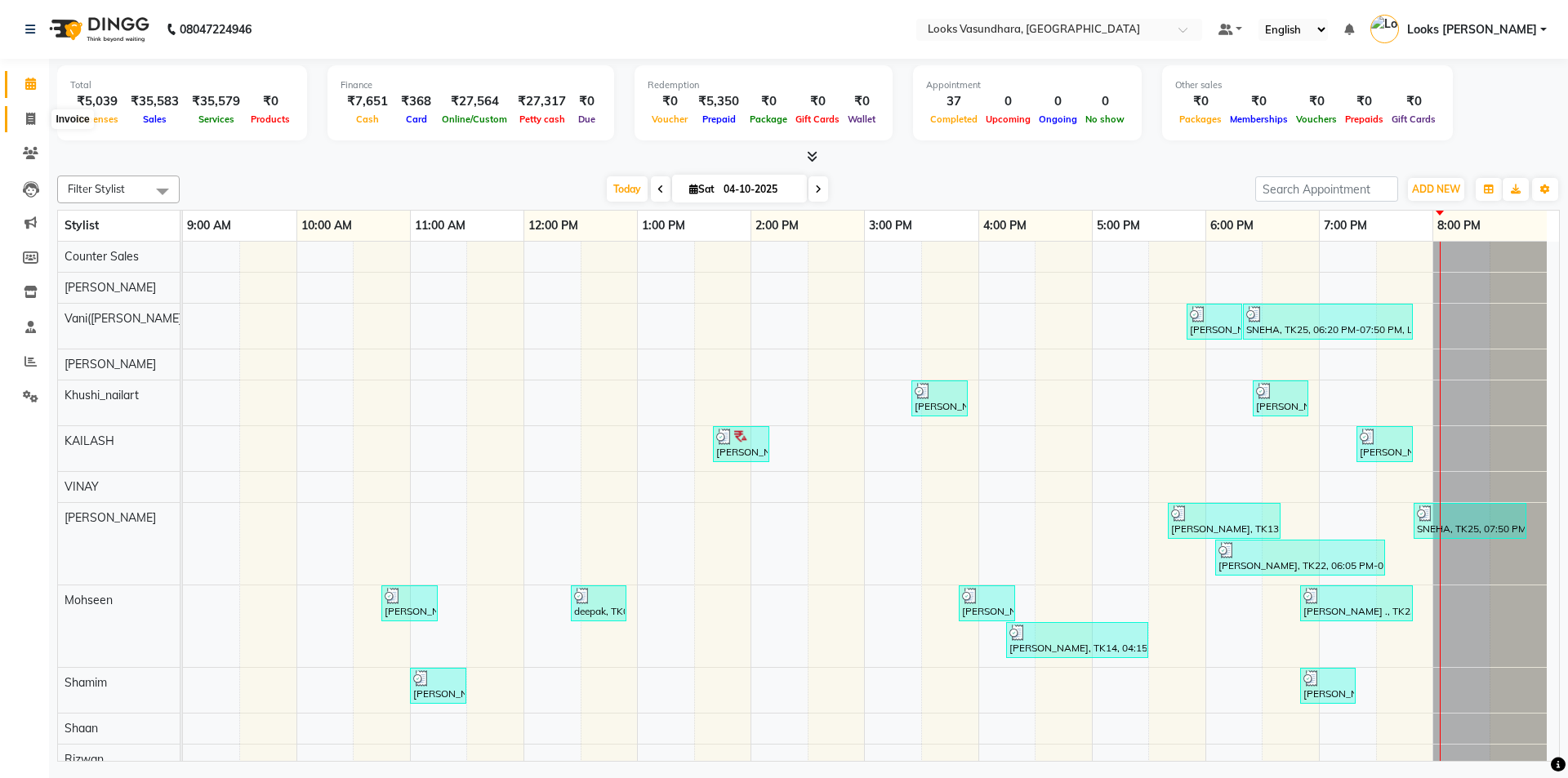
click at [24, 114] on span at bounding box center [30, 119] width 29 height 19
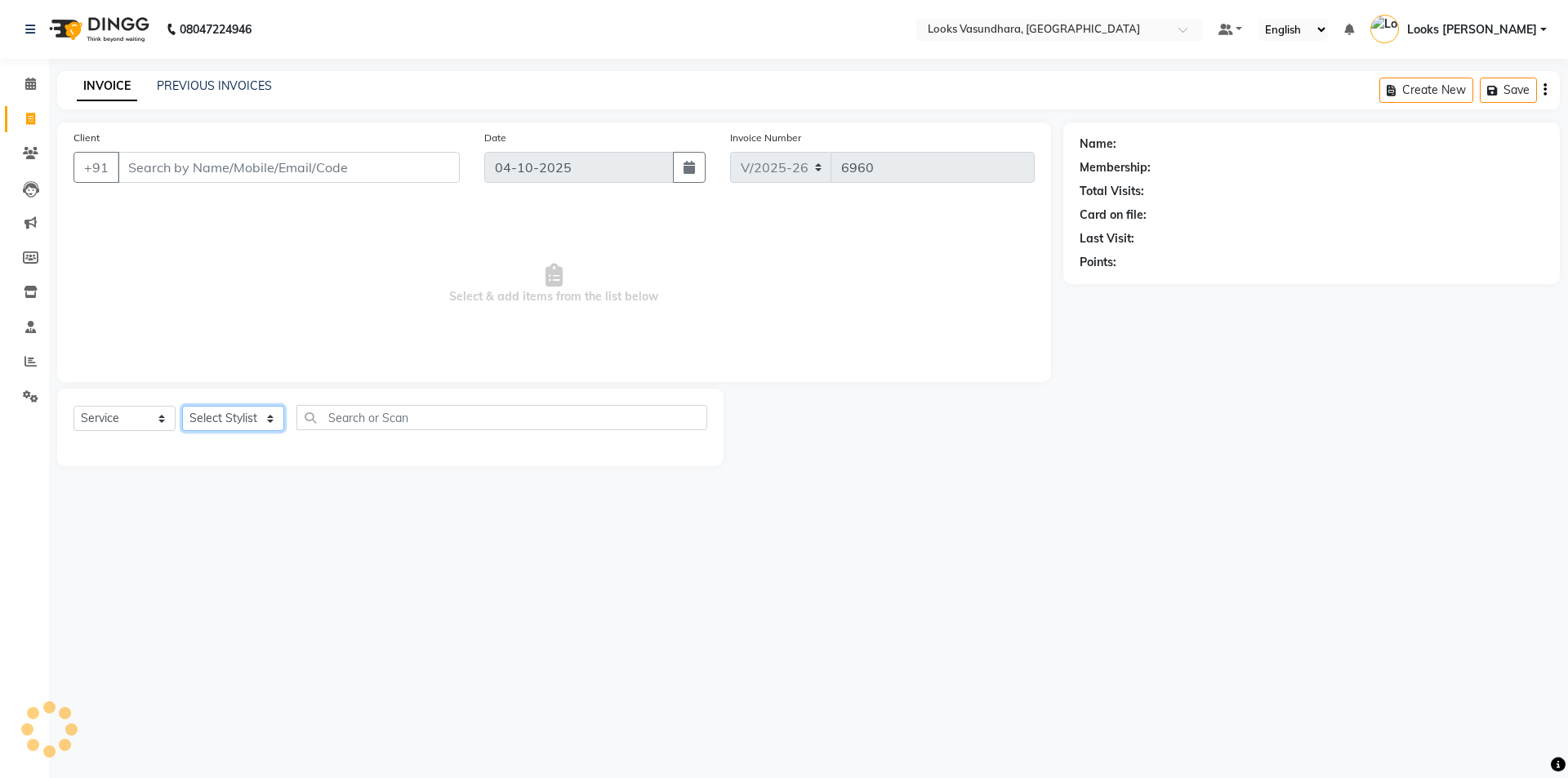
click at [226, 407] on select "Select Stylist" at bounding box center [233, 419] width 102 height 26
click at [222, 420] on select "Select Stylist" at bounding box center [233, 419] width 102 height 26
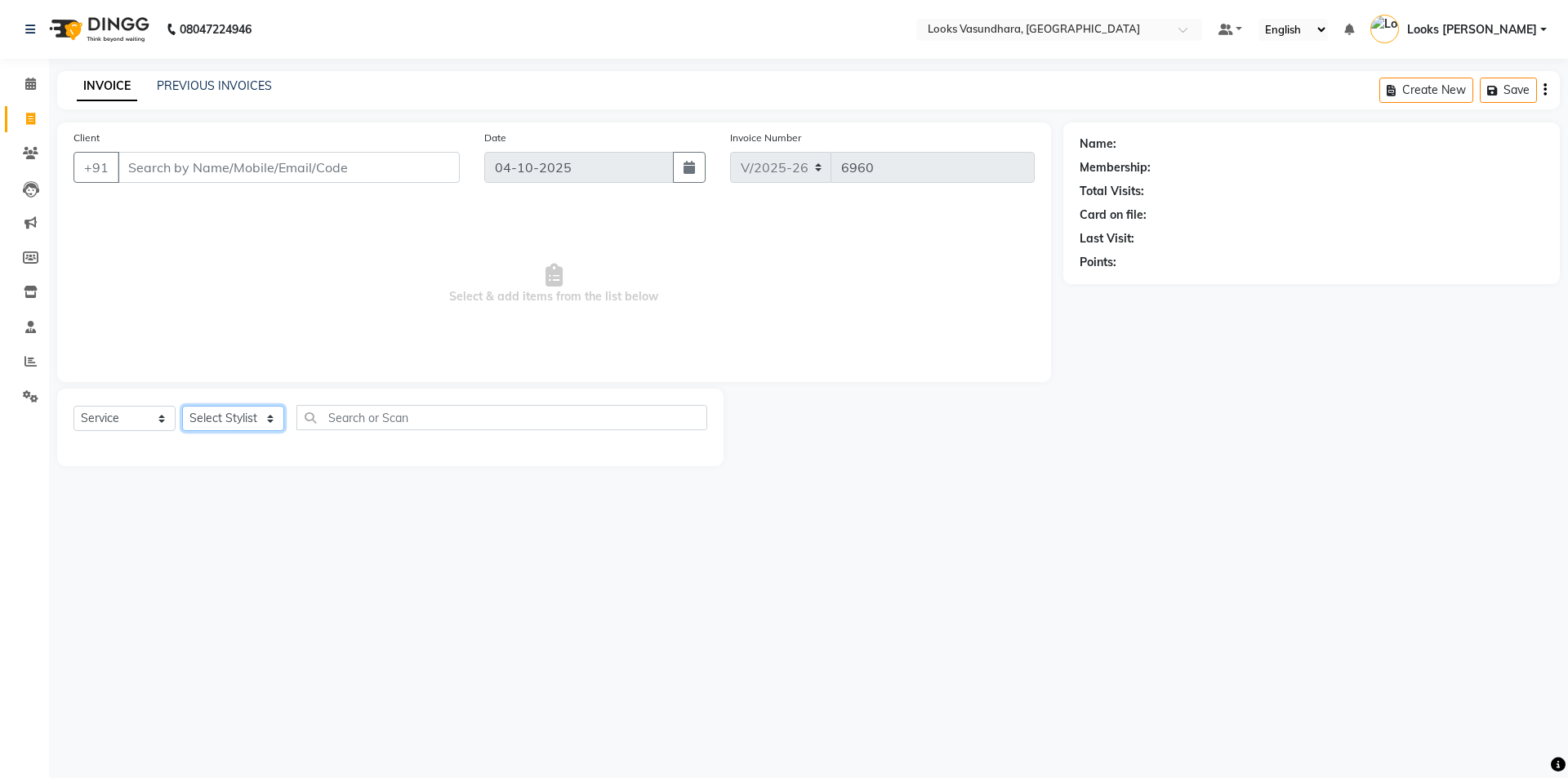
click at [222, 420] on select "Select Stylist" at bounding box center [233, 419] width 102 height 26
click at [223, 420] on select "Select Stylist [PERSON_NAME] Counter Sales Dharmendra_pdct Furkan KAILASH Khush…" at bounding box center [233, 419] width 102 height 26
click at [182, 406] on select "Select Stylist [PERSON_NAME] Counter Sales Dharmendra_pdct Furkan KAILASH Khush…" at bounding box center [233, 419] width 102 height 26
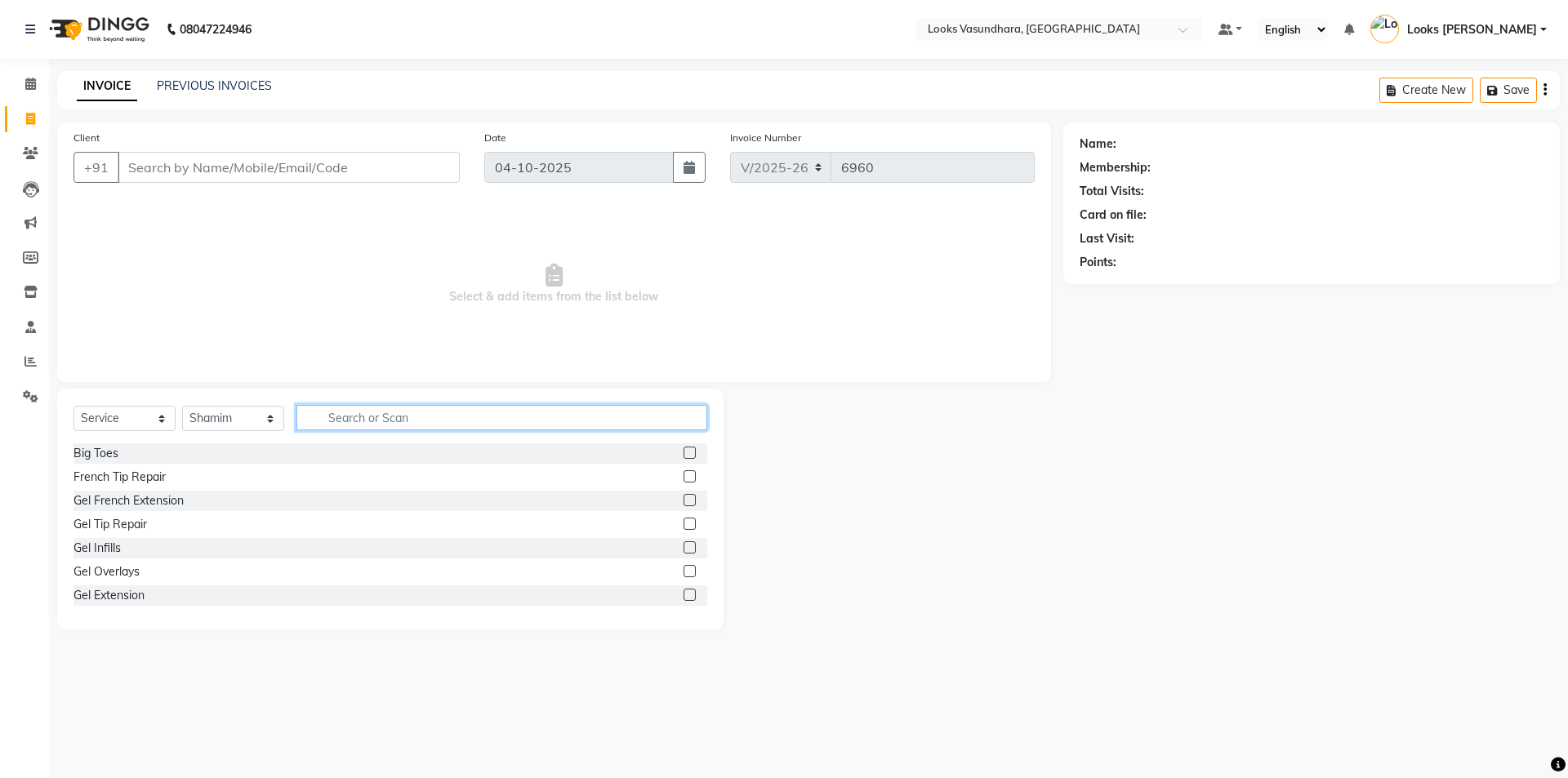
click at [321, 414] on input "text" at bounding box center [502, 418] width 411 height 26
click at [684, 476] on label at bounding box center [690, 476] width 12 height 12
click at [684, 476] on input "checkbox" at bounding box center [689, 477] width 11 height 11
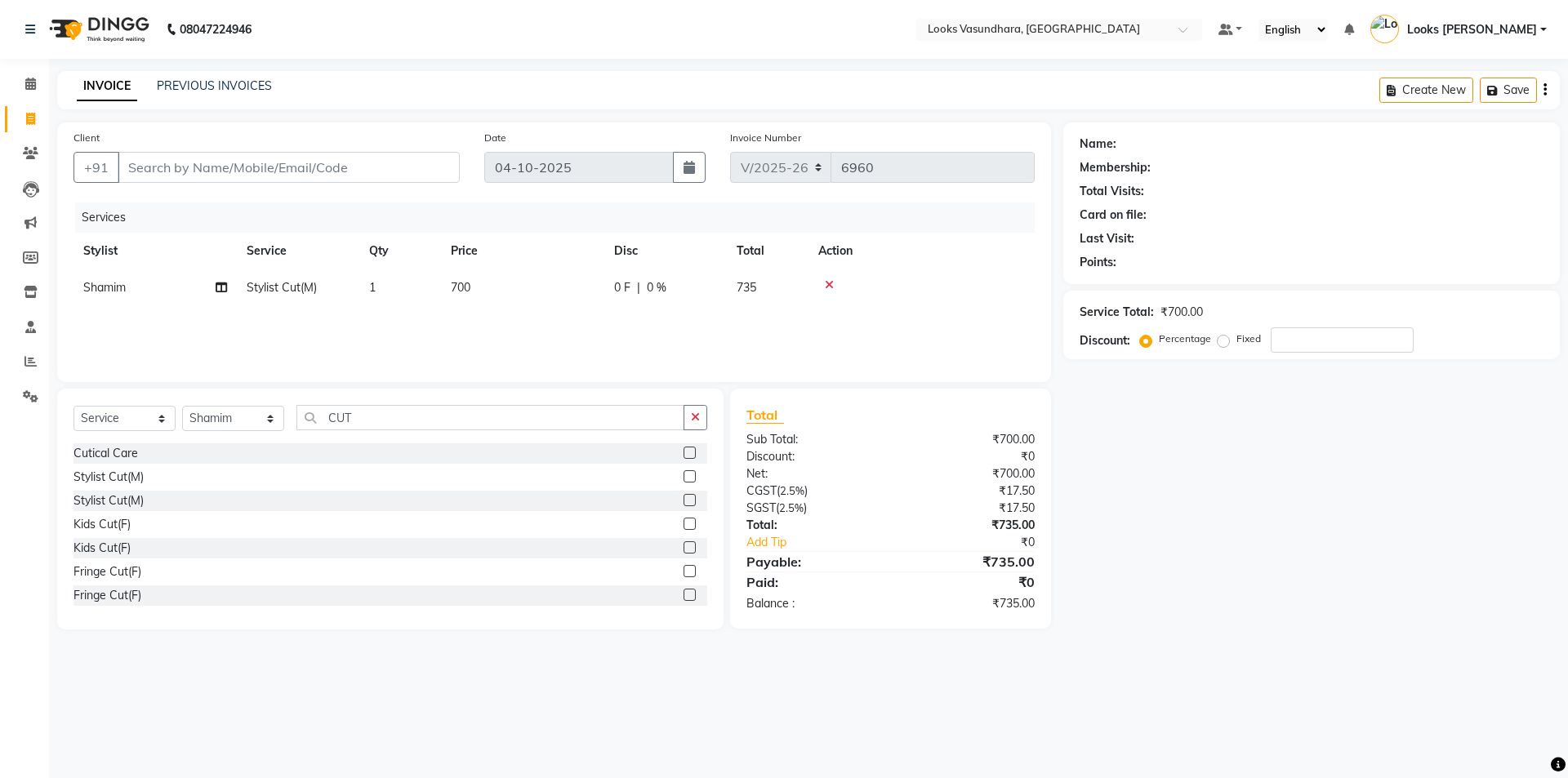
click at [571, 281] on td "700" at bounding box center [522, 287] width 163 height 36
click at [570, 281] on input "700" at bounding box center [599, 292] width 144 height 26
click at [354, 416] on input "CUT" at bounding box center [490, 418] width 388 height 26
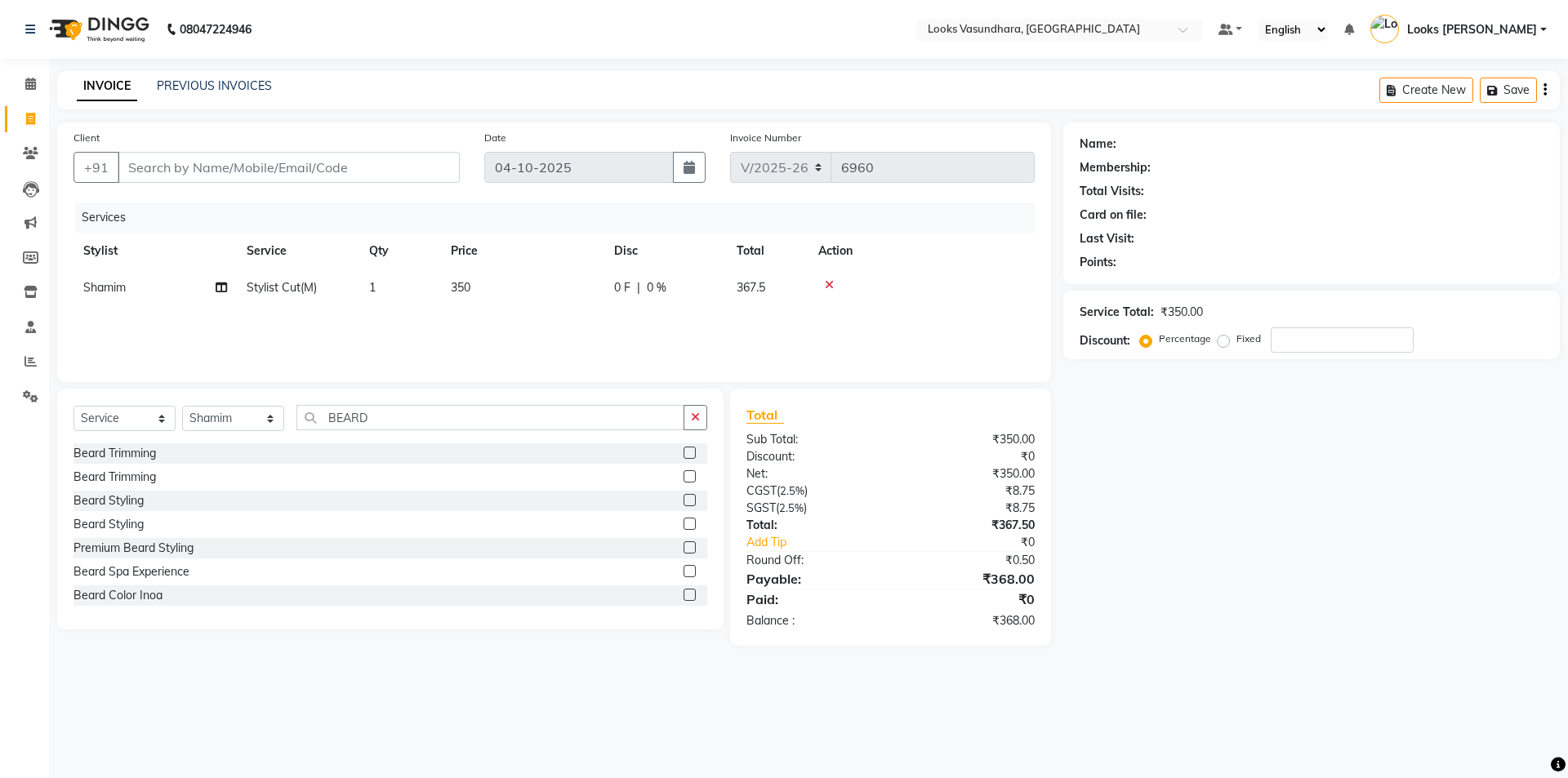
click at [684, 503] on label at bounding box center [690, 500] width 12 height 12
click at [684, 503] on input "checkbox" at bounding box center [689, 501] width 11 height 11
click at [684, 503] on label at bounding box center [690, 500] width 12 height 12
click at [684, 503] on input "checkbox" at bounding box center [689, 501] width 11 height 11
click at [532, 311] on td "500" at bounding box center [522, 324] width 163 height 36
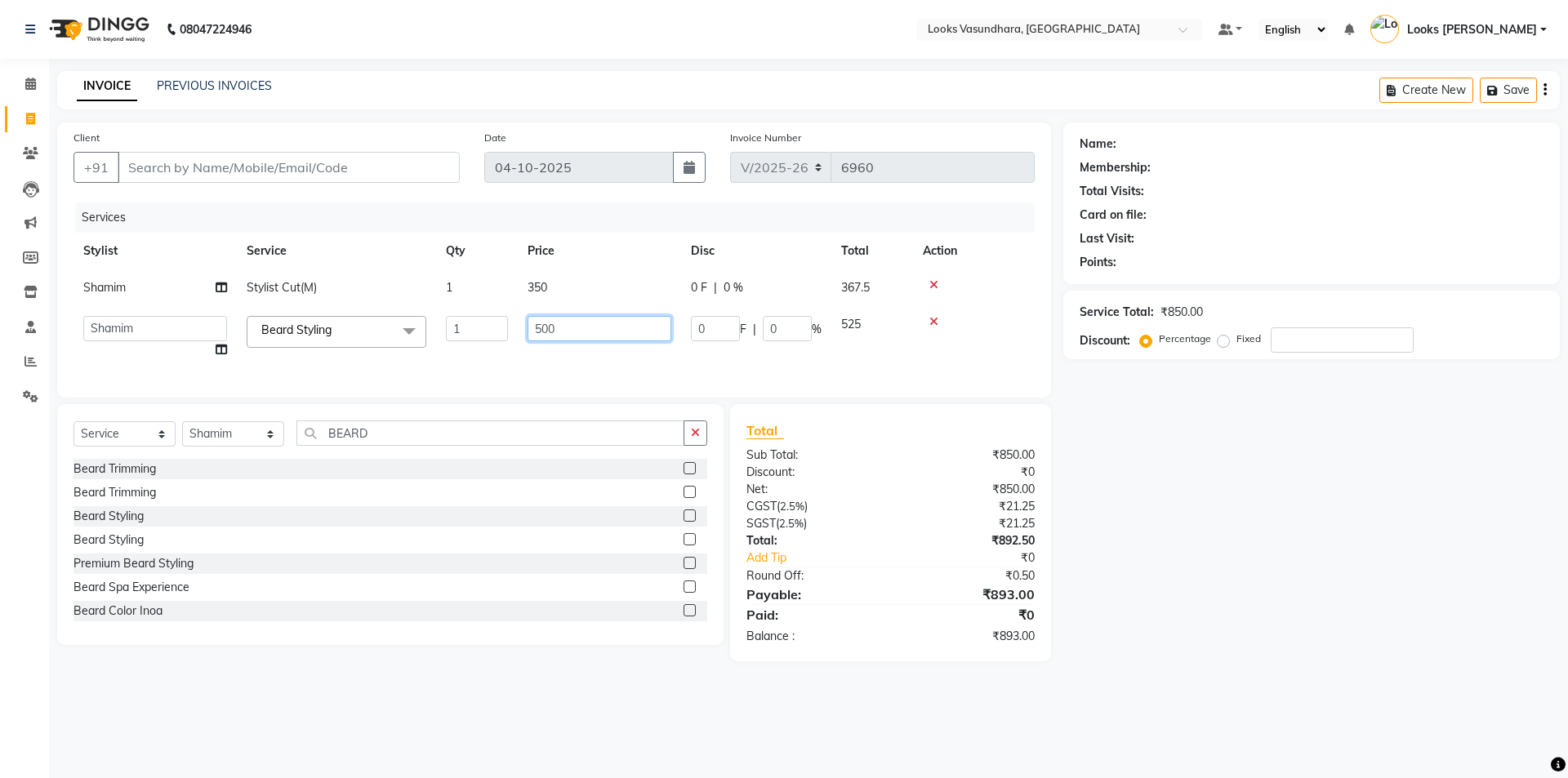
click at [551, 335] on input "500" at bounding box center [599, 329] width 144 height 26
click at [271, 172] on input "Client" at bounding box center [289, 167] width 342 height 31
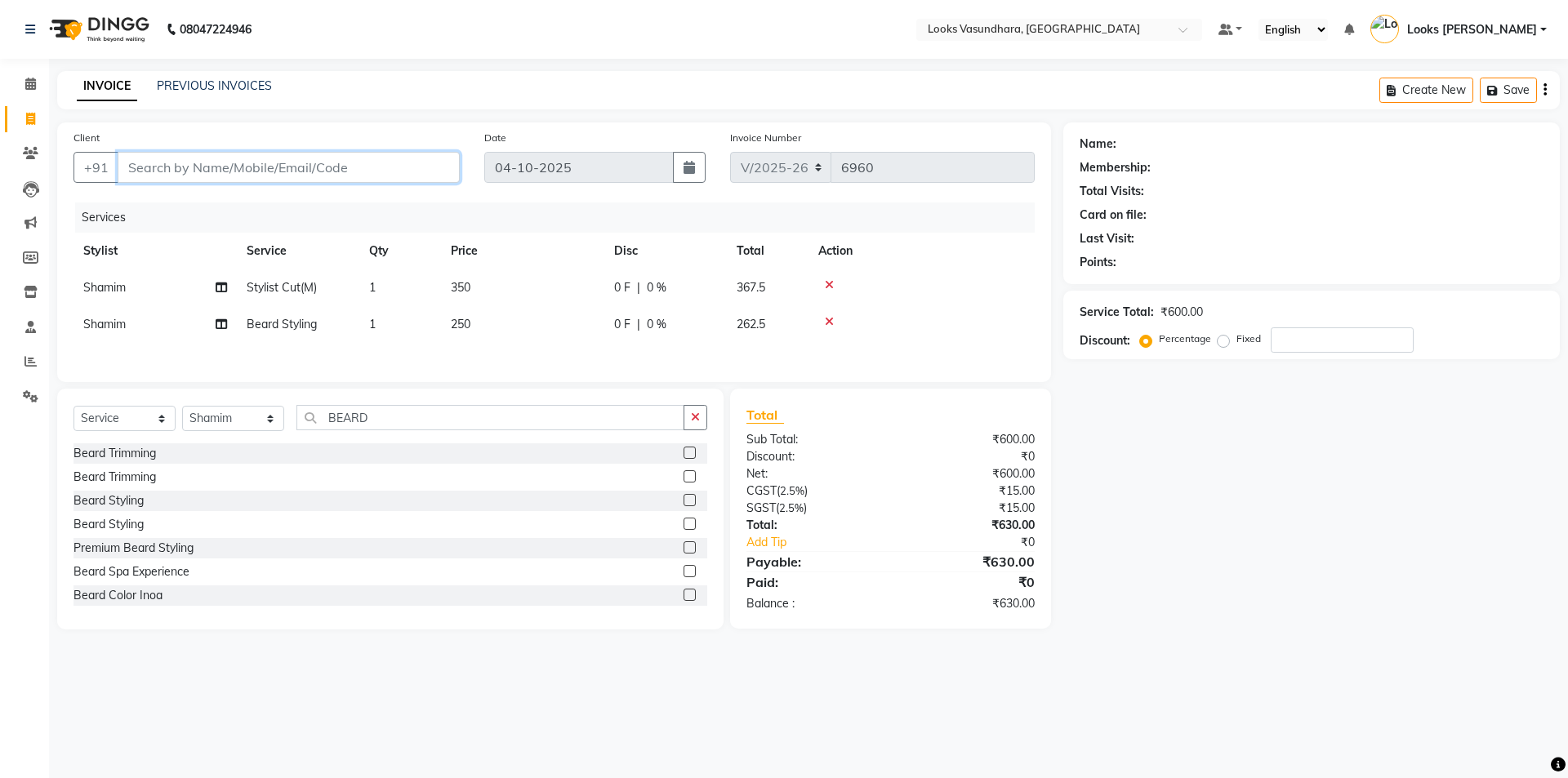
click at [271, 172] on input "Client" at bounding box center [289, 167] width 342 height 31
click at [292, 175] on input "Client" at bounding box center [289, 167] width 342 height 31
click at [298, 167] on input "Client" at bounding box center [289, 167] width 342 height 31
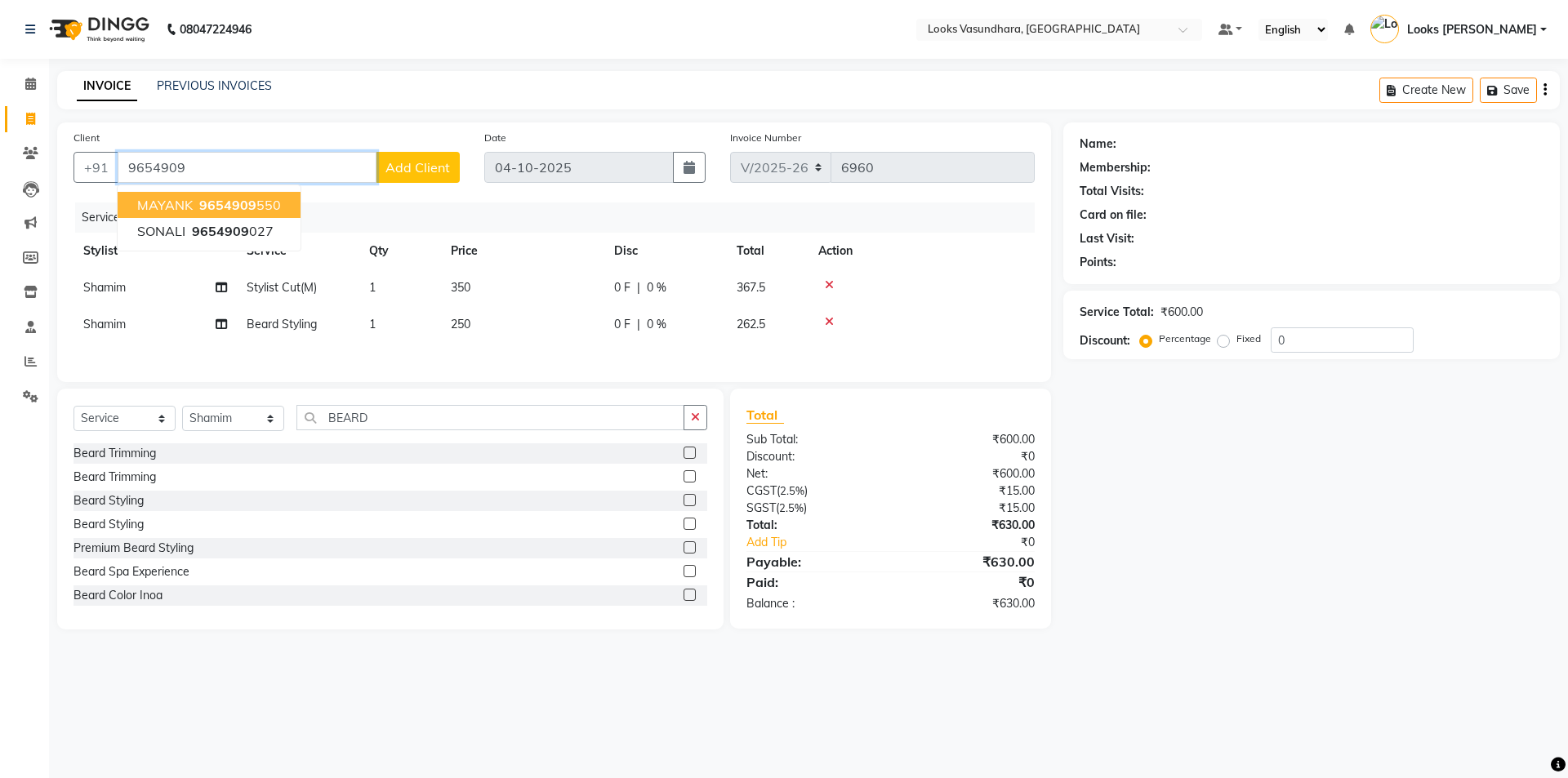
click at [243, 209] on span "9654909" at bounding box center [228, 205] width 57 height 17
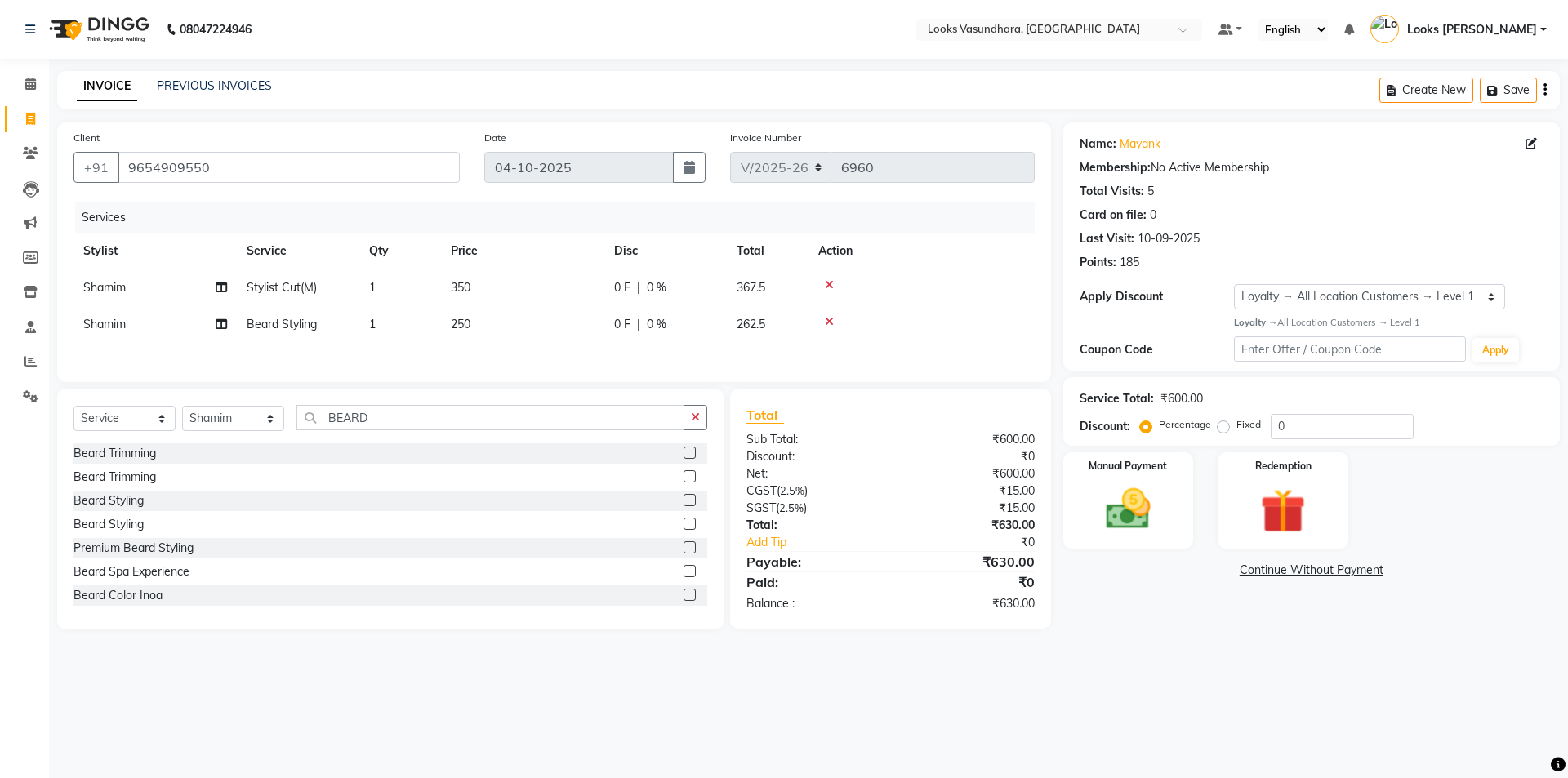
click at [513, 288] on td "350" at bounding box center [522, 287] width 163 height 36
click at [441, 288] on td "1" at bounding box center [399, 287] width 82 height 36
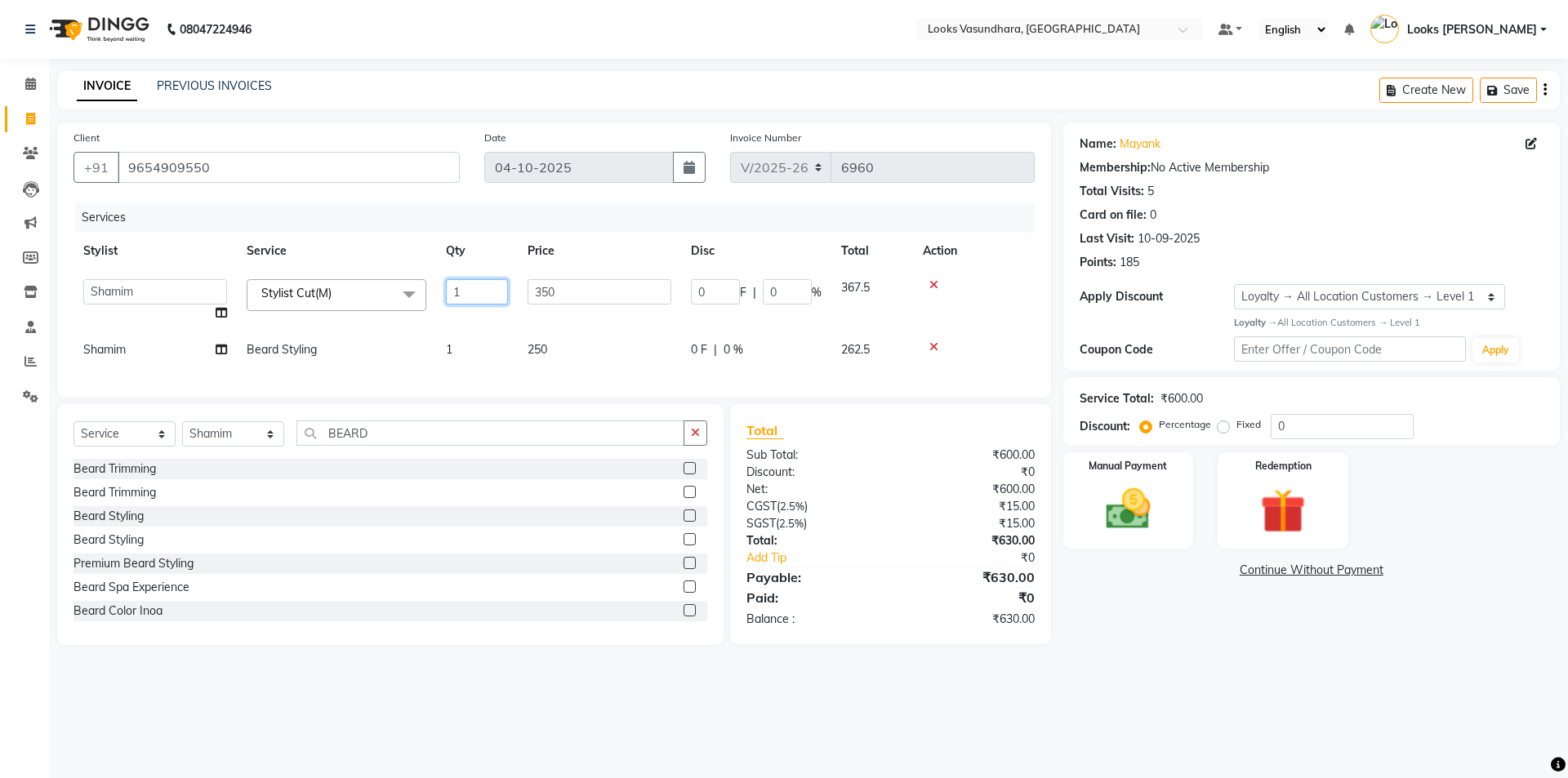
click at [513, 288] on td "1" at bounding box center [476, 300] width 82 height 62
click at [513, 288] on tr "Aditya Anchal Anjali Arnav Kumar_MSTR Counter Sales Dharmendra_pdct Furkan KAIL…" at bounding box center [554, 300] width 961 height 62
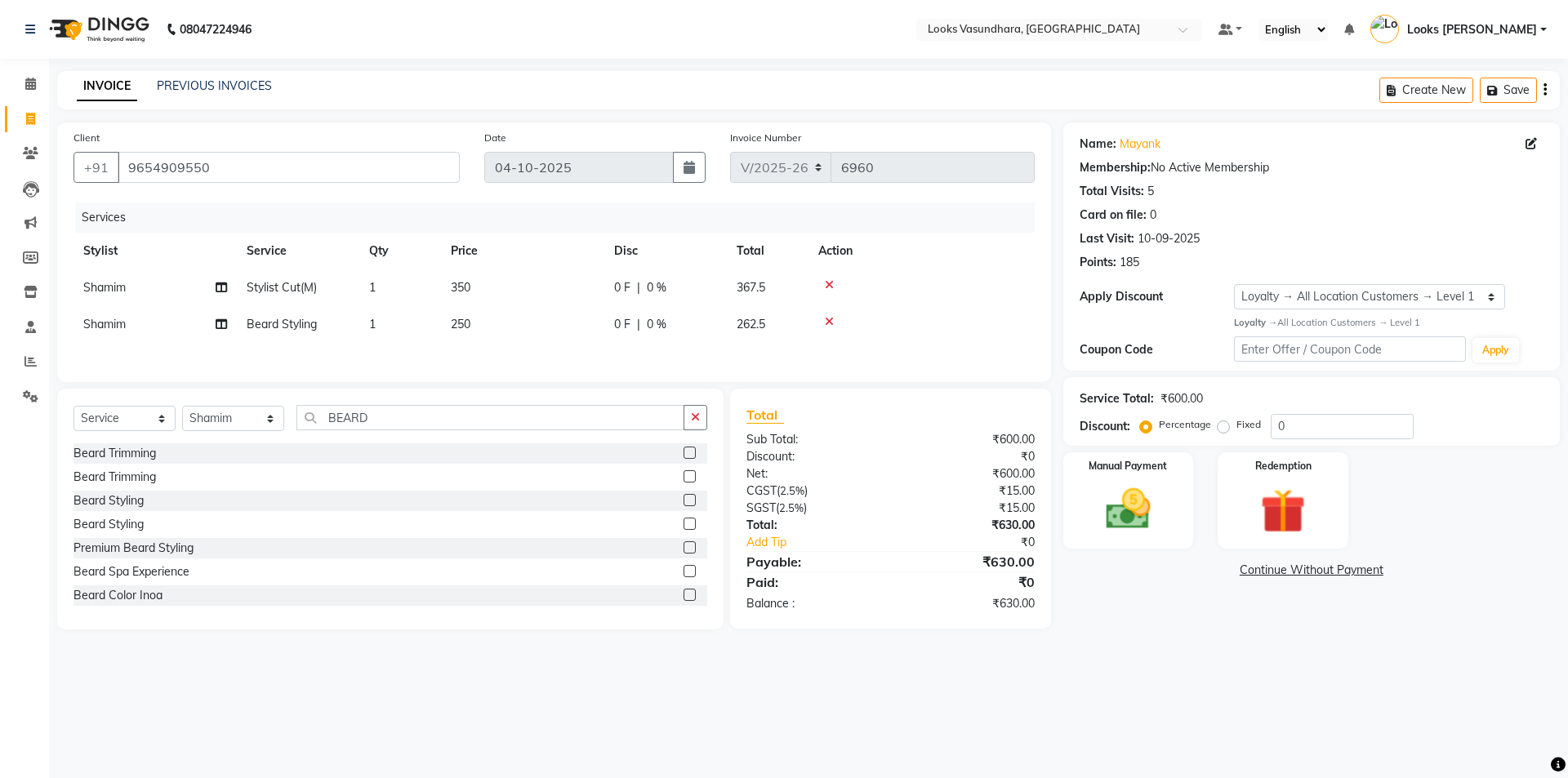
click at [585, 295] on td "350" at bounding box center [522, 287] width 163 height 36
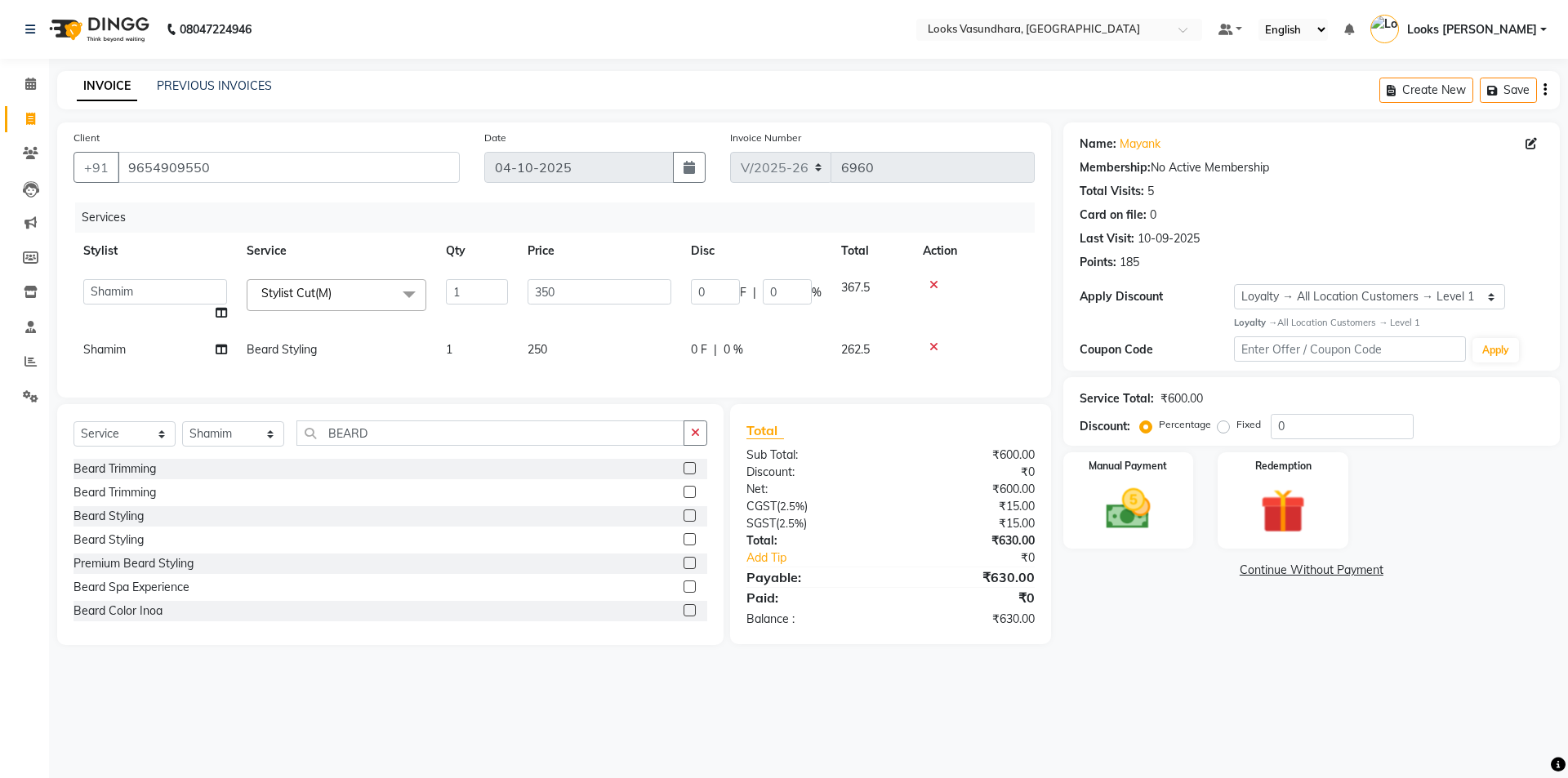
click at [585, 295] on input "350" at bounding box center [599, 292] width 144 height 26
click at [600, 336] on td "250" at bounding box center [599, 349] width 163 height 36
click at [1126, 519] on img at bounding box center [1127, 509] width 76 height 54
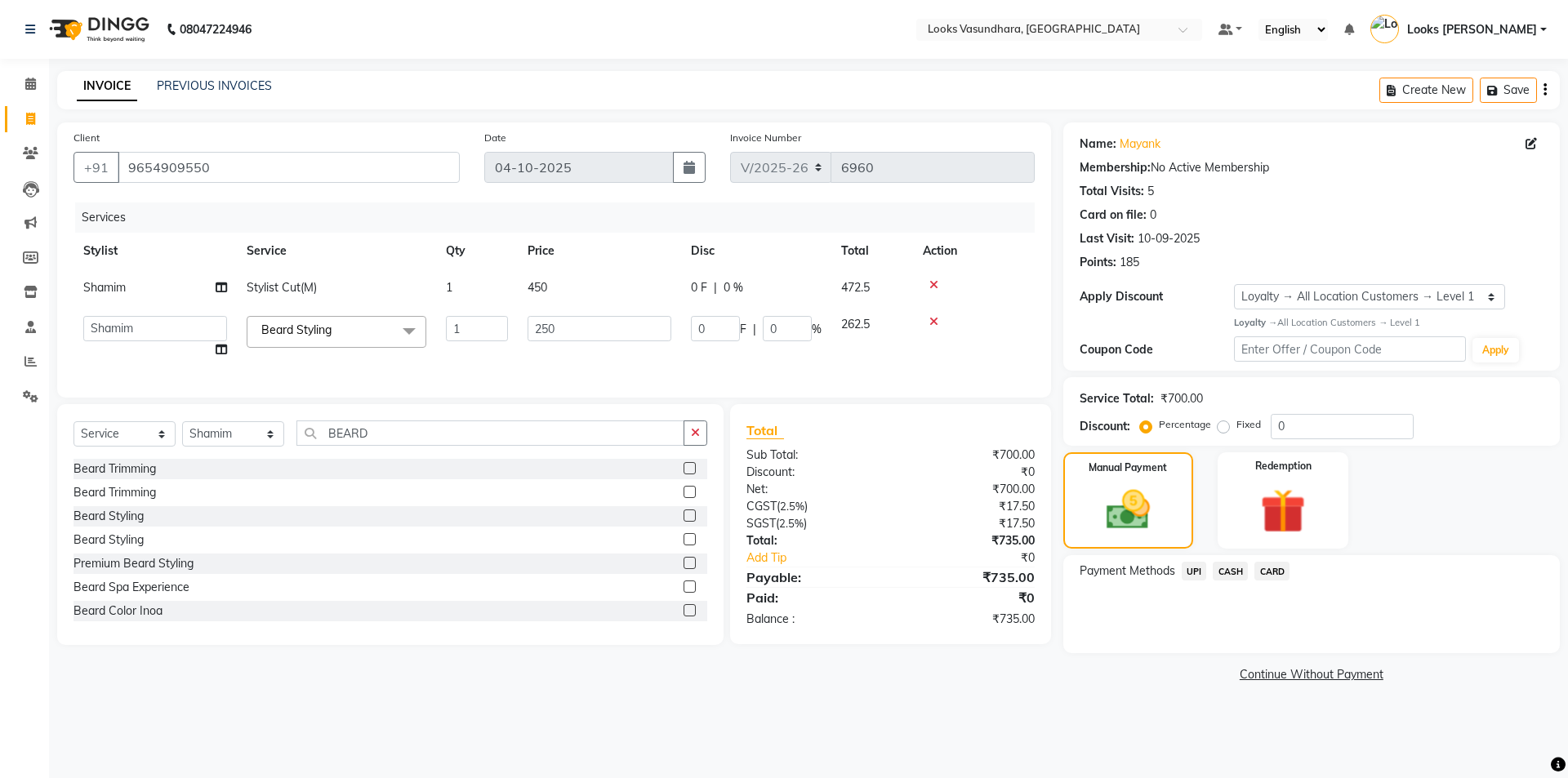
click at [1199, 568] on span "UPI" at bounding box center [1194, 570] width 26 height 19
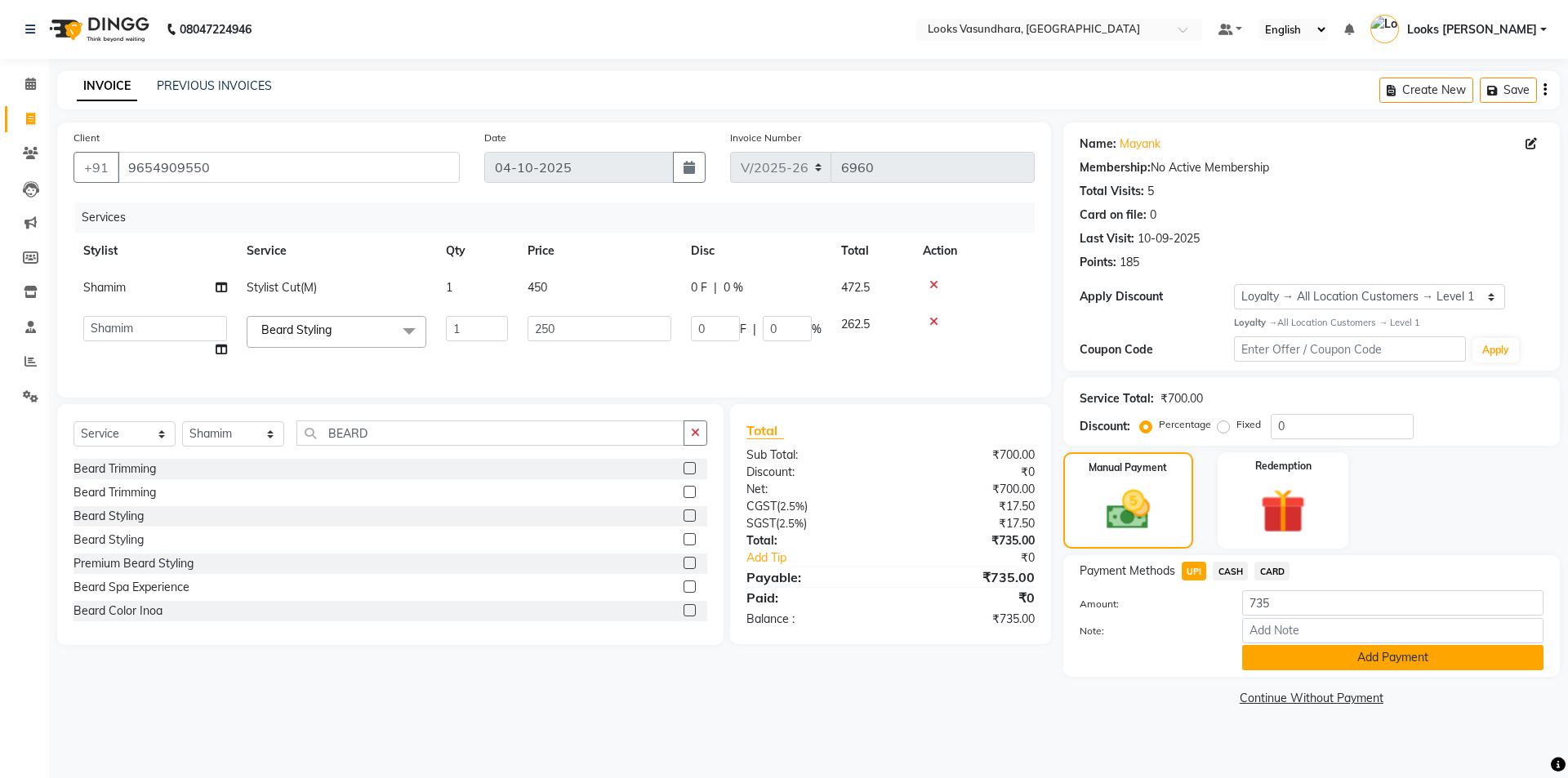
click at [1258, 647] on button "Add Payment" at bounding box center [1393, 658] width 301 height 26
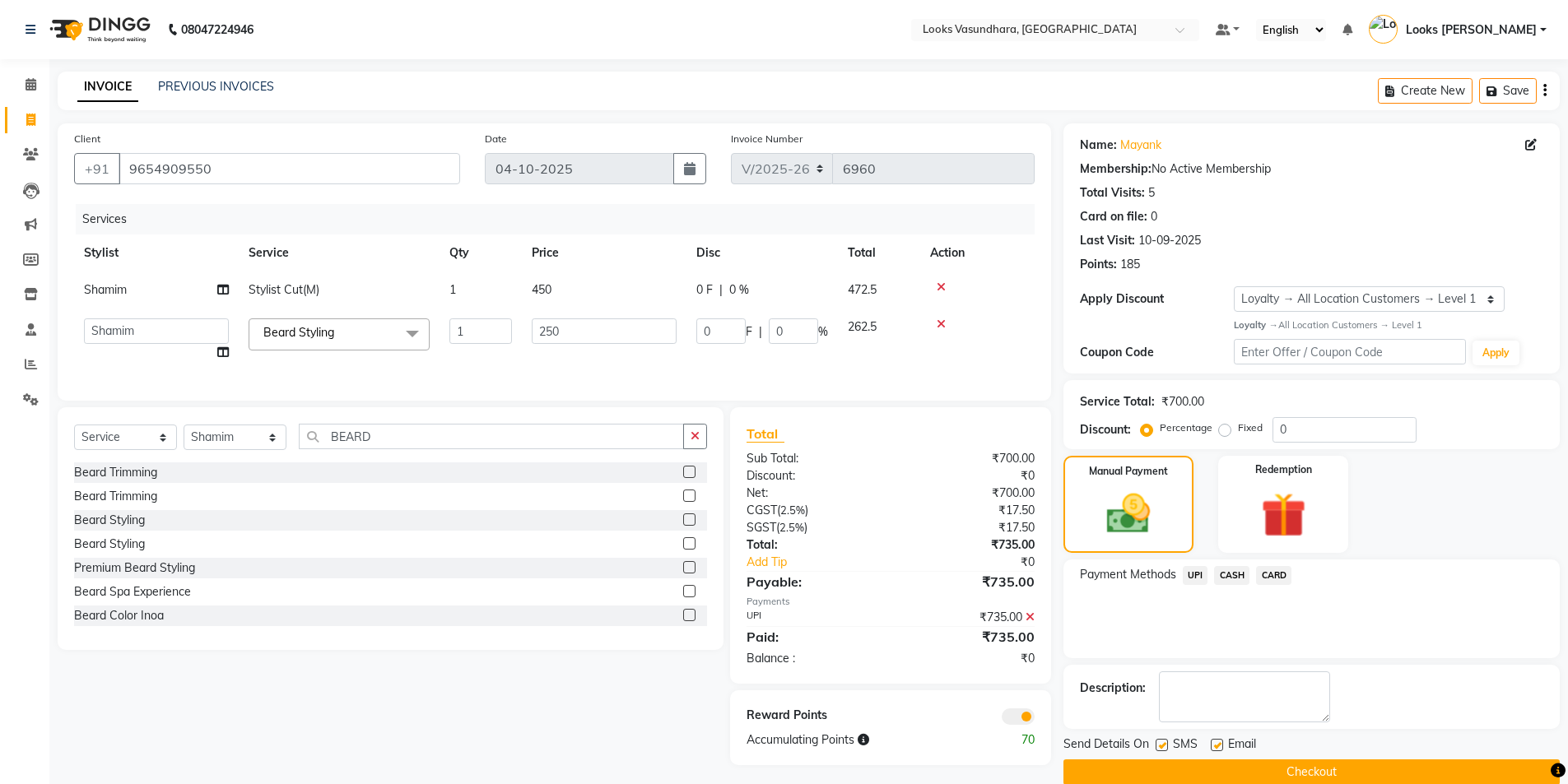
click at [1217, 745] on label at bounding box center [1216, 745] width 12 height 12
click at [1217, 745] on input "checkbox" at bounding box center [1215, 745] width 11 height 11
click at [1185, 767] on button "Checkout" at bounding box center [1311, 772] width 497 height 26
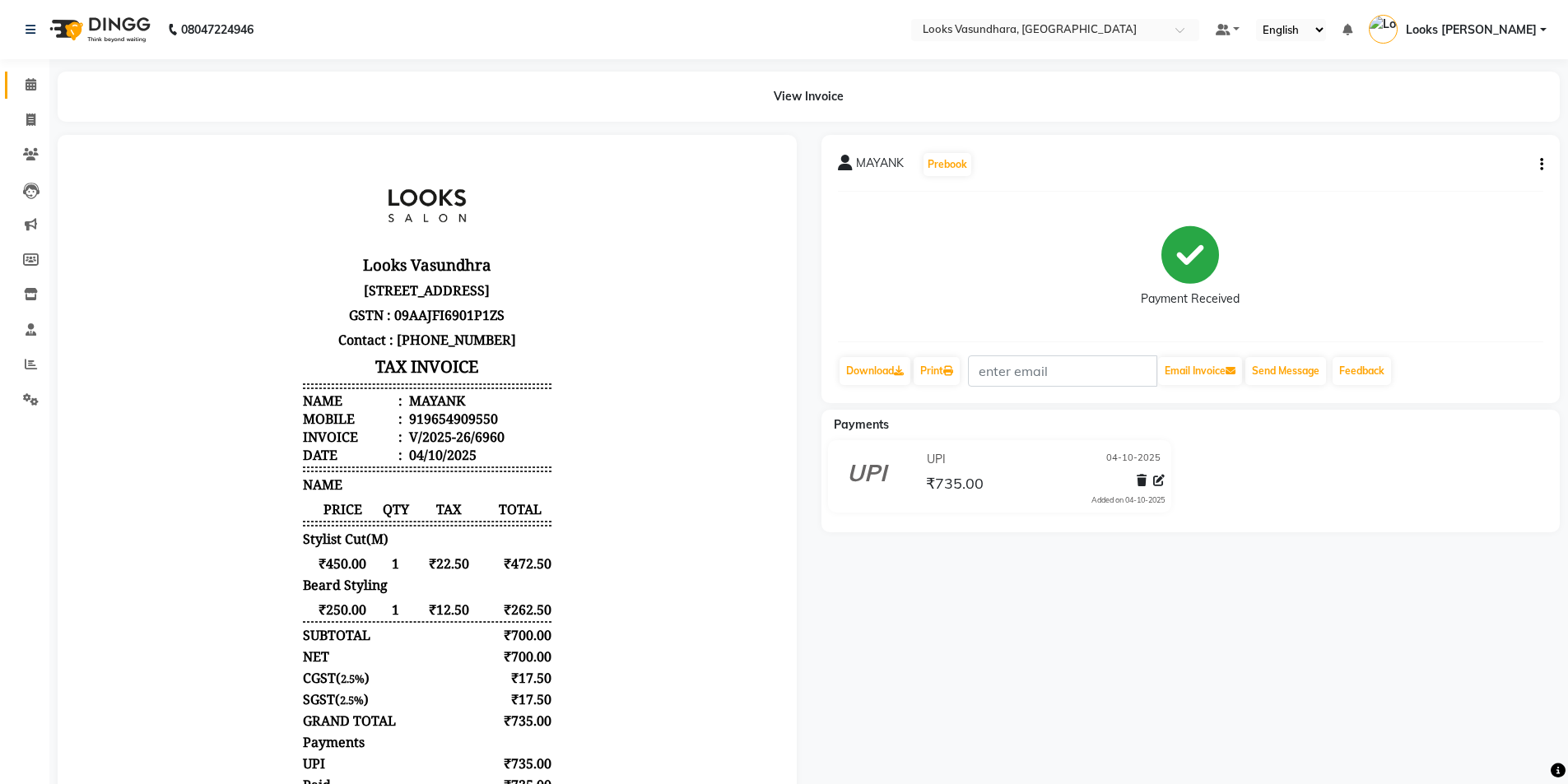
click at [20, 94] on span at bounding box center [31, 84] width 29 height 19
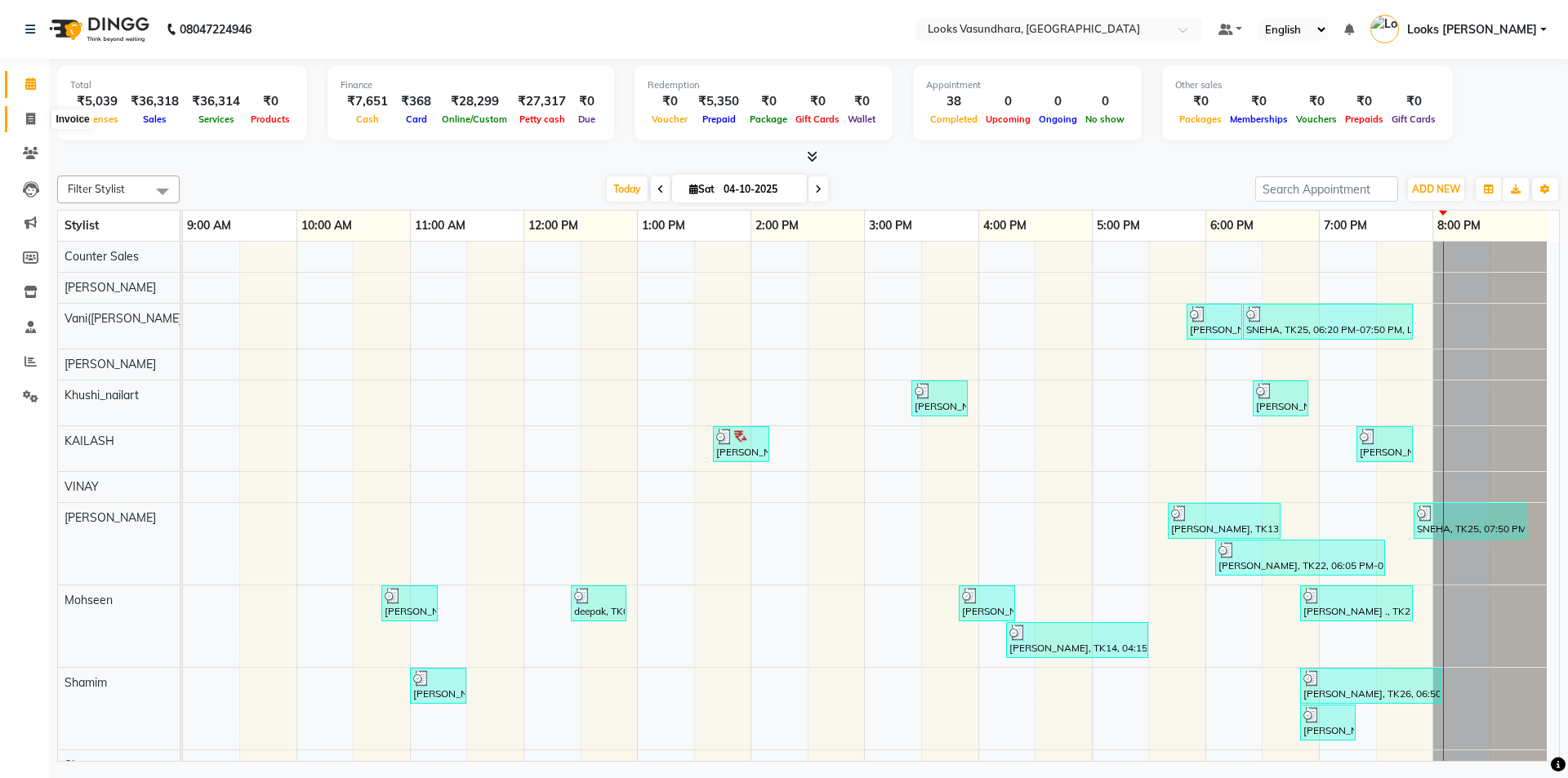
click at [34, 123] on icon at bounding box center [30, 119] width 9 height 12
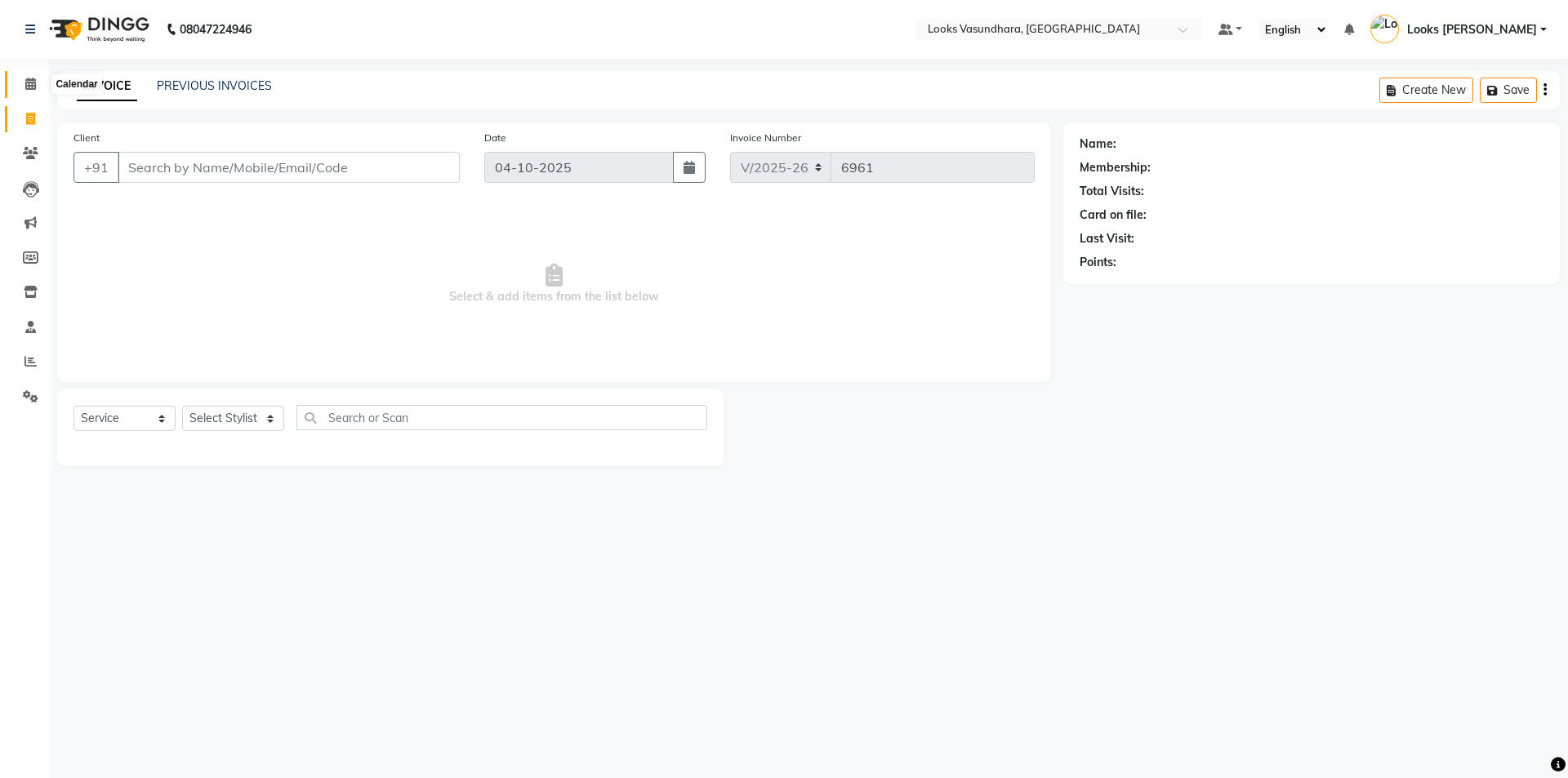
click at [43, 76] on span at bounding box center [30, 84] width 29 height 19
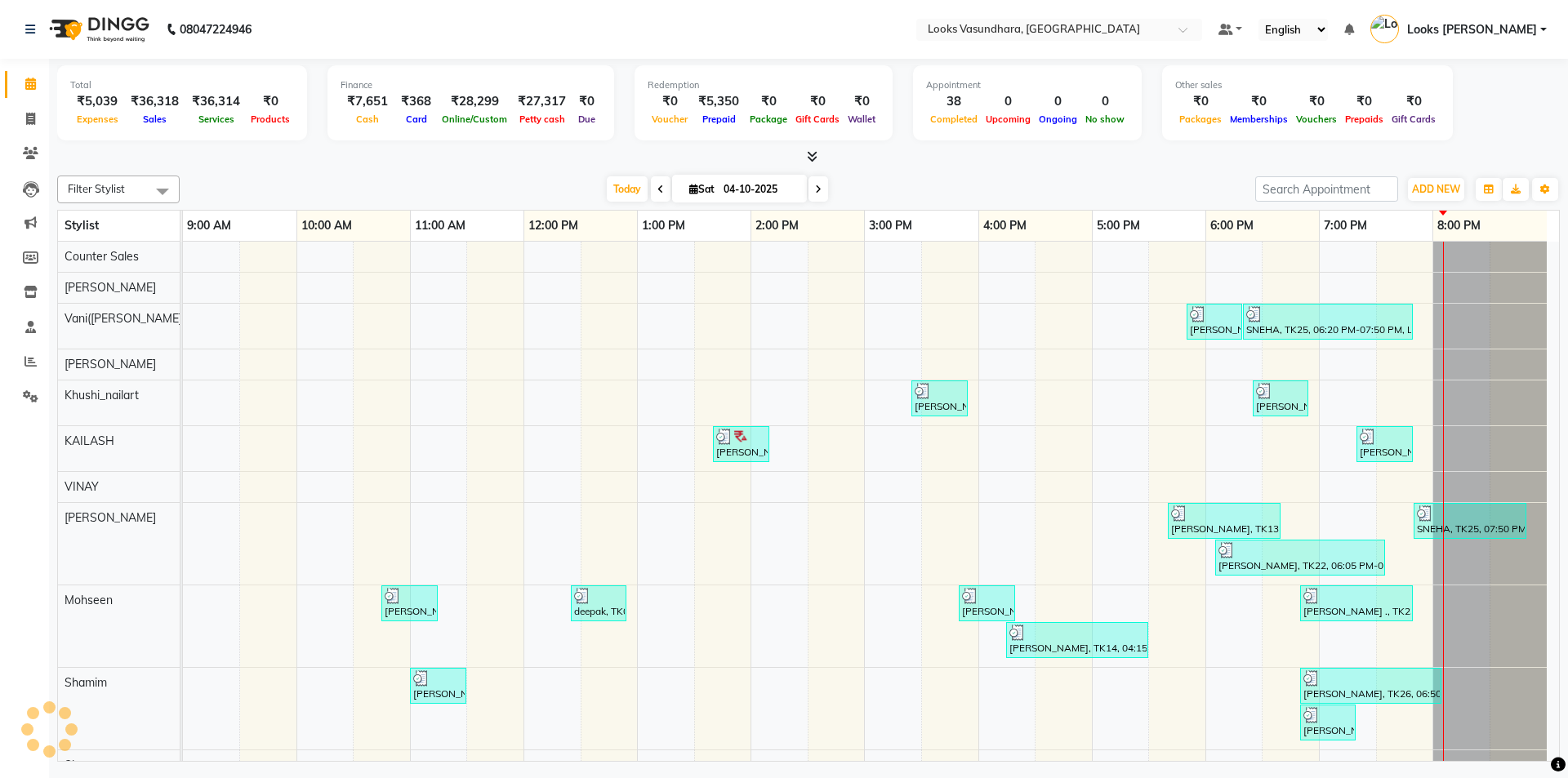
click at [27, 82] on icon at bounding box center [30, 84] width 11 height 12
click at [19, 121] on span at bounding box center [30, 119] width 29 height 19
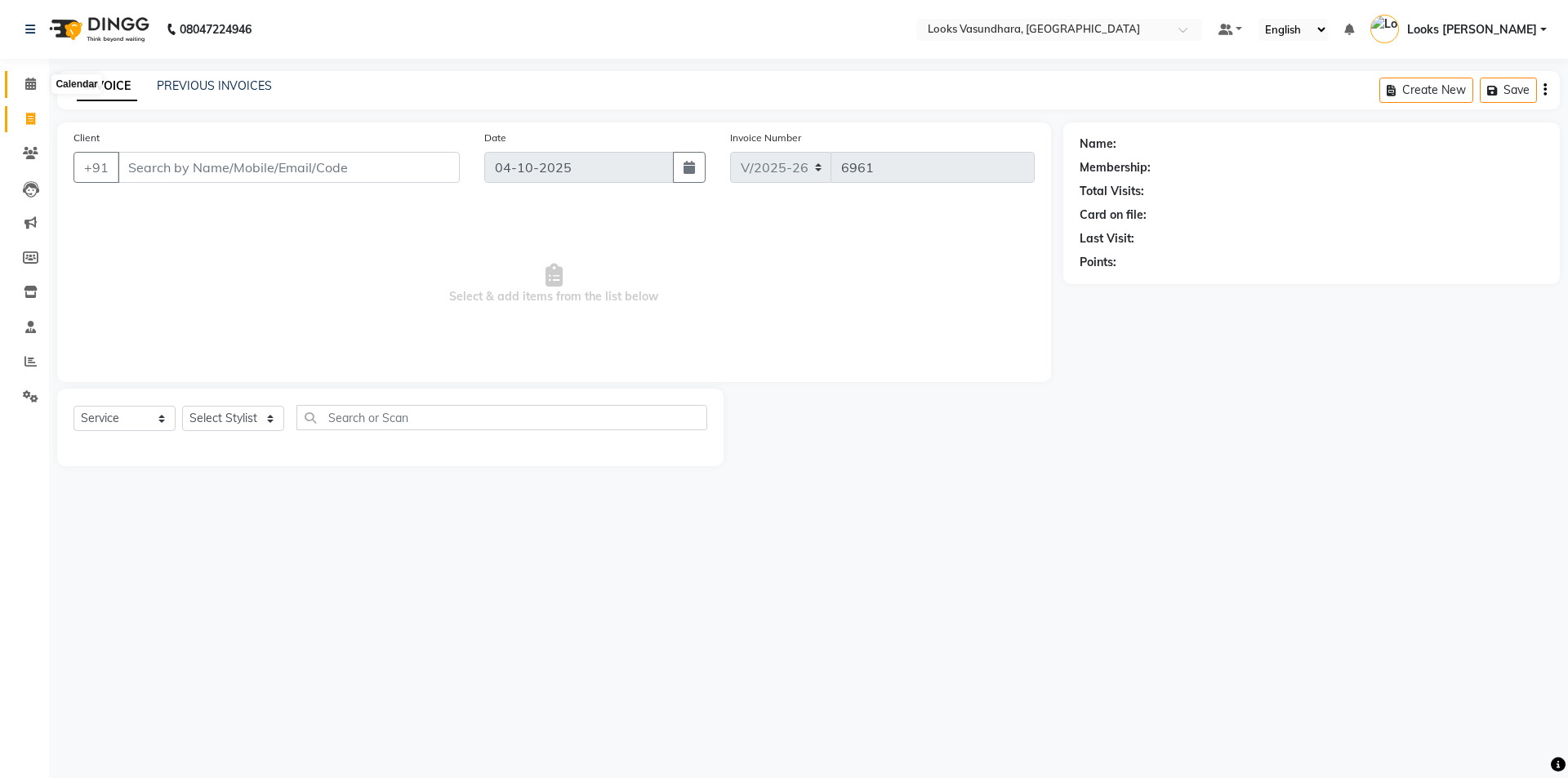
click at [31, 85] on icon at bounding box center [30, 84] width 11 height 12
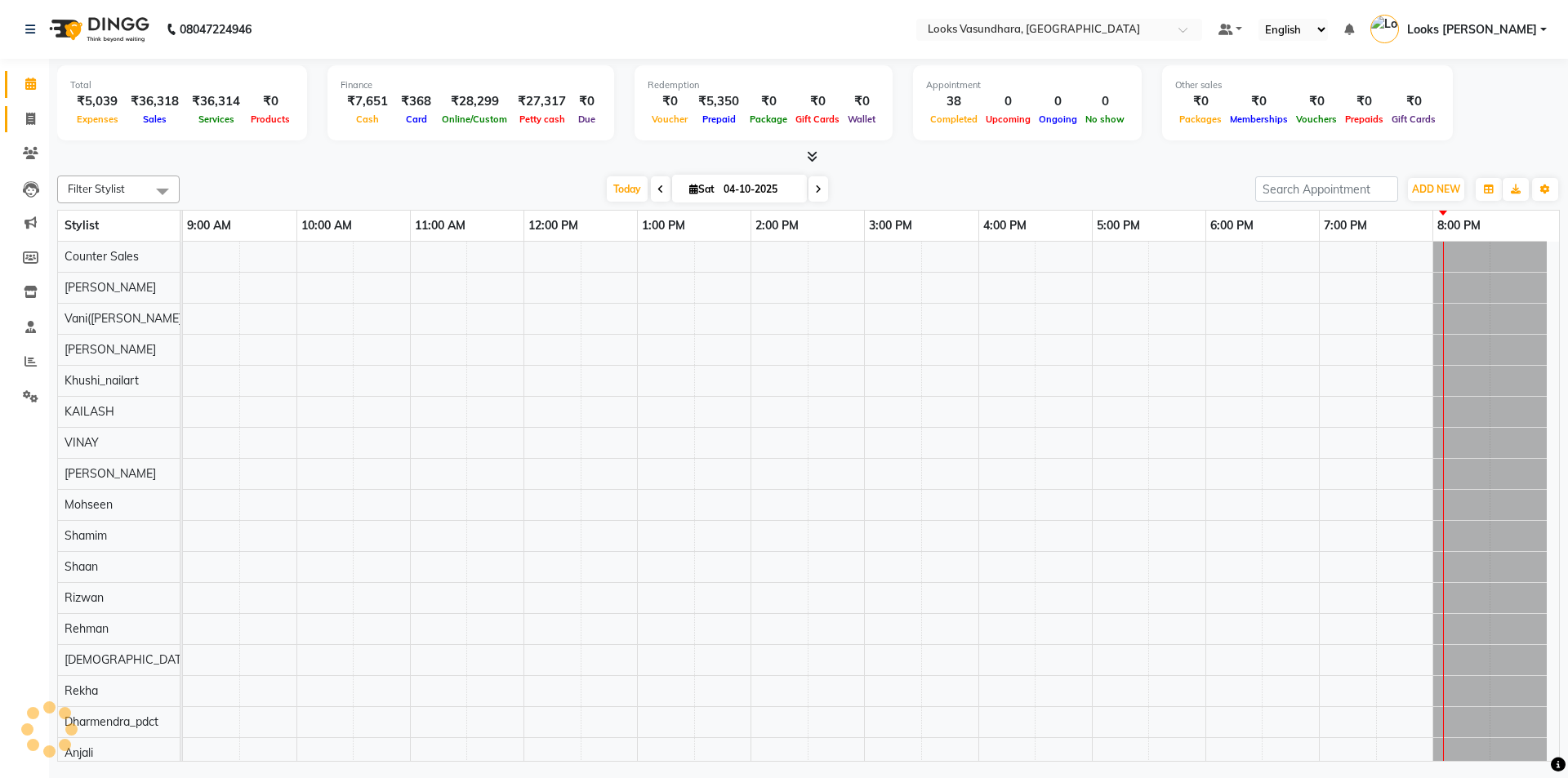
click at [27, 123] on icon at bounding box center [30, 119] width 9 height 12
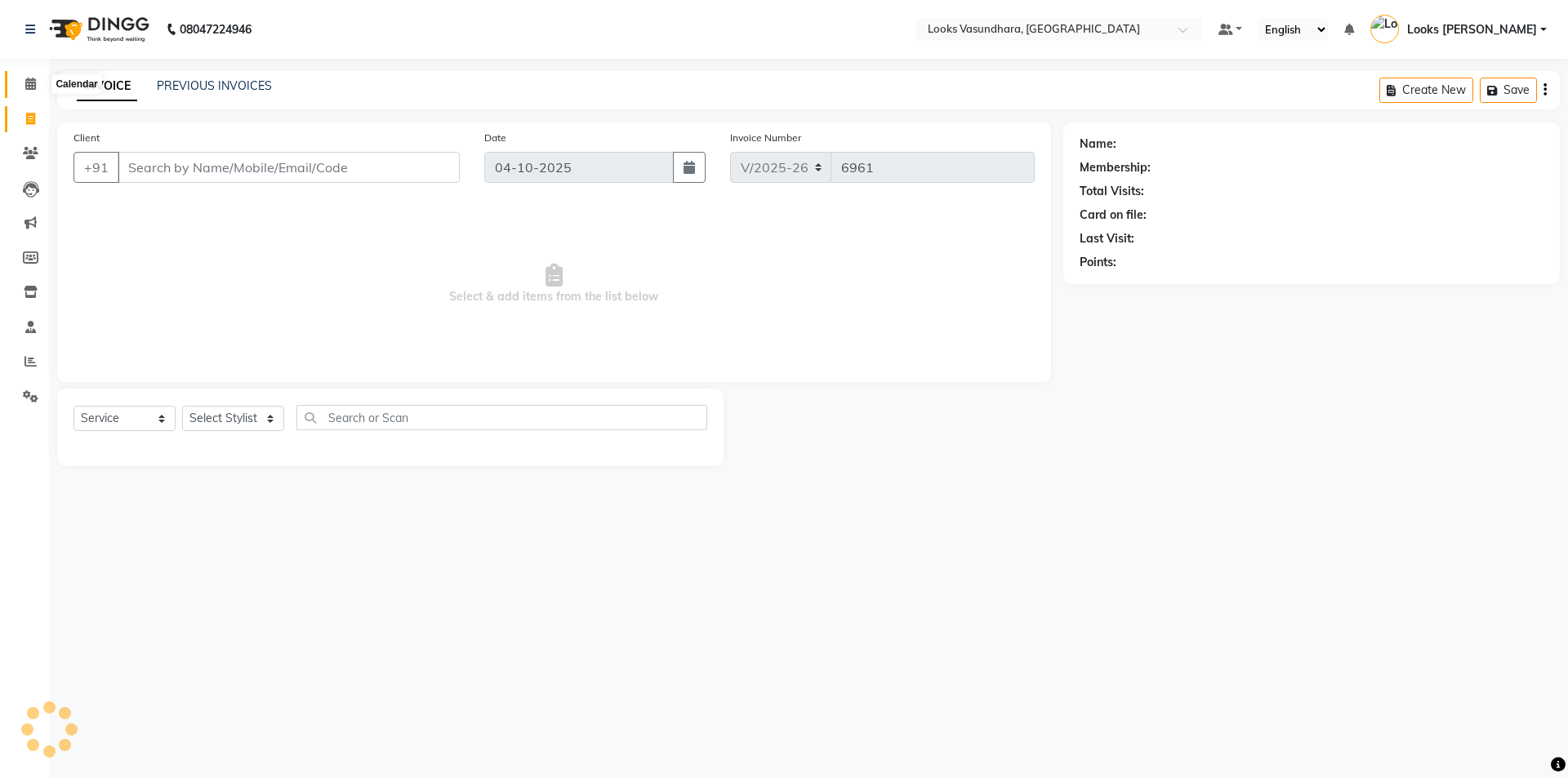
click at [31, 86] on icon at bounding box center [30, 84] width 11 height 12
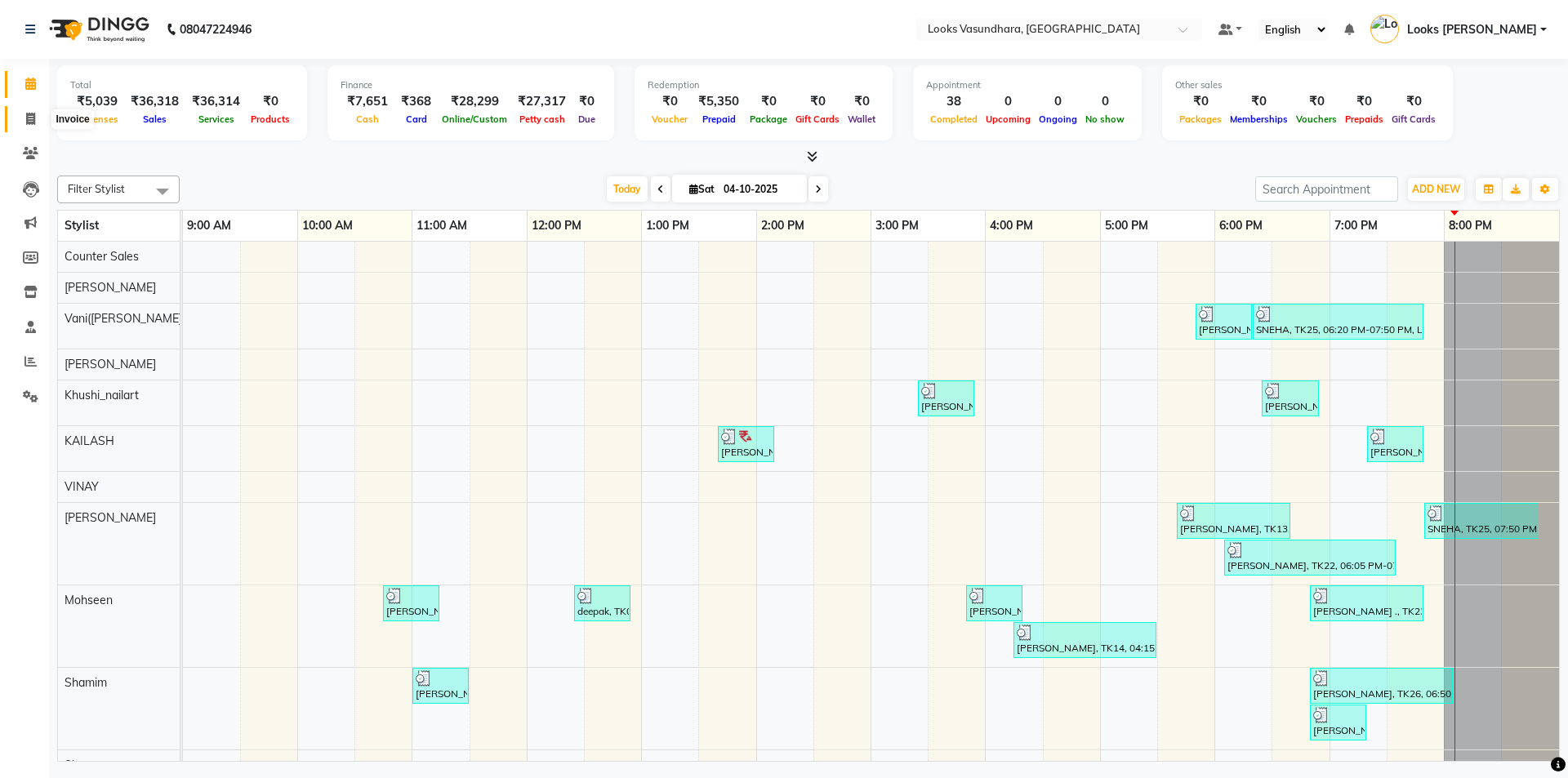
click at [29, 119] on icon at bounding box center [30, 119] width 9 height 12
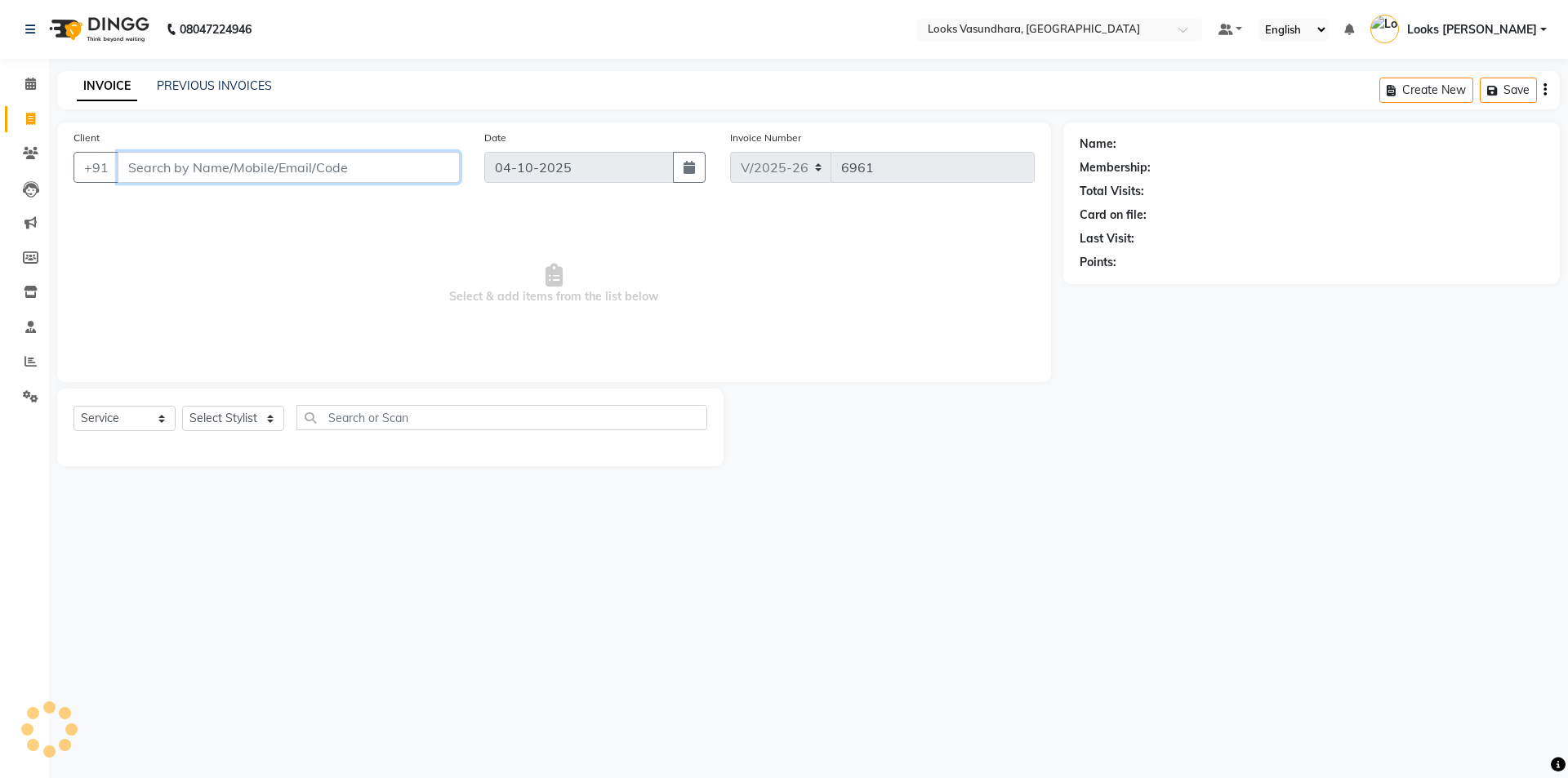
click at [246, 173] on input "Client" at bounding box center [289, 167] width 342 height 31
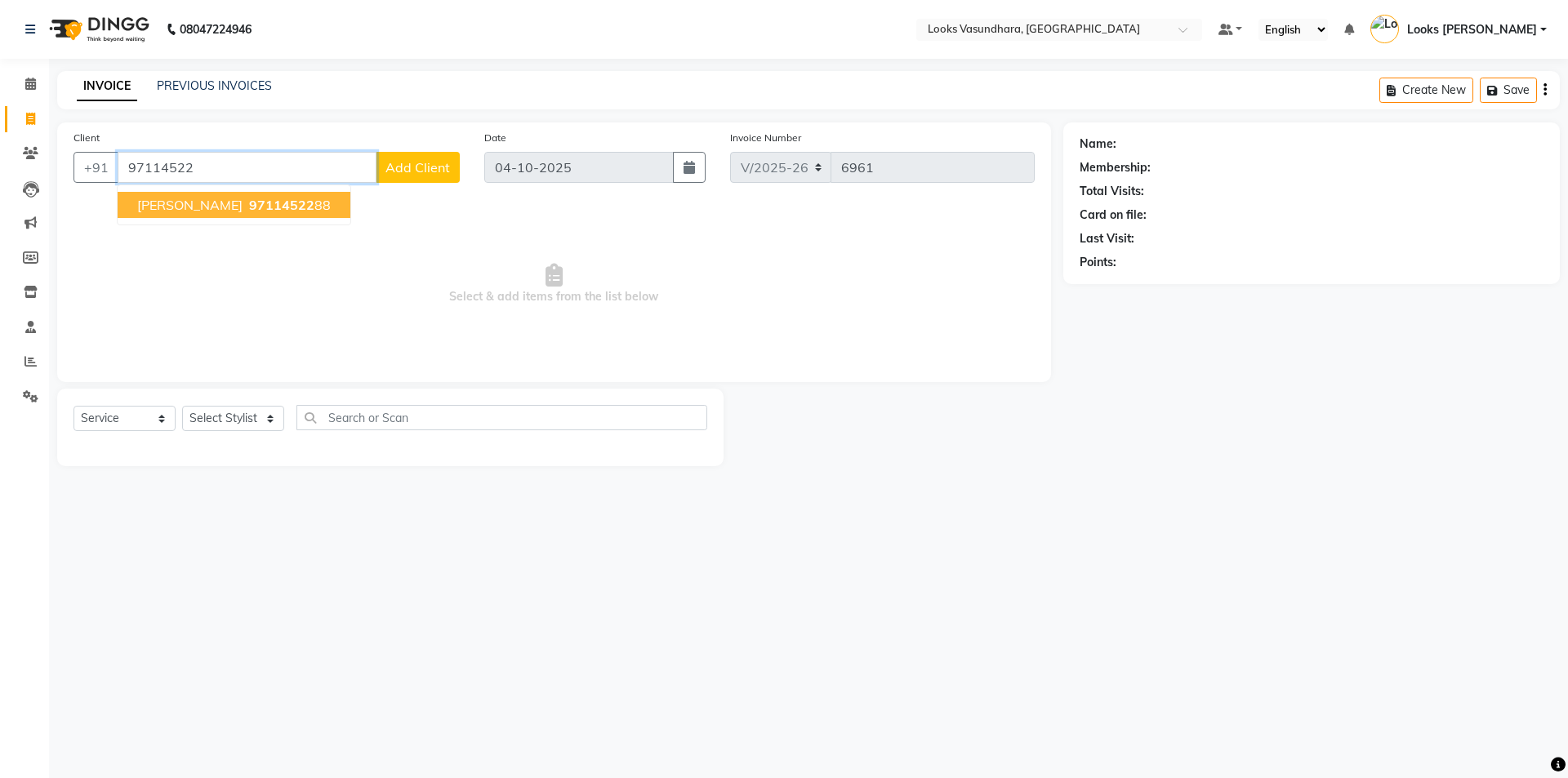
click at [235, 205] on span "ANMOL KAUSHIK" at bounding box center [189, 205] width 105 height 17
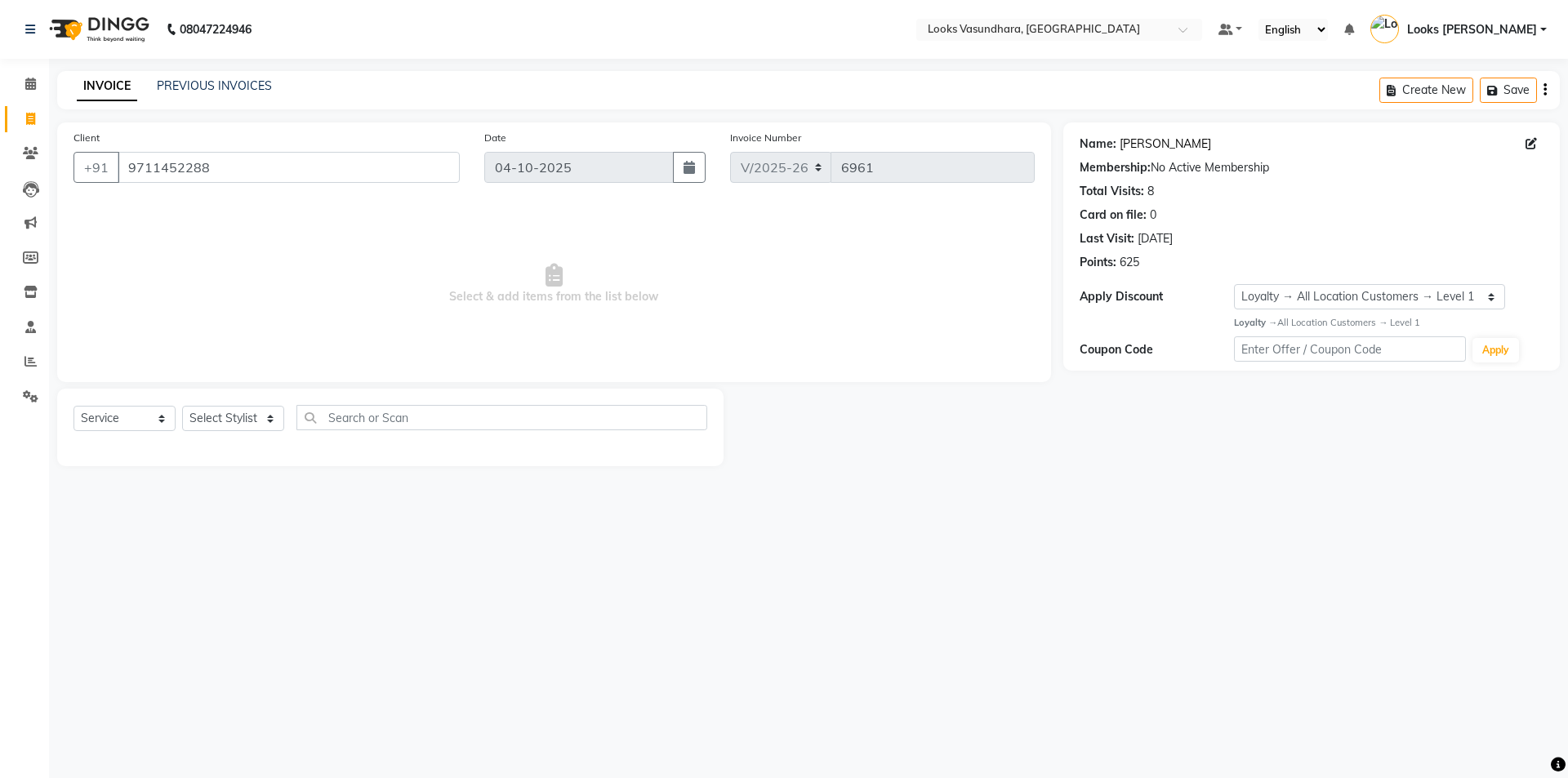
click at [1176, 145] on link "Anmol Kaushik" at bounding box center [1165, 144] width 91 height 17
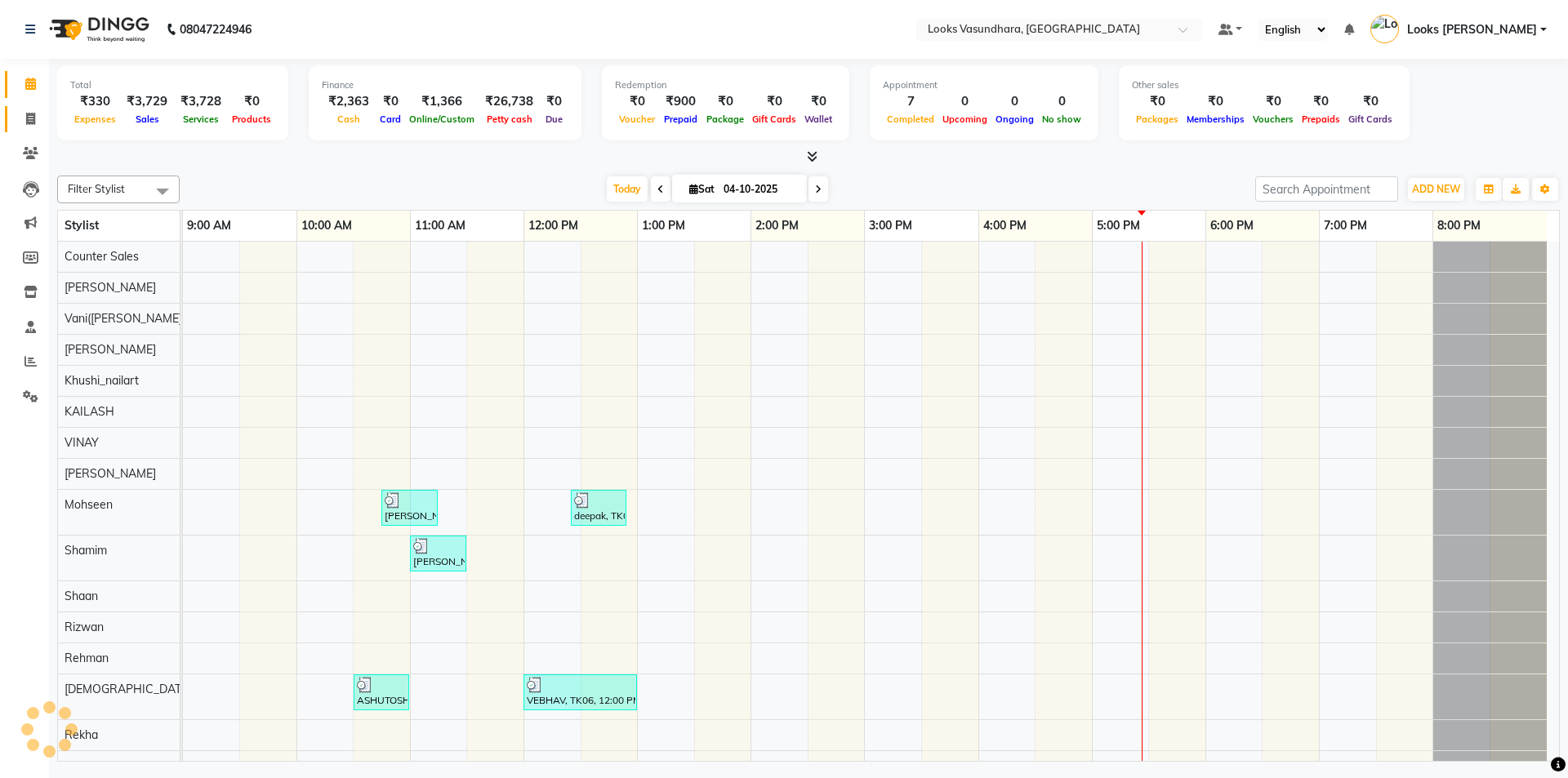
click at [28, 116] on icon at bounding box center [30, 119] width 9 height 12
select select "service"
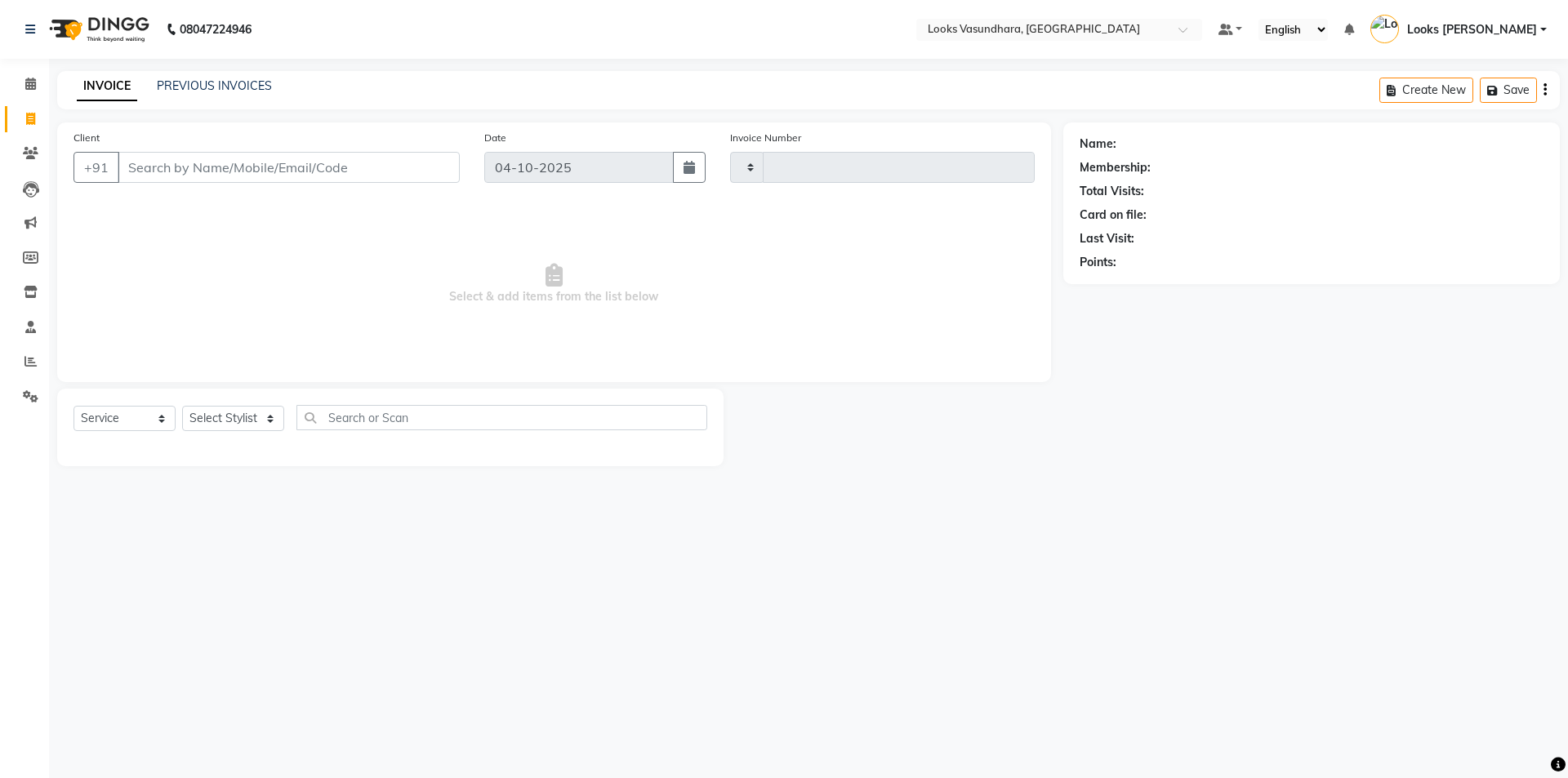
type input "6948"
select select "4370"
click at [243, 170] on input "Client" at bounding box center [289, 167] width 342 height 31
click at [244, 170] on input "Client" at bounding box center [289, 167] width 342 height 31
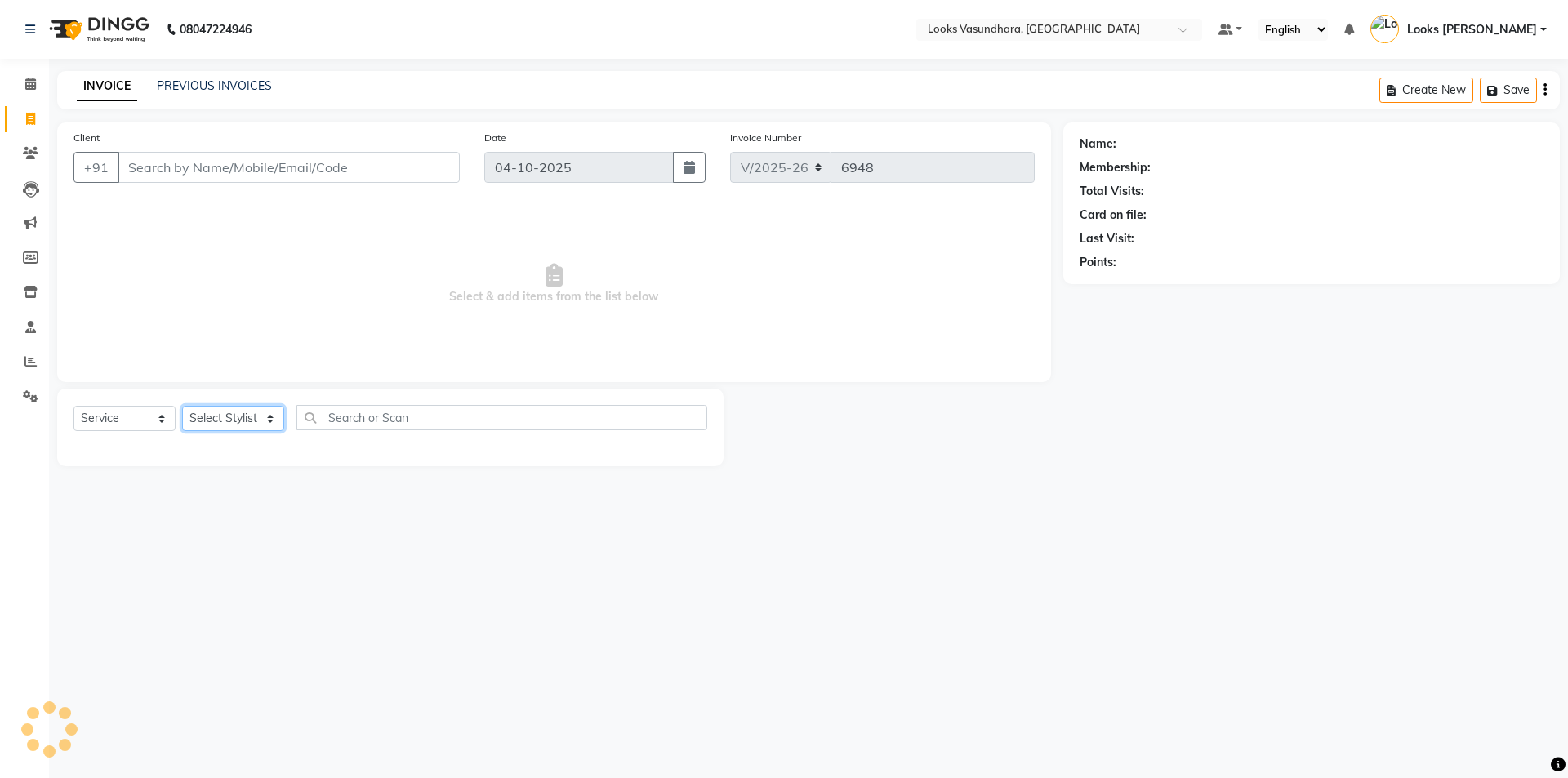
click at [235, 422] on select "Select Stylist" at bounding box center [233, 419] width 102 height 26
click at [243, 412] on select "Select Stylist" at bounding box center [233, 419] width 102 height 26
click at [243, 412] on select "Select Stylist Aditya [PERSON_NAME] Anjali [PERSON_NAME] Kumar_MSTR Counter Sal…" at bounding box center [233, 419] width 102 height 26
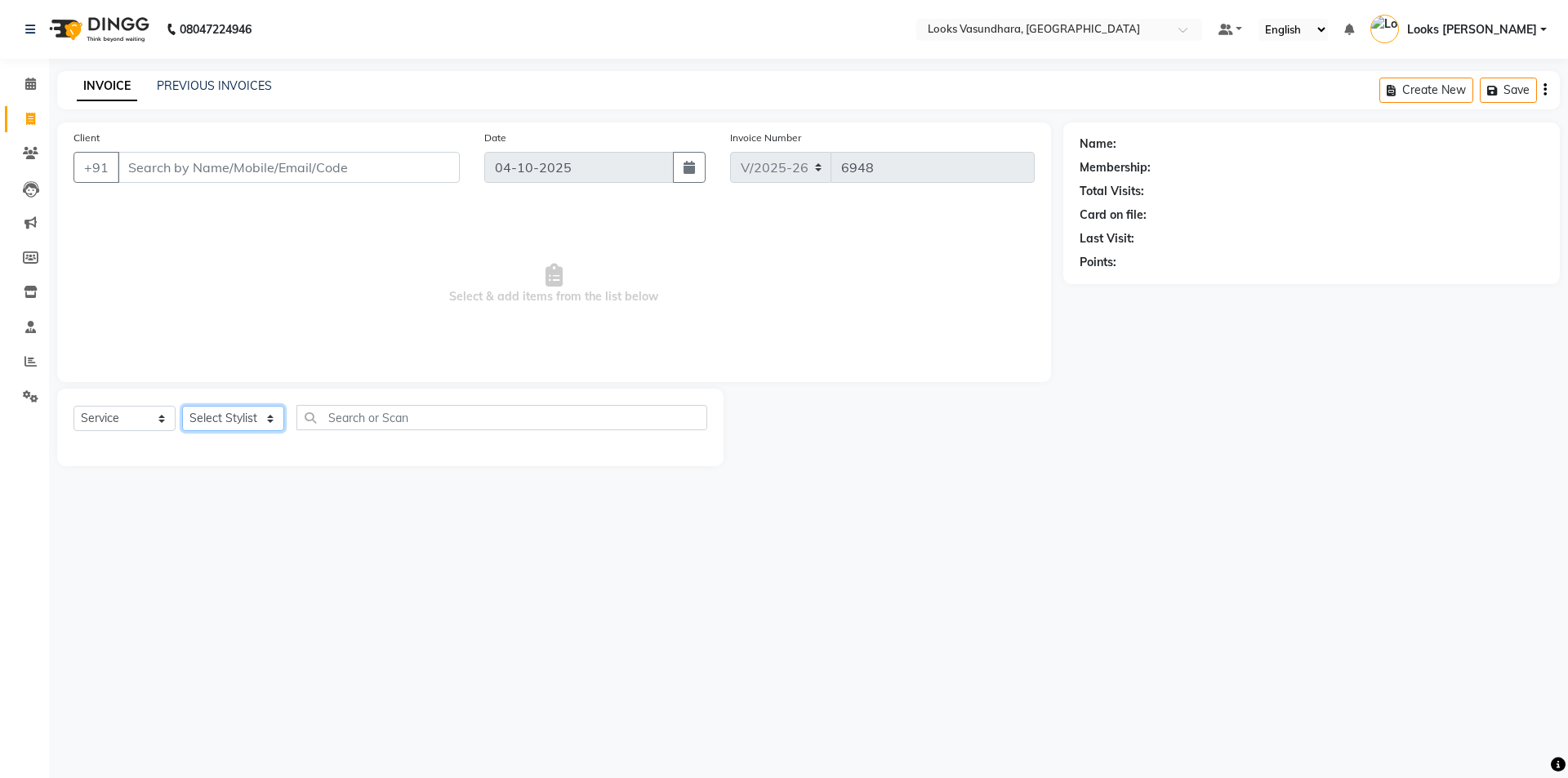
select select "33103"
click at [182, 406] on select "Select Stylist Aditya [PERSON_NAME] Anjali [PERSON_NAME] Kumar_MSTR Counter Sal…" at bounding box center [233, 419] width 102 height 26
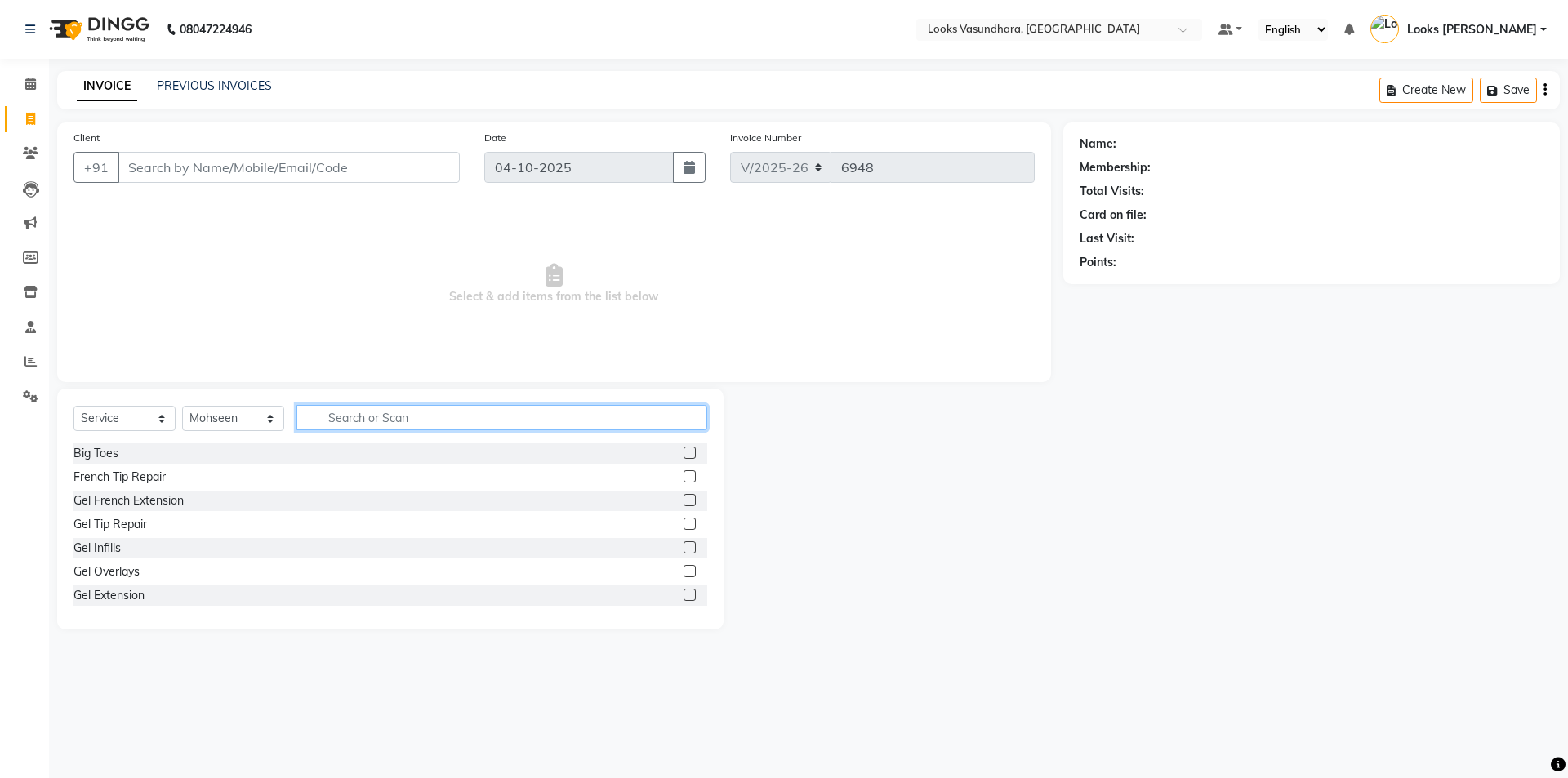
click at [352, 426] on input "text" at bounding box center [502, 418] width 411 height 26
type input "CUT"
click at [684, 476] on label at bounding box center [690, 476] width 12 height 12
click at [684, 476] on input "checkbox" at bounding box center [689, 477] width 11 height 11
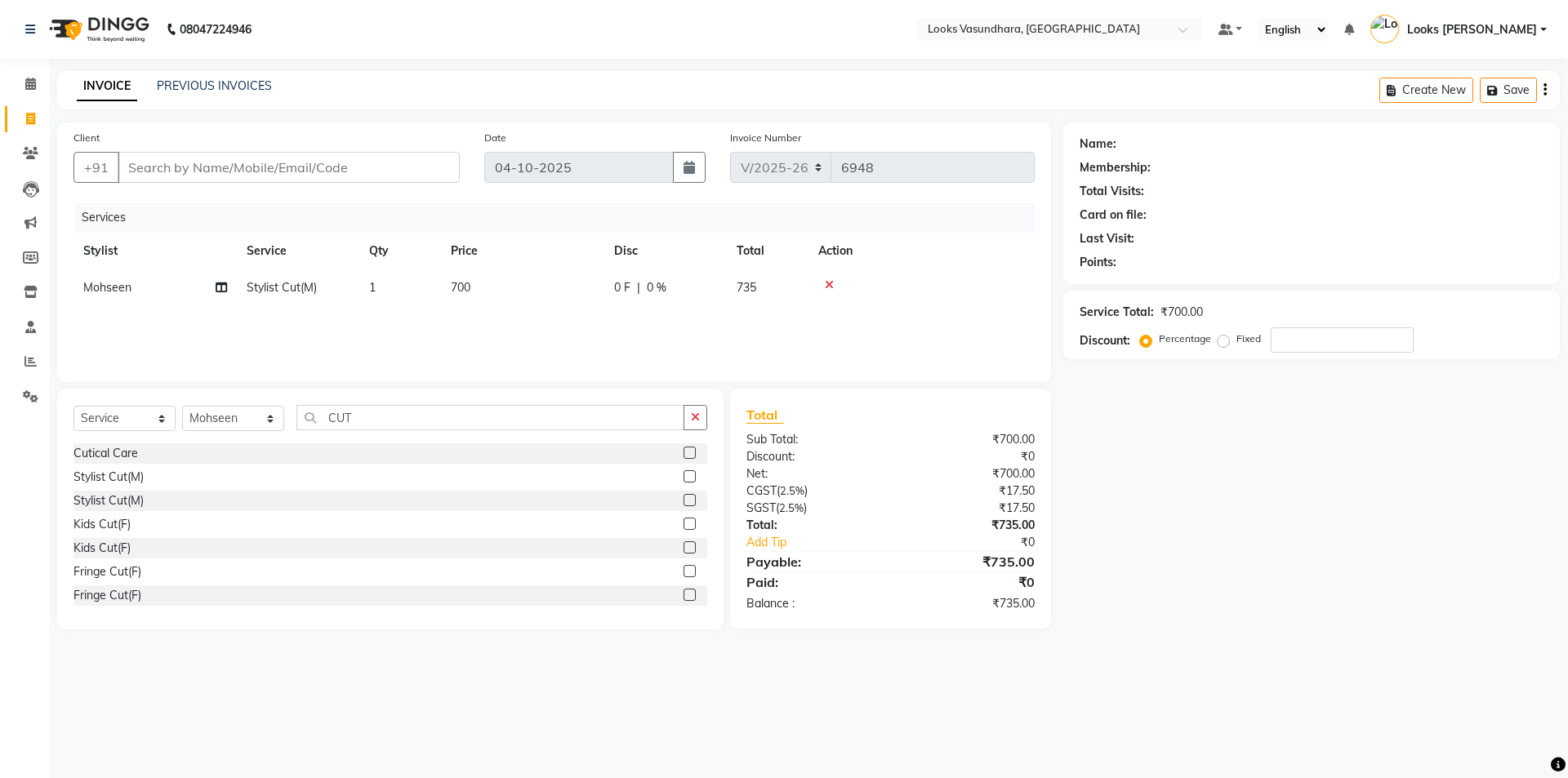
checkbox input "false"
click at [578, 286] on td "700" at bounding box center [522, 287] width 163 height 36
select select "33103"
click at [578, 286] on input "700" at bounding box center [599, 292] width 144 height 26
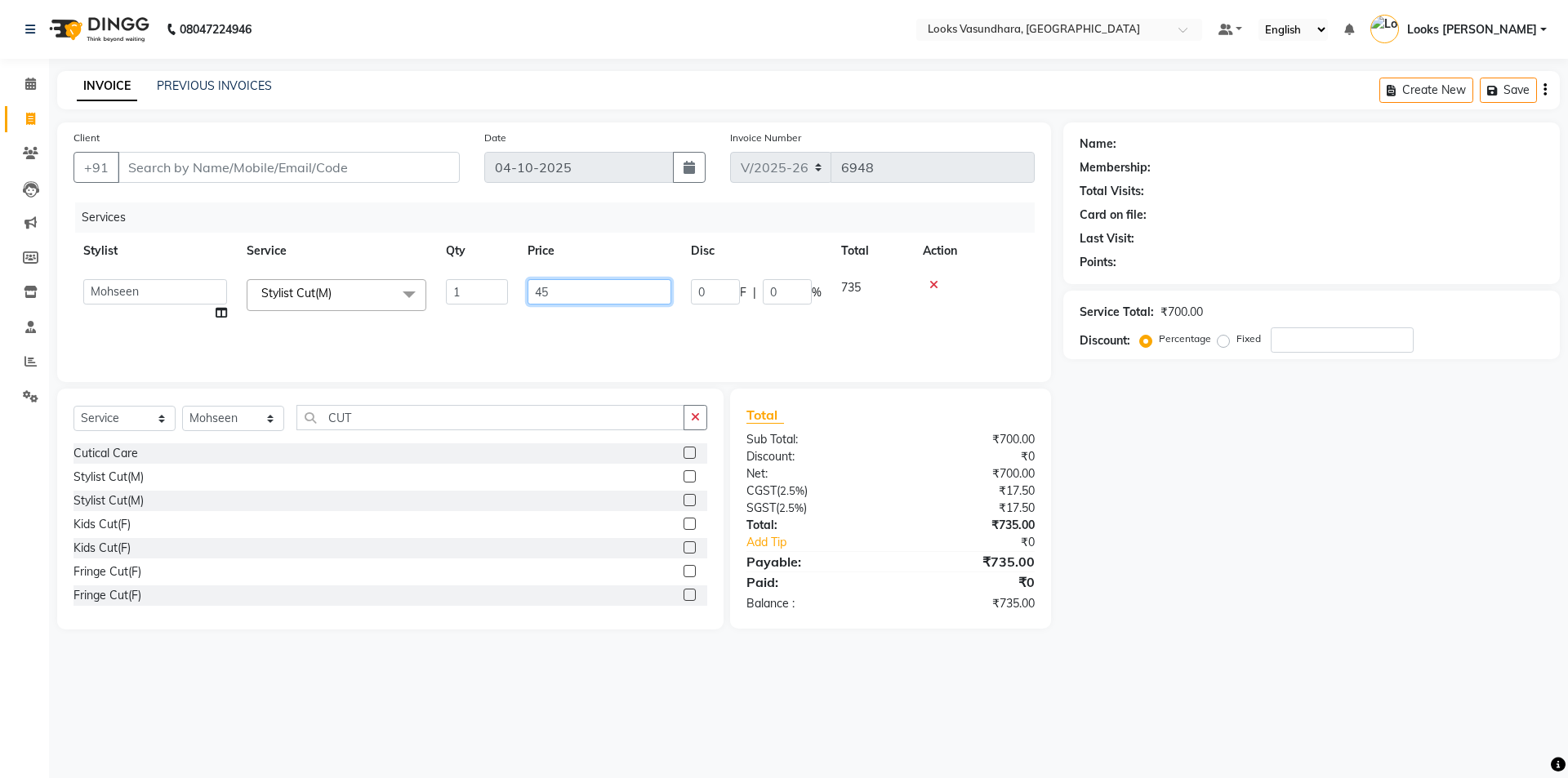
type input "450"
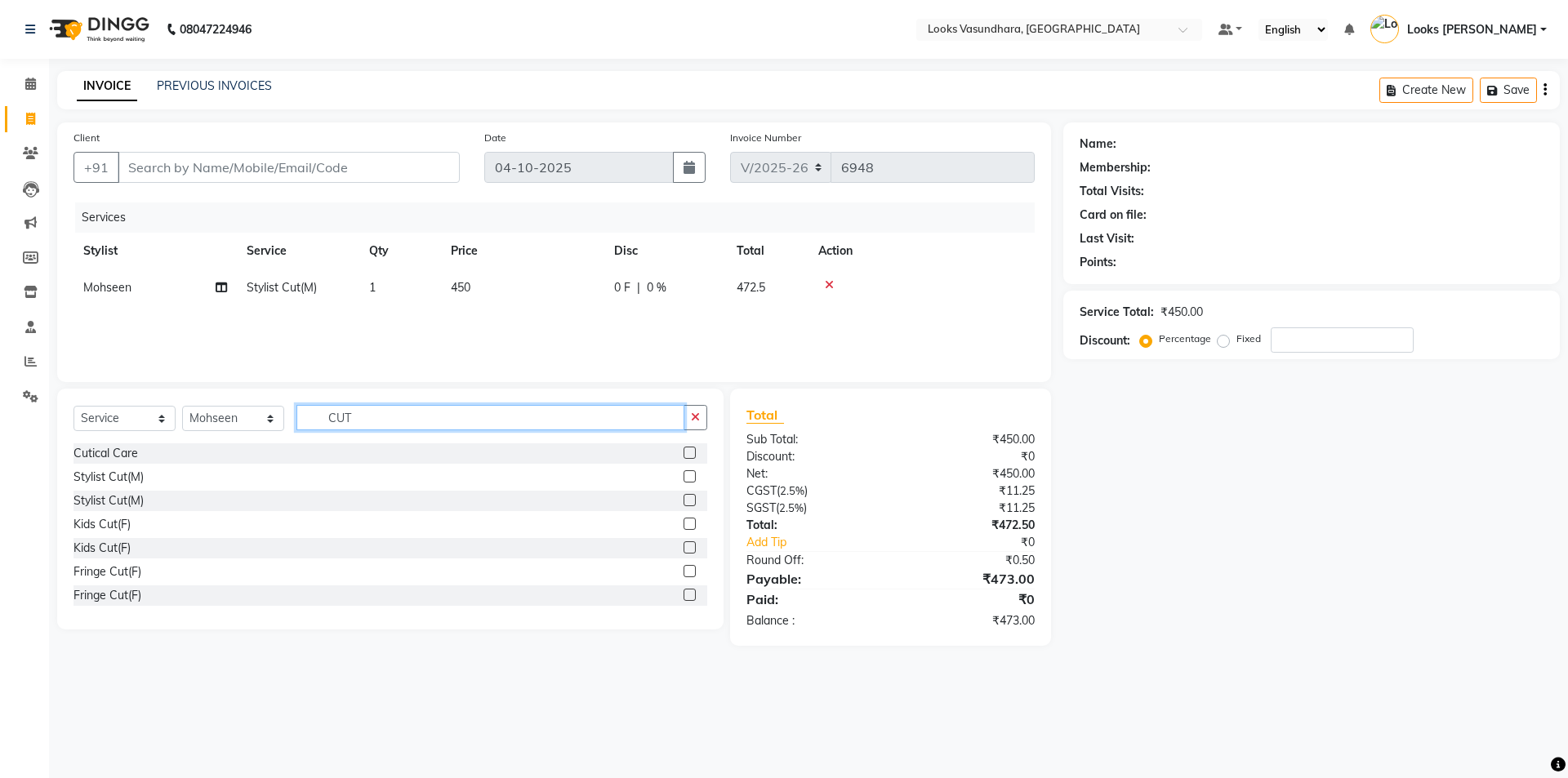
click at [380, 416] on input "CUT" at bounding box center [490, 418] width 388 height 26
type input "BEARD"
click at [684, 497] on label at bounding box center [690, 500] width 12 height 12
click at [684, 497] on input "checkbox" at bounding box center [689, 501] width 11 height 11
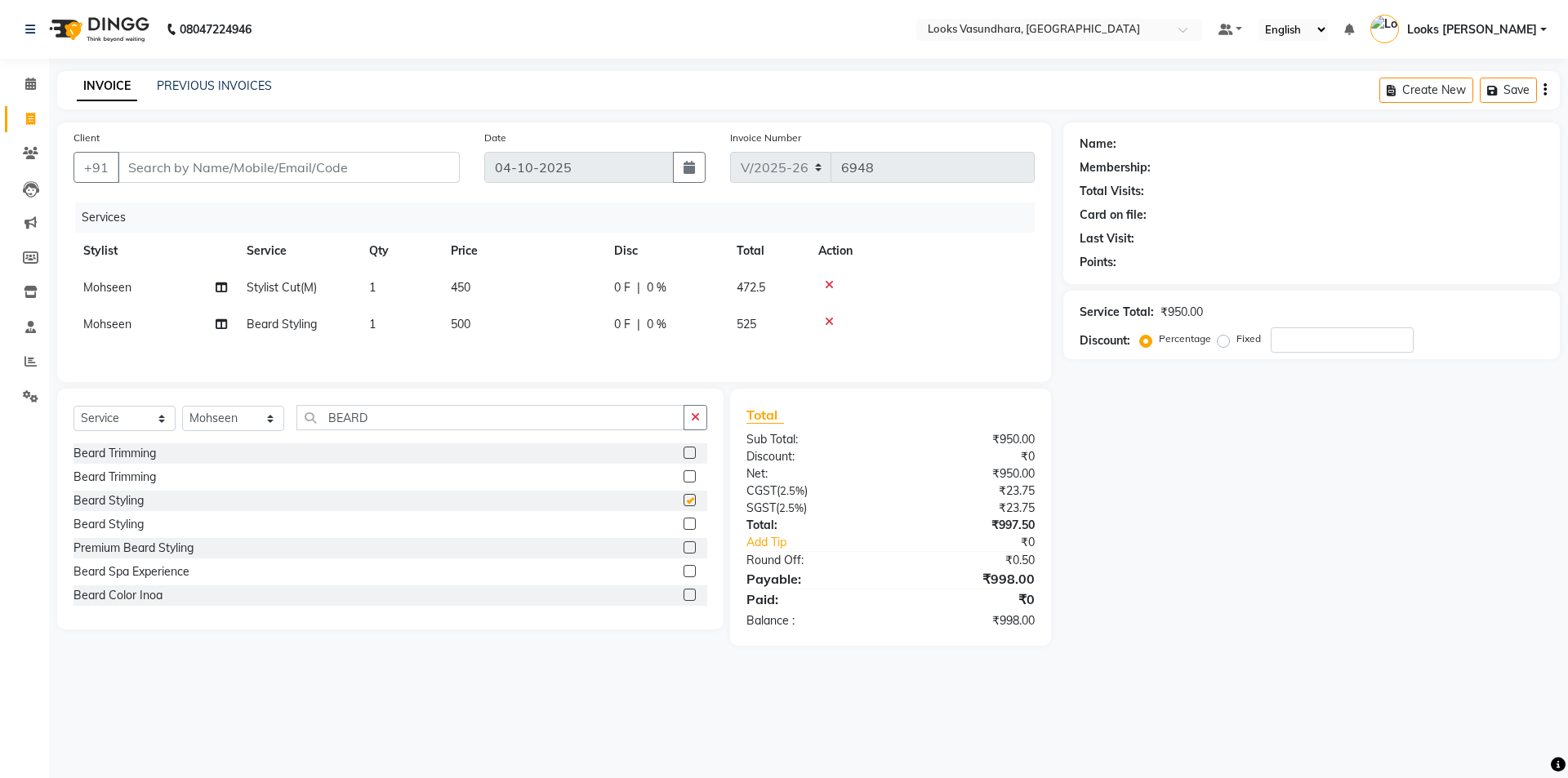
checkbox input "false"
click at [566, 333] on td "500" at bounding box center [522, 324] width 163 height 36
select select "33103"
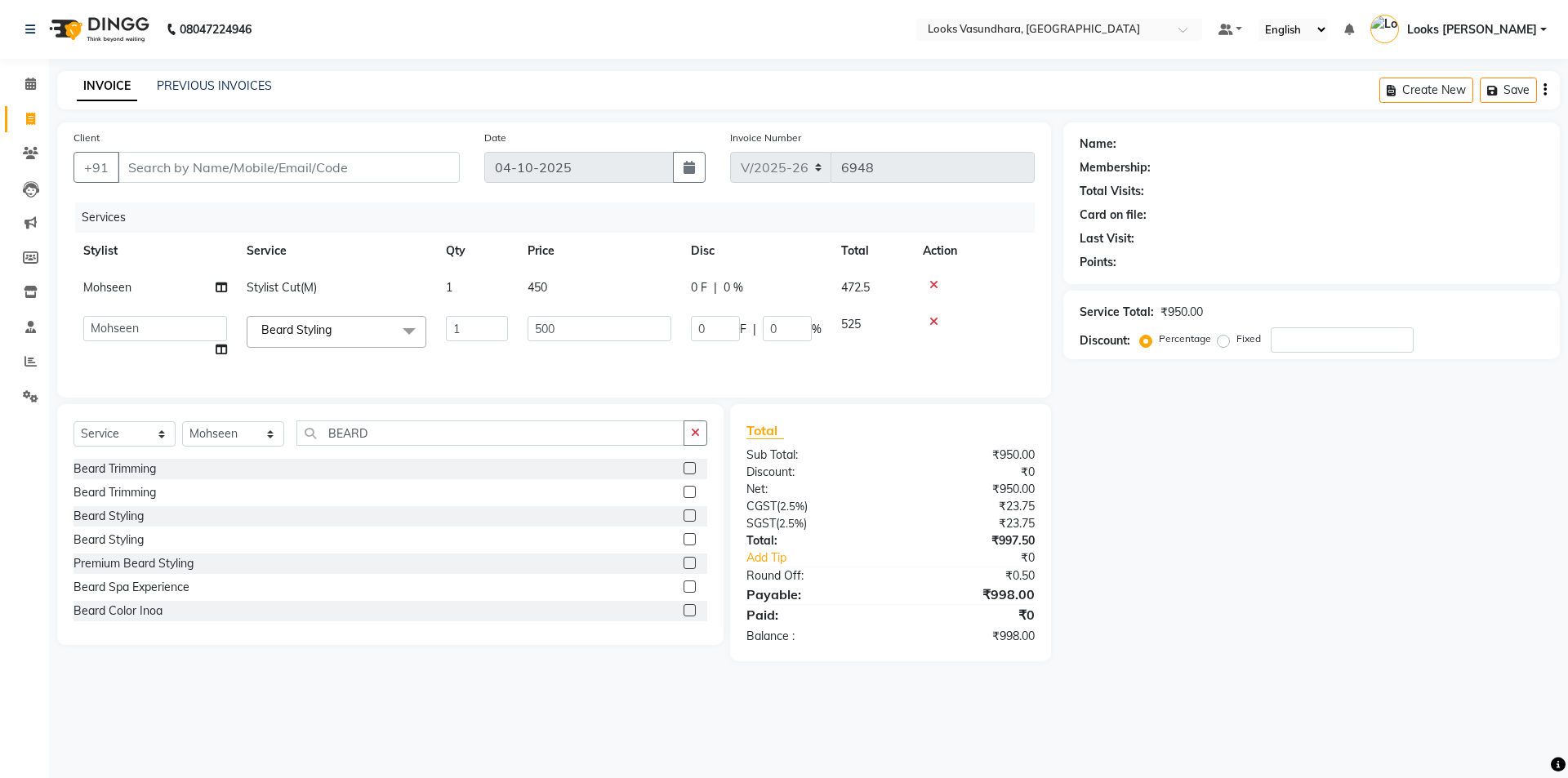
click at [566, 330] on input "500" at bounding box center [599, 329] width 144 height 26
type input "5"
type input "250"
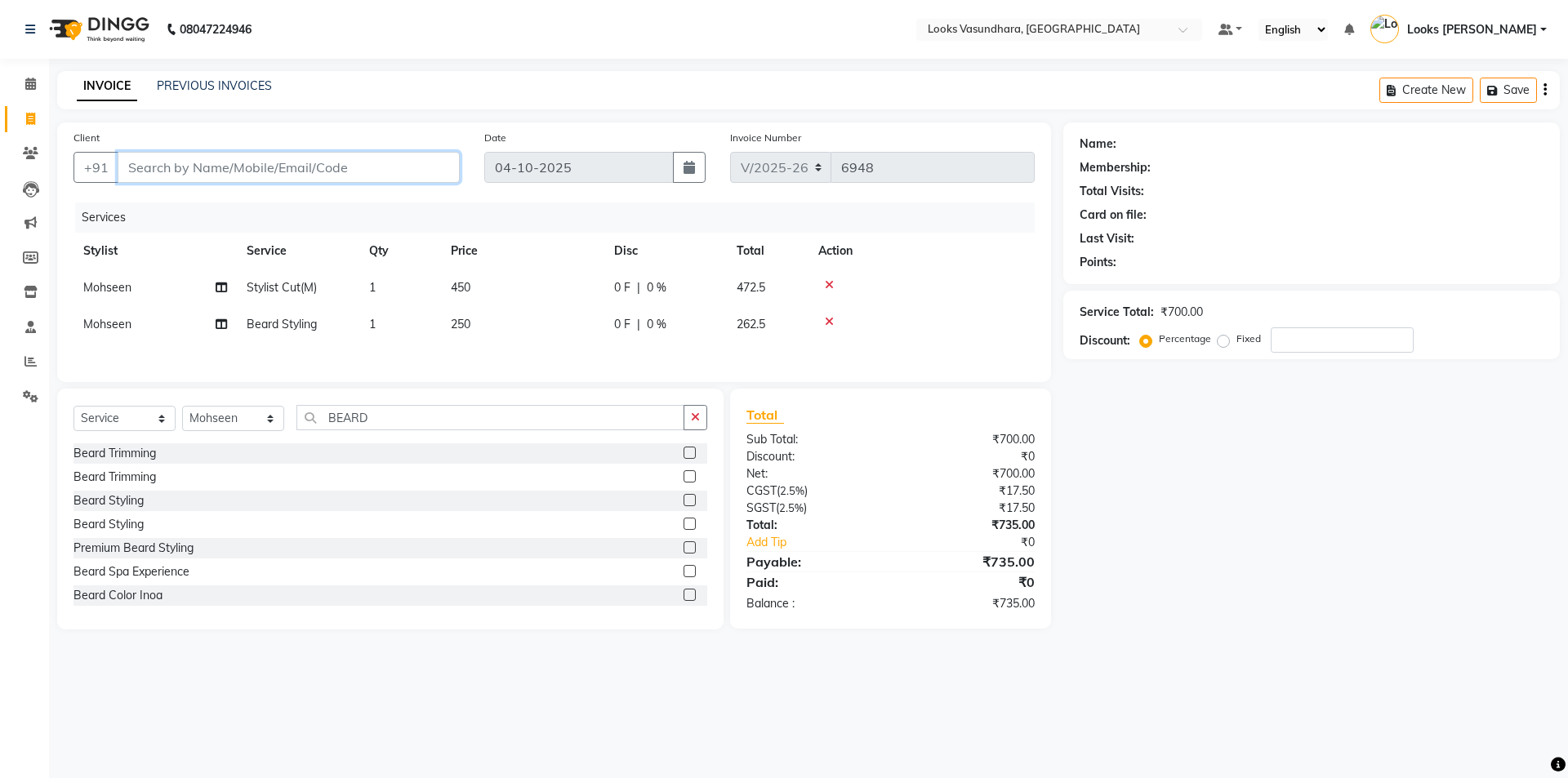
click at [354, 173] on input "Client" at bounding box center [289, 167] width 342 height 31
type input "8"
type input "0"
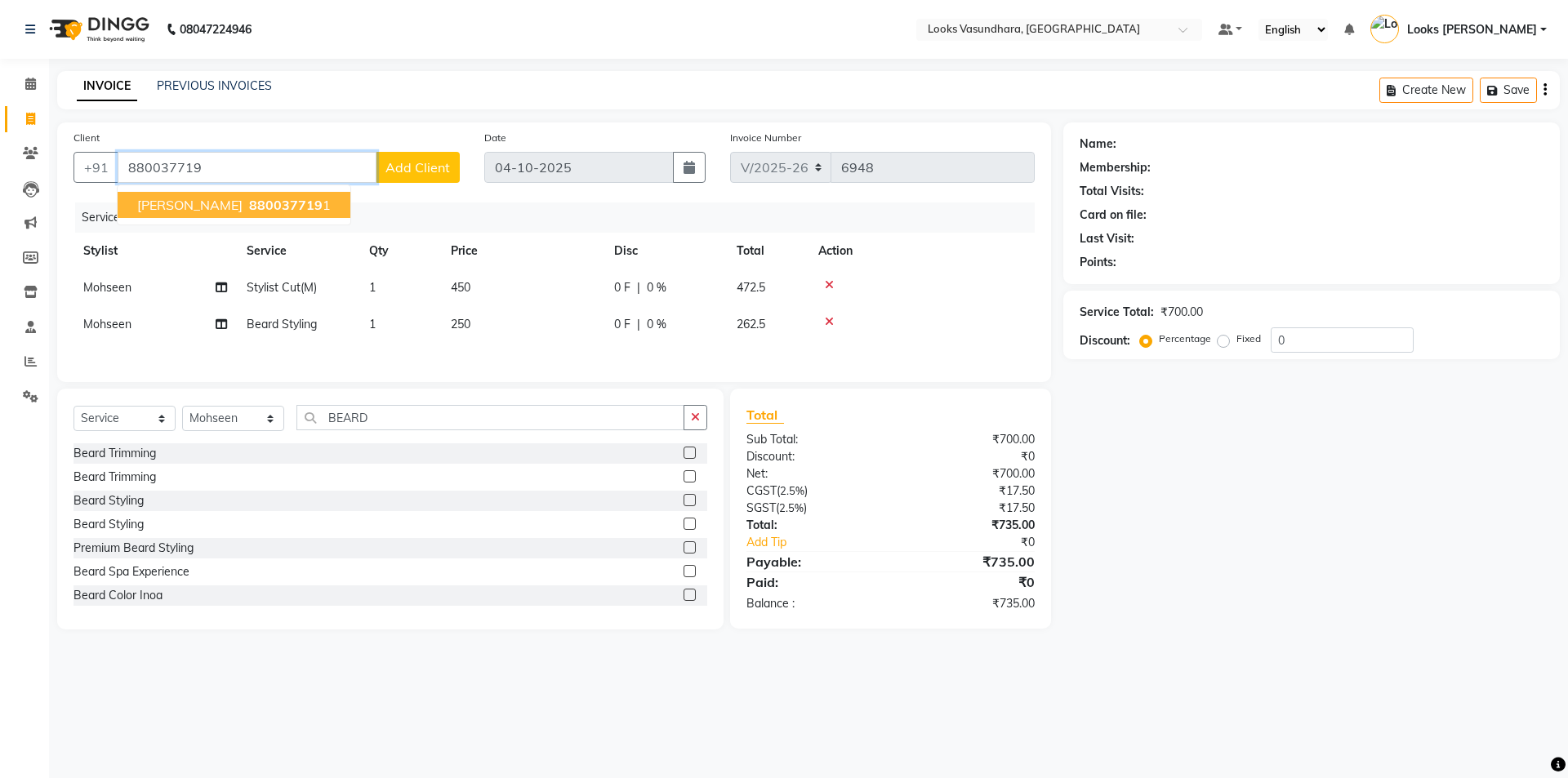
click at [249, 209] on span "880037719" at bounding box center [285, 205] width 74 height 17
type input "8800377191"
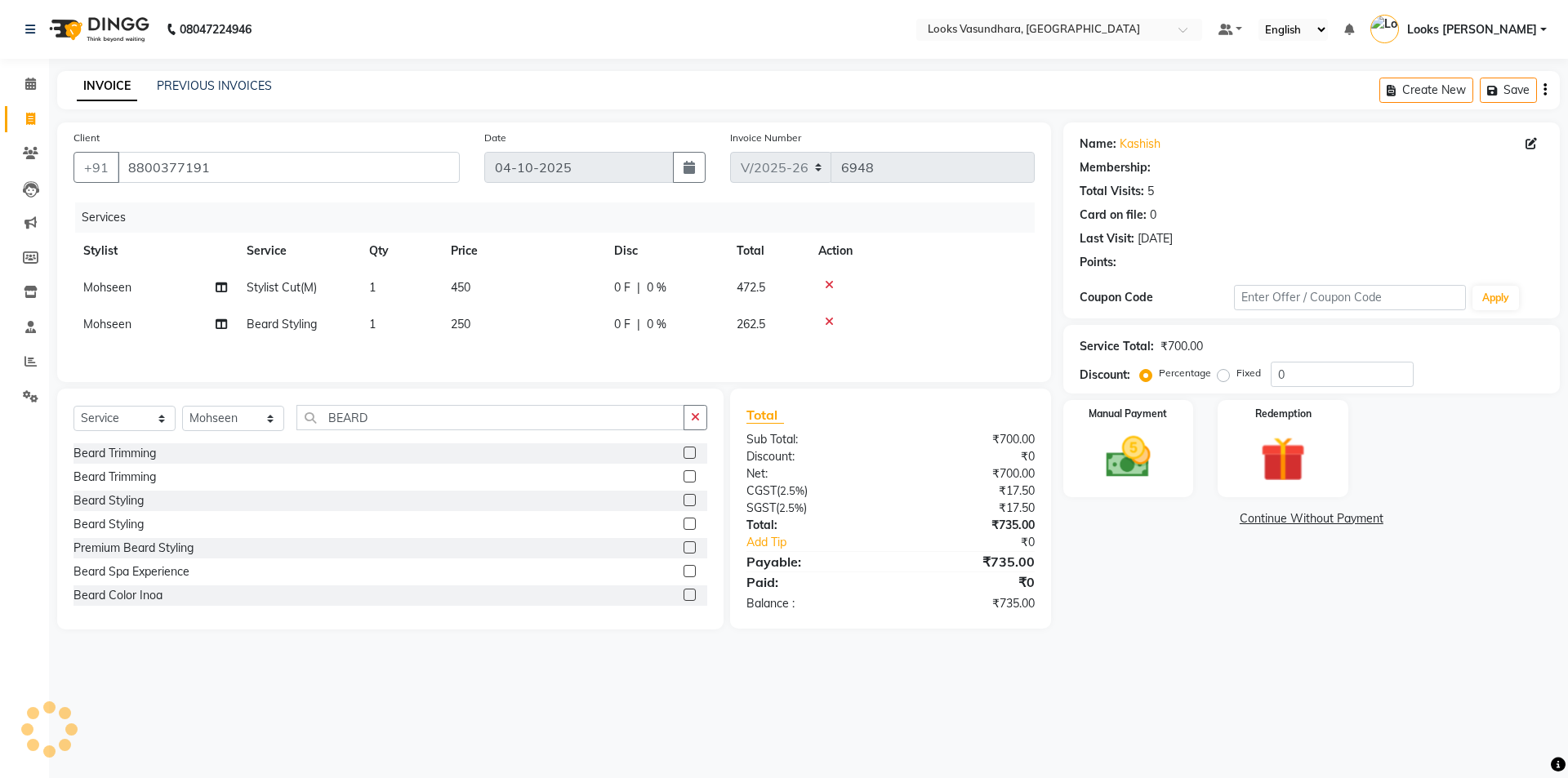
select select "1: Object"
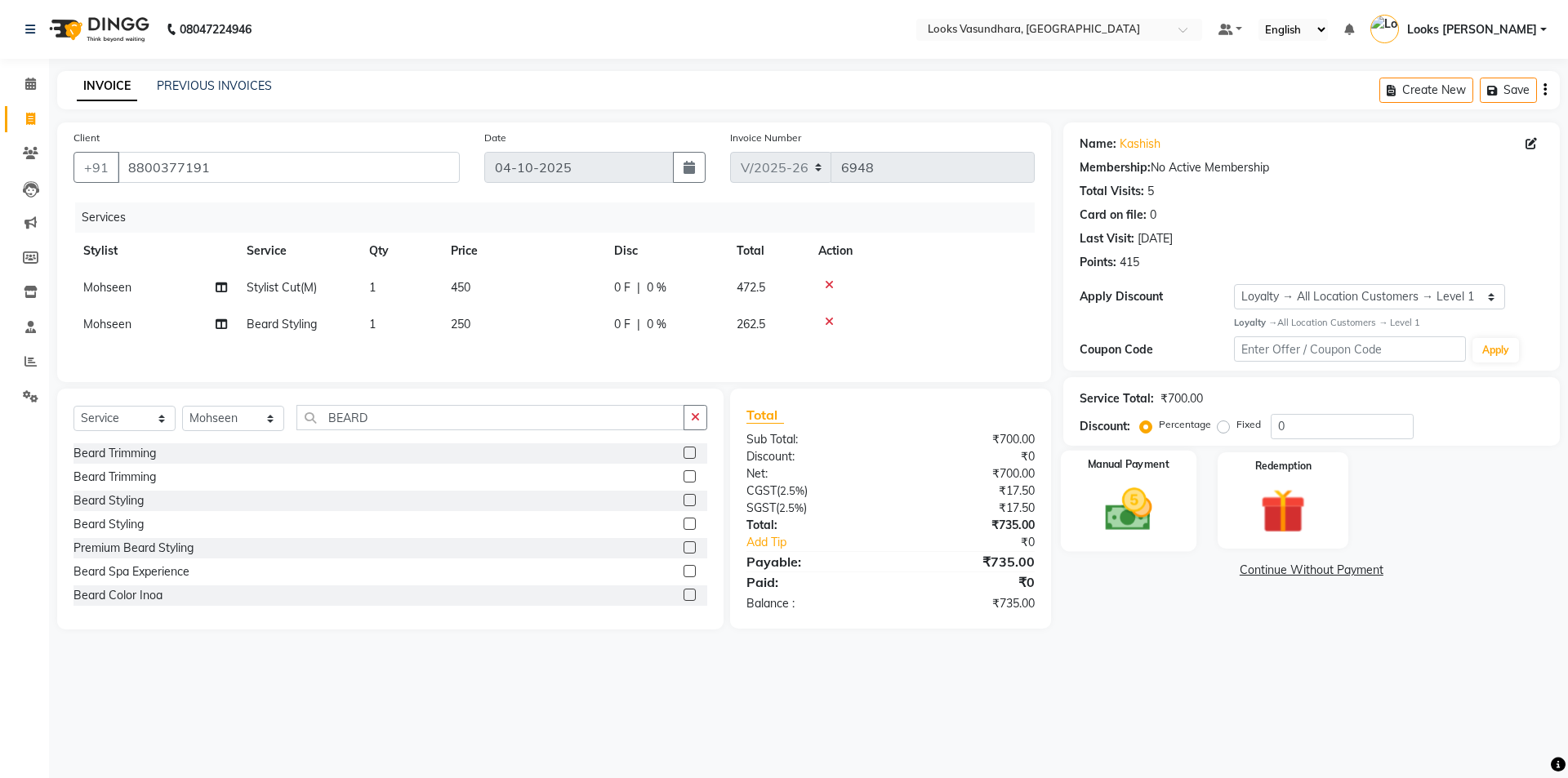
click at [1140, 509] on img at bounding box center [1127, 509] width 76 height 54
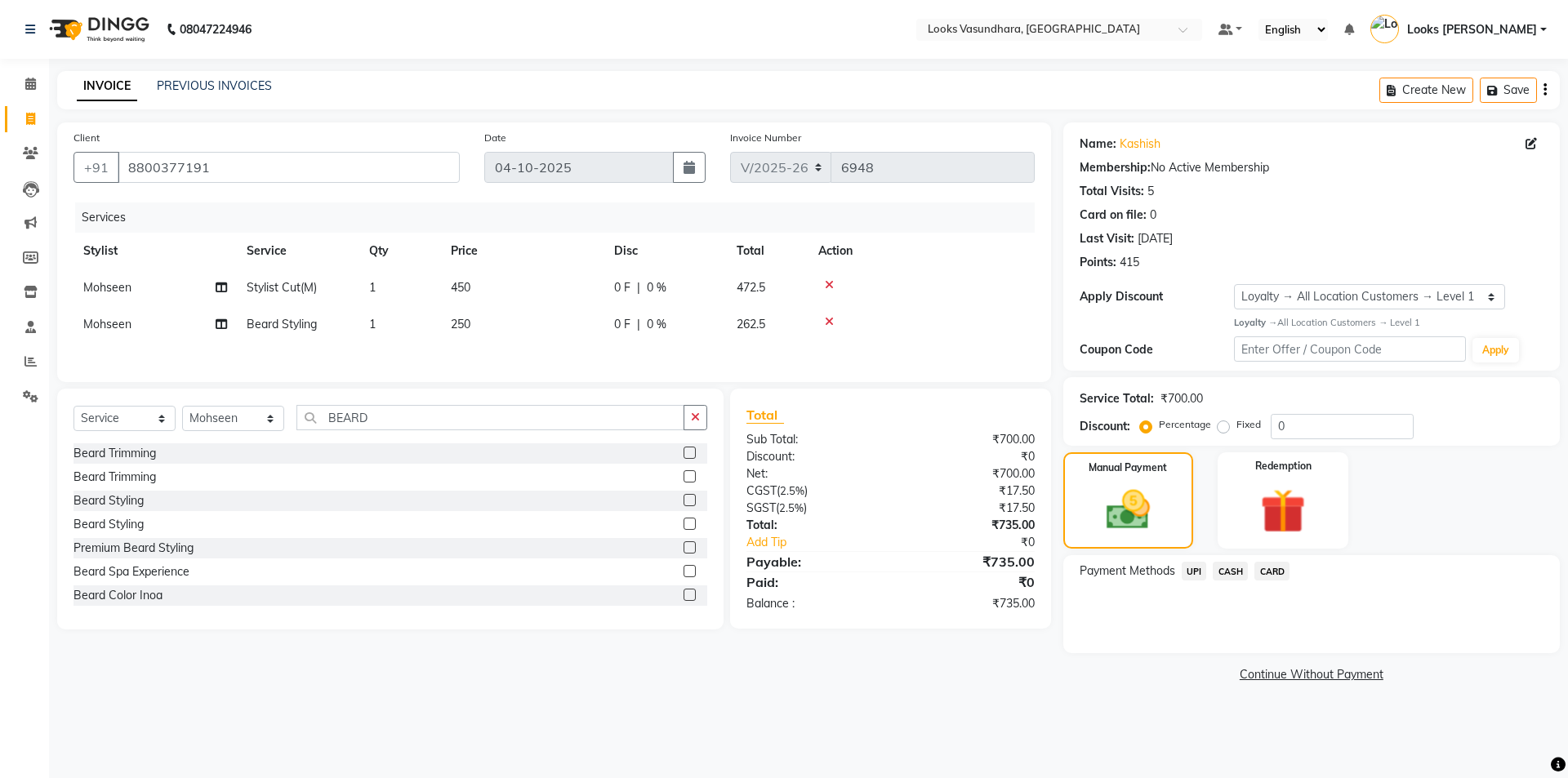
click at [1196, 575] on span "UPI" at bounding box center [1194, 570] width 26 height 19
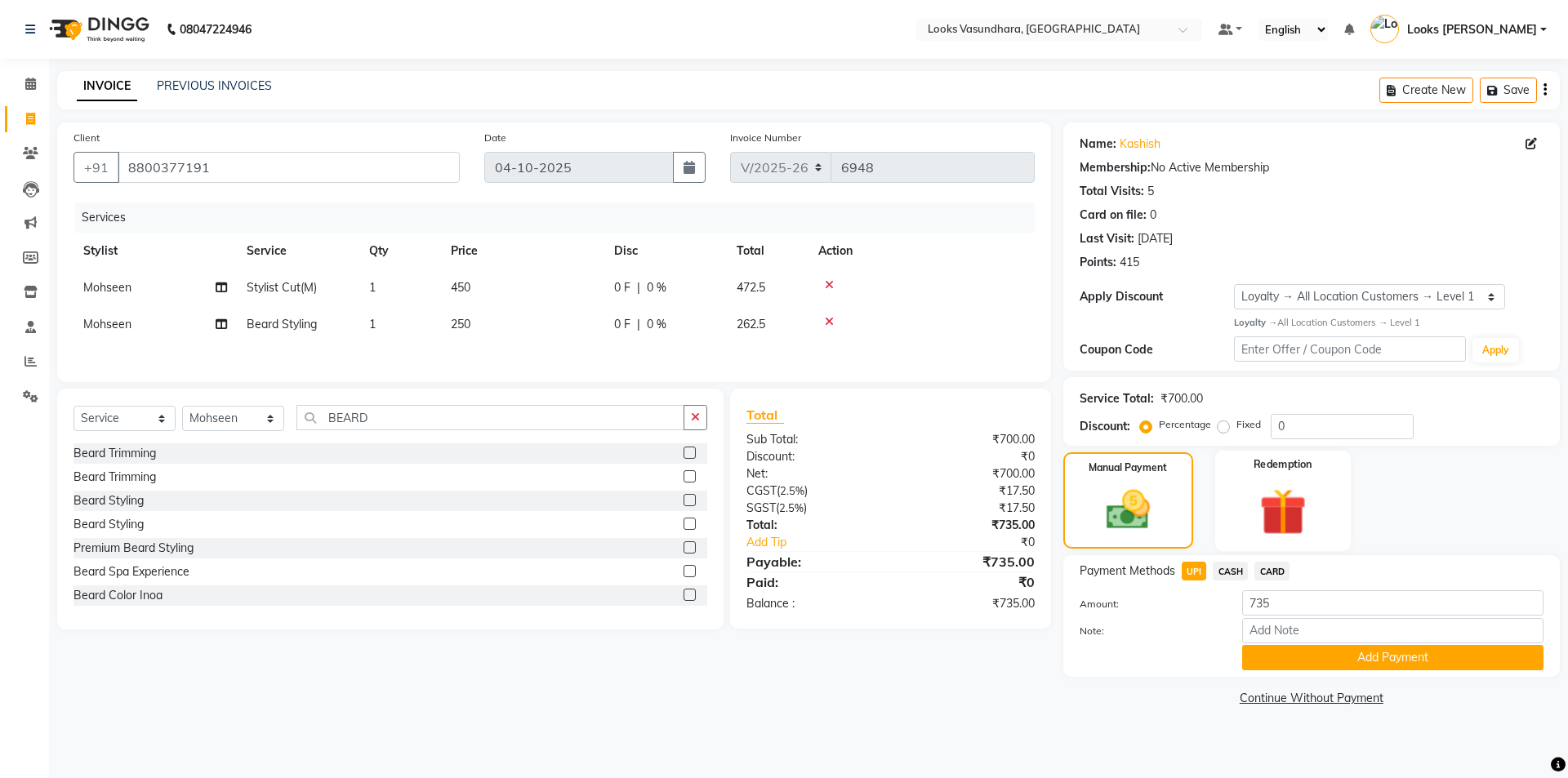
click at [1311, 489] on img at bounding box center [1282, 511] width 76 height 58
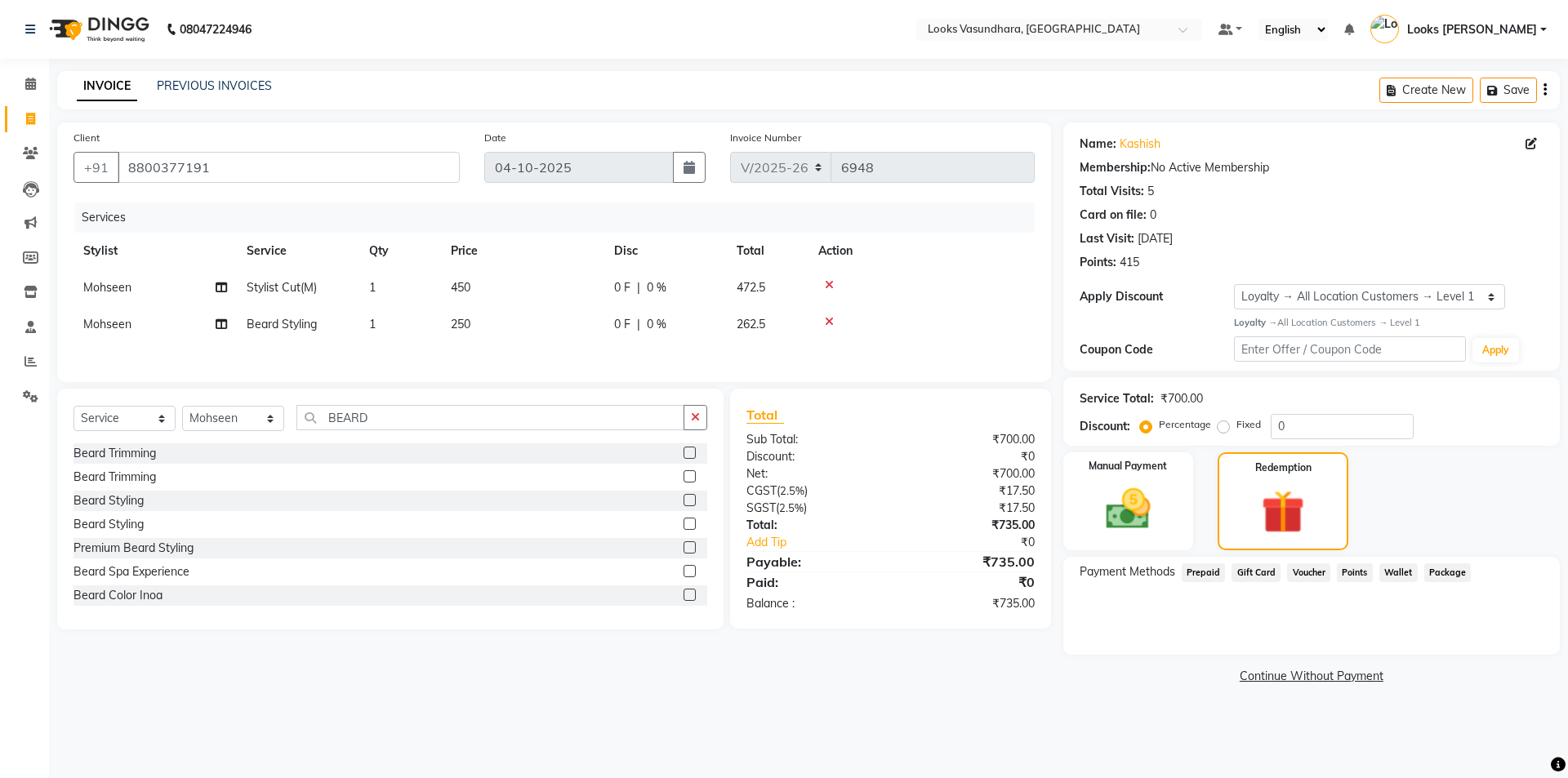
click at [1343, 570] on span "Points" at bounding box center [1355, 572] width 36 height 19
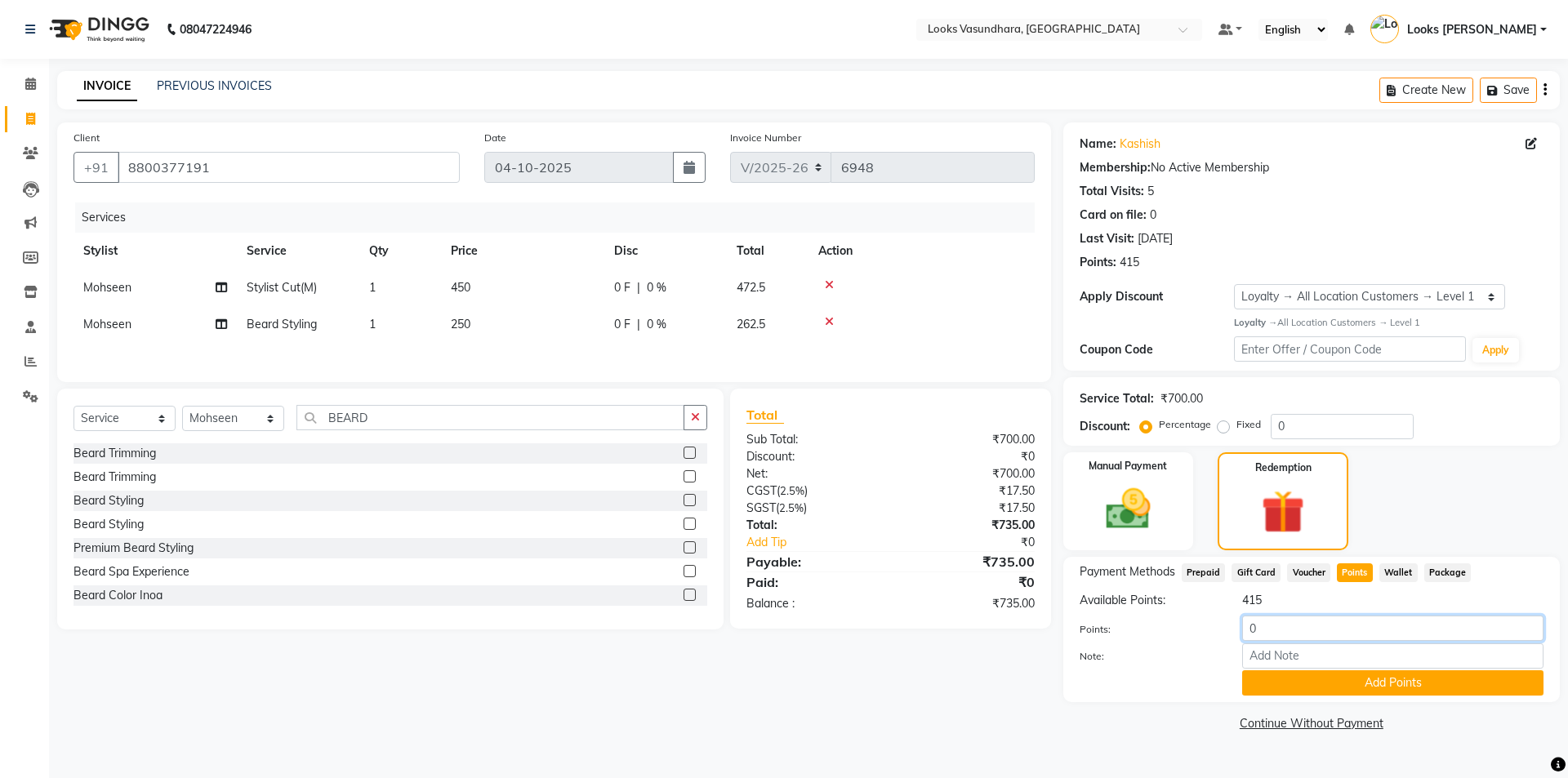
click at [1297, 626] on input "0" at bounding box center [1393, 628] width 301 height 26
type input "0200"
click at [1342, 684] on button "Add Points" at bounding box center [1393, 684] width 301 height 26
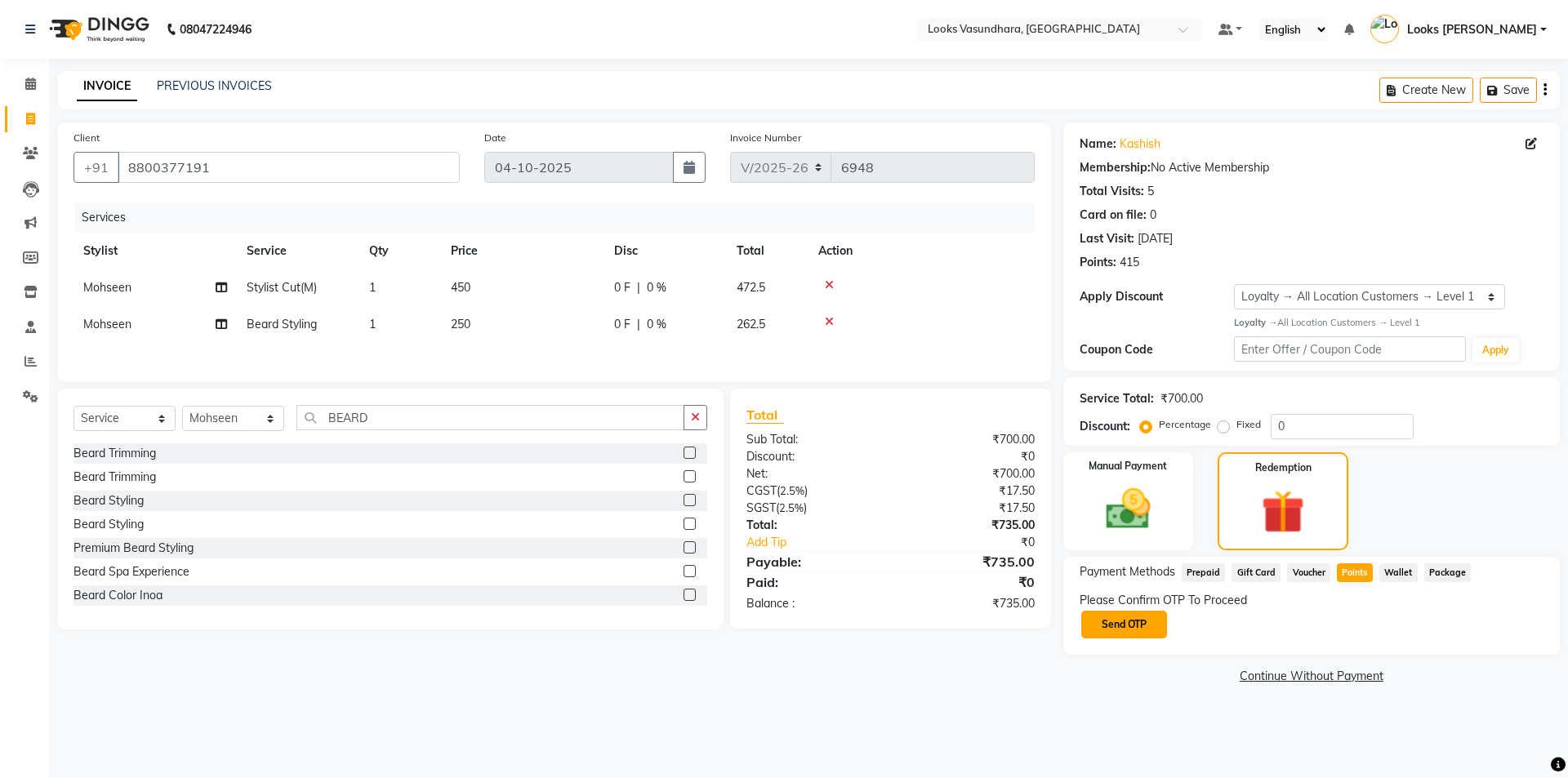
click at [1128, 622] on button "Send OTP" at bounding box center [1123, 625] width 86 height 28
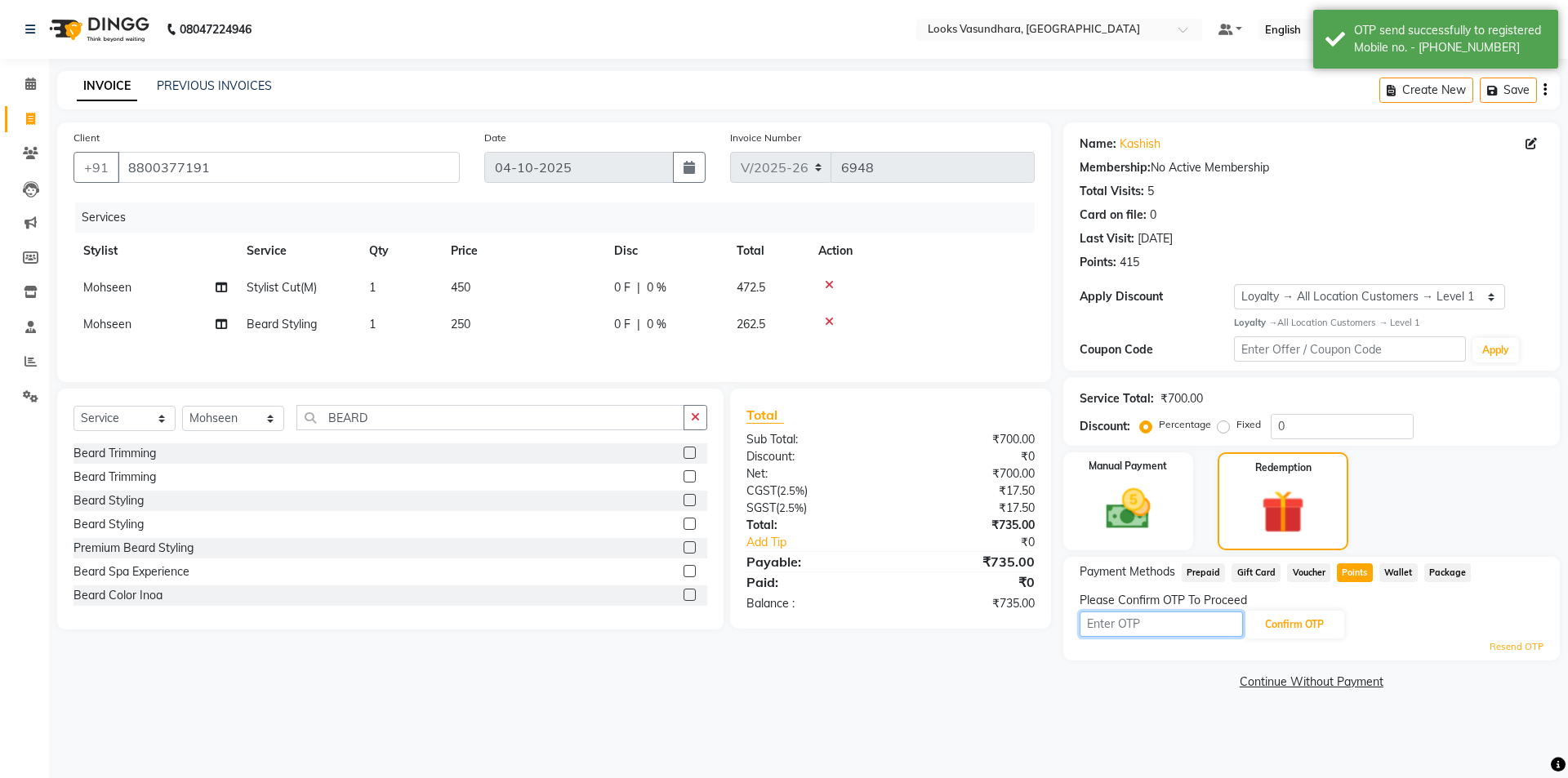
click at [1128, 622] on input "text" at bounding box center [1162, 625] width 163 height 26
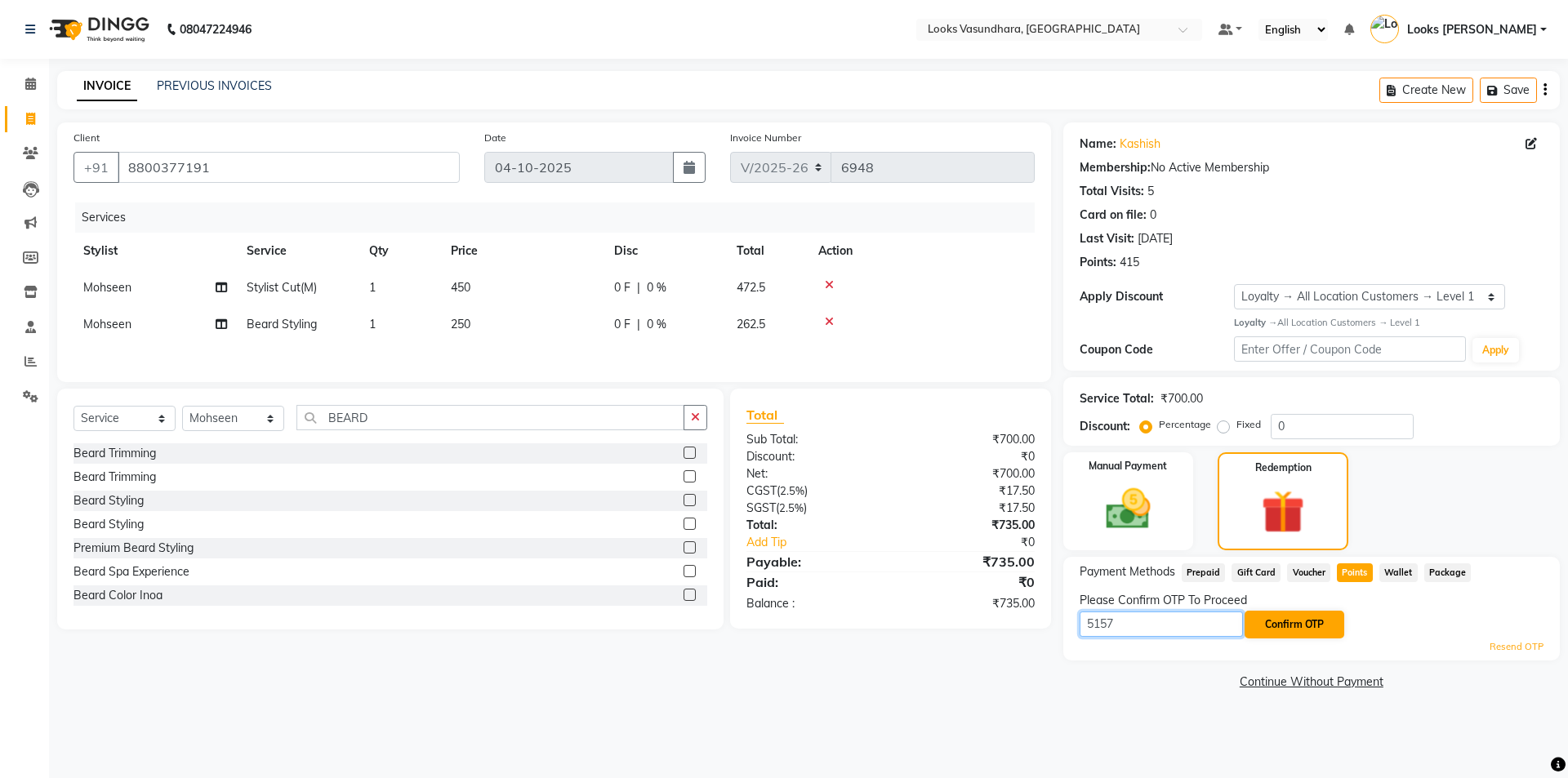
type input "5157"
click at [1298, 628] on button "Confirm OTP" at bounding box center [1294, 625] width 99 height 28
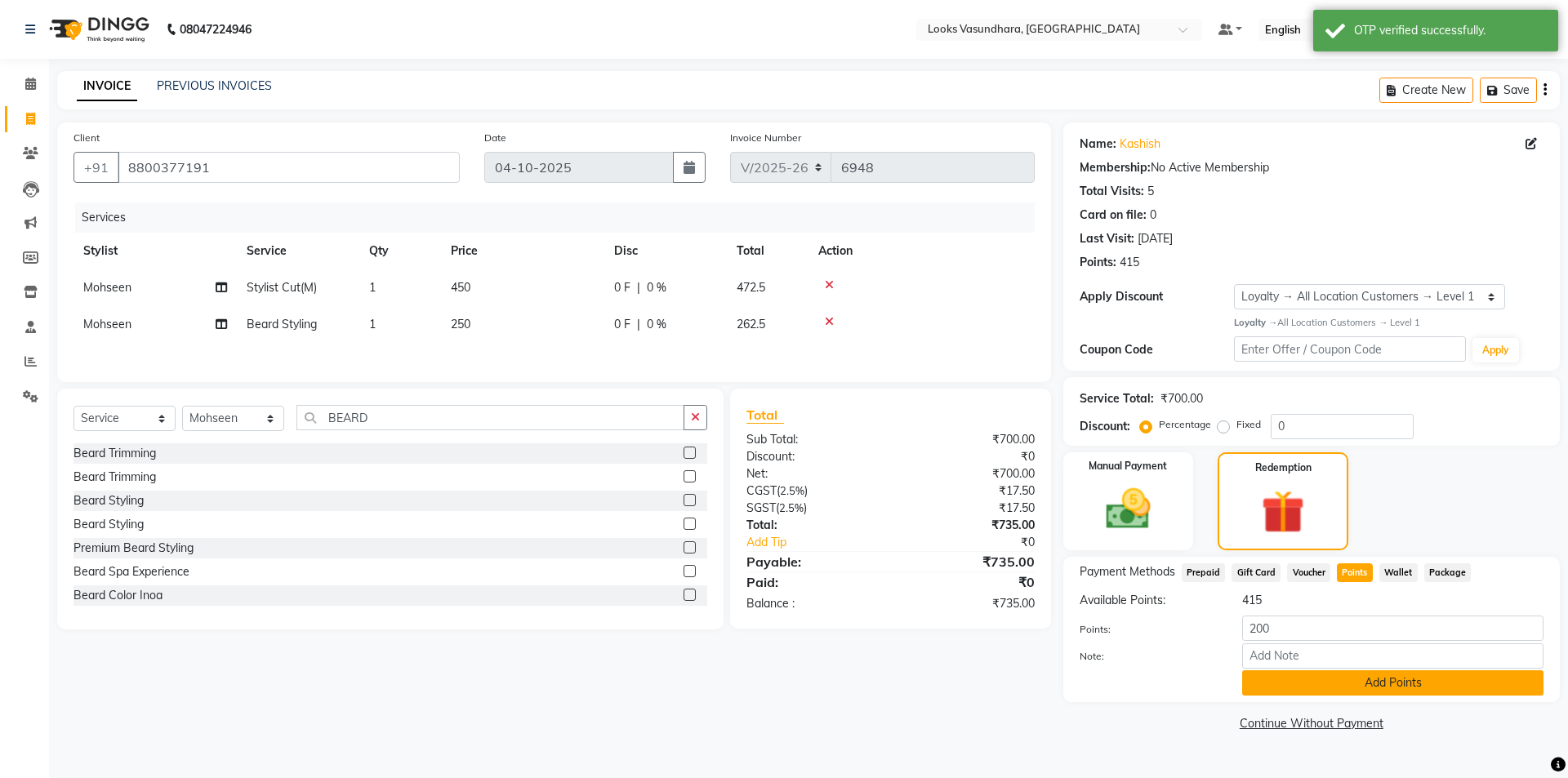
click at [1298, 680] on button "Add Points" at bounding box center [1393, 684] width 301 height 26
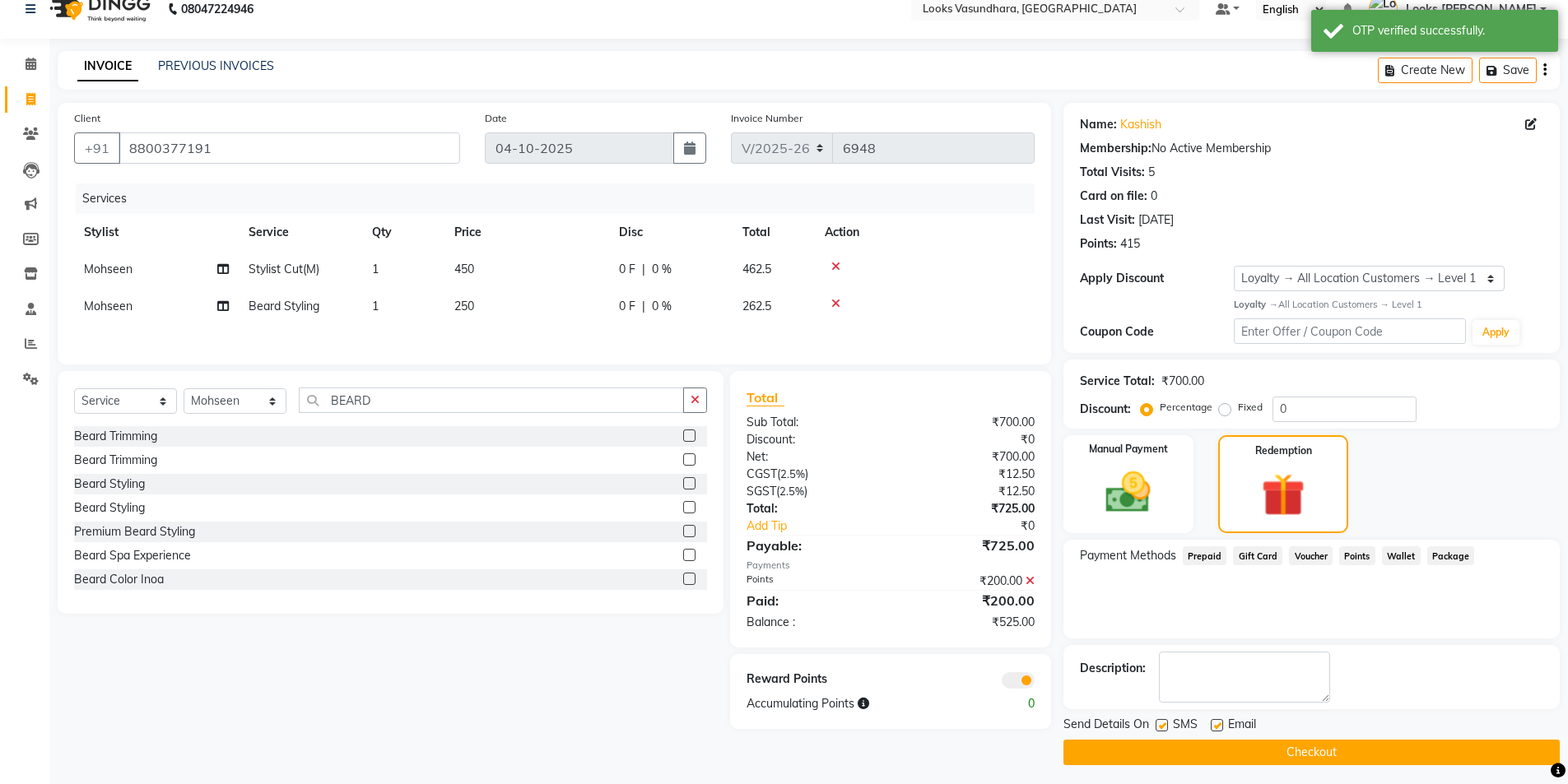
scroll to position [27, 0]
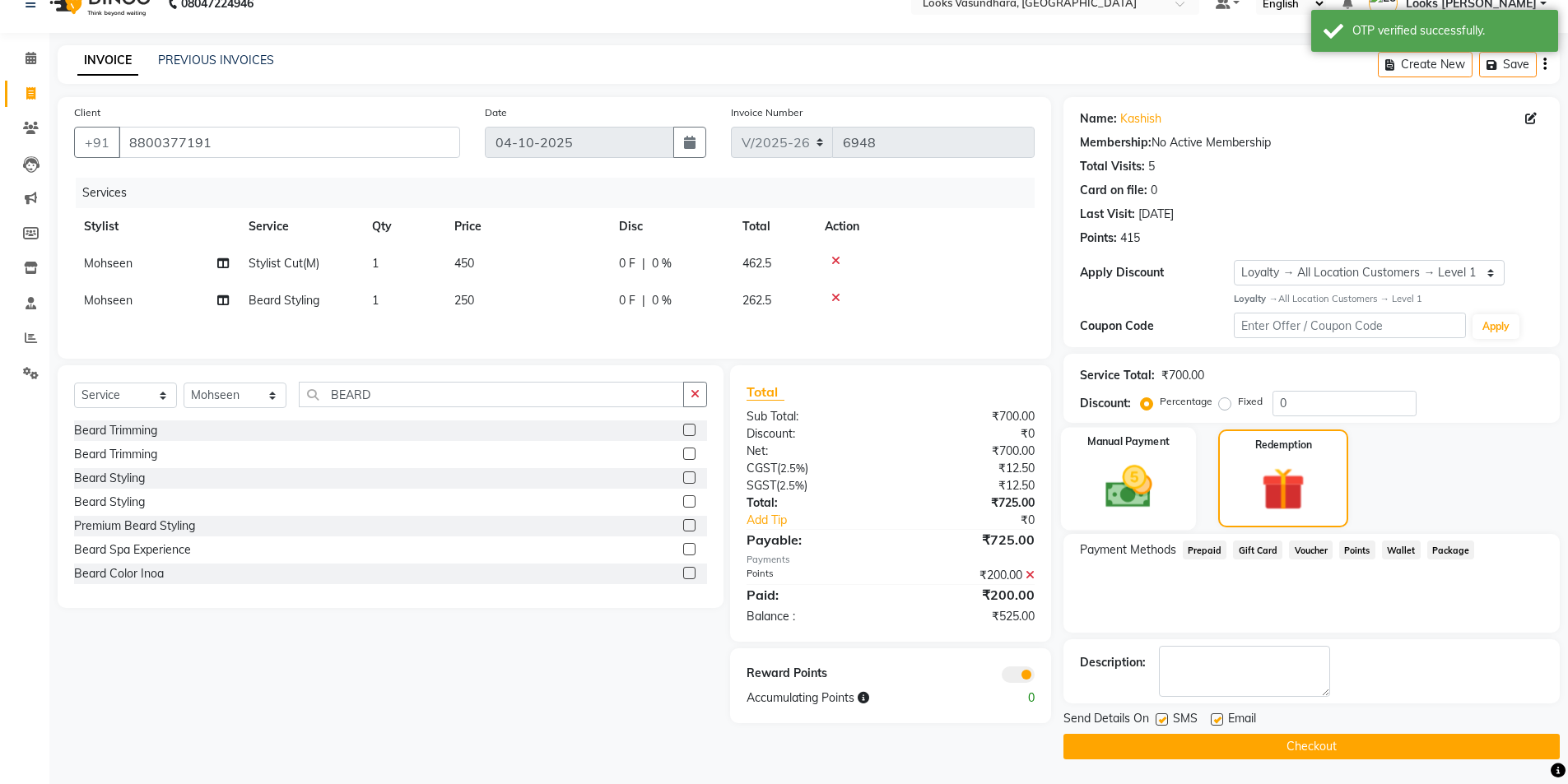
click at [1180, 461] on div "Manual Payment" at bounding box center [1127, 478] width 136 height 102
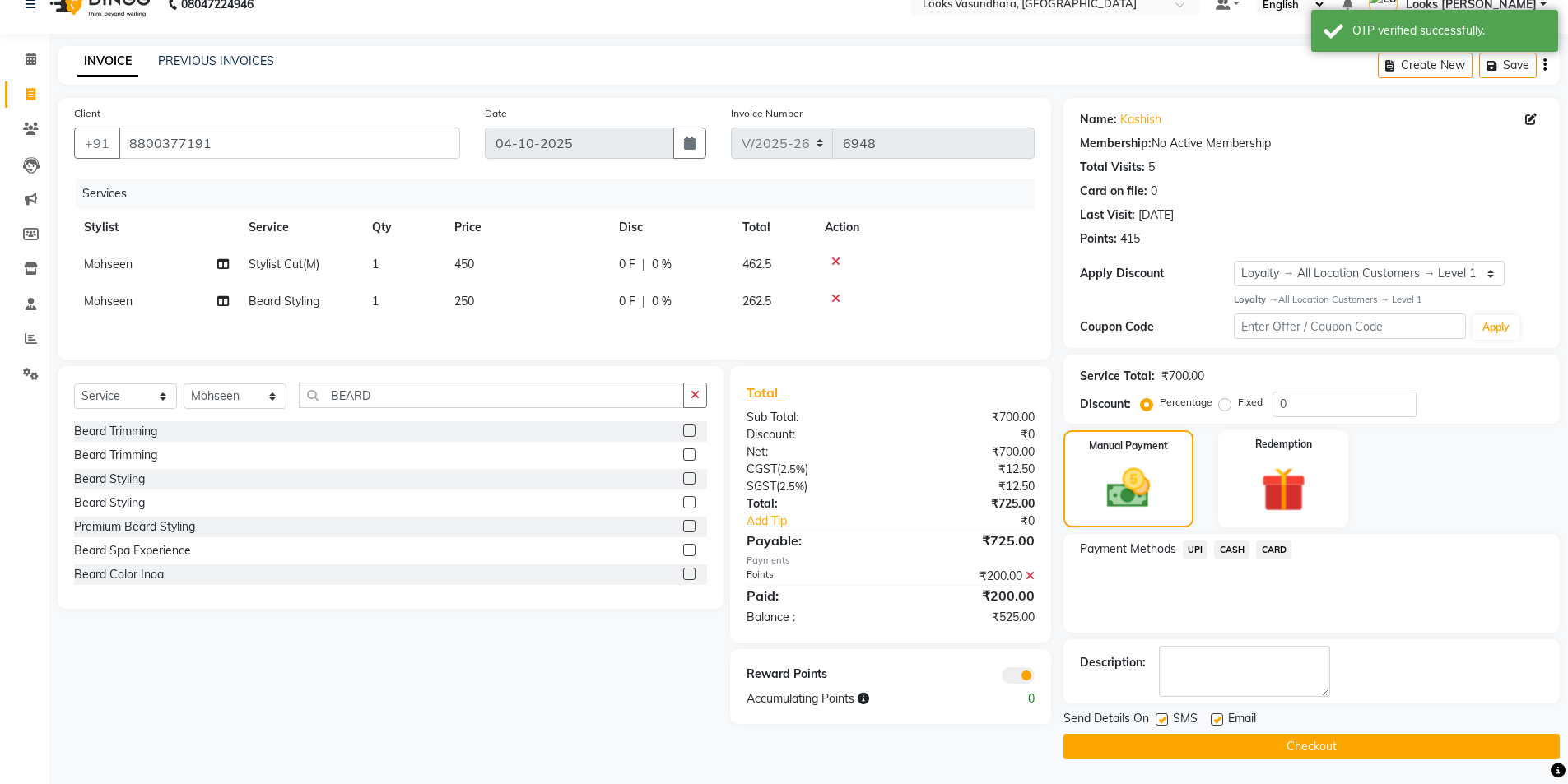
click at [1198, 550] on span "UPI" at bounding box center [1195, 549] width 26 height 19
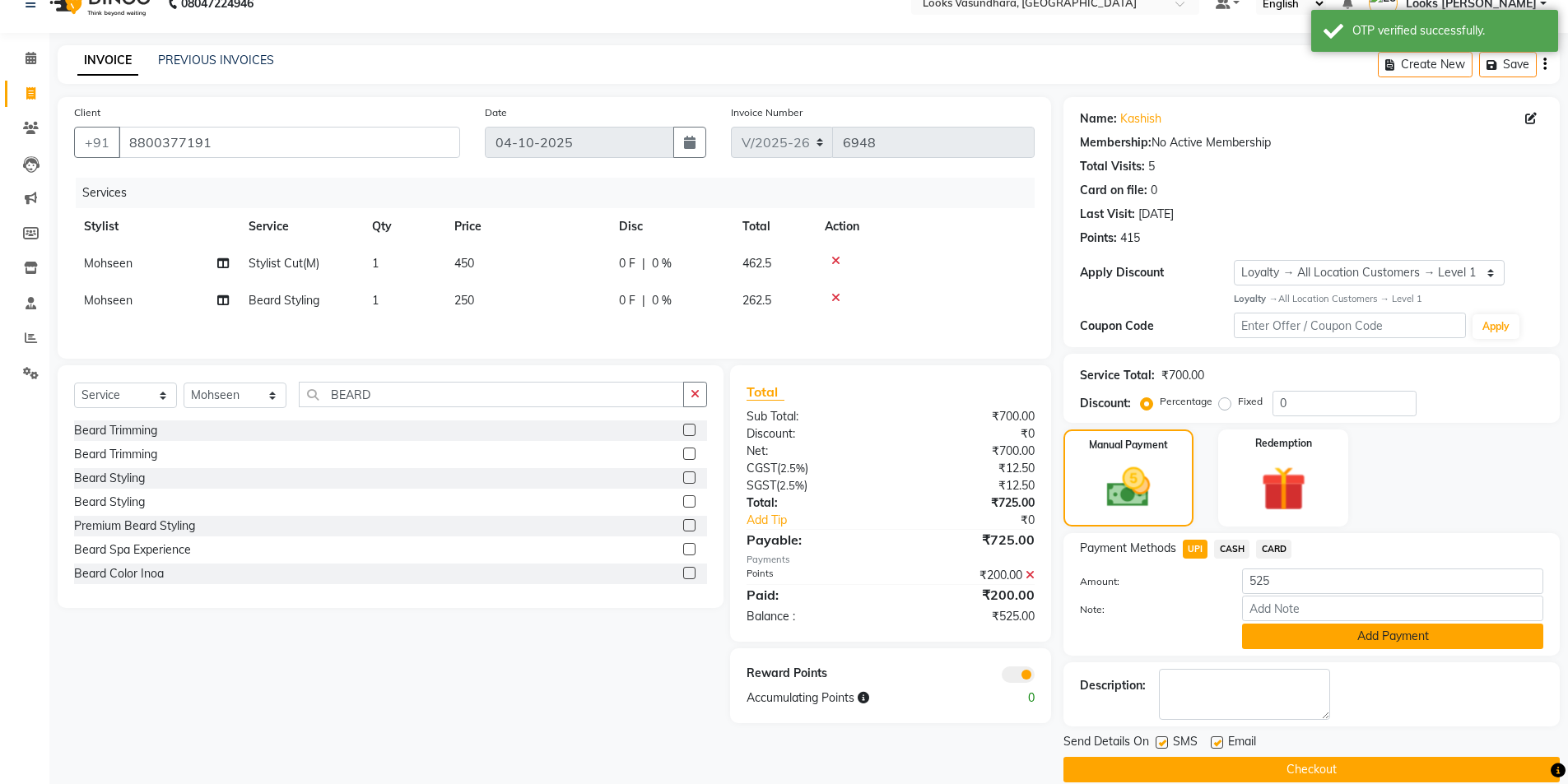
click at [1302, 633] on button "Add Payment" at bounding box center [1393, 636] width 301 height 26
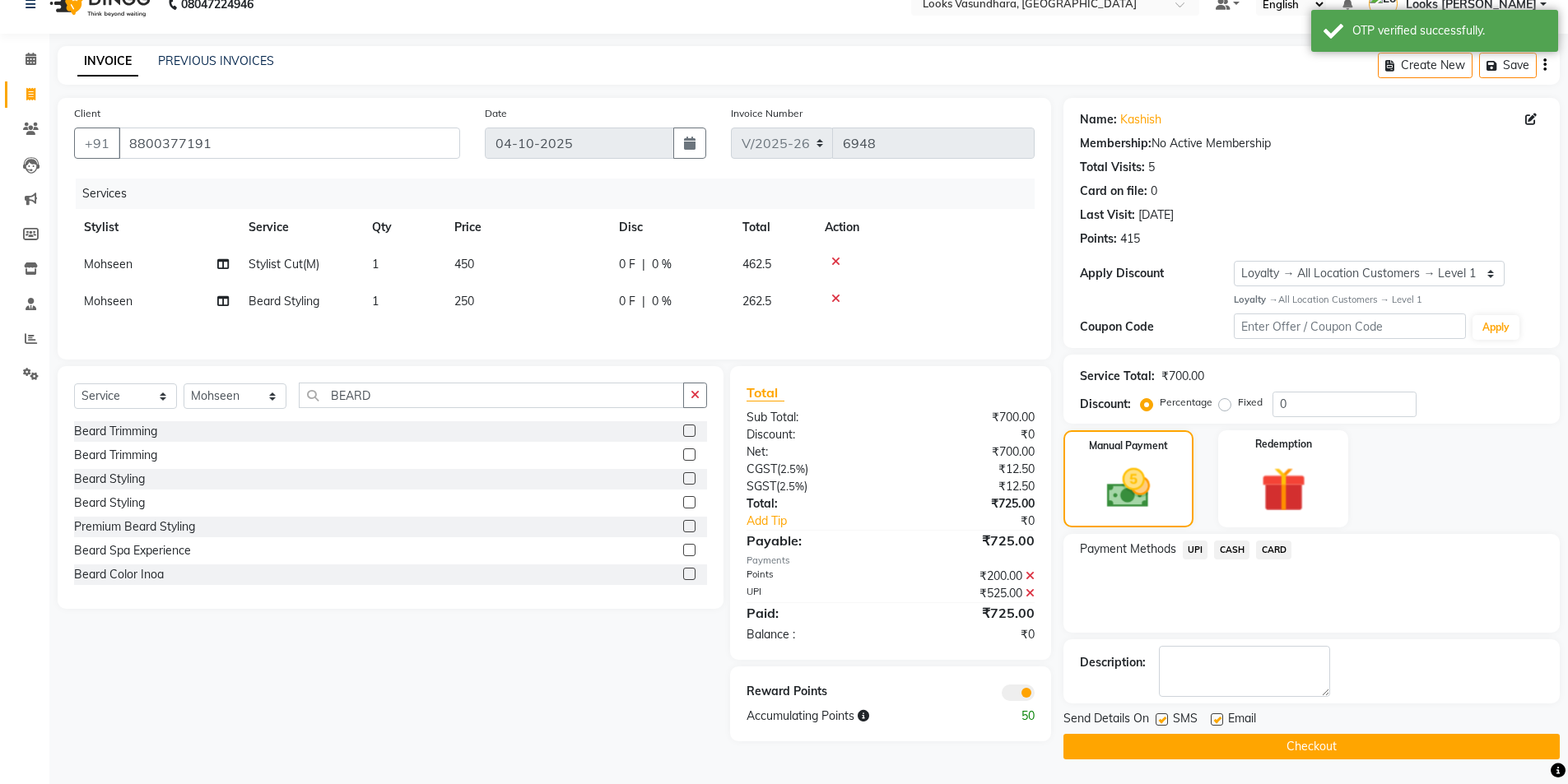
click at [1219, 716] on label at bounding box center [1216, 720] width 12 height 12
click at [1219, 716] on input "checkbox" at bounding box center [1215, 721] width 11 height 11
checkbox input "false"
click at [1236, 753] on button "Checkout" at bounding box center [1311, 747] width 497 height 26
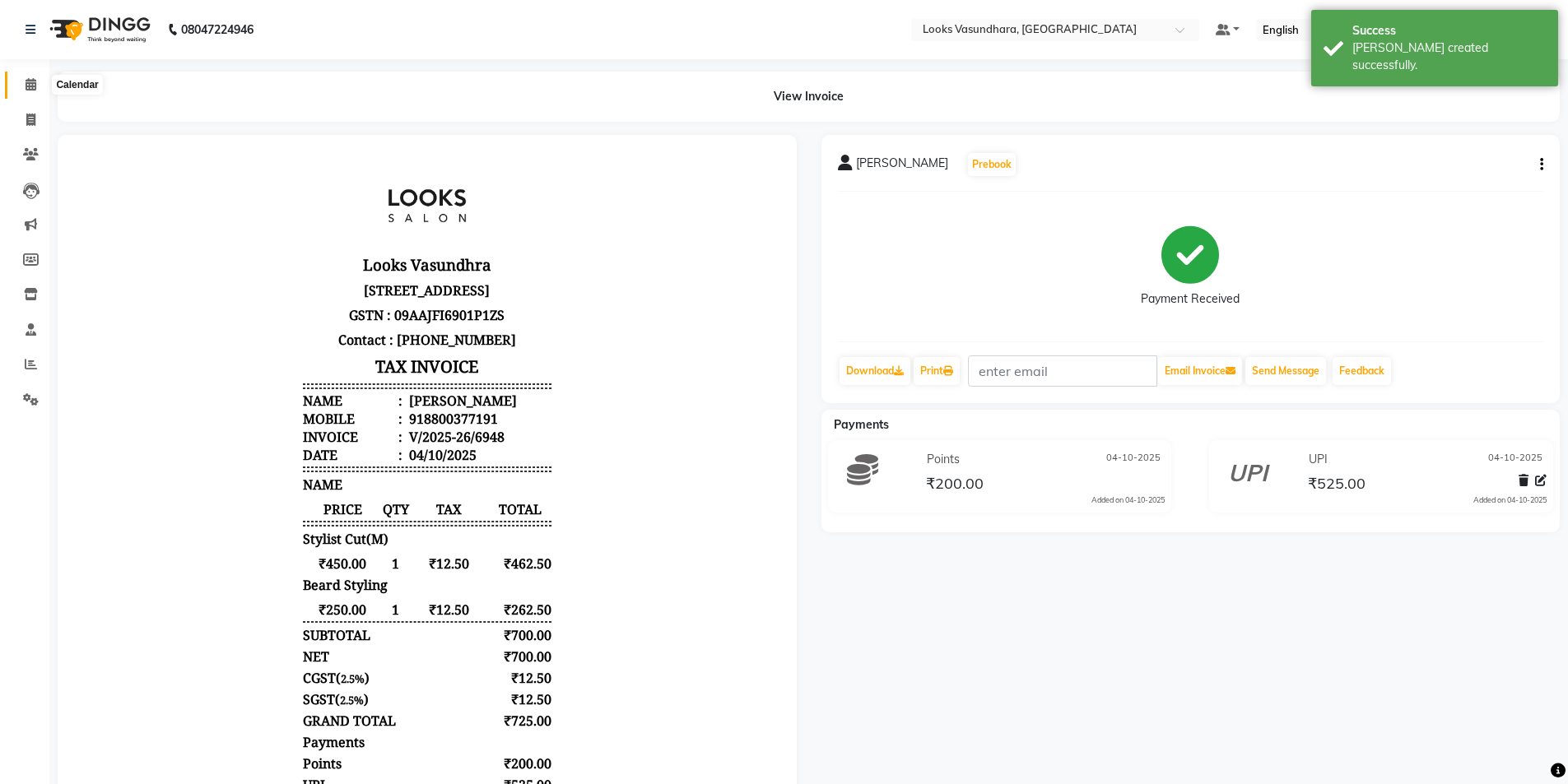
click at [22, 85] on span at bounding box center [31, 84] width 29 height 19
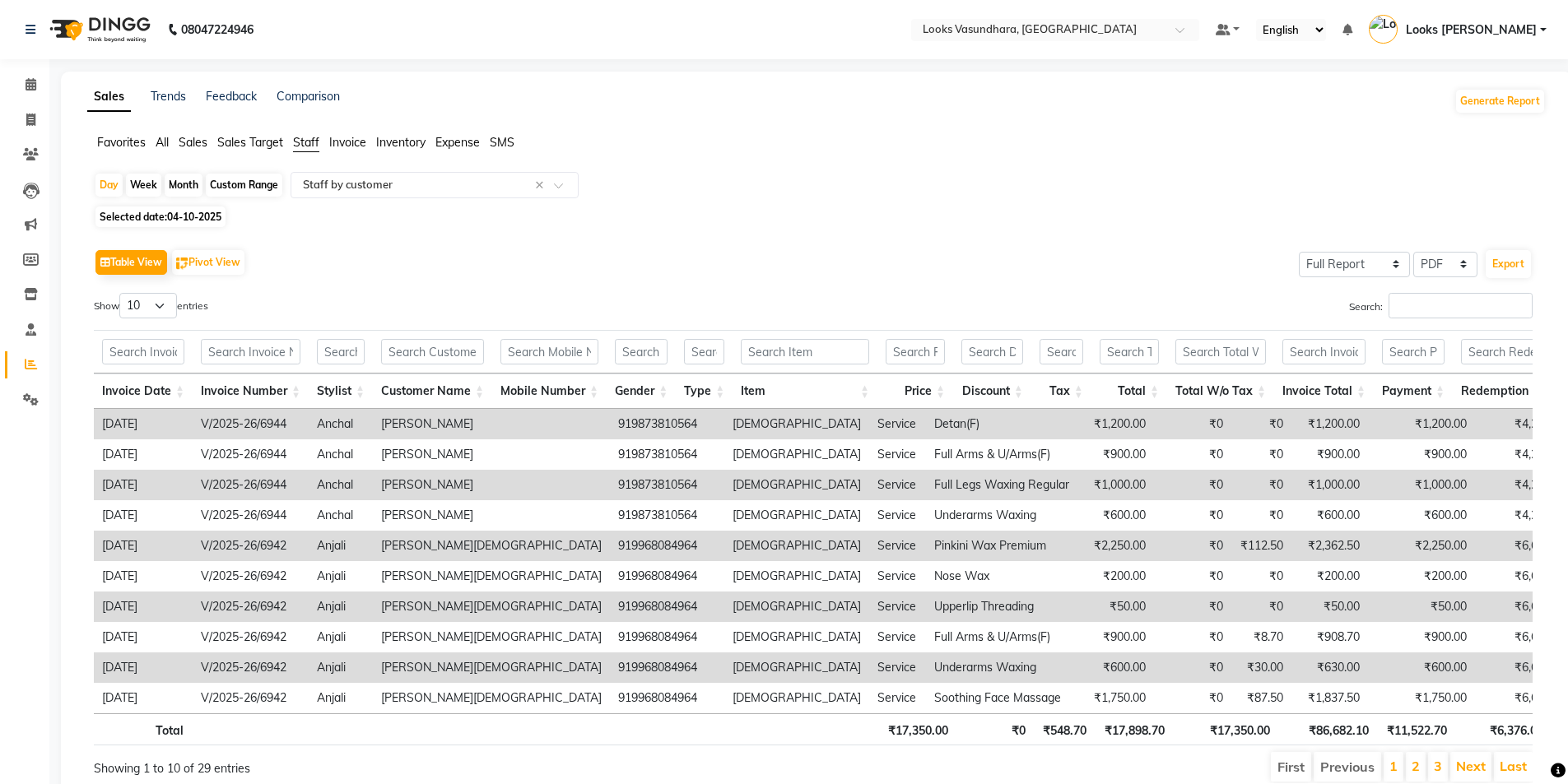
select select "full_report"
select select "pdf"
click at [31, 79] on icon at bounding box center [31, 84] width 11 height 12
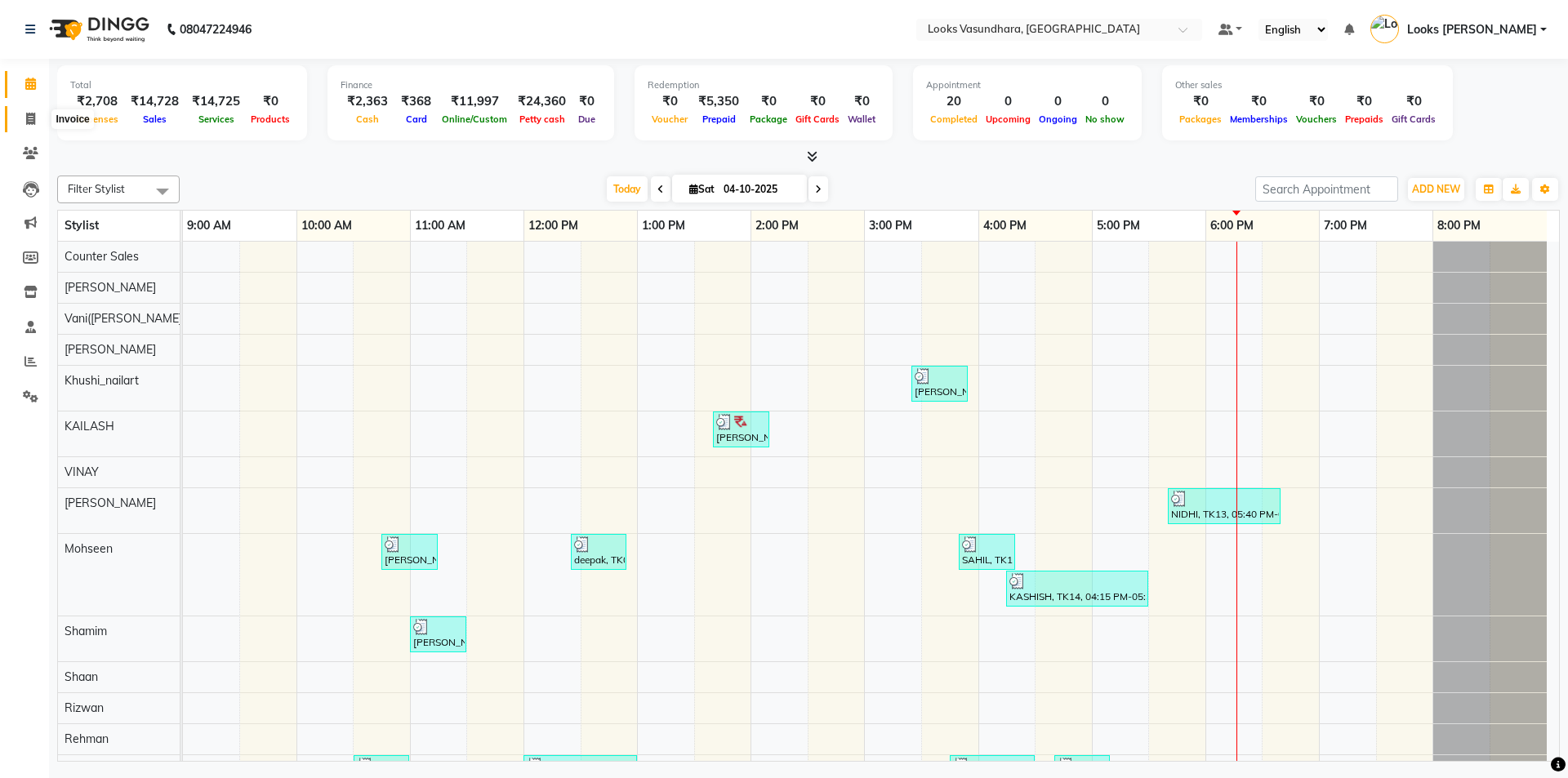
click at [30, 118] on icon at bounding box center [30, 119] width 9 height 12
select select "4370"
select select "service"
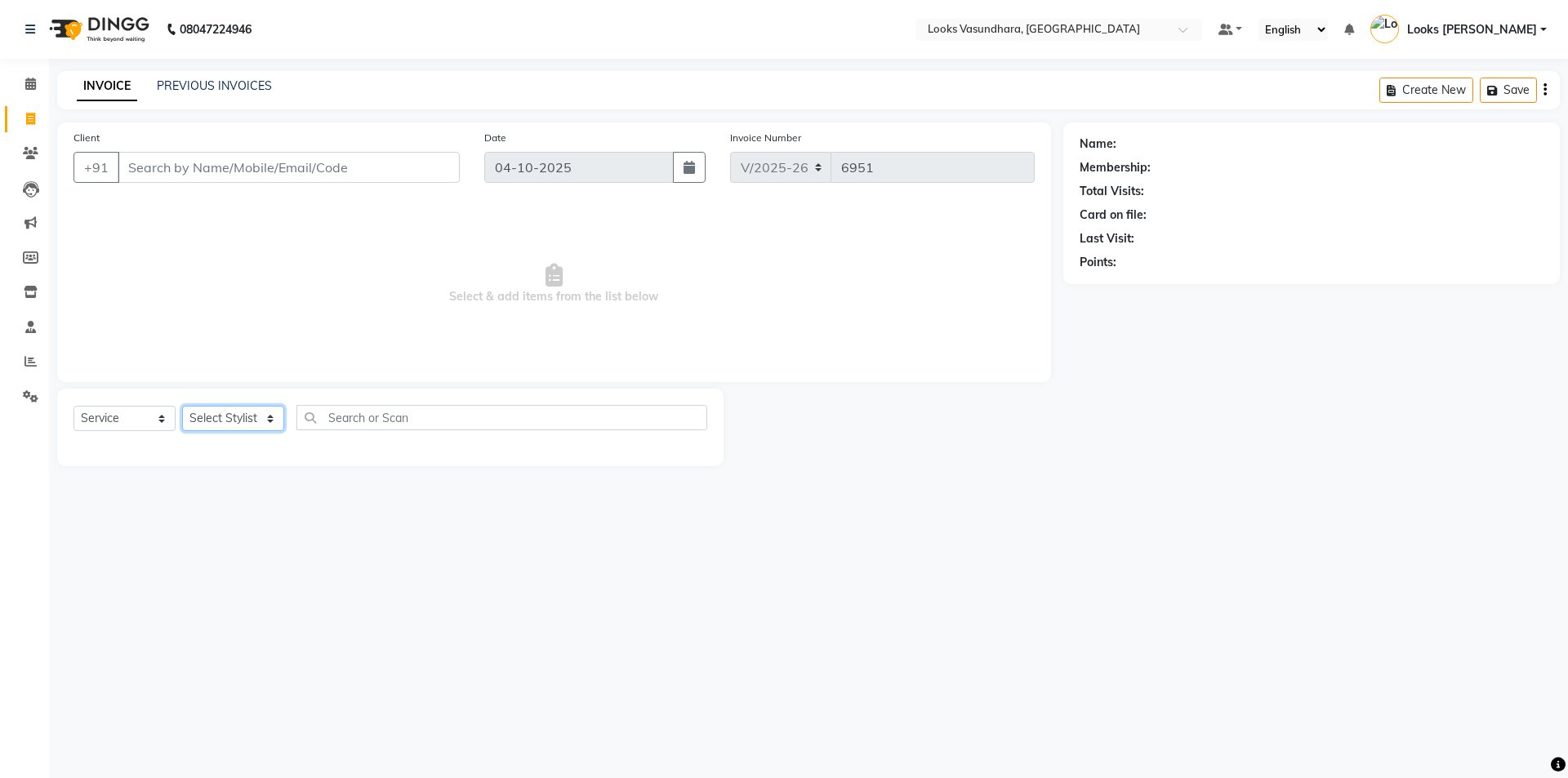
click at [225, 420] on select "Select Stylist" at bounding box center [233, 419] width 102 height 26
click at [223, 411] on select "Select Stylist [PERSON_NAME] Counter Sales Dharmendra_pdct Furkan KAILASH Khush…" at bounding box center [233, 419] width 102 height 26
select select "23969"
click at [182, 406] on select "Select Stylist [PERSON_NAME] Counter Sales Dharmendra_pdct Furkan KAILASH Khush…" at bounding box center [233, 419] width 102 height 26
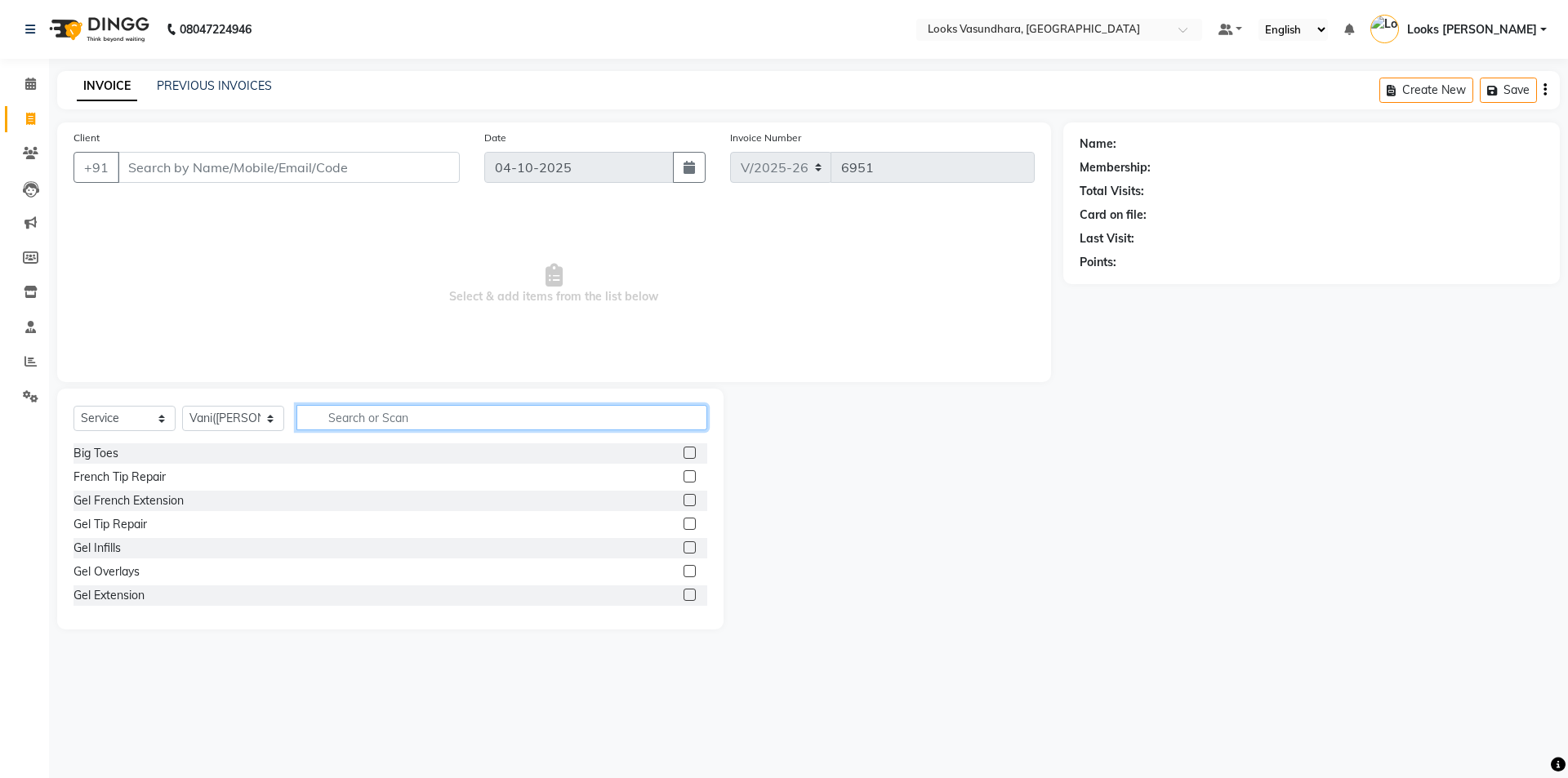
click at [378, 414] on input "text" at bounding box center [502, 418] width 411 height 26
type input "EYE"
click at [684, 472] on label at bounding box center [690, 476] width 12 height 12
click at [684, 472] on input "checkbox" at bounding box center [689, 477] width 11 height 11
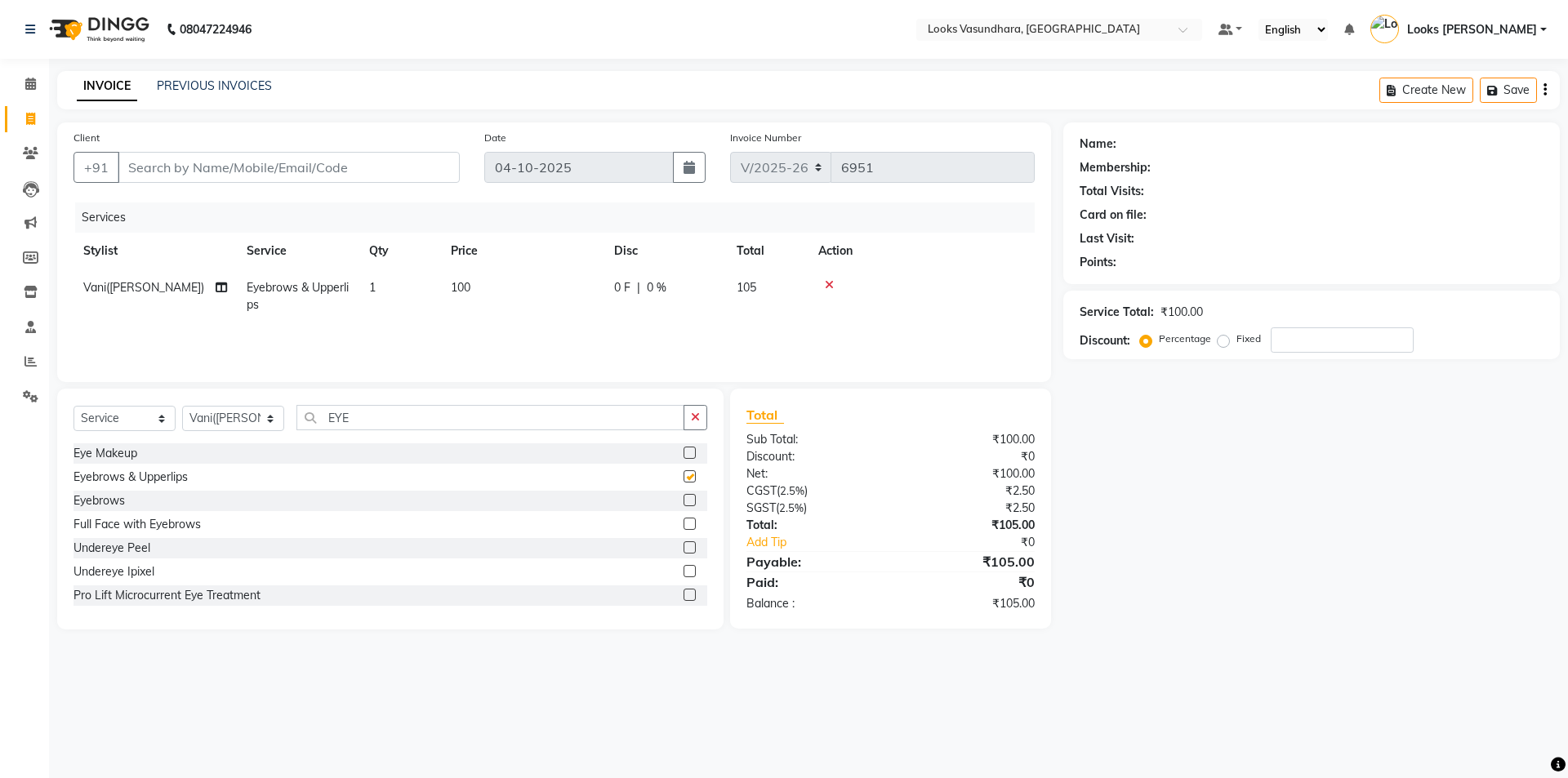
checkbox input "false"
click at [828, 288] on icon at bounding box center [829, 285] width 9 height 12
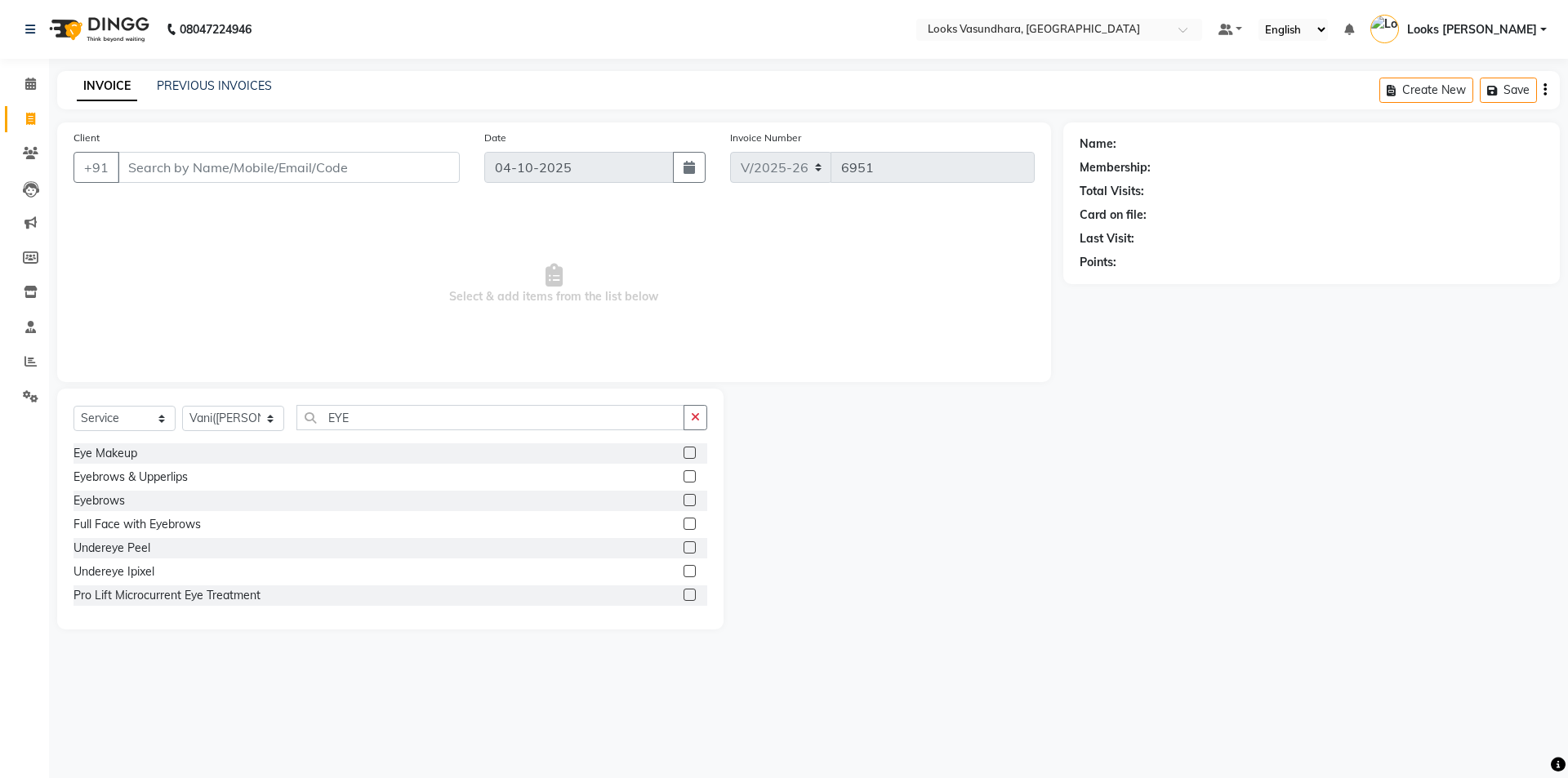
click at [684, 499] on label at bounding box center [690, 500] width 12 height 12
click at [684, 499] on input "checkbox" at bounding box center [689, 501] width 11 height 11
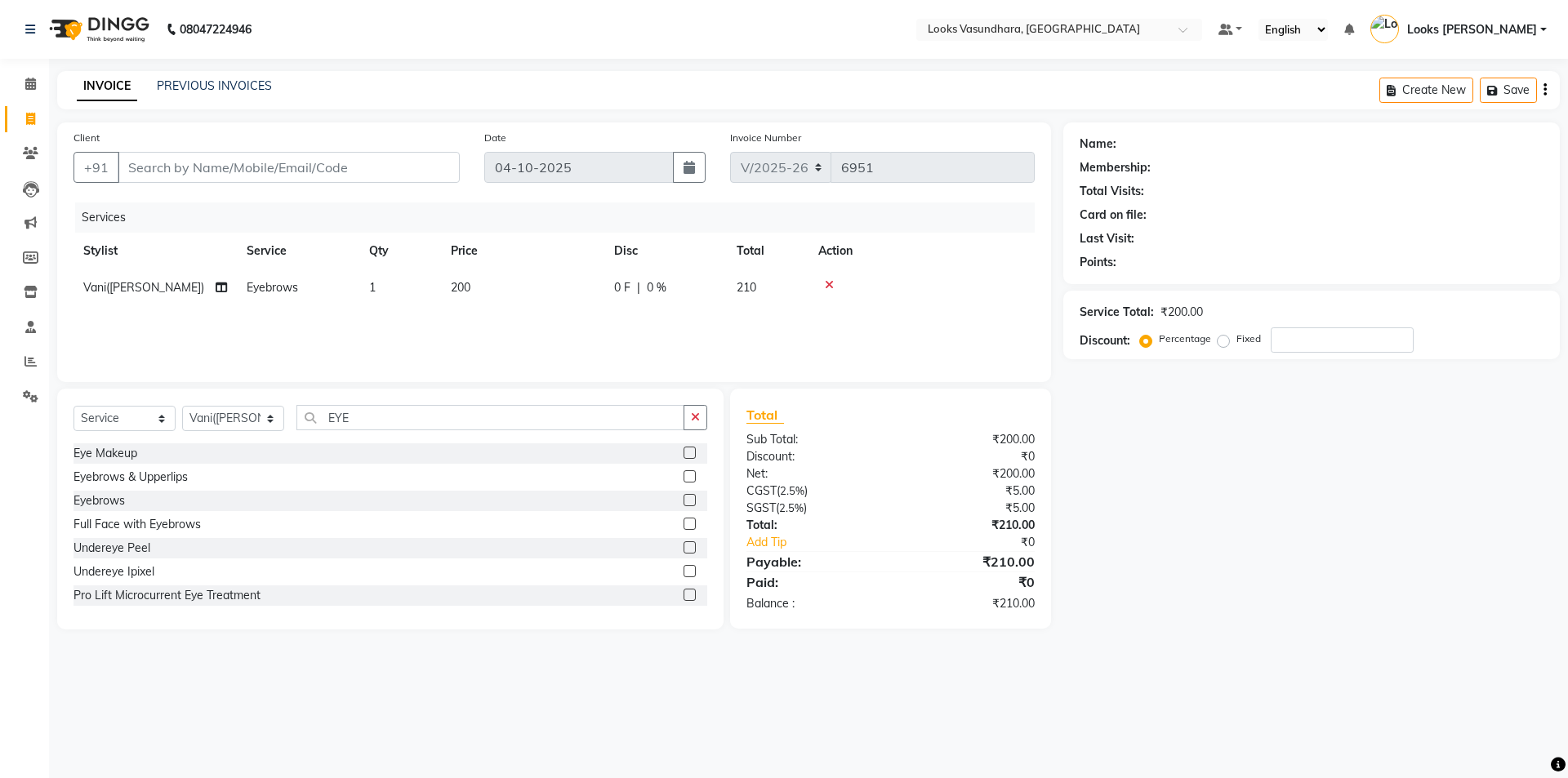
checkbox input "false"
click at [561, 296] on td "200" at bounding box center [522, 287] width 163 height 36
select select "23969"
click at [561, 296] on input "200" at bounding box center [599, 292] width 144 height 26
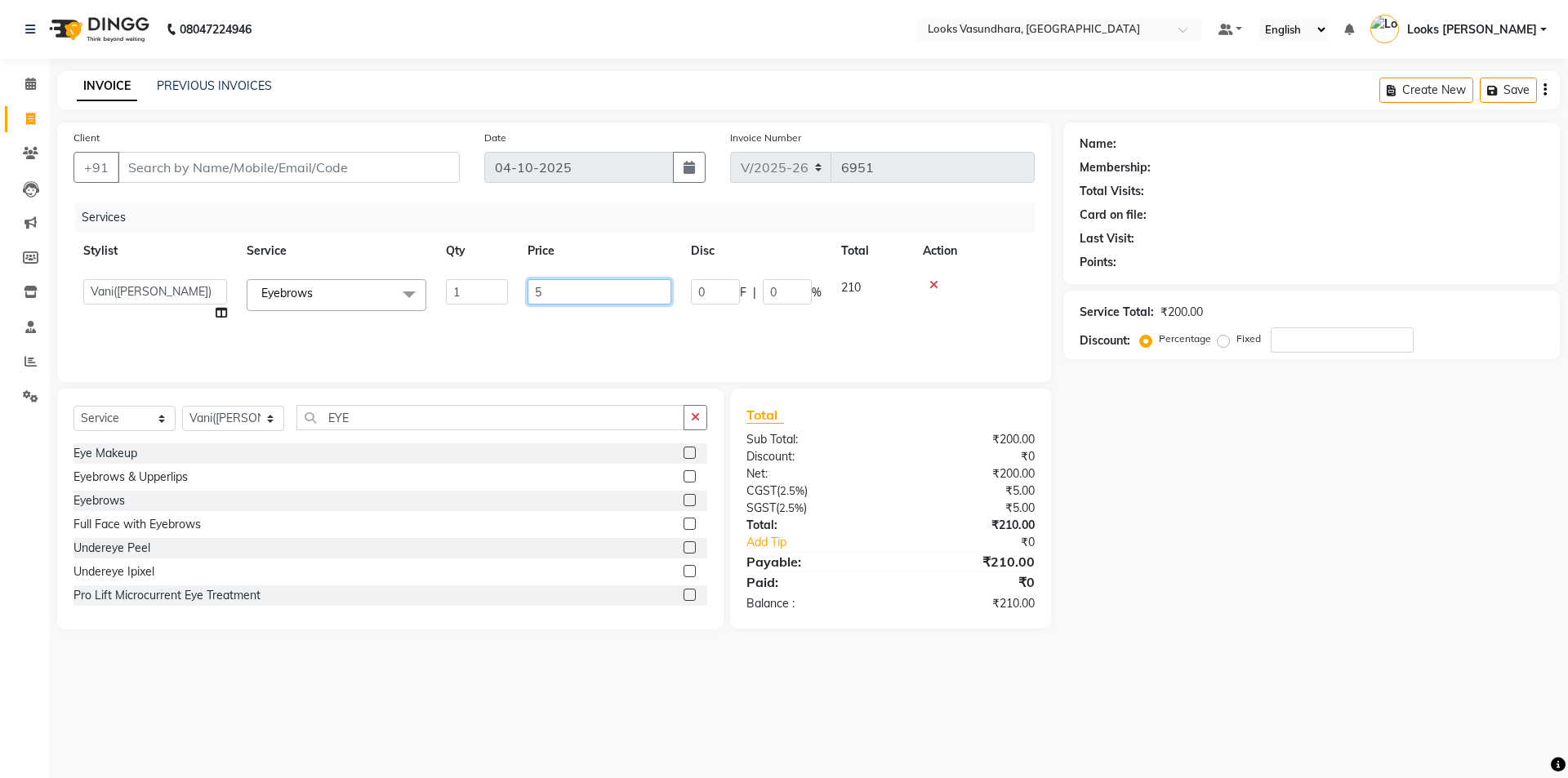
type input "50"
click at [249, 425] on select "Select Stylist [PERSON_NAME] Counter Sales Dharmendra_pdct Furkan KAILASH Khush…" at bounding box center [233, 419] width 102 height 26
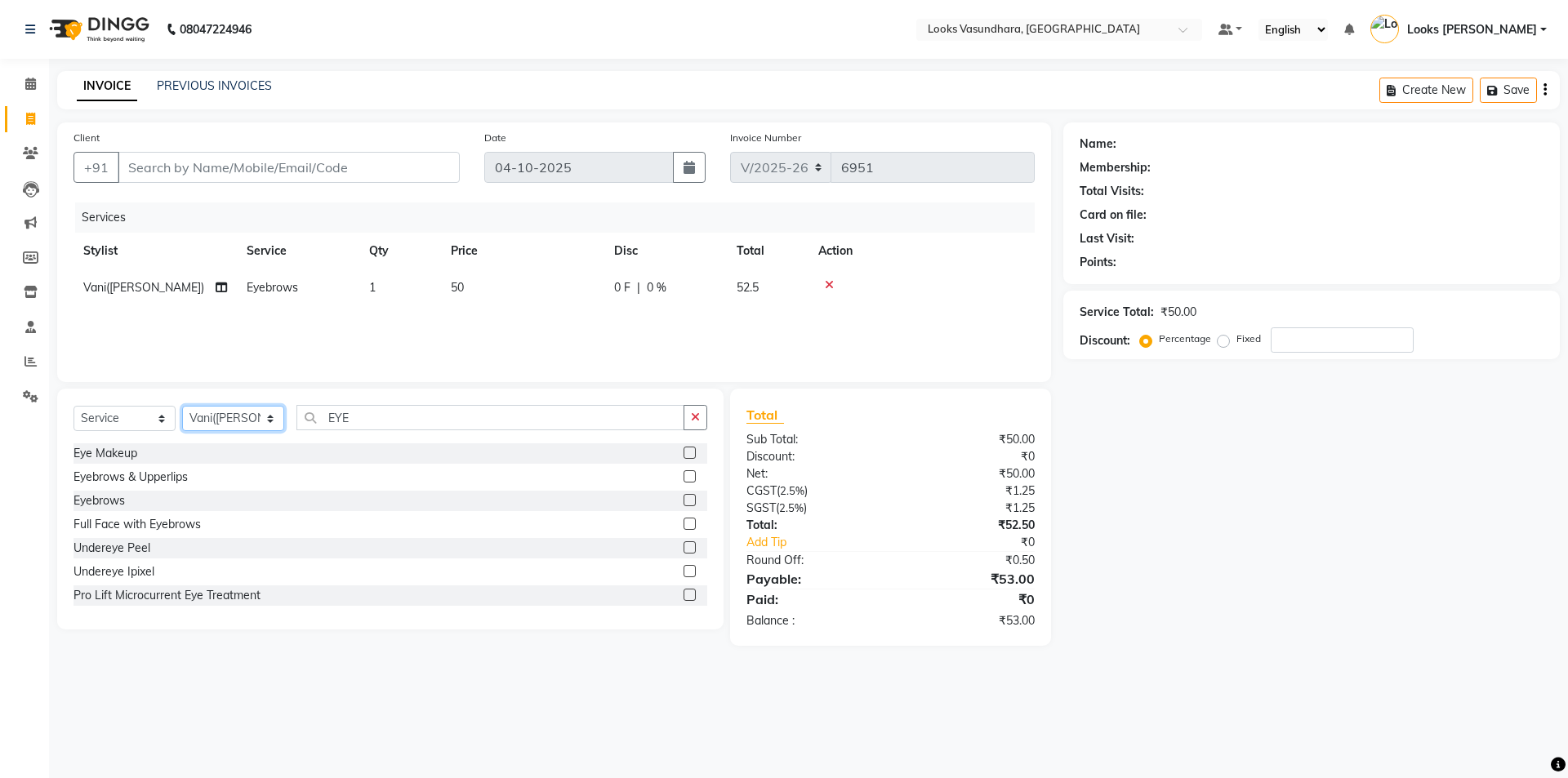
select select "70566"
click at [182, 406] on select "Select Stylist [PERSON_NAME] Counter Sales Dharmendra_pdct Furkan KAILASH Khush…" at bounding box center [233, 419] width 102 height 26
click at [355, 422] on input "EYE" at bounding box center [490, 418] width 388 height 26
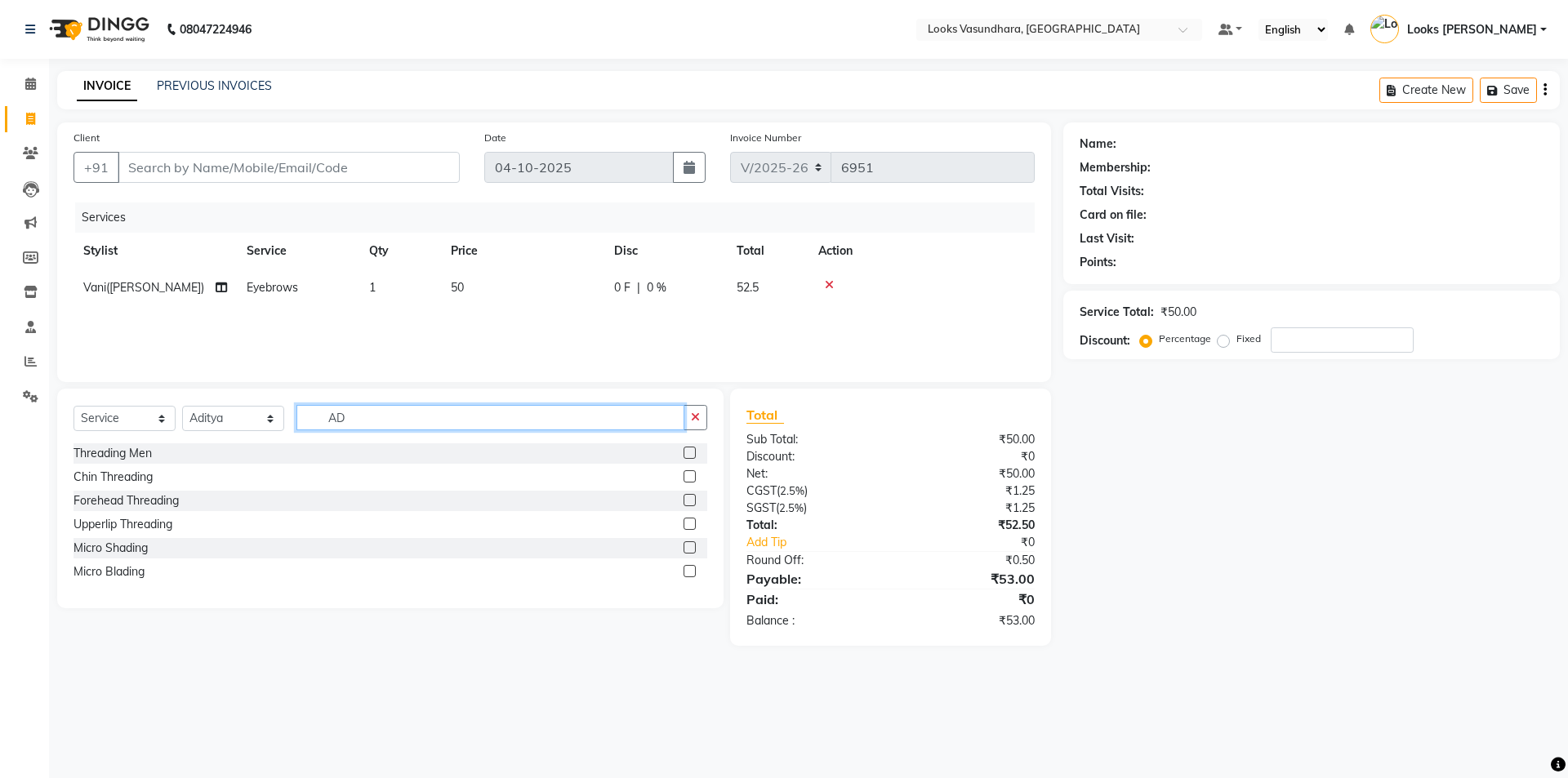
type input "A"
type input "CUT"
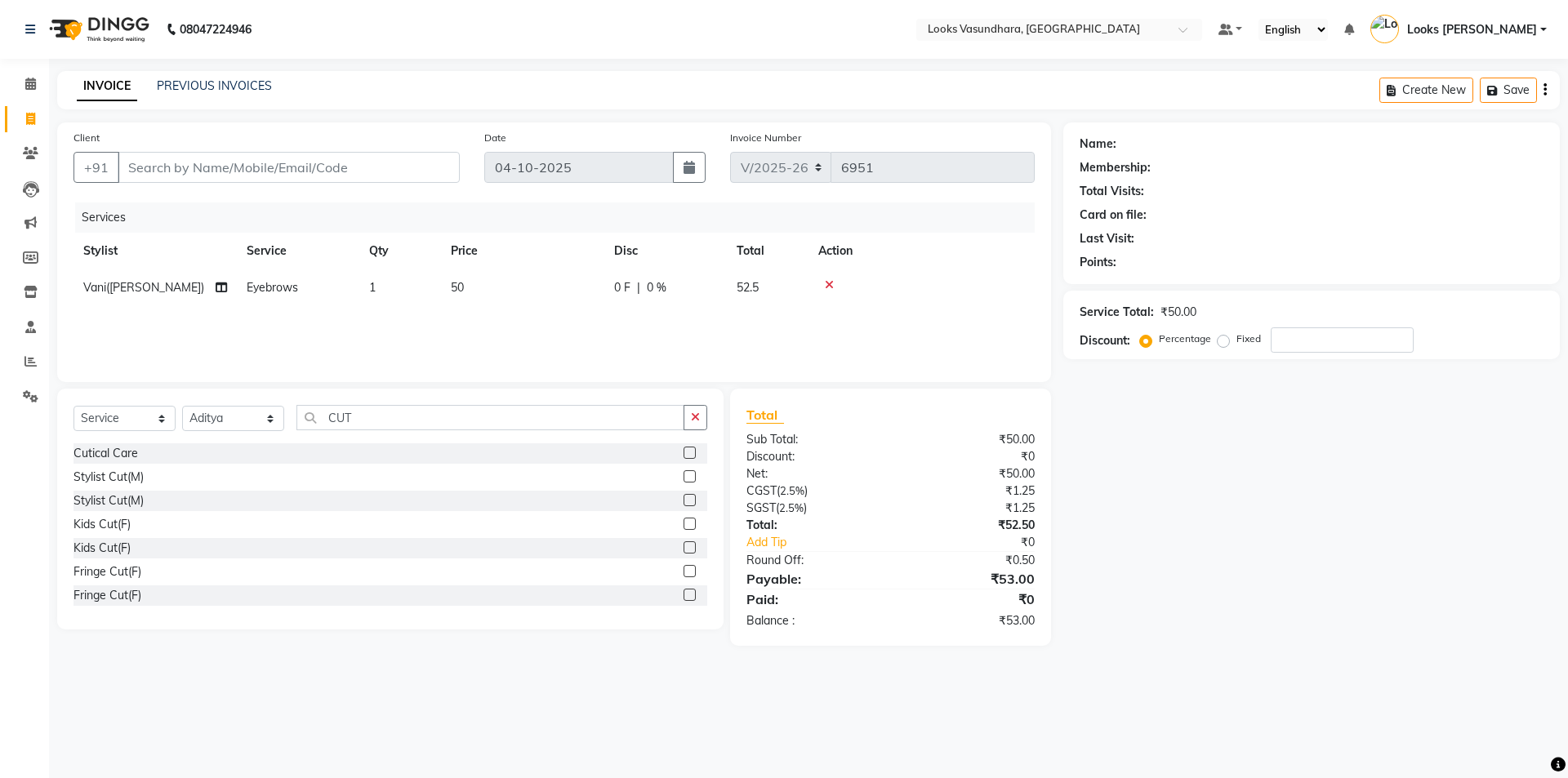
click at [684, 478] on label at bounding box center [690, 476] width 12 height 12
click at [684, 478] on input "checkbox" at bounding box center [689, 477] width 11 height 11
checkbox input "false"
click at [522, 325] on td "700" at bounding box center [522, 324] width 163 height 36
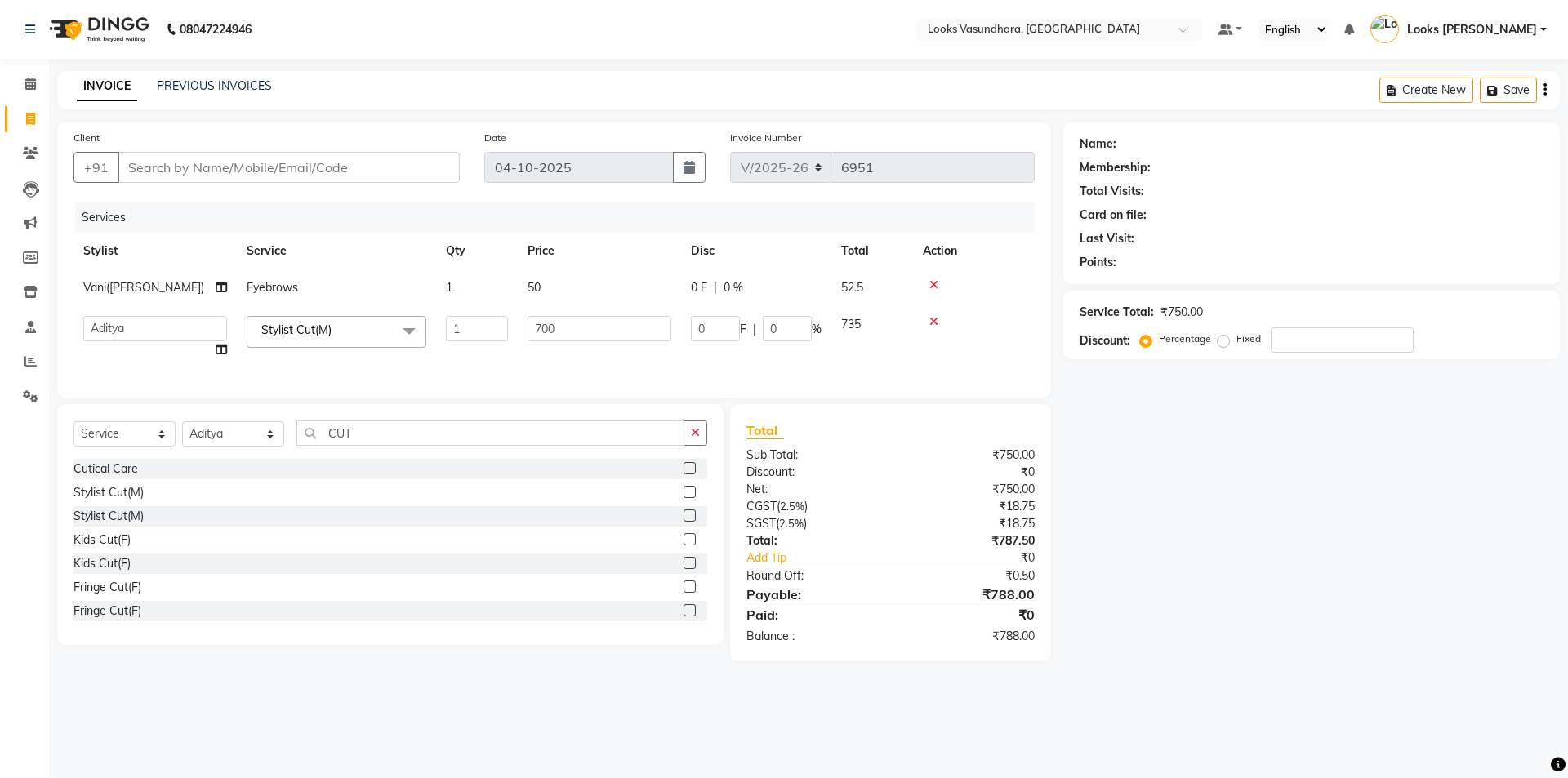
click at [522, 325] on td "700" at bounding box center [599, 336] width 163 height 62
click at [530, 327] on input "700" at bounding box center [599, 329] width 144 height 26
click at [541, 326] on input "700" at bounding box center [599, 329] width 144 height 26
type input "600"
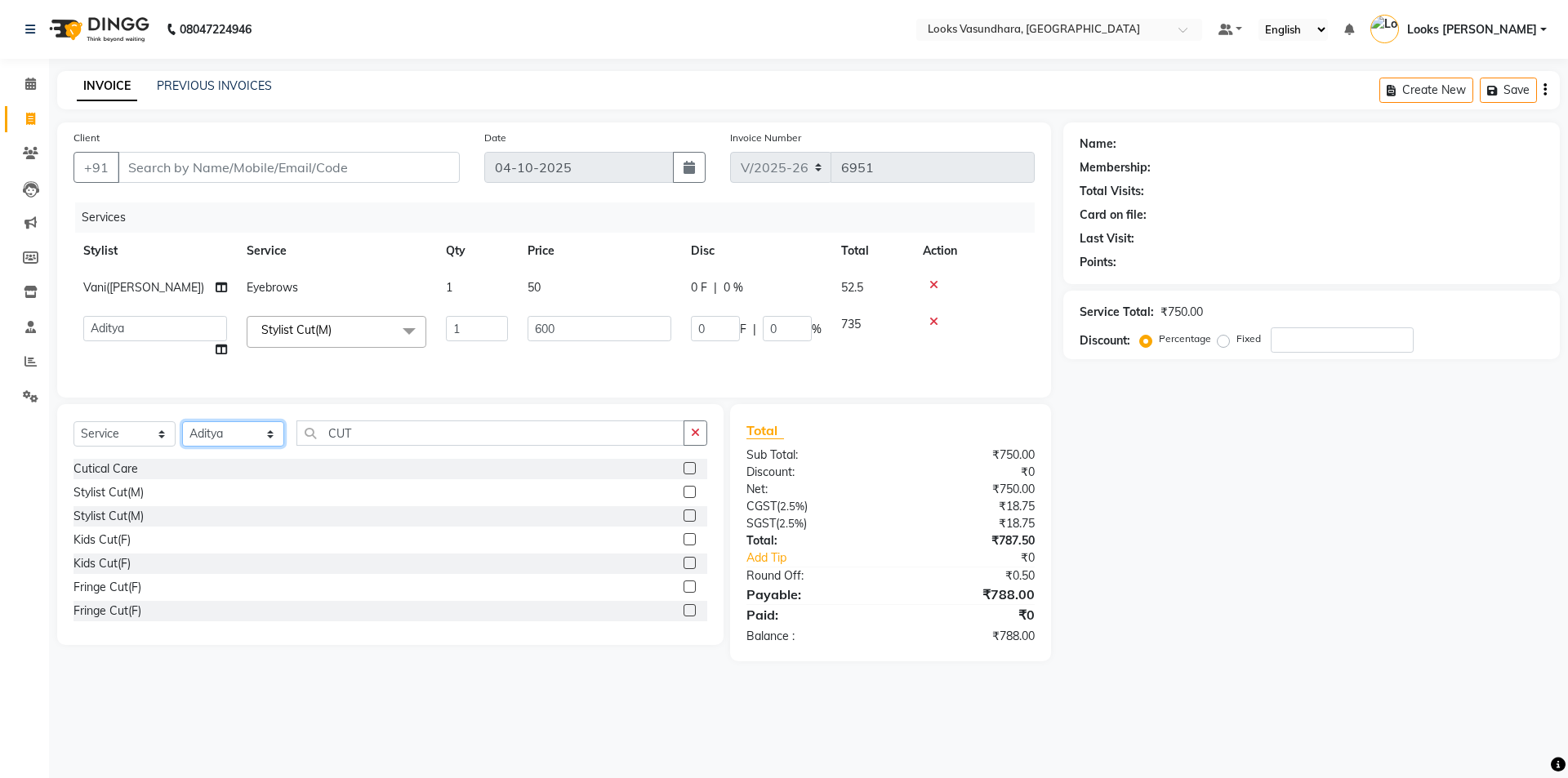
click at [211, 445] on div "Select Service Product Membership Package Voucher Prepaid Gift Card Select Styl…" at bounding box center [391, 440] width 633 height 38
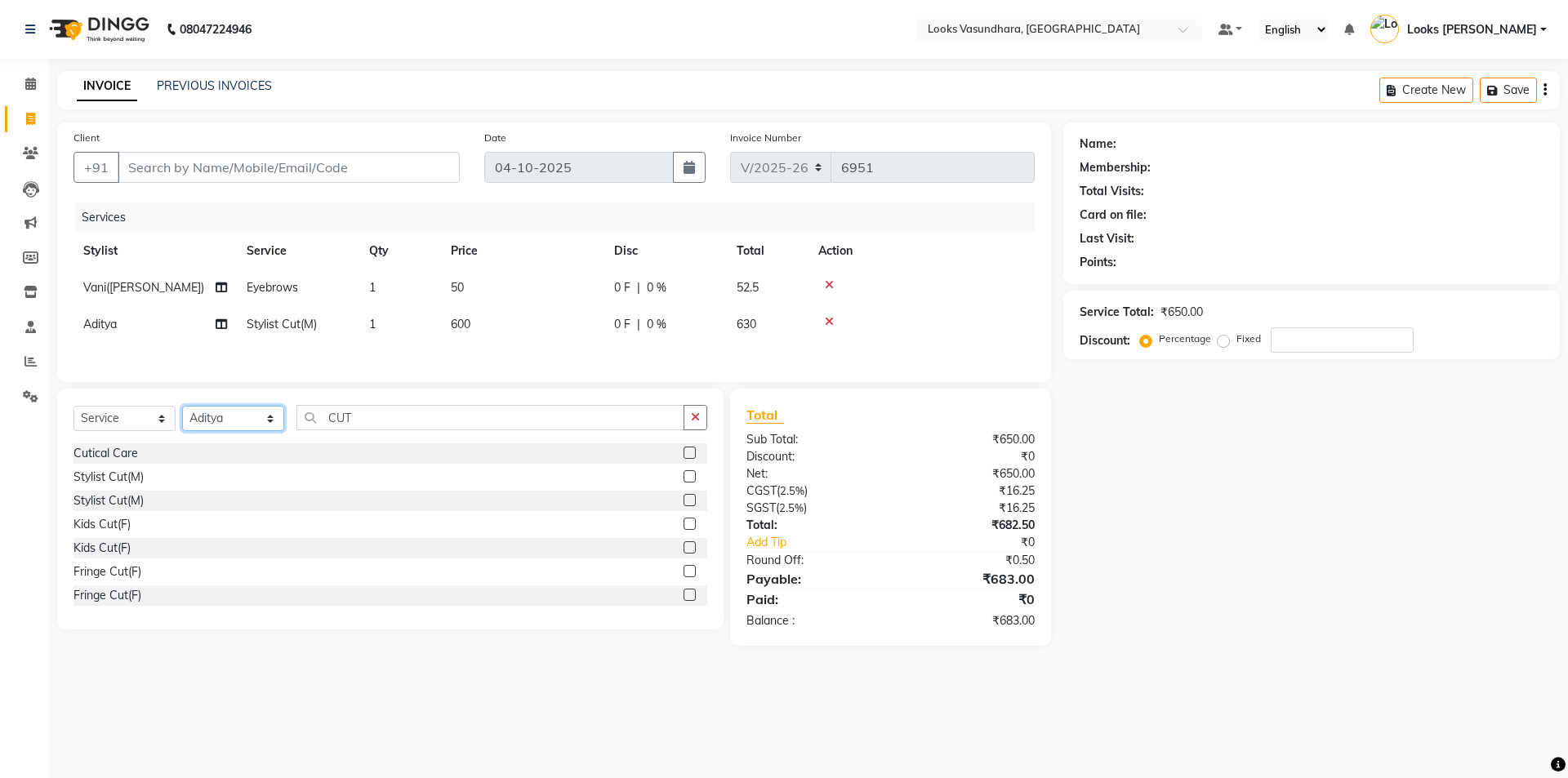
select select "35769"
click at [182, 408] on select "Select Stylist [PERSON_NAME] Counter Sales Dharmendra_pdct Furkan KAILASH Khush…" at bounding box center [233, 419] width 102 height 26
click at [385, 420] on input "CUT" at bounding box center [490, 418] width 388 height 26
type input "CUT"
click at [684, 476] on label at bounding box center [690, 476] width 12 height 12
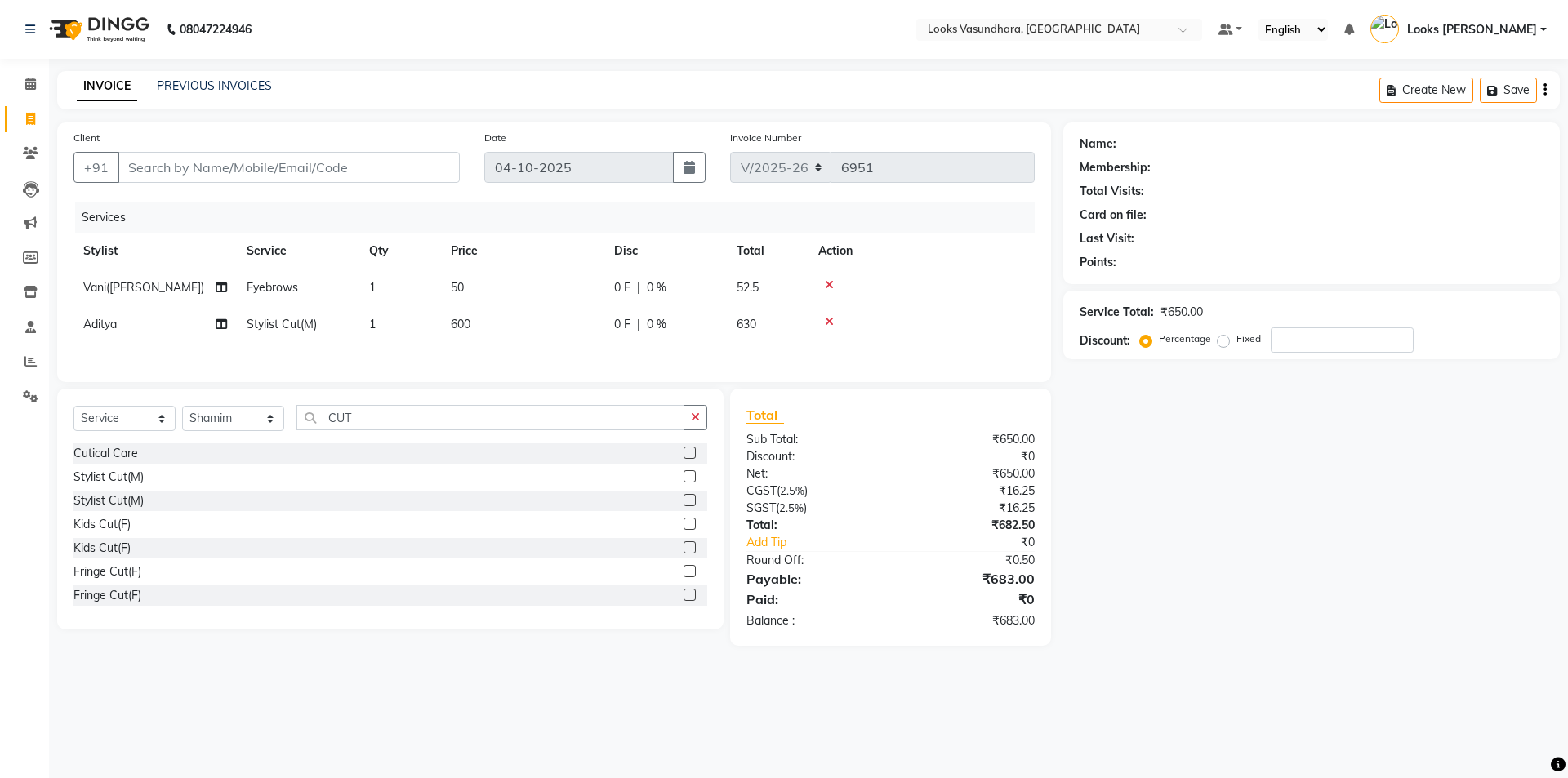
click at [684, 476] on input "checkbox" at bounding box center [689, 477] width 11 height 11
checkbox input "true"
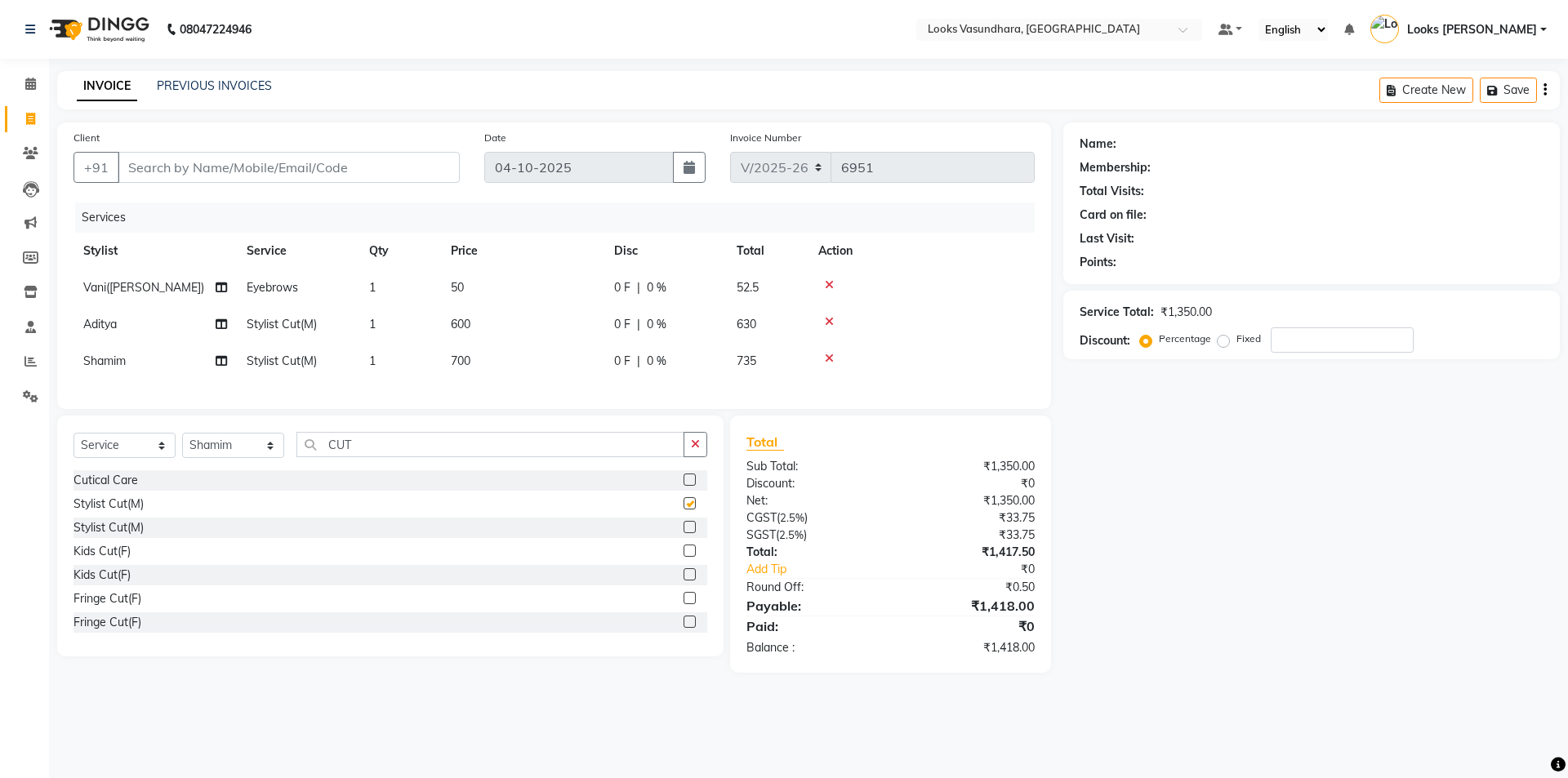
click at [533, 361] on td "700" at bounding box center [522, 361] width 163 height 36
select select "35769"
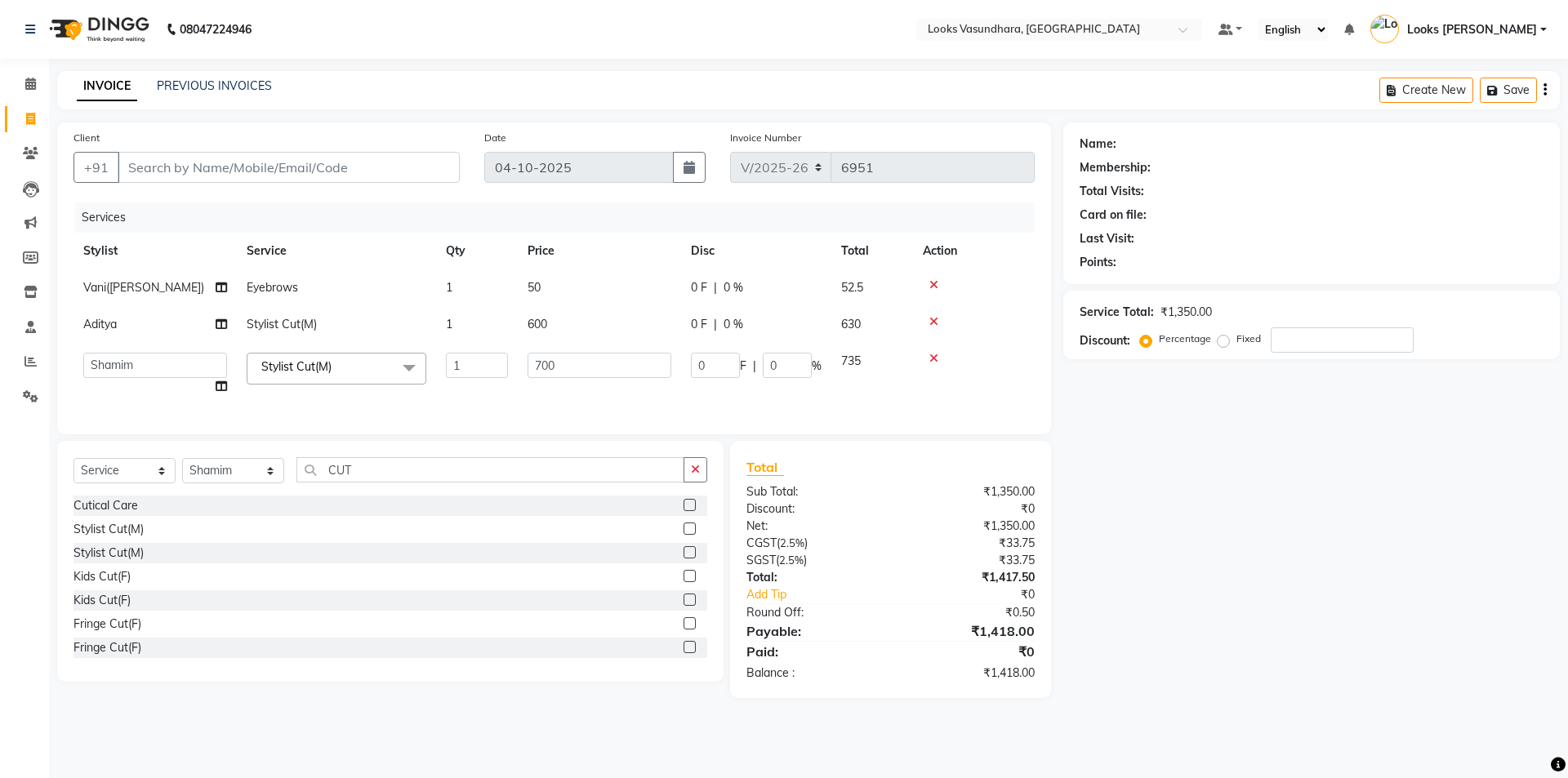
checkbox input "false"
click at [533, 361] on input "700" at bounding box center [599, 366] width 144 height 26
type input "600"
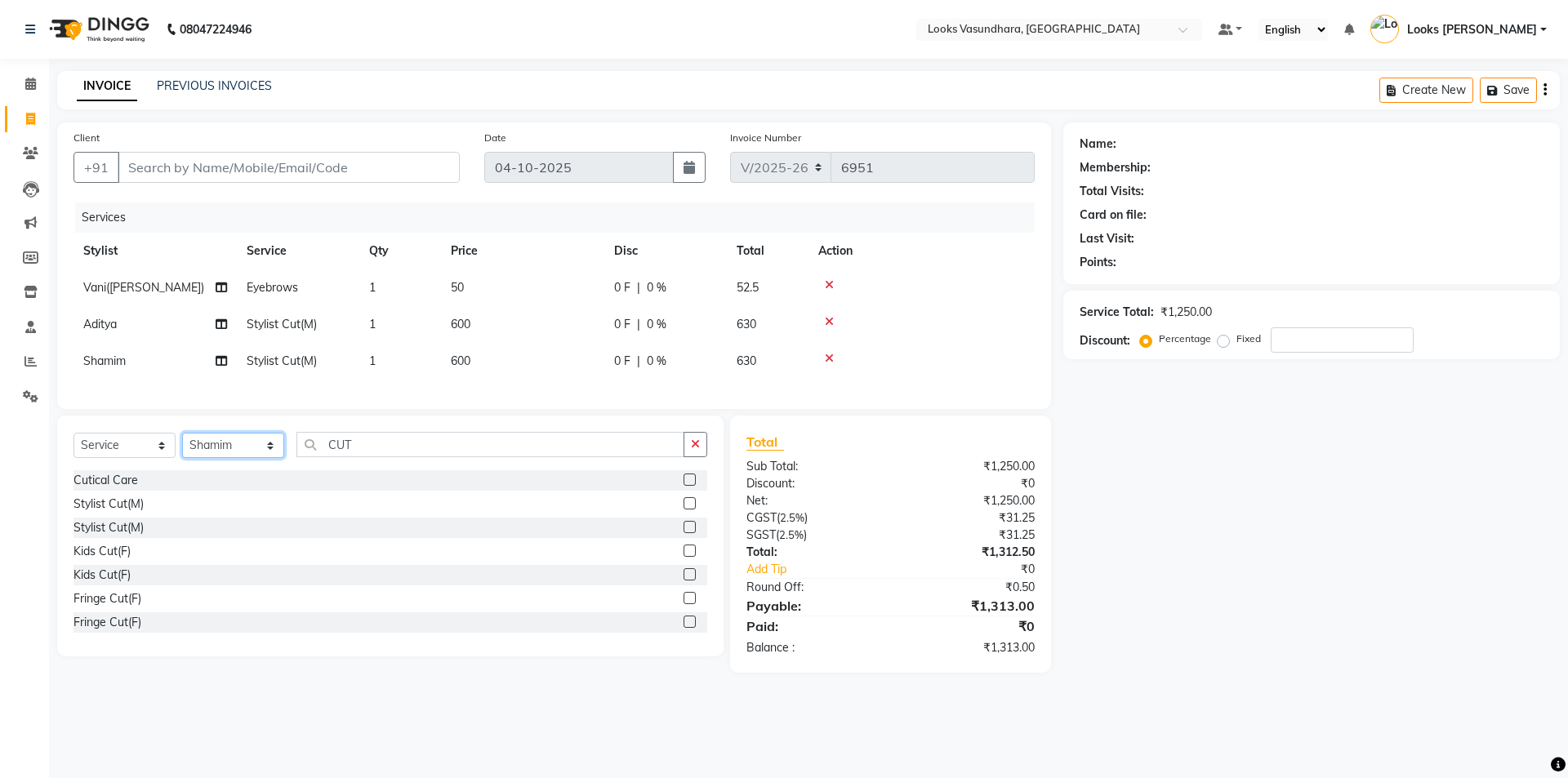
click at [241, 470] on div "Select Service Product Membership Package Voucher Prepaid Gift Card Select Styl…" at bounding box center [391, 450] width 633 height 38
click at [182, 446] on select "Select Stylist [PERSON_NAME] Counter Sales Dharmendra_pdct Furkan KAILASH Khush…" at bounding box center [233, 446] width 102 height 26
click at [229, 458] on select "Select Stylist [PERSON_NAME] Counter Sales Dharmendra_pdct Furkan KAILASH Khush…" at bounding box center [233, 446] width 102 height 26
select select "28622"
click at [182, 446] on select "Select Stylist [PERSON_NAME] Counter Sales Dharmendra_pdct Furkan KAILASH Khush…" at bounding box center [233, 446] width 102 height 26
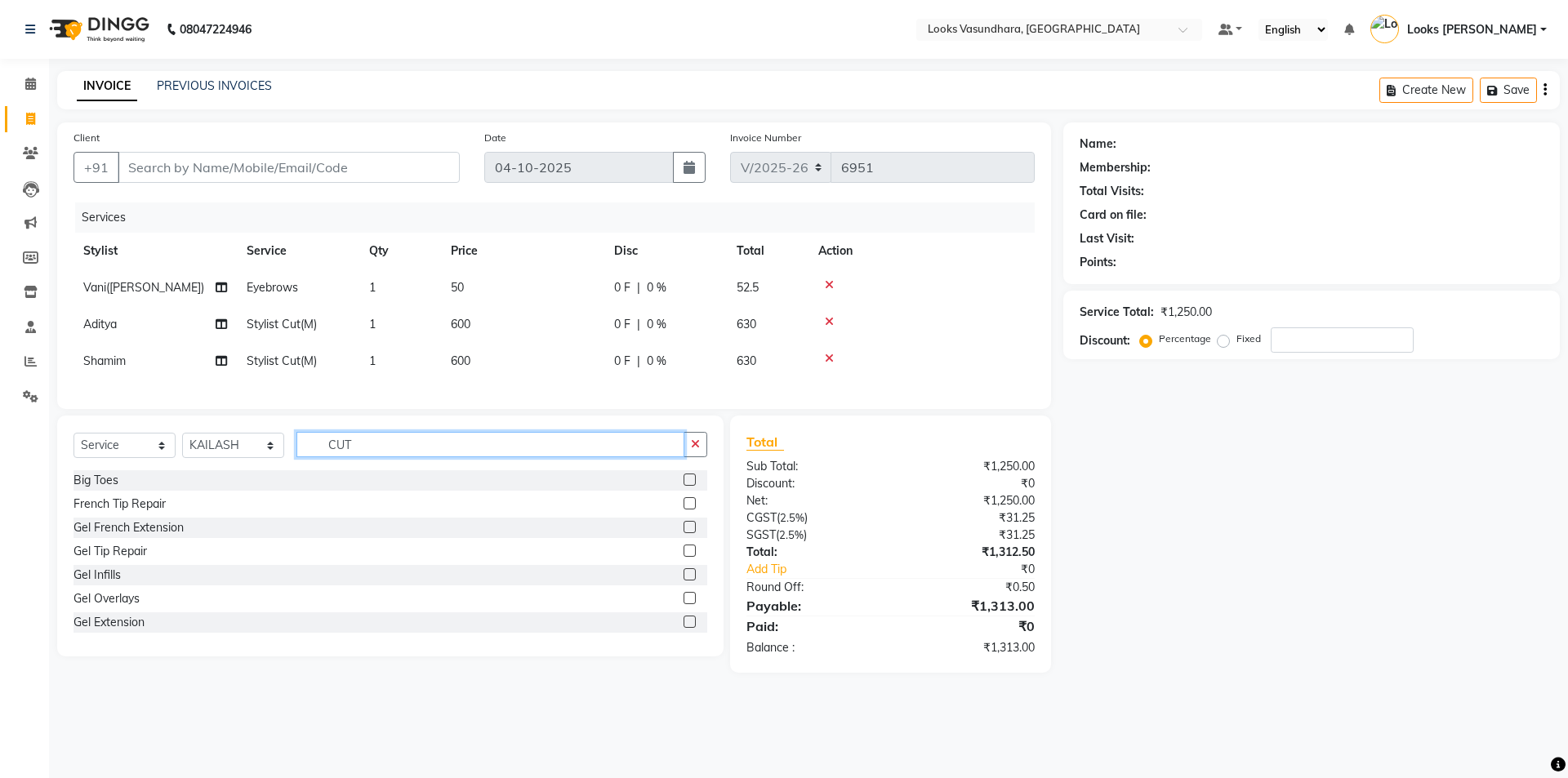
click at [392, 450] on input "CUT" at bounding box center [490, 445] width 388 height 26
type input "WAS"
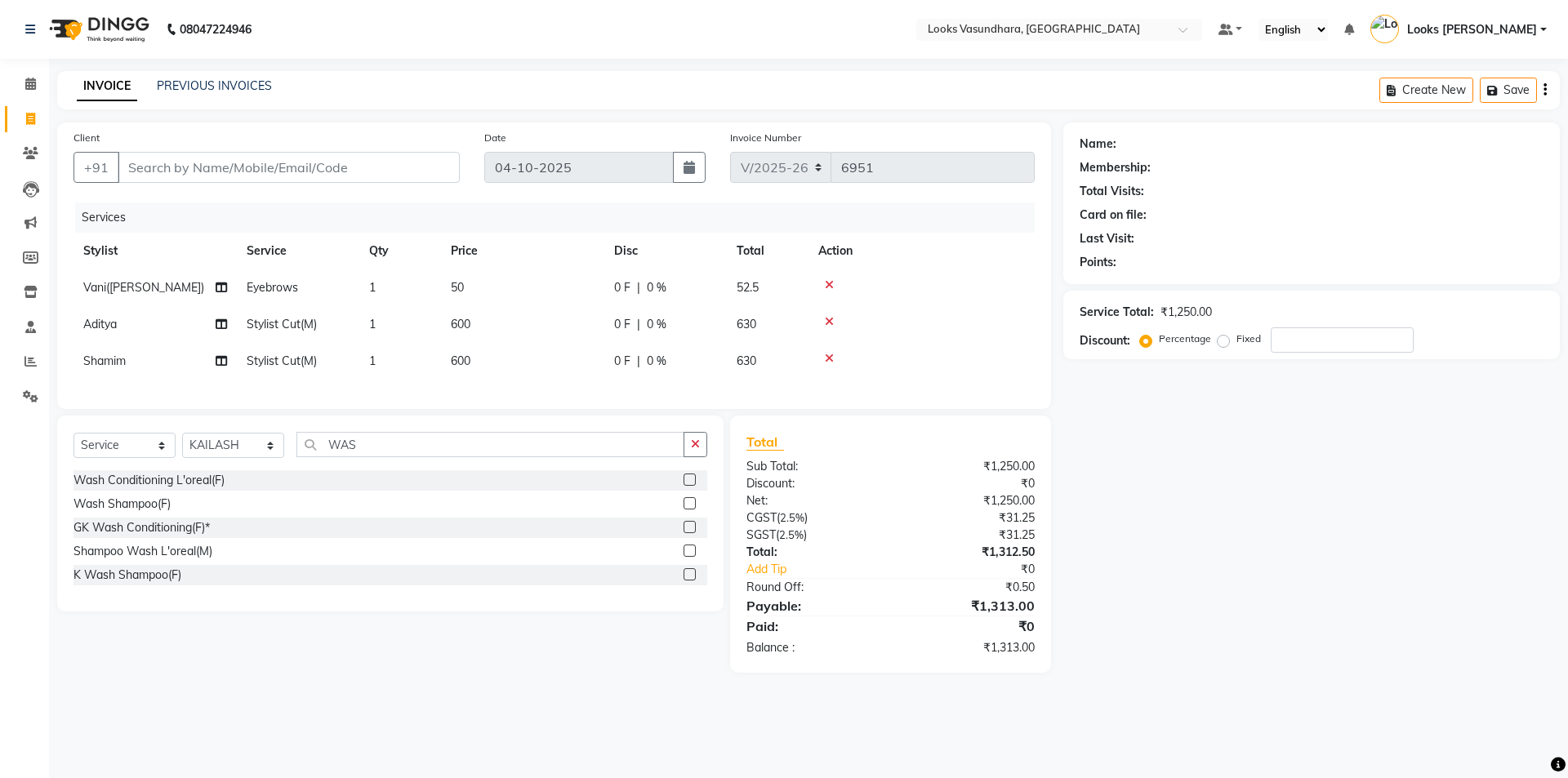
click at [688, 580] on label at bounding box center [690, 574] width 12 height 12
click at [688, 580] on input "checkbox" at bounding box center [689, 575] width 11 height 11
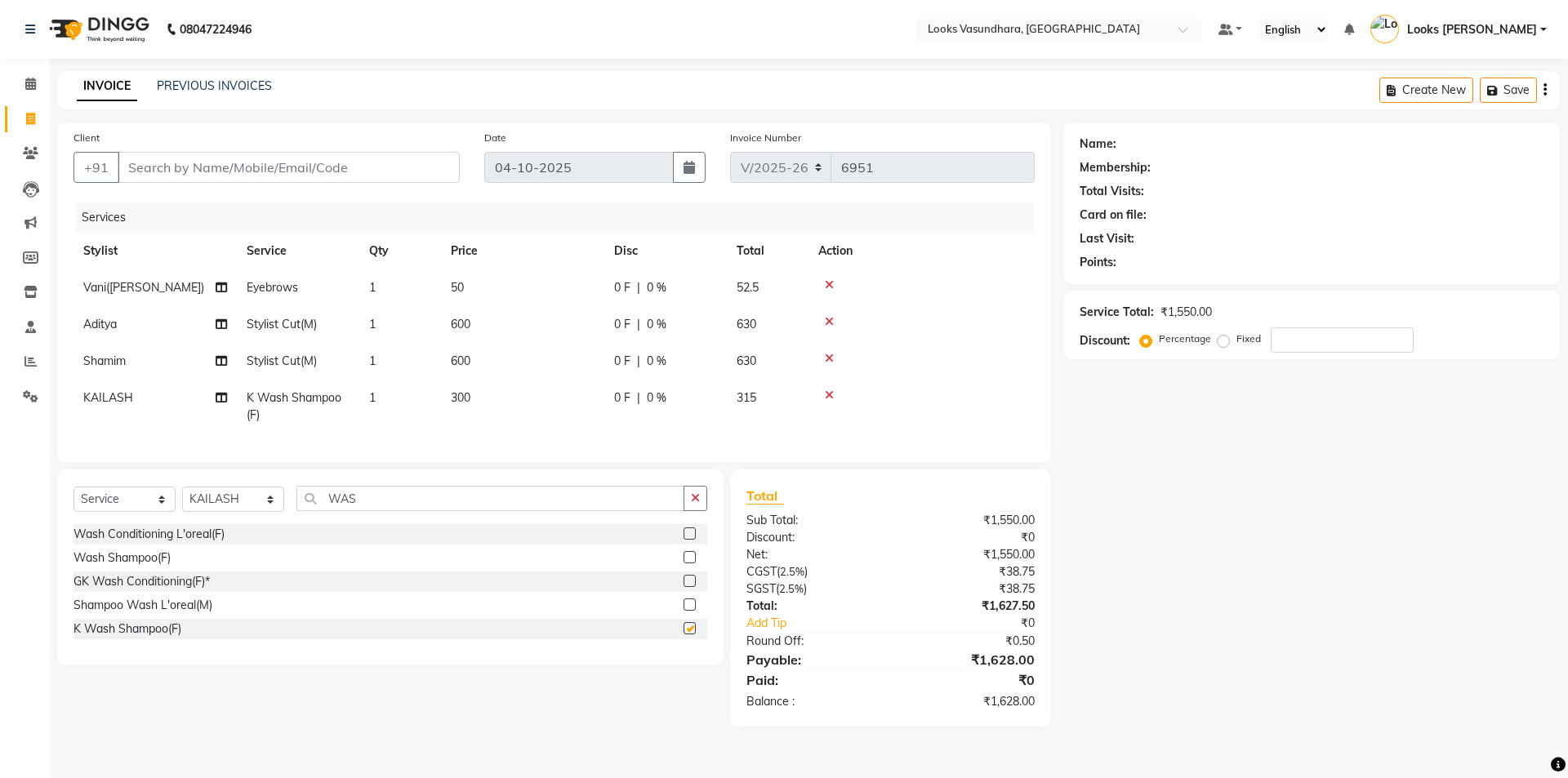
checkbox input "false"
click at [240, 509] on select "Select Stylist [PERSON_NAME] Counter Sales Dharmendra_pdct Furkan KAILASH Khush…" at bounding box center [233, 500] width 102 height 26
select select "70564"
click at [182, 499] on select "Select Stylist [PERSON_NAME] Counter Sales Dharmendra_pdct Furkan KAILASH Khush…" at bounding box center [233, 500] width 102 height 26
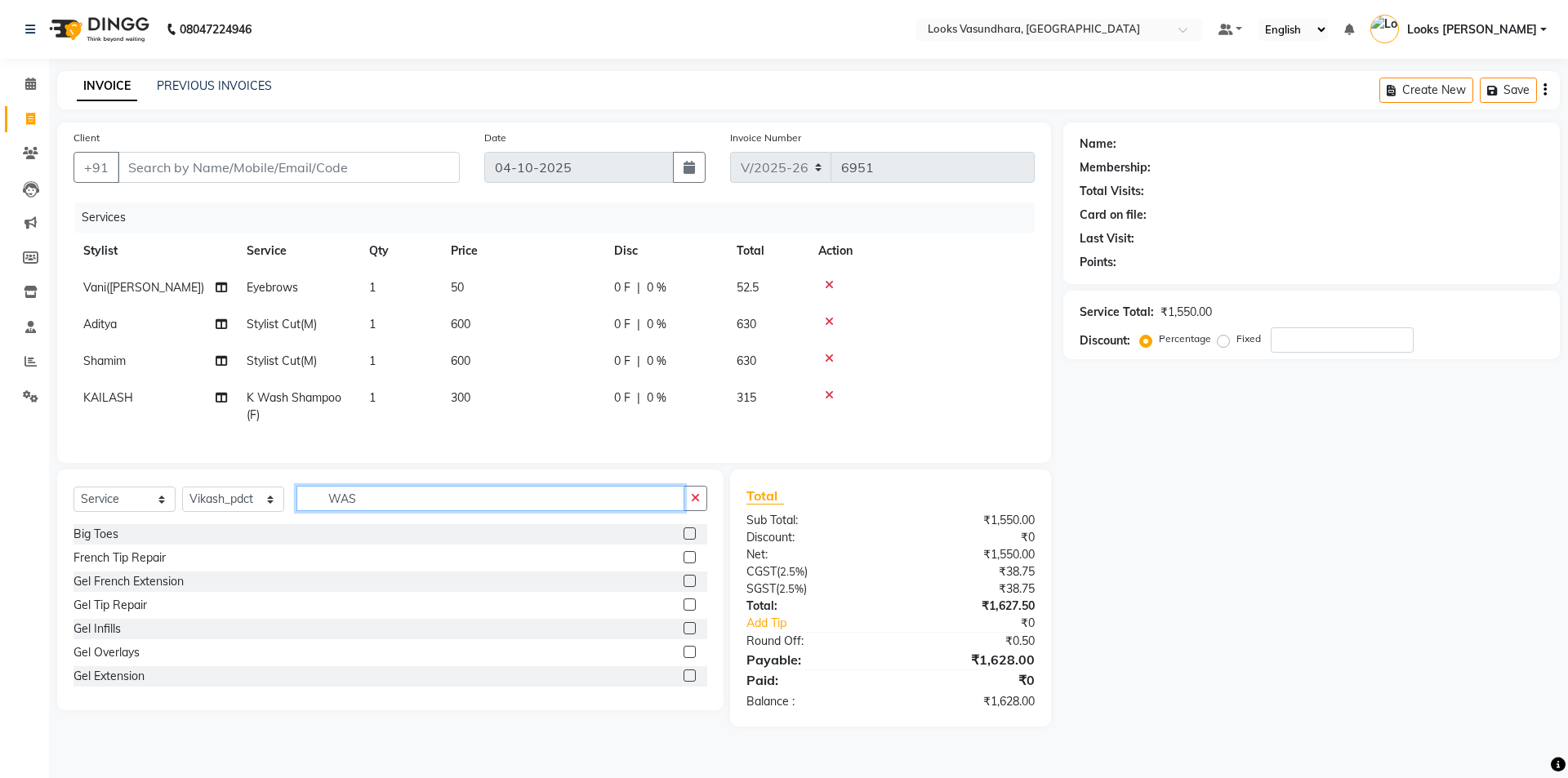
click at [385, 511] on input "WAS" at bounding box center [490, 499] width 388 height 26
type input "WAS"
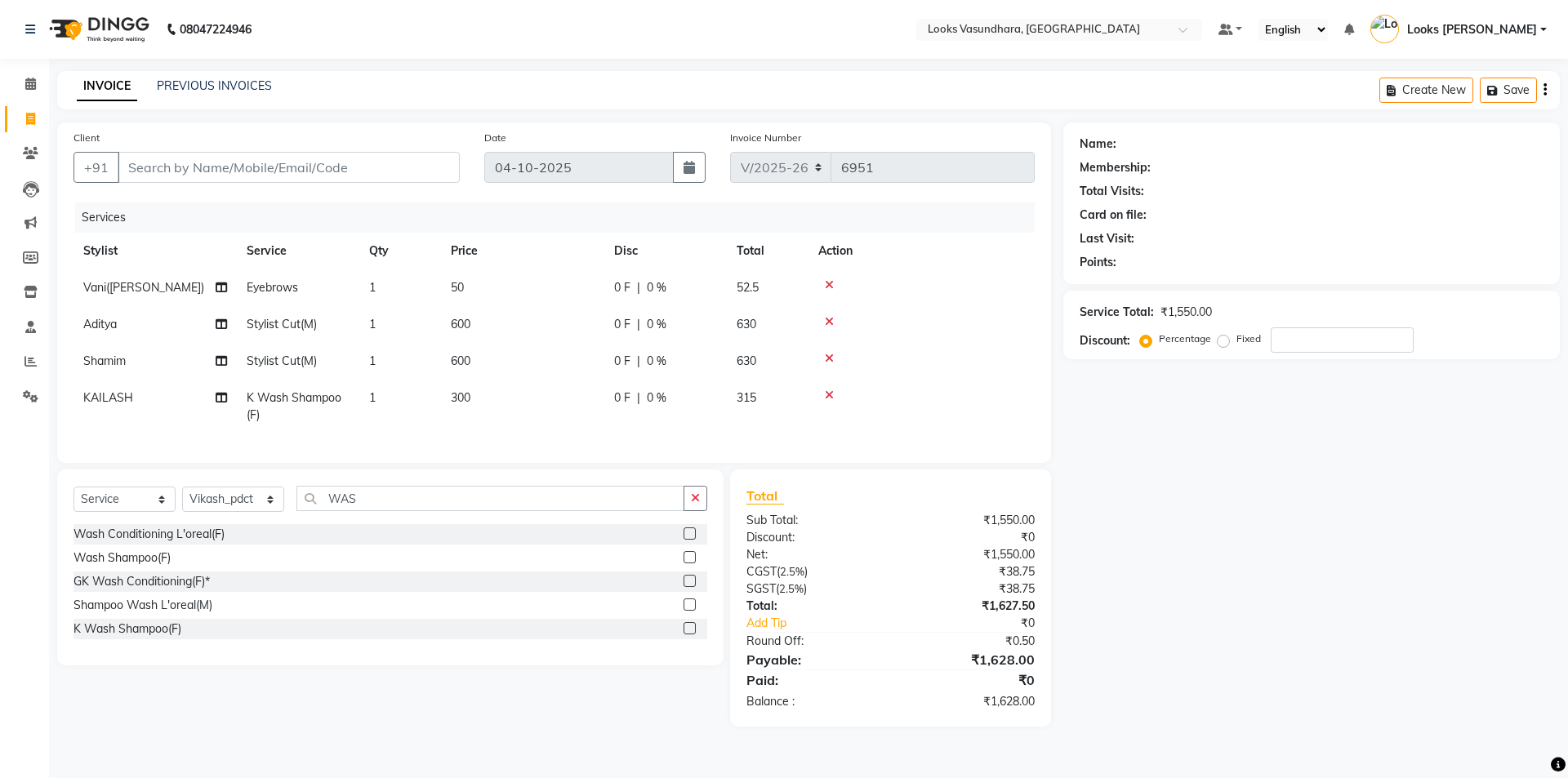
click at [689, 634] on label at bounding box center [690, 628] width 12 height 12
click at [689, 634] on input "checkbox" at bounding box center [689, 628] width 11 height 11
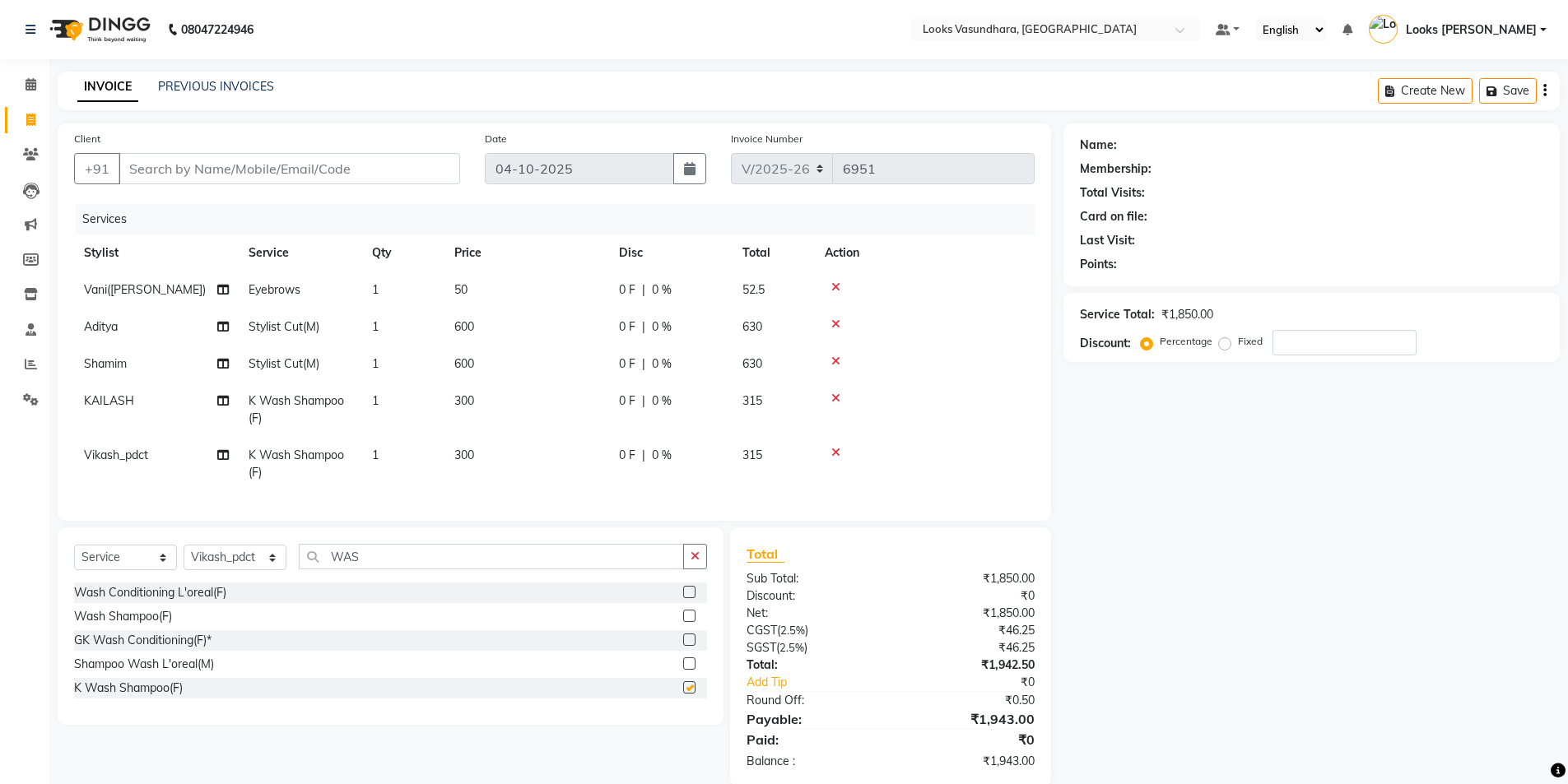
checkbox input "false"
click at [286, 160] on input "Client" at bounding box center [289, 168] width 342 height 32
type input "7"
type input "0"
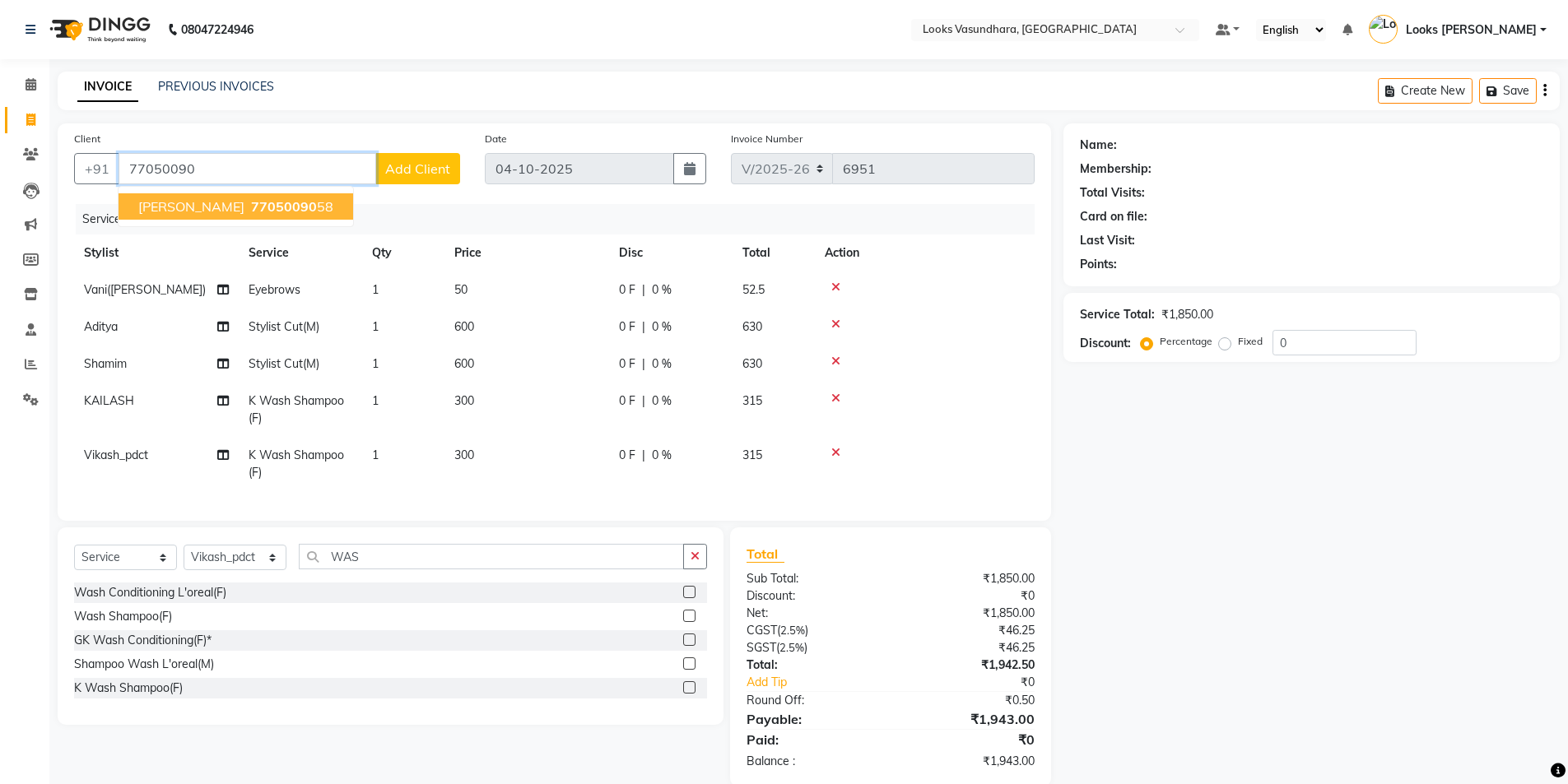
click at [280, 204] on span "77050090" at bounding box center [283, 206] width 65 height 17
type input "7705009058"
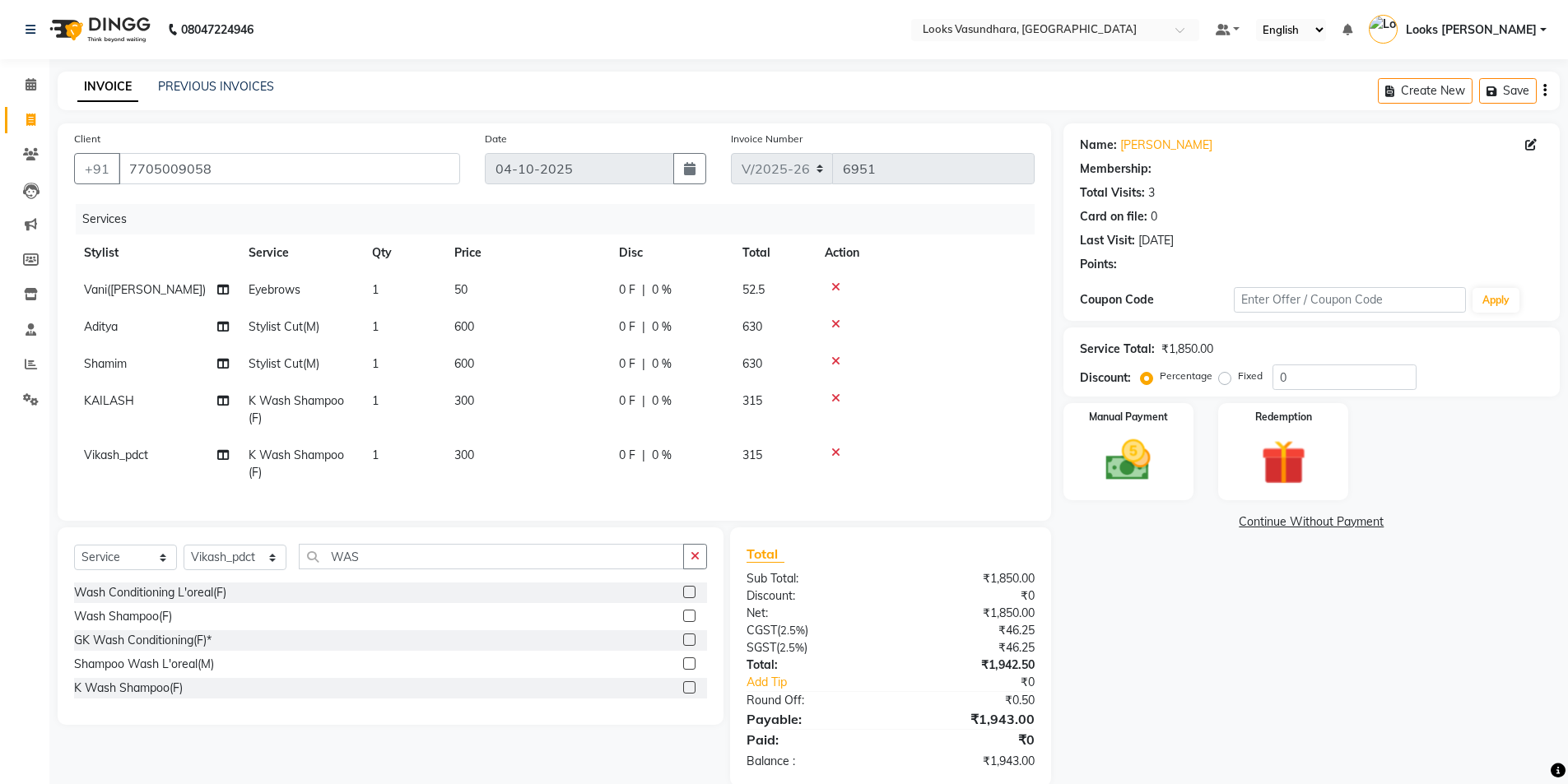
select select "1: Object"
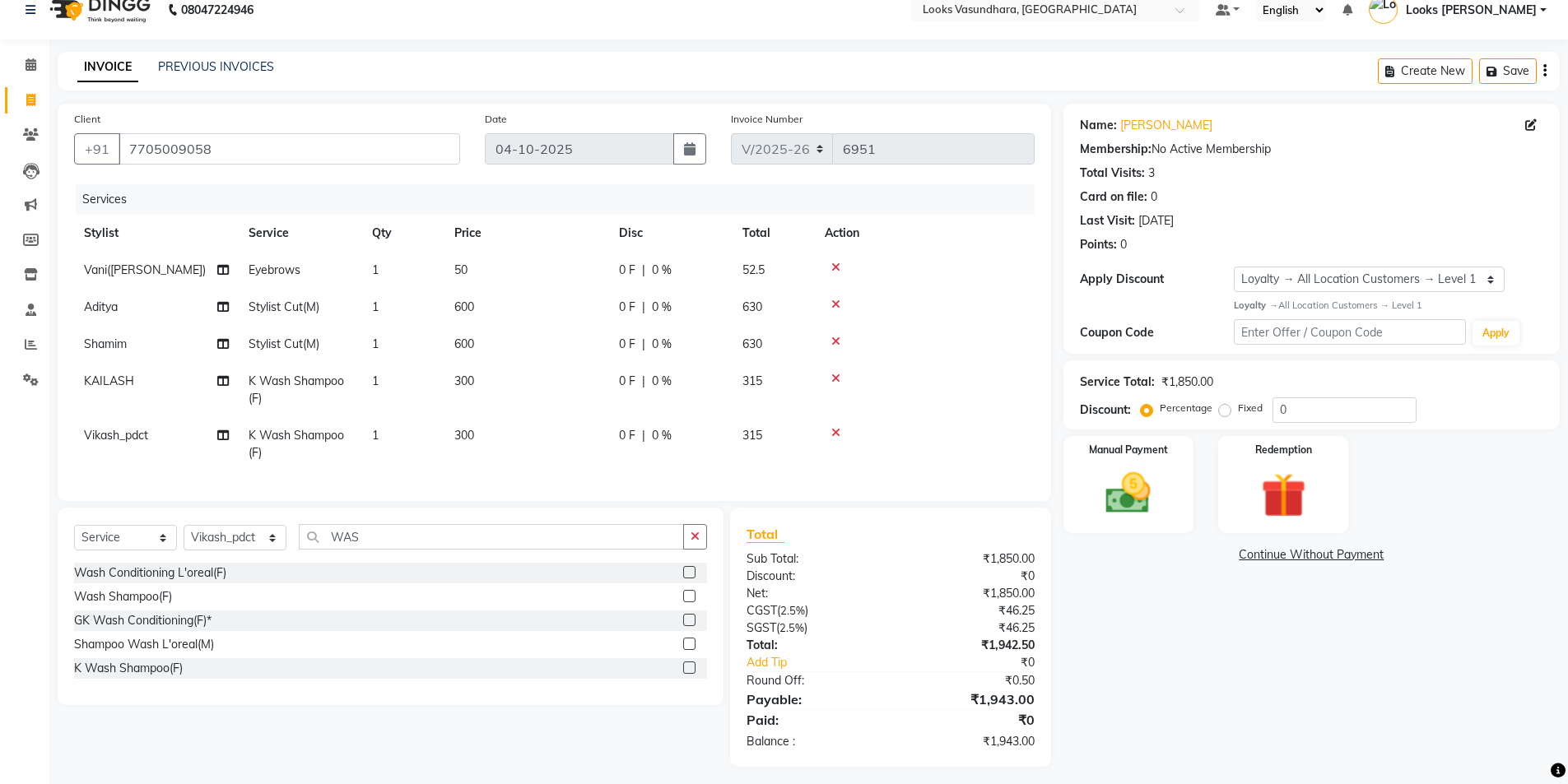
scroll to position [40, 0]
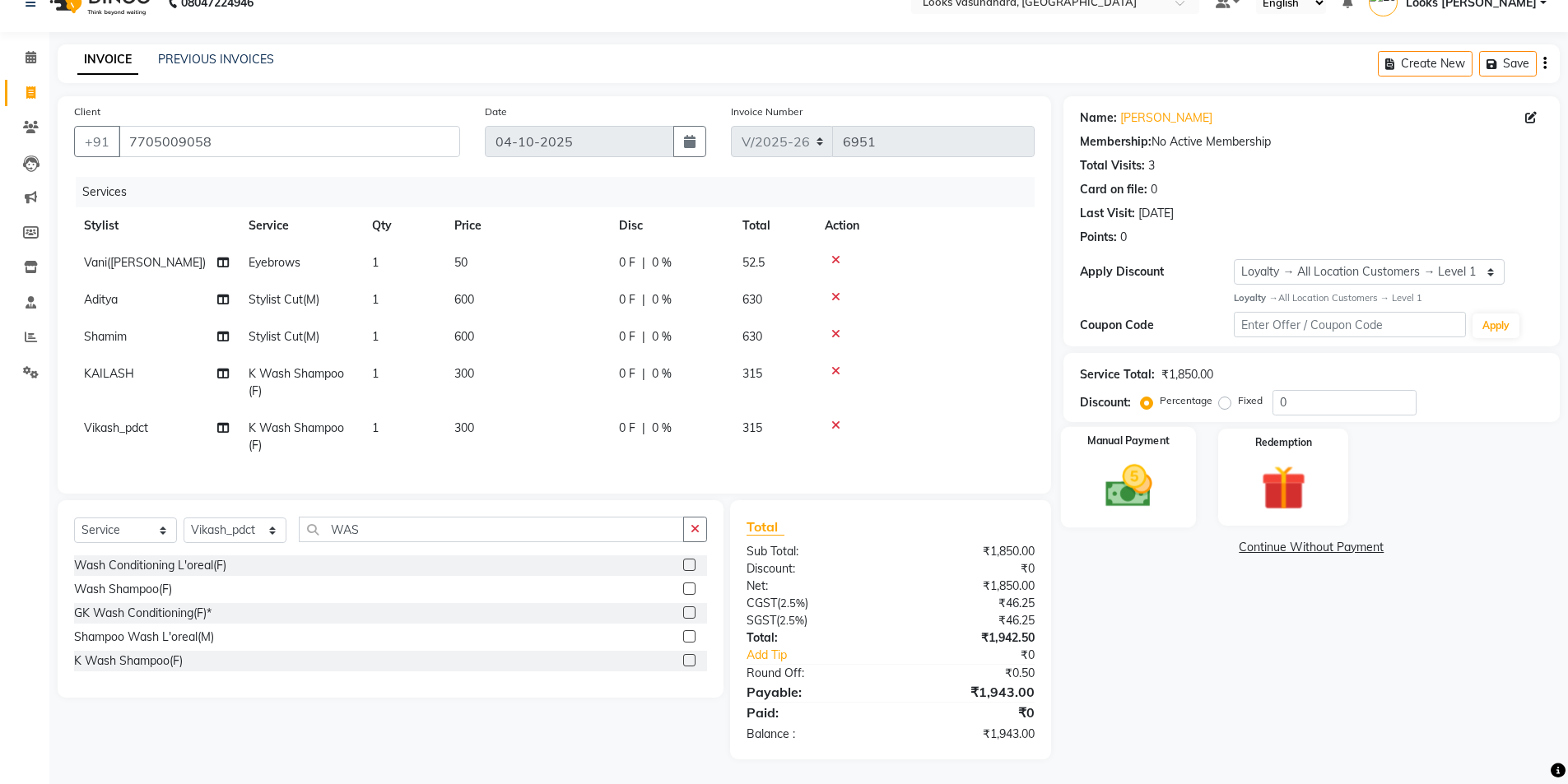
click at [1136, 459] on img at bounding box center [1128, 486] width 75 height 54
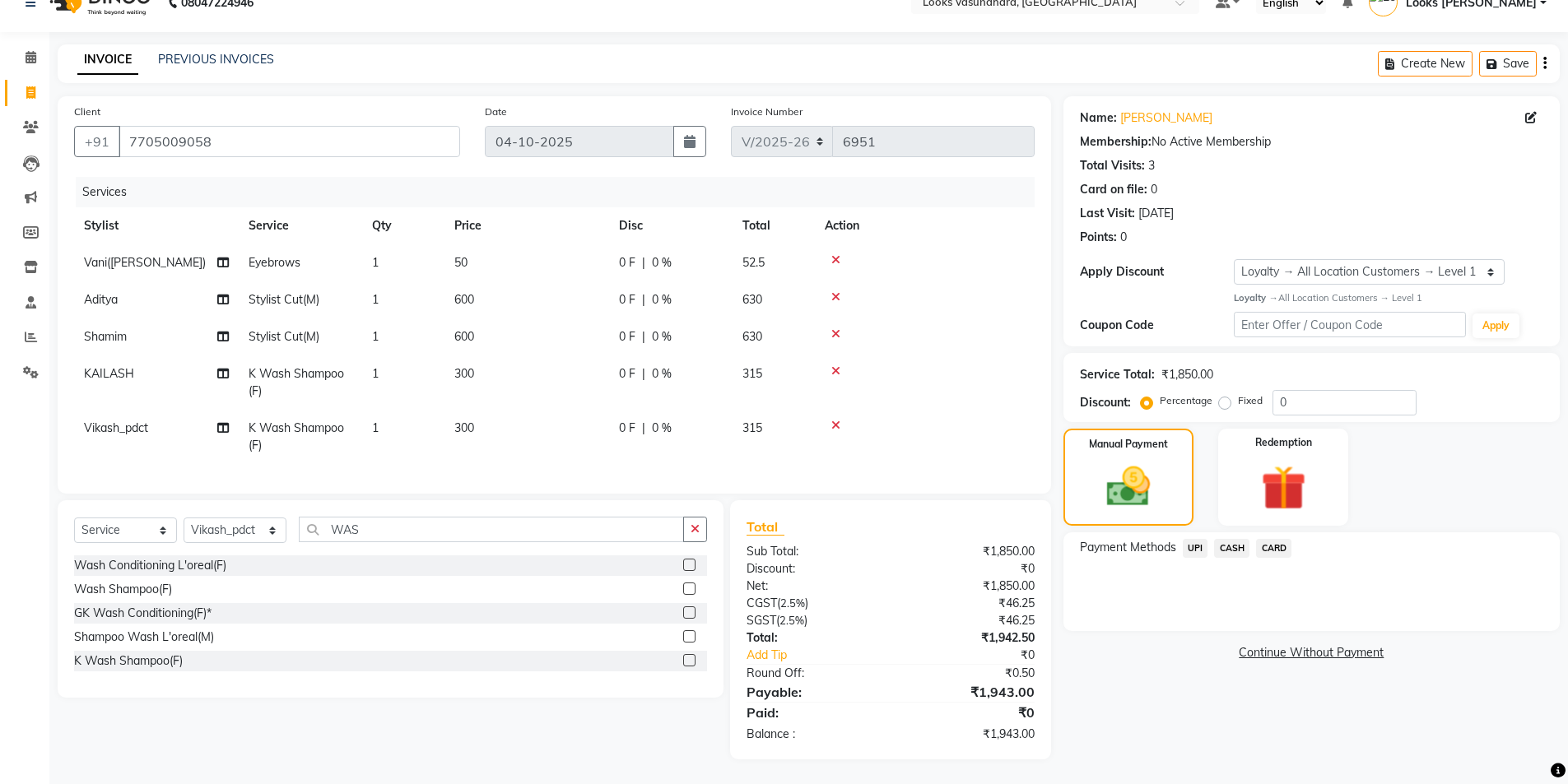
click at [1196, 539] on span "UPI" at bounding box center [1195, 548] width 26 height 19
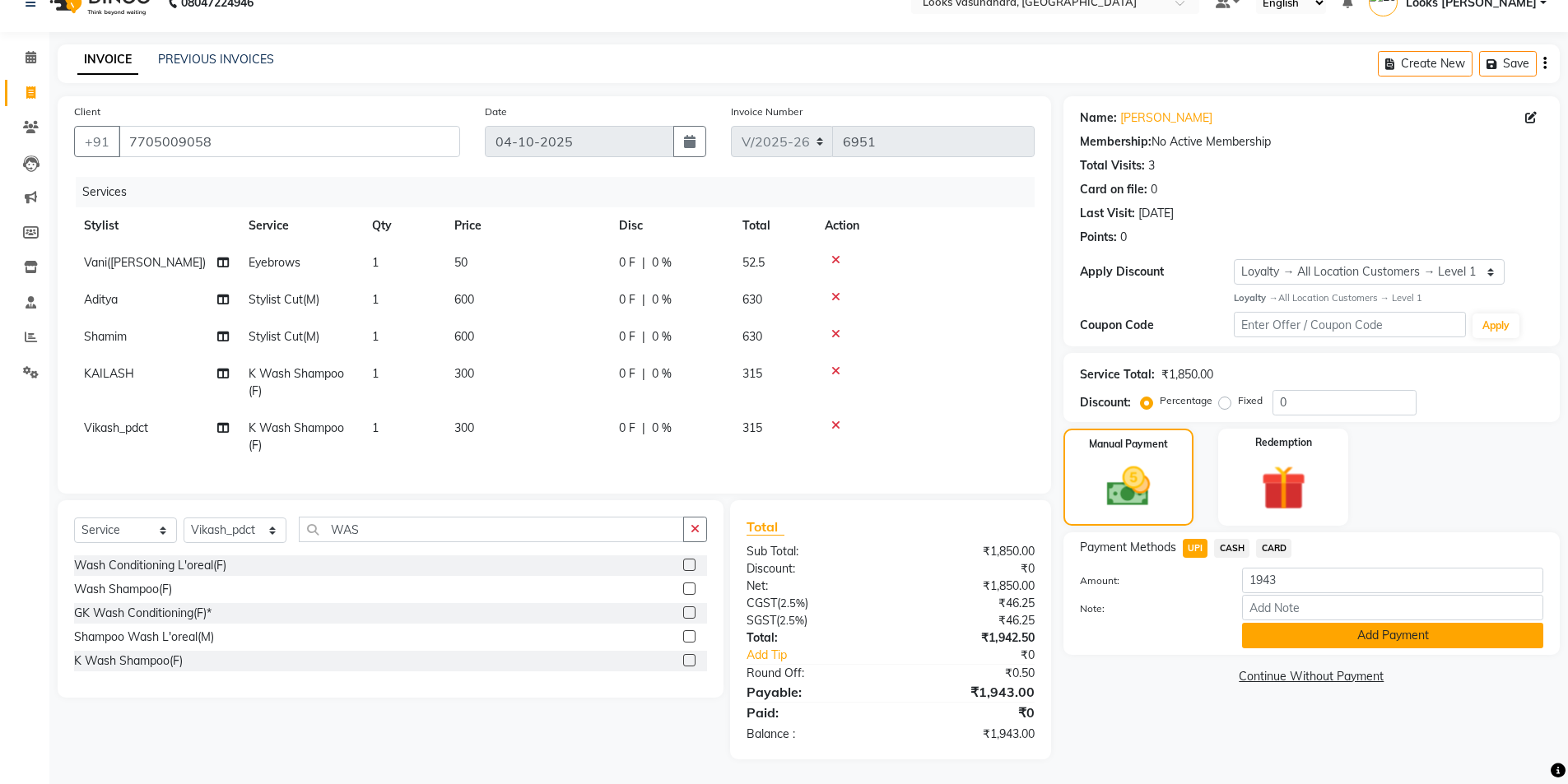
click at [1251, 623] on button "Add Payment" at bounding box center [1393, 636] width 301 height 26
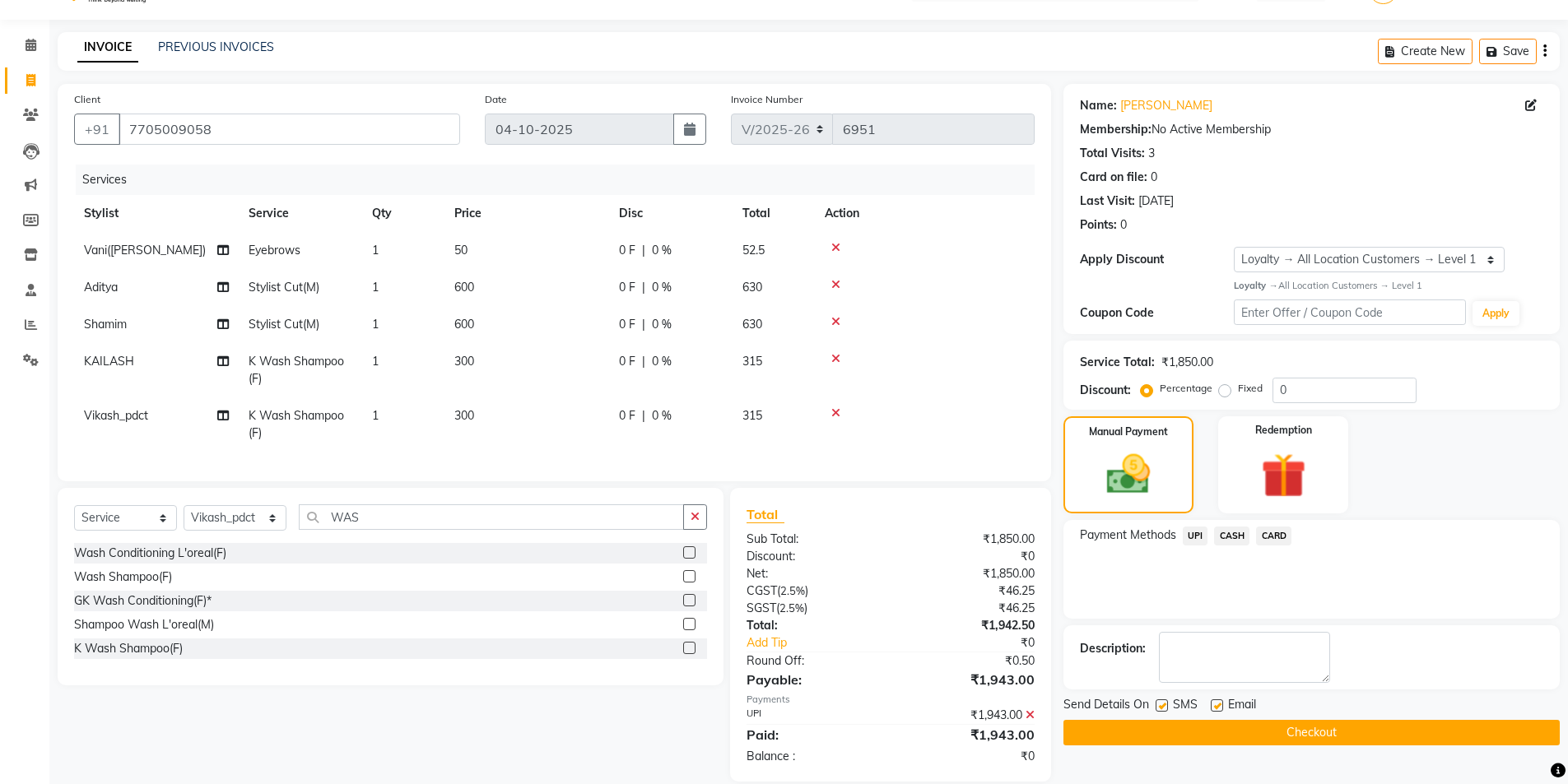
click at [1221, 705] on label at bounding box center [1216, 706] width 12 height 12
click at [1221, 705] on input "checkbox" at bounding box center [1215, 706] width 11 height 11
checkbox input "false"
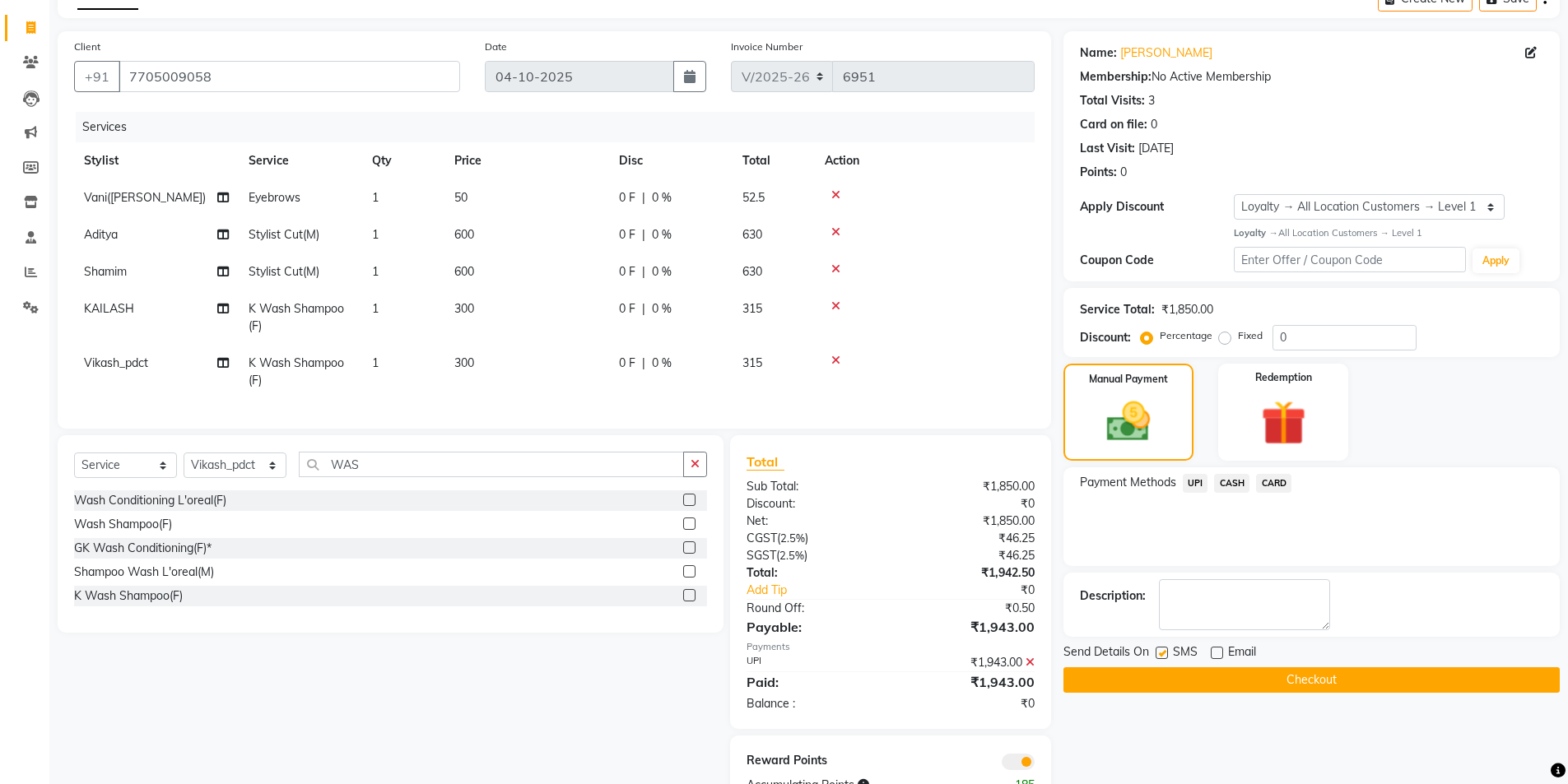
scroll to position [156, 0]
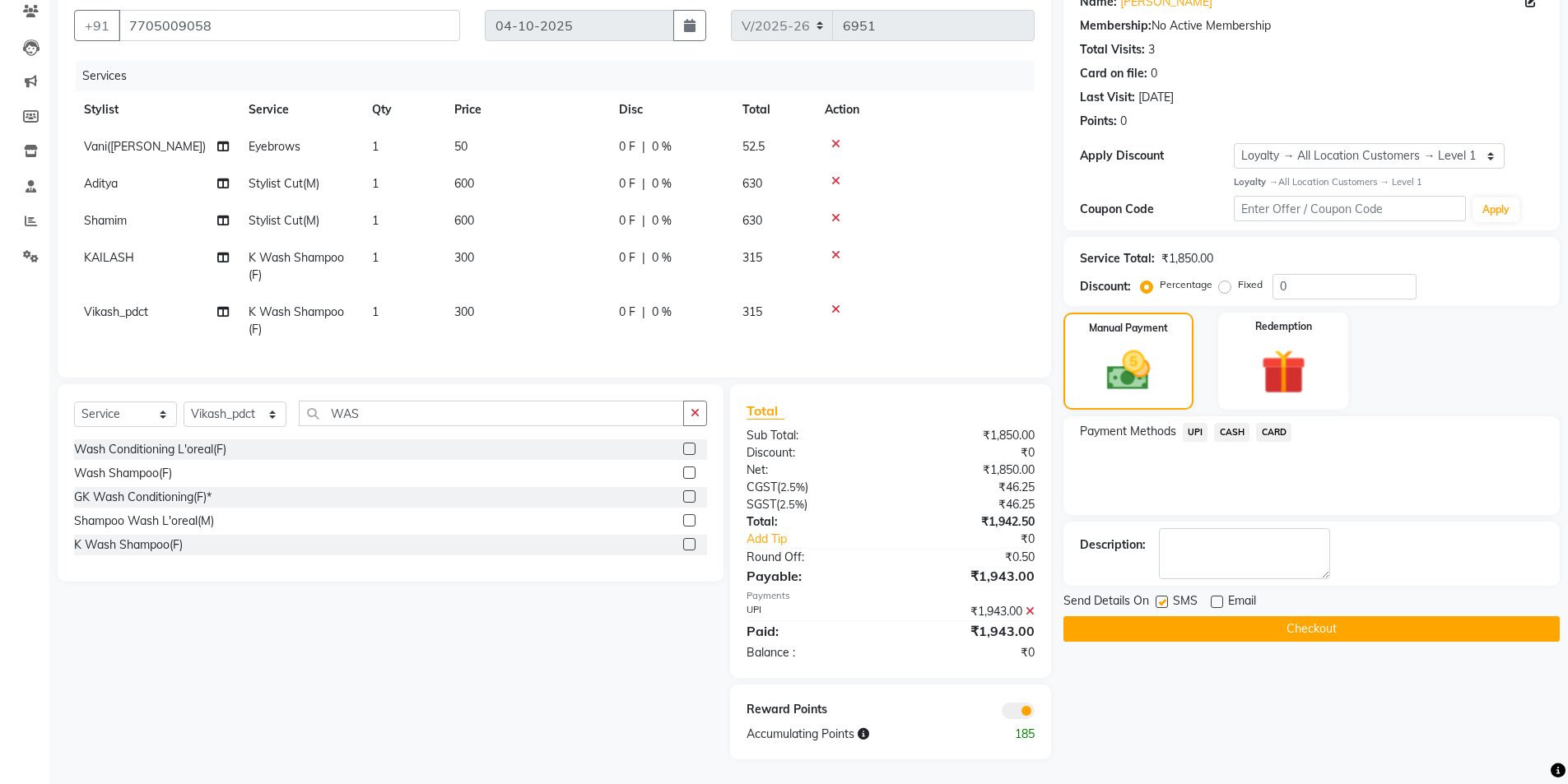
click at [1169, 622] on button "Checkout" at bounding box center [1311, 629] width 497 height 26
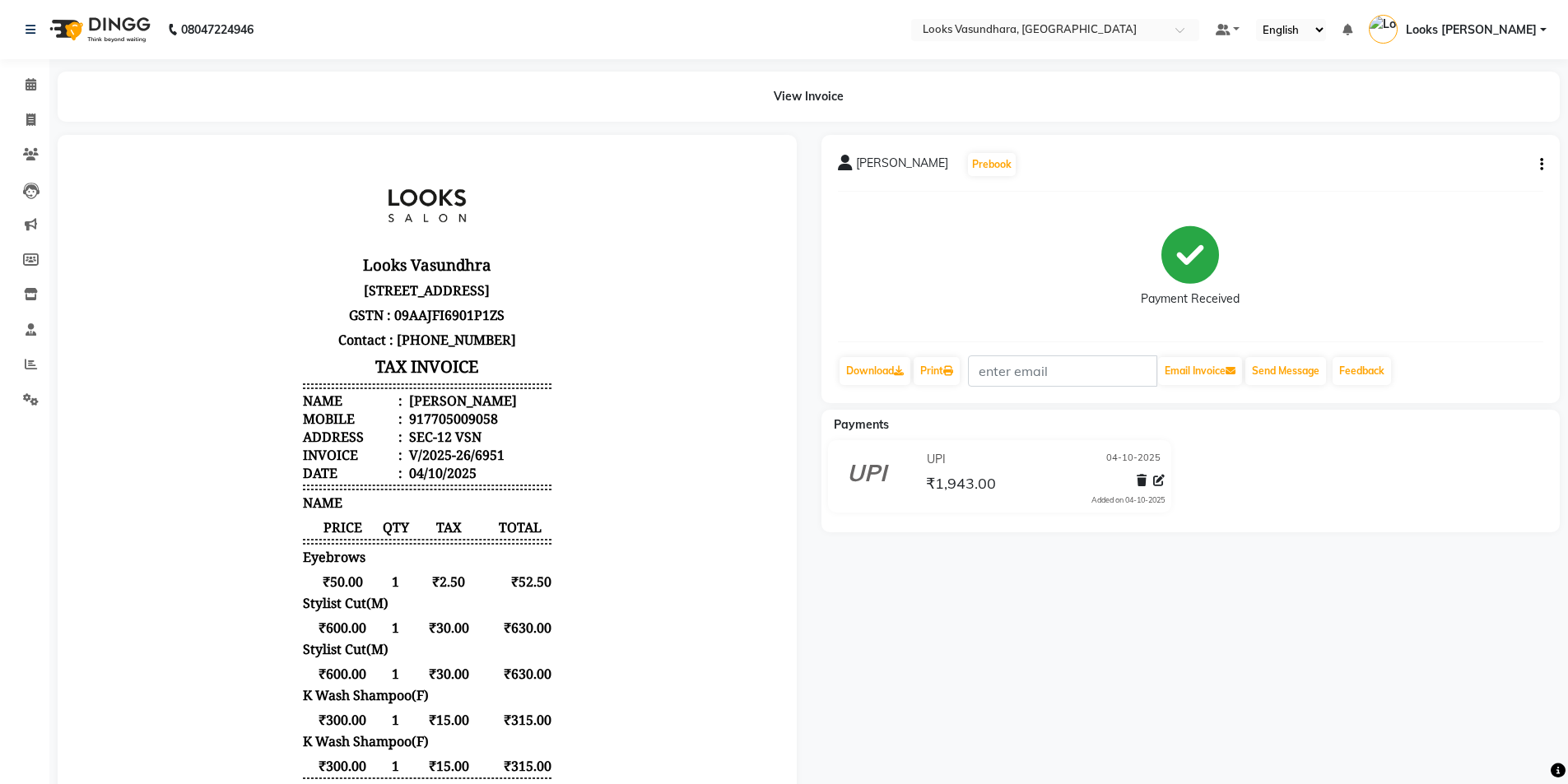
click at [9, 70] on li "Calendar" at bounding box center [25, 85] width 50 height 36
click at [15, 77] on link "Calendar" at bounding box center [25, 84] width 40 height 27
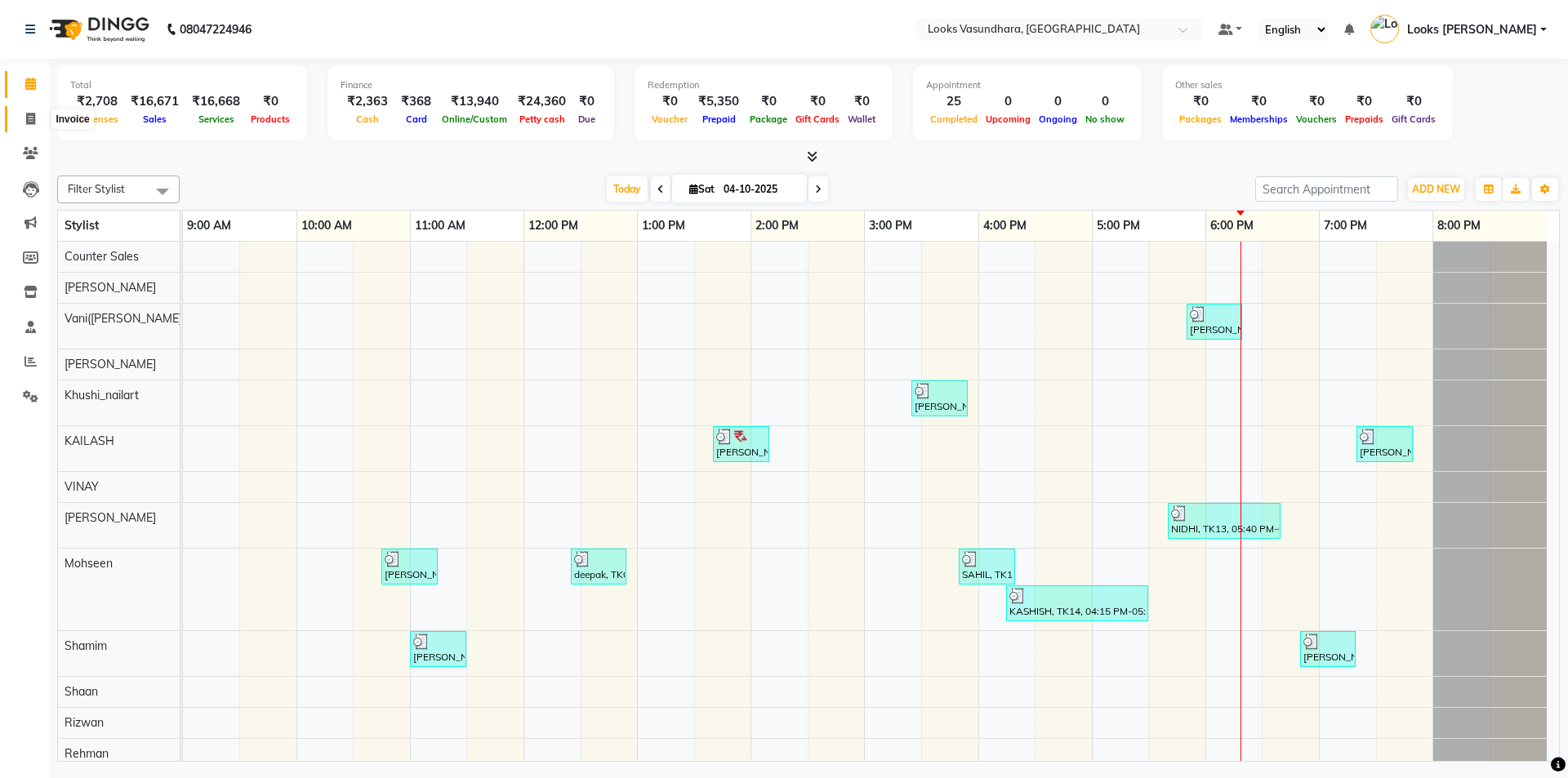
click at [31, 115] on icon at bounding box center [30, 119] width 9 height 12
select select "service"
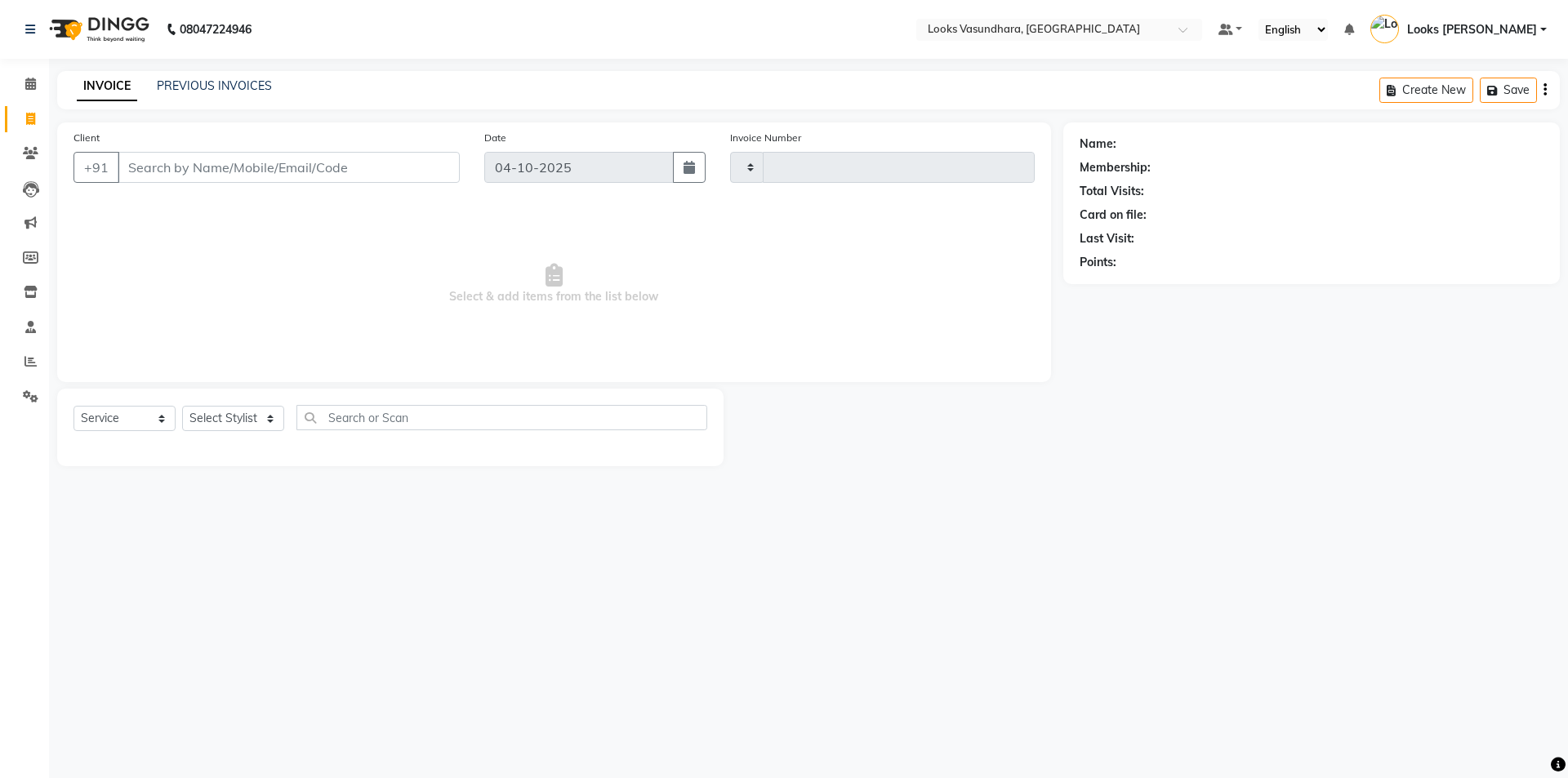
type input "6952"
select select "4370"
click at [215, 410] on select "Select Stylist" at bounding box center [233, 419] width 102 height 26
click at [214, 423] on select "Select Stylist" at bounding box center [233, 419] width 102 height 26
click at [216, 423] on select "Select Stylist [PERSON_NAME] Counter Sales Dharmendra_pdct Furkan KAILASH Khush…" at bounding box center [233, 419] width 102 height 26
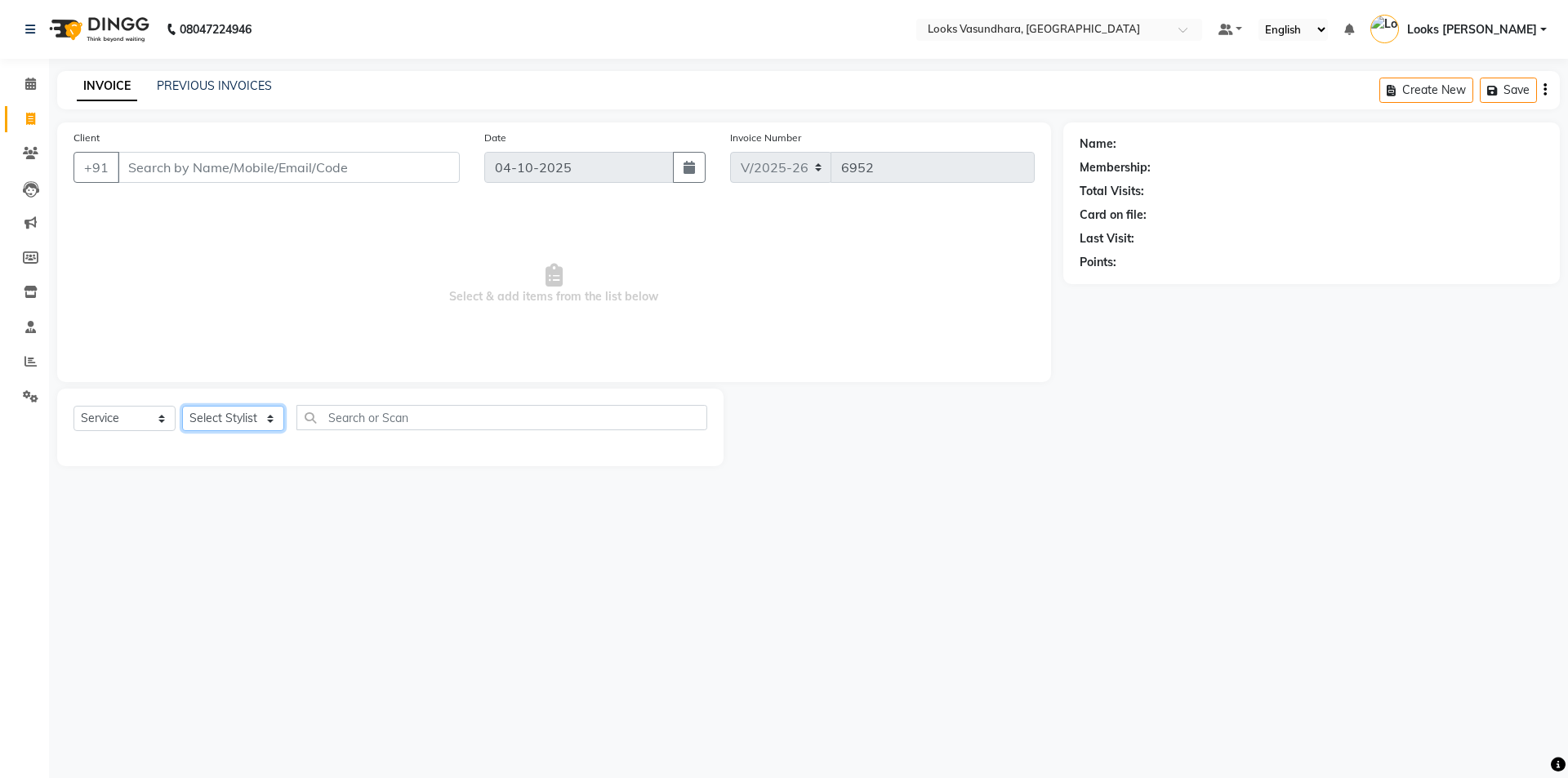
select select "70565"
click at [182, 406] on select "Select Stylist [PERSON_NAME] Counter Sales Dharmendra_pdct Furkan KAILASH Khush…" at bounding box center [233, 419] width 102 height 26
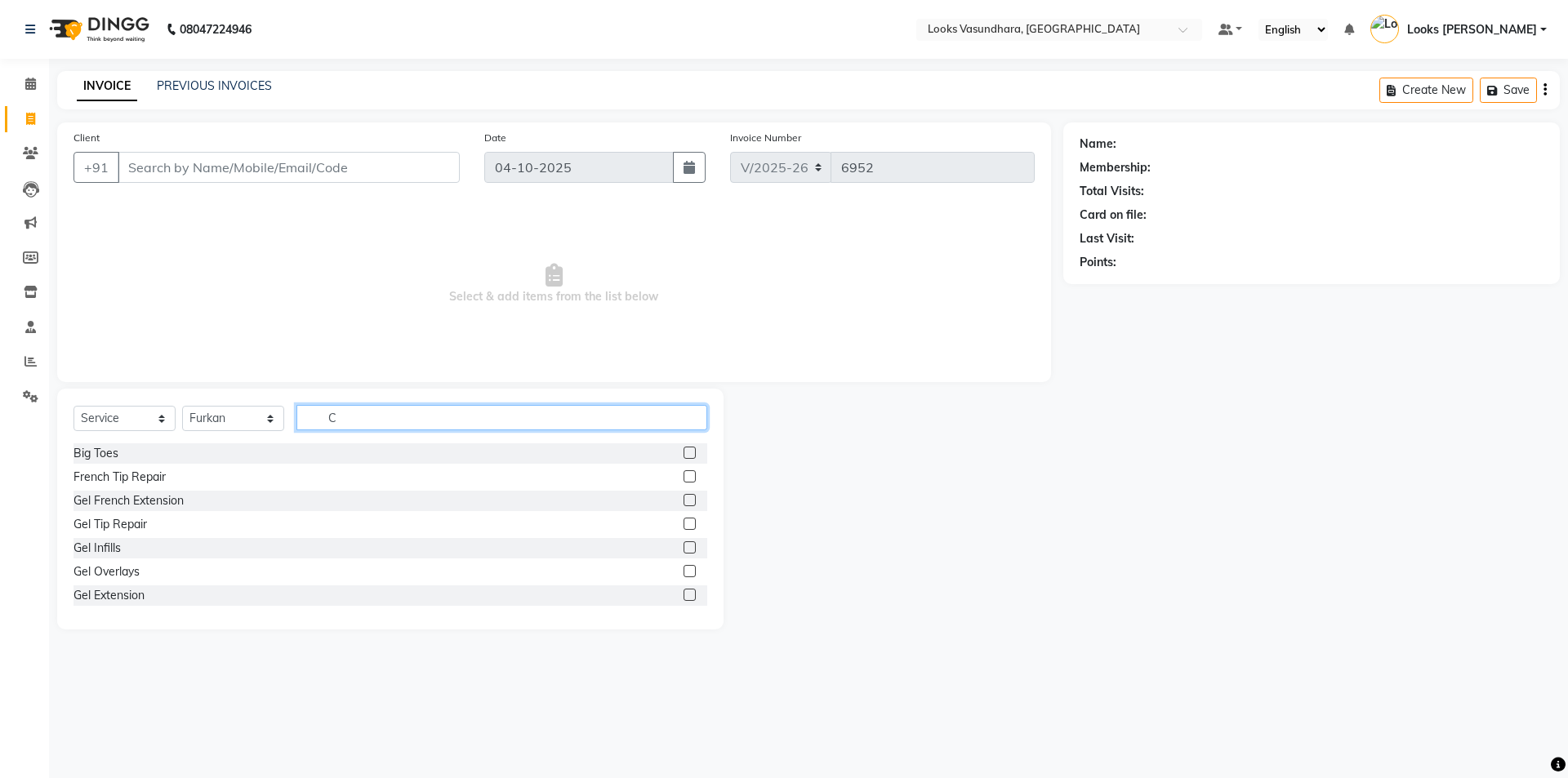
click at [341, 431] on div "Select Service Product Membership Package Voucher Prepaid Gift Card Select Styl…" at bounding box center [391, 424] width 633 height 38
type input "CUT"
click at [684, 474] on label at bounding box center [690, 476] width 12 height 12
click at [684, 474] on input "checkbox" at bounding box center [689, 477] width 11 height 11
checkbox input "true"
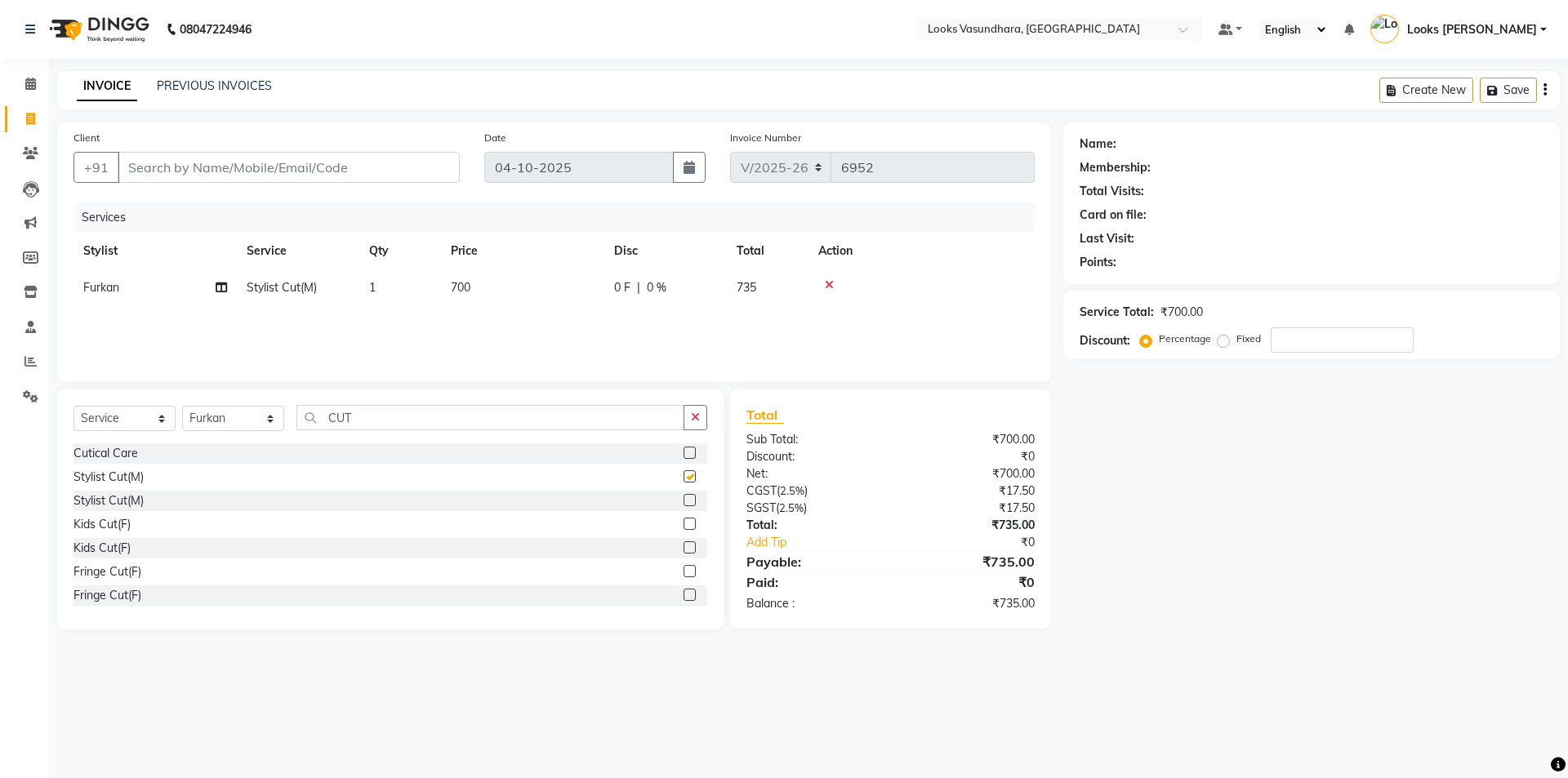
click at [565, 295] on td "700" at bounding box center [522, 287] width 163 height 36
select select "70565"
checkbox input "false"
click at [562, 291] on input "700" at bounding box center [599, 292] width 144 height 26
click at [561, 291] on input "700" at bounding box center [599, 292] width 144 height 26
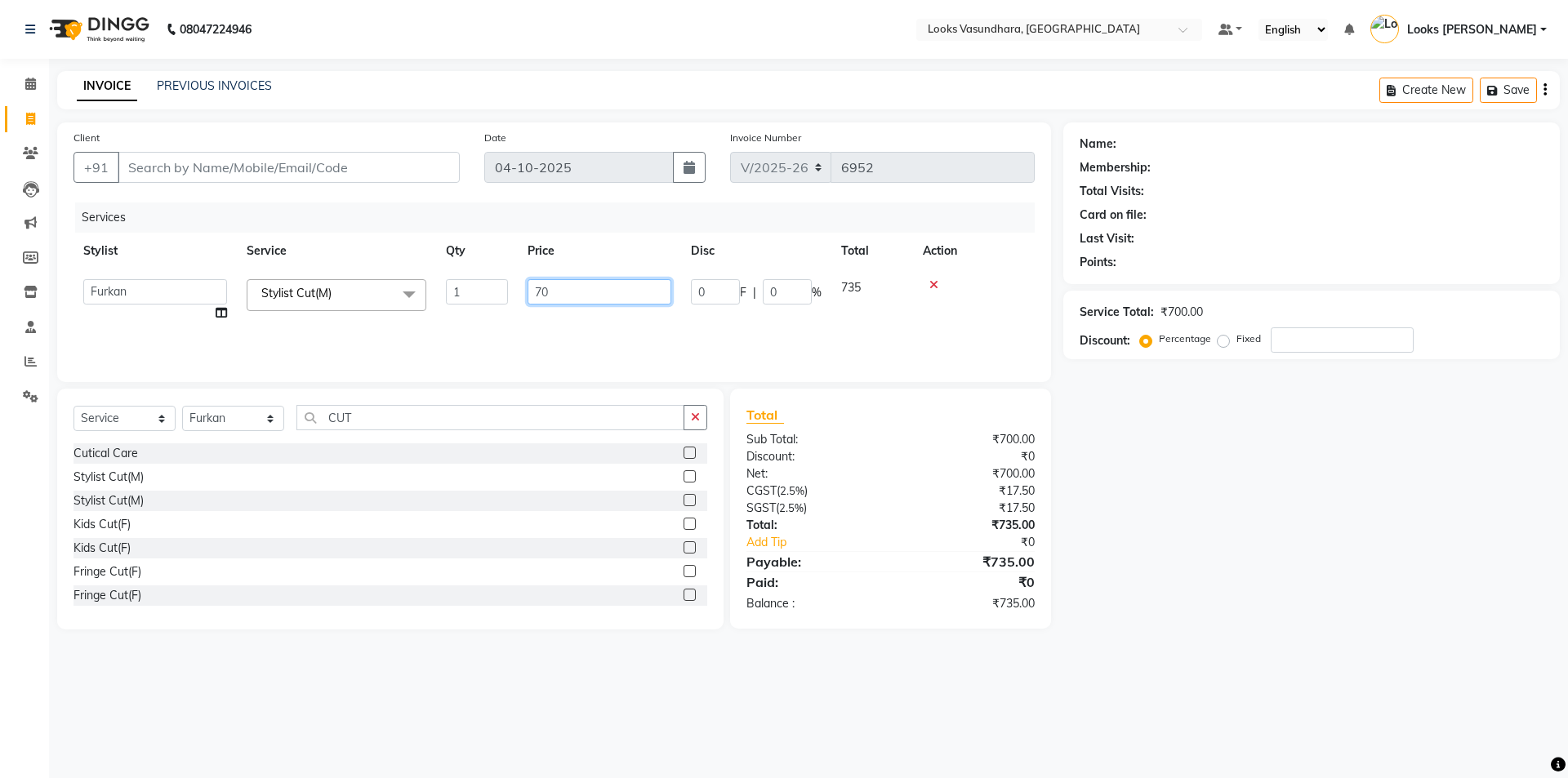
type input "7"
type input "350"
click at [433, 410] on input "CUT" at bounding box center [490, 418] width 388 height 26
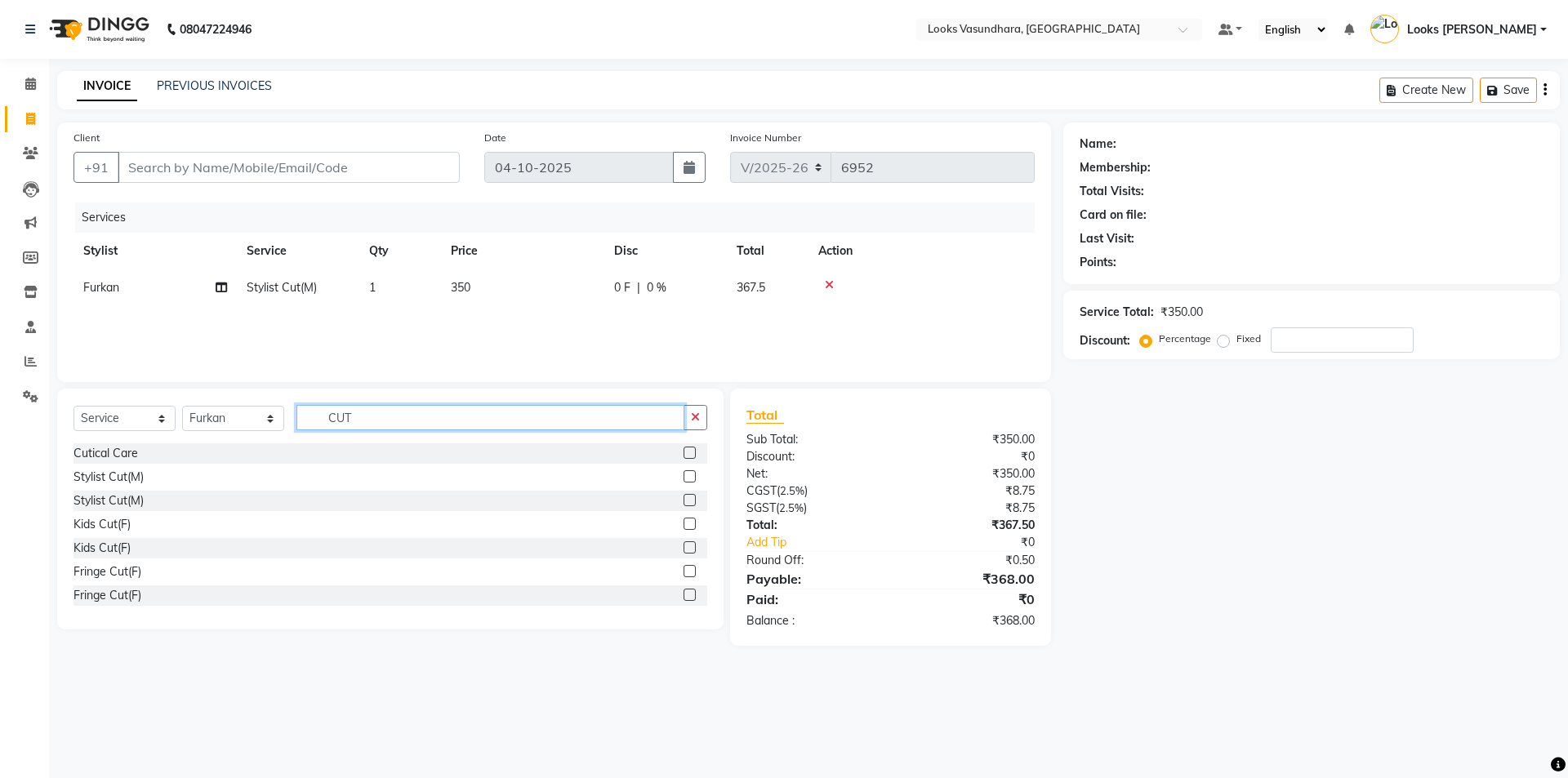
click at [433, 410] on input "CUT" at bounding box center [490, 418] width 388 height 26
type input "BEARD"
click at [684, 500] on label at bounding box center [690, 500] width 12 height 12
click at [684, 500] on input "checkbox" at bounding box center [689, 501] width 11 height 11
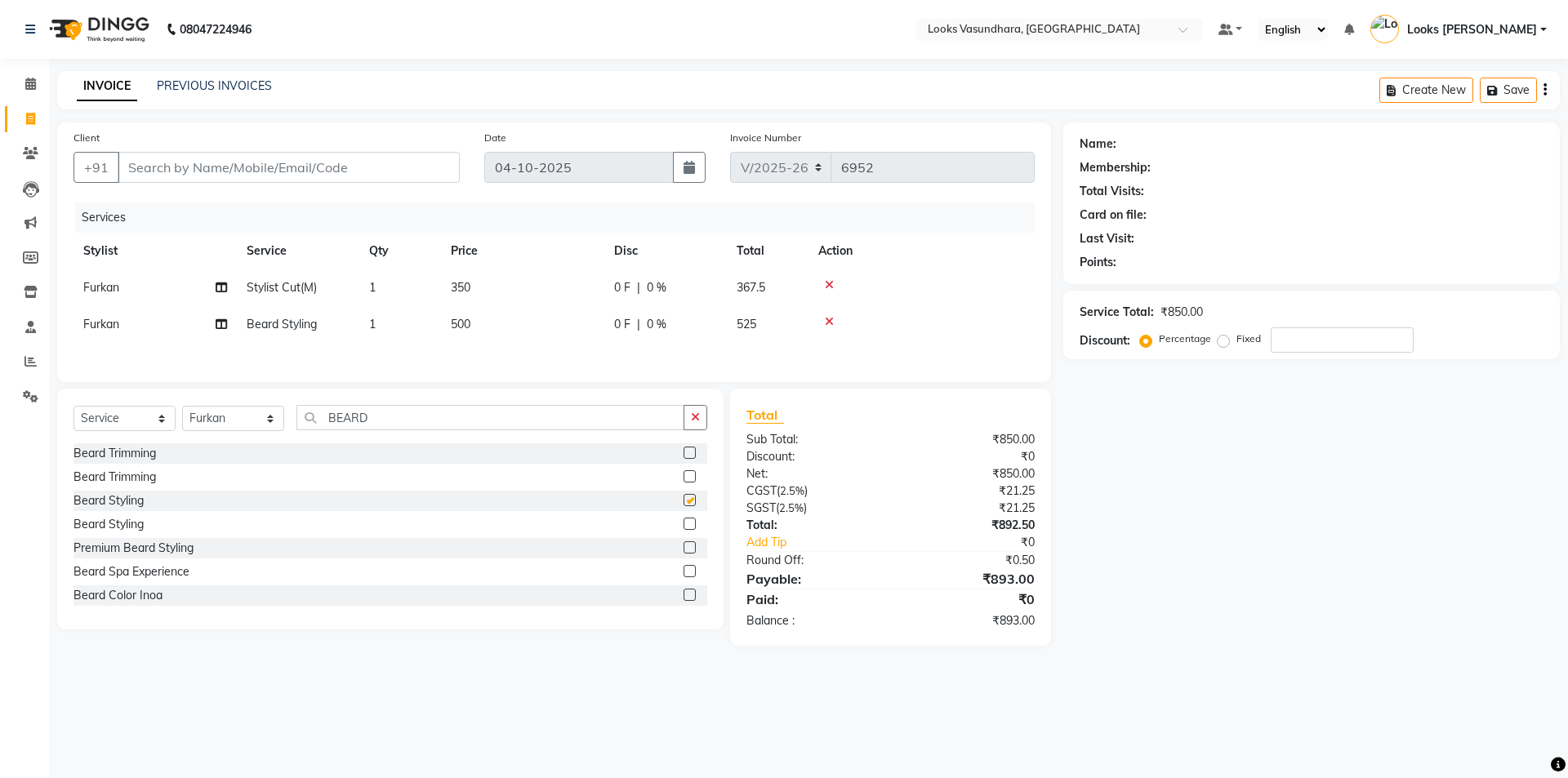
checkbox input "false"
click at [515, 324] on td "500" at bounding box center [522, 324] width 163 height 36
select select "70565"
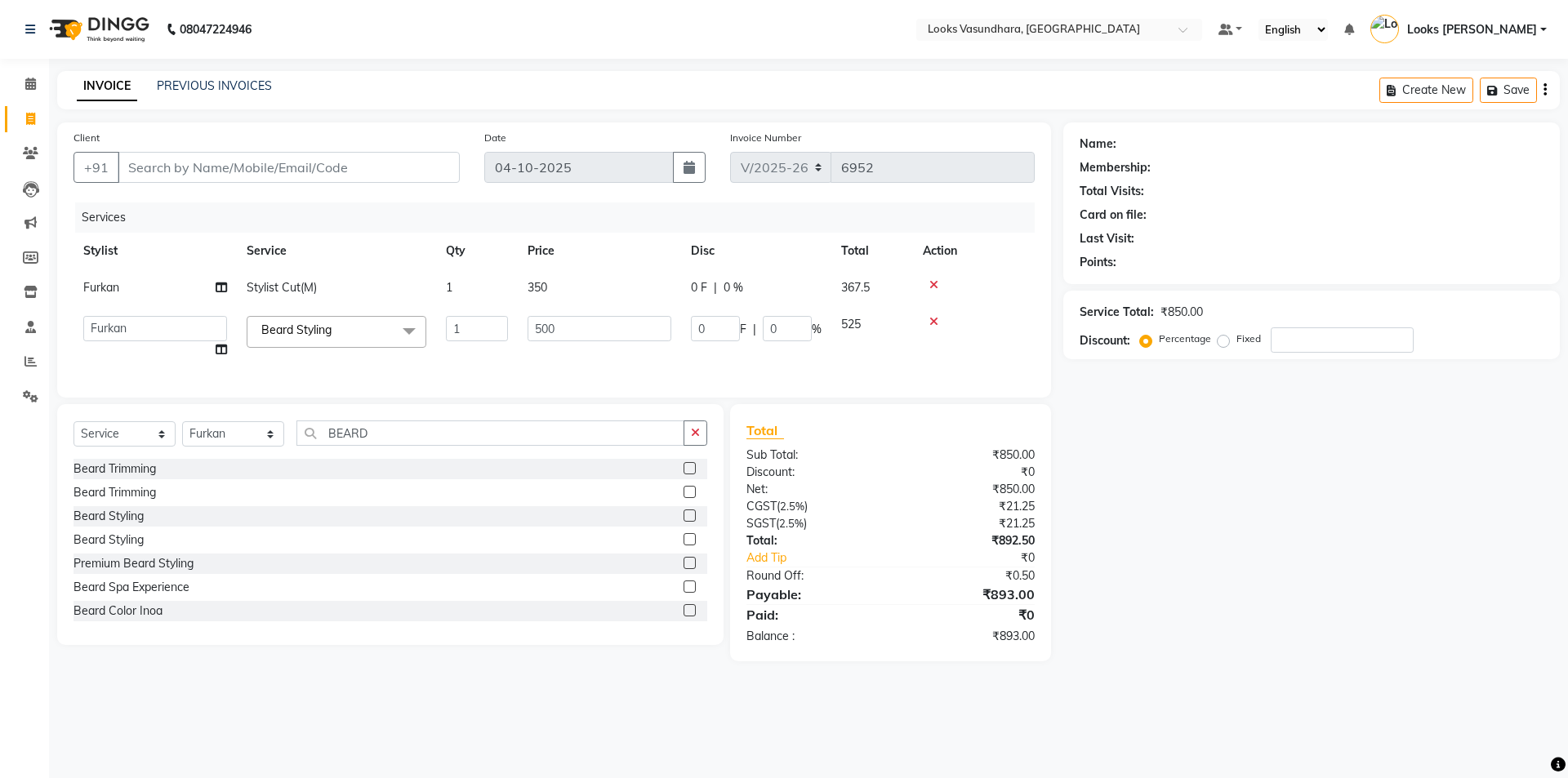
click at [515, 324] on td "1" at bounding box center [476, 336] width 82 height 62
click at [551, 331] on input "500" at bounding box center [599, 329] width 144 height 26
type input "250"
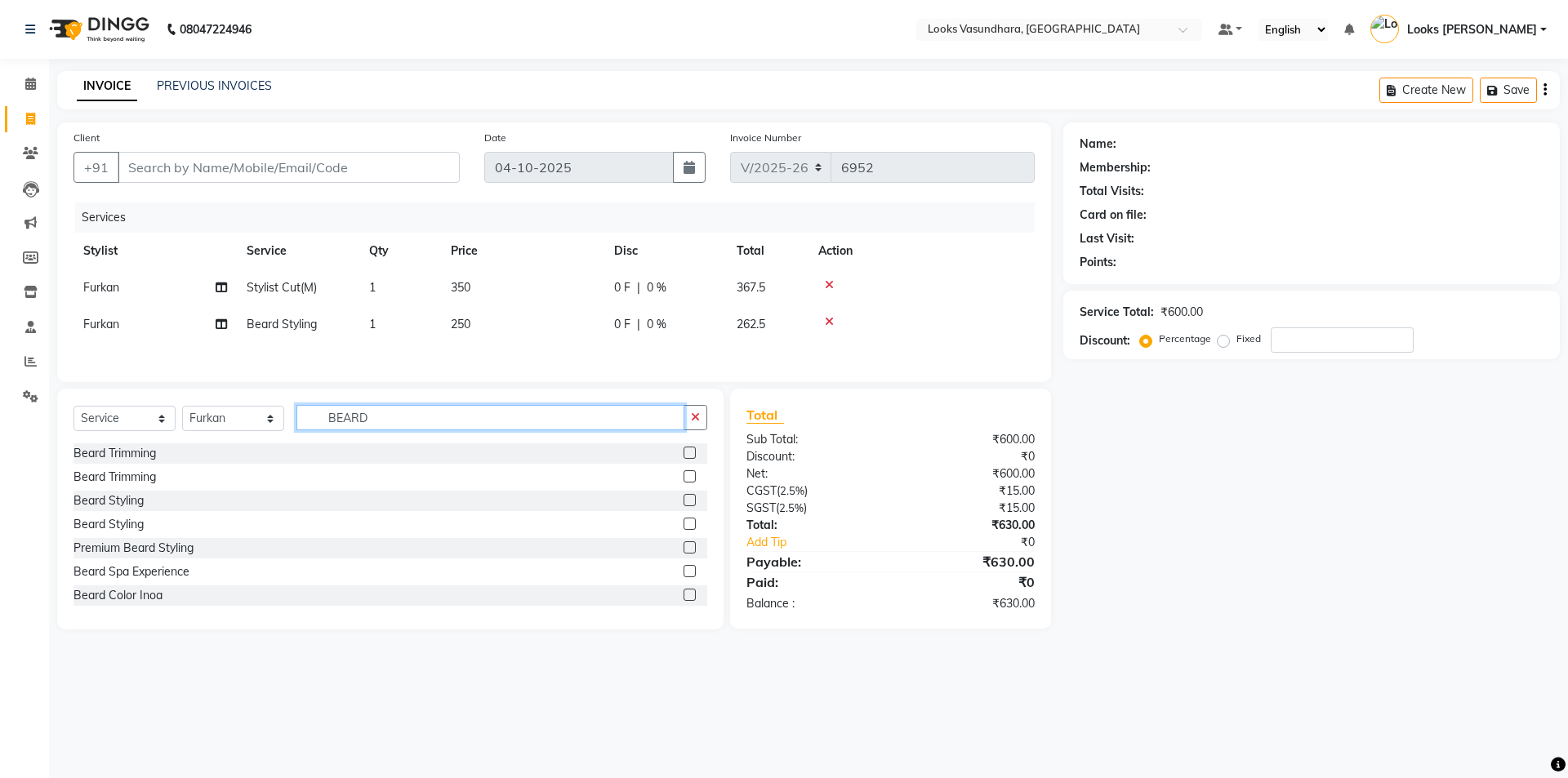
click at [392, 439] on div "Select Service Product Membership Package Voucher Prepaid Gift Card Select Styl…" at bounding box center [391, 424] width 633 height 38
click at [388, 425] on input "BEARD" at bounding box center [490, 418] width 388 height 26
type input "DET"
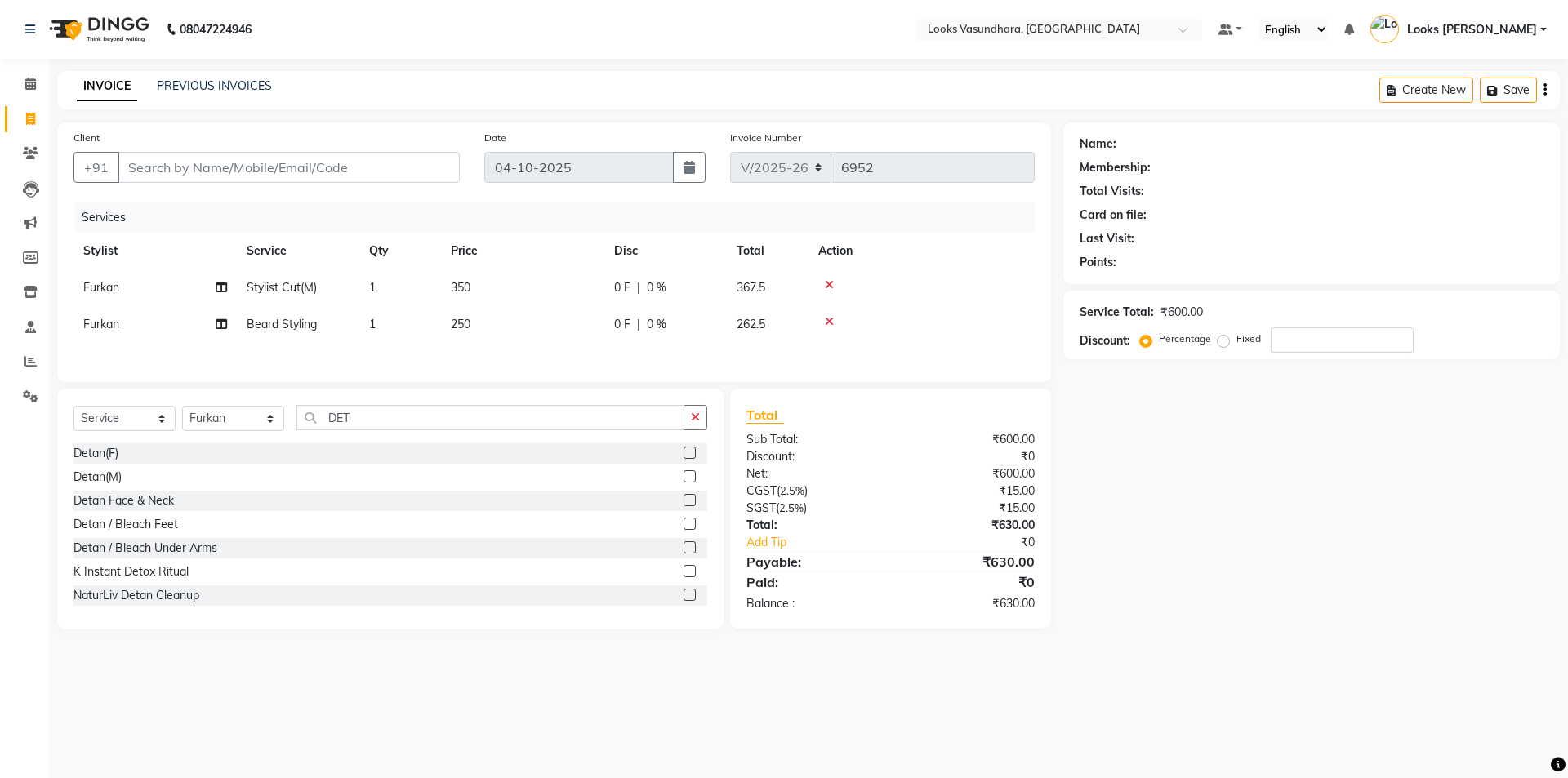
drag, startPoint x: 673, startPoint y: 596, endPoint x: 591, endPoint y: 472, distance: 148.7
click at [684, 595] on label at bounding box center [690, 595] width 12 height 12
click at [684, 595] on input "checkbox" at bounding box center [689, 595] width 11 height 11
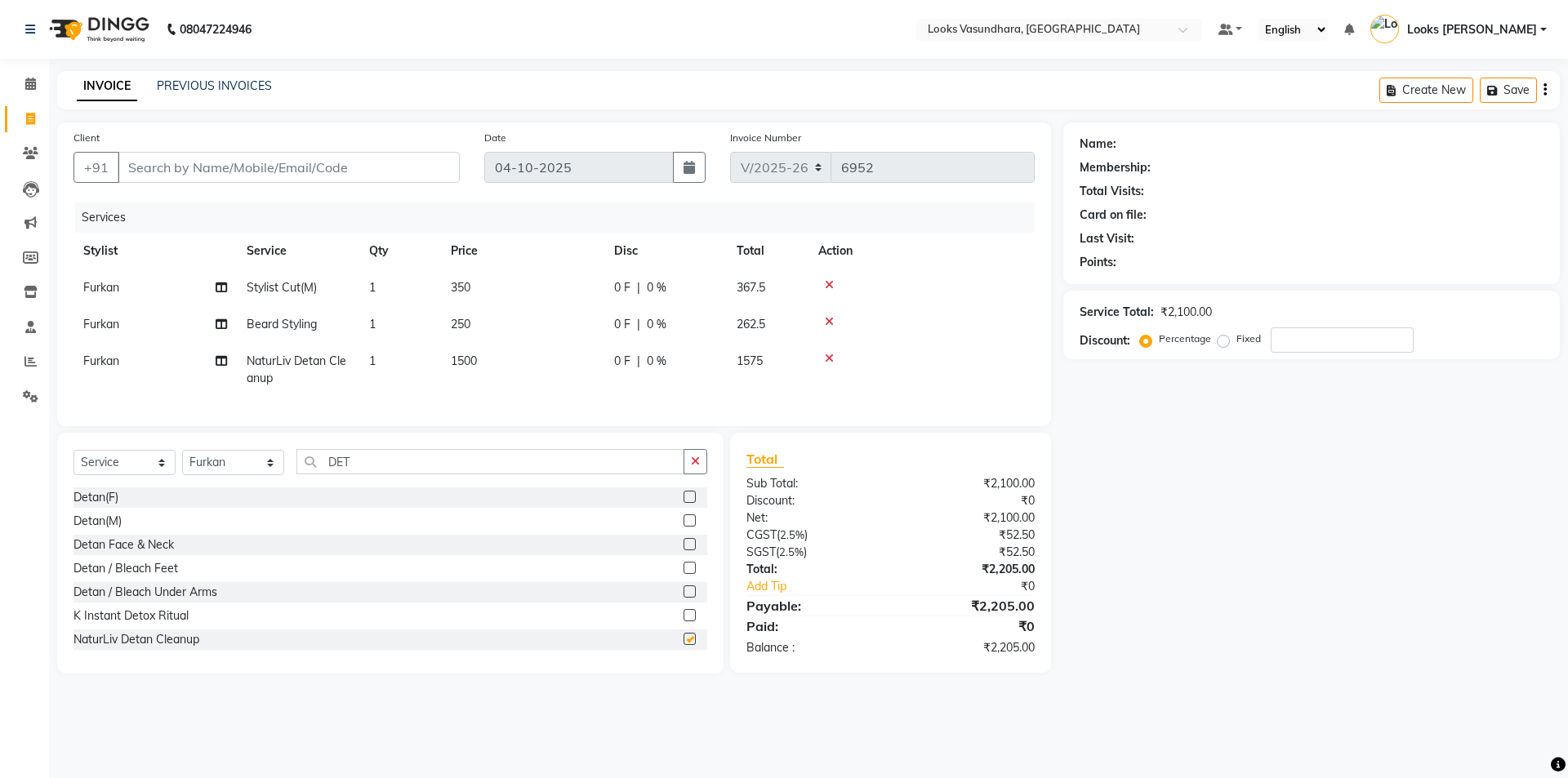
checkbox input "false"
click at [557, 353] on td "1500" at bounding box center [522, 370] width 163 height 54
select select "70565"
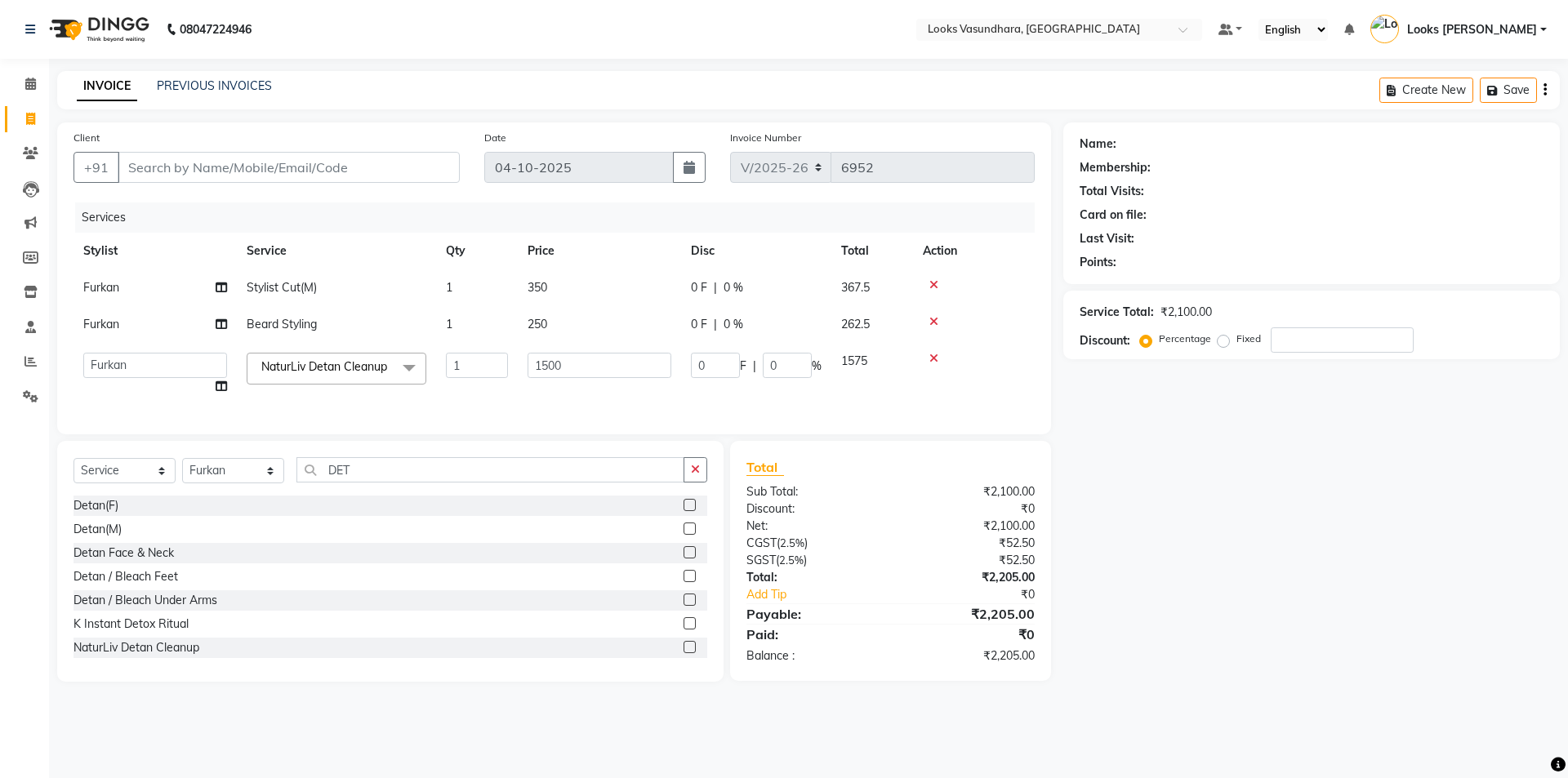
click at [557, 353] on input "1500" at bounding box center [599, 366] width 144 height 26
type input "1695"
click at [315, 154] on input "Client" at bounding box center [289, 167] width 342 height 31
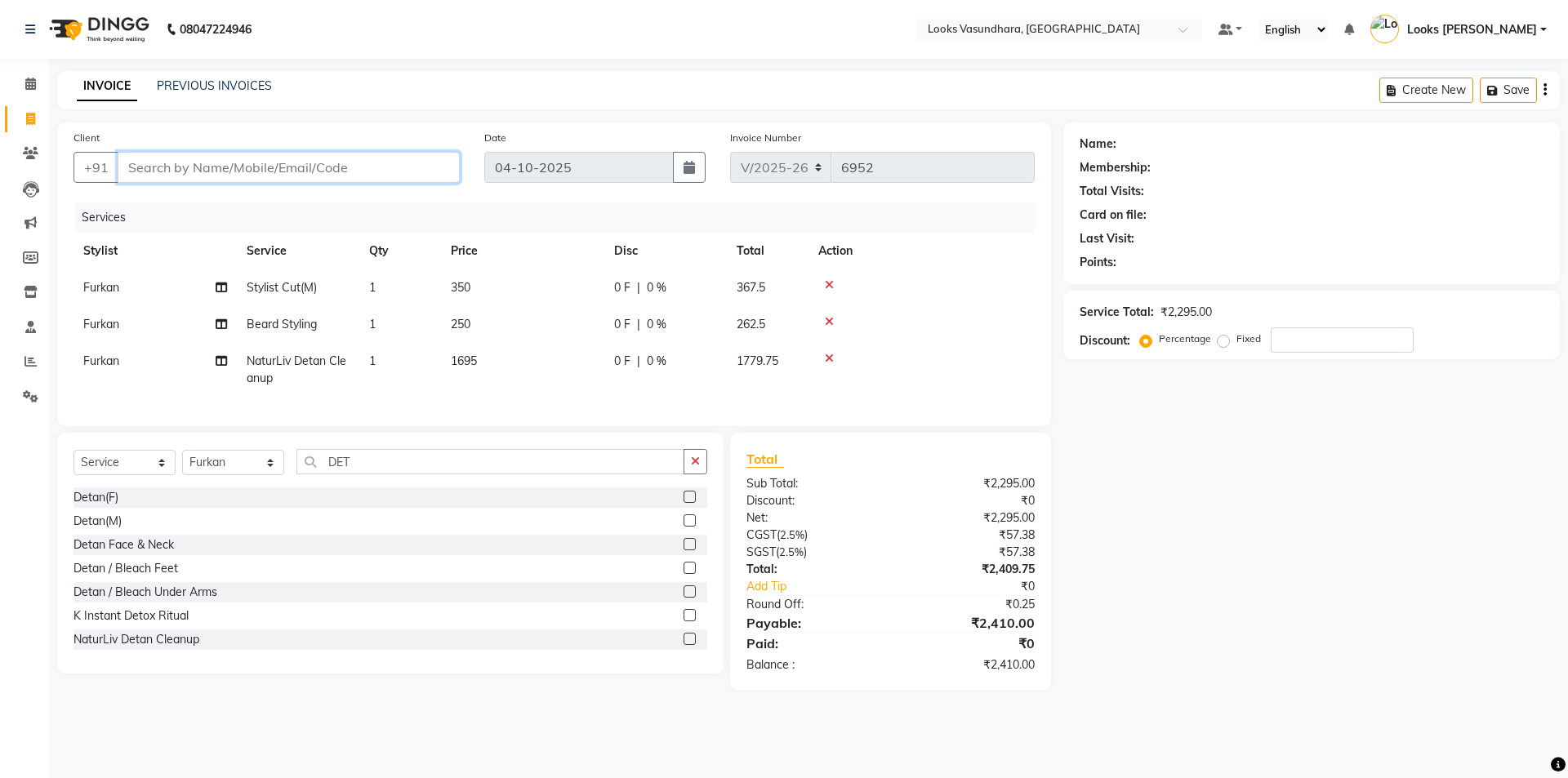
click at [315, 154] on input "Client" at bounding box center [289, 167] width 342 height 31
type input "7"
type input "0"
click at [207, 214] on button "ADITYA 741791 6661" at bounding box center [206, 205] width 176 height 27
type input "7417916661"
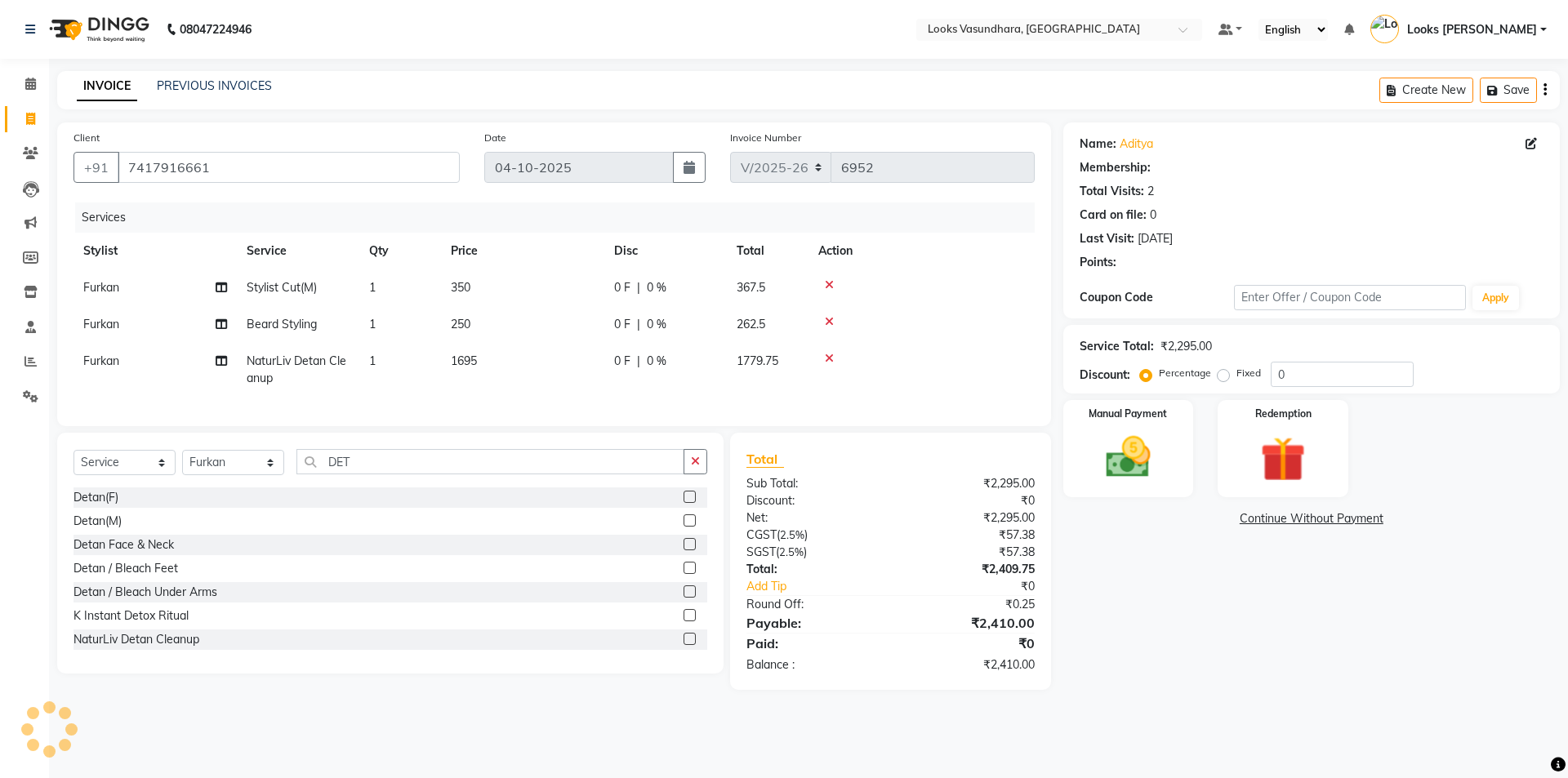
select select "1: Object"
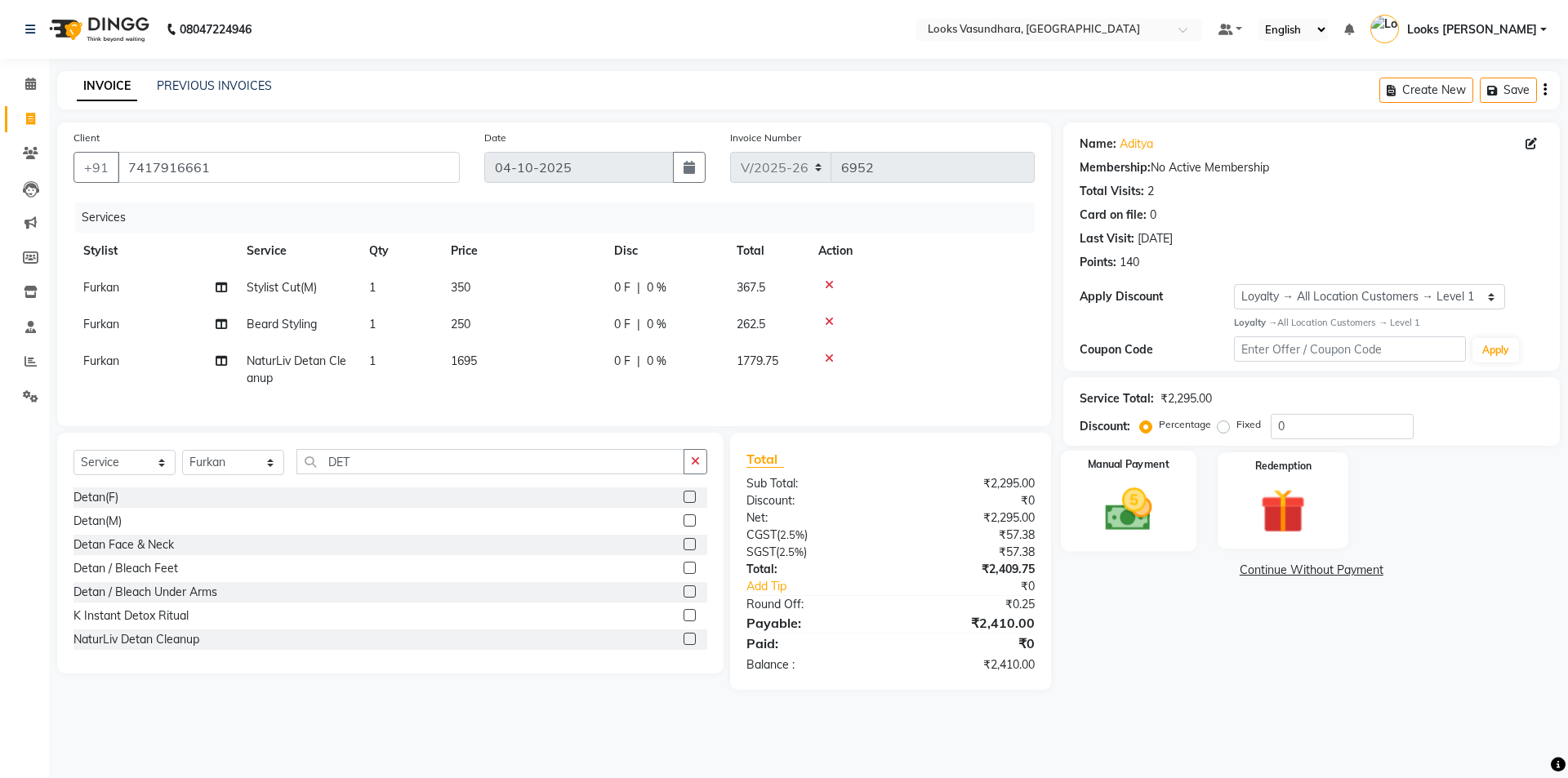
click at [1142, 505] on img at bounding box center [1127, 509] width 76 height 54
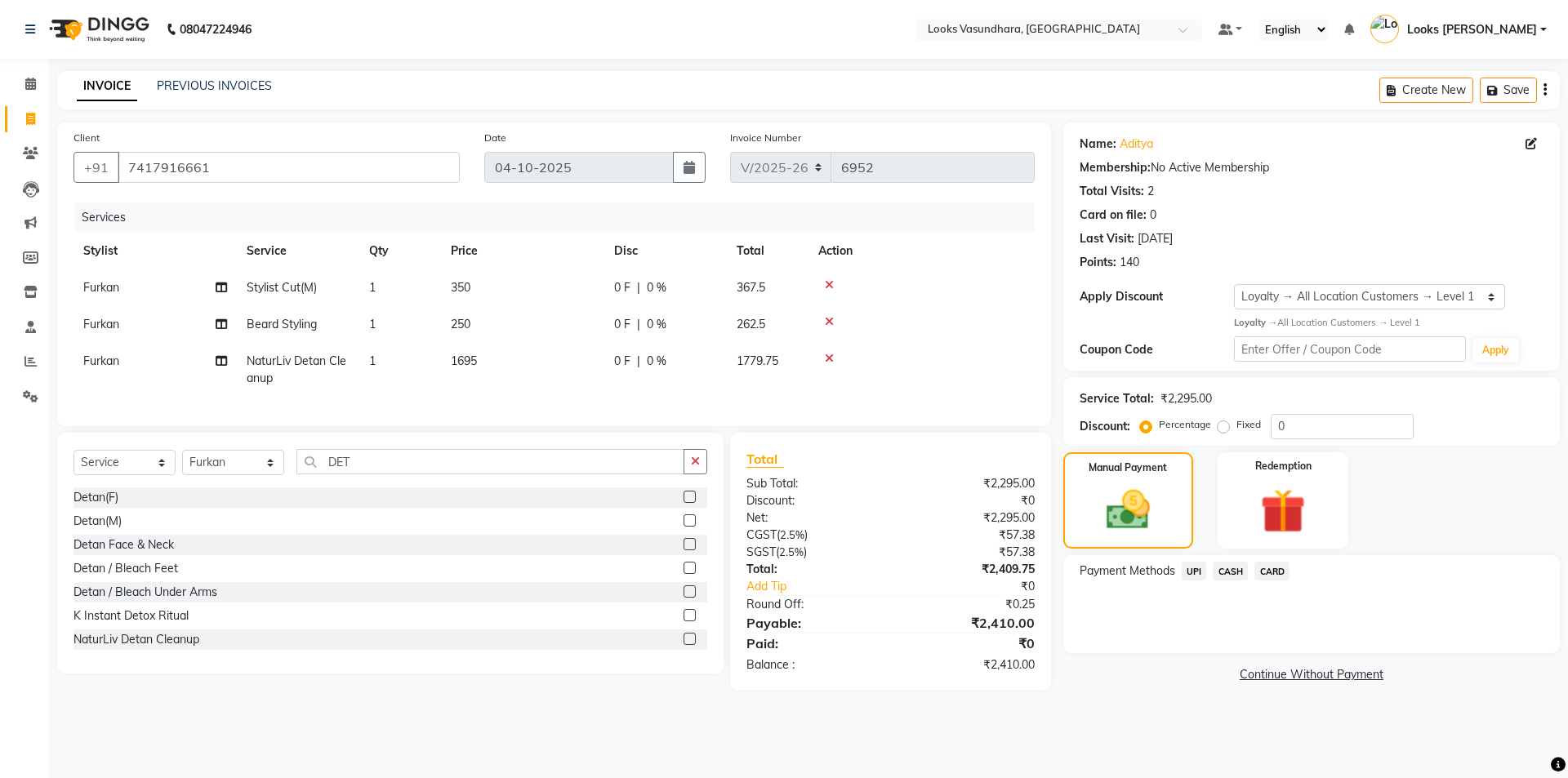
click at [1186, 570] on span "UPI" at bounding box center [1194, 570] width 26 height 19
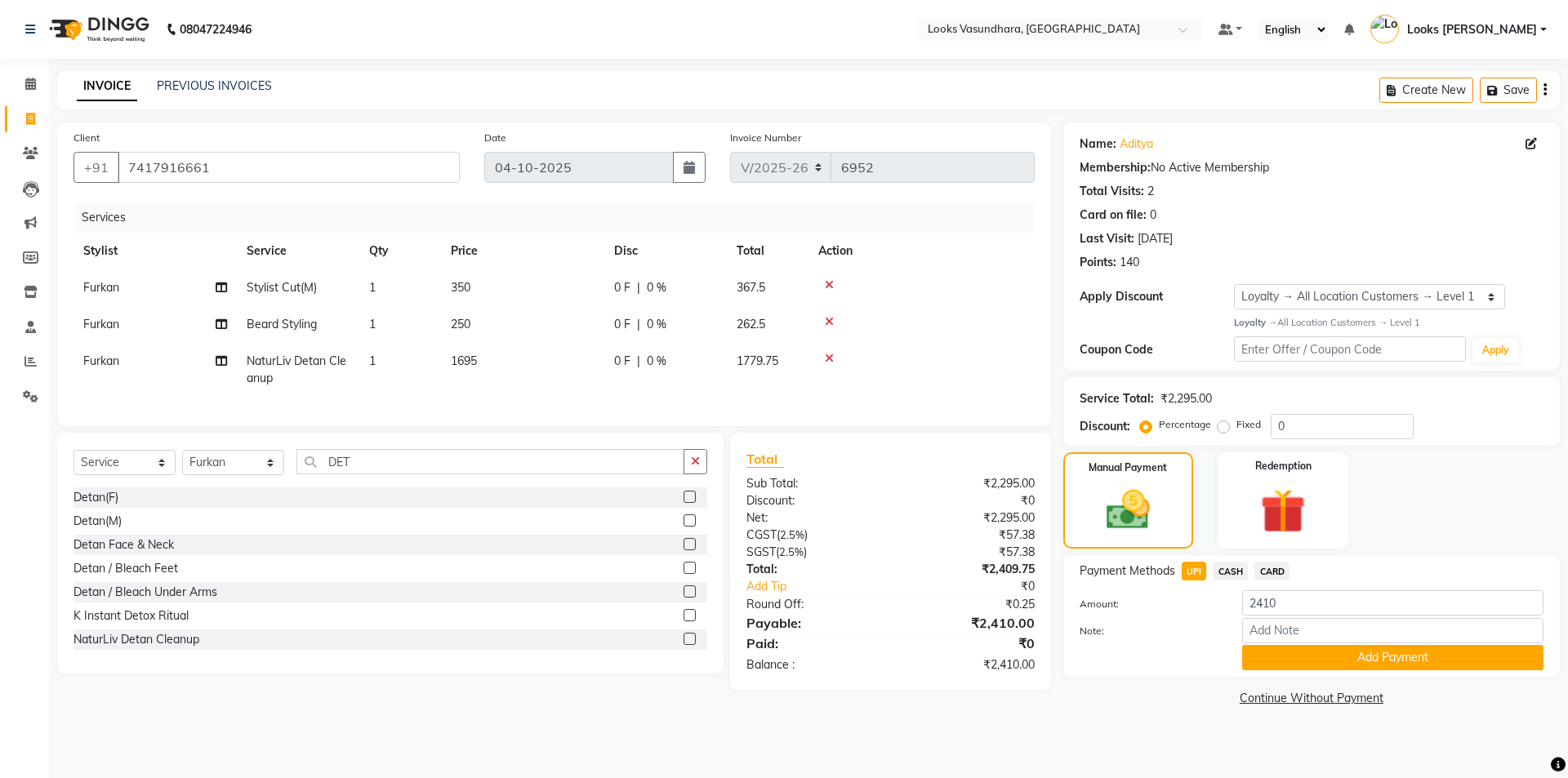
click at [1229, 568] on span "CASH" at bounding box center [1231, 570] width 35 height 19
click at [1284, 657] on button "Add Payment" at bounding box center [1393, 658] width 301 height 26
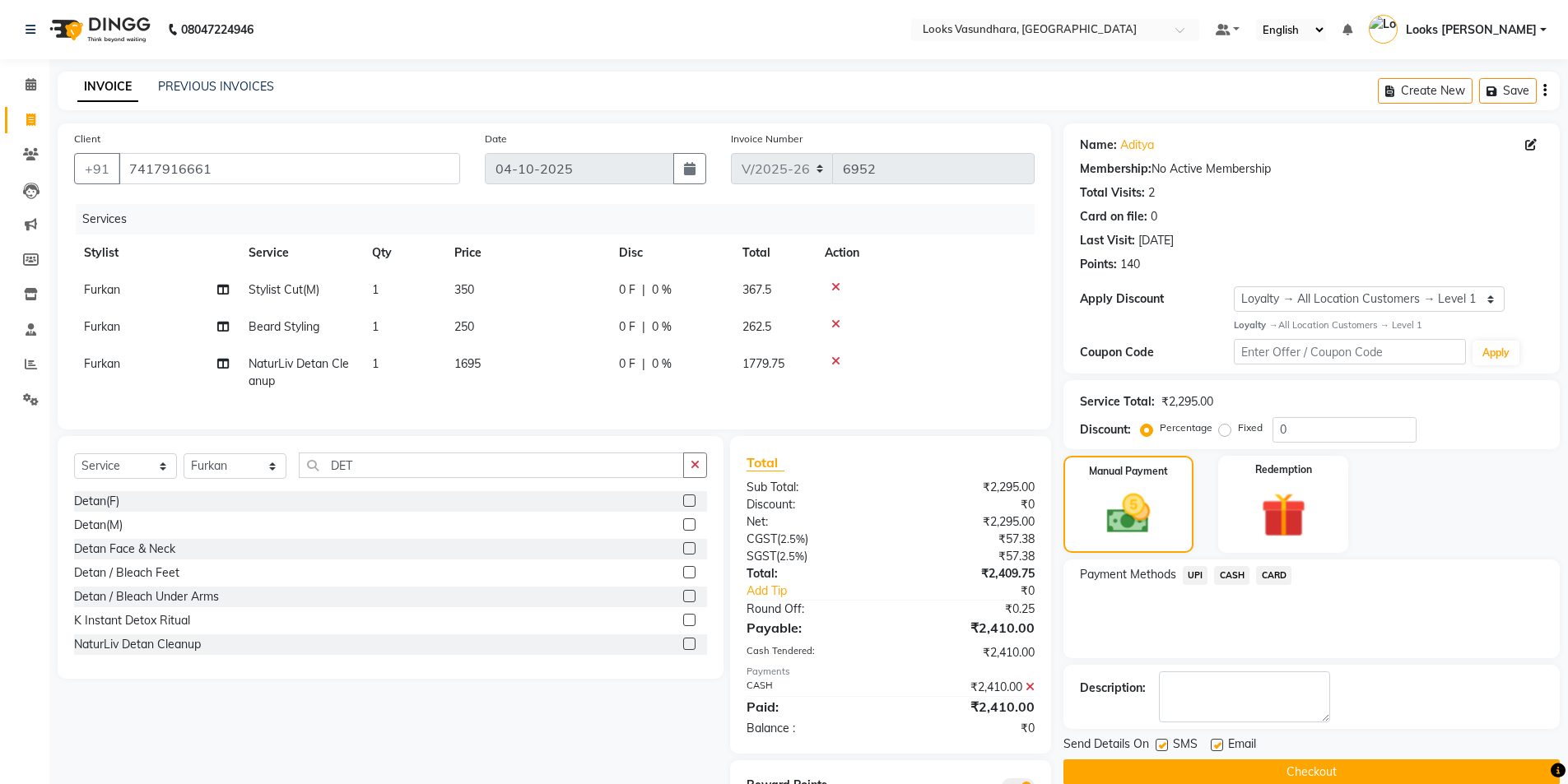
click at [1214, 744] on label at bounding box center [1216, 745] width 12 height 12
click at [1214, 744] on input "checkbox" at bounding box center [1215, 745] width 11 height 11
checkbox input "false"
click at [1193, 759] on button "Checkout" at bounding box center [1311, 772] width 497 height 26
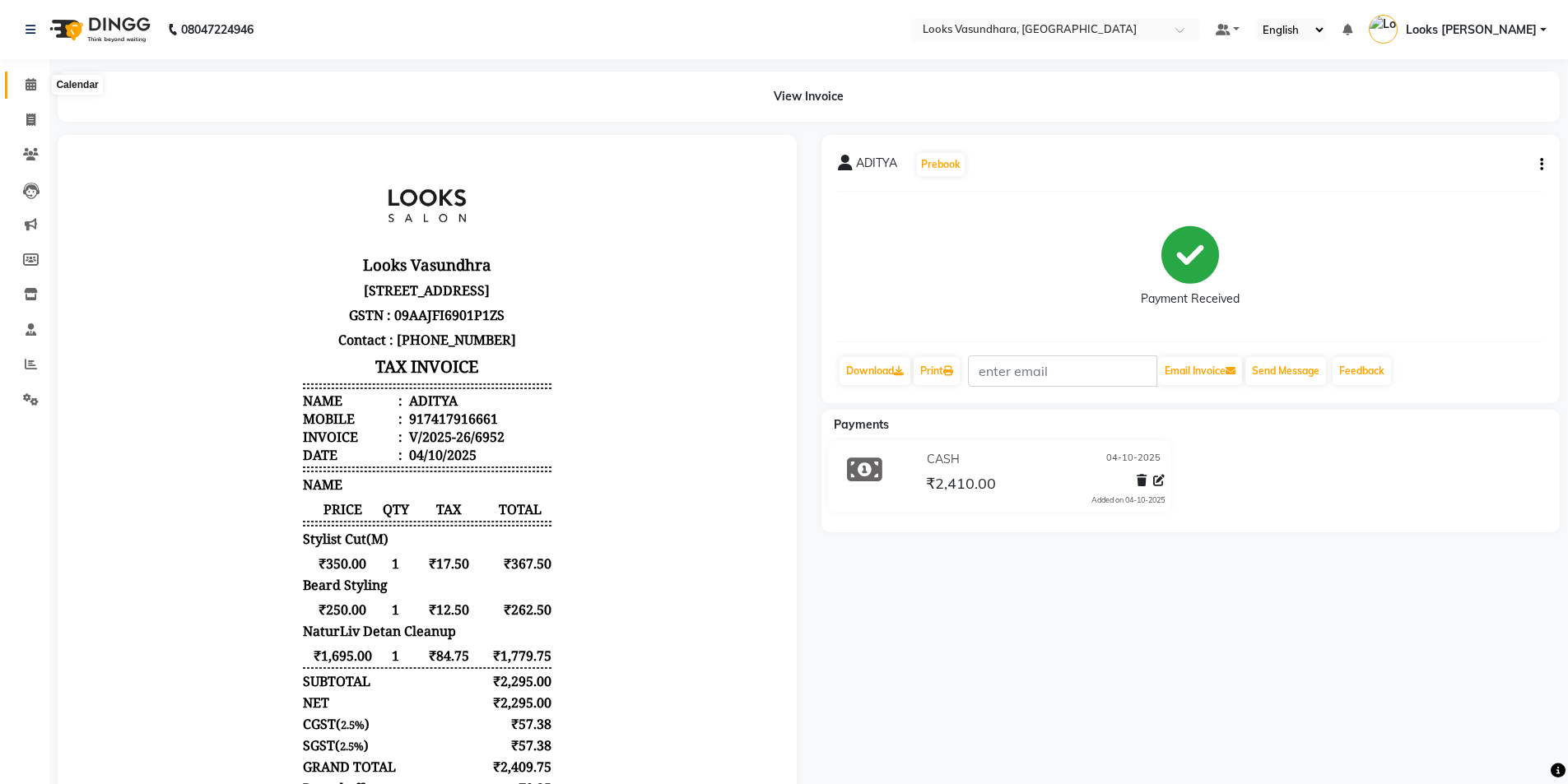
click at [24, 83] on span at bounding box center [31, 84] width 29 height 19
